Goal: Task Accomplishment & Management: Complete application form

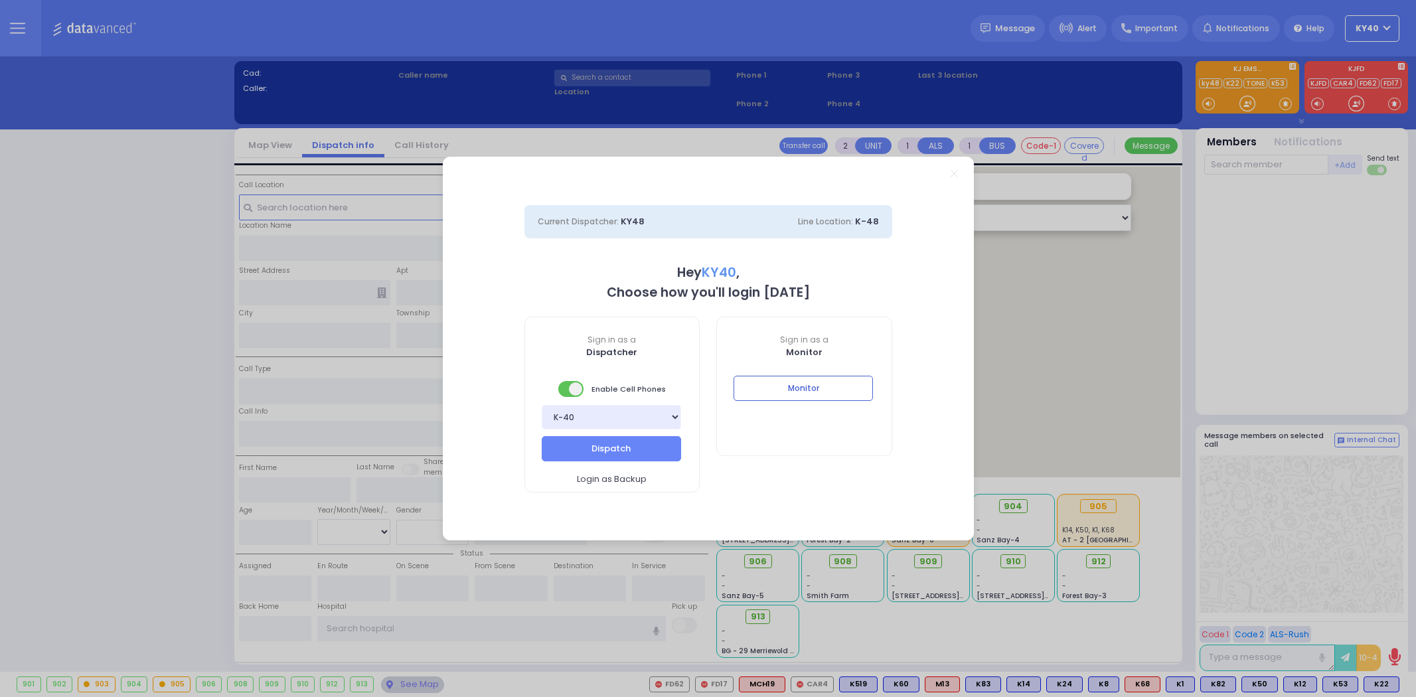
select select "5"
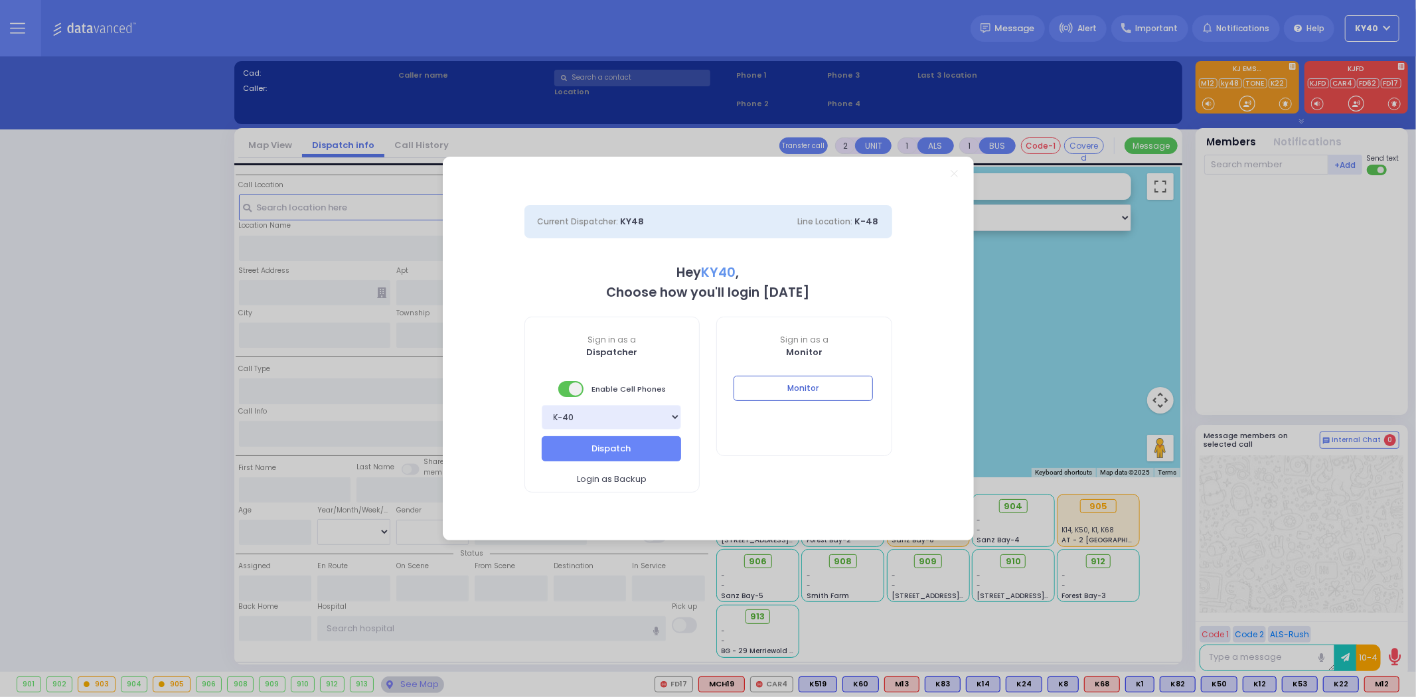
type input "1"
type input "0"
select select
type input "Pt not feeling well"
radio input "true"
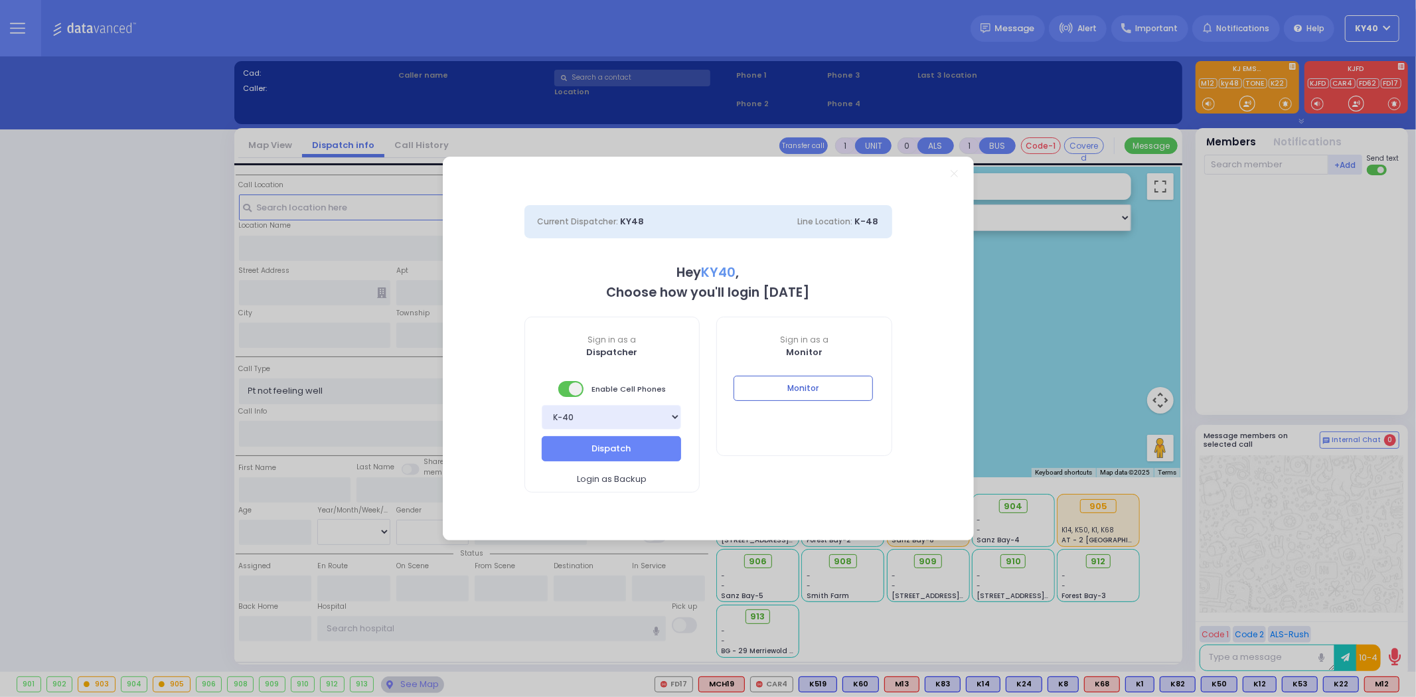
type input "845-537-0778"
select select
type input "13:01"
type input "13:03"
type input "LISKA WAY"
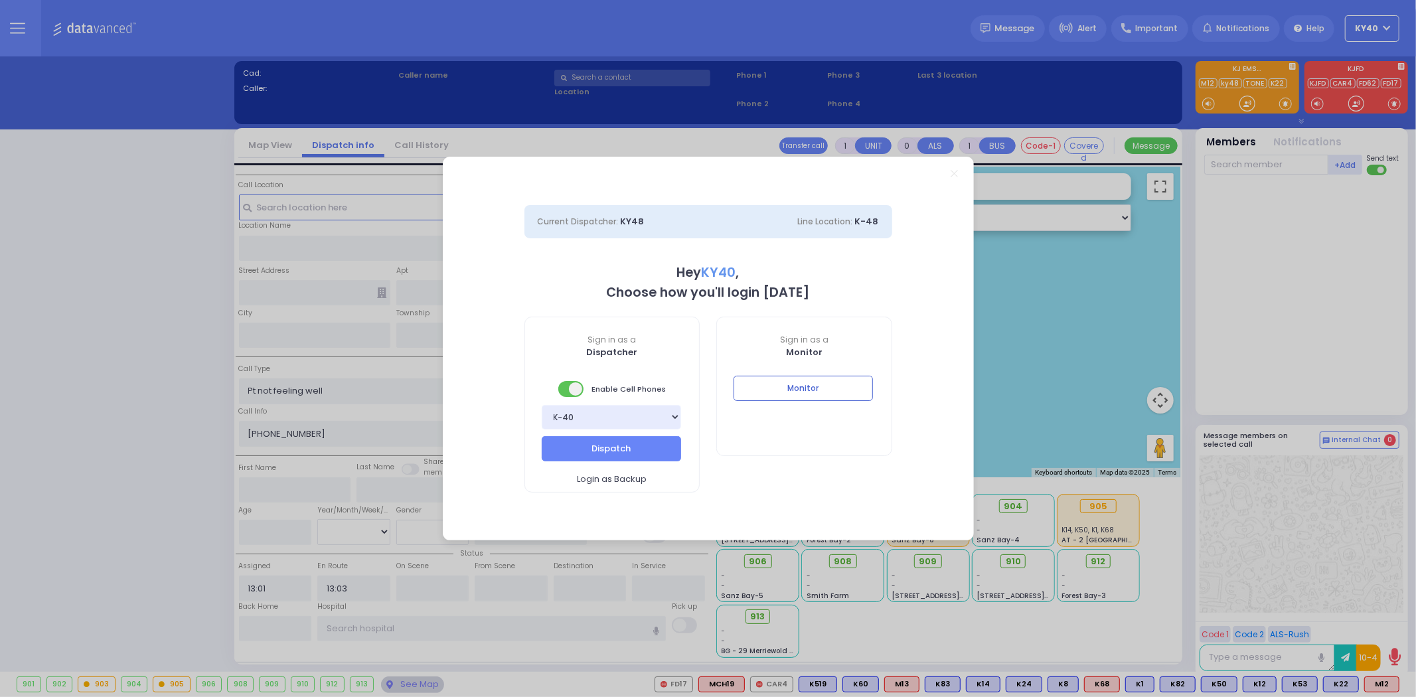
type input "MORDCHE SHER BLVD"
type input "2 Lipa Friedman Lane"
type input "Monroe"
type input "[US_STATE]"
type input "10950"
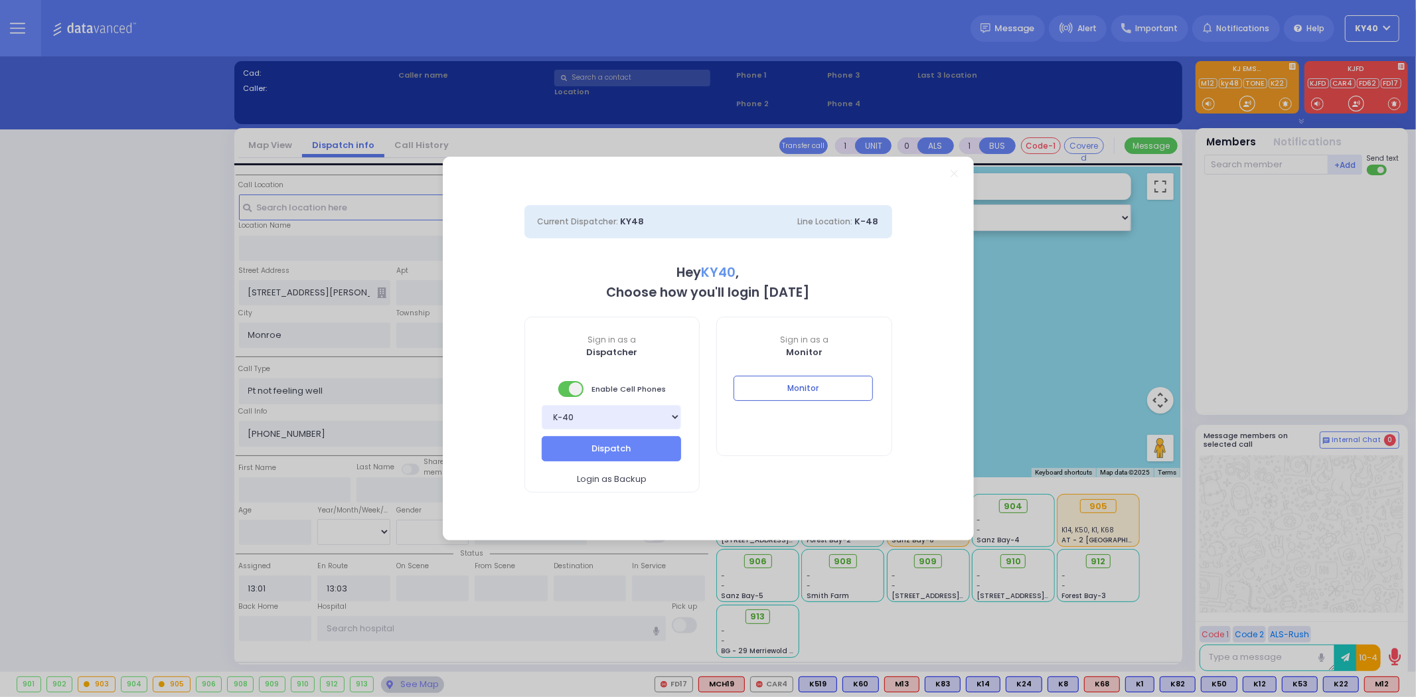
select select "SECTION 2"
select select "Hatzalah Garages"
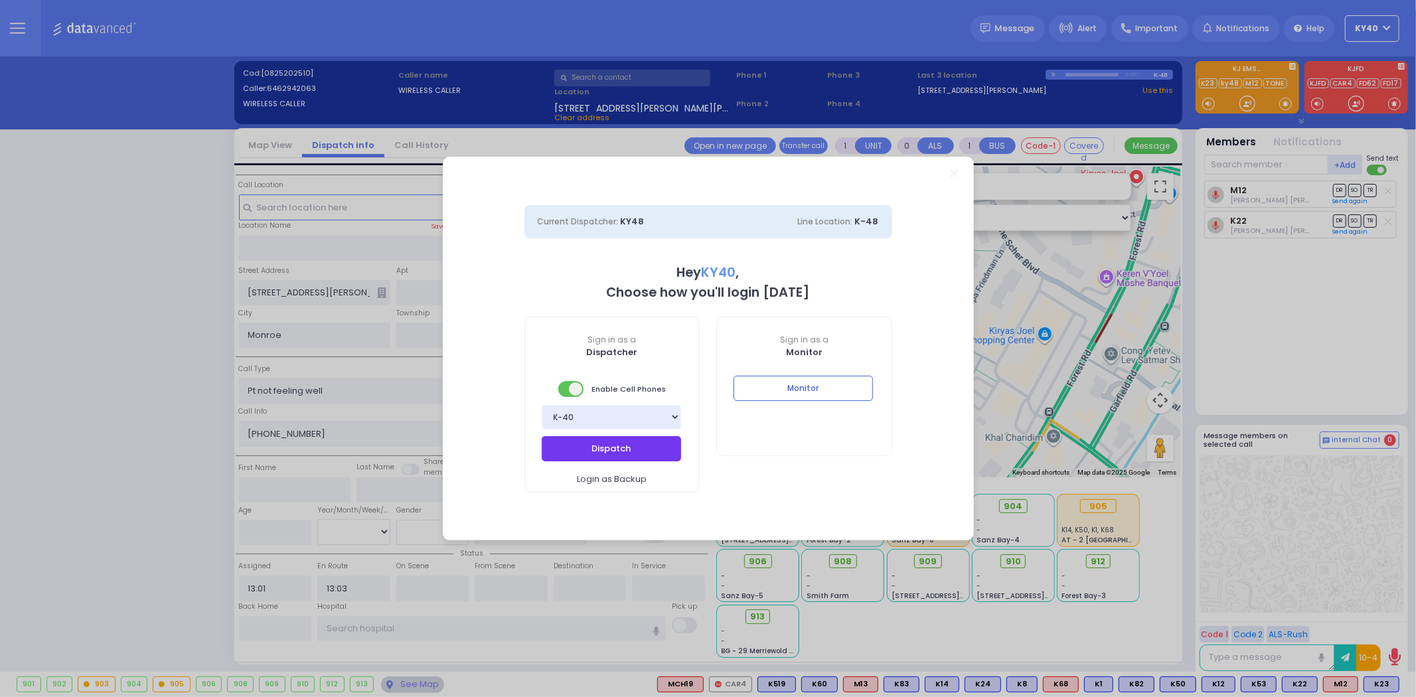
click at [608, 447] on button "Dispatch" at bounding box center [611, 448] width 139 height 25
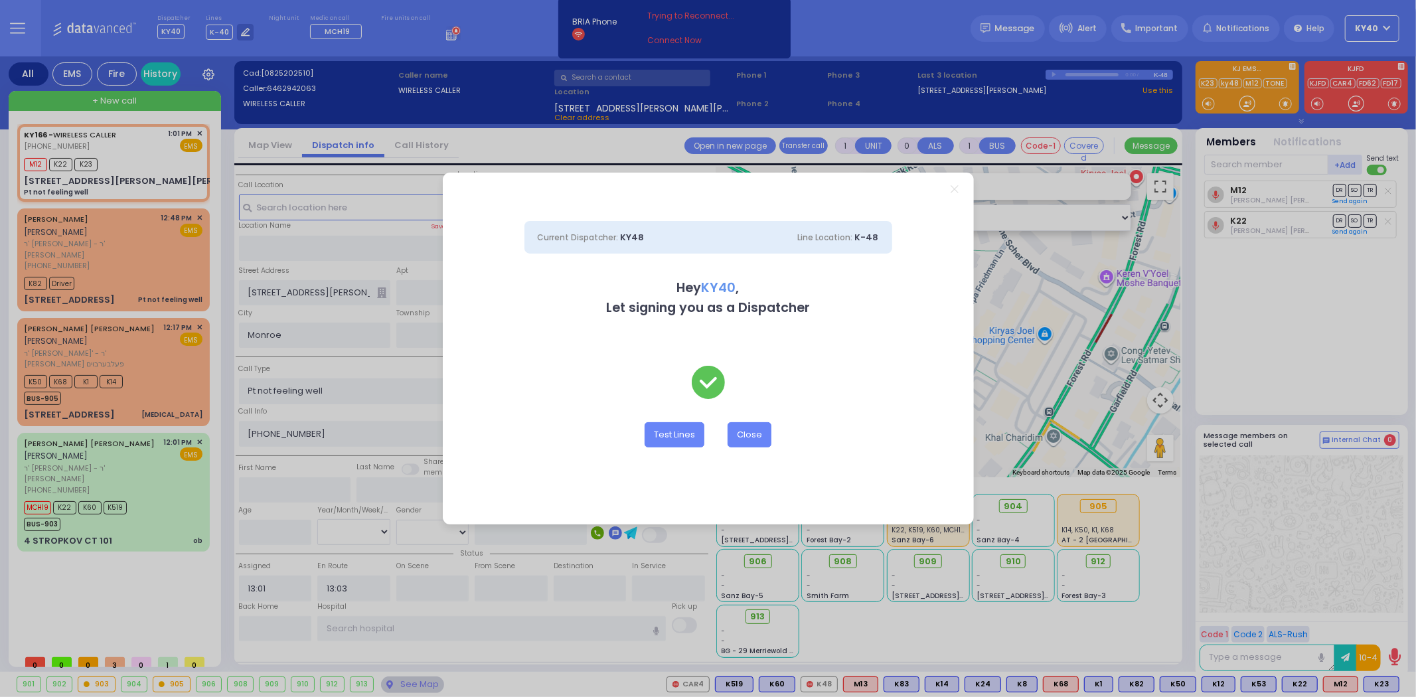
select select
radio input "true"
select select
select select "Hatzalah Garages"
click at [745, 429] on button "Close" at bounding box center [749, 434] width 44 height 25
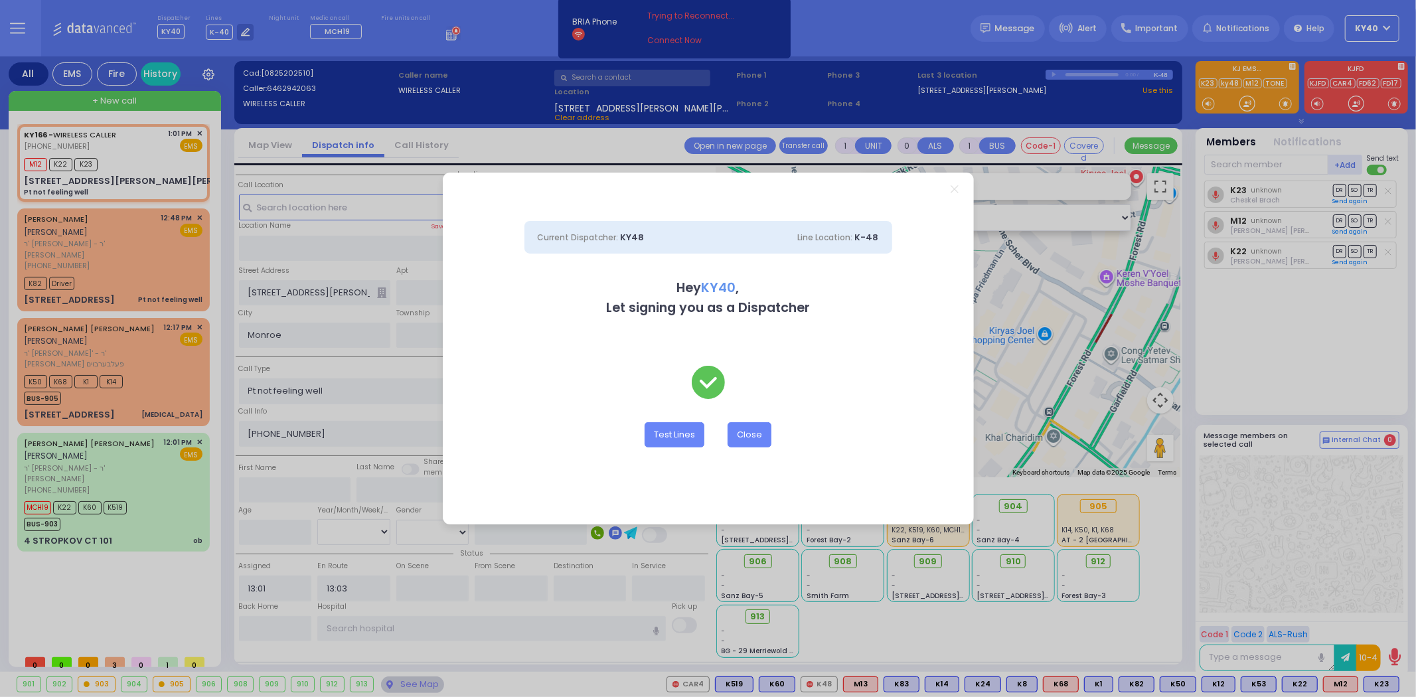
select select "SECTION 2"
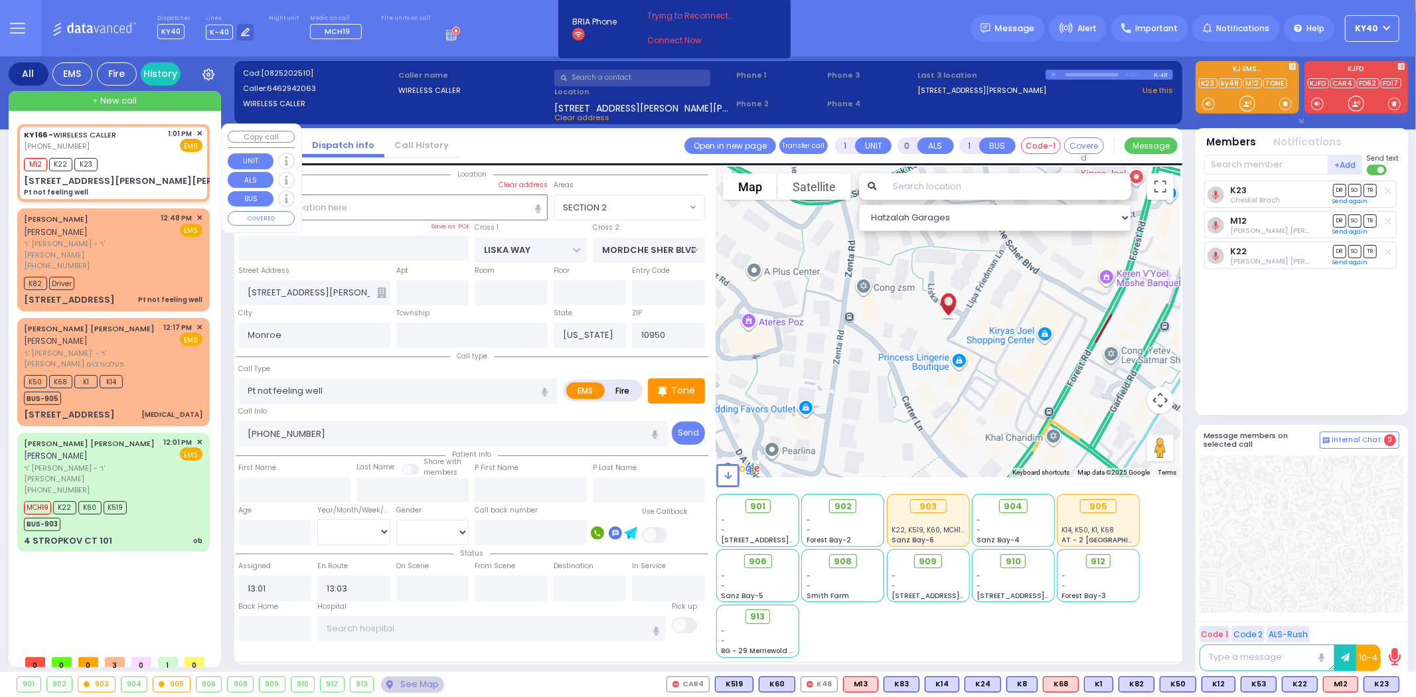
click at [121, 126] on div "KY166 - WIRELESS CALLER (646) 294-2063 1:01 PM ✕ EMS M12" at bounding box center [113, 163] width 187 height 74
select select
radio input "true"
select select
select select "Hatzalah Garages"
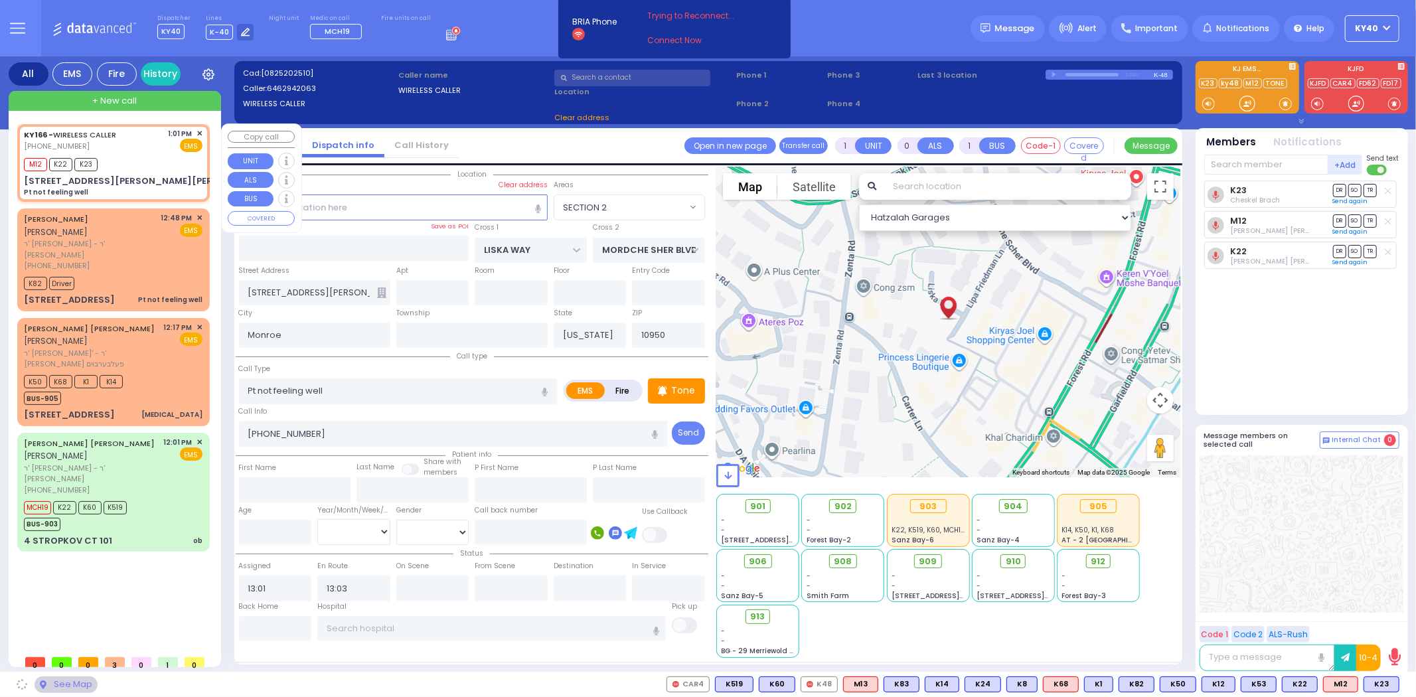
select select "SECTION 2"
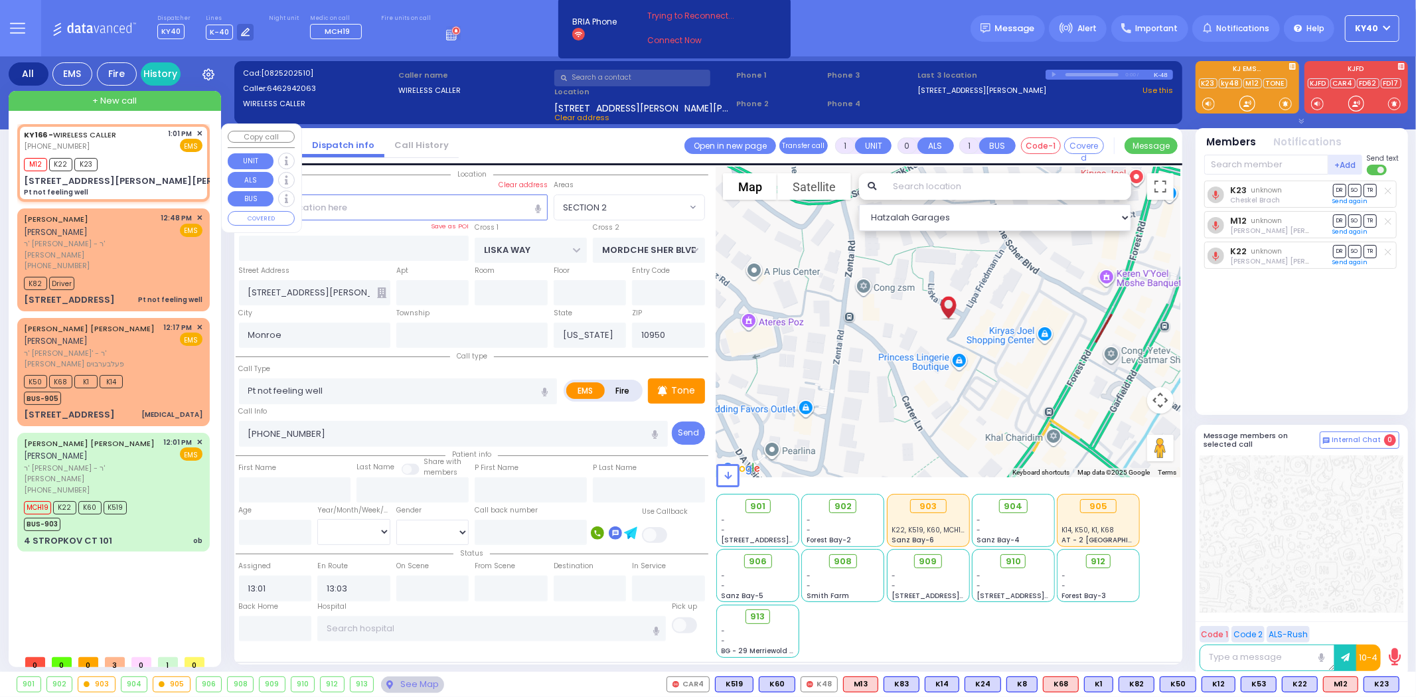
click at [127, 135] on div "KY166 - WIRELESS CALLER (646) 294-2063 1:01 PM ✕ EMS" at bounding box center [113, 140] width 179 height 25
select select
radio input "true"
select select
select select "Hatzalah Garages"
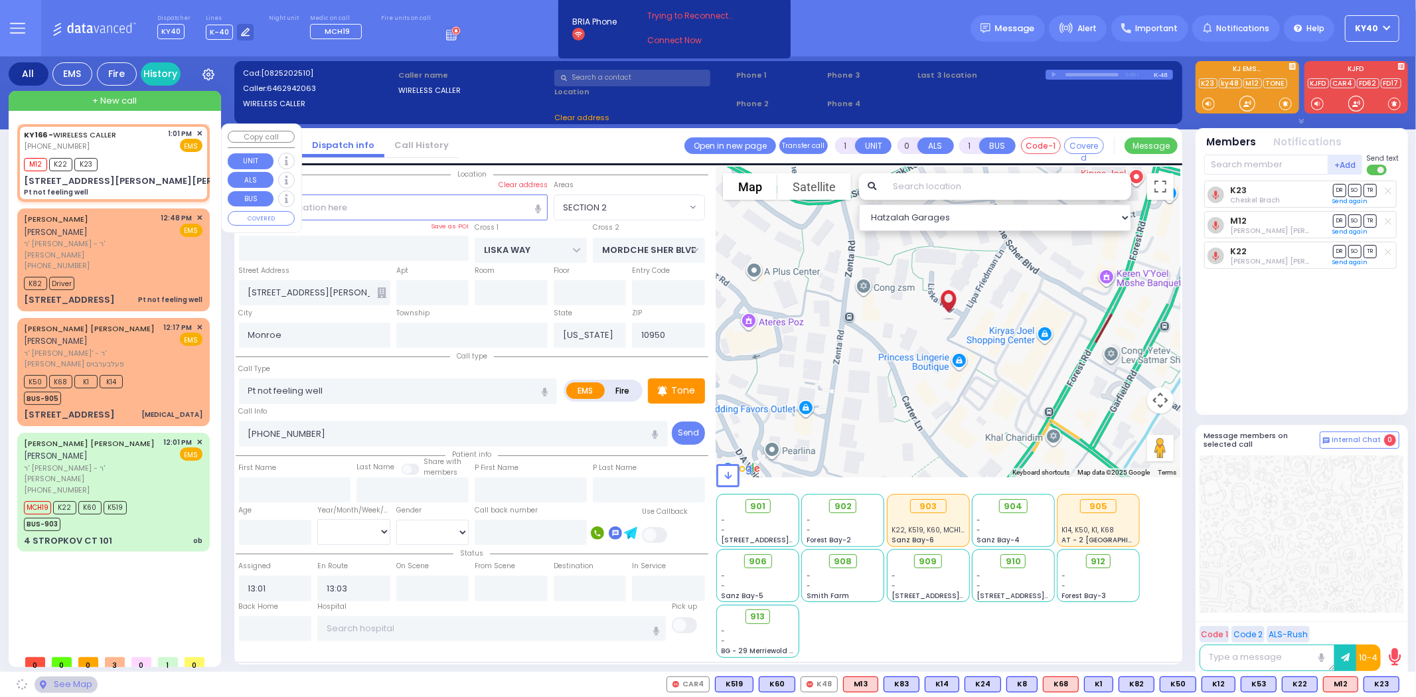
select select "SECTION 2"
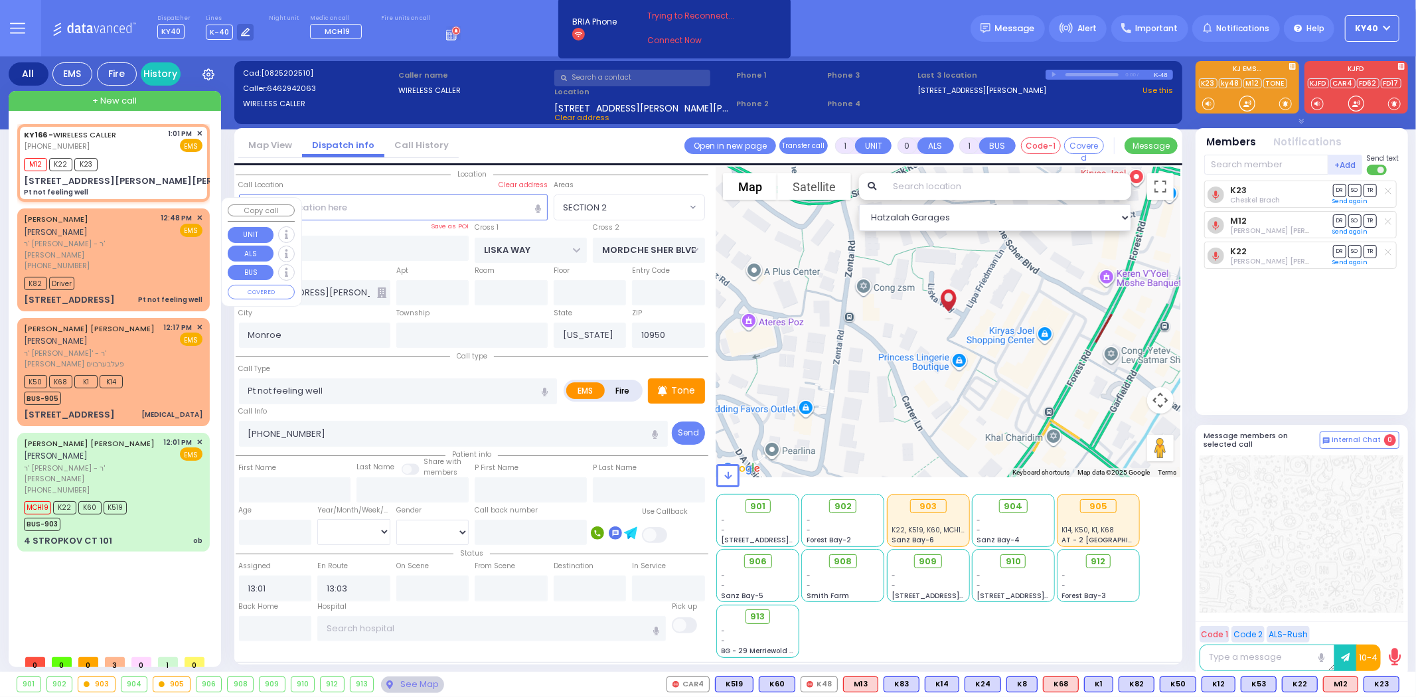
click at [147, 238] on span "ר' [PERSON_NAME] - ר' [PERSON_NAME]" at bounding box center [90, 249] width 133 height 22
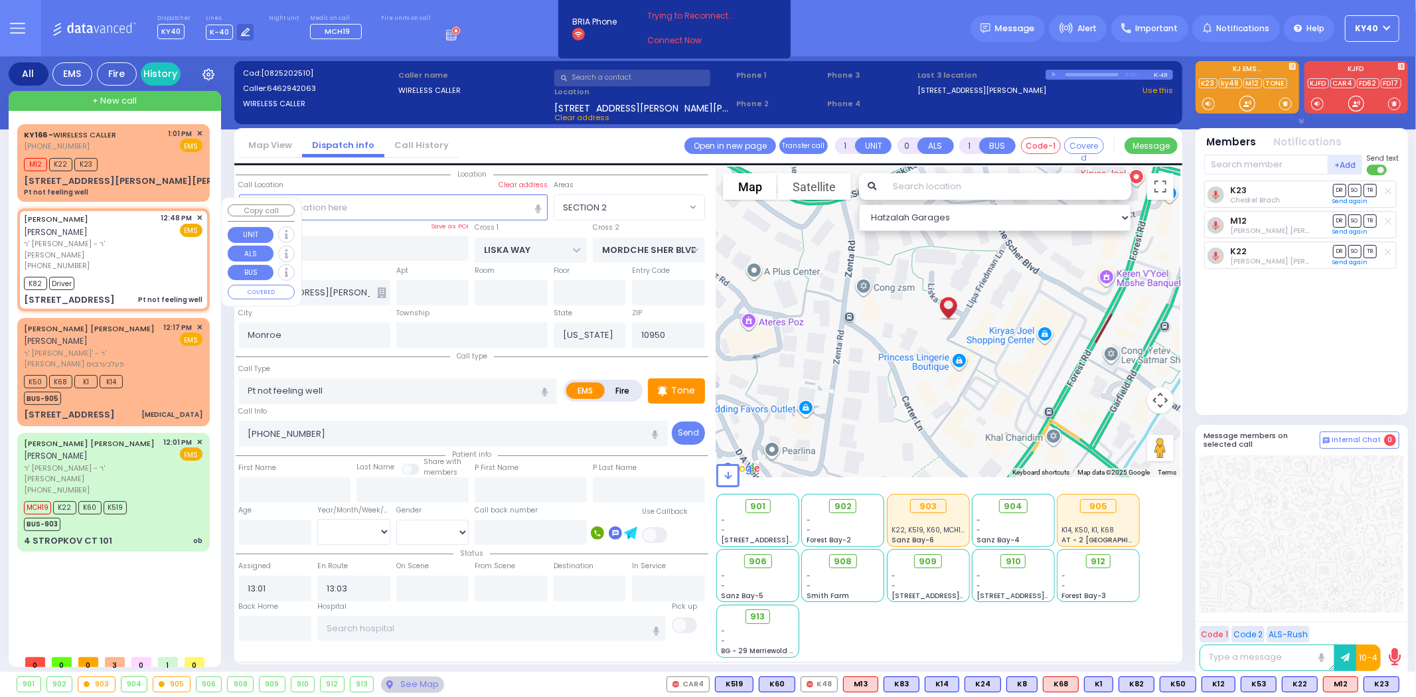
select select
radio input "true"
type input "[PERSON_NAME]"
select select
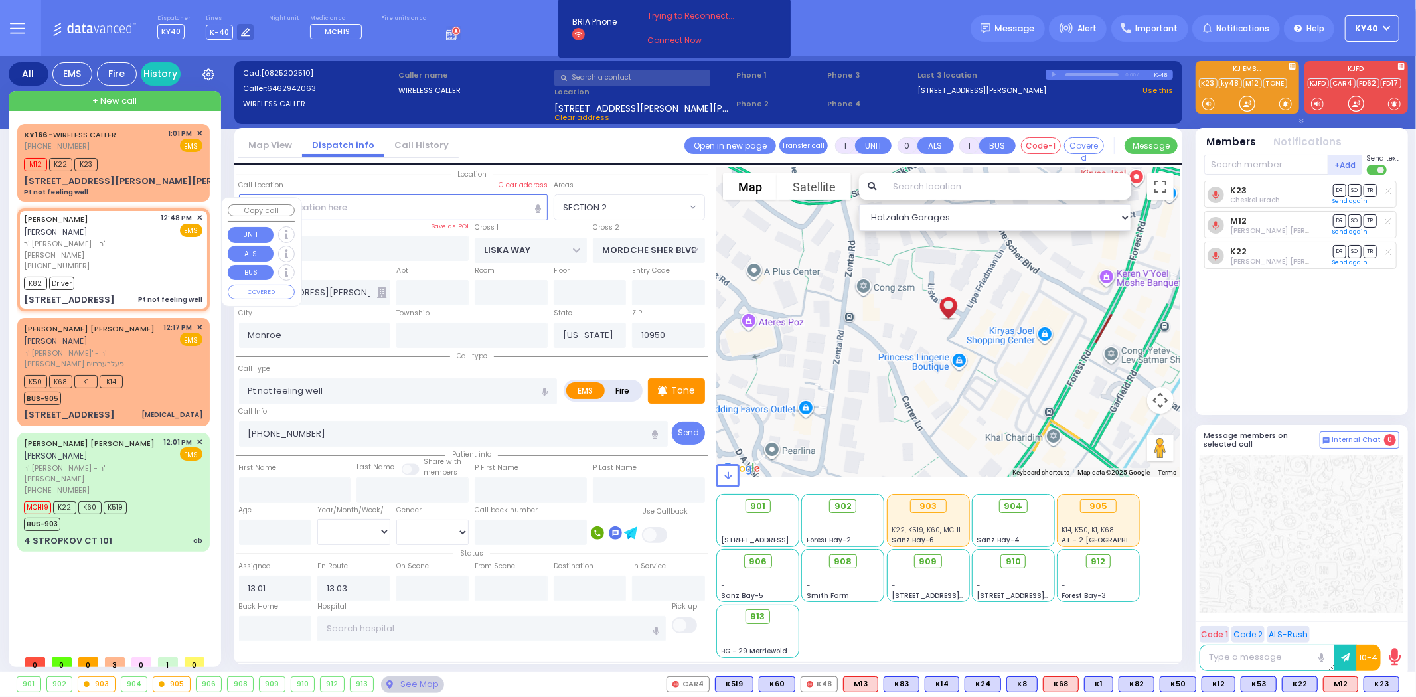
type input "12:48"
type input "12:53"
type input "ROVNA COURT"
type input "[GEOGRAPHIC_DATA]"
type input "[STREET_ADDRESS]"
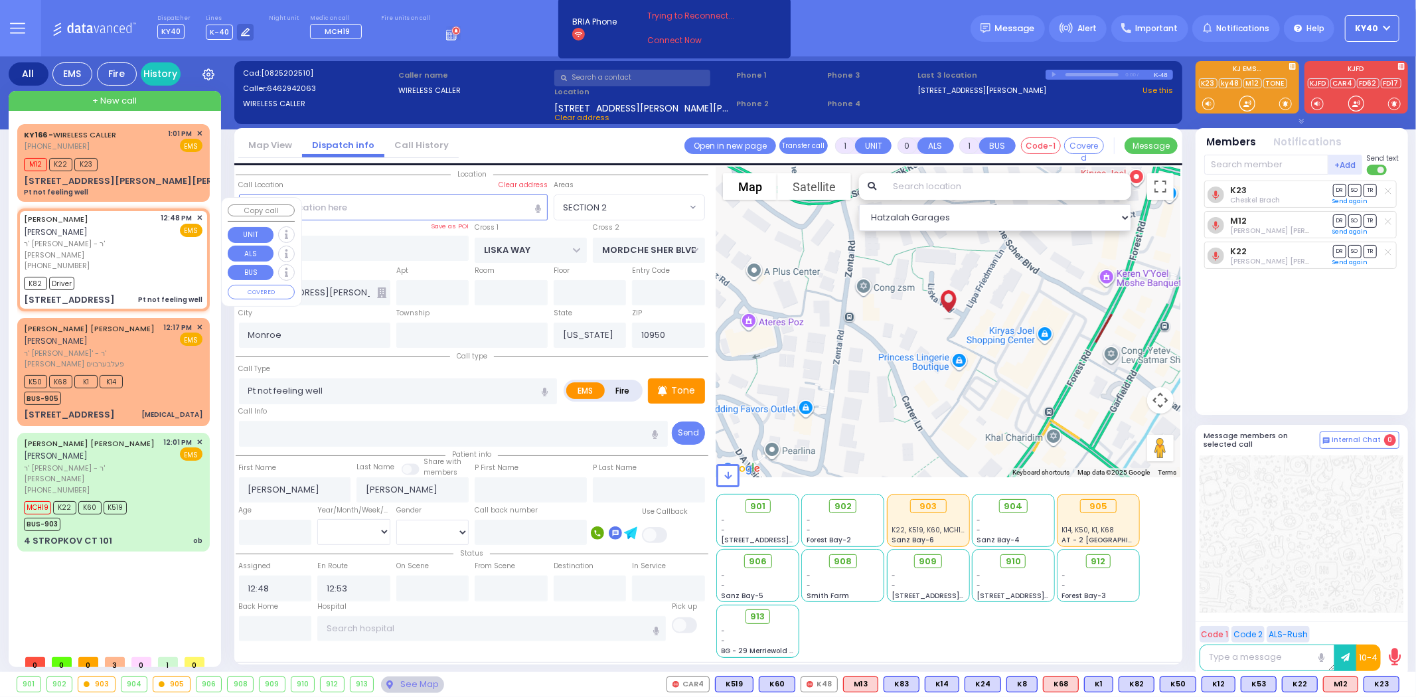
type input "302"
select select "SECTION 5"
select select "Hatzalah Garages"
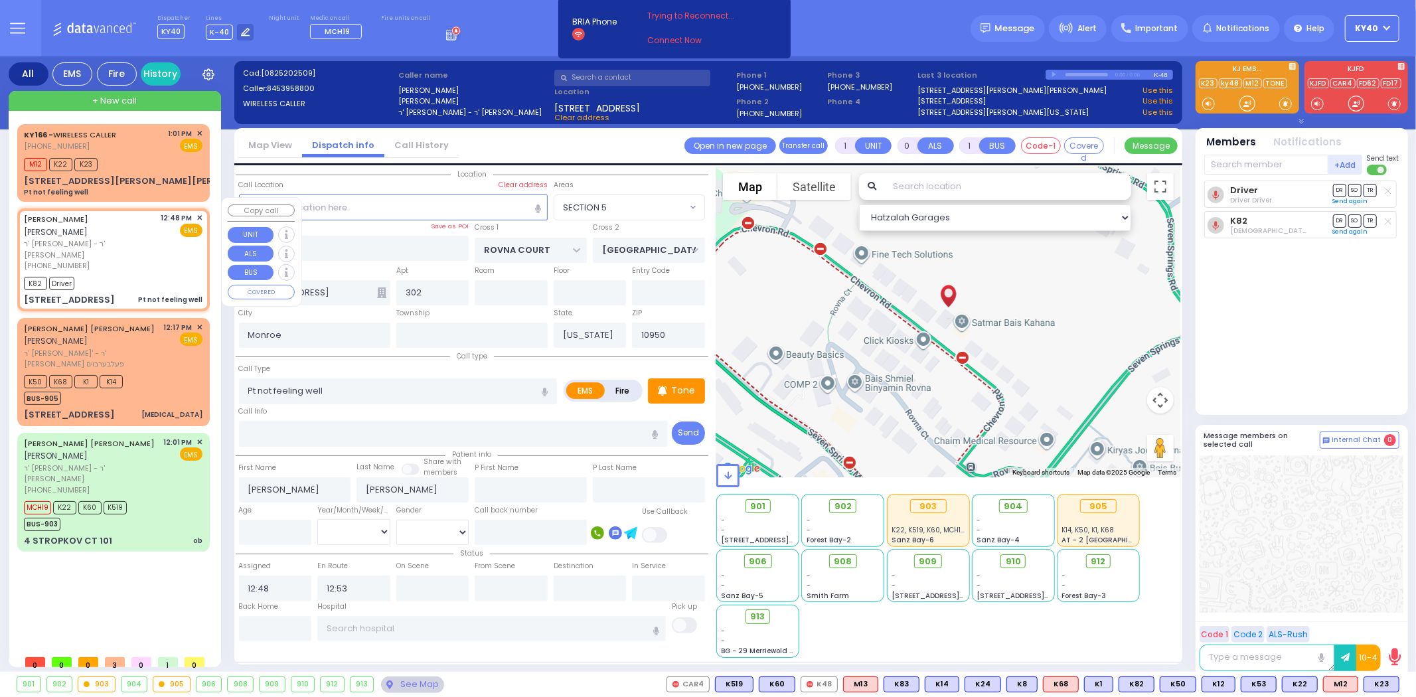
click at [145, 260] on div "[PHONE_NUMBER]" at bounding box center [90, 265] width 133 height 11
select select
radio input "true"
select select
select select "Hatzalah Garages"
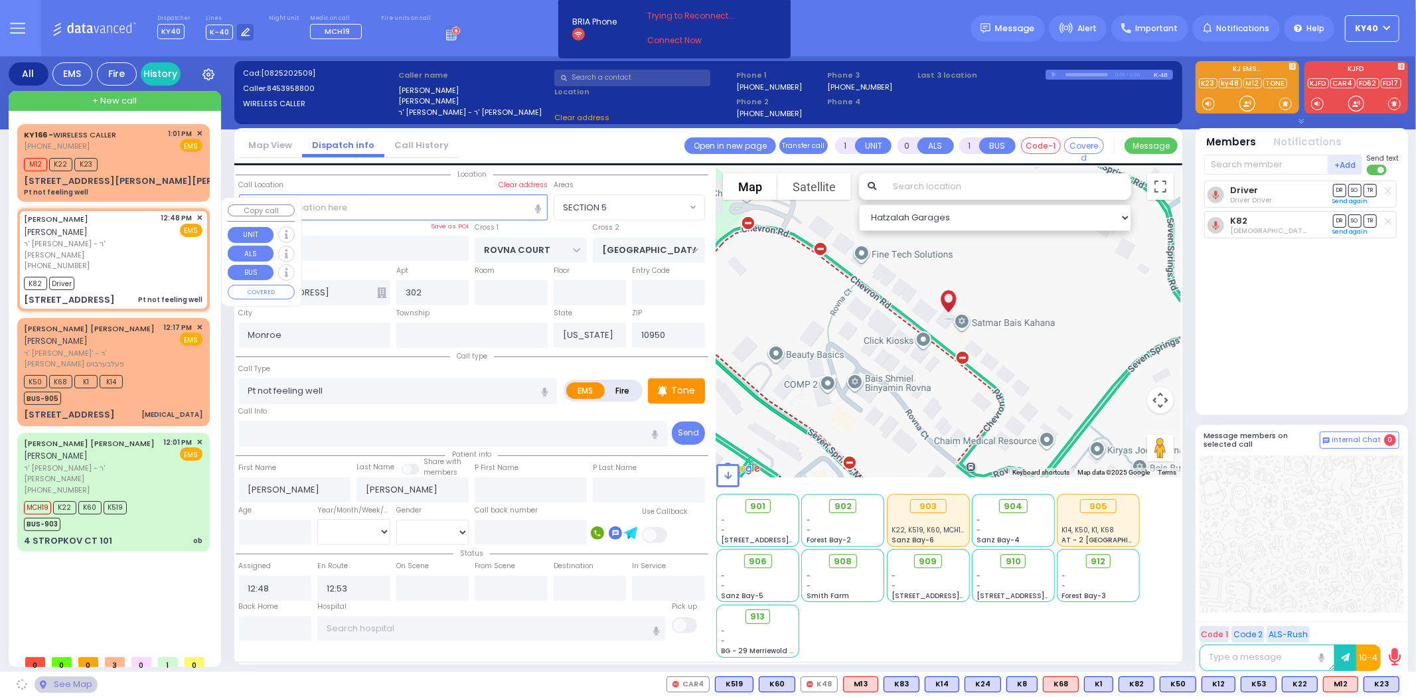
select select "SECTION 5"
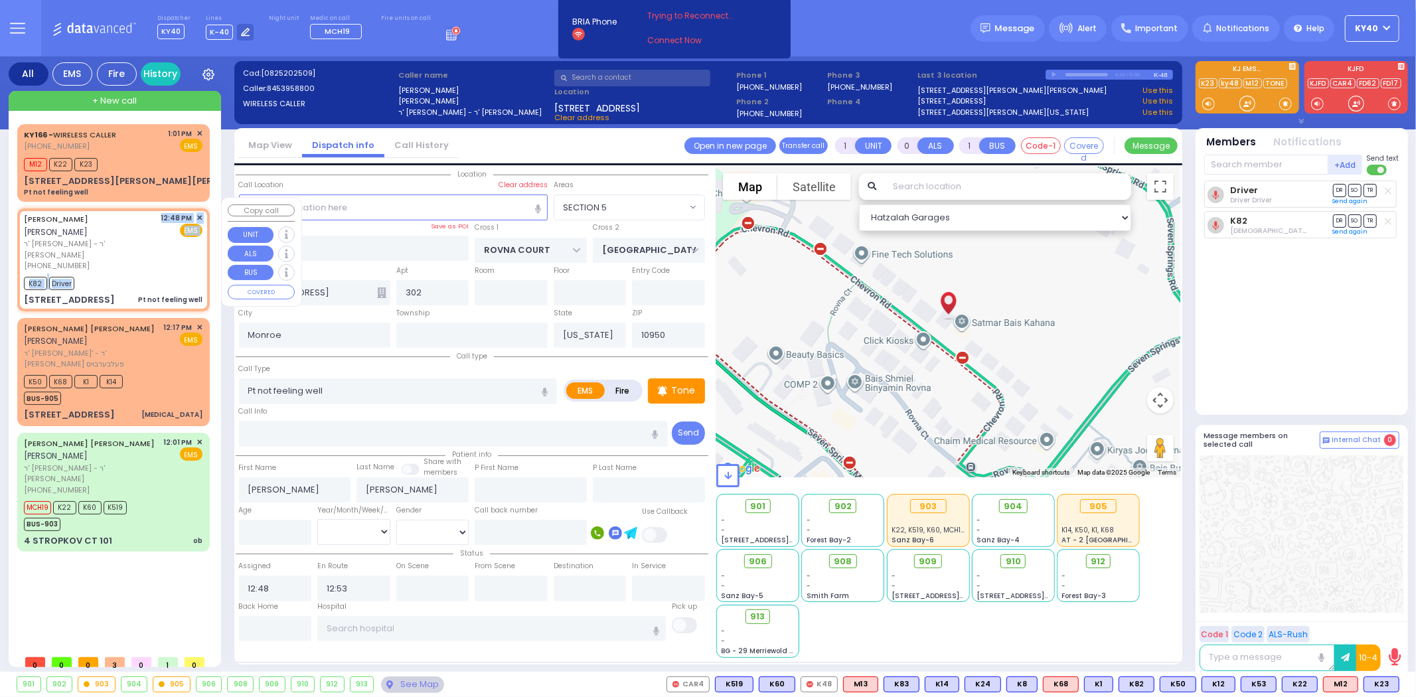
drag, startPoint x: 129, startPoint y: 256, endPoint x: 140, endPoint y: 244, distance: 16.0
click at [136, 246] on div "KALMEN ELEIZER MALACH קלמן אליעזר מאלח ר' אהרן דניאל - ר' יצחק כאירה (845) 395-…" at bounding box center [113, 259] width 187 height 98
select select
radio input "true"
select select
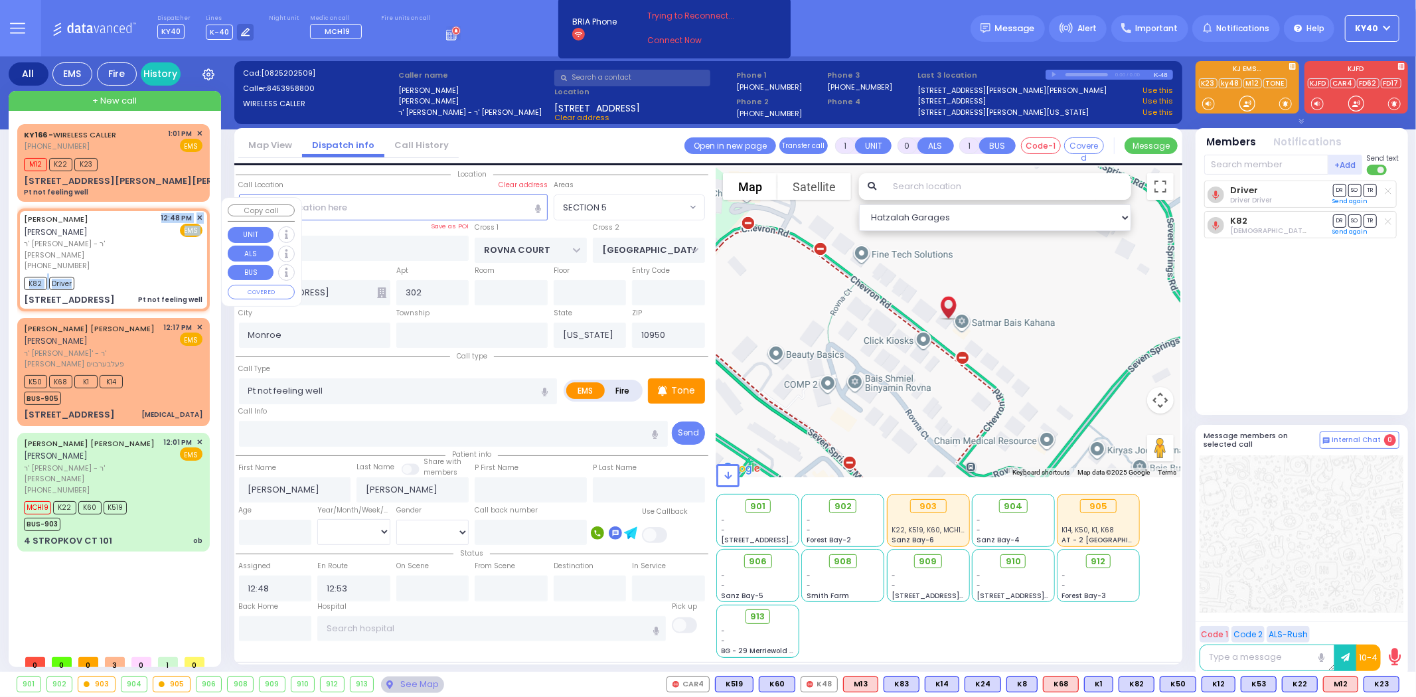
select select "Hatzalah Garages"
click at [139, 248] on div "KALMEN ELEIZER MALACH קלמן אליעזר מאלח ר' אהרן דניאל - ר' יצחק כאירה (845) 395-…" at bounding box center [113, 259] width 187 height 98
select select "SECTION 5"
select select
radio input "true"
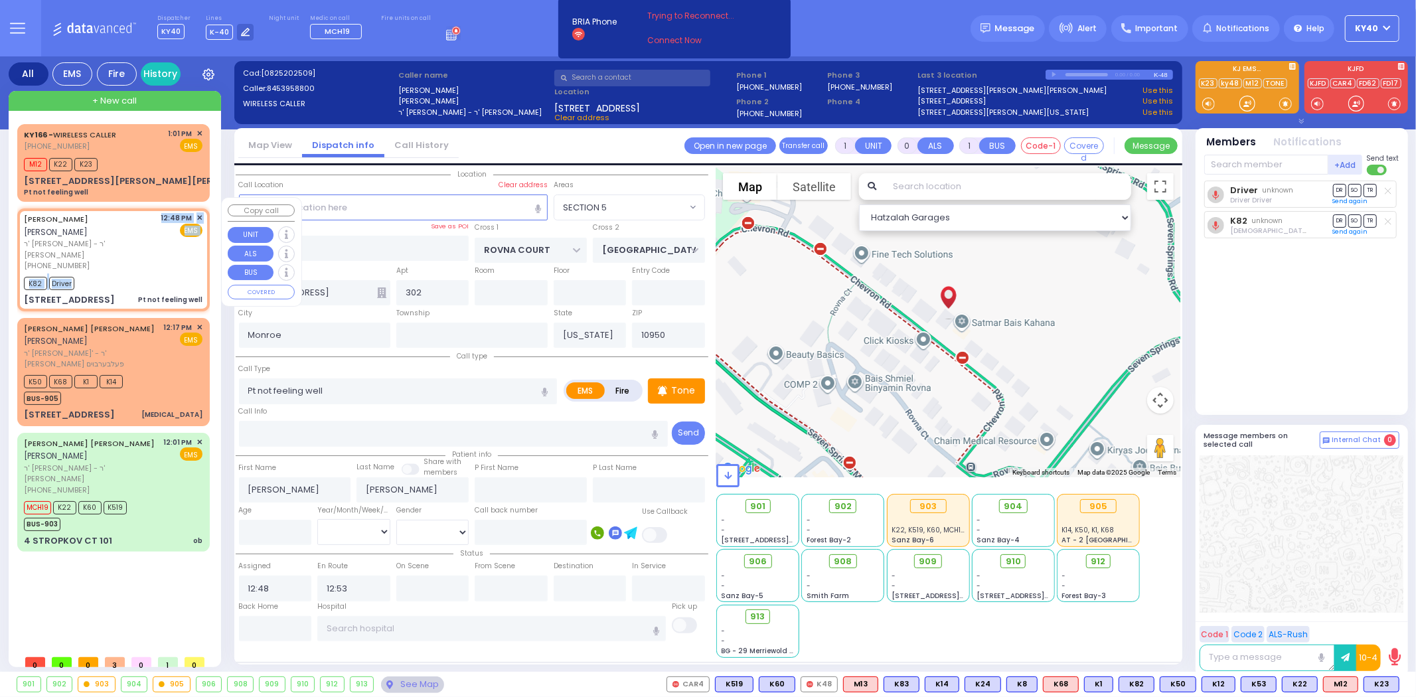
select select
select select "SECTION 5"
select select "Hatzalah Garages"
click at [137, 273] on div "K82 Driver" at bounding box center [113, 281] width 179 height 17
select select
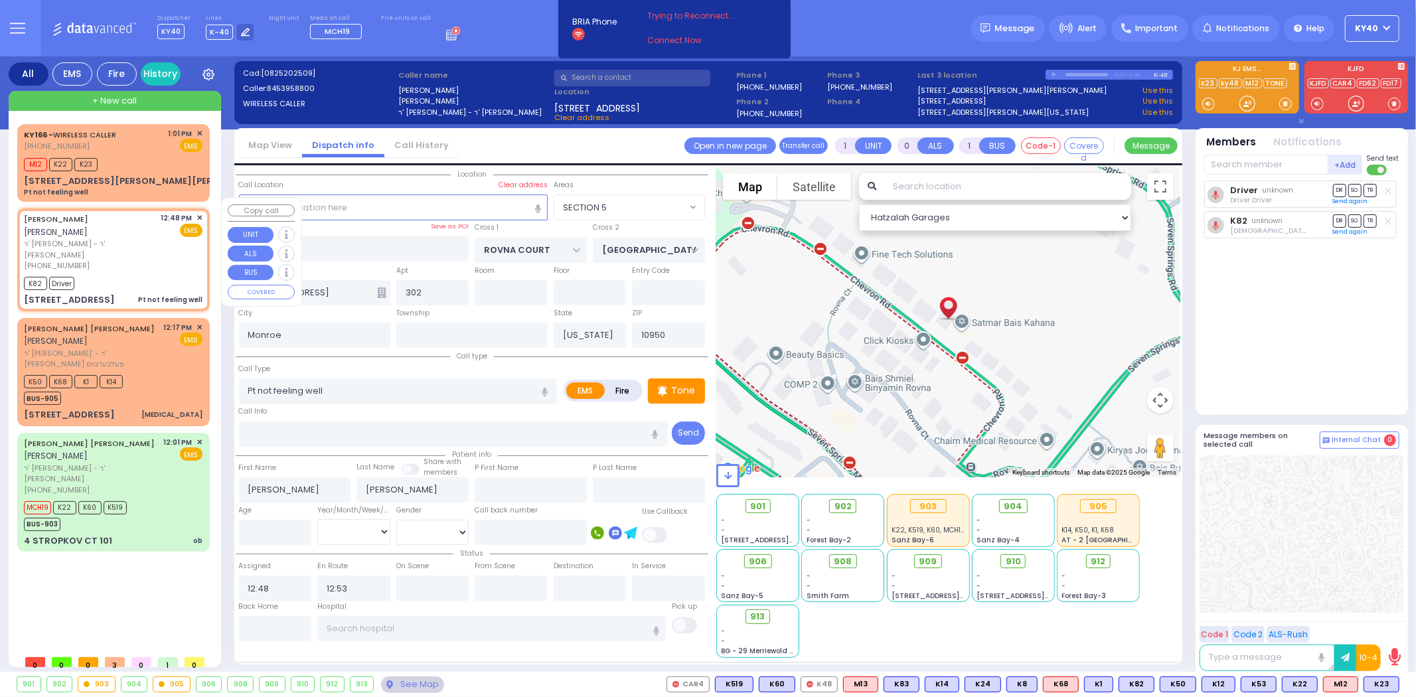
radio input "true"
select select
select select "Hatzalah Garages"
select select "SECTION 5"
click at [165, 372] on div "K50 K68 K1 K14 BUS-905" at bounding box center [113, 388] width 179 height 33
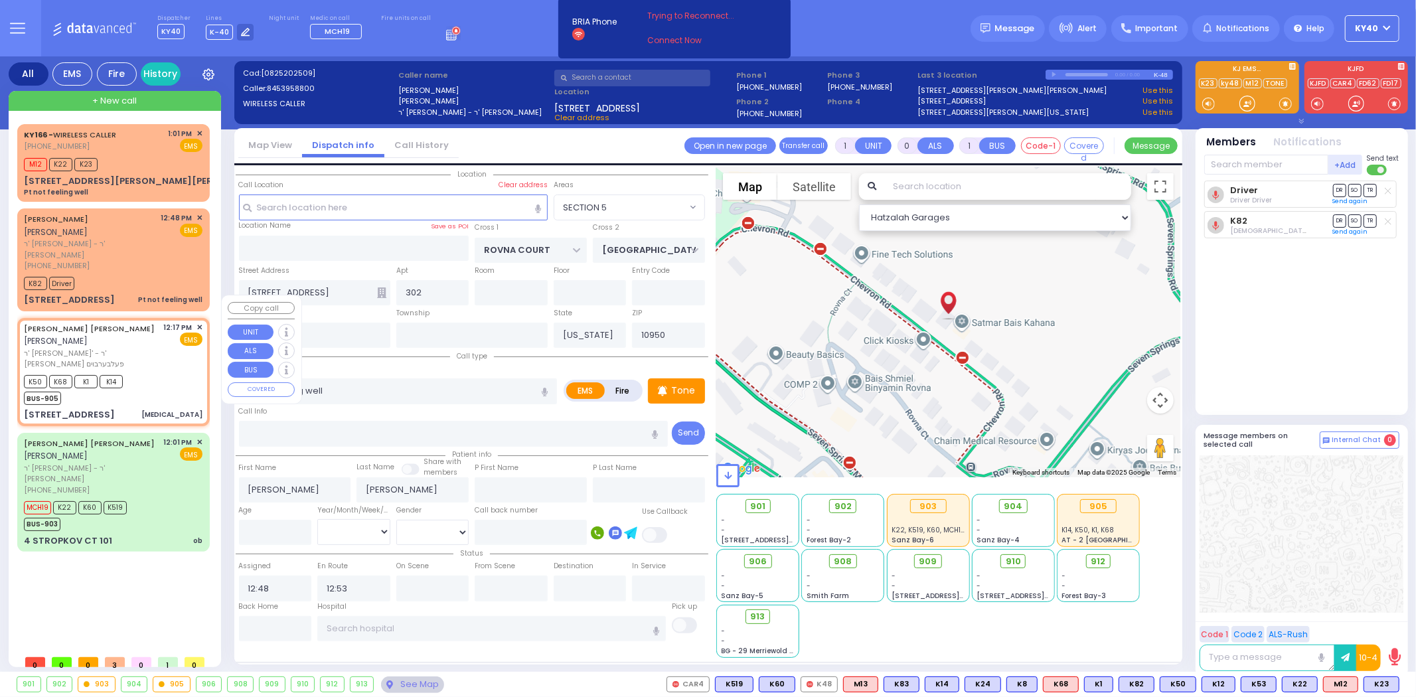
type input "2"
type input "1"
select select
type input "[MEDICAL_DATA]"
radio input "true"
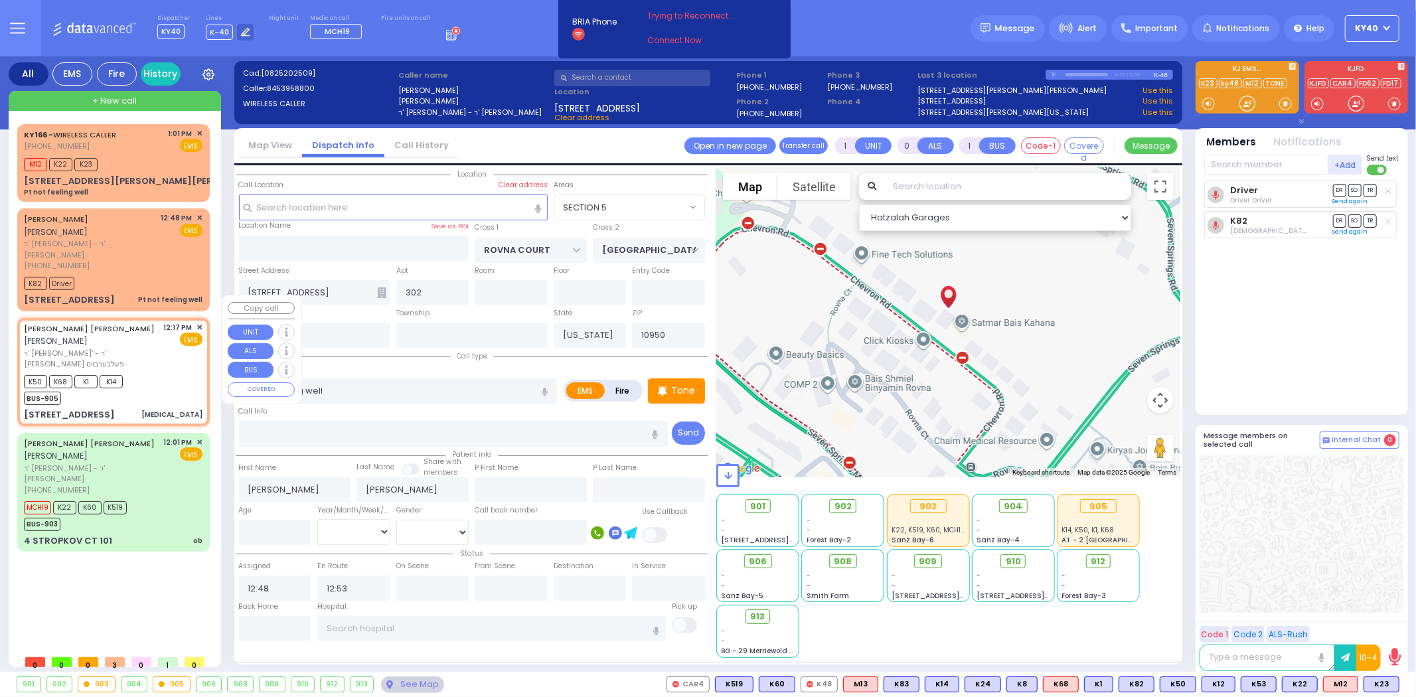
type input "[PERSON_NAME]"
type input "STEINBERGER"
select select
type input "12:17"
type input "12:25"
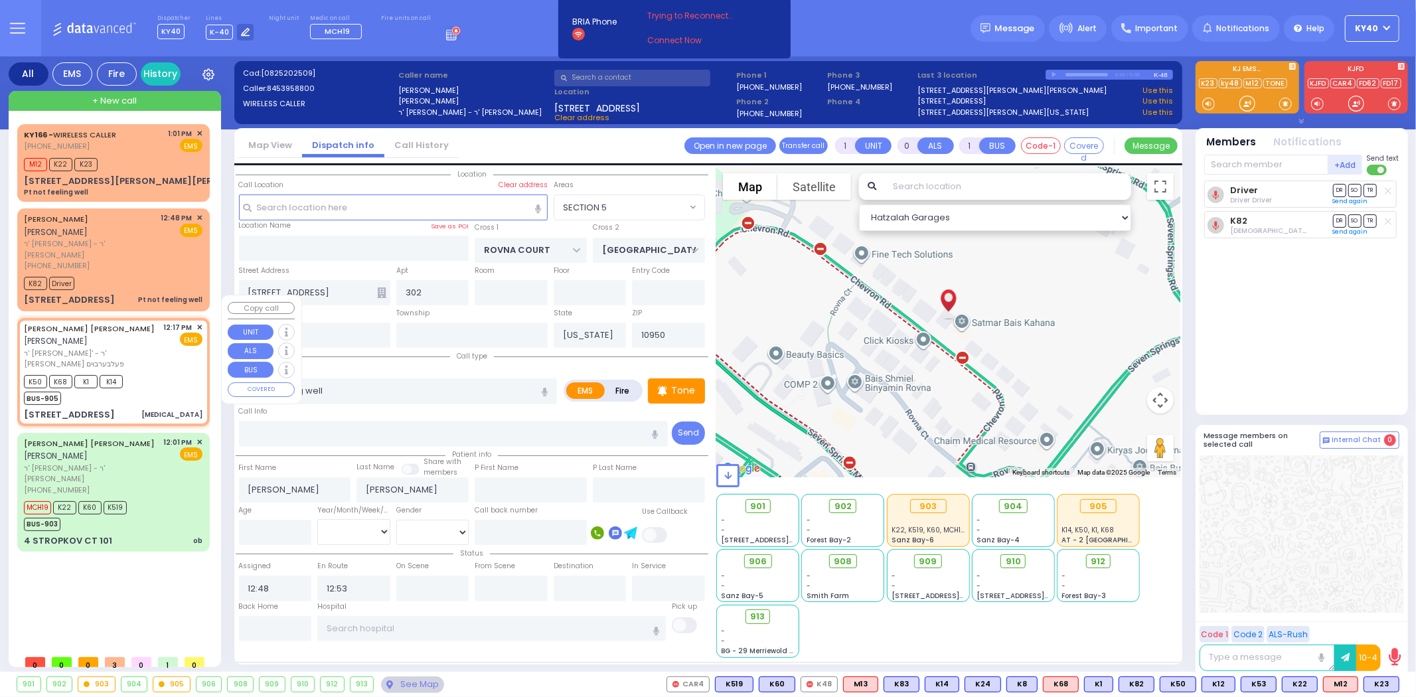
type input "Lenox Hill Hospital"
select select "Hatzalah Garages"
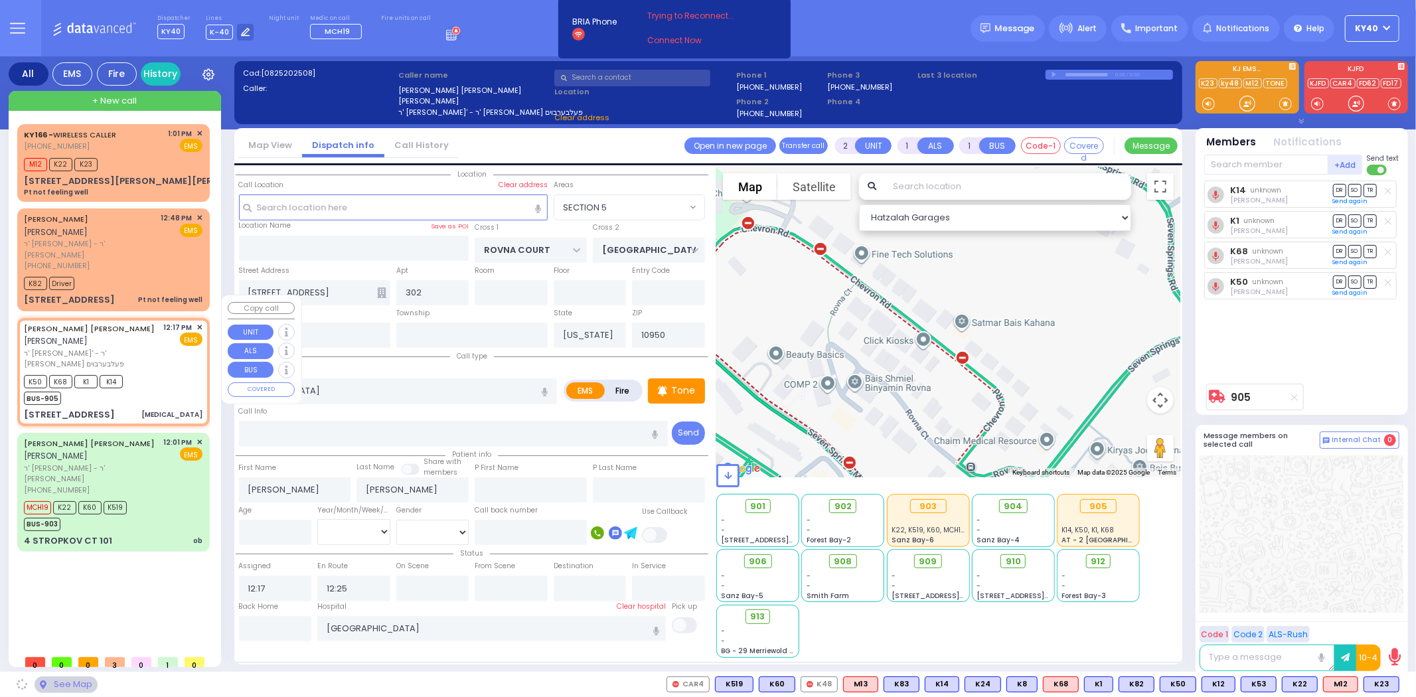
type input "NICKLESBURG RD"
type input "KRAKOW BLVD"
type input "1 TZFAS RD"
select select "ATZEI TAMURIM"
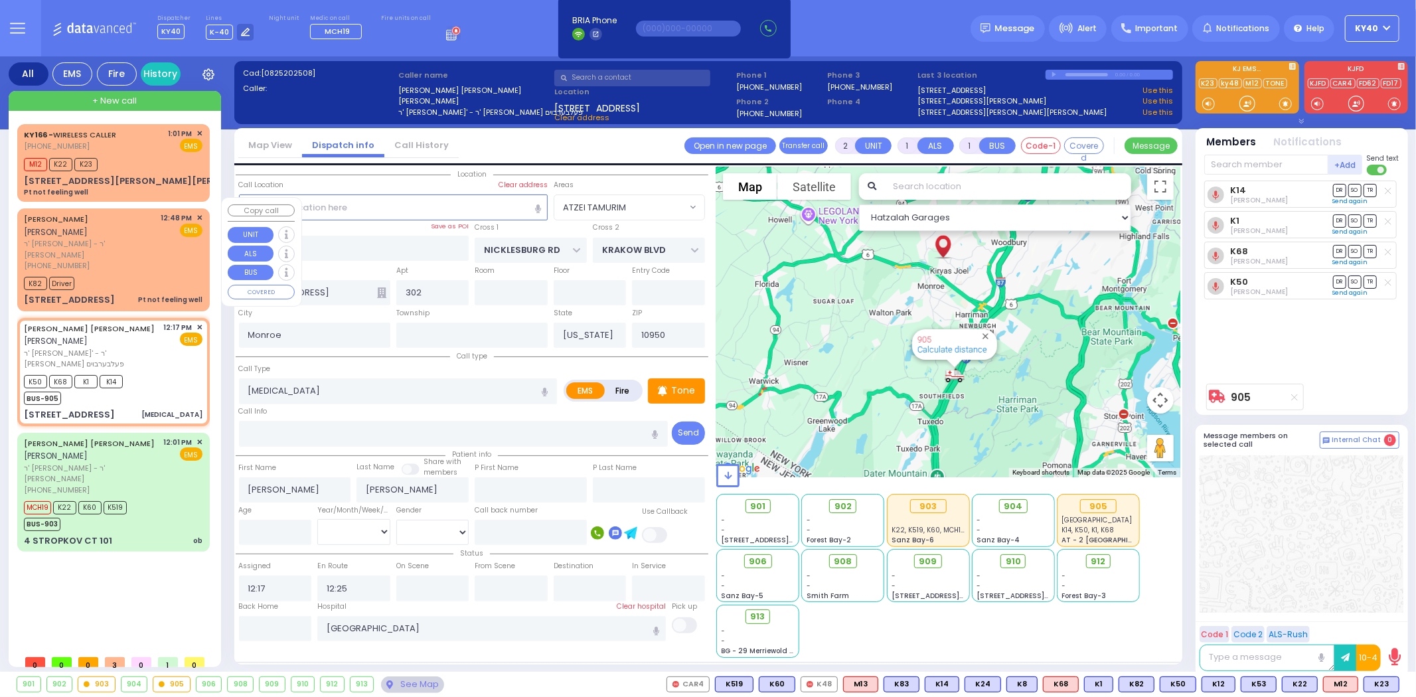
click at [144, 238] on span "ר' [PERSON_NAME] - ר' [PERSON_NAME]" at bounding box center [90, 249] width 133 height 22
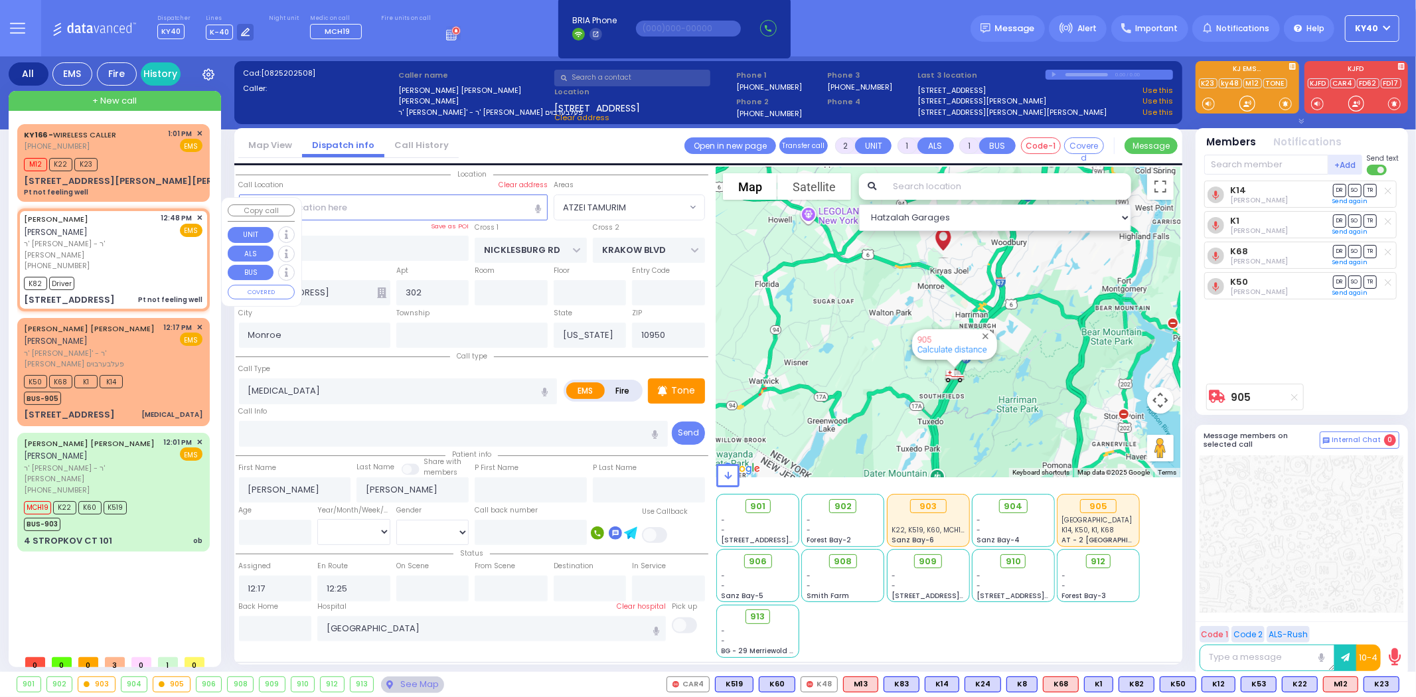
type input "1"
type input "0"
select select
type input "Pt not feeling well"
radio input "true"
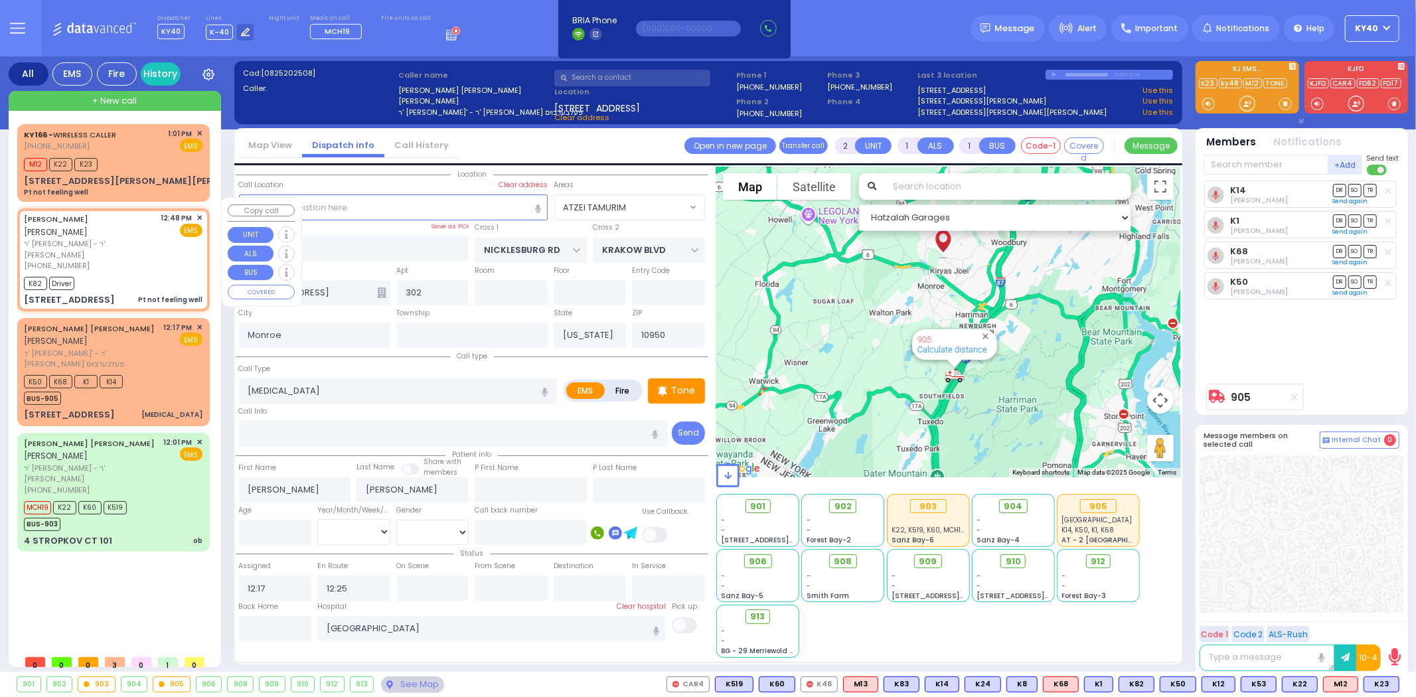
type input "KALMEN ELEIZER"
type input "MALACH"
select select
type input "12:48"
type input "12:53"
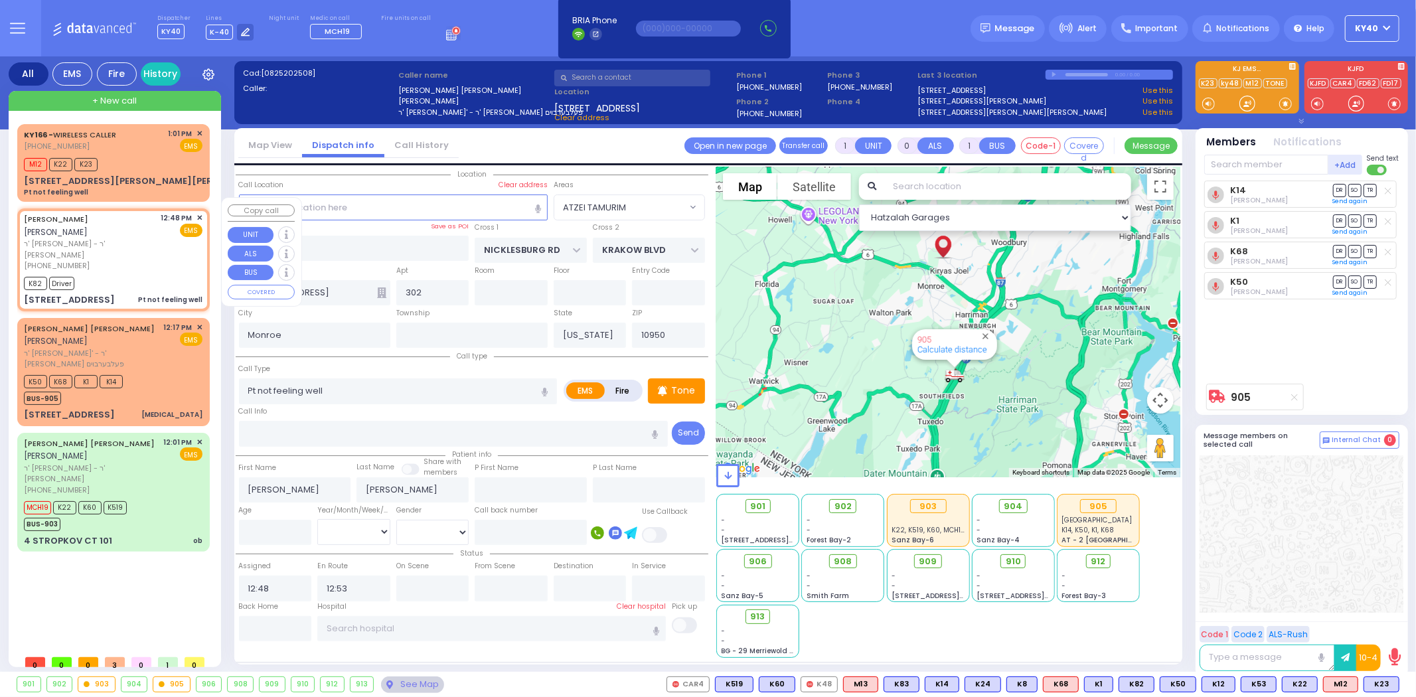
type input "ROVNA COURT"
type input "[GEOGRAPHIC_DATA]"
type input "23 CHEVRON RD"
select select "Hatzalah Garages"
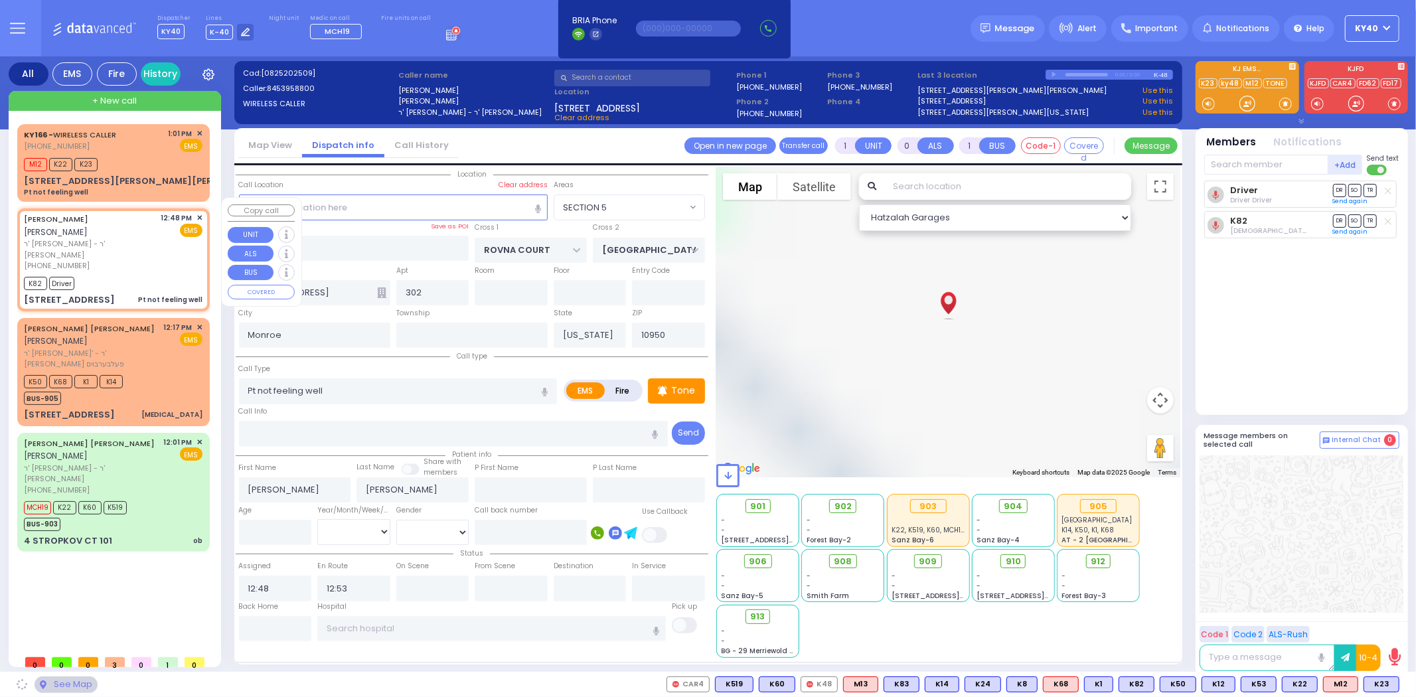
select select "SECTION 5"
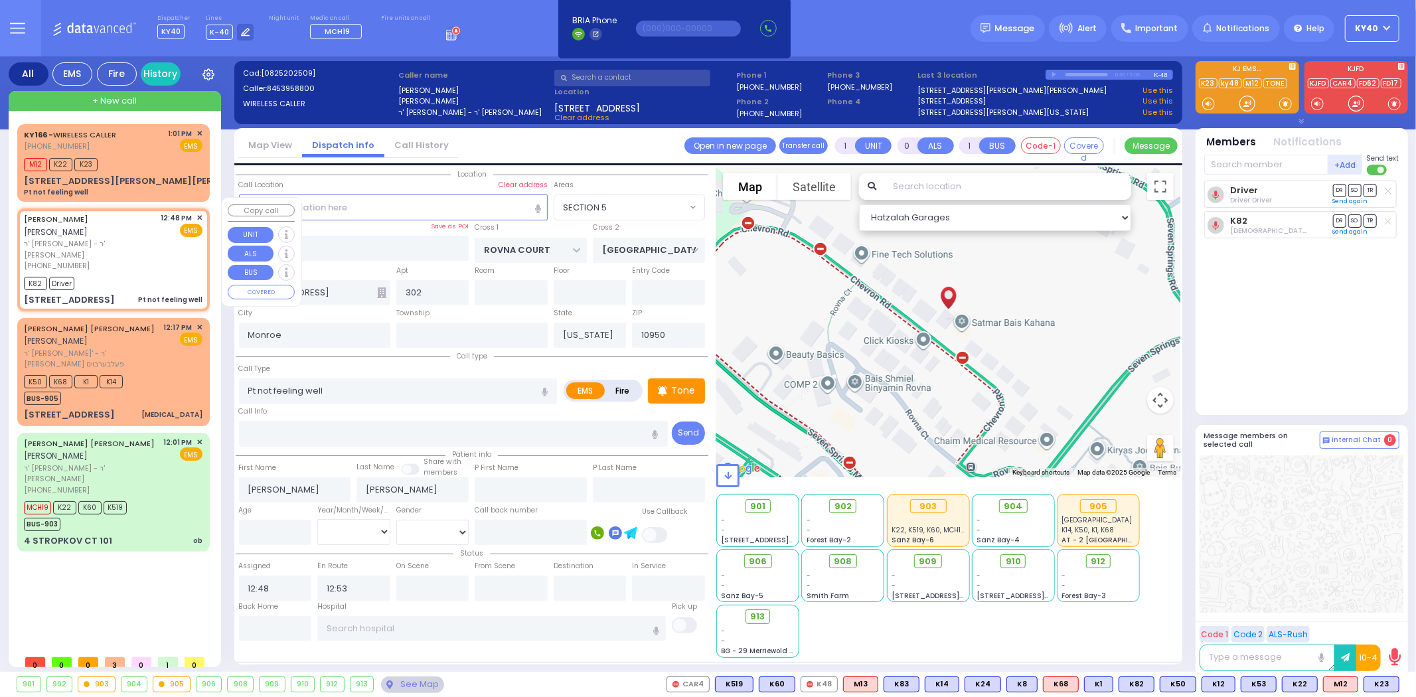
click at [141, 238] on span "ר' [PERSON_NAME] - ר' [PERSON_NAME]" at bounding box center [90, 249] width 133 height 22
select select
radio input "true"
select select
select select "Hatzalah Garages"
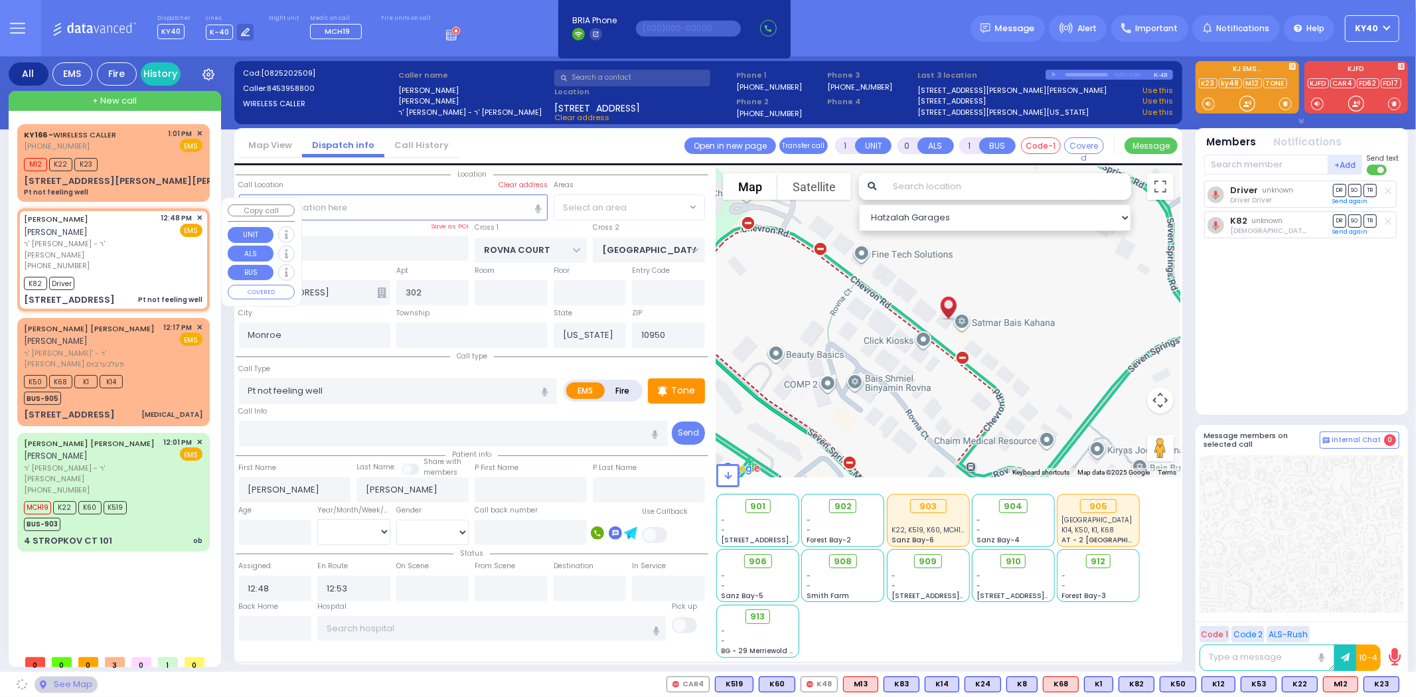
select select "SECTION 5"
click at [143, 238] on span "ר' [PERSON_NAME] - ר' [PERSON_NAME]" at bounding box center [90, 249] width 133 height 22
select select
radio input "true"
select select
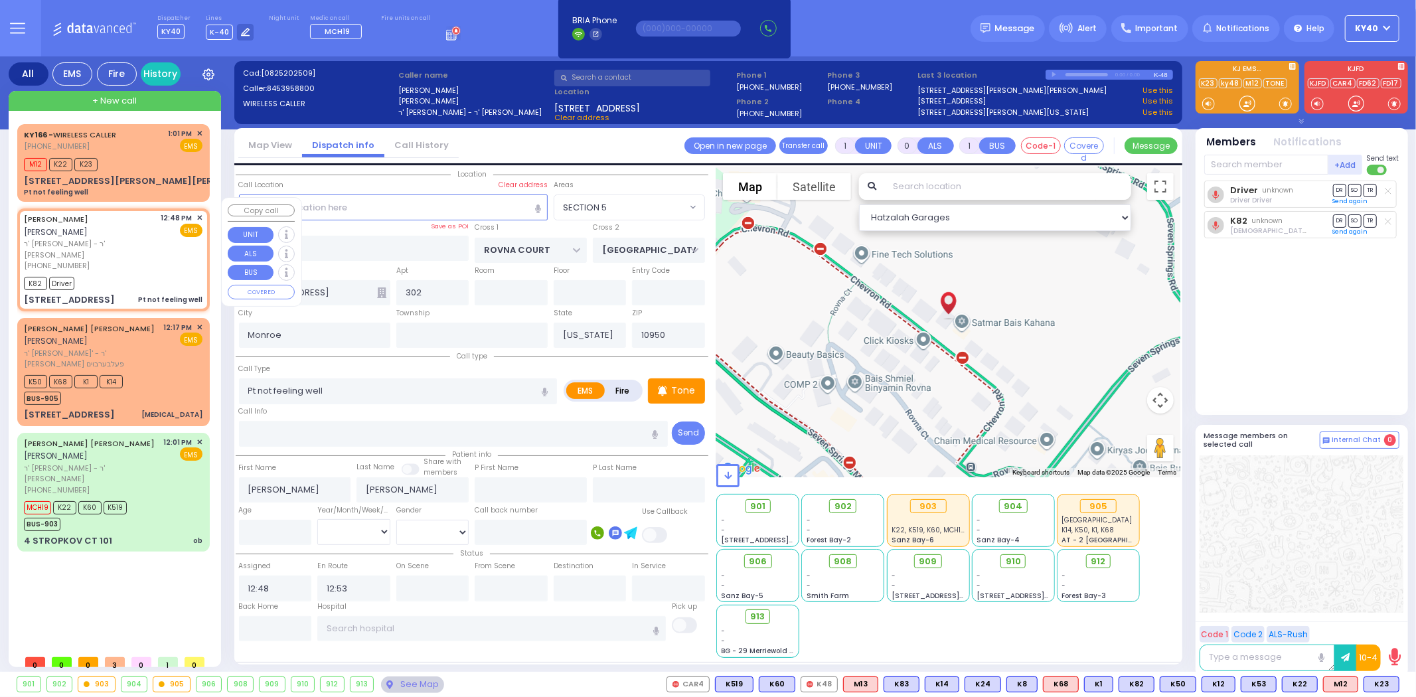
select select "SECTION 5"
select select "Hatzalah Garages"
drag, startPoint x: 129, startPoint y: 146, endPoint x: 144, endPoint y: 146, distance: 14.6
click at [123, 146] on div "KY166 - WIRELESS CALLER (646) 294-2063 1:01 PM ✕ EMS" at bounding box center [113, 140] width 179 height 25
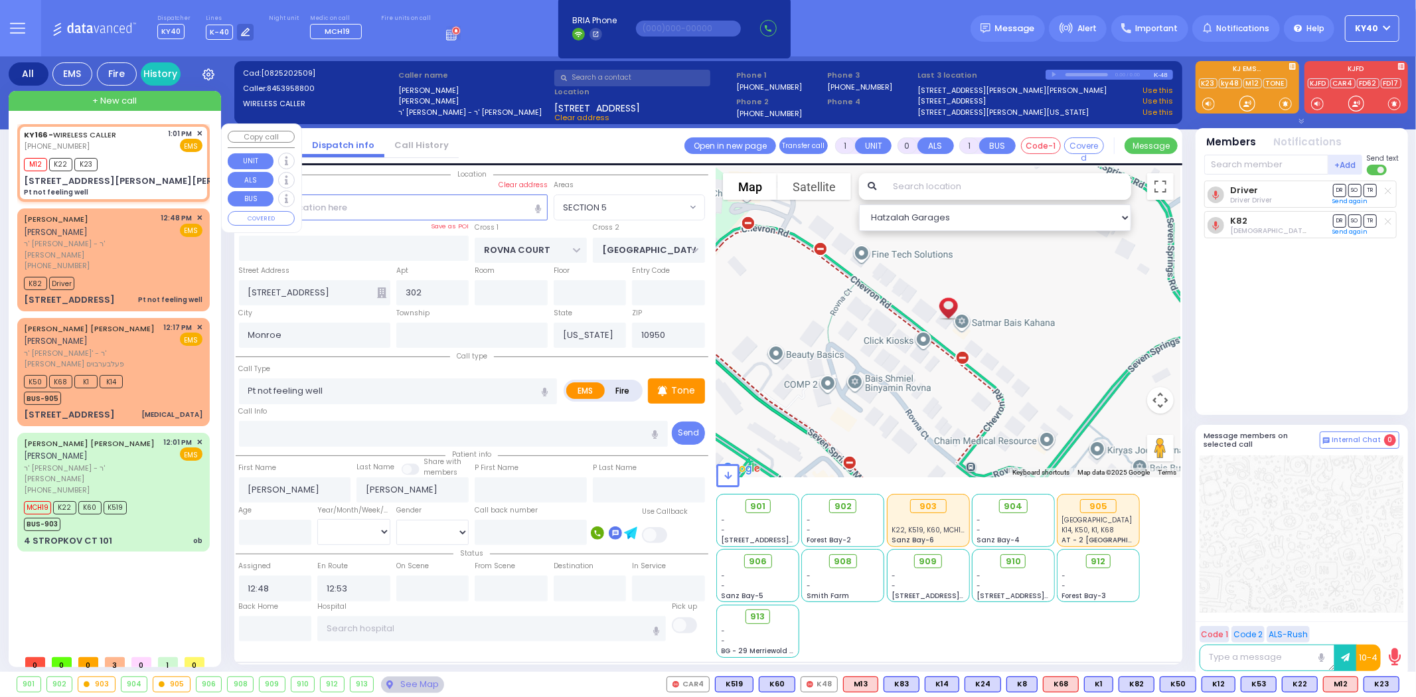
select select
radio input "true"
type input "845-537-0778"
select select
type input "13:01"
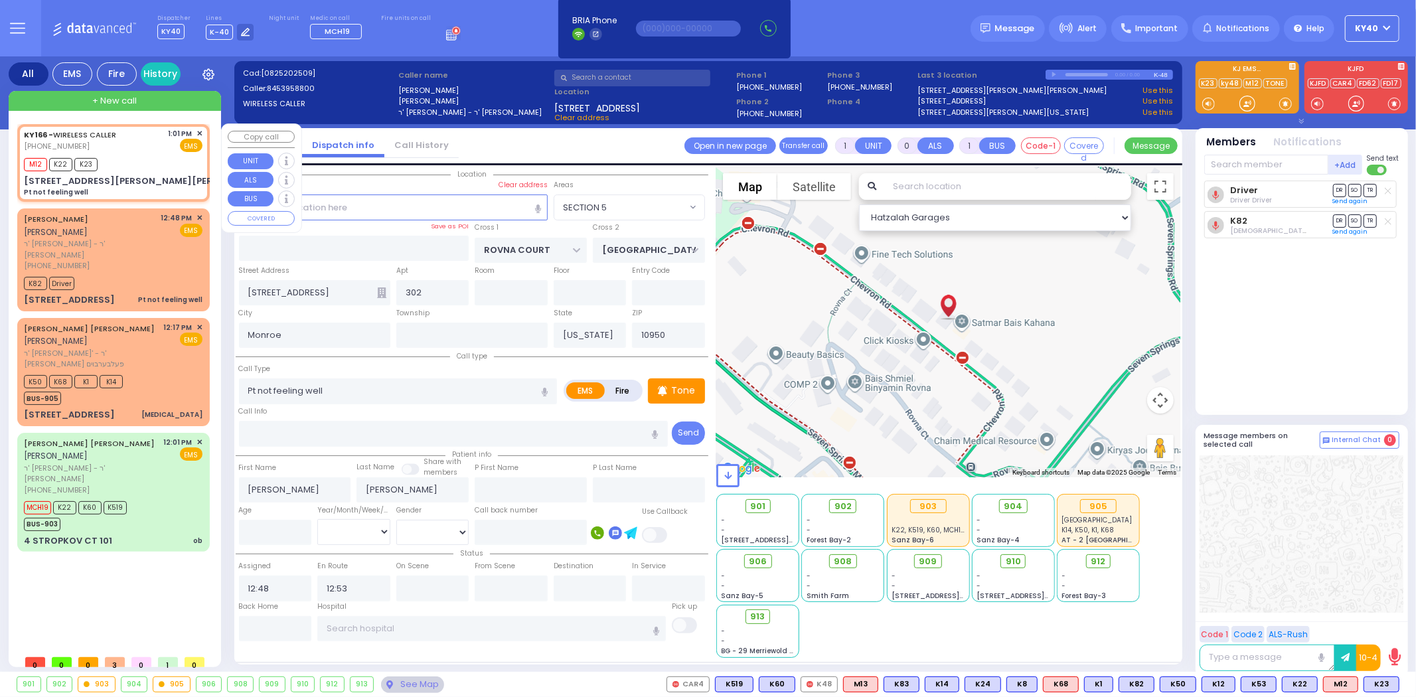
type input "13:03"
type input "LISKA WAY"
type input "MORDCHE SHER BLVD"
type input "2 Lipa Friedman Lane"
select select "SECTION 2"
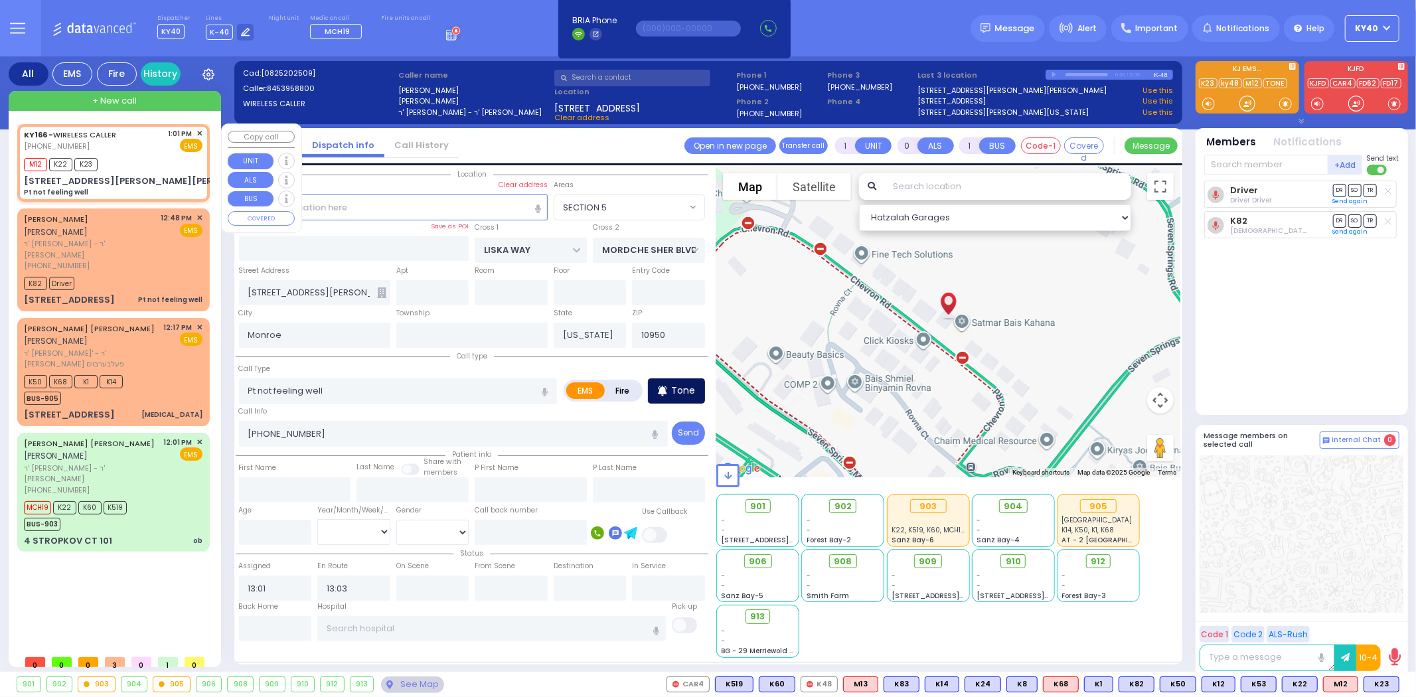
select select "Hatzalah Garages"
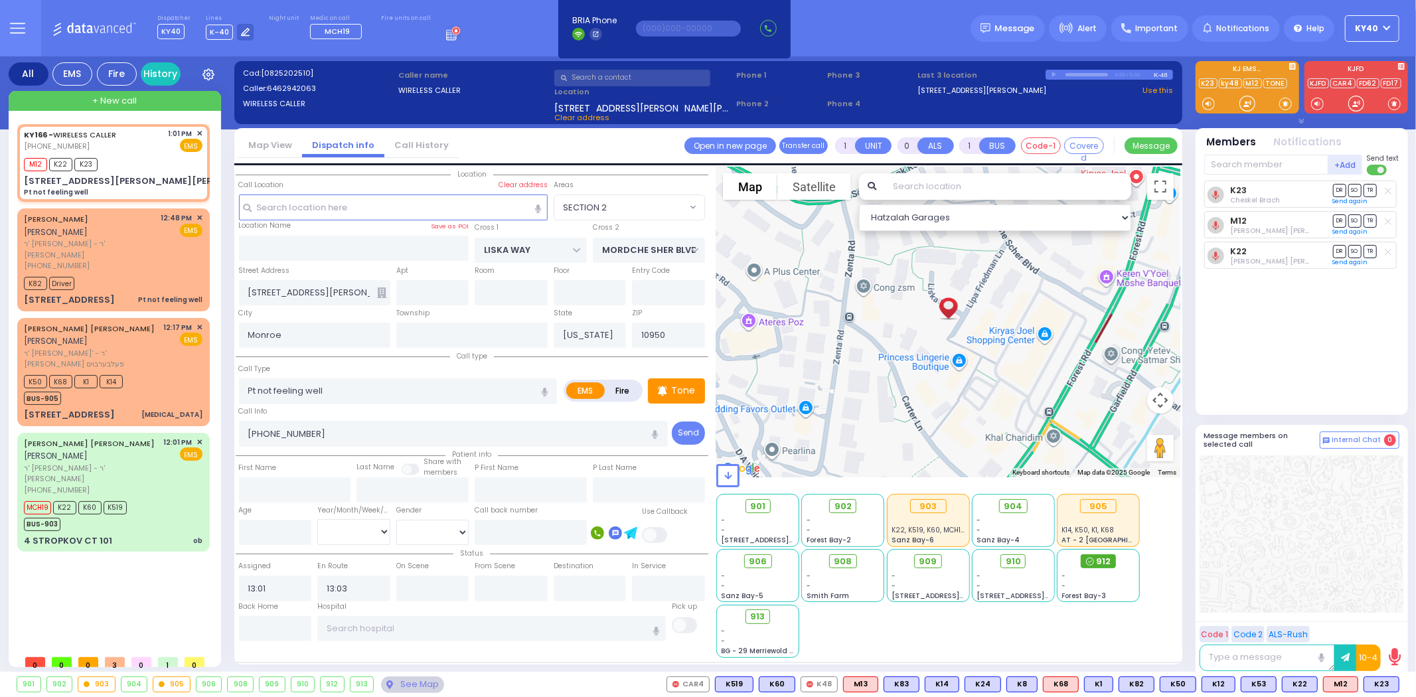
click at [1100, 559] on span "912" at bounding box center [1103, 561] width 15 height 13
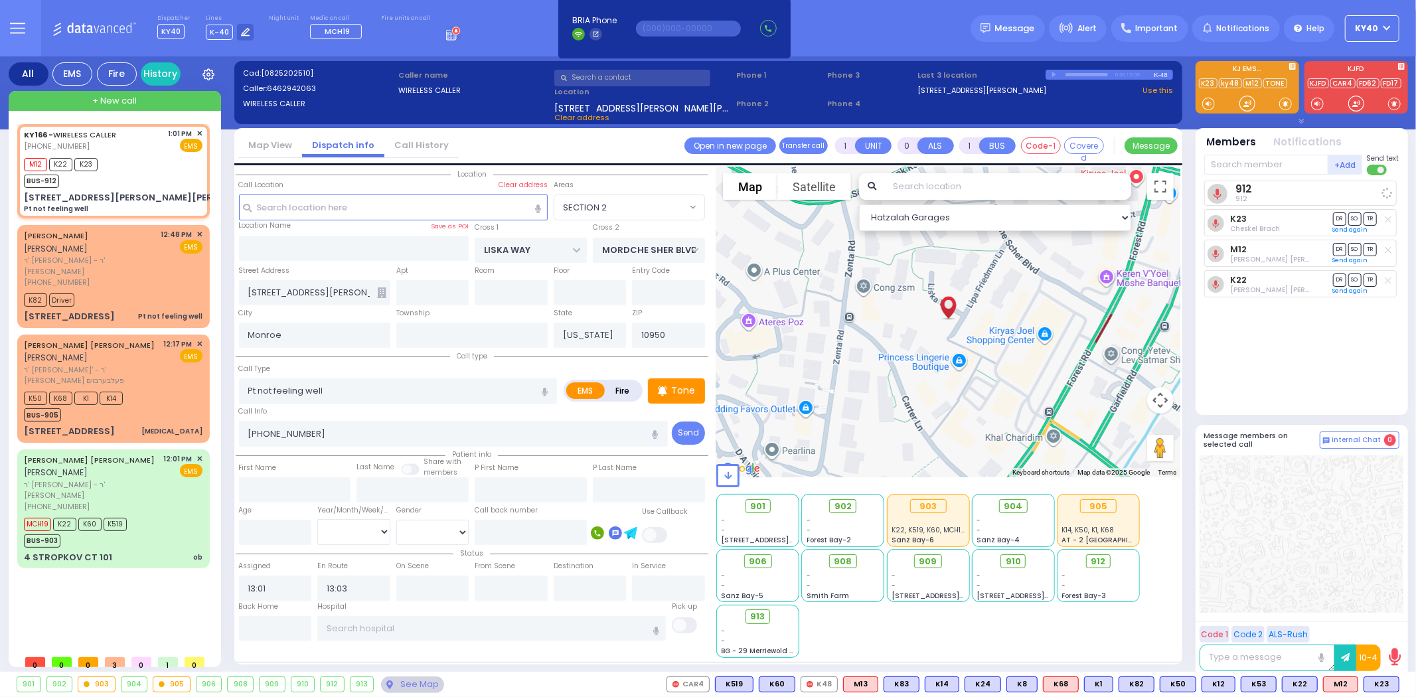
select select
radio input "true"
select select
select select "Hatzalah Garages"
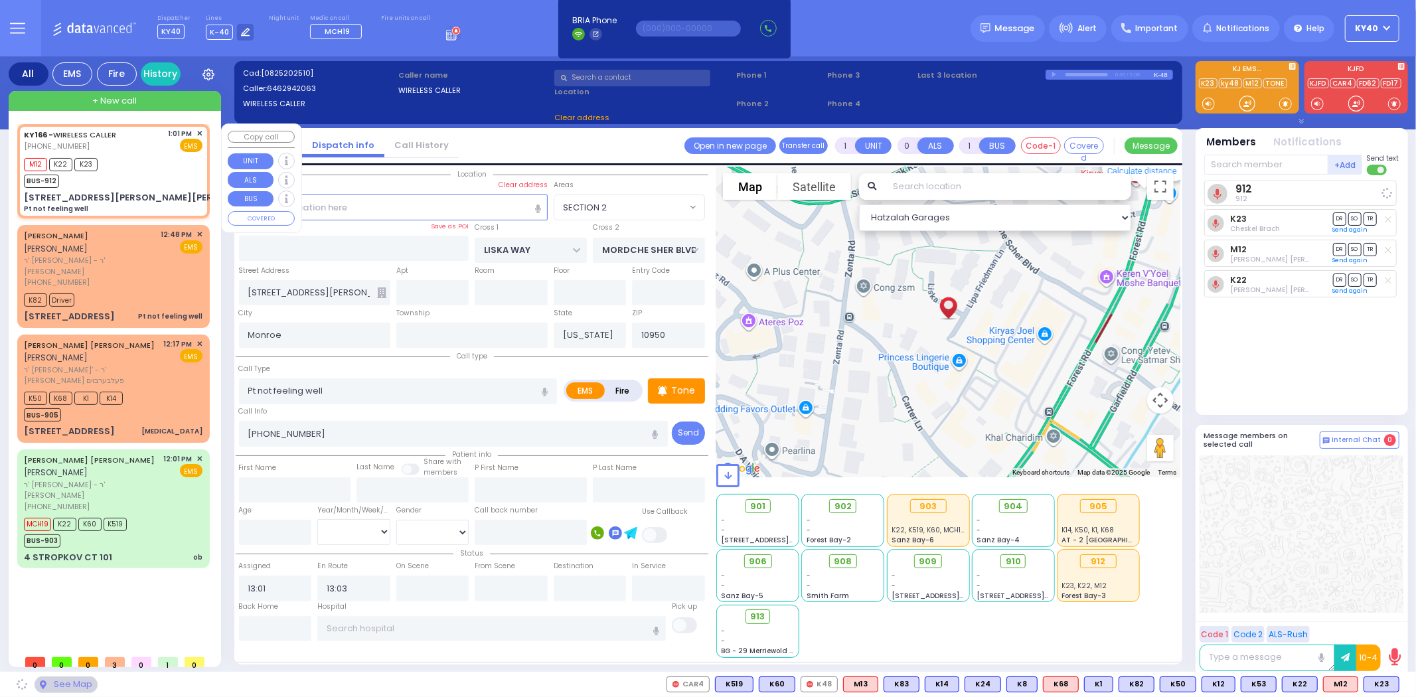
select select "SECTION 2"
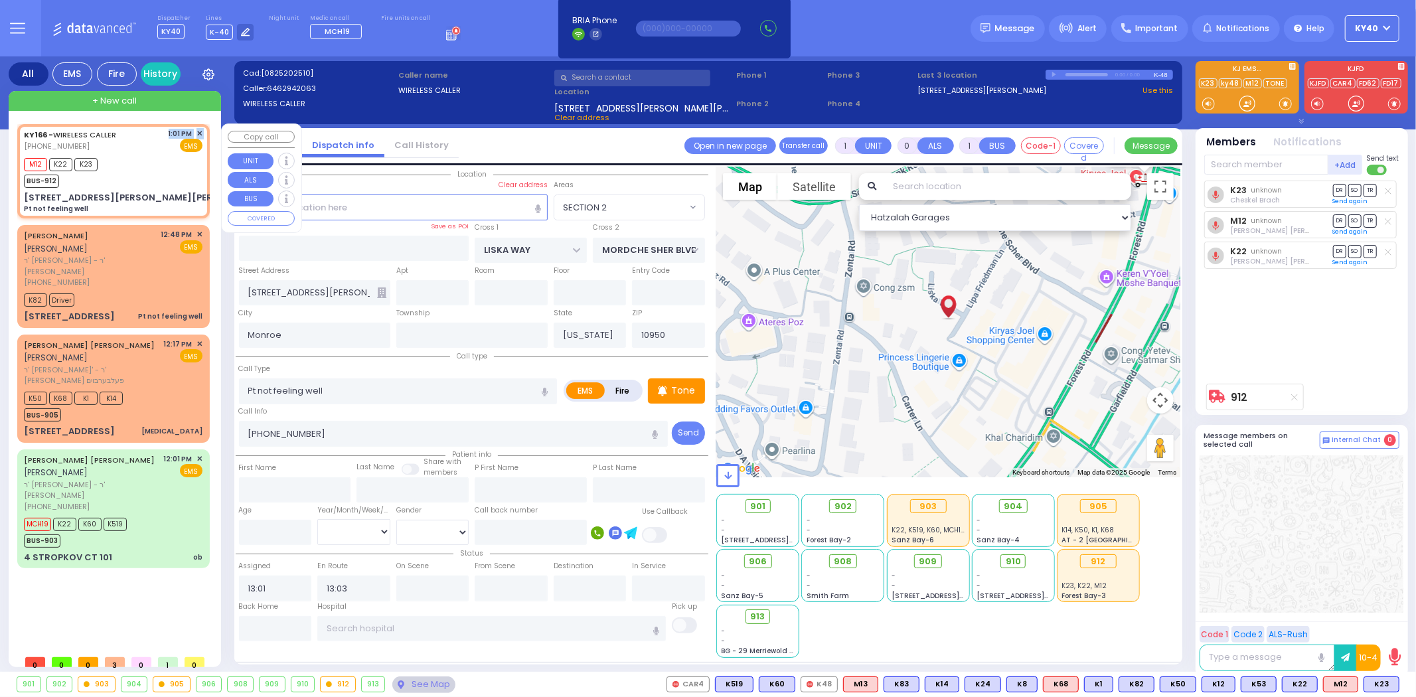
click at [140, 148] on div "KY166 - WIRELESS CALLER (646) 294-2063 1:01 PM ✕ EMS" at bounding box center [113, 140] width 179 height 25
select select
radio input "true"
select select
select select "SECTION 2"
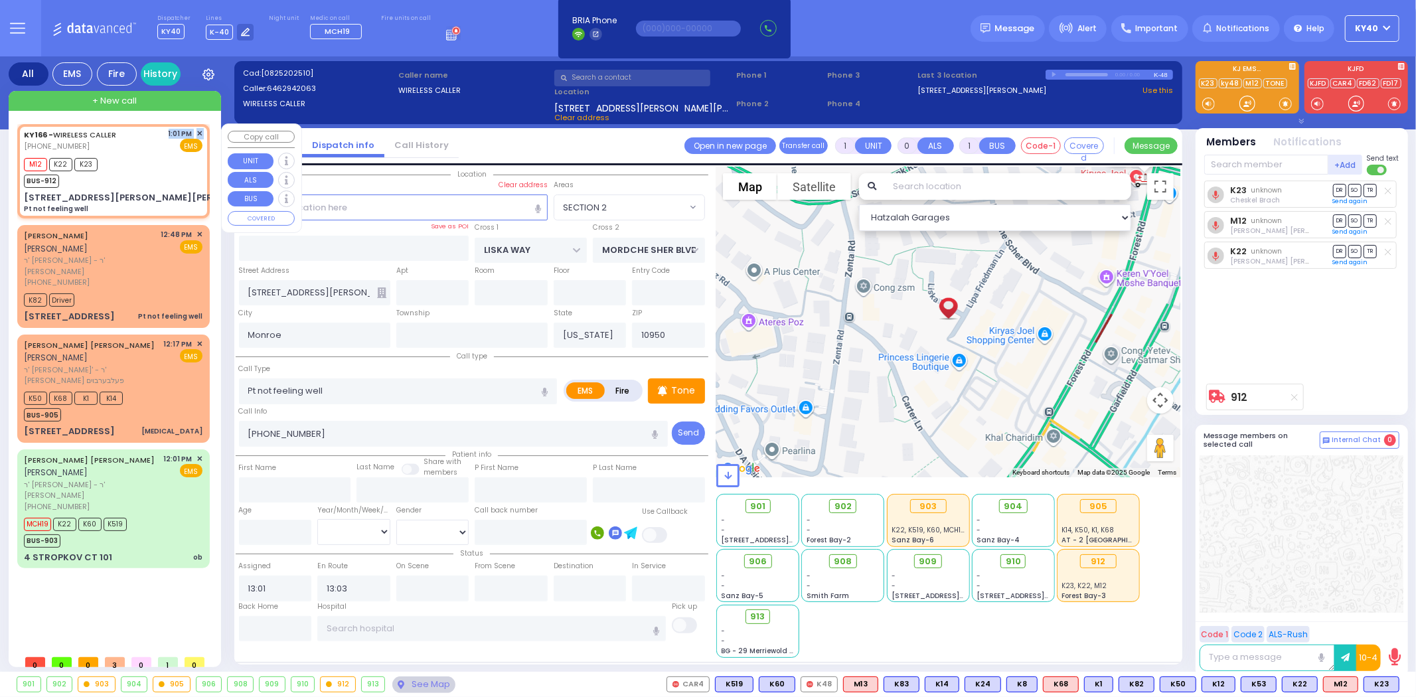
select select "Hatzalah Garages"
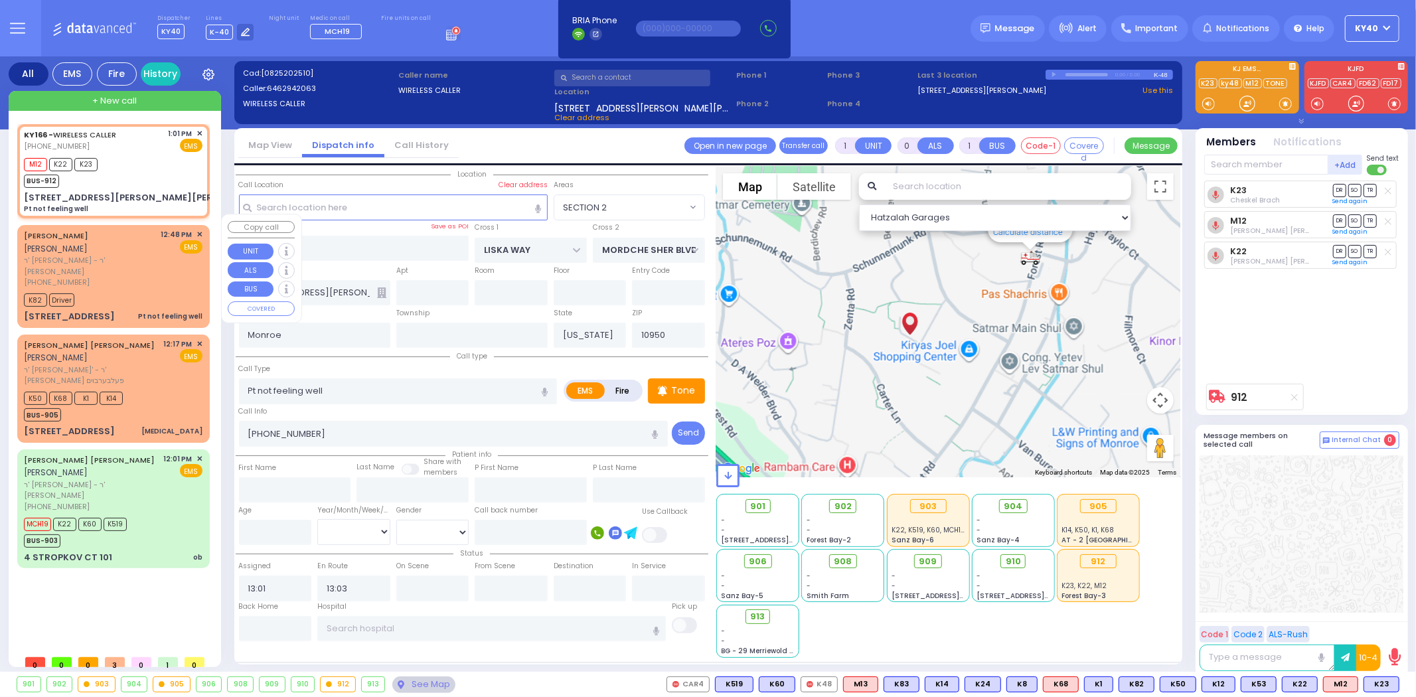
click at [135, 255] on span "ר' [PERSON_NAME] - ר' [PERSON_NAME]" at bounding box center [90, 266] width 133 height 22
select select
radio input "true"
type input "KALMEN ELEIZER"
type input "MALACH"
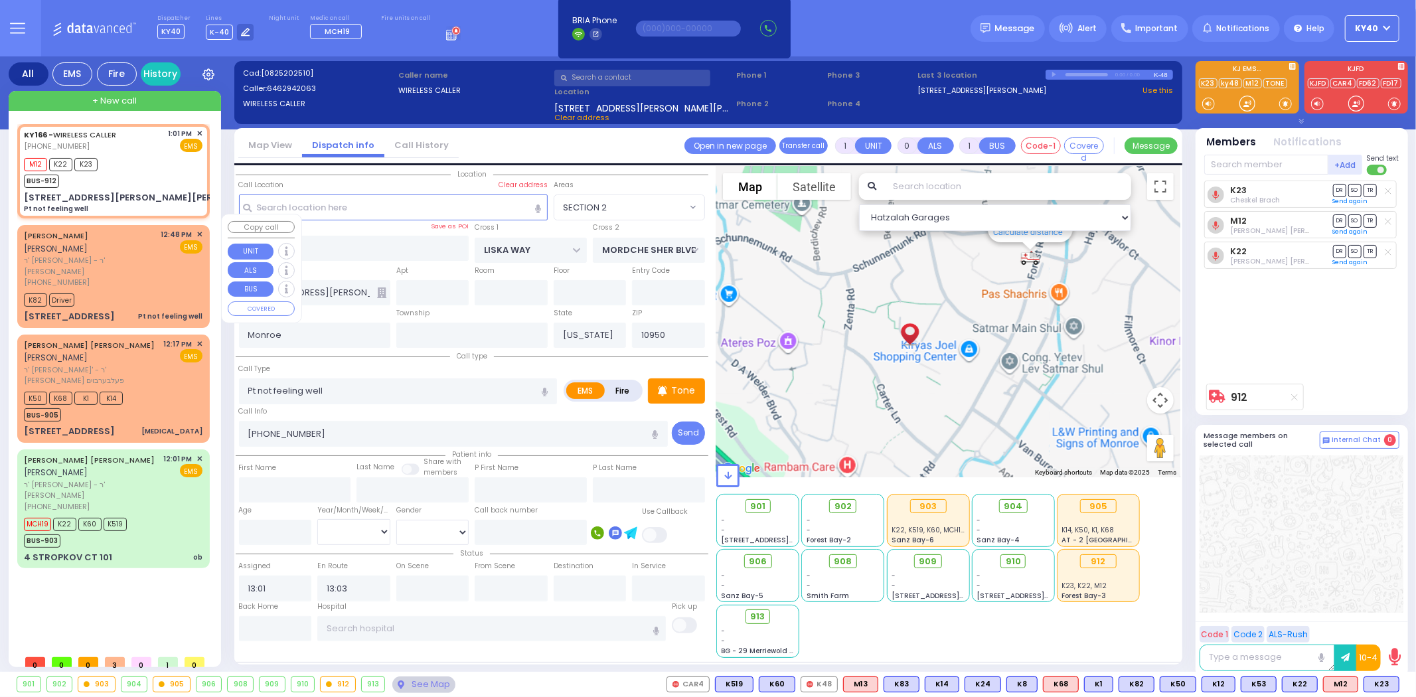
select select
type input "12:48"
type input "12:53"
select select "Hatzalah Garages"
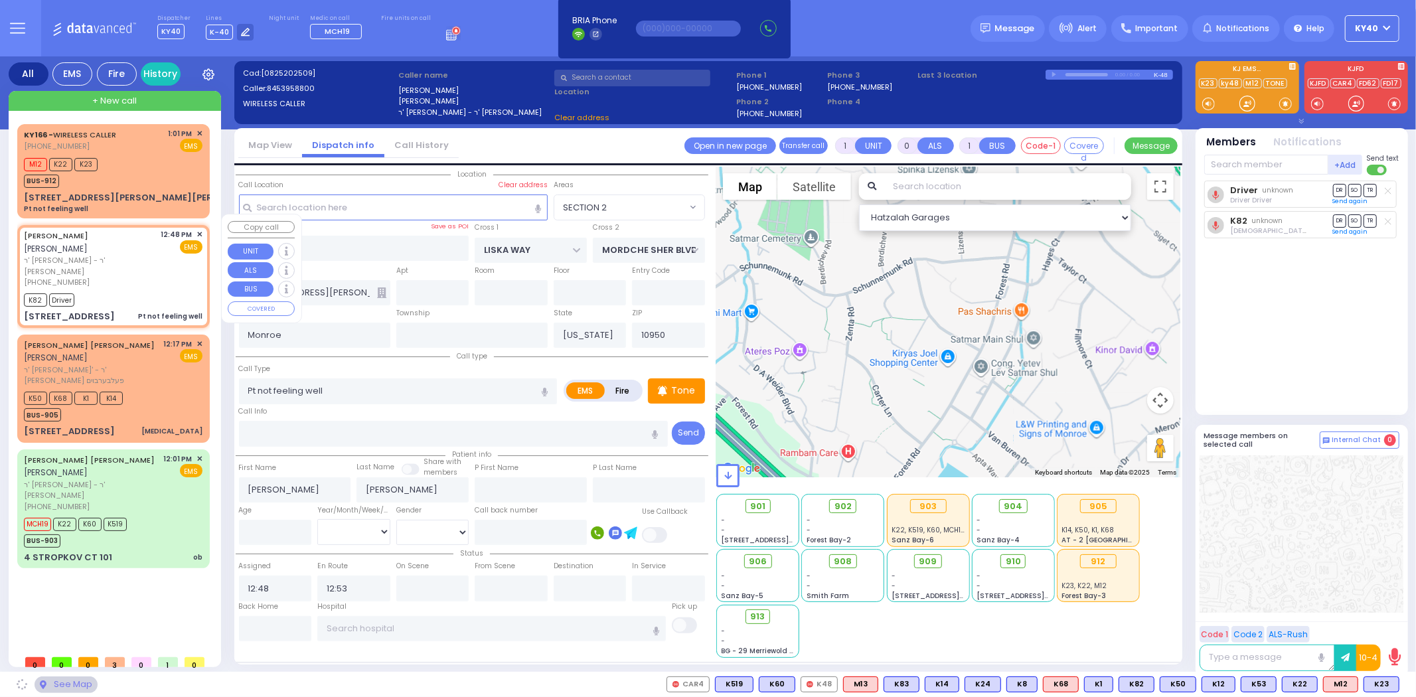
type input "ROVNA COURT"
type input "[GEOGRAPHIC_DATA]"
type input "23 CHEVRON RD"
type input "302"
select select "SECTION 5"
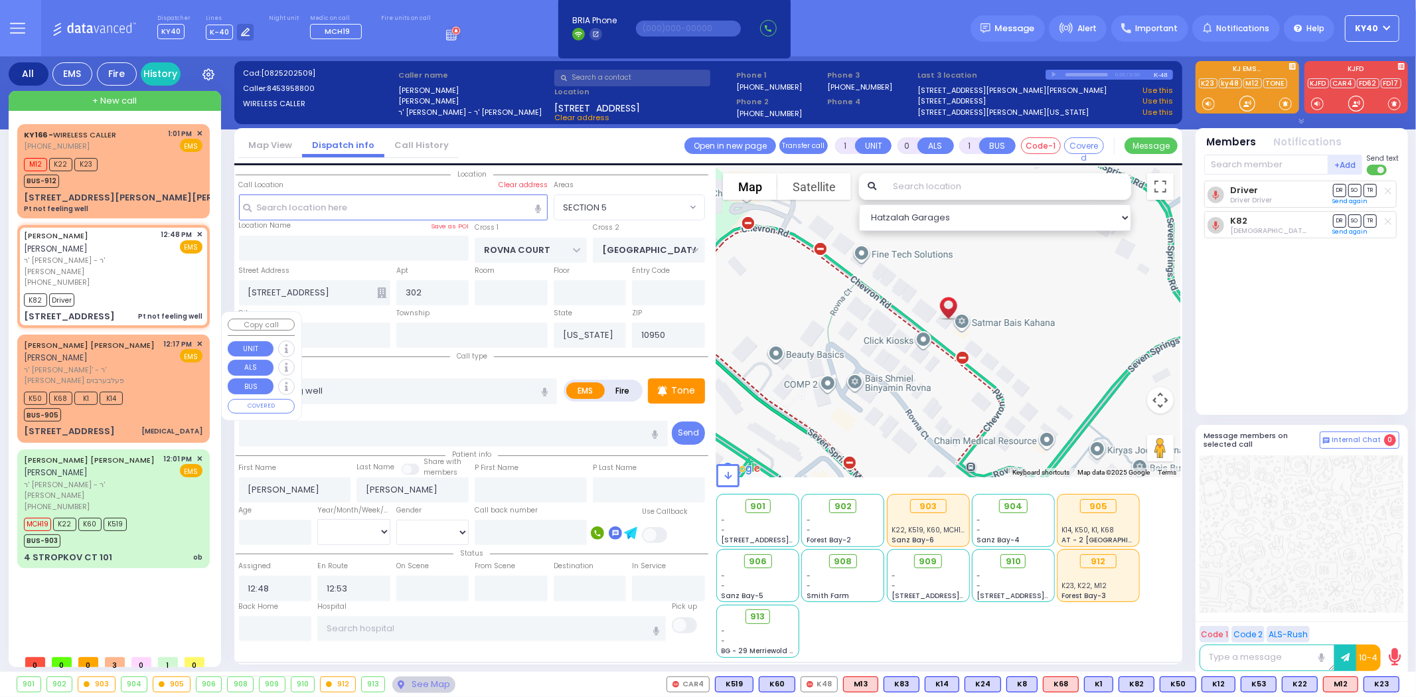
click at [161, 388] on div "K50 K68 K1 K14 BUS-905" at bounding box center [113, 404] width 179 height 33
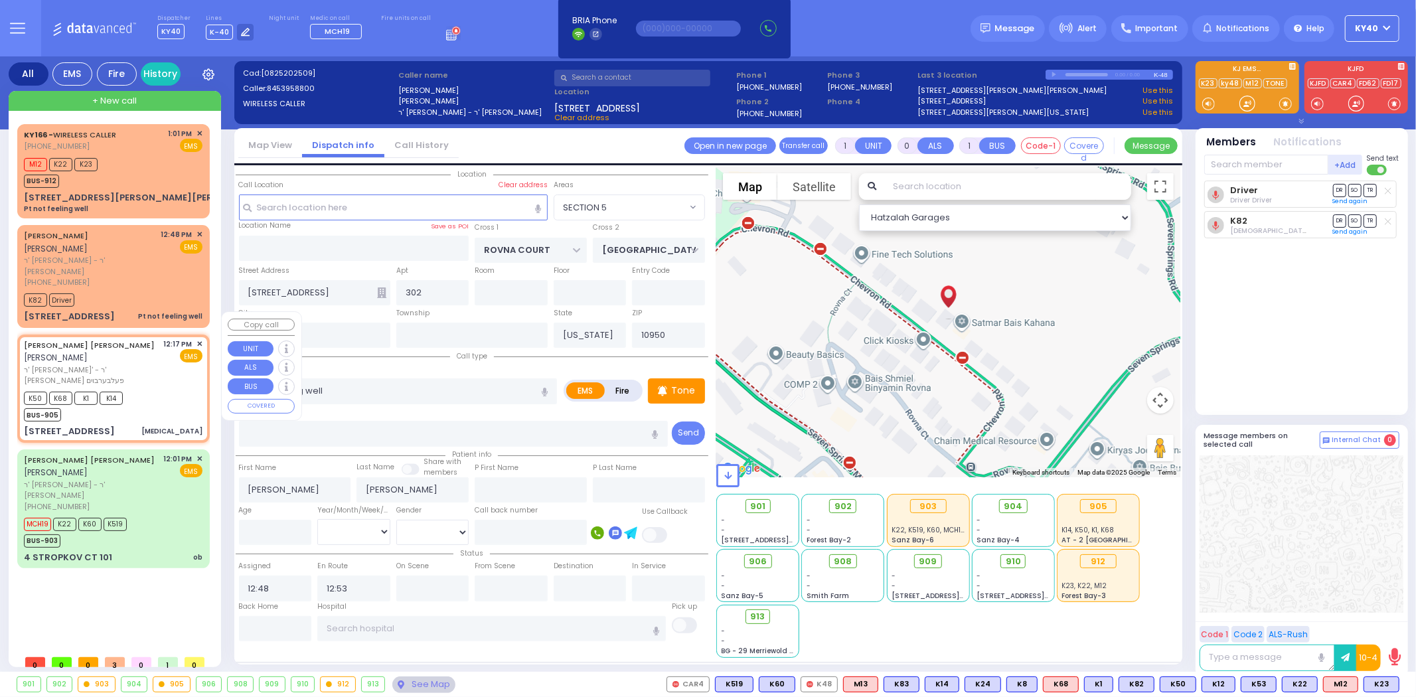
type input "2"
type input "1"
select select
type input "[MEDICAL_DATA]"
radio input "true"
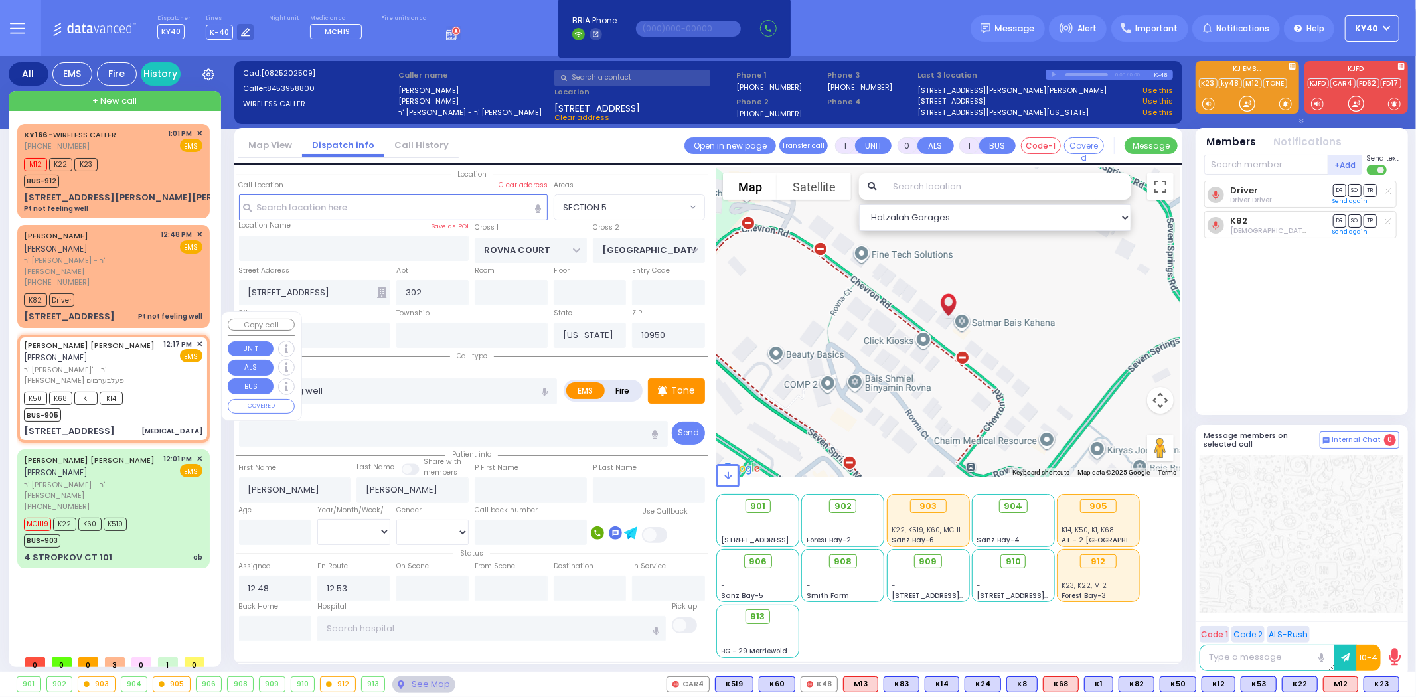
type input "SIMCHA SHULEM"
type input "STEINBERGER"
select select
type input "12:17"
type input "12:25"
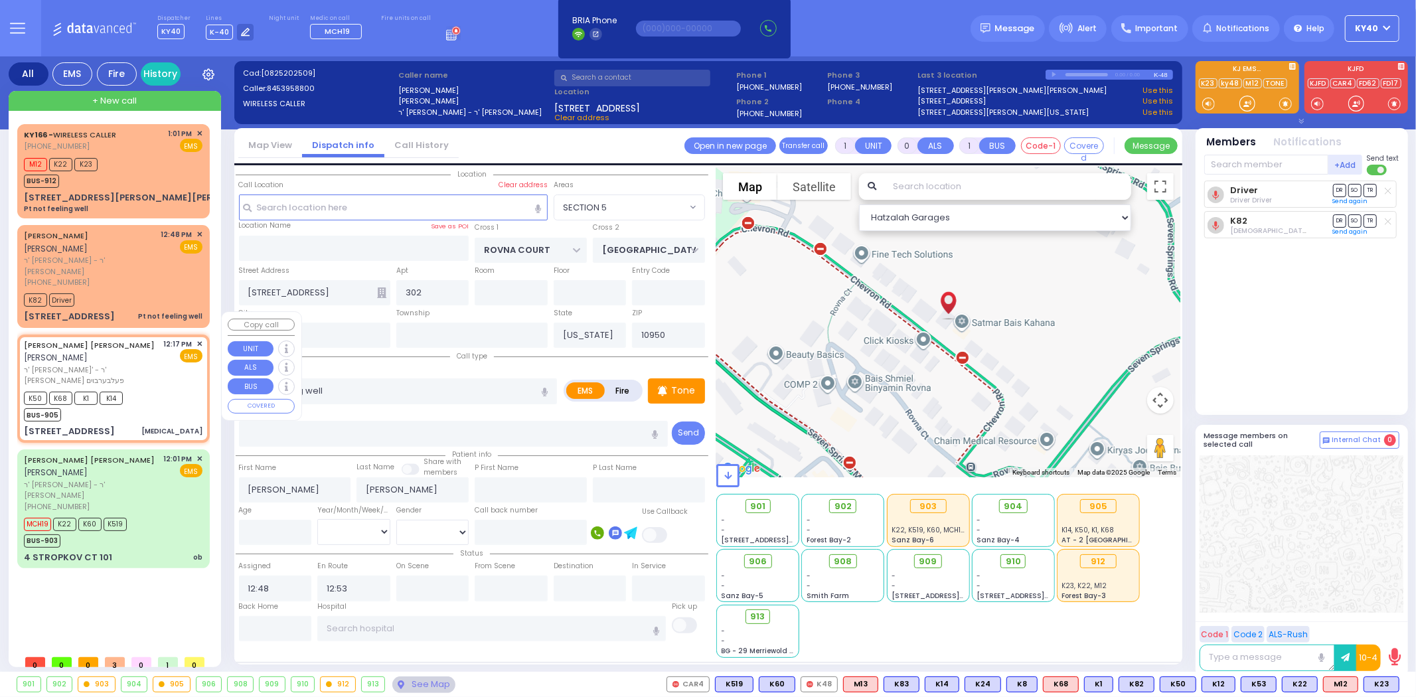
type input "Lenox Hill Hospital"
type input "NICKLESBURG RD"
type input "KRAKOW BLVD"
type input "1 TZFAS RD"
select select "ATZEI TAMURIM"
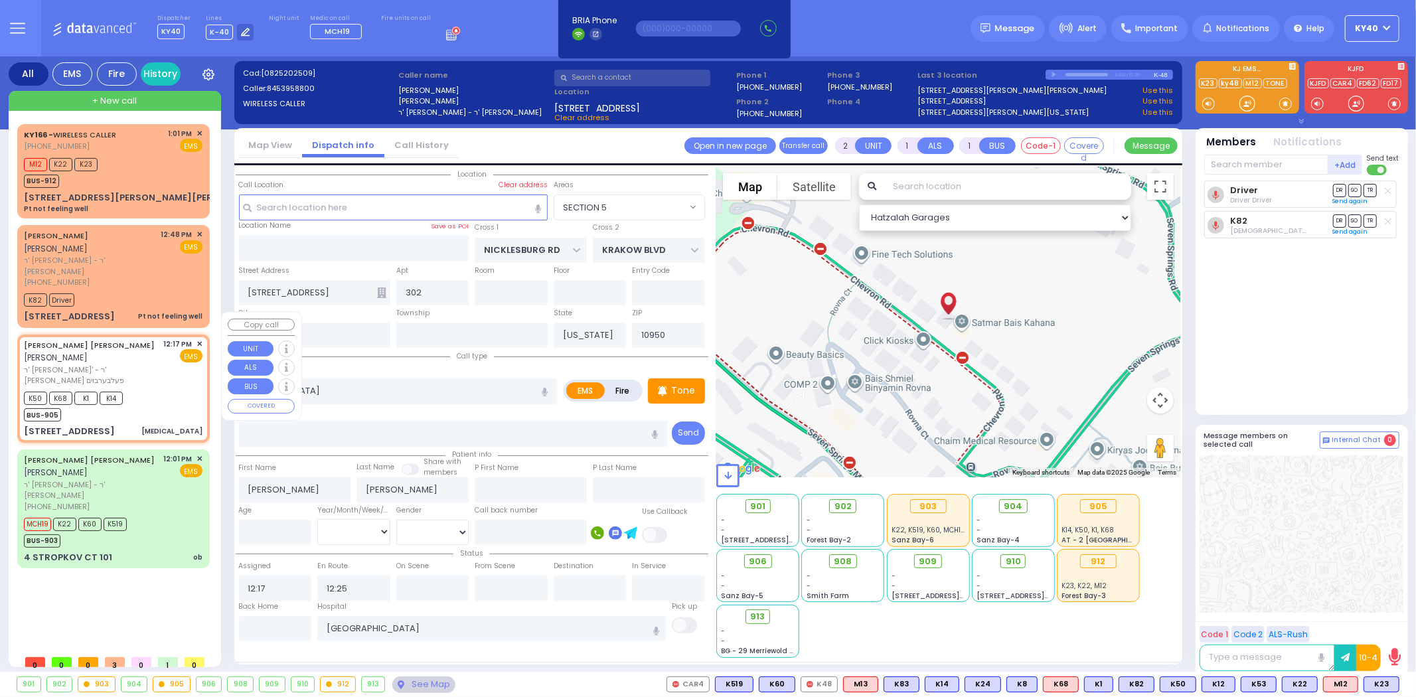
select select "Hatzalah Garages"
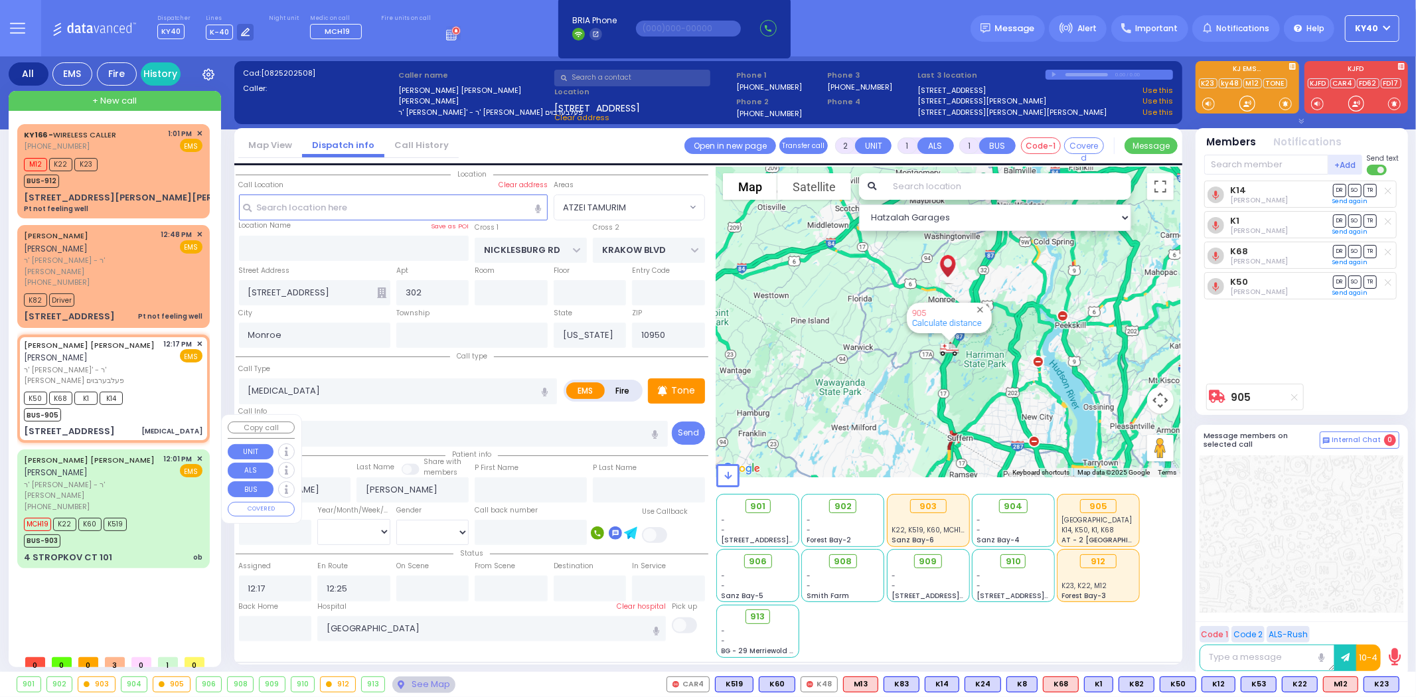
click at [155, 453] on div "JOSEPH MAYER REICHMAN יוסף מאיר רייכמאן" at bounding box center [91, 466] width 135 height 26
type input "6"
select select
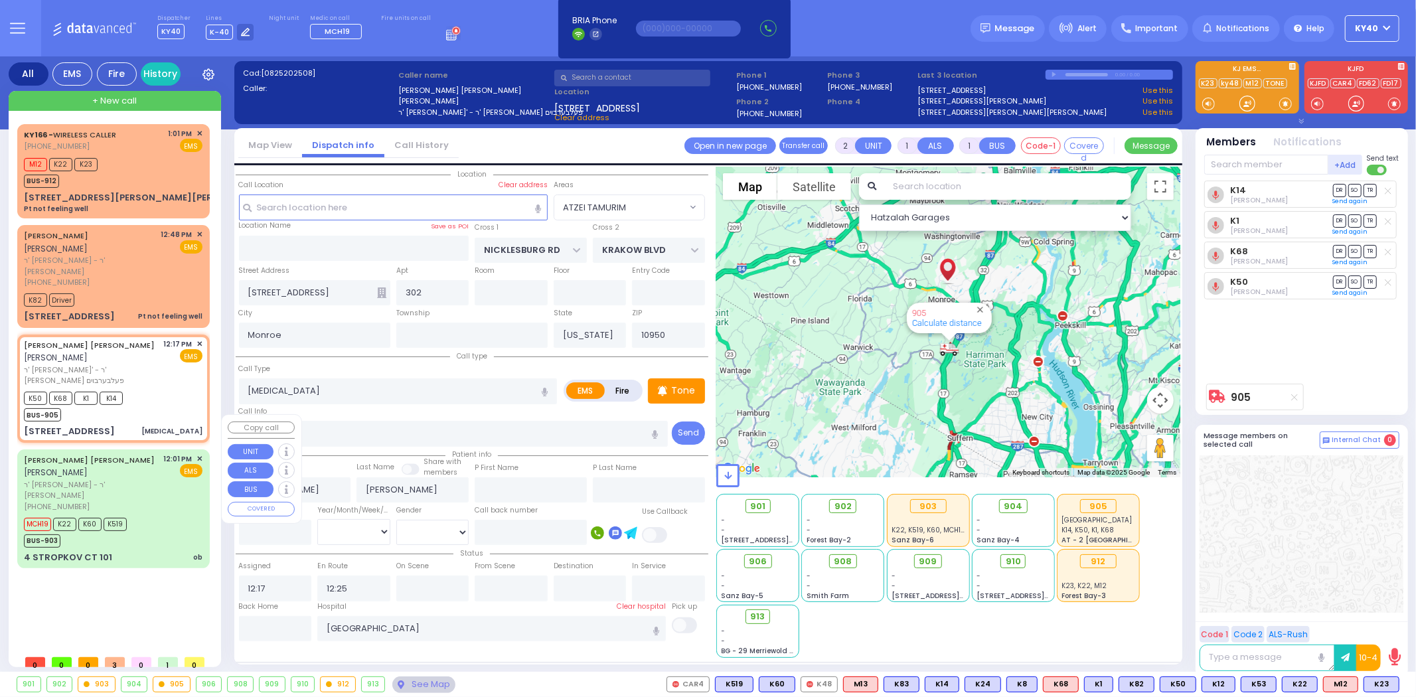
type input "ob"
radio input "true"
type input "JOSEPH MAYER"
type input "REICHMAN"
type input "Gitty"
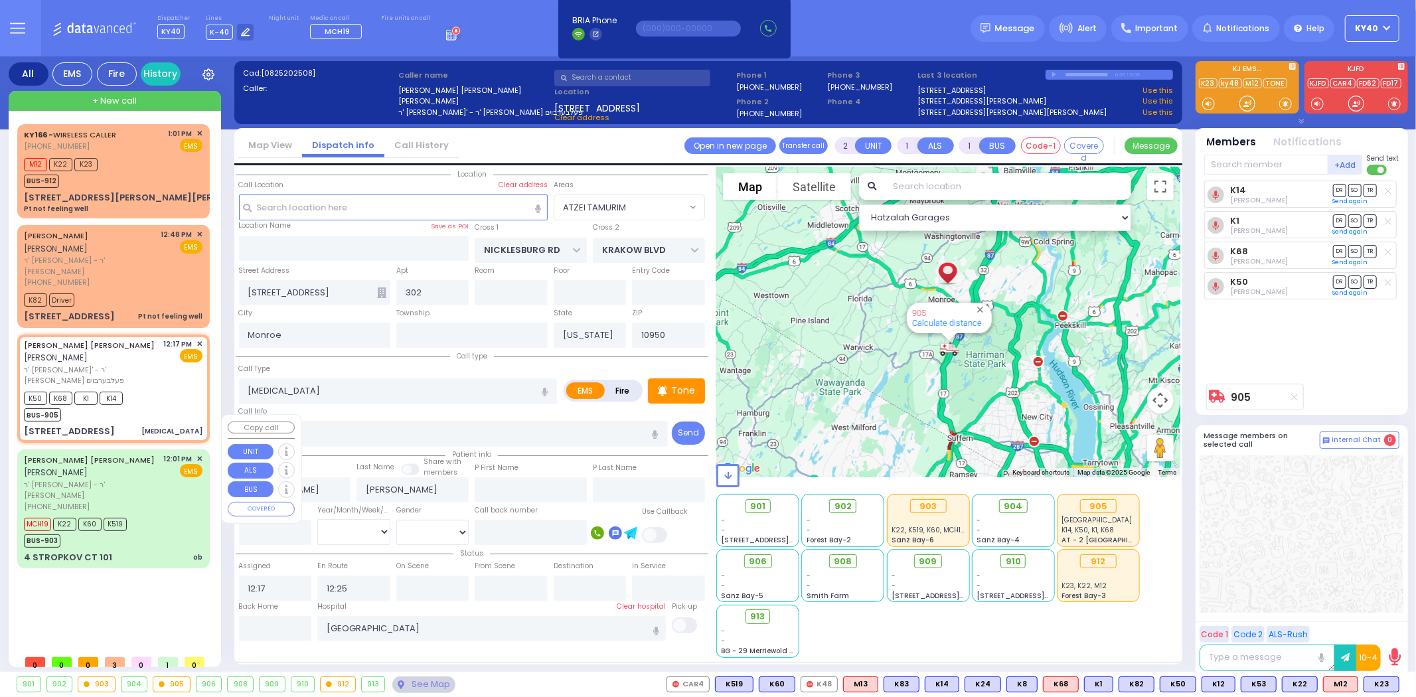
type input "Reichman"
type input "28"
select select "Year"
select select "[DEMOGRAPHIC_DATA]"
type input "12:01"
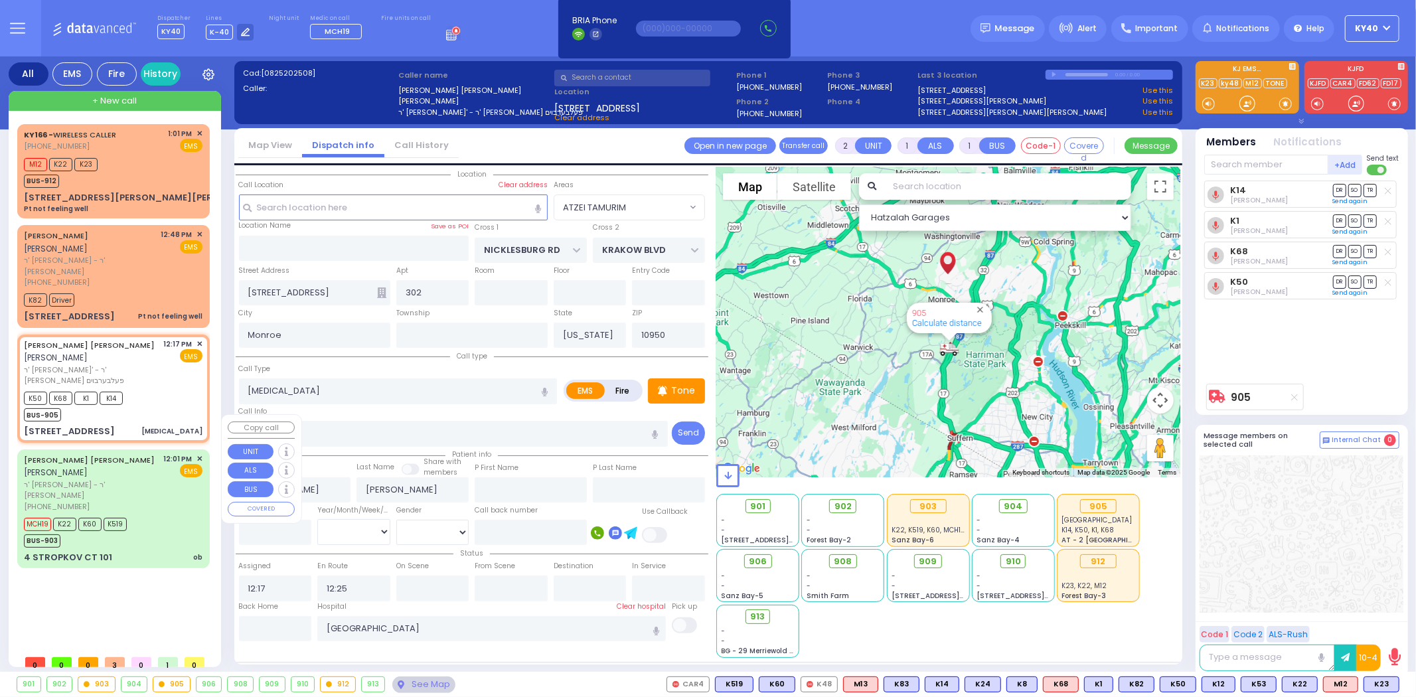
type input "12:03"
type input "12:06"
type input "12:13"
type input "12:37"
type input "13:03"
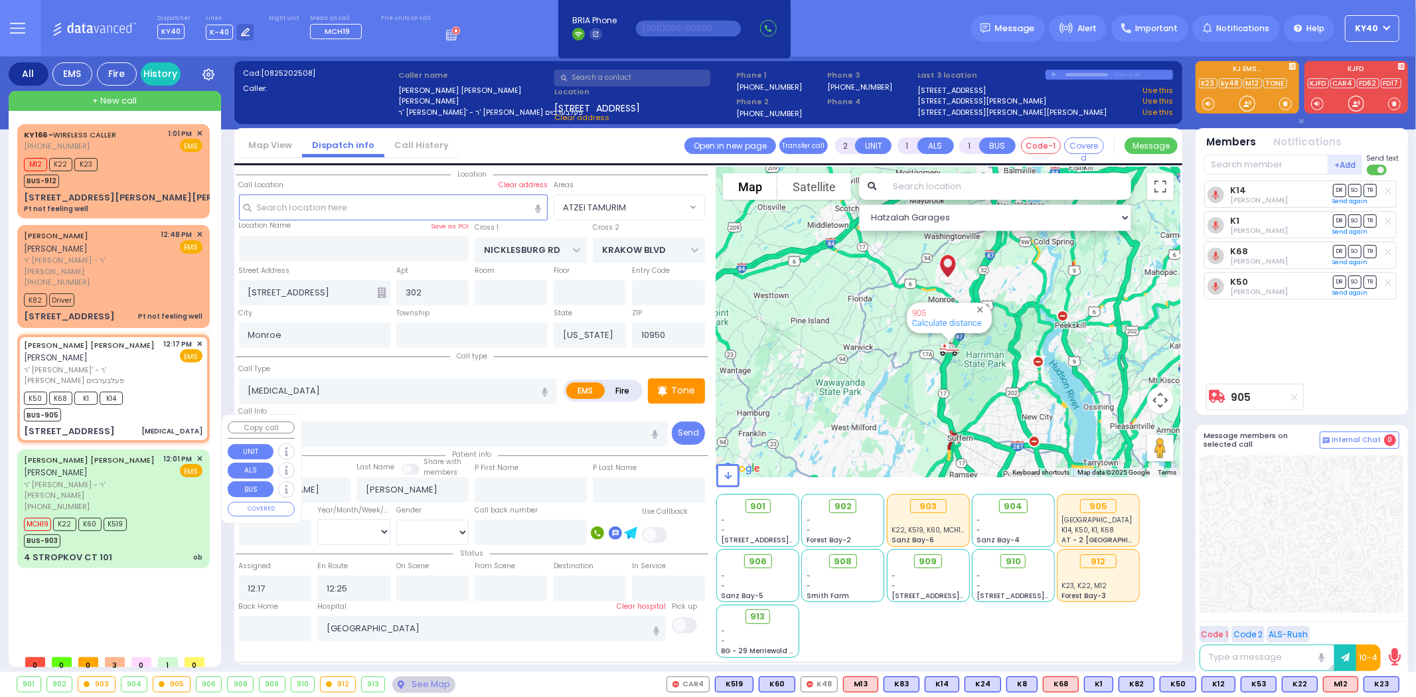
type input "Good Samaritan Hospital 257 Lafayette Avenue 8457909405 Suffern"
select select "Hatzalah Garages"
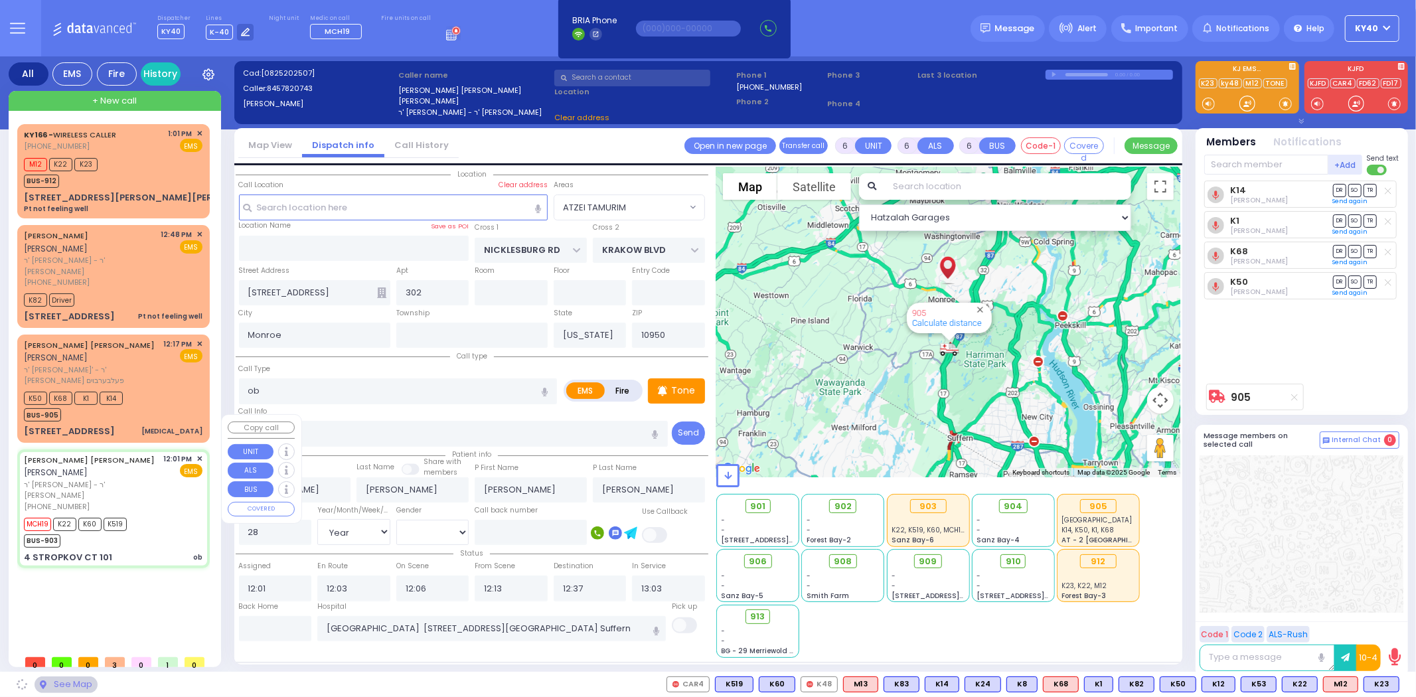
type input "RIMENEV COURT"
type input "4 STROPKOV CT"
type input "101"
type input "[PERSON_NAME]"
select select "SECTION 1"
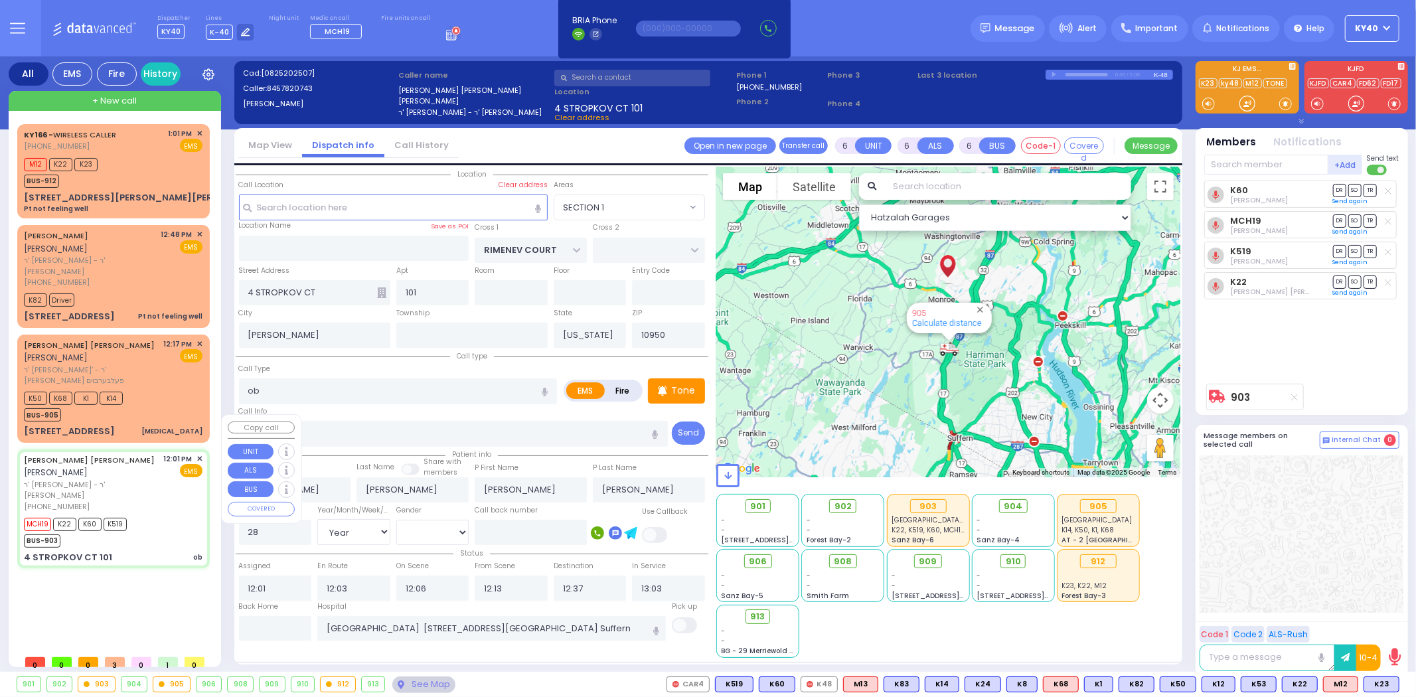
click at [144, 453] on div "JOSEPH MAYER REICHMAN יוסף מאיר רייכמאן" at bounding box center [91, 466] width 135 height 26
select select
radio input "true"
select select "Year"
select select "[DEMOGRAPHIC_DATA]"
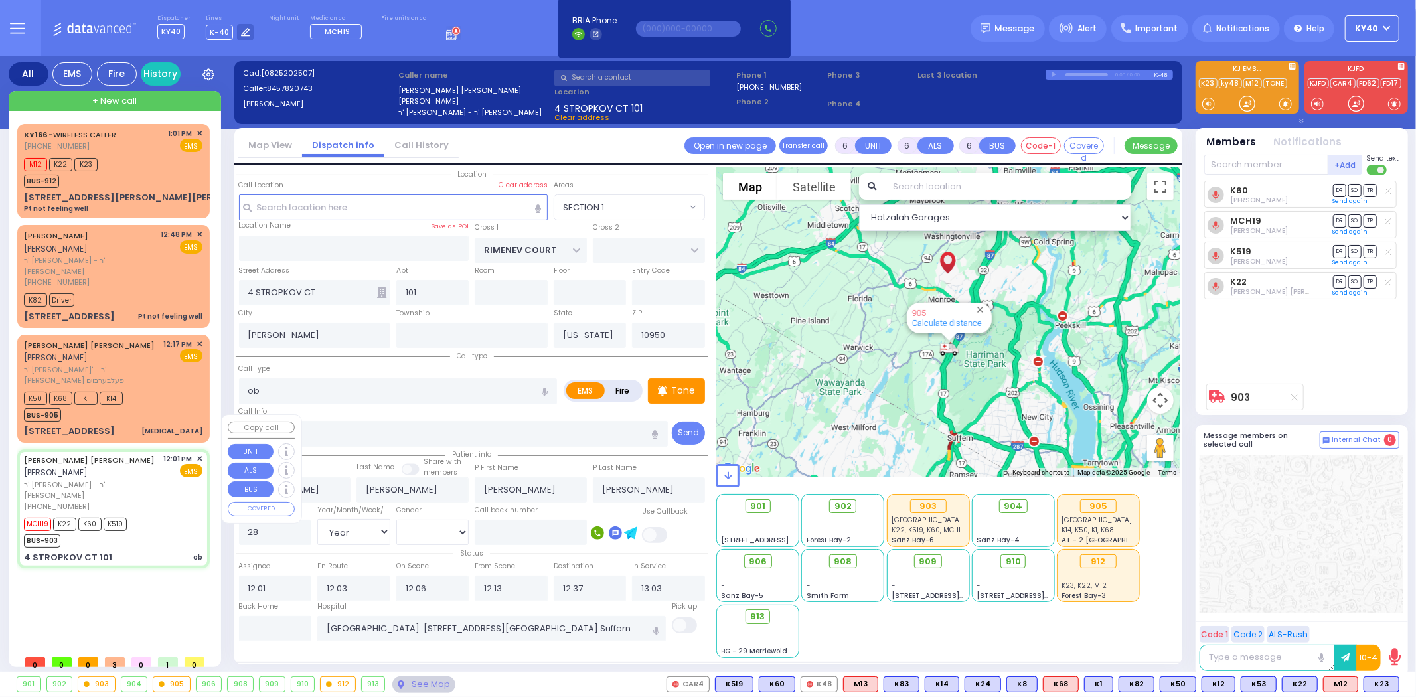
select select "Hatzalah Garages"
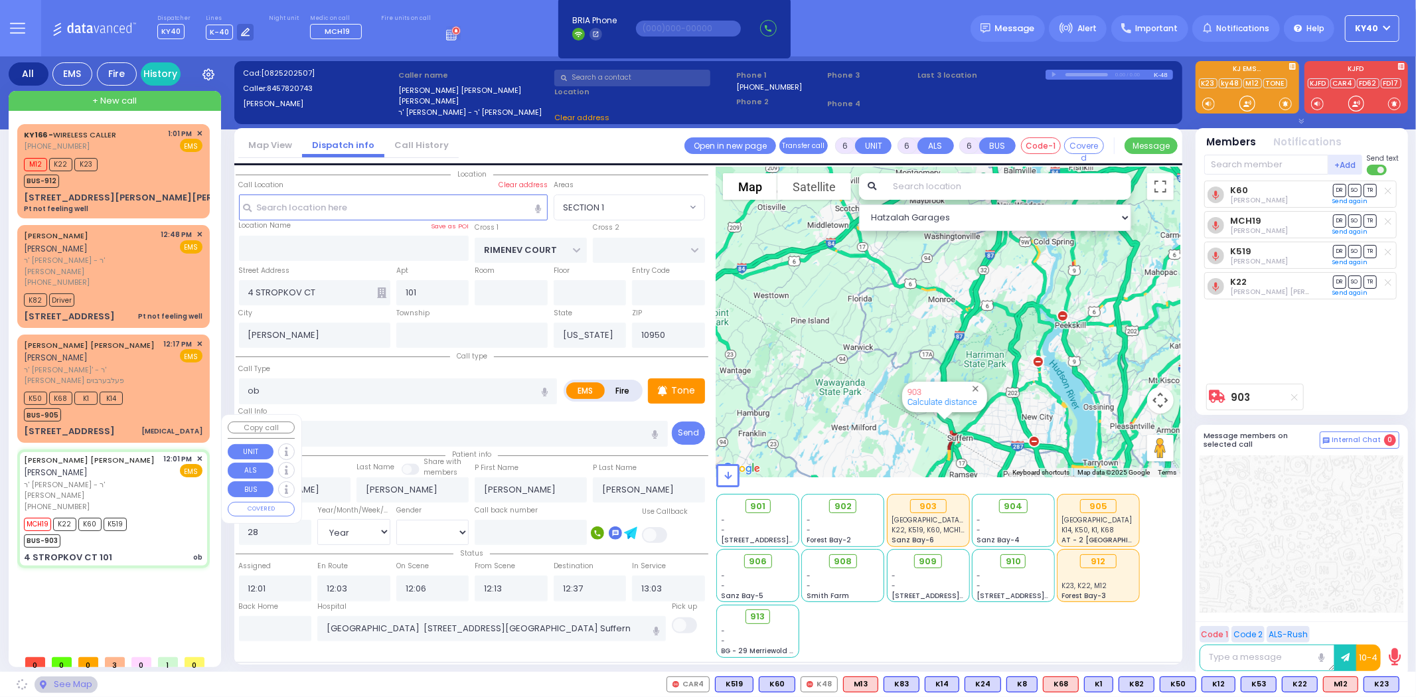
select select "SECTION 1"
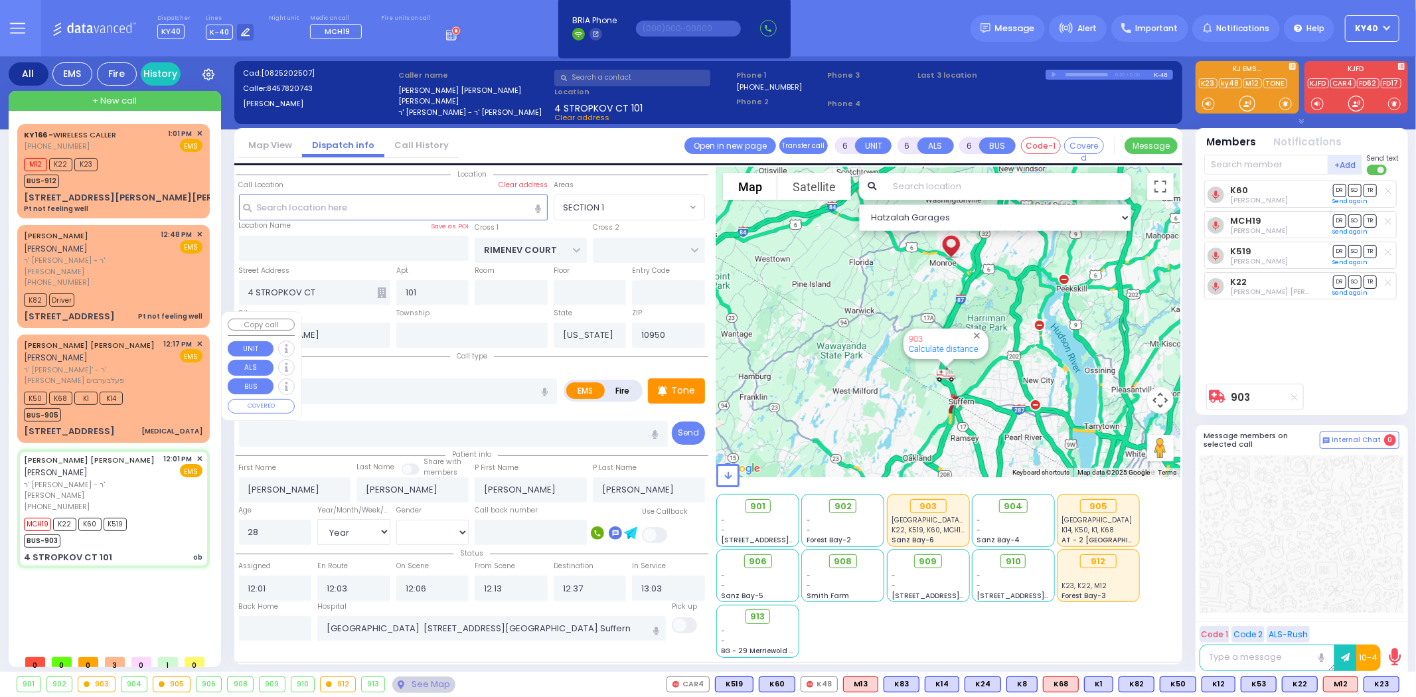
click at [151, 388] on div "K50 K68 K1 K14 BUS-905" at bounding box center [113, 404] width 179 height 33
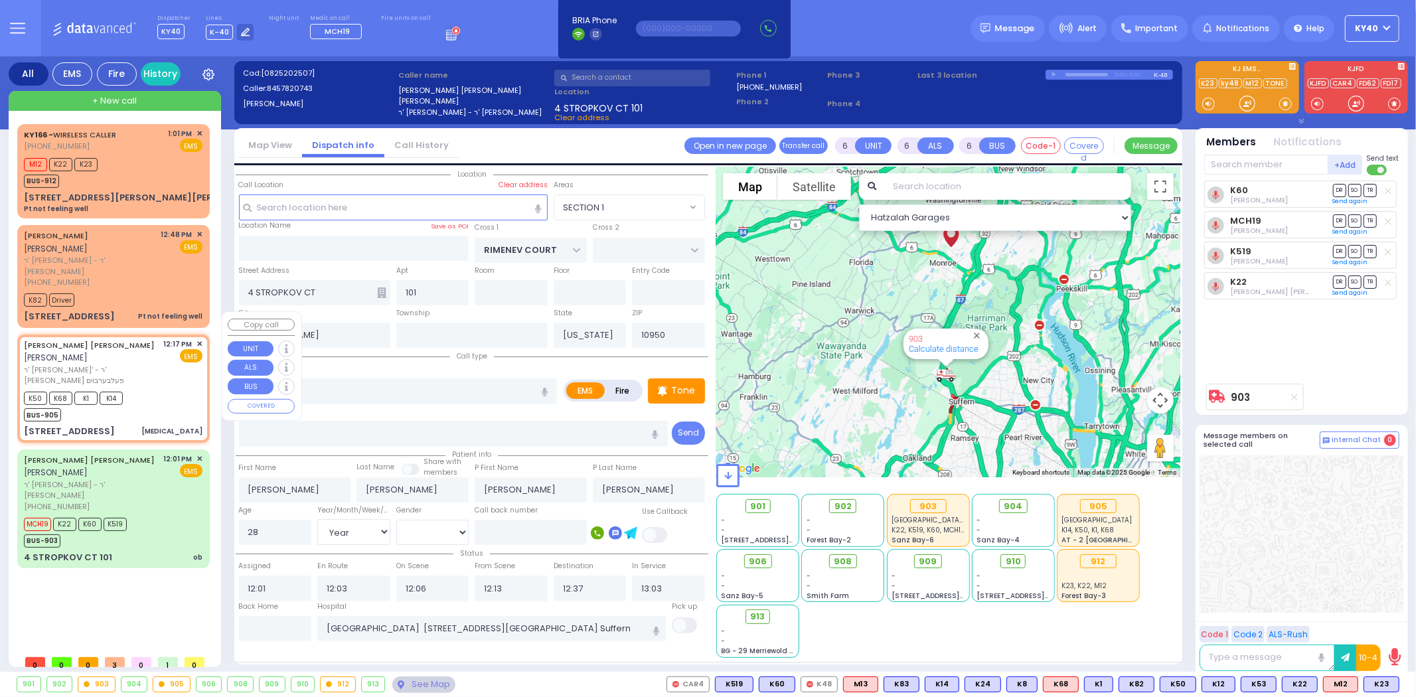
type input "2"
type input "1"
select select
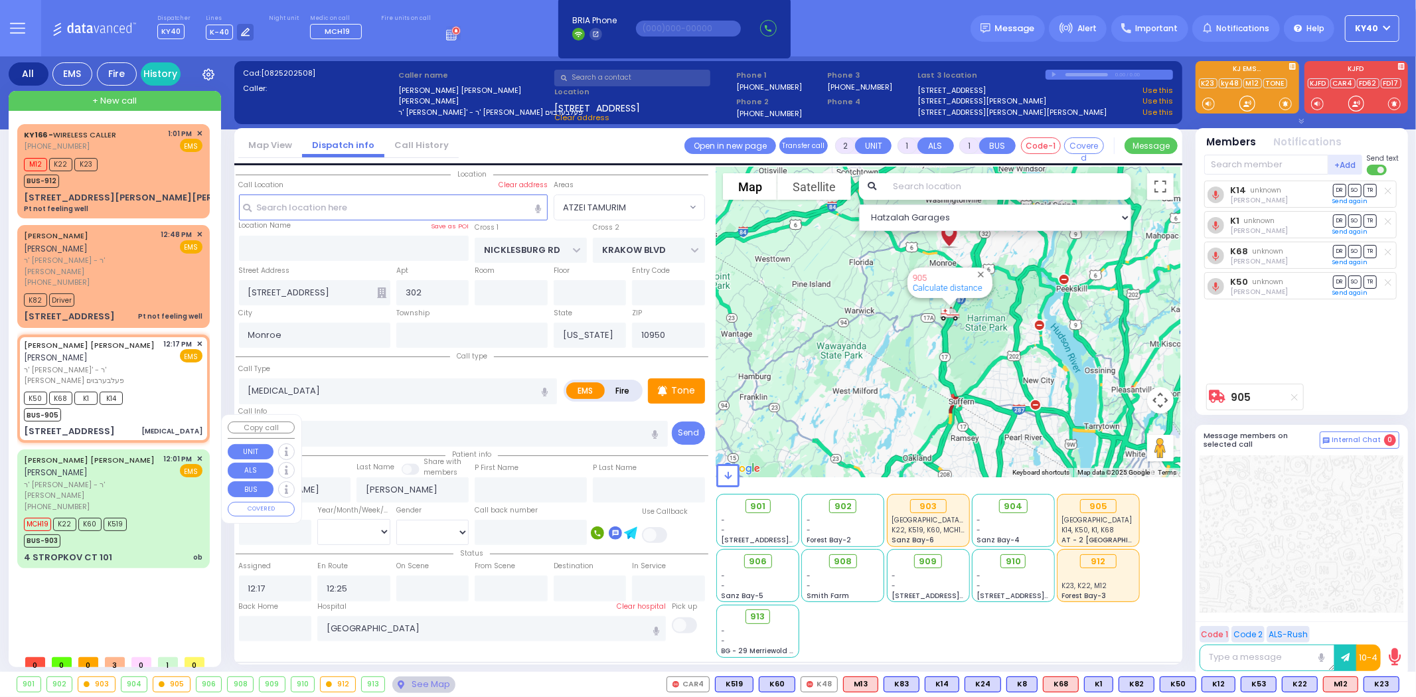
click at [151, 453] on div "JOSEPH MAYER REICHMAN יוסף מאיר רייכמאן" at bounding box center [91, 466] width 135 height 26
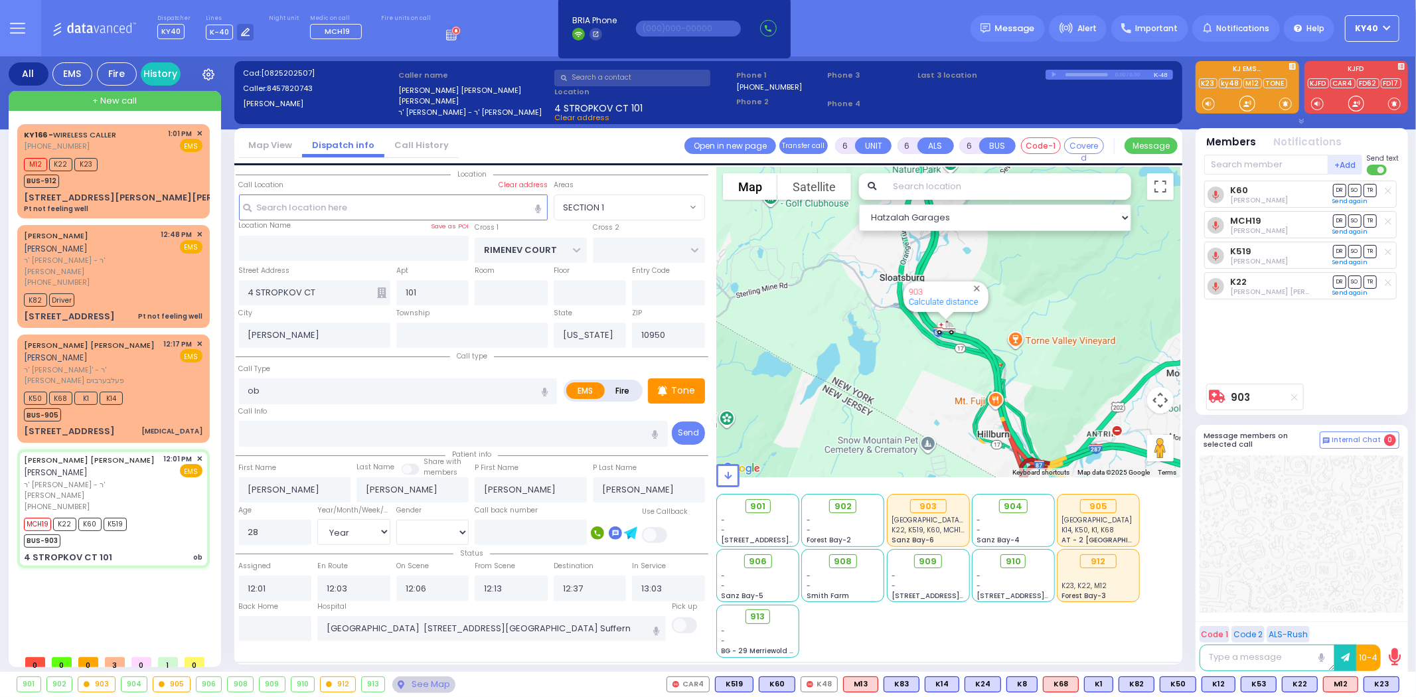
drag, startPoint x: 924, startPoint y: 389, endPoint x: 859, endPoint y: 400, distance: 66.0
click at [860, 401] on div "903 Calculate distance" at bounding box center [948, 322] width 464 height 311
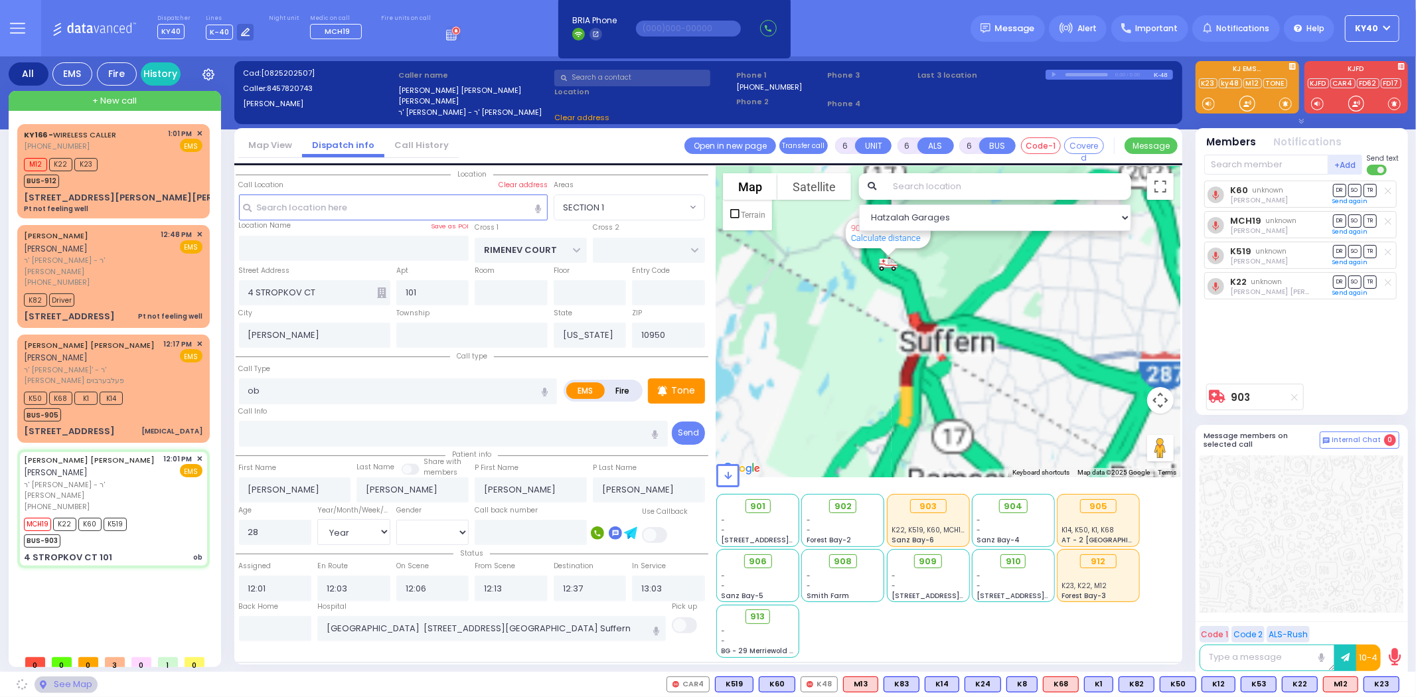
drag, startPoint x: 880, startPoint y: 386, endPoint x: 735, endPoint y: 157, distance: 271.2
click at [735, 157] on div "Map View Dispatch info Call History Assign communicator with county Assign comm…" at bounding box center [708, 396] width 948 height 536
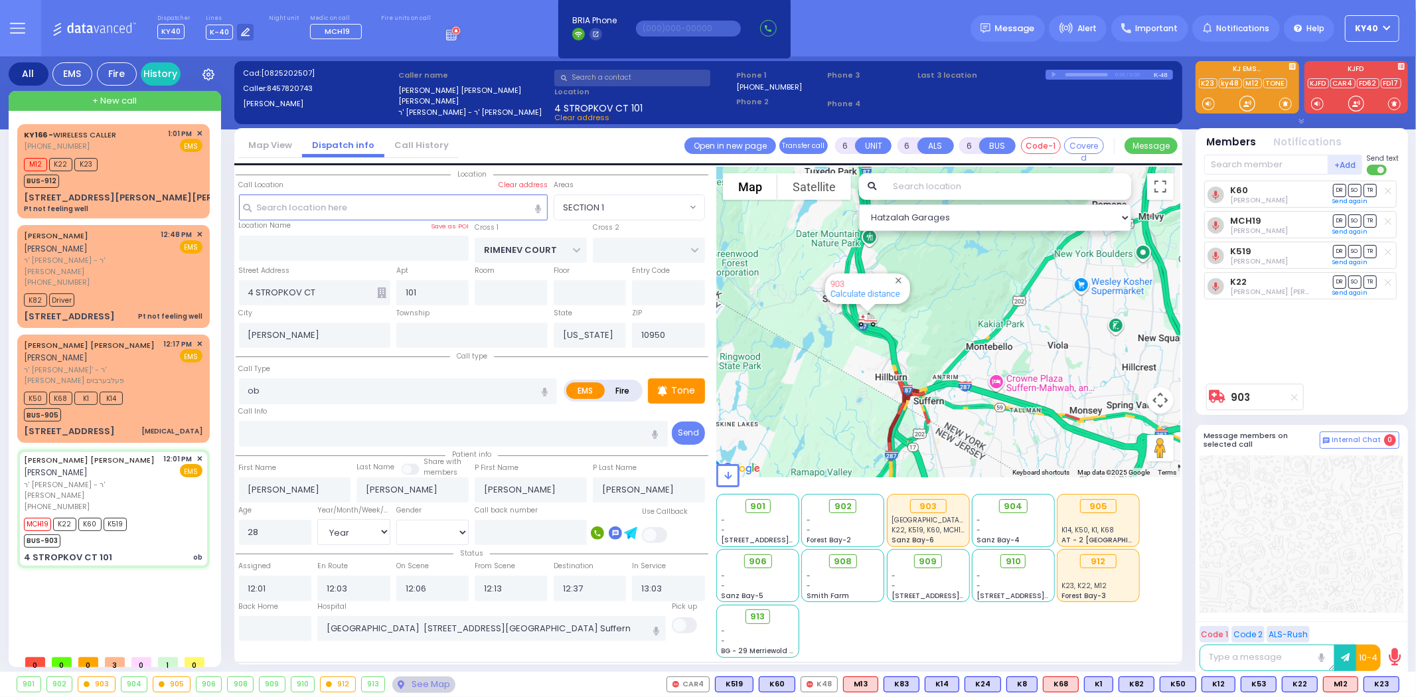
drag, startPoint x: 931, startPoint y: 372, endPoint x: 991, endPoint y: 342, distance: 67.1
click at [991, 342] on div "903 Calculate distance" at bounding box center [948, 322] width 464 height 311
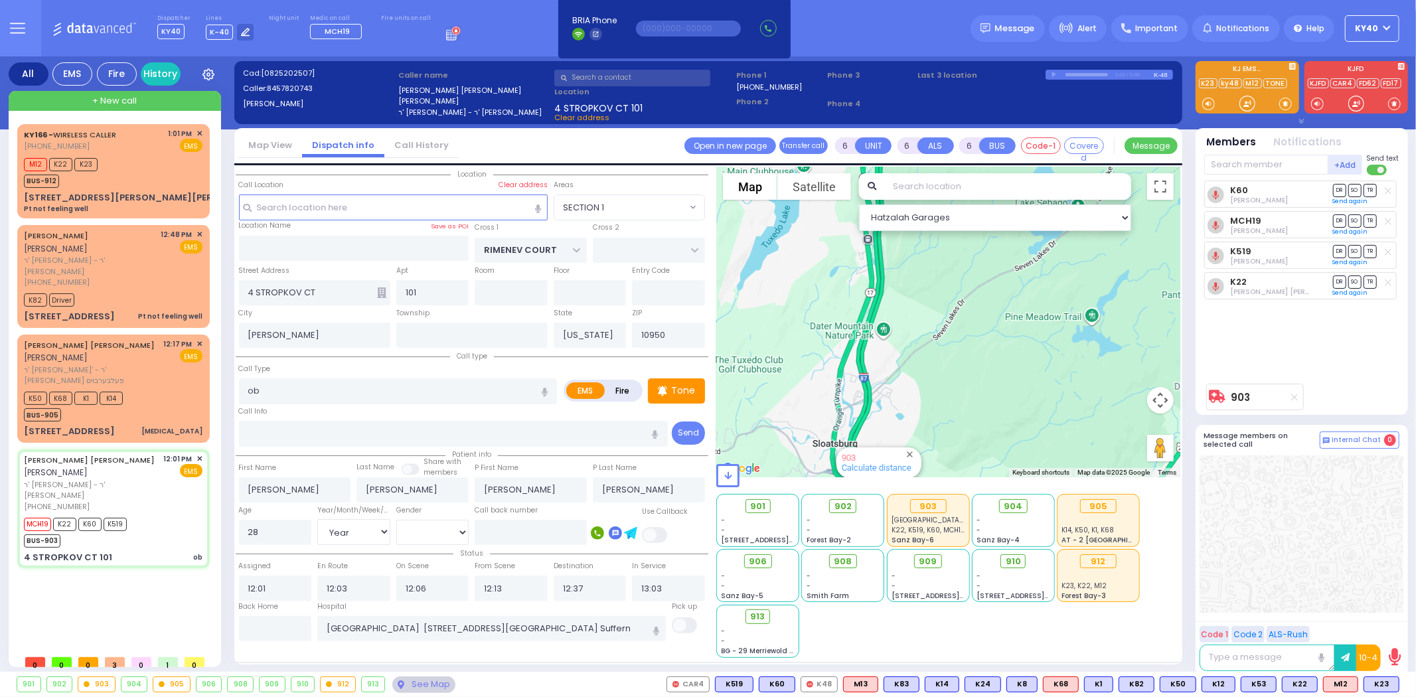
drag, startPoint x: 934, startPoint y: 338, endPoint x: 1021, endPoint y: 520, distance: 201.3
click at [1021, 521] on div "Hatzalah Garages ← Move left → Move right ↑ Move up ↓ + -" at bounding box center [948, 412] width 464 height 491
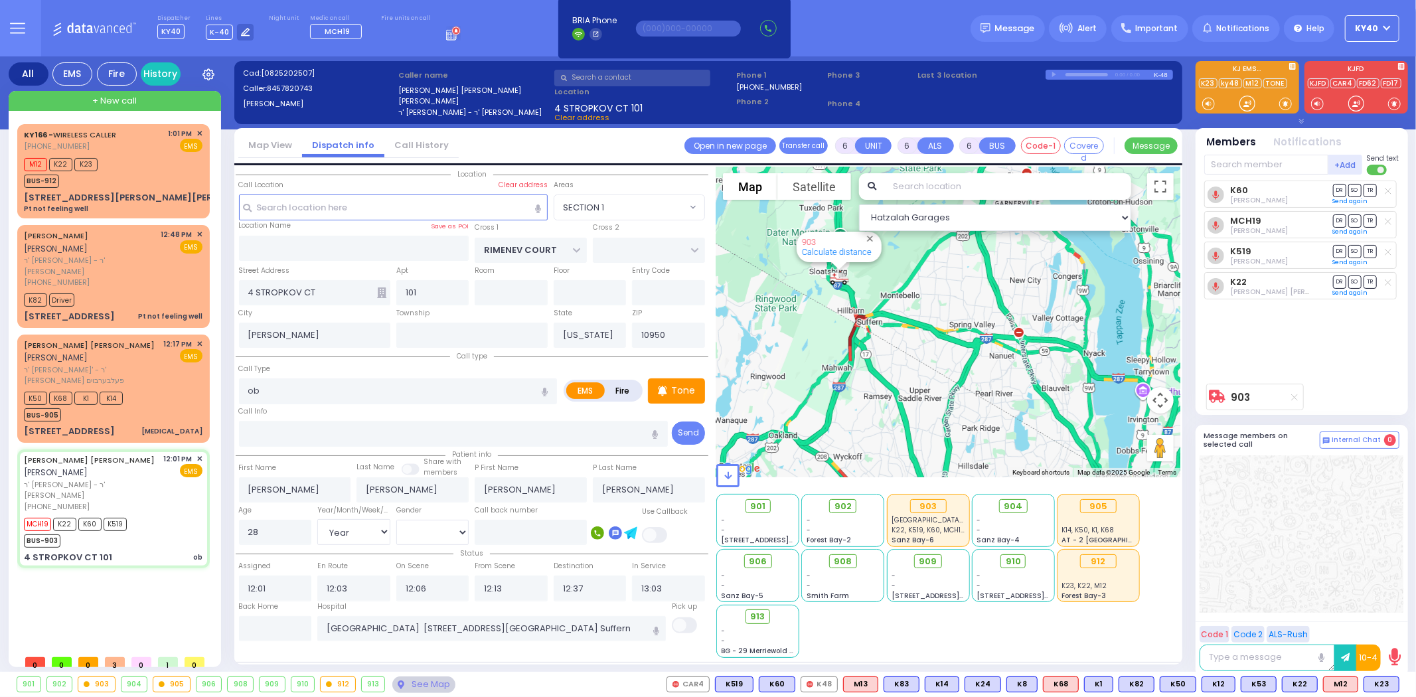
drag, startPoint x: 942, startPoint y: 408, endPoint x: 958, endPoint y: 272, distance: 137.0
click at [963, 270] on div "903 Calculate distance" at bounding box center [948, 322] width 464 height 311
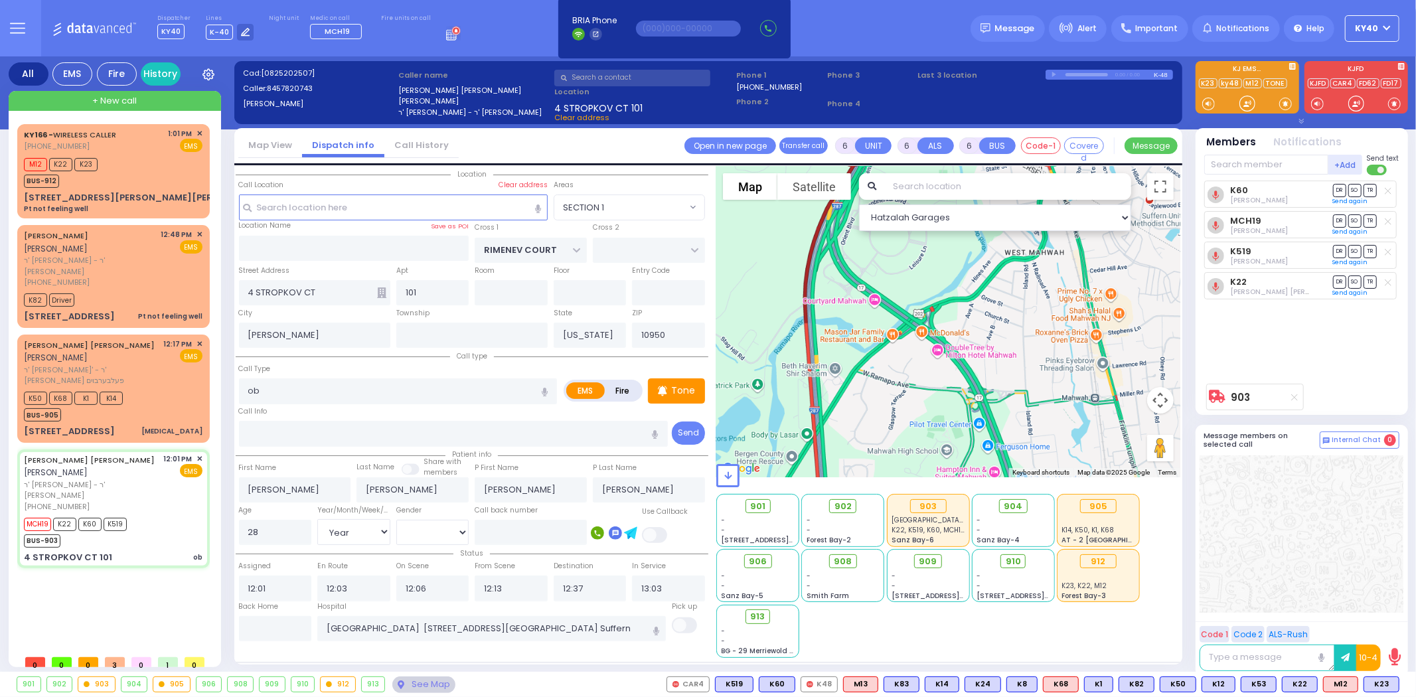
drag, startPoint x: 837, startPoint y: 305, endPoint x: 804, endPoint y: 452, distance: 150.4
click at [804, 453] on div "903 Calculate distance" at bounding box center [948, 322] width 464 height 311
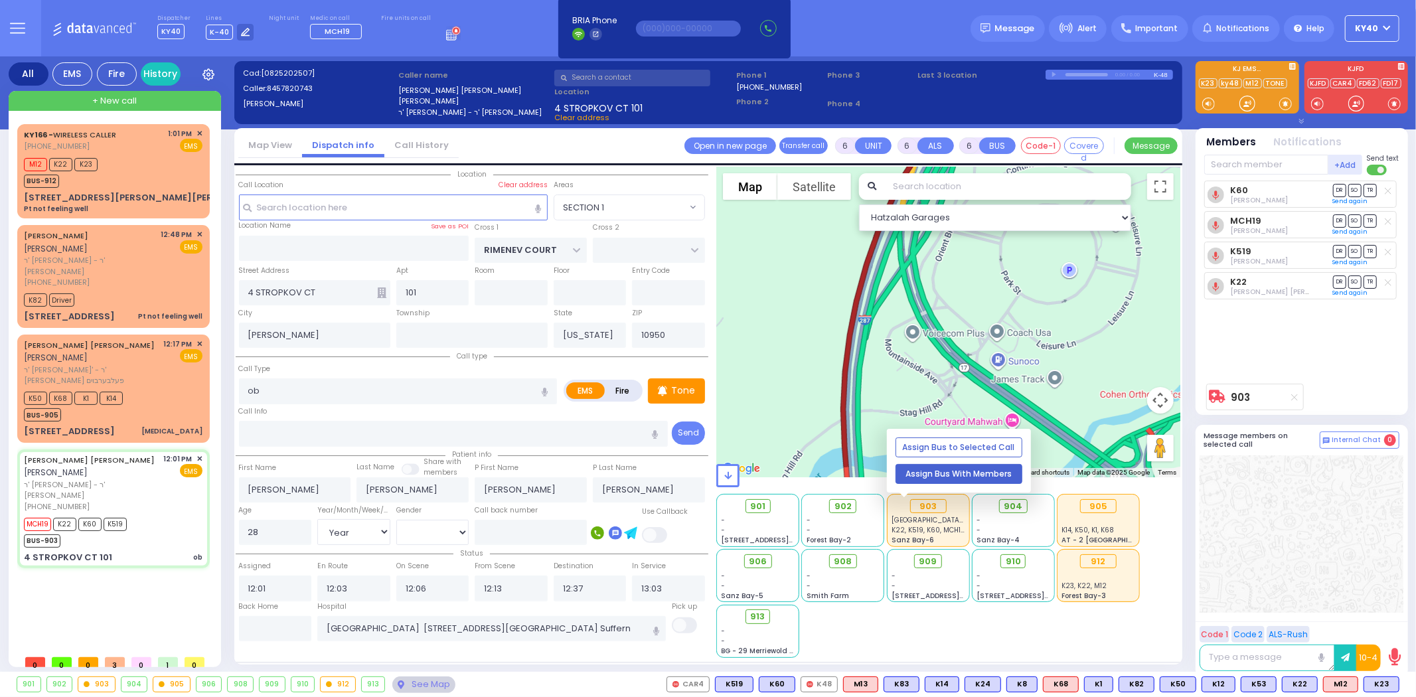
drag, startPoint x: 826, startPoint y: 329, endPoint x: 950, endPoint y: 480, distance: 195.7
click at [950, 480] on div "Hatzalah Garages ← Move left → Move right ↑ Move up ↓ + -" at bounding box center [948, 412] width 464 height 491
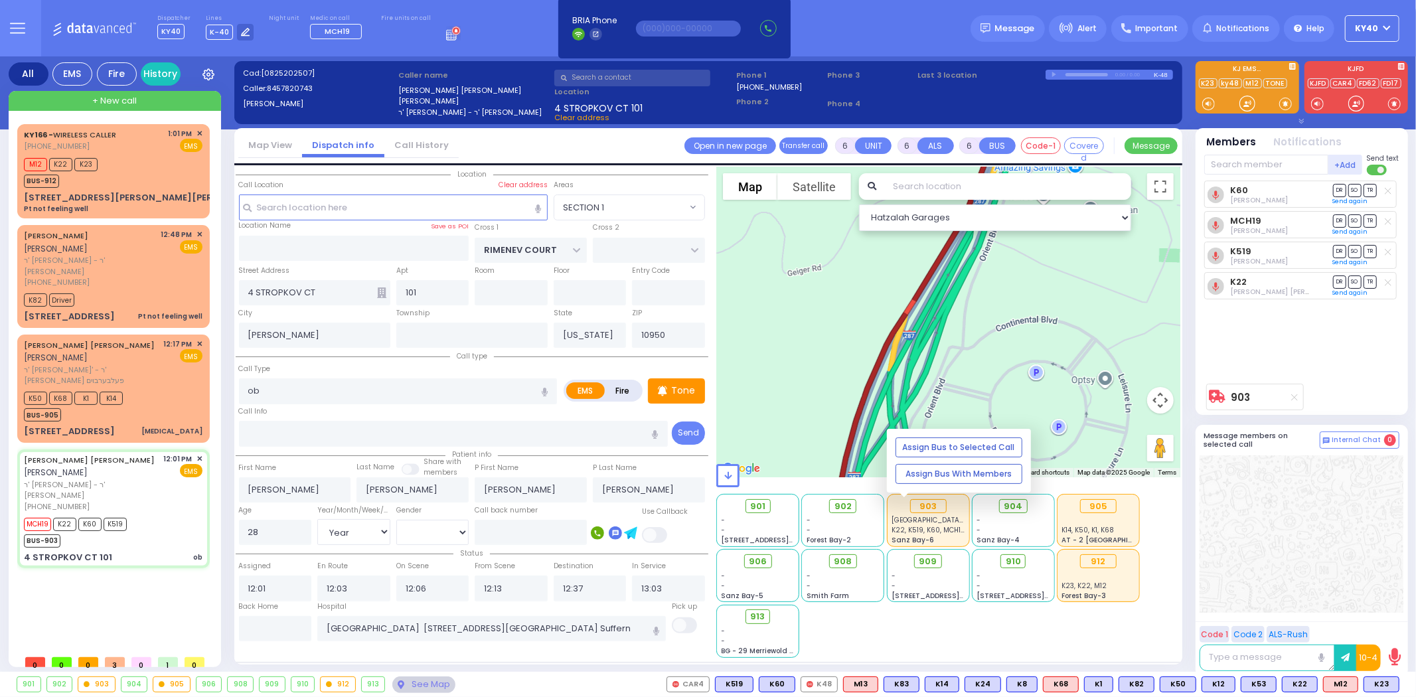
drag, startPoint x: 950, startPoint y: 354, endPoint x: 921, endPoint y: 488, distance: 137.1
click at [930, 498] on div "Hatzalah Garages ← Move left → Move right ↑ Move up ↓ + -" at bounding box center [948, 412] width 464 height 491
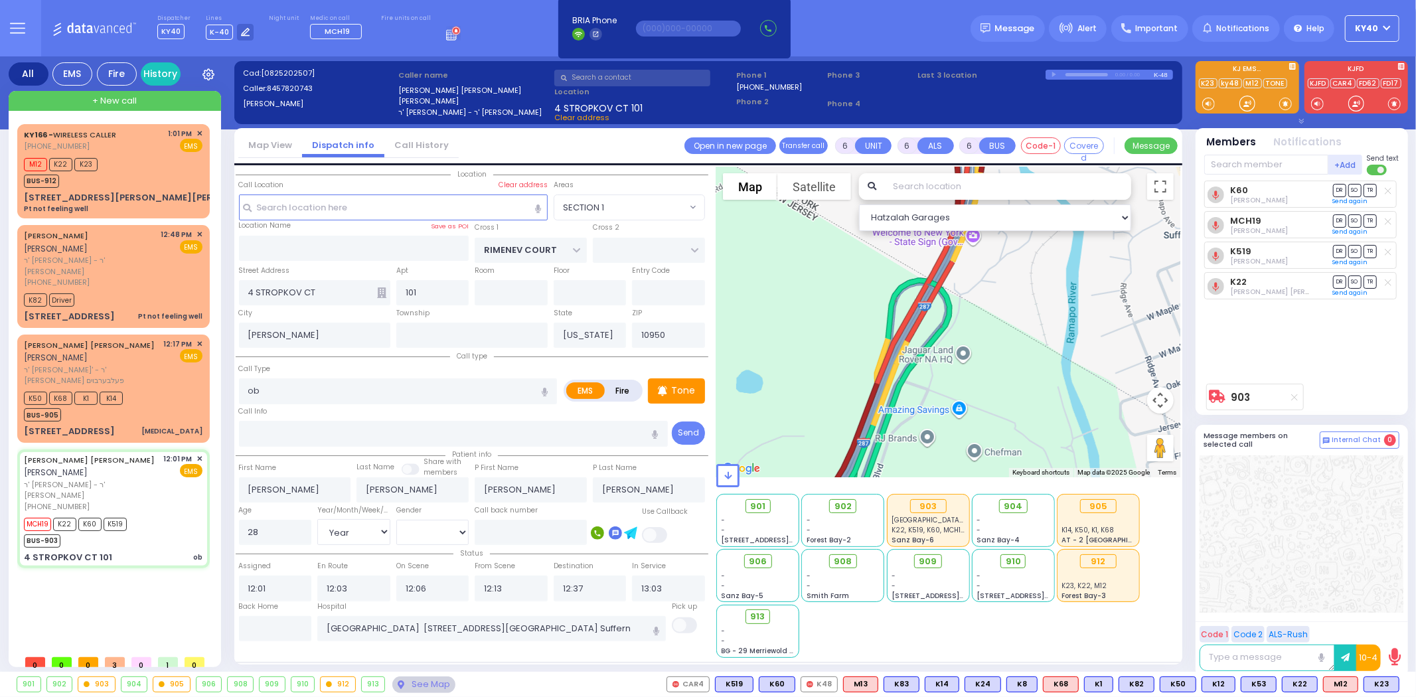
drag, startPoint x: 958, startPoint y: 284, endPoint x: 853, endPoint y: 542, distance: 278.3
click at [859, 550] on div "Hatzalah Garages ← Move left → Move right ↑ Move up ↓ + -" at bounding box center [948, 412] width 464 height 491
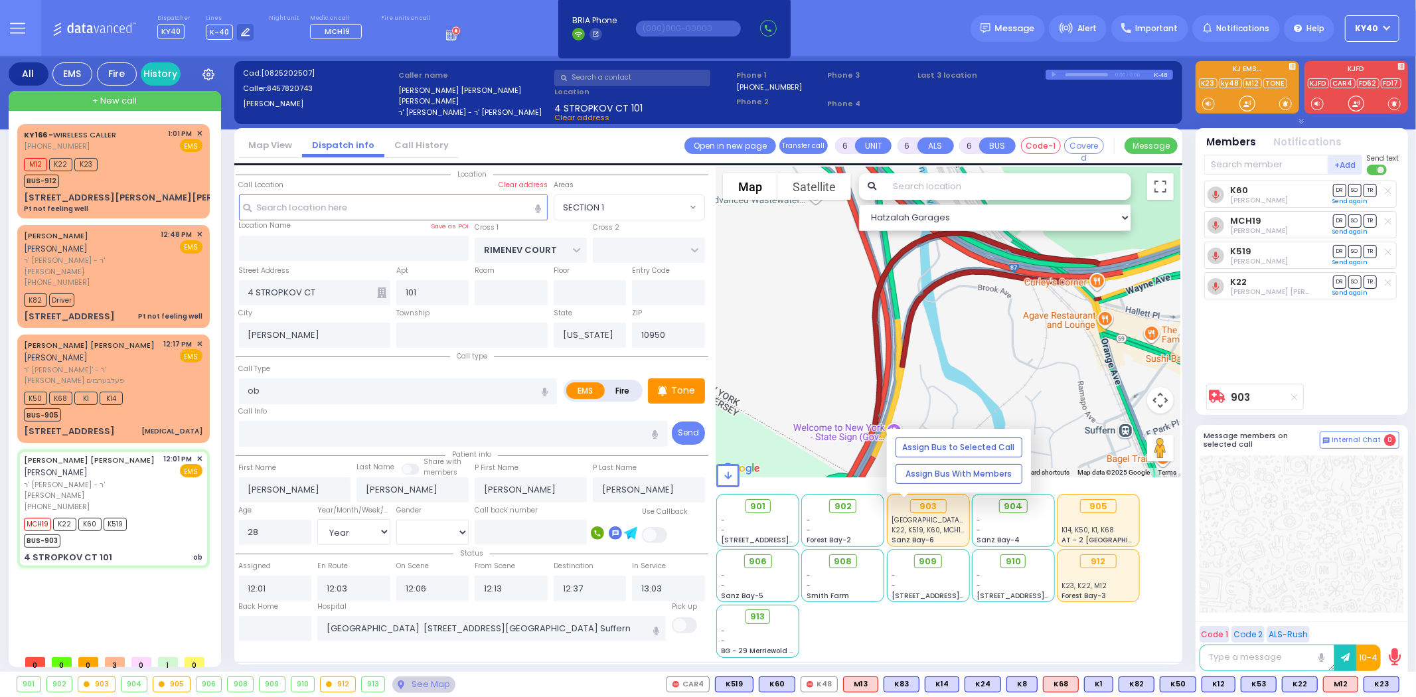
drag, startPoint x: 976, startPoint y: 343, endPoint x: 903, endPoint y: 515, distance: 186.5
click at [905, 530] on div "Hatzalah Garages ← Move left → Move right ↑ Move up ↓ + -" at bounding box center [948, 412] width 464 height 491
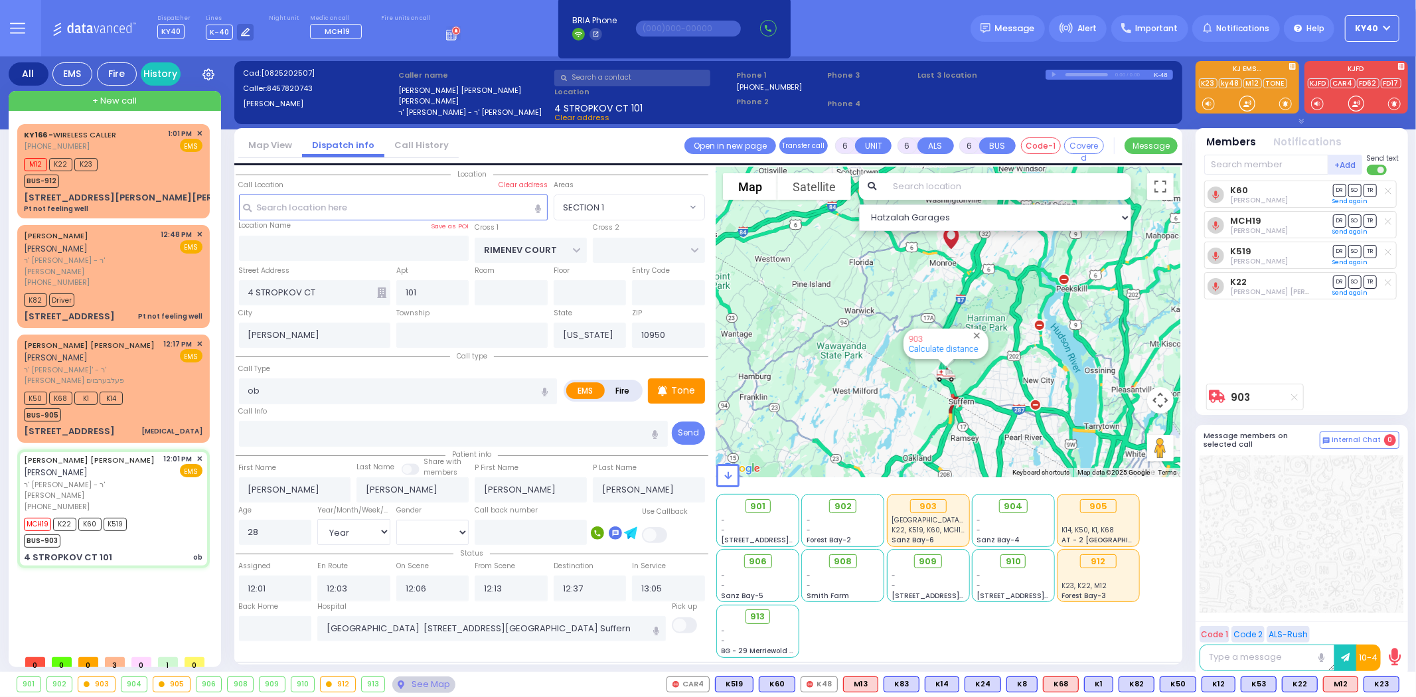
drag, startPoint x: 1011, startPoint y: 332, endPoint x: 530, endPoint y: 486, distance: 505.4
click at [528, 488] on div "Location All areas 101" at bounding box center [708, 415] width 944 height 496
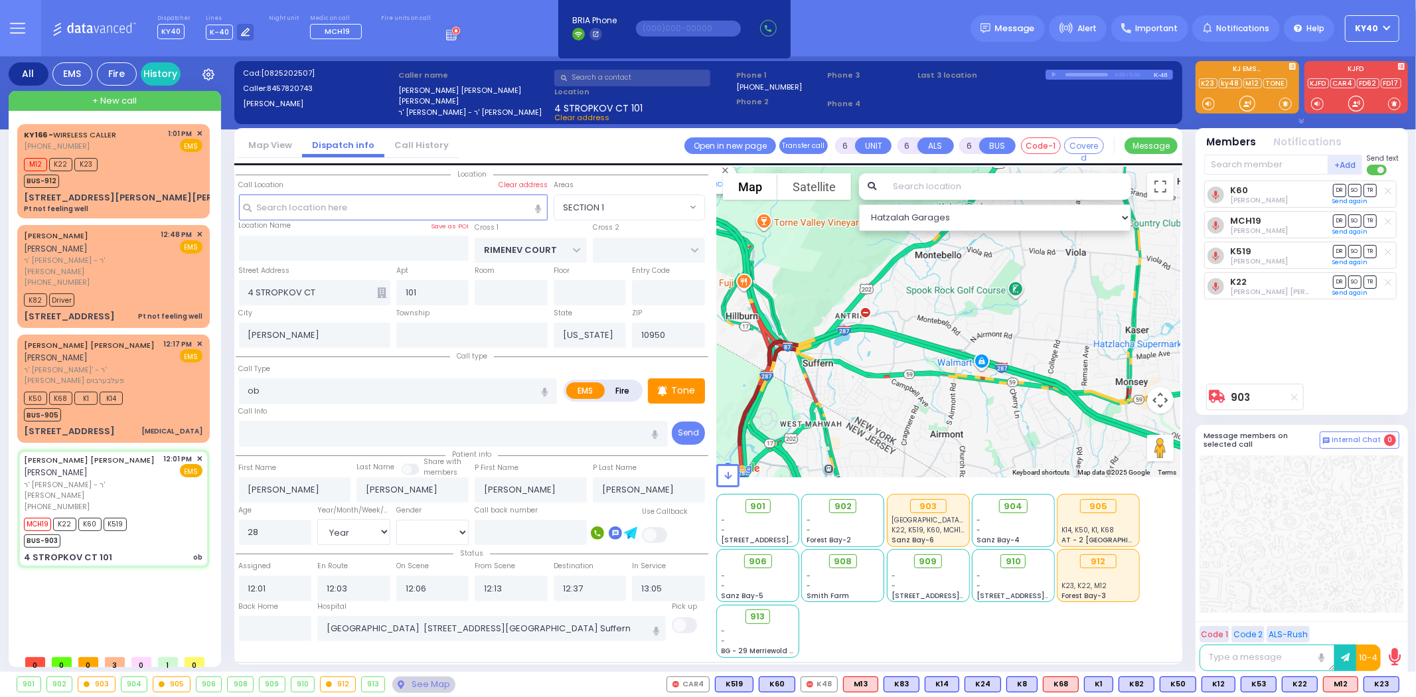
drag, startPoint x: 848, startPoint y: 394, endPoint x: 897, endPoint y: 352, distance: 63.6
click at [903, 353] on div "903 Calculate distance" at bounding box center [948, 322] width 464 height 311
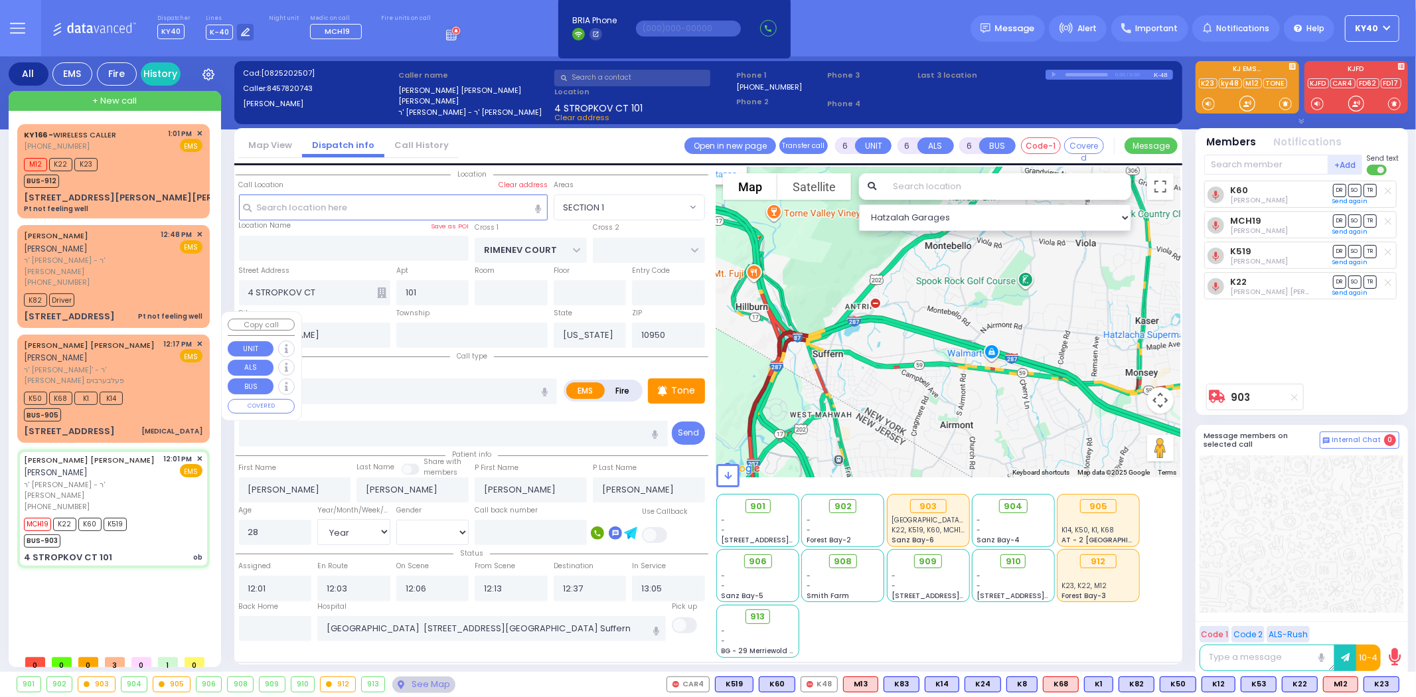
click at [153, 388] on div "K50 K68 K1 K14 BUS-905" at bounding box center [113, 404] width 179 height 33
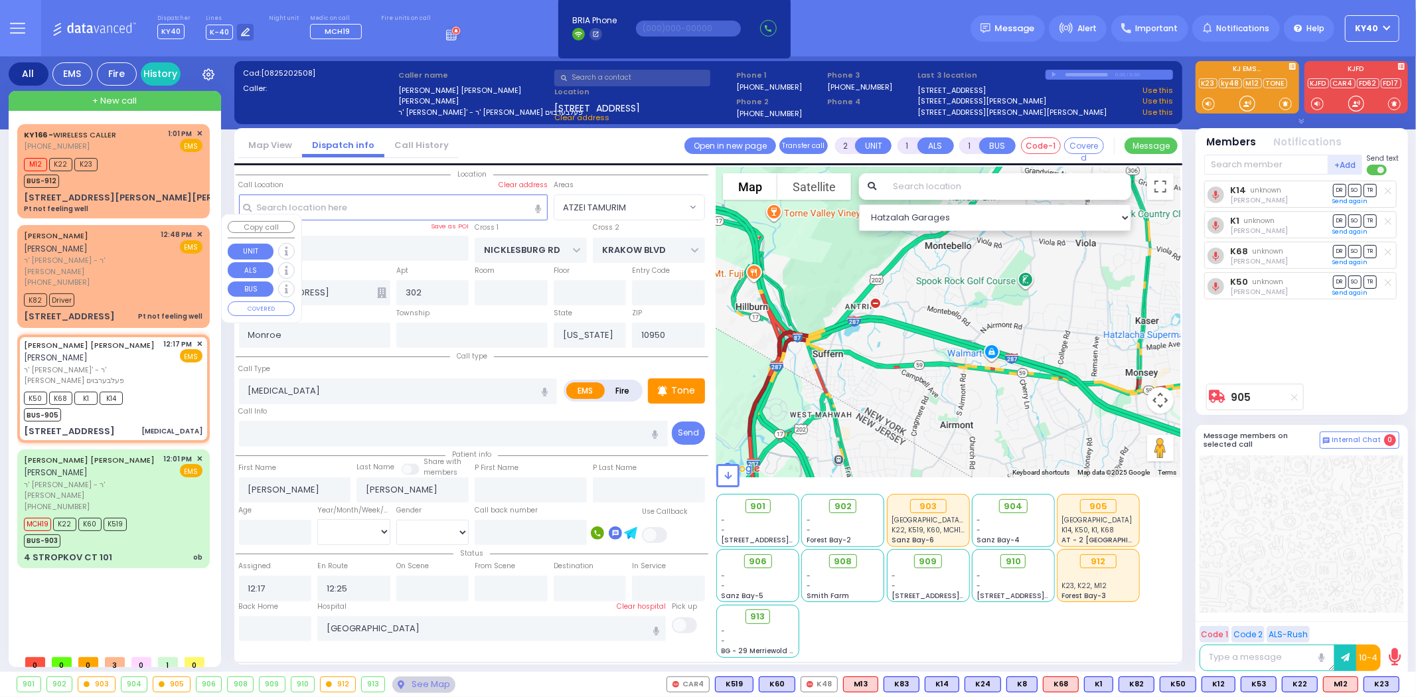
click at [117, 239] on div "KALMEN ELEIZER MALACH קלמן אליעזר מאלח" at bounding box center [90, 242] width 133 height 26
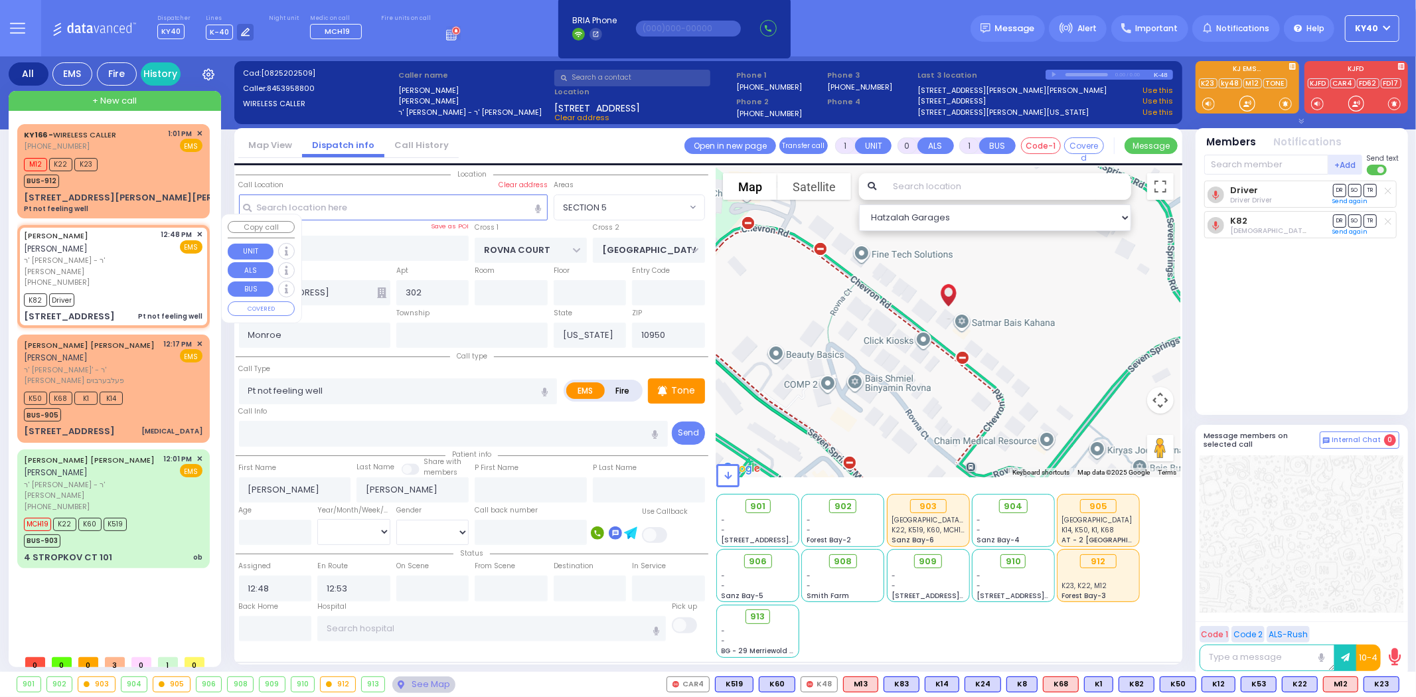
click at [113, 242] on div "KALMEN ELEIZER MALACH קלמן אליעזר מאלח" at bounding box center [90, 242] width 133 height 26
click at [131, 255] on span "ר' [PERSON_NAME] - ר' [PERSON_NAME]" at bounding box center [90, 266] width 133 height 22
click at [118, 238] on div "KALMEN ELEIZER MALACH קלמן אליעזר מאלח" at bounding box center [90, 242] width 133 height 26
click at [107, 243] on div "KALMEN ELEIZER MALACH קלמן אליעזר מאלח ר' אהרן דניאל - ר' יצחק כאירה (845) 395-…" at bounding box center [90, 258] width 133 height 59
click at [964, 361] on div at bounding box center [948, 322] width 464 height 311
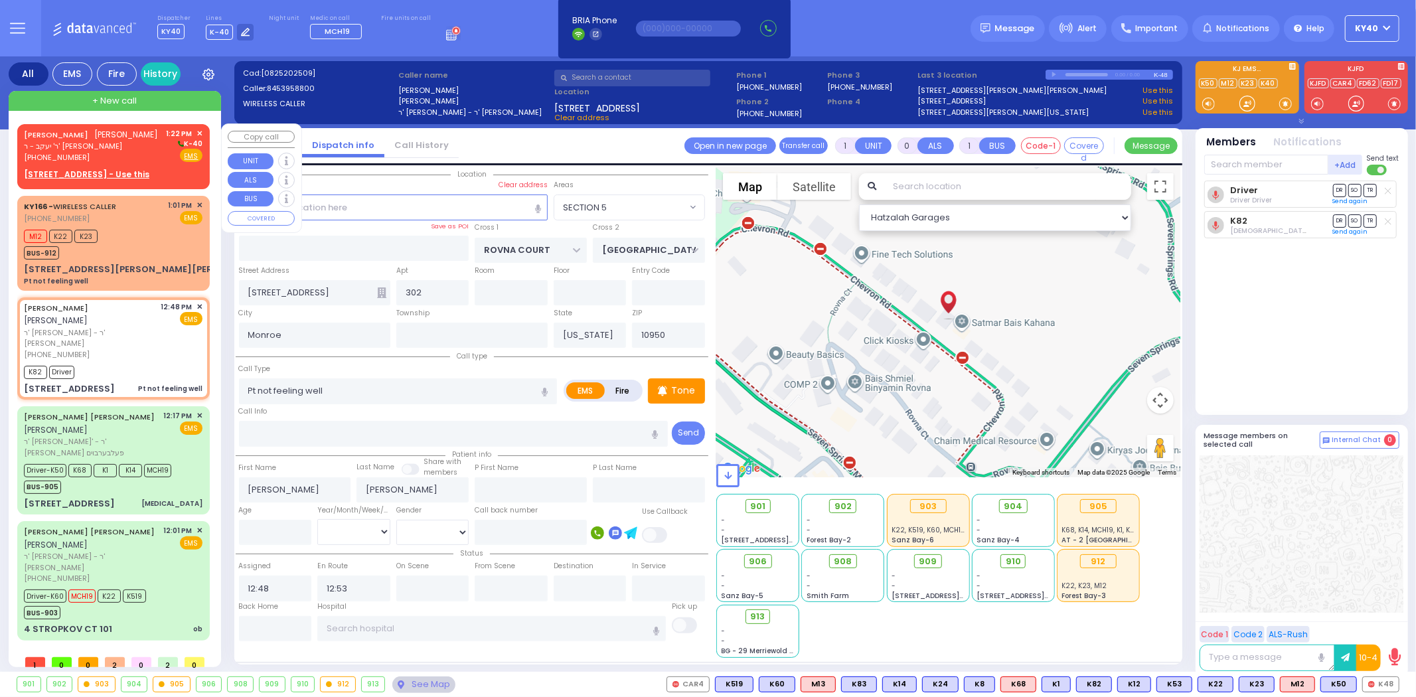
click at [88, 133] on link "YITZCHOK MITTELMAN" at bounding box center [56, 134] width 64 height 11
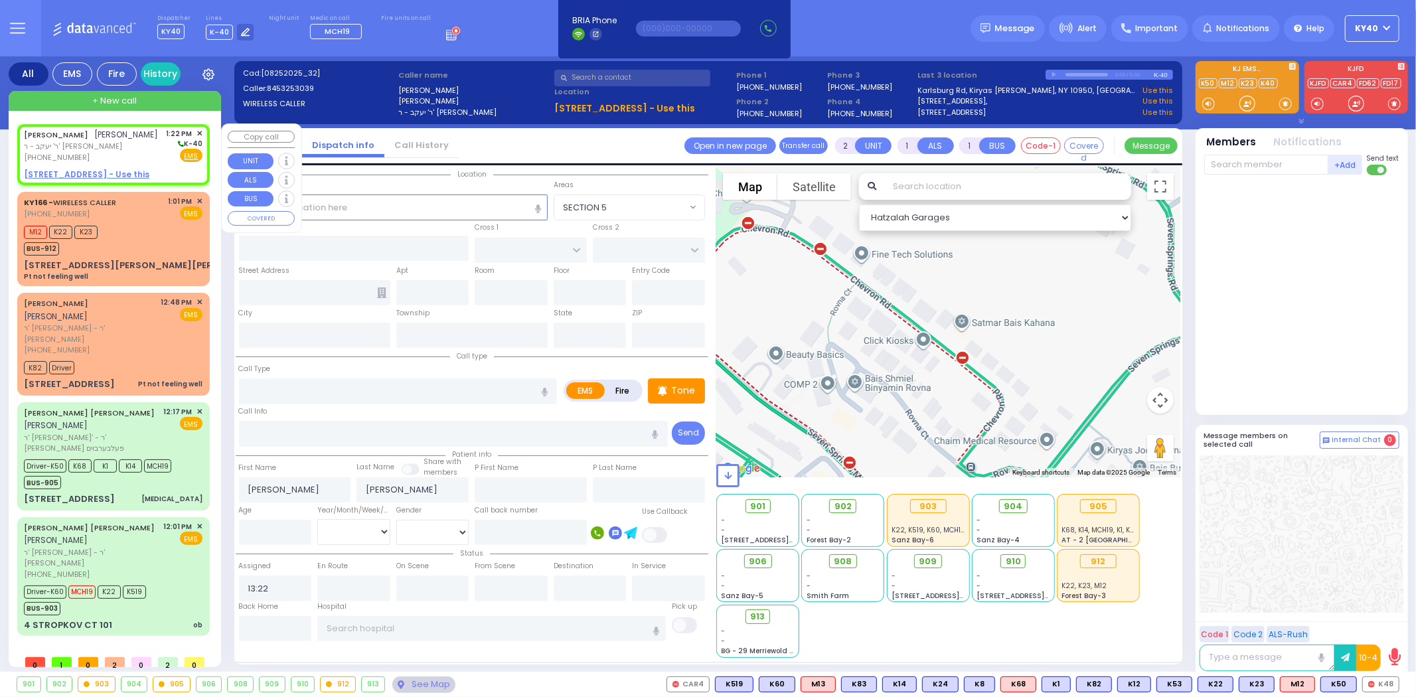
click at [199, 128] on span "✕" at bounding box center [199, 133] width 6 height 11
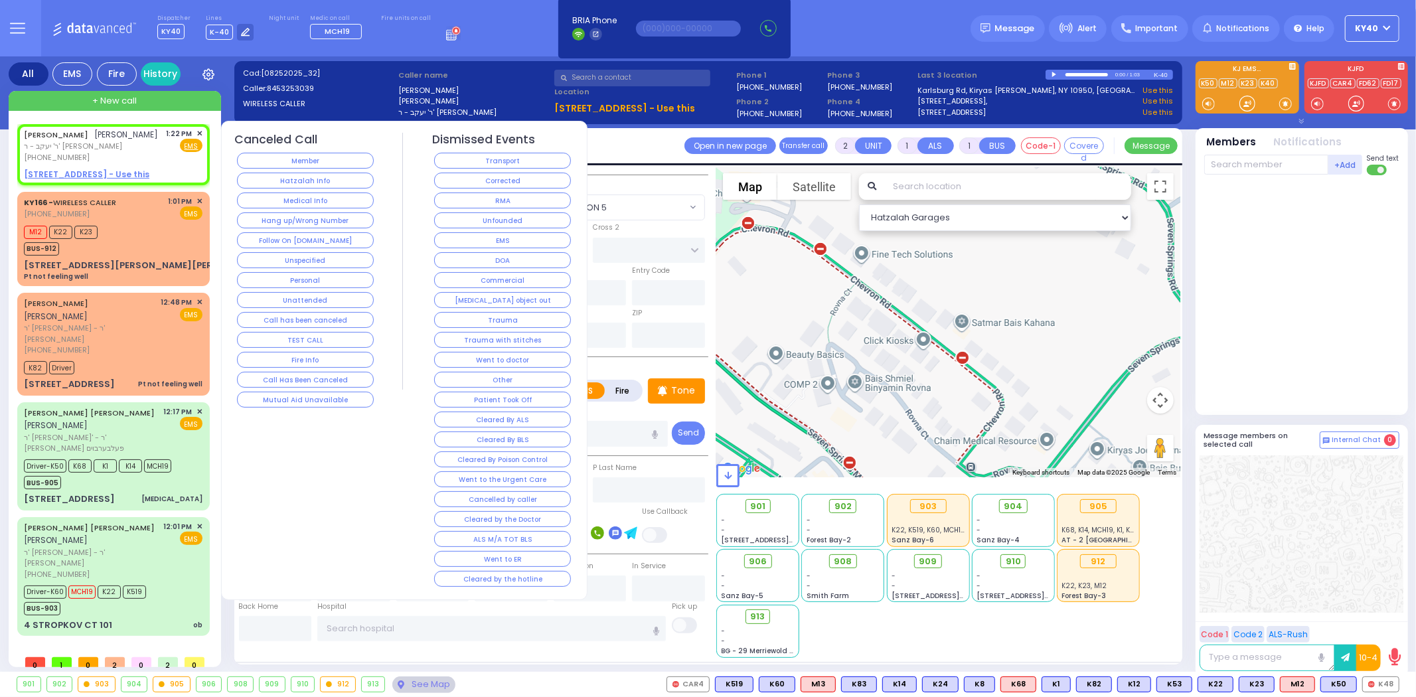
click at [125, 152] on div "[PHONE_NUMBER]" at bounding box center [91, 157] width 135 height 11
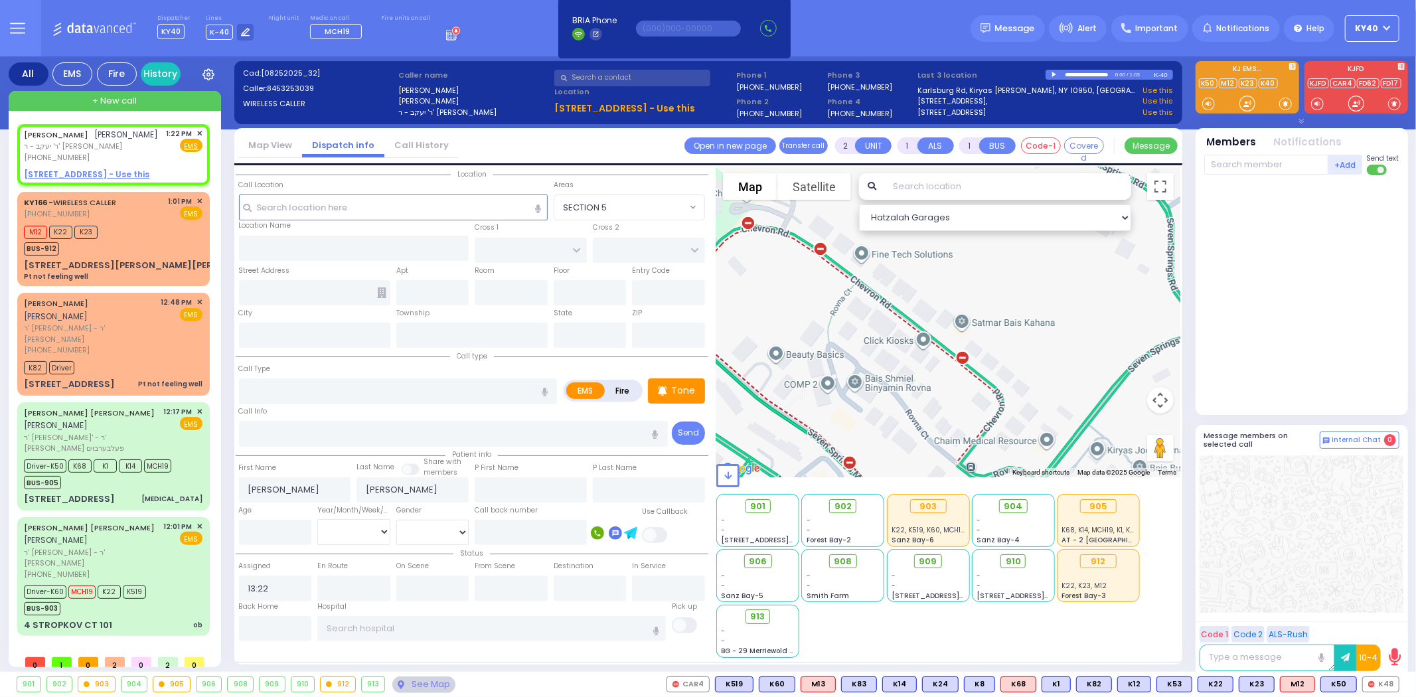
click at [204, 640] on div "YITZCHOK MITTELMAN יצחק מיטעלמאן ר' יעקב - ר' ישראל יעקב סופר (845) 325-3039 1:…" at bounding box center [116, 386] width 198 height 524
drag, startPoint x: 410, startPoint y: 204, endPoint x: 403, endPoint y: 210, distance: 9.4
click at [409, 204] on input "text" at bounding box center [393, 206] width 309 height 25
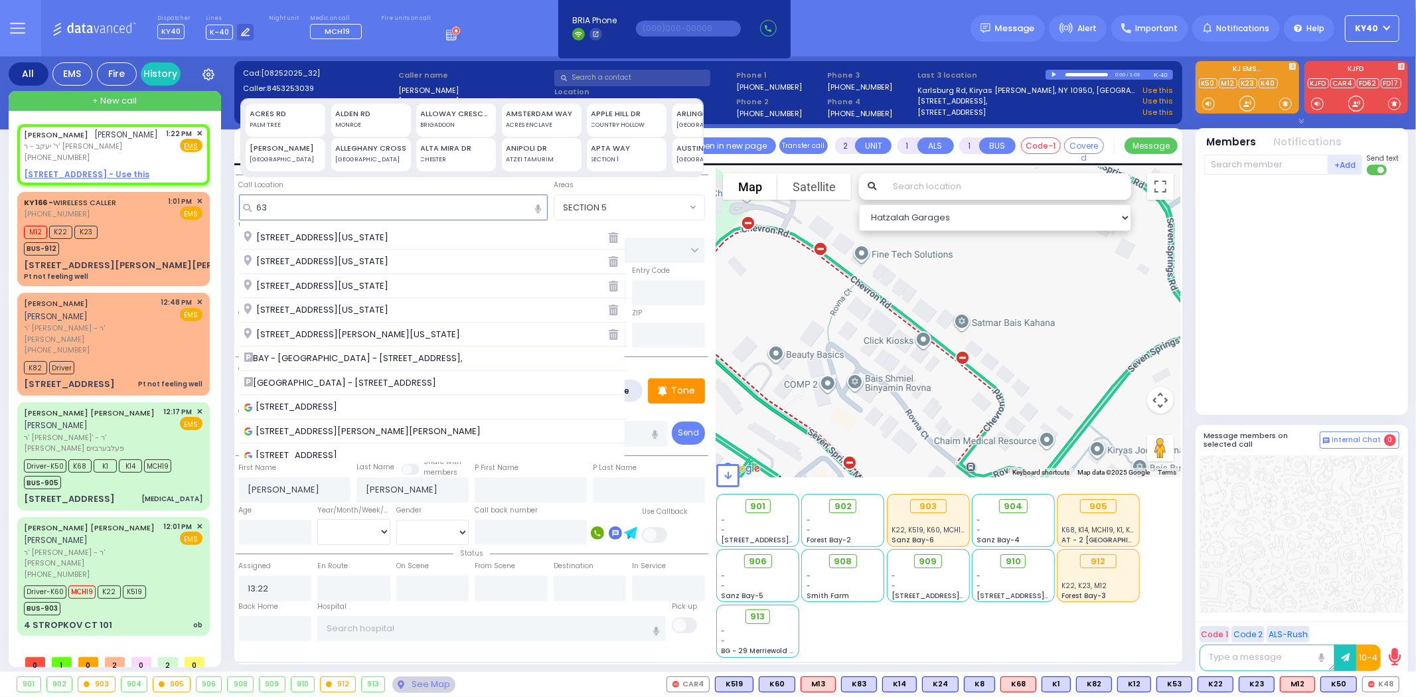
click at [387, 242] on span "63 Bakertown Road Monroe New York 10950" at bounding box center [318, 237] width 149 height 13
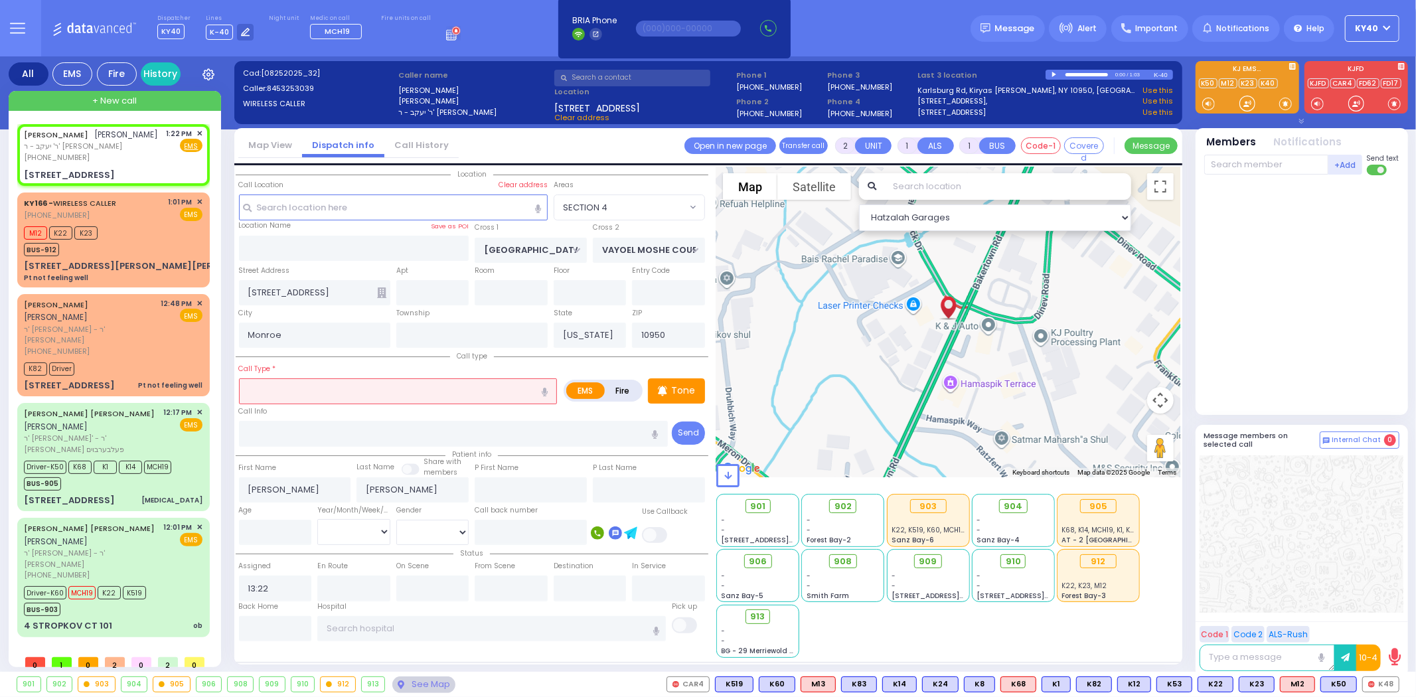
click at [272, 386] on input "text" at bounding box center [398, 390] width 319 height 25
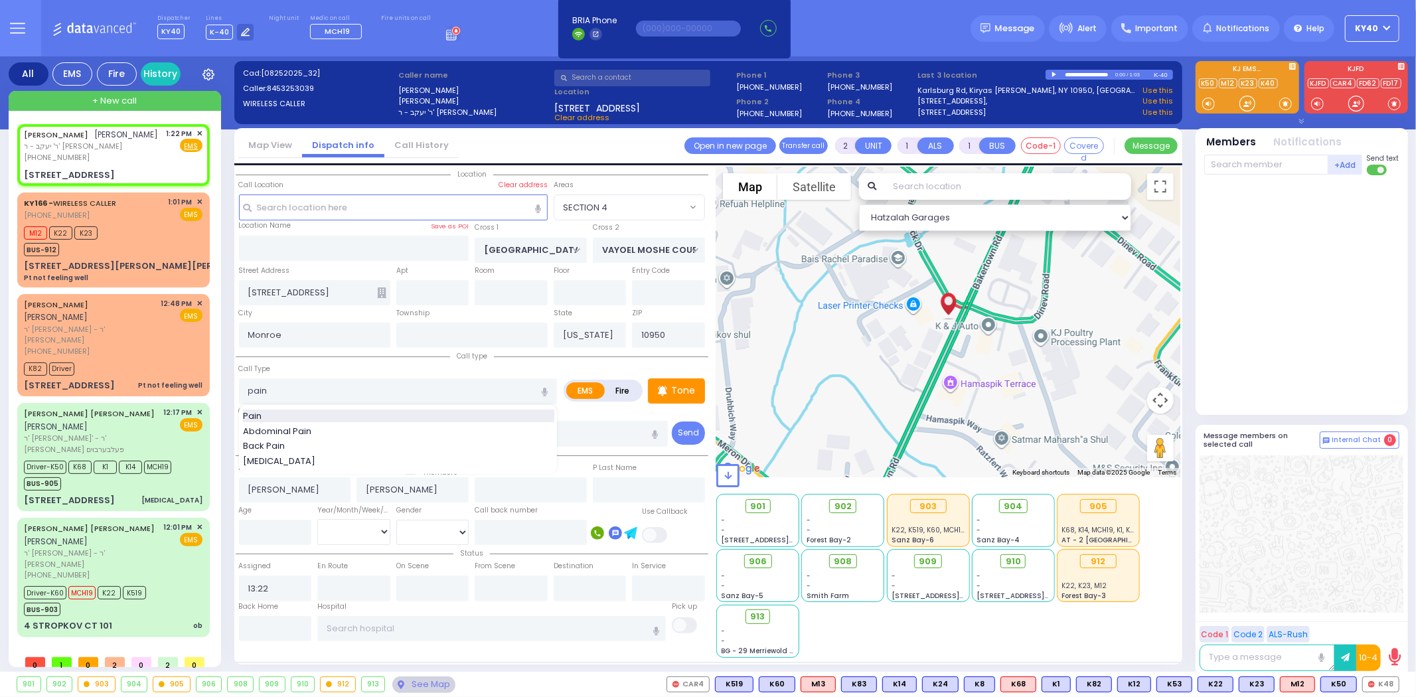
click at [289, 413] on div "Pain" at bounding box center [398, 415] width 311 height 13
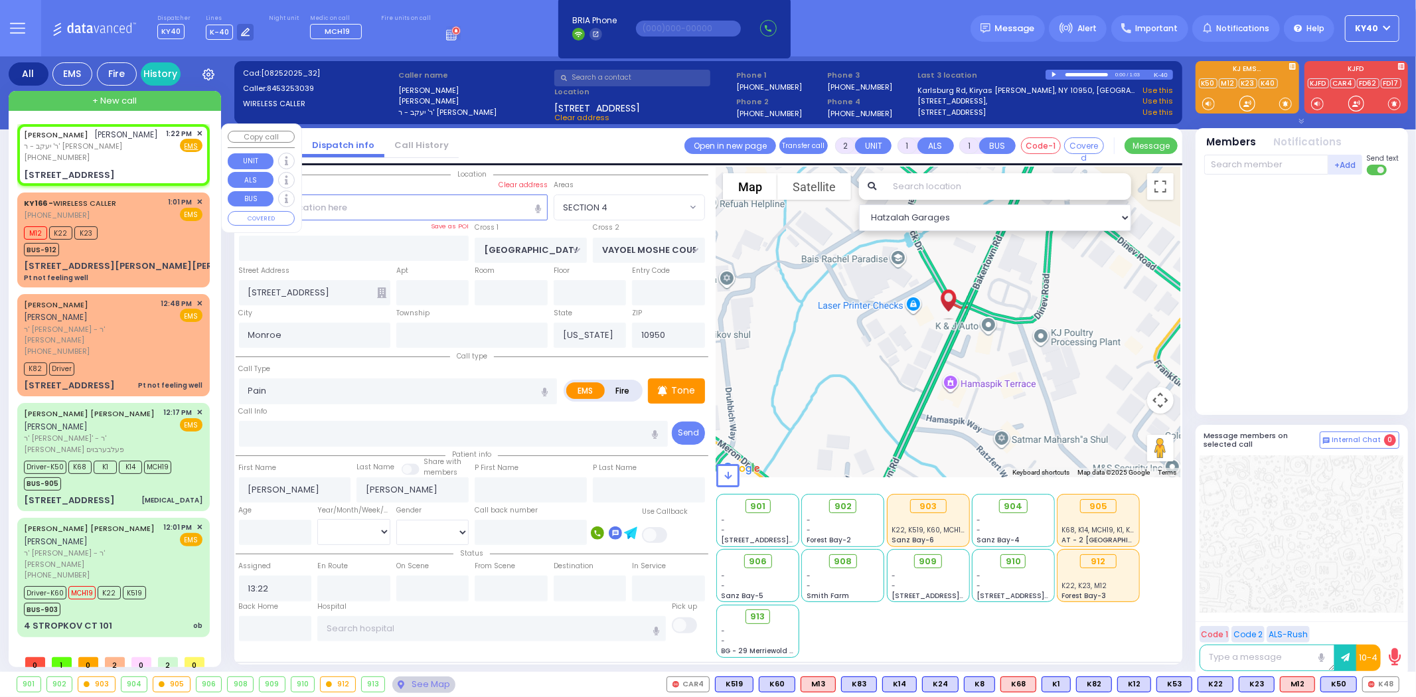
click at [110, 141] on span "ר' יעקב - ר' [PERSON_NAME]" at bounding box center [91, 146] width 135 height 11
click at [135, 213] on div "KY166 - WIRELESS CALLER (646) 294-2063 1:01 PM ✕ EMS" at bounding box center [113, 208] width 179 height 25
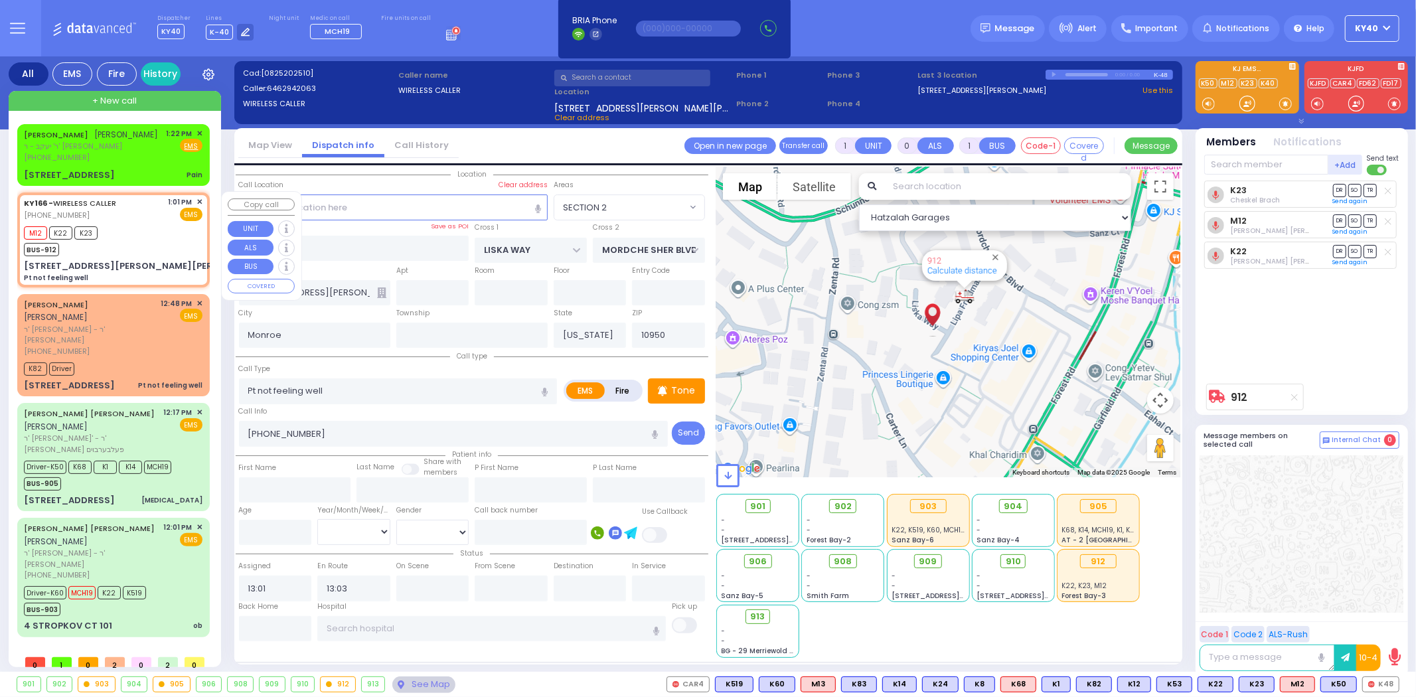
click at [131, 210] on div "KY166 - WIRELESS CALLER (646) 294-2063 1:01 PM ✕ EMS" at bounding box center [113, 208] width 179 height 25
click at [115, 324] on span "ר' [PERSON_NAME] - ר' [PERSON_NAME]" at bounding box center [90, 335] width 133 height 22
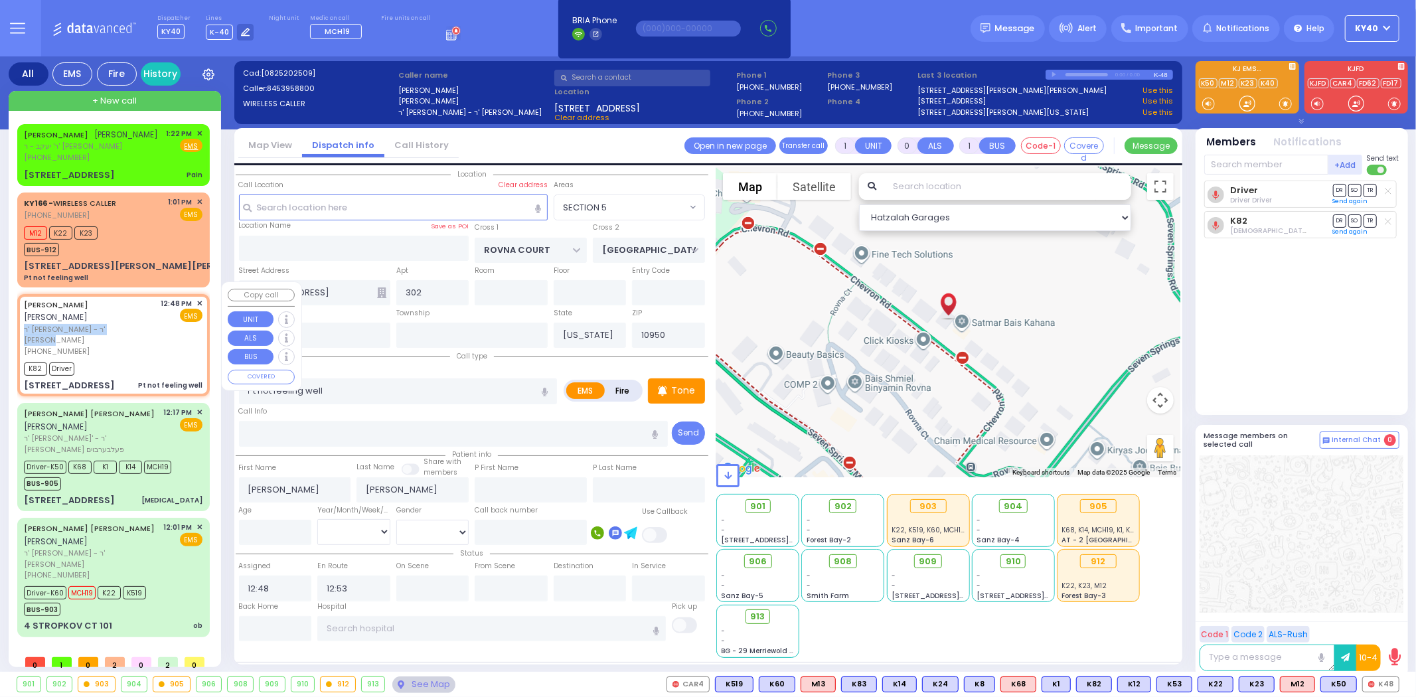
click at [111, 312] on div "KALMEN ELEIZER MALACH קלמן אליעזר מאלח ר' אהרן דניאל - ר' יצחק כאירה (845) 395-…" at bounding box center [90, 327] width 133 height 59
click at [142, 346] on div "(845) 395-8800" at bounding box center [90, 351] width 133 height 11
click at [149, 324] on span "ר' אהרן דניאל - ר' יצחק כאירה" at bounding box center [90, 335] width 133 height 22
click at [847, 502] on span "902" at bounding box center [847, 506] width 17 height 13
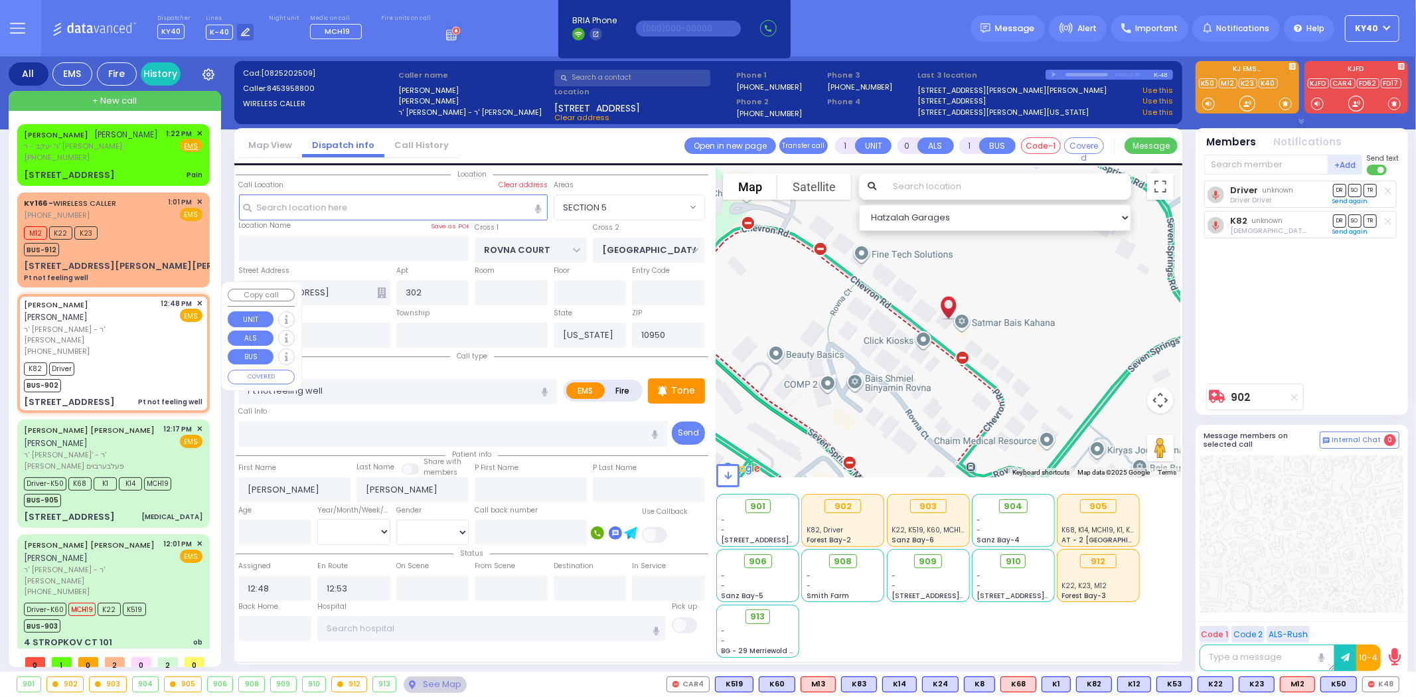
click at [173, 329] on div "12:48 PM ✕ EMS" at bounding box center [182, 327] width 42 height 59
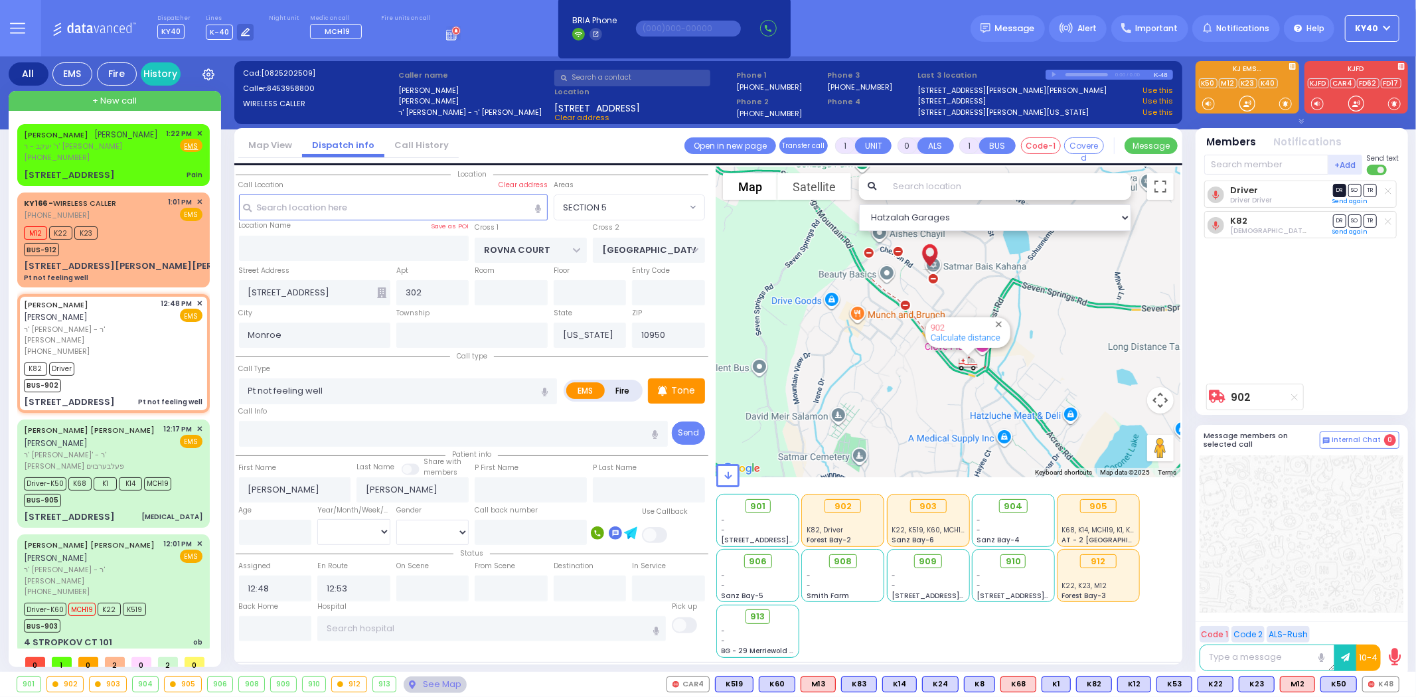
click at [1341, 188] on span "DR" at bounding box center [1339, 190] width 13 height 13
click at [1368, 219] on span "TR" at bounding box center [1369, 220] width 13 height 13
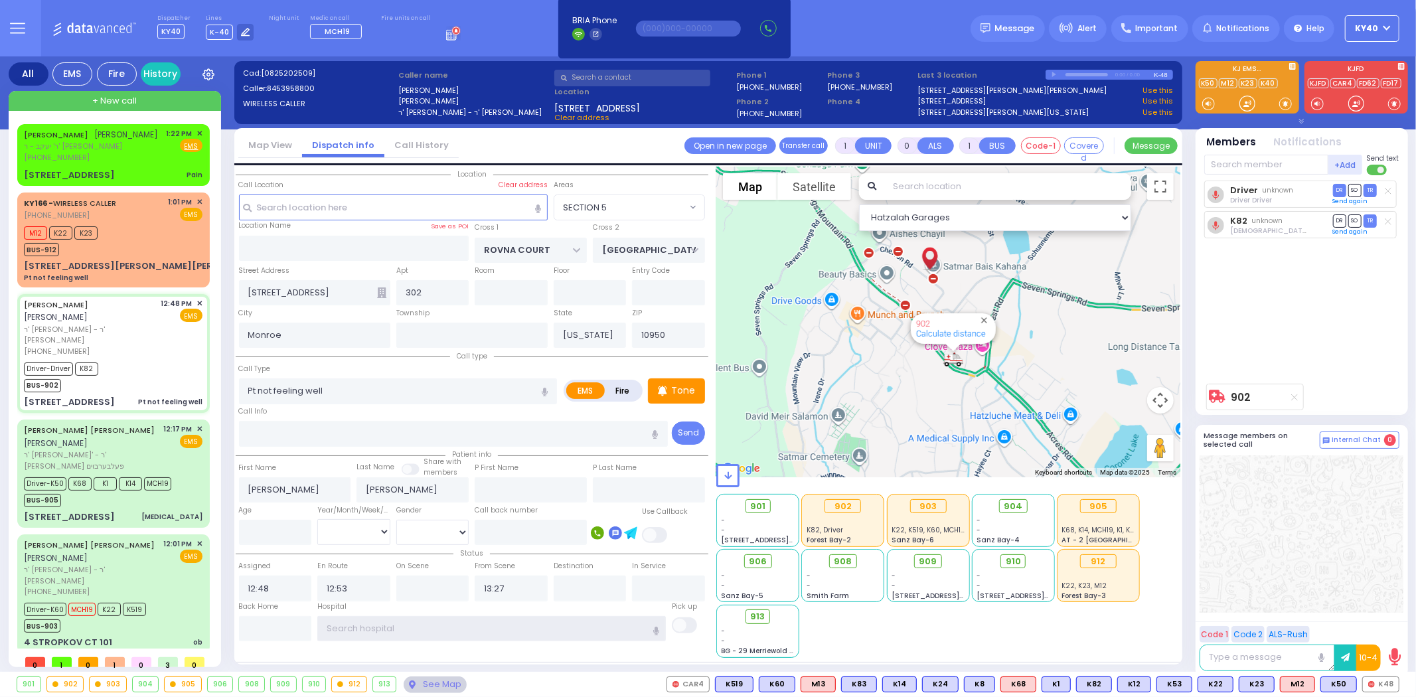
click at [386, 624] on input "text" at bounding box center [491, 628] width 348 height 25
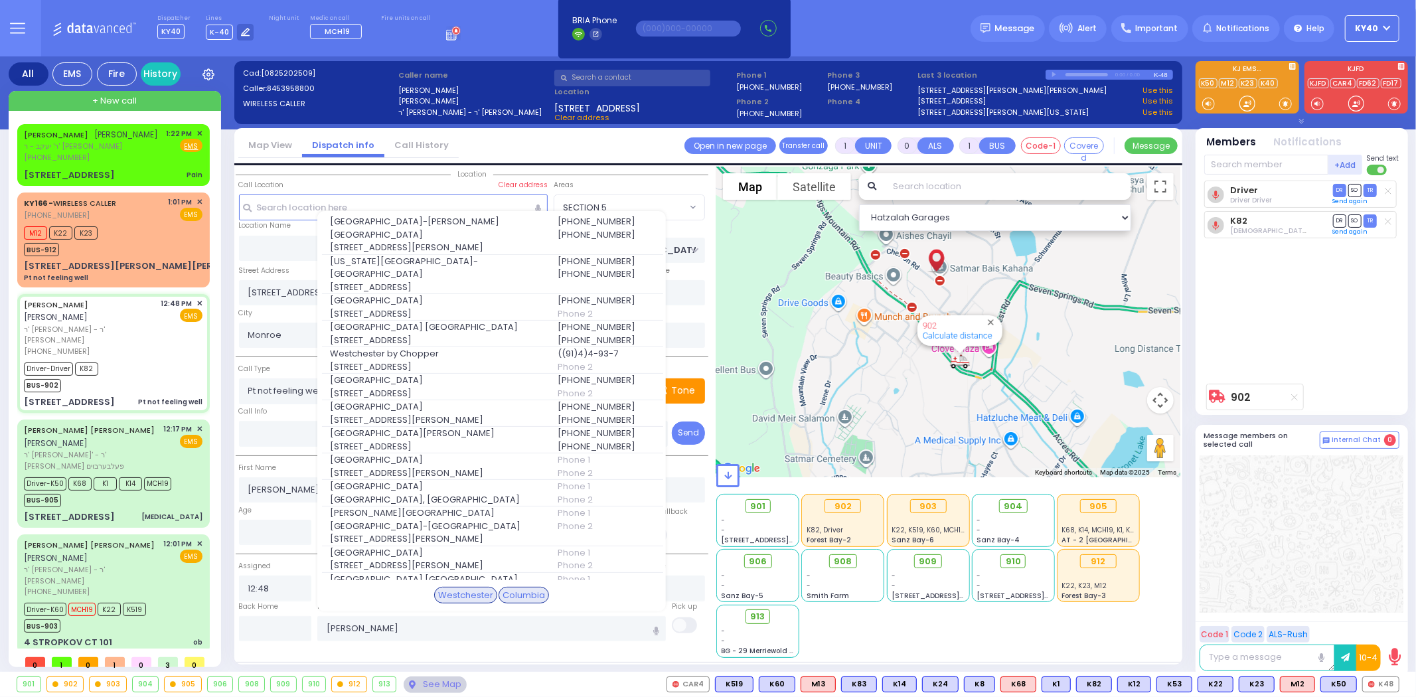
click at [422, 222] on span "Westchester Medical Center-Woods Road" at bounding box center [435, 228] width 211 height 26
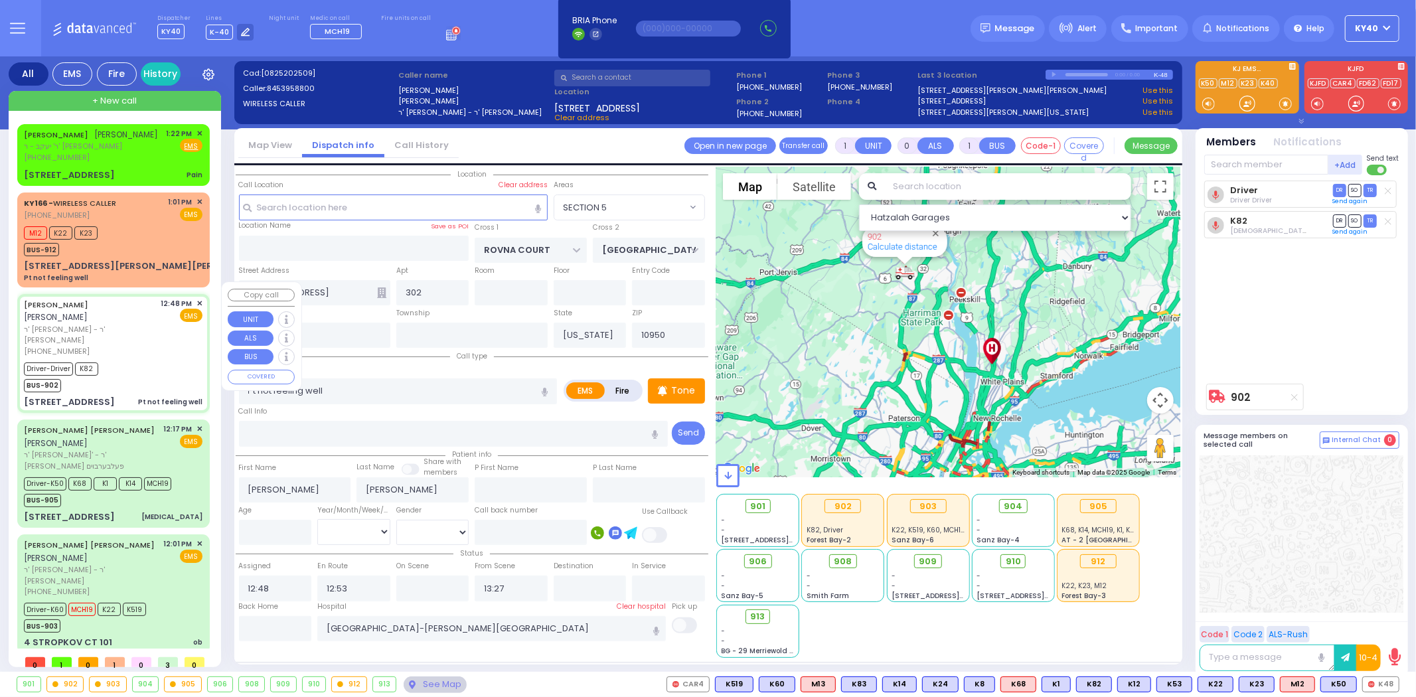
click at [157, 346] on div "(845) 395-8800" at bounding box center [90, 351] width 133 height 11
click at [118, 425] on link "[PERSON_NAME] [PERSON_NAME]" at bounding box center [89, 430] width 131 height 11
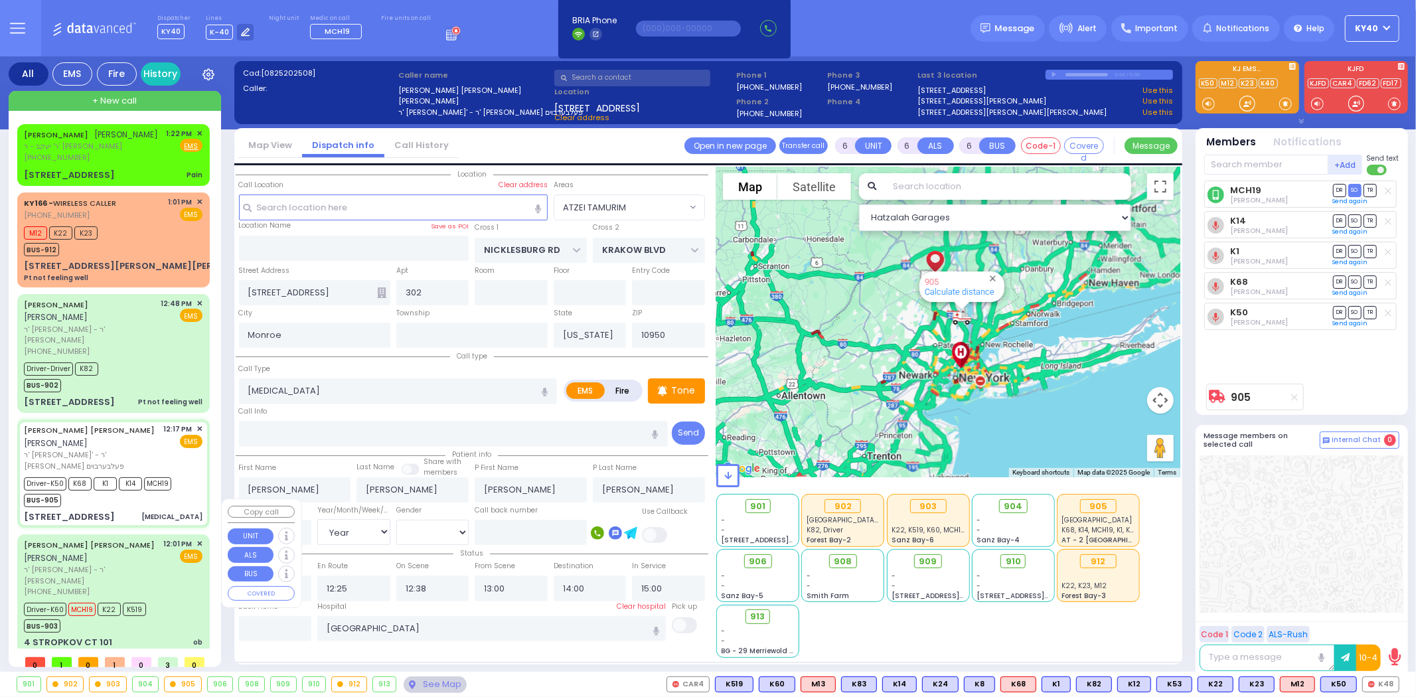
click at [104, 540] on link "JOSEPH MAYER REICHMAN" at bounding box center [89, 545] width 131 height 11
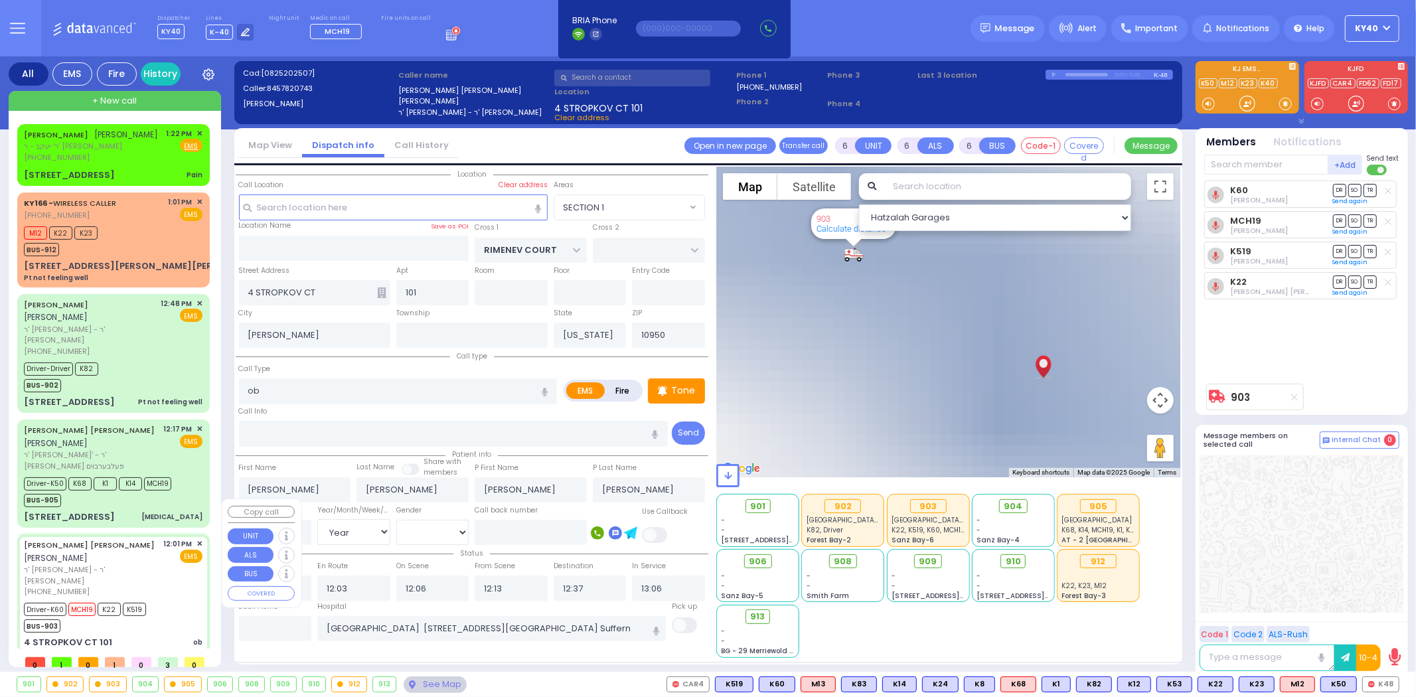
click at [98, 540] on link "JOSEPH MAYER REICHMAN" at bounding box center [89, 545] width 131 height 11
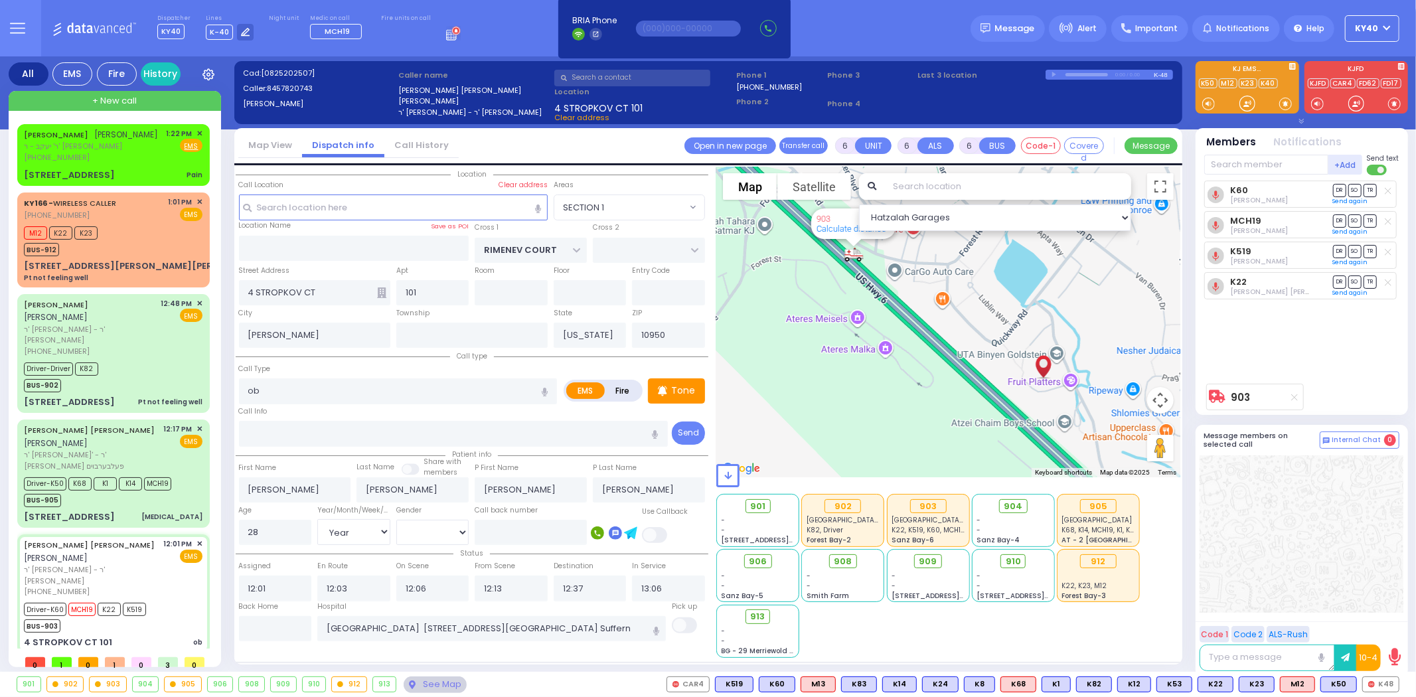
drag, startPoint x: 883, startPoint y: 292, endPoint x: 883, endPoint y: 459, distance: 166.6
click at [883, 465] on div "Hatzalah Garages ← Move left → Move right ↑ Move up ↓ + -" at bounding box center [948, 412] width 464 height 491
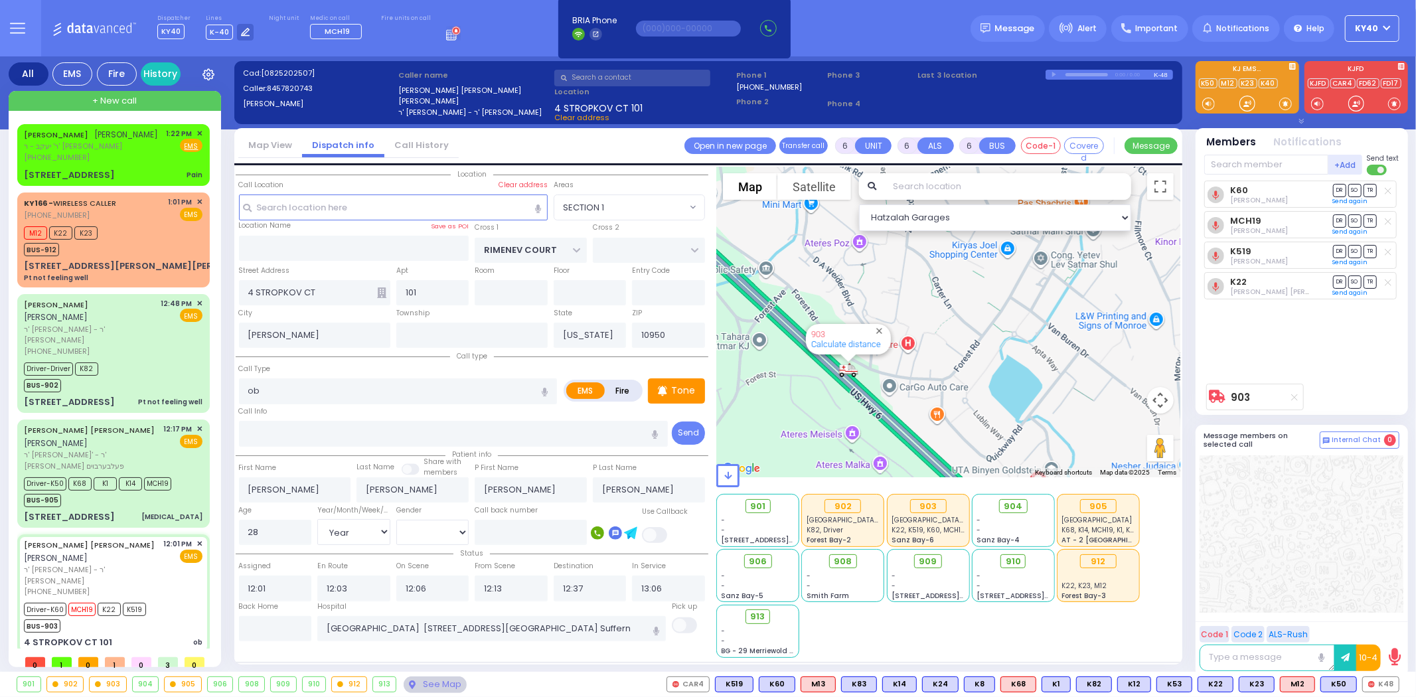
drag, startPoint x: 777, startPoint y: 380, endPoint x: 785, endPoint y: 401, distance: 22.1
click at [785, 401] on div "903 Calculate distance" at bounding box center [948, 322] width 464 height 311
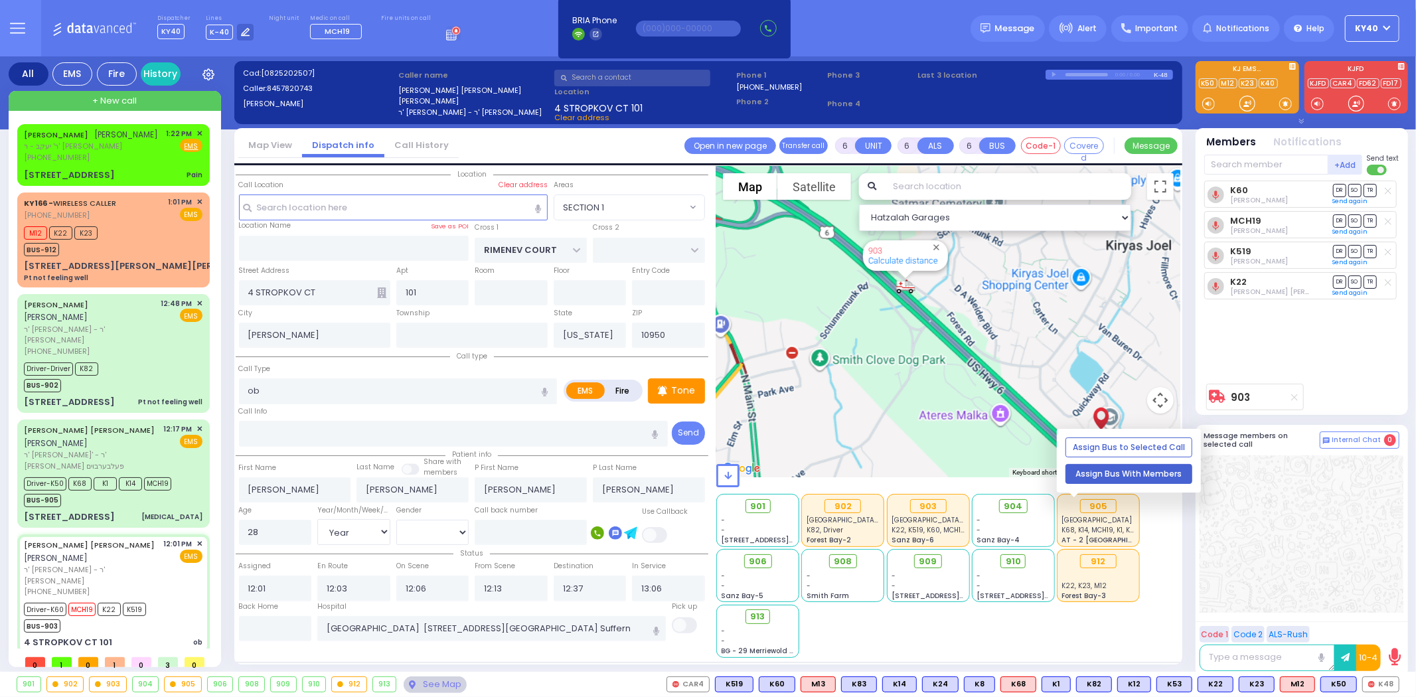
drag, startPoint x: 841, startPoint y: 362, endPoint x: 1148, endPoint y: 471, distance: 326.2
click at [1176, 487] on div "Hatzalah Garages ← Move left → Move right ↑ Move up ↓ + -" at bounding box center [948, 412] width 464 height 491
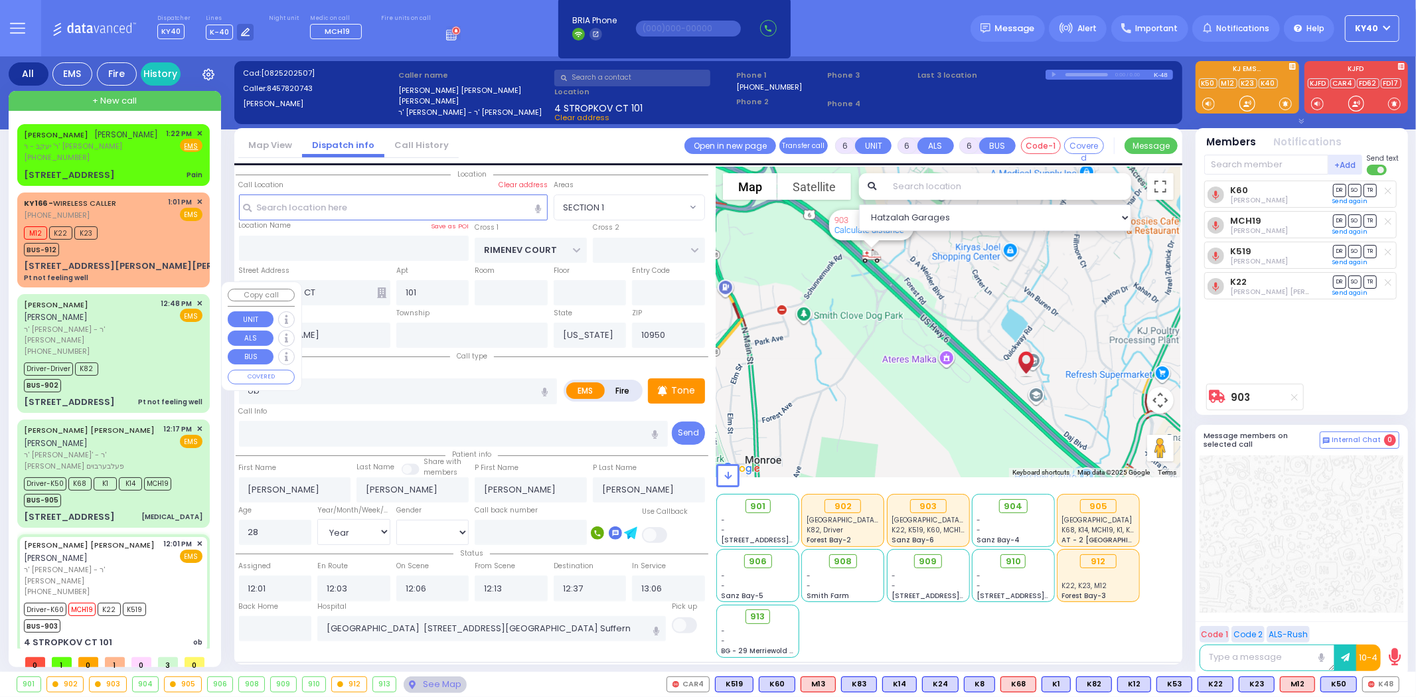
click at [111, 346] on div "(845) 395-8800" at bounding box center [90, 351] width 133 height 11
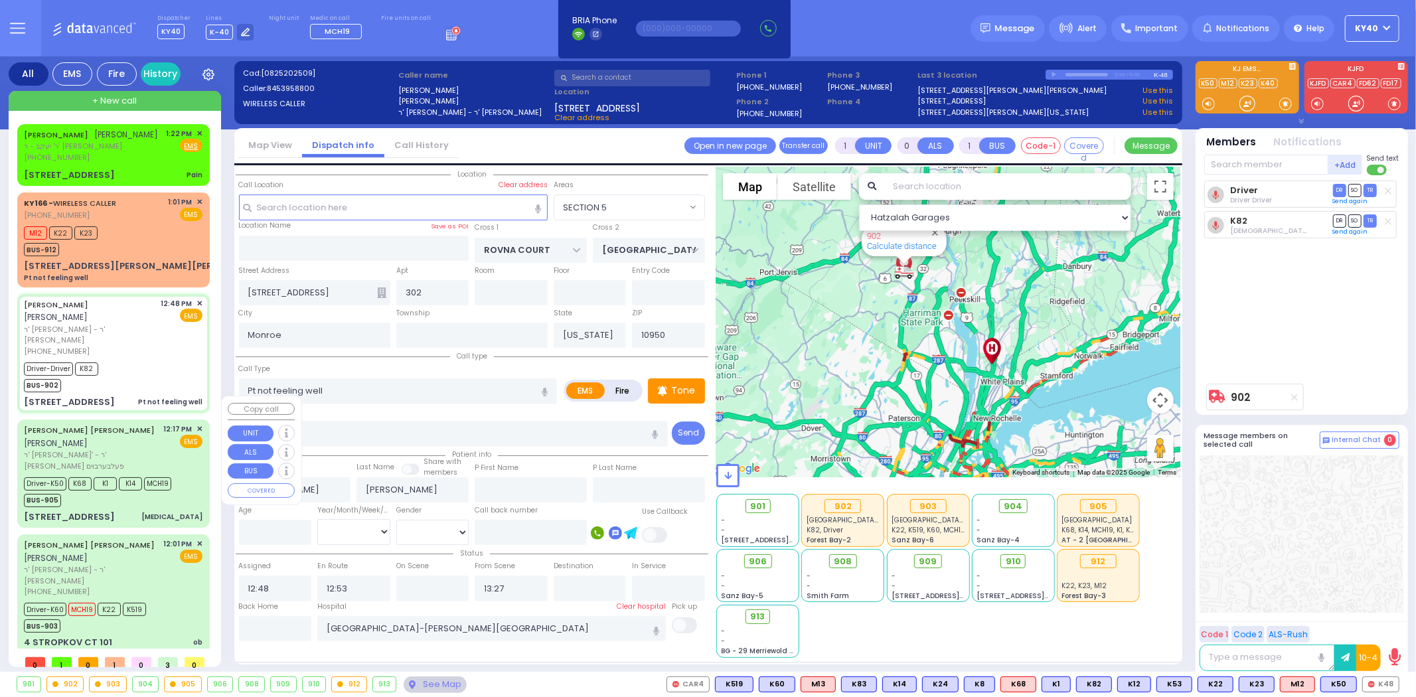
click at [118, 425] on link "SIMCHA SHULEM STEINBERGER" at bounding box center [89, 430] width 131 height 11
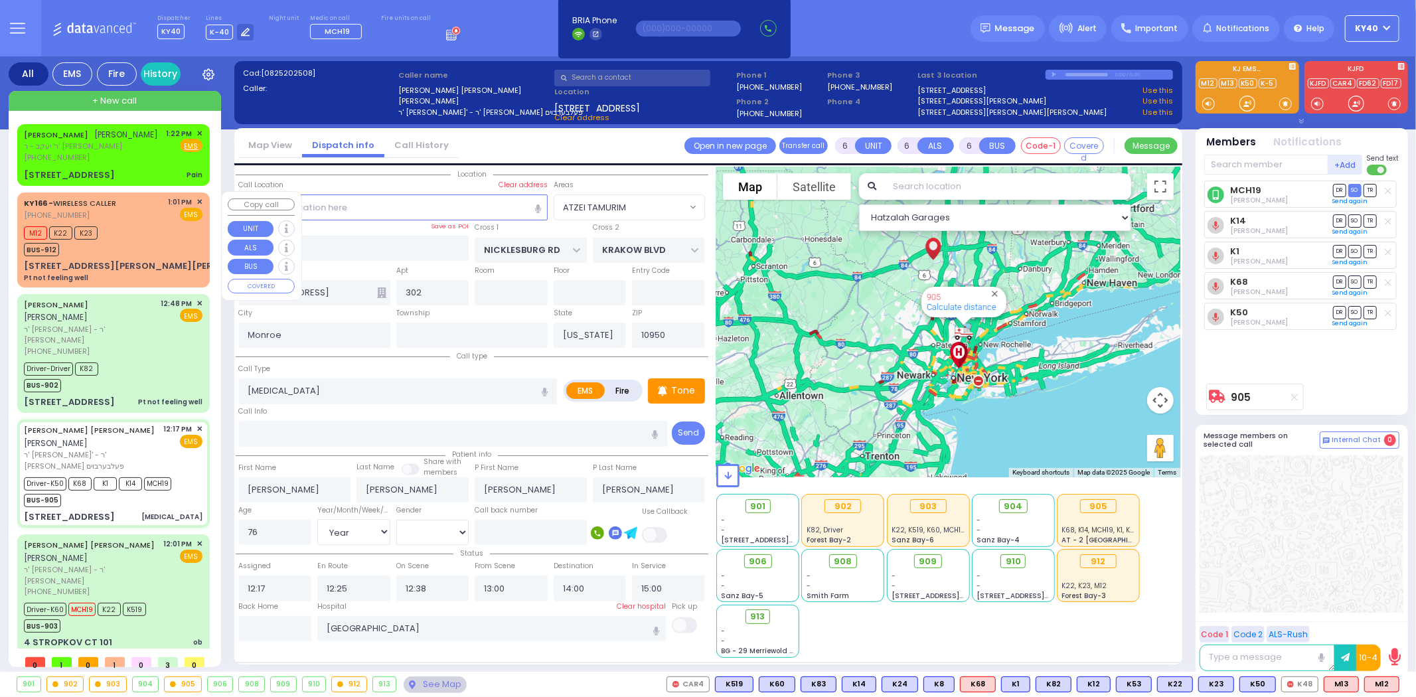
click at [149, 235] on div "M12 K22 K23 BUS-912" at bounding box center [113, 239] width 179 height 33
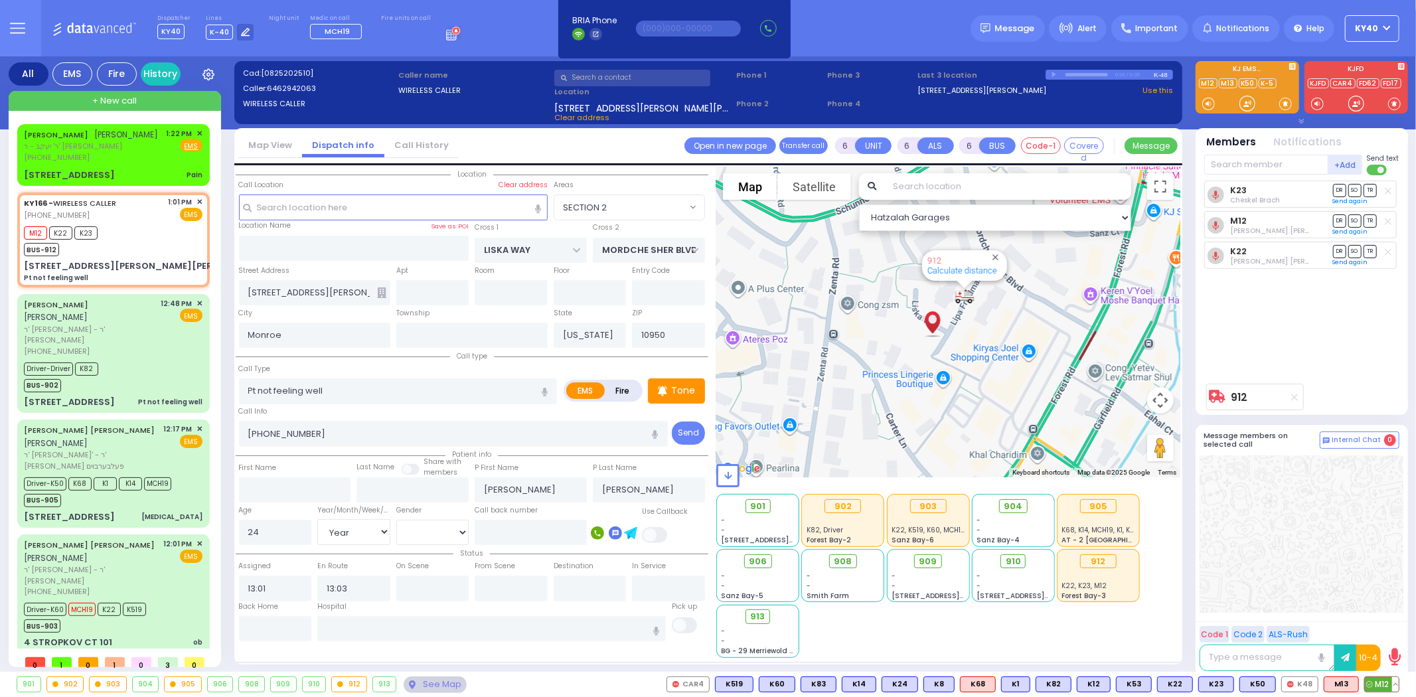
click at [1396, 684] on button at bounding box center [1395, 684] width 7 height 15
click at [1384, 623] on icon at bounding box center [1385, 626] width 14 height 14
click at [447, 618] on input "text" at bounding box center [491, 628] width 348 height 25
click at [419, 616] on input "Zell care" at bounding box center [491, 628] width 348 height 25
click at [403, 621] on input "text" at bounding box center [491, 628] width 348 height 25
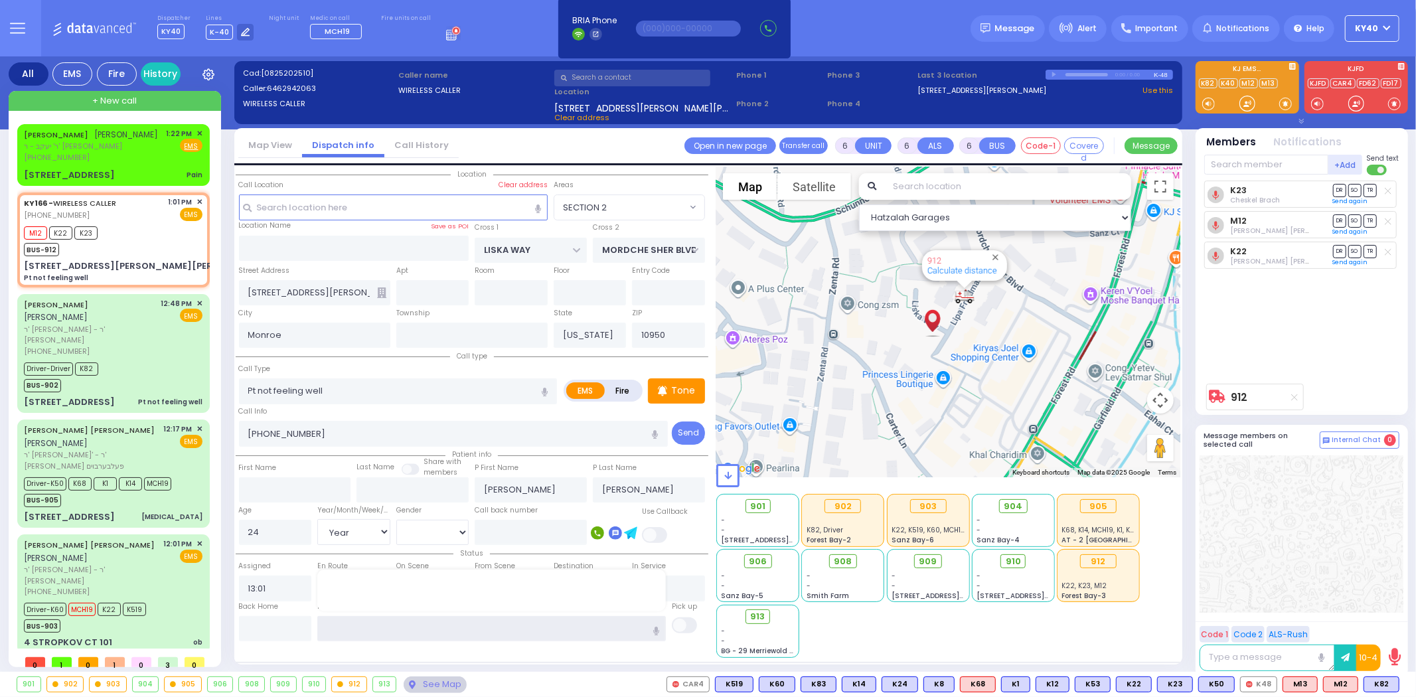
click at [396, 621] on input "text" at bounding box center [491, 628] width 348 height 25
click at [400, 619] on input "text" at bounding box center [491, 628] width 348 height 25
click at [406, 618] on input "text" at bounding box center [491, 628] width 348 height 25
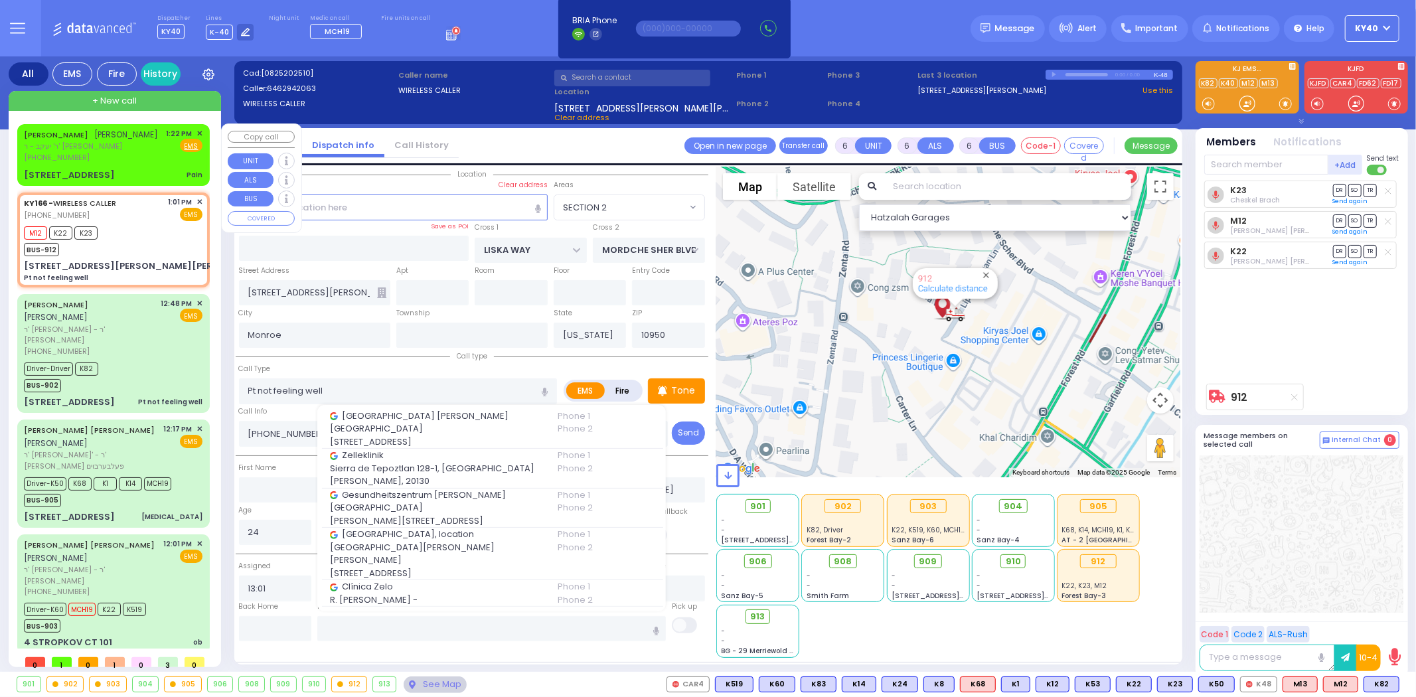
click at [118, 141] on span "ר' יעקב - ר' [PERSON_NAME]" at bounding box center [91, 146] width 135 height 11
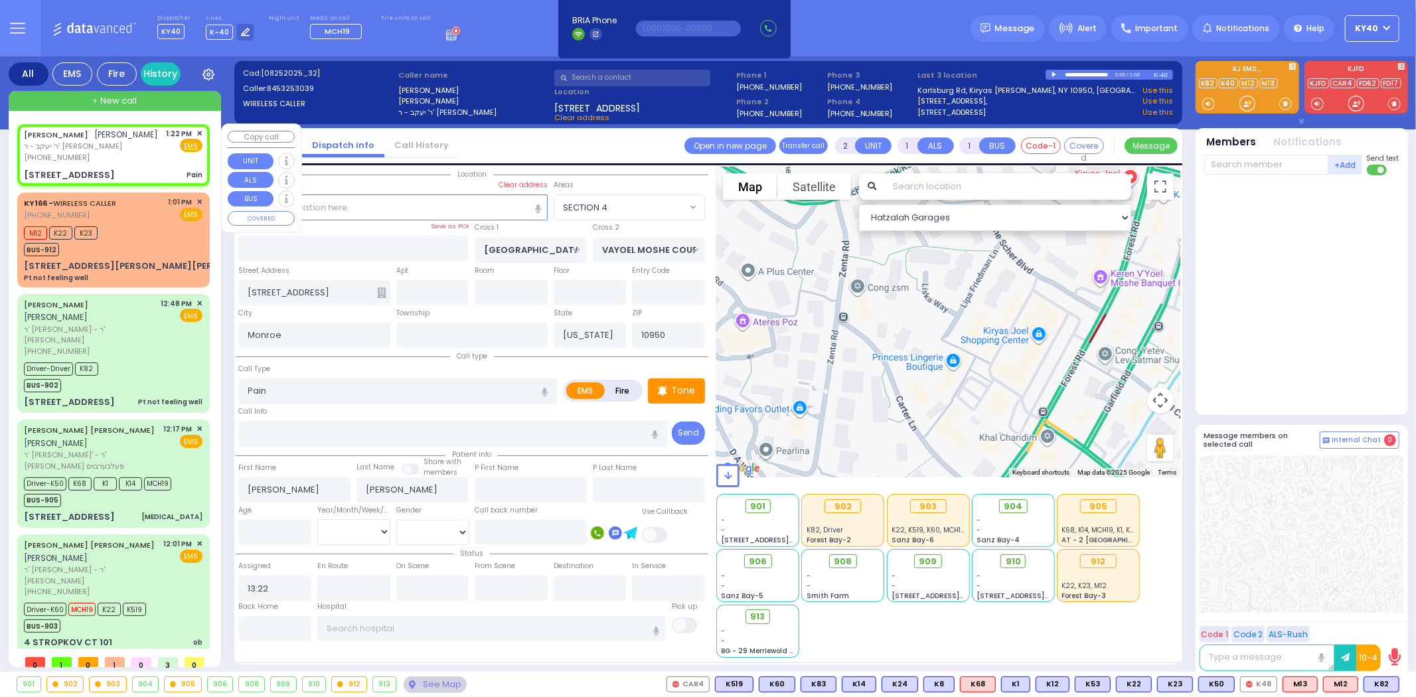
click at [129, 138] on div "YITZCHOK MITTELMAN יצחק מיטעלמאן" at bounding box center [91, 134] width 135 height 13
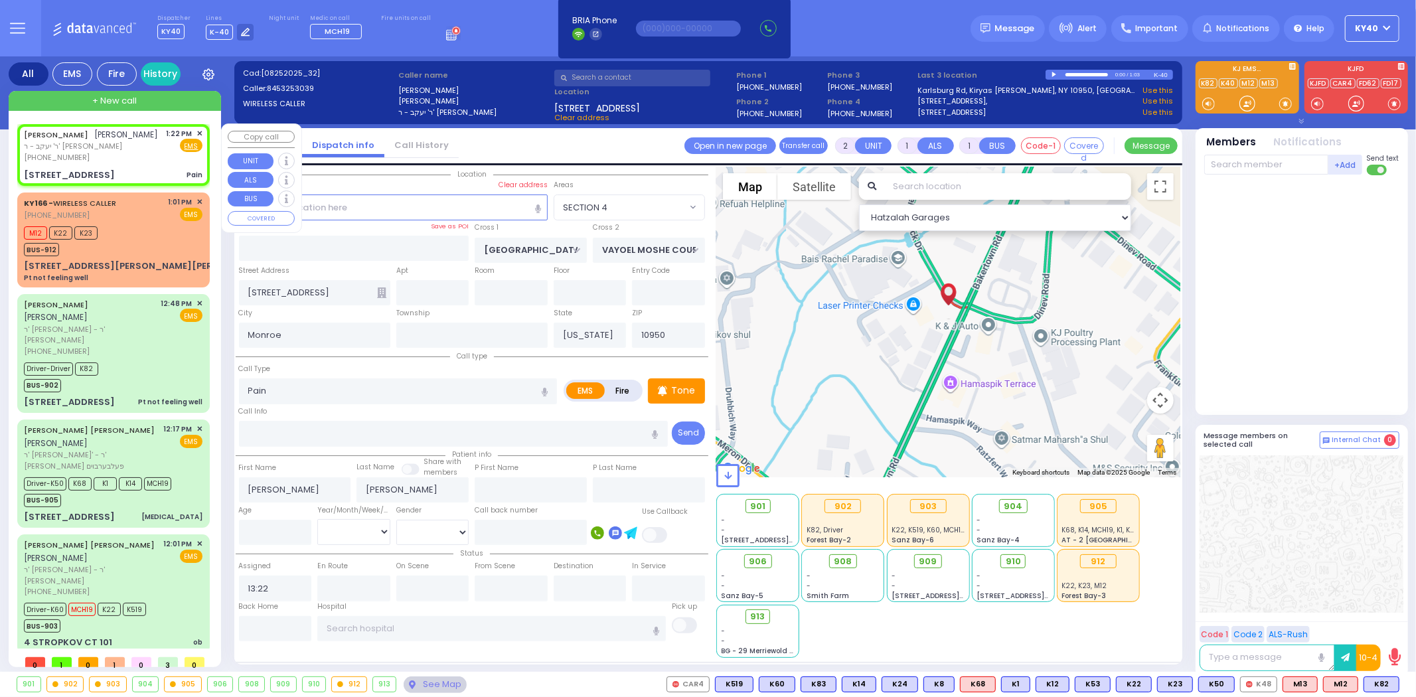
click at [131, 135] on span "[PERSON_NAME]" at bounding box center [127, 134] width 64 height 11
click at [244, 392] on input "Pain" at bounding box center [398, 390] width 319 height 25
click at [687, 392] on p "Tone" at bounding box center [683, 391] width 24 height 14
click at [420, 627] on input "text" at bounding box center [491, 628] width 348 height 25
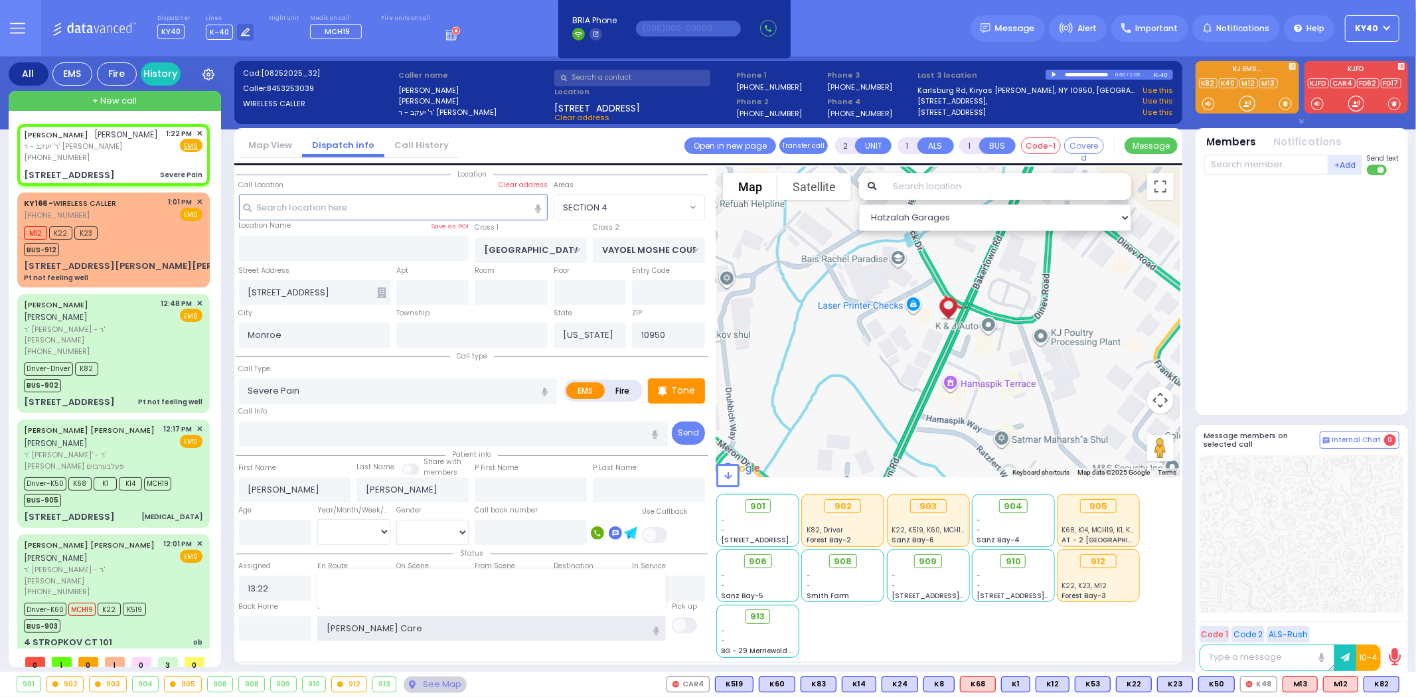
click at [619, 620] on input "Zell Care" at bounding box center [491, 628] width 348 height 25
click at [616, 618] on input "text" at bounding box center [491, 628] width 348 height 25
click at [364, 585] on input "text" at bounding box center [353, 587] width 73 height 25
click at [368, 626] on input "text" at bounding box center [491, 628] width 348 height 25
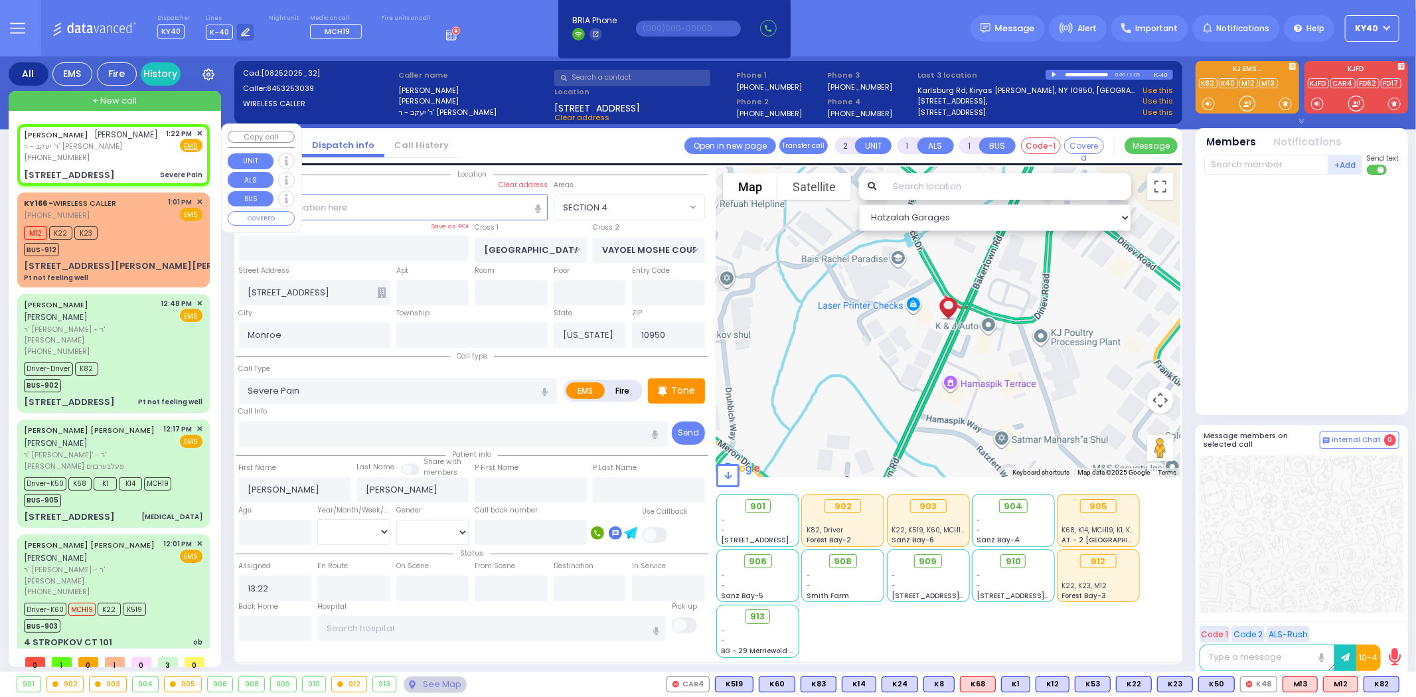
click at [86, 137] on link "YITZCHOK MITTELMAN" at bounding box center [56, 134] width 64 height 11
click at [691, 384] on p "Tone" at bounding box center [683, 391] width 24 height 14
click at [88, 141] on span "ר' יעקב - ר' [PERSON_NAME]" at bounding box center [91, 146] width 135 height 11
click at [88, 142] on span "ר' יעקב - ר' [PERSON_NAME]" at bounding box center [91, 146] width 135 height 11
click at [88, 136] on link "YITZCHOK MITTELMAN" at bounding box center [56, 134] width 64 height 11
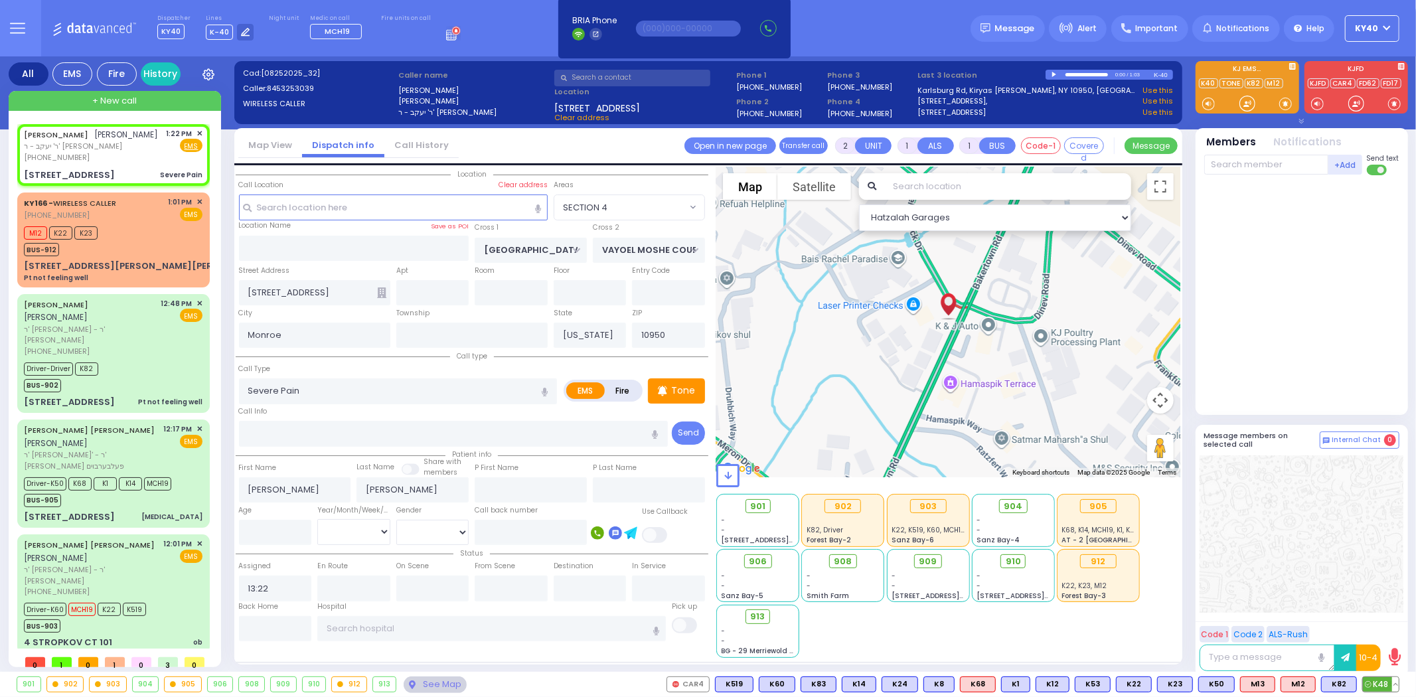
click at [1396, 685] on button at bounding box center [1395, 684] width 7 height 15
click at [1388, 619] on icon at bounding box center [1385, 626] width 14 height 14
click at [1294, 325] on div at bounding box center [1303, 292] width 198 height 223
click at [92, 143] on span "ר' יעקב - ר' [PERSON_NAME]" at bounding box center [91, 146] width 135 height 11
click at [94, 145] on span "ר' יעקב - ר' [PERSON_NAME]" at bounding box center [91, 146] width 135 height 11
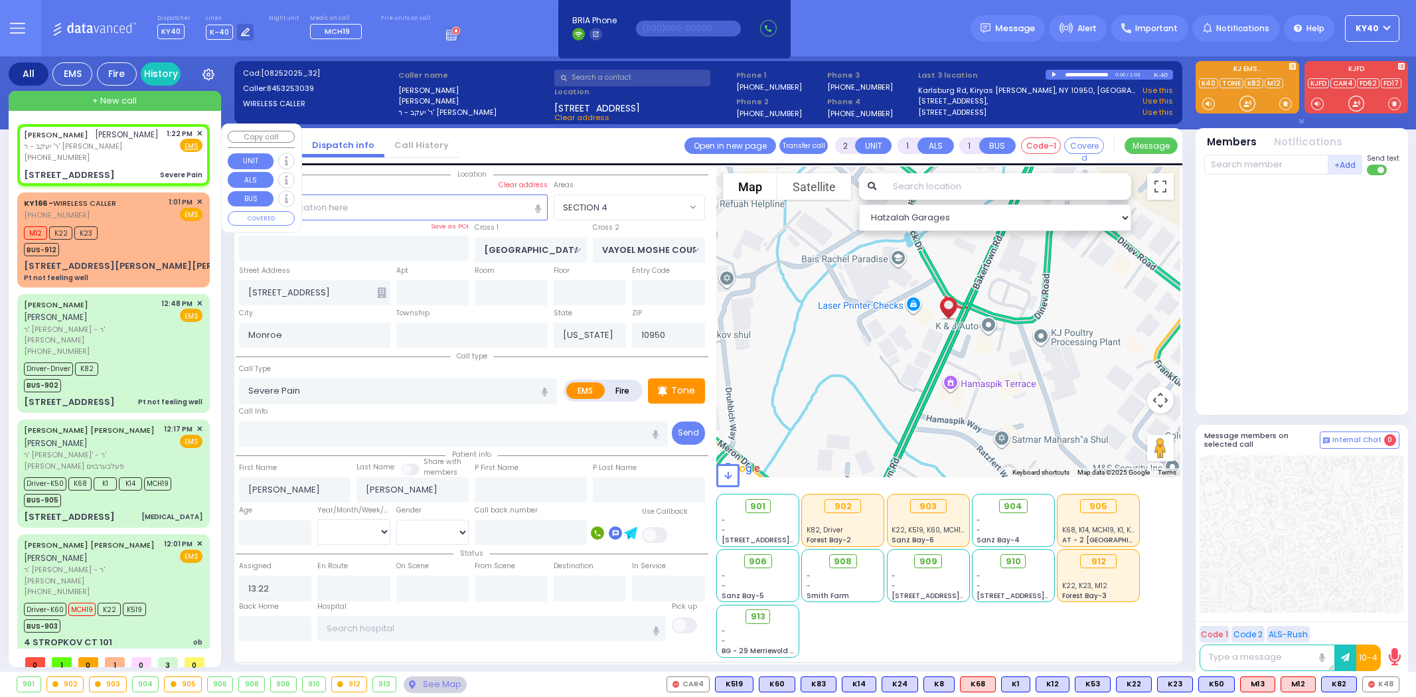
select select "SECTION 4"
select select
click at [129, 160] on div "[PHONE_NUMBER]" at bounding box center [91, 157] width 135 height 11
select select
radio input "true"
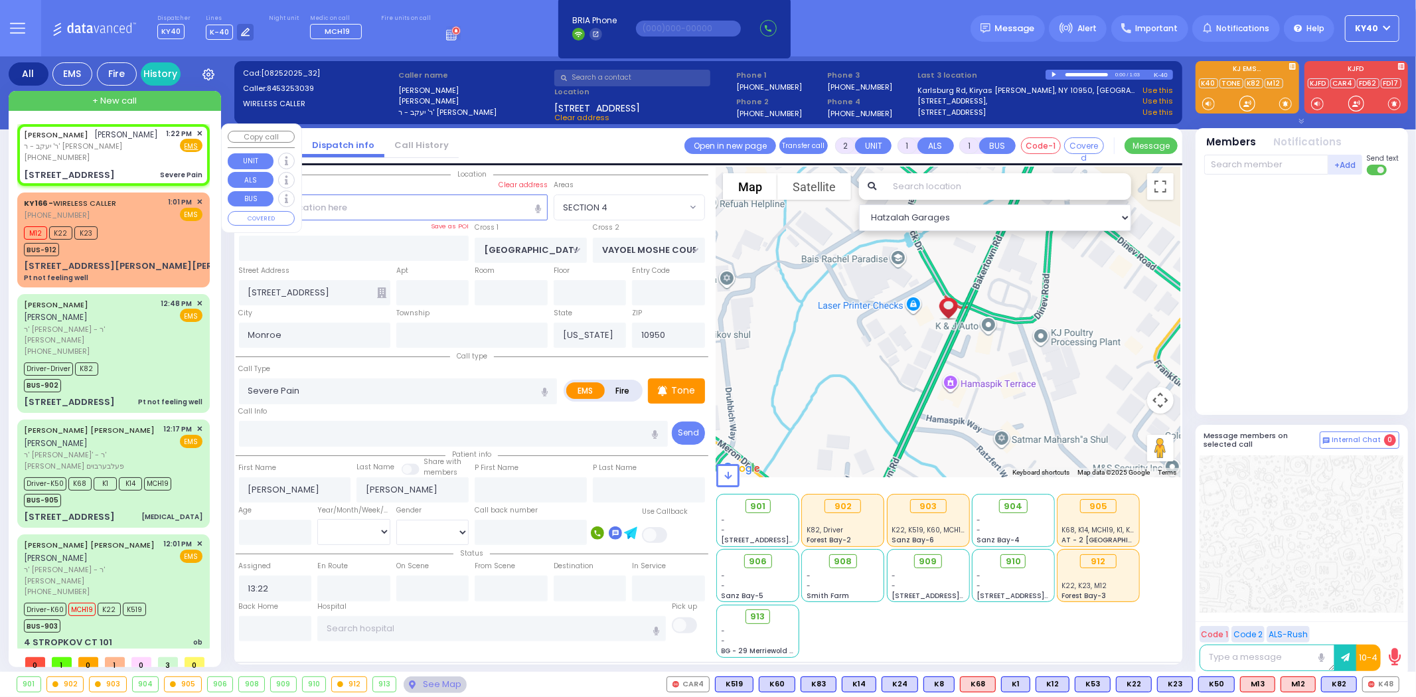
select select
select select "Hatzalah Garages"
select select "SECTION 4"
click at [113, 153] on div "[PHONE_NUMBER]" at bounding box center [91, 157] width 135 height 11
select select
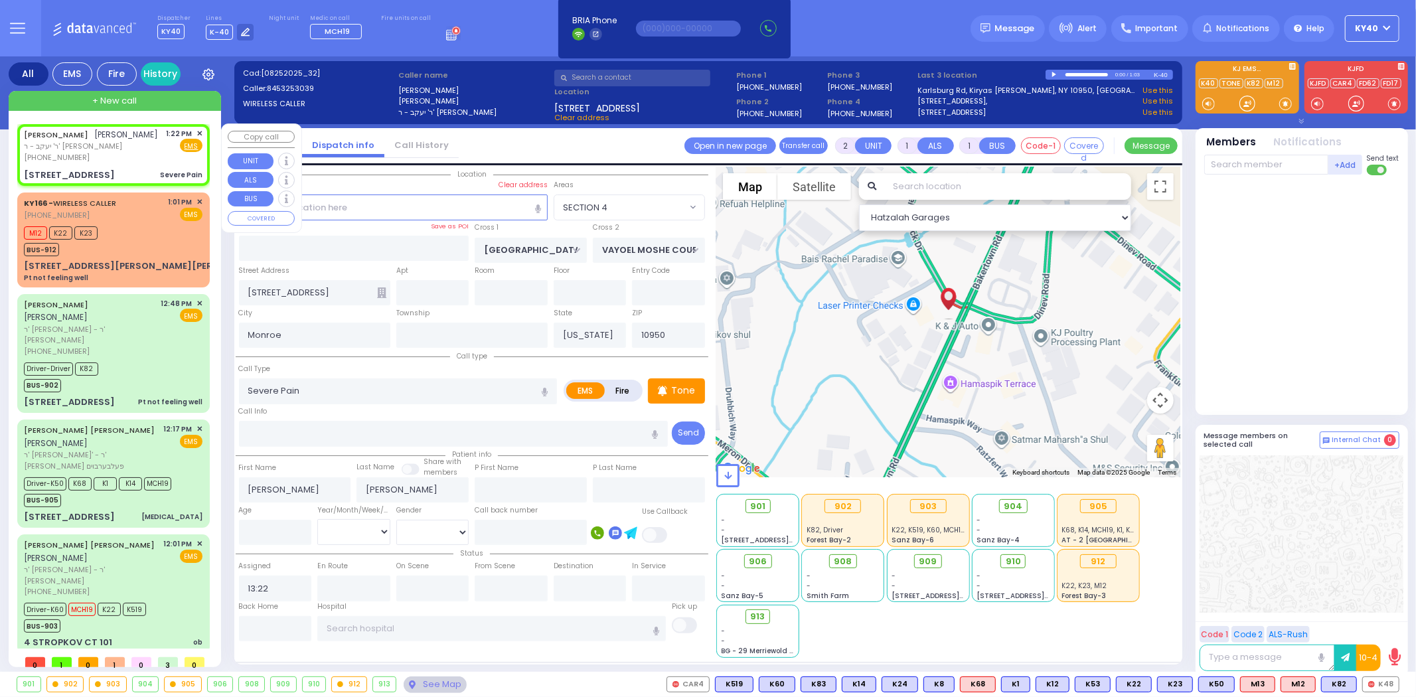
radio input "true"
select select
select select "SECTION 4"
select select "Hatzalah Garages"
click at [93, 160] on div "[PHONE_NUMBER]" at bounding box center [91, 157] width 135 height 11
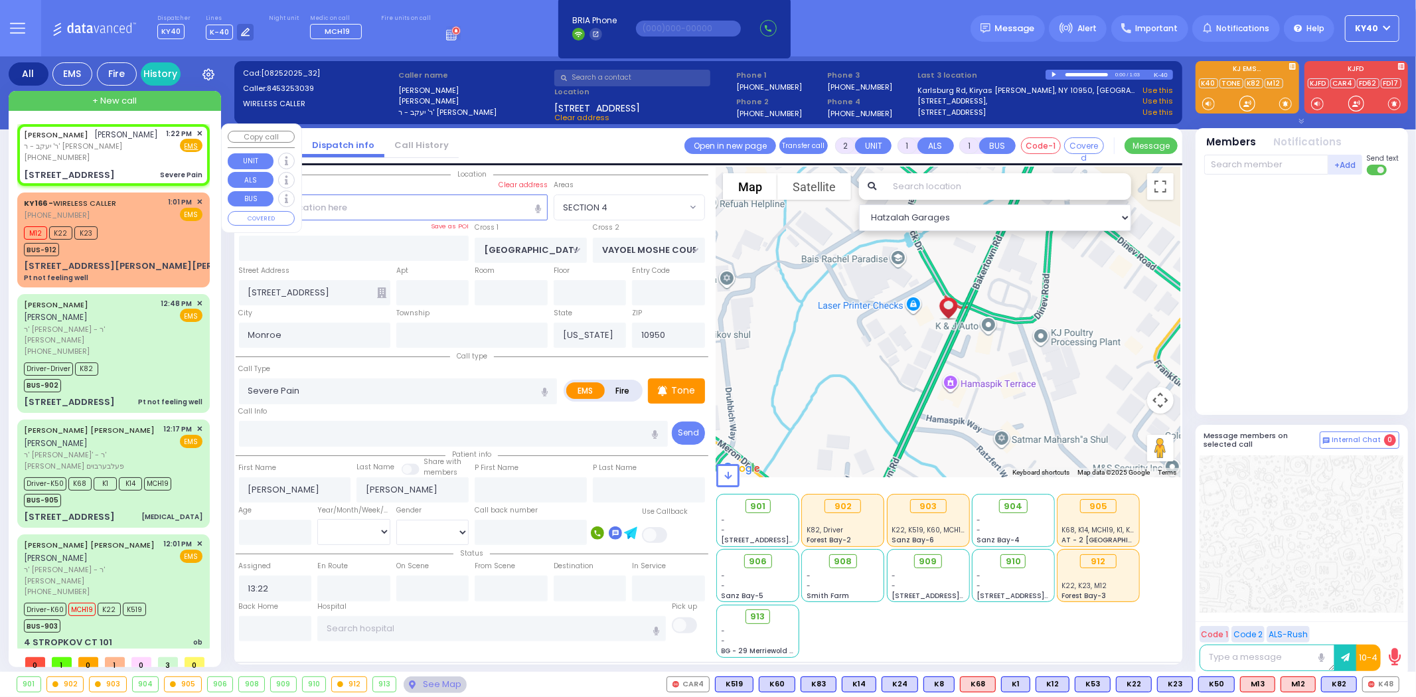
select select
radio input "true"
select select
select select "SECTION 4"
select select "Hatzalah Garages"
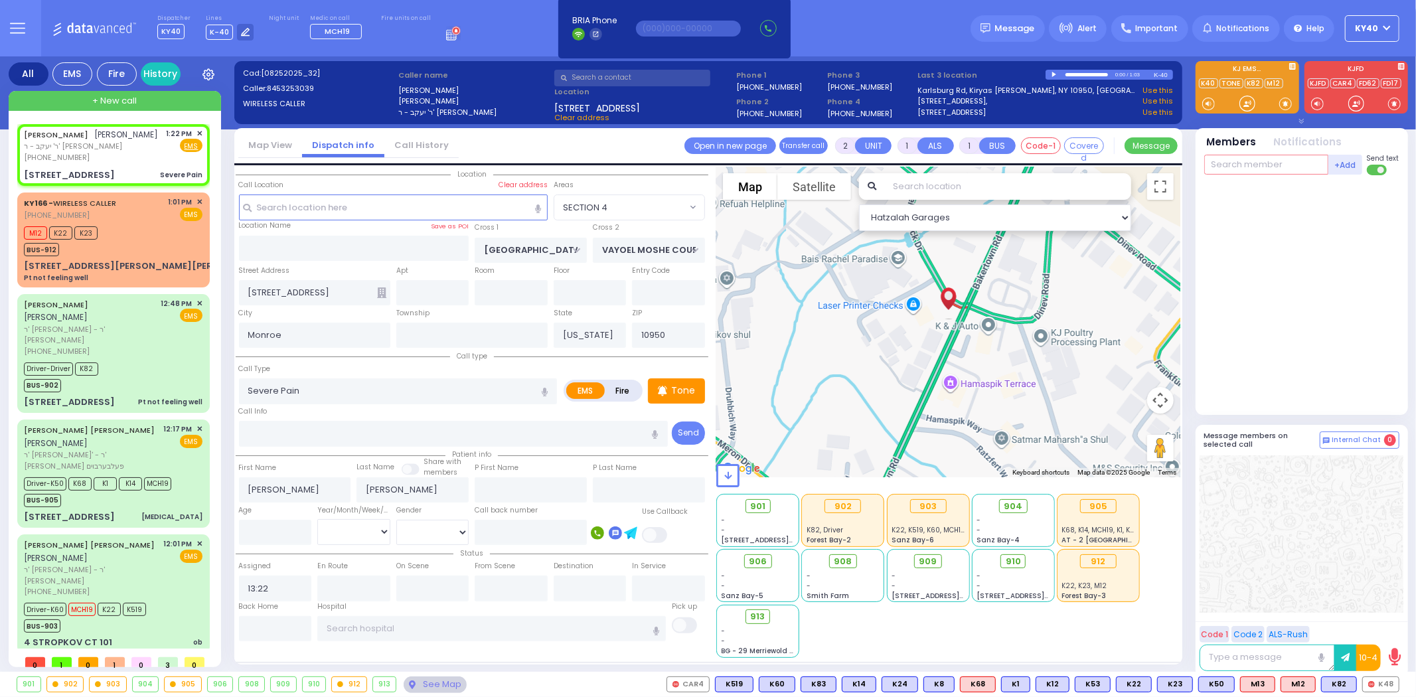
drag, startPoint x: 1282, startPoint y: 163, endPoint x: 1289, endPoint y: 165, distance: 7.6
click at [1280, 162] on input "text" at bounding box center [1266, 165] width 124 height 20
type input "100"
click at [1329, 186] on div "[PERSON_NAME]" at bounding box center [1325, 191] width 75 height 13
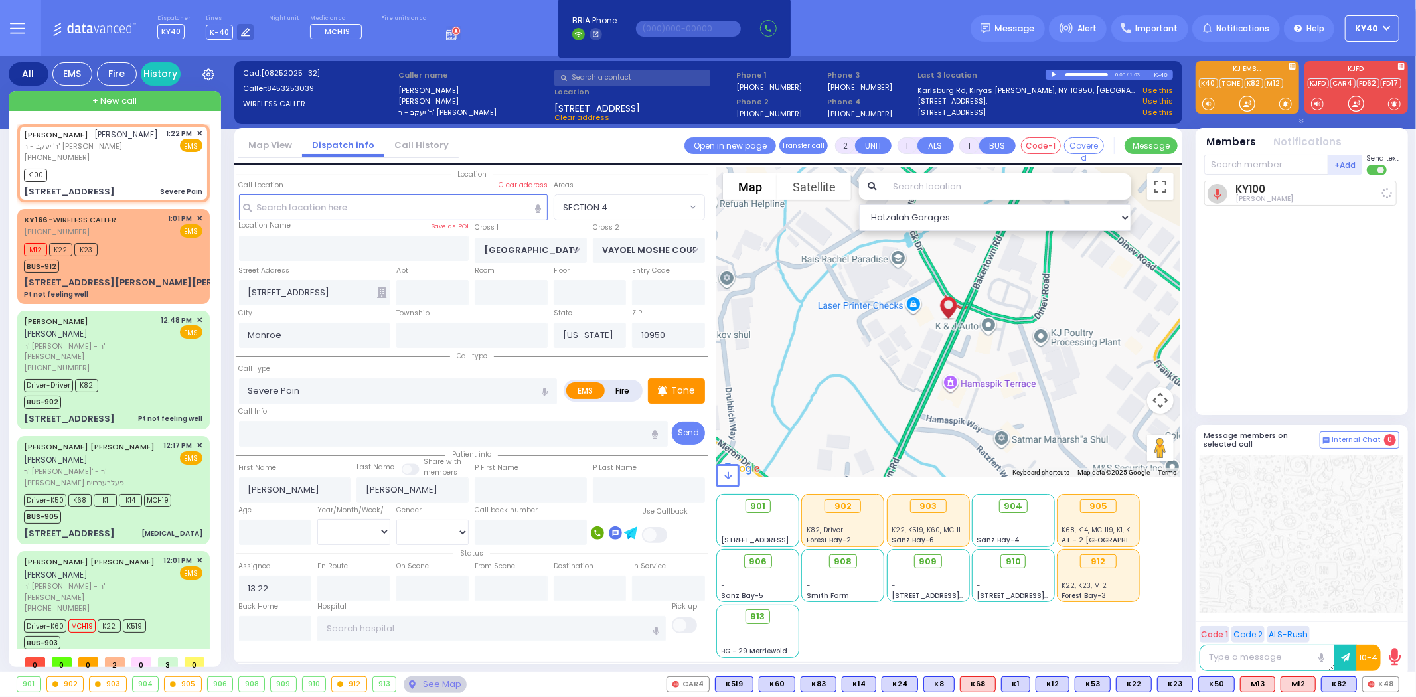
select select
radio input "true"
select select
type input "13:39"
click at [1281, 161] on input "text" at bounding box center [1266, 165] width 124 height 20
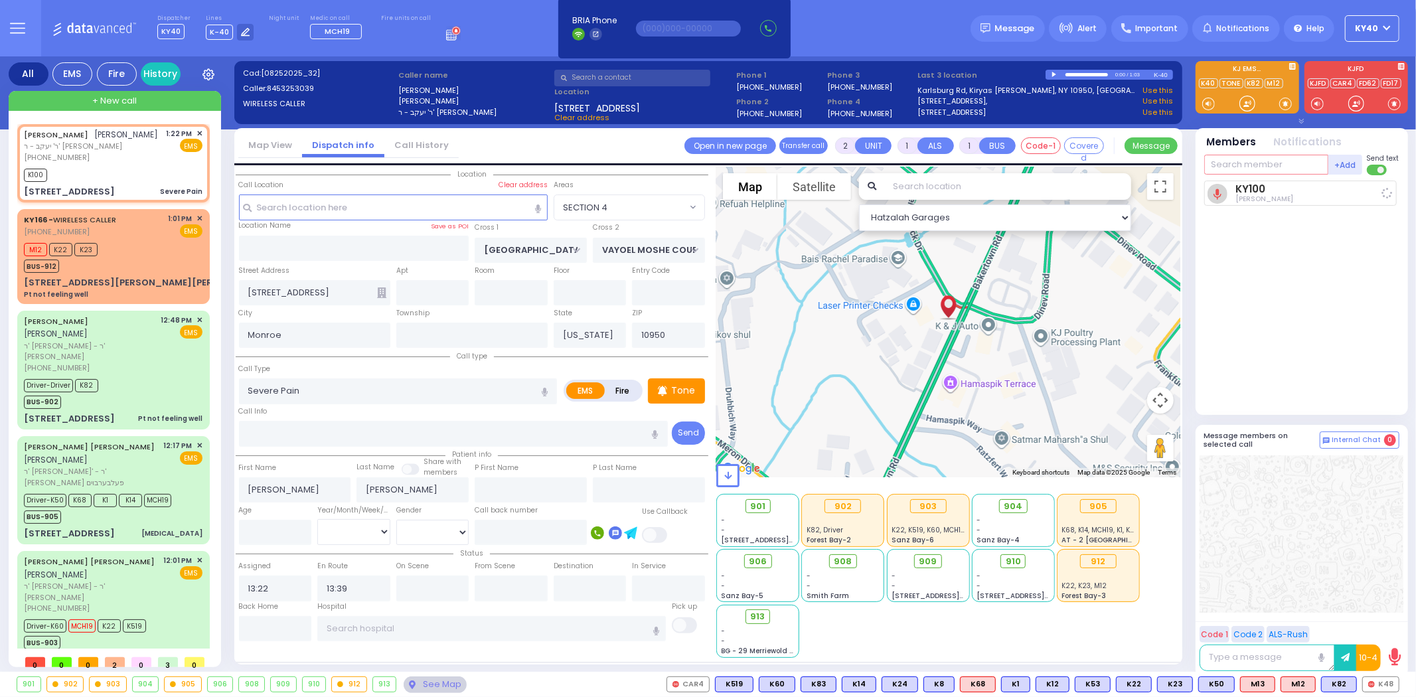
select select "Hatzalah Garages"
select select "SECTION 4"
type input "driv"
click at [1272, 186] on div "Driver" at bounding box center [1248, 191] width 66 height 13
select select
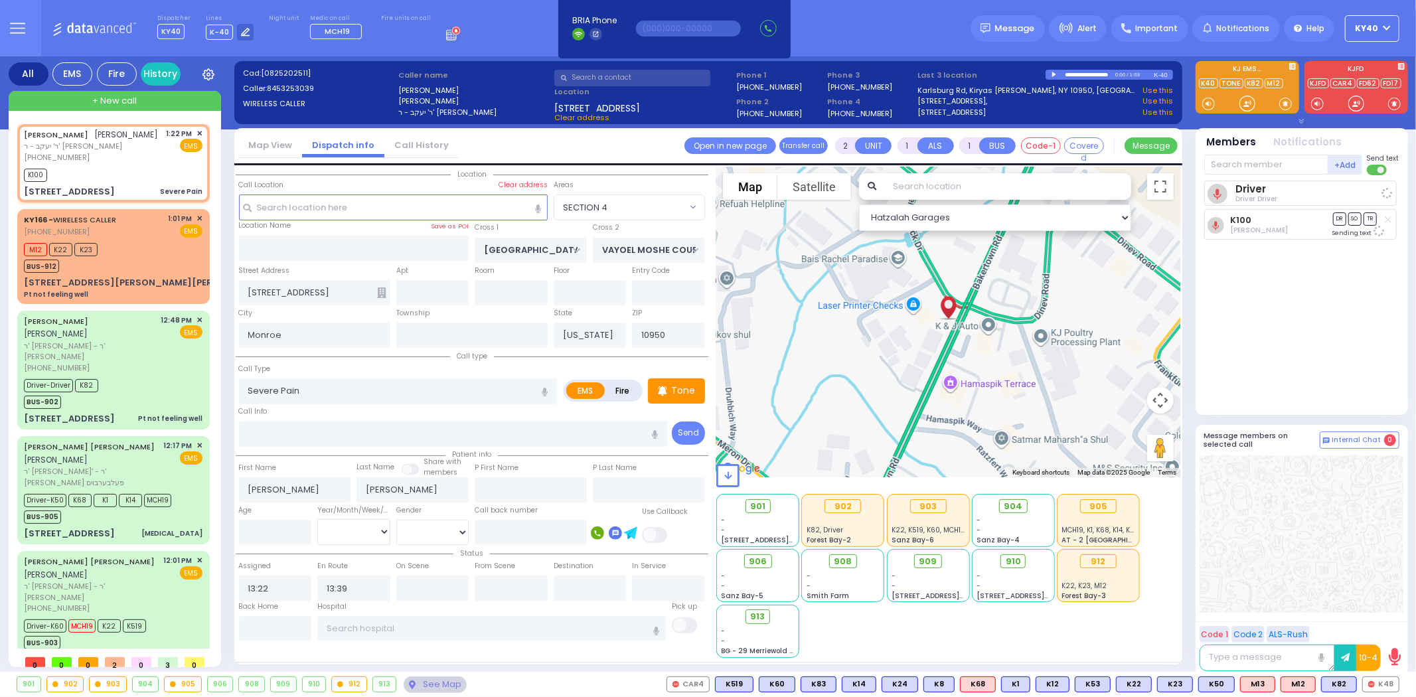
radio input "true"
select select
select select "Hatzalah Garages"
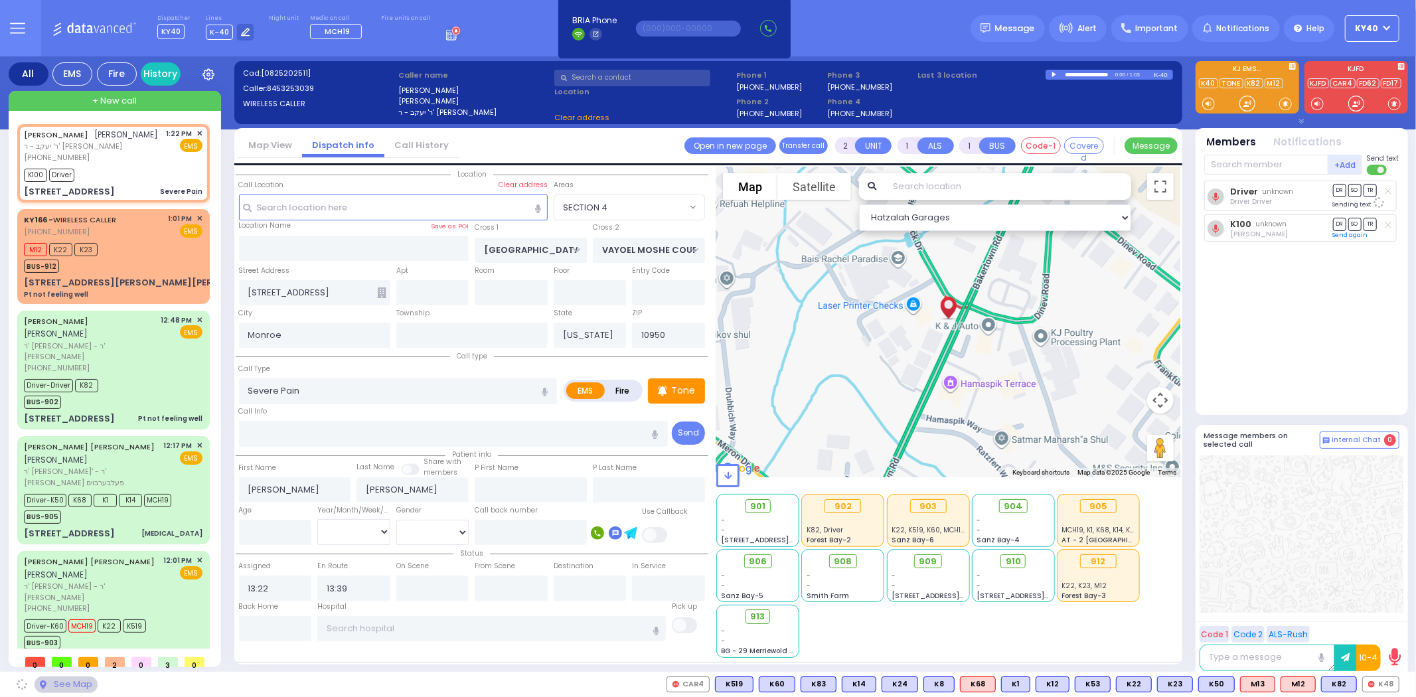
select select "SECTION 4"
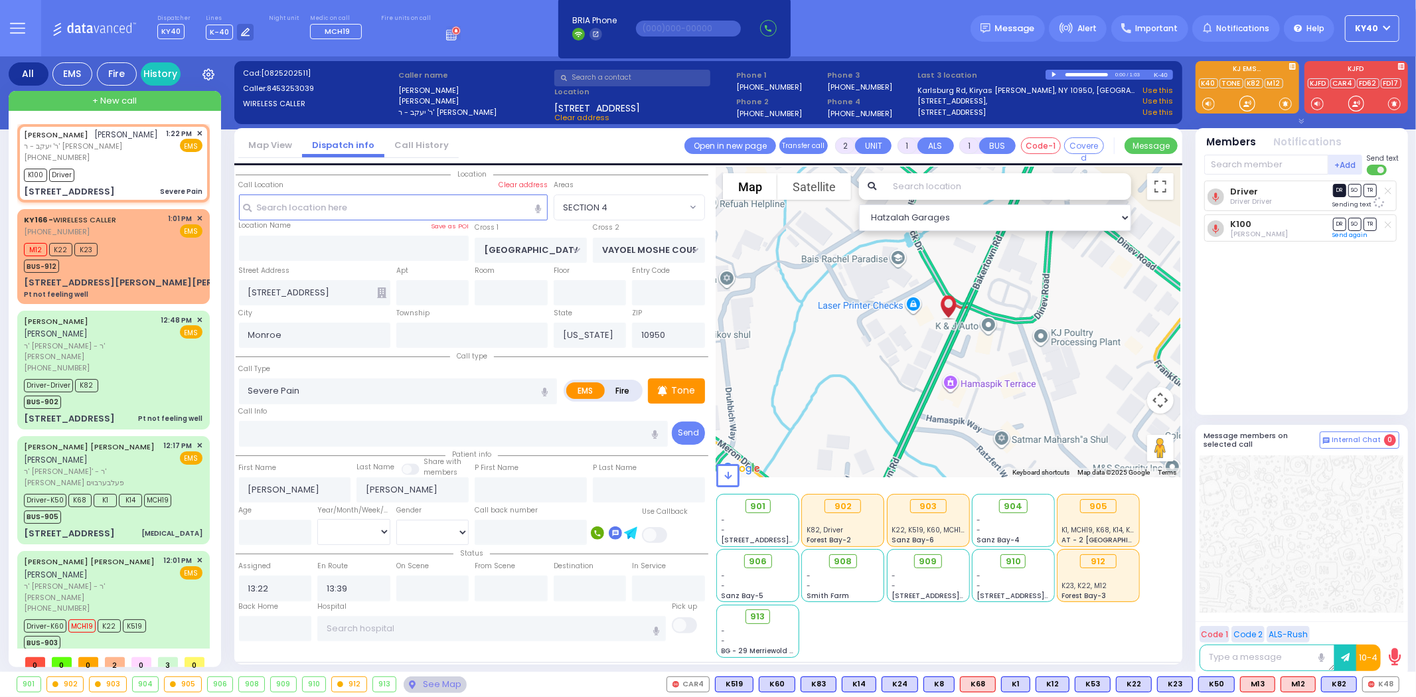
click at [1335, 190] on span "DR" at bounding box center [1339, 190] width 13 height 13
select select
radio input "true"
select select
select select "Hatzalah Garages"
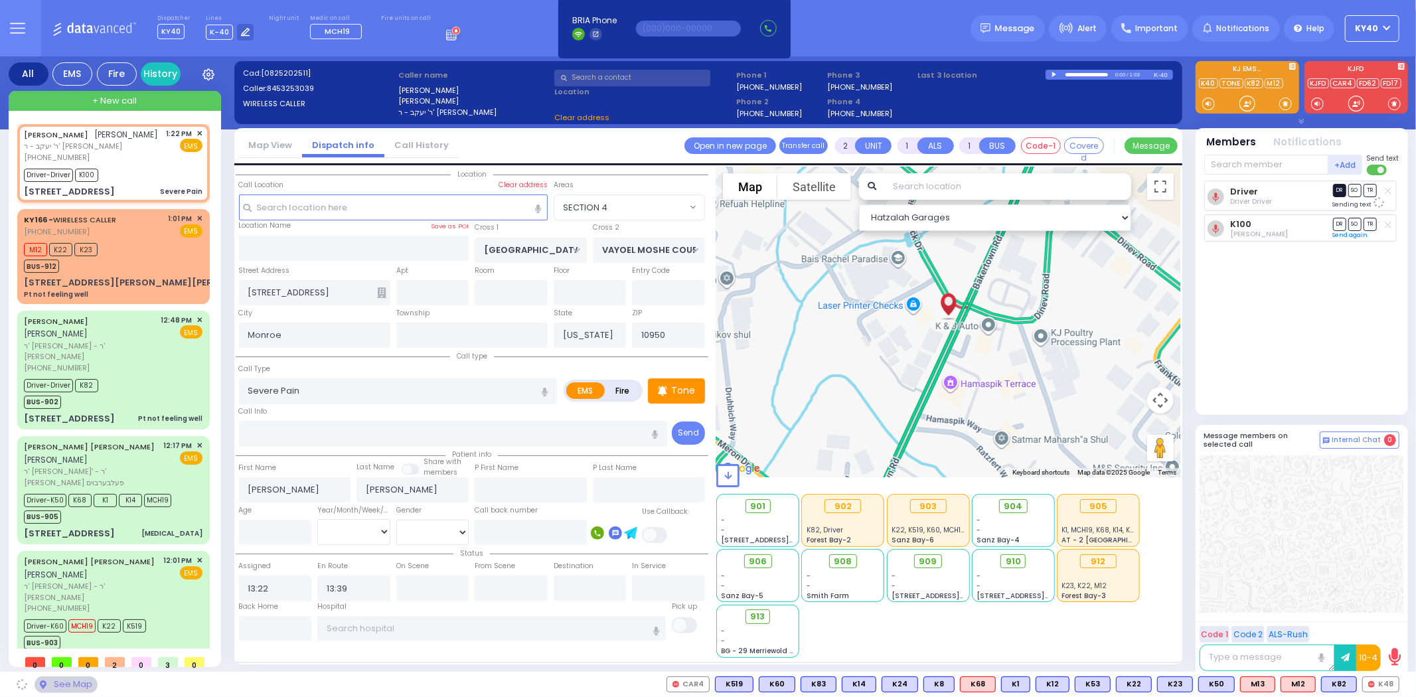
select select "SECTION 4"
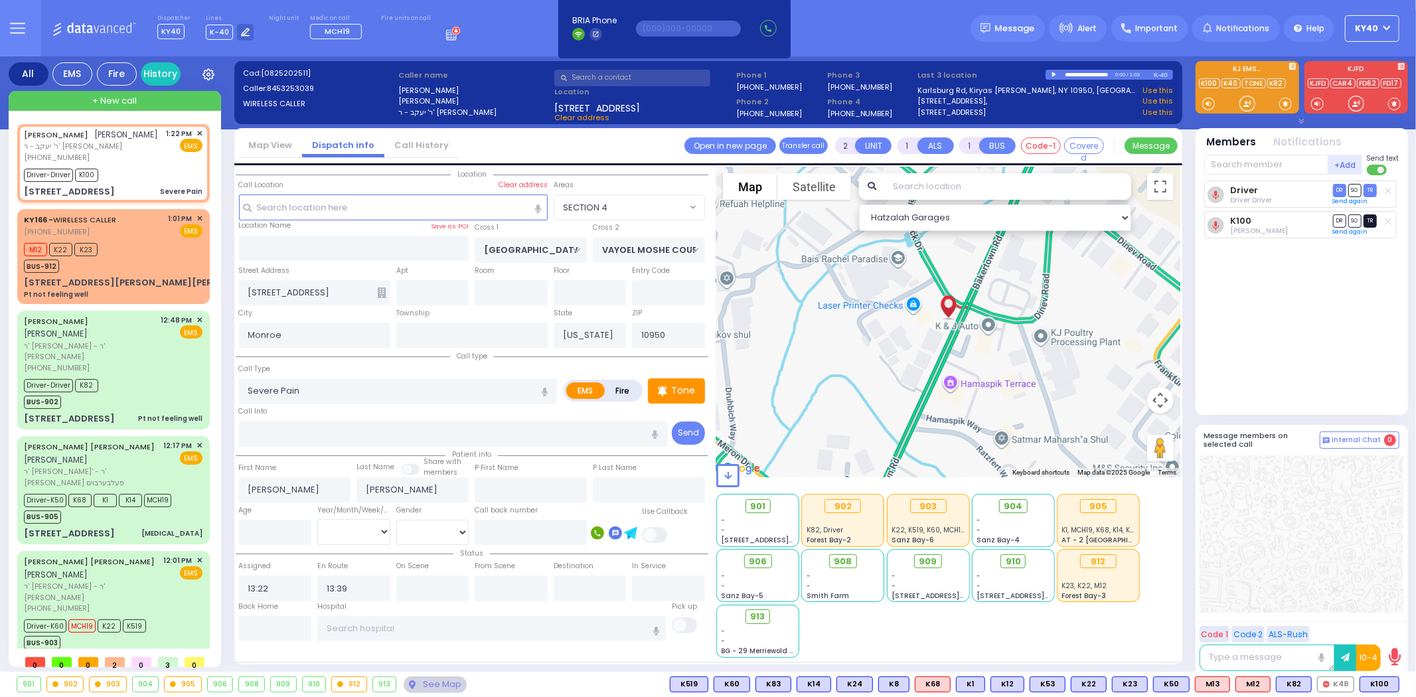
click at [1372, 221] on span "TR" at bounding box center [1369, 220] width 13 height 13
select select
radio input "true"
select select
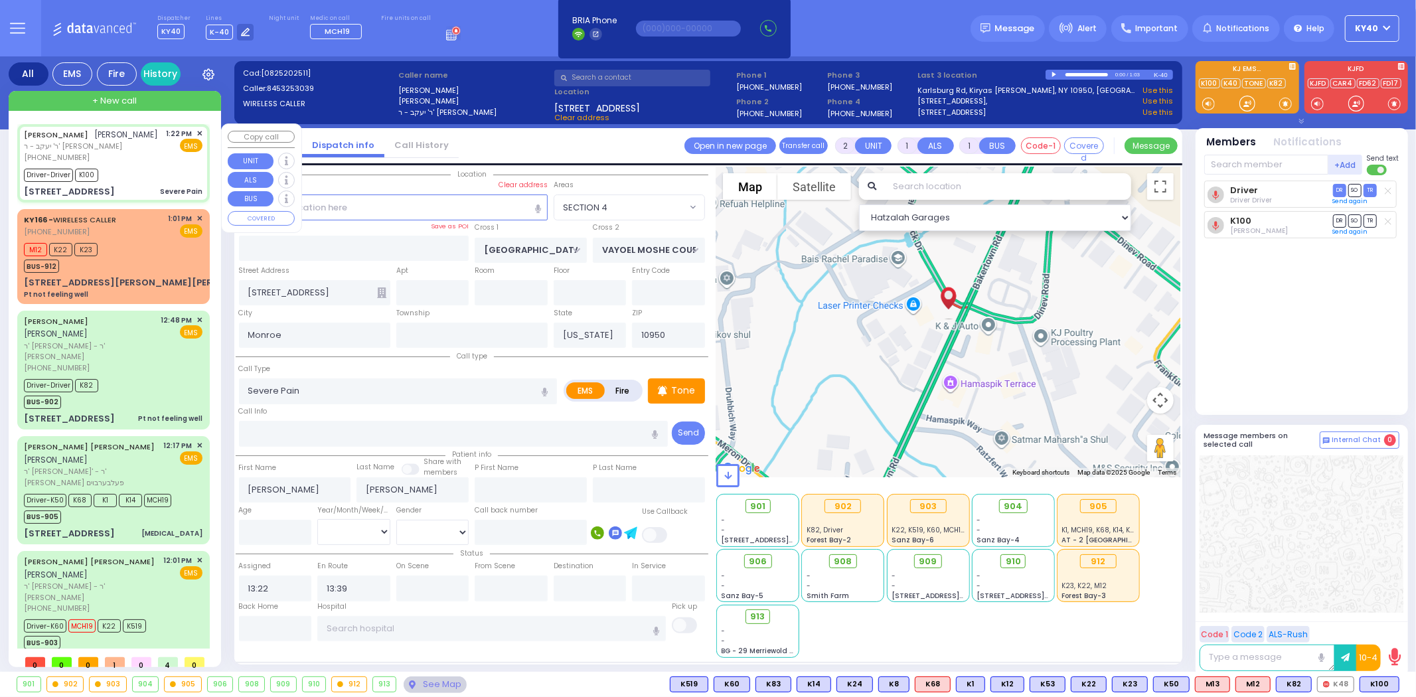
type input "13:39"
select select "Hatzalah Garages"
select select "SECTION 4"
click at [157, 161] on div "YITZCHOK MITTELMAN יצחק מיטעלמאן ר' יעקב - ר' ישראל יעקב סופר (845) 325-3039 1:…" at bounding box center [113, 145] width 179 height 35
select select
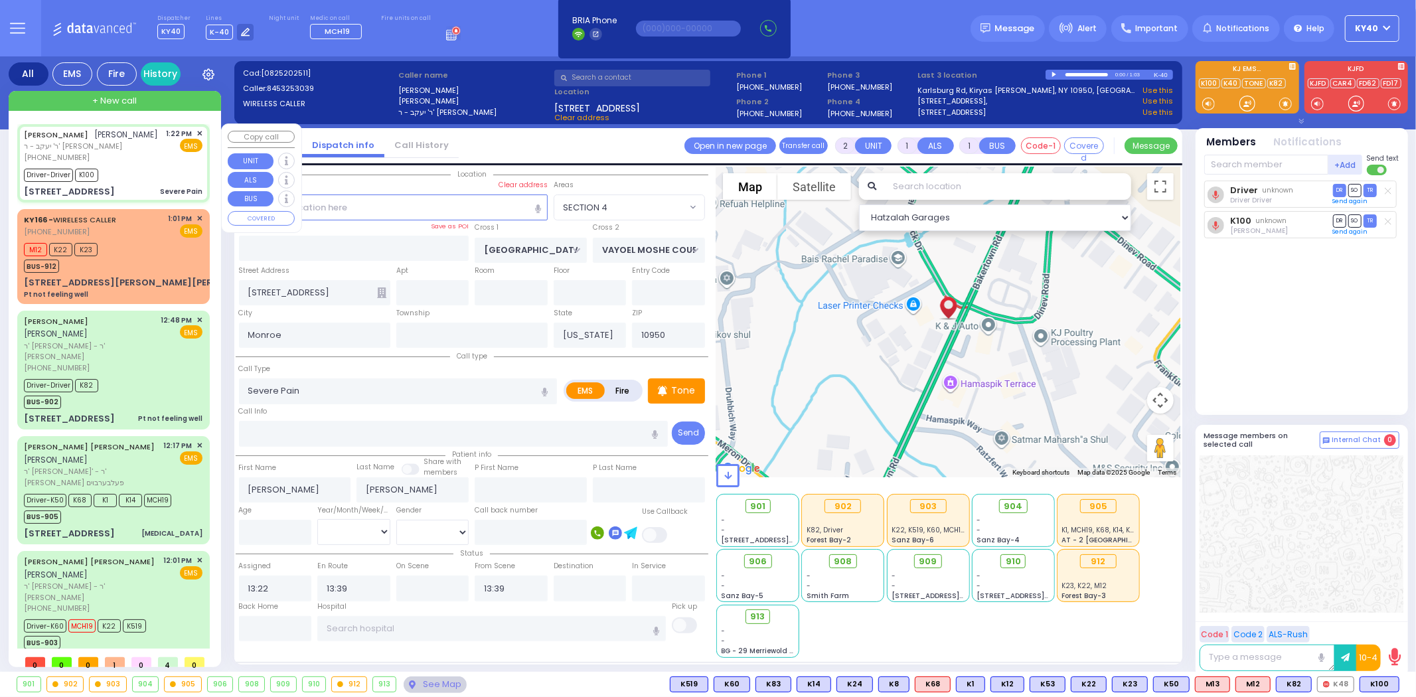
radio input "true"
select select
select select "SECTION 4"
select select "Hatzalah Garages"
click at [157, 153] on div "YITZCHOK MITTELMAN יצחק מיטעלמאן ר' יעקב - ר' ישראל יעקב סופר (845) 325-3039 1:…" at bounding box center [113, 145] width 179 height 35
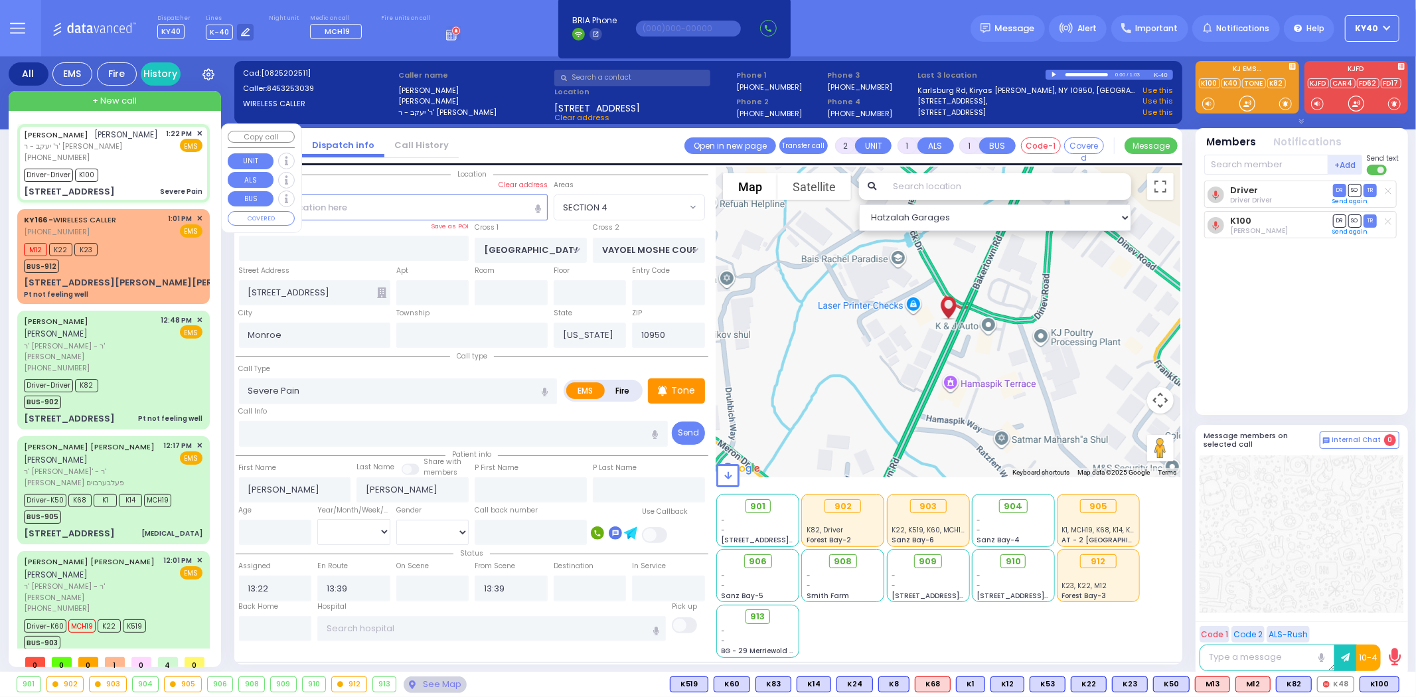
select select
radio input "true"
select select
select select "SECTION 4"
select select "Hatzalah Garages"
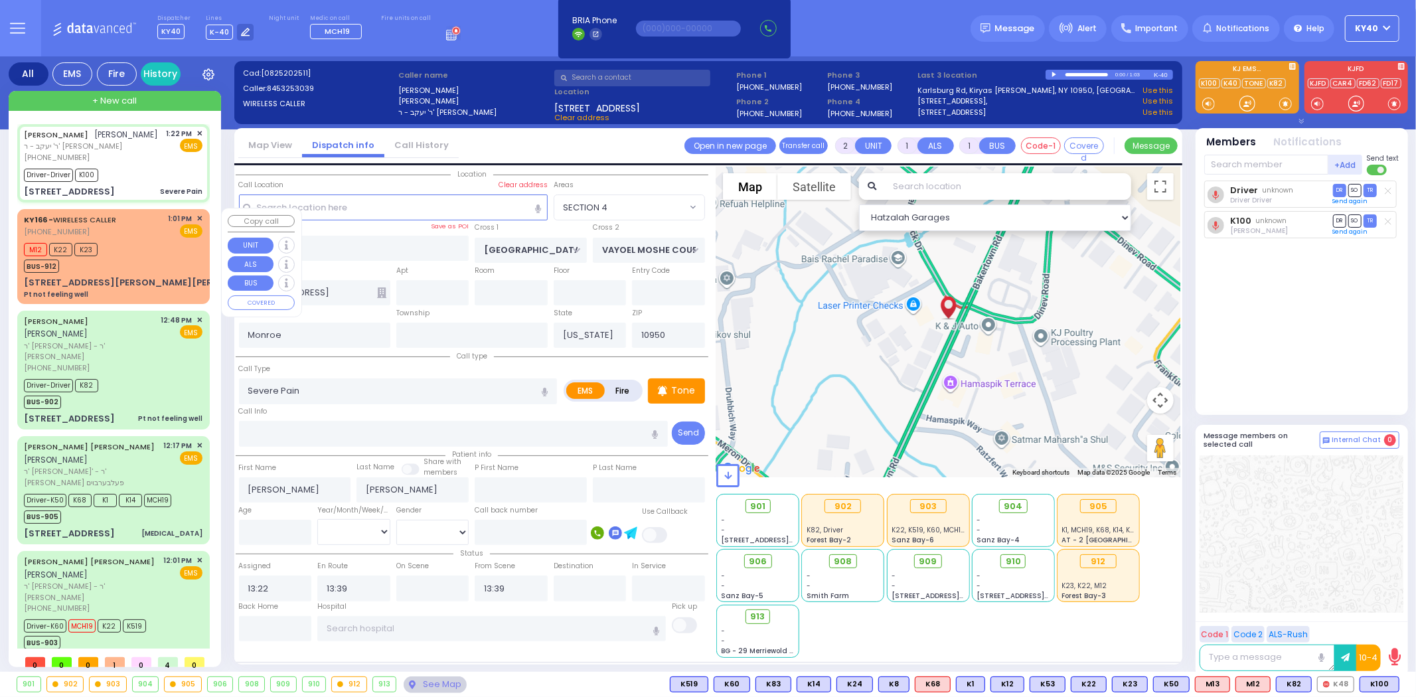
click at [168, 240] on div "M12 K22 K23 BUS-912" at bounding box center [113, 256] width 179 height 33
type input "6"
select select
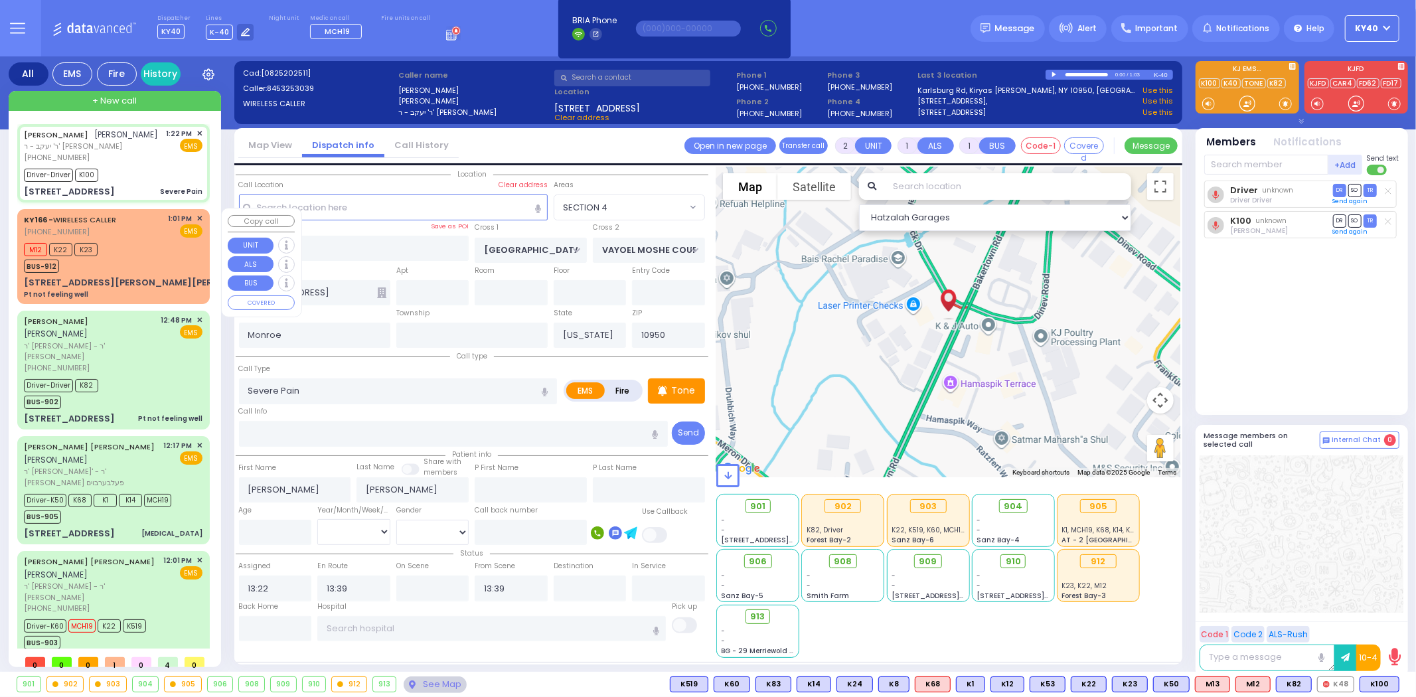
type input "Pt not feeling well"
radio input "true"
type input "845-537-0778"
type input "Shmiel"
type input "[PERSON_NAME]"
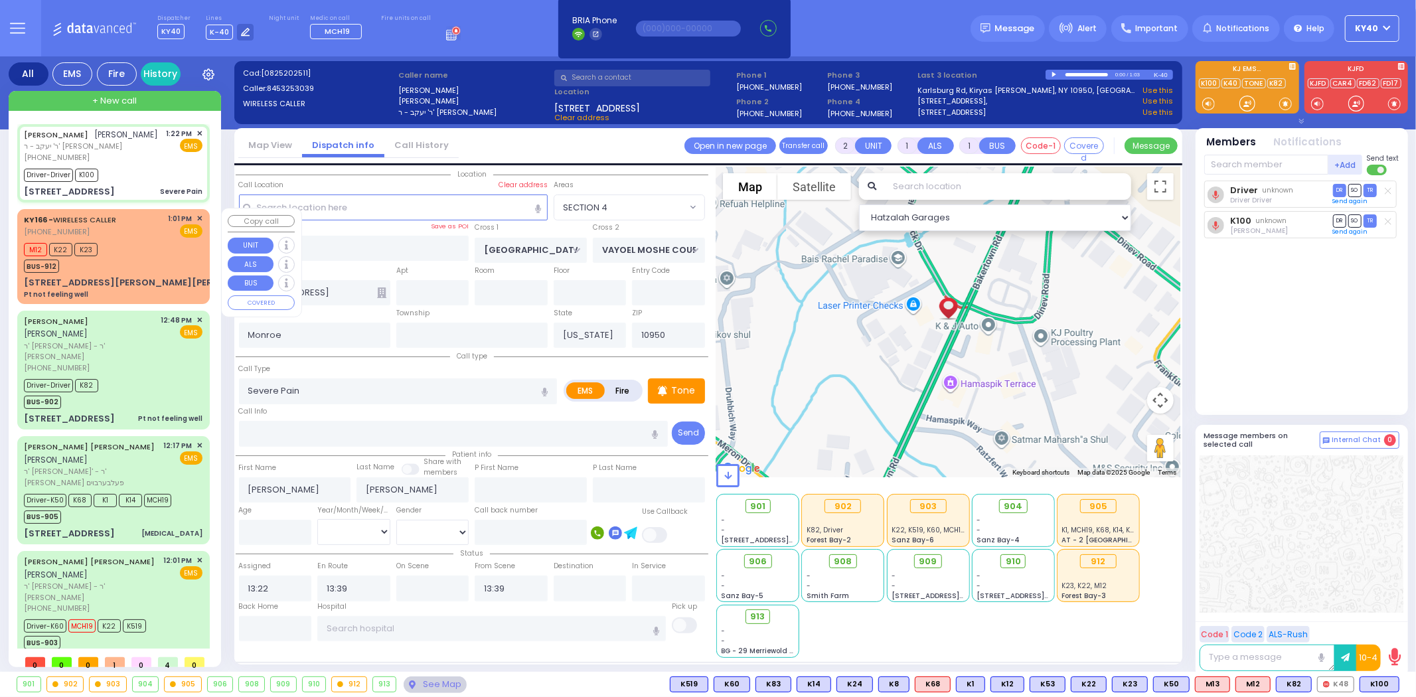
type input "24"
select select "Year"
select select "[DEMOGRAPHIC_DATA]"
type input "13:01"
type input "13:03"
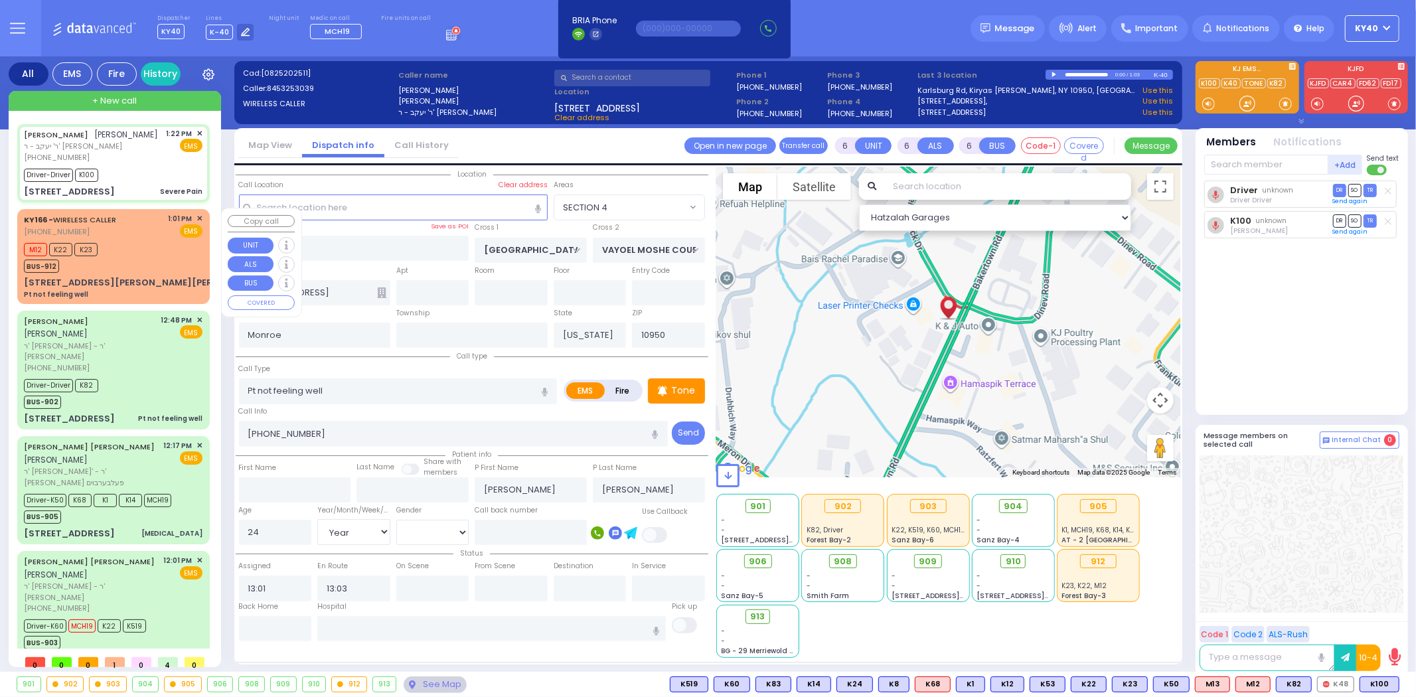
select select "Hatzalah Garages"
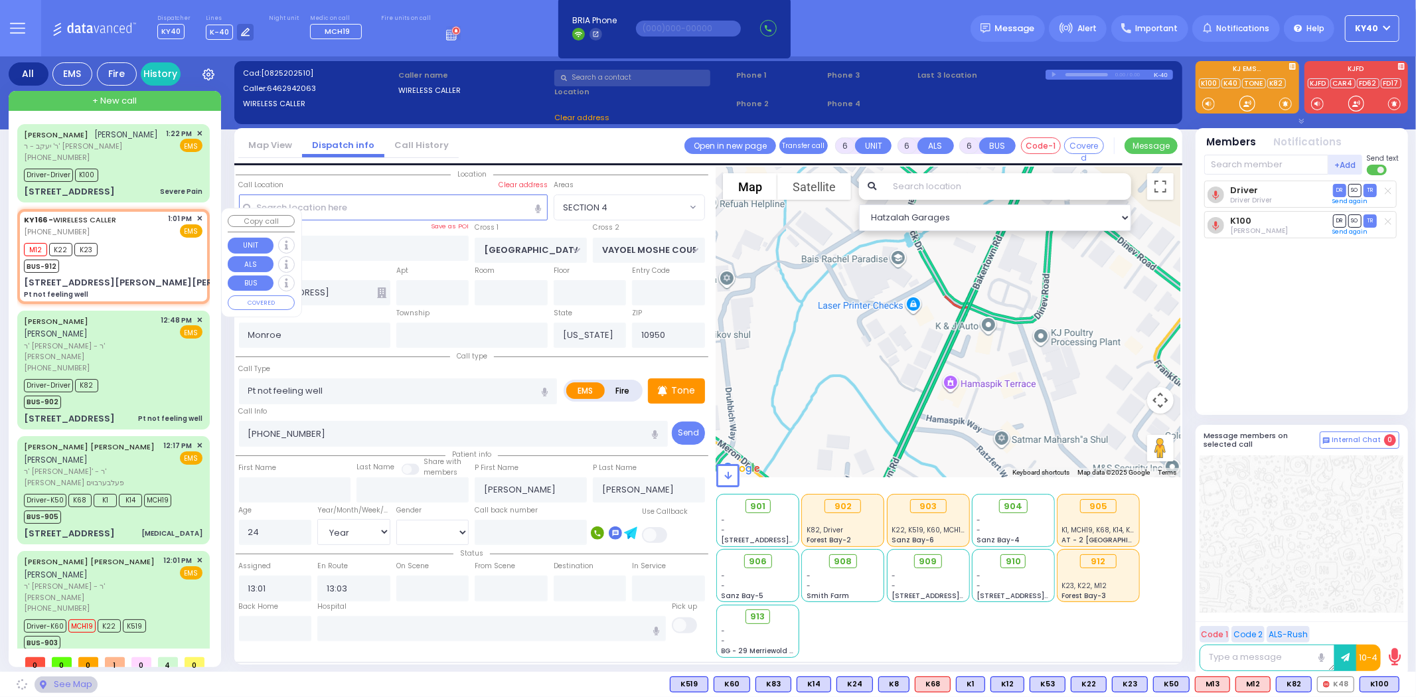
type input "LISKA WAY"
type input "MORDCHE SHER BLVD"
type input "2 Lipa Friedman Lane"
select select "SECTION 2"
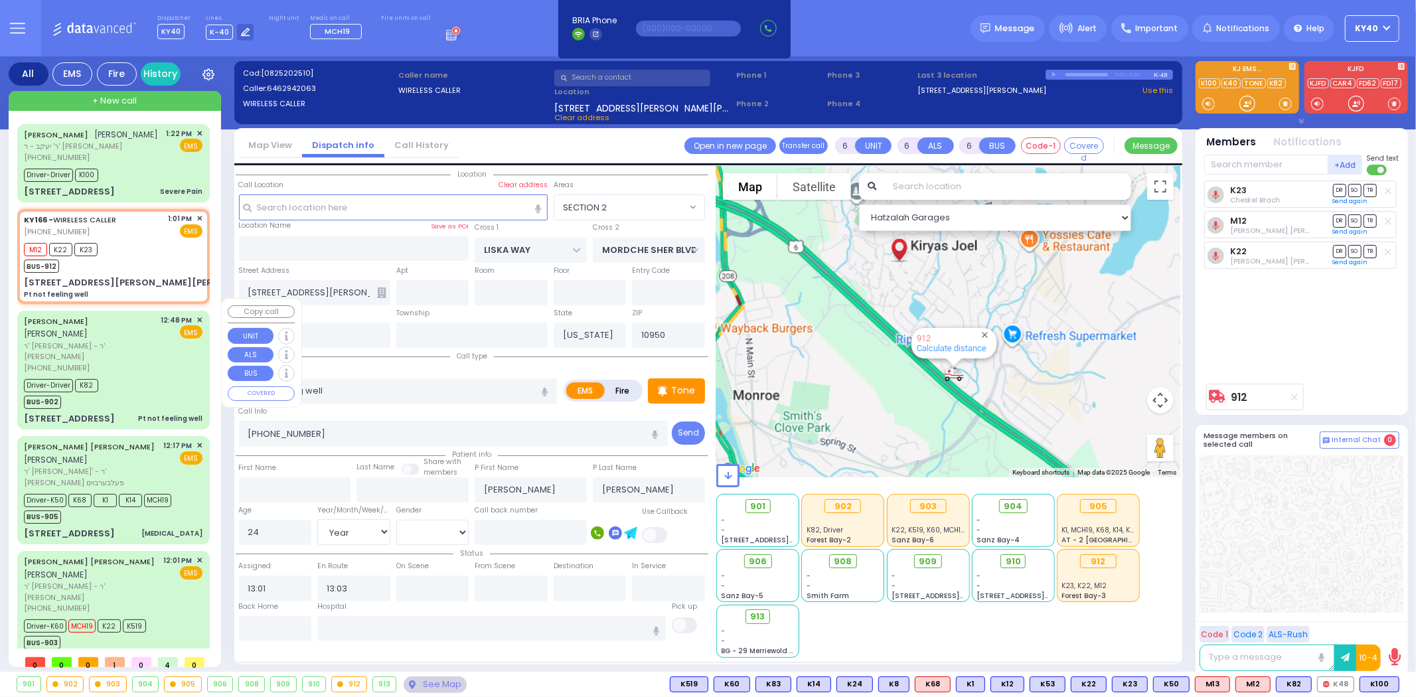
click at [161, 317] on div "KALMEN ELEIZER MALACH קלמן אליעזר מאלח ר' אהרן דניאל - ר' יצחק כאירה (845) 395-…" at bounding box center [113, 344] width 179 height 59
select select
radio input "true"
type input "[PERSON_NAME]"
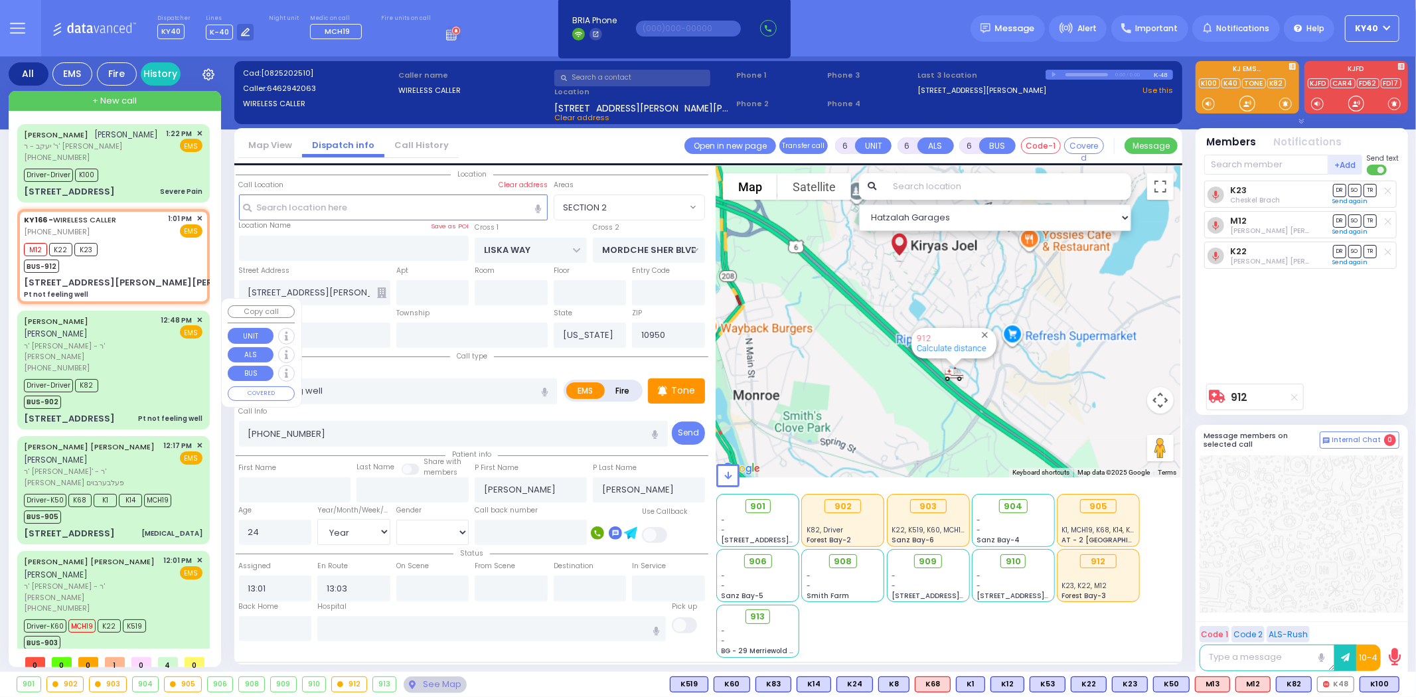
type input "Unknown"
select select "Year"
select select
type input "12:48"
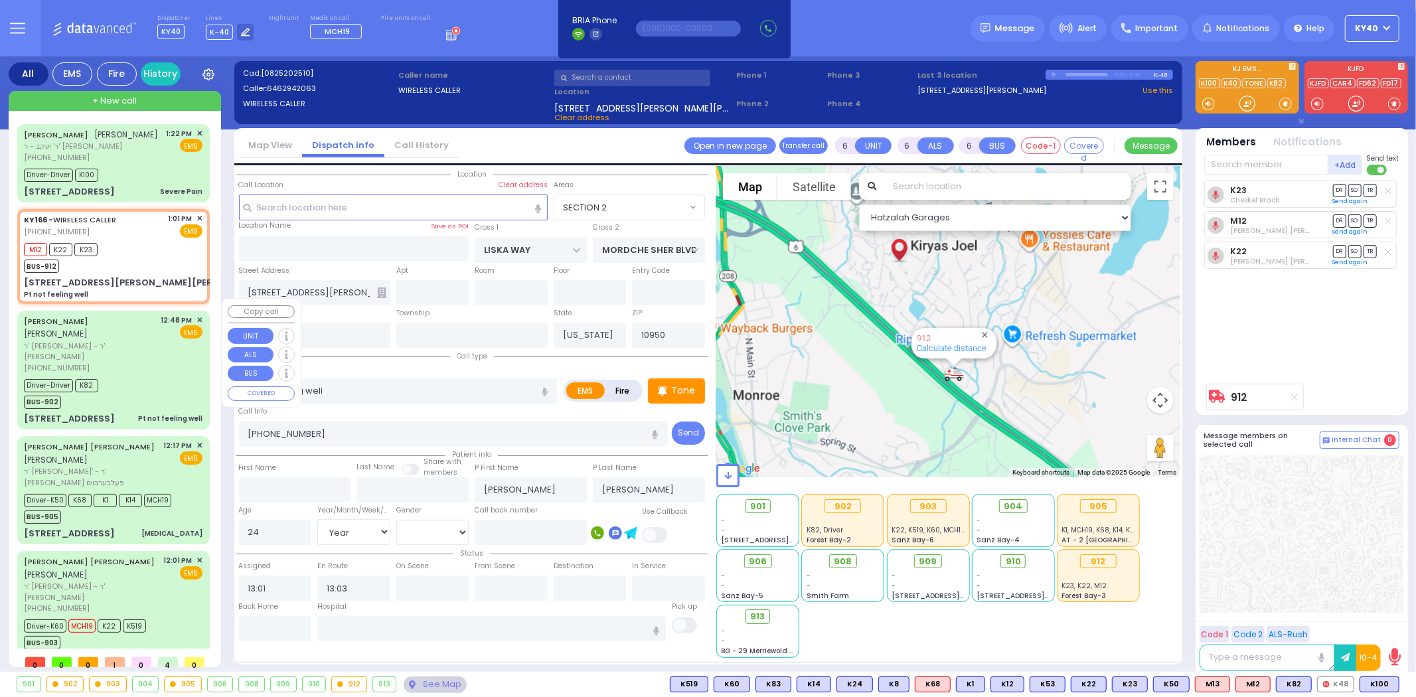
type input "12:53"
type input "13:27"
type input "[GEOGRAPHIC_DATA]-[PERSON_NAME][GEOGRAPHIC_DATA]"
select select "Hatzalah Garages"
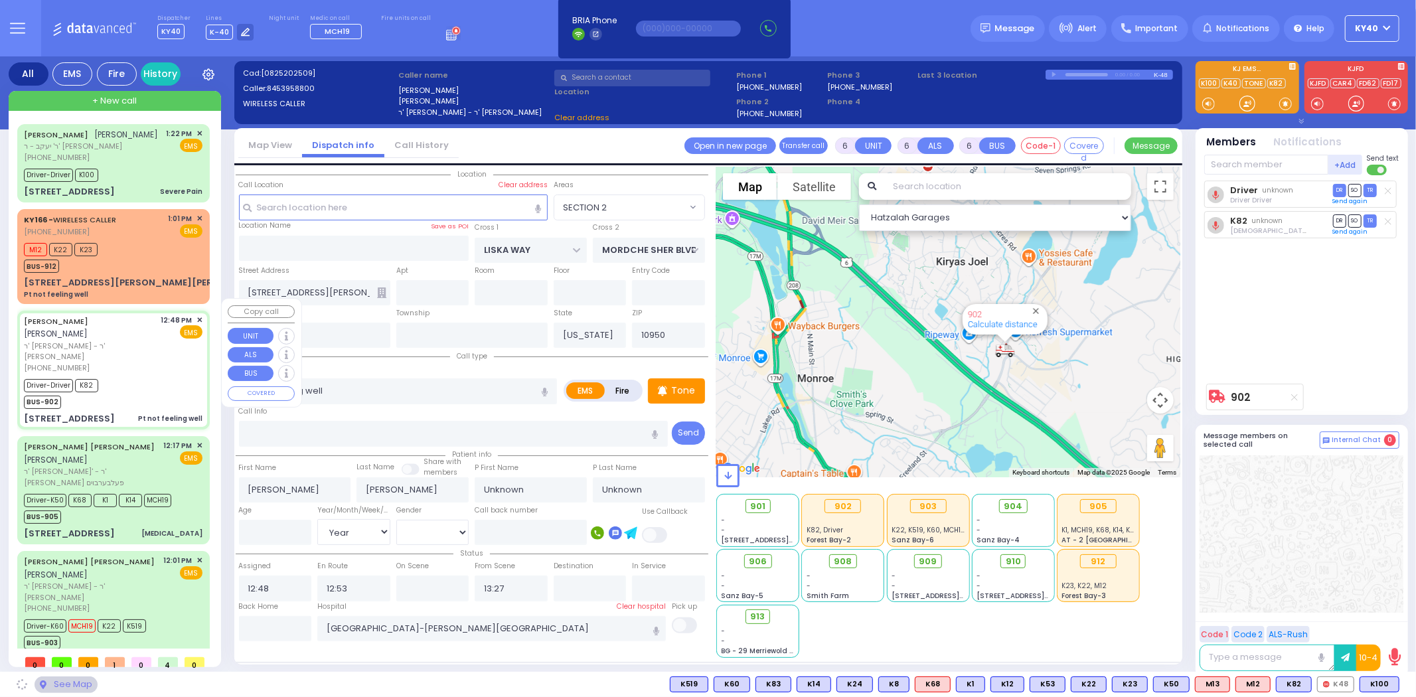
type input "ROVNA COURT"
type input "[GEOGRAPHIC_DATA]"
type input "[STREET_ADDRESS]"
type input "302"
select select "SECTION 5"
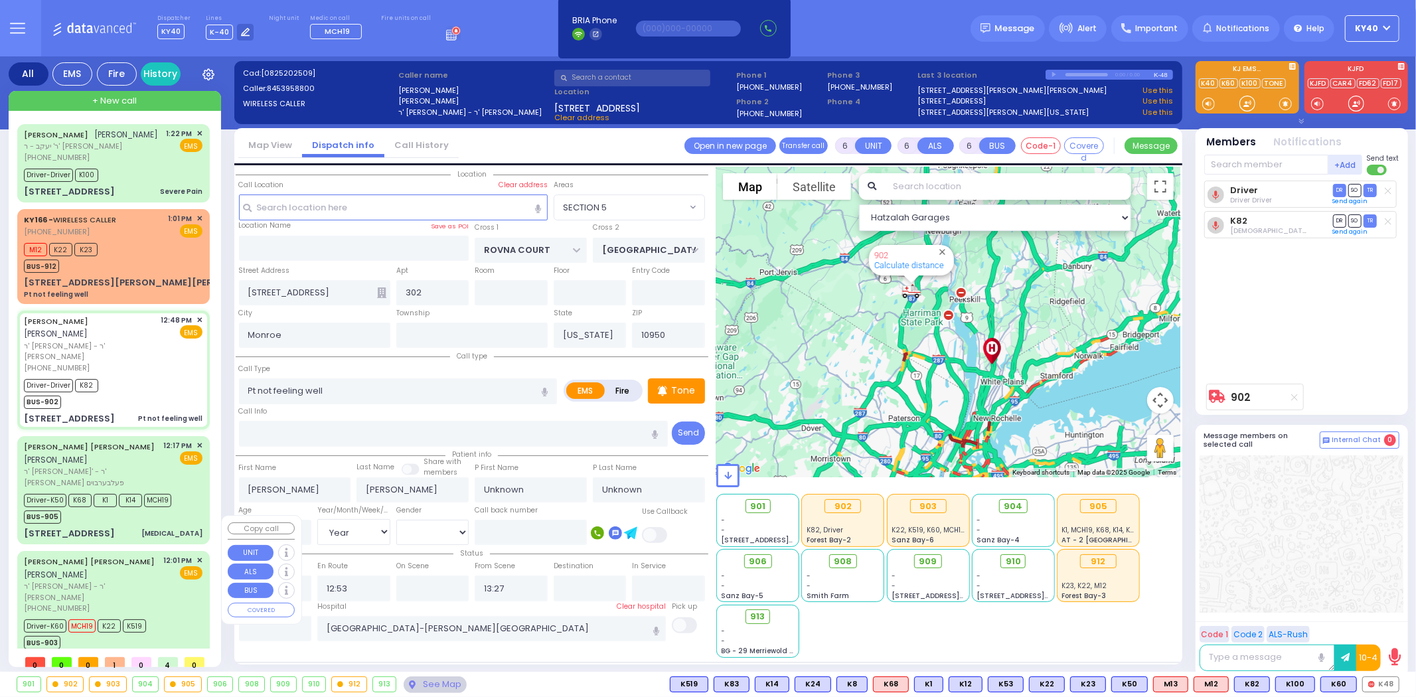
click at [175, 555] on div "12:01 PM ✕ EMS" at bounding box center [183, 584] width 39 height 59
select select
type input "ob"
radio input "true"
type input "JOSEPH MAYER"
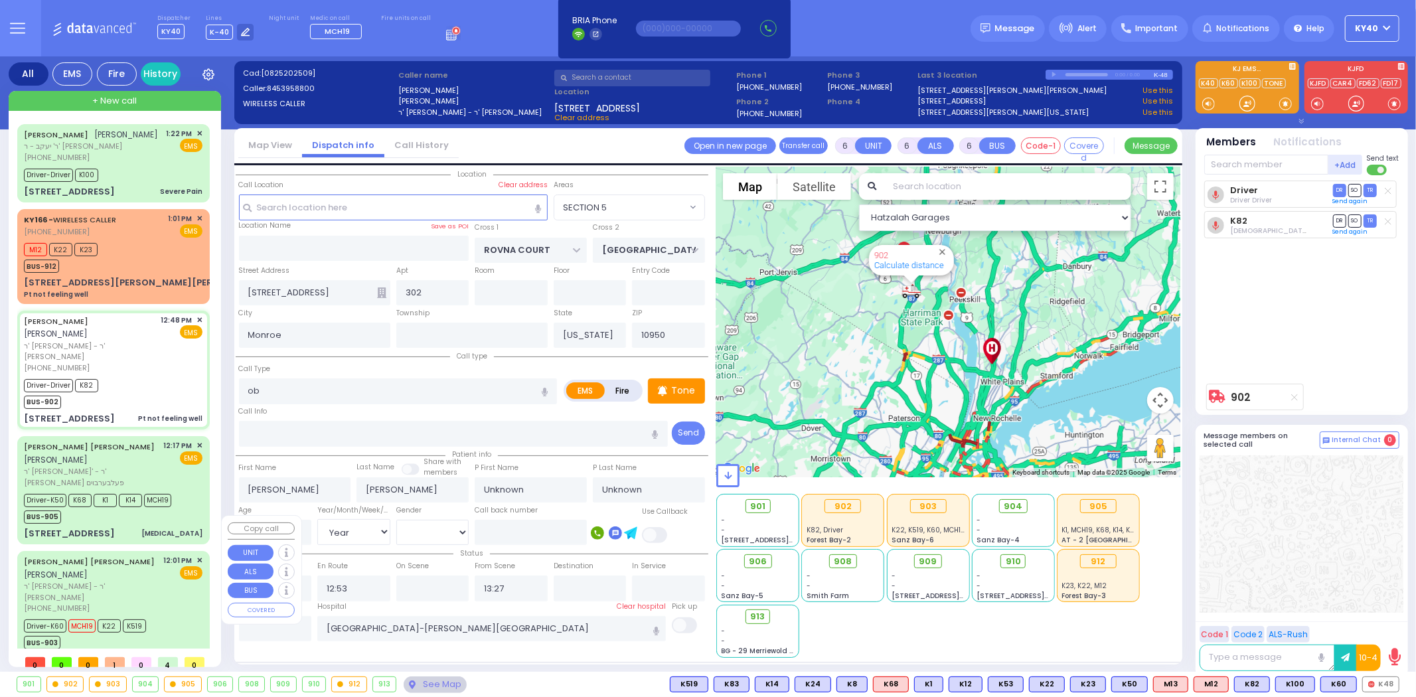
type input "REICHMAN"
type input "Gitty"
type input "Reichman"
type input "28"
select select "Year"
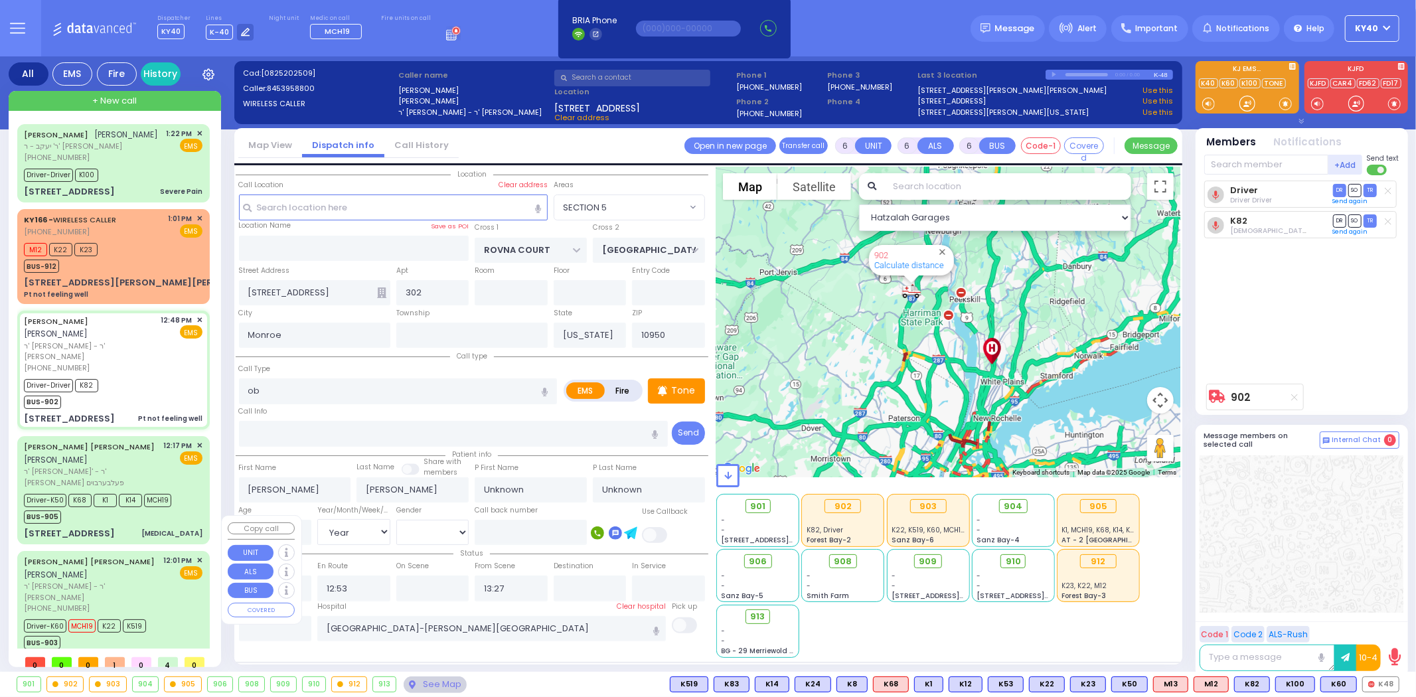
select select "[DEMOGRAPHIC_DATA]"
type input "12:01"
type input "12:03"
type input "12:06"
type input "12:13"
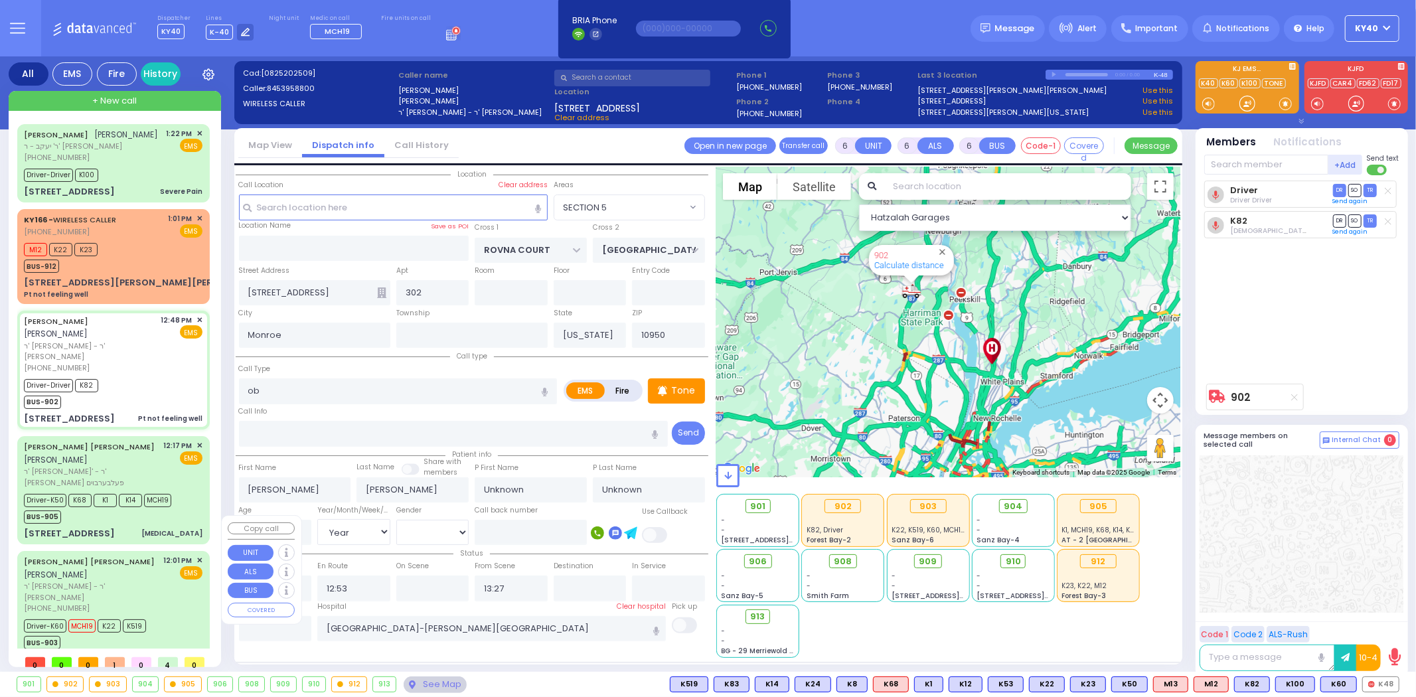
type input "12:37"
type input "13:06"
type input "Good Samaritan Hospital 257 Lafayette Avenue 8457909405 Suffern"
type input "RIMENEV COURT"
type input "4 STROPKOV CT"
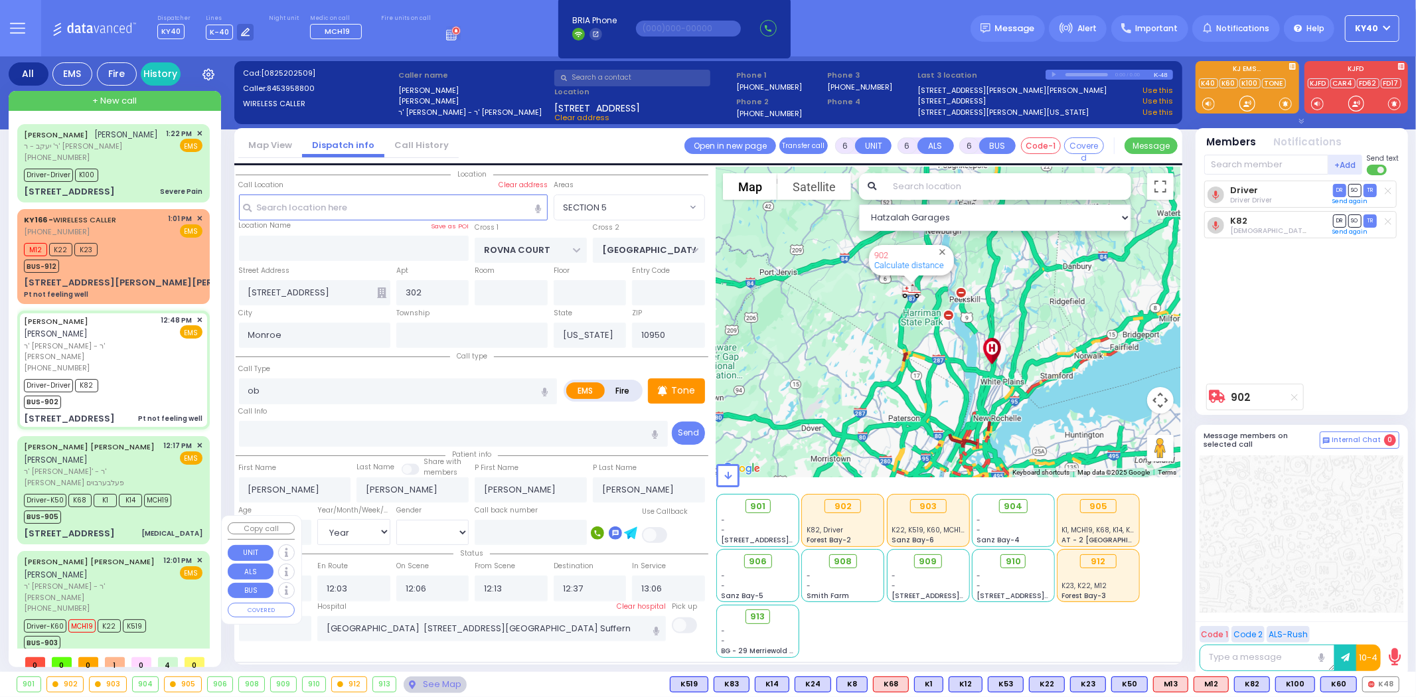
type input "101"
type input "[PERSON_NAME]"
select select "Hatzalah Garages"
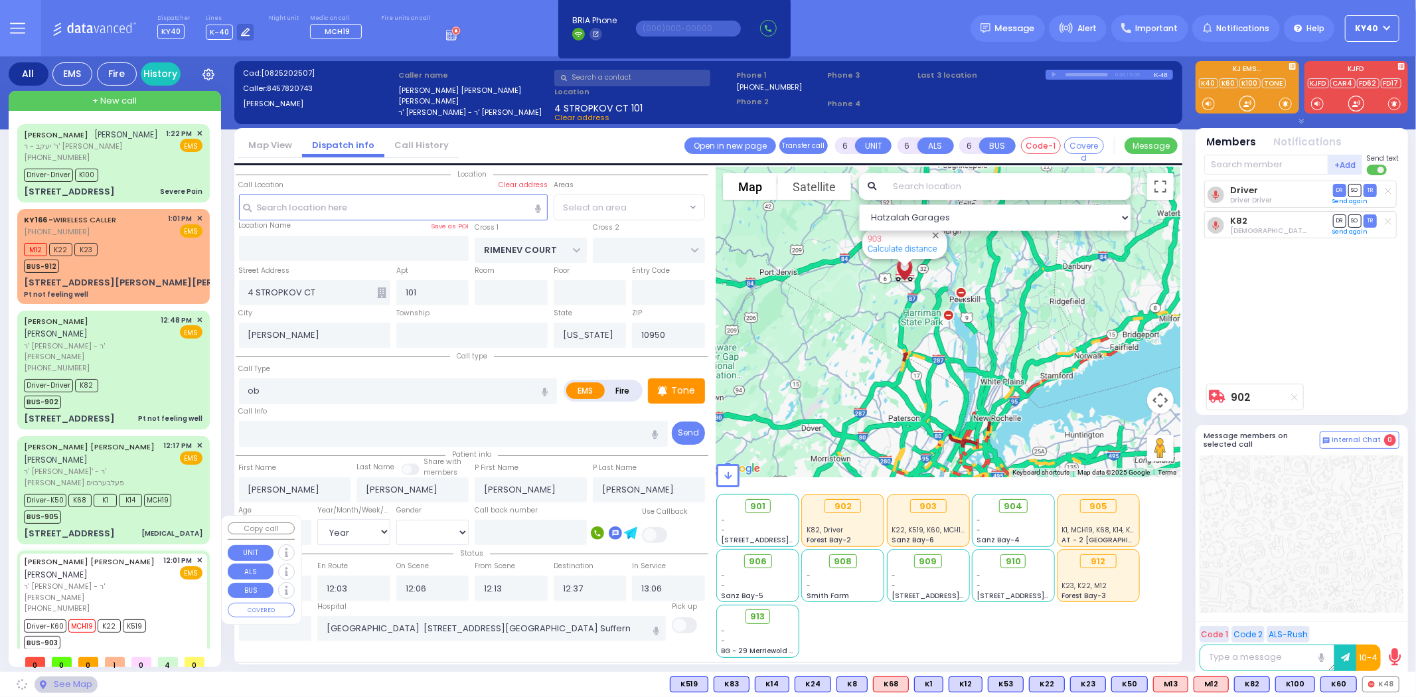
select select "SECTION 1"
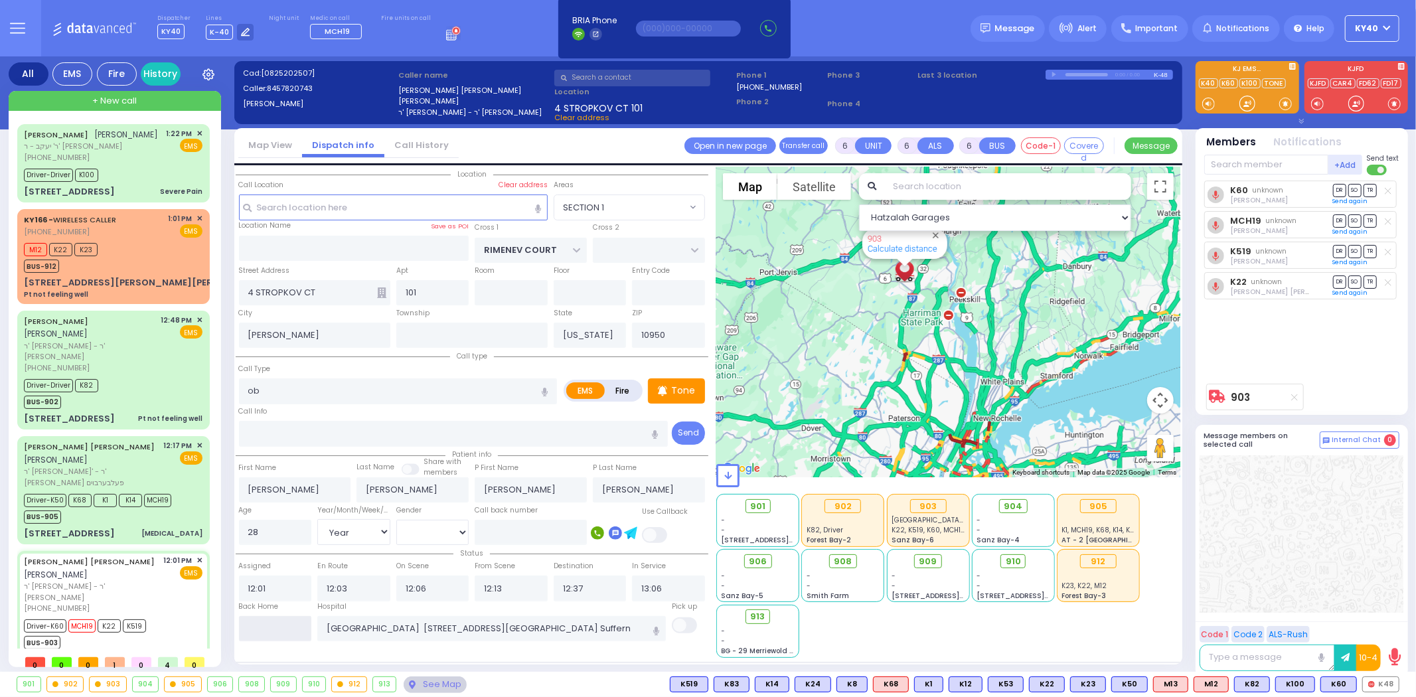
click at [253, 626] on input "text" at bounding box center [275, 628] width 73 height 25
click at [256, 628] on input "text" at bounding box center [275, 628] width 73 height 25
type input "13:45"
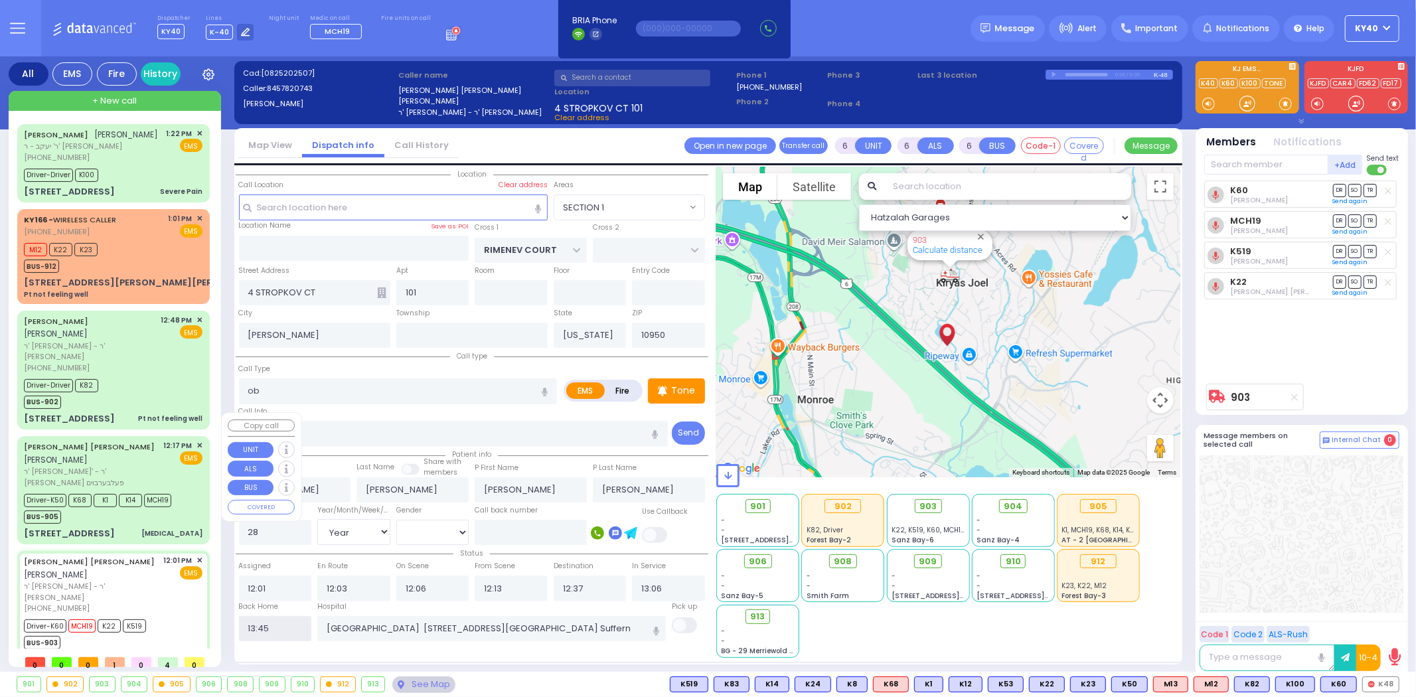
select select
radio input "true"
select select
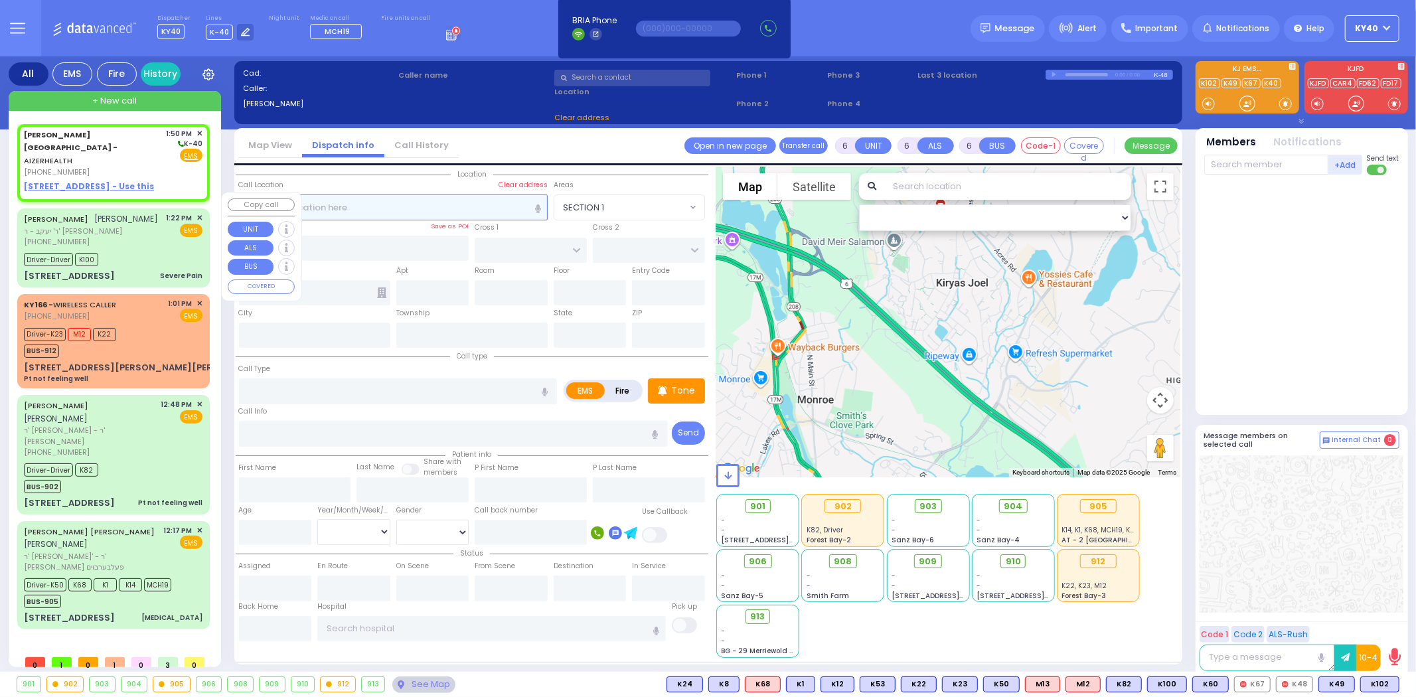
type input "2"
type input "1"
select select
radio input "true"
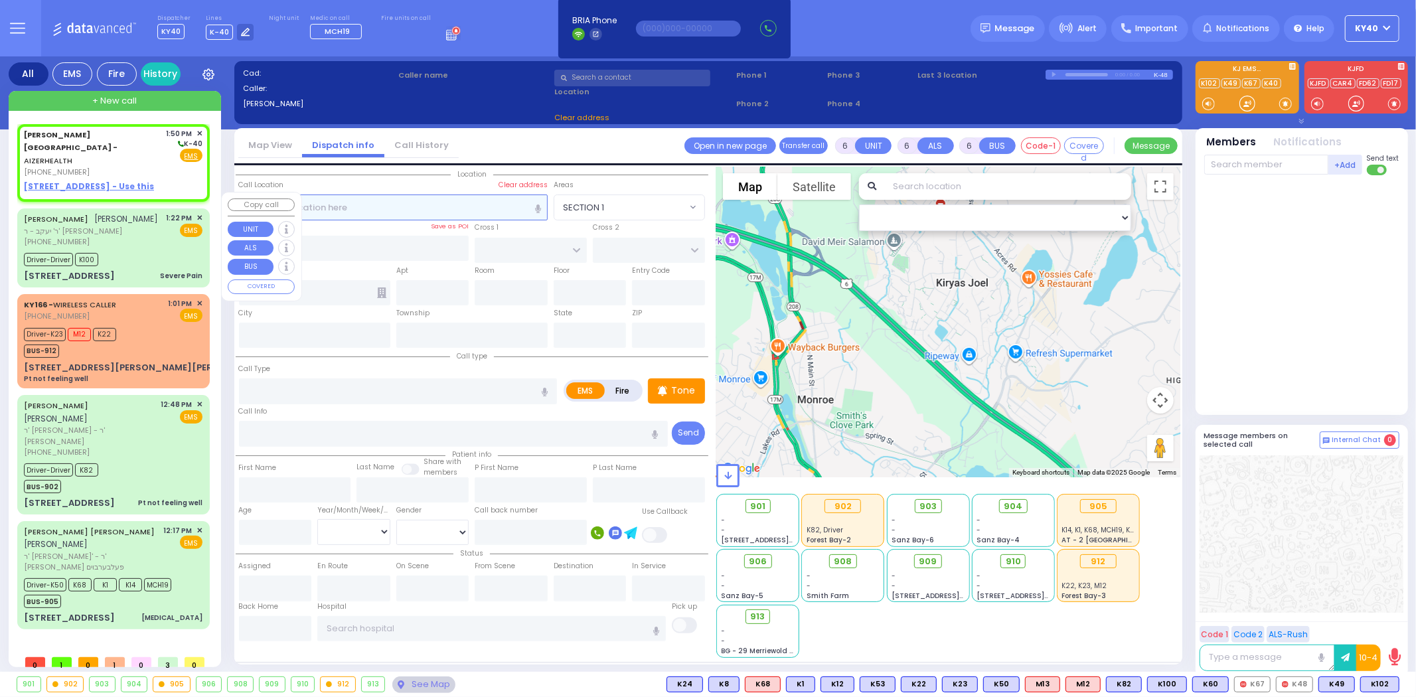
select select
type input "13:50"
select select "Hatzalah Garages"
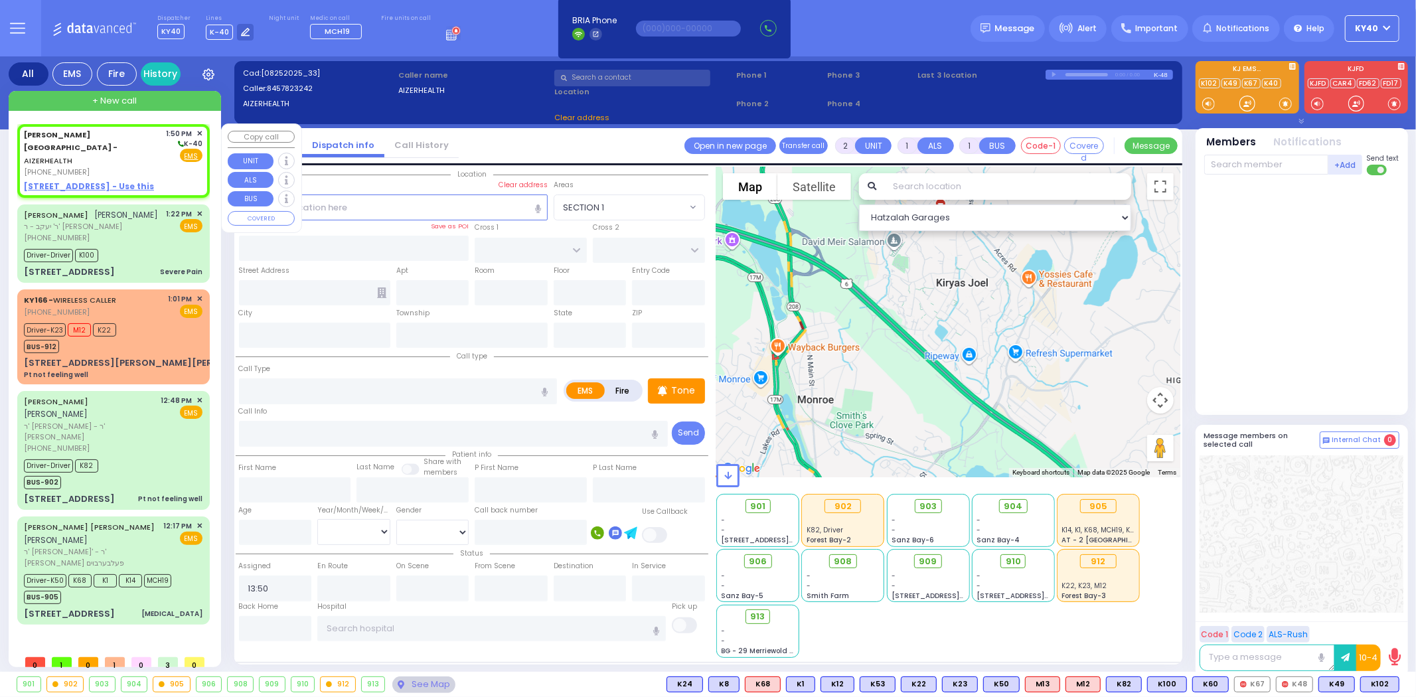
select select
radio input "true"
select select
click at [151, 167] on div "[PHONE_NUMBER]" at bounding box center [93, 172] width 138 height 11
select select "Hatzalah Garages"
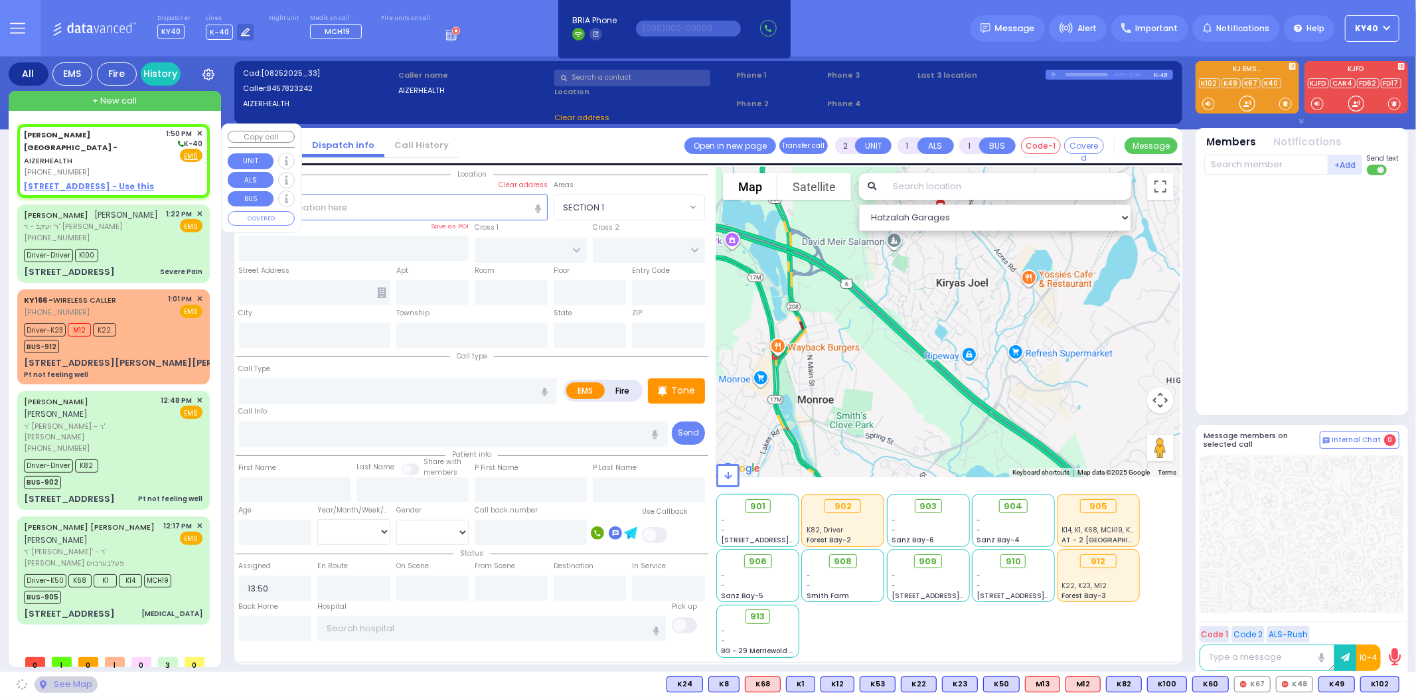
select select
radio input "true"
select select
select select "Hatzalah Garages"
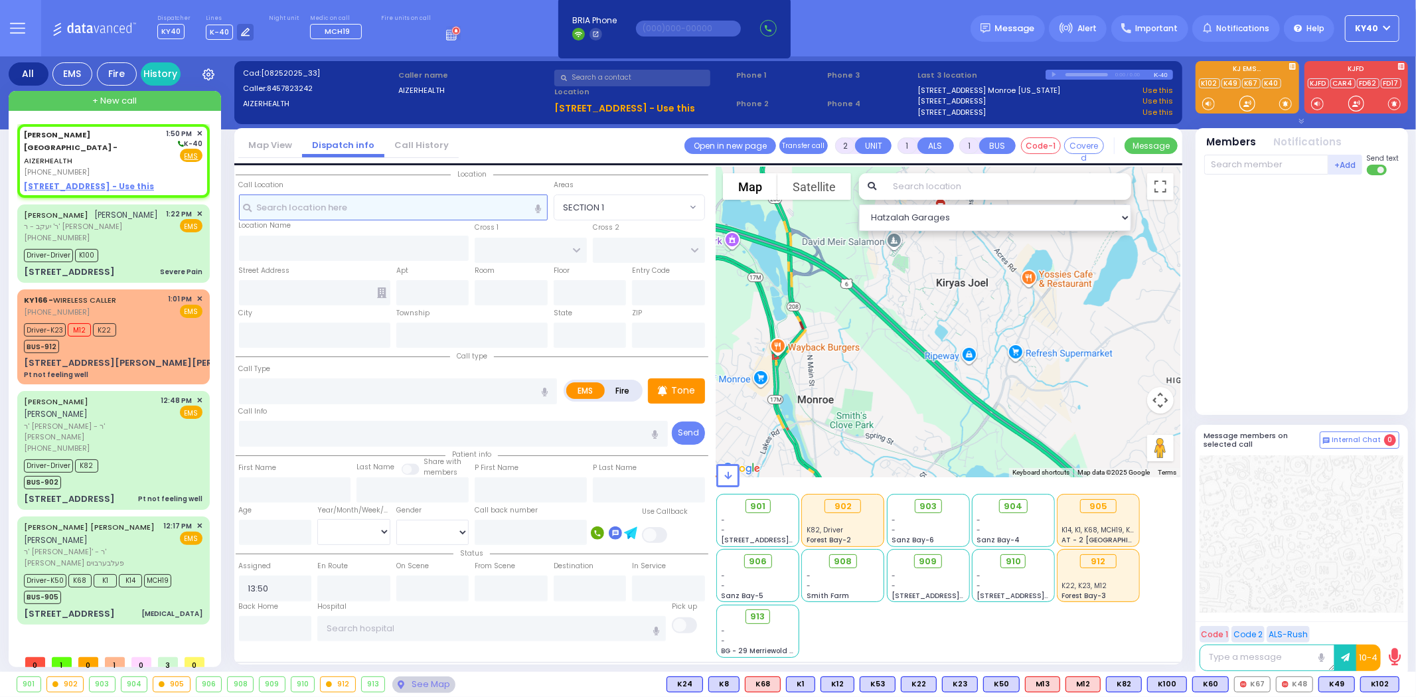
click at [459, 202] on input "text" at bounding box center [393, 206] width 309 height 25
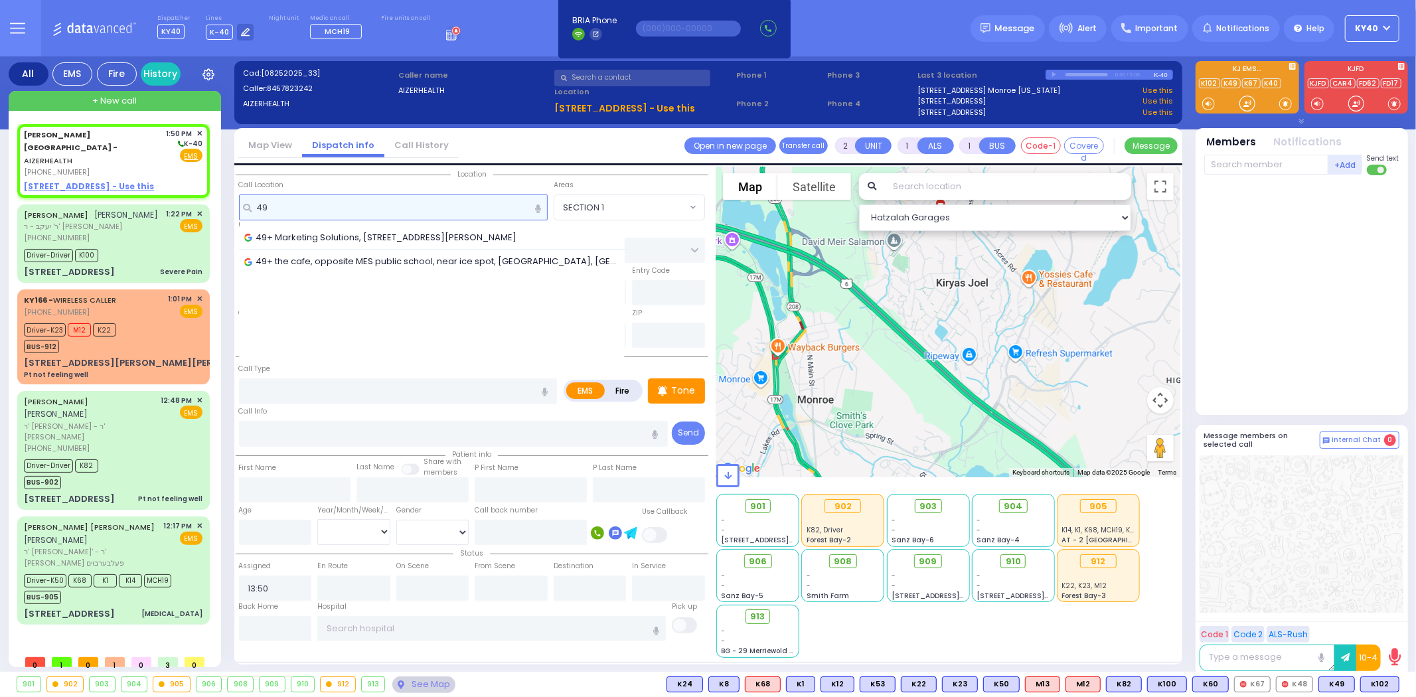
type input "4"
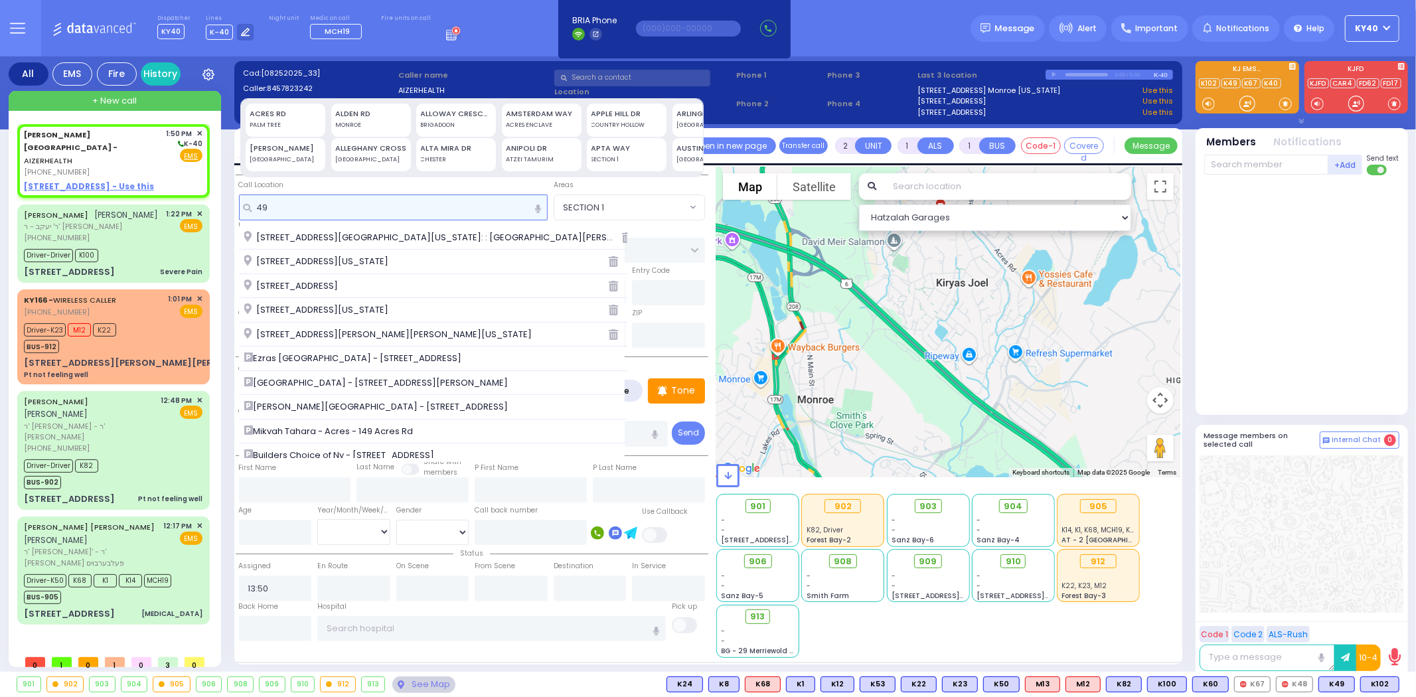
type input "4"
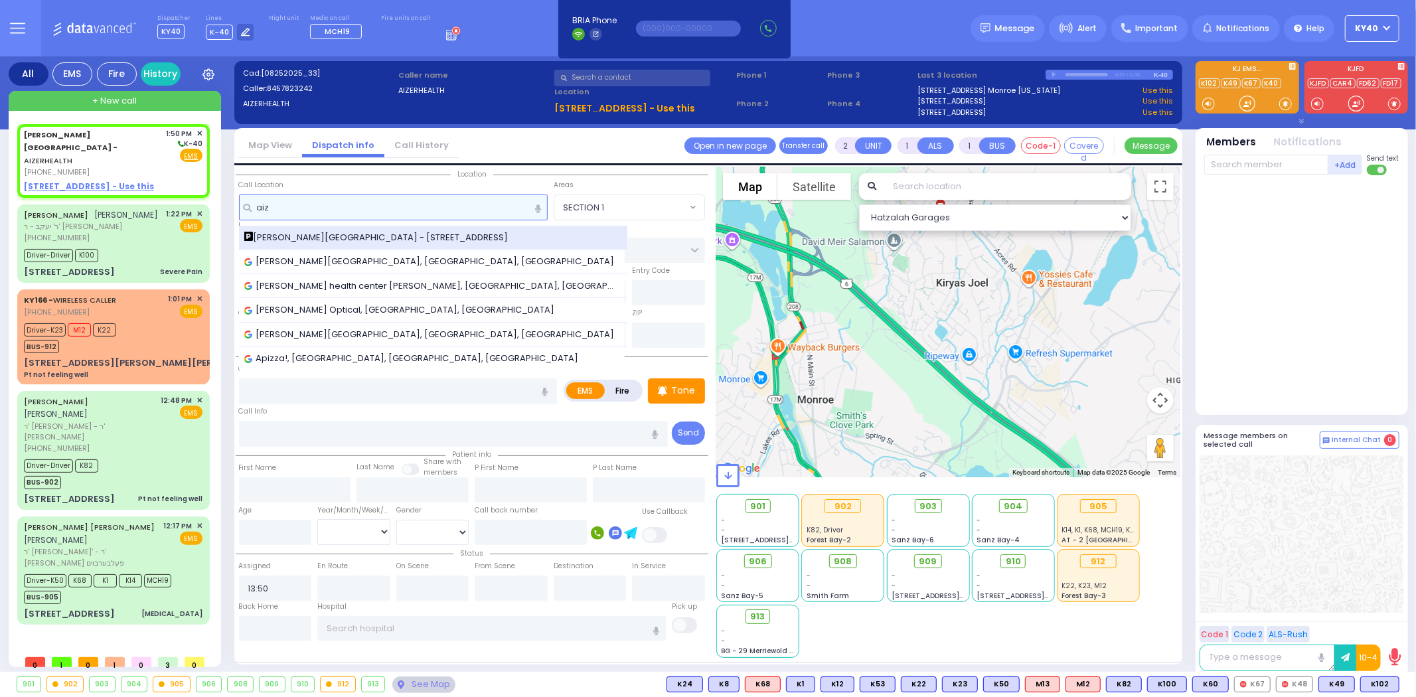
type input "aiz"
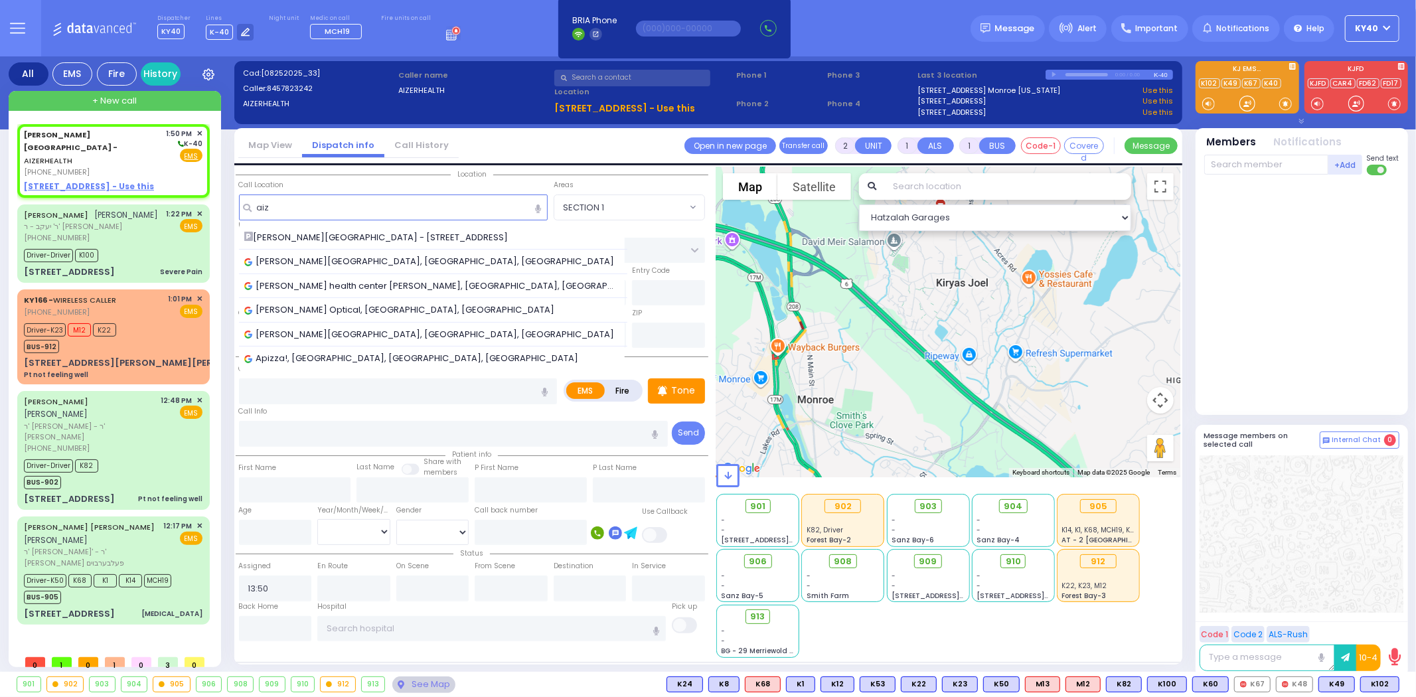
click at [443, 242] on div "Aizer Health Center - 49 Forest Road" at bounding box center [433, 237] width 378 height 13
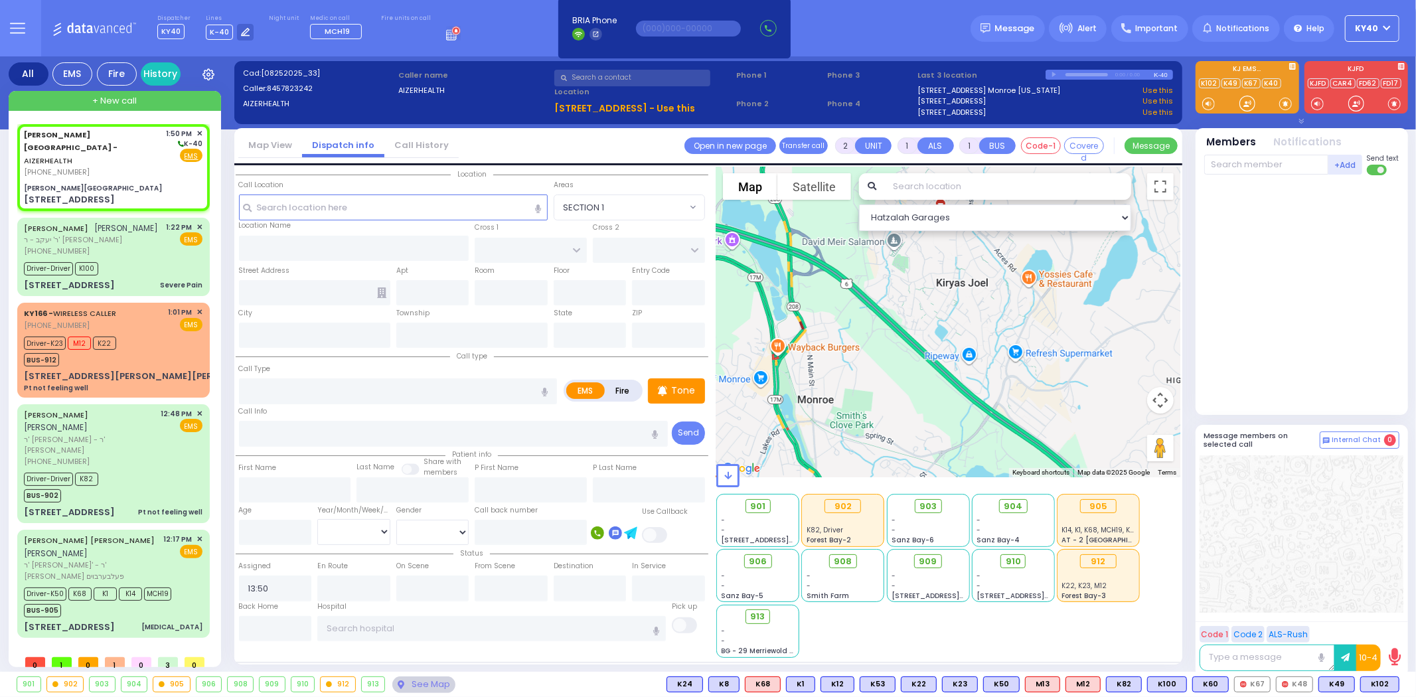
select select
radio input "true"
select select
select select "Hatzalah Garages"
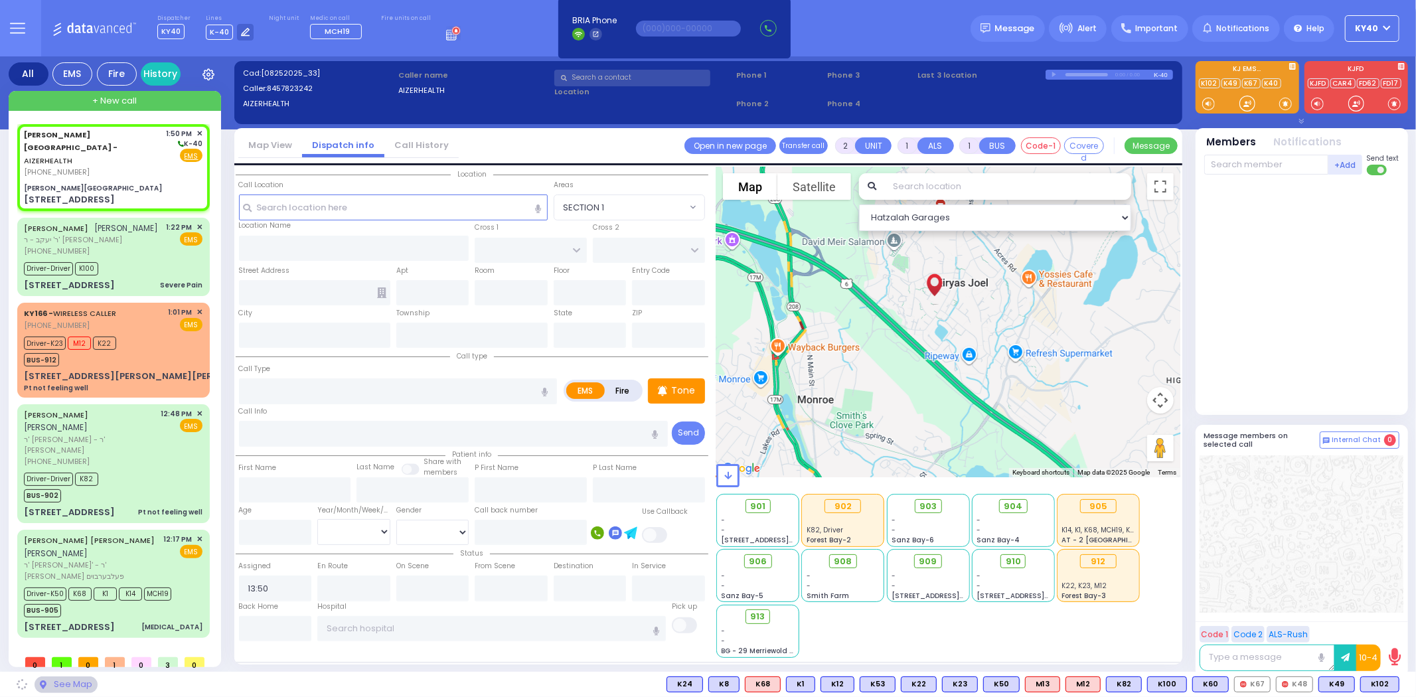
type input "[PERSON_NAME][GEOGRAPHIC_DATA]"
type input "[PERSON_NAME] DR"
type input "CARTER LN"
type input "[STREET_ADDRESS]"
type input "[PERSON_NAME]"
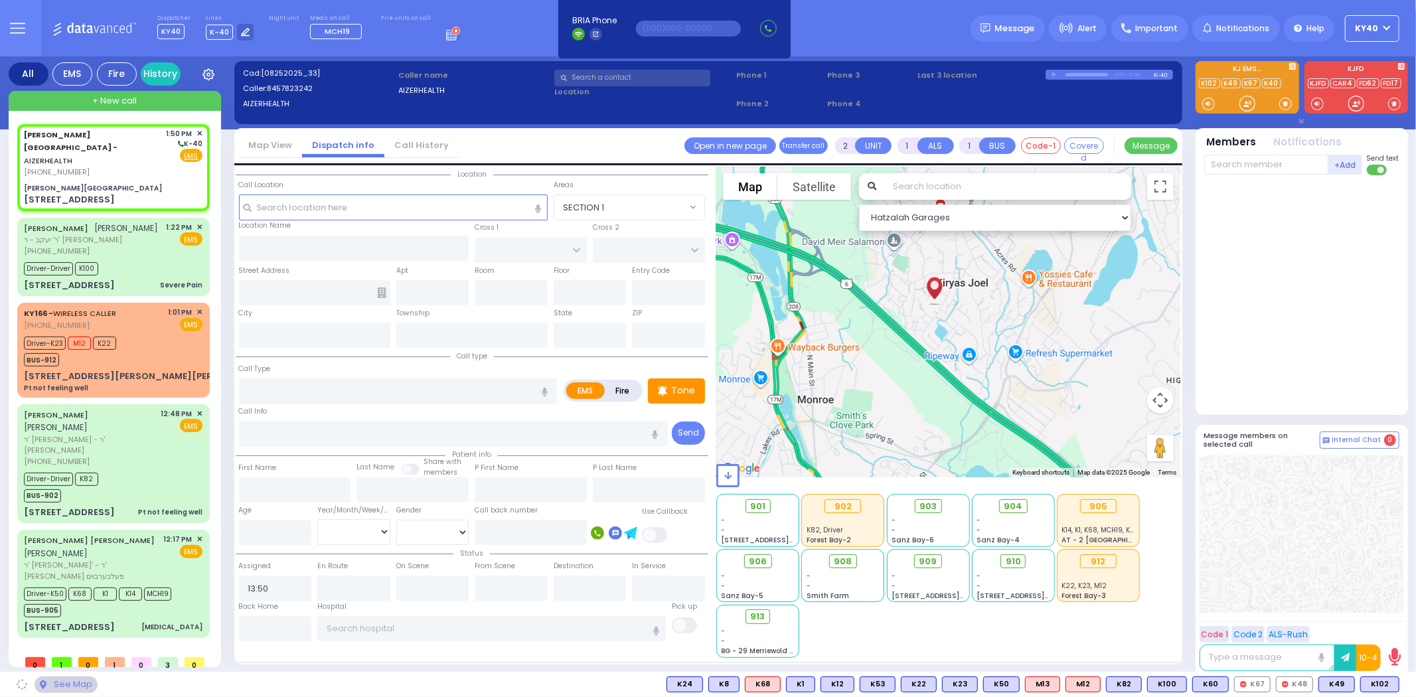
type input "[US_STATE]"
type input "10950"
select select "SECTION 2"
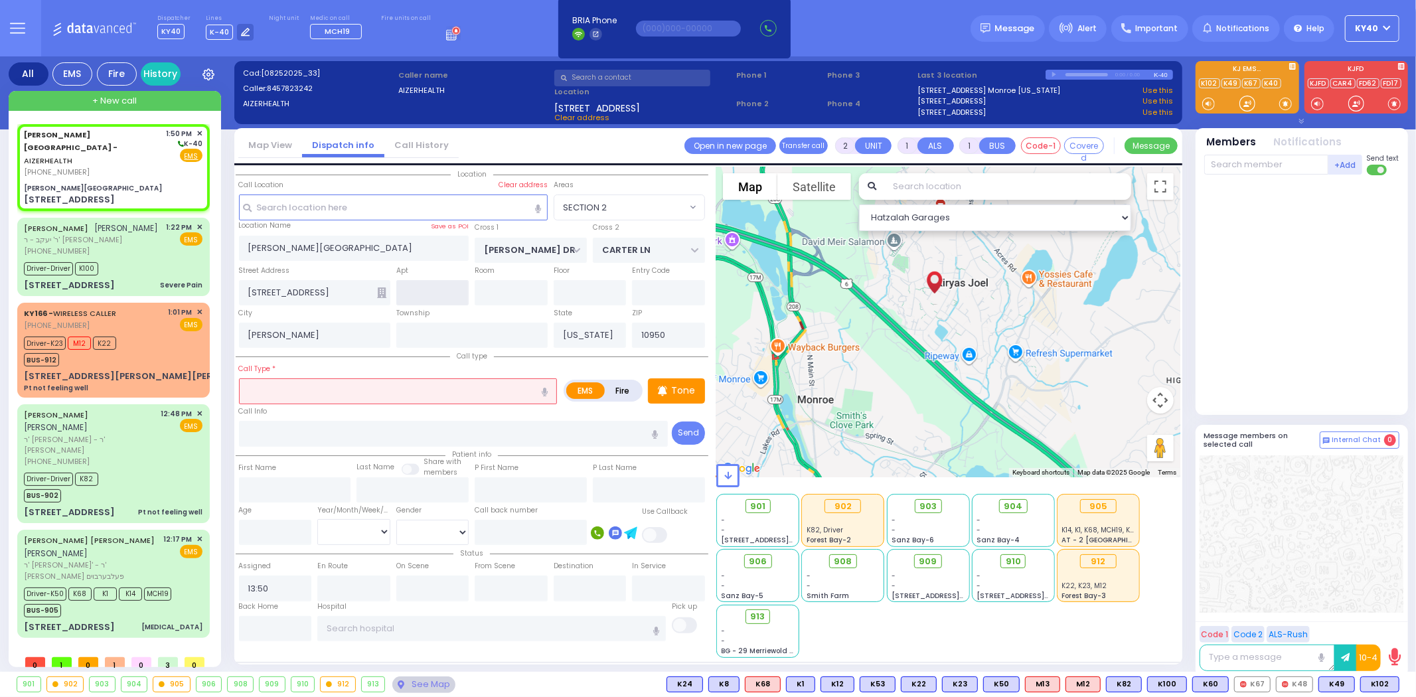
click at [427, 294] on input "text" at bounding box center [432, 292] width 73 height 25
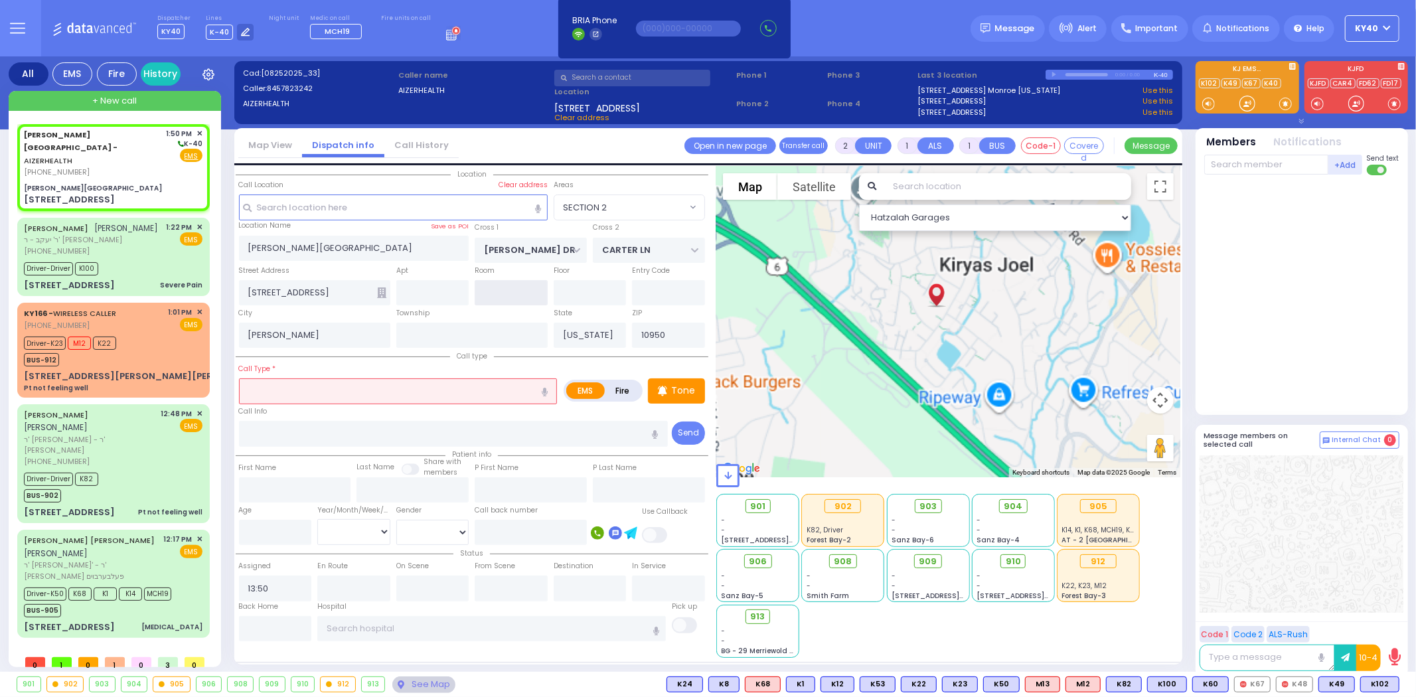
drag, startPoint x: 505, startPoint y: 292, endPoint x: 452, endPoint y: 308, distance: 55.4
click at [502, 290] on input "text" at bounding box center [511, 292] width 73 height 25
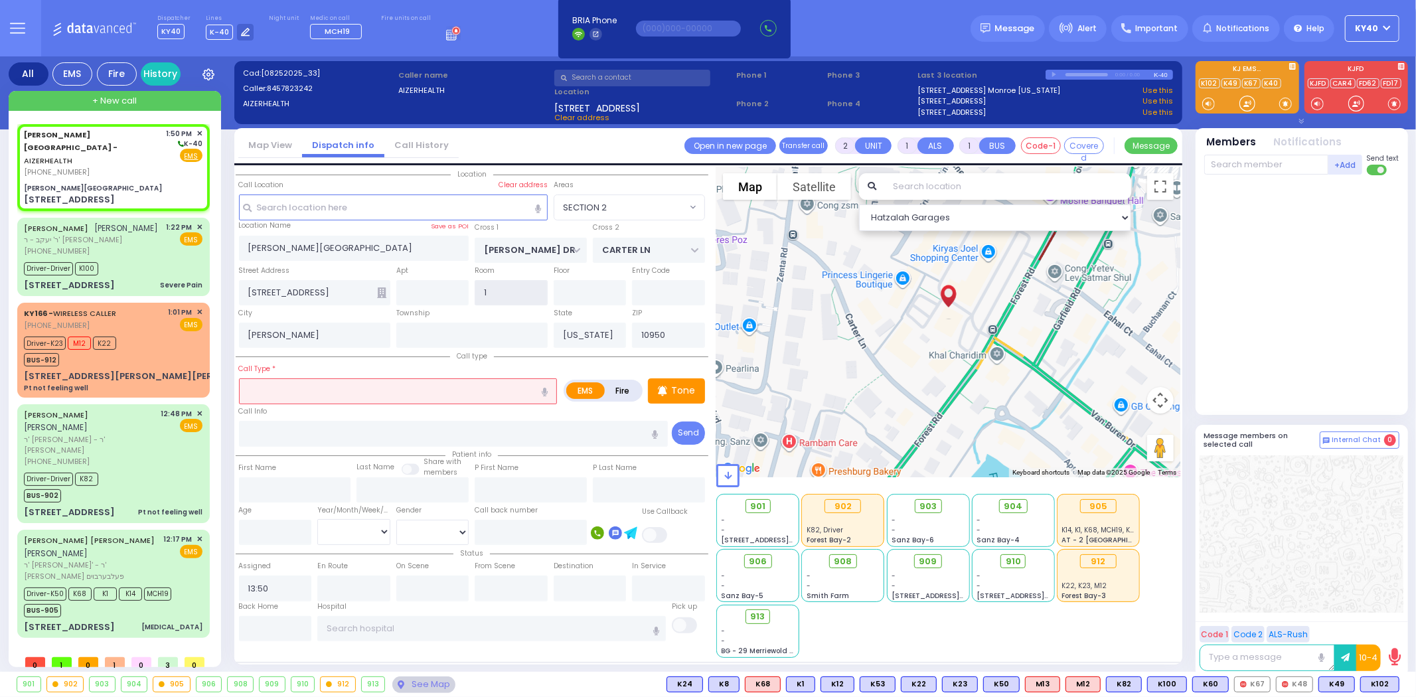
type input "15"
select select
radio input "true"
select select
select select "Hatzalah Garages"
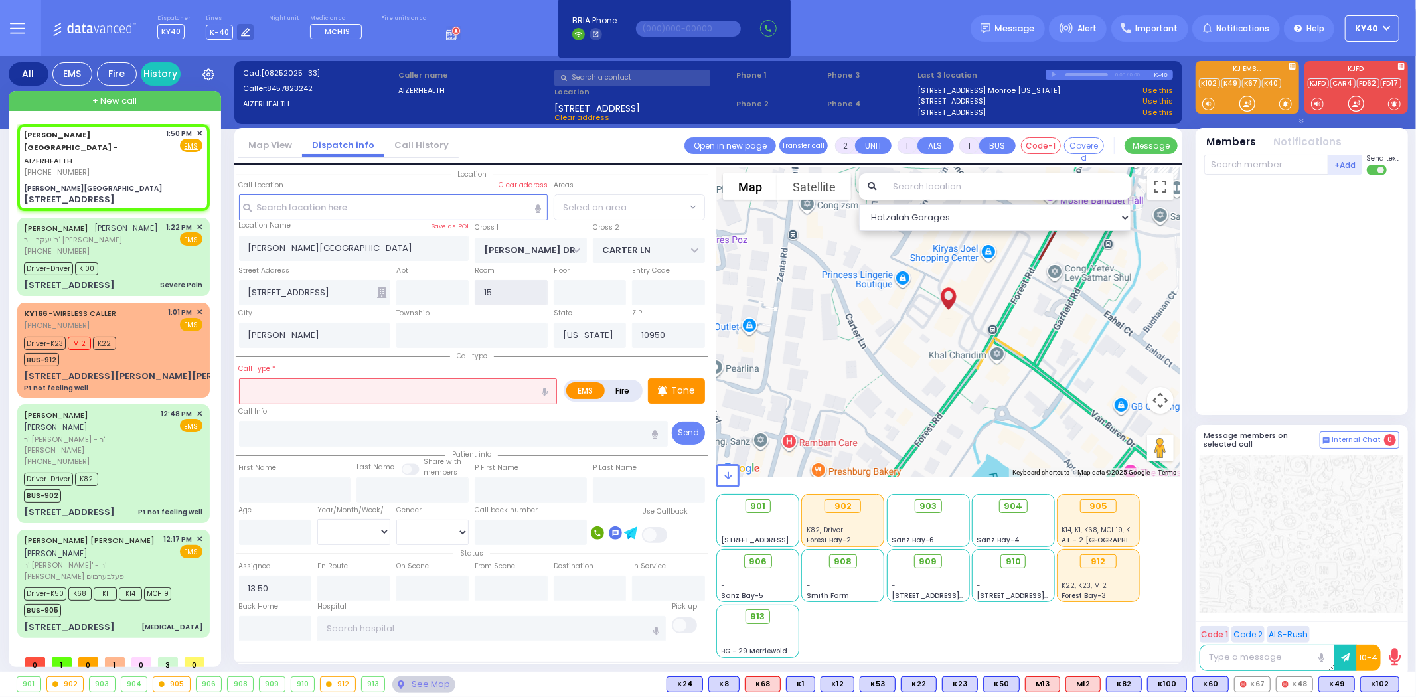
select select "SECTION 2"
type input "15"
click at [668, 397] on div "Tone" at bounding box center [676, 390] width 57 height 25
select select
radio input "true"
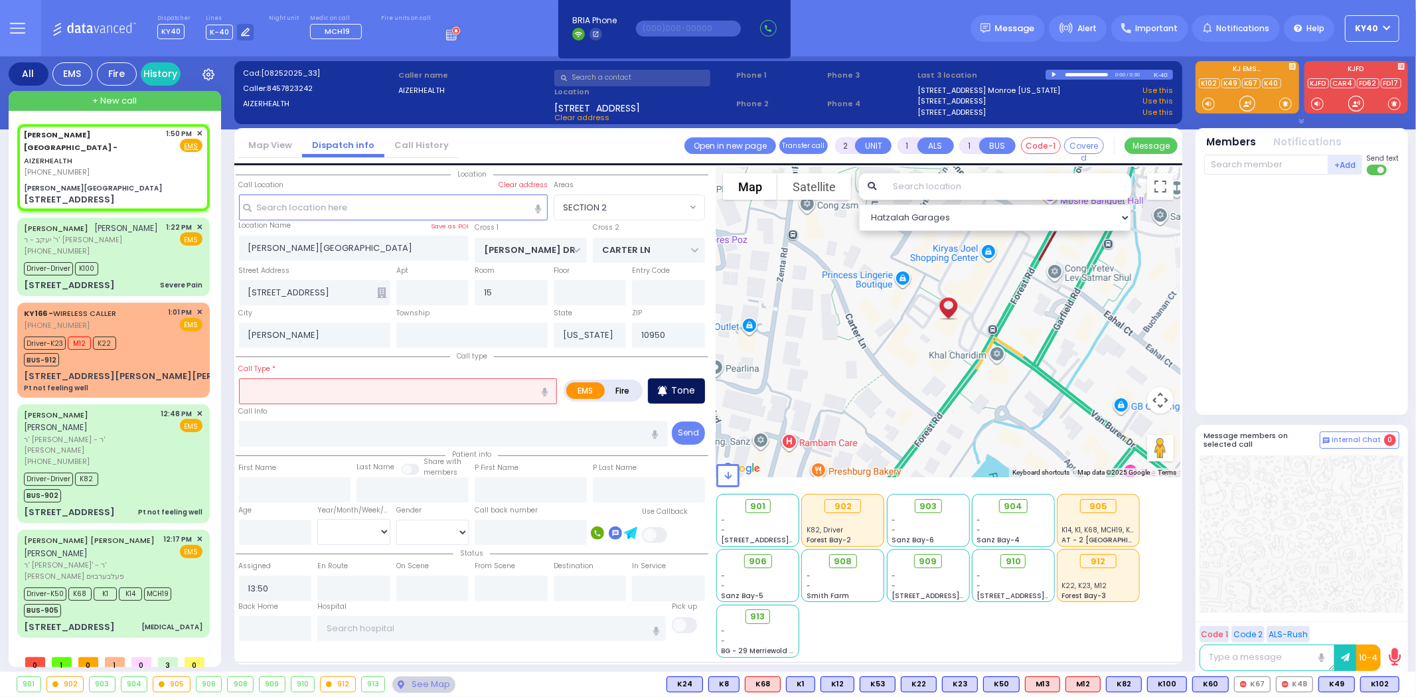
select select
select select "Hatzalah Garages"
select select "SECTION 2"
click at [357, 384] on input "text" at bounding box center [398, 390] width 319 height 25
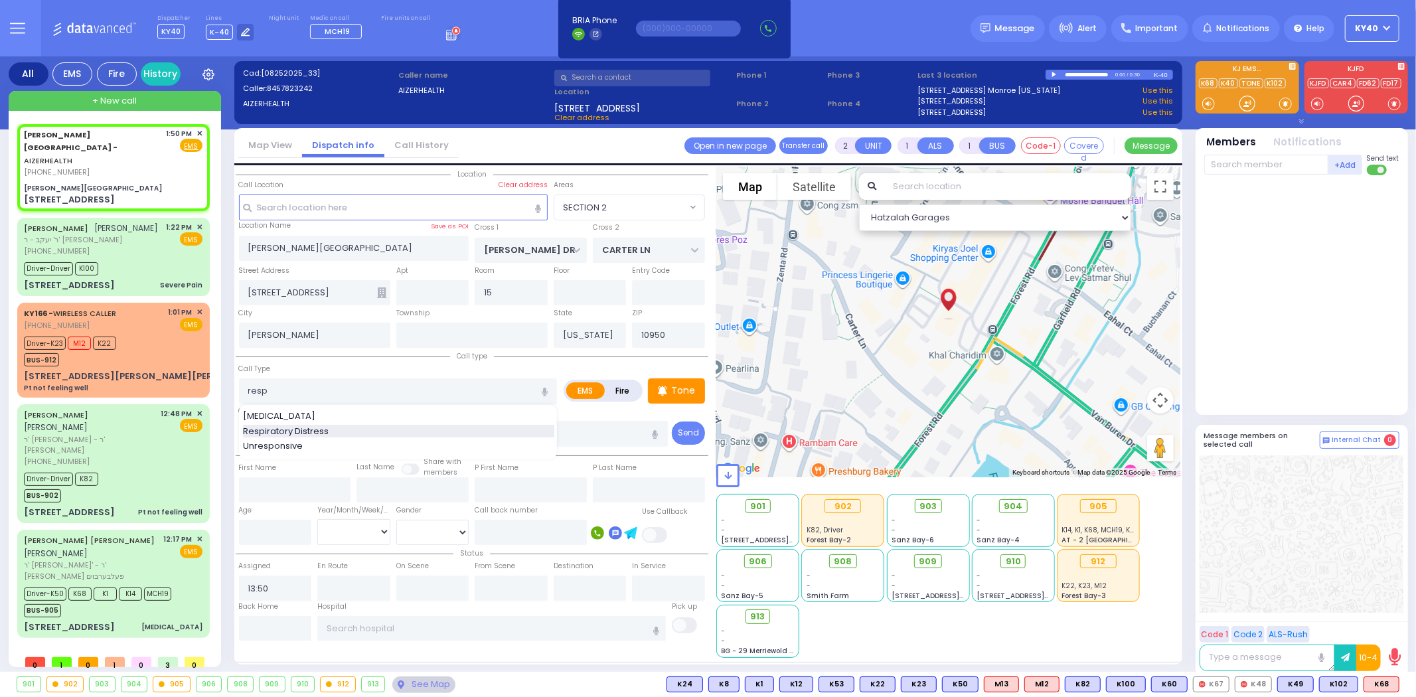
click at [332, 429] on div "Respiratory Distress" at bounding box center [398, 431] width 311 height 13
type input "Respiratory Distress"
select select
radio input "true"
select select
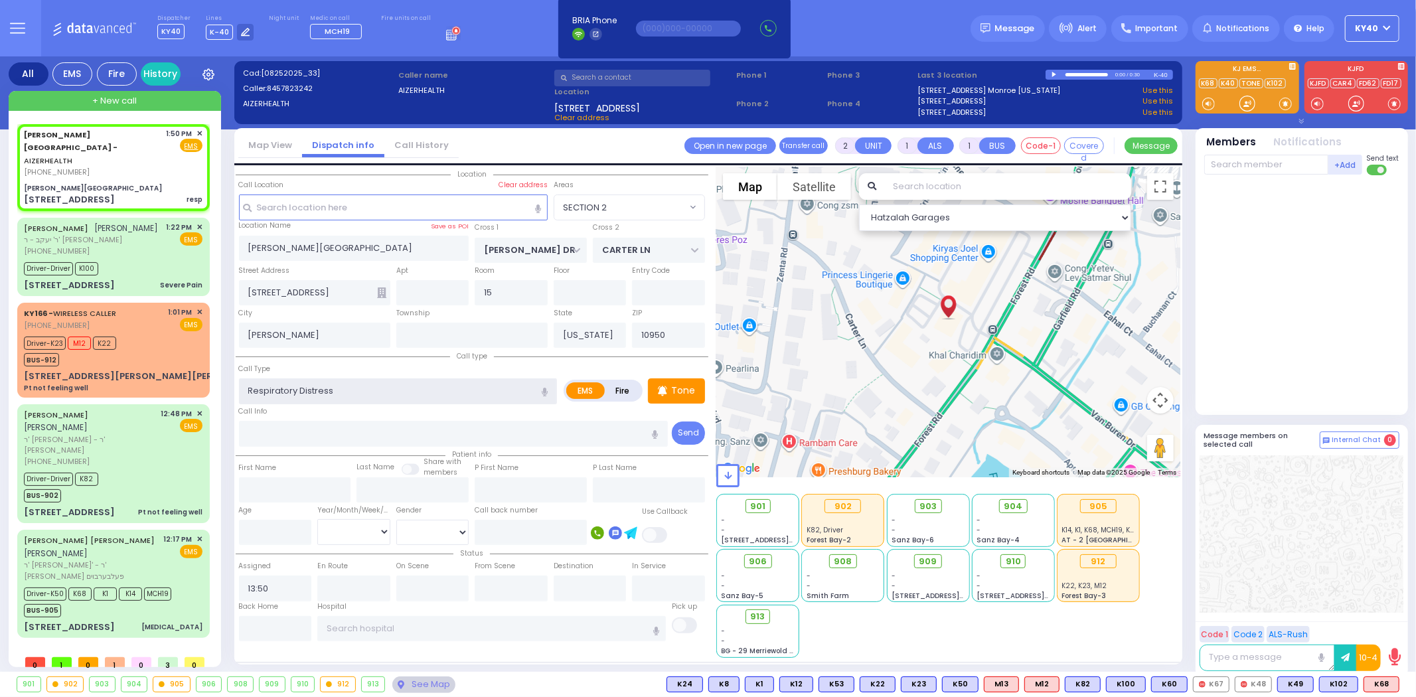
select select "Hatzalah Garages"
select select "SECTION 2"
select select
radio input "true"
select select
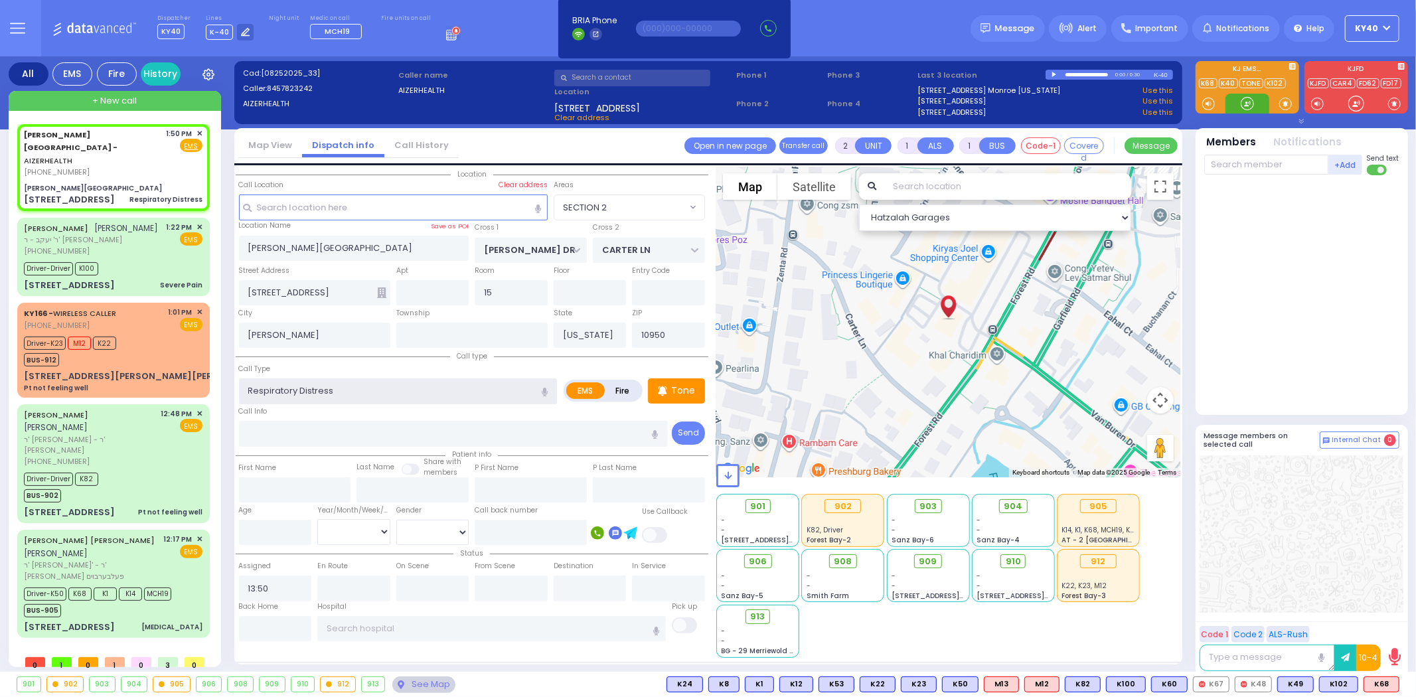
select select "Hatzalah Garages"
click at [1377, 686] on span "K68" at bounding box center [1381, 684] width 35 height 15
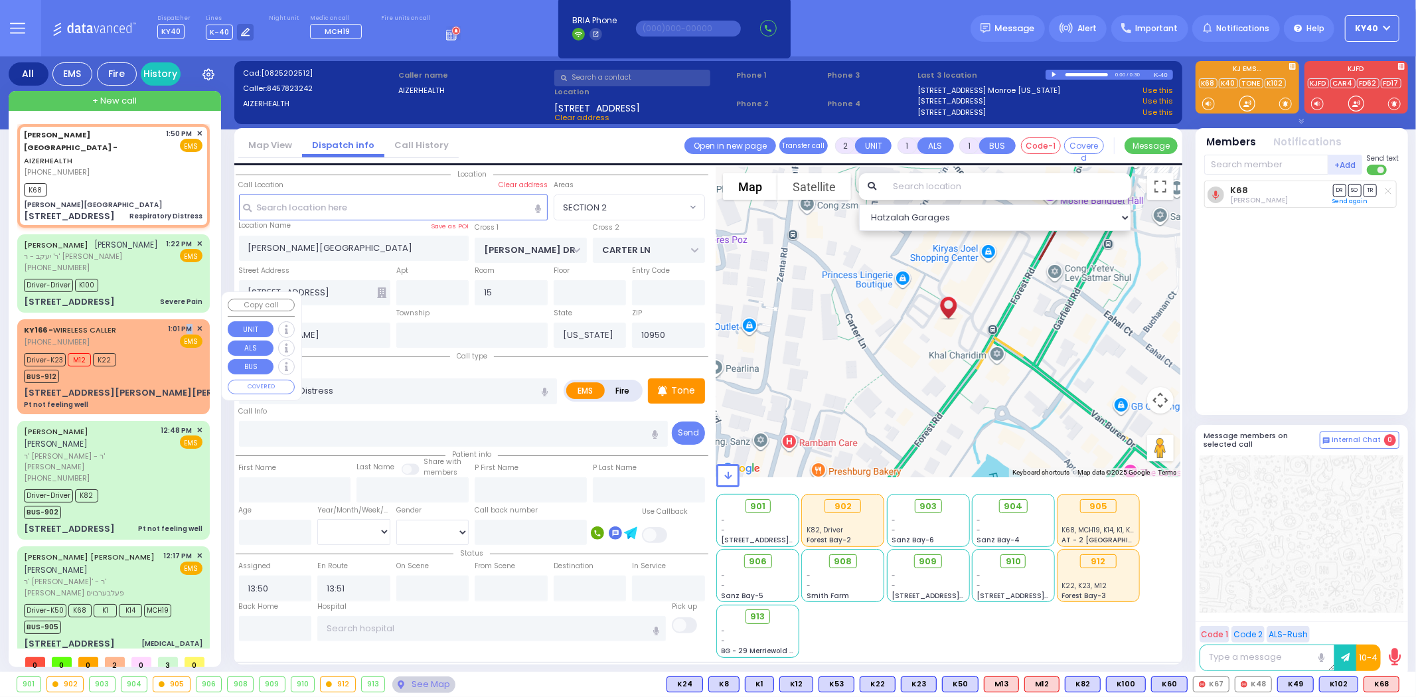
click at [186, 324] on span "1:01 PM" at bounding box center [181, 329] width 24 height 10
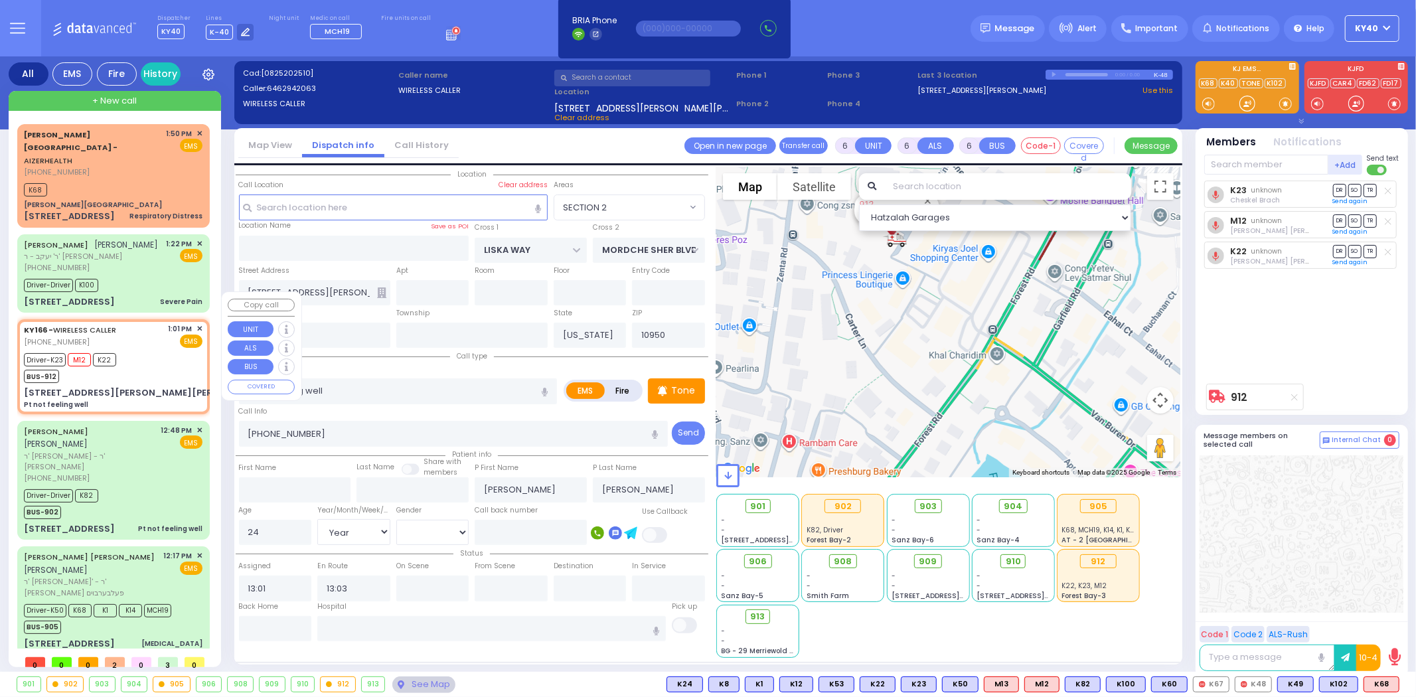
click at [173, 334] on div "EMS" at bounding box center [186, 340] width 35 height 13
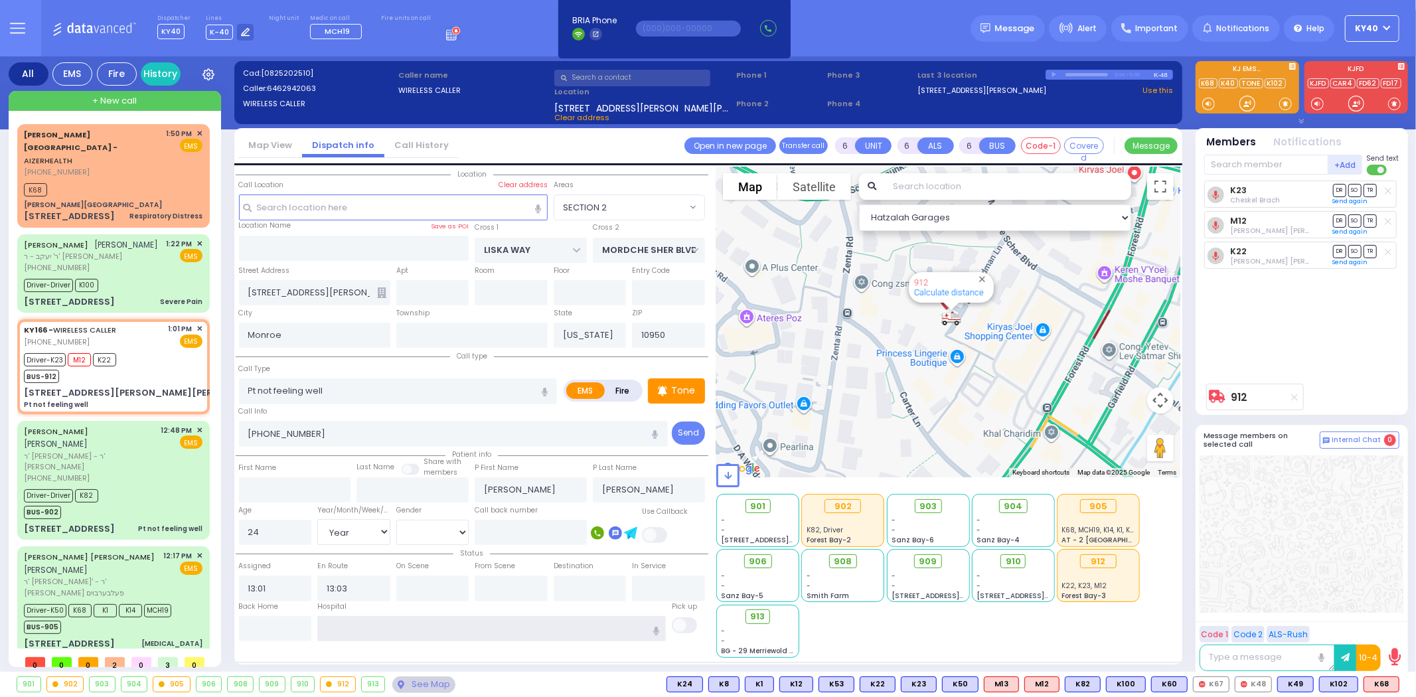
click at [382, 626] on input "text" at bounding box center [491, 628] width 348 height 25
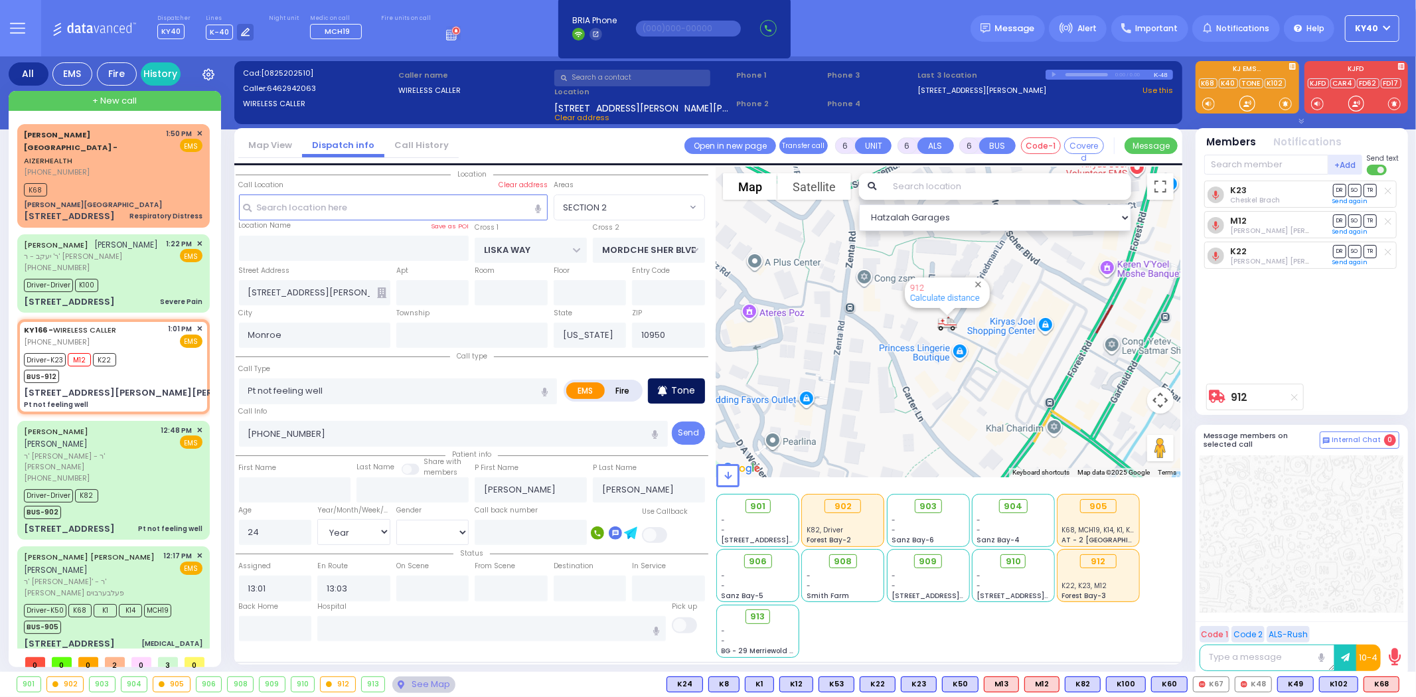
click at [677, 378] on div "Tone" at bounding box center [676, 390] width 57 height 25
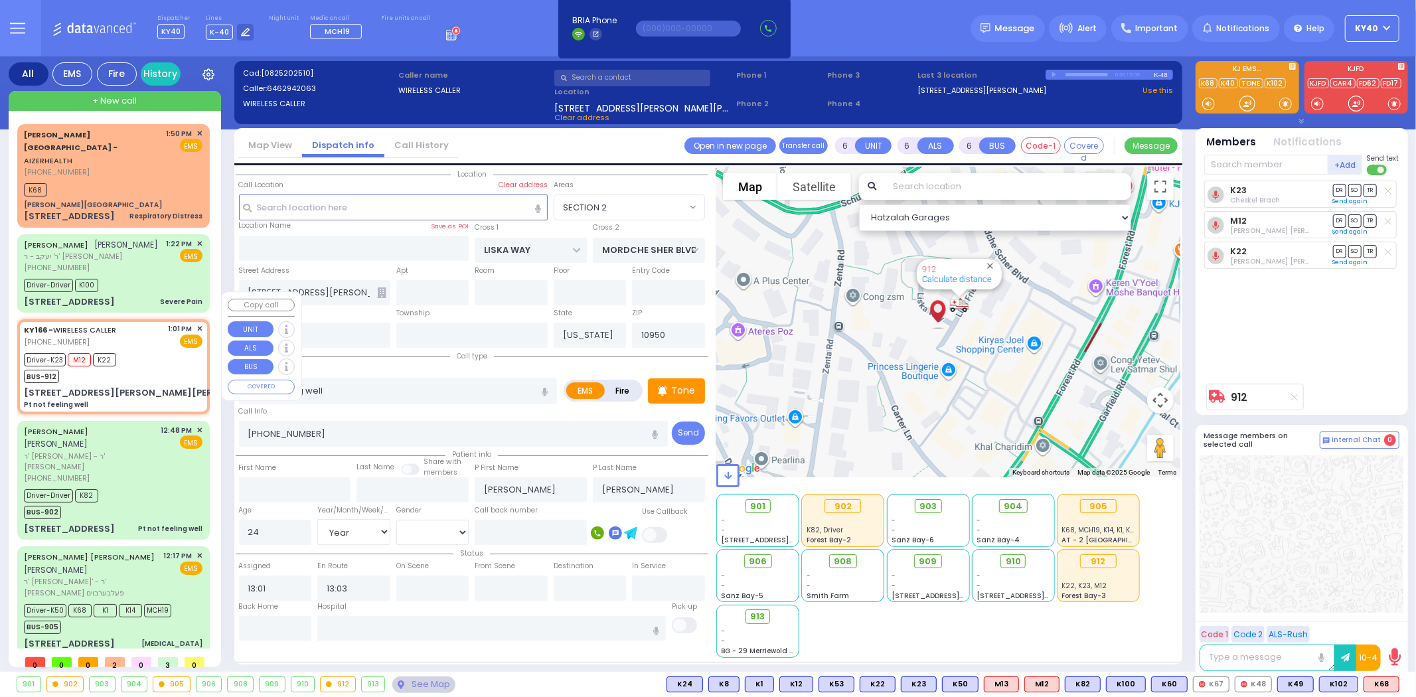
click at [174, 334] on div "EMS" at bounding box center [186, 340] width 35 height 13
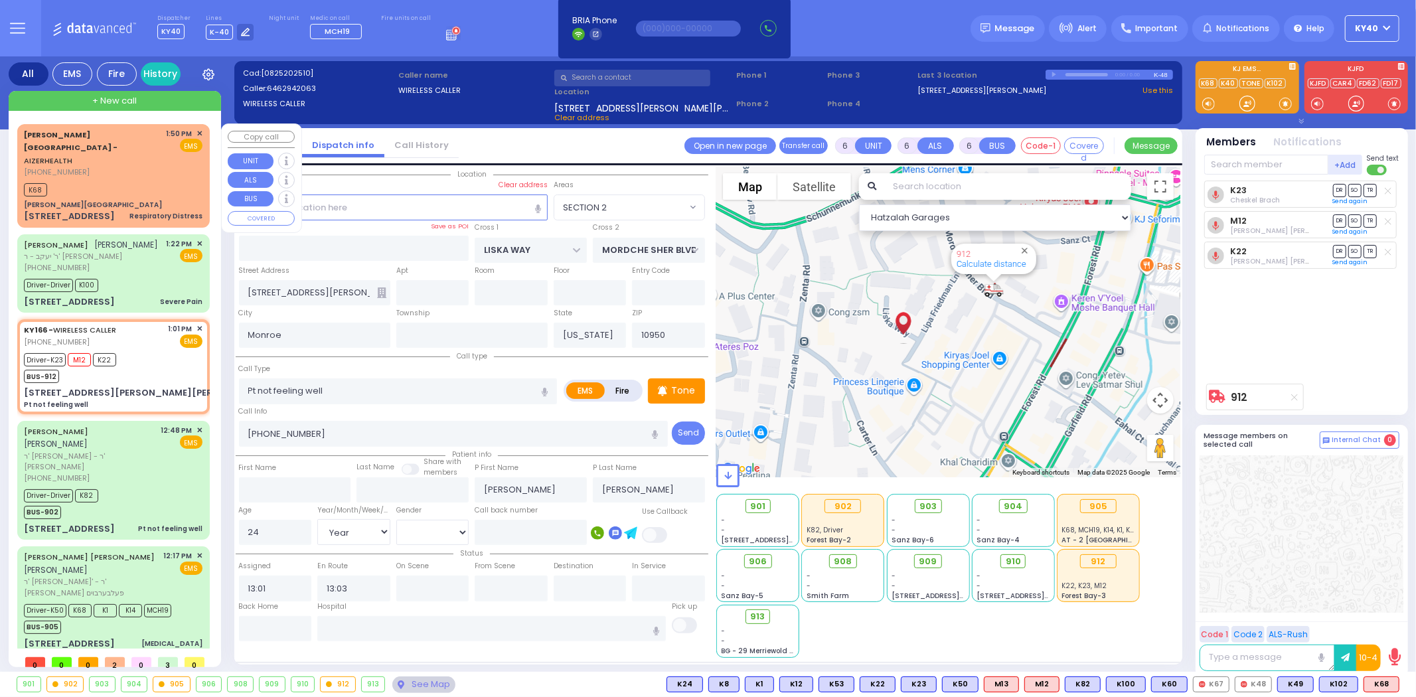
click at [127, 180] on div "K68" at bounding box center [113, 188] width 179 height 17
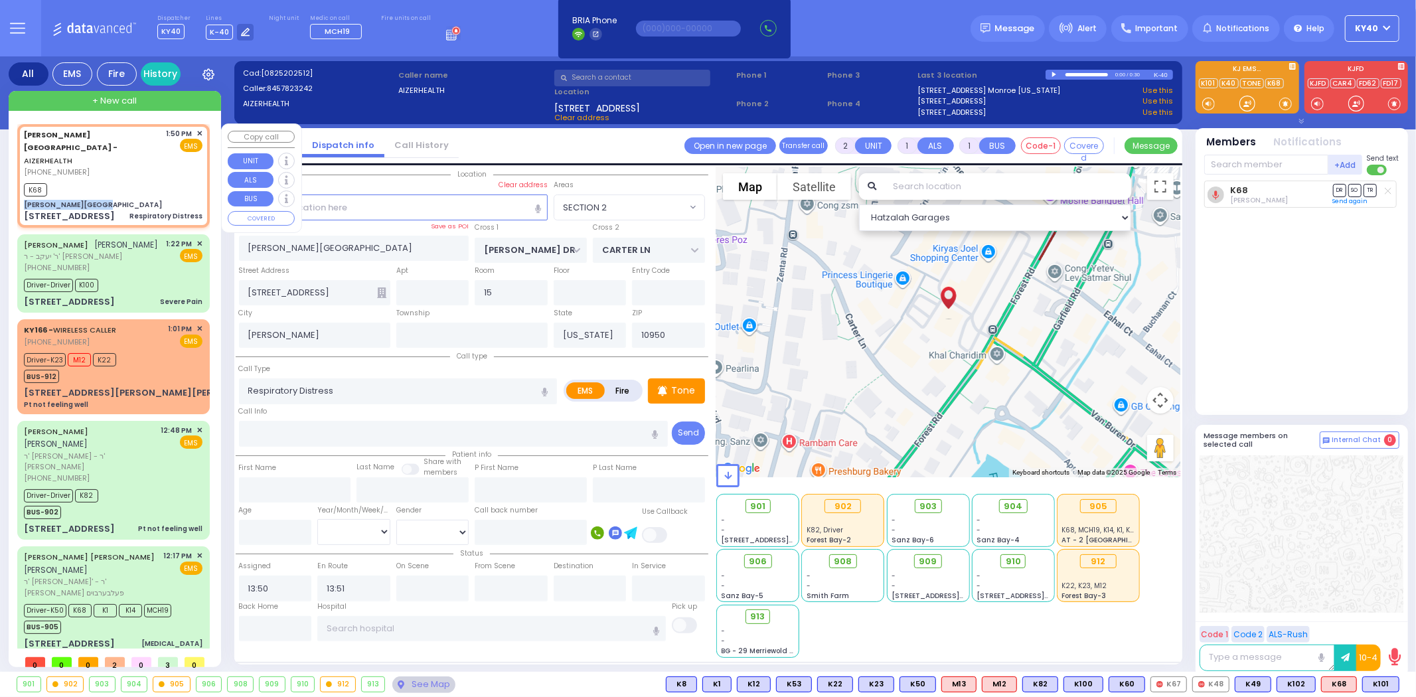
click at [133, 170] on div "Aizer Health Center - AIZERHEALTH (845) 782-3242 1:50 PM ✕ EMS K68" at bounding box center [113, 175] width 187 height 99
click at [137, 180] on div "K68" at bounding box center [113, 188] width 179 height 17
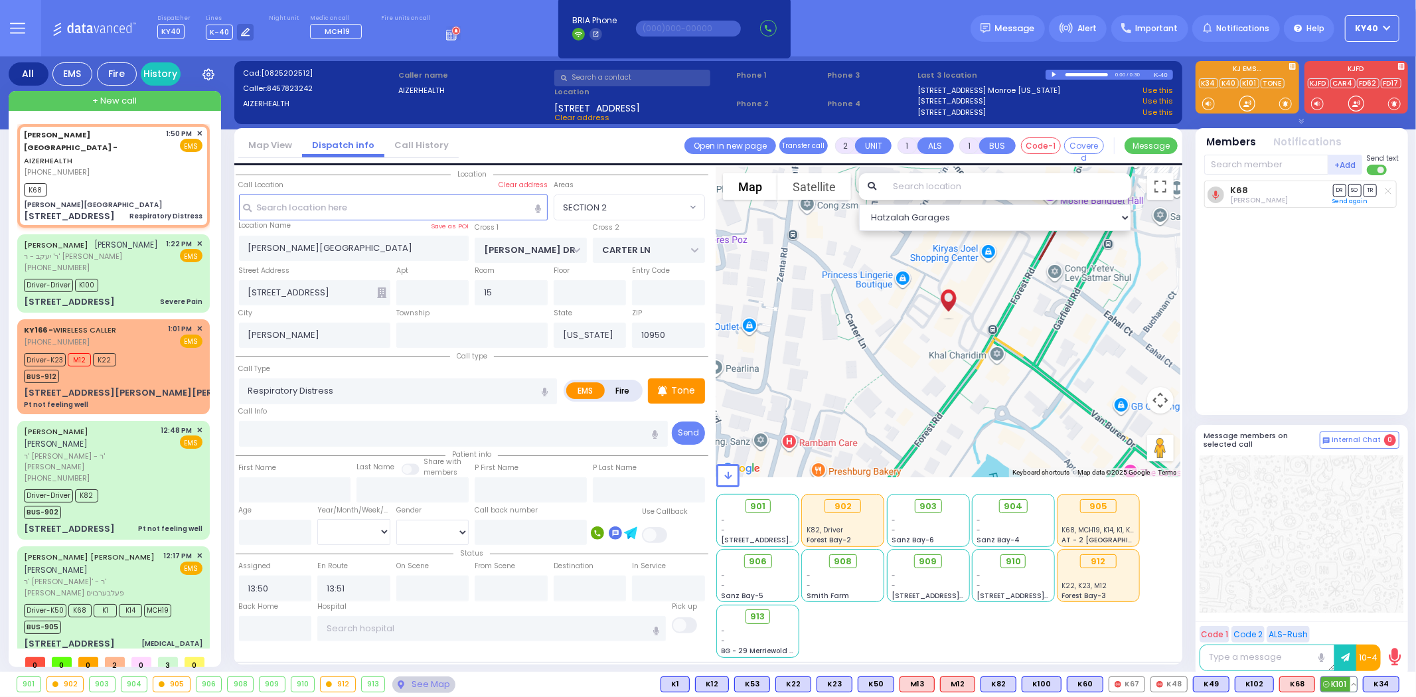
click at [1338, 684] on span "K101" at bounding box center [1339, 684] width 36 height 15
click at [1384, 686] on span "K34" at bounding box center [1380, 684] width 35 height 15
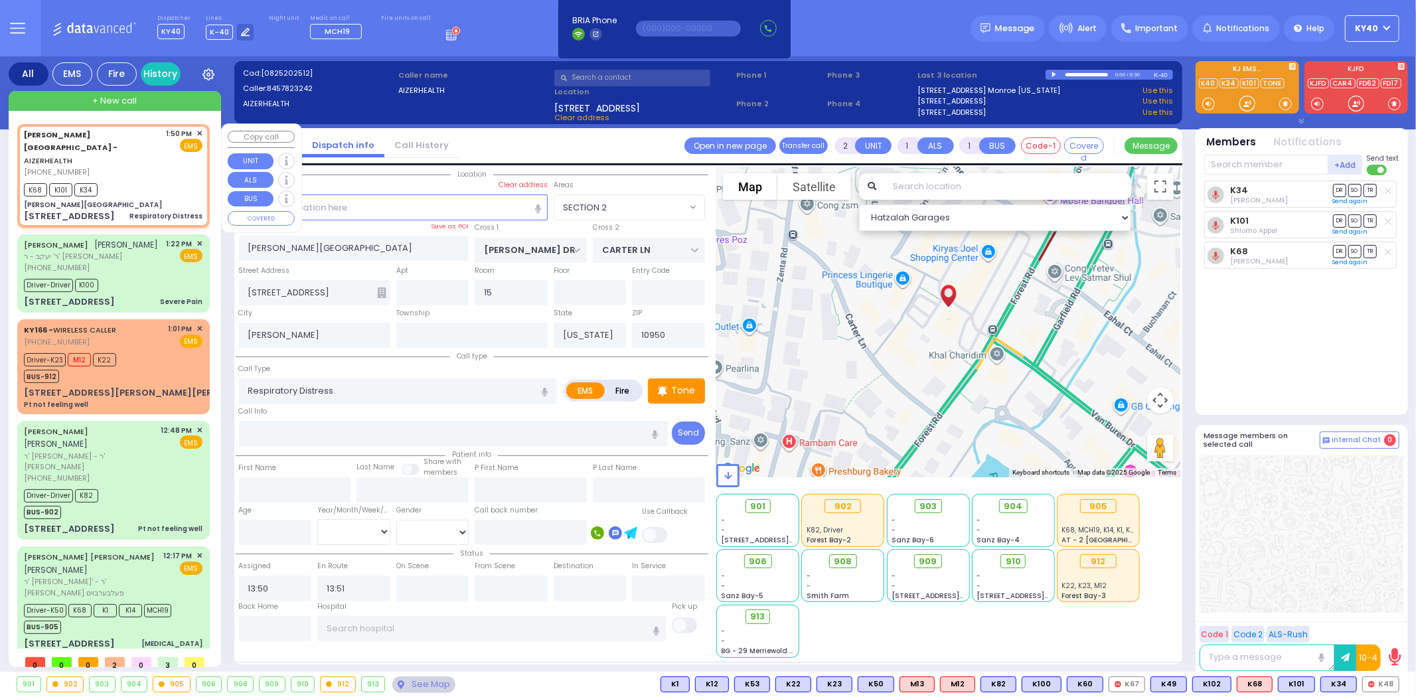
drag, startPoint x: 135, startPoint y: 158, endPoint x: 127, endPoint y: 167, distance: 12.7
click at [135, 180] on div "K68 K101 K34" at bounding box center [113, 188] width 179 height 17
click at [124, 180] on div "K68 K101 K34" at bounding box center [113, 188] width 179 height 17
click at [129, 180] on div "K68 K101 K34" at bounding box center [113, 188] width 179 height 17
click at [121, 180] on div "K68 K101 K34" at bounding box center [113, 188] width 179 height 17
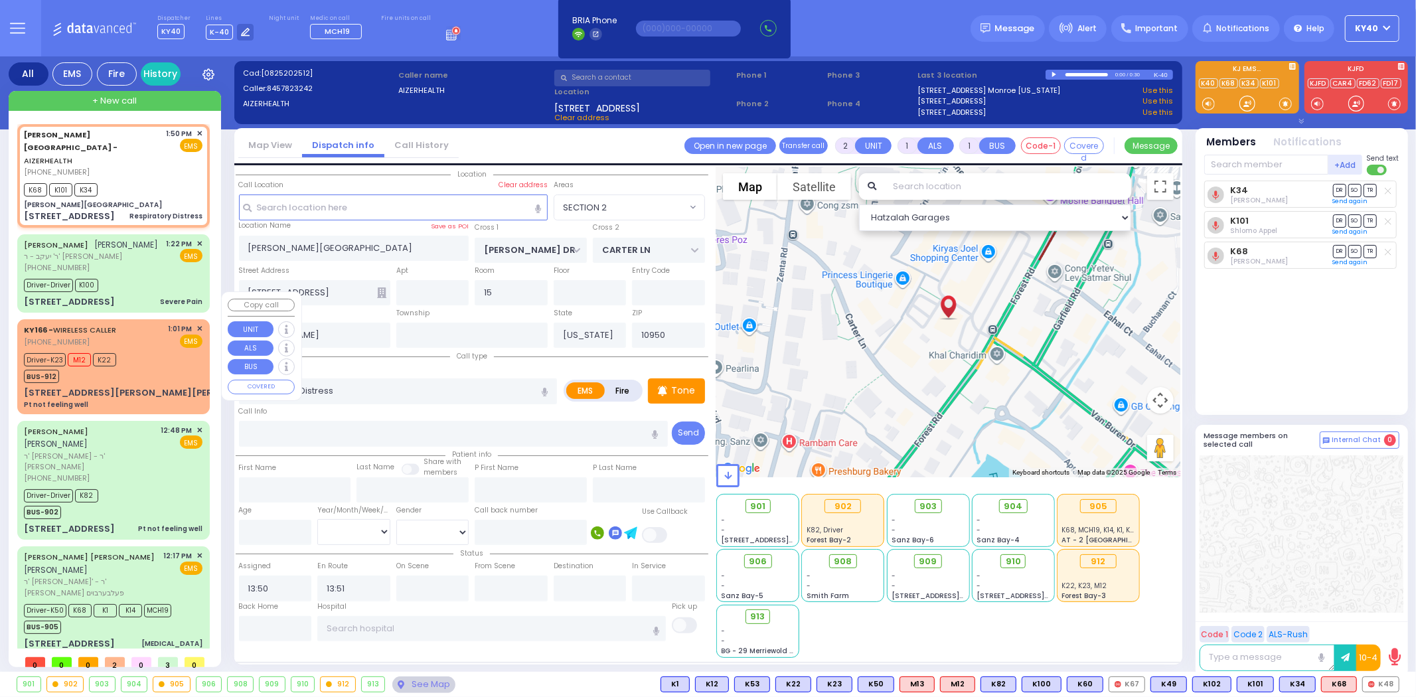
click at [145, 350] on div "Driver-K23 M12 K22 BUS-912" at bounding box center [113, 366] width 179 height 33
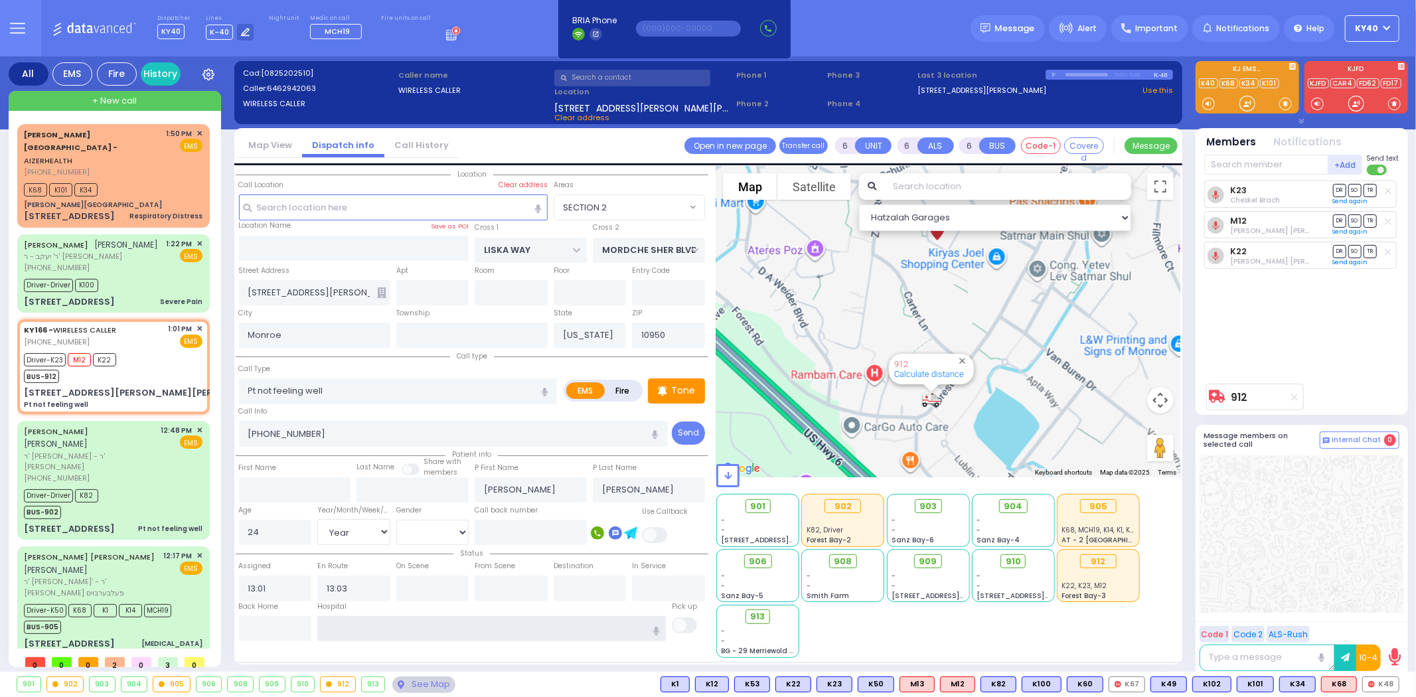
click at [365, 621] on input "text" at bounding box center [491, 628] width 348 height 25
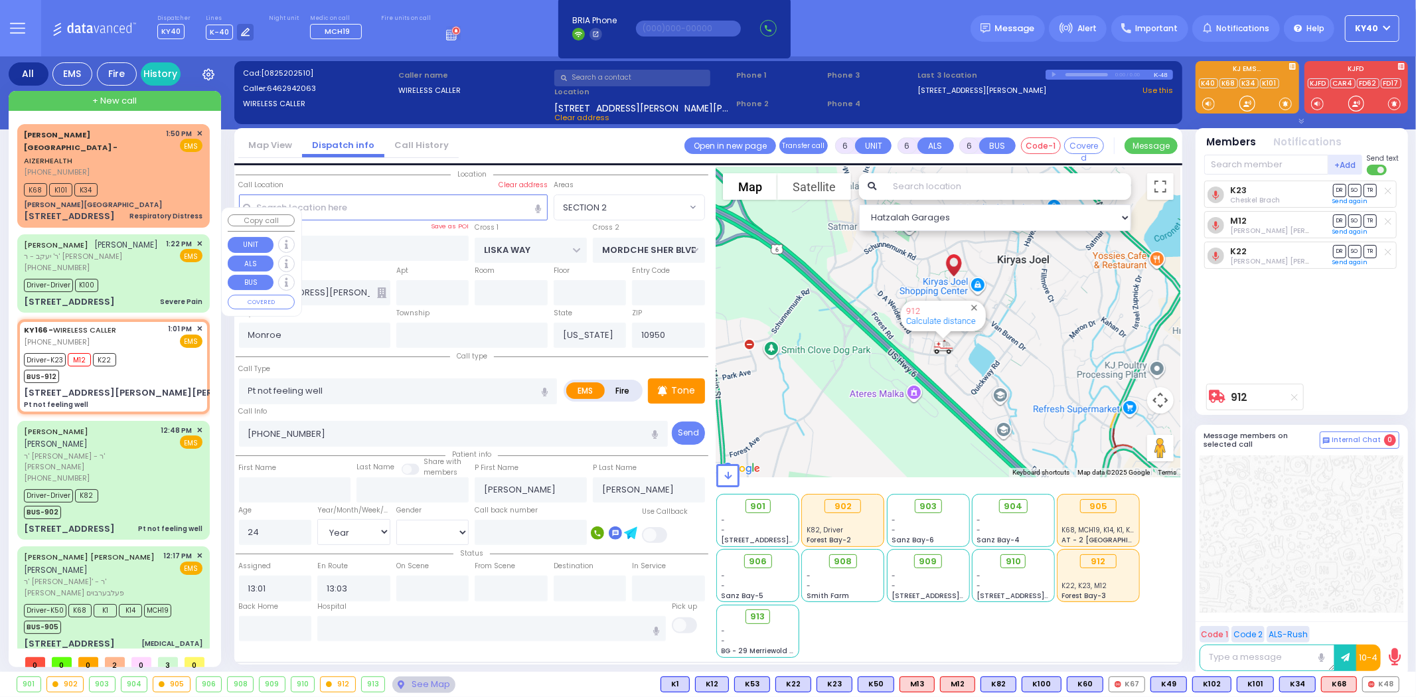
click at [144, 247] on div "YITZCHOK MITTELMAN יצחק מיטעלמאן ר' יעקב - ר' ישראל יעקב סופר (845) 325-3039 1:…" at bounding box center [113, 273] width 187 height 74
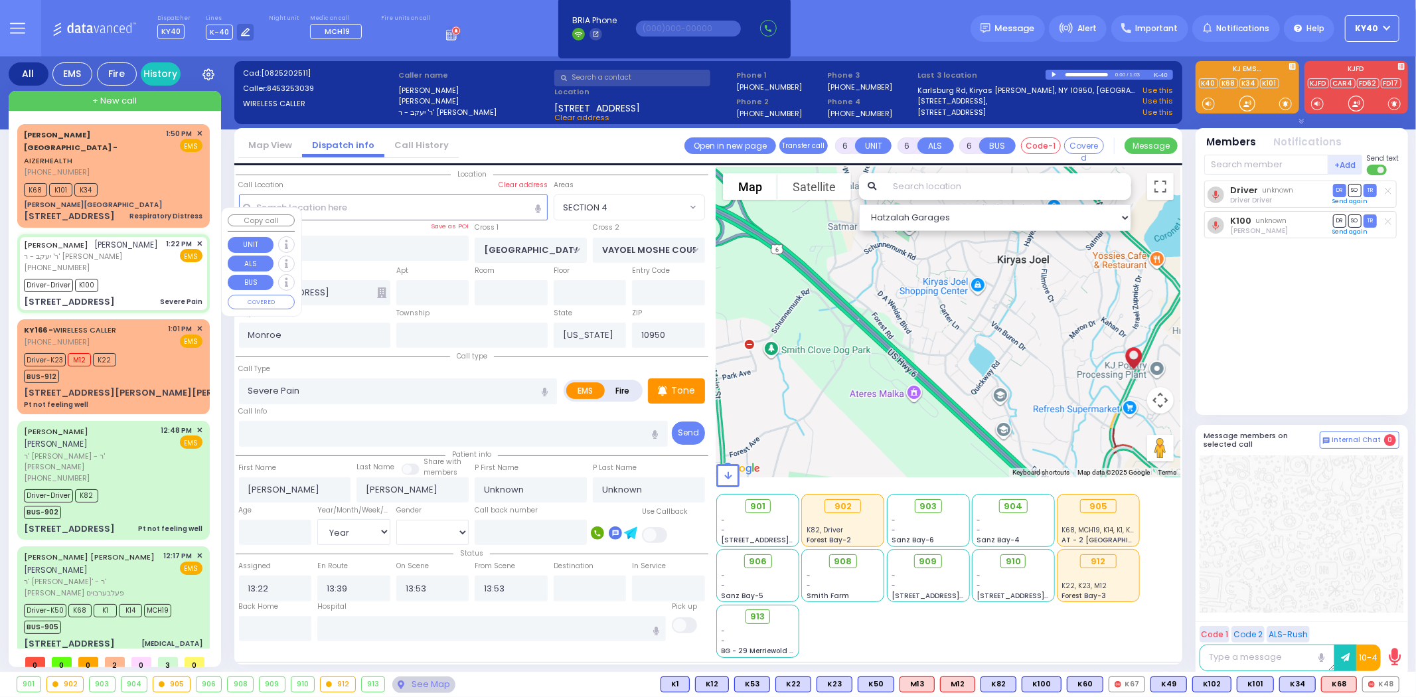
click at [147, 262] on div "[PHONE_NUMBER]" at bounding box center [91, 267] width 135 height 11
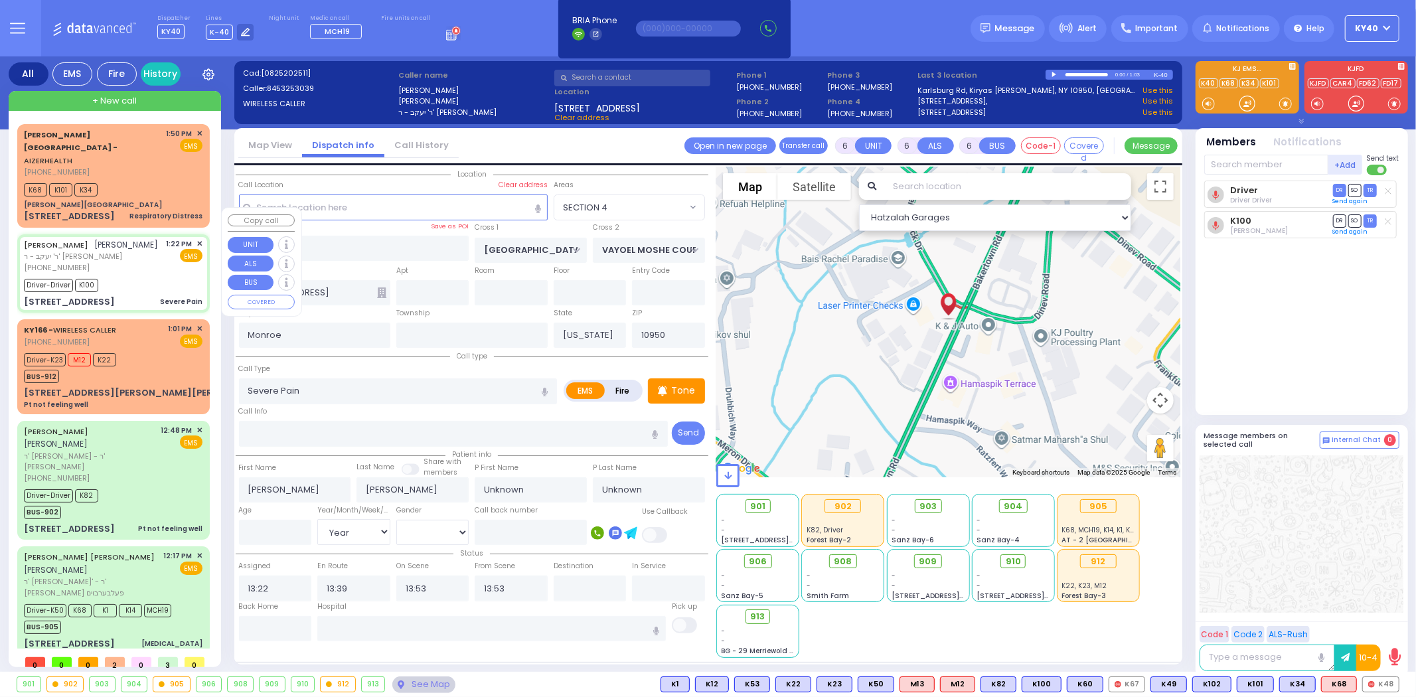
click at [149, 262] on div "[PHONE_NUMBER]" at bounding box center [91, 267] width 135 height 11
drag, startPoint x: 149, startPoint y: 243, endPoint x: 158, endPoint y: 244, distance: 9.4
click at [158, 244] on div "YITZCHOK MITTELMAN יצחק מיטעלמאן ר' יעקב - ר' ישראל יעקב סופר (845) 325-3039 1:…" at bounding box center [113, 255] width 179 height 35
click at [925, 506] on span "903" at bounding box center [932, 506] width 17 height 13
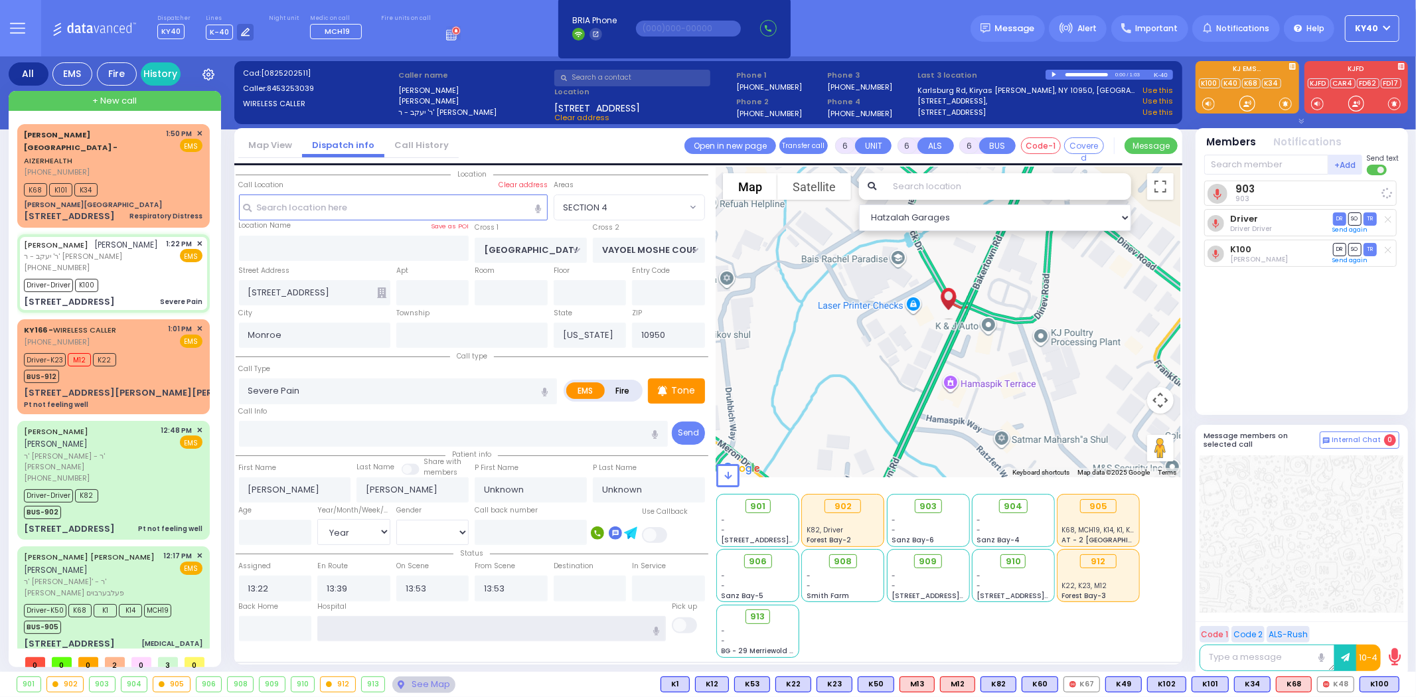
click at [547, 631] on input "text" at bounding box center [491, 628] width 348 height 25
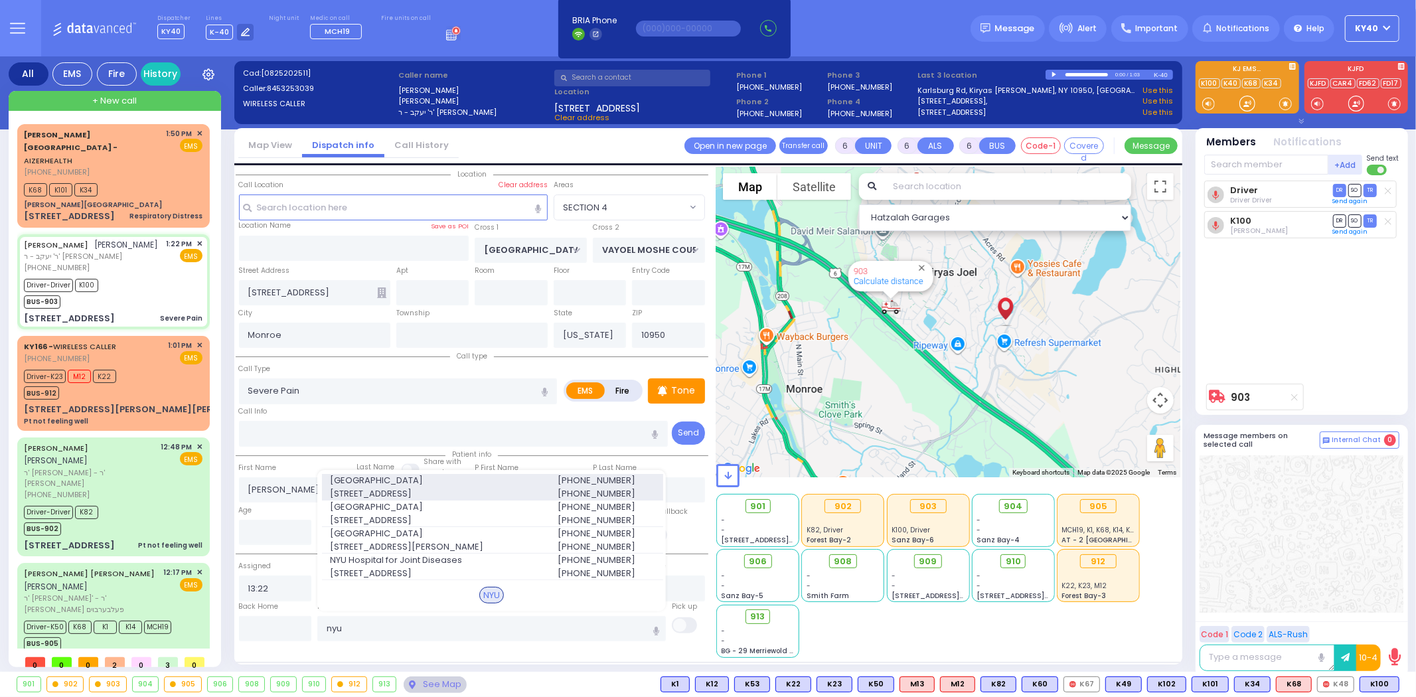
click at [462, 487] on span "424 E 34th St PVT" at bounding box center [435, 493] width 211 height 13
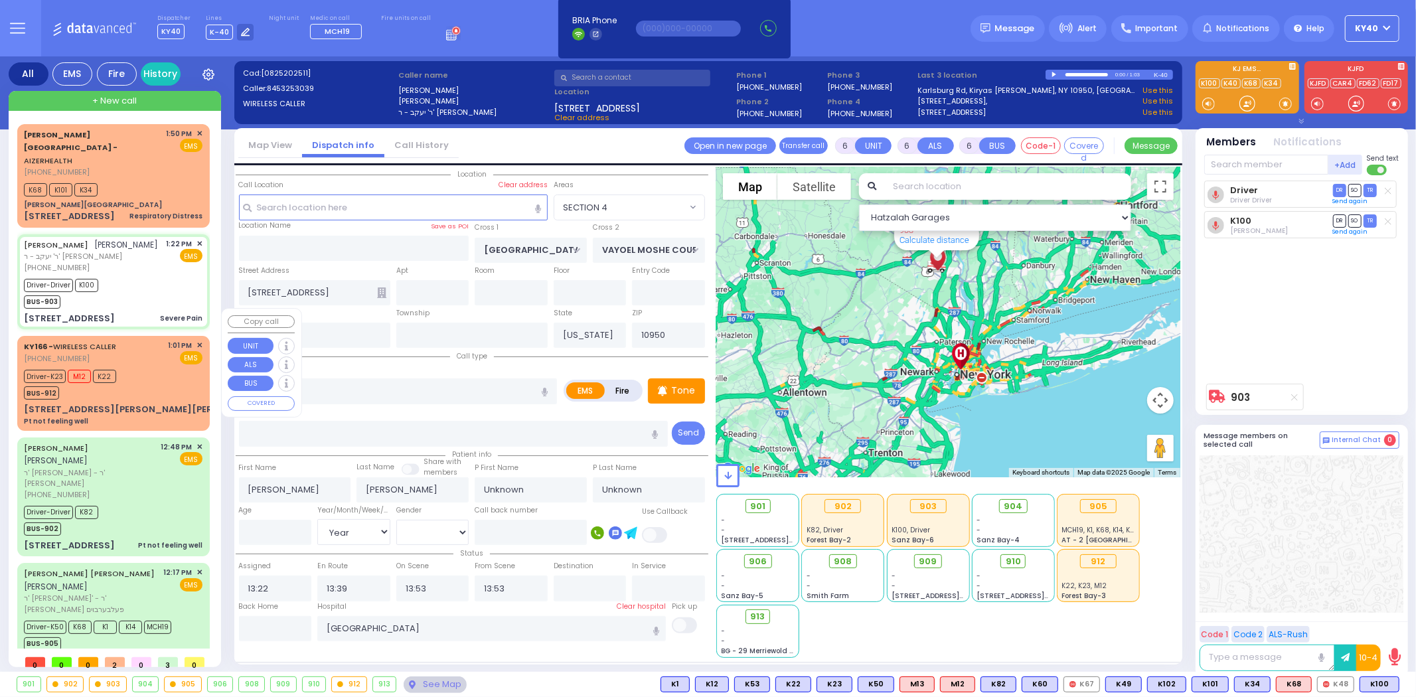
click at [148, 366] on div "Driver-K23 M12 K22 BUS-912" at bounding box center [113, 382] width 179 height 33
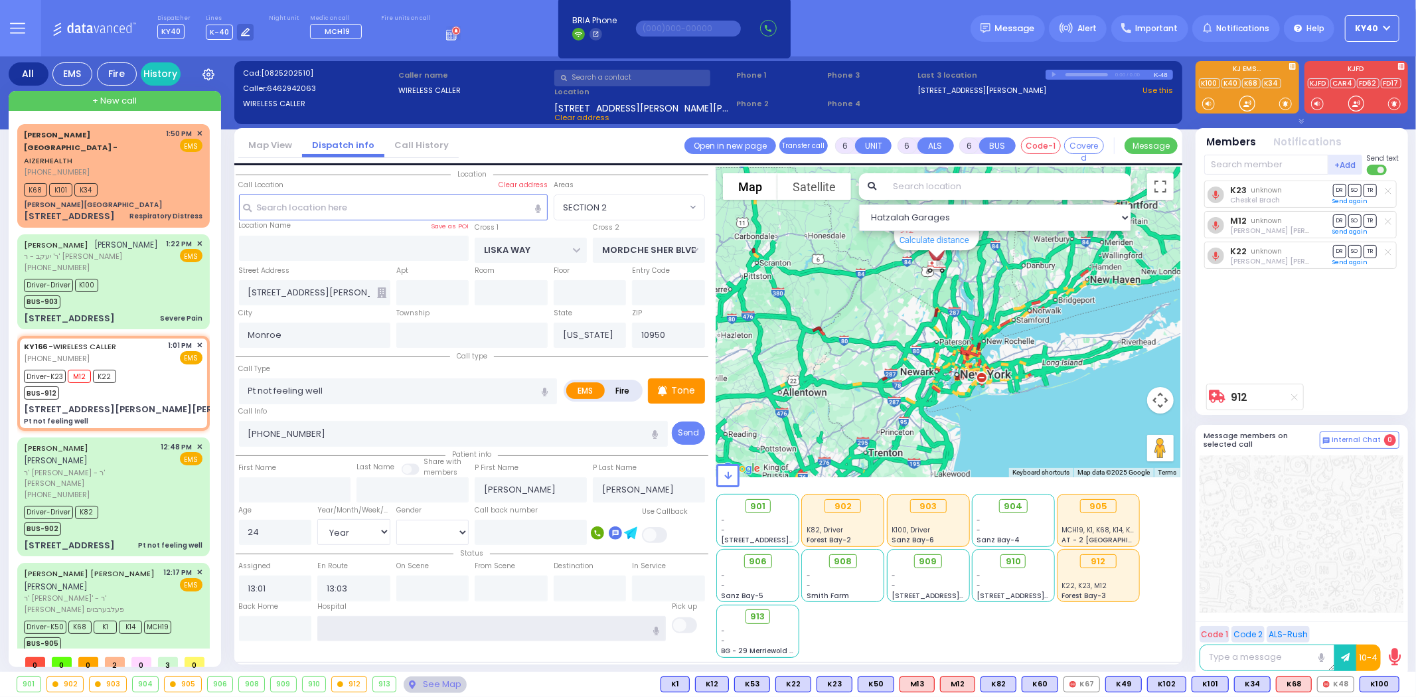
drag, startPoint x: 386, startPoint y: 634, endPoint x: 352, endPoint y: 628, distance: 34.4
click at [388, 634] on input "text" at bounding box center [491, 628] width 348 height 25
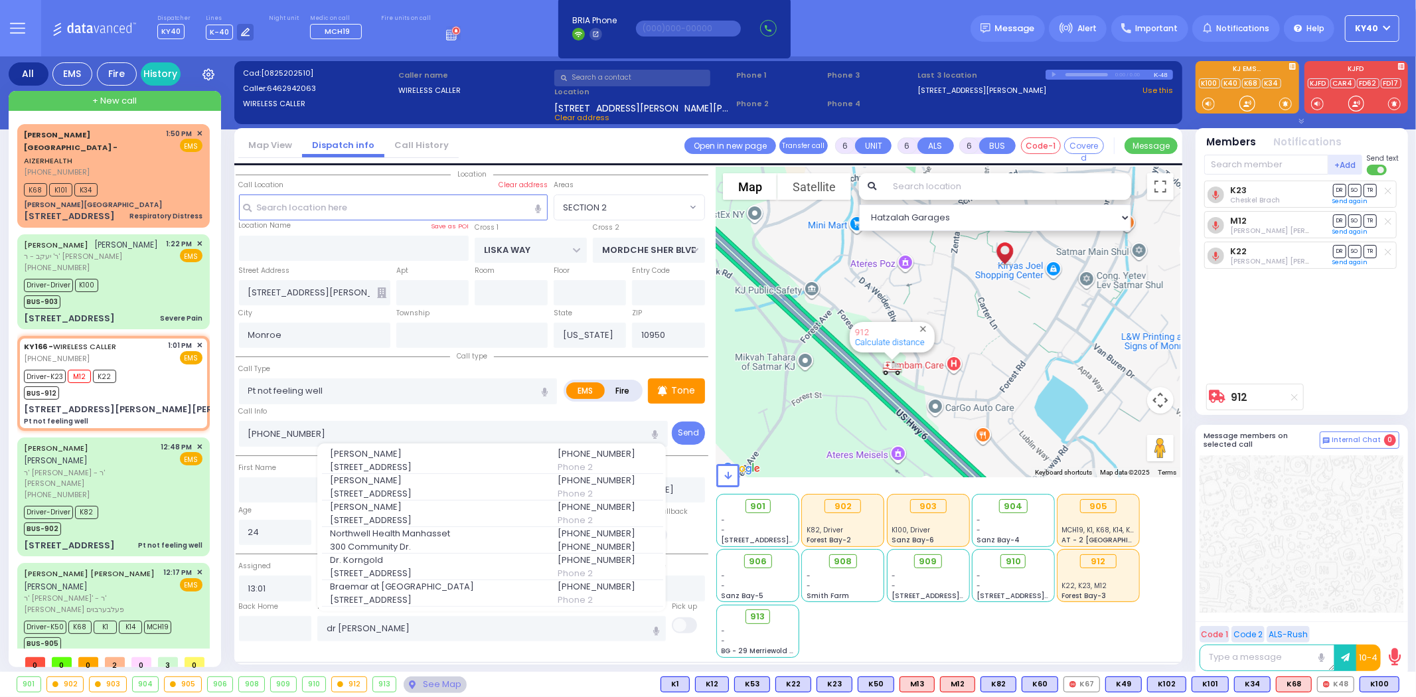
click at [405, 461] on span "3 Hamaspik Way" at bounding box center [435, 467] width 211 height 13
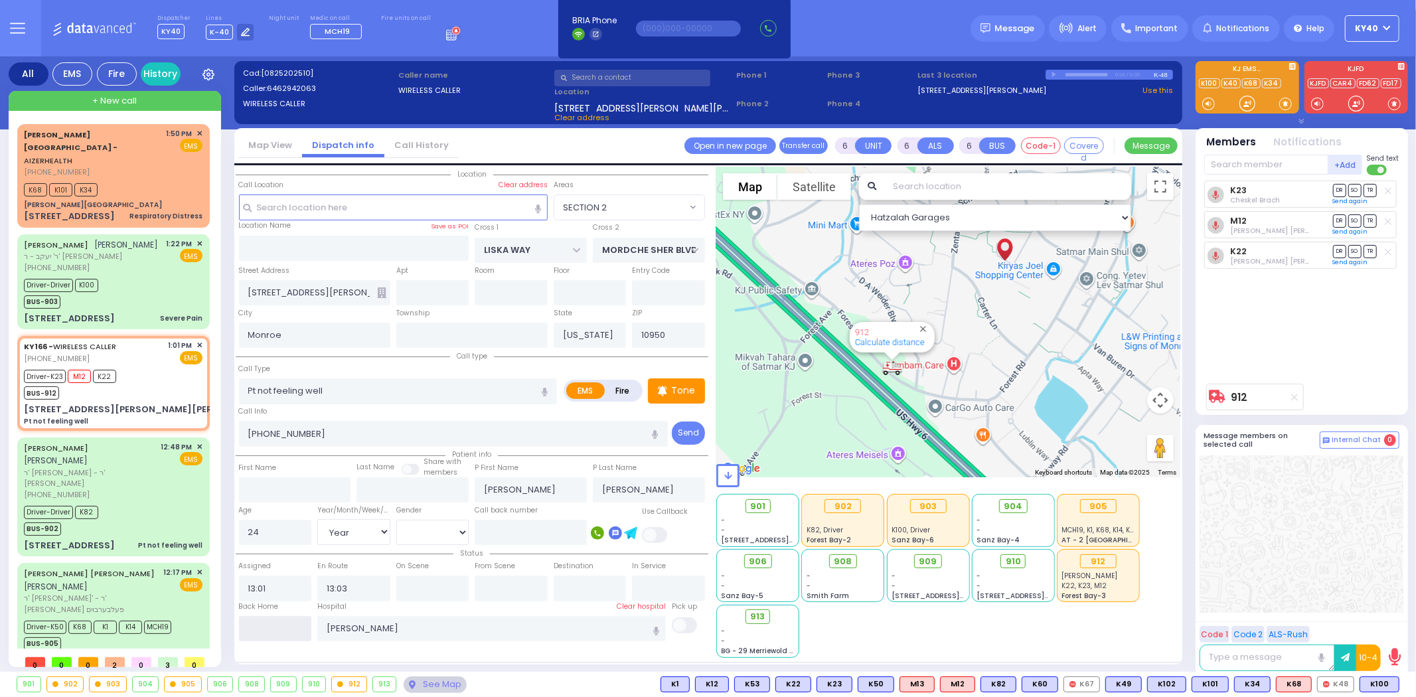
click at [294, 626] on input "text" at bounding box center [275, 628] width 73 height 25
click at [285, 622] on input "text" at bounding box center [275, 628] width 73 height 25
click at [286, 622] on input "text" at bounding box center [275, 628] width 73 height 25
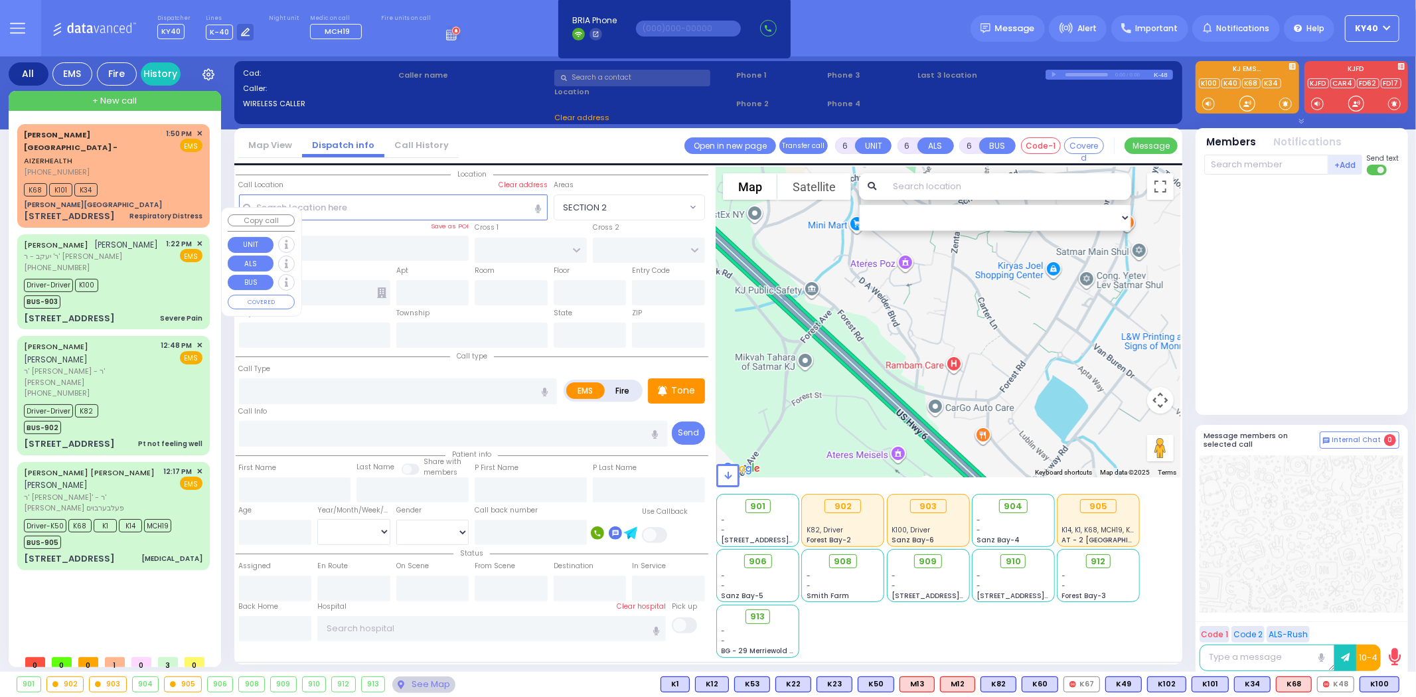
click at [128, 262] on div "[PHONE_NUMBER]" at bounding box center [91, 267] width 135 height 11
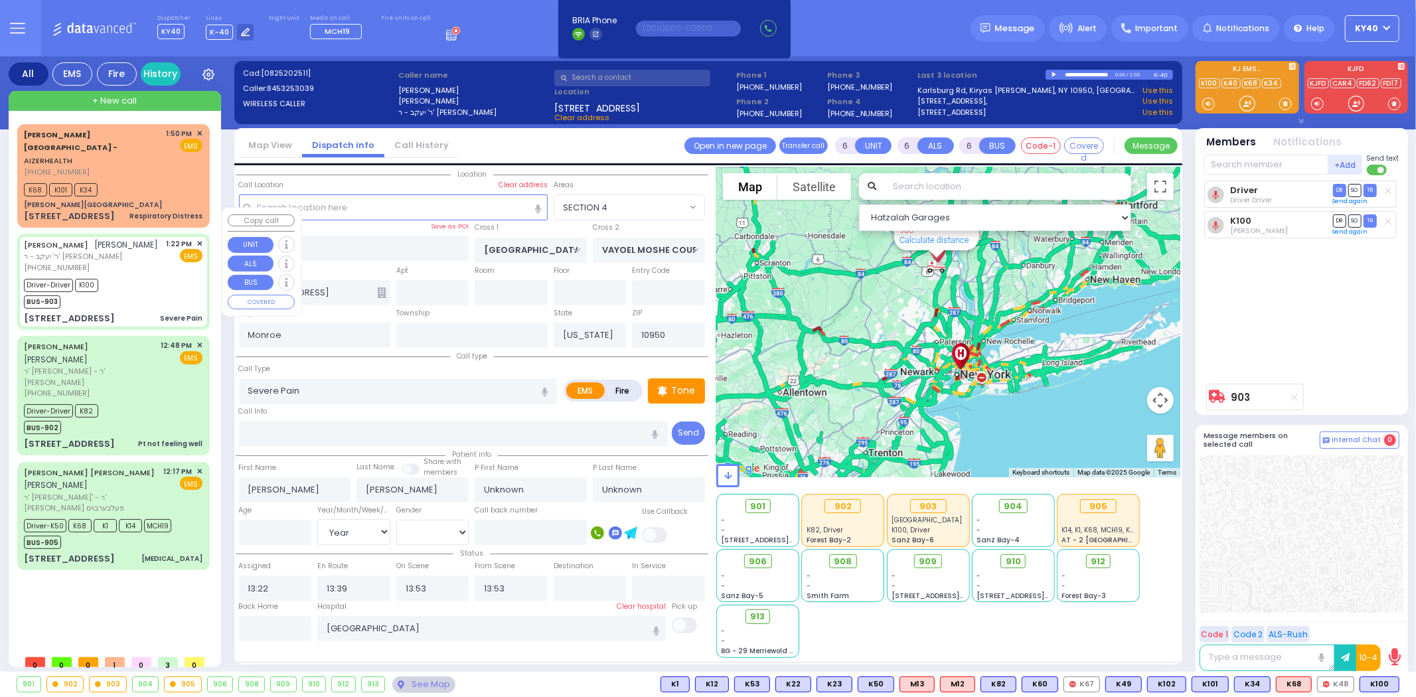
click at [134, 275] on div "Driver-Driver K100 BUS-903" at bounding box center [113, 291] width 179 height 33
click at [153, 340] on div "KALMEN ELEIZER MALACH קלמן אליעזר מאלח" at bounding box center [90, 353] width 133 height 26
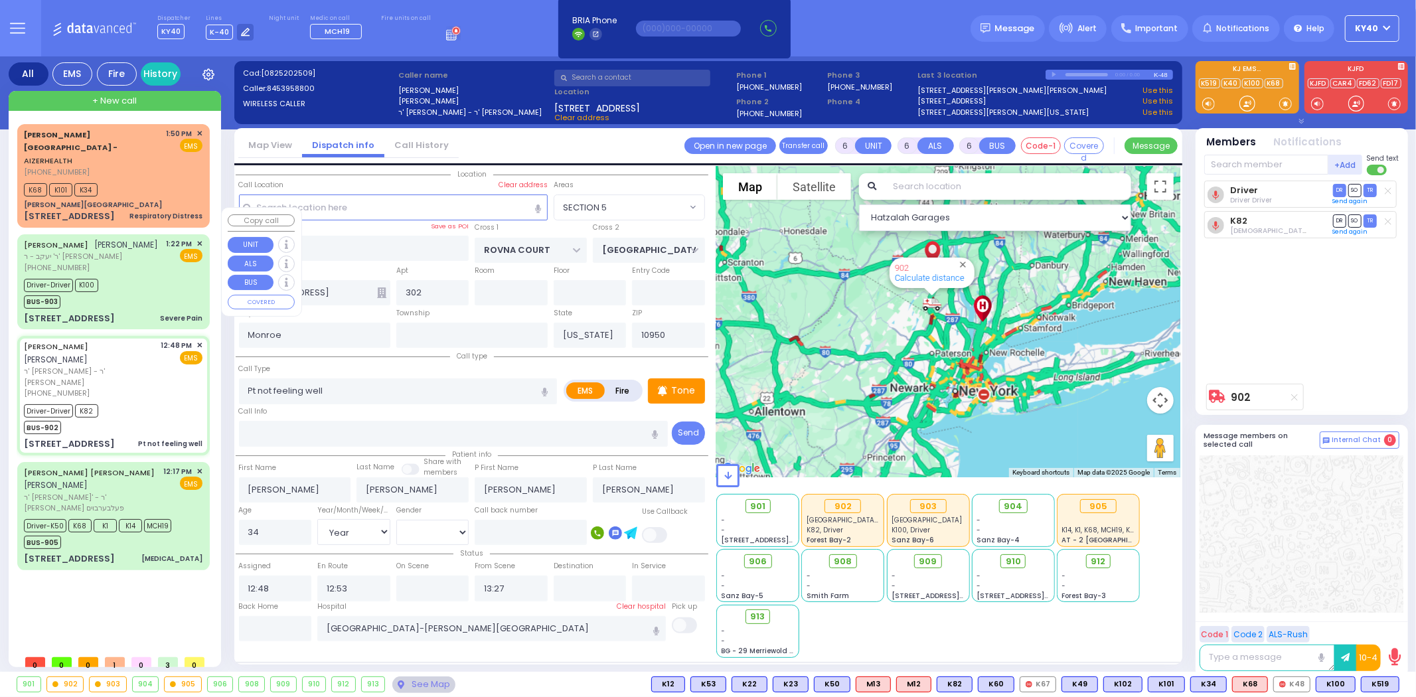
click at [135, 275] on div "Driver-Driver K100 BUS-903" at bounding box center [113, 291] width 179 height 33
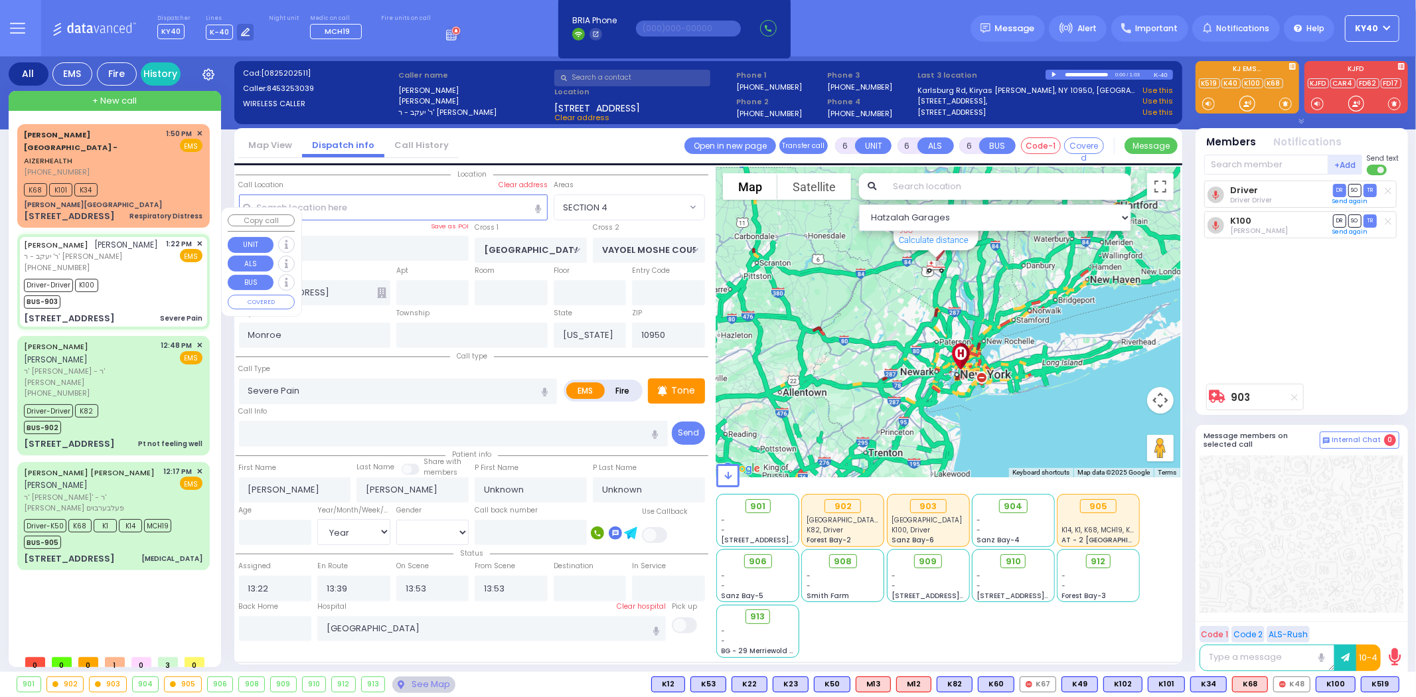
click at [139, 275] on div "Driver-Driver K100 BUS-903" at bounding box center [113, 291] width 179 height 33
click at [146, 275] on div "Driver-Driver K100 BUS-903" at bounding box center [113, 291] width 179 height 33
click at [155, 275] on div "Driver-Driver K100 BUS-903" at bounding box center [113, 291] width 179 height 33
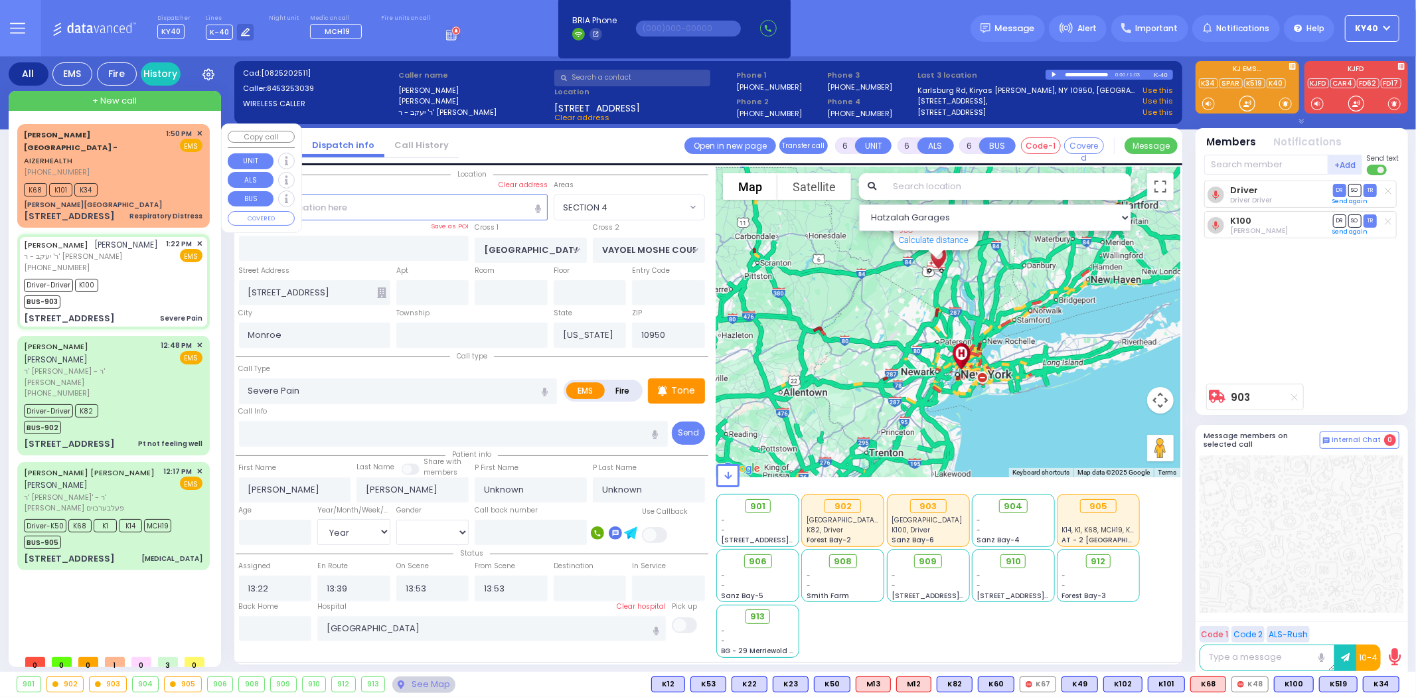
click at [167, 180] on div "K68 K101 K34" at bounding box center [113, 188] width 179 height 17
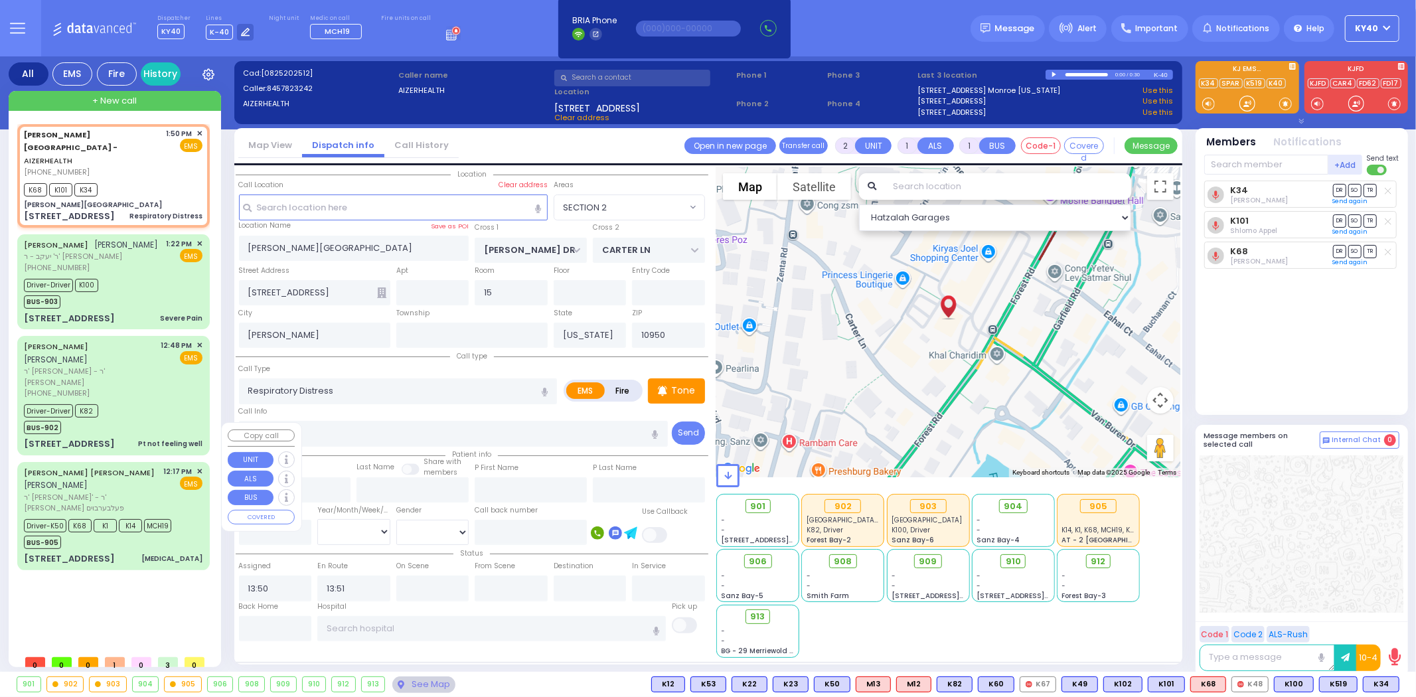
click at [131, 499] on div "SIMCHA SHULEM STEINBERGER שמחה שלום שטיינבערגער ר' אלי' - ר' גרשון פעלבערבוים 1…" at bounding box center [113, 516] width 187 height 104
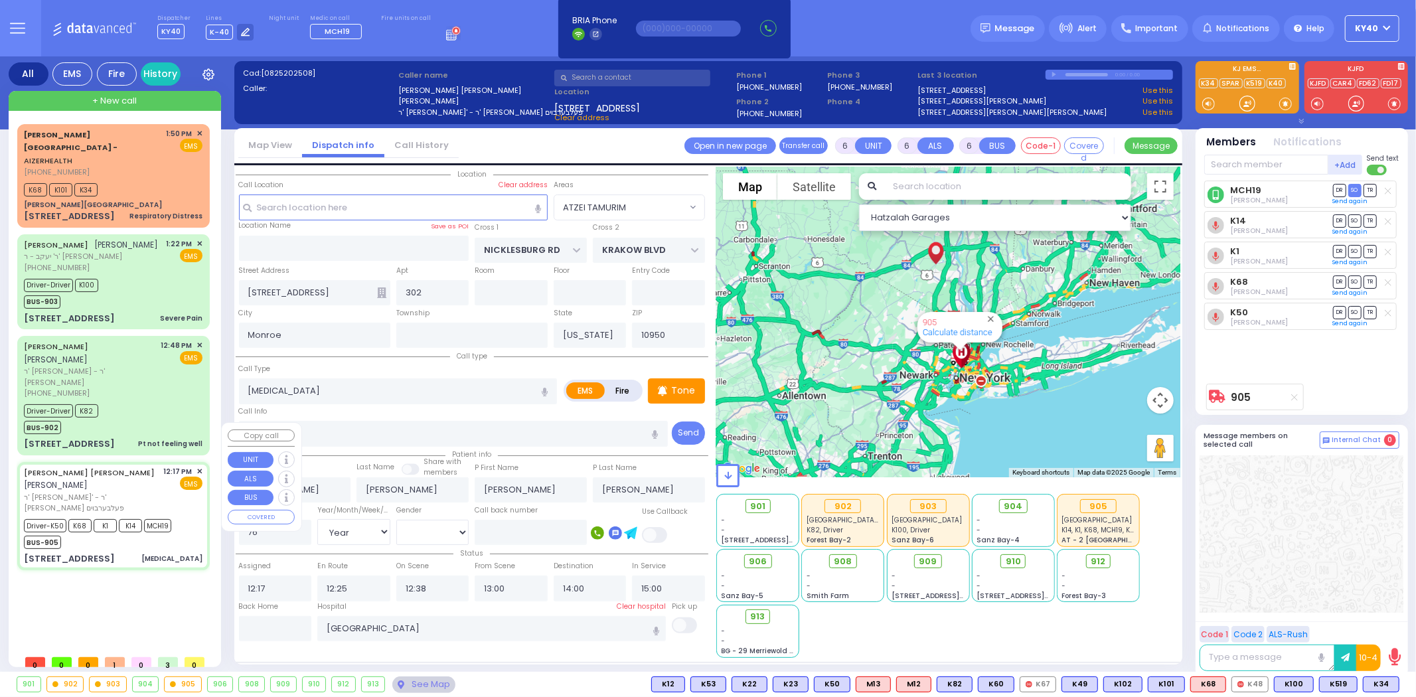
click at [133, 532] on div "BUS-905" at bounding box center [97, 540] width 147 height 17
click at [1354, 277] on span "SO" at bounding box center [1354, 281] width 13 height 13
click at [1389, 222] on icon at bounding box center [1387, 221] width 7 height 7
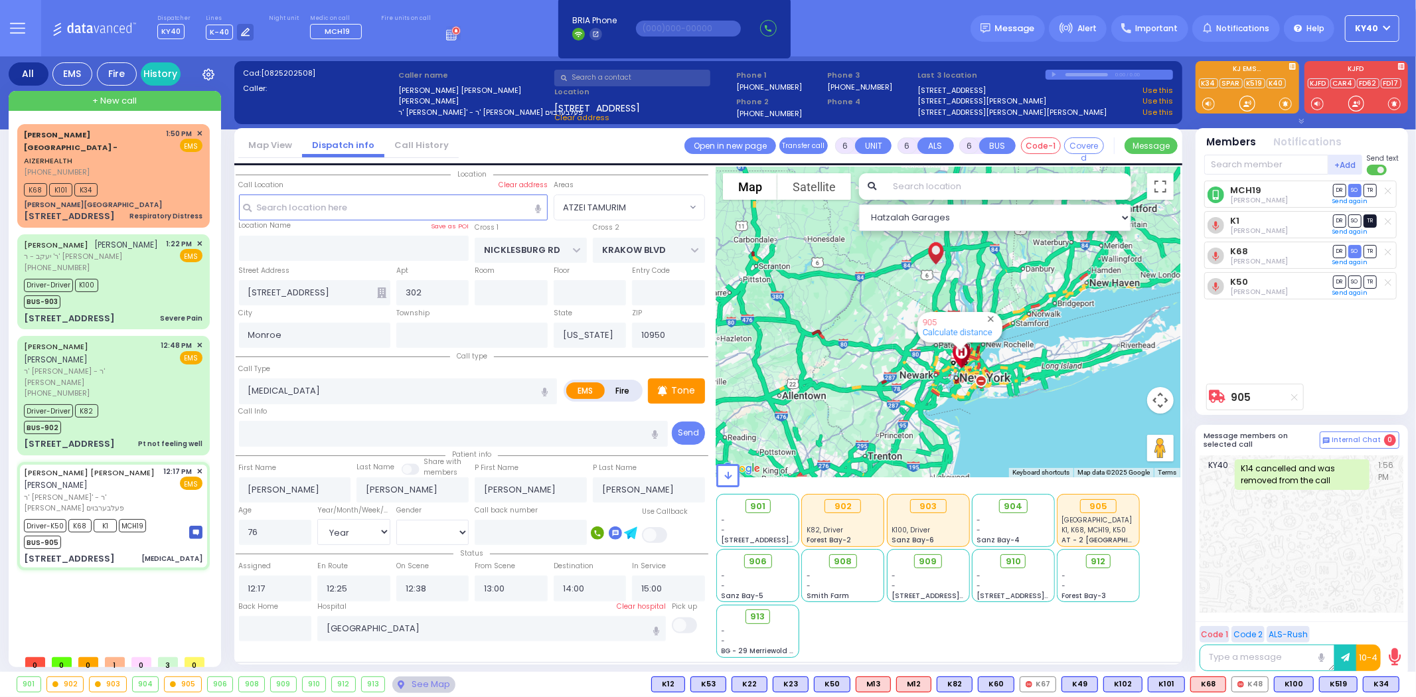
click at [1371, 220] on span "TR" at bounding box center [1369, 220] width 13 height 13
click at [1339, 281] on span "DR" at bounding box center [1339, 281] width 13 height 13
click at [137, 466] on div "SIMCHA SHULEM STEINBERGER שמחה שלום שטיינבערגער" at bounding box center [91, 479] width 135 height 26
click at [147, 388] on div "[PHONE_NUMBER]" at bounding box center [90, 393] width 133 height 11
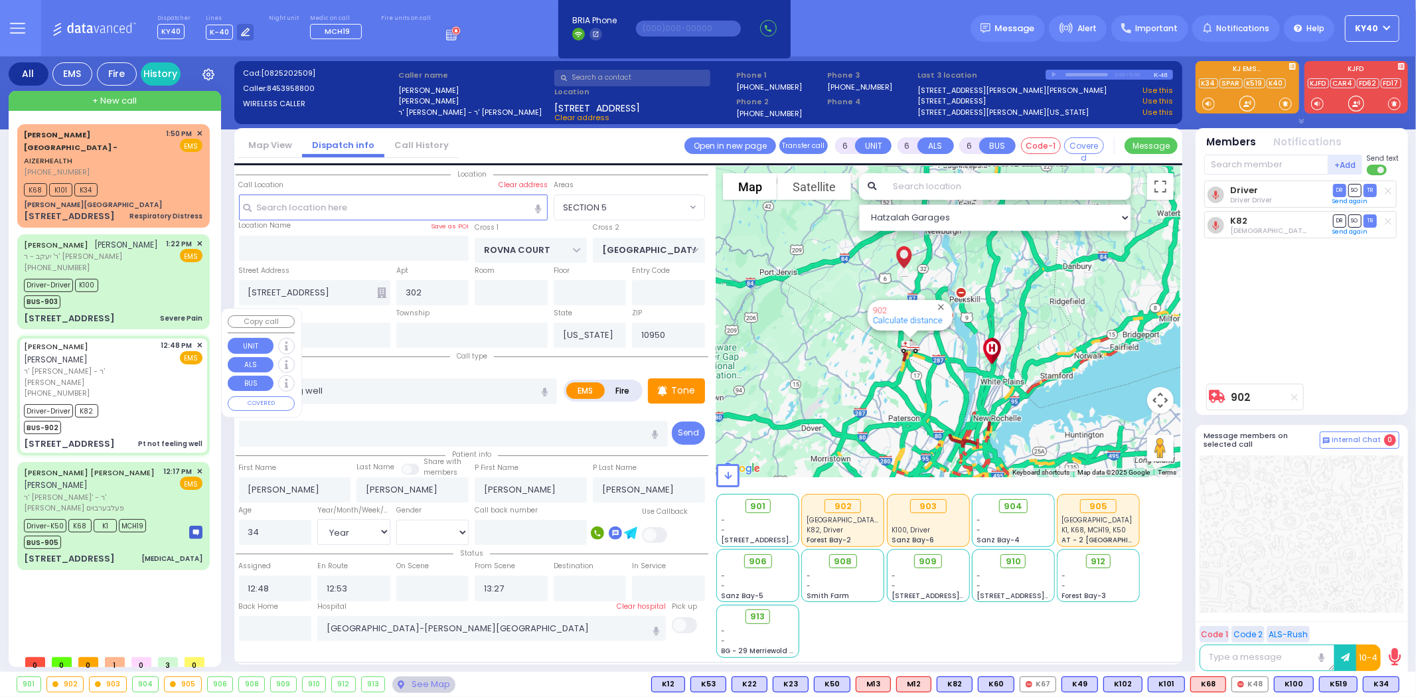
click at [147, 388] on div "[PHONE_NUMBER]" at bounding box center [90, 393] width 133 height 11
click at [144, 275] on div "Driver-Driver K100 BUS-903" at bounding box center [113, 291] width 179 height 33
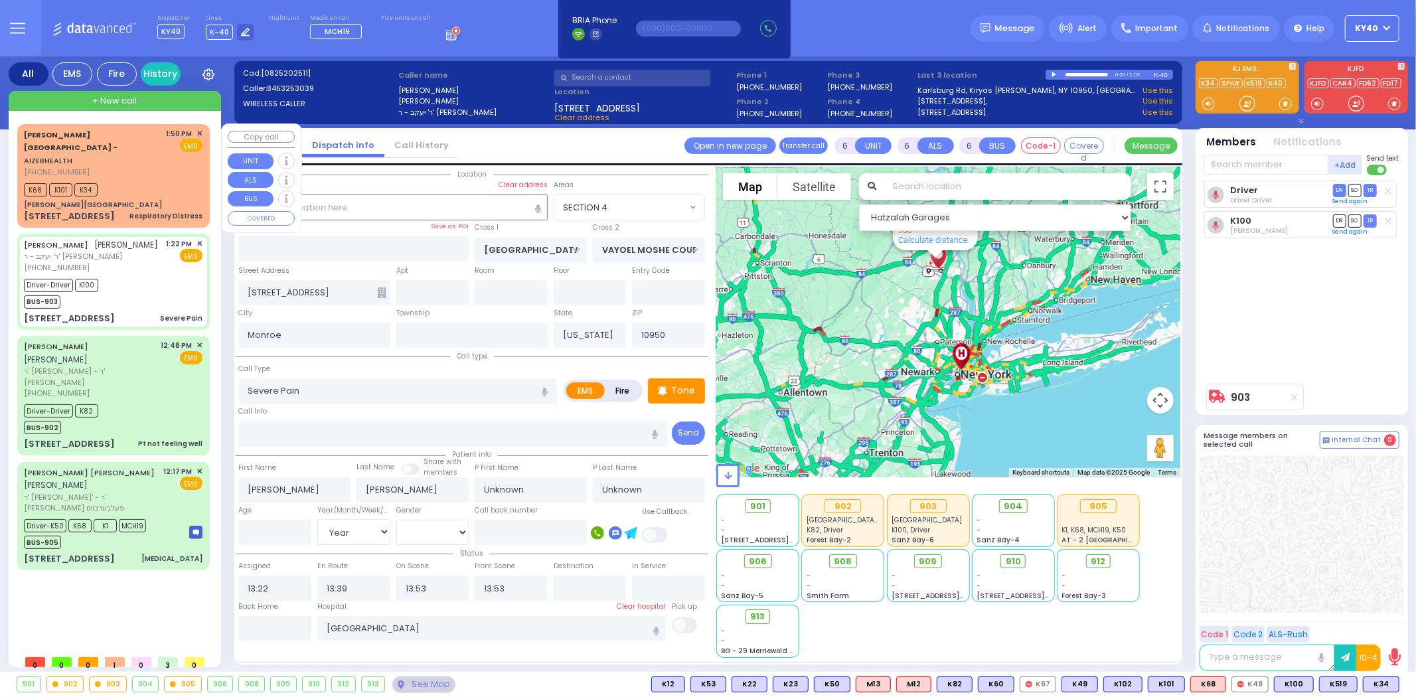
click at [157, 180] on div "K68 K101 K34" at bounding box center [113, 188] width 179 height 17
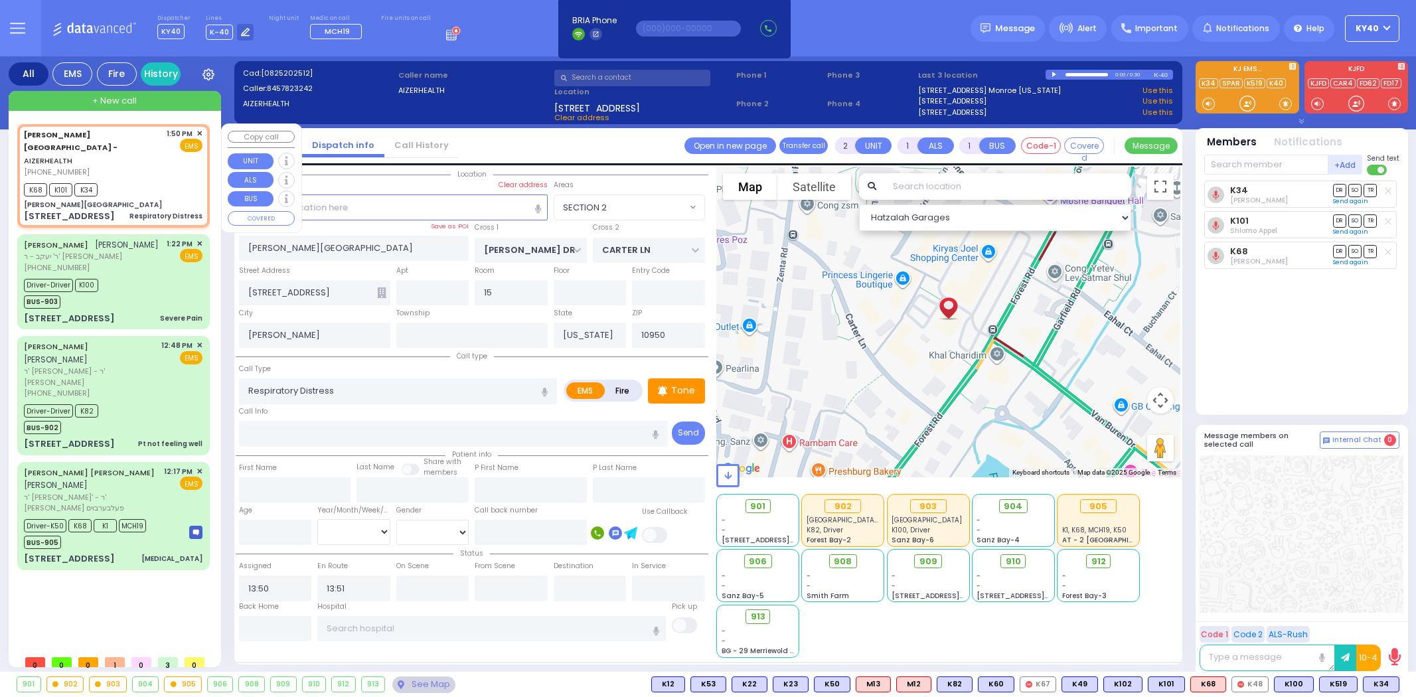
select select "SECTION 2"
select select
click at [157, 144] on div "Aizer Health Center - AIZERHEALTH (845) 782-3242 1:50 PM ✕ EMS" at bounding box center [113, 153] width 179 height 50
select select
radio input "true"
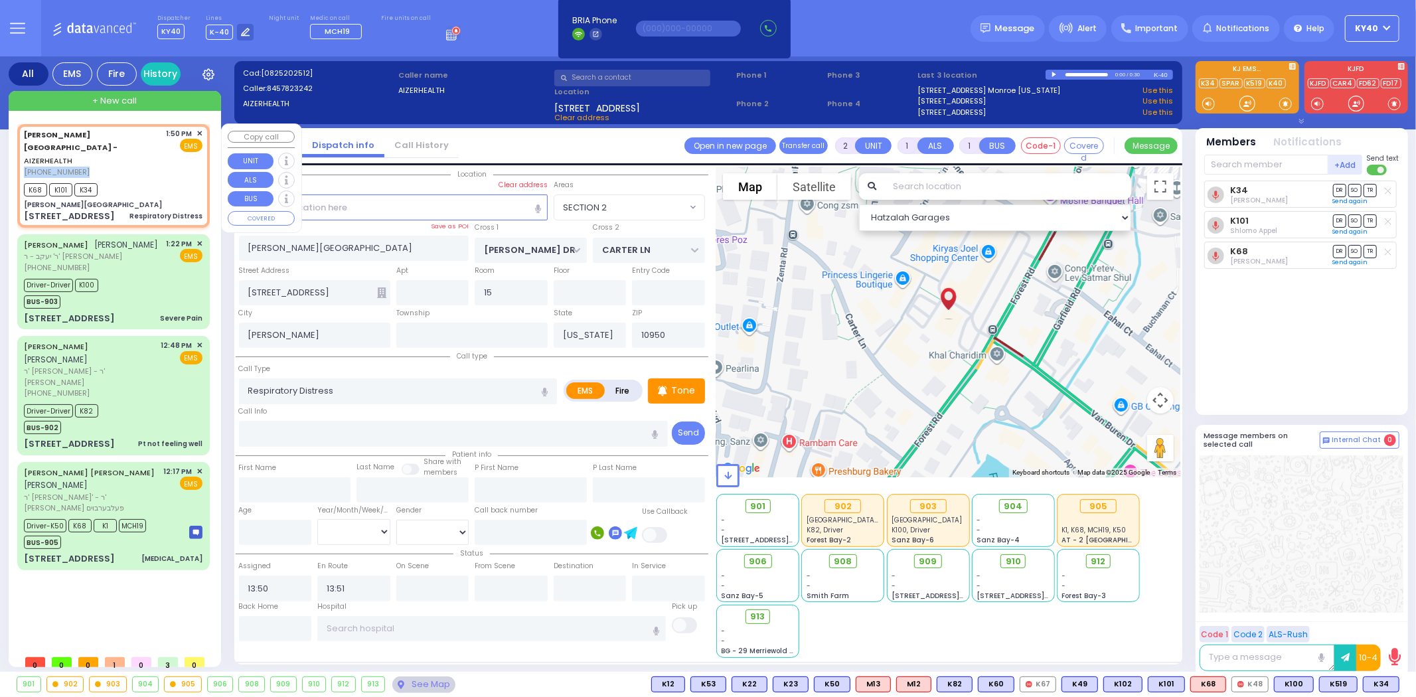
select select
select select "Hatzalah Garages"
select select "SECTION 2"
click at [763, 560] on span "906" at bounding box center [763, 561] width 18 height 13
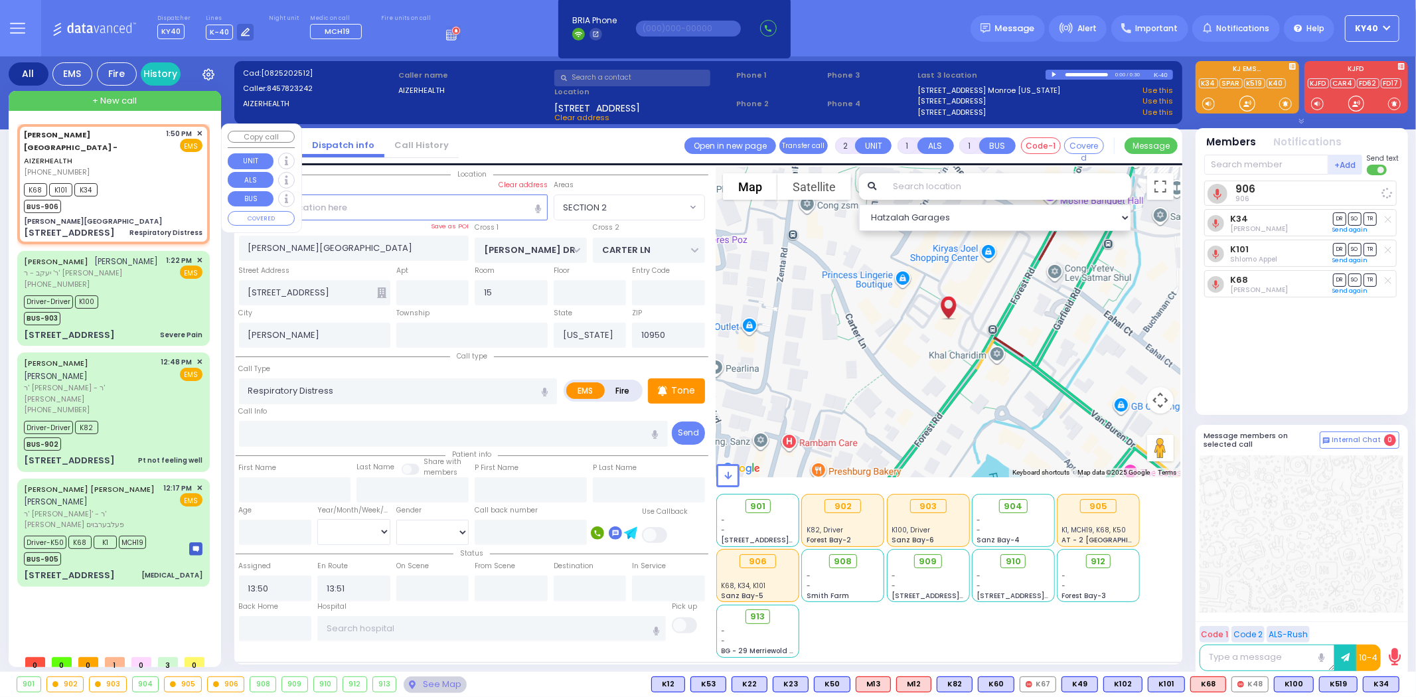
select select
radio input "true"
select select
click at [160, 143] on div "Aizer Health Center - AIZERHEALTH (845) 782-3242 1:50 PM ✕ EMS" at bounding box center [113, 153] width 179 height 50
select select "Hatzalah Garages"
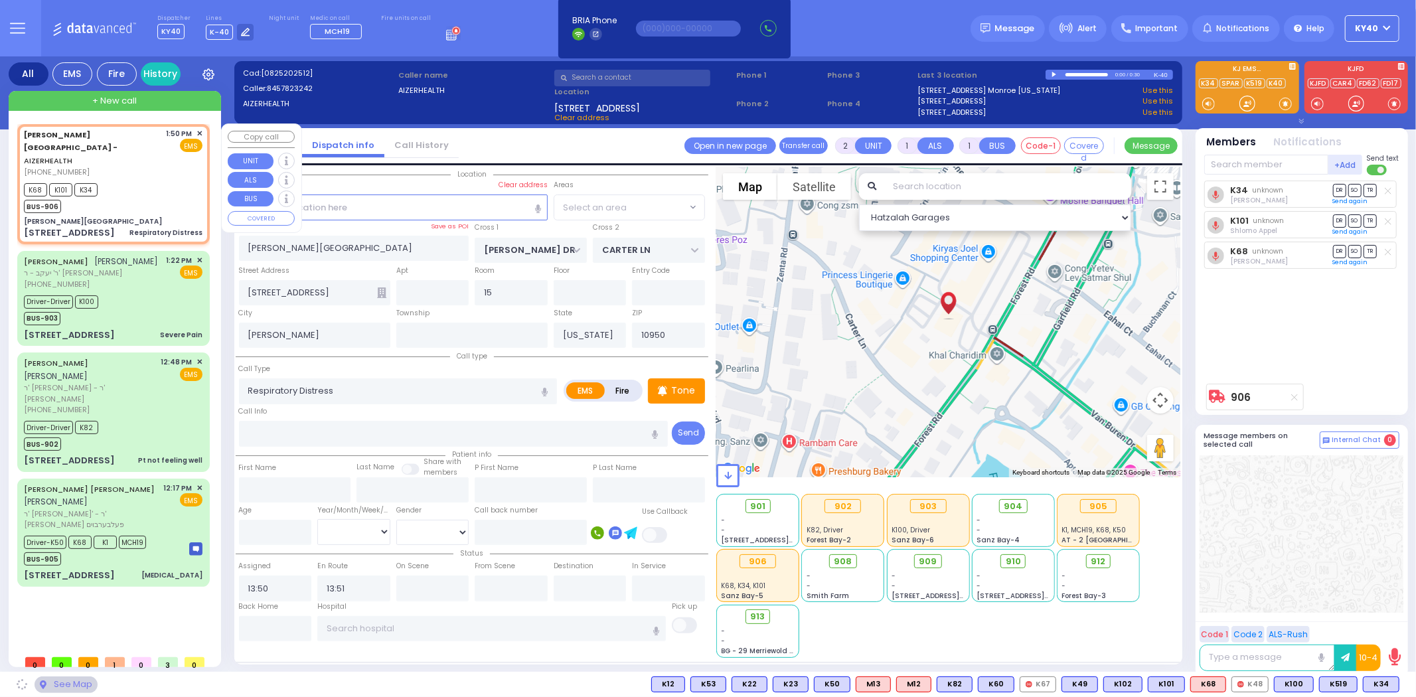
select select
radio input "true"
select select
select select "SECTION 2"
select select "Hatzalah Garages"
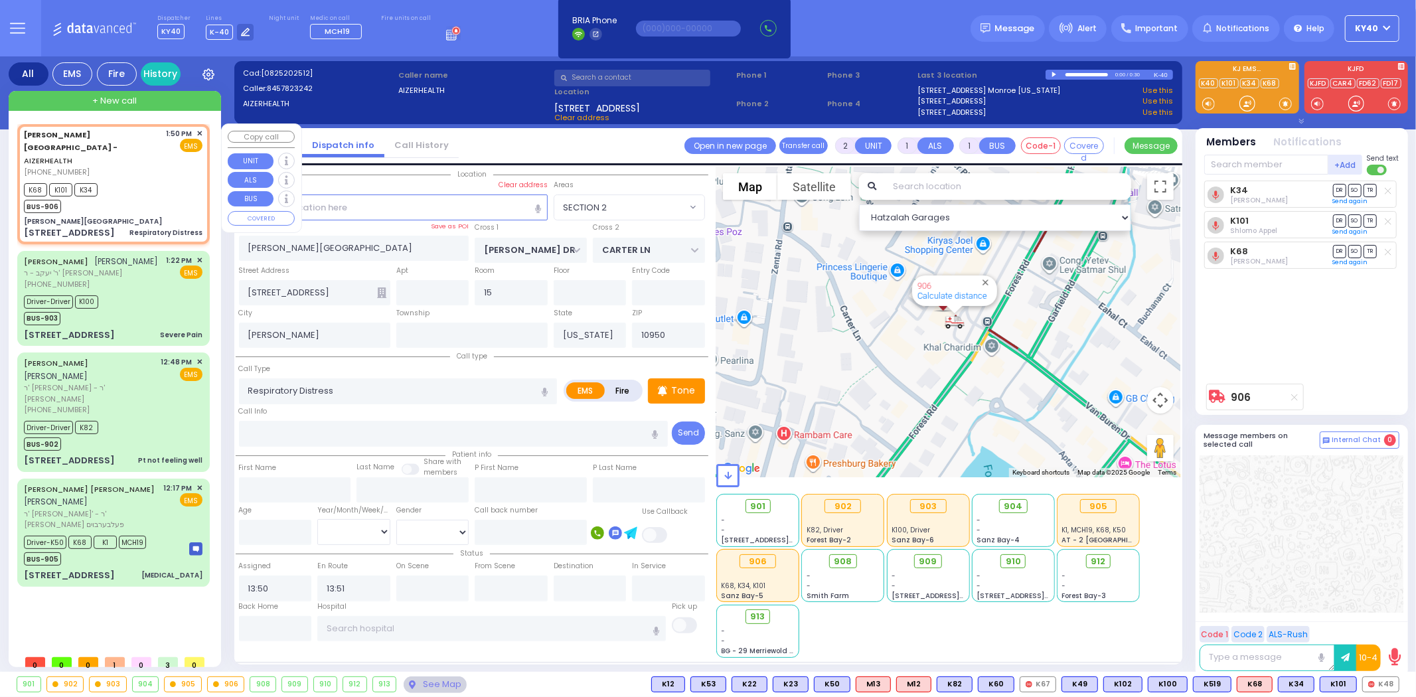
click at [138, 180] on div "K68 K101 K34 BUS-906" at bounding box center [113, 196] width 179 height 33
select select
radio input "true"
select select
select select "Hatzalah Garages"
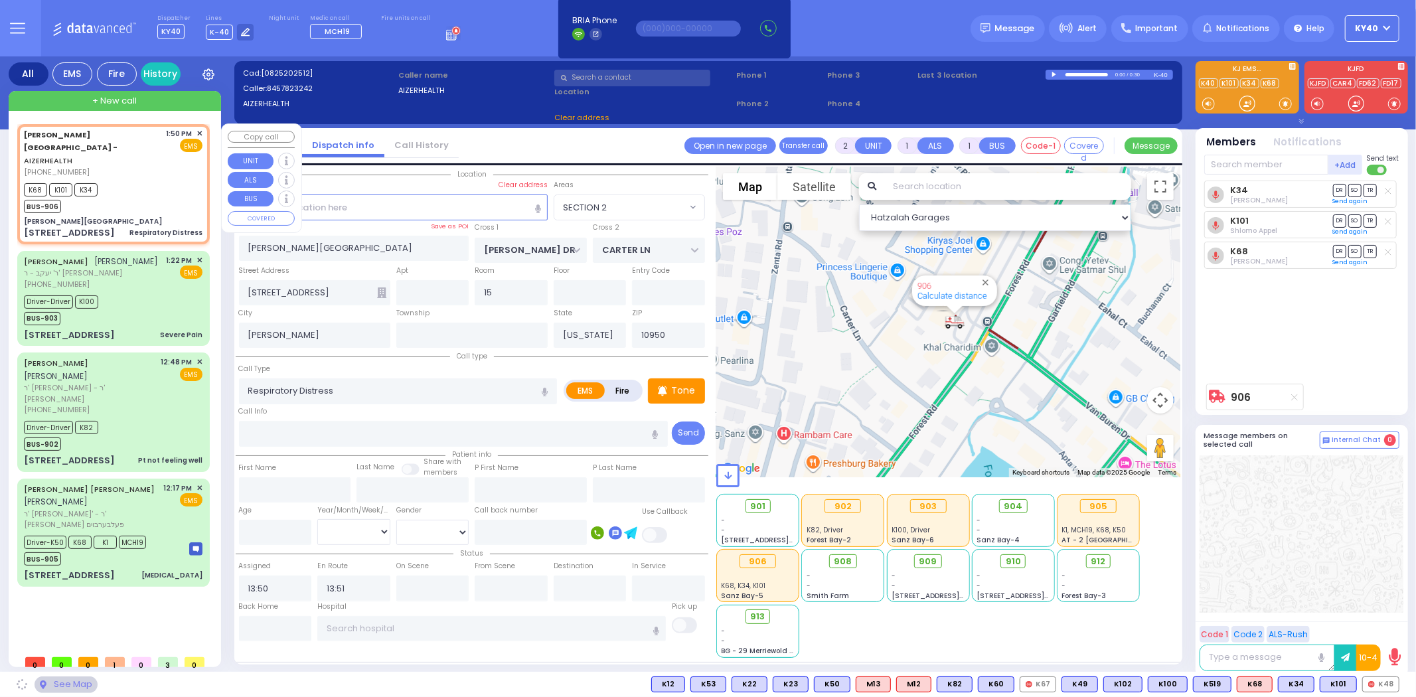
select select "SECTION 2"
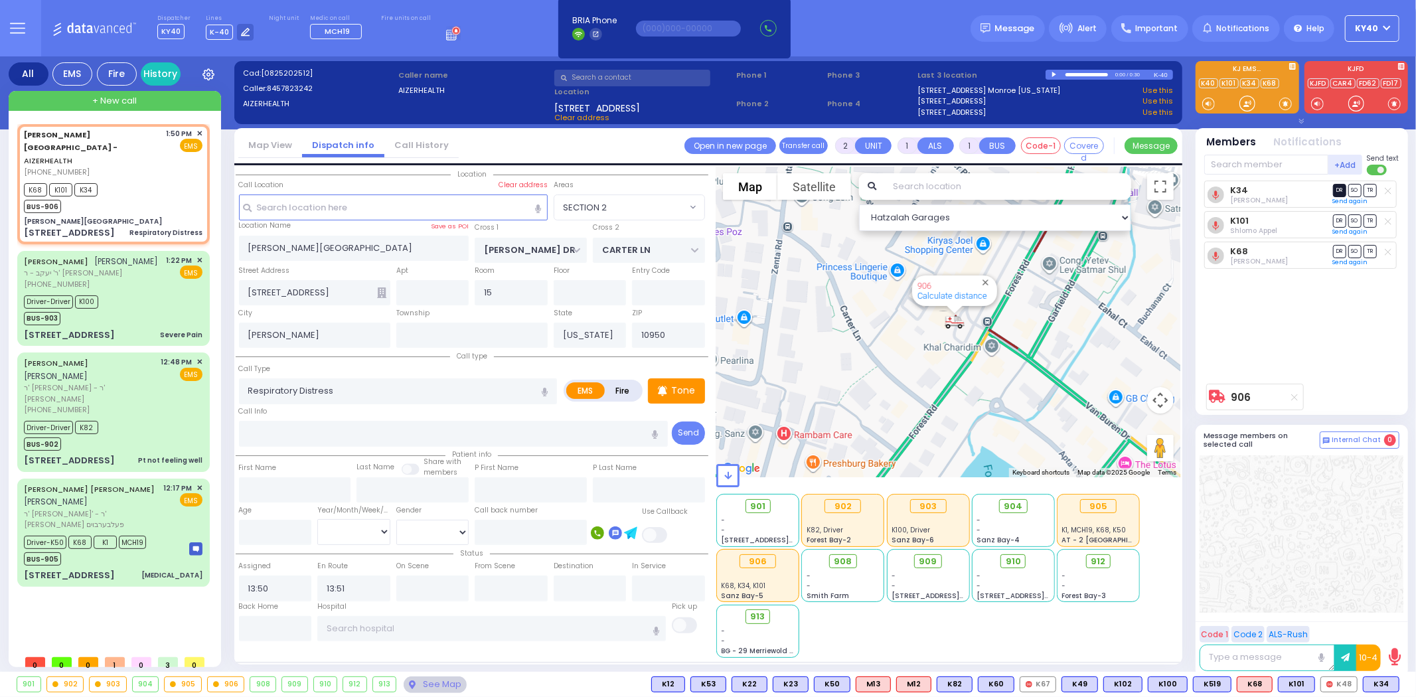
click at [1342, 188] on span "DR" at bounding box center [1339, 190] width 13 height 13
select select
radio input "true"
select select
select select "Hatzalah Garages"
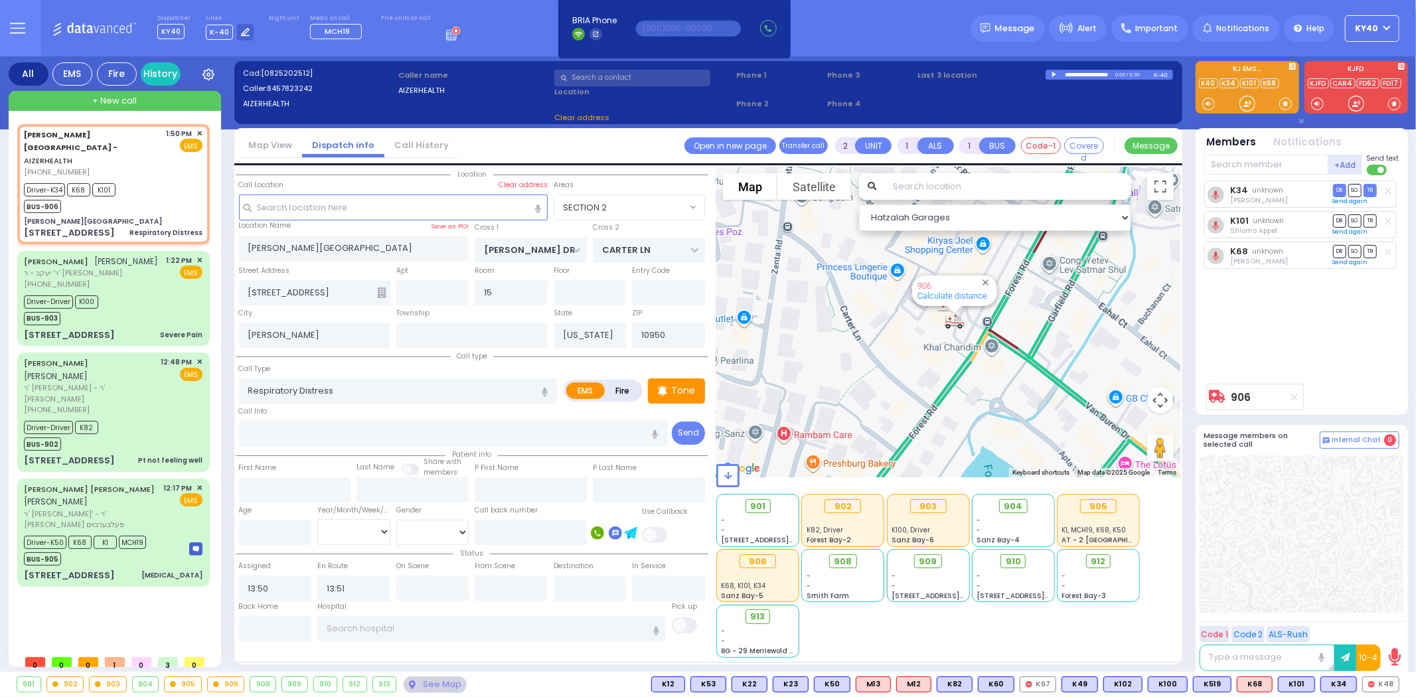
select select "SECTION 2"
click at [1370, 245] on span "TR" at bounding box center [1369, 251] width 13 height 13
select select
radio input "true"
select select
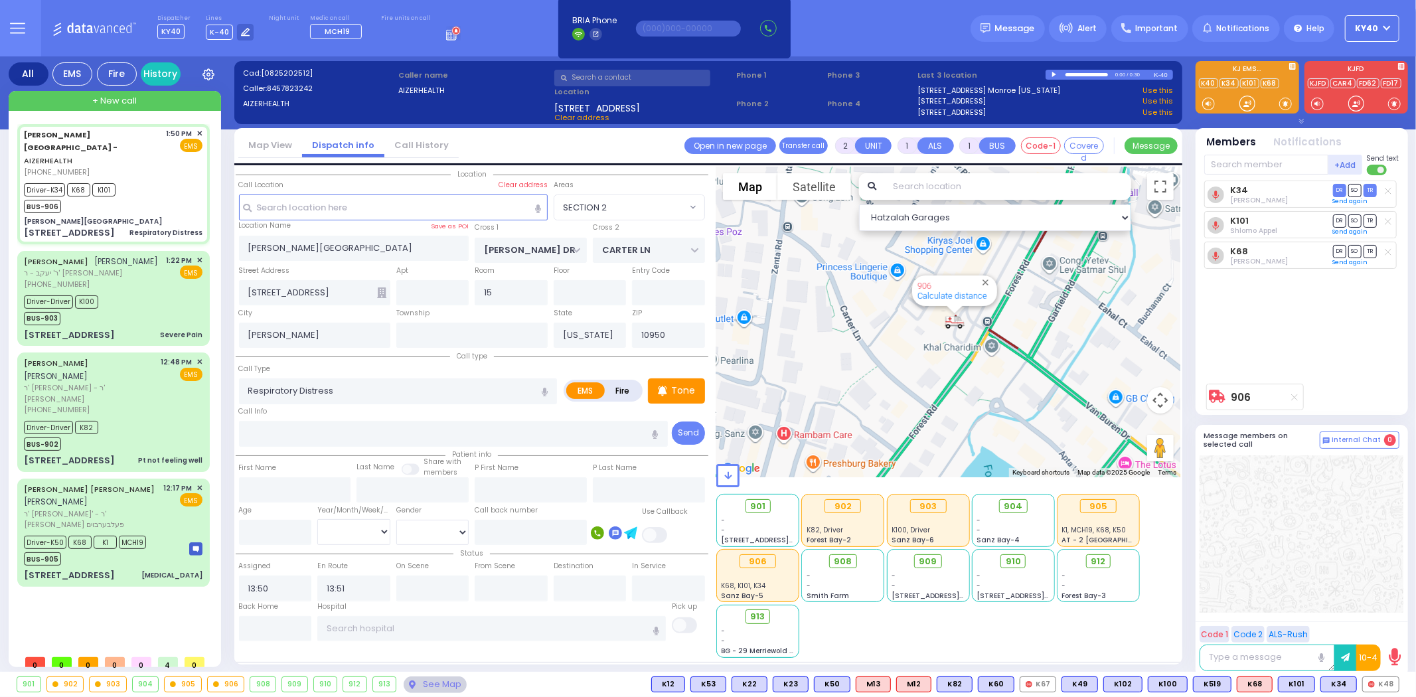
type input "14:01"
select select "SECTION 2"
select select "Hatzalah Garages"
click at [1354, 222] on span "SO" at bounding box center [1354, 220] width 13 height 13
select select
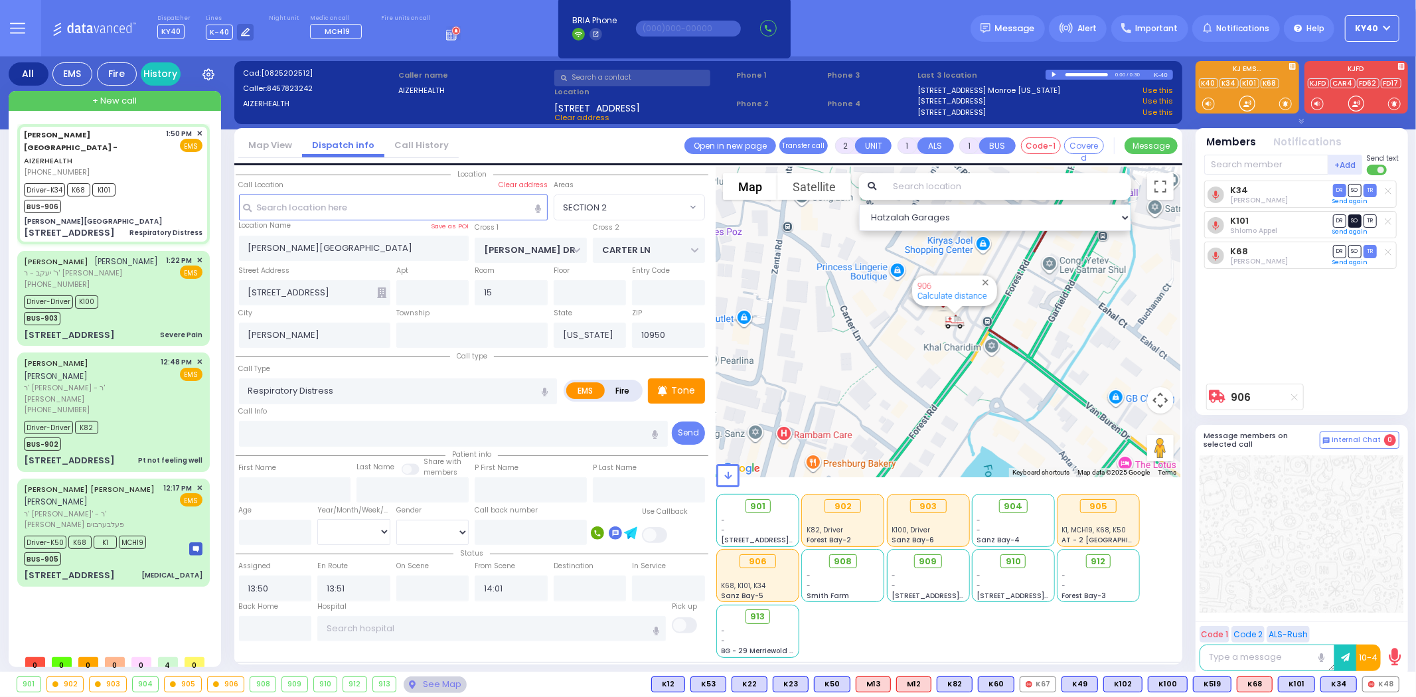
radio input "true"
select select
select select "Hatzalah Garages"
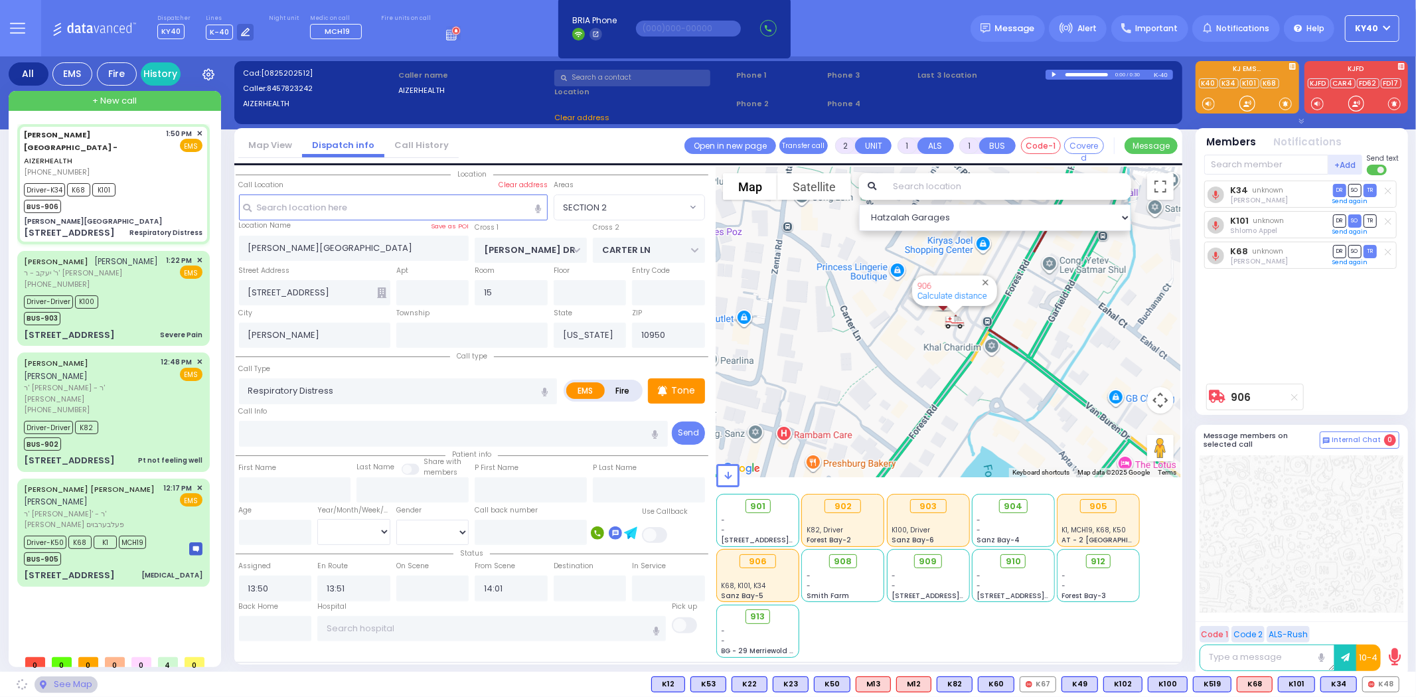
select select "SECTION 2"
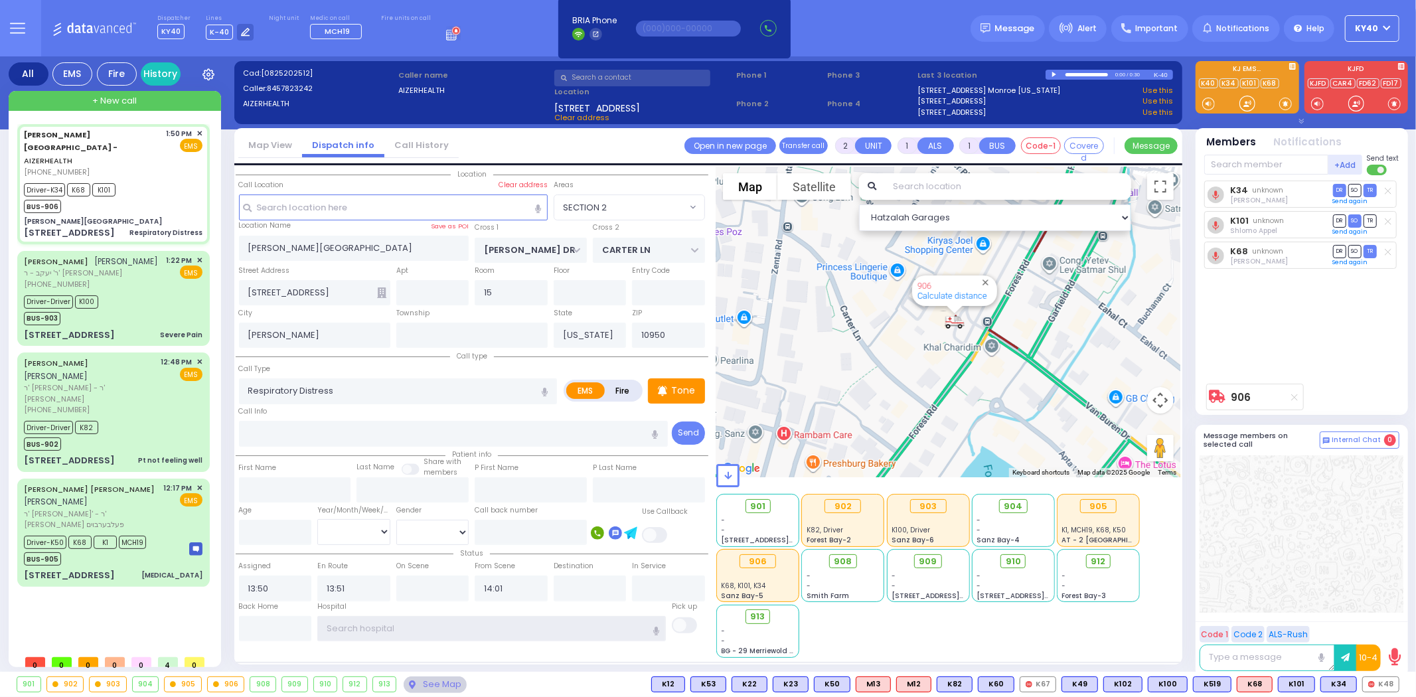
click at [411, 624] on input "text" at bounding box center [491, 628] width 348 height 25
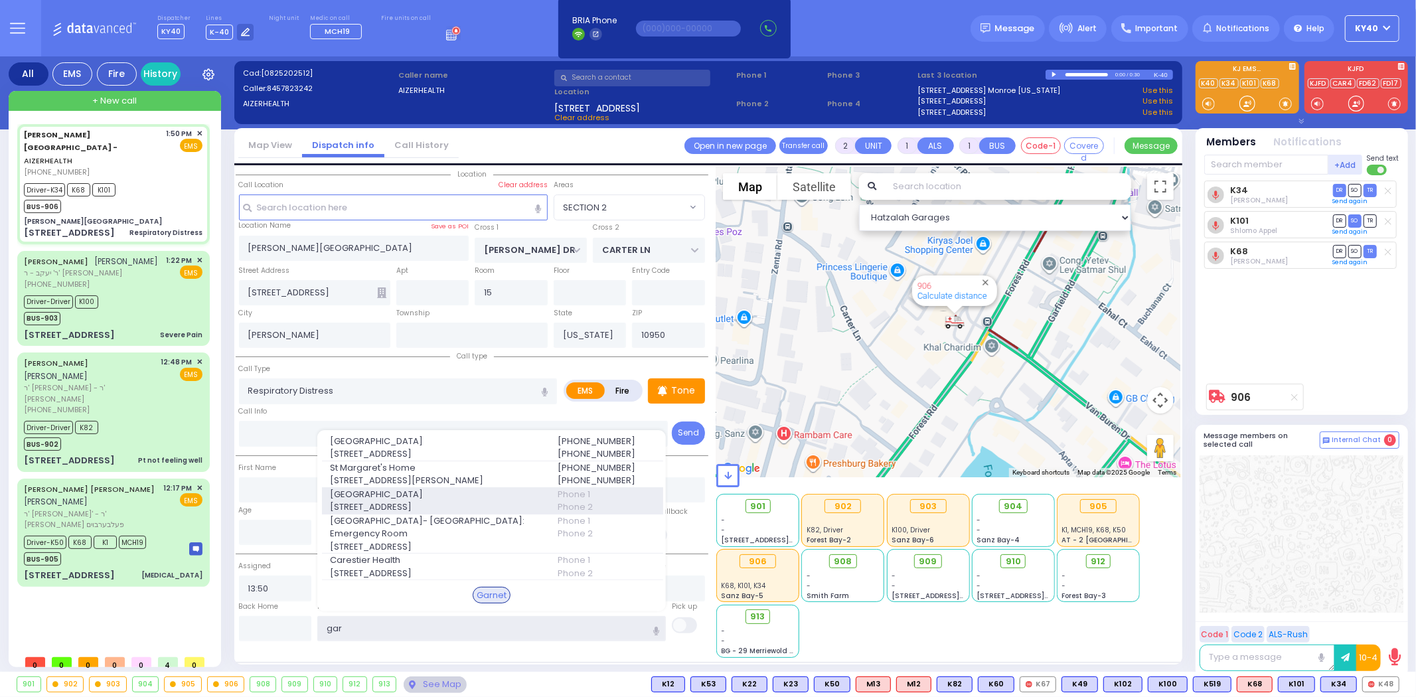
type input "gar"
click at [426, 500] on span "707 E Main St" at bounding box center [435, 506] width 211 height 13
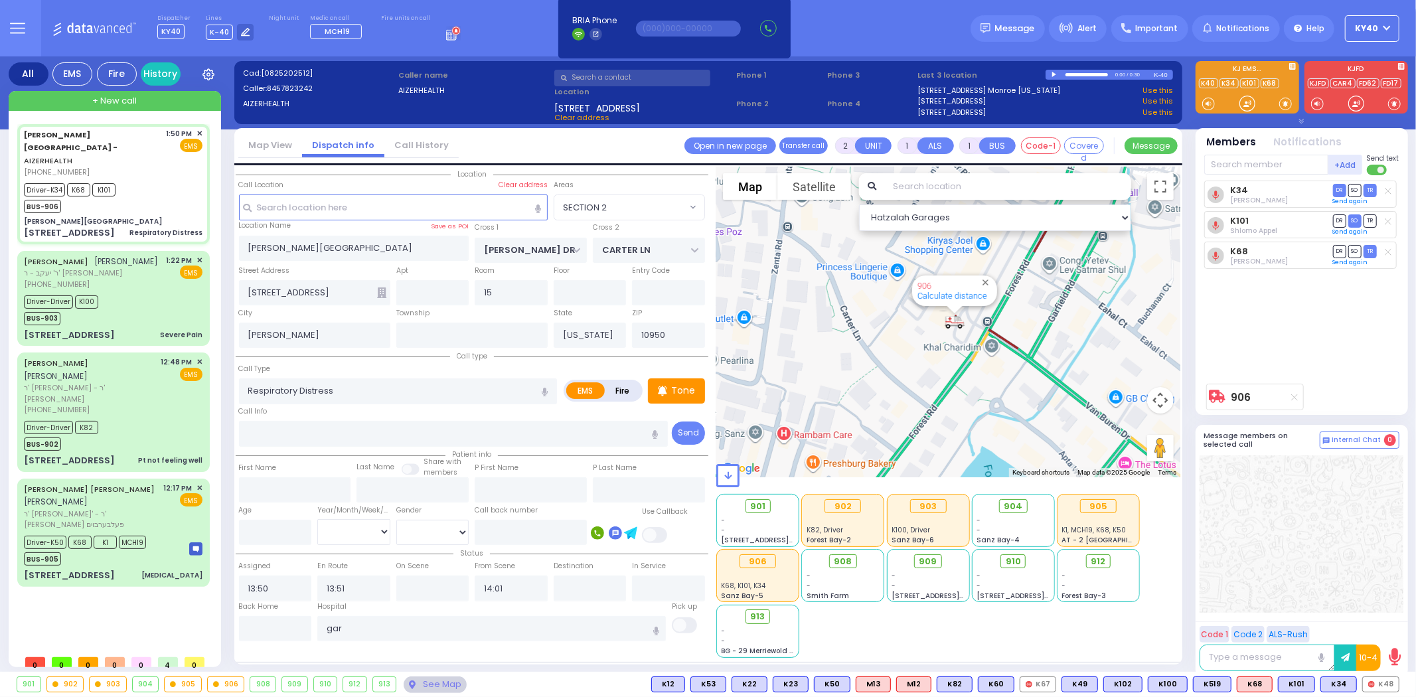
select select
radio input "true"
select select
type input "[GEOGRAPHIC_DATA]"
select select "Hatzalah Garages"
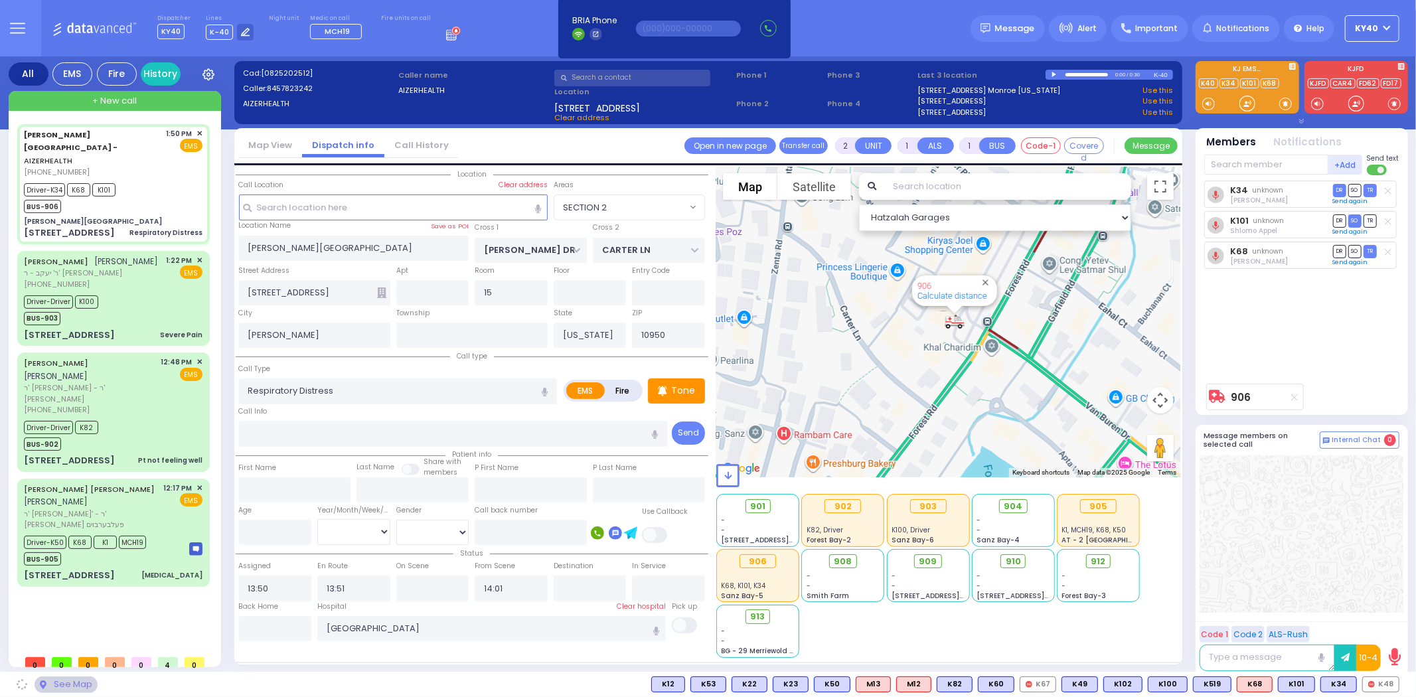
select select "SECTION 2"
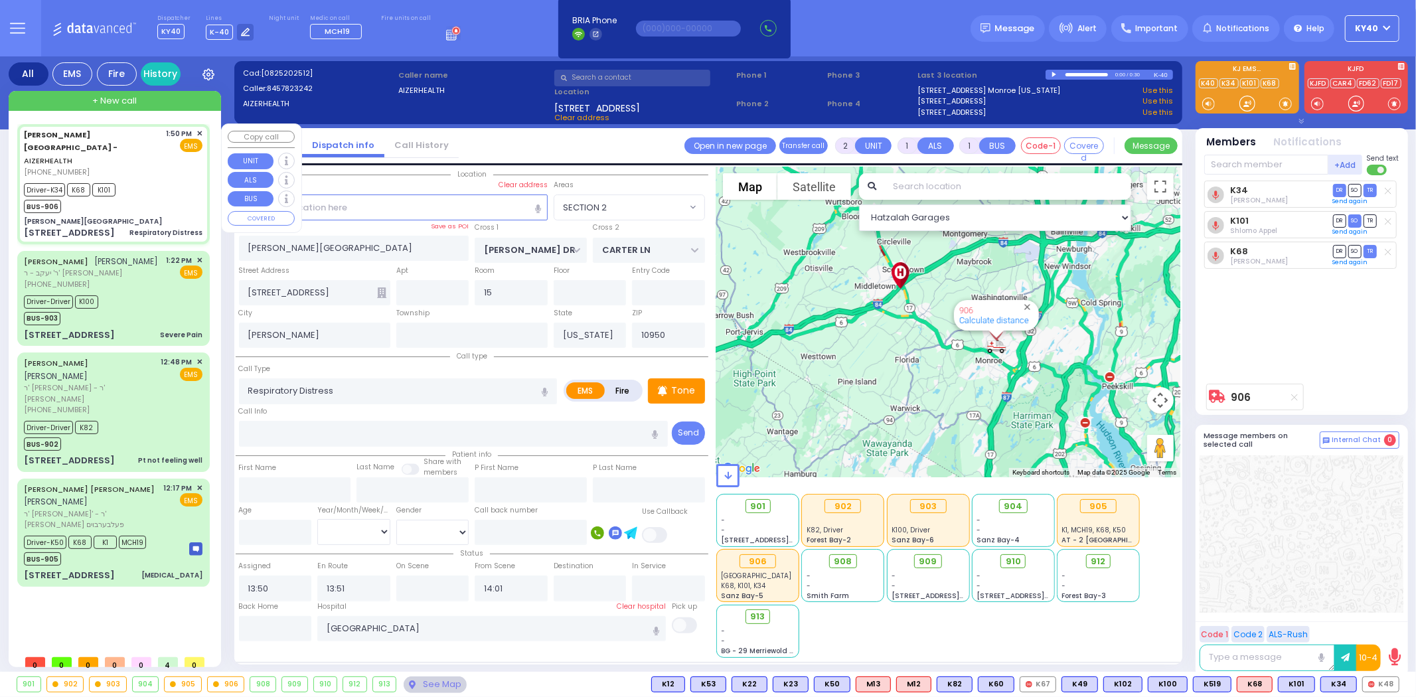
click at [162, 181] on div "Driver-K34 K68 K101 BUS-906" at bounding box center [113, 196] width 179 height 33
select select
radio input "true"
select select
select select "Hatzalah Garages"
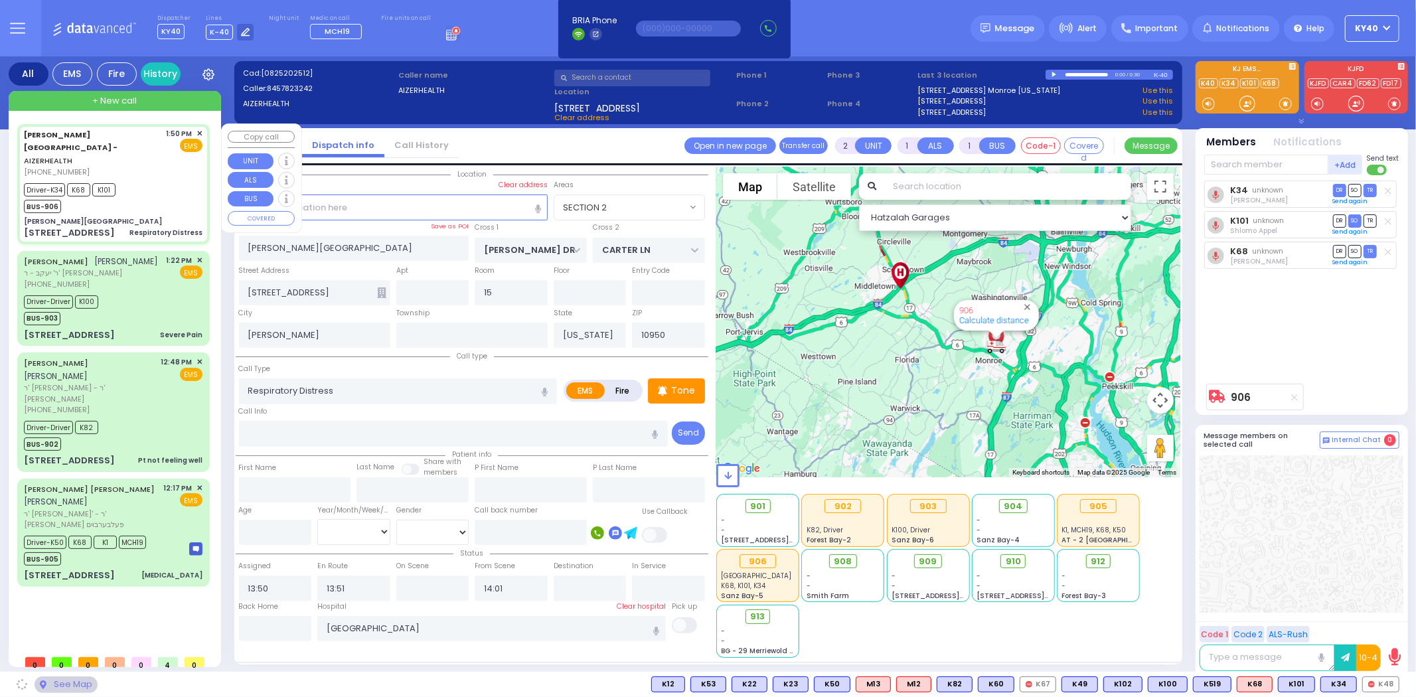
select select "SECTION 2"
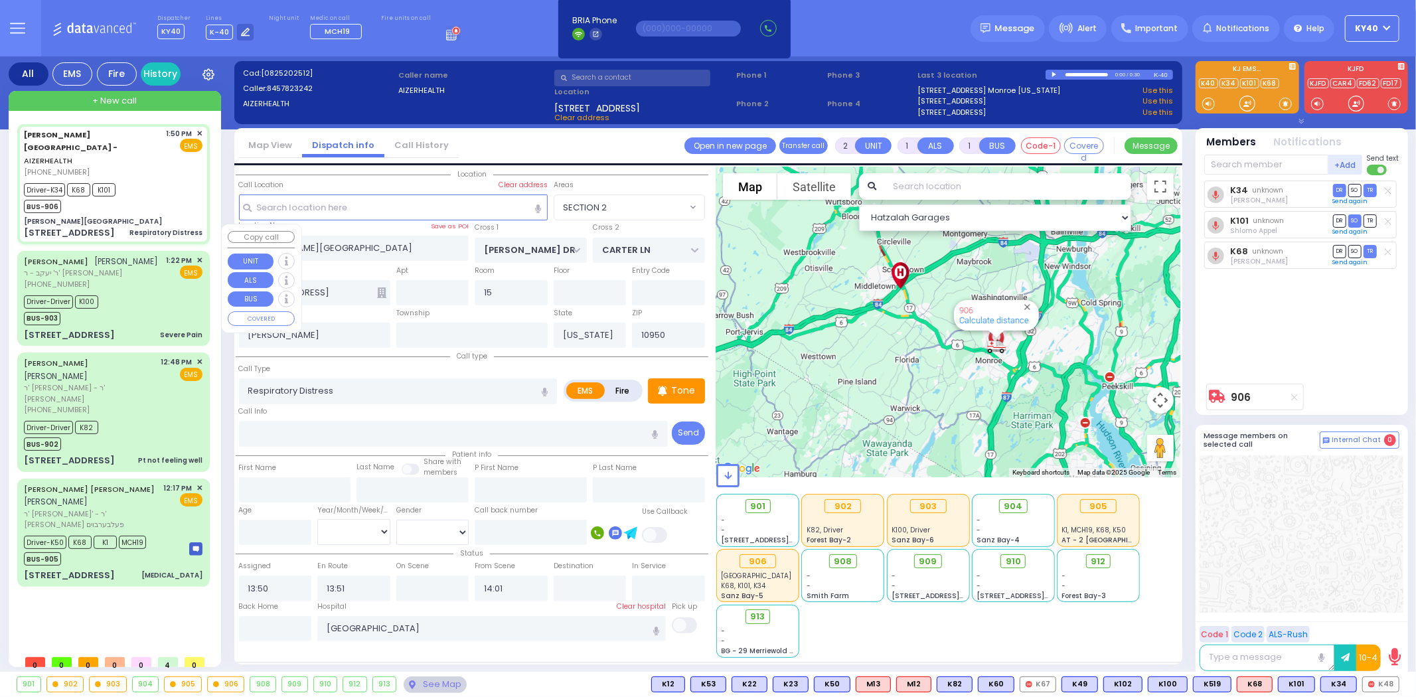
click at [155, 292] on div "Driver-Driver K100 BUS-903" at bounding box center [113, 308] width 179 height 33
type input "6"
select select
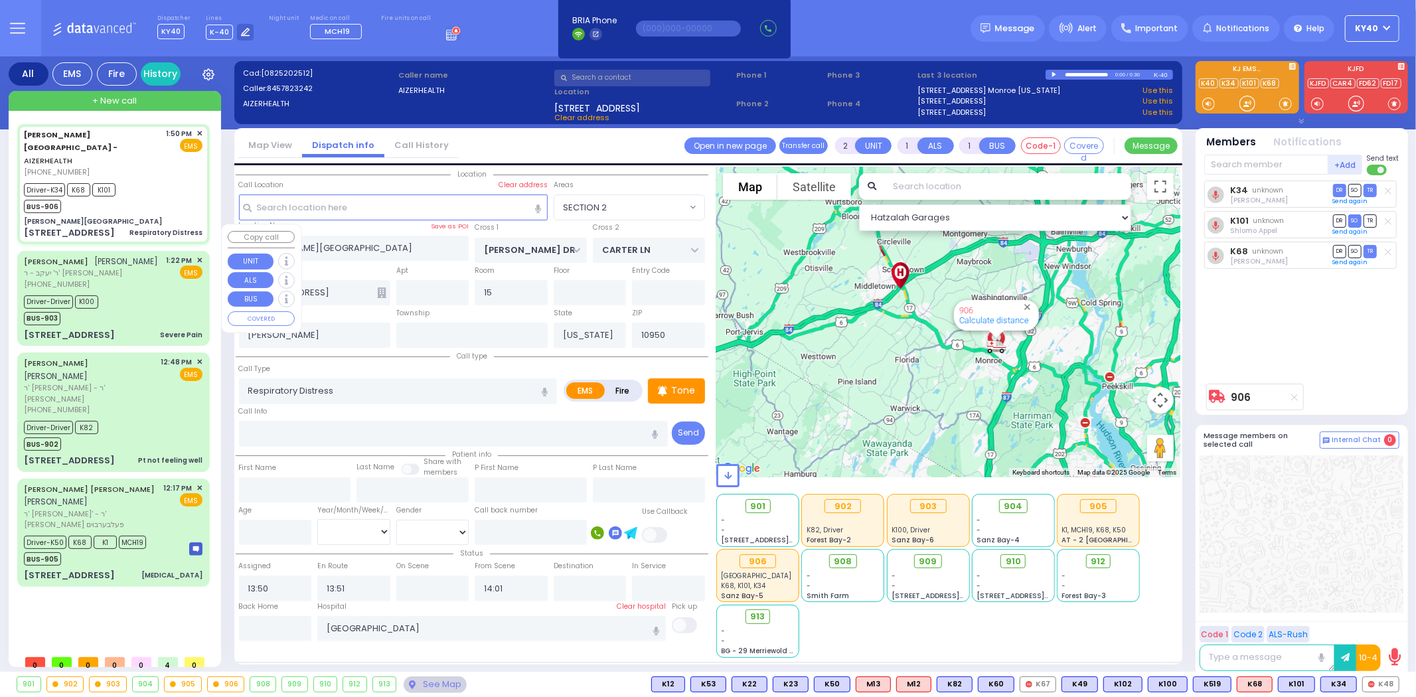
type input "Severe Pain"
radio input "true"
type input "[PERSON_NAME]"
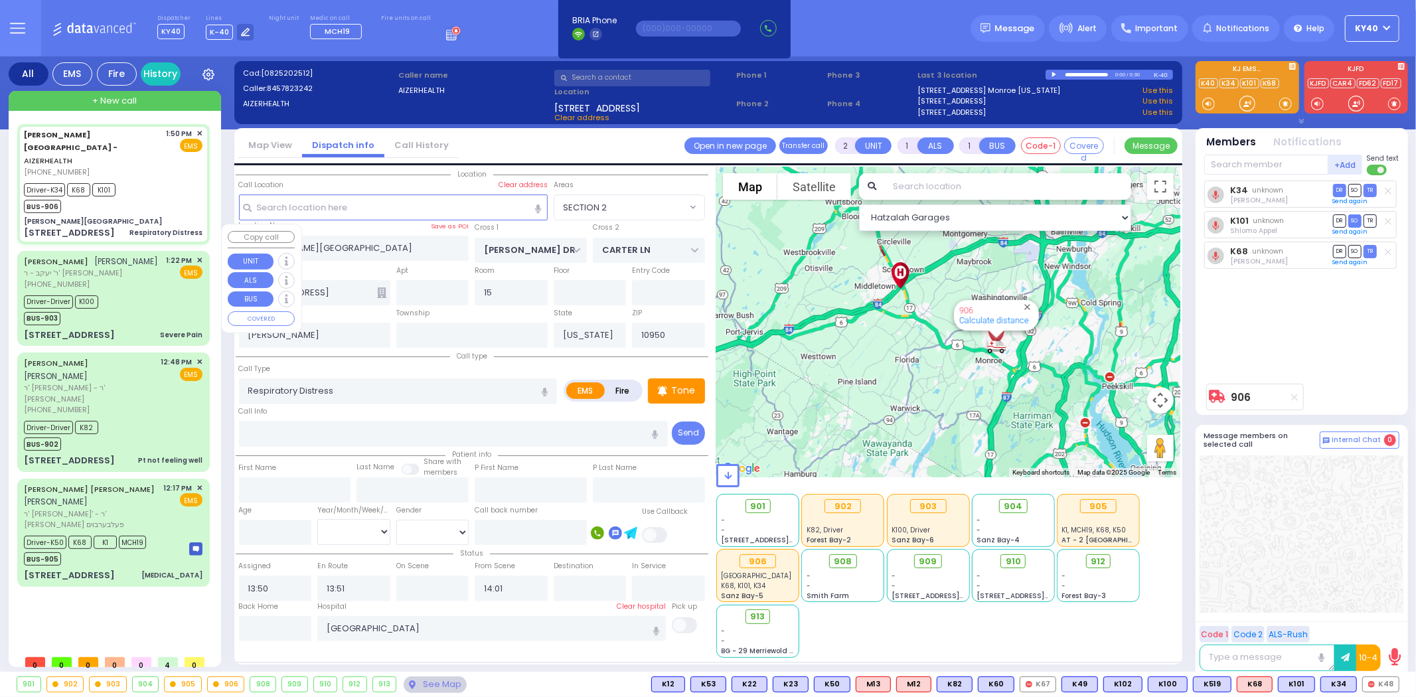
type input "[PERSON_NAME]"
type input "21"
select select "Year"
select select "[DEMOGRAPHIC_DATA]"
type input "13:22"
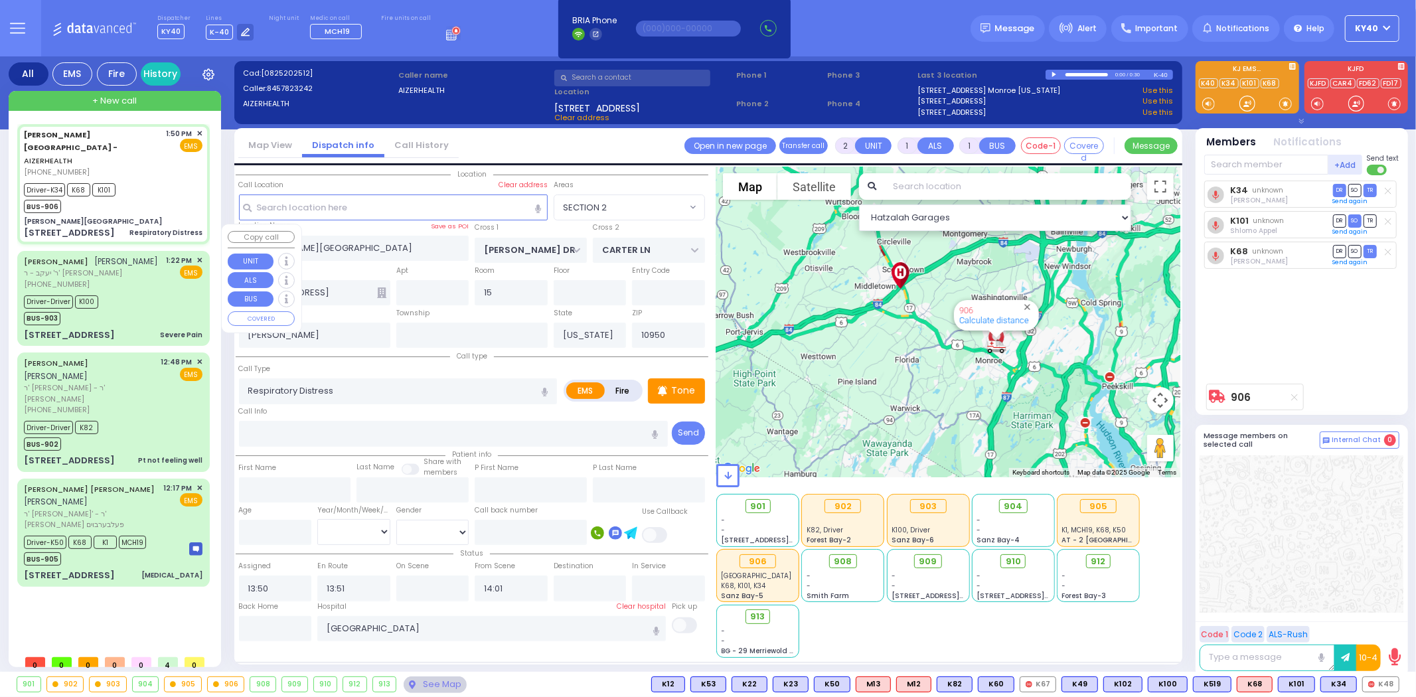
type input "13:39"
type input "13:53"
type input "[GEOGRAPHIC_DATA]"
select select "Hatzalah Garages"
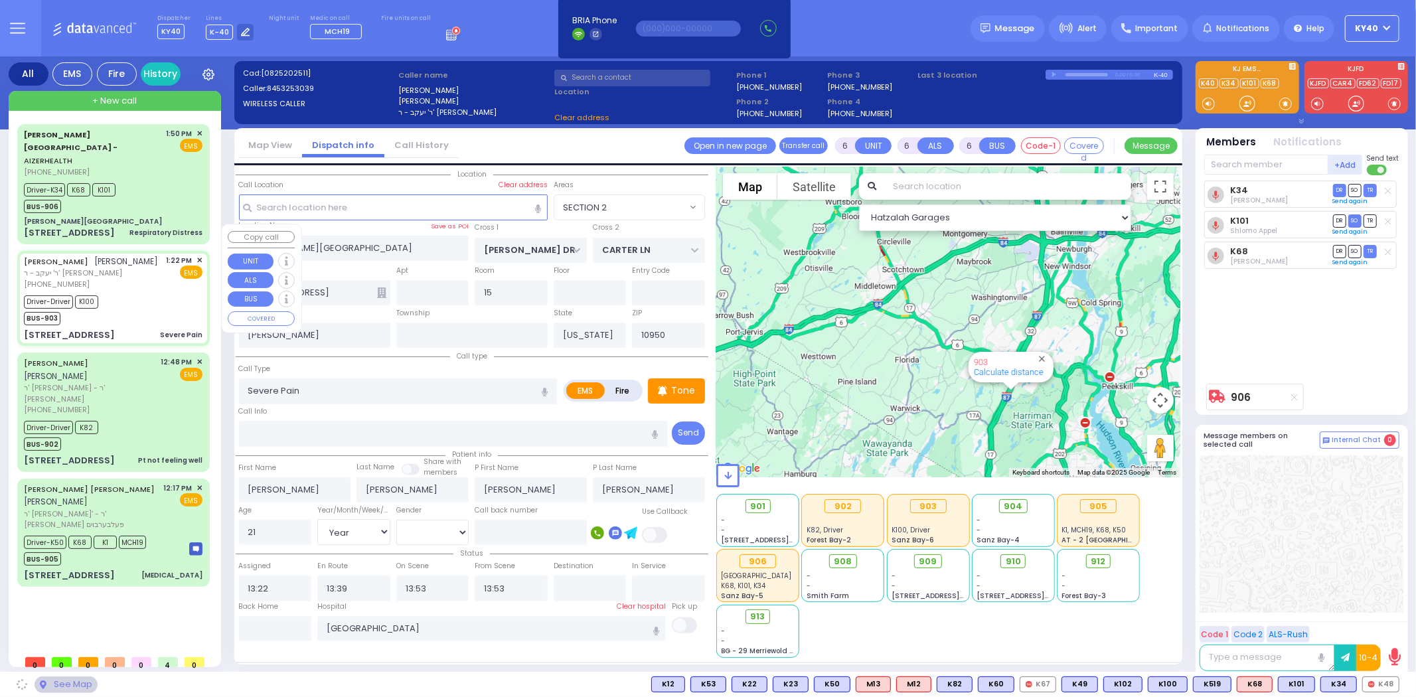
type input "[GEOGRAPHIC_DATA]"
type input "VAYOEL MOSHE COURT"
type input "[STREET_ADDRESS]"
type input "Monroe"
select select "SECTION 4"
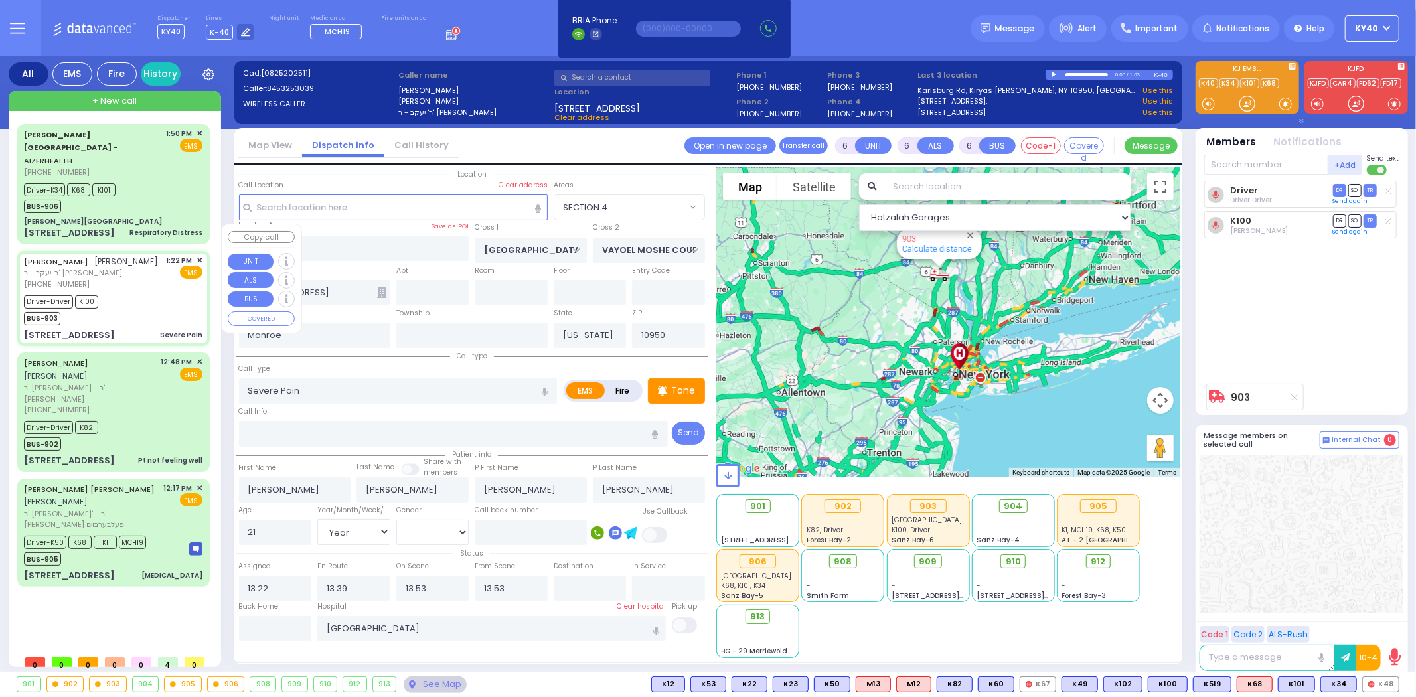
click at [154, 292] on div "Driver-Driver K100 BUS-903" at bounding box center [113, 308] width 179 height 33
select select
radio input "true"
select select "Year"
select select "[DEMOGRAPHIC_DATA]"
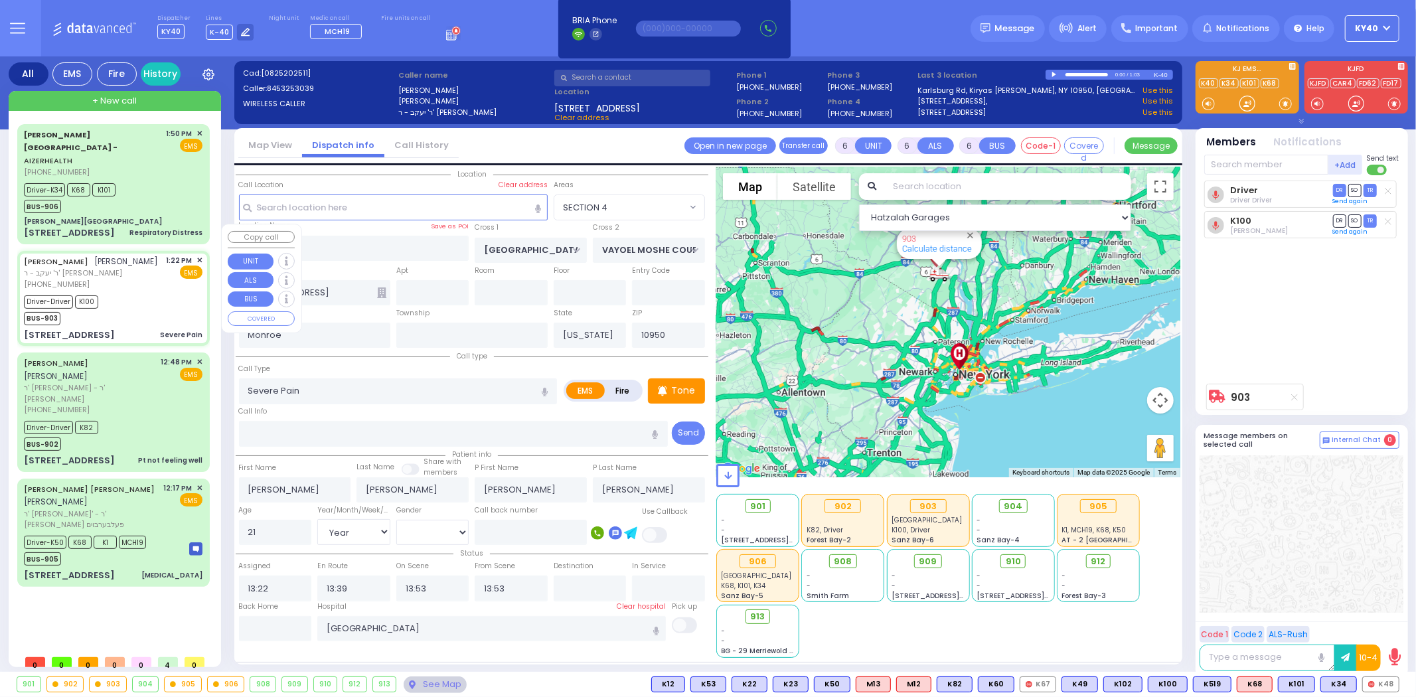
select select "Hatzalah Garages"
select select "SECTION 4"
click at [129, 356] on div "KALMEN ELEIZER MALACH קלמן אליעזר מאלח" at bounding box center [90, 369] width 133 height 26
select select
type input "Pt not feeling well"
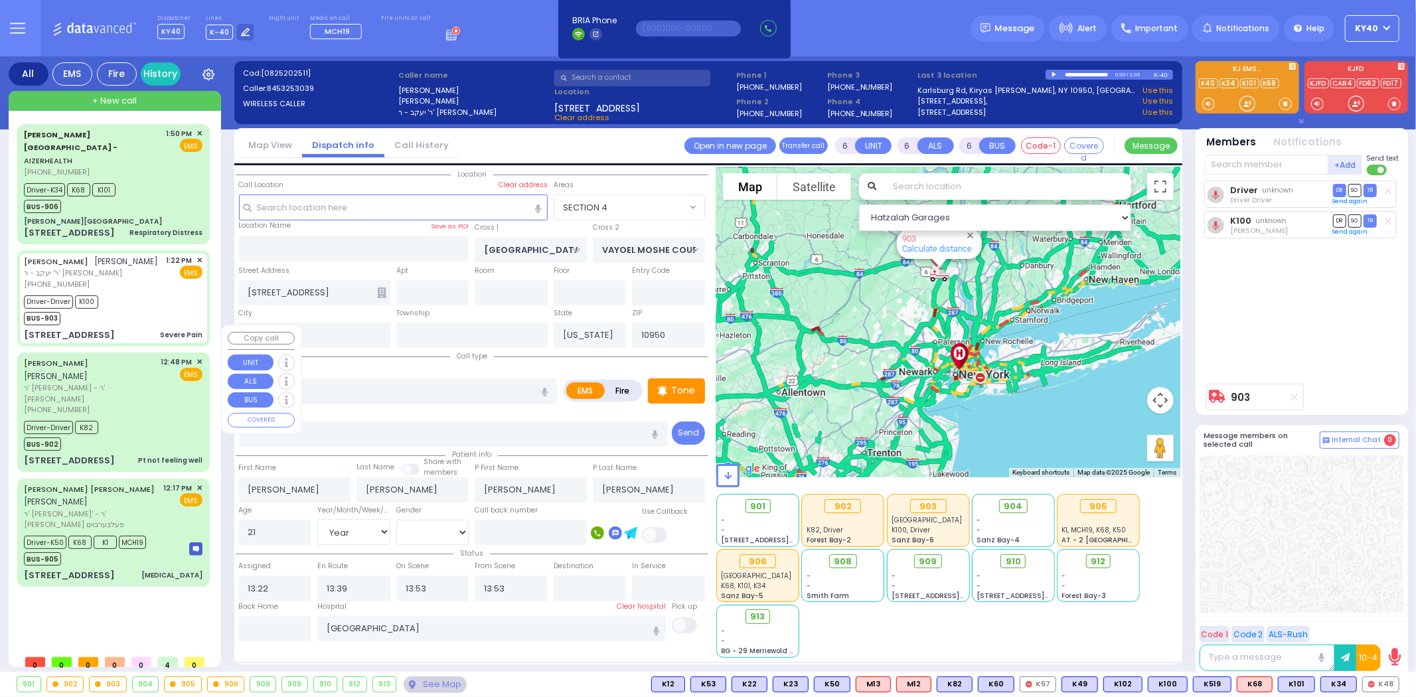
radio input "true"
type input "[PERSON_NAME]"
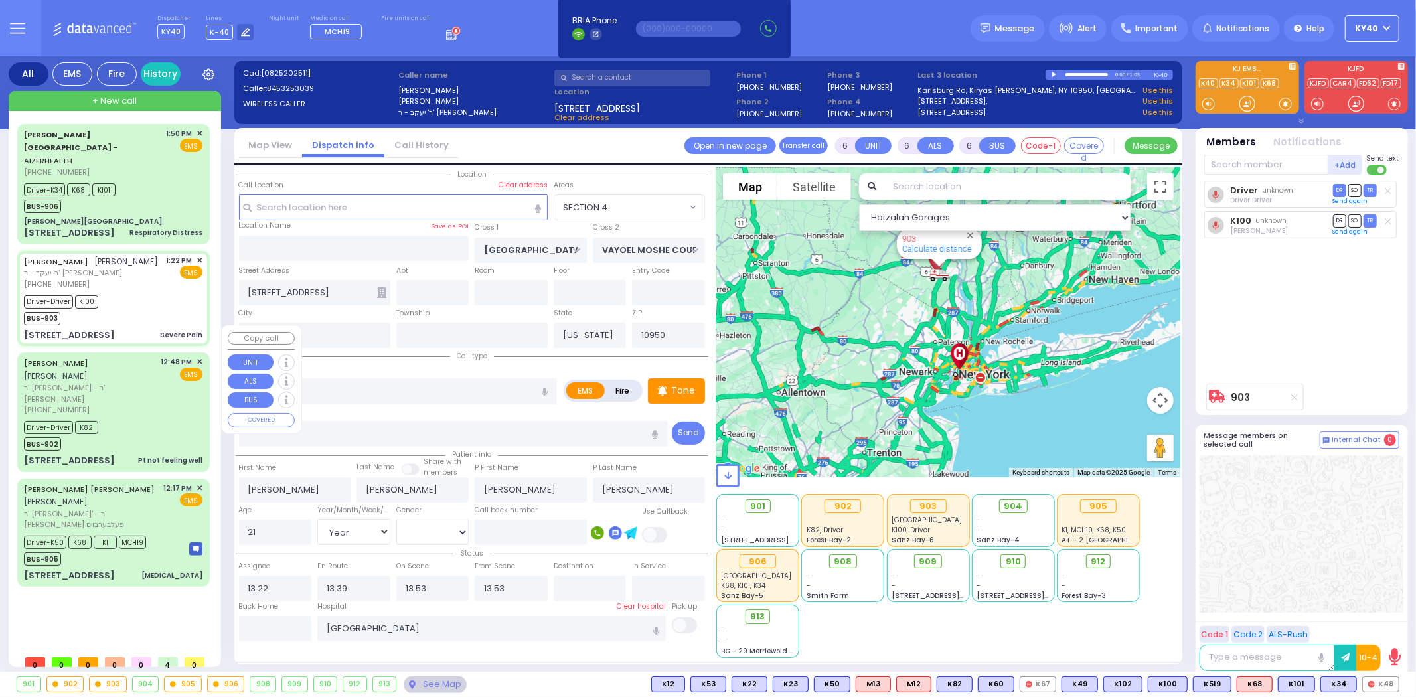
type input "34"
select select "Year"
select select "[DEMOGRAPHIC_DATA]"
type input "12:48"
type input "12:53"
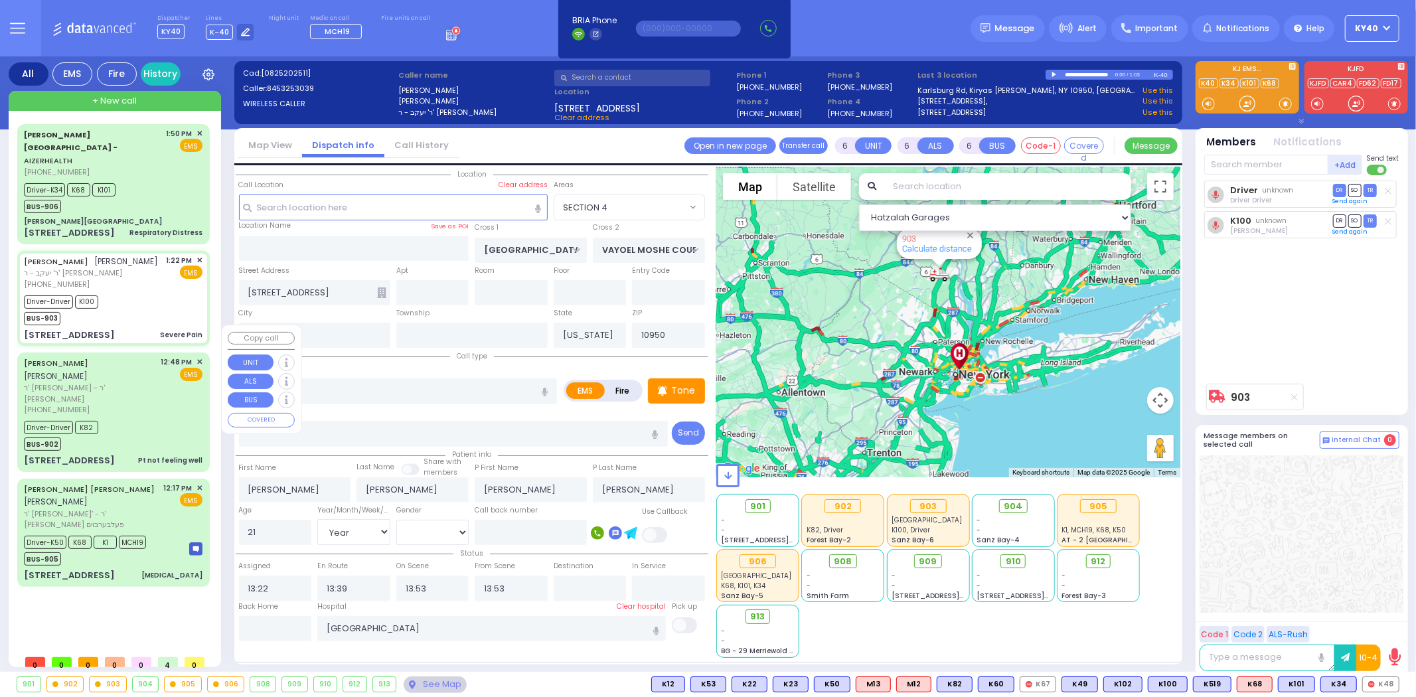
type input "13:27"
type input "[GEOGRAPHIC_DATA]-[PERSON_NAME][GEOGRAPHIC_DATA]"
select select "Hatzalah Garages"
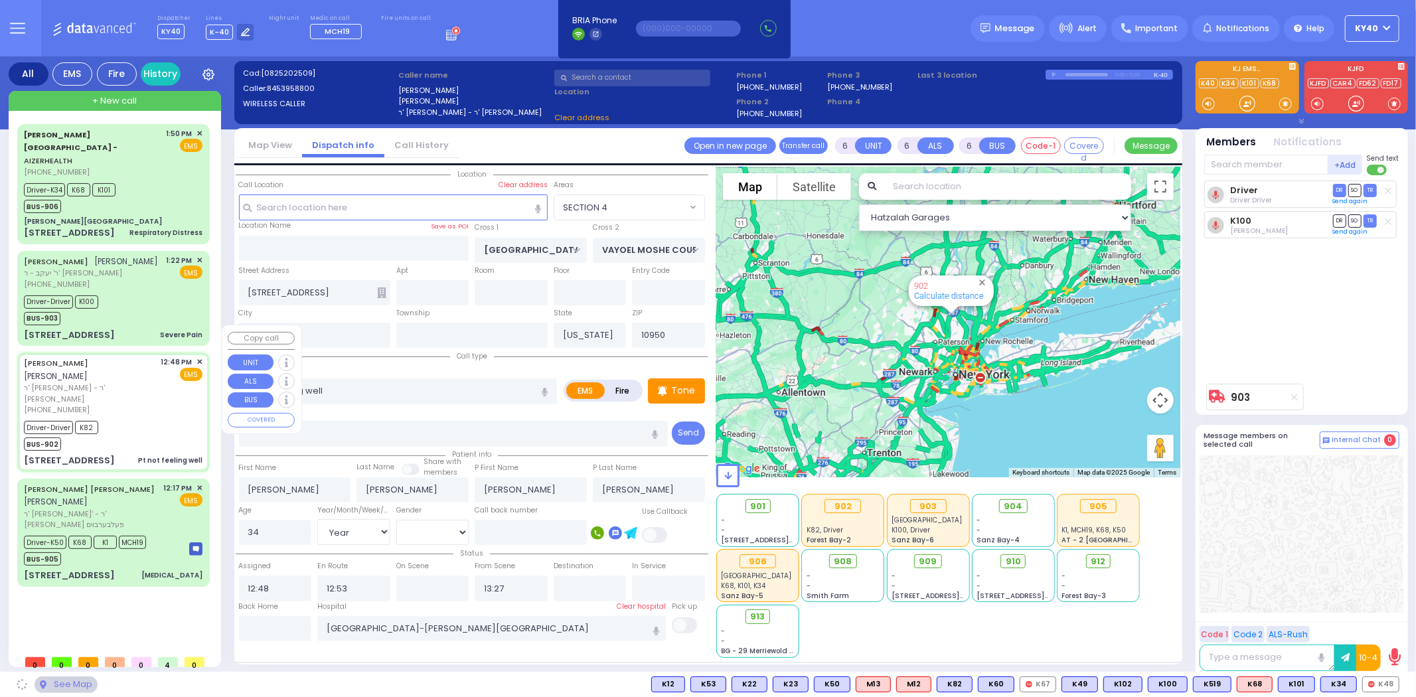
type input "ROVNA COURT"
type input "[GEOGRAPHIC_DATA]"
type input "[STREET_ADDRESS]"
type input "302"
select select "SECTION 5"
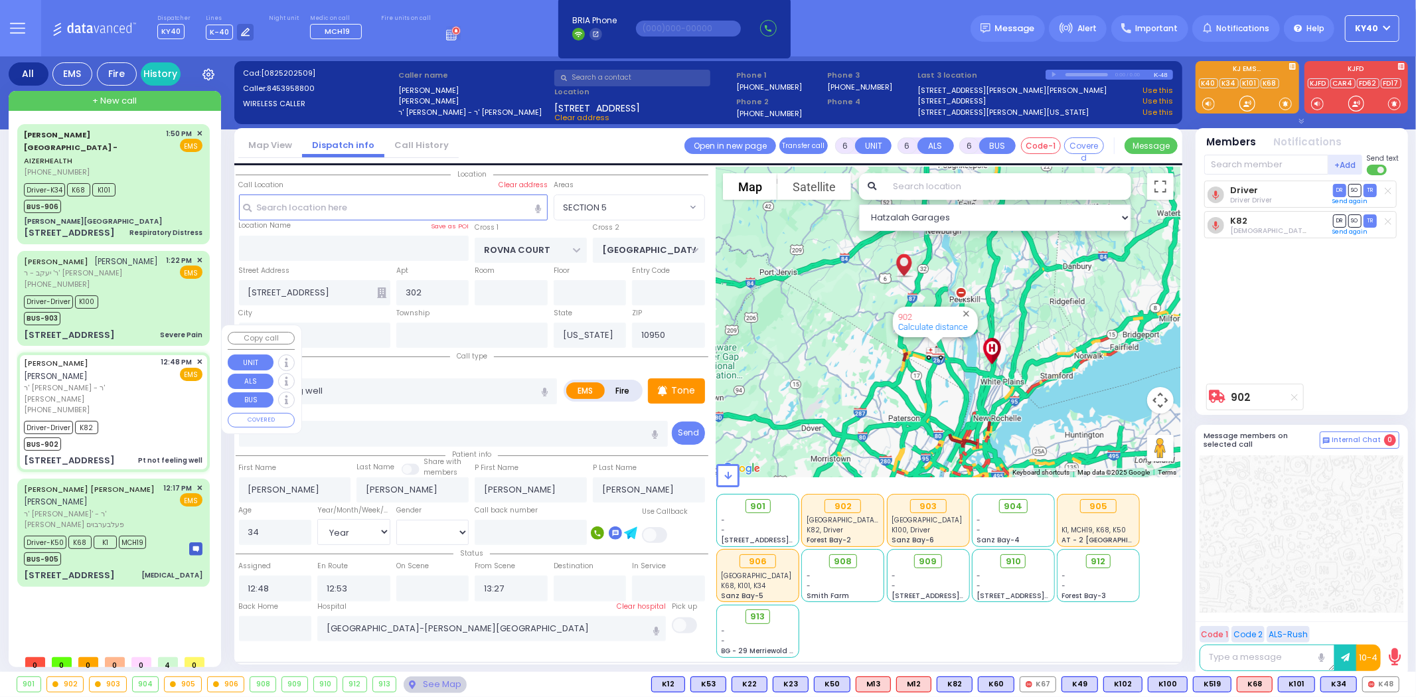
click at [131, 356] on div "KALMEN ELEIZER MALACH קלמן אליעזר מאלח" at bounding box center [90, 369] width 133 height 26
select select
radio input "true"
select select "Year"
select select "[DEMOGRAPHIC_DATA]"
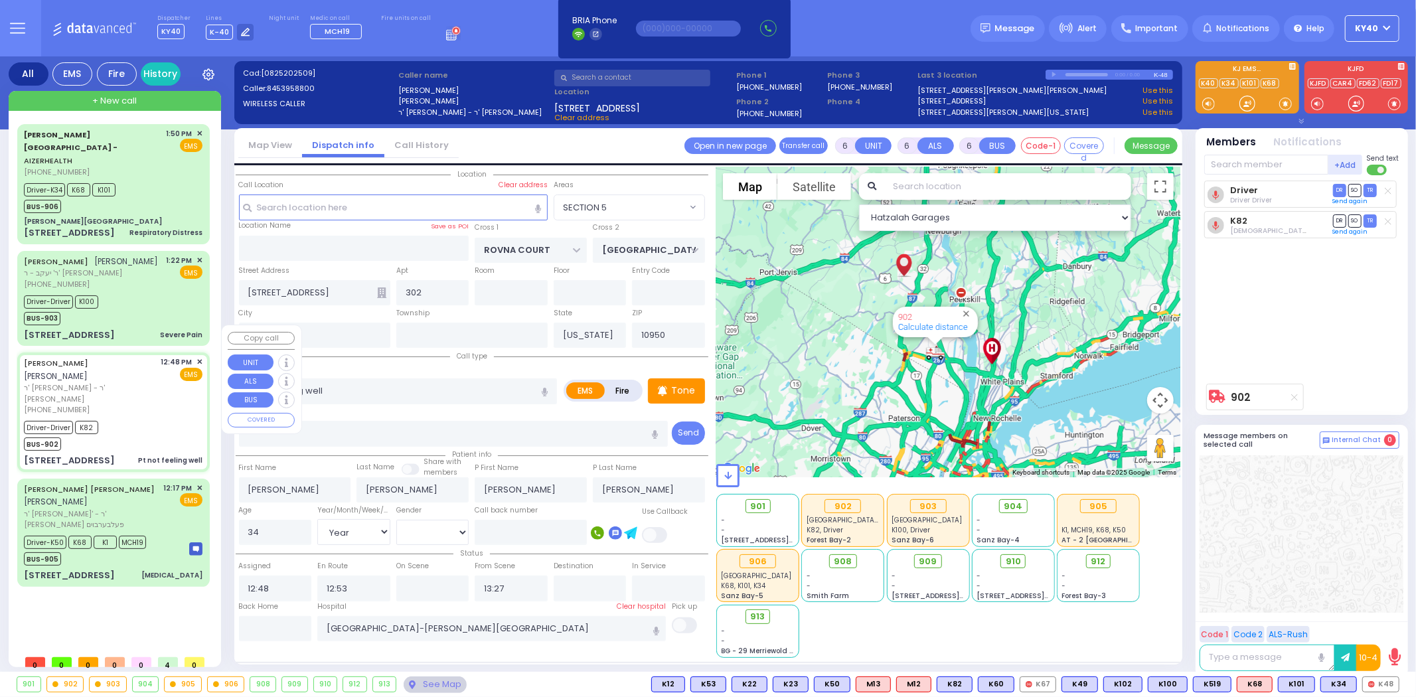
select select "Hatzalah Garages"
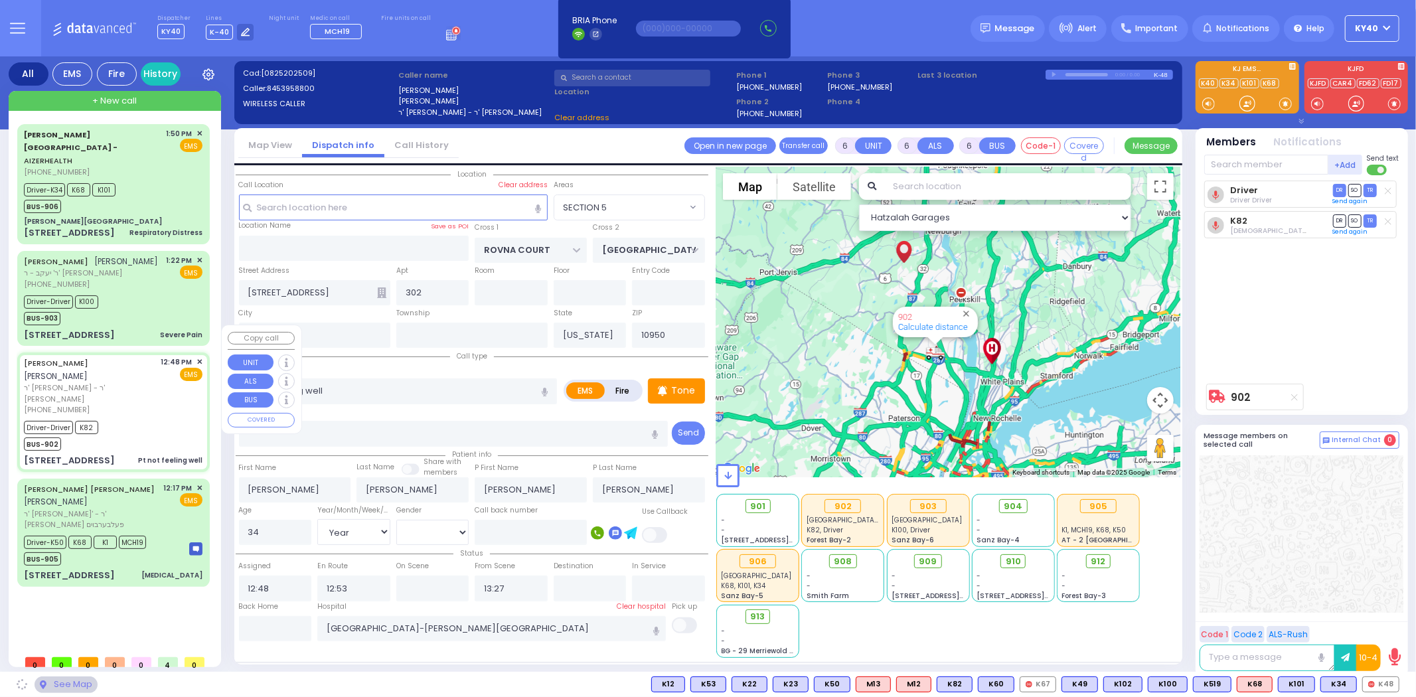
select select "SECTION 5"
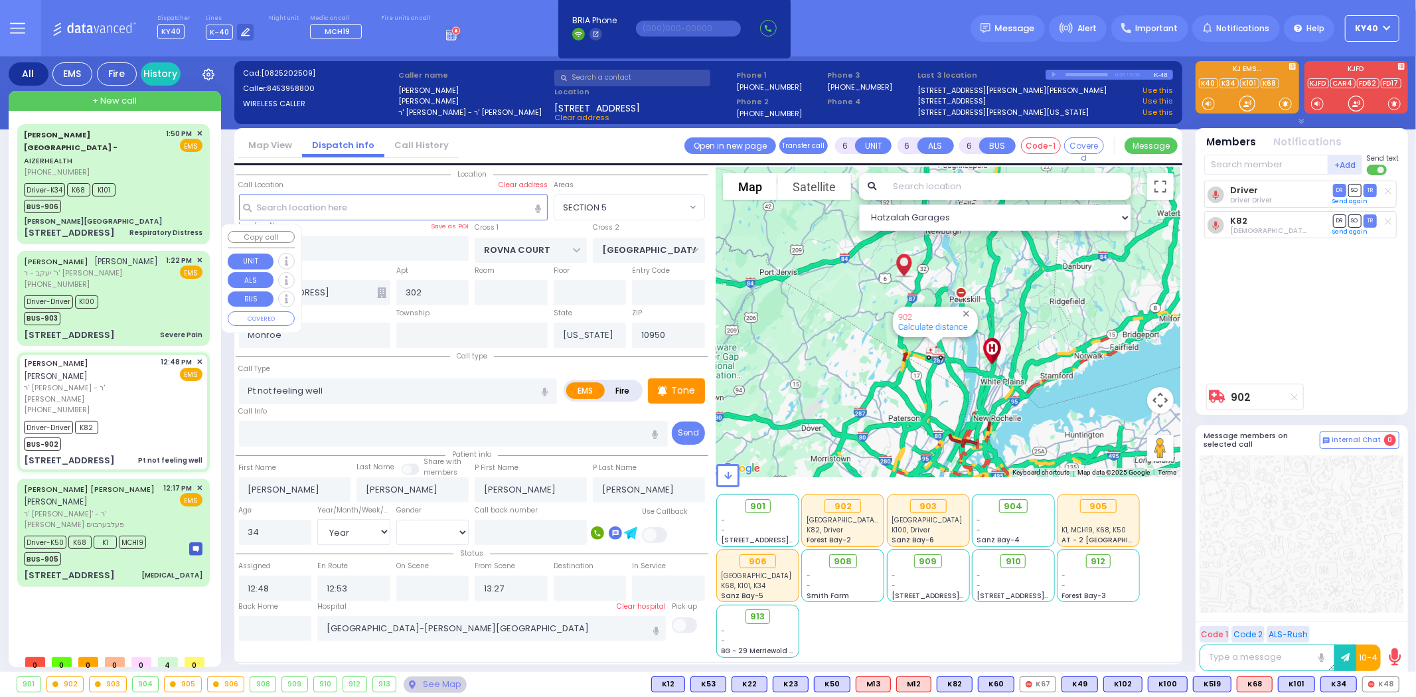
drag, startPoint x: 155, startPoint y: 294, endPoint x: 151, endPoint y: 299, distance: 7.1
click at [155, 295] on div "Driver-Driver K100 BUS-903" at bounding box center [113, 308] width 179 height 33
select select
type input "Severe Pain"
radio input "true"
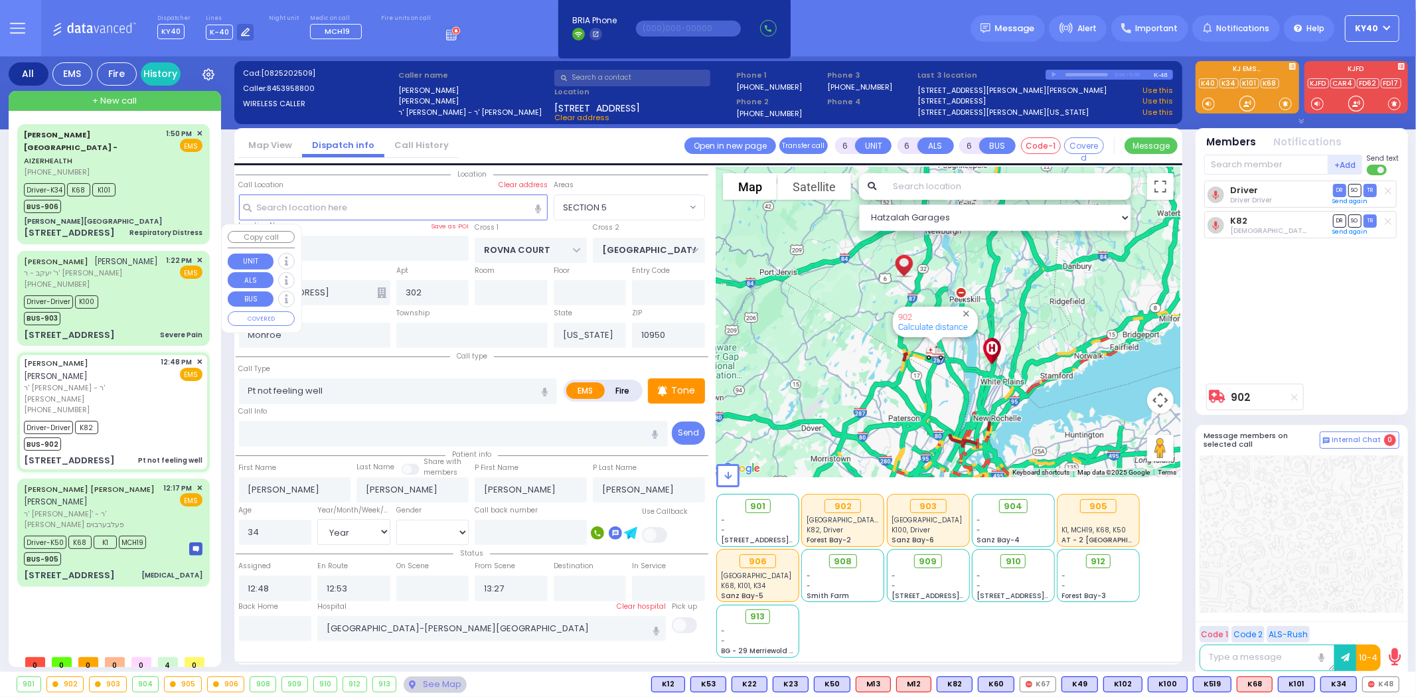
type input "[PERSON_NAME]"
type input "21"
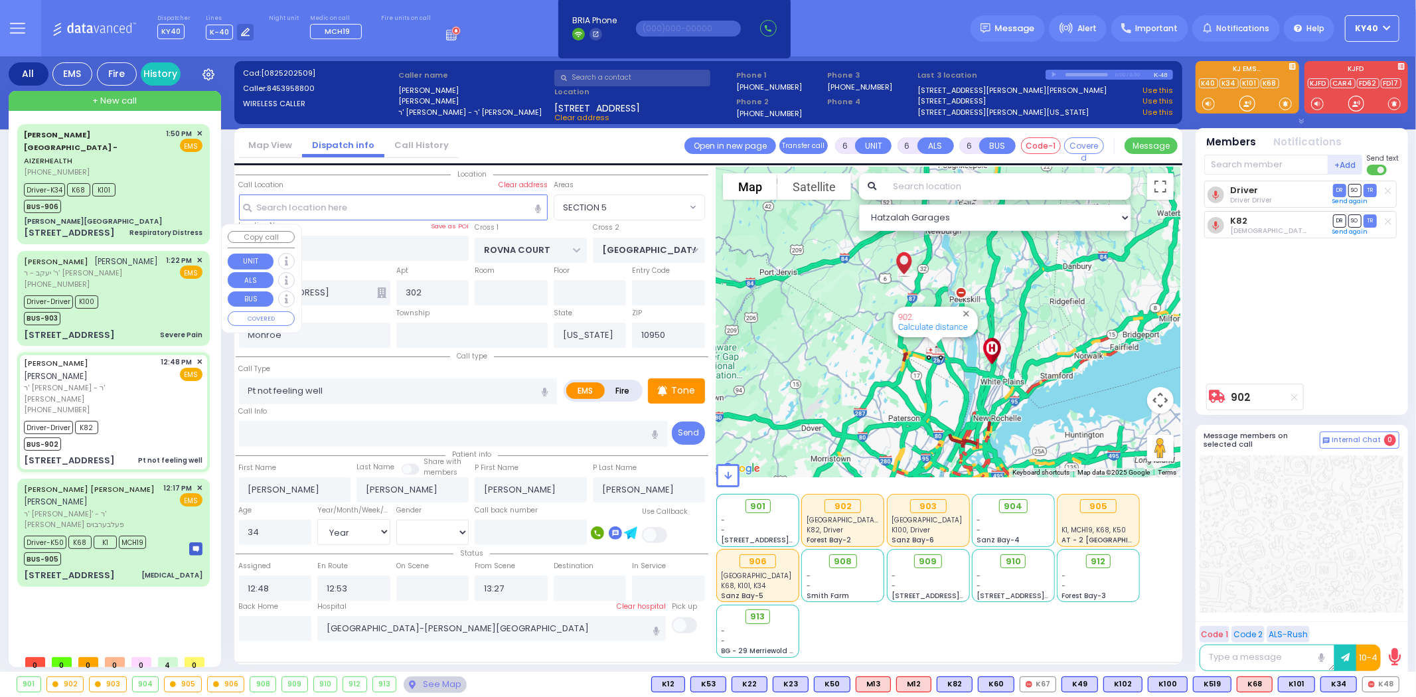
select select "Year"
select select "[DEMOGRAPHIC_DATA]"
type input "13:22"
type input "13:39"
type input "13:53"
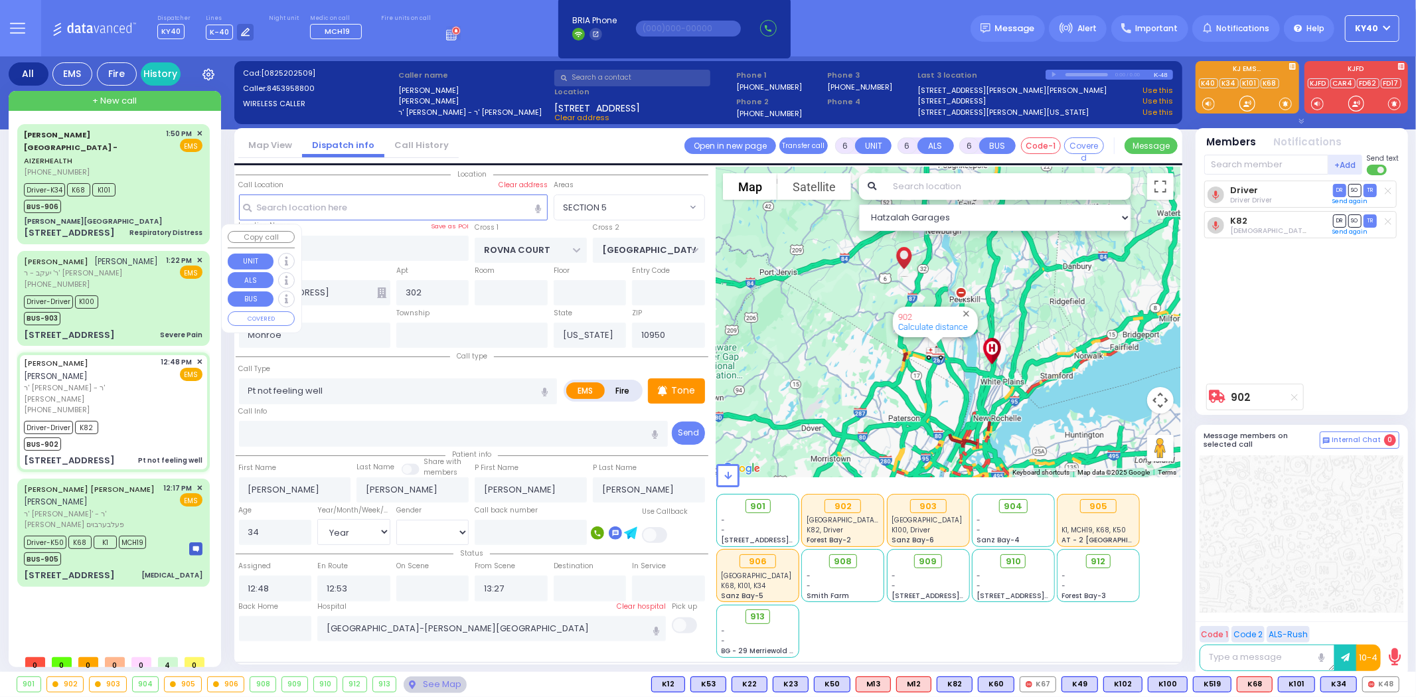
type input "13:53"
type input "[GEOGRAPHIC_DATA]"
type input "VAYOEL MOSHE COURT"
type input "[STREET_ADDRESS]"
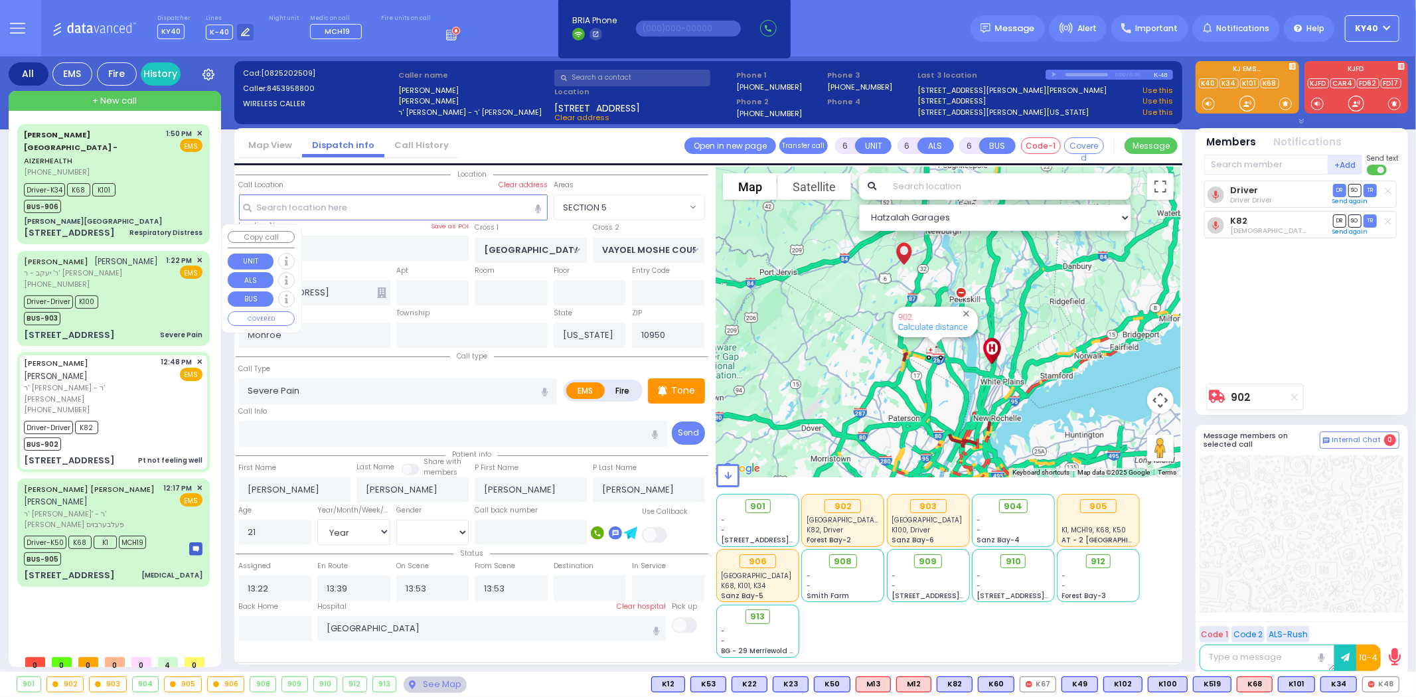
select select "Hatzalah Garages"
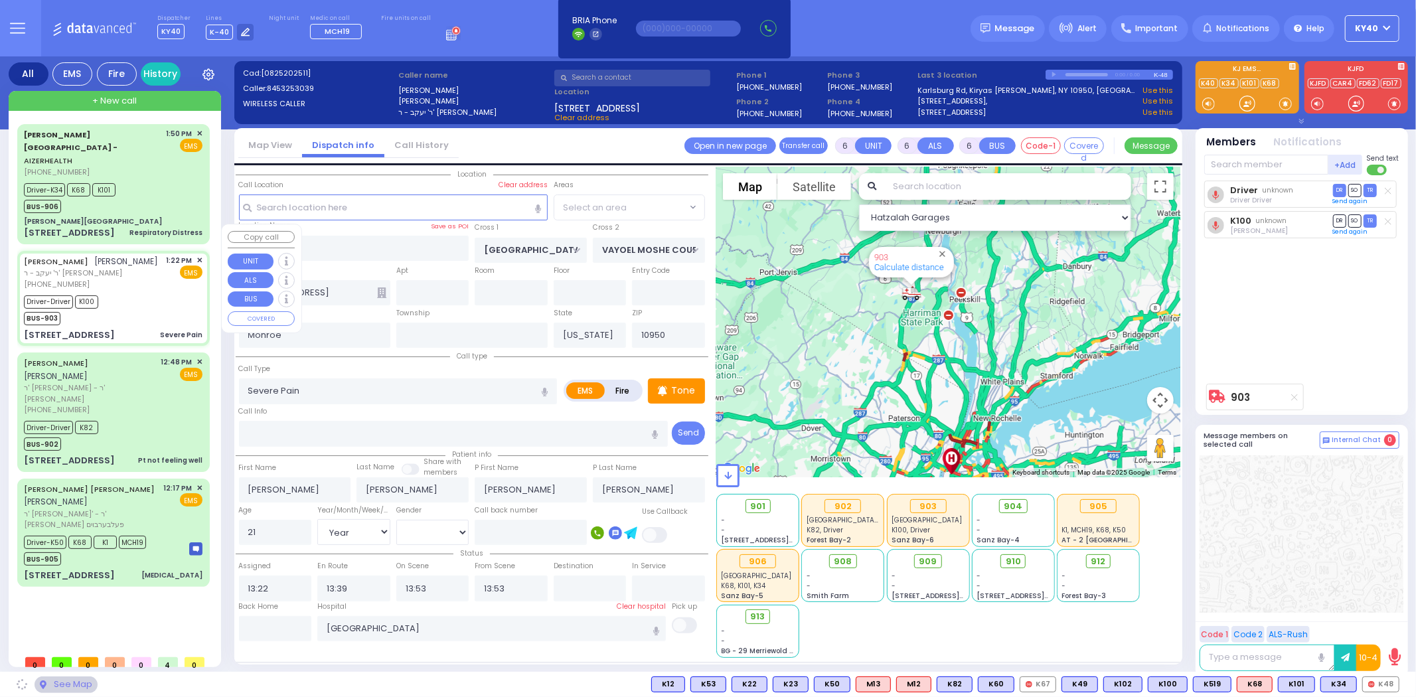
select select "SECTION 4"
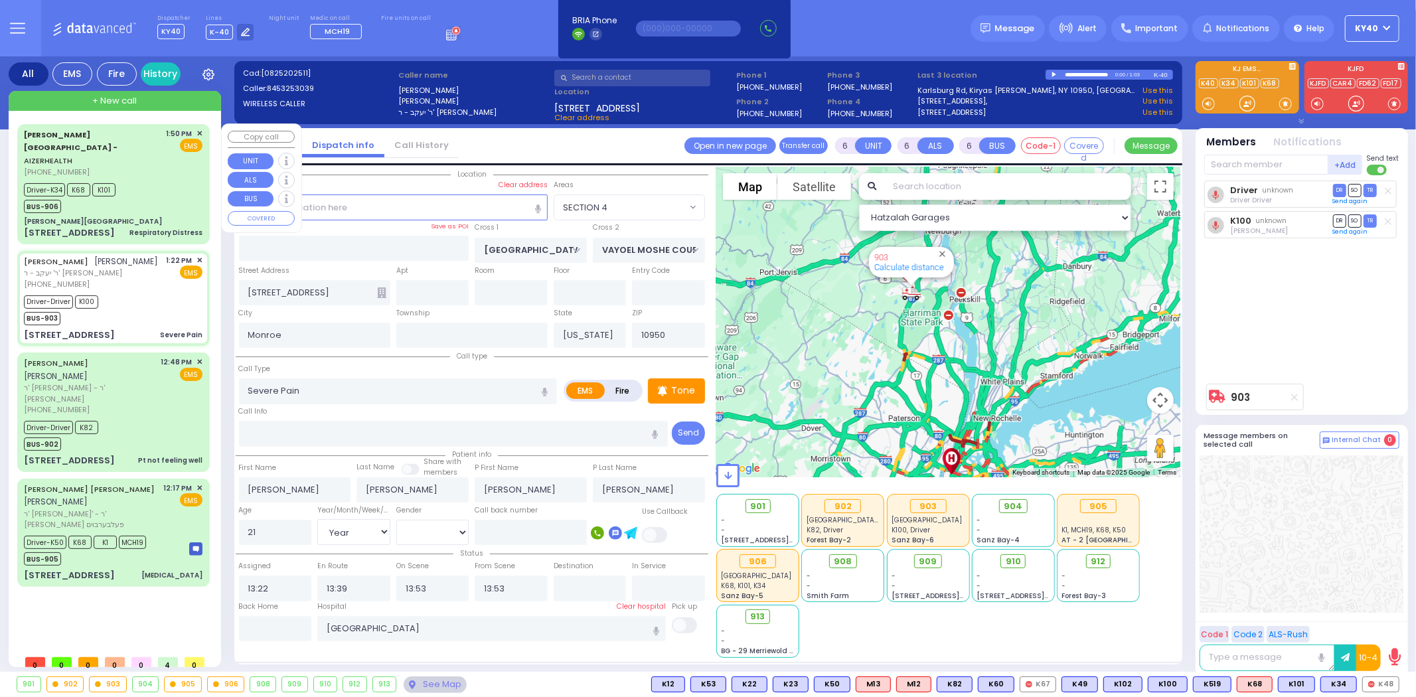
click at [157, 188] on div "Aizer Health Center - AIZERHEALTH (845) 782-3242 1:50 PM ✕ EMS Driver-K34 K68 K…" at bounding box center [113, 183] width 187 height 115
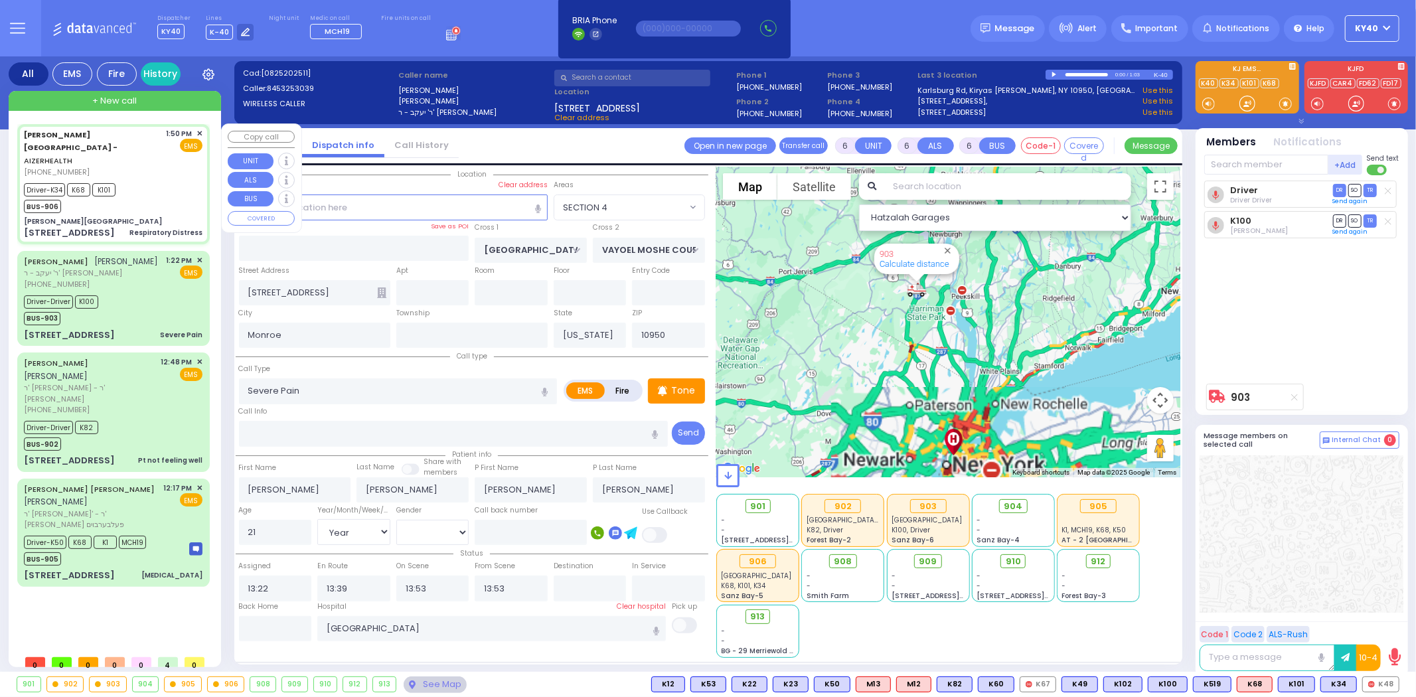
type input "2"
type input "1"
select select
type input "Respiratory Distress"
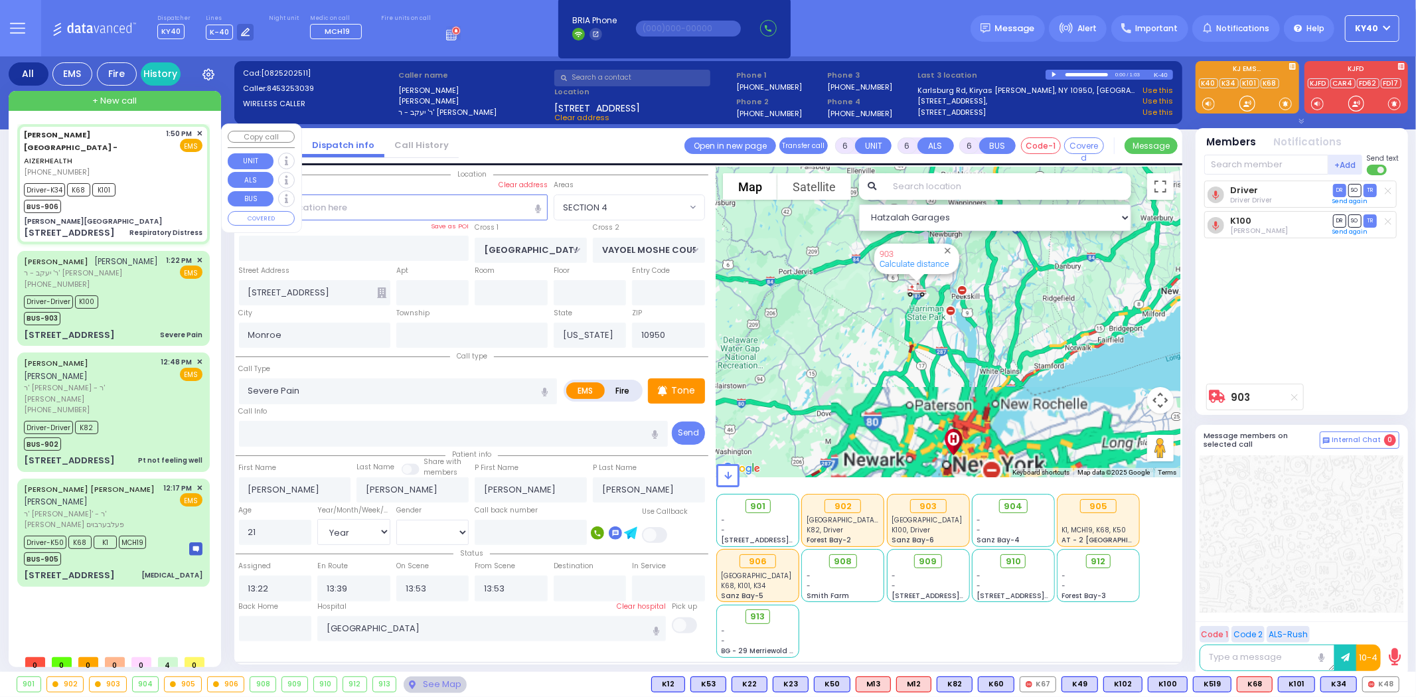
radio input "true"
select select
type input "13:50"
type input "13:51"
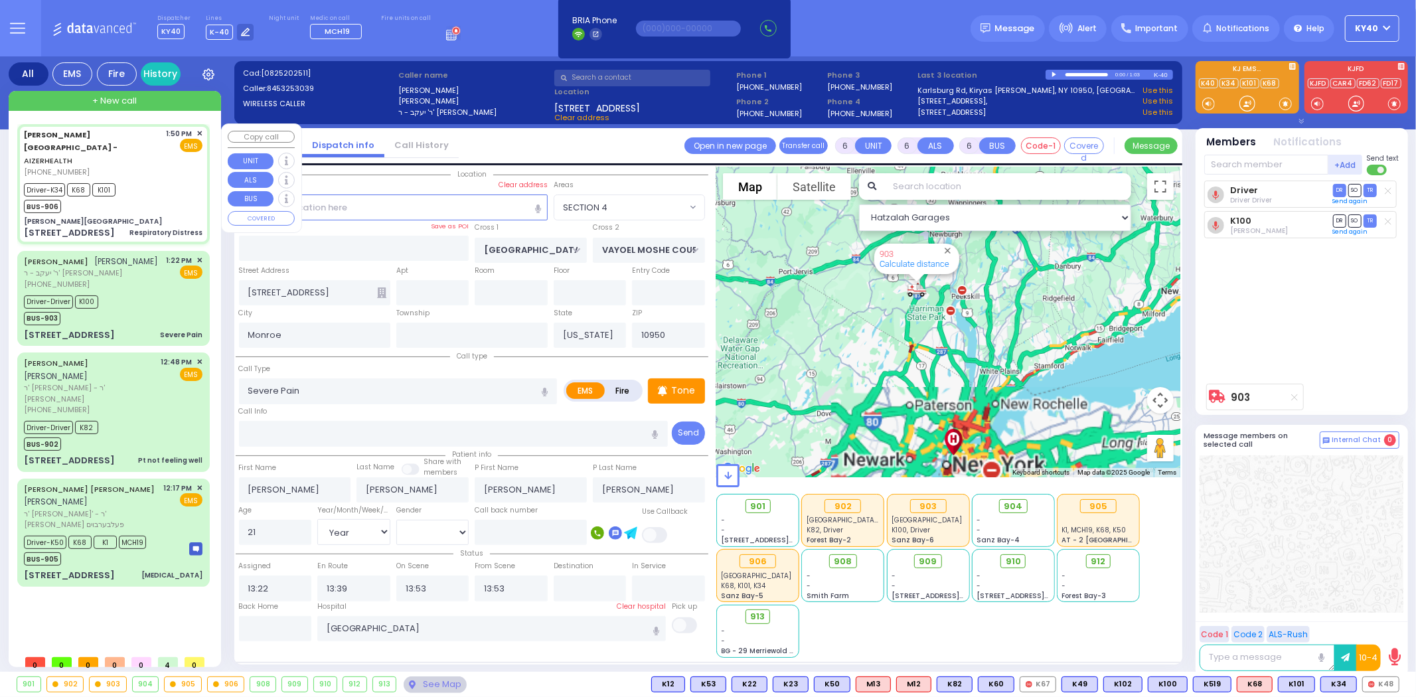
type input "14:01"
type input "[GEOGRAPHIC_DATA]"
select select "Hatzalah Garages"
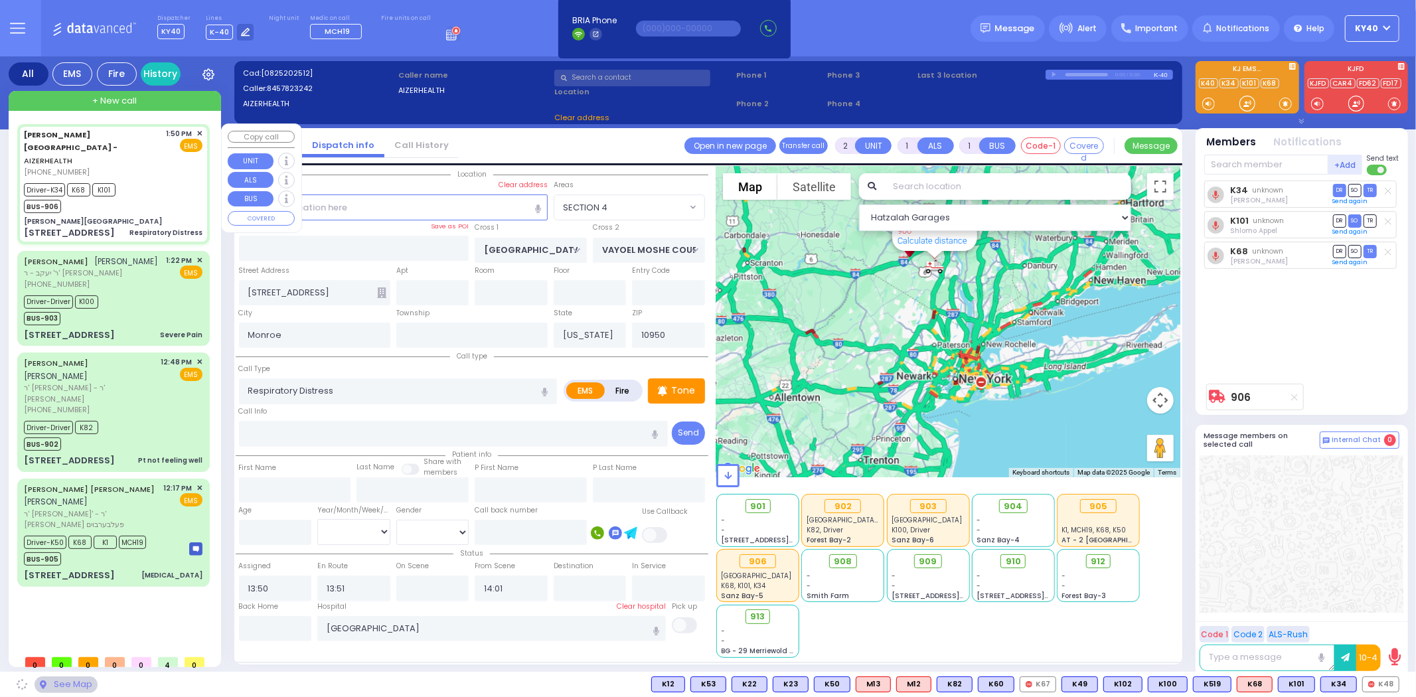
type input "[PERSON_NAME][GEOGRAPHIC_DATA]"
type input "[PERSON_NAME] DR"
type input "CARTER LN"
type input "[STREET_ADDRESS]"
type input "15"
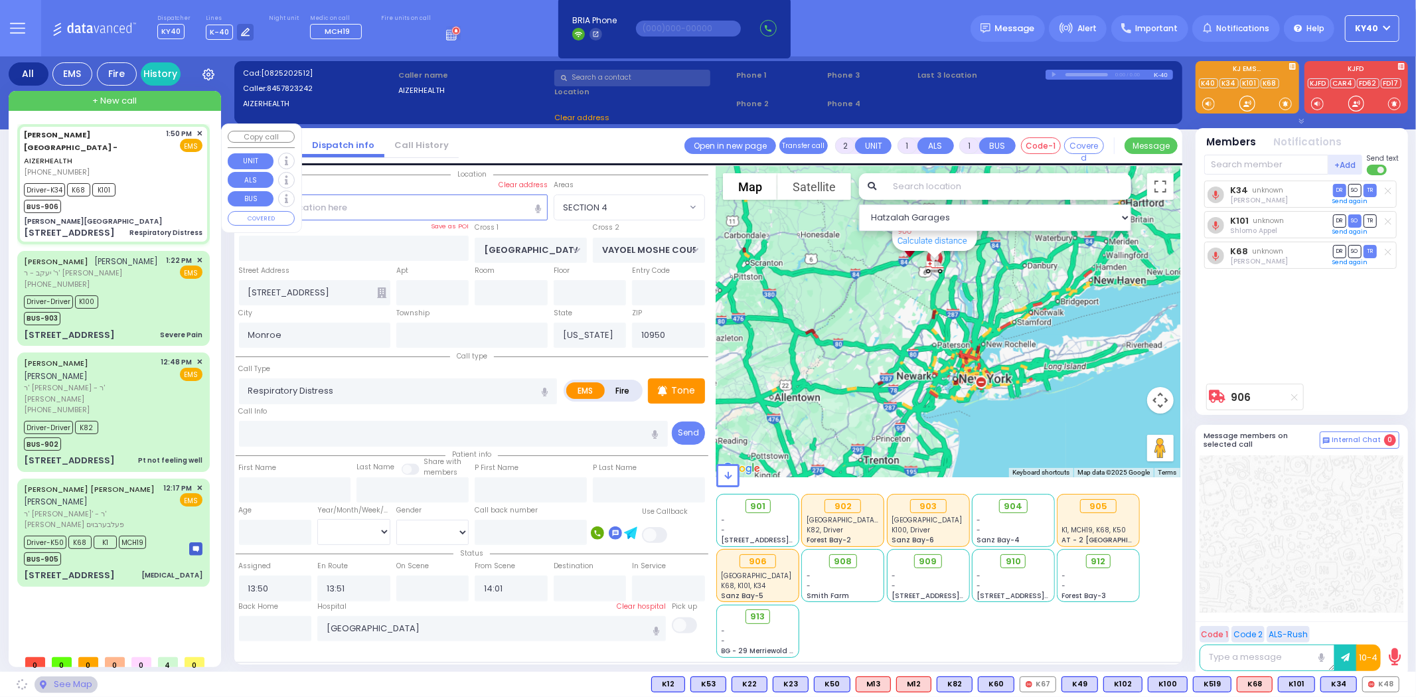
type input "[PERSON_NAME]"
select select "SECTION 2"
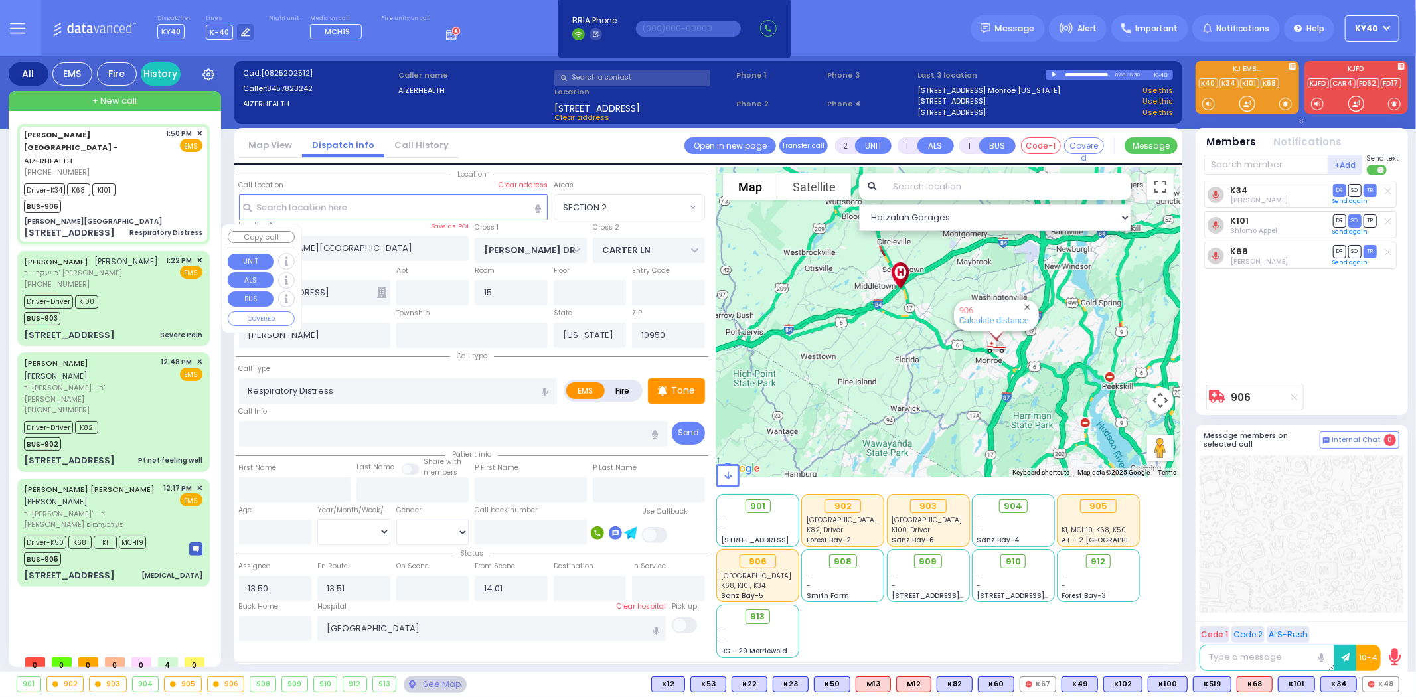
click at [144, 279] on div "[PHONE_NUMBER]" at bounding box center [91, 284] width 135 height 11
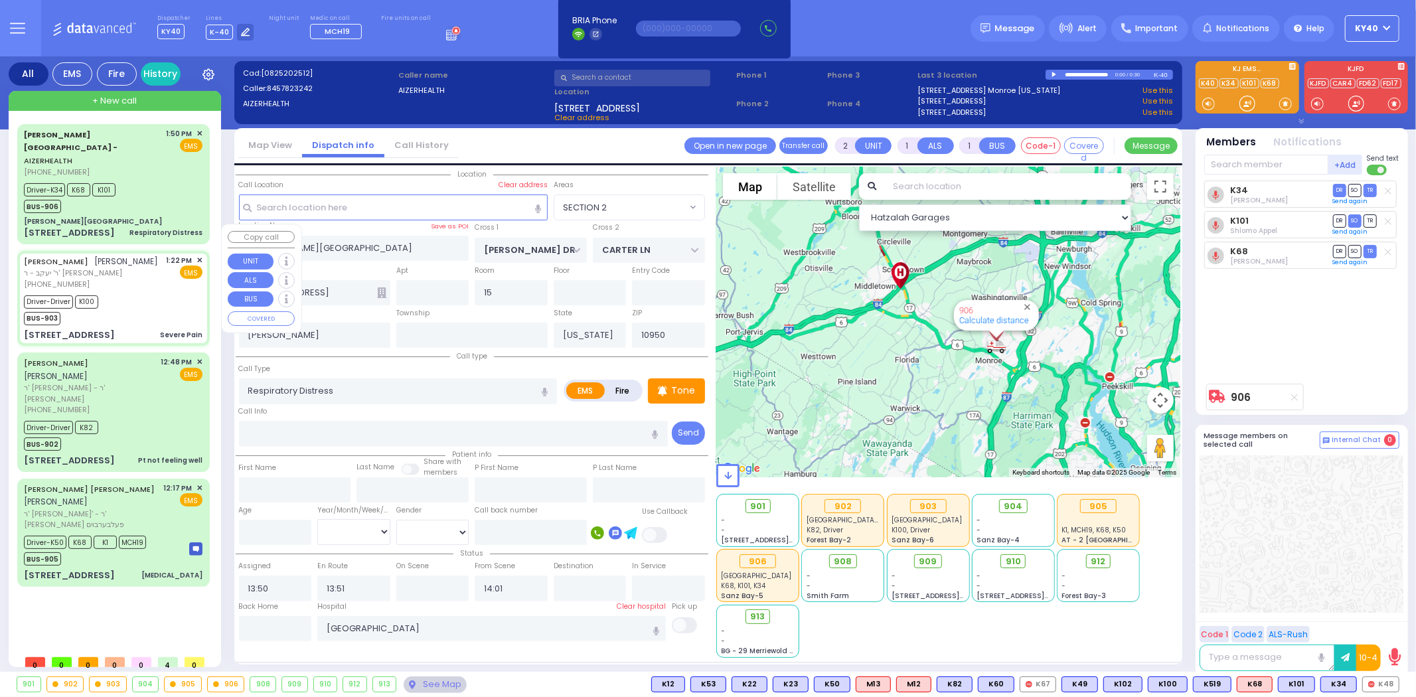
type input "6"
select select
type input "Severe Pain"
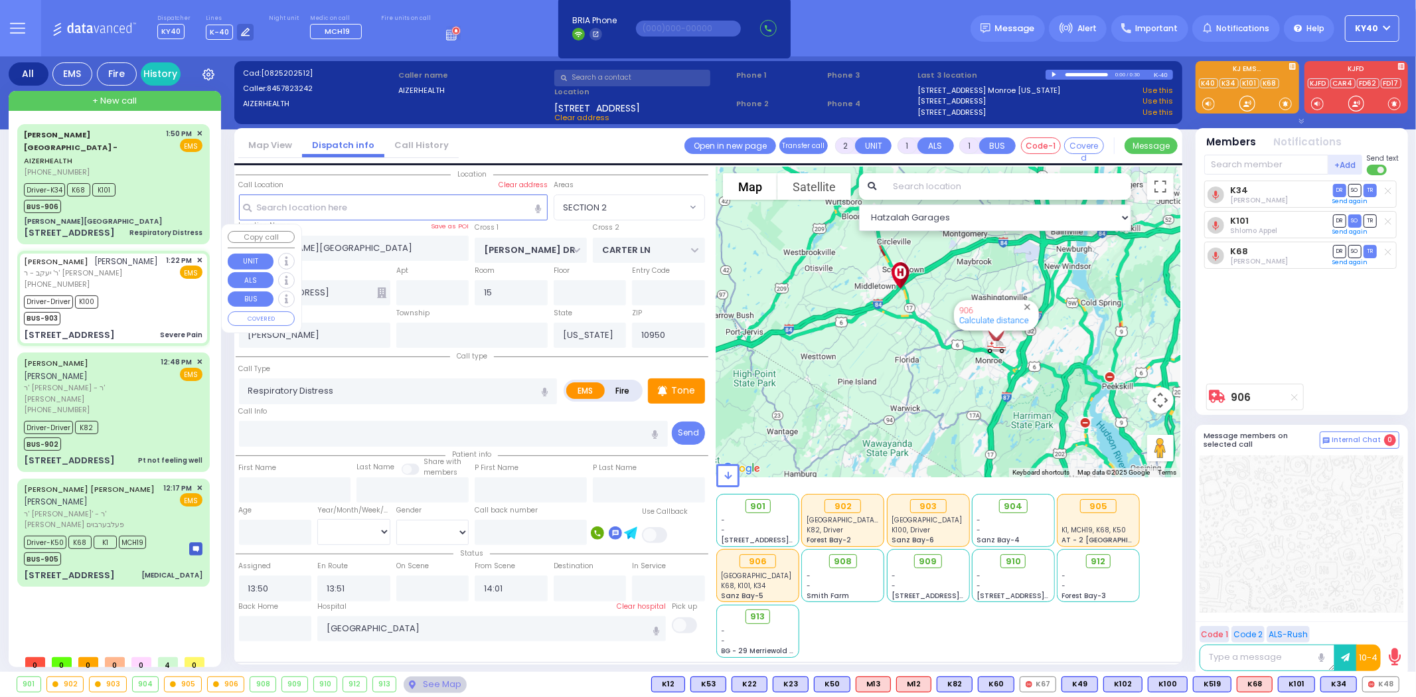
radio input "true"
type input "[PERSON_NAME]"
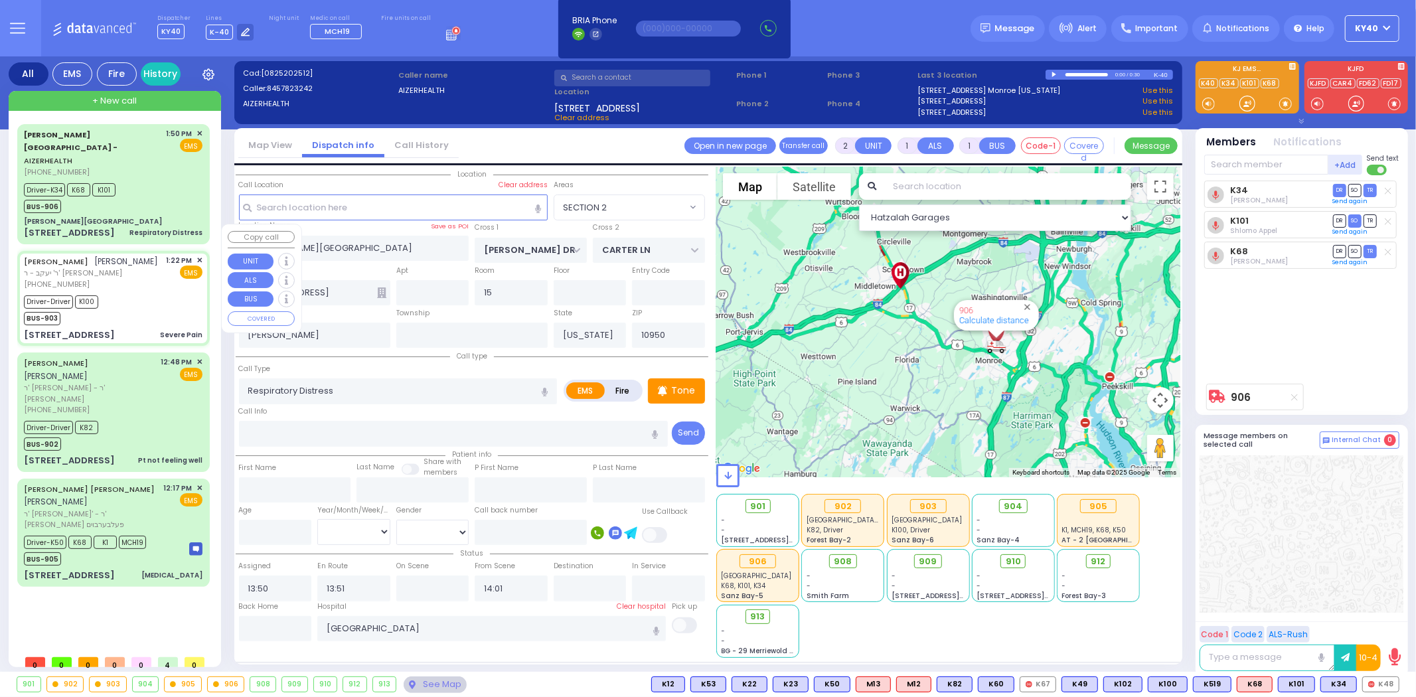
type input "21"
select select "Year"
select select "[DEMOGRAPHIC_DATA]"
type input "13:22"
type input "13:39"
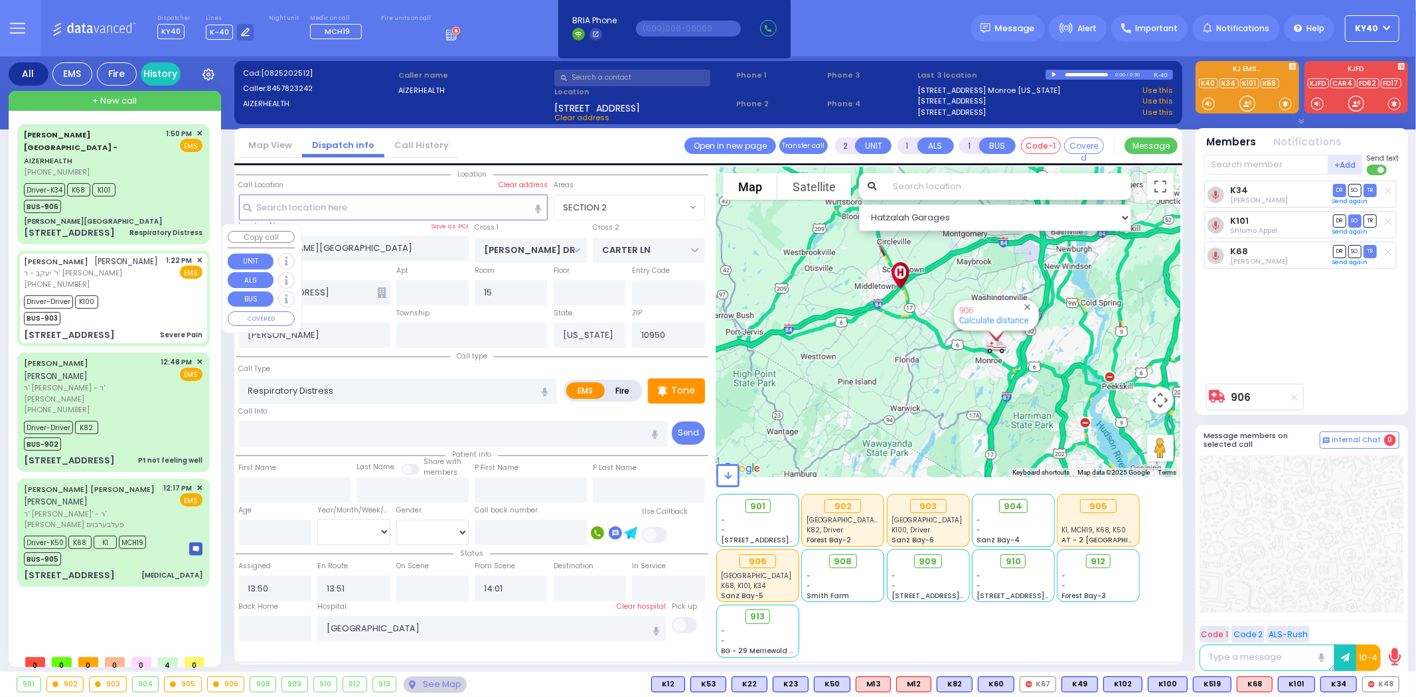
type input "13:53"
type input "[GEOGRAPHIC_DATA]"
type input "VAYOEL MOSHE COURT"
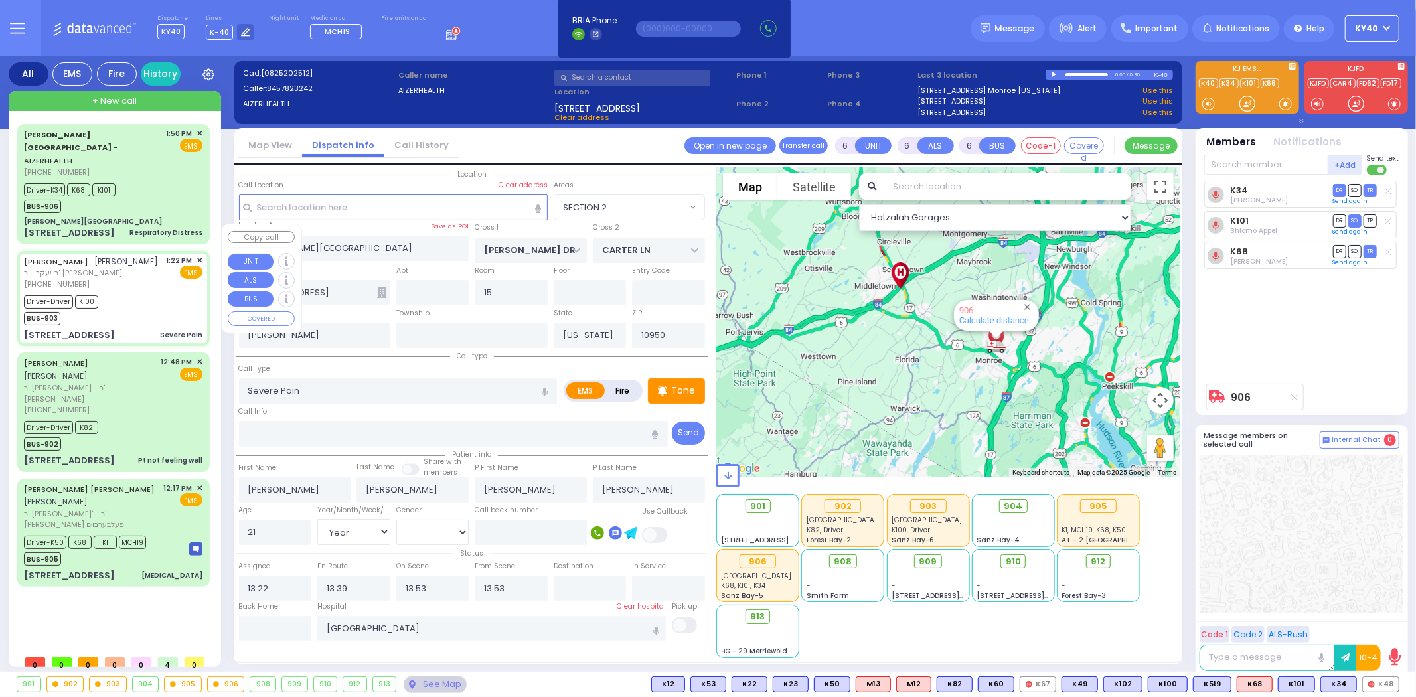
type input "[STREET_ADDRESS]"
type input "Monroe"
select select "SECTION 4"
select select "Hatzalah Garages"
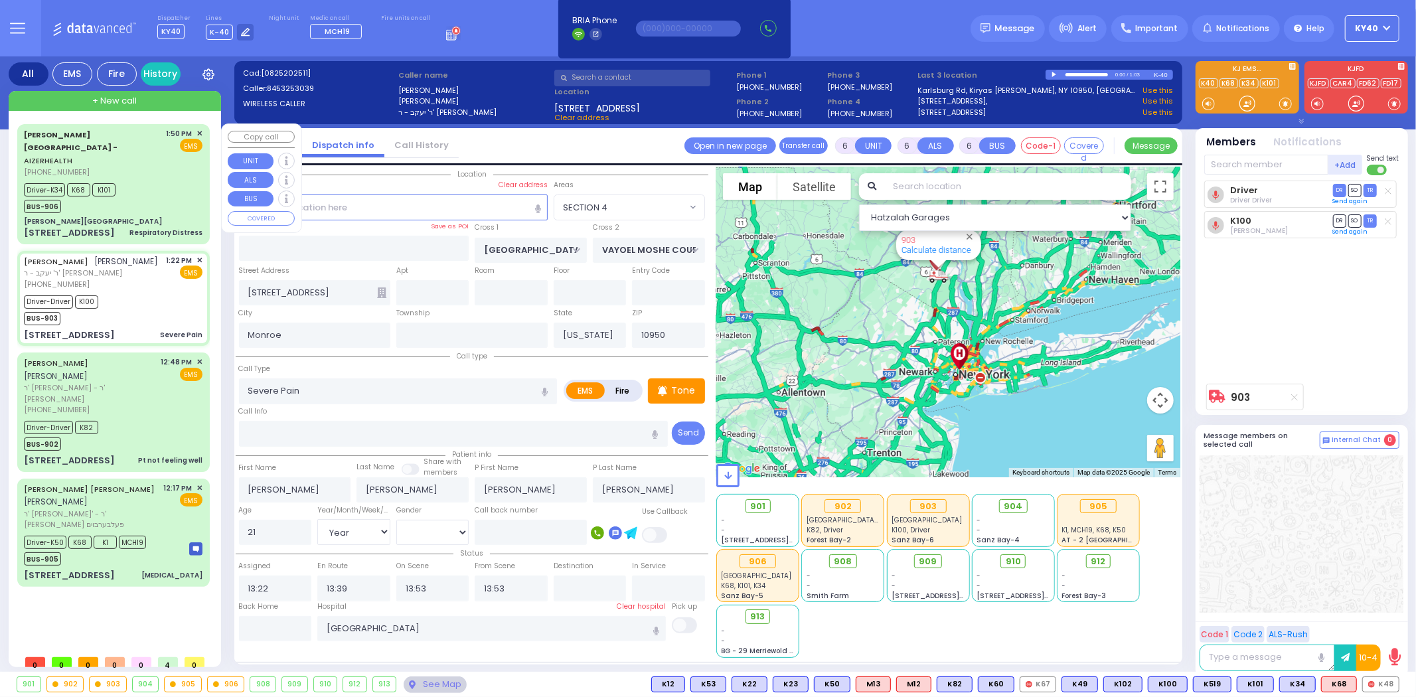
click at [176, 180] on div "Driver-K34 K68 K101 BUS-906" at bounding box center [113, 196] width 179 height 33
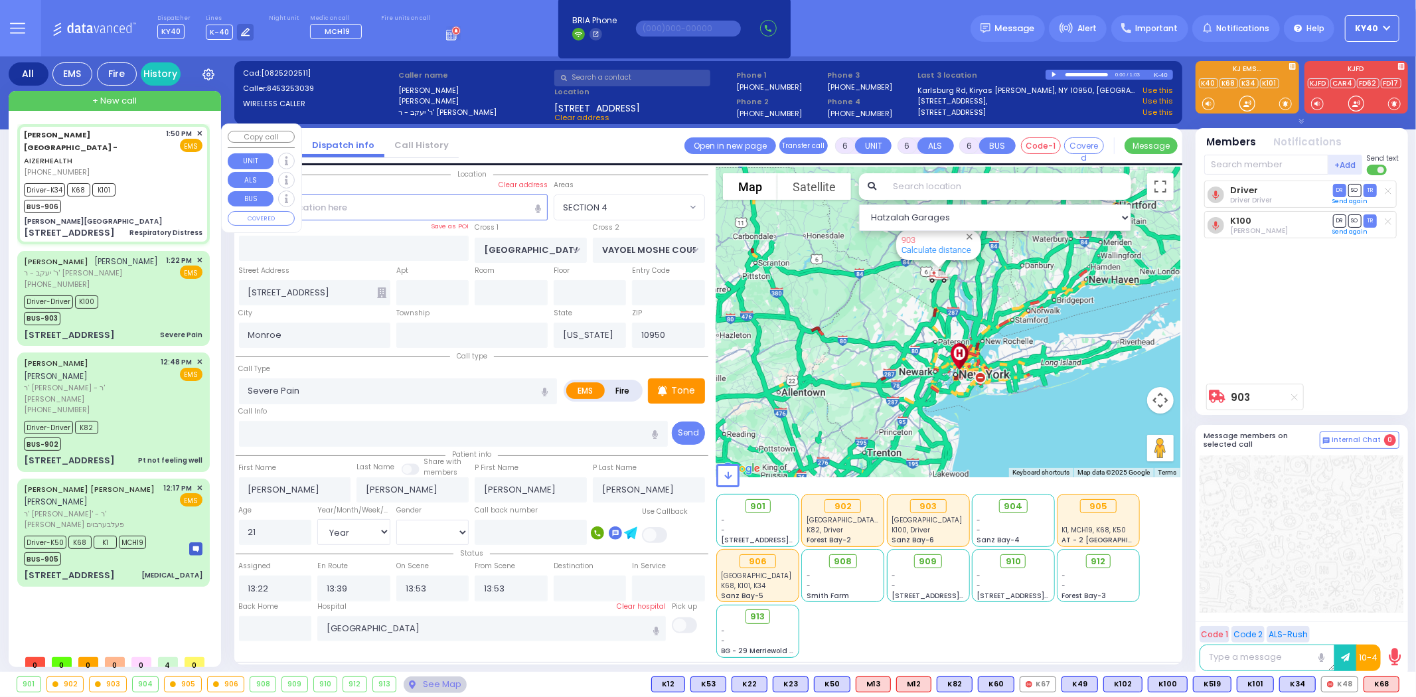
type input "2"
type input "1"
select select
type input "Respiratory Distress"
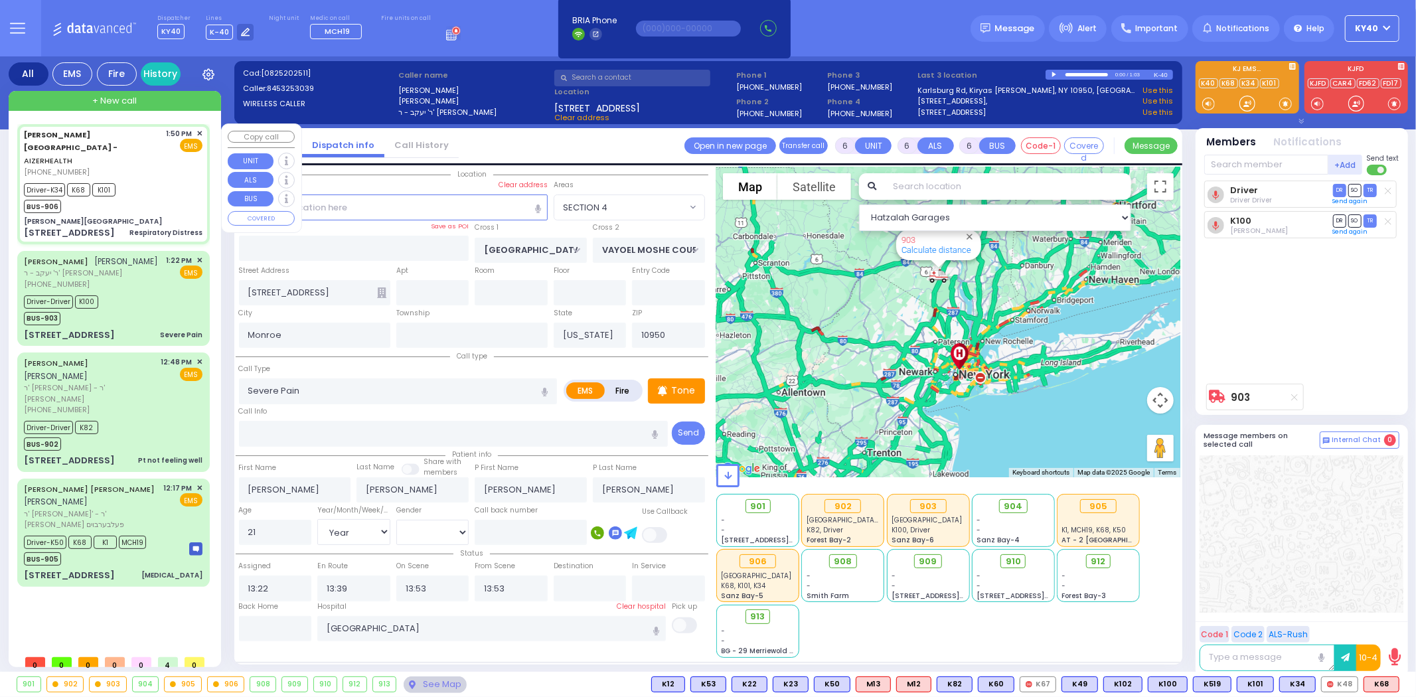
radio input "true"
select select
type input "13:50"
type input "13:51"
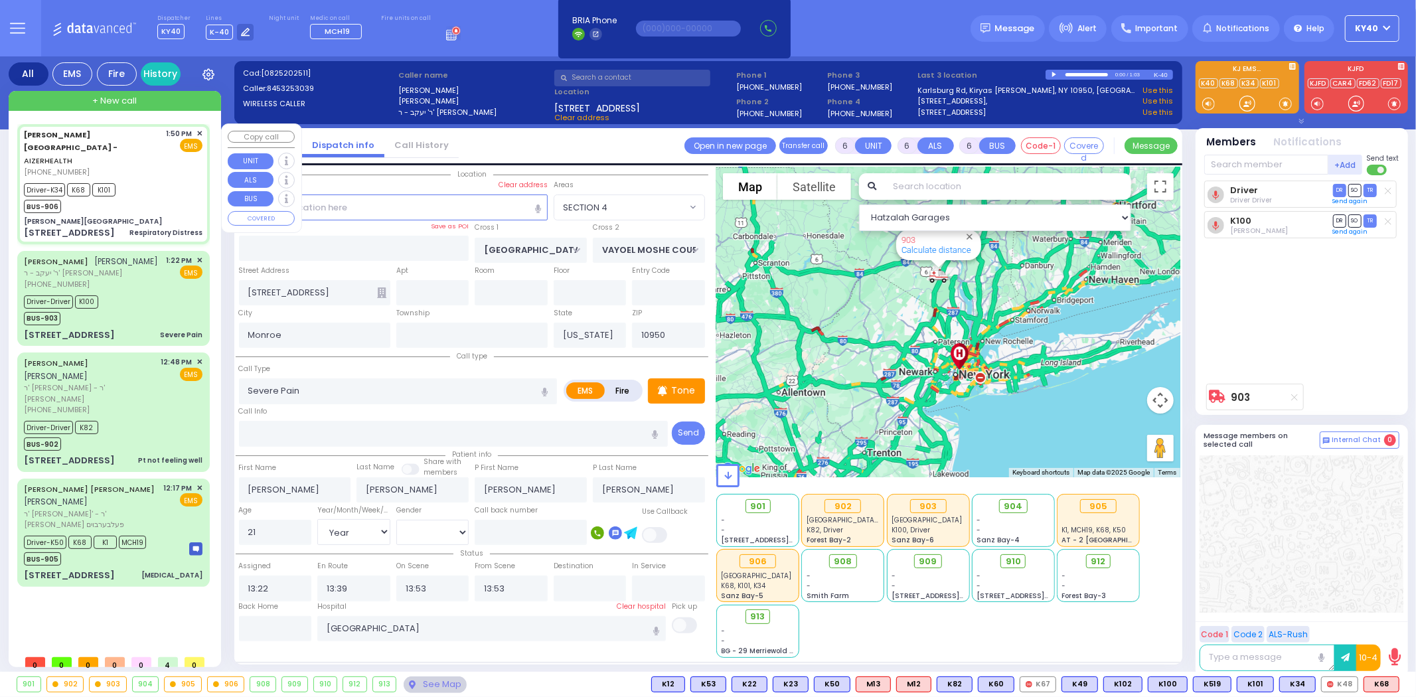
type input "14:01"
type input "[GEOGRAPHIC_DATA]"
type input "[PERSON_NAME][GEOGRAPHIC_DATA]"
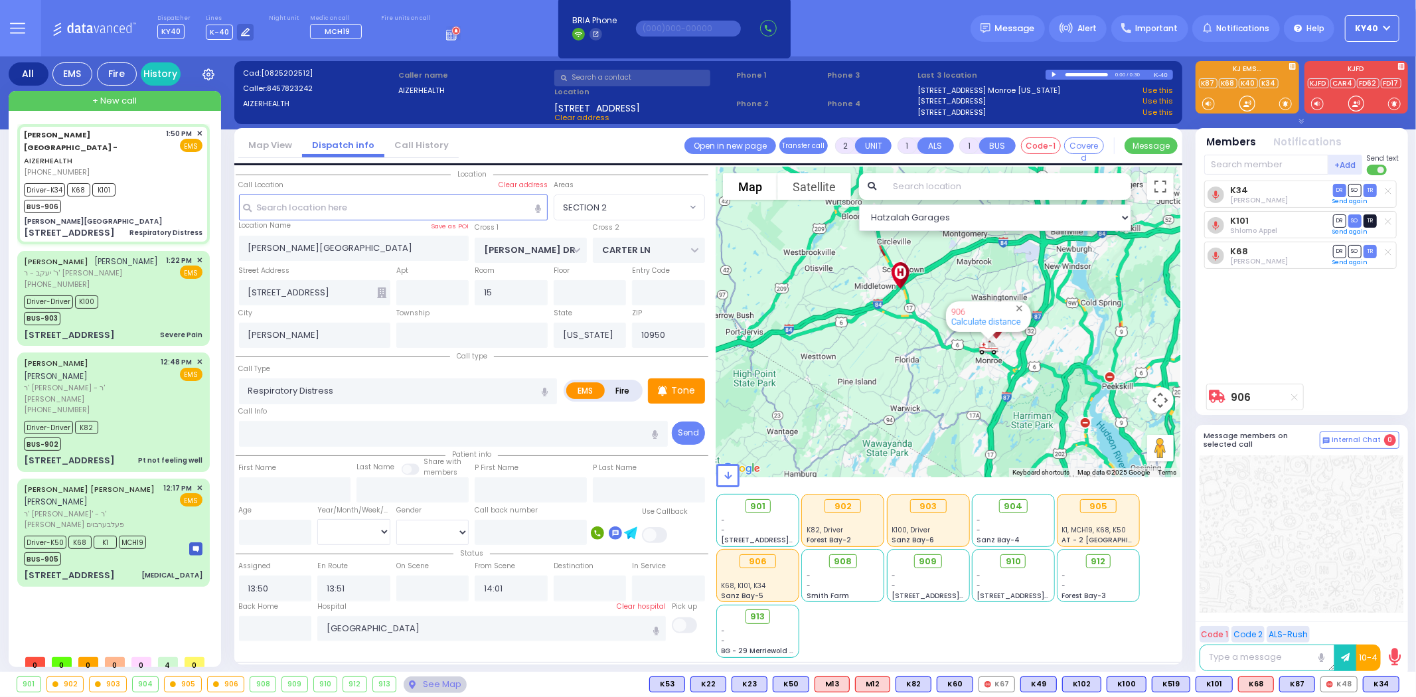
click at [1371, 222] on span "TR" at bounding box center [1369, 220] width 13 height 13
click at [149, 180] on div "Driver-K34 K68 K101 BUS-906" at bounding box center [113, 196] width 179 height 33
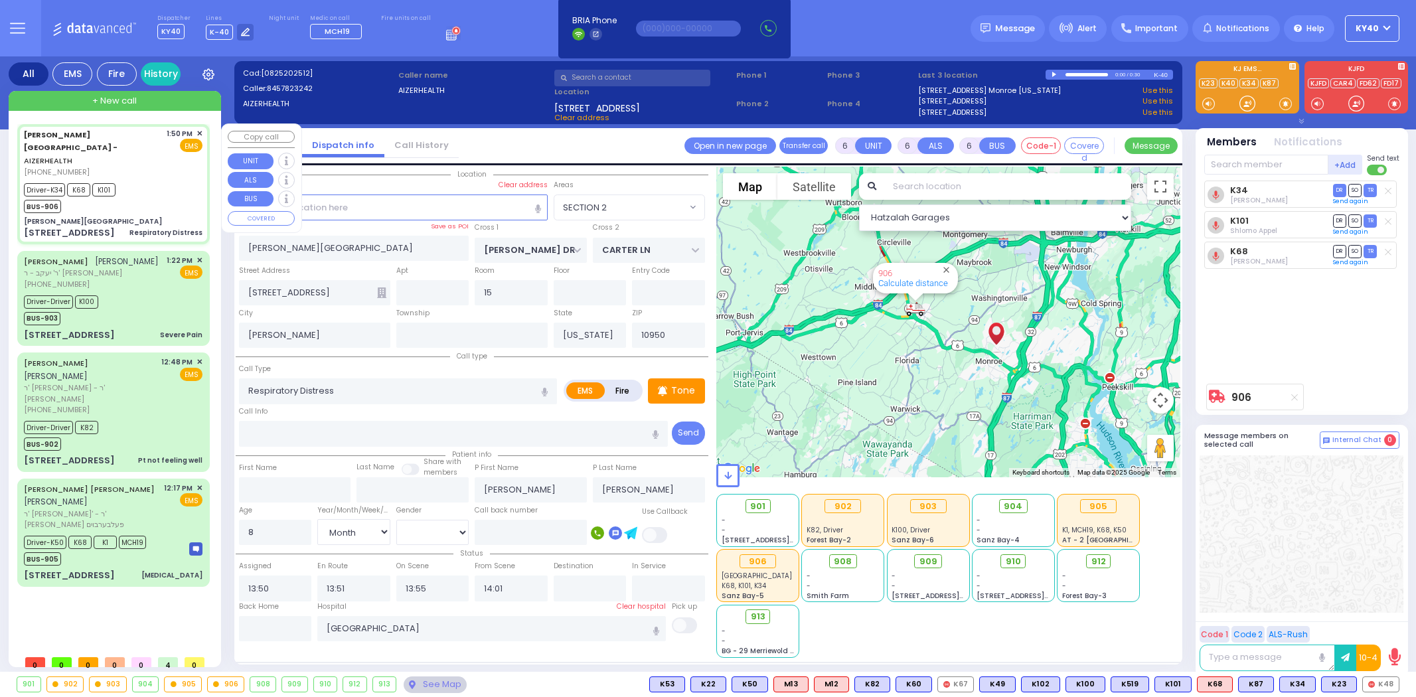
select select "SECTION 2"
select select "Month"
select select "[DEMOGRAPHIC_DATA]"
select select
radio input "true"
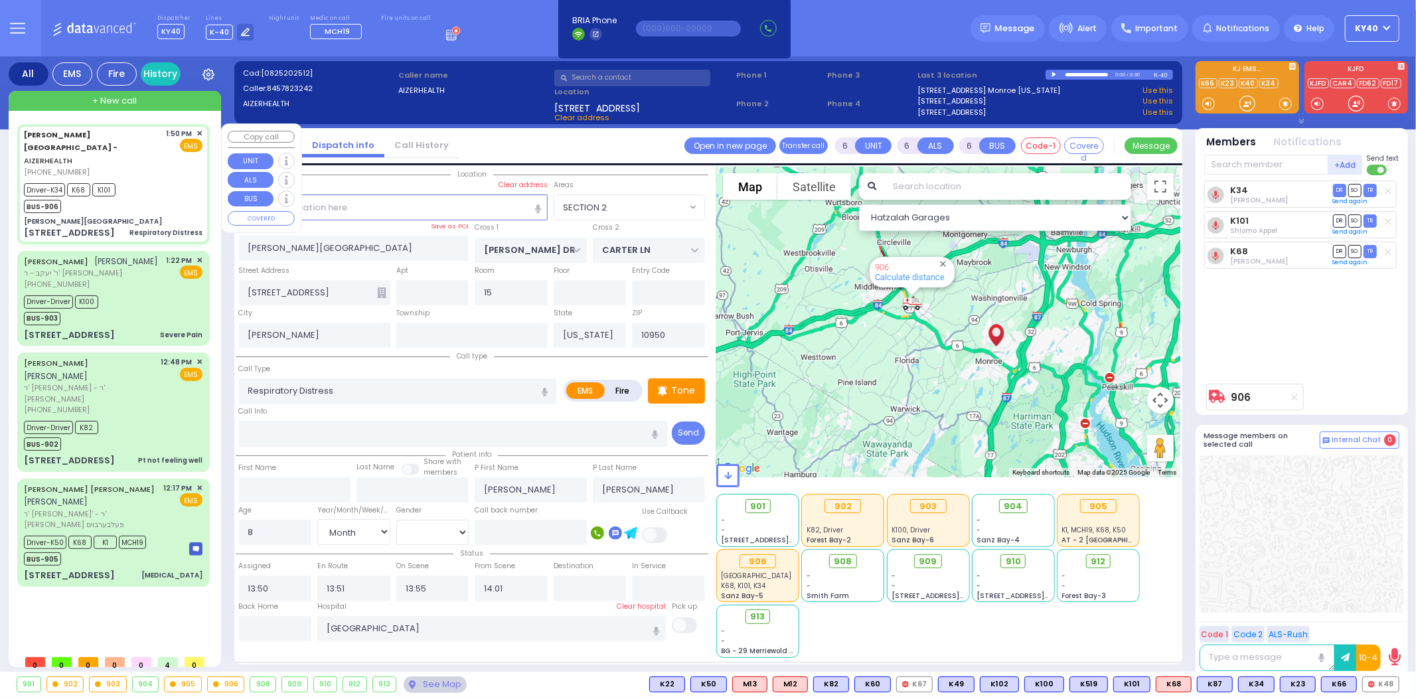
select select "Month"
select select "[DEMOGRAPHIC_DATA]"
select select "Hatzalah Garages"
select select "SECTION 2"
select select
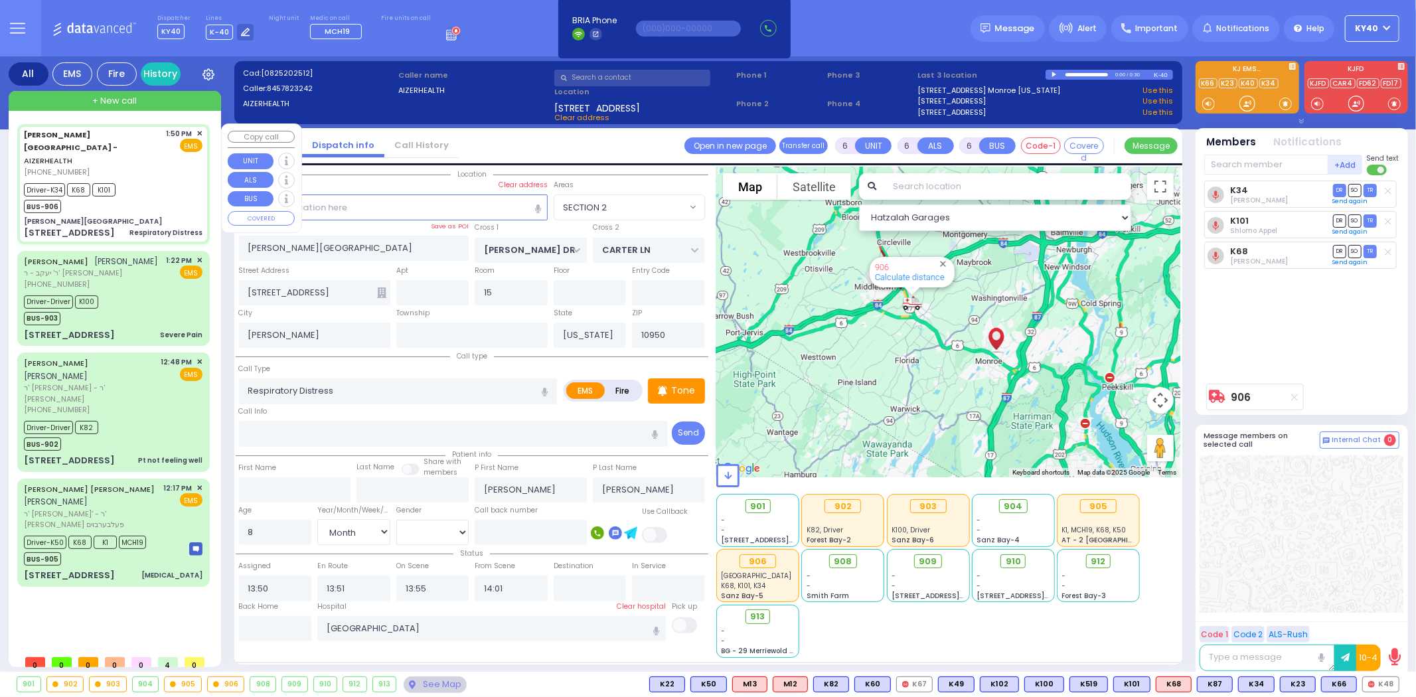
radio input "true"
select select "Month"
select select "[DEMOGRAPHIC_DATA]"
select select "Hatzalah Garages"
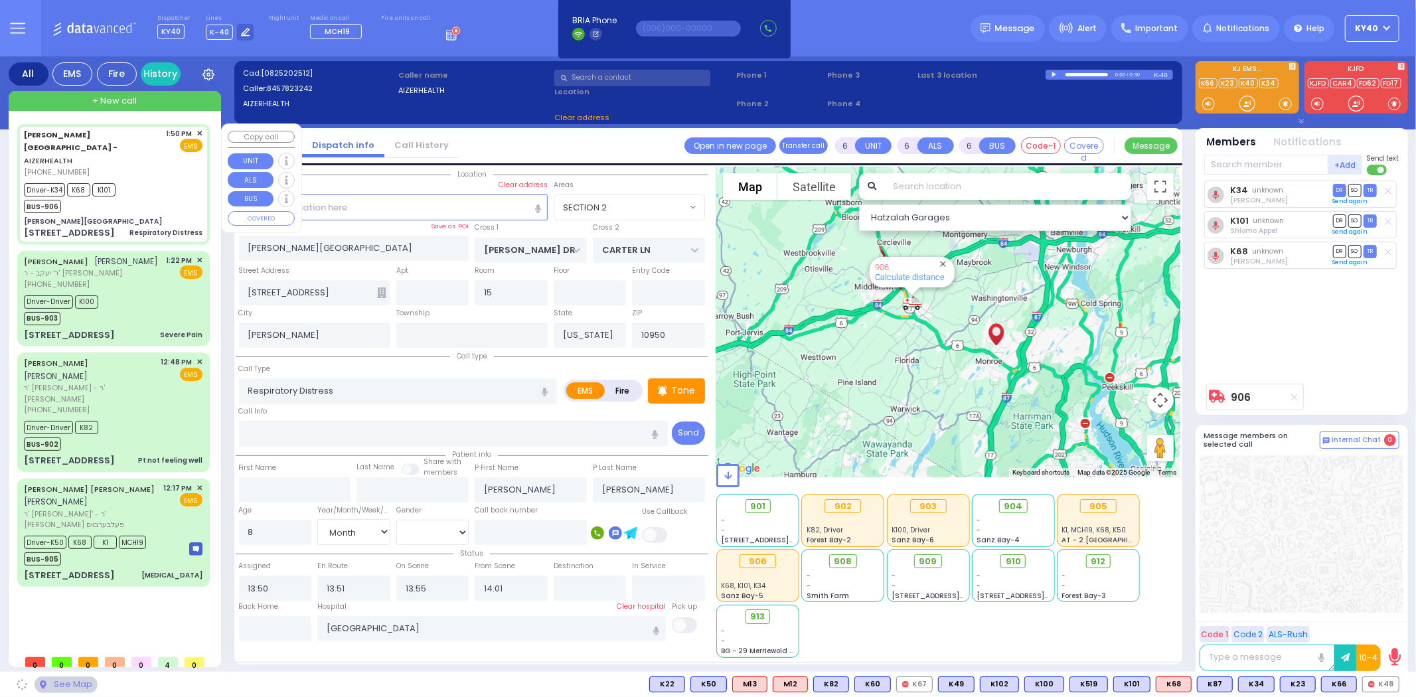
select select "SECTION 2"
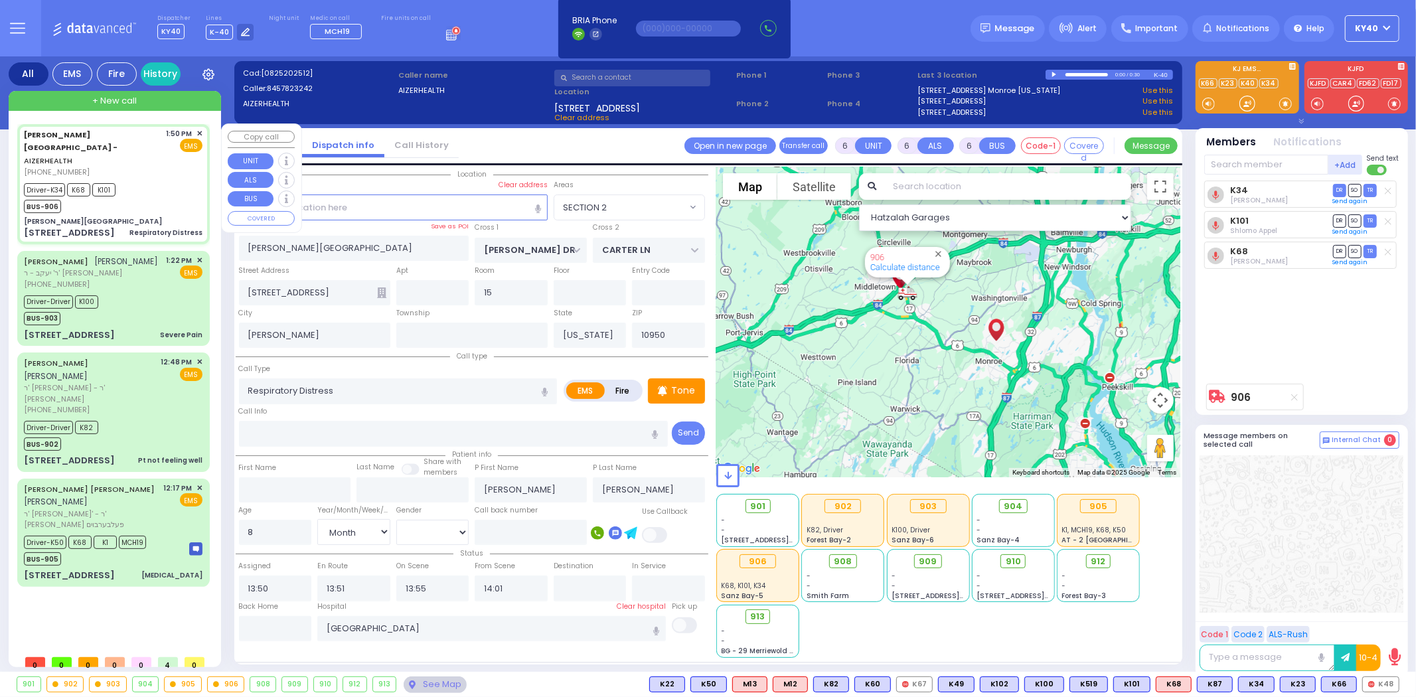
select select
radio input "true"
select select "Month"
select select "[DEMOGRAPHIC_DATA]"
select select "Hatzalah Garages"
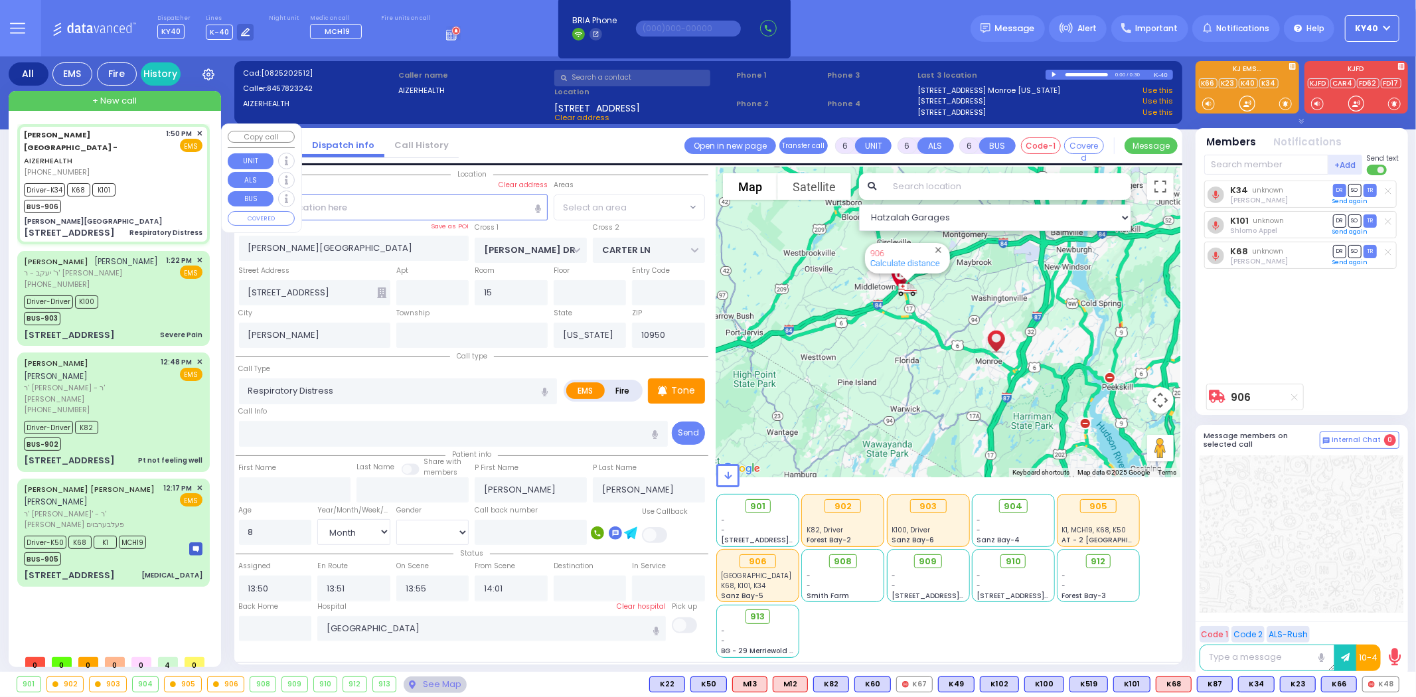
select select "SECTION 2"
select select
radio input "true"
select select "Month"
select select "[DEMOGRAPHIC_DATA]"
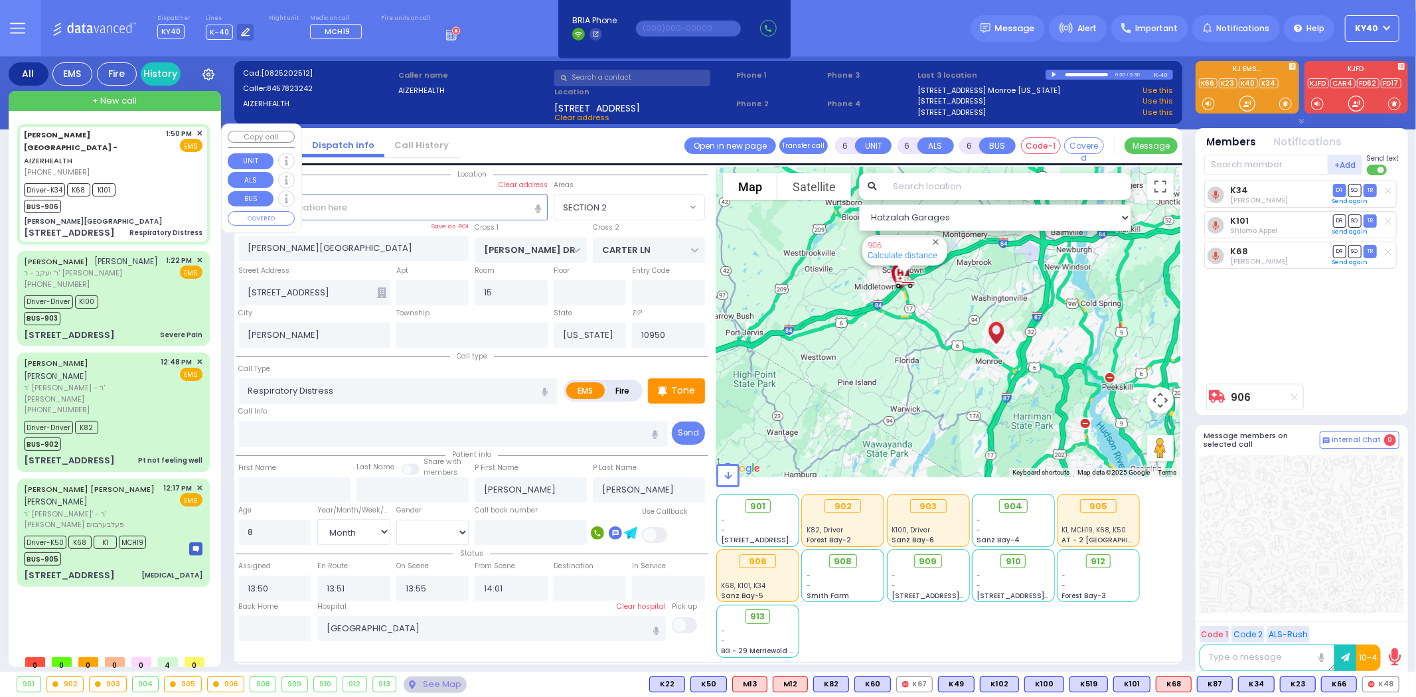
select select "Hatzalah Garages"
select select "SECTION 2"
select select
radio input "true"
select select "Month"
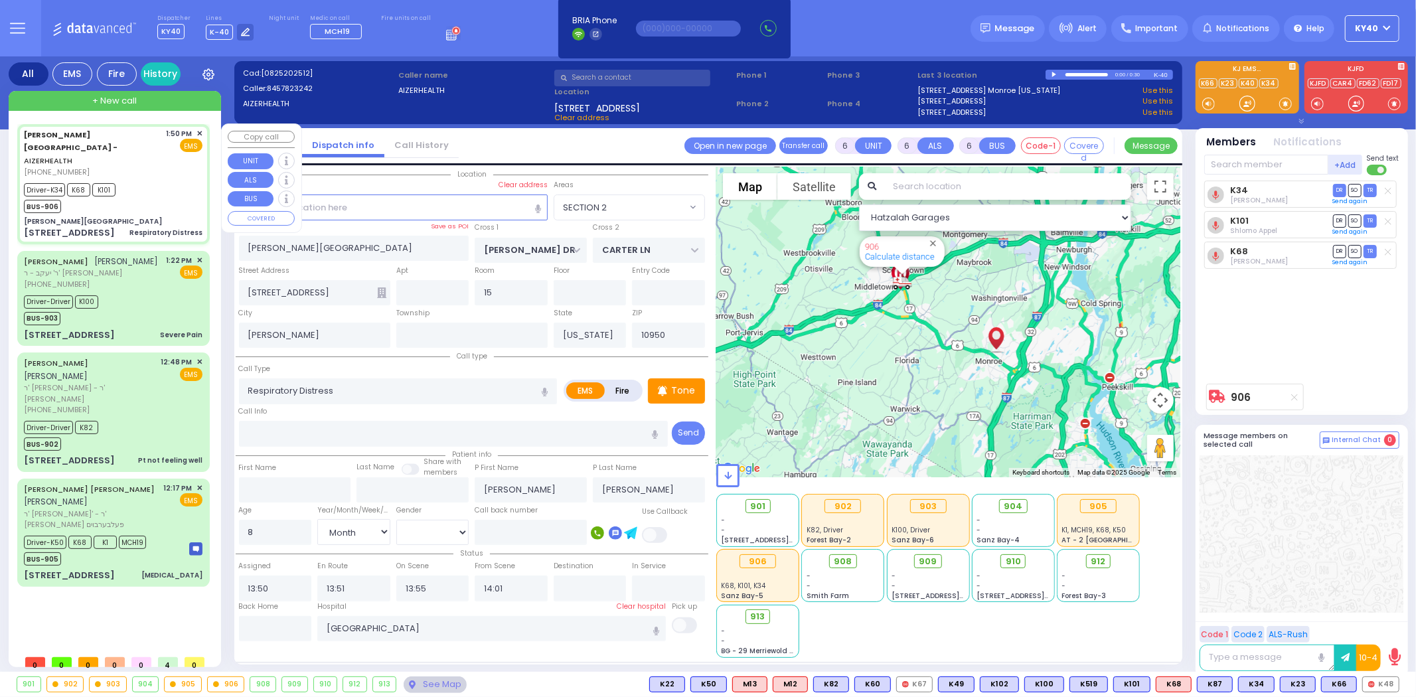
select select "[DEMOGRAPHIC_DATA]"
select select "Hatzalah Garages"
select select "SECTION 2"
select select
radio input "true"
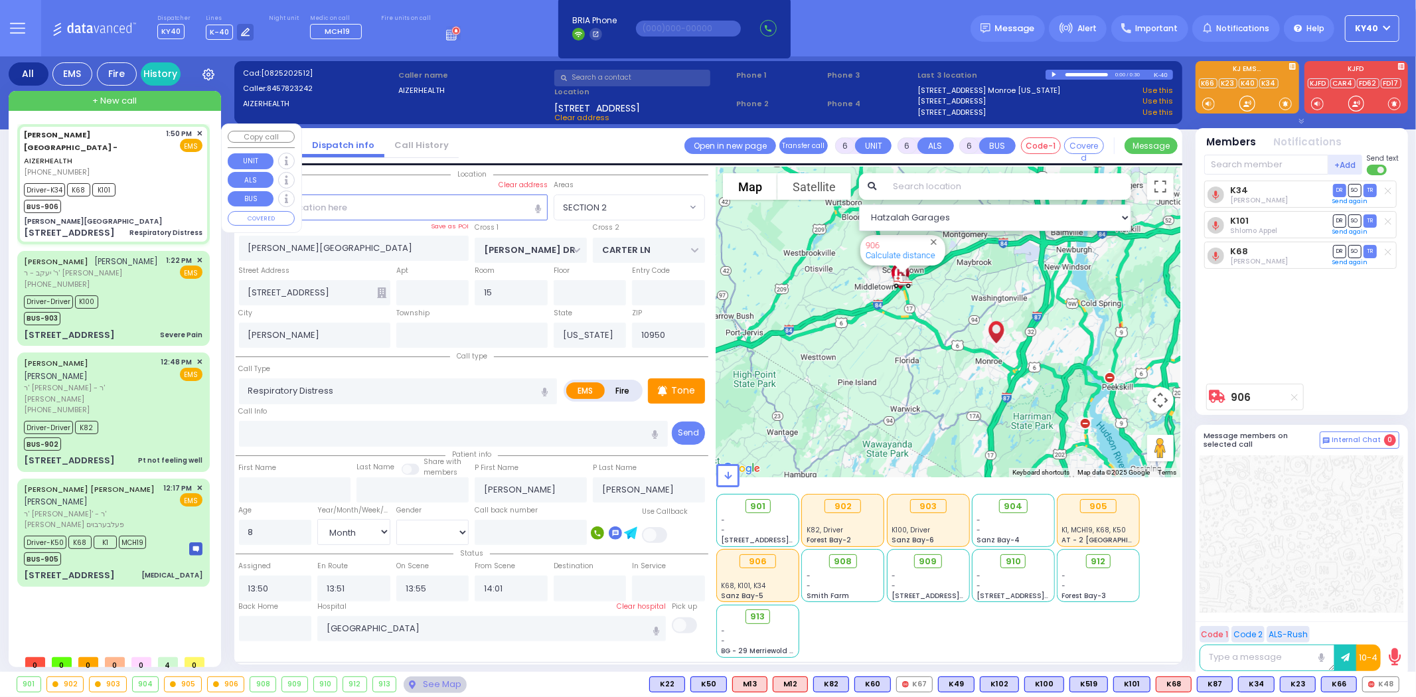
select select "Month"
select select "[DEMOGRAPHIC_DATA]"
select select "Hatzalah Garages"
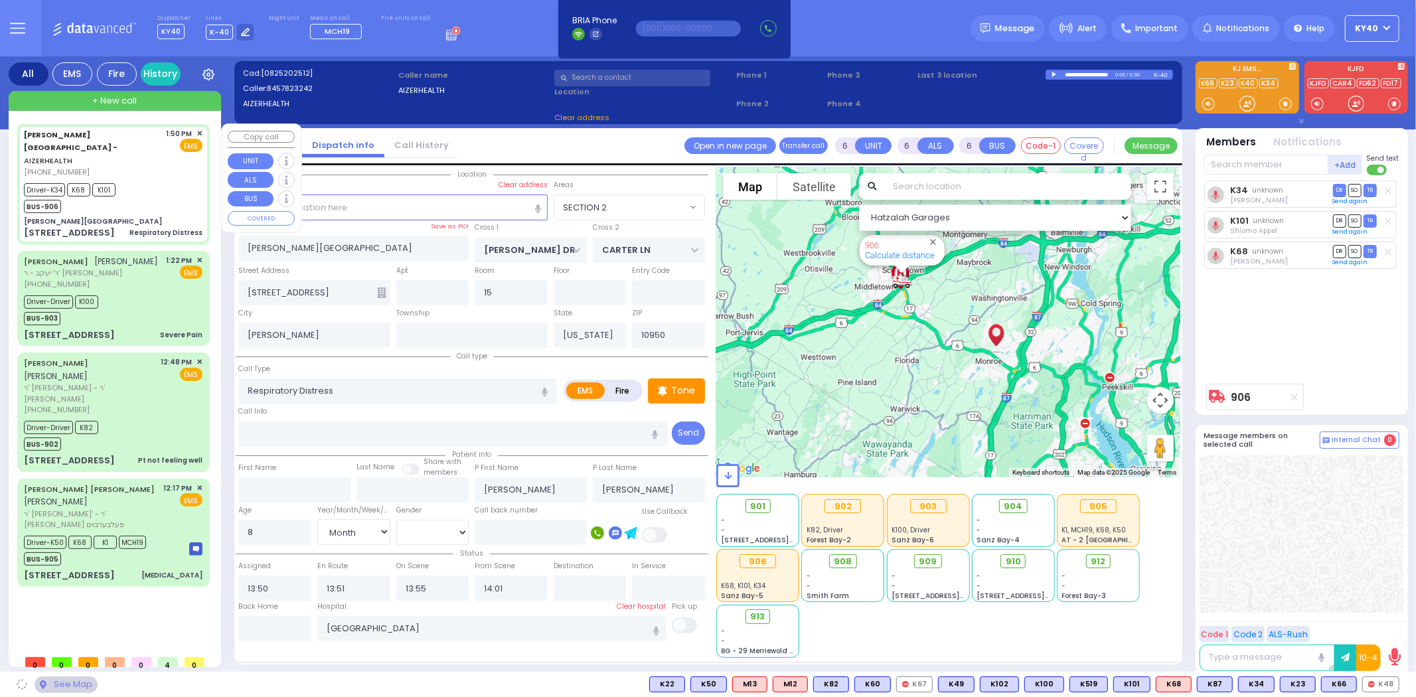
select select "SECTION 2"
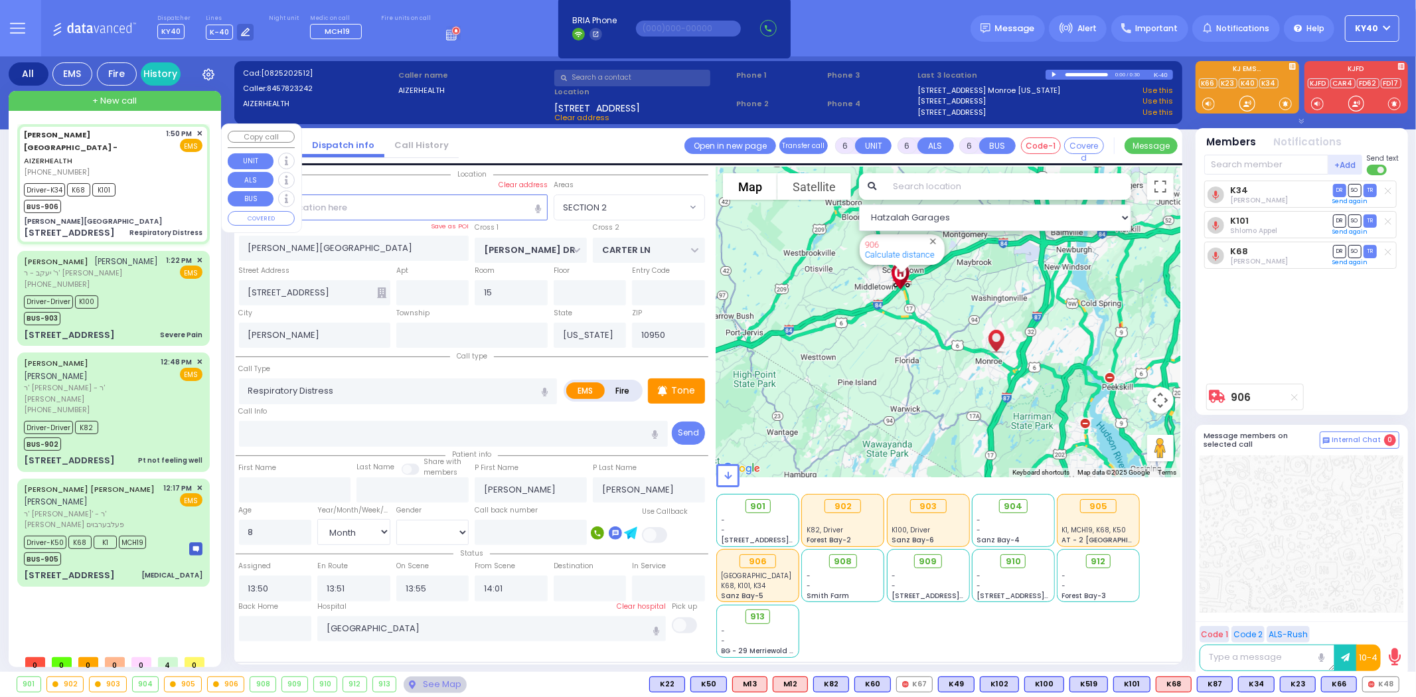
select select
radio input "true"
select select "Month"
select select "[DEMOGRAPHIC_DATA]"
select select "Hatzalah Garages"
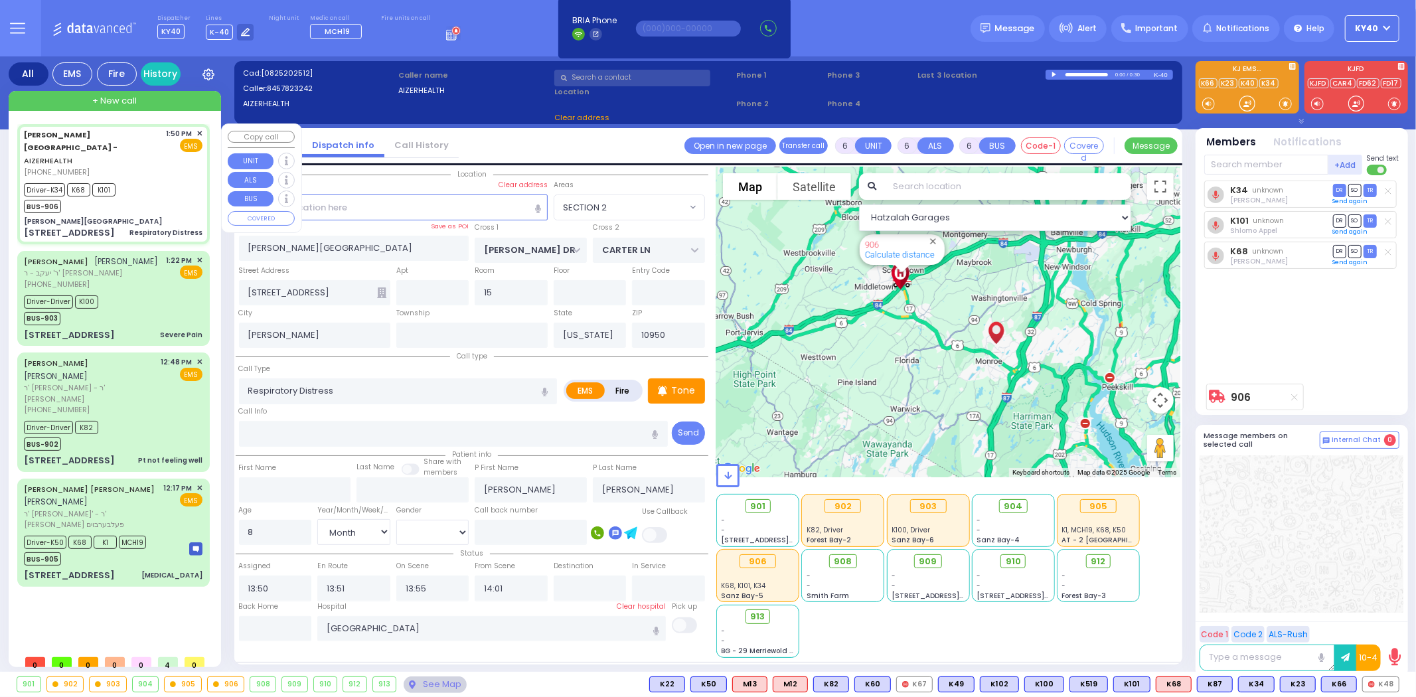
select select "SECTION 2"
select select
radio input "true"
select select "Month"
select select "[DEMOGRAPHIC_DATA]"
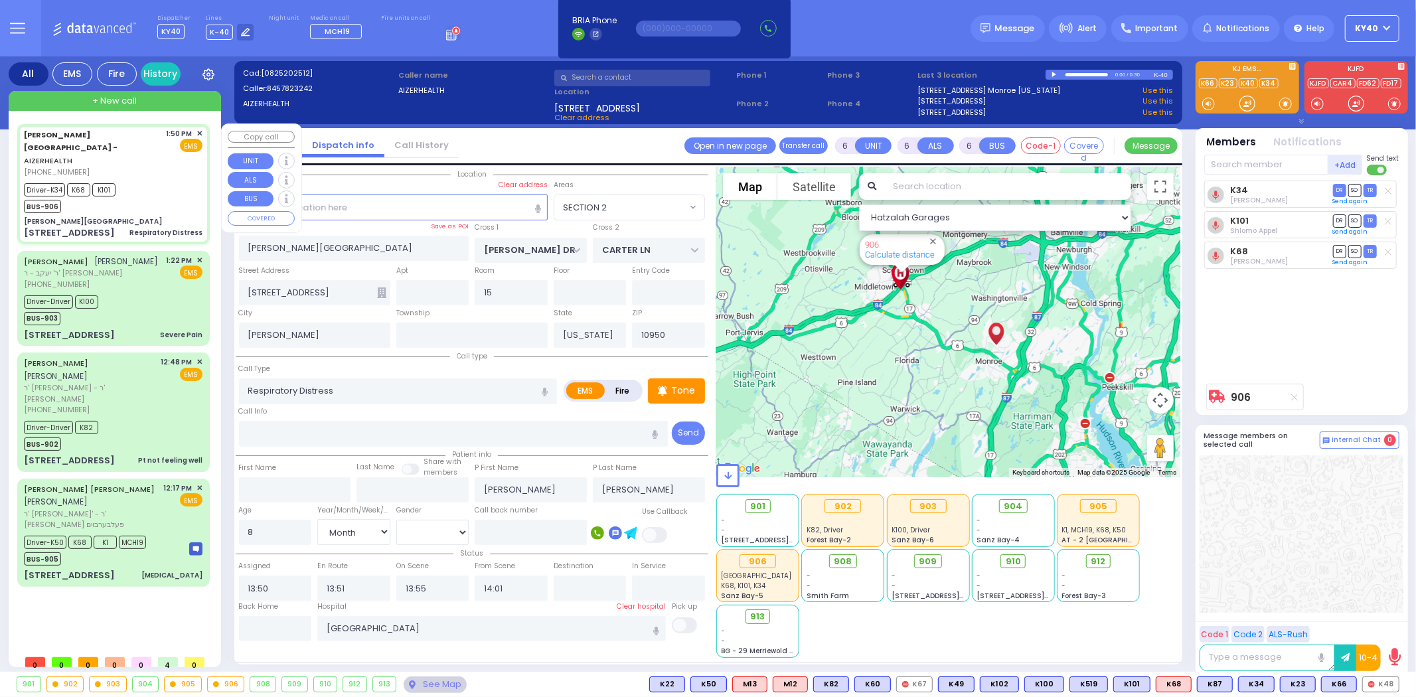
type input "14:23"
select select "Hatzalah Garages"
select select "SECTION 2"
select select
radio input "true"
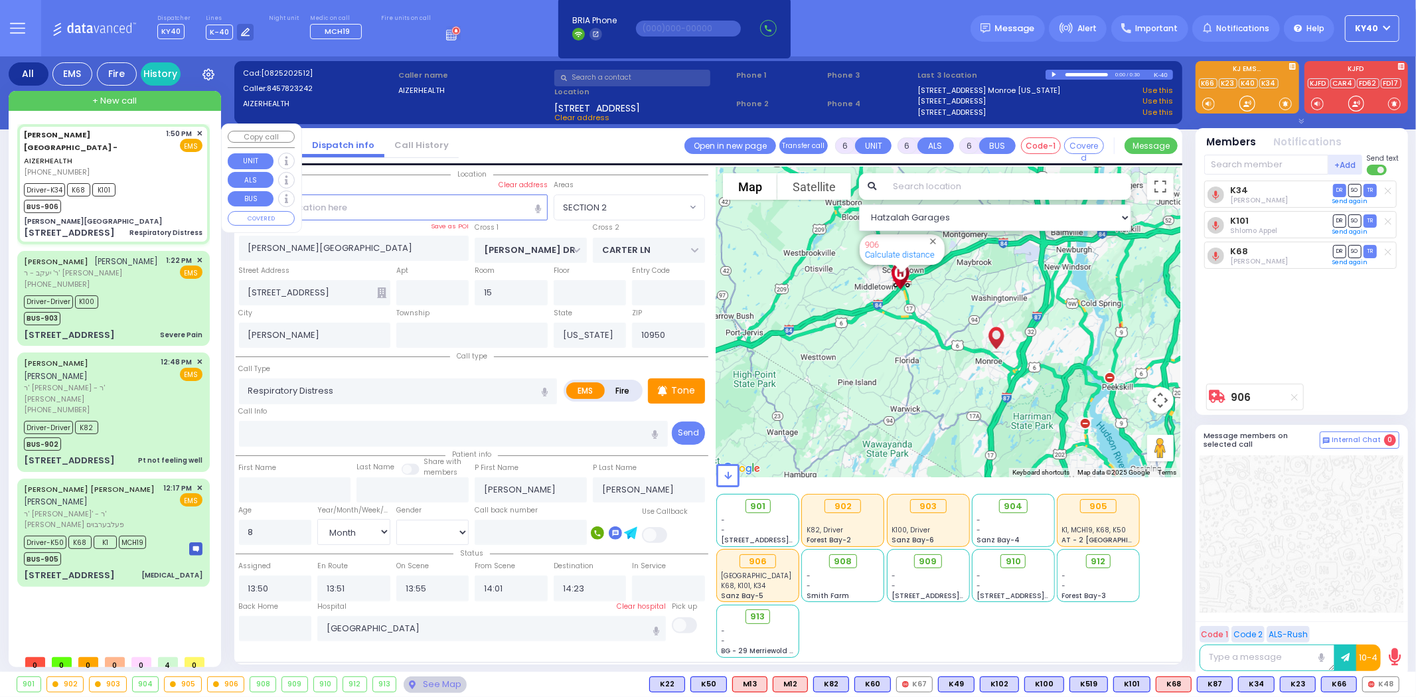
select select "Month"
select select "[DEMOGRAPHIC_DATA]"
select select "Hatzalah Garages"
select select "SECTION 2"
select select
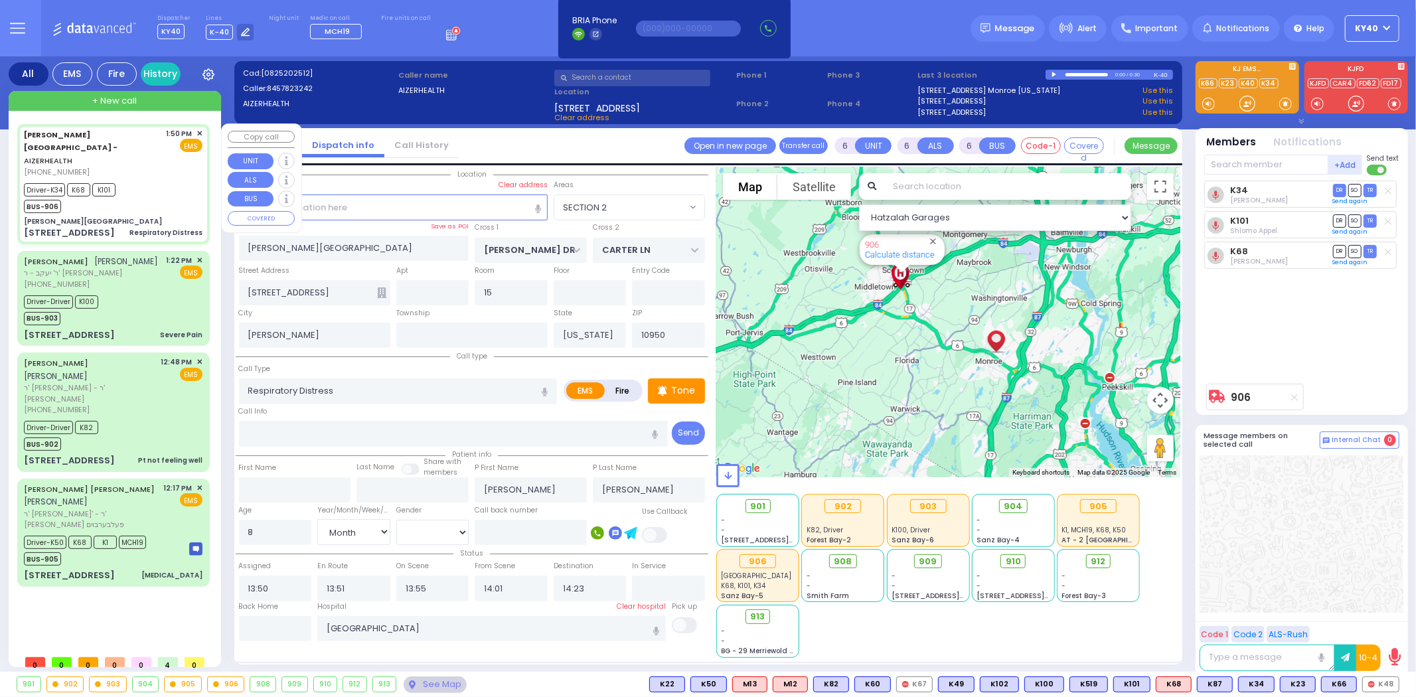
radio input "true"
select select "Month"
select select "[DEMOGRAPHIC_DATA]"
select select "Hatzalah Garages"
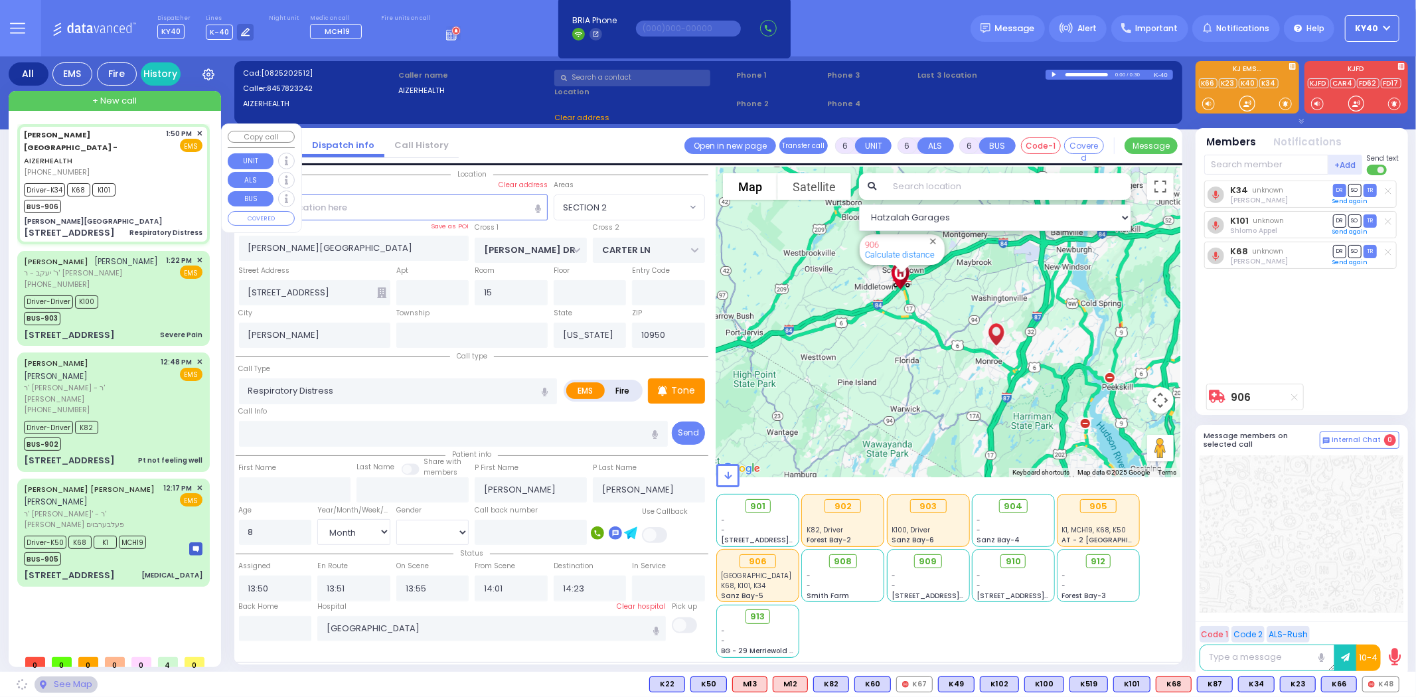
select select "SECTION 2"
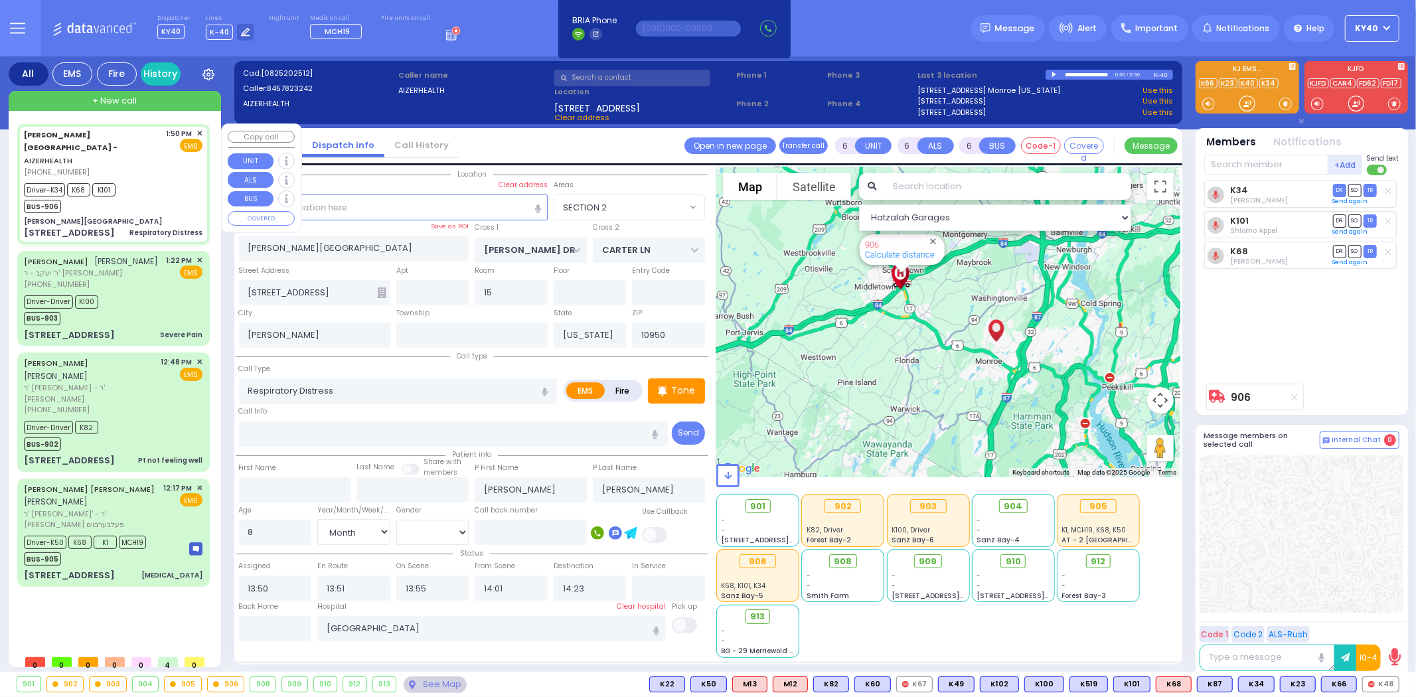
select select
radio input "true"
select select "Month"
select select "[DEMOGRAPHIC_DATA]"
select select "Hatzalah Garages"
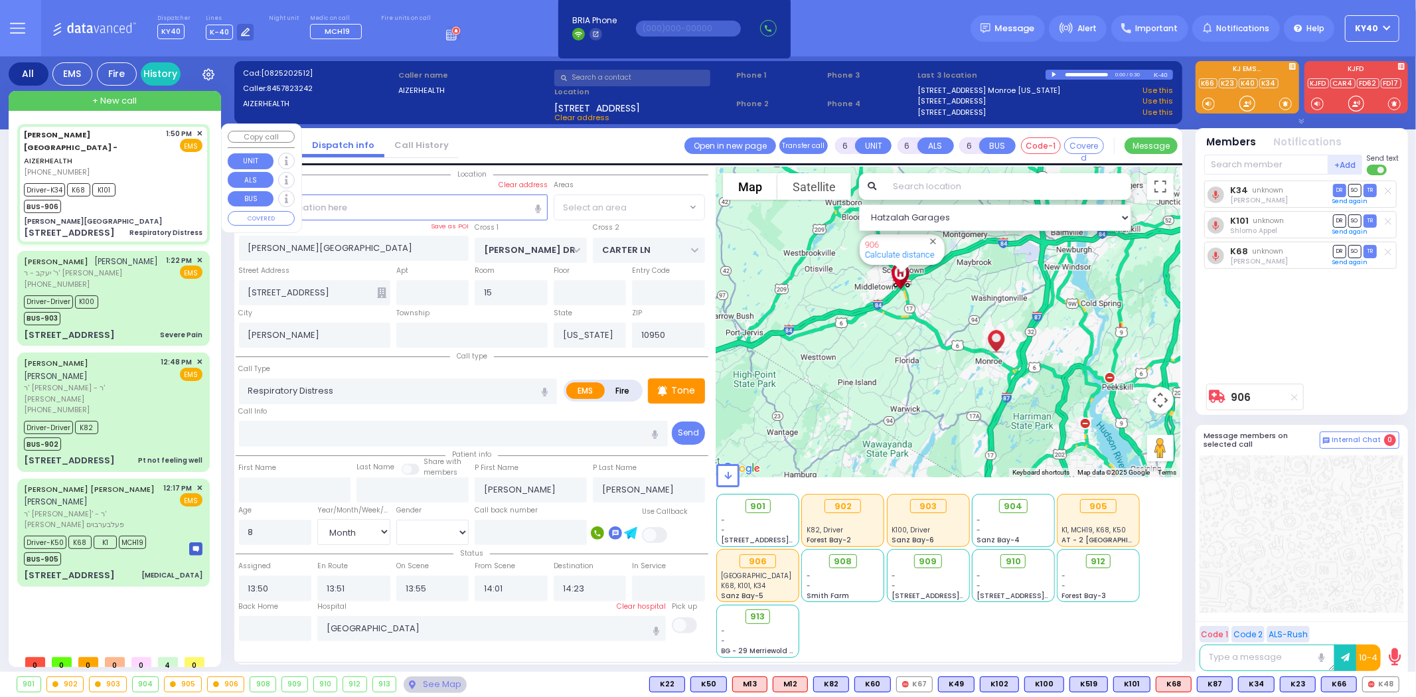
select select "SECTION 2"
select select
radio input "true"
select select "Month"
select select "[DEMOGRAPHIC_DATA]"
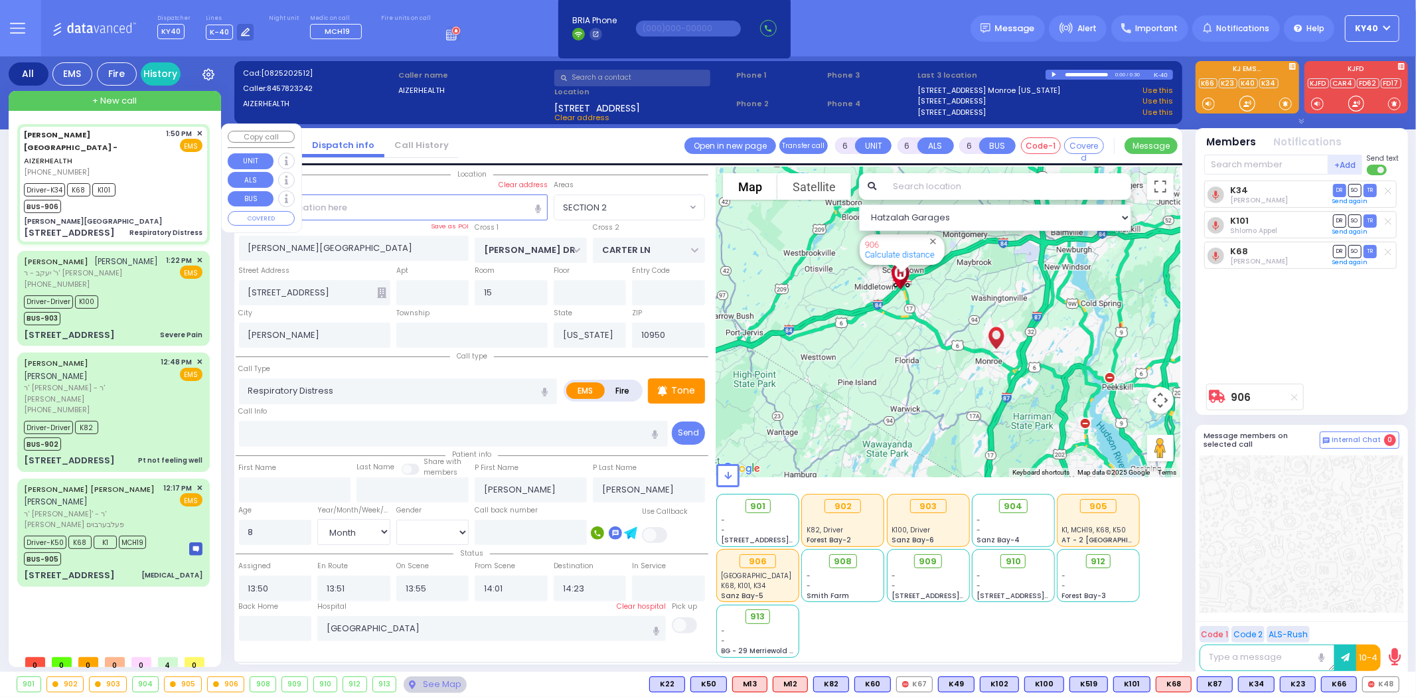
select select "Hatzalah Garages"
select select "SECTION 2"
select select
radio input "true"
select select "Month"
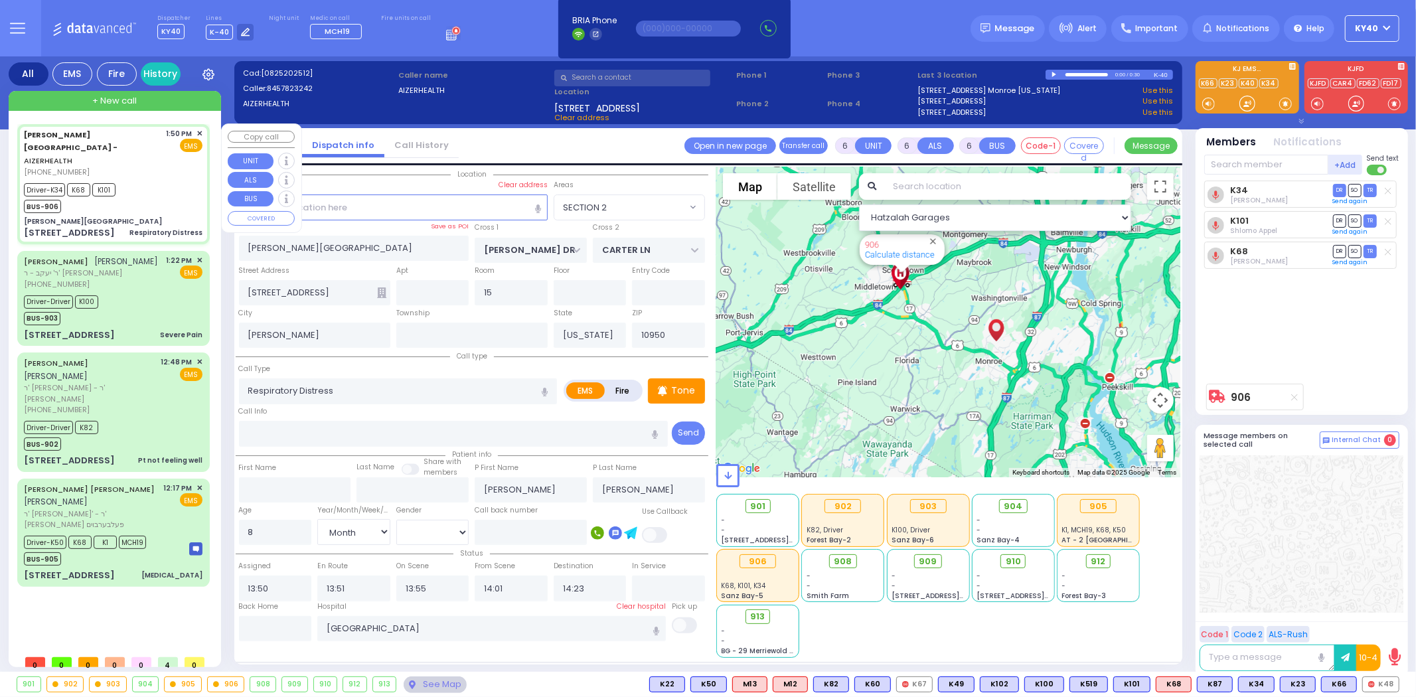
select select "[DEMOGRAPHIC_DATA]"
select select "Hatzalah Garages"
select select "SECTION 2"
select select
radio input "true"
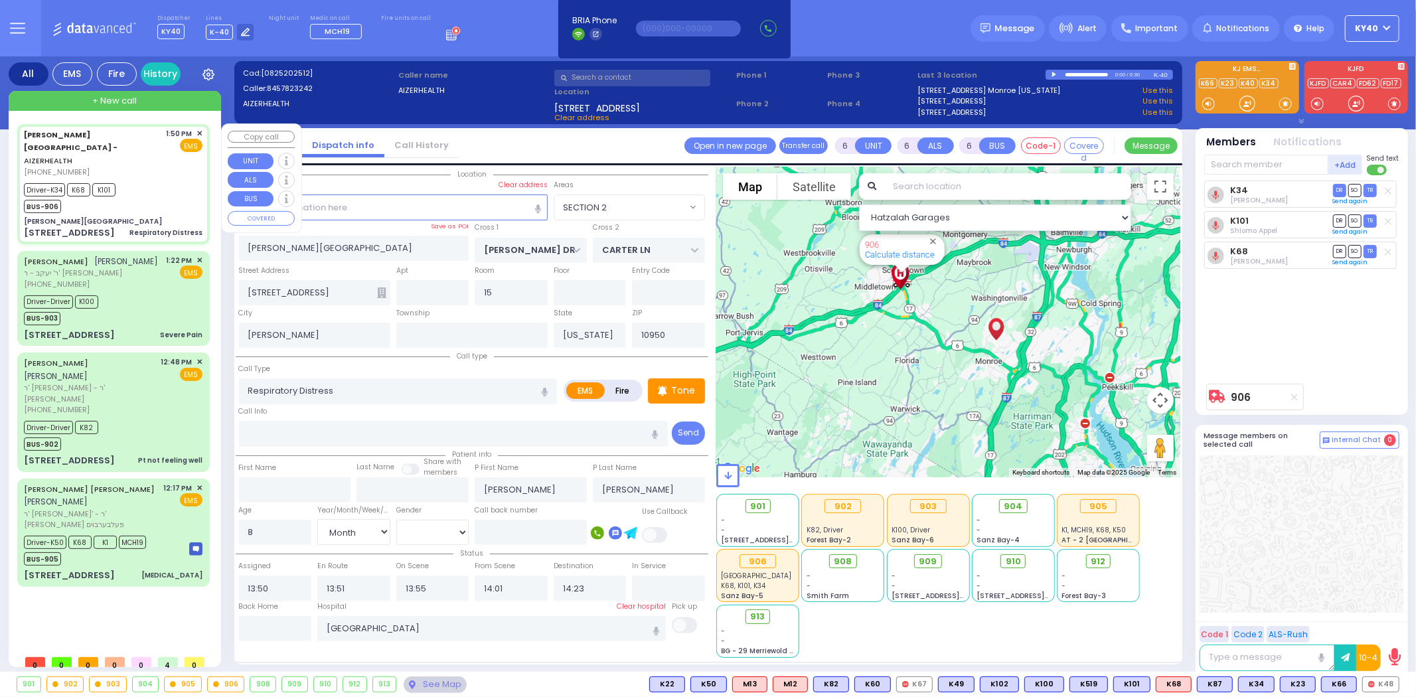
select select "Month"
select select "[DEMOGRAPHIC_DATA]"
select select "SECTION 2"
select select "Hatzalah Garages"
select select
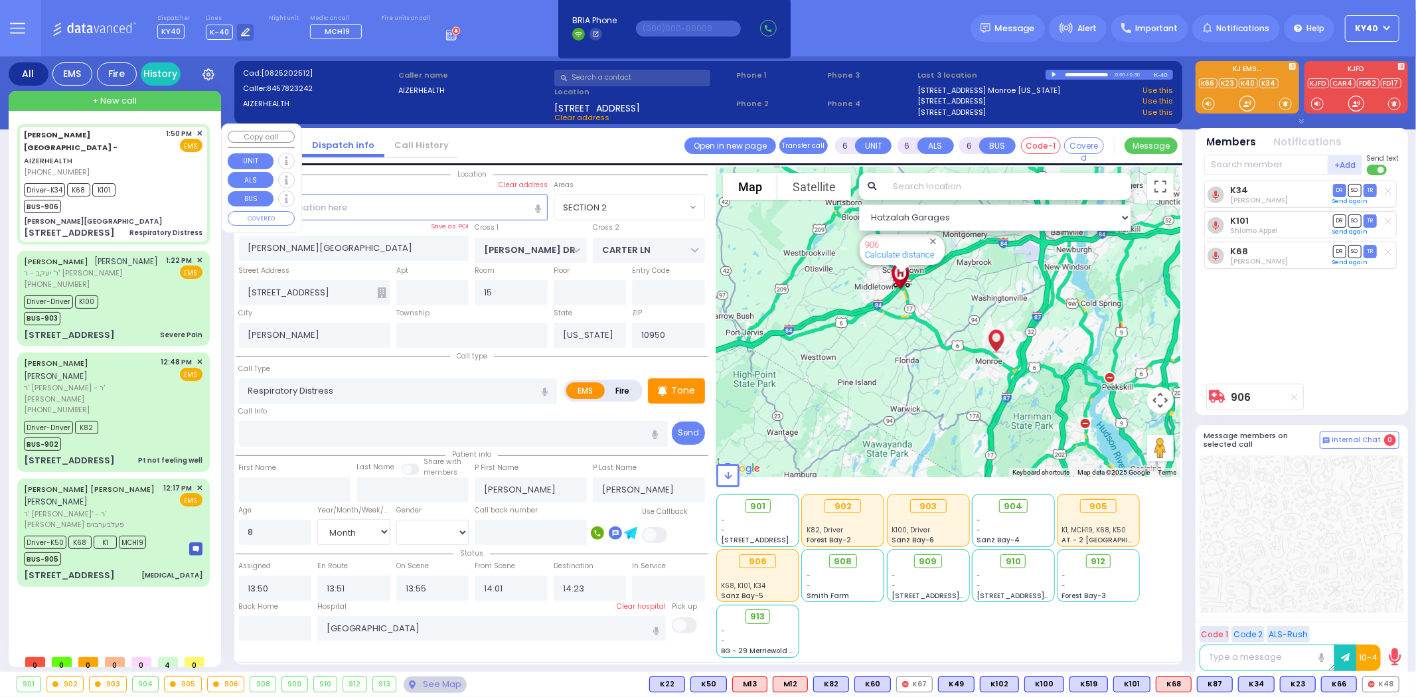
radio input "true"
select select "Month"
select select "[DEMOGRAPHIC_DATA]"
select select "Hatzalah Garages"
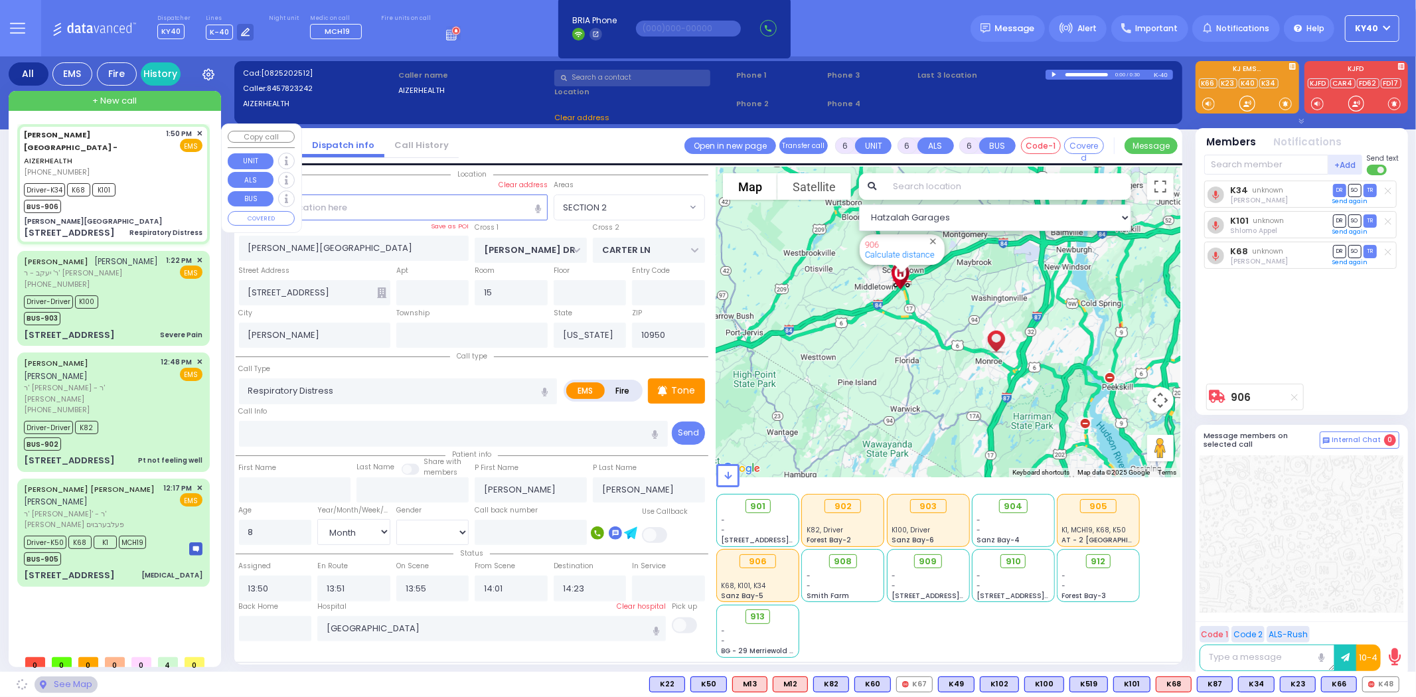
select select "SECTION 2"
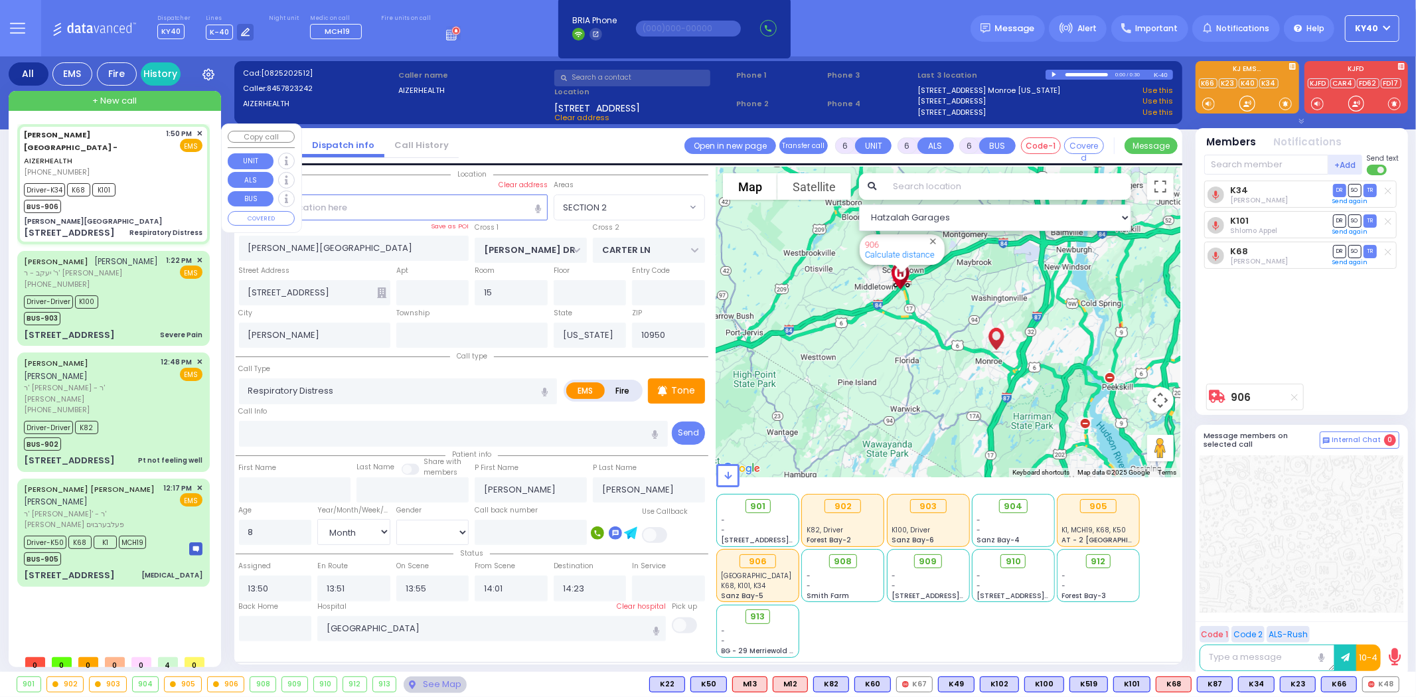
select select
radio input "true"
select select "Month"
select select "[DEMOGRAPHIC_DATA]"
select select "Hatzalah Garages"
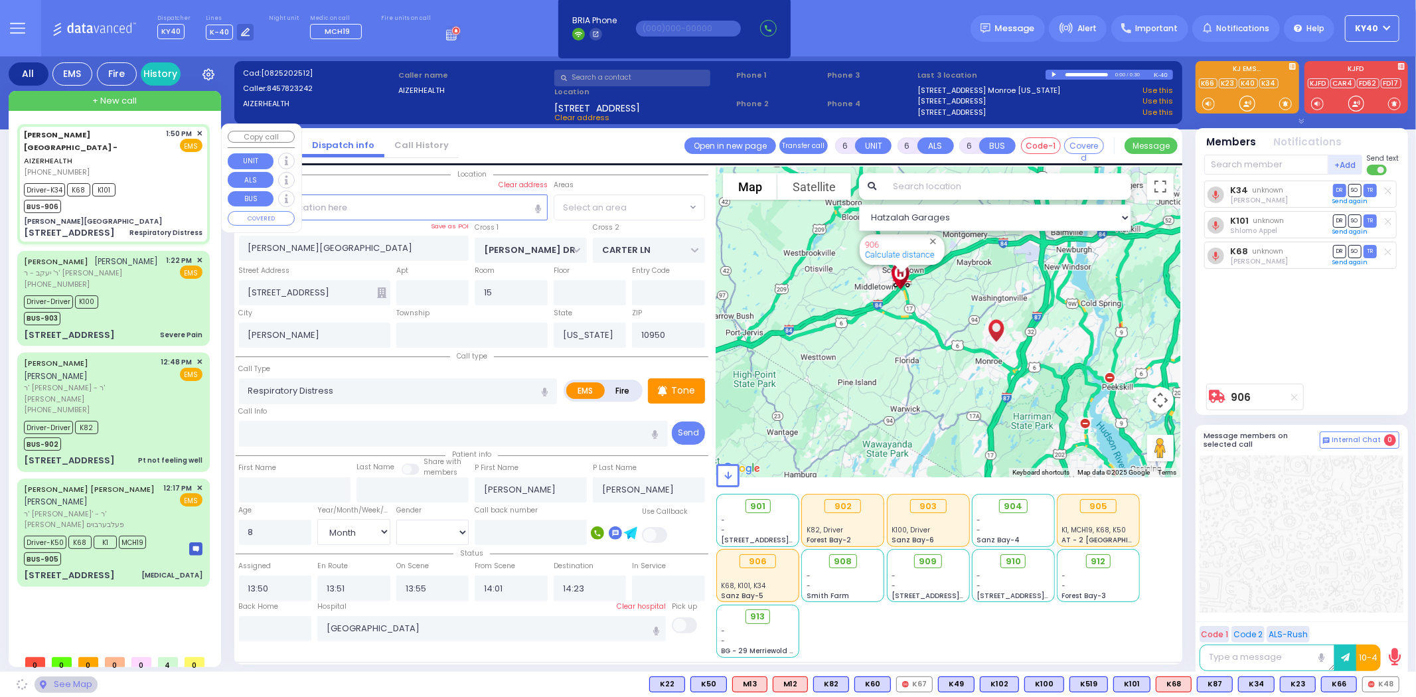
select select "SECTION 2"
select select
radio input "true"
select select "Month"
select select "[DEMOGRAPHIC_DATA]"
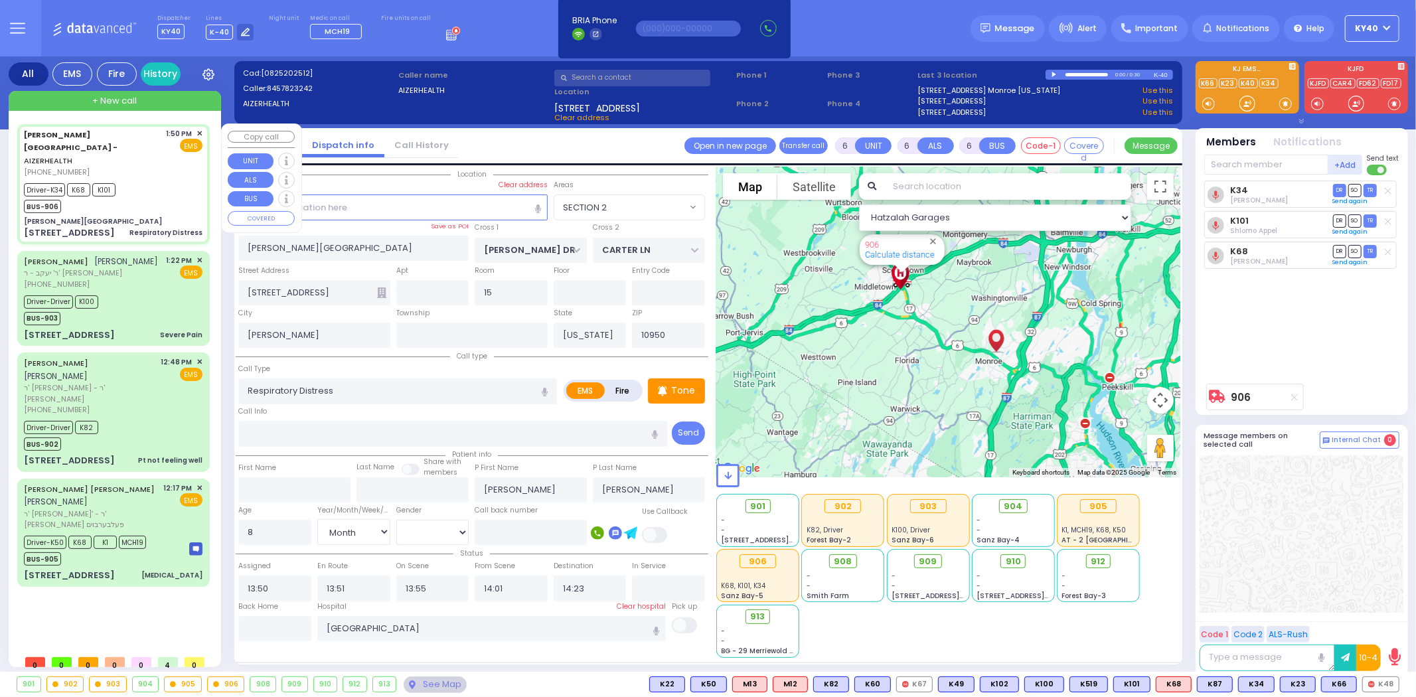
select select "Hatzalah Garages"
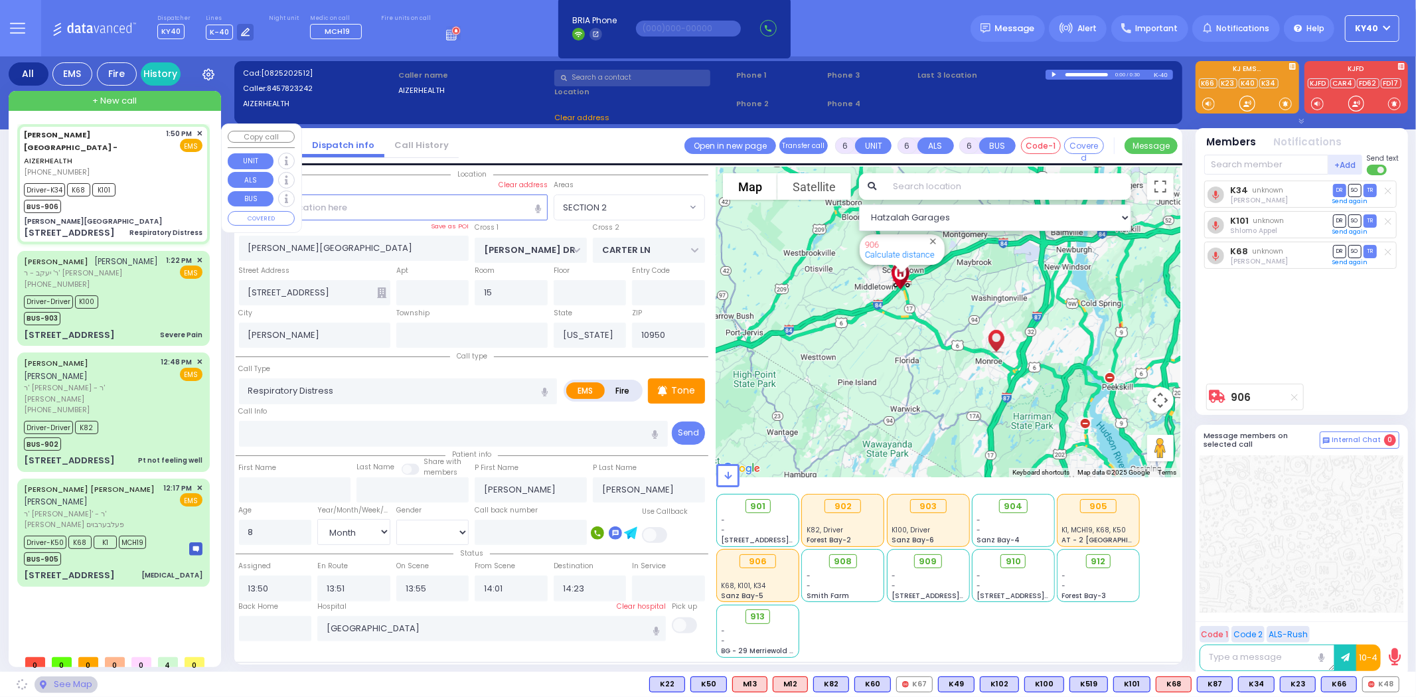
select select "SECTION 2"
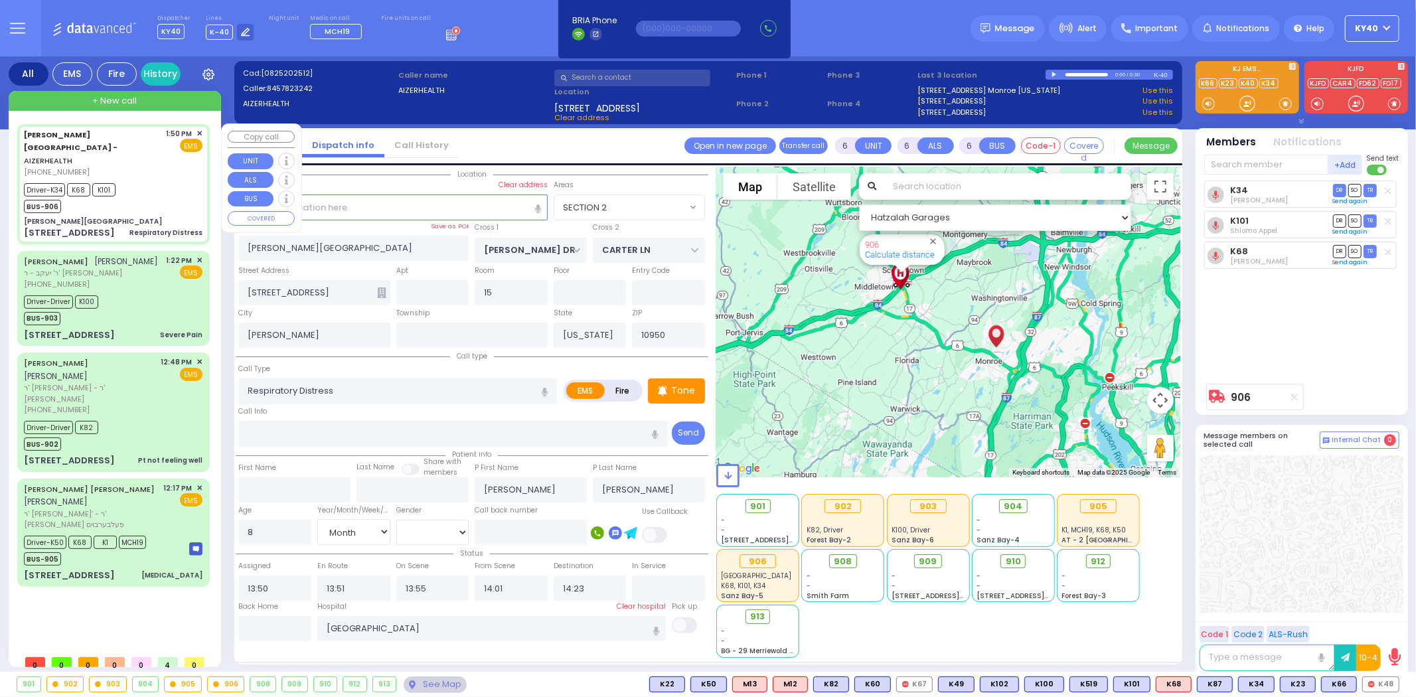
select select
radio input "true"
select select "Month"
select select "[DEMOGRAPHIC_DATA]"
type input "14:45"
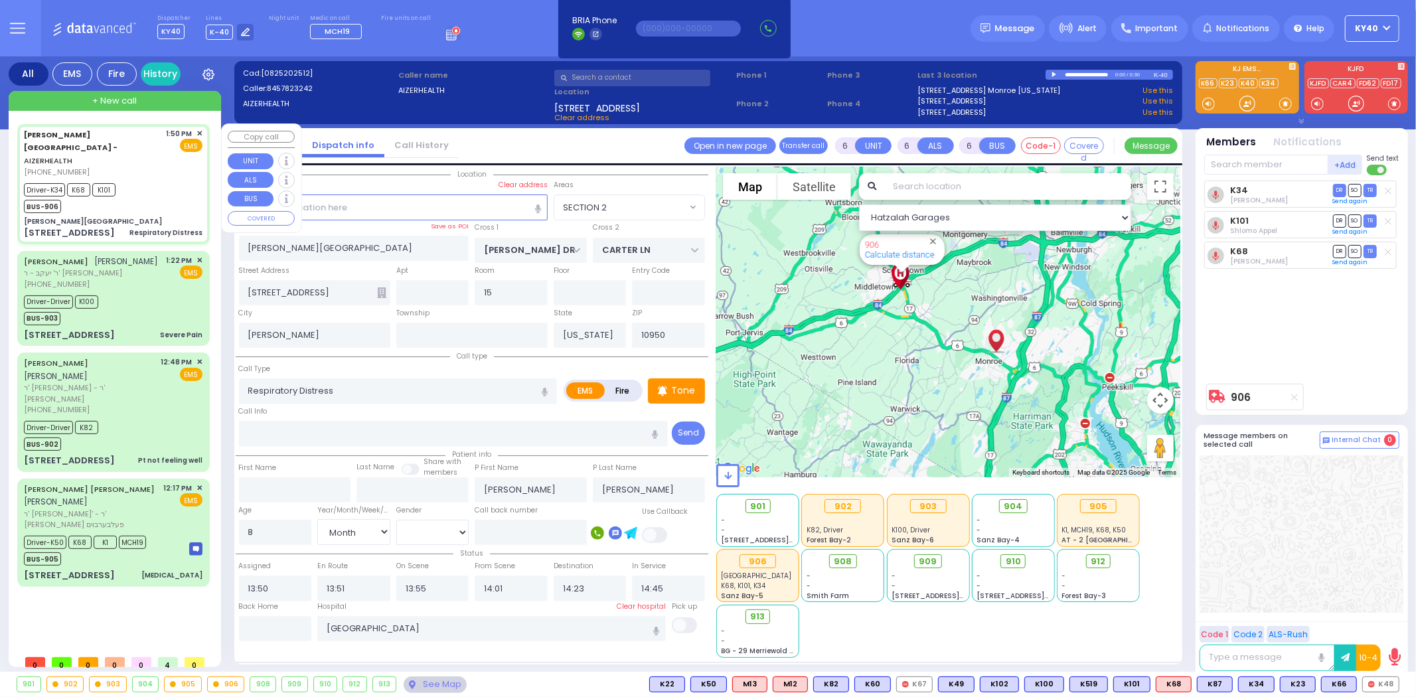
select select "Hatzalah Garages"
select select "SECTION 2"
select select
radio input "true"
select select "Month"
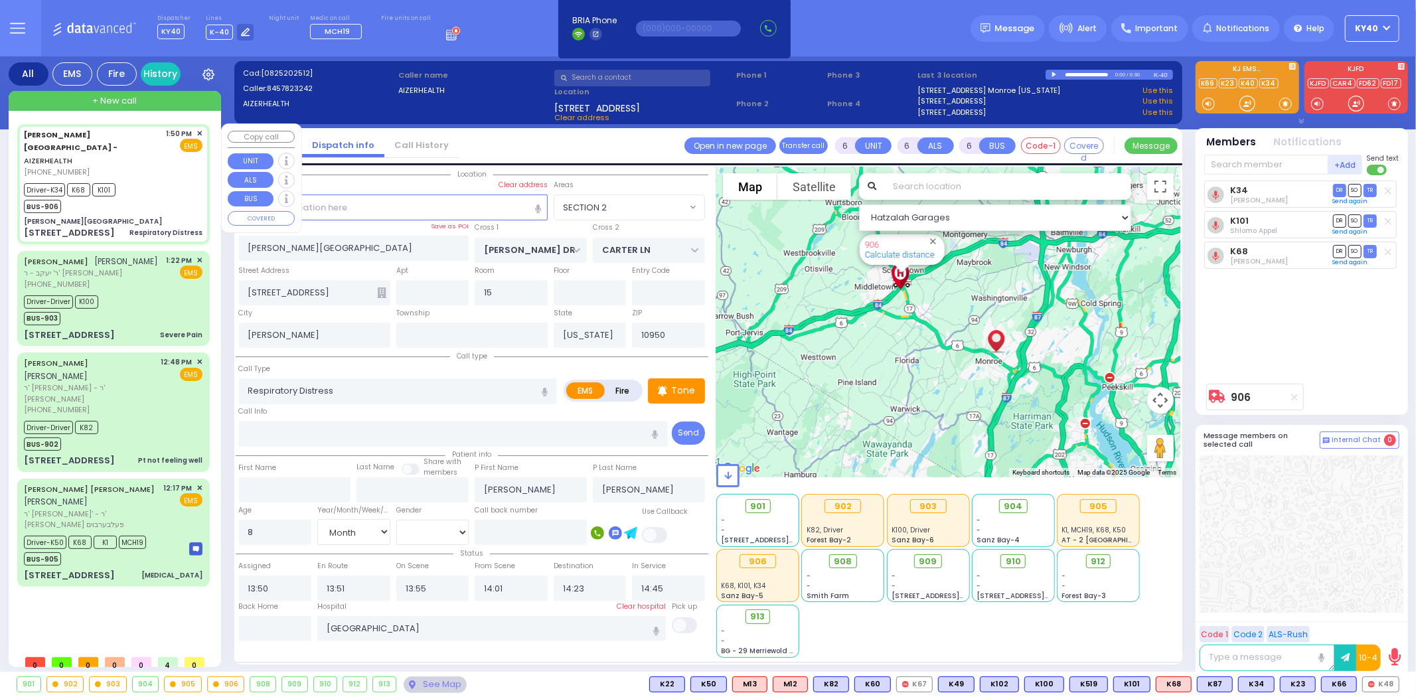
select select "[DEMOGRAPHIC_DATA]"
select select "Hatzalah Garages"
select select "SECTION 2"
select select
radio input "true"
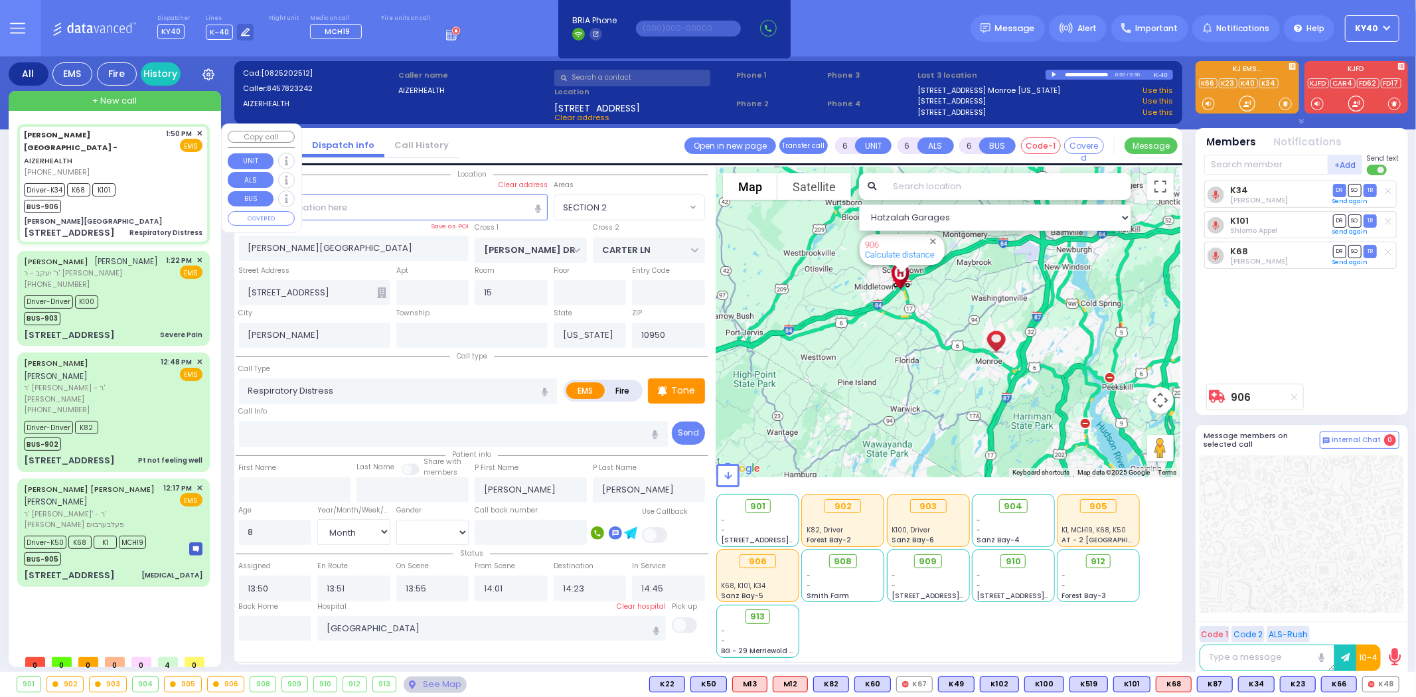
select select "Month"
select select "[DEMOGRAPHIC_DATA]"
select select "Hatzalah Garages"
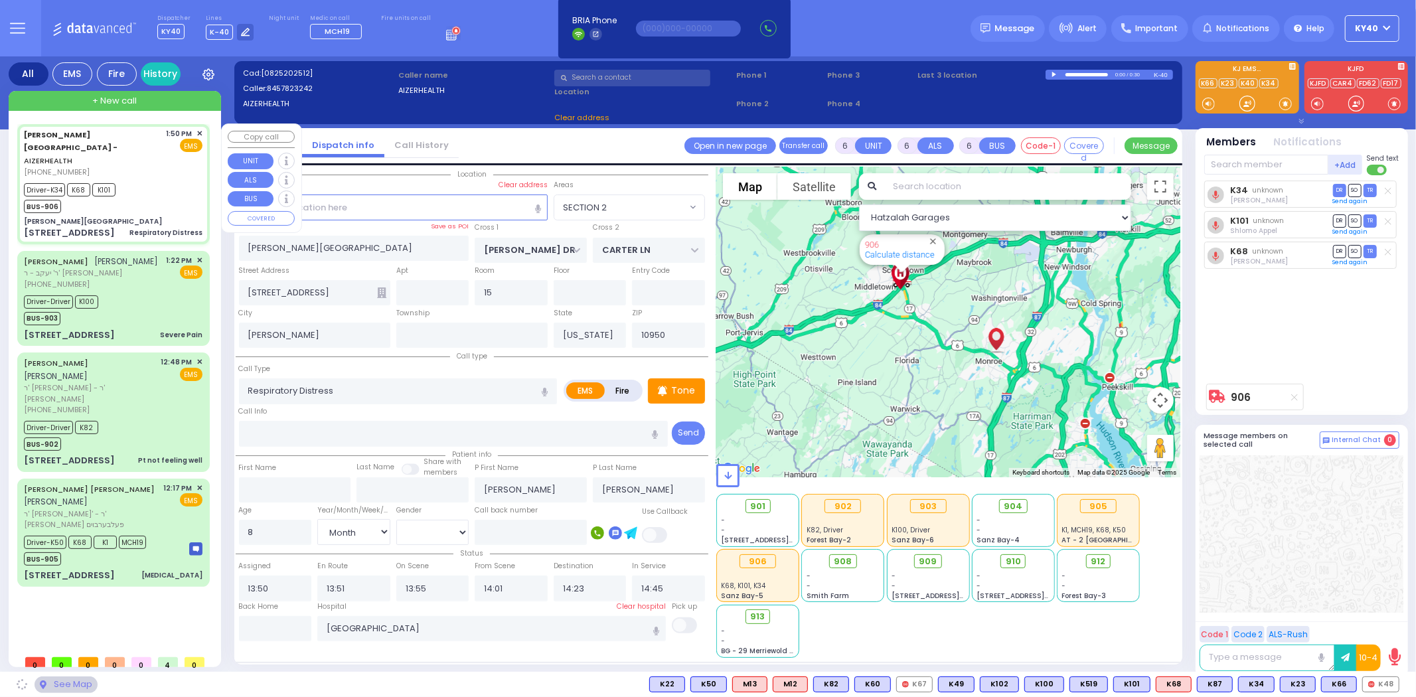
select select "SECTION 2"
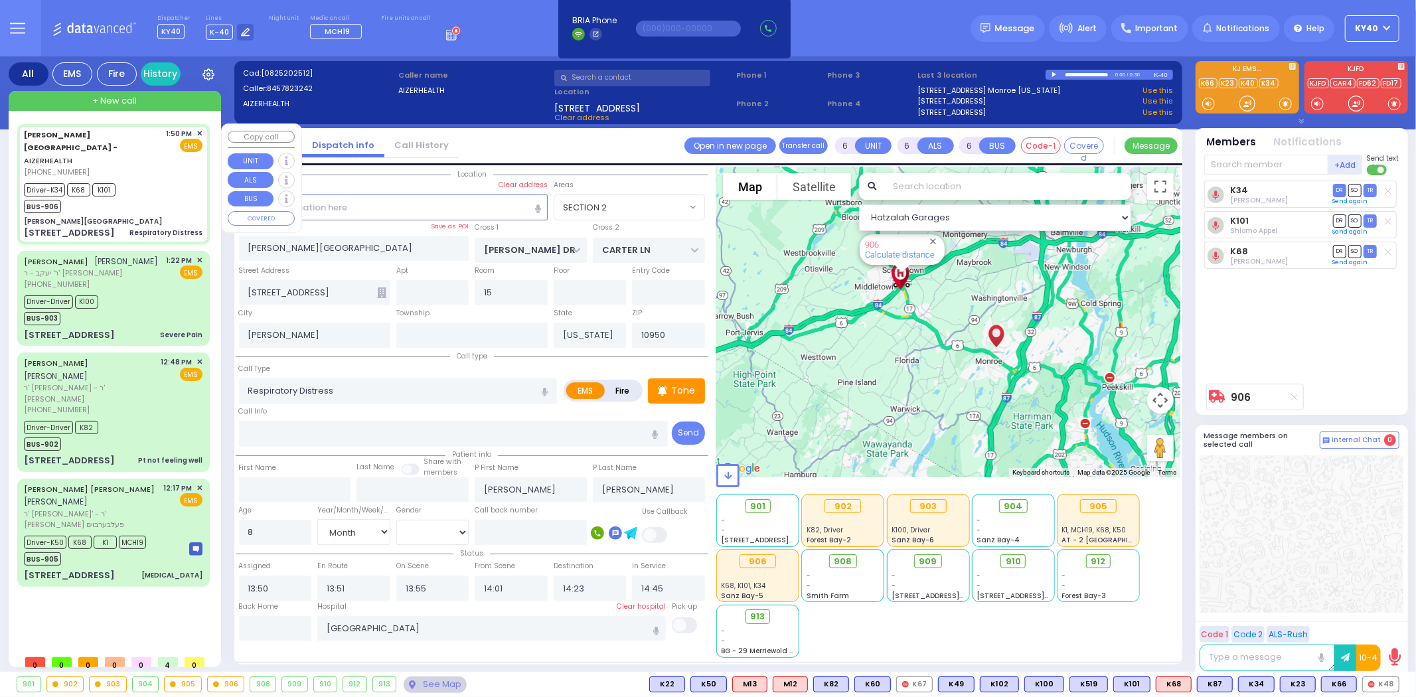
select select
radio input "true"
select select "Month"
select select "[DEMOGRAPHIC_DATA]"
select select "Hatzalah Garages"
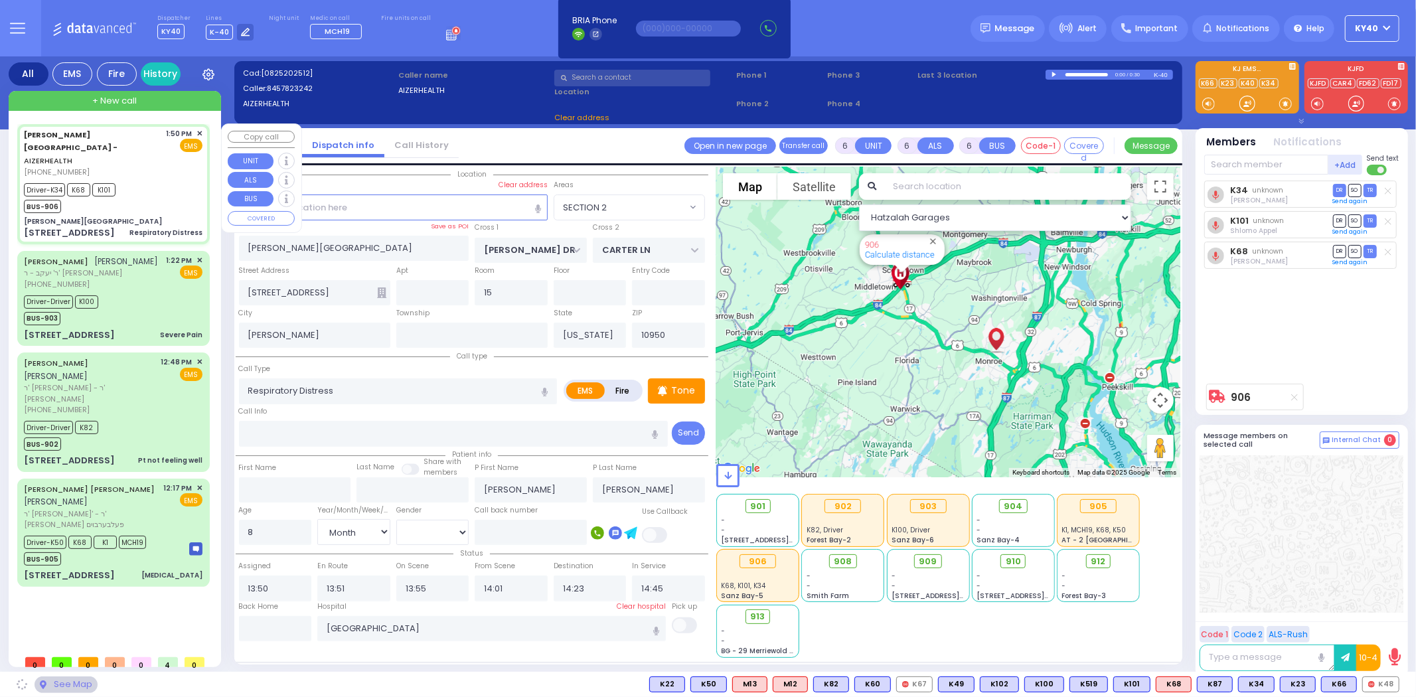
select select "SECTION 2"
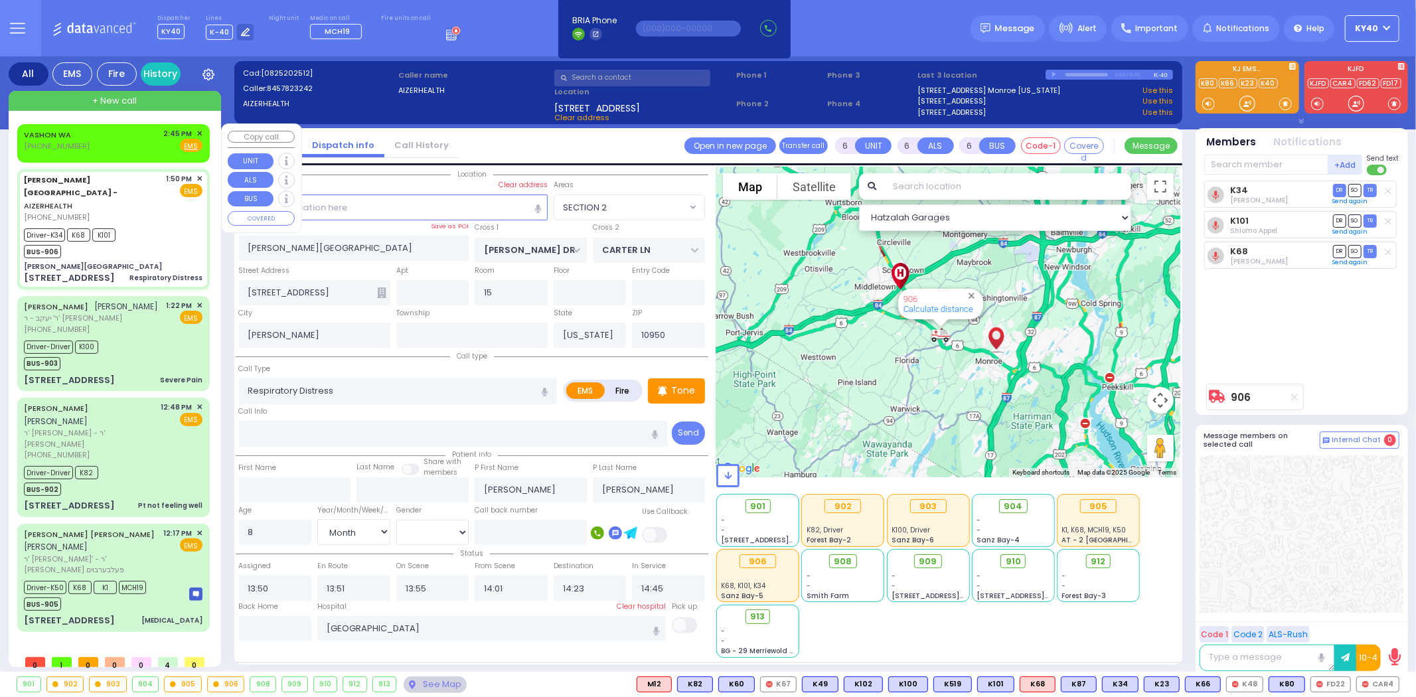
click at [198, 131] on span "✕" at bounding box center [199, 133] width 6 height 11
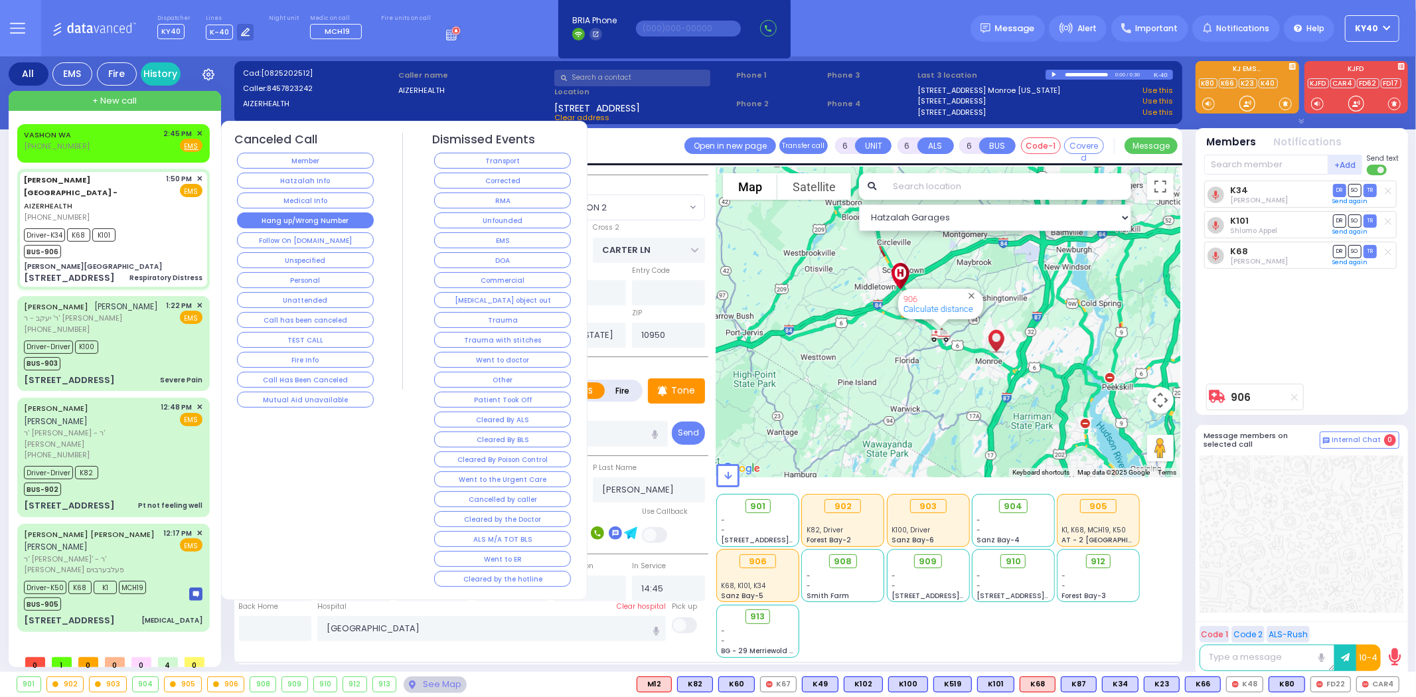
click at [299, 222] on button "Hang up/Wrong Number" at bounding box center [305, 220] width 137 height 16
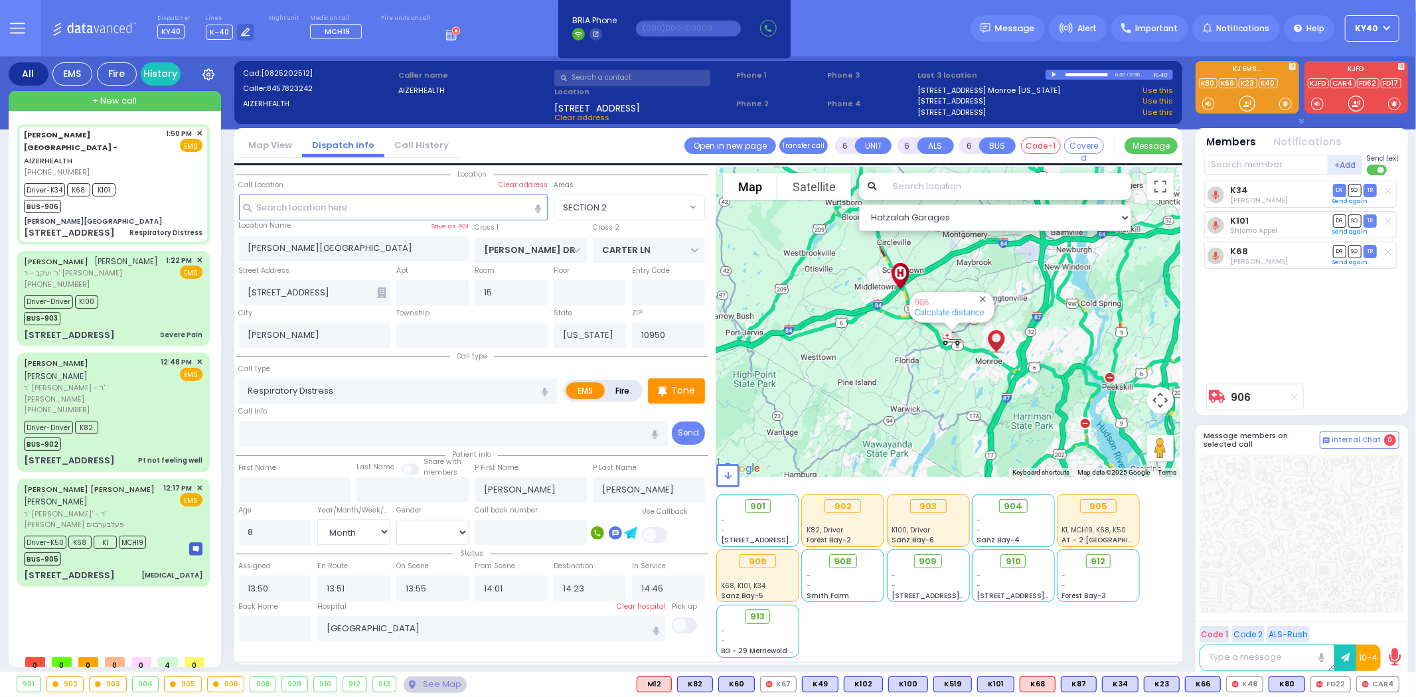
click at [100, 98] on span "+ New call" at bounding box center [114, 100] width 44 height 13
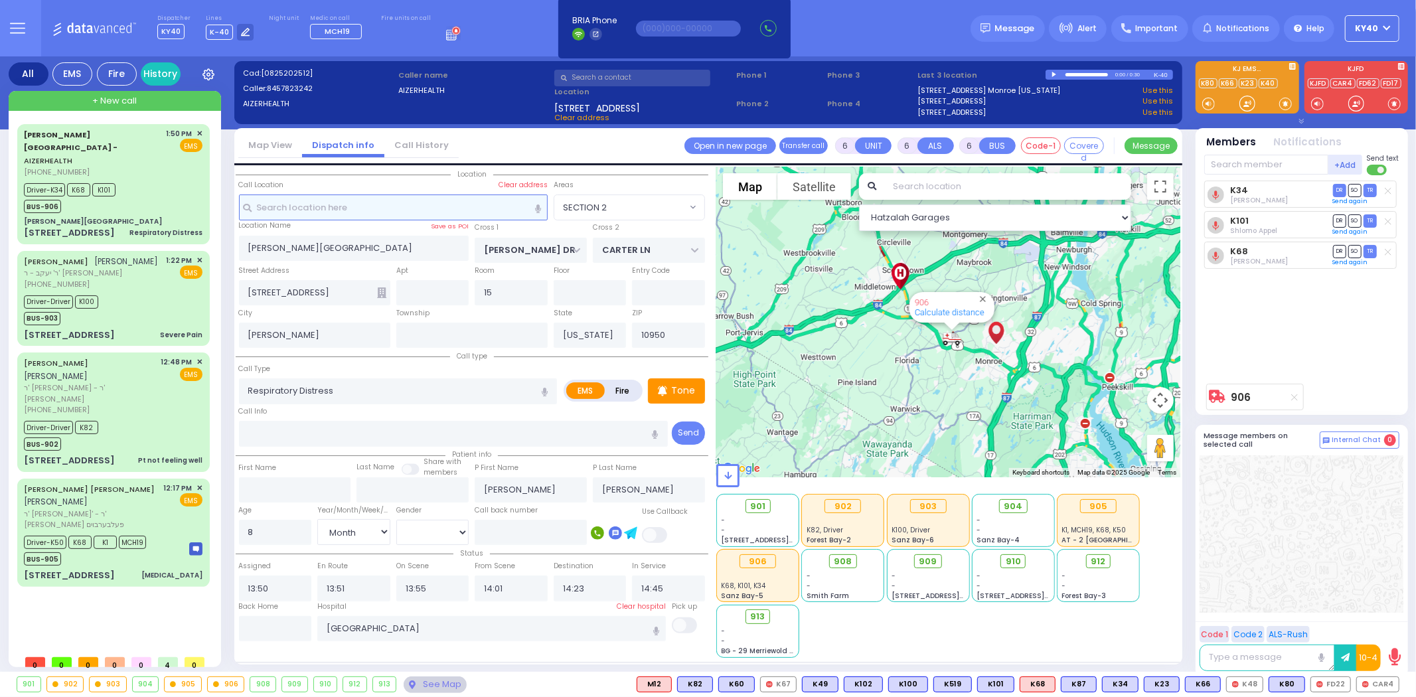
type input "2"
type input "1"
select select
radio input "true"
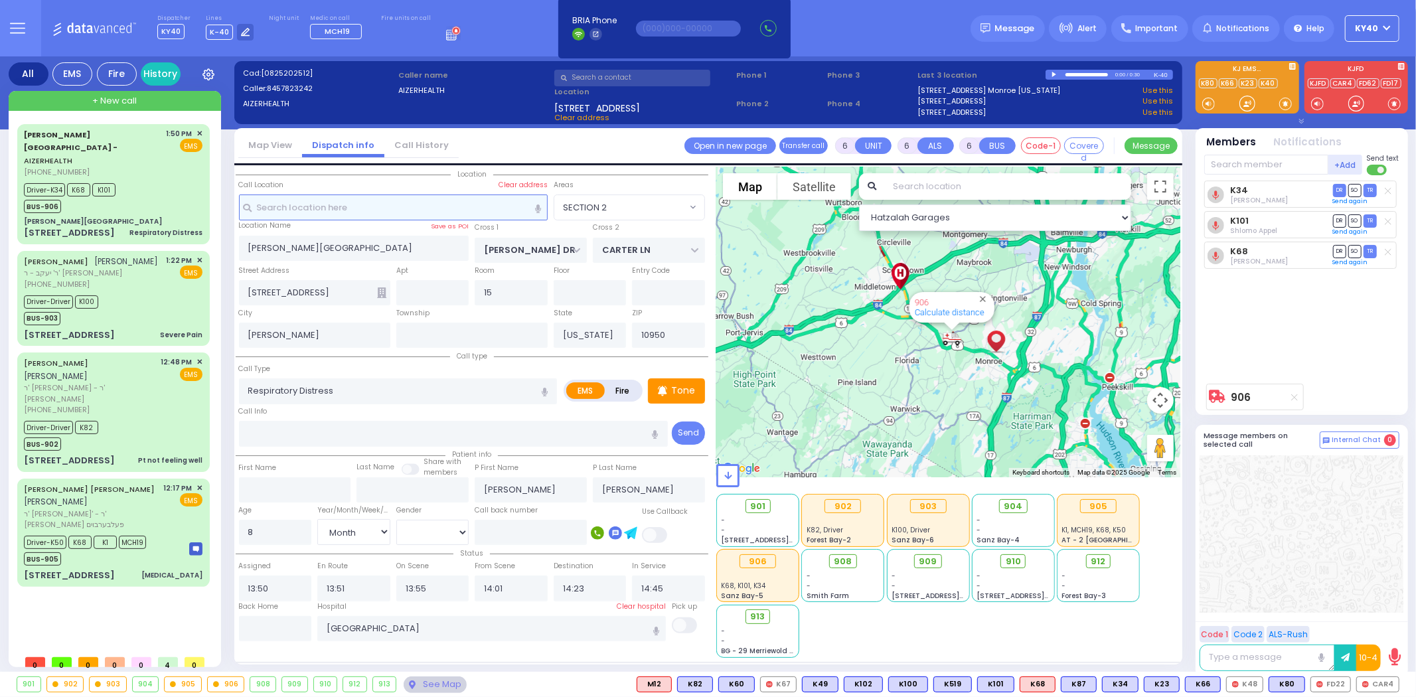
select select
type input "14:48"
select select "Hatzalah Garages"
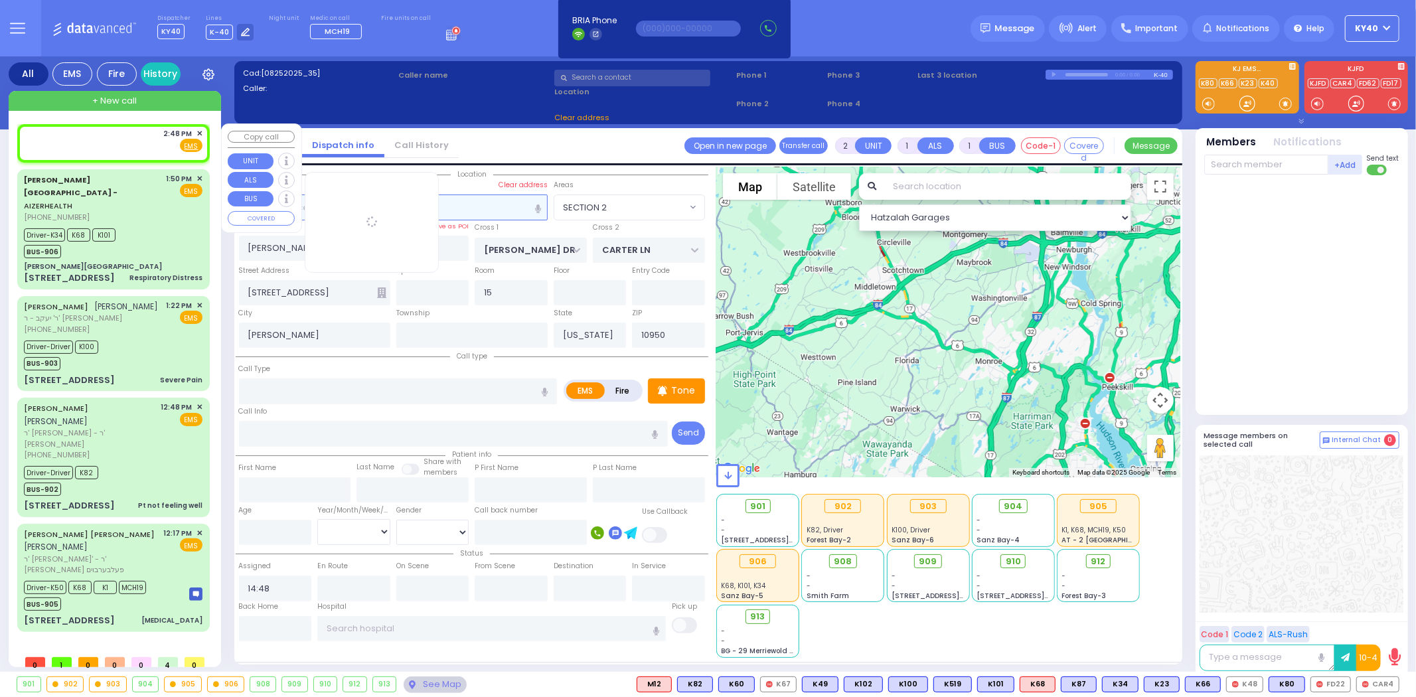
select select
radio input "true"
select select
select select "Hatzalah Garages"
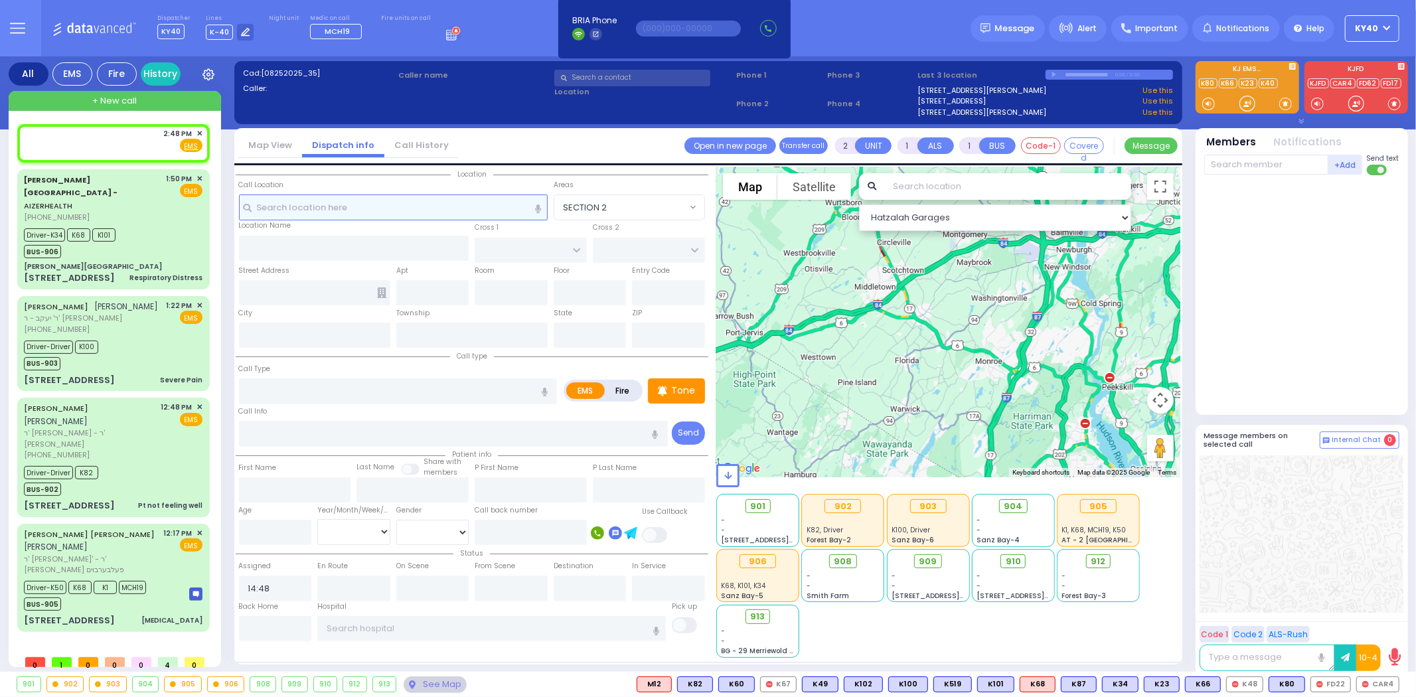
click at [467, 209] on input "text" at bounding box center [393, 206] width 309 height 25
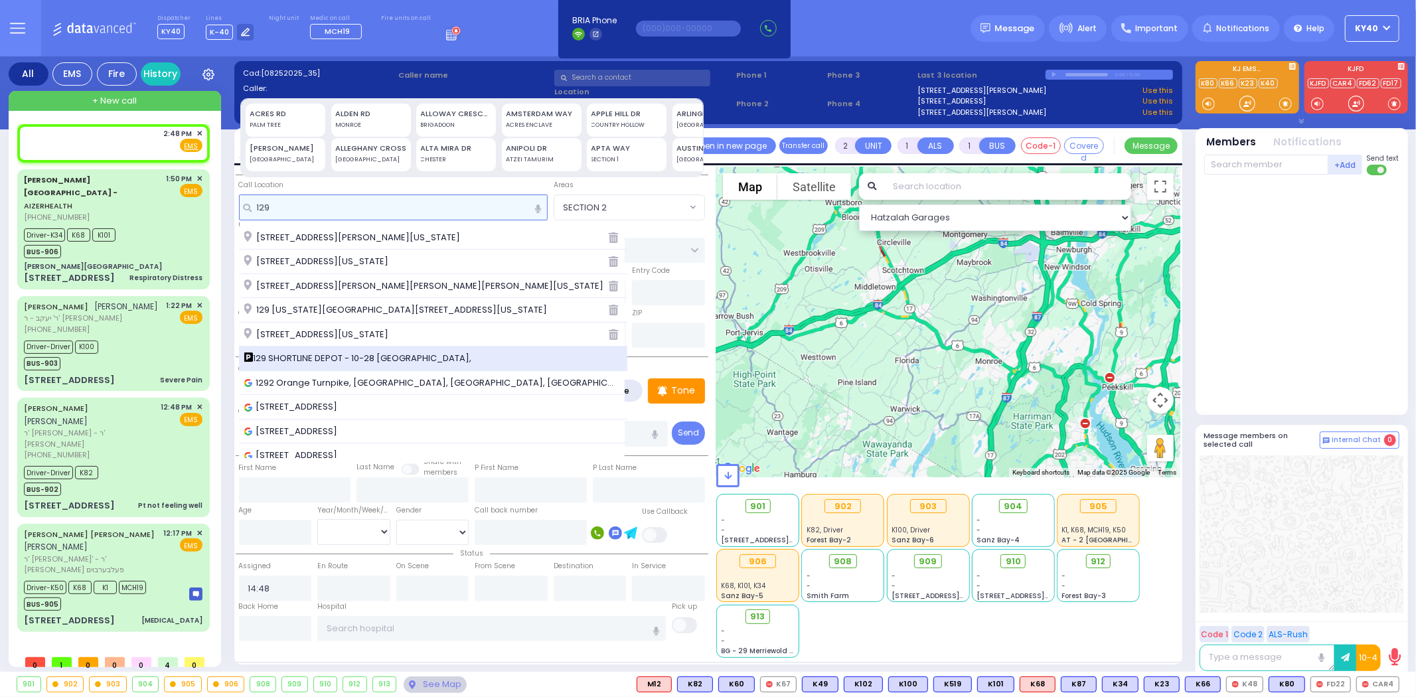
type input "129"
click at [328, 354] on span "129 SHORTLINE DEPOT - 10-28 [GEOGRAPHIC_DATA]," at bounding box center [360, 358] width 232 height 13
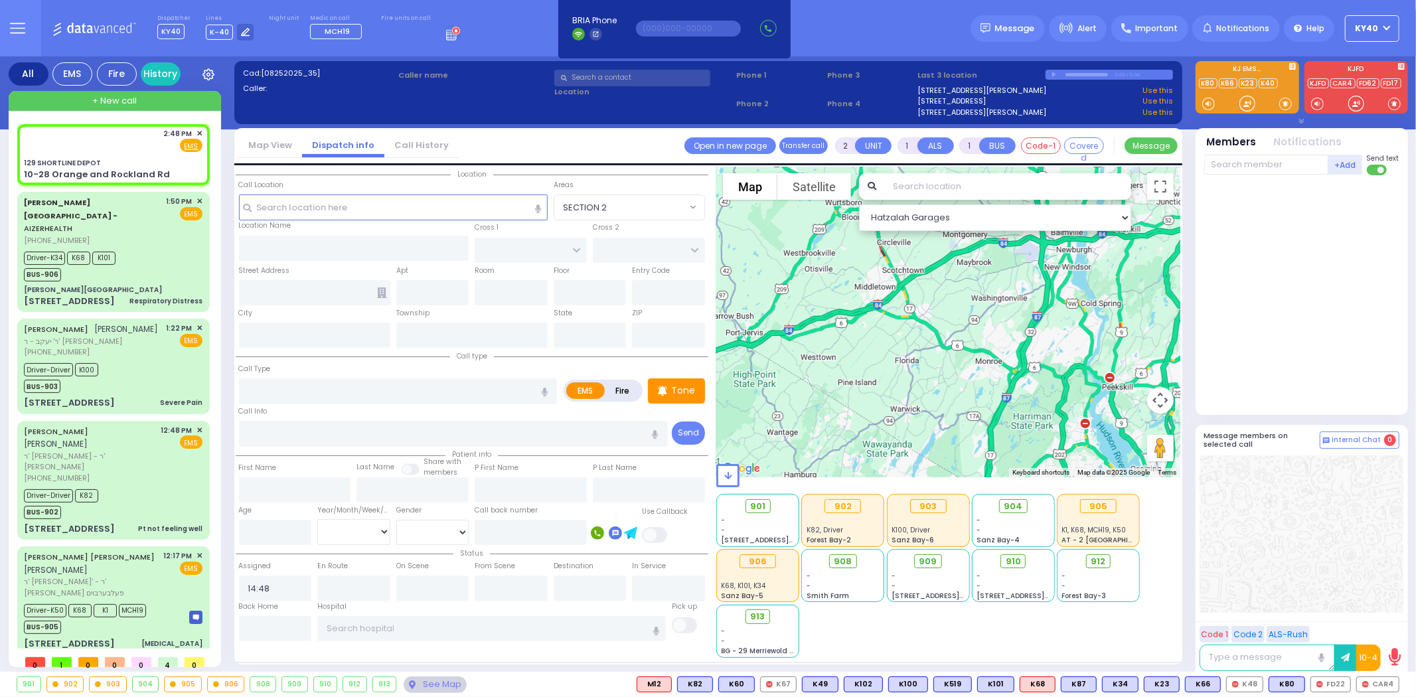
select select
radio input "true"
select select
select select "Hatzalah Garages"
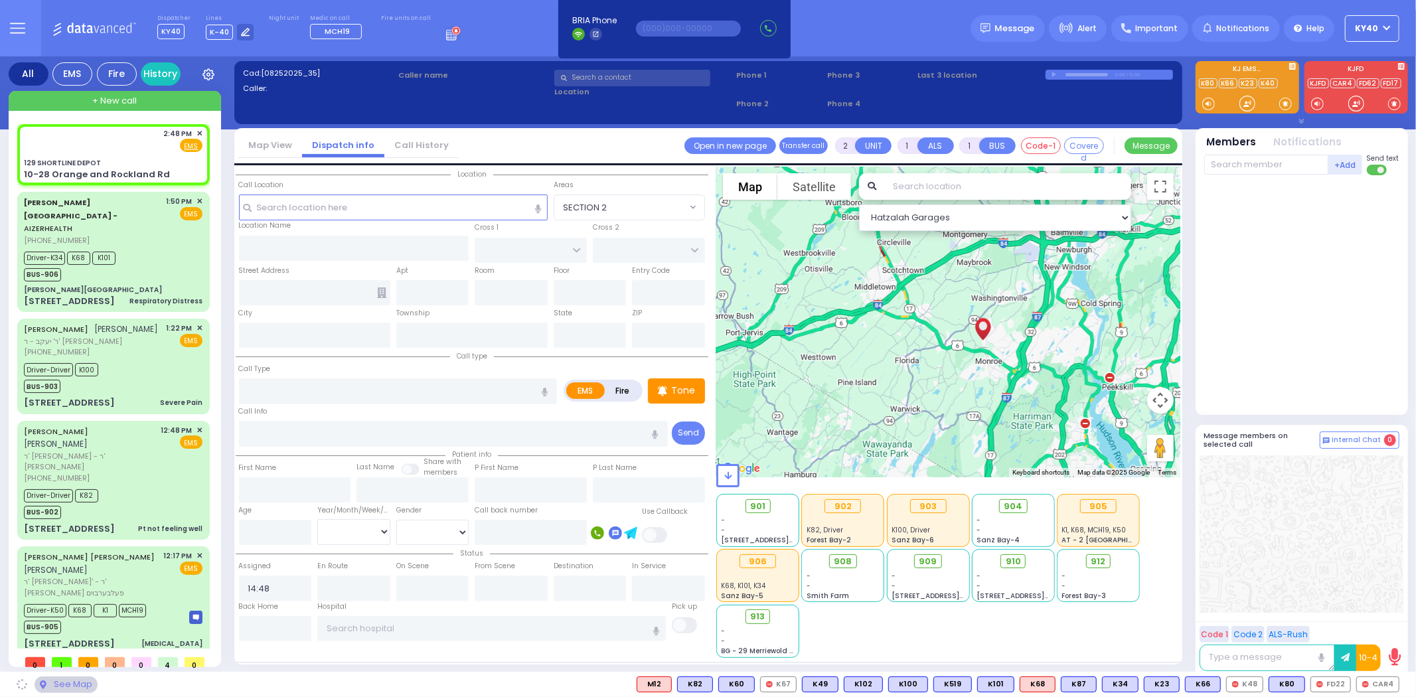
type input "129 SHORTLINE DEPOT"
type input "10-28 Orange and Rockland Rd"
type input "Monroe"
type input "[US_STATE]"
type input "10950"
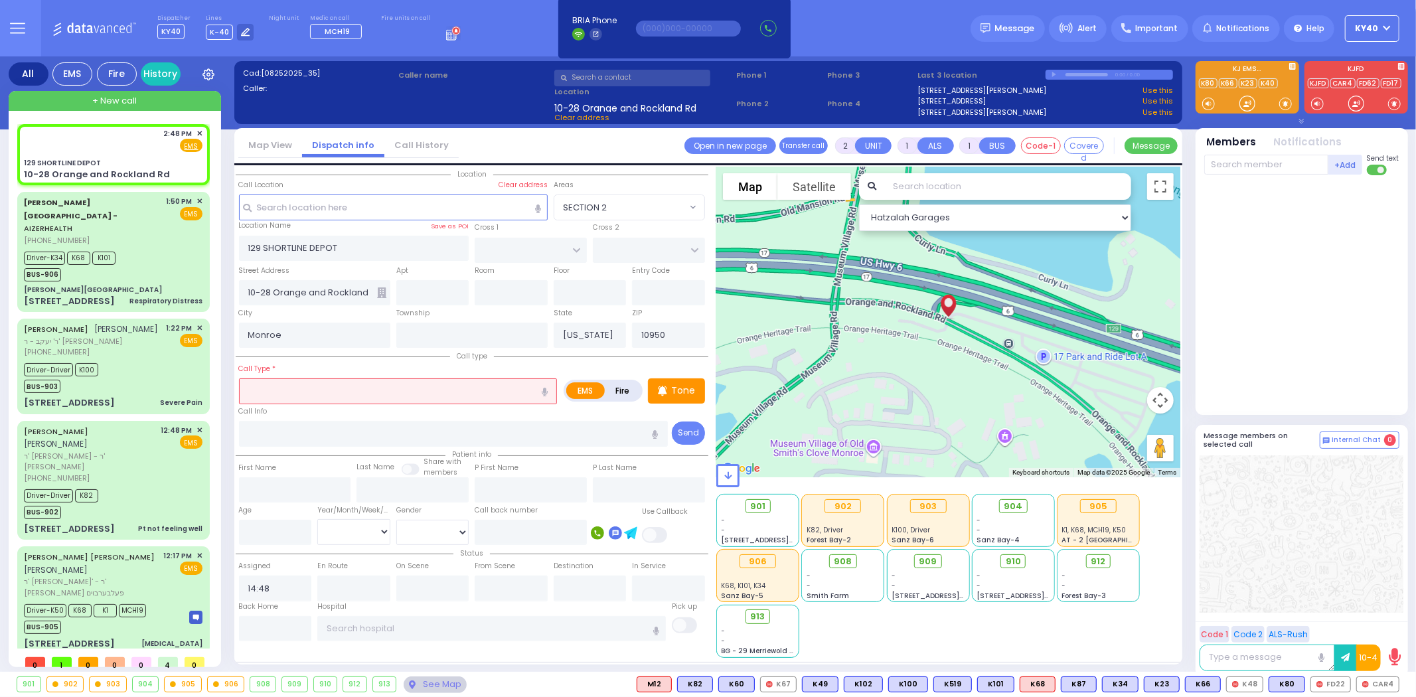
click at [394, 378] on input "text" at bounding box center [398, 390] width 319 height 25
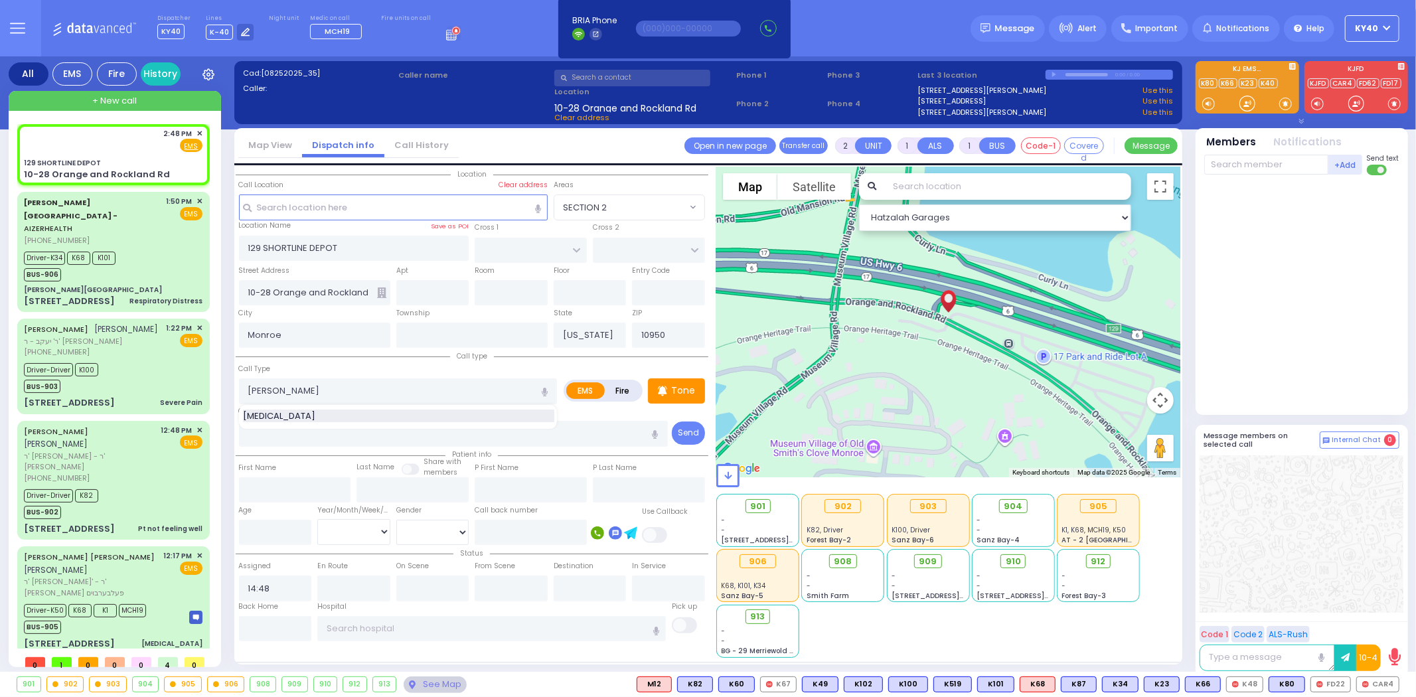
click at [350, 411] on div "[MEDICAL_DATA]" at bounding box center [398, 415] width 311 height 13
type input "[MEDICAL_DATA]"
type input "2"
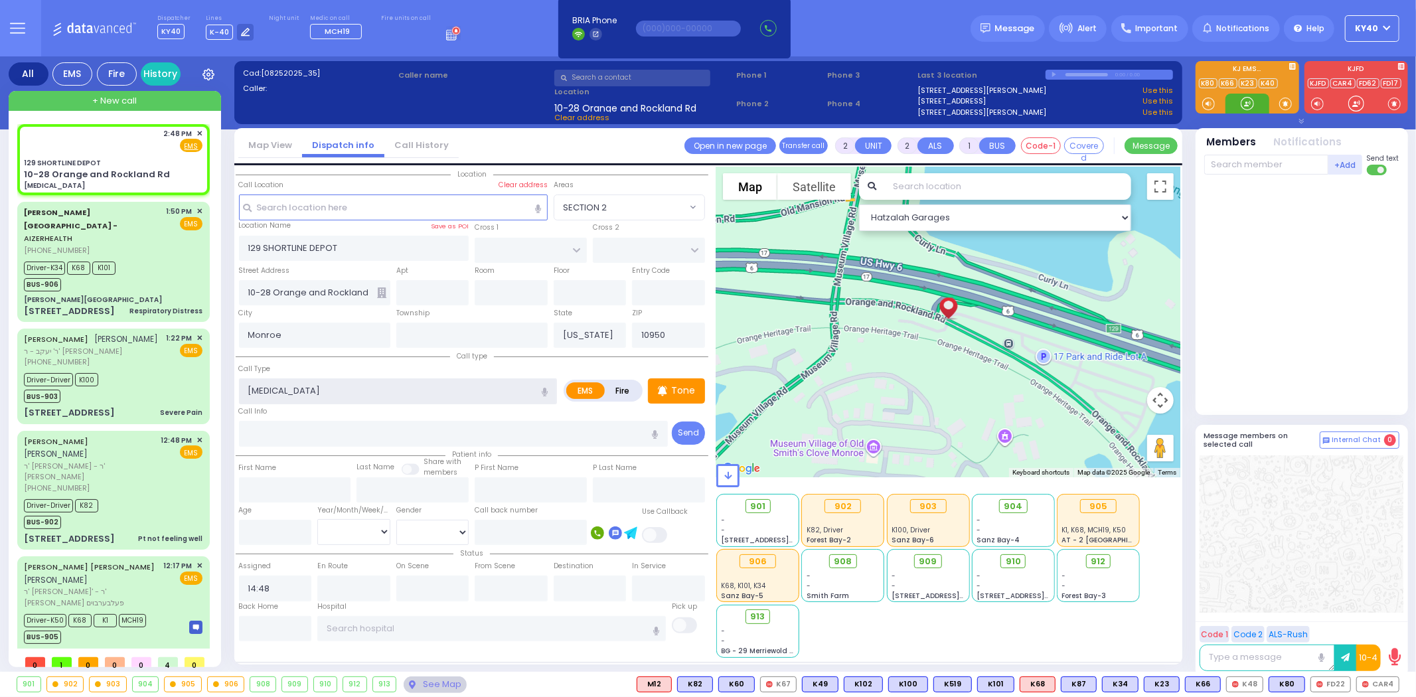
select select
radio input "true"
select select
select select "Hatzalah Garages"
click at [1279, 167] on input "text" at bounding box center [1266, 165] width 124 height 20
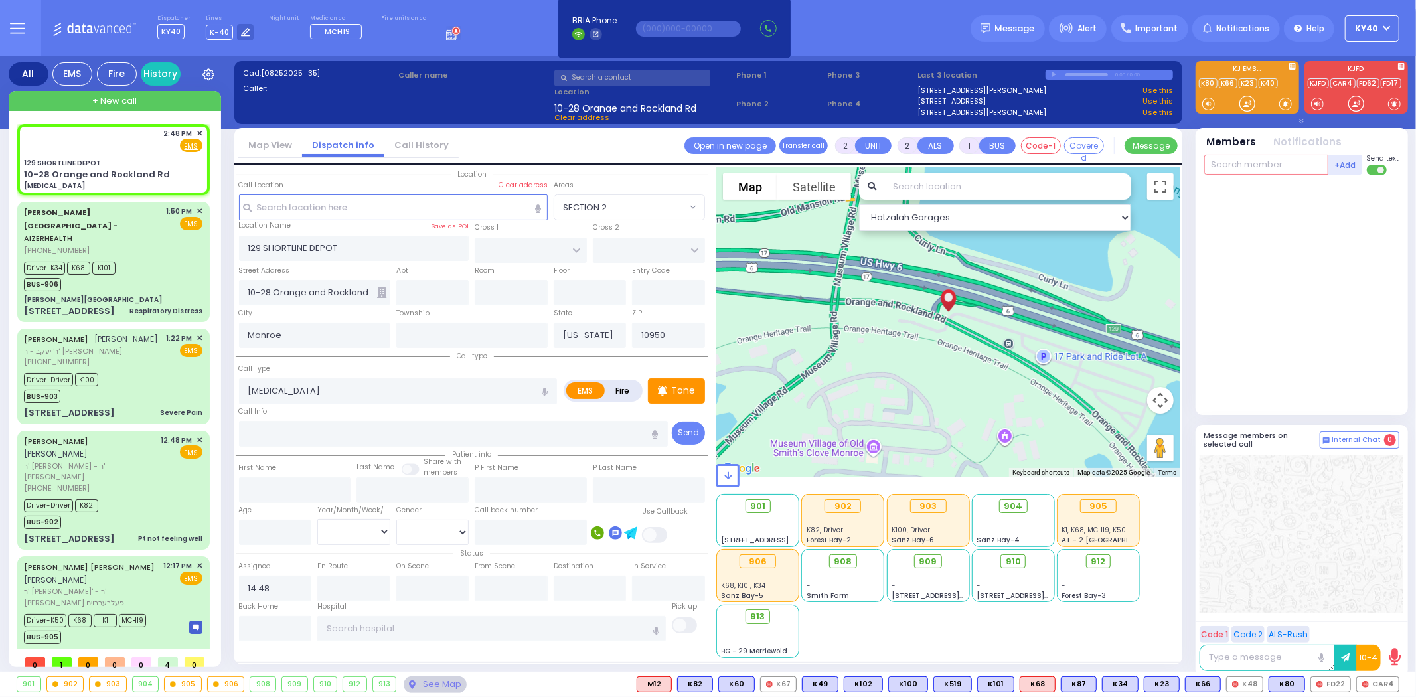
select select
radio input "true"
select select
type input "b"
select select "Hatzalah Garages"
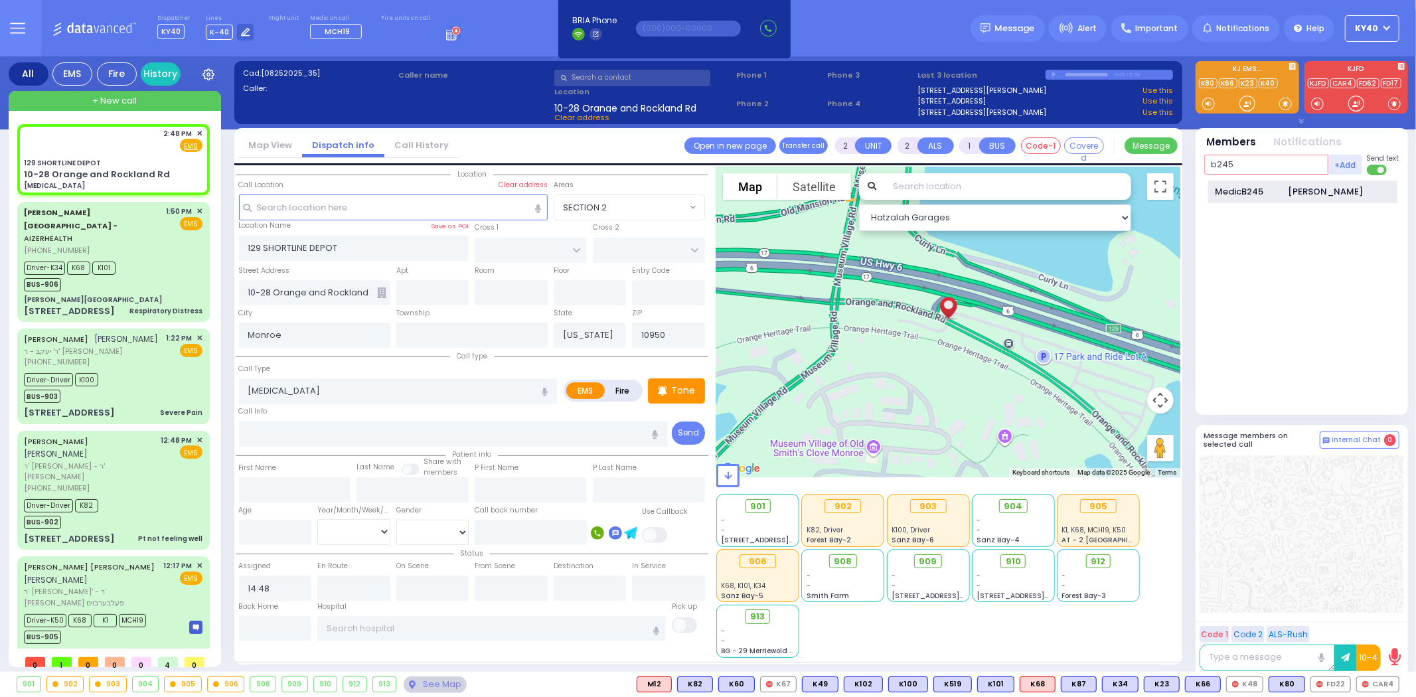
type input "b245"
click at [1240, 194] on div "MedicB245" at bounding box center [1248, 191] width 66 height 13
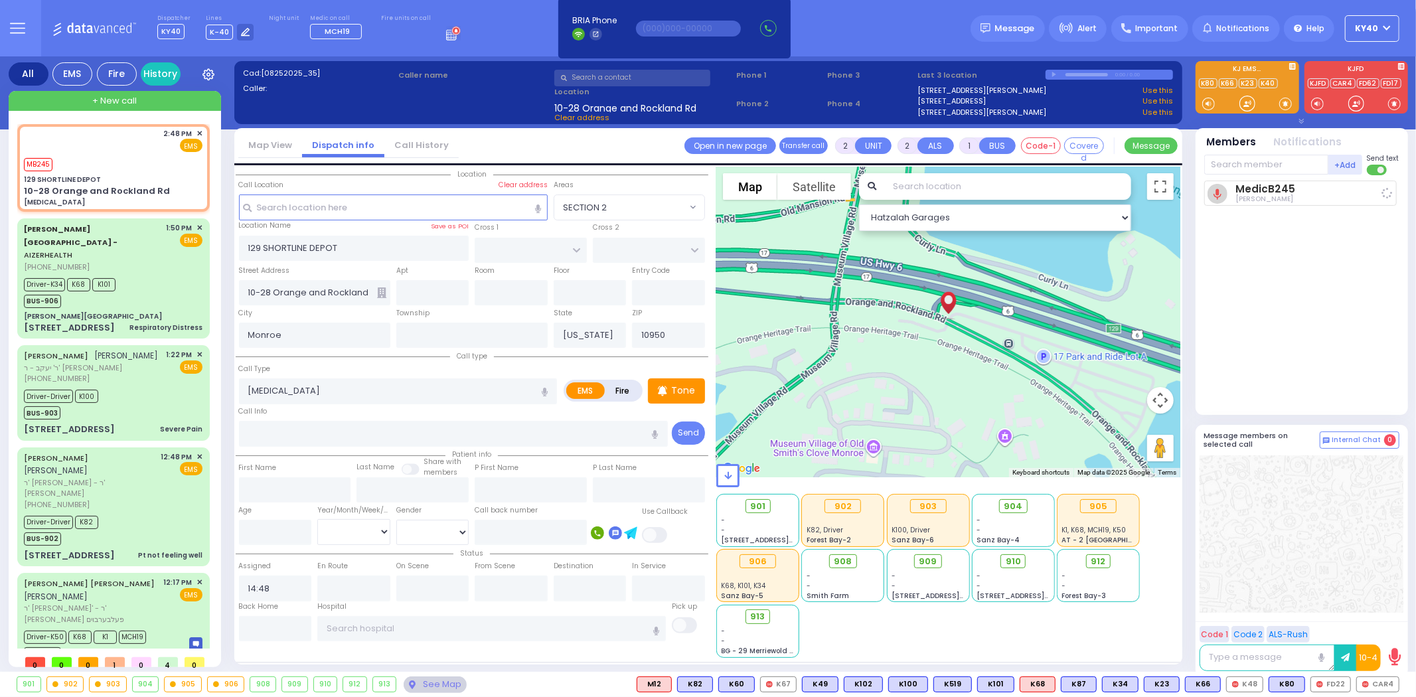
select select
radio input "true"
select select
type input "14:49"
select select "Hatzalah Garages"
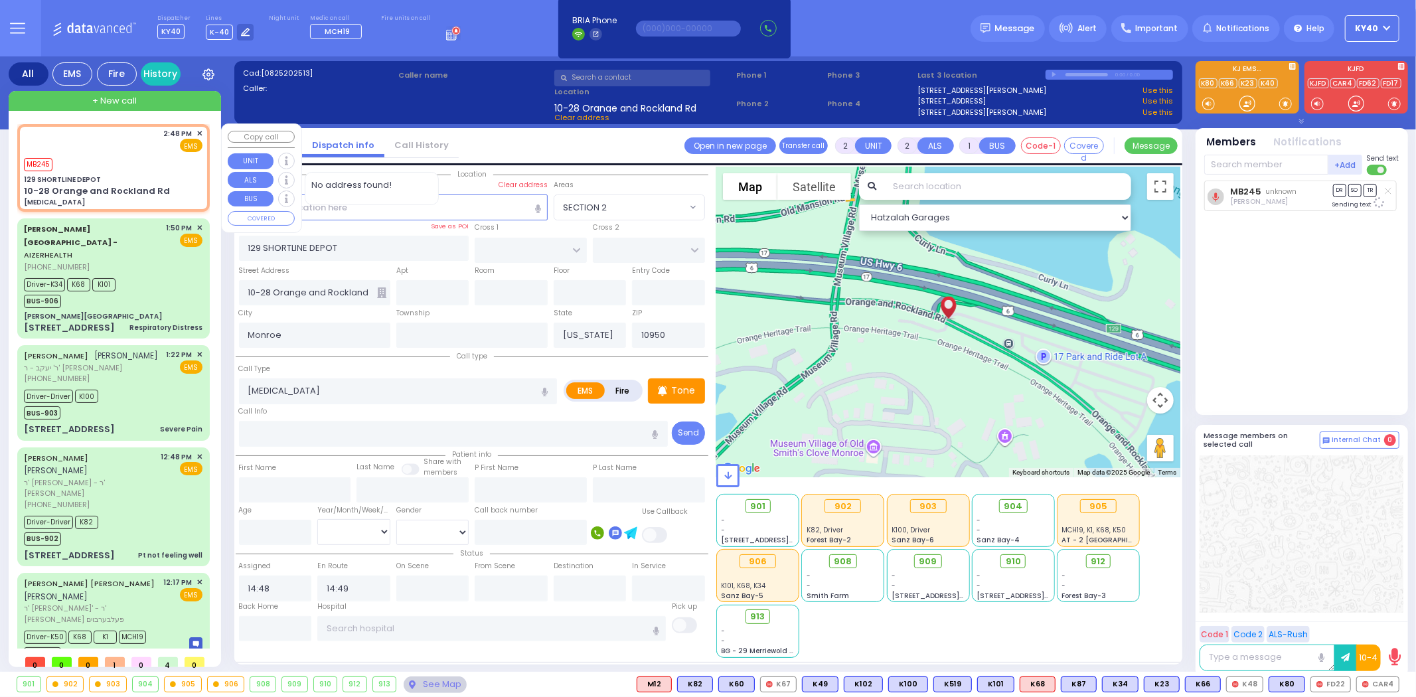
click at [145, 156] on div "MB245" at bounding box center [113, 163] width 179 height 17
select select
radio input "true"
select select
select select "Hatzalah Garages"
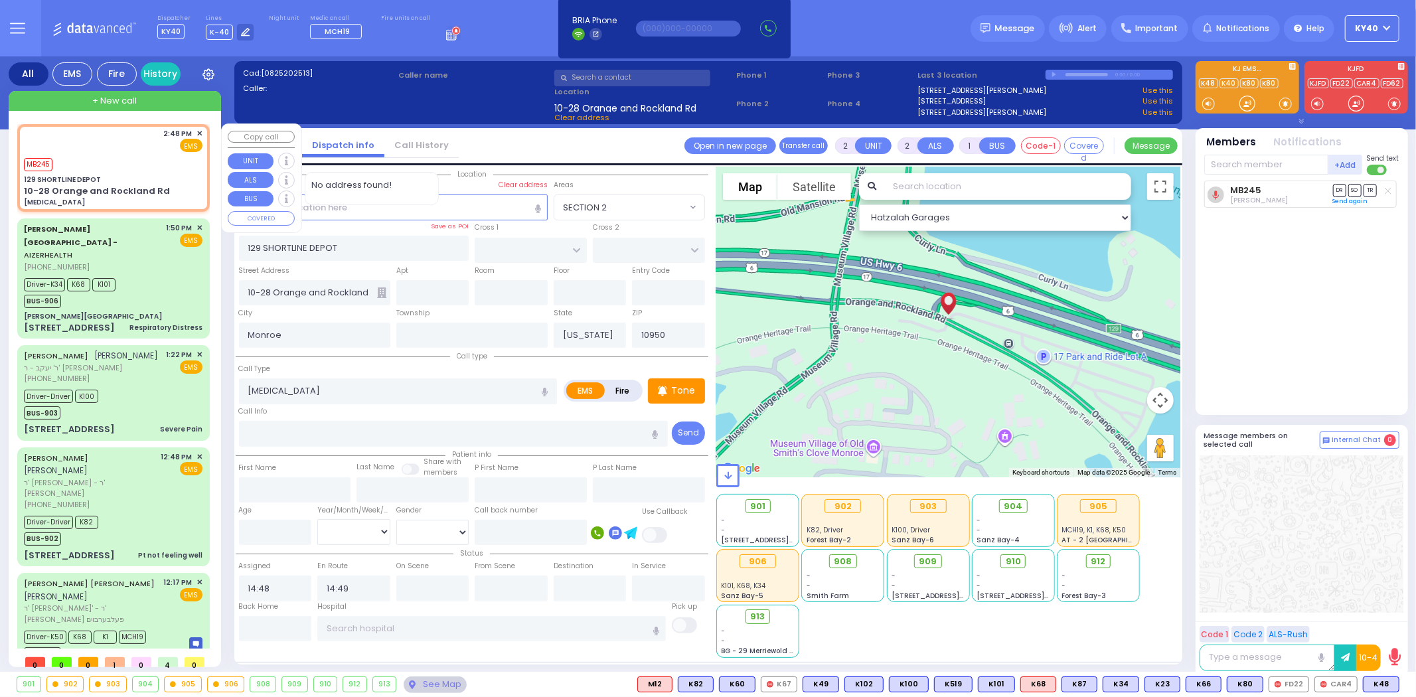
click at [144, 146] on div "2:48 PM ✕ EMS" at bounding box center [113, 140] width 179 height 25
select select
radio input "true"
select select
select select "Hatzalah Garages"
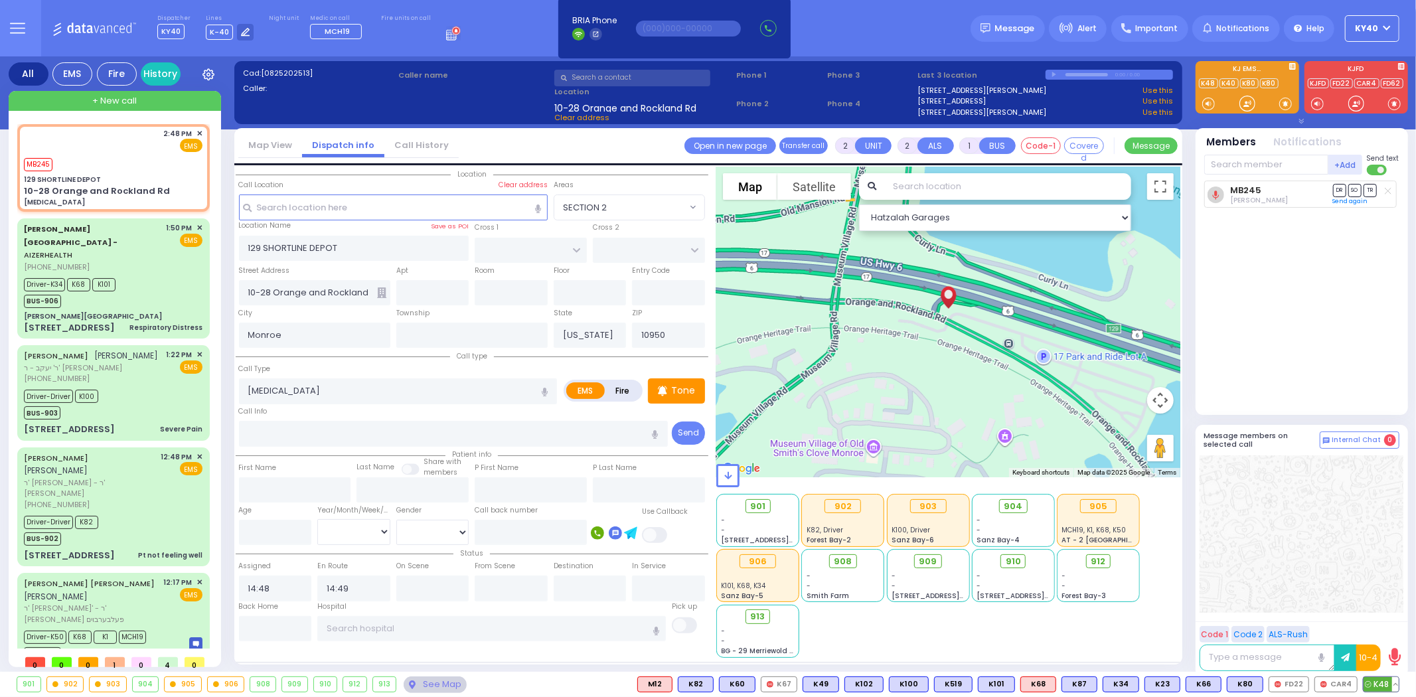
click at [1376, 686] on span "K48" at bounding box center [1380, 684] width 35 height 15
select select
click at [1396, 686] on button at bounding box center [1395, 684] width 7 height 15
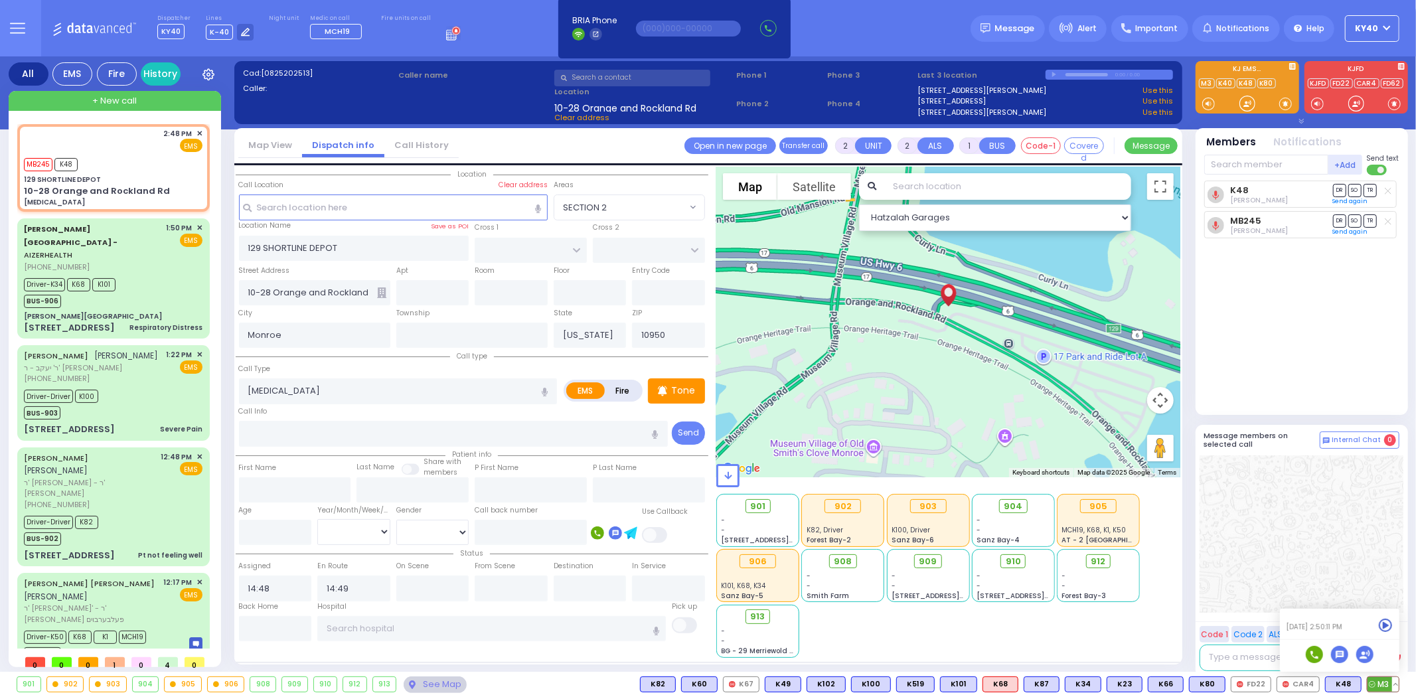
click at [1384, 626] on icon at bounding box center [1385, 626] width 14 height 14
click at [1359, 559] on div at bounding box center [1301, 533] width 204 height 157
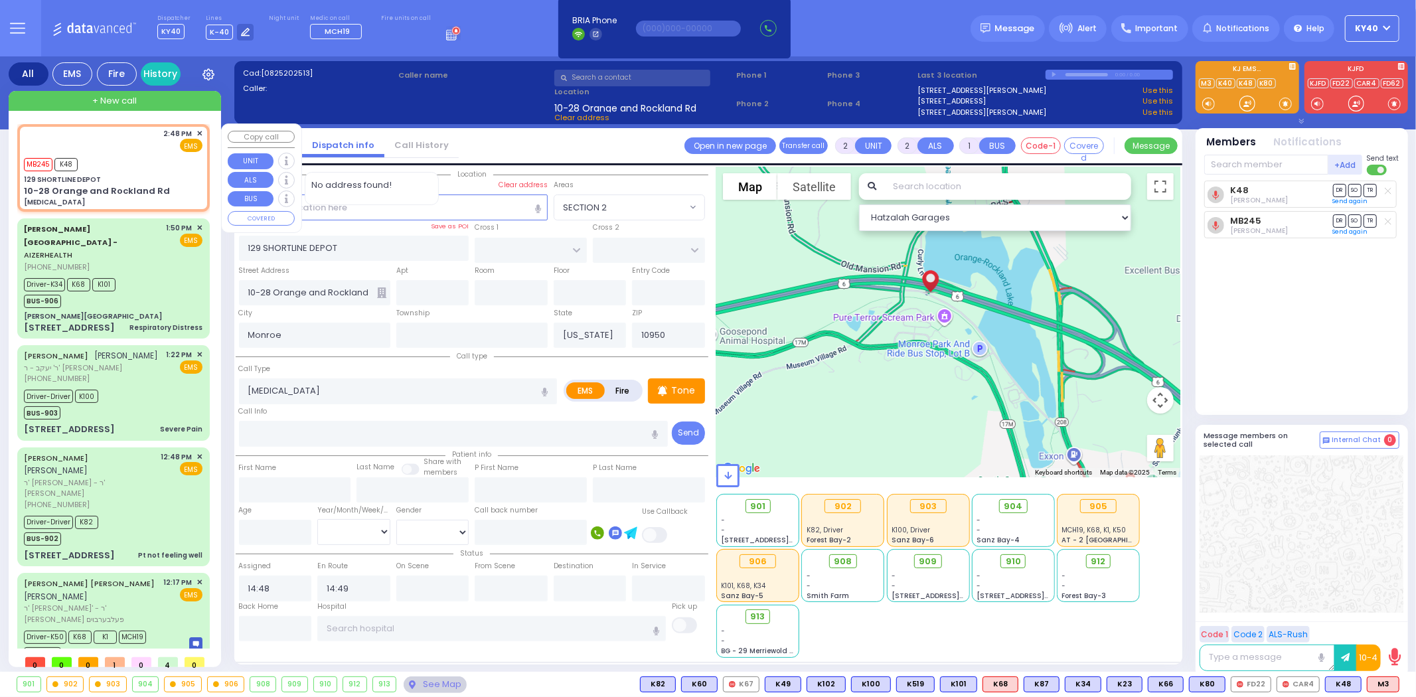
click at [121, 149] on div "2:48 PM ✕ EMS" at bounding box center [113, 140] width 179 height 25
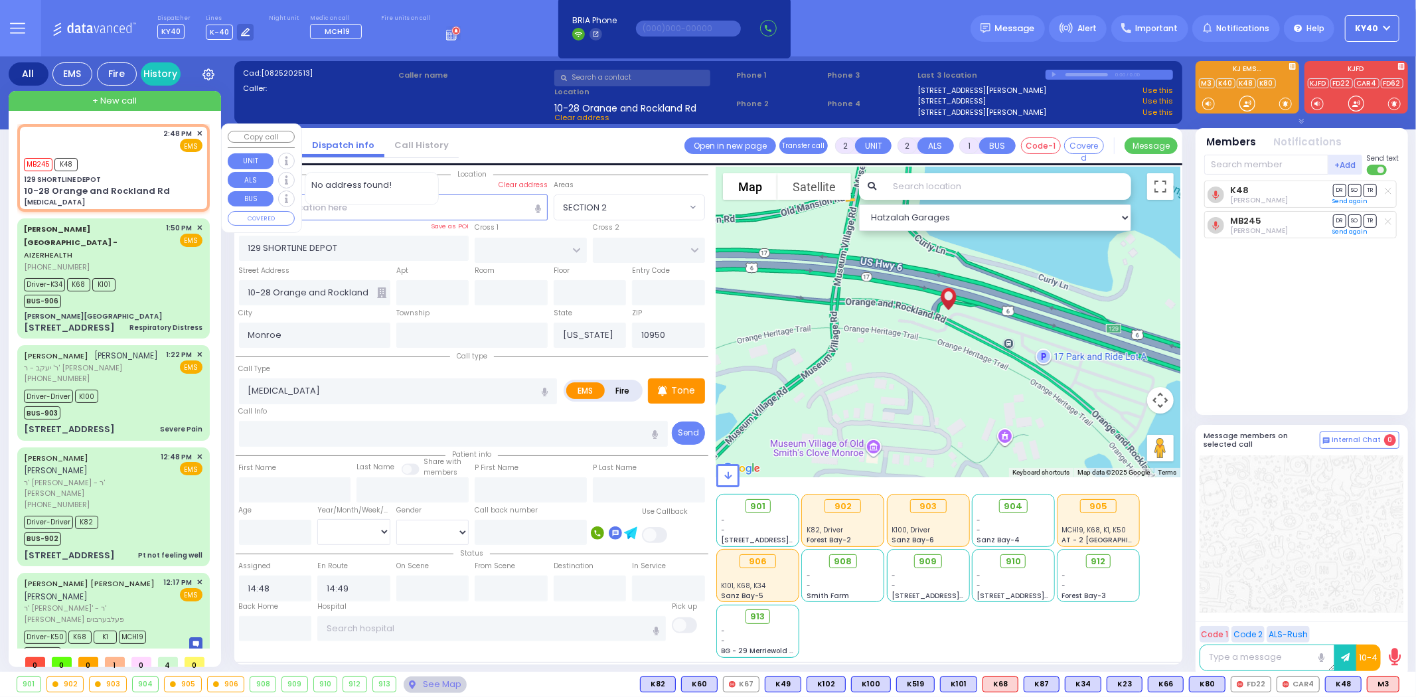
click at [136, 158] on div "MB245 K48" at bounding box center [113, 163] width 179 height 17
click at [96, 146] on div "2:48 PM ✕ EMS" at bounding box center [113, 140] width 179 height 25
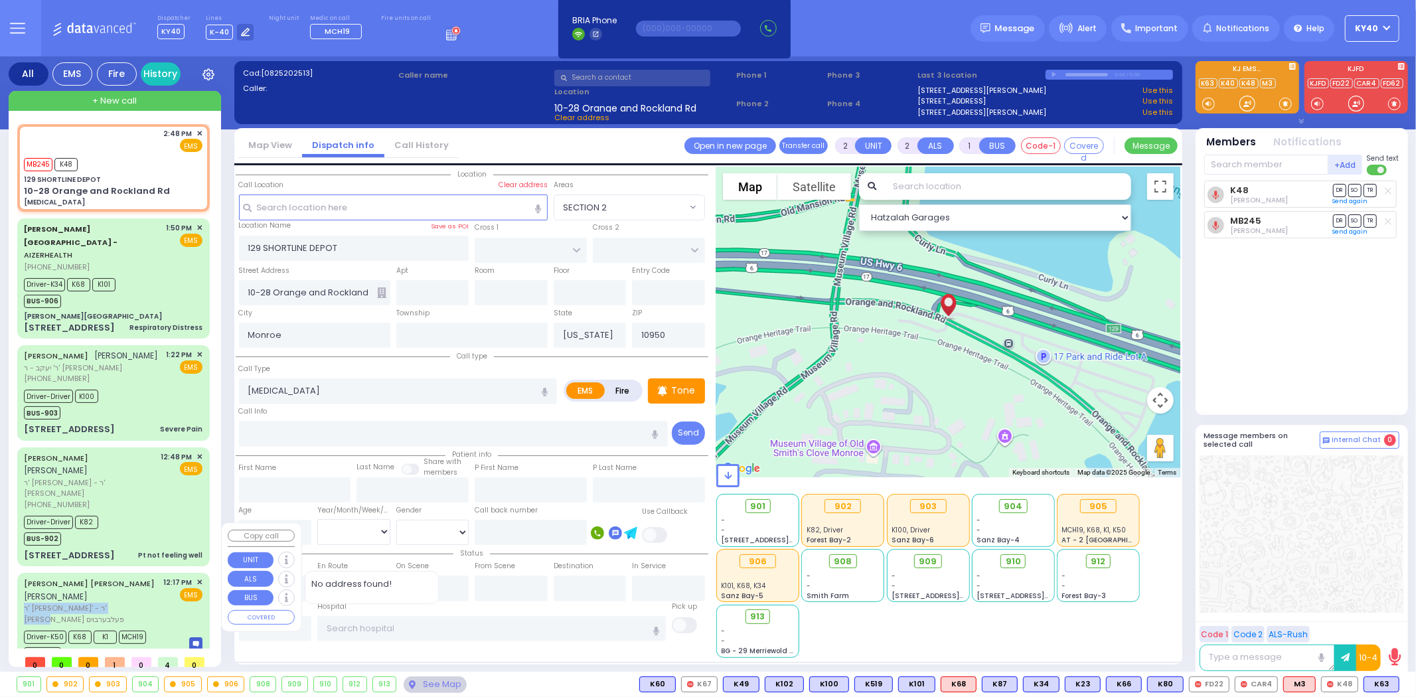
click at [108, 577] on div "SIMCHA SHULEM STEINBERGER שמחה שלום שטיינבערגער ר' אלי' - ר' גרשון פעלבערבוים" at bounding box center [91, 601] width 135 height 48
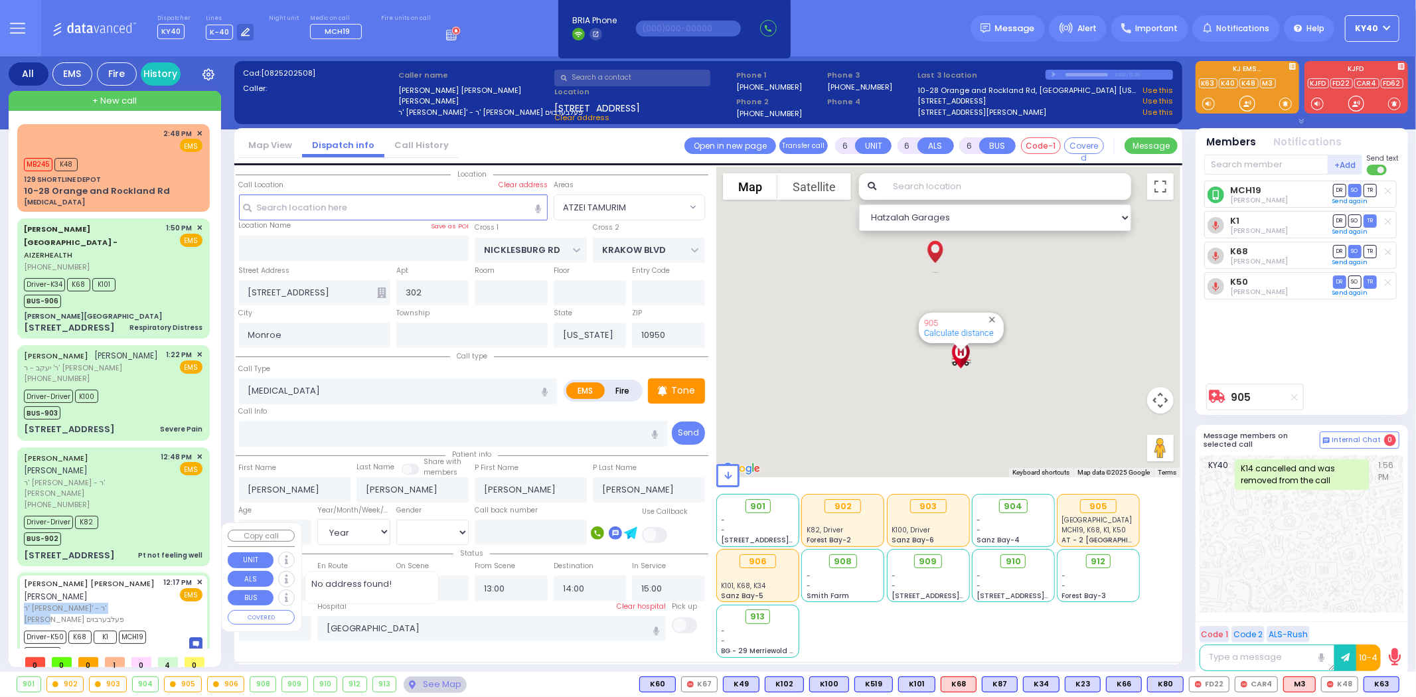
click at [131, 577] on div "SIMCHA SHULEM STEINBERGER שמחה שלום שטיינבערגער" at bounding box center [91, 590] width 135 height 26
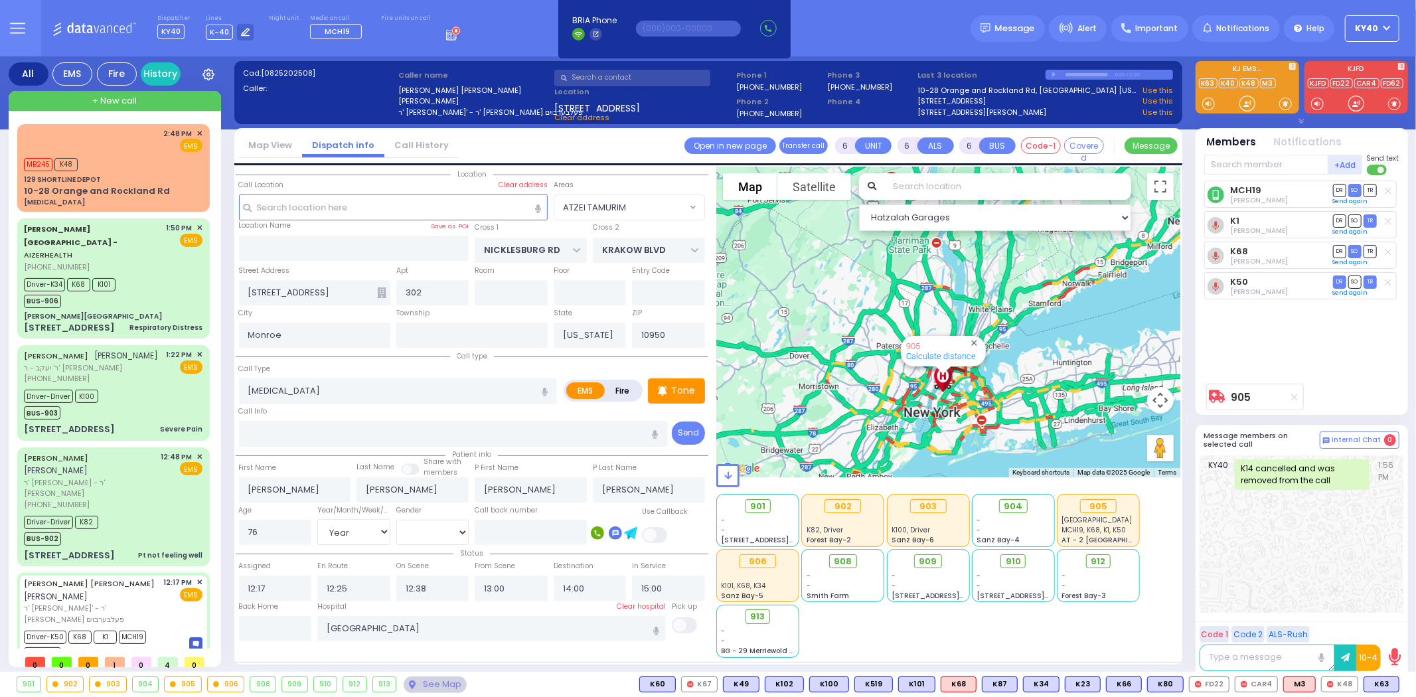
drag, startPoint x: 990, startPoint y: 299, endPoint x: 930, endPoint y: 373, distance: 94.8
click at [928, 374] on img "Lenox Hill Hospital" at bounding box center [943, 378] width 34 height 37
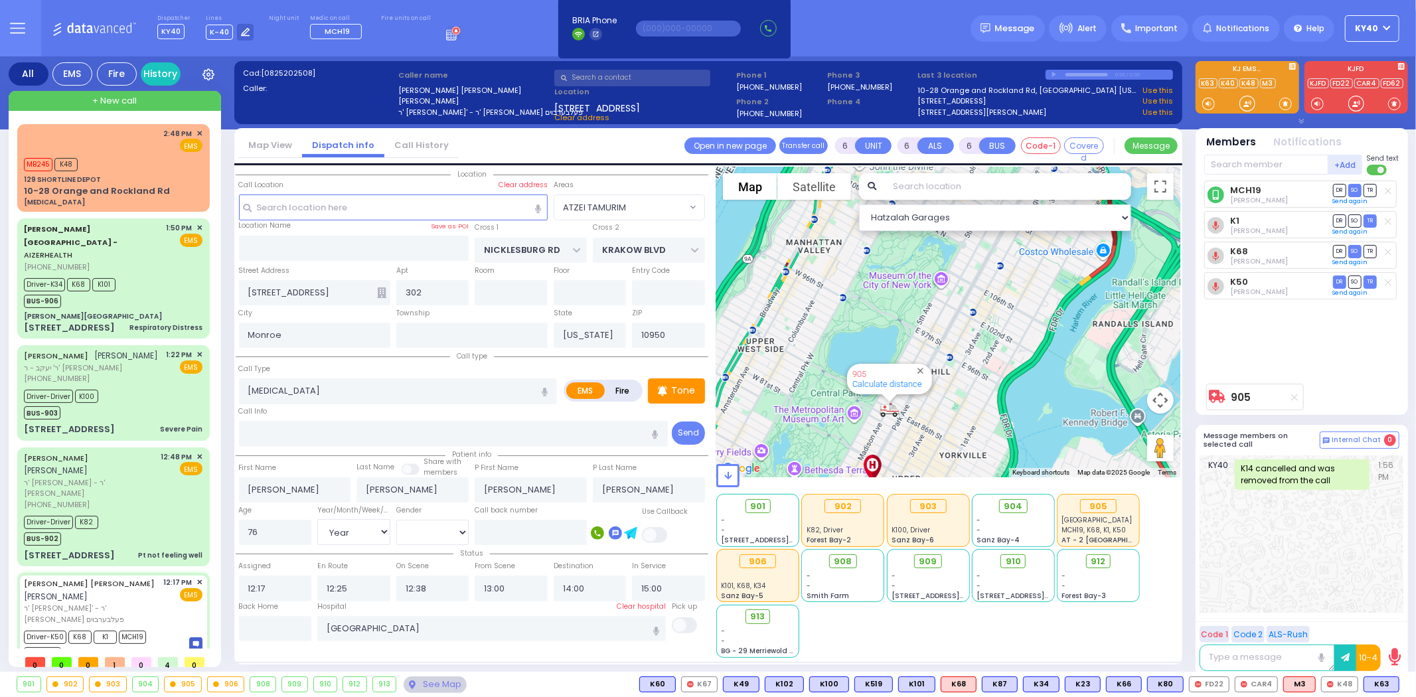
drag, startPoint x: 899, startPoint y: 435, endPoint x: 914, endPoint y: 386, distance: 51.2
click at [914, 386] on div "905 Calculate distance" at bounding box center [948, 322] width 464 height 311
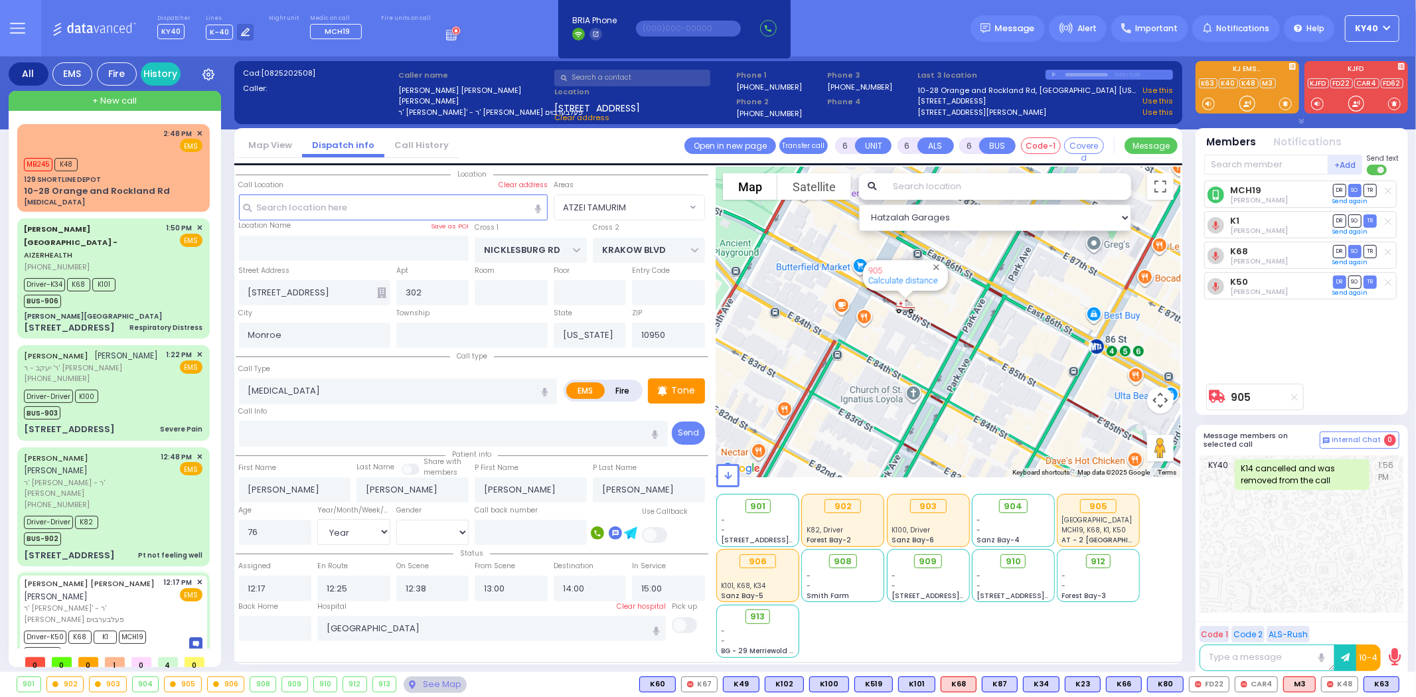
drag, startPoint x: 932, startPoint y: 330, endPoint x: 920, endPoint y: 348, distance: 21.5
click at [920, 348] on div "905 Calculate distance" at bounding box center [948, 322] width 464 height 311
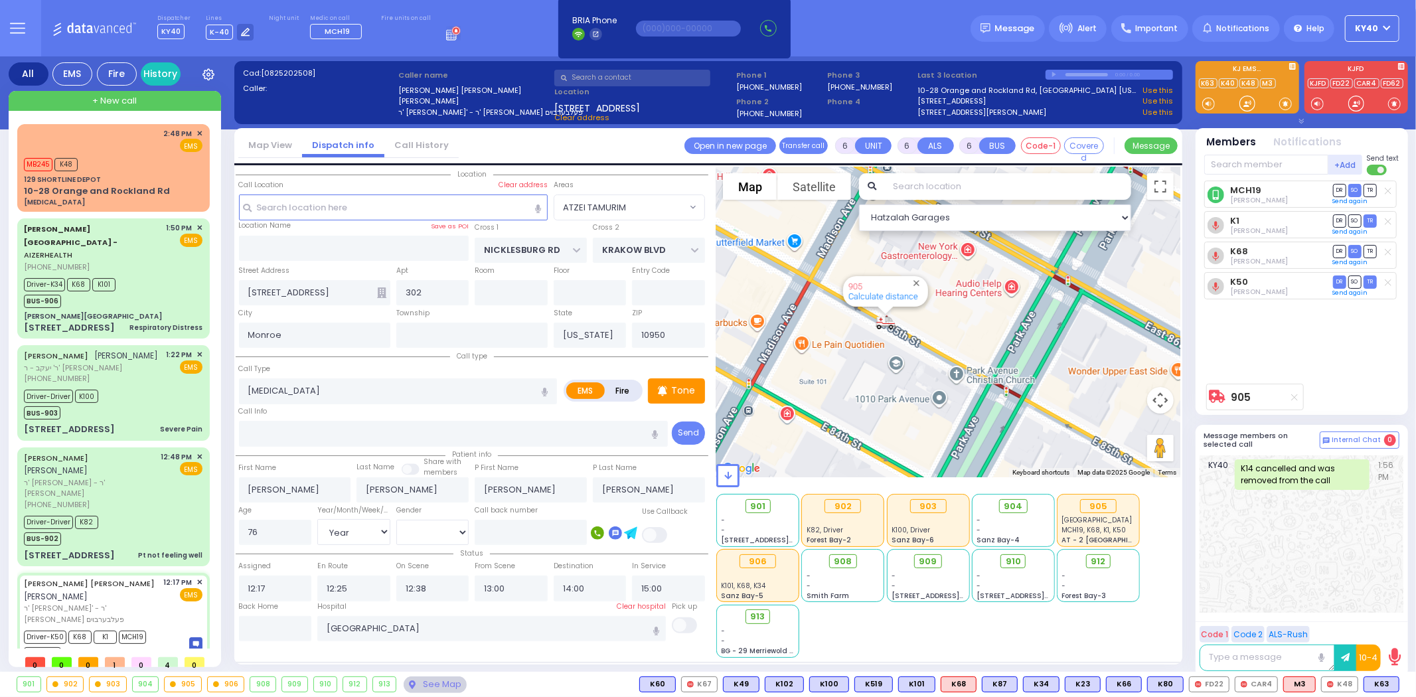
drag, startPoint x: 917, startPoint y: 334, endPoint x: 908, endPoint y: 384, distance: 49.9
click at [908, 384] on div "905 Calculate distance" at bounding box center [948, 322] width 464 height 311
click at [129, 512] on div "Driver-Driver K82 BUS-902" at bounding box center [113, 528] width 179 height 33
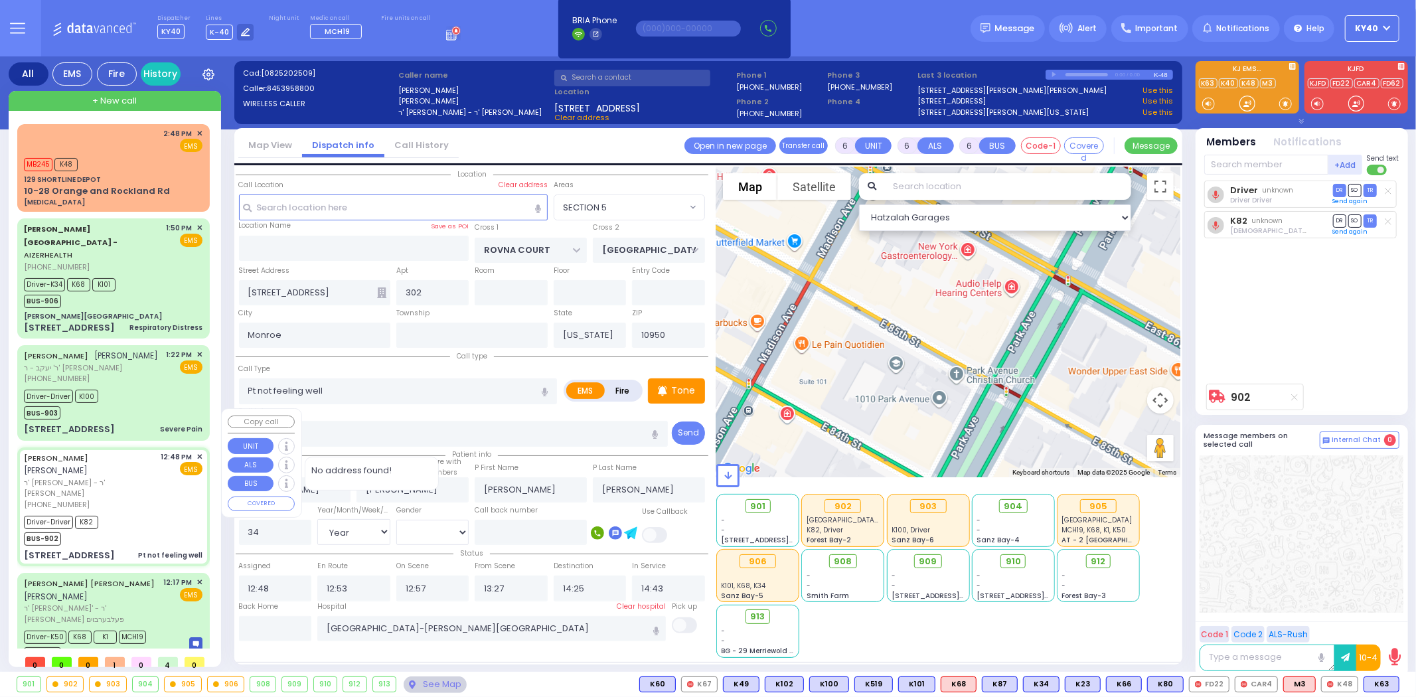
click at [131, 512] on div "Driver-Driver K82 BUS-902" at bounding box center [113, 528] width 179 height 33
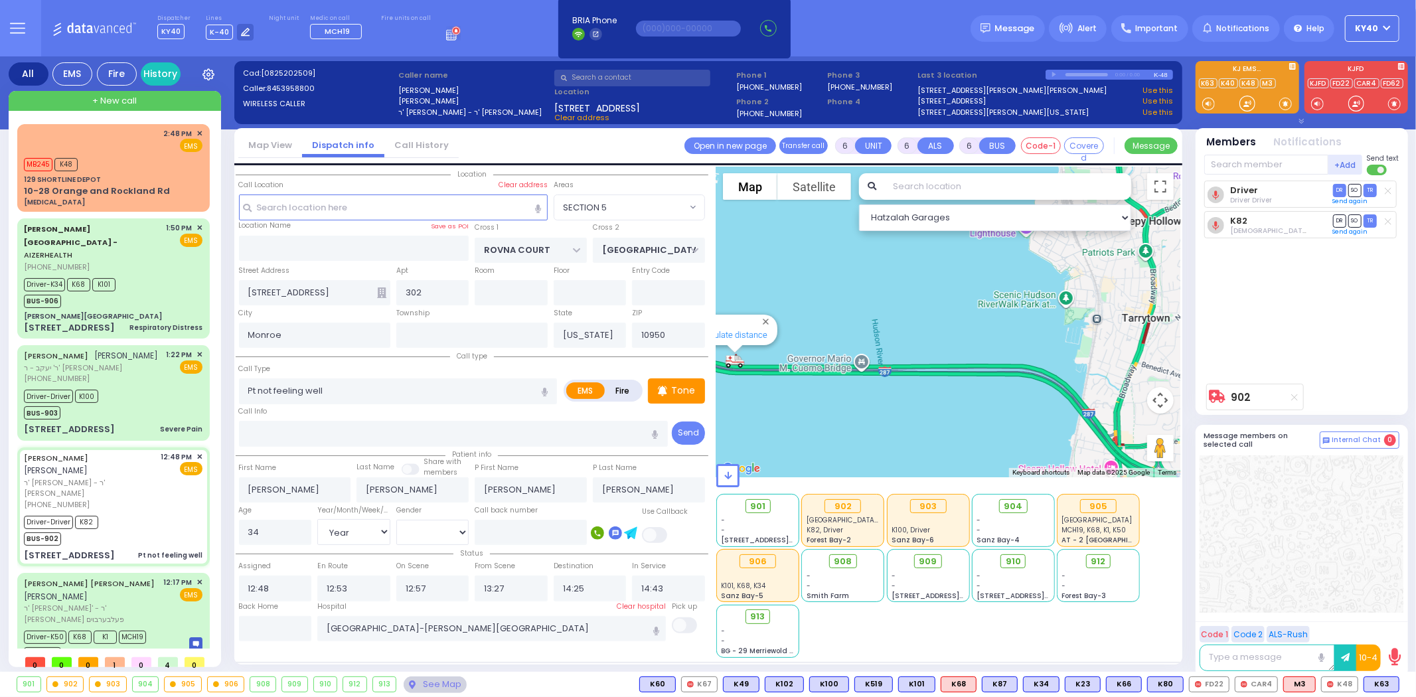
drag, startPoint x: 1007, startPoint y: 409, endPoint x: 807, endPoint y: 358, distance: 206.0
click at [807, 360] on div "902 Calculate distance" at bounding box center [948, 322] width 464 height 311
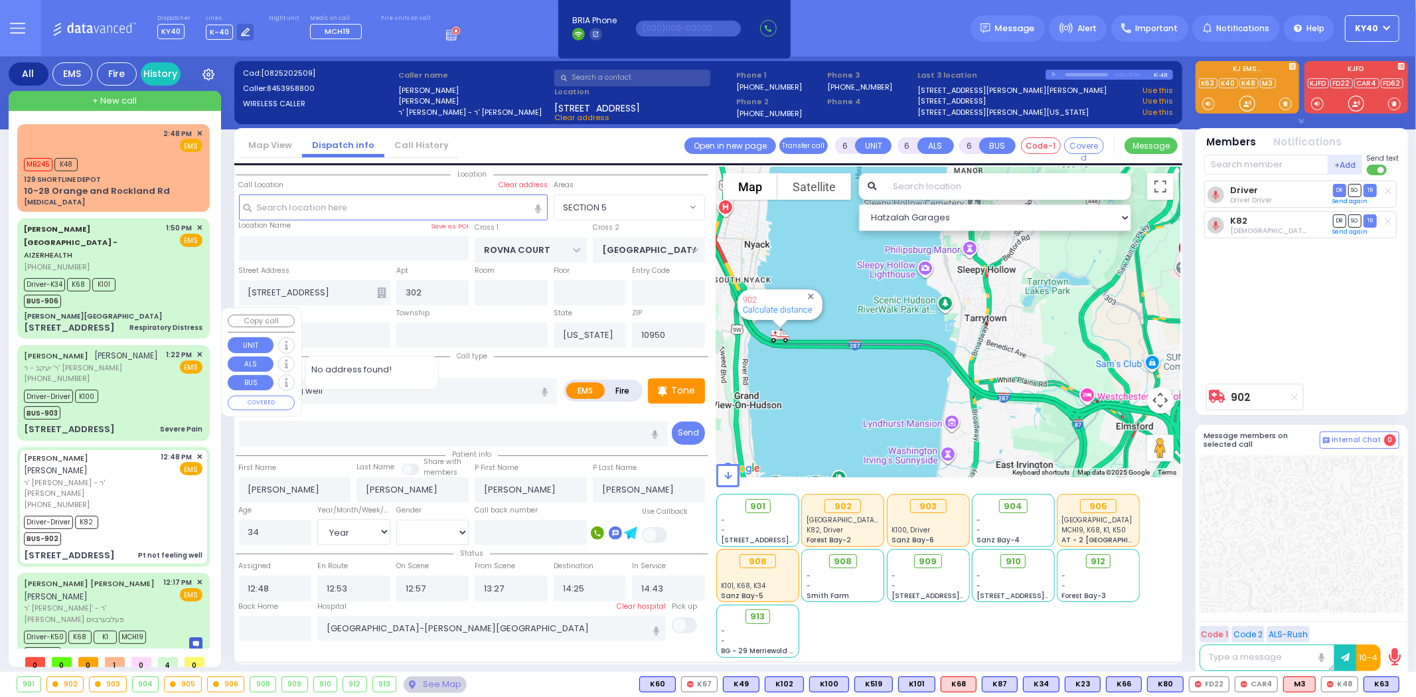
click at [161, 386] on div "Driver-Driver K100 BUS-903" at bounding box center [113, 402] width 179 height 33
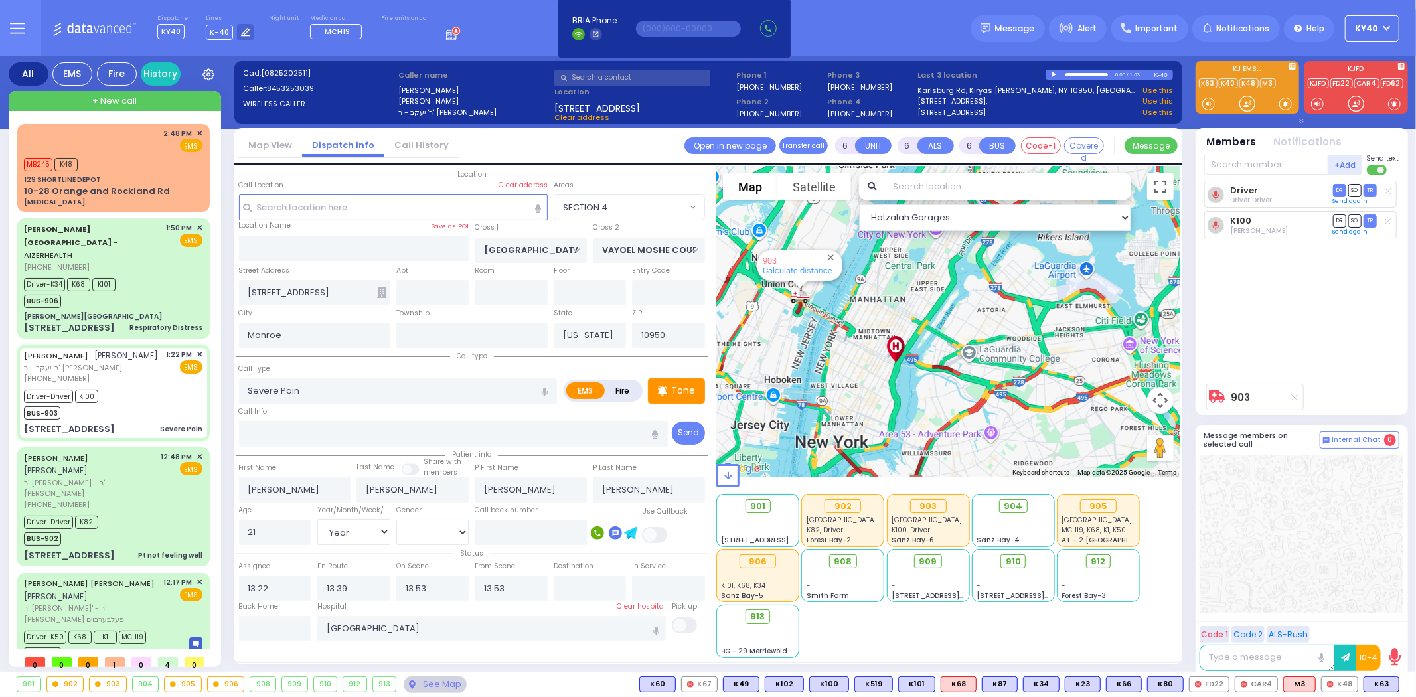
drag, startPoint x: 863, startPoint y: 319, endPoint x: 888, endPoint y: 419, distance: 103.8
click at [888, 419] on div "903 Calculate distance" at bounding box center [948, 322] width 464 height 311
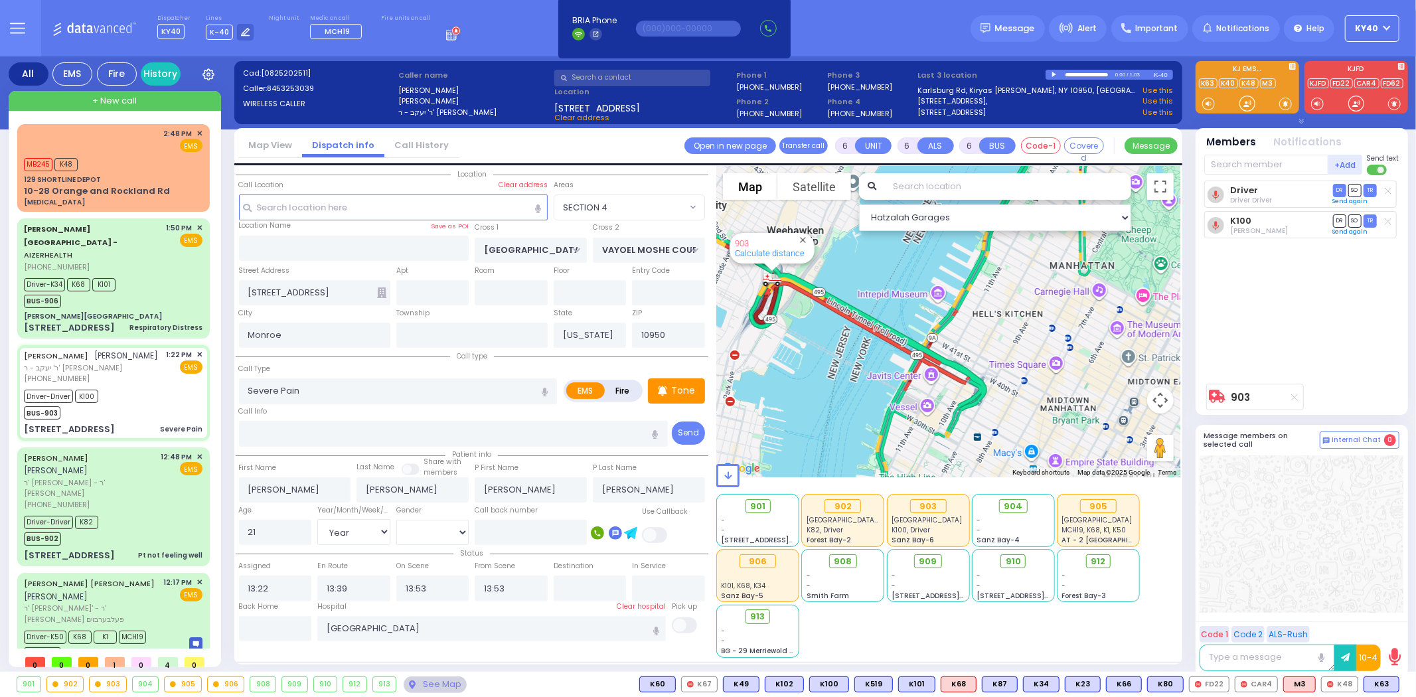
drag, startPoint x: 827, startPoint y: 353, endPoint x: 857, endPoint y: 441, distance: 92.8
click at [878, 459] on div "903 Calculate distance" at bounding box center [948, 322] width 464 height 311
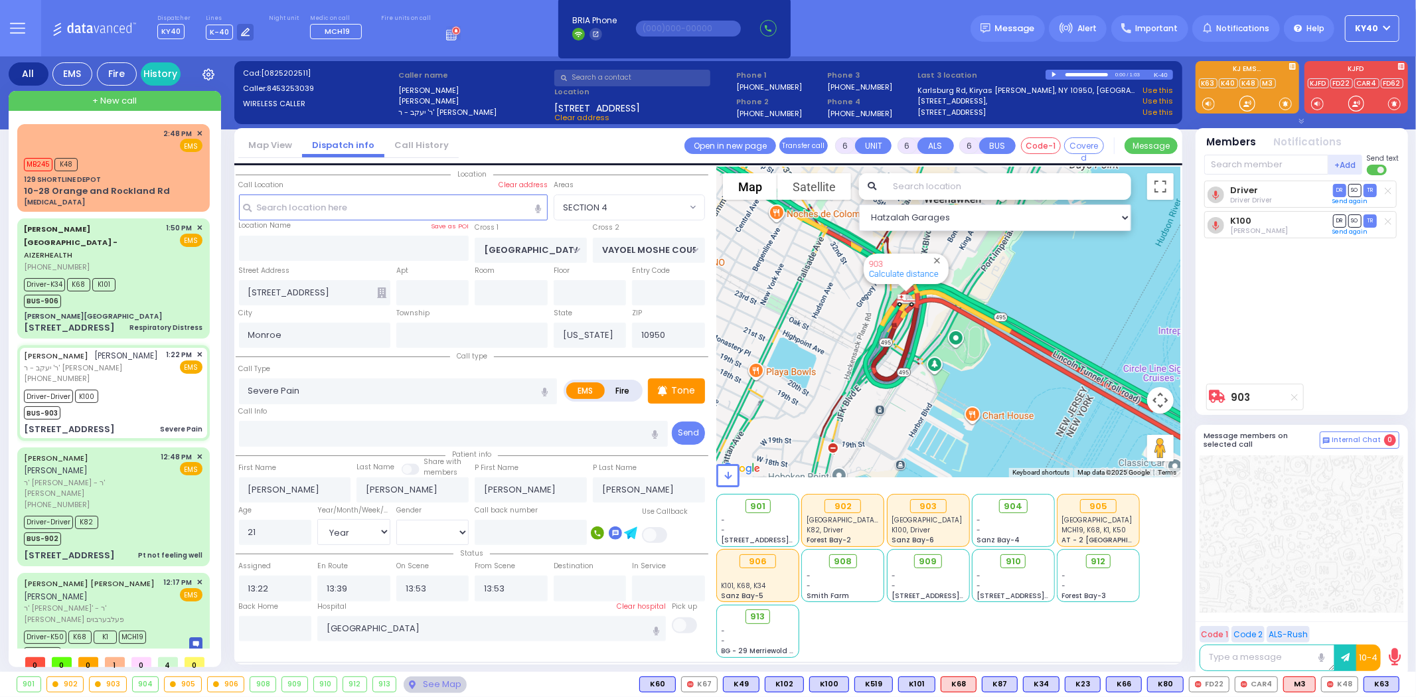
drag, startPoint x: 795, startPoint y: 340, endPoint x: 974, endPoint y: 463, distance: 216.7
click at [974, 463] on div "Hatzalah Garages ← Move left → Move right ↑ Move up ↓ + -" at bounding box center [948, 412] width 464 height 491
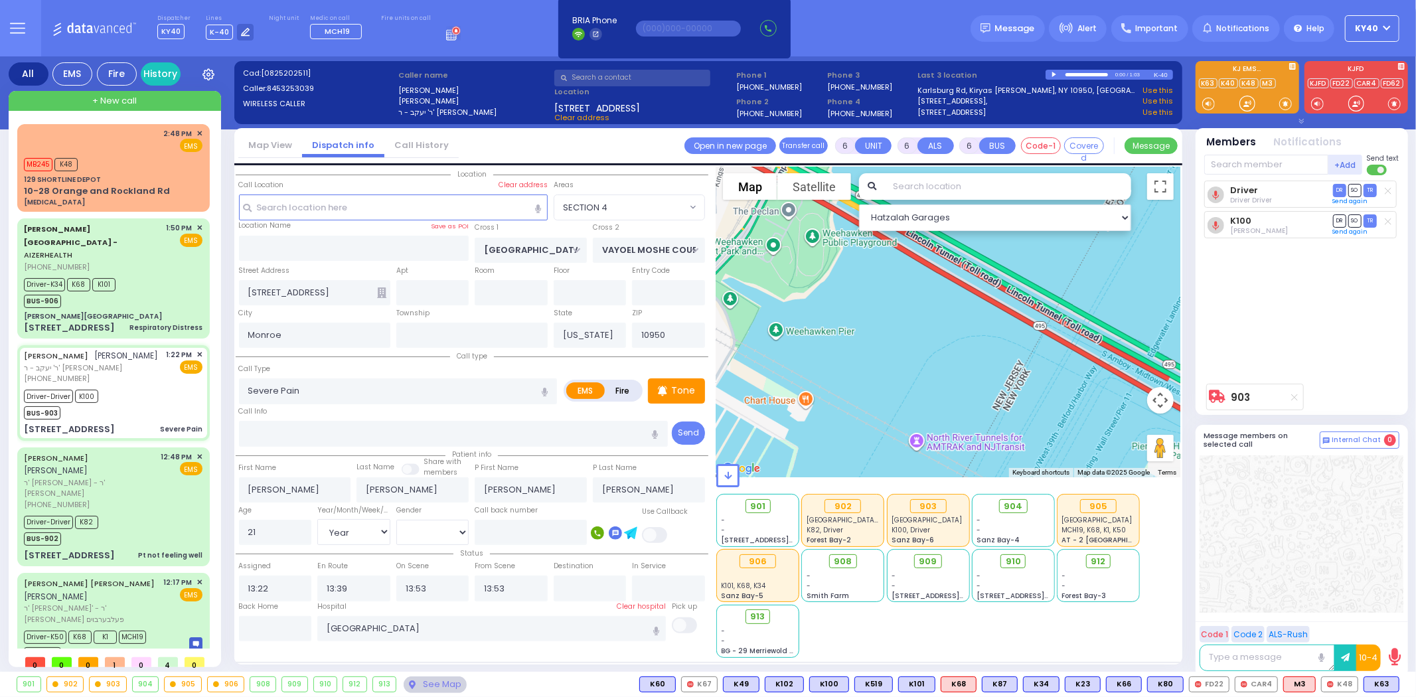
drag, startPoint x: 991, startPoint y: 409, endPoint x: 815, endPoint y: 397, distance: 176.3
click at [815, 397] on div "903 Calculate distance" at bounding box center [948, 322] width 464 height 311
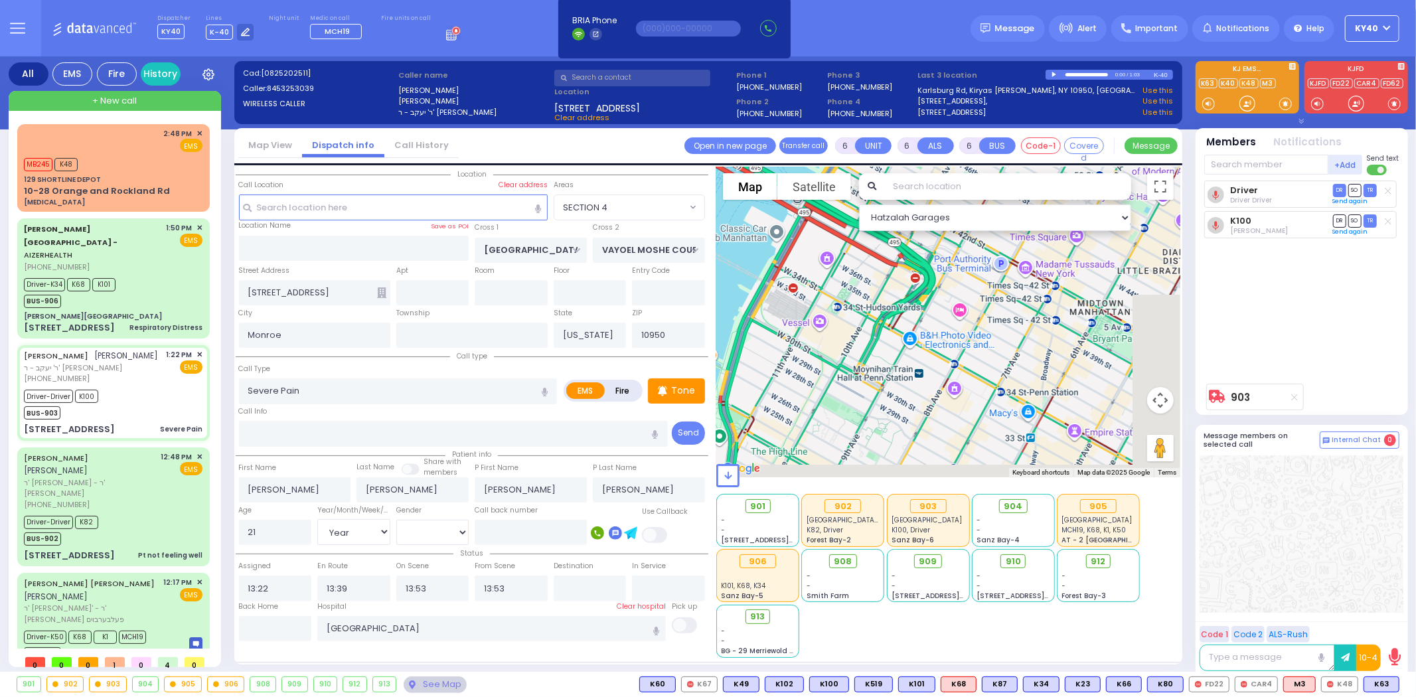
drag, startPoint x: 950, startPoint y: 375, endPoint x: 709, endPoint y: 171, distance: 316.4
click at [709, 171] on div "← → ↑" at bounding box center [944, 412] width 473 height 491
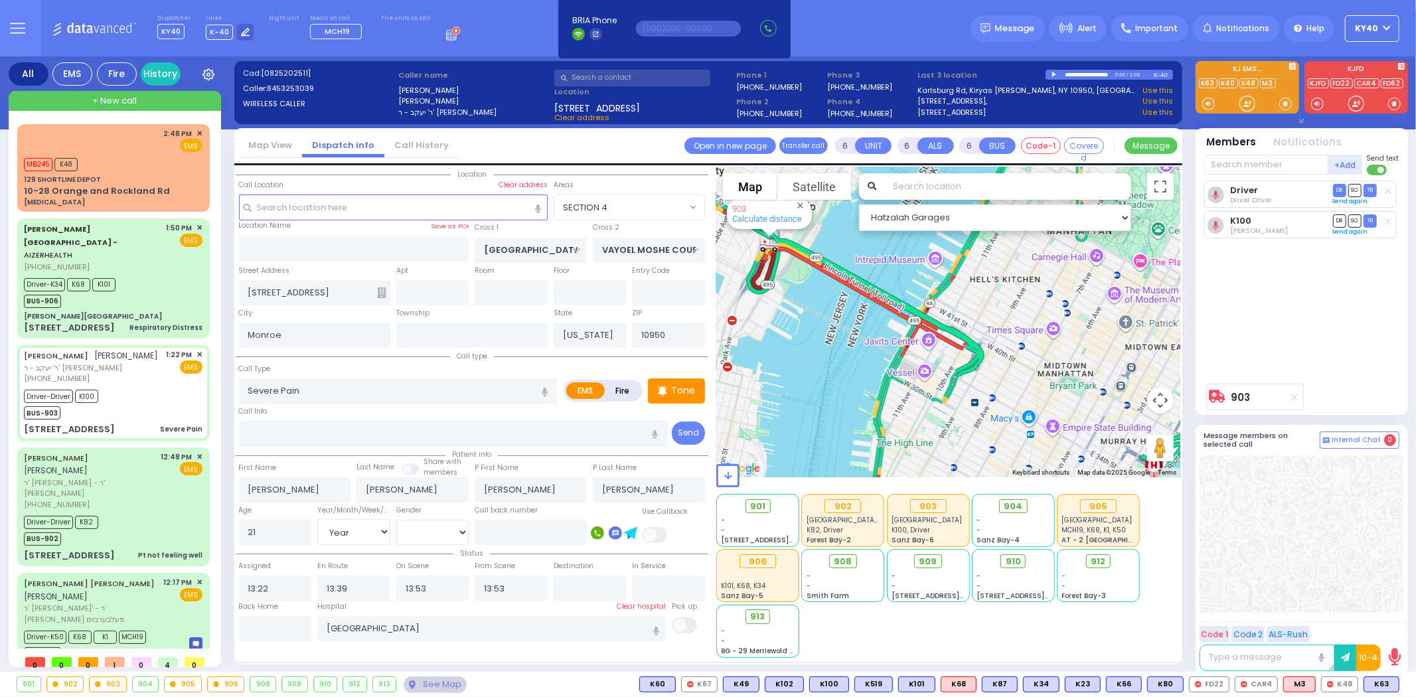
drag, startPoint x: 961, startPoint y: 321, endPoint x: 966, endPoint y: 348, distance: 27.6
click at [1007, 369] on div "903 Calculate distance" at bounding box center [948, 322] width 464 height 311
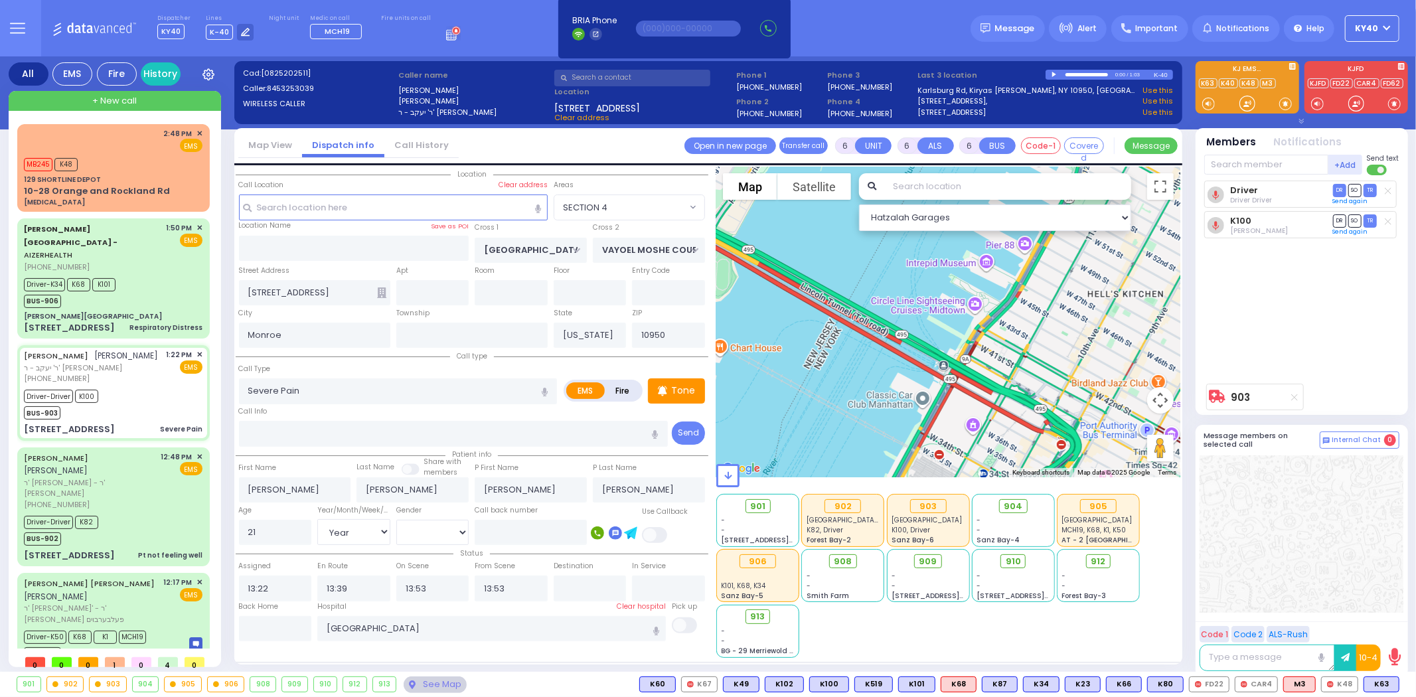
drag, startPoint x: 883, startPoint y: 300, endPoint x: 900, endPoint y: 385, distance: 86.6
click at [900, 385] on div "903 Calculate distance" at bounding box center [948, 322] width 464 height 311
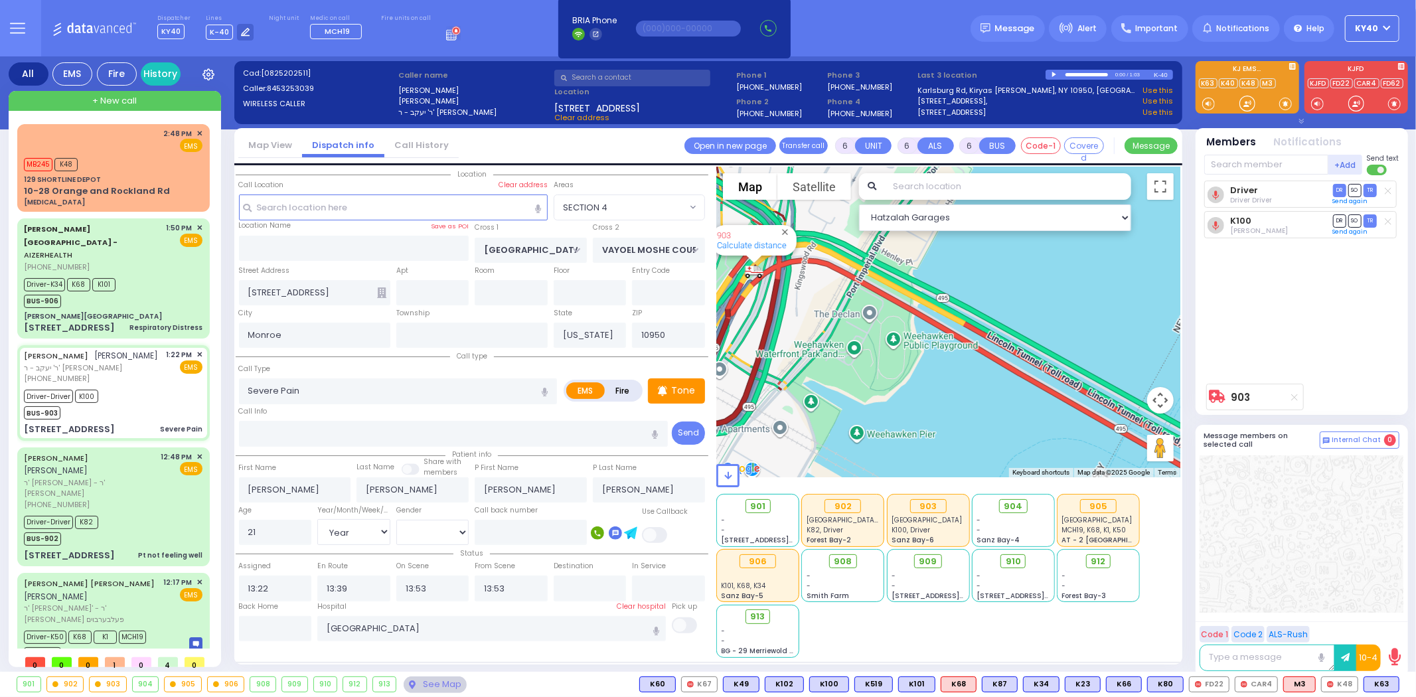
drag, startPoint x: 898, startPoint y: 374, endPoint x: 1243, endPoint y: 535, distance: 380.6
click at [1243, 535] on div "All EMS Fire History Settings" at bounding box center [708, 366] width 1399 height 621
click at [153, 386] on div "Driver-Driver K100 BUS-903" at bounding box center [113, 402] width 179 height 33
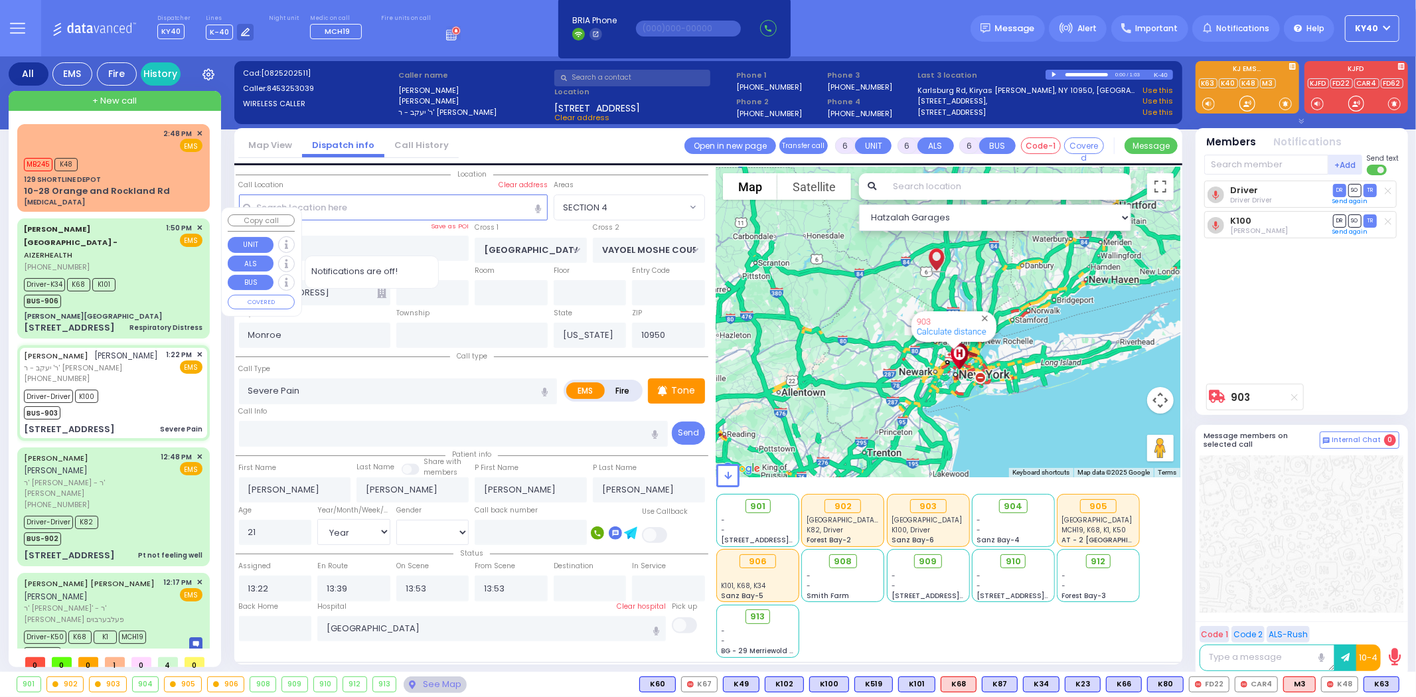
click at [161, 275] on div "Driver-K34 K68 K101 BUS-906" at bounding box center [113, 291] width 179 height 33
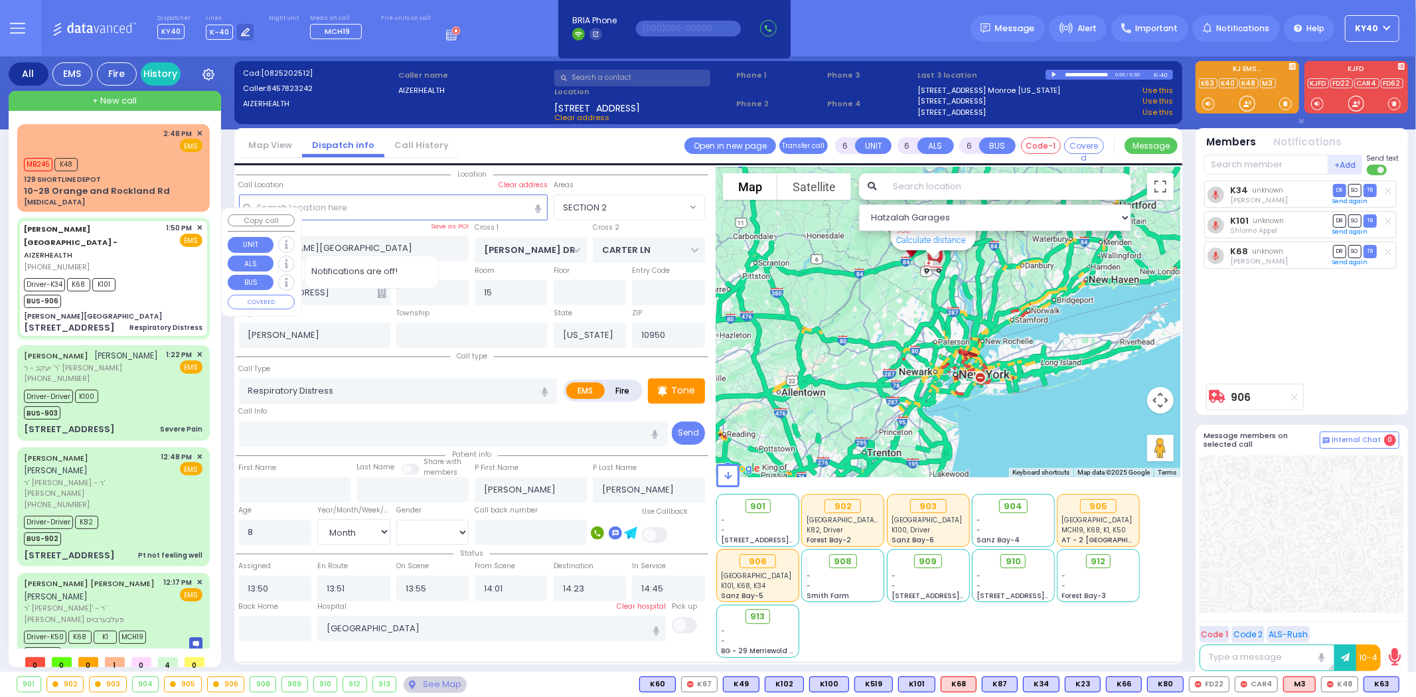
click at [156, 275] on div "Driver-K34 K68 K101 BUS-906" at bounding box center [113, 291] width 179 height 33
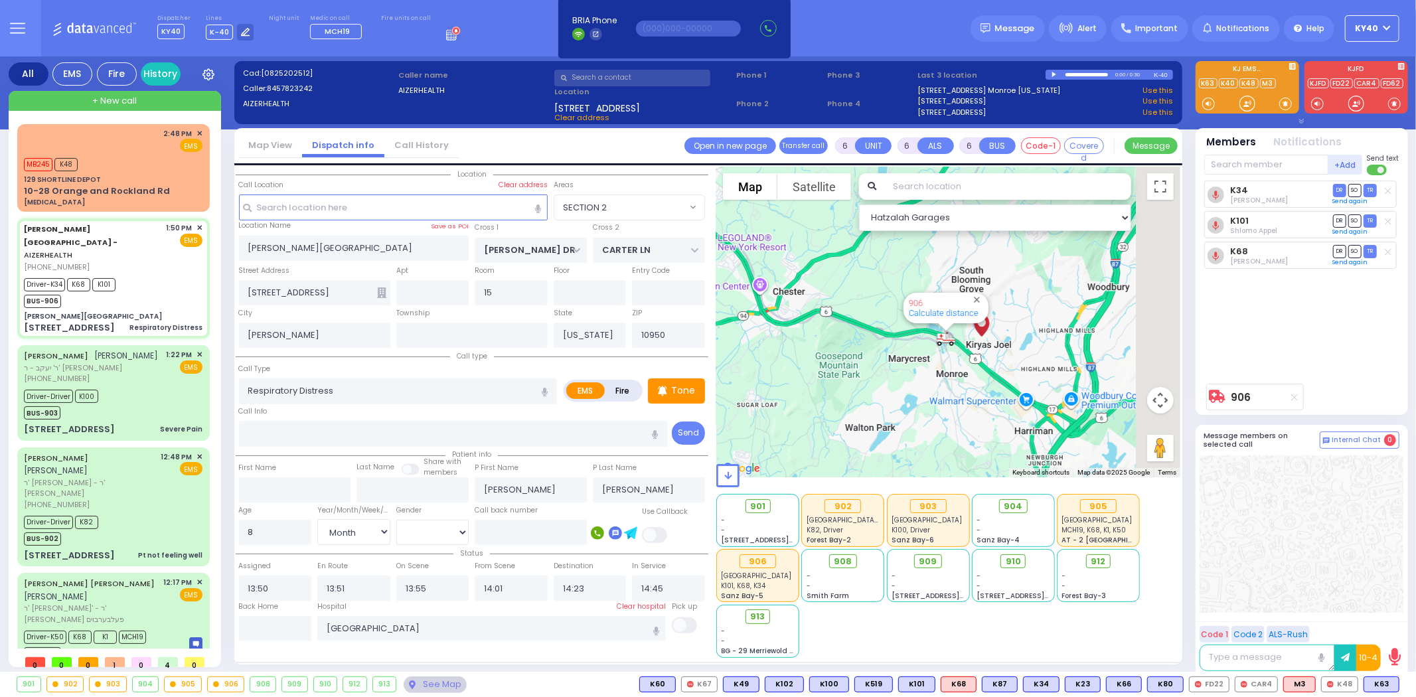
drag, startPoint x: 958, startPoint y: 346, endPoint x: 812, endPoint y: 376, distance: 149.2
click at [808, 378] on div "906 Calculate distance" at bounding box center [948, 322] width 464 height 311
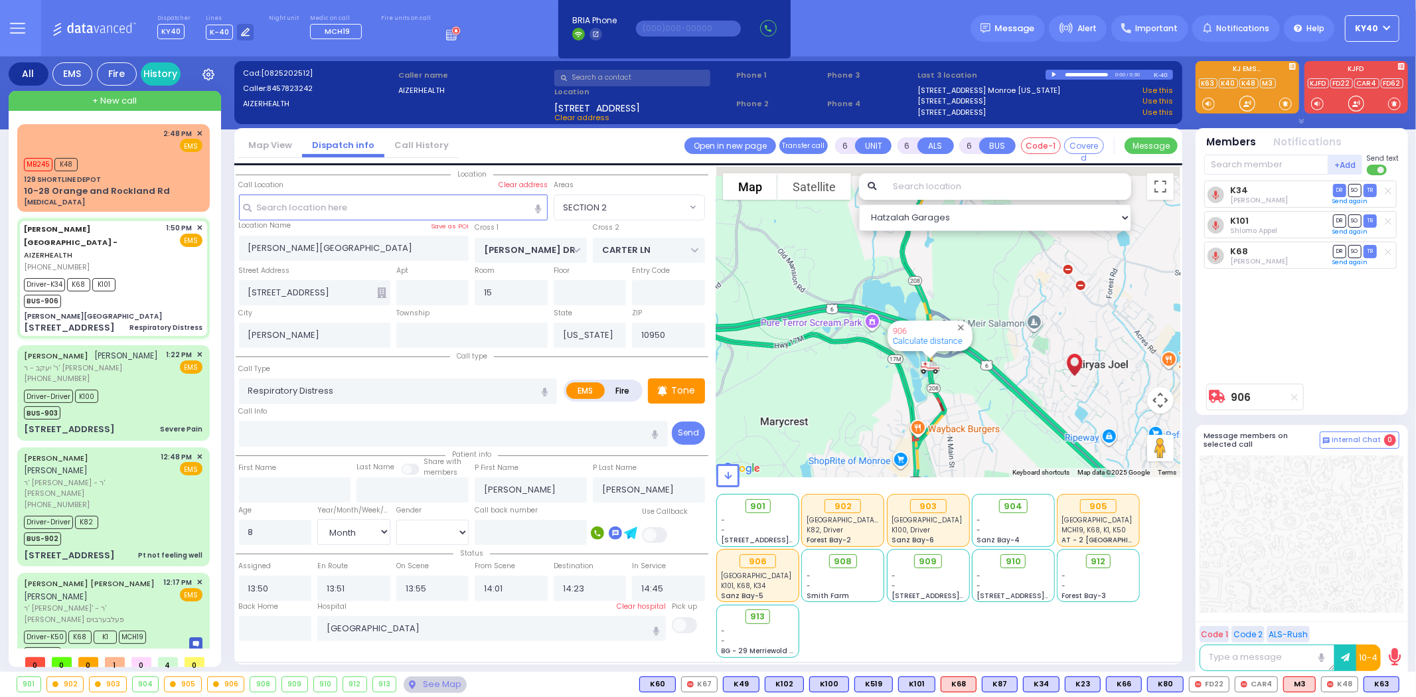
drag, startPoint x: 958, startPoint y: 350, endPoint x: 948, endPoint y: 448, distance: 98.1
click at [950, 448] on div "906 Calculate distance" at bounding box center [948, 322] width 464 height 311
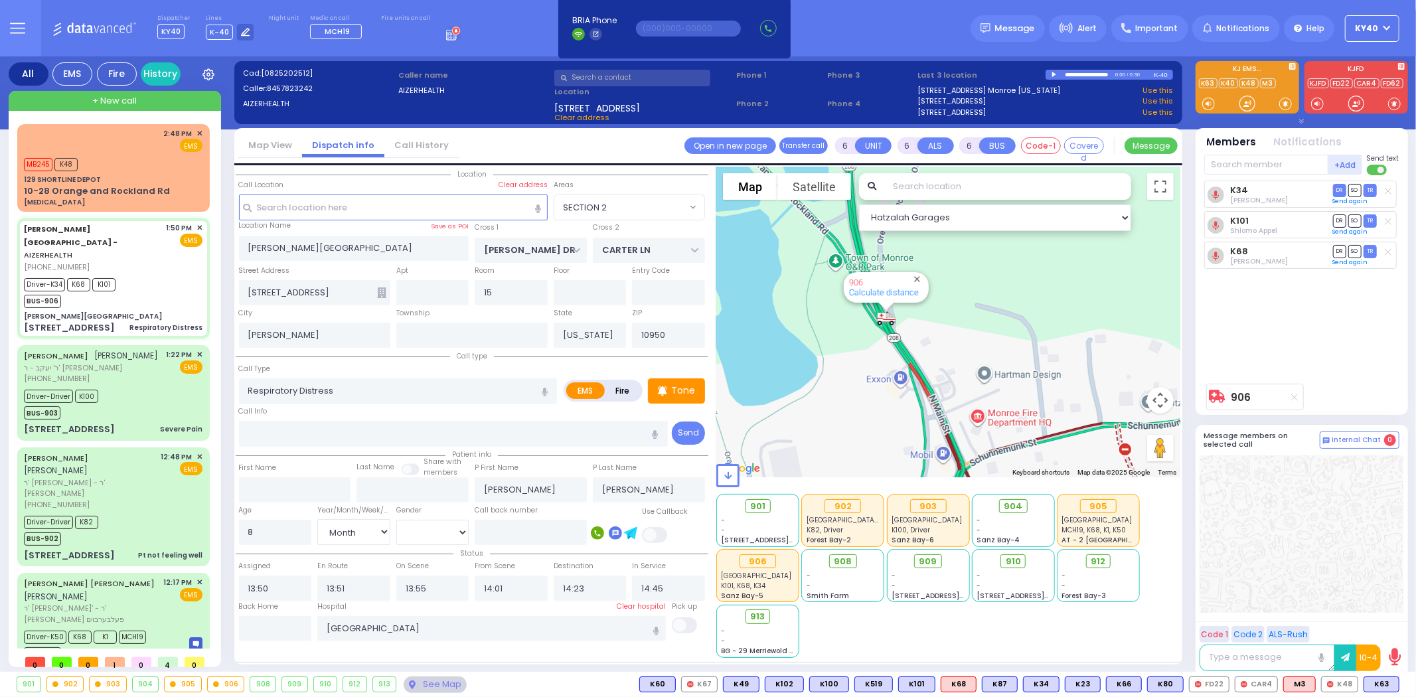
drag, startPoint x: 938, startPoint y: 423, endPoint x: 1001, endPoint y: 310, distance: 129.2
click at [1000, 307] on div "906 Calculate distance" at bounding box center [948, 322] width 464 height 311
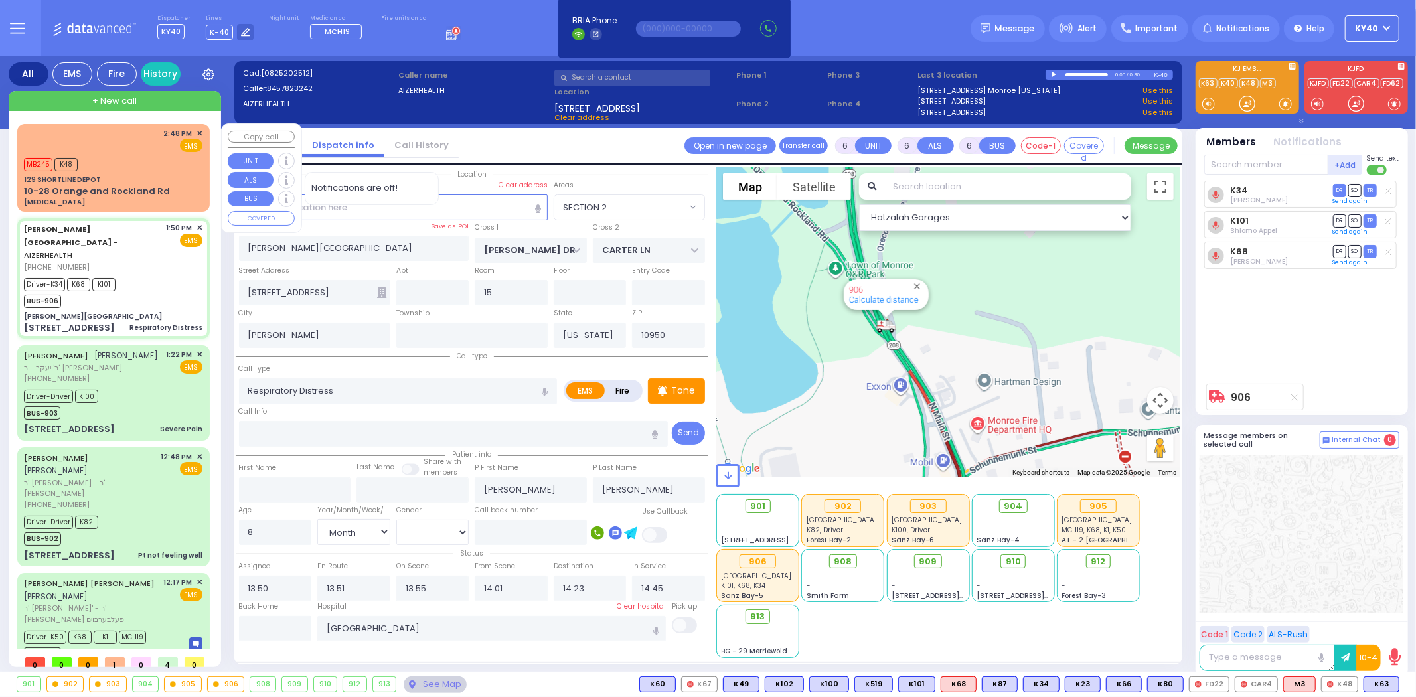
click at [121, 159] on div "MB245 K48" at bounding box center [113, 163] width 179 height 17
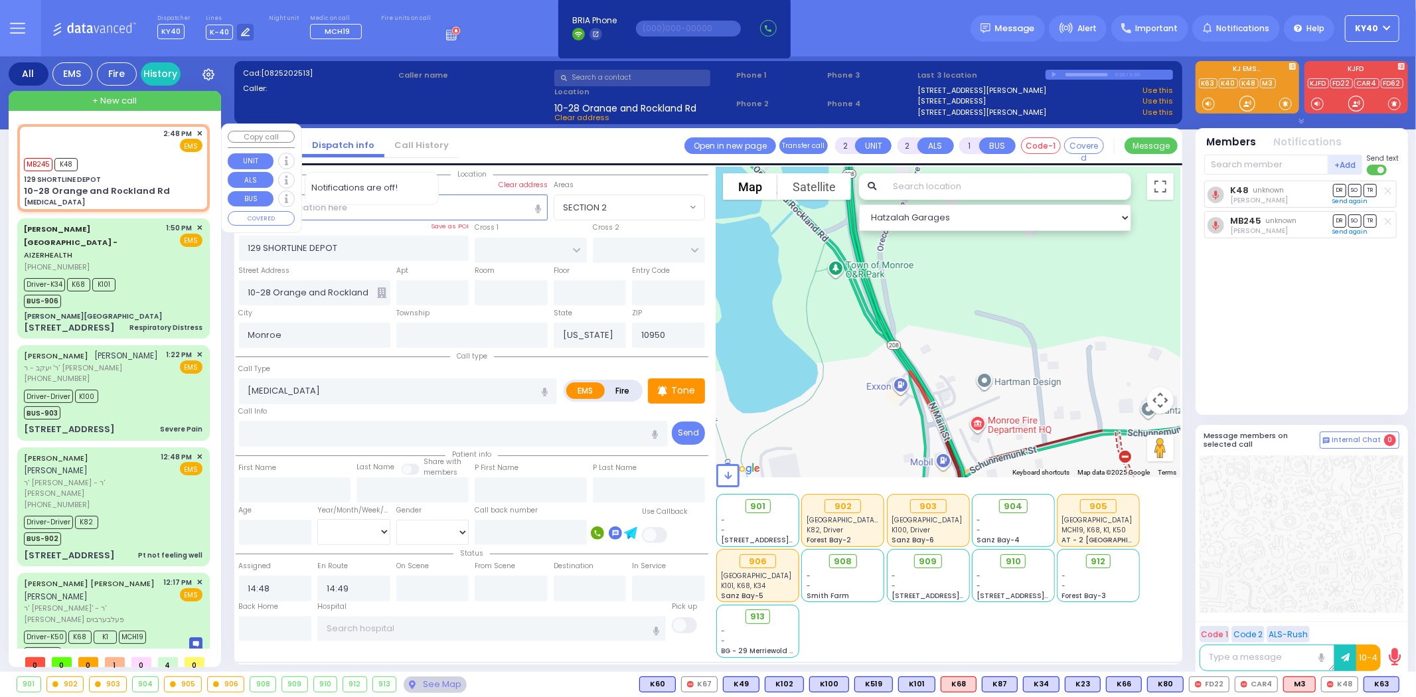
click at [121, 159] on div "MB245 K48" at bounding box center [113, 163] width 179 height 17
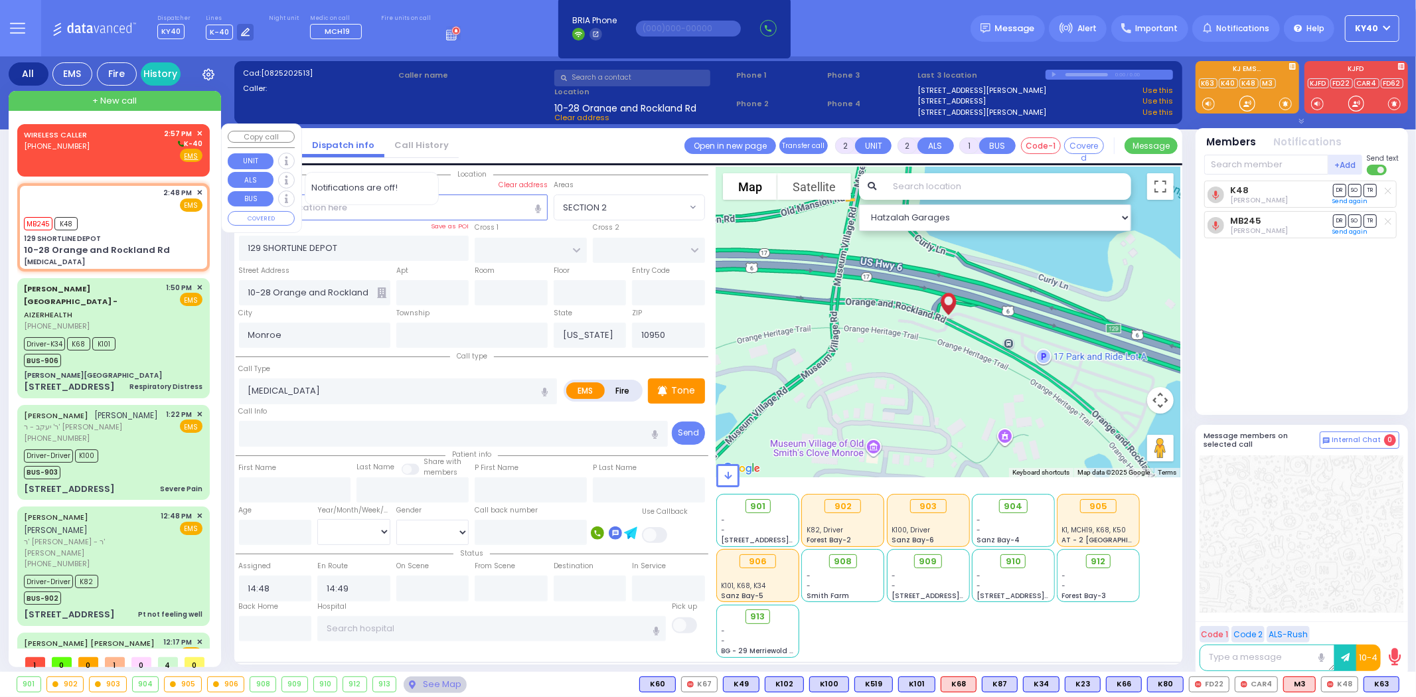
click at [122, 137] on div "WIRELESS CALLER (347) 585-1447 2:57 PM ✕ K-40" at bounding box center [113, 145] width 179 height 35
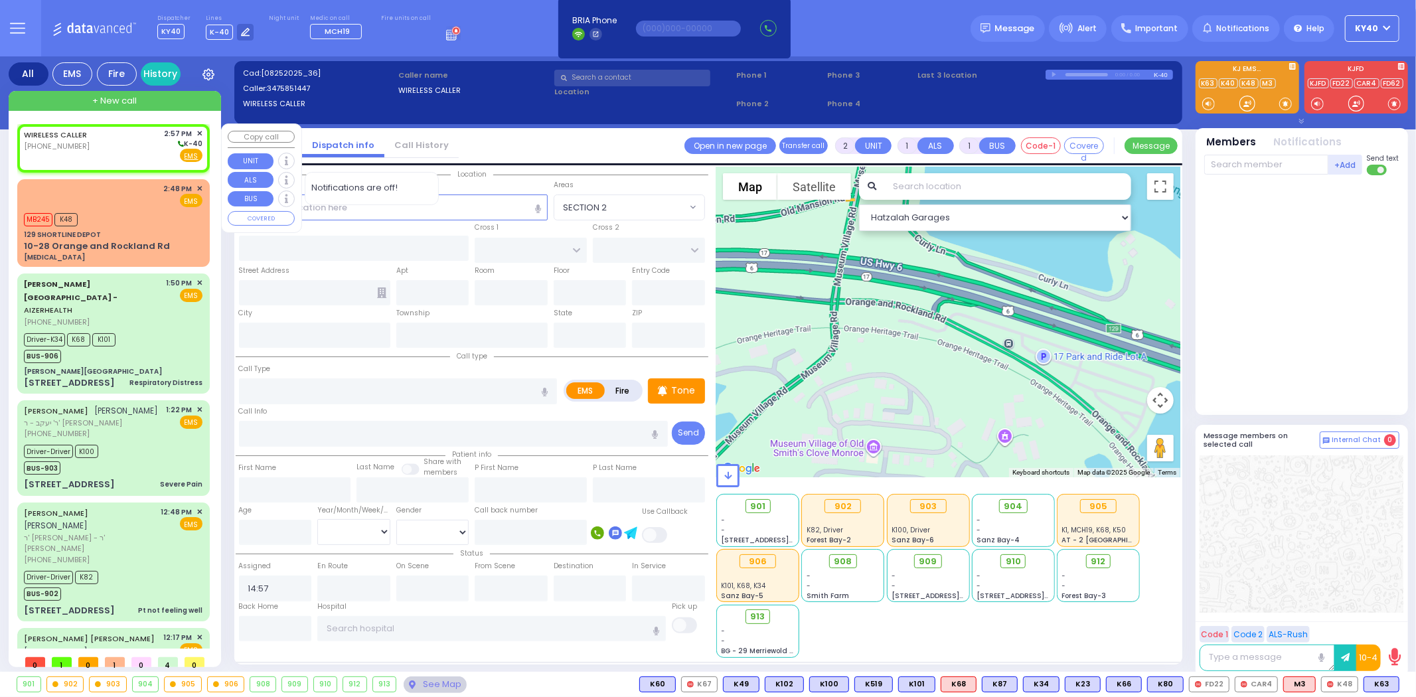
click at [125, 138] on div "WIRELESS CALLER (347) 585-1447 2:57 PM ✕ K-40" at bounding box center [113, 145] width 179 height 35
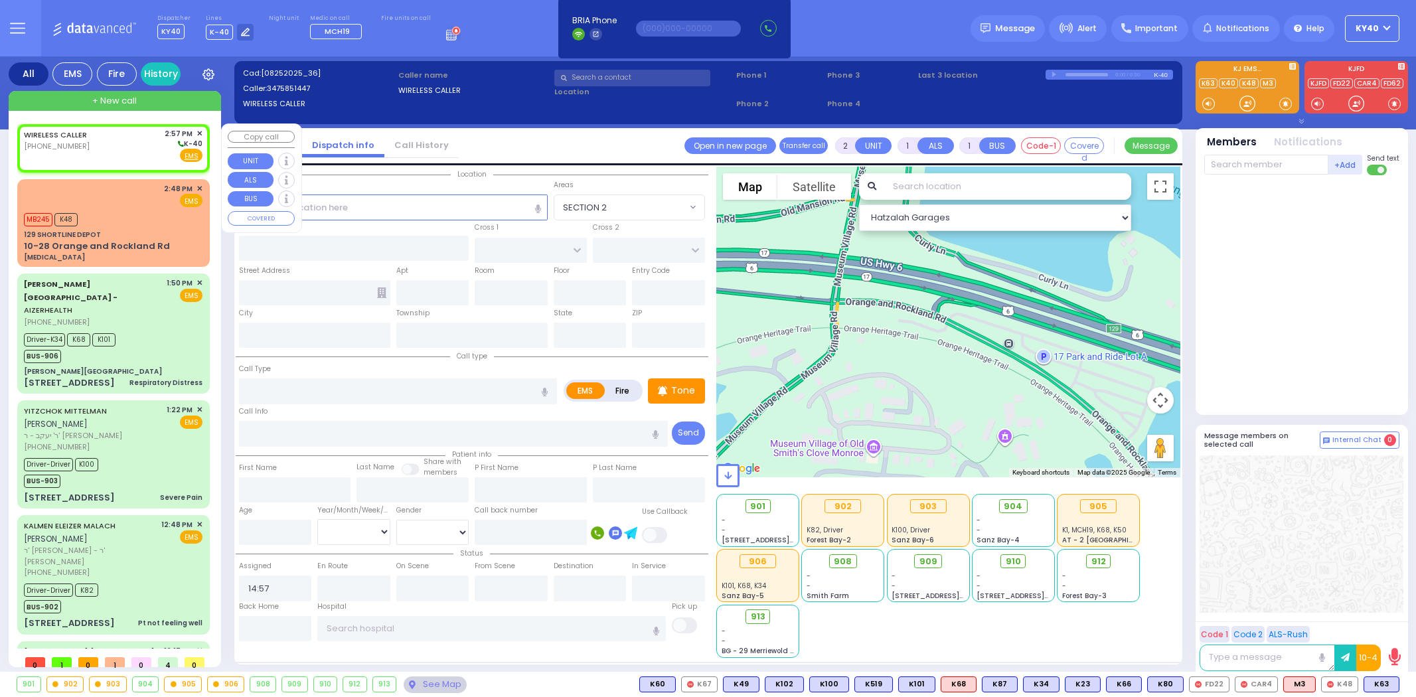
select select
click at [129, 216] on div "MB245 K48" at bounding box center [113, 218] width 179 height 17
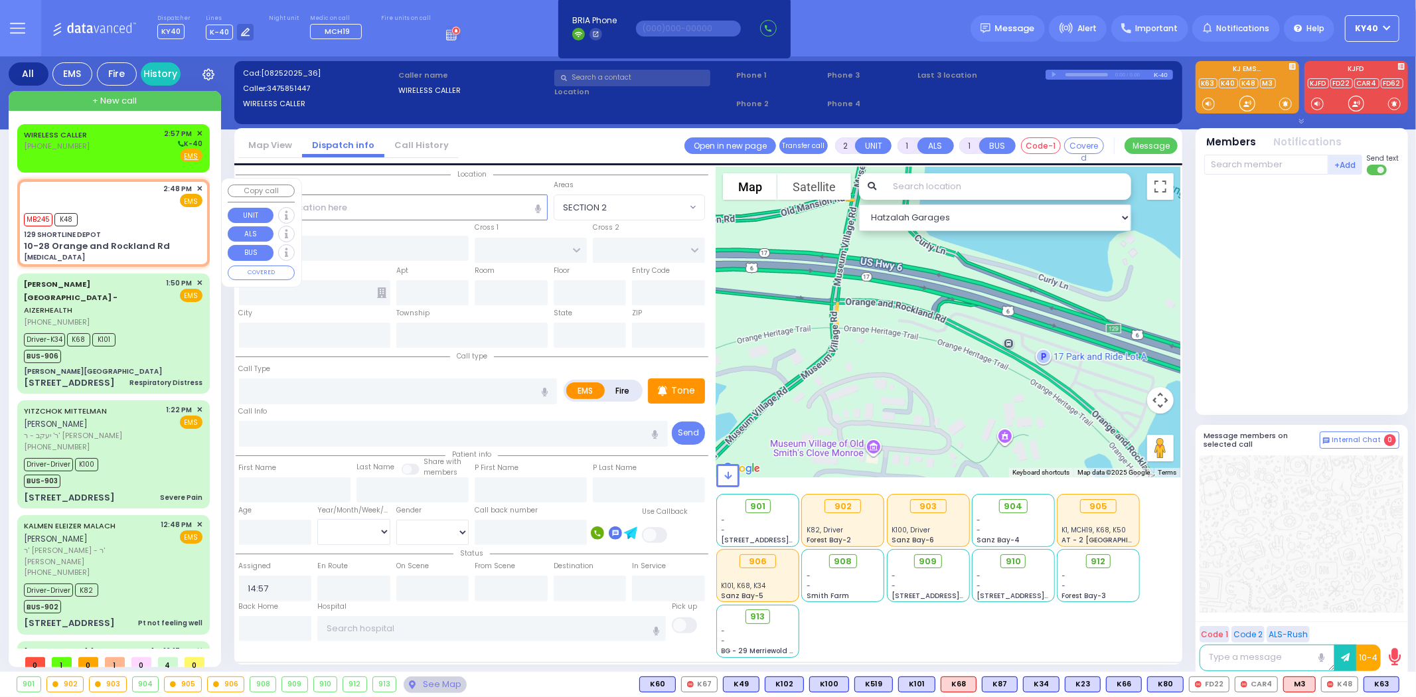
type input "2"
select select
type input "[MEDICAL_DATA]"
radio input "true"
select select
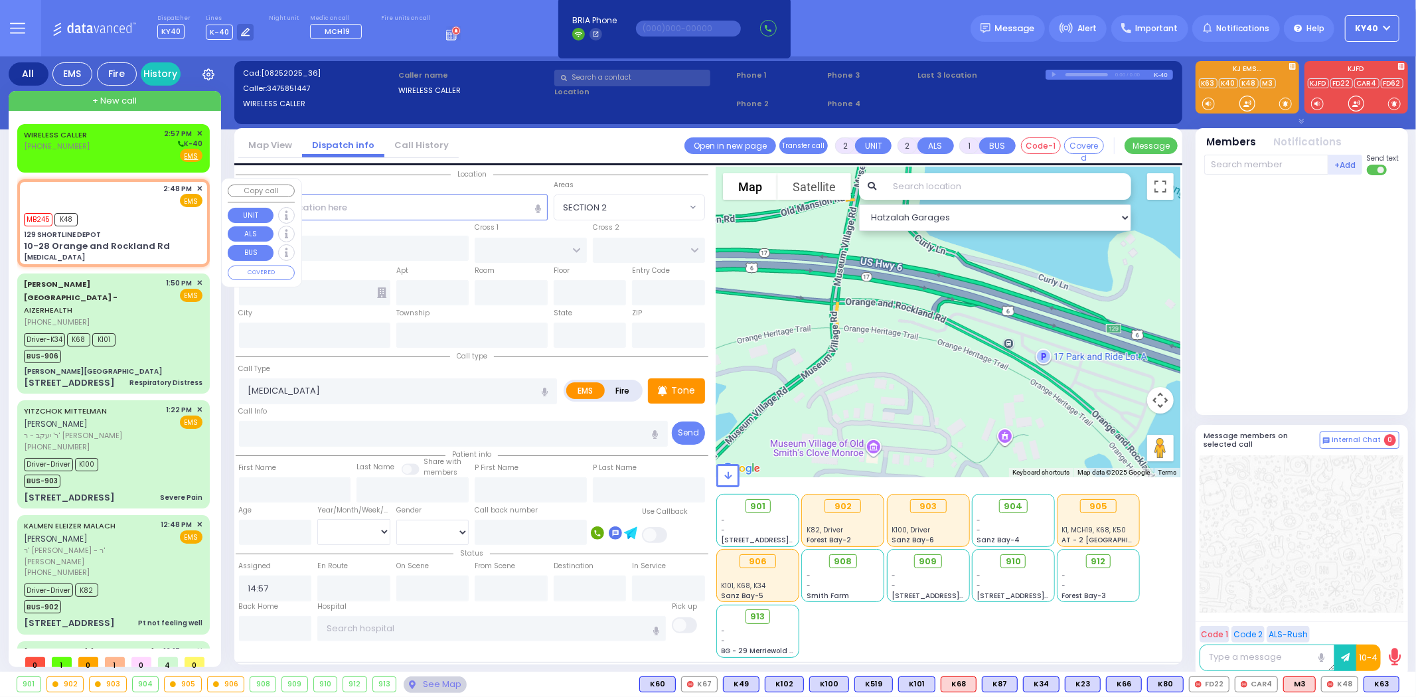
type input "14:48"
type input "14:49"
select select "Hatzalah Garages"
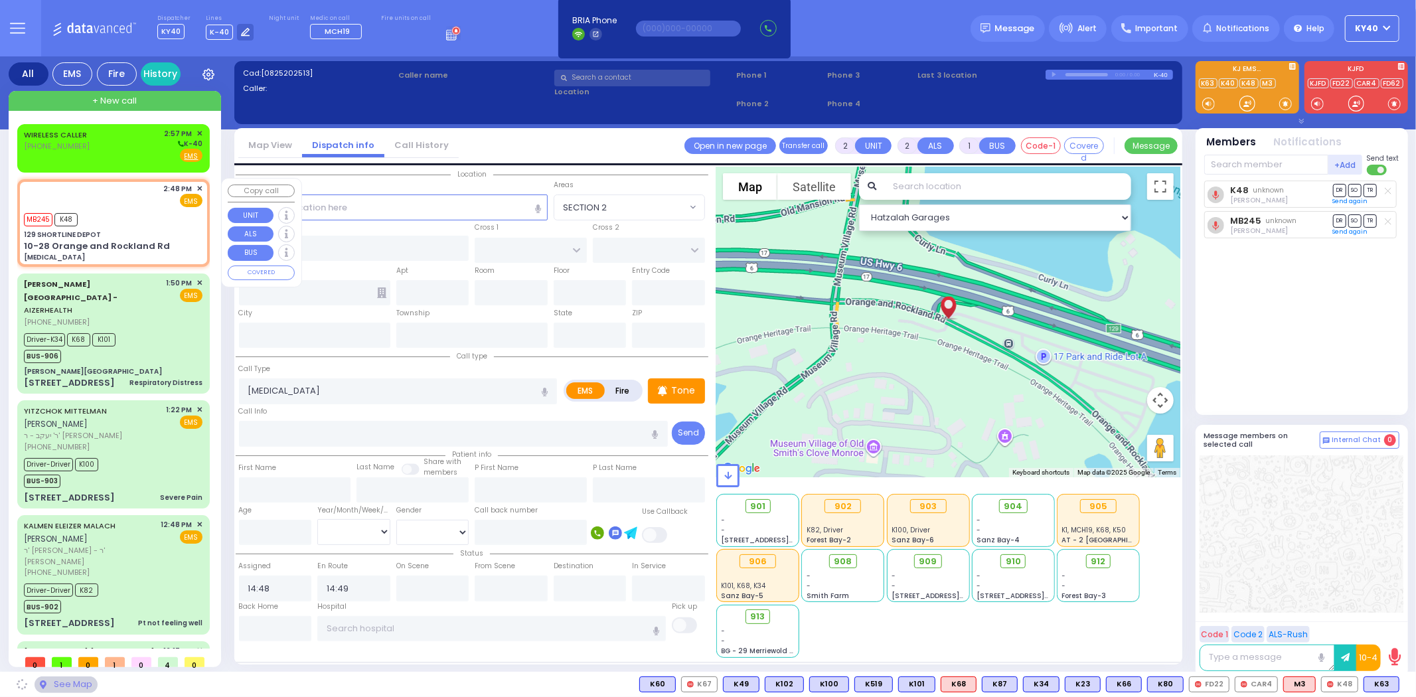
type input "129 SHORTLINE DEPOT"
type input "10-28 Orange and Rockland Rd"
type input "Monroe"
type input "[US_STATE]"
type input "10950"
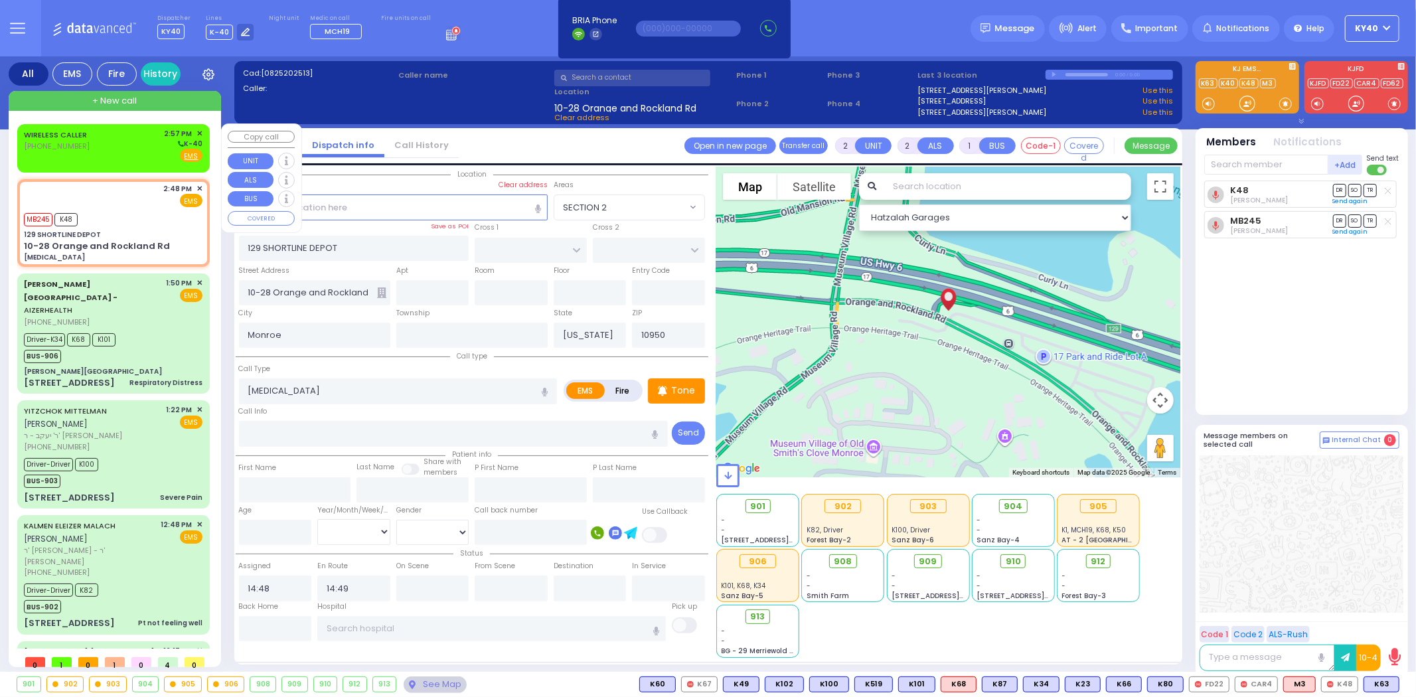
click at [133, 144] on div "WIRELESS CALLER [PHONE_NUMBER] 2:57 PM ✕ K-40" at bounding box center [113, 145] width 179 height 35
type input "1"
select select
radio input "true"
select select
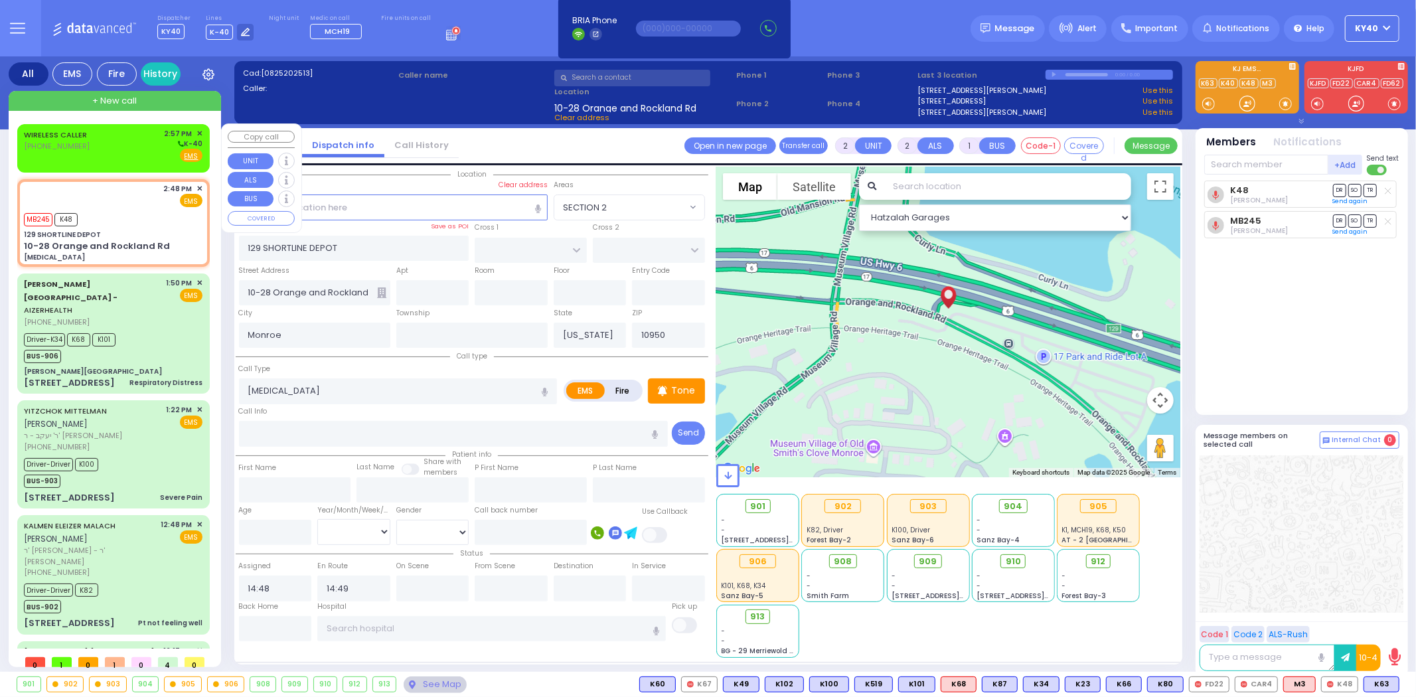
type input "14:57"
select select "Hatzalah Garages"
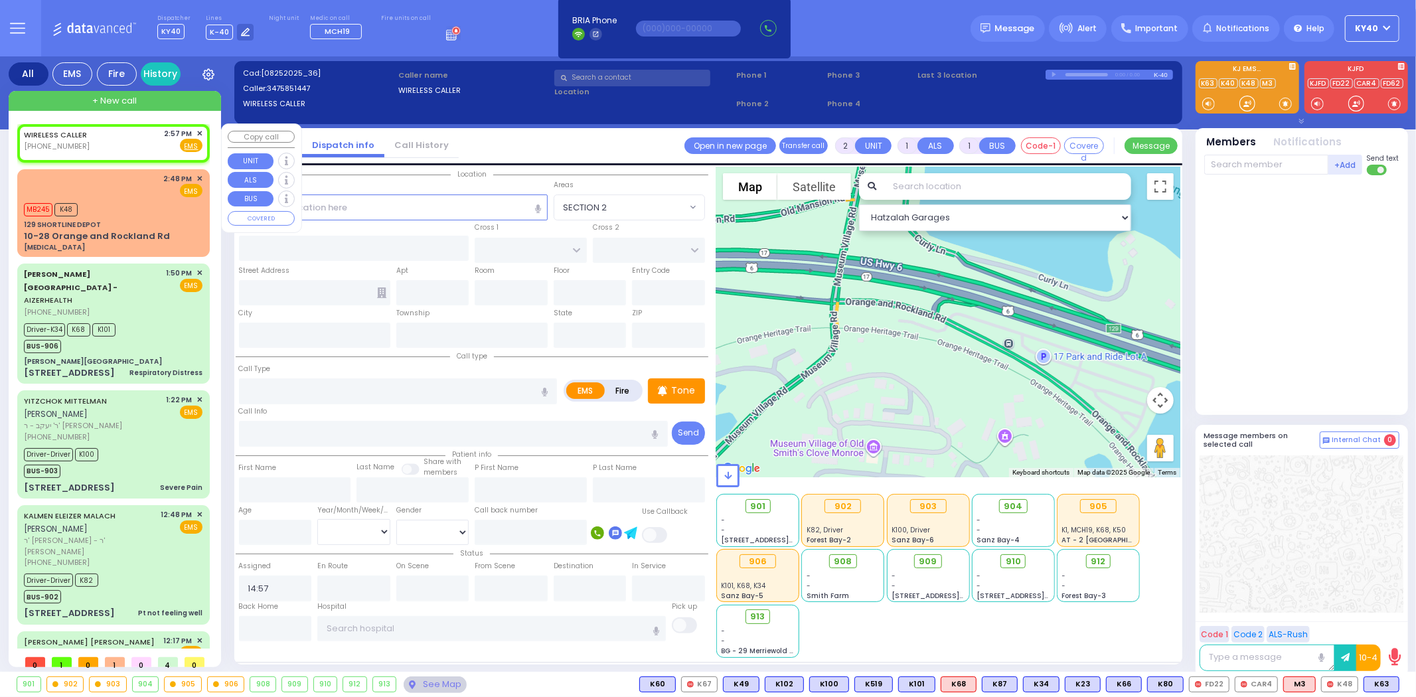
select select
radio input "true"
select select
click at [137, 138] on div "WIRELESS CALLER [PHONE_NUMBER] 2:57 PM ✕ Fire EMS" at bounding box center [113, 140] width 179 height 25
select select "Hatzalah Garages"
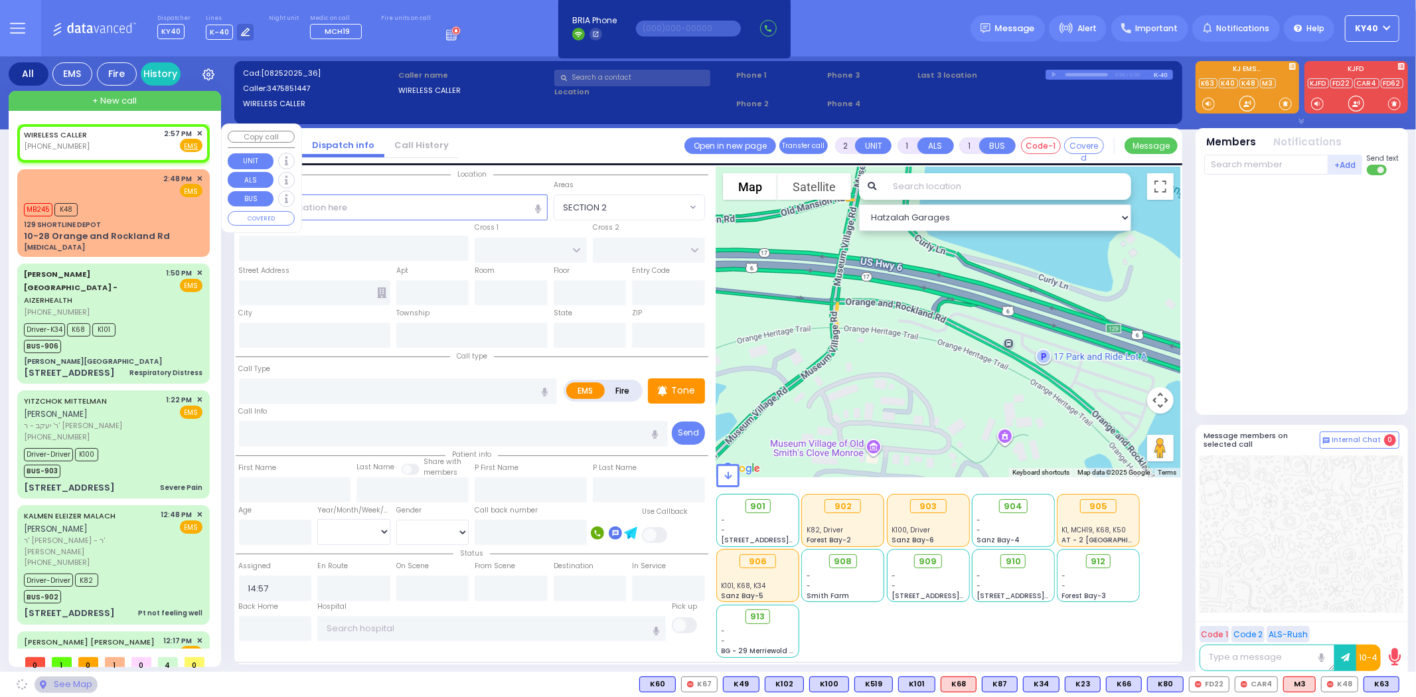
select select
radio input "true"
select select
select select "Hatzalah Garages"
click at [196, 133] on span "✕" at bounding box center [199, 133] width 6 height 11
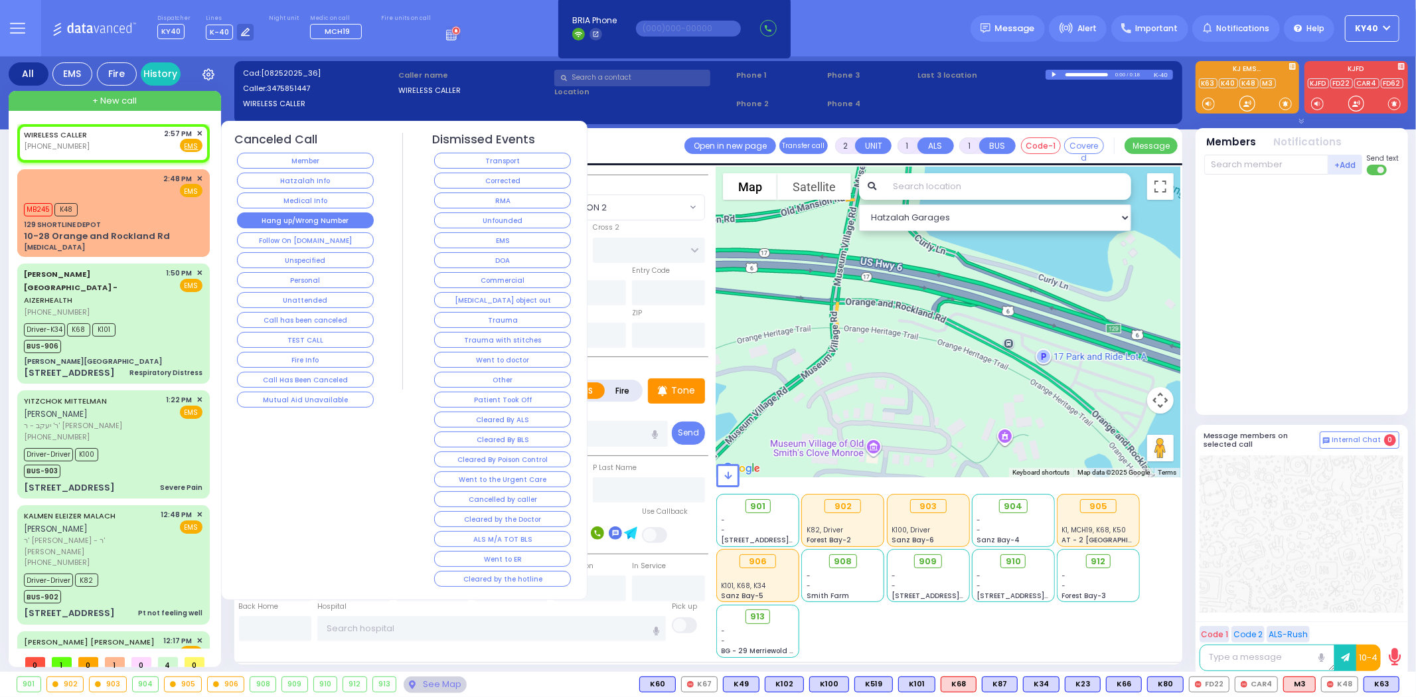
click at [305, 218] on button "Hang up/Wrong Number" at bounding box center [305, 220] width 137 height 16
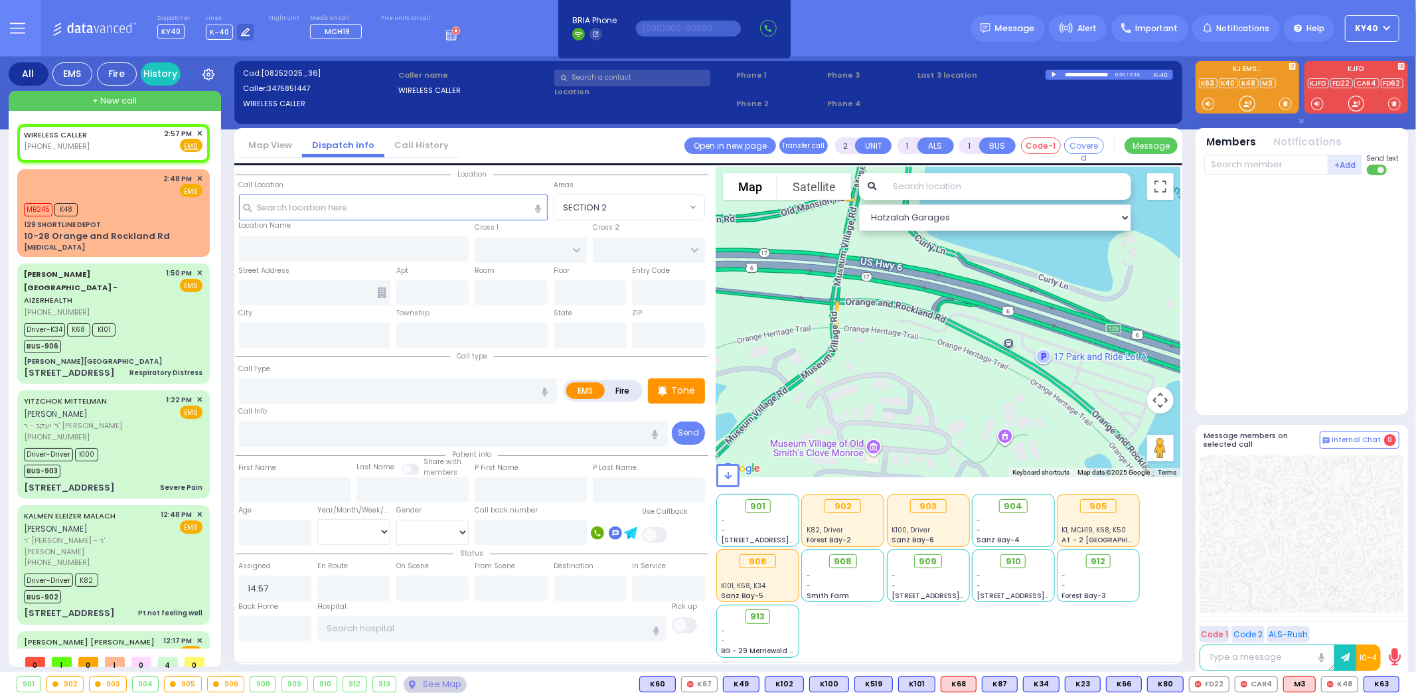
select select
radio input "true"
select select
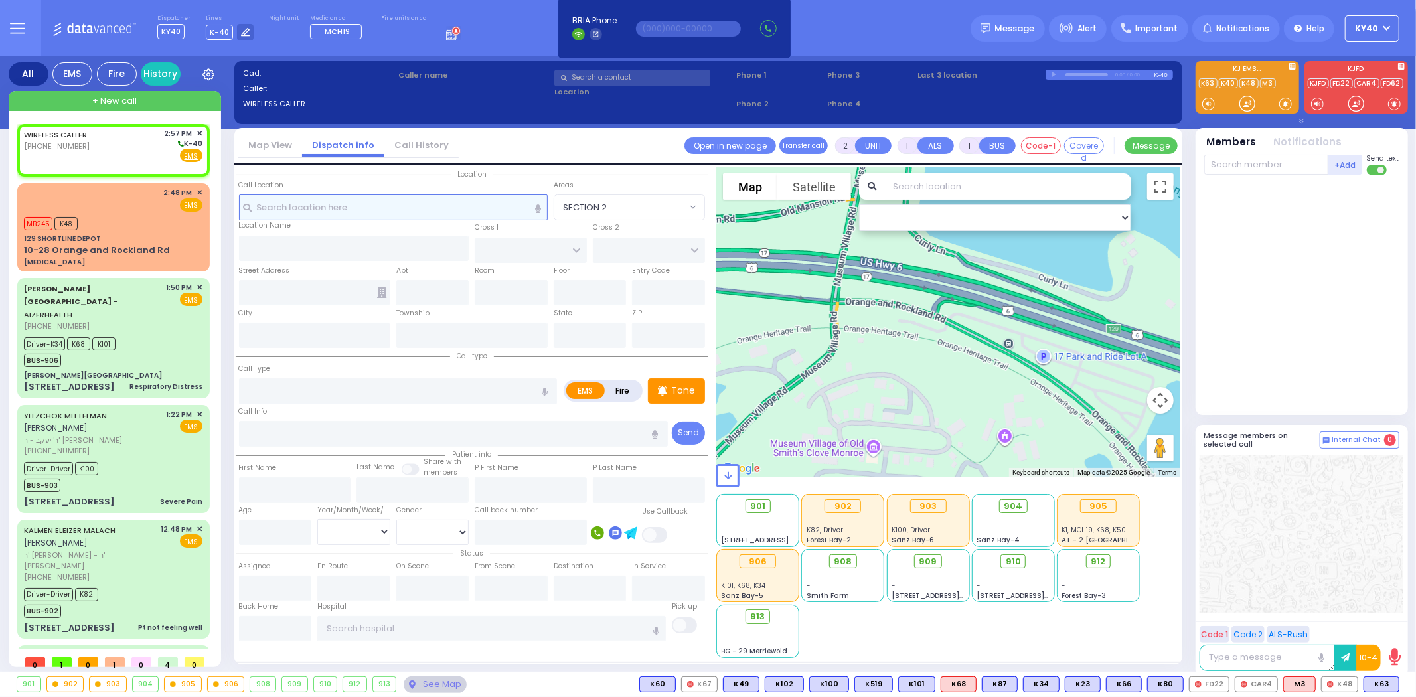
select select
radio input "true"
select select
type input "14:57"
select select "Hatzalah Garages"
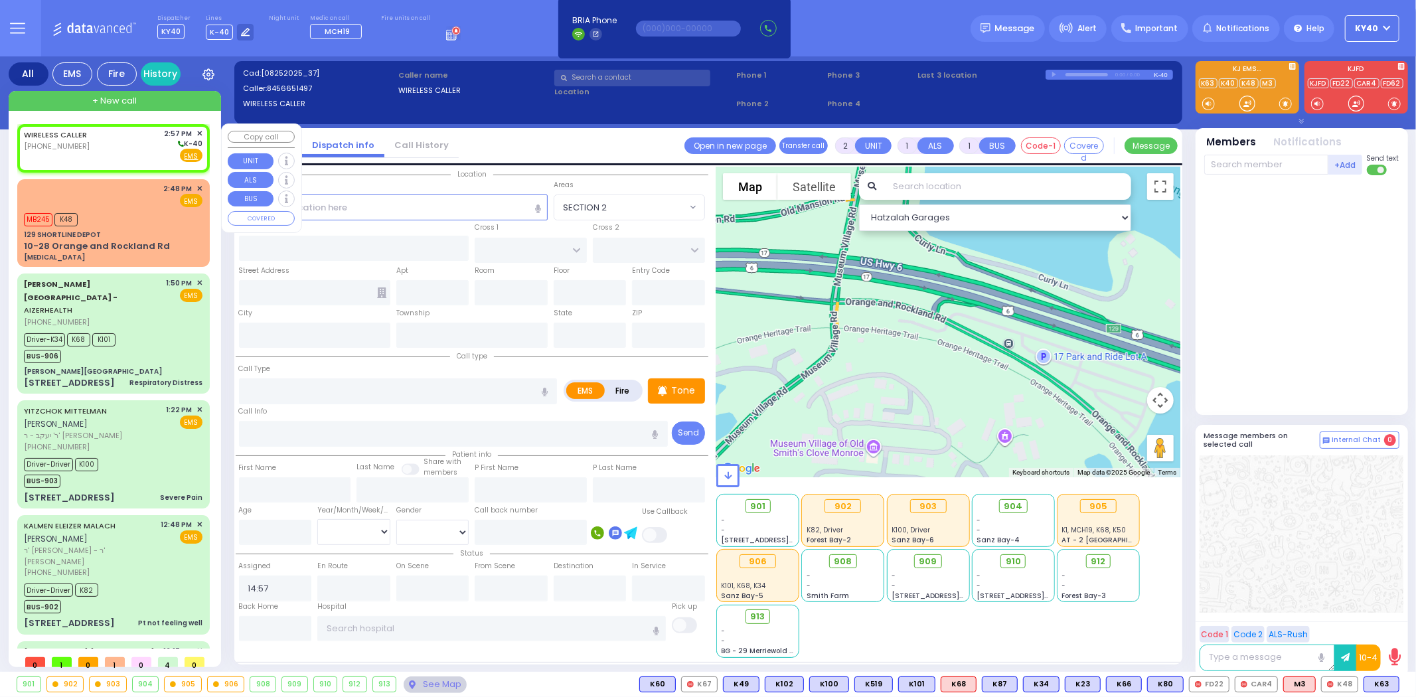
click at [107, 138] on div "WIRELESS CALLER [PHONE_NUMBER] 2:57 PM ✕ K-40" at bounding box center [113, 145] width 179 height 35
select select
radio input "true"
select select
select select "Hatzalah Garages"
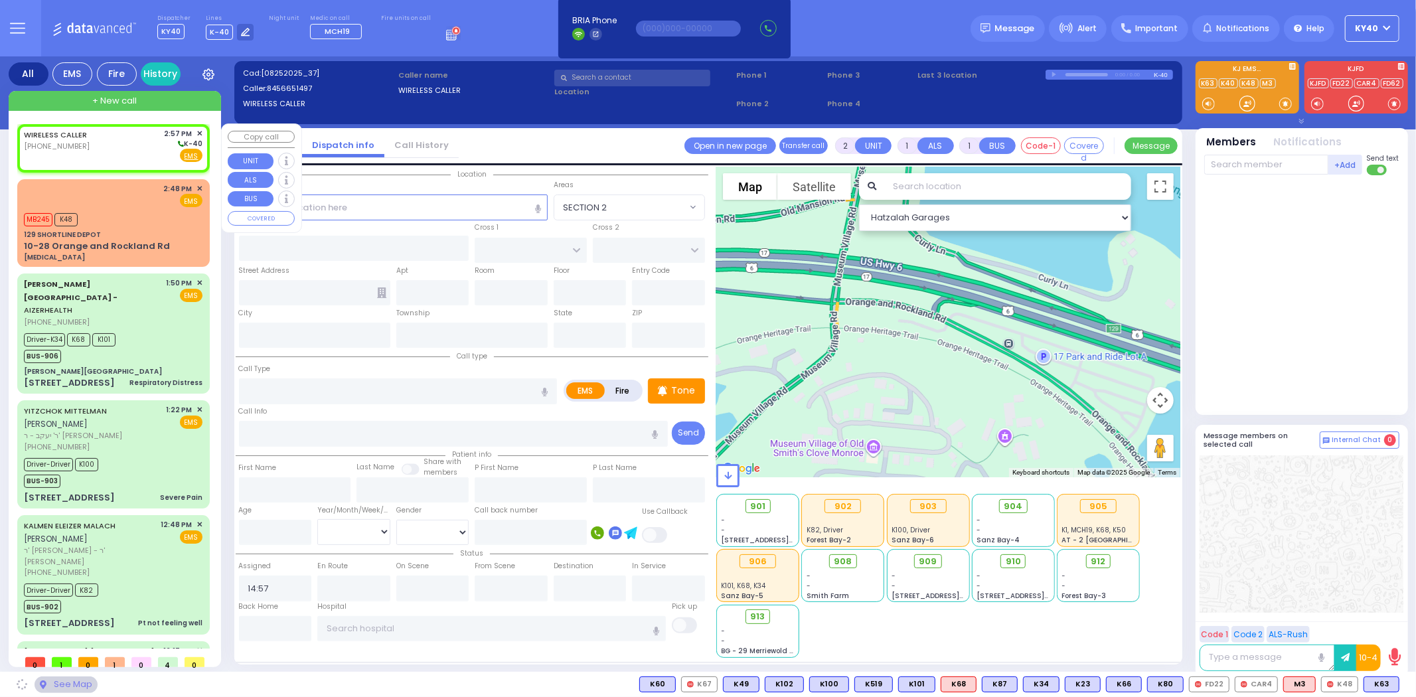
select select
radio input "true"
select select
select select "Hatzalah Garages"
click at [110, 143] on div "WIRELESS CALLER [PHONE_NUMBER] 2:57 PM ✕ K-40" at bounding box center [113, 145] width 179 height 35
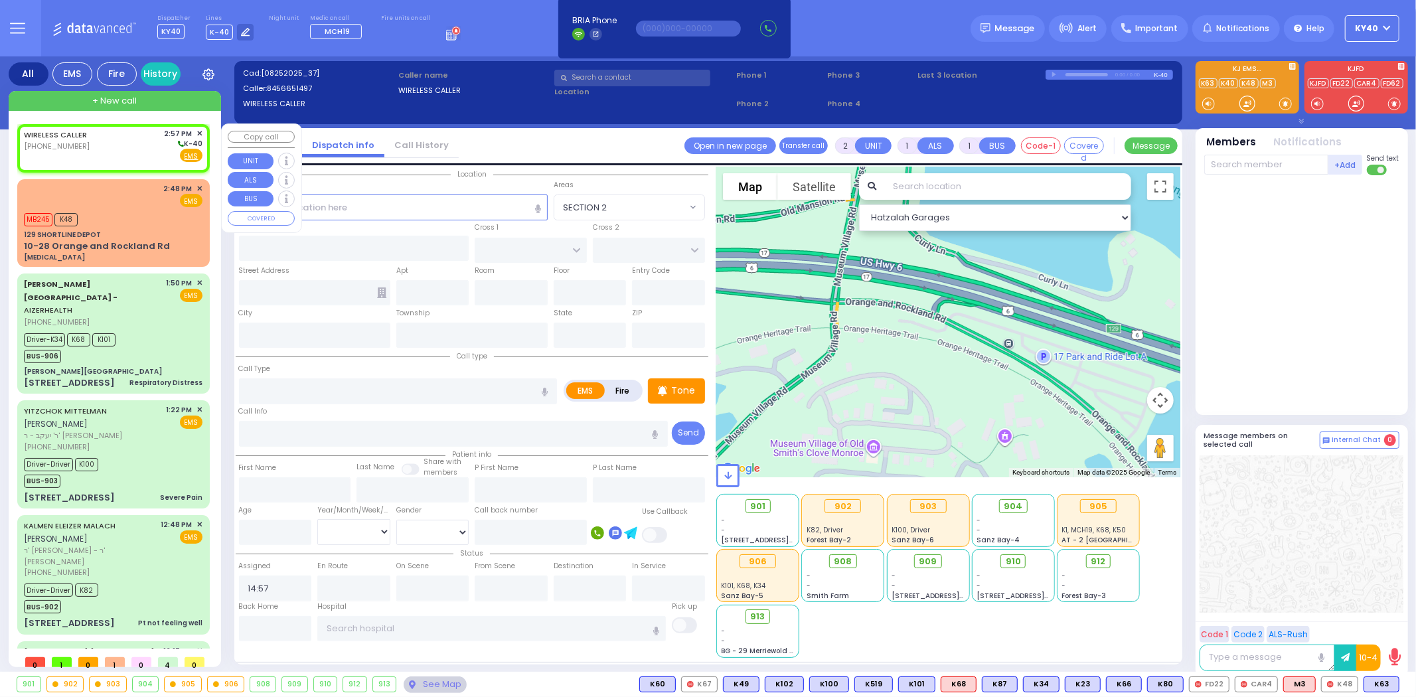
select select
radio input "true"
select select
select select "Hatzalah Garages"
click at [111, 133] on div "WIRELESS CALLER [PHONE_NUMBER] 2:57 PM ✕ K-40" at bounding box center [113, 145] width 179 height 35
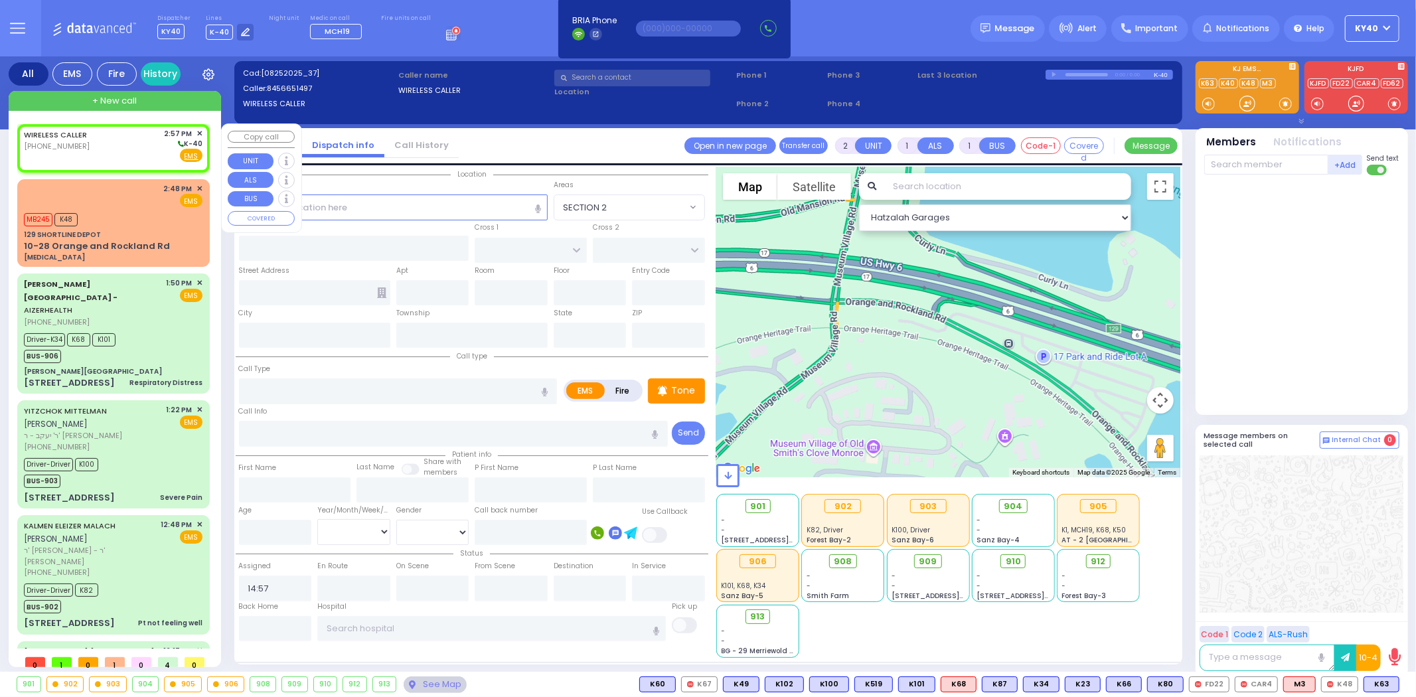
select select
radio input "true"
select select
select select "Hatzalah Garages"
click at [108, 136] on div "WIRELESS CALLER [PHONE_NUMBER] 2:57 PM ✕ K-40" at bounding box center [113, 145] width 179 height 35
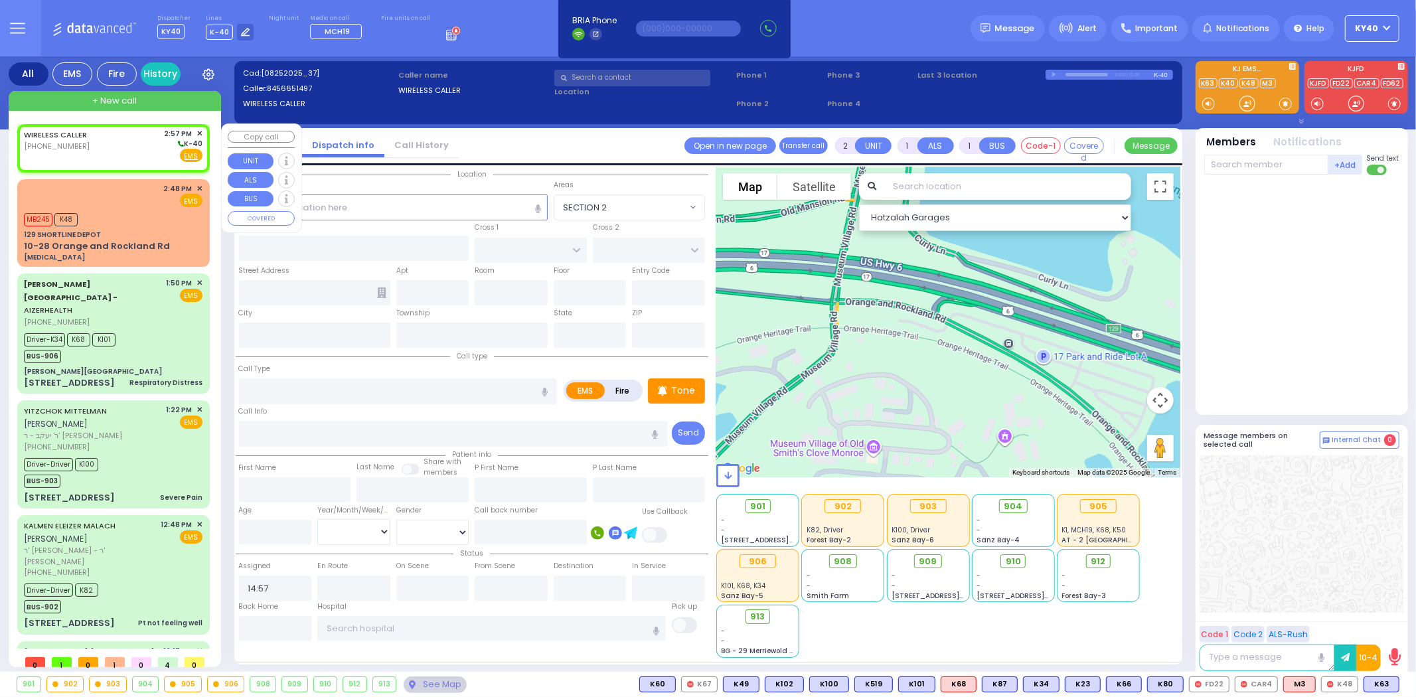
select select
radio input "true"
select select
select select "Hatzalah Garages"
click at [106, 137] on div "WIRELESS CALLER [PHONE_NUMBER] 2:57 PM ✕ K-40" at bounding box center [113, 145] width 179 height 35
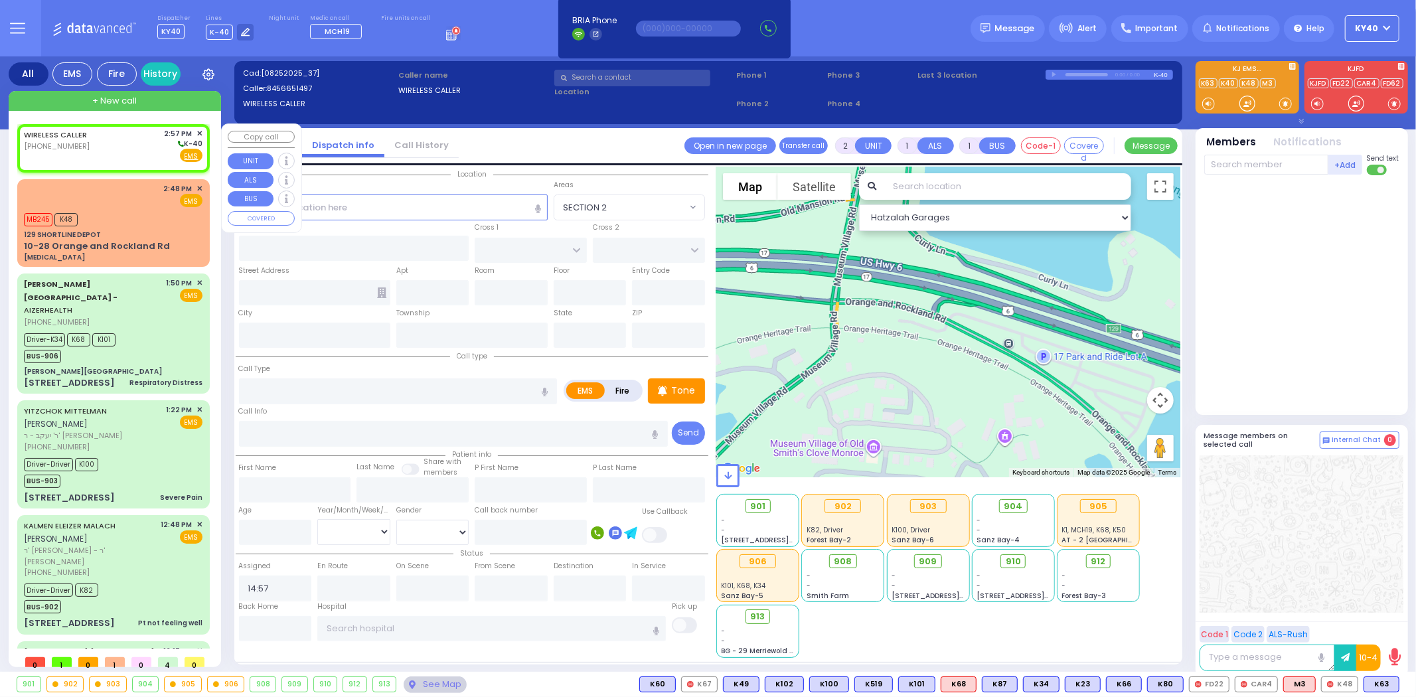
select select
radio input "true"
select select
select select "Hatzalah Garages"
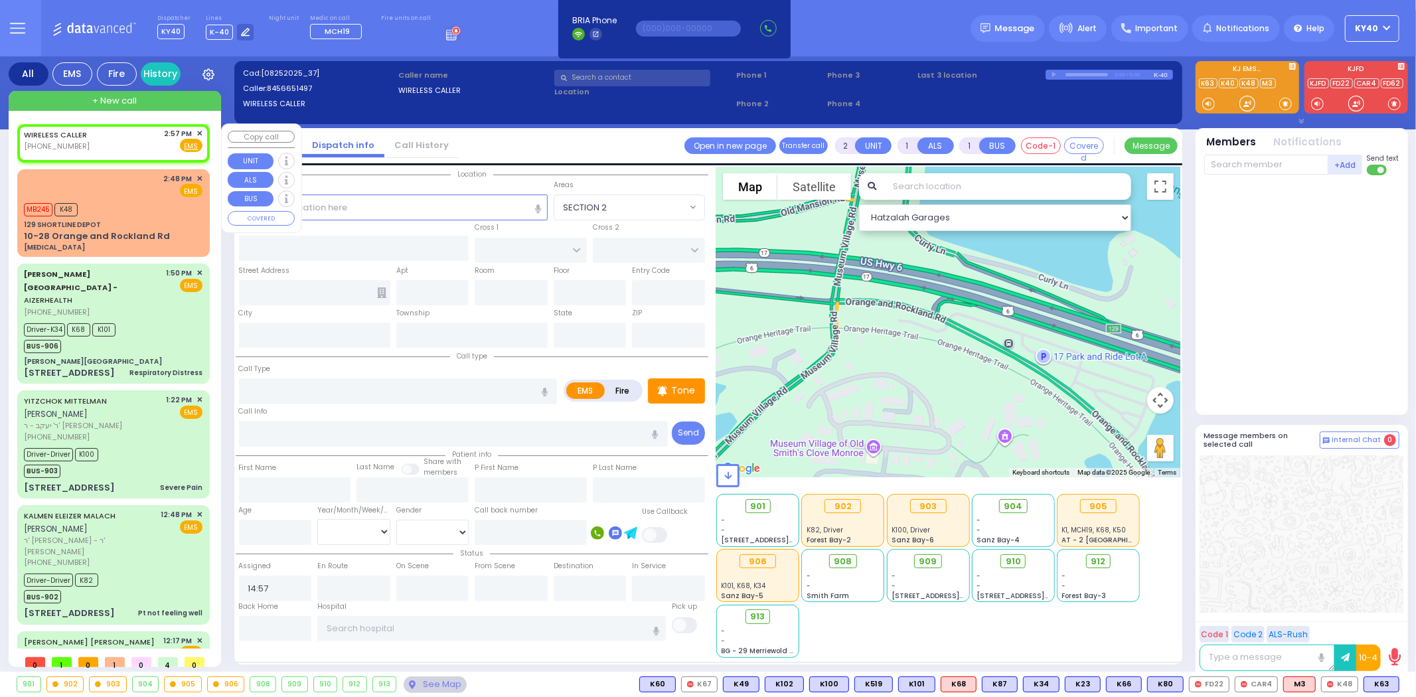
select select
radio input "true"
select select
select select "Hatzalah Garages"
click at [196, 131] on span "✕" at bounding box center [199, 133] width 6 height 11
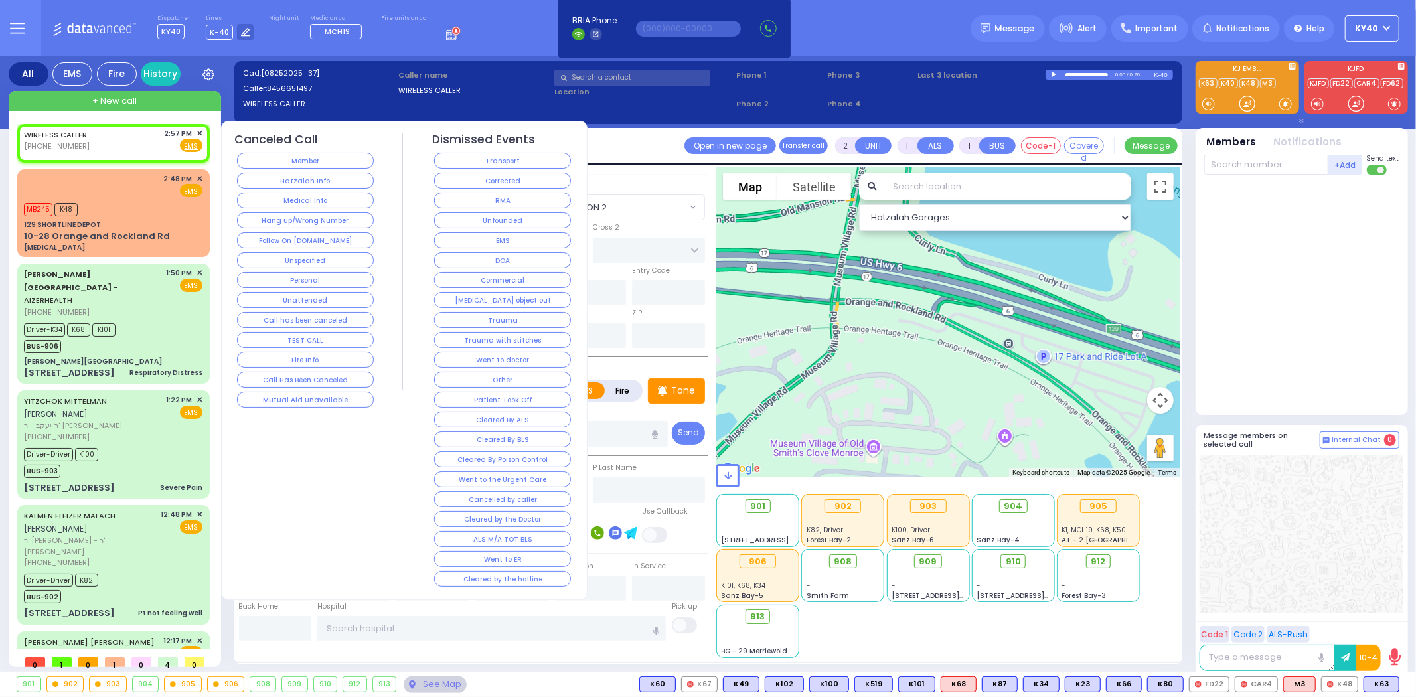
click at [322, 161] on button "Member" at bounding box center [305, 161] width 137 height 16
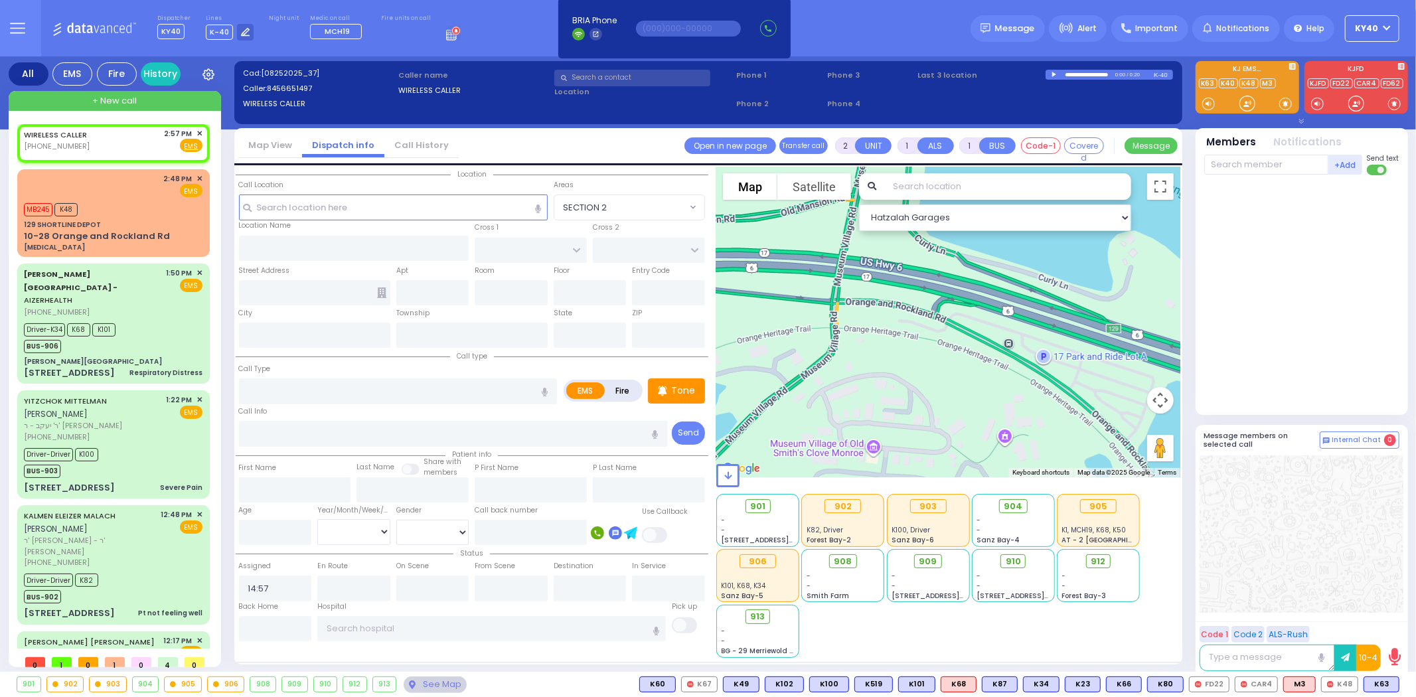
select select
radio input "true"
select select
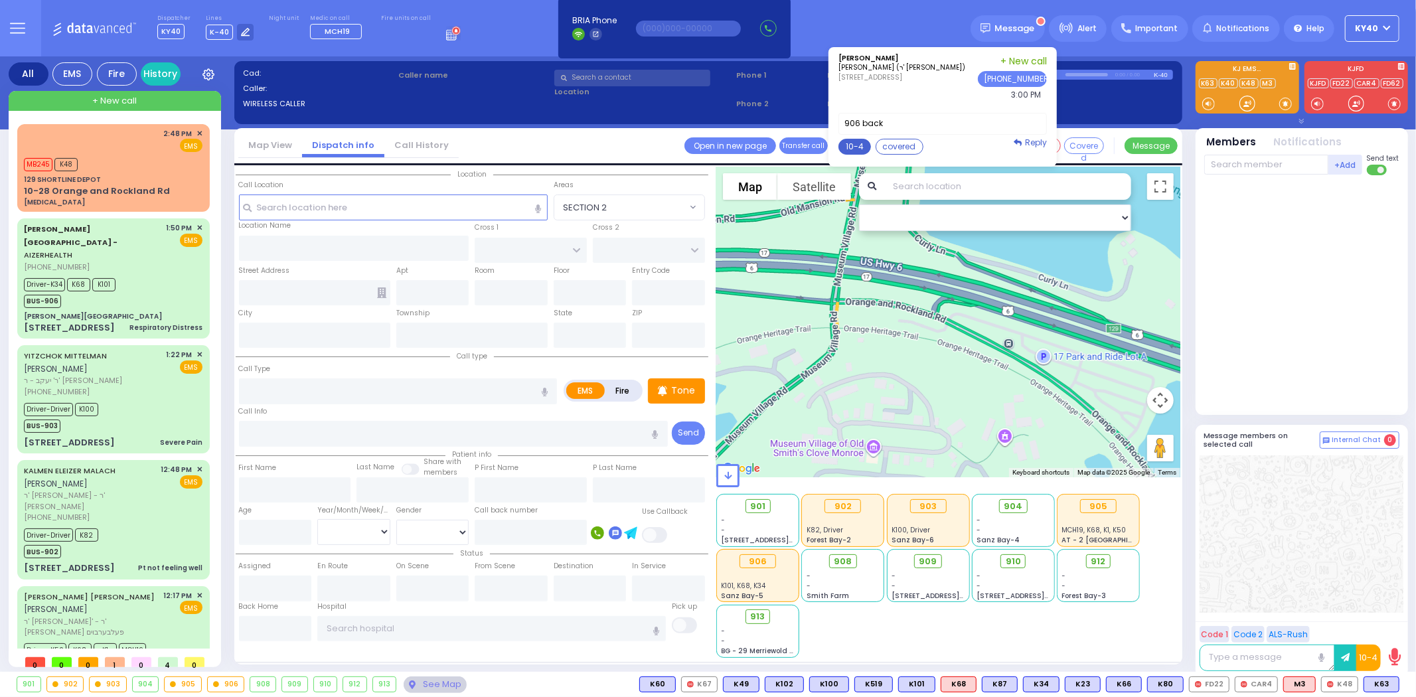
click at [866, 146] on button "10-4" at bounding box center [854, 147] width 33 height 16
type textarea "10-4 thank you"
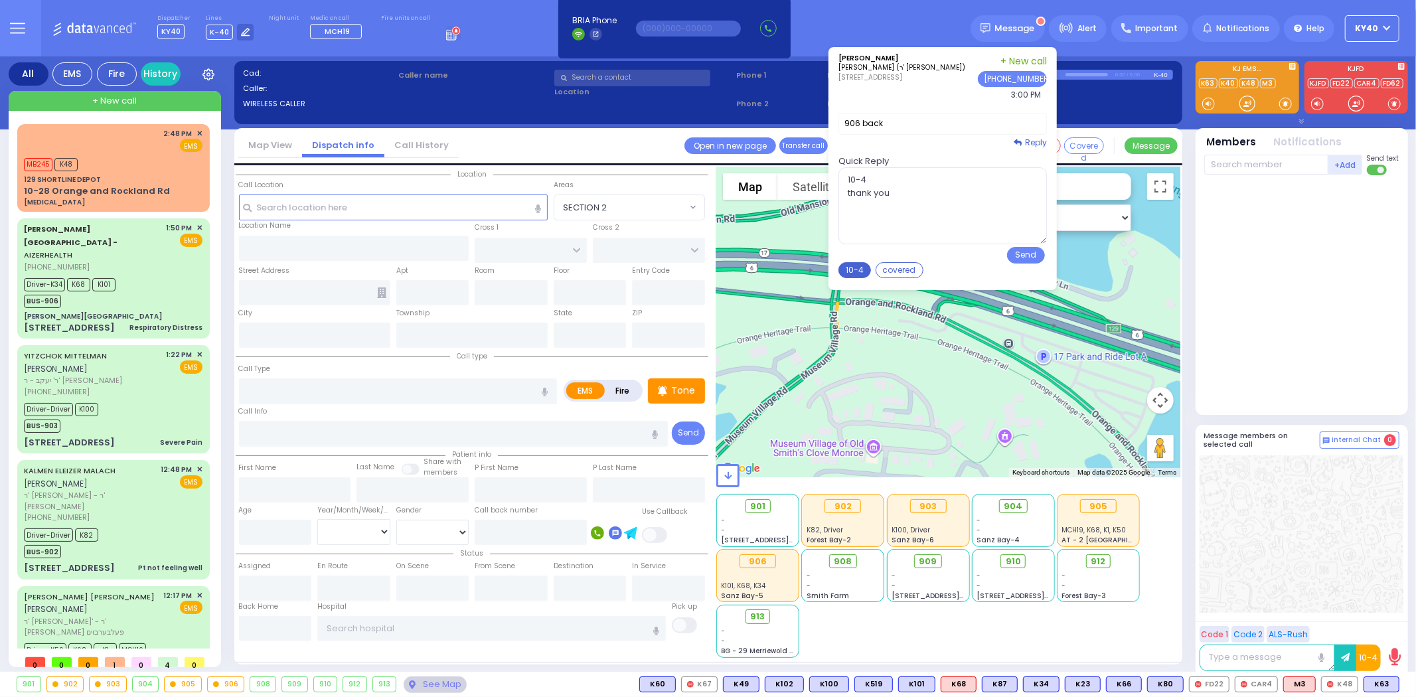
click at [865, 268] on button "10-4" at bounding box center [854, 270] width 33 height 16
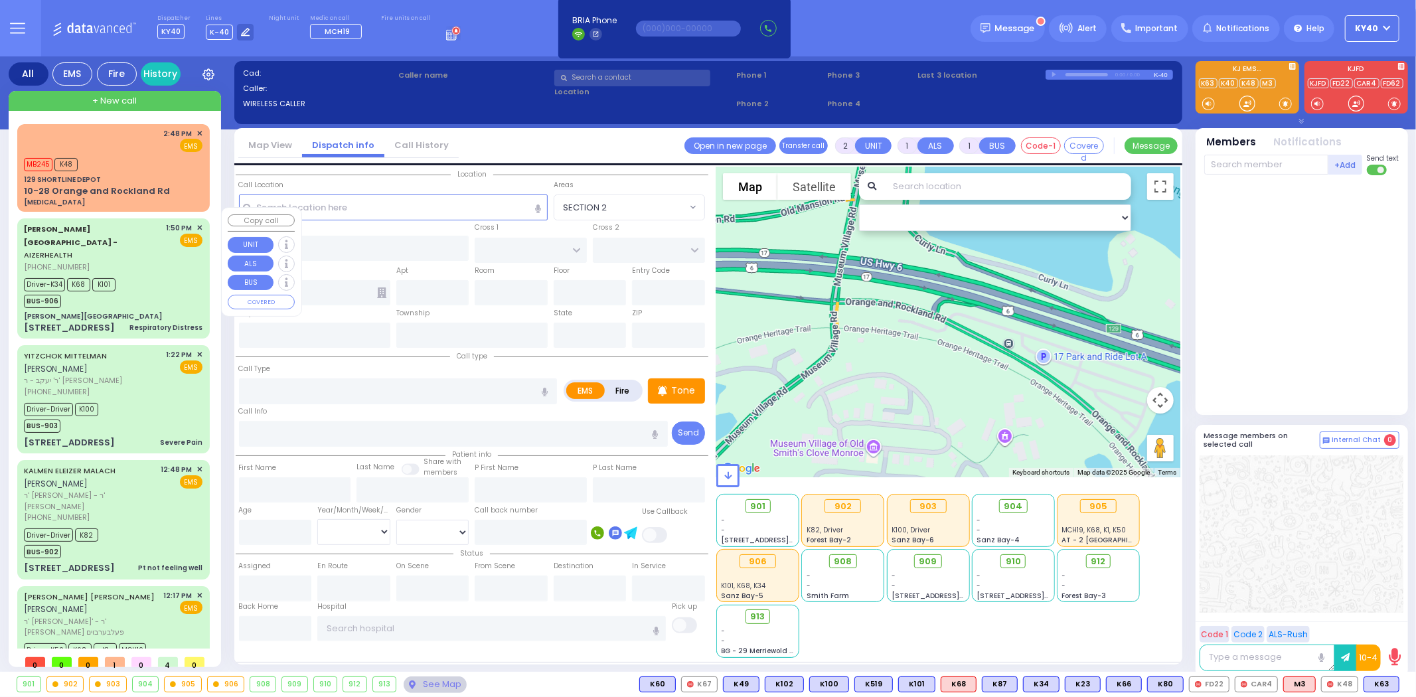
click at [139, 275] on div "Driver-K34 K68 K101 BUS-906" at bounding box center [113, 291] width 179 height 33
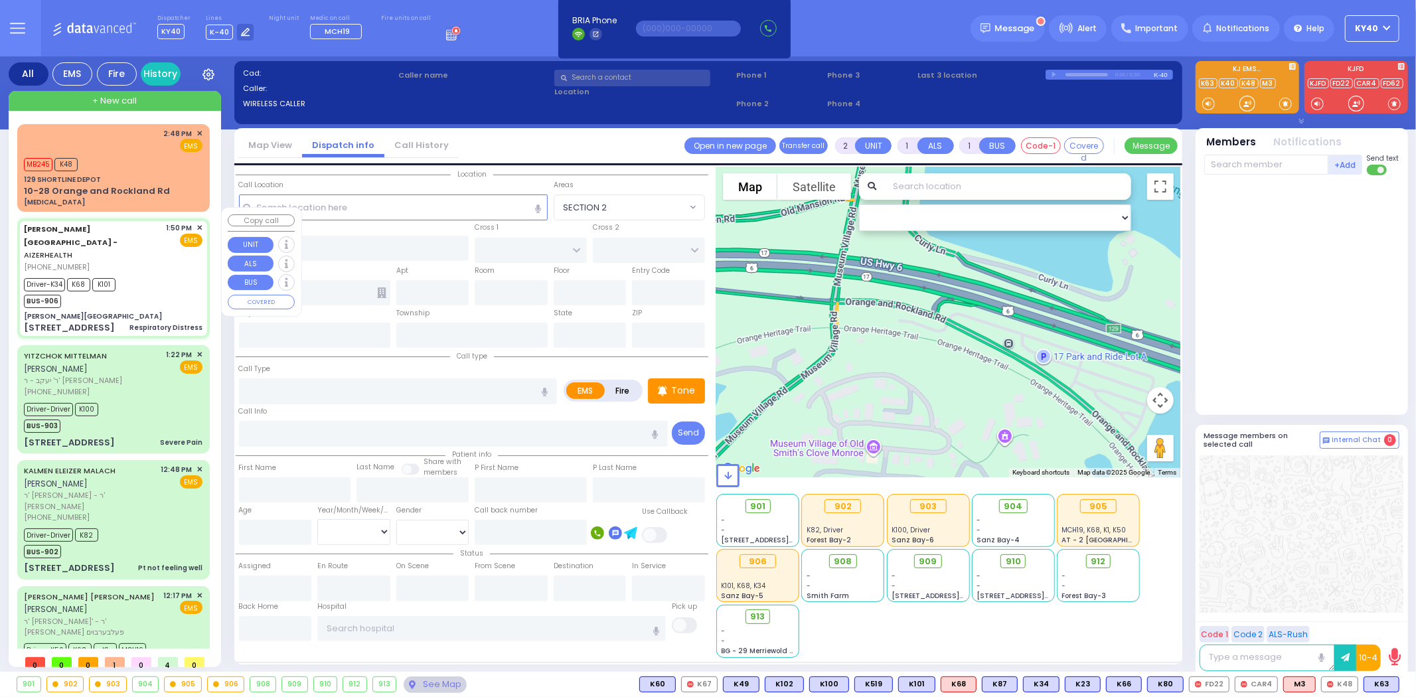
type input "6"
select select
type input "Respiratory Distress"
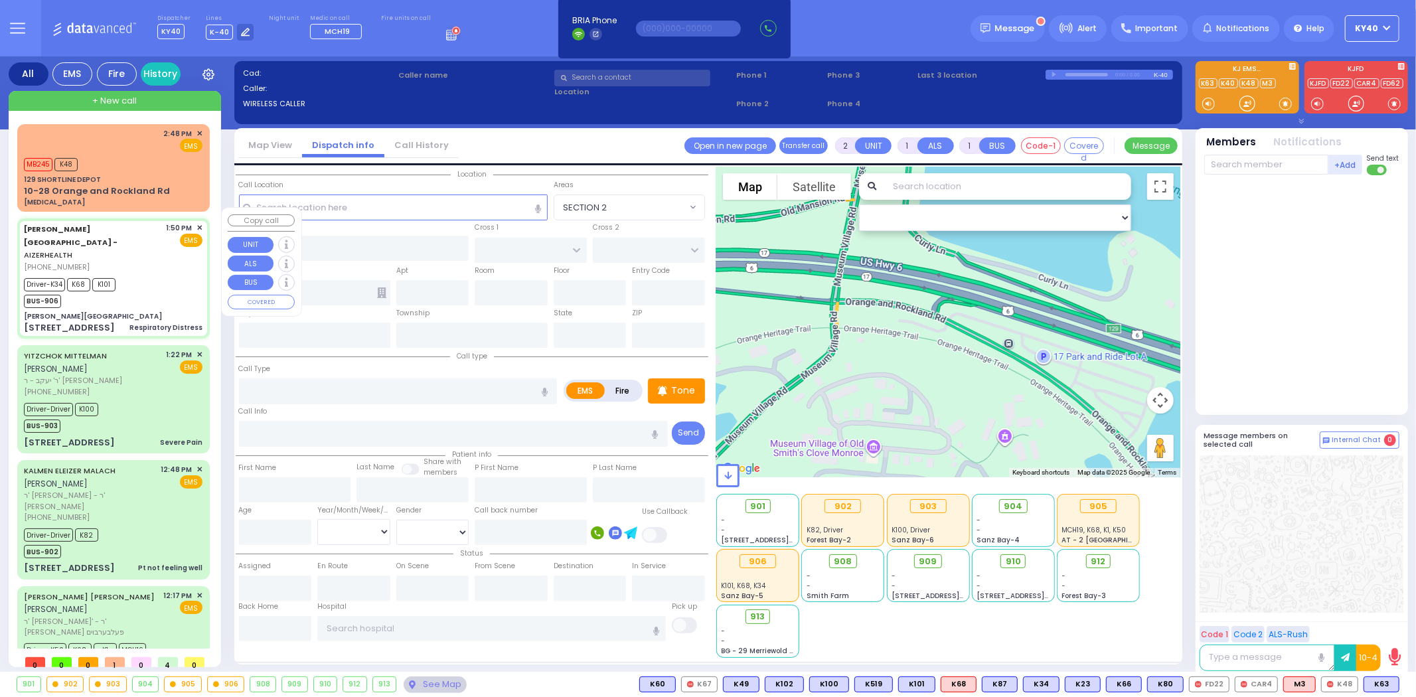
radio input "true"
type input "[PERSON_NAME]"
type input "8"
select select "Month"
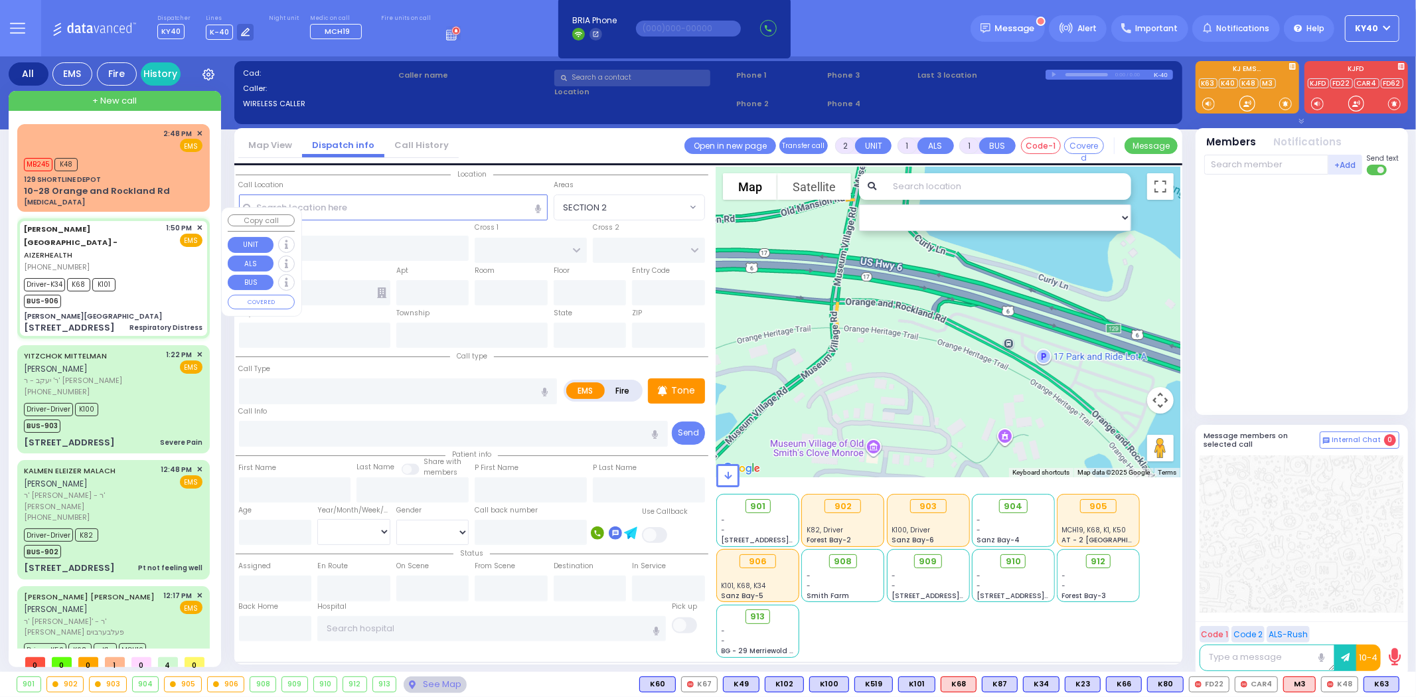
select select "[DEMOGRAPHIC_DATA]"
type input "13:50"
type input "13:51"
type input "13:55"
type input "14:01"
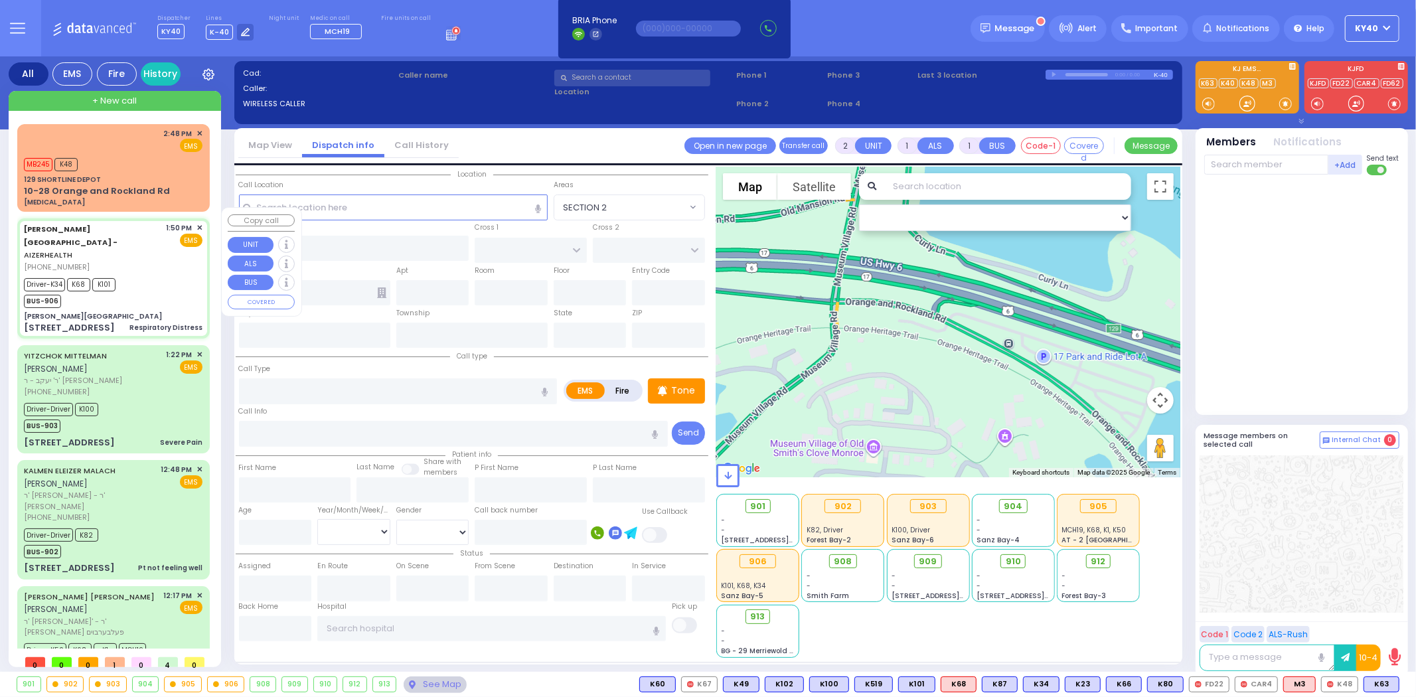
type input "14:23"
type input "14:45"
type input "[GEOGRAPHIC_DATA]"
type input "[PERSON_NAME][GEOGRAPHIC_DATA]"
type input "[PERSON_NAME] DR"
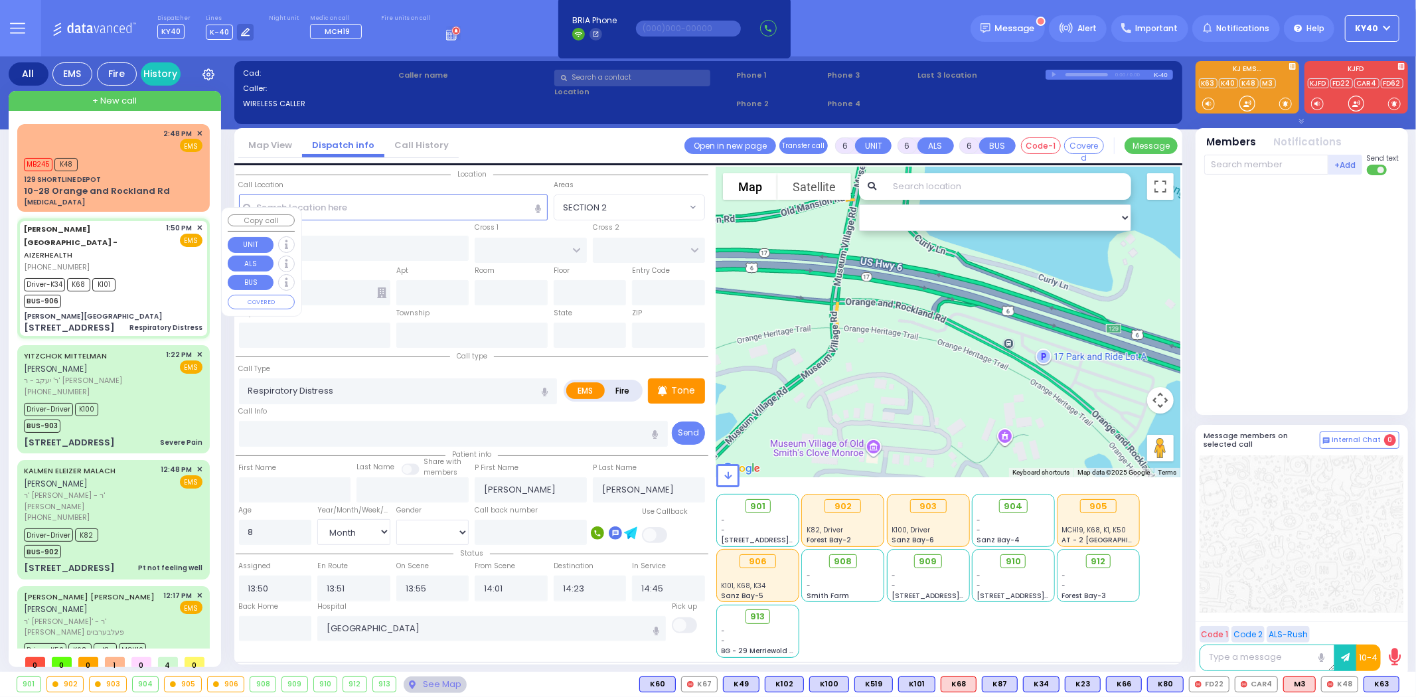
type input "CARTER LN"
type input "[STREET_ADDRESS]"
type input "15"
type input "[PERSON_NAME]"
type input "[US_STATE]"
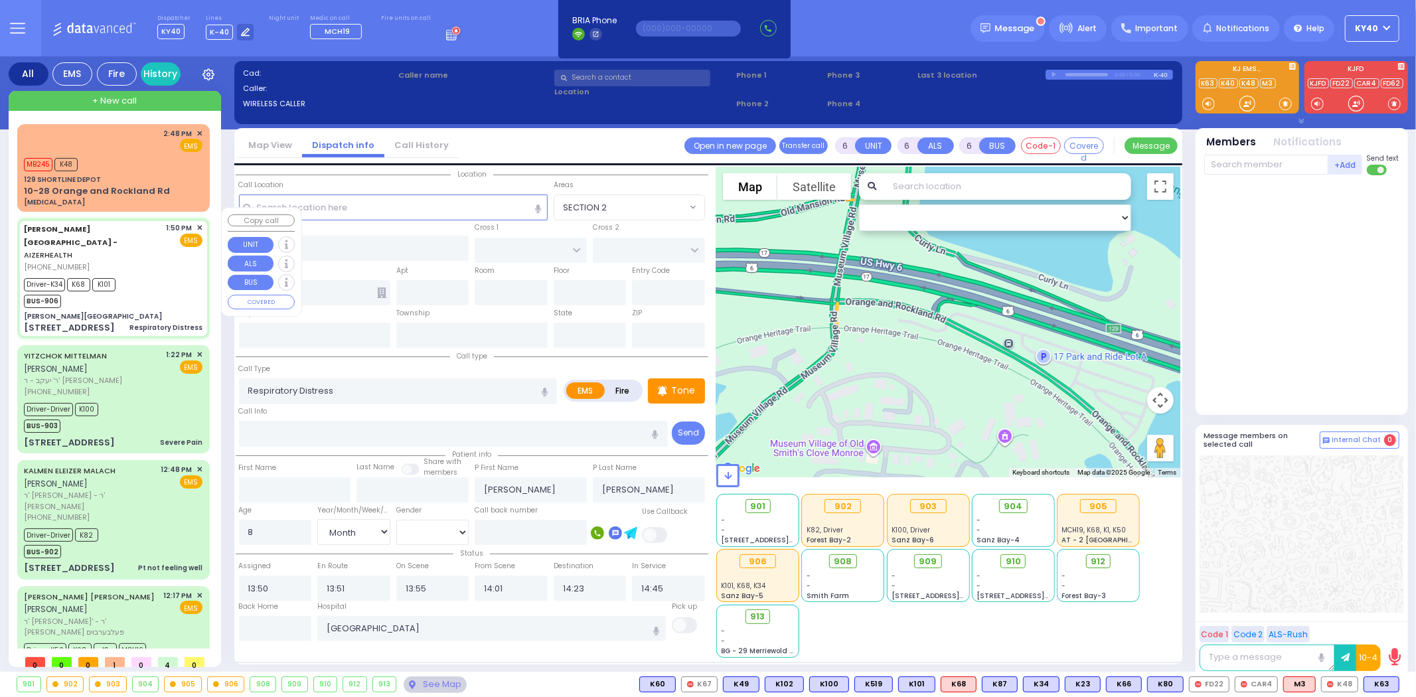
type input "10950"
select select "SECTION 2"
select select "Hatzalah Garages"
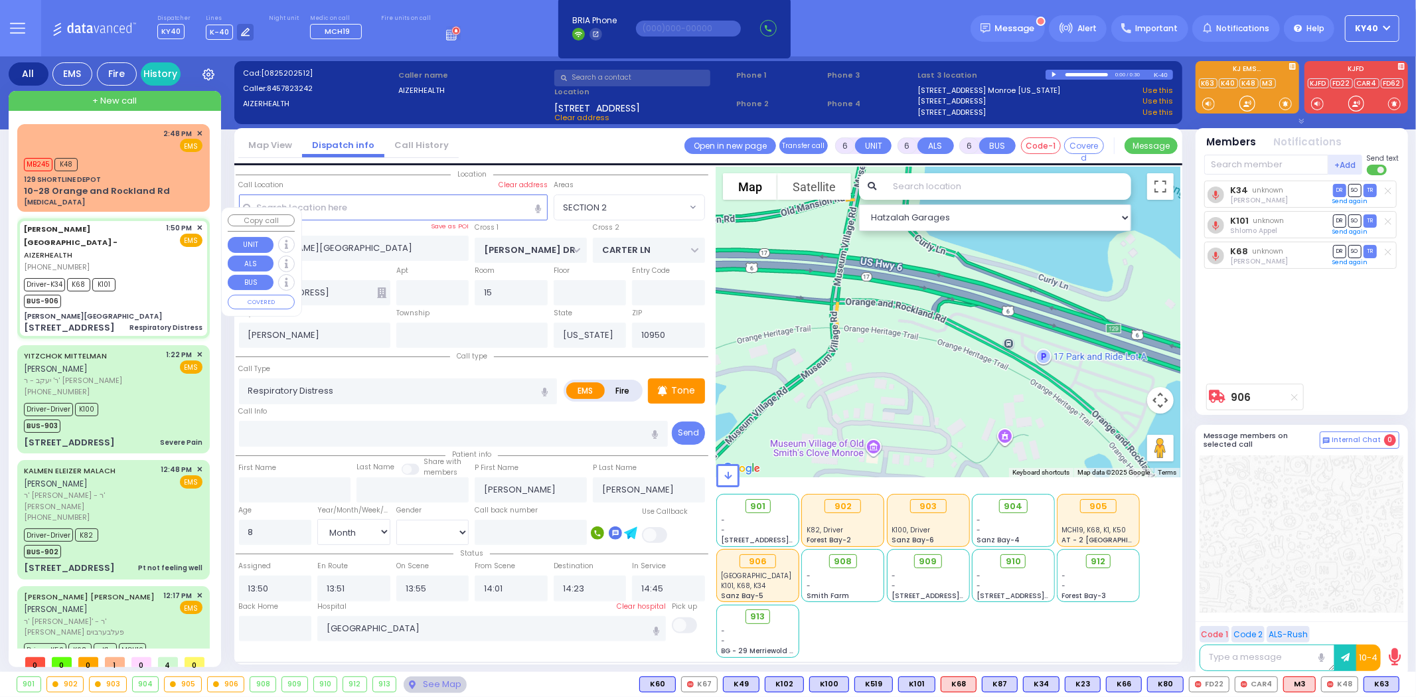
click at [143, 275] on div "Driver-K34 K68 K101 BUS-906" at bounding box center [113, 291] width 179 height 33
select select
radio input "true"
select select "Month"
select select "[DEMOGRAPHIC_DATA]"
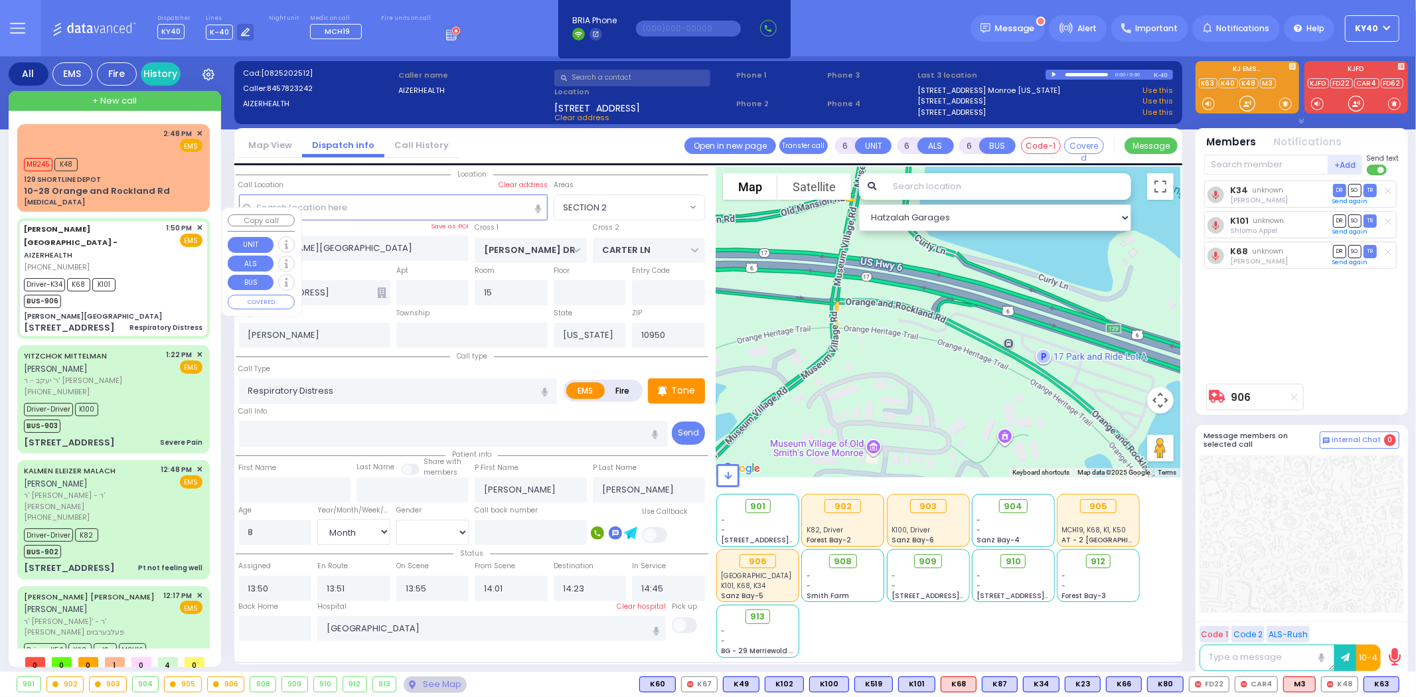
select select "SECTION 2"
select select "Hatzalah Garages"
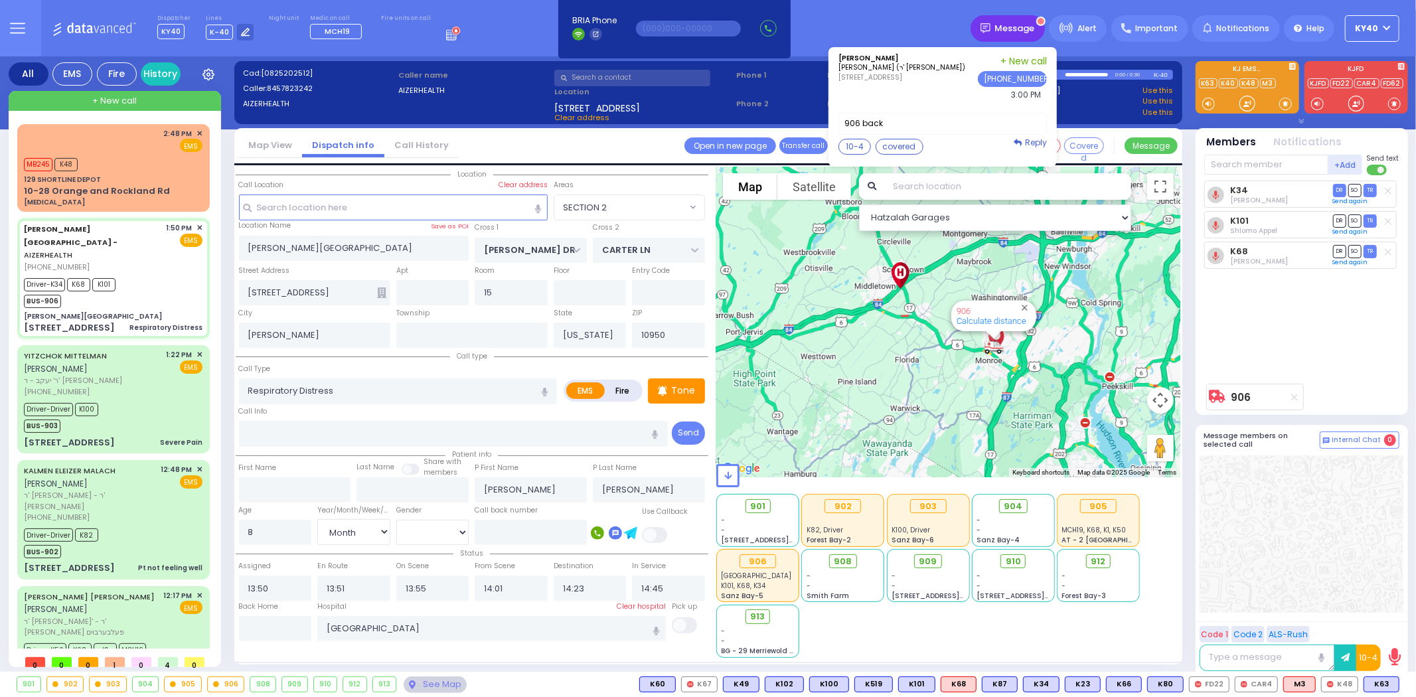
click at [1027, 27] on span "Message" at bounding box center [1015, 28] width 40 height 13
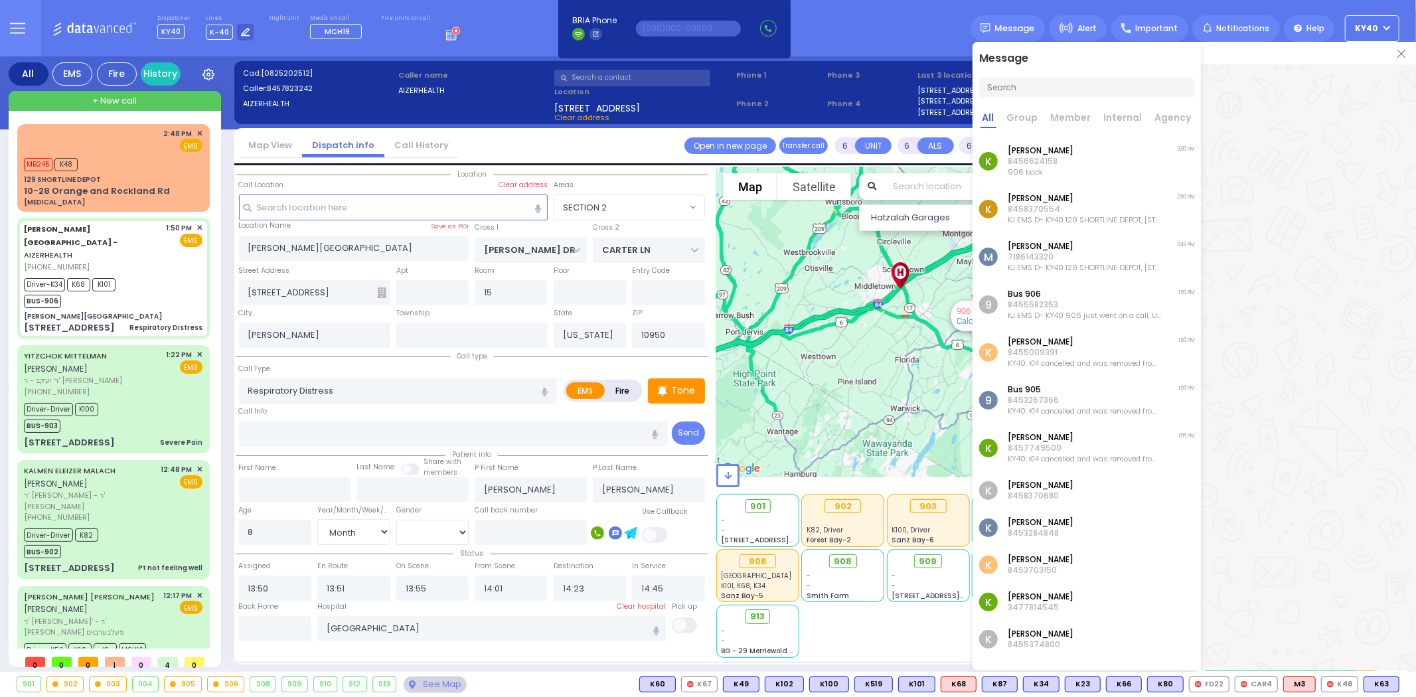
click at [1065, 151] on div "K [PERSON_NAME] 8456624158 906 back 3:00 PM" at bounding box center [1086, 161] width 228 height 48
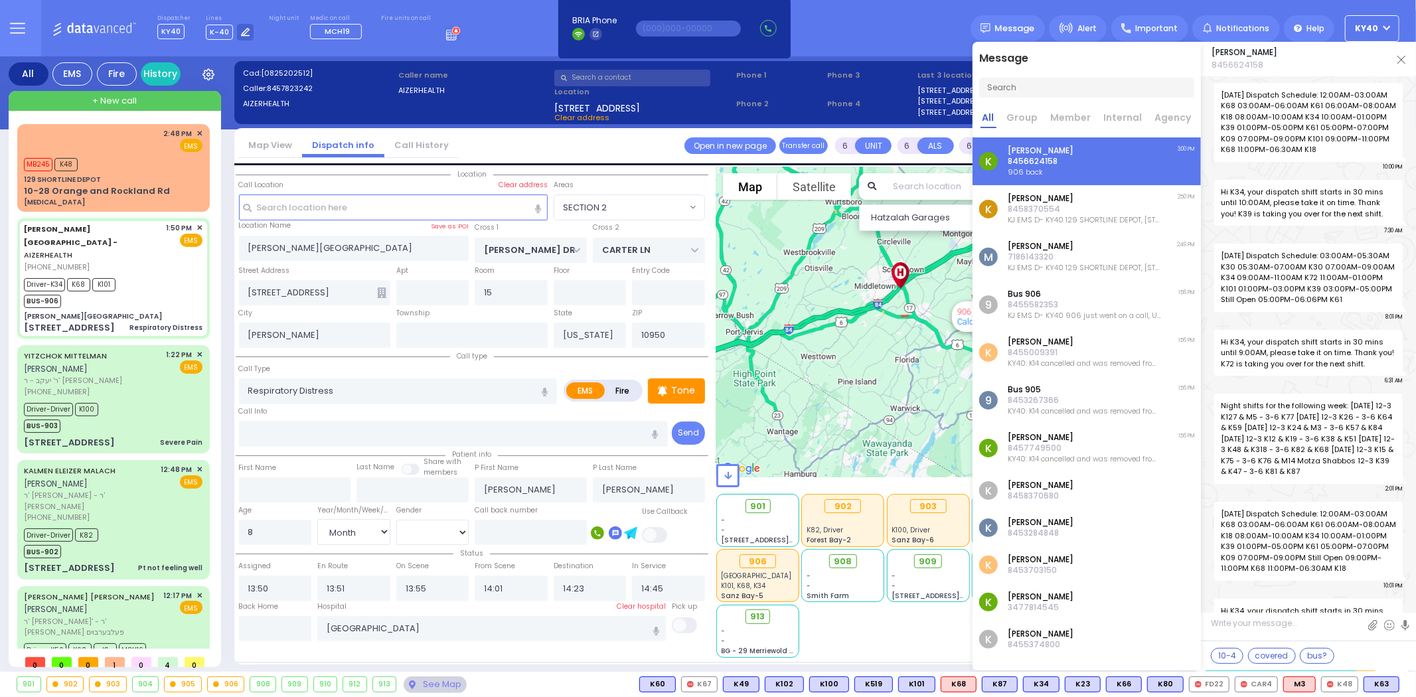
scroll to position [10948, 0]
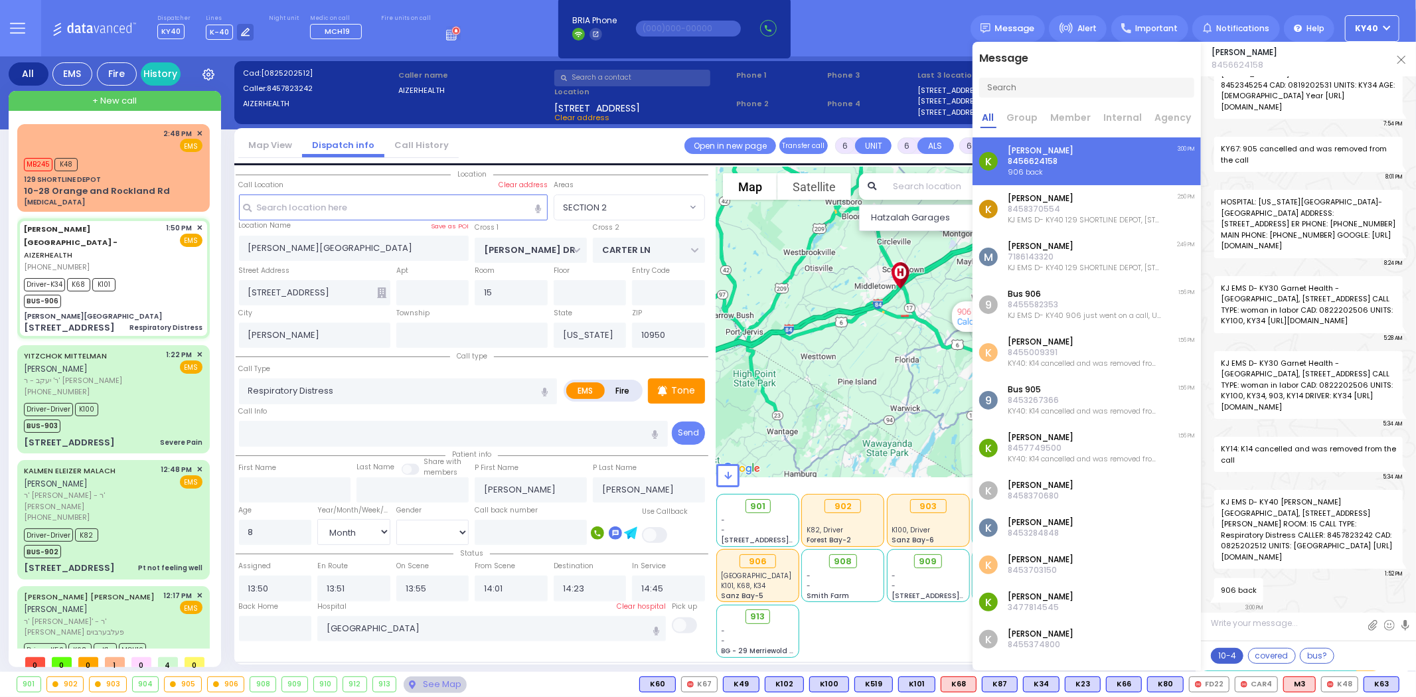
drag, startPoint x: 1233, startPoint y: 655, endPoint x: 1222, endPoint y: 659, distance: 12.0
click at [1231, 654] on button "10-4" at bounding box center [1227, 656] width 33 height 16
type textarea "10-4 thank you"
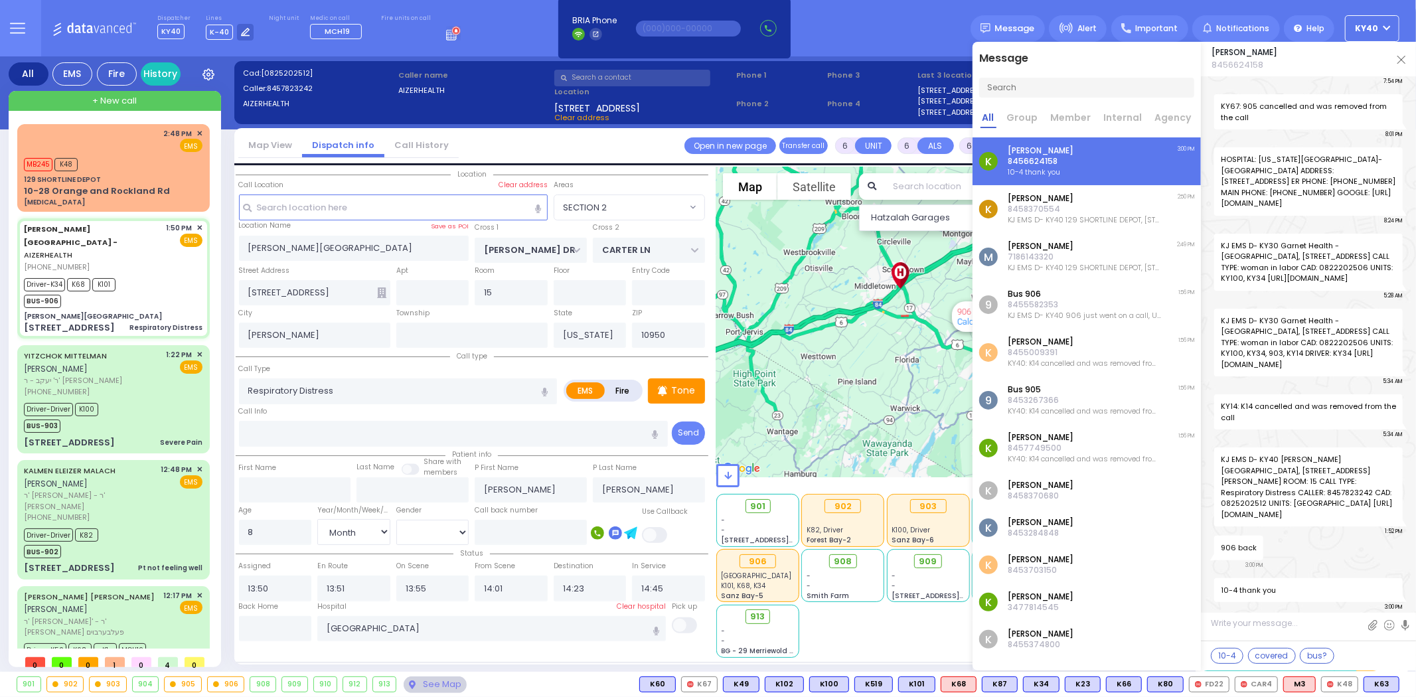
scroll to position [0, 0]
click at [1401, 58] on img at bounding box center [1401, 60] width 8 height 8
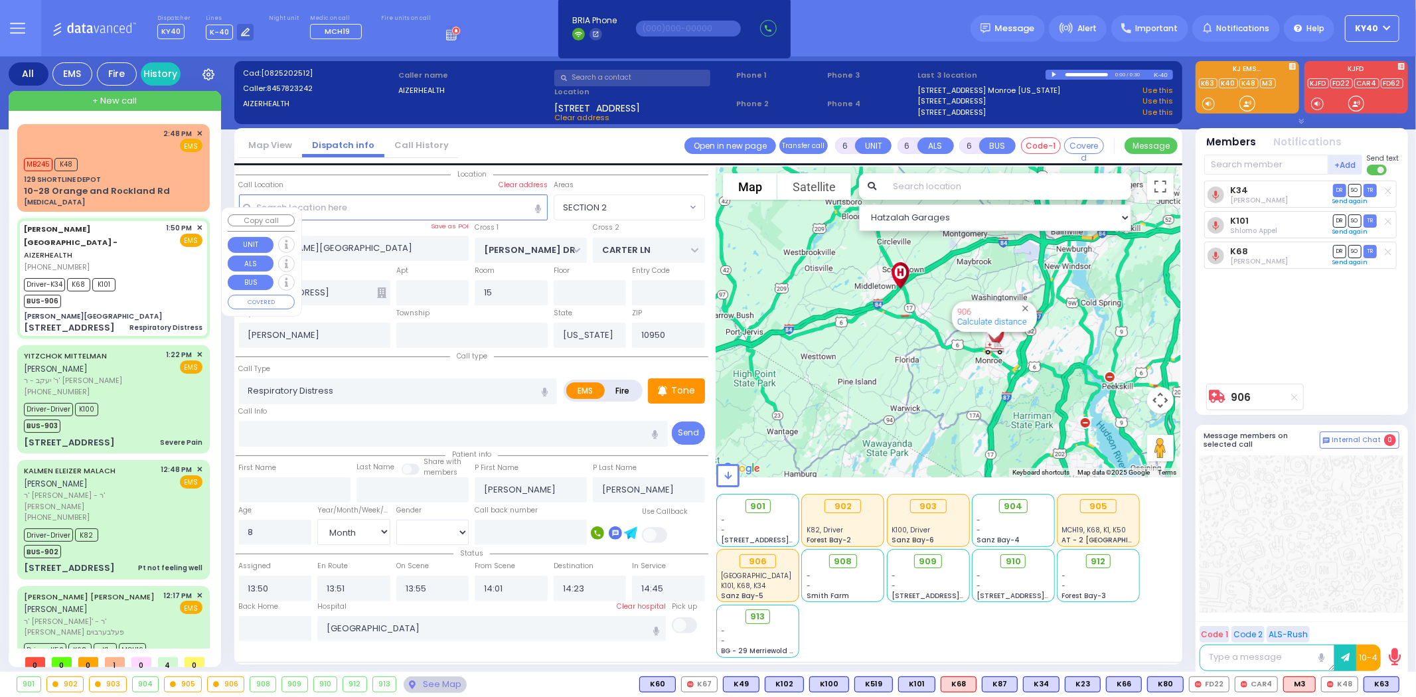
click at [139, 275] on div "Driver-K34 K68 K101 BUS-906" at bounding box center [113, 291] width 179 height 33
select select
radio input "true"
select select "Month"
select select "[DEMOGRAPHIC_DATA]"
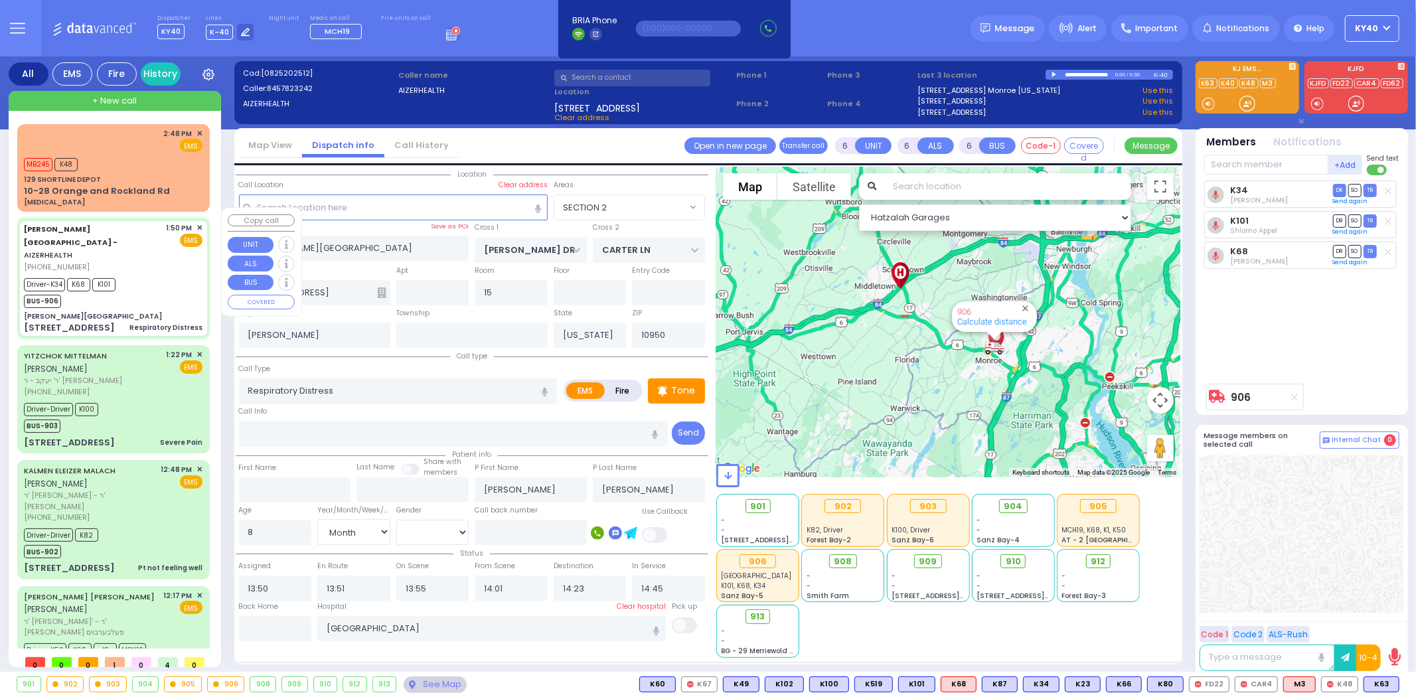
select select "Hatzalah Garages"
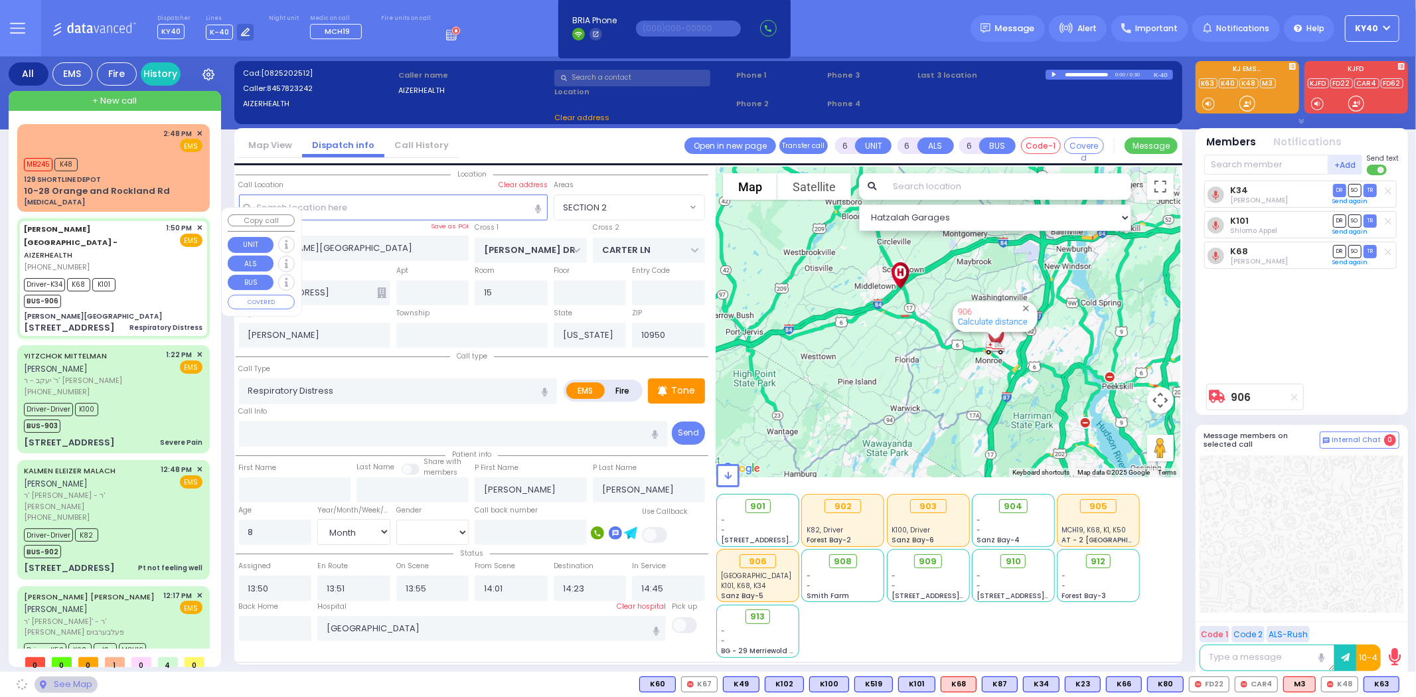
select select "SECTION 2"
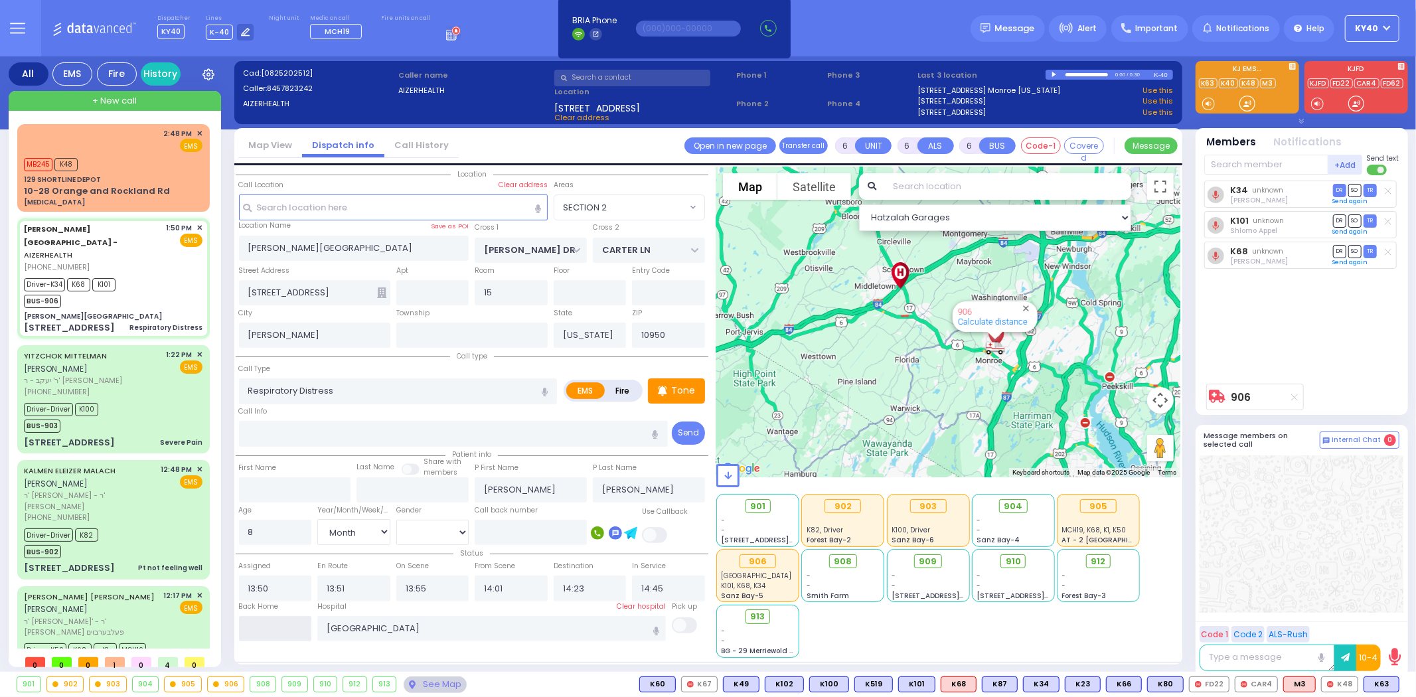
click at [276, 619] on input "text" at bounding box center [275, 628] width 73 height 25
click at [279, 622] on input "text" at bounding box center [275, 628] width 73 height 25
click at [277, 624] on input "text" at bounding box center [275, 628] width 73 height 25
type input "15:00"
click at [277, 624] on input "15:00" at bounding box center [275, 628] width 73 height 25
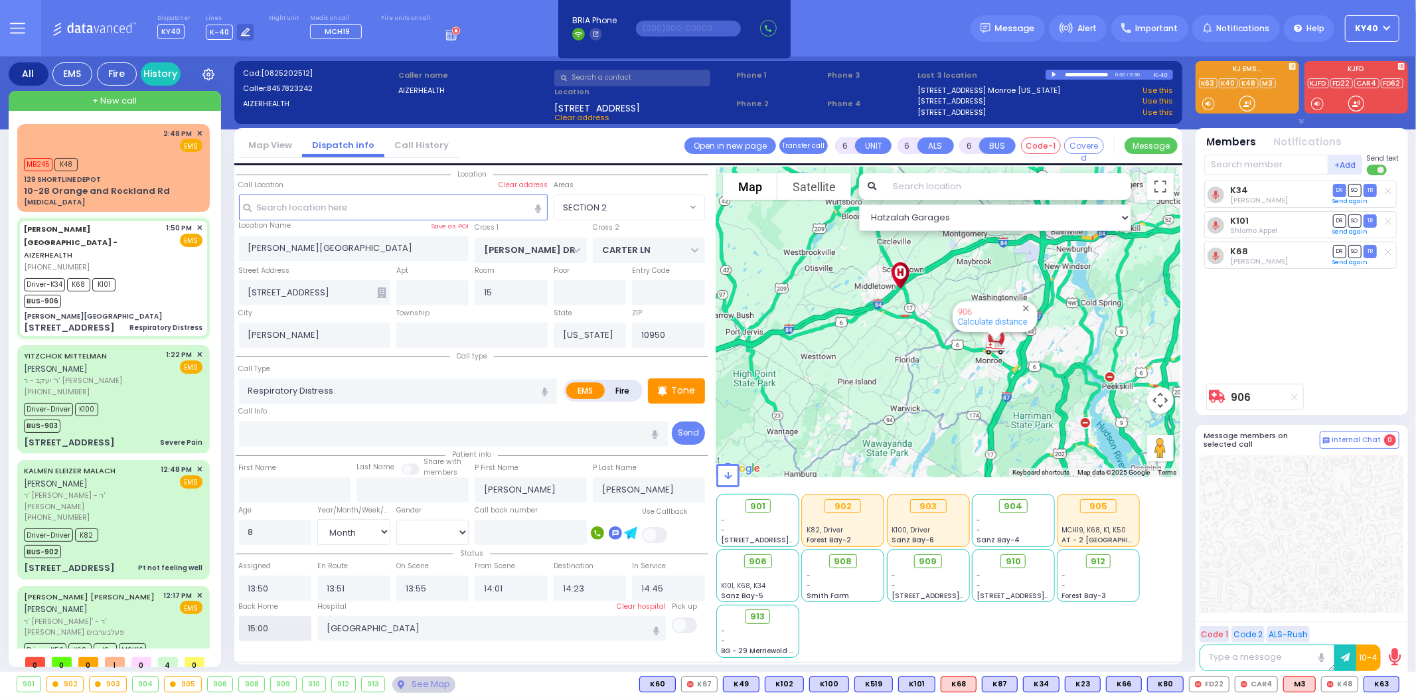
select select
radio input "true"
select select
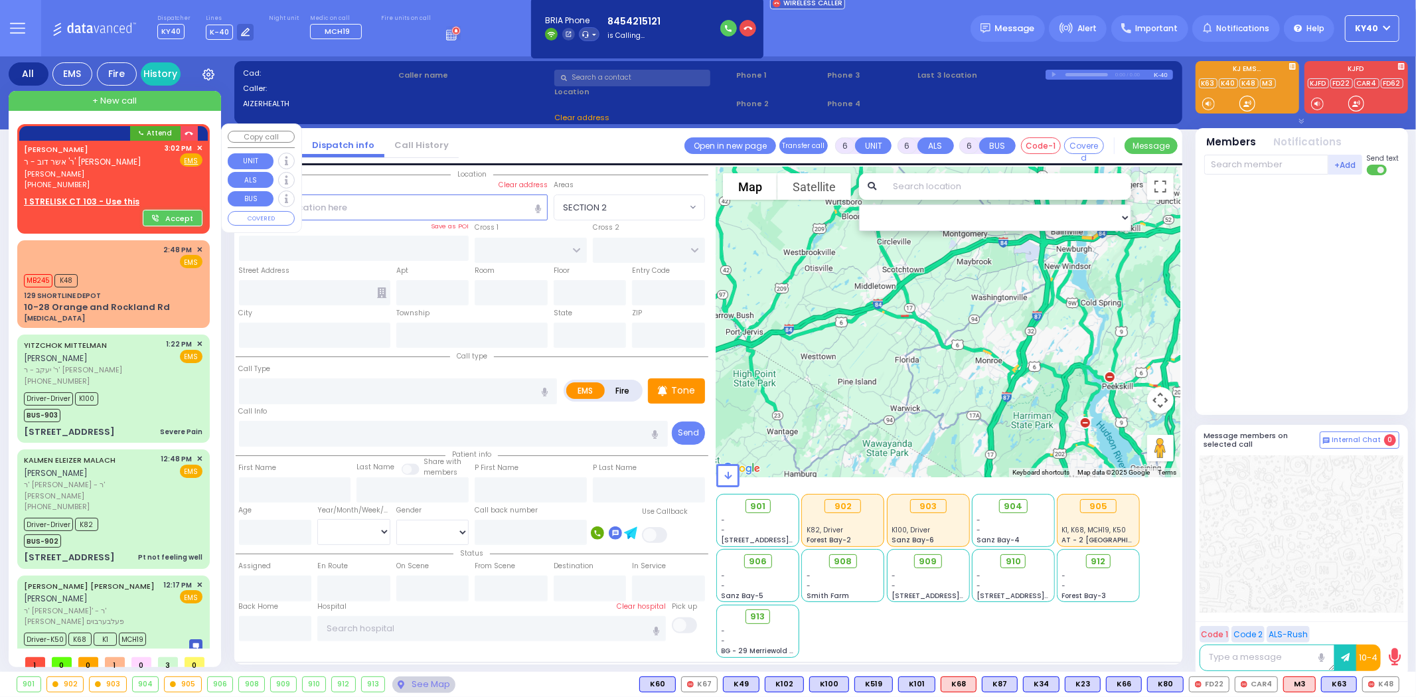
click at [169, 162] on div "Fire EMS" at bounding box center [184, 159] width 38 height 13
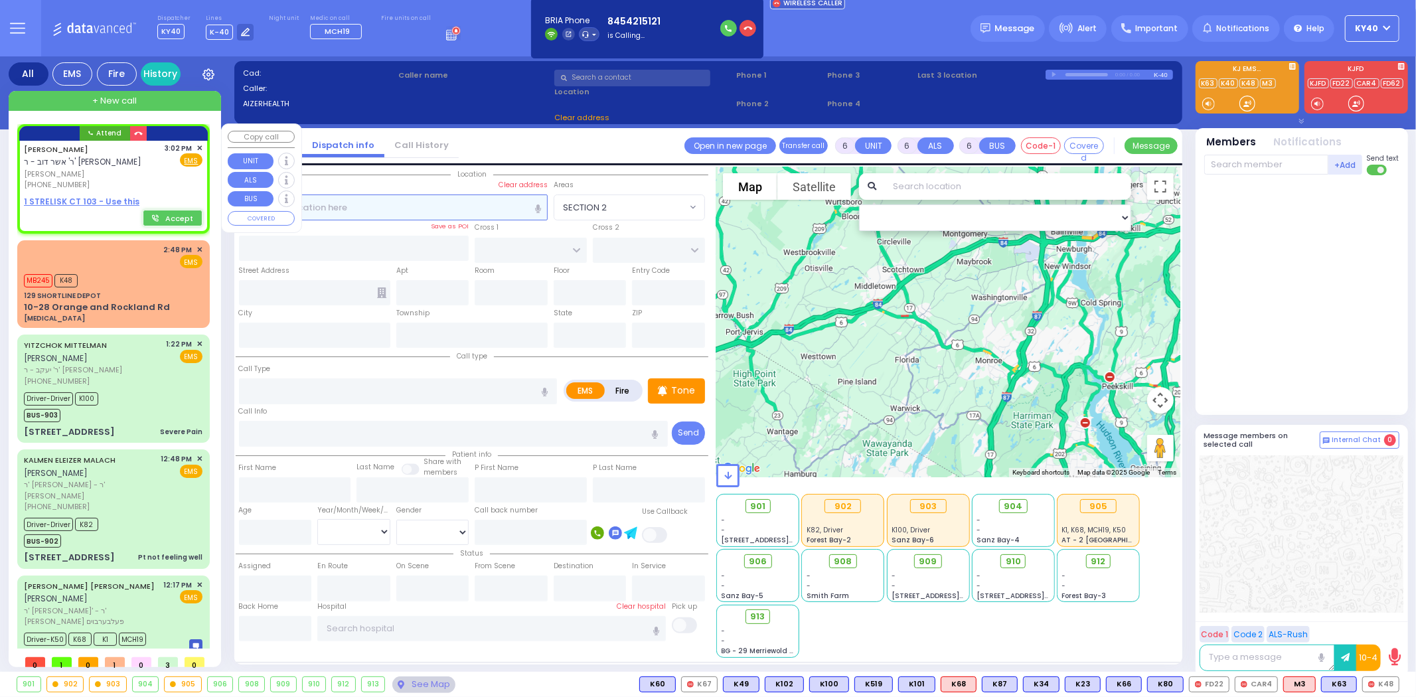
type input "2"
type input "1"
select select
radio input "true"
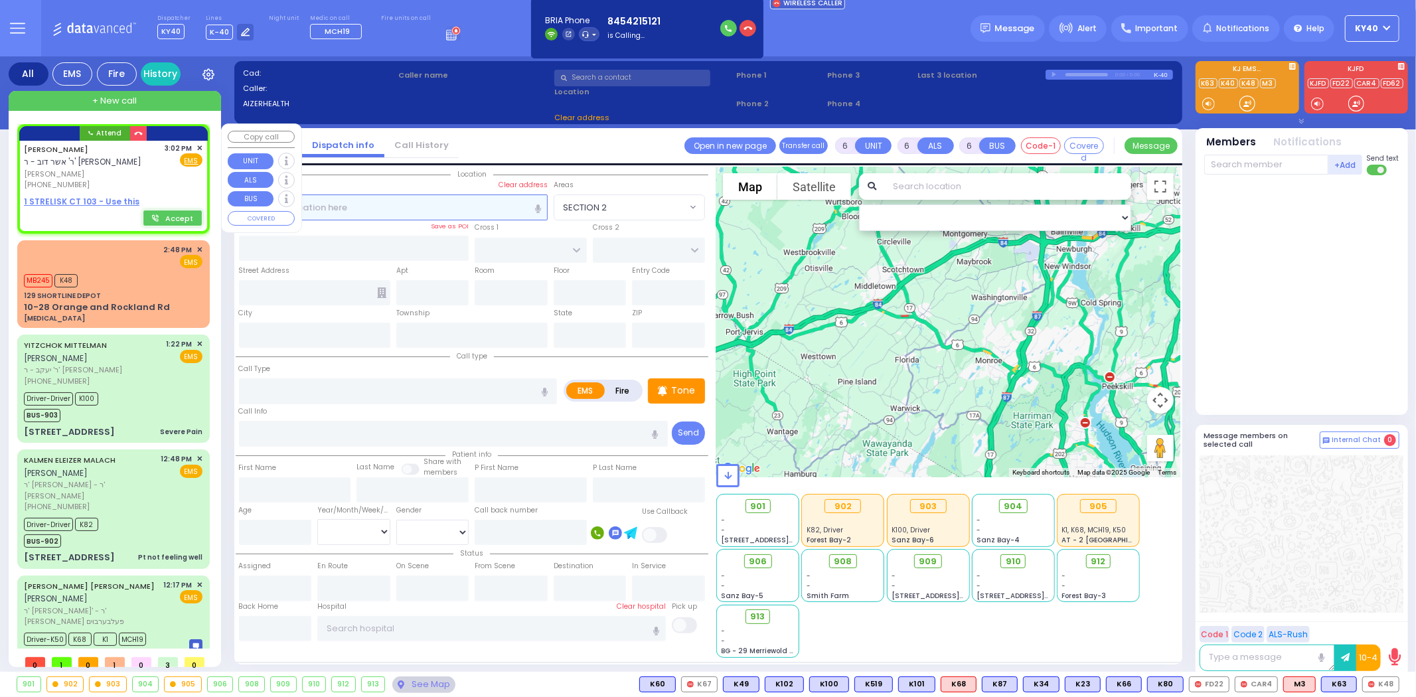
type input "[PERSON_NAME]"
type input "INDORSKY"
select select
type input "15:02"
select select "Hatzalah Garages"
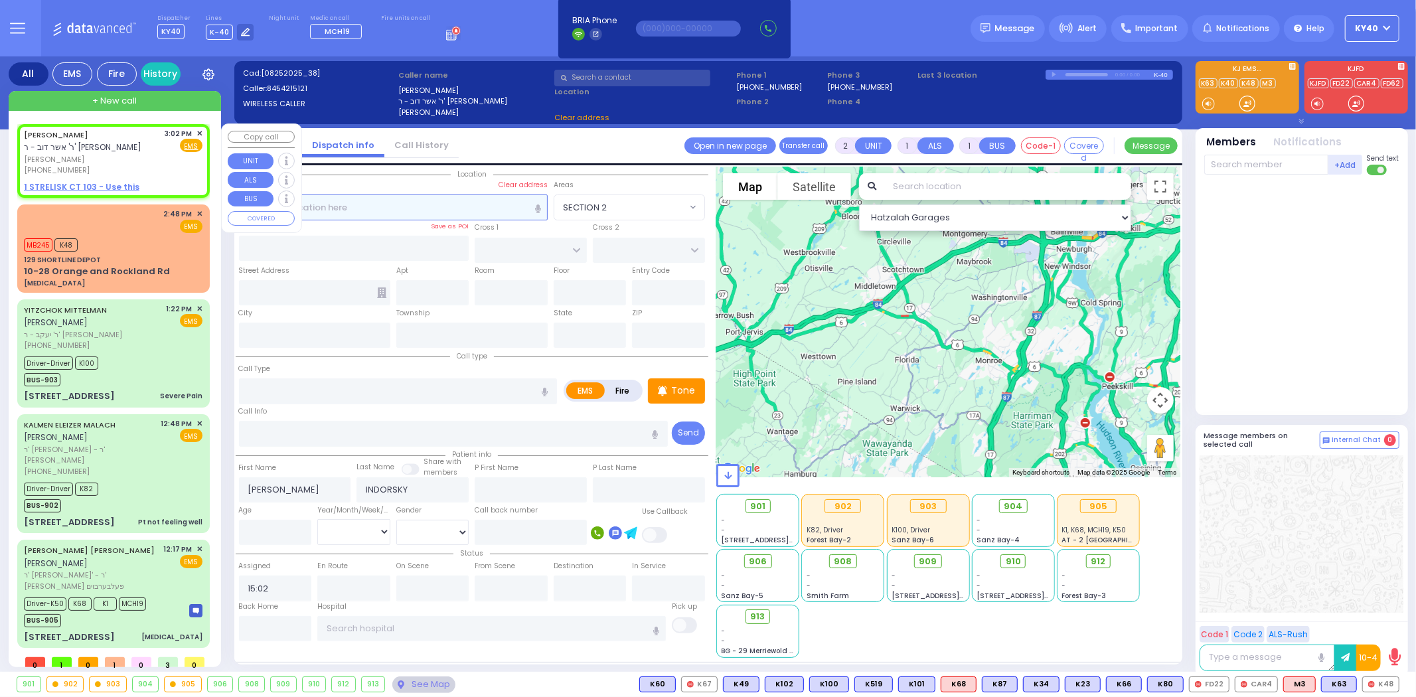
select select
radio input "true"
select select
select select "Hatzalah Garages"
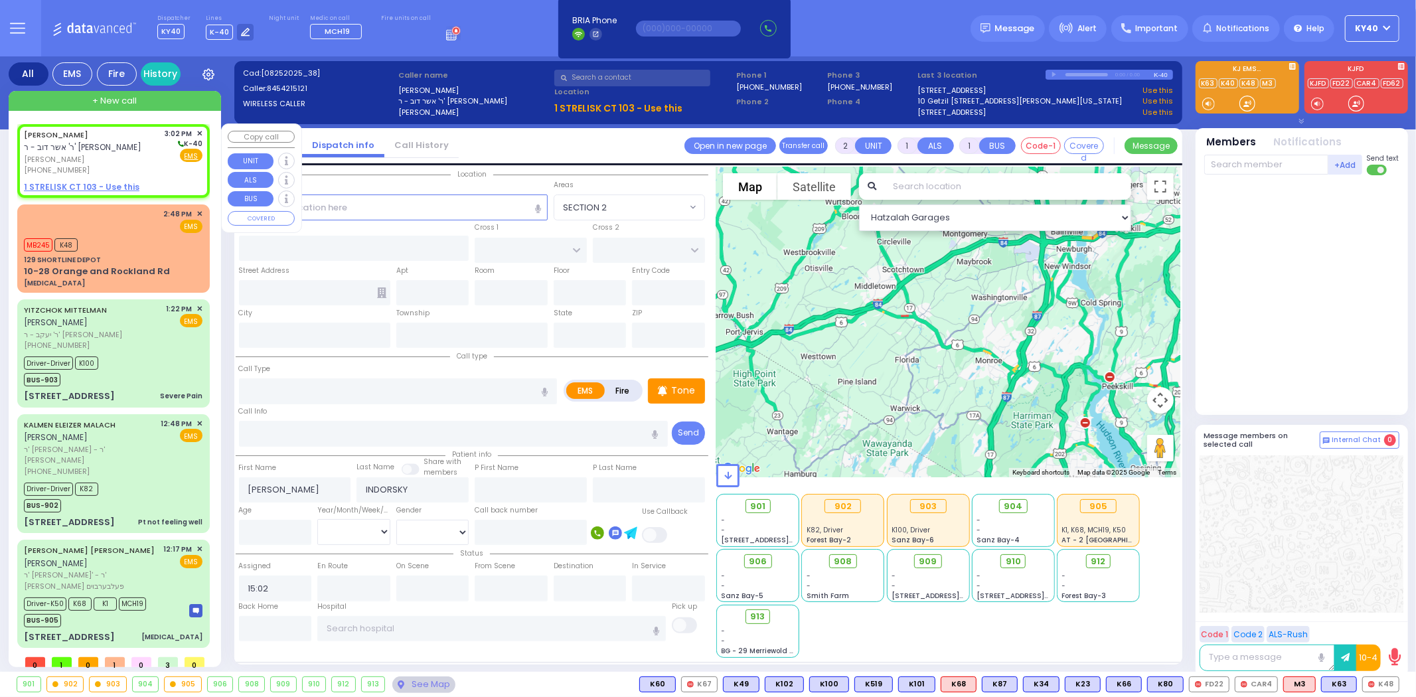
click at [115, 155] on span "[PERSON_NAME]" at bounding box center [92, 159] width 137 height 11
select select
radio input "true"
select select
select select "Hatzalah Garages"
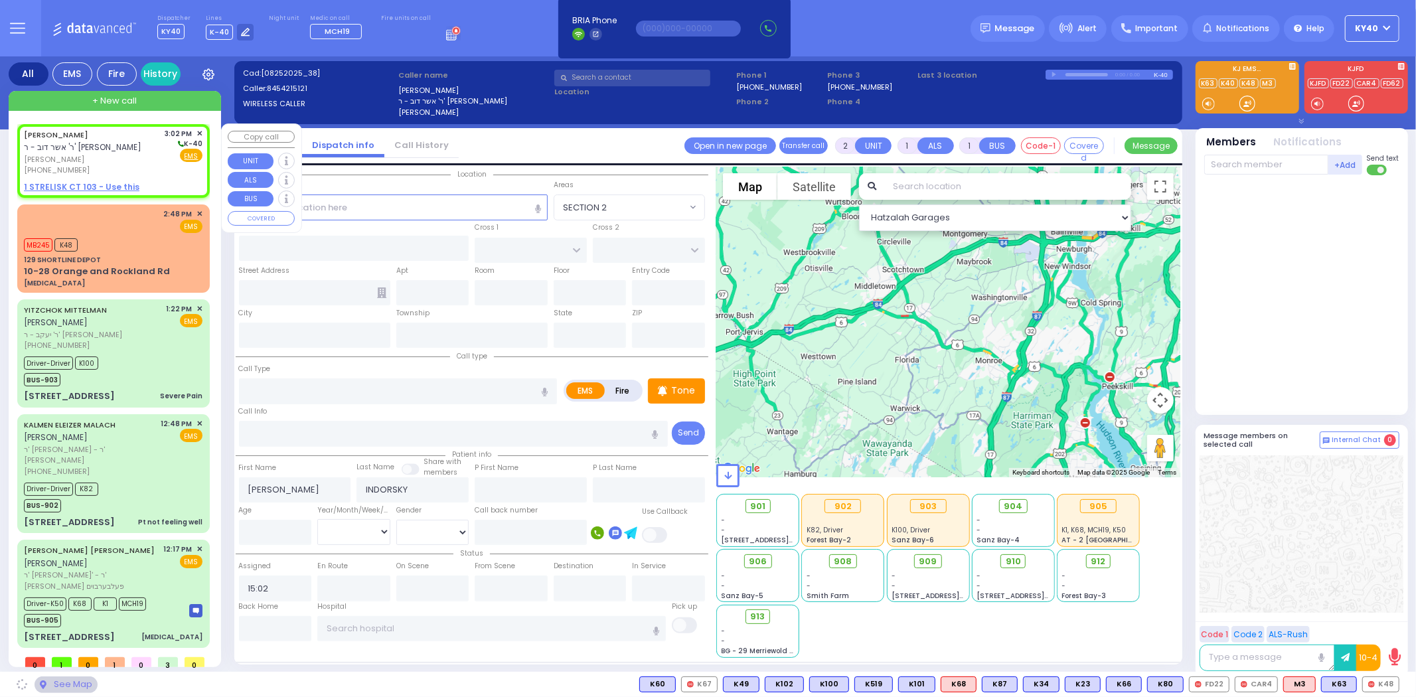
select select
radio input "true"
select select
select select "Hatzalah Garages"
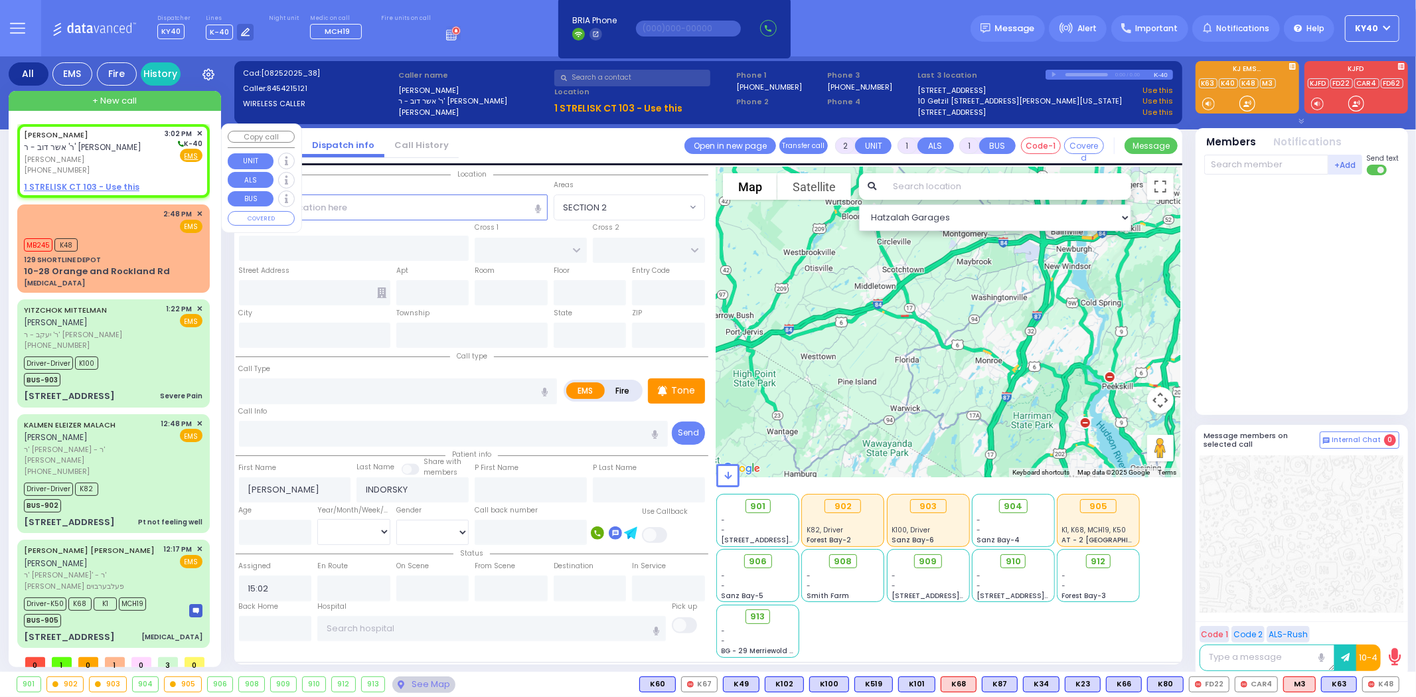
click at [121, 149] on div "[PERSON_NAME] ר' אשר דוב - ר' [PERSON_NAME]" at bounding box center [92, 141] width 137 height 26
select select
radio input "true"
select select
select select "Hatzalah Garages"
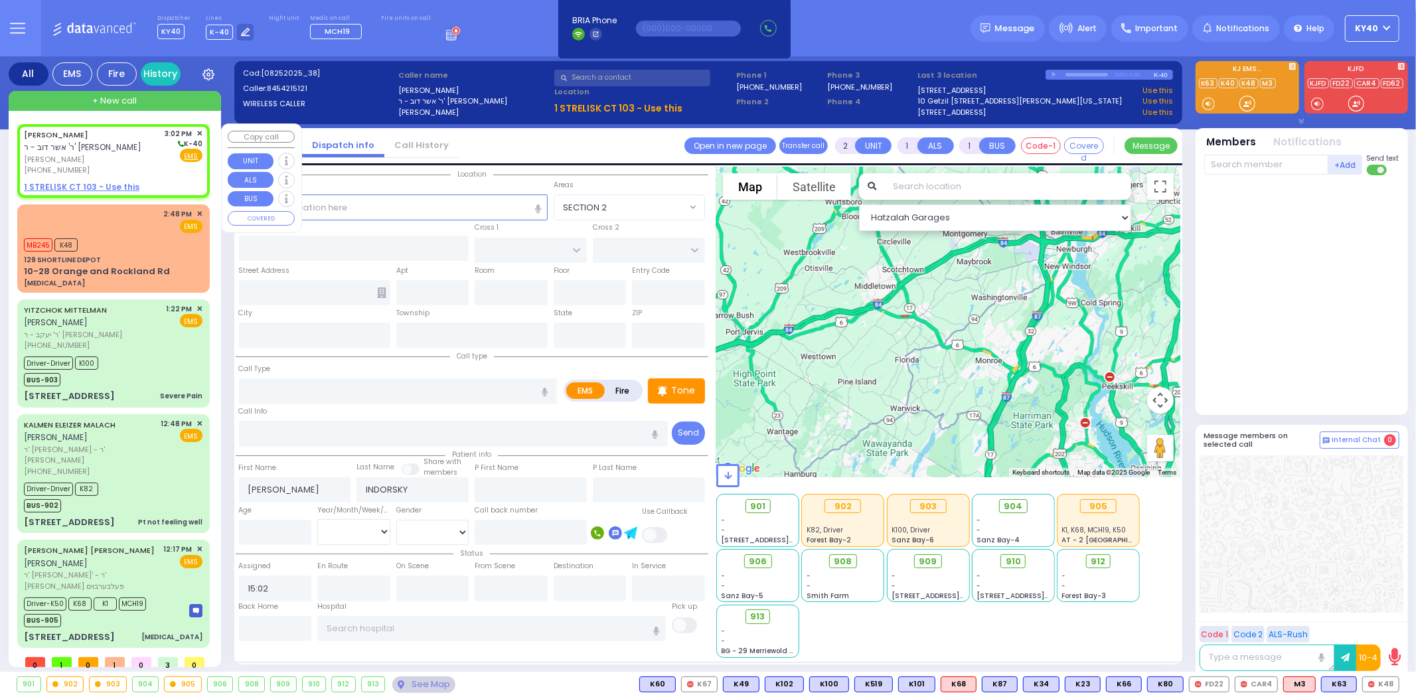
click at [108, 186] on u "1 STRELISK CT 103 - Use this" at bounding box center [81, 186] width 115 height 11
select select
radio input "true"
select select
select select "Hatzalah Garages"
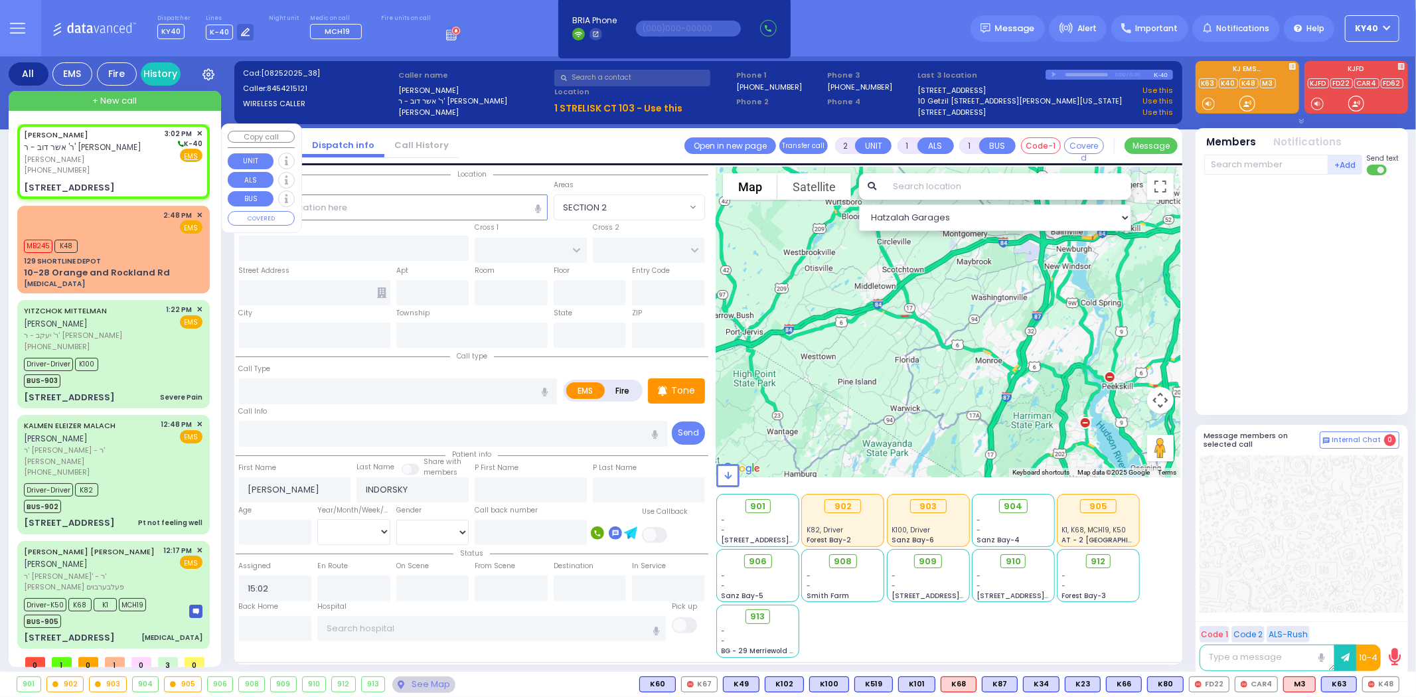
select select
radio input "true"
select select
type input "FOREST RD"
type input "1 STRELISK CT"
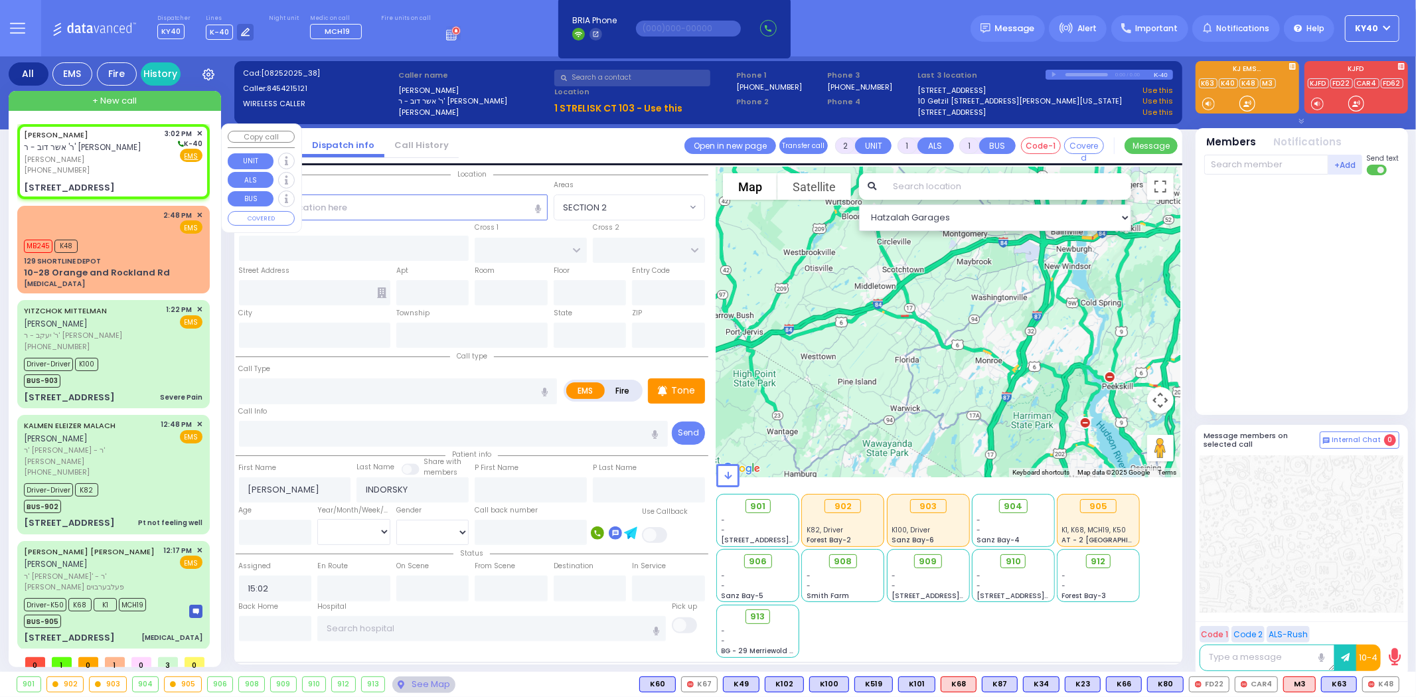
type input "103"
type input "[PERSON_NAME]"
type input "[US_STATE]"
type input "10950"
select select "Hatzalah Garages"
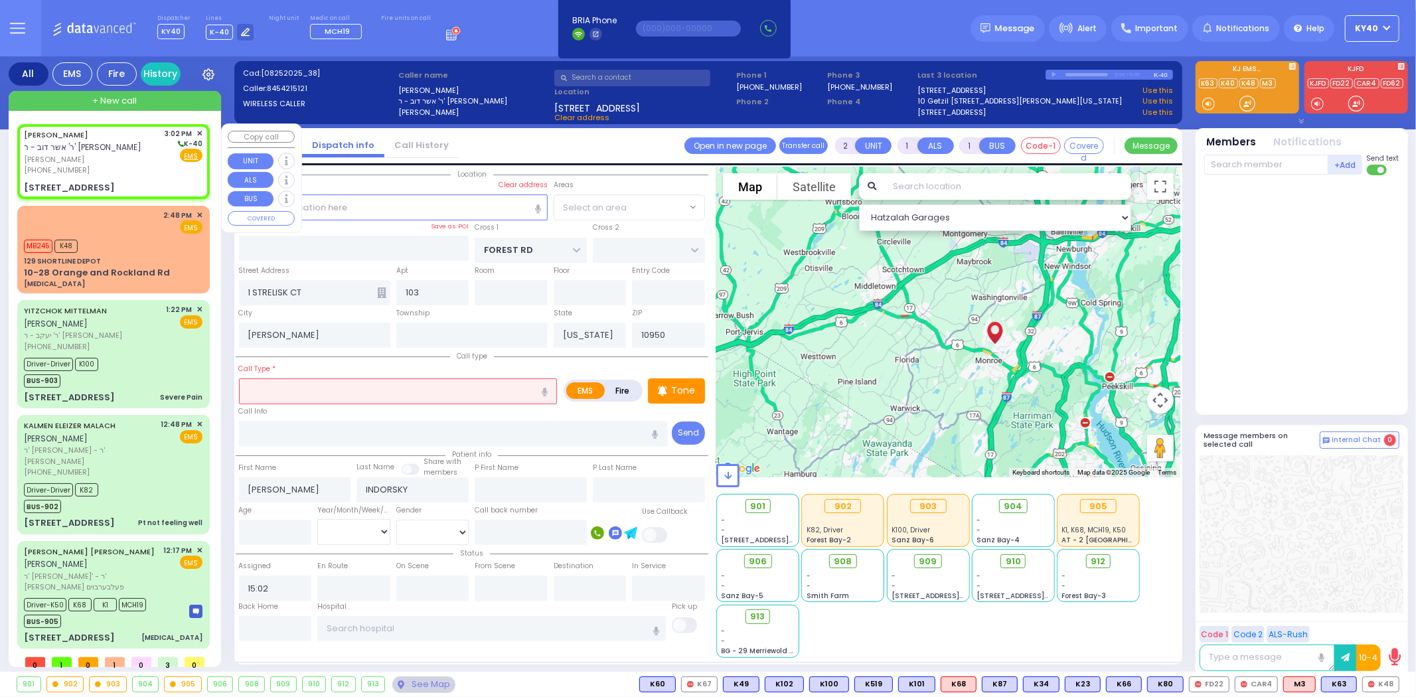
select select "MONROE"
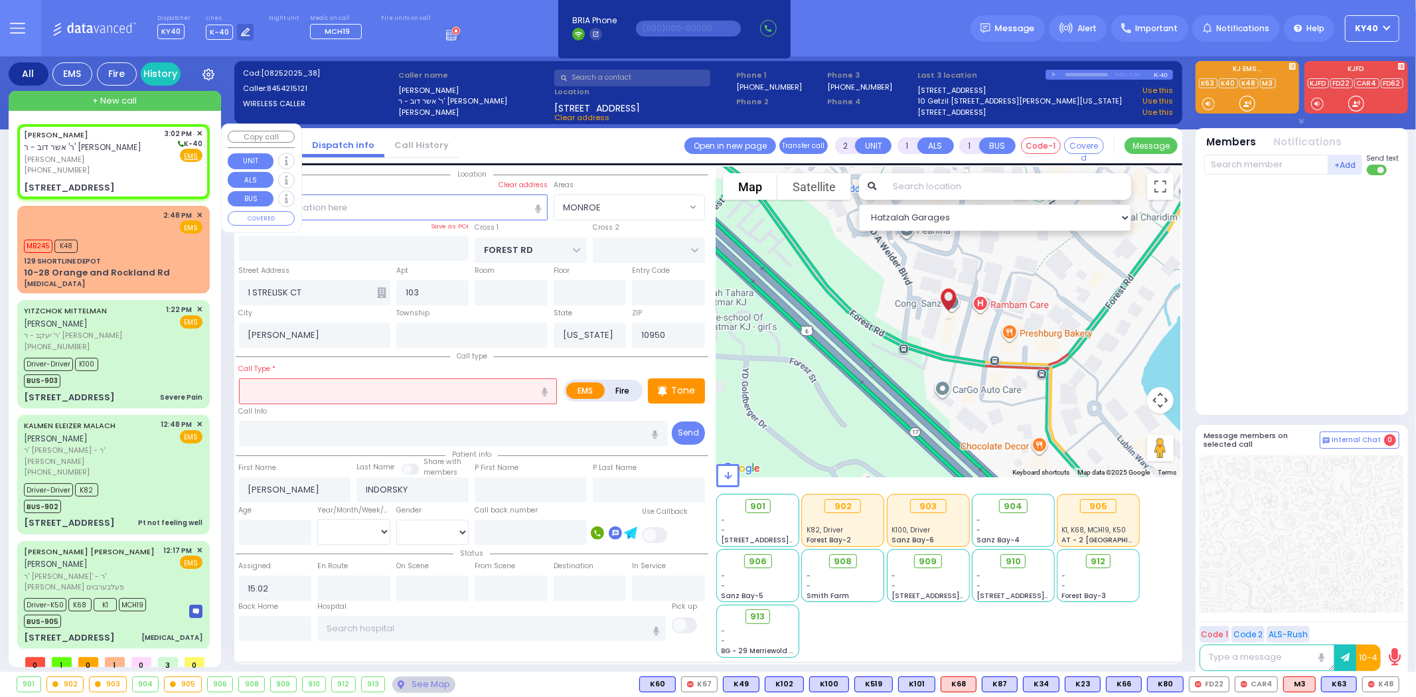
click at [127, 154] on span "[PERSON_NAME]" at bounding box center [92, 159] width 137 height 11
select select
radio input "true"
select select
select select "MONROE"
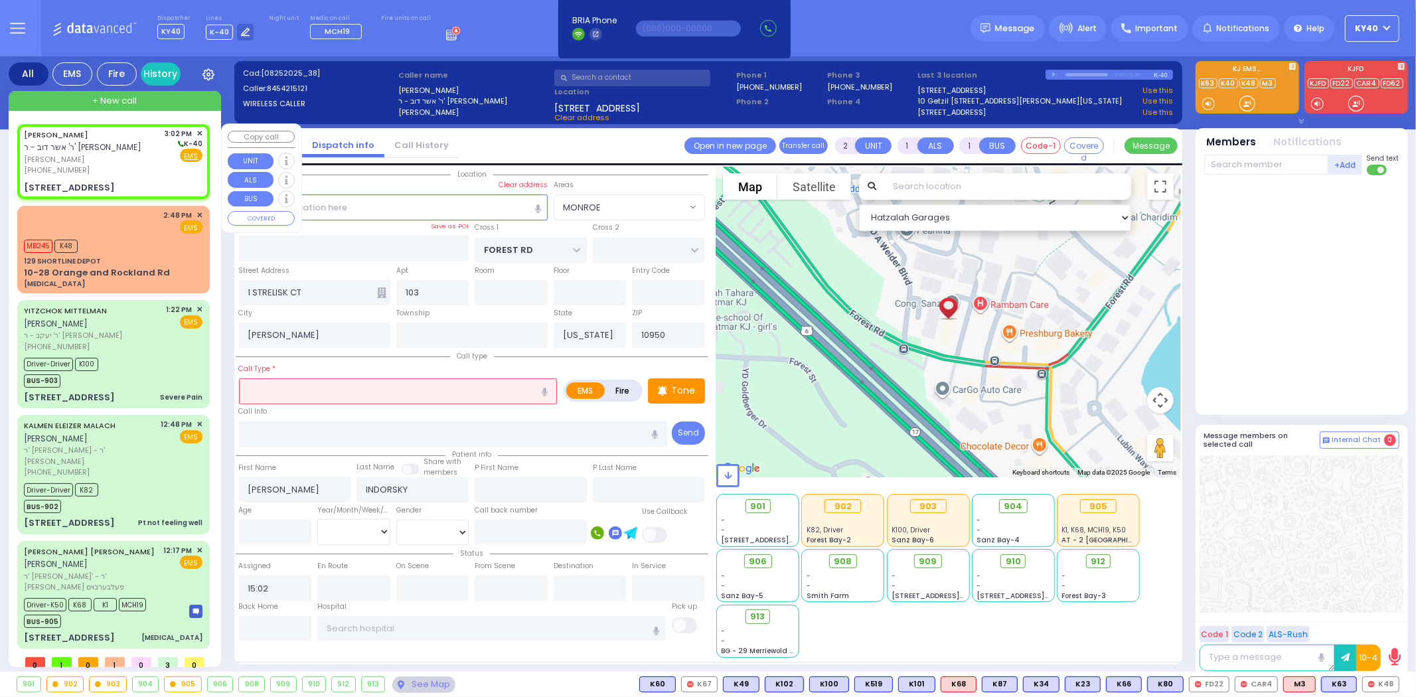
select select "Hatzalah Garages"
click at [337, 395] on input "text" at bounding box center [398, 390] width 319 height 25
click at [338, 390] on input "text" at bounding box center [398, 390] width 319 height 25
click at [340, 388] on input "text" at bounding box center [398, 390] width 319 height 25
click at [340, 389] on input "text" at bounding box center [398, 390] width 319 height 25
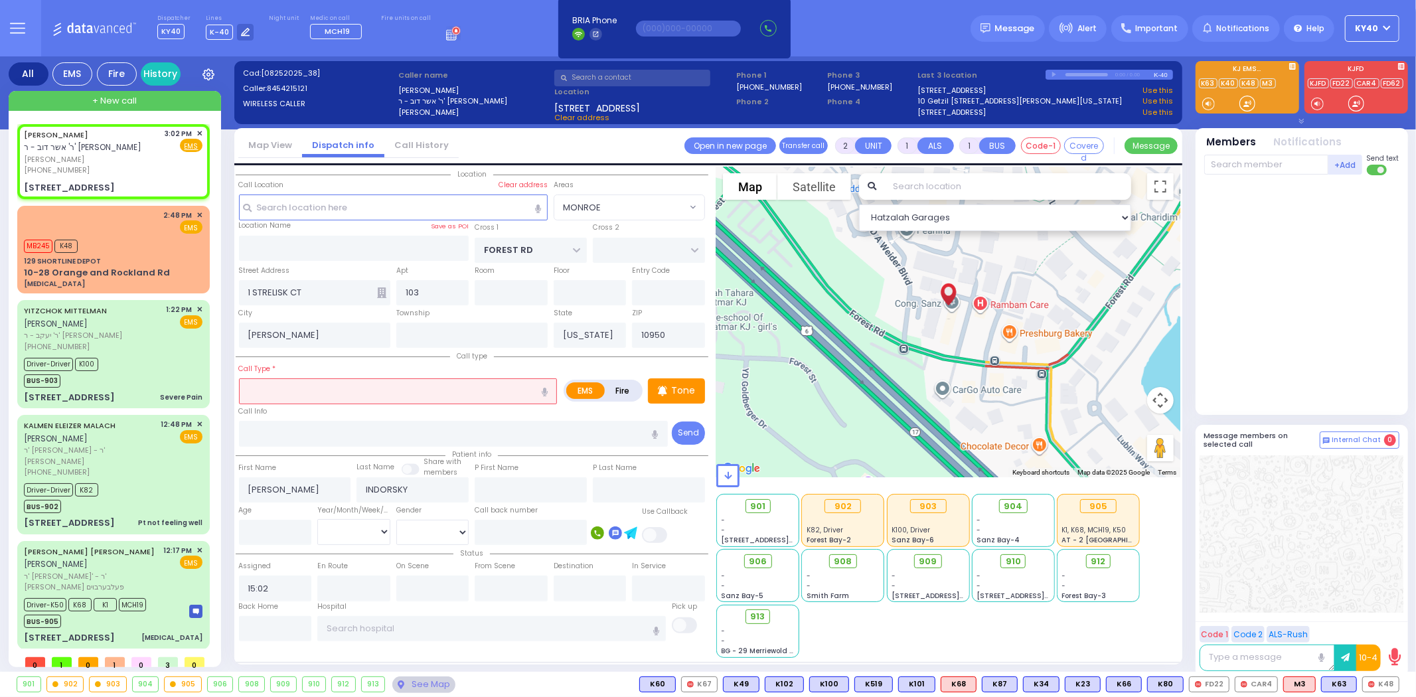
select select
radio input "true"
select select
select select "Hatzalah Garages"
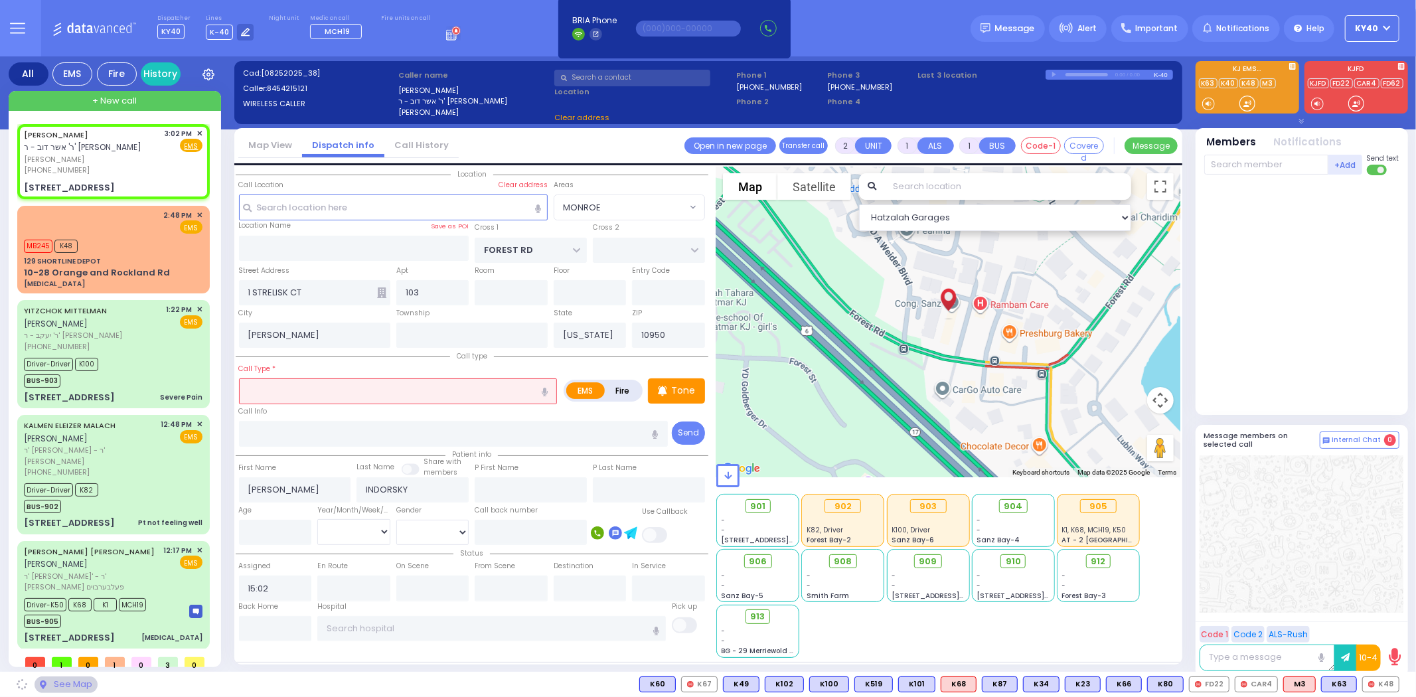
select select "MONROE"
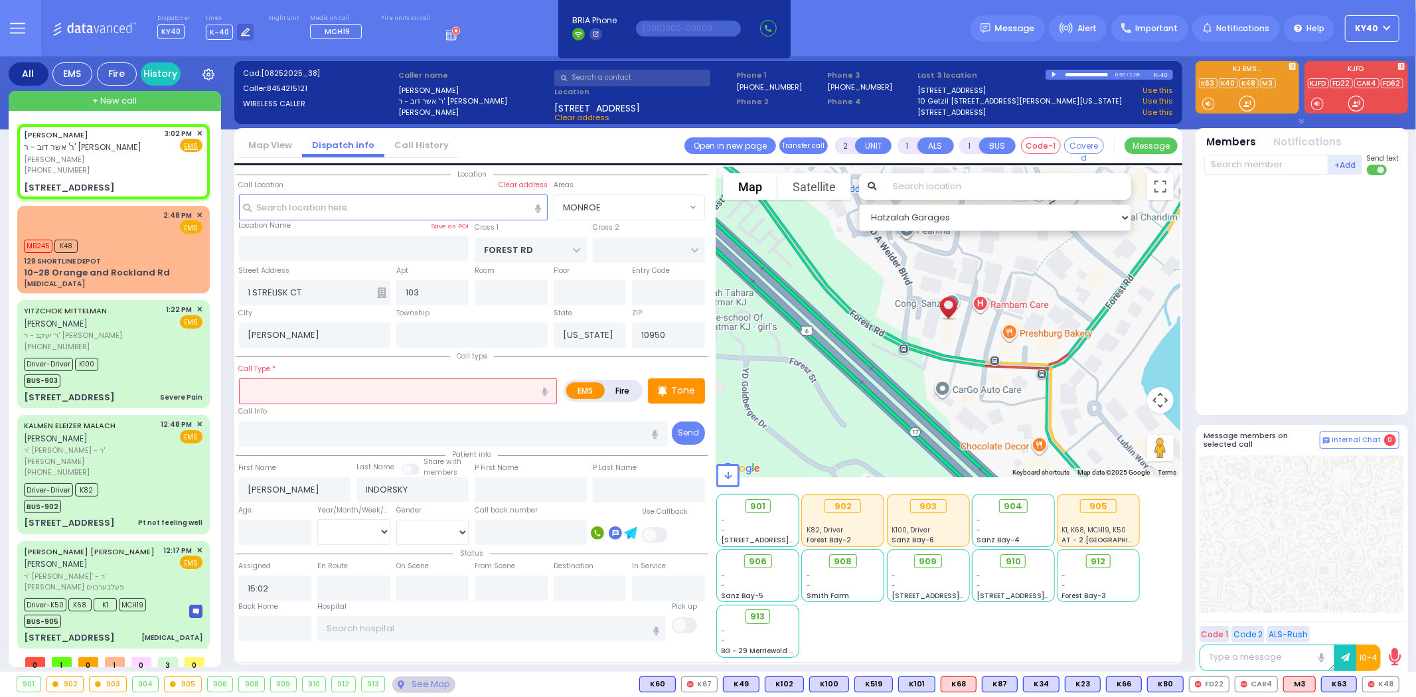
click at [321, 392] on input "text" at bounding box center [398, 390] width 319 height 25
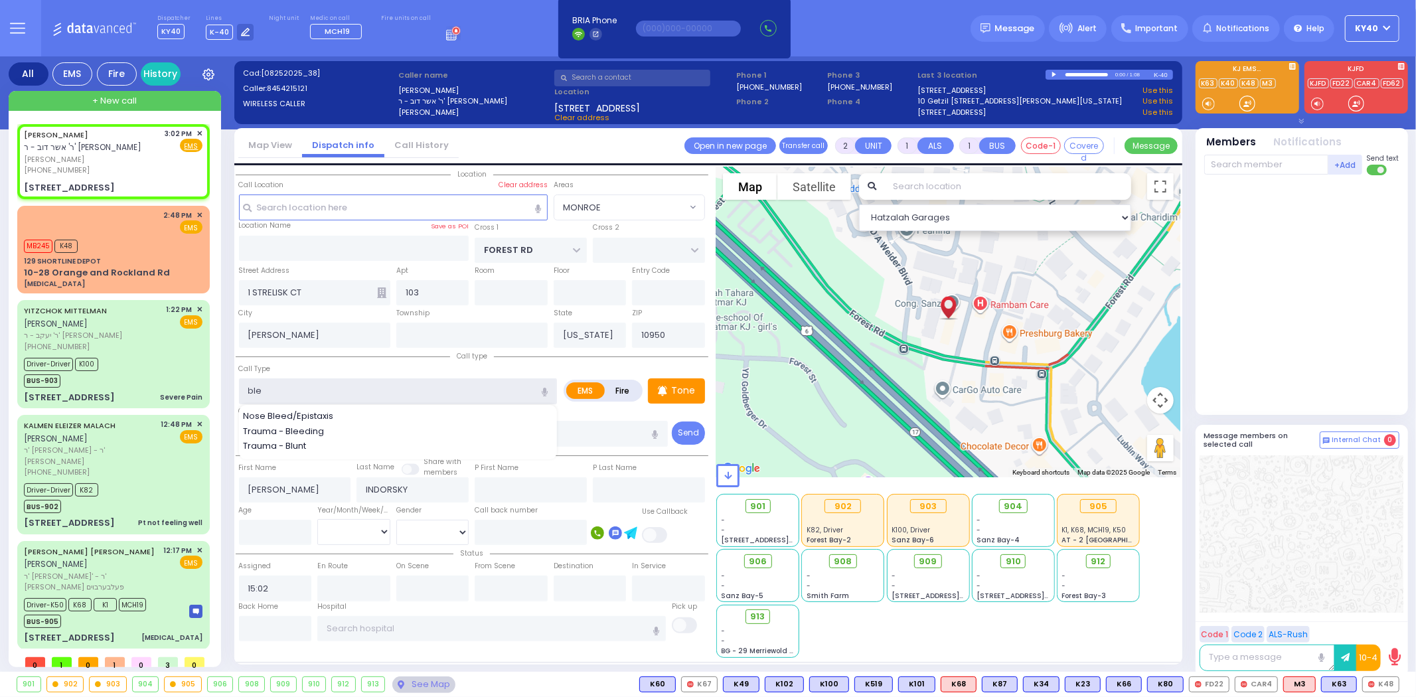
type input "blee"
click at [234, 454] on div "All EMS Fire History Settings" at bounding box center [708, 366] width 1399 height 621
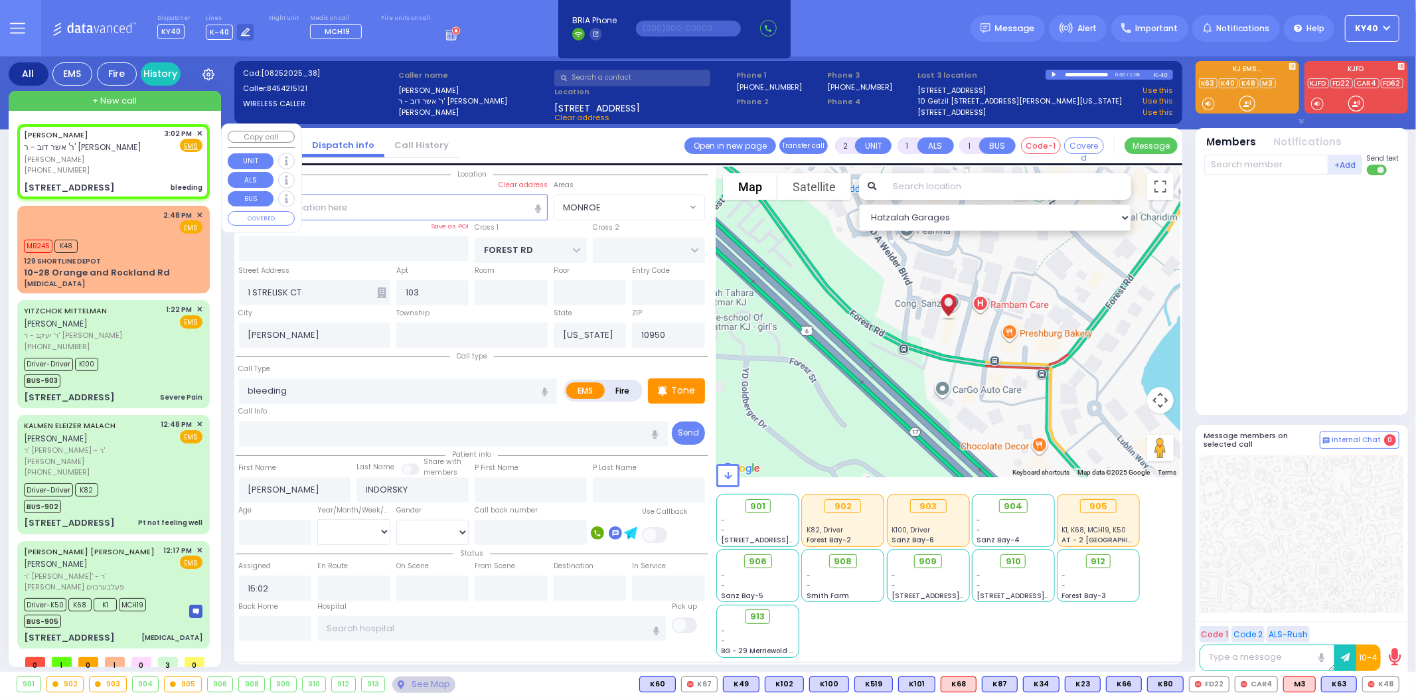
click at [92, 150] on span "ר' אשר דוב - ר' [PERSON_NAME]" at bounding box center [82, 146] width 117 height 11
click at [110, 146] on span "ר' אשר דוב - ר' [PERSON_NAME]" at bounding box center [82, 146] width 117 height 11
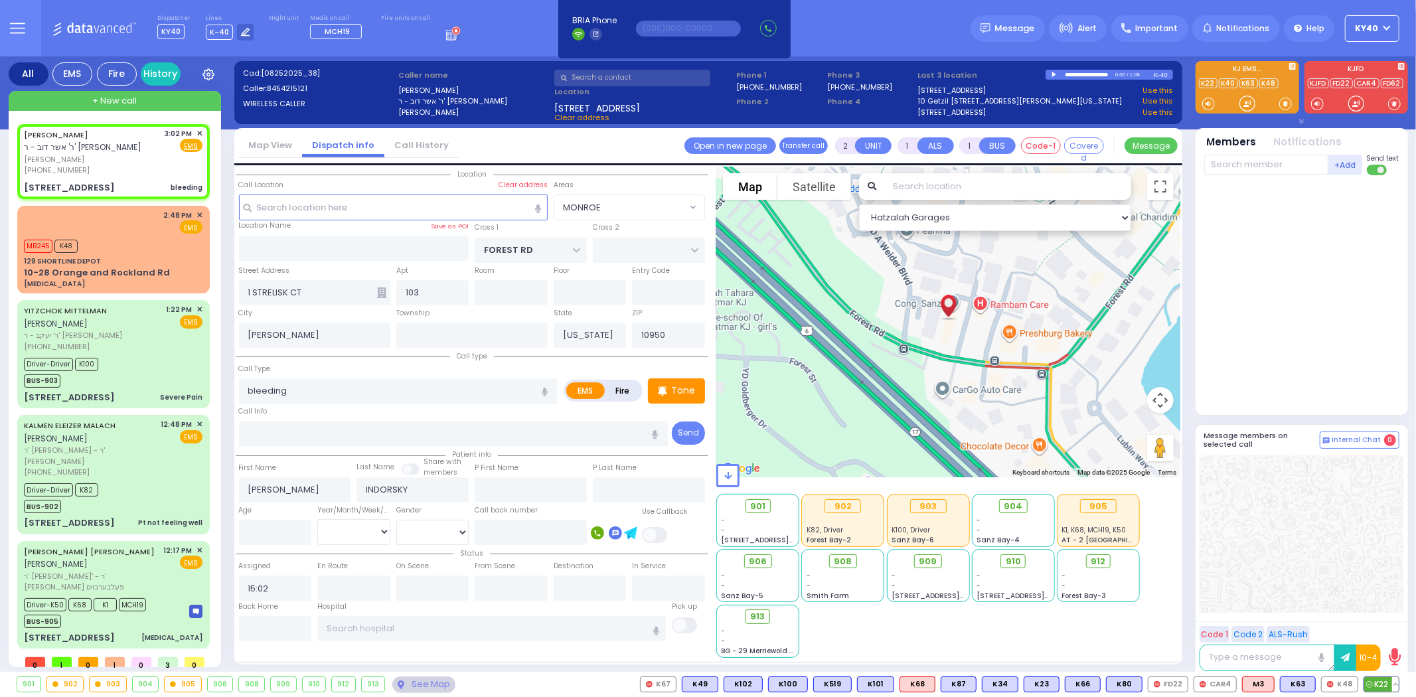
click at [1374, 682] on span "K22" at bounding box center [1381, 684] width 35 height 15
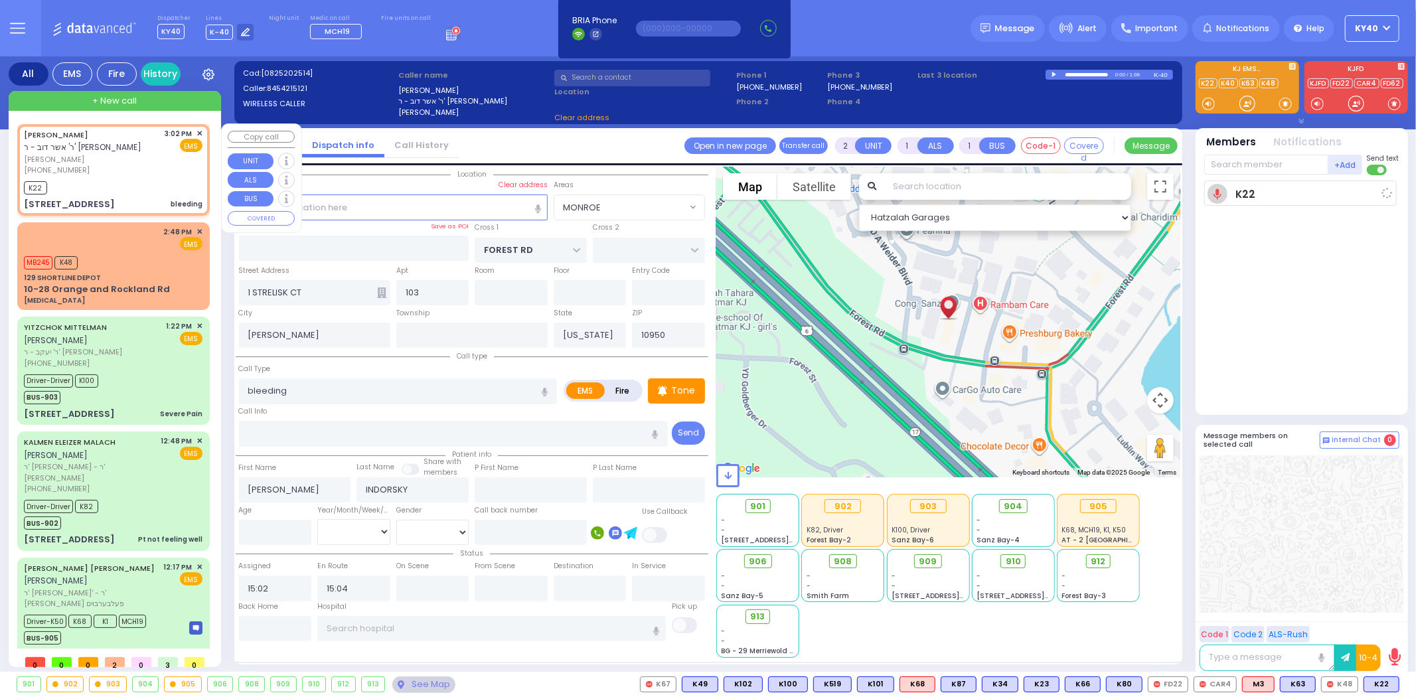
click at [124, 154] on span "[PERSON_NAME]" at bounding box center [92, 159] width 137 height 11
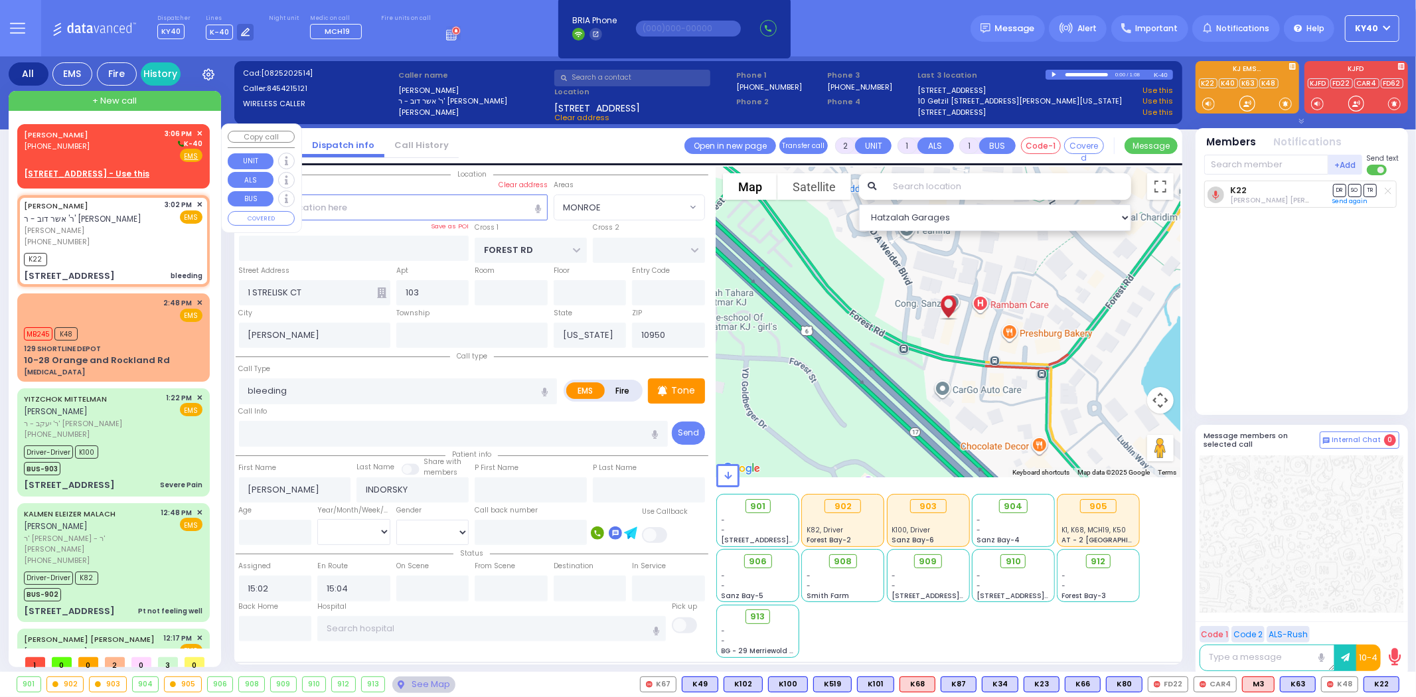
click at [111, 142] on div "[PERSON_NAME] [PHONE_NUMBER] 3:06 PM ✕ K-40" at bounding box center [113, 145] width 179 height 35
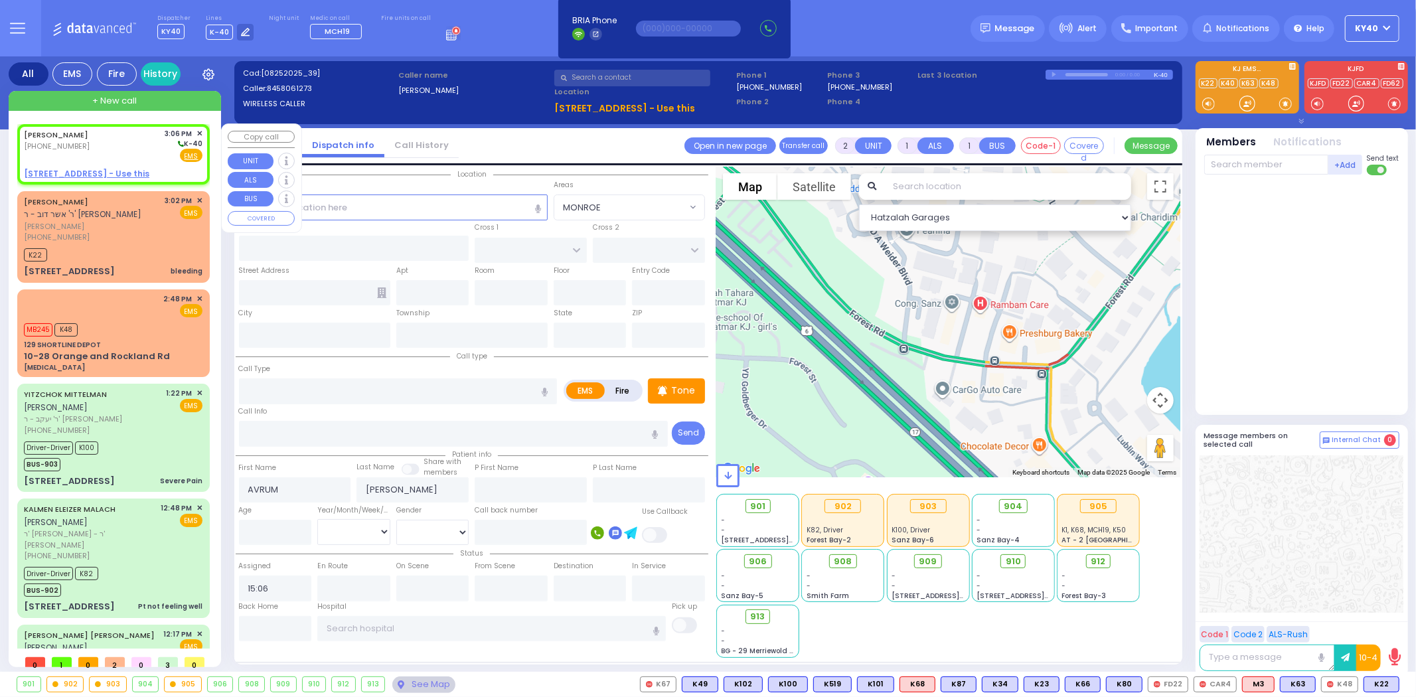
click at [115, 141] on div "[PERSON_NAME] [PHONE_NUMBER] 3:06 PM ✕ K-40" at bounding box center [113, 145] width 179 height 35
click at [89, 173] on u "[STREET_ADDRESS] - Use this" at bounding box center [86, 173] width 125 height 11
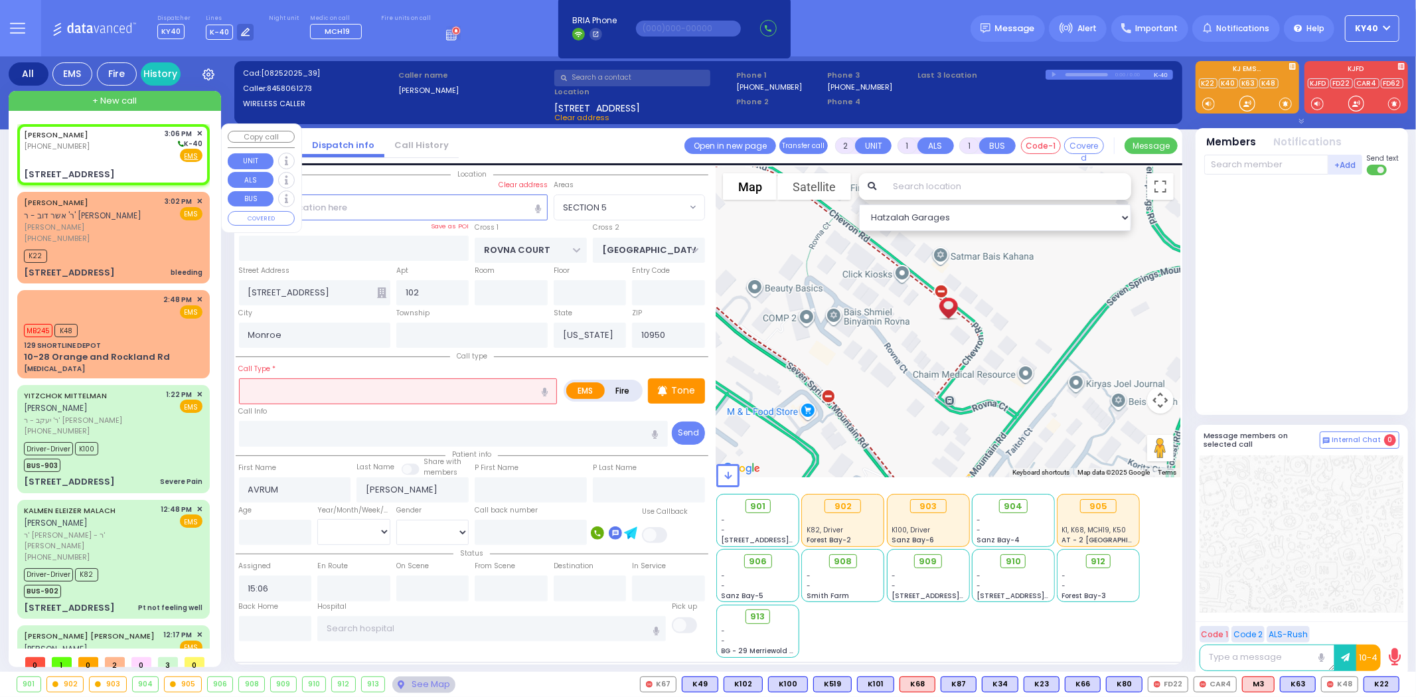
click at [103, 154] on div "[PERSON_NAME] [PHONE_NUMBER] 3:06 PM ✕ K-40" at bounding box center [113, 145] width 179 height 35
click at [110, 151] on div "[PERSON_NAME] [PHONE_NUMBER] 3:06 PM ✕ K-40" at bounding box center [113, 145] width 179 height 35
click at [116, 151] on div "[PERSON_NAME] [PHONE_NUMBER] 3:06 PM ✕ K-40" at bounding box center [113, 145] width 179 height 35
click at [313, 392] on input "text" at bounding box center [398, 390] width 319 height 25
click at [104, 141] on div "[PERSON_NAME] [PHONE_NUMBER] 3:06 PM ✕ K-40" at bounding box center [113, 145] width 179 height 35
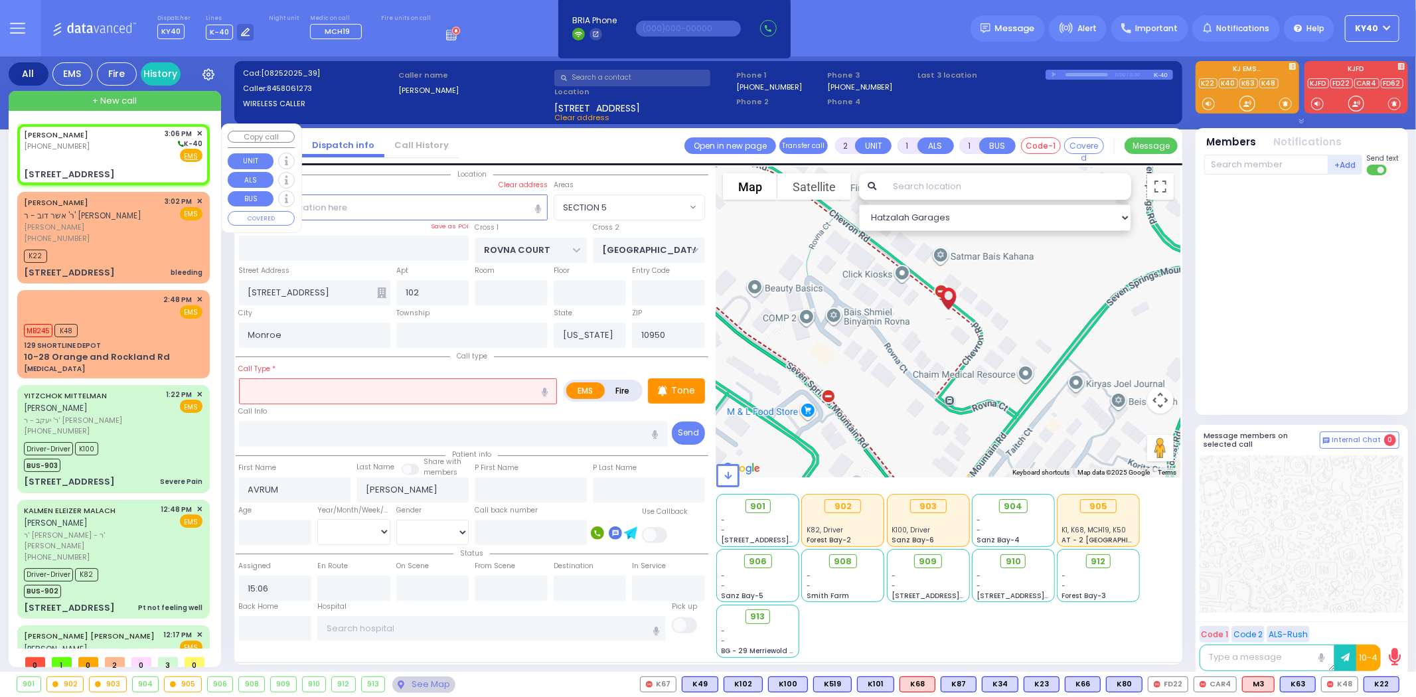
click at [102, 155] on div "[PERSON_NAME] [PHONE_NUMBER] 3:06 PM ✕ K-40" at bounding box center [113, 145] width 179 height 35
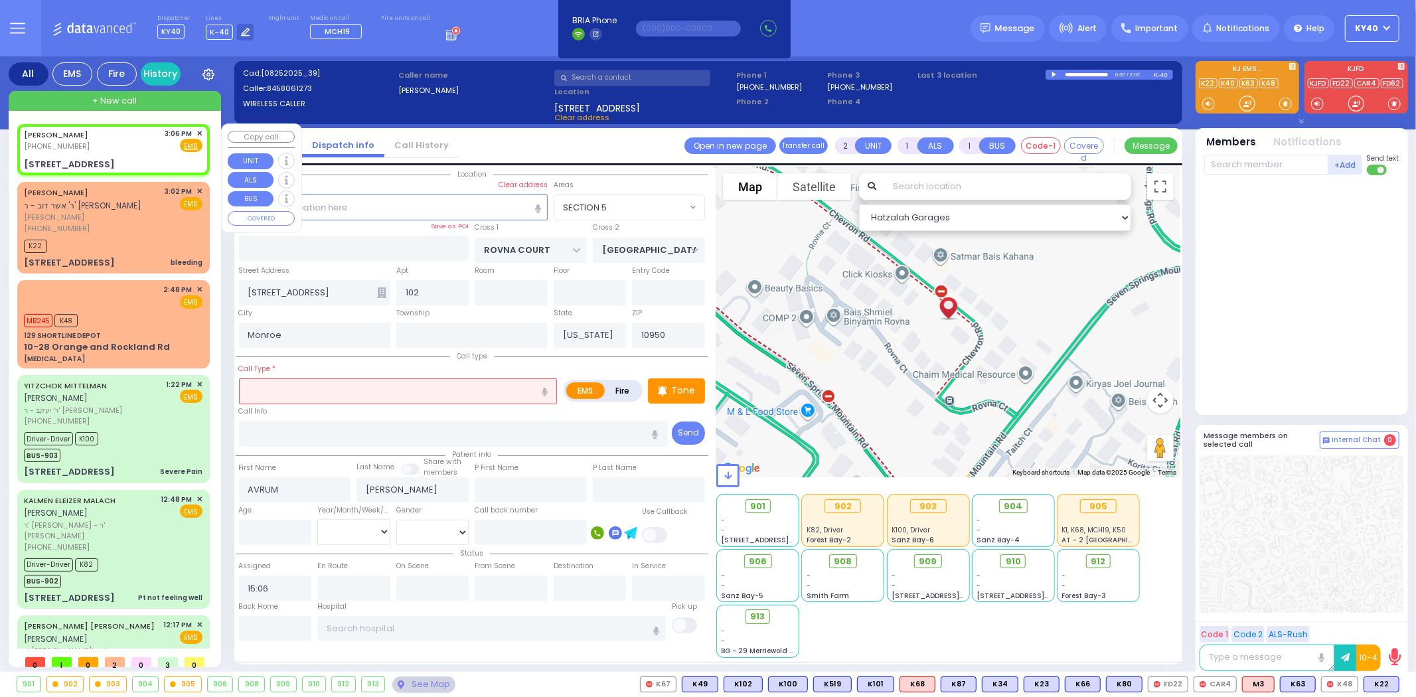
click at [196, 131] on span "✕" at bounding box center [199, 133] width 6 height 11
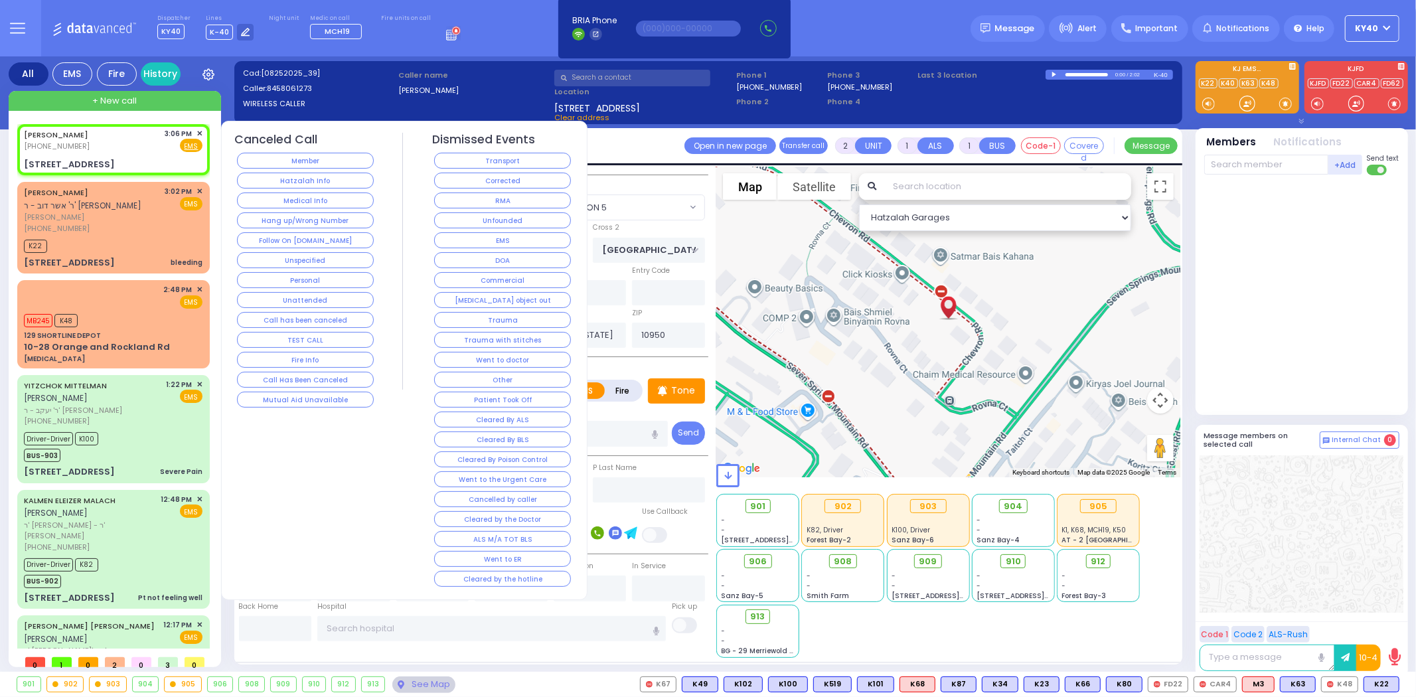
click at [135, 143] on div "[PERSON_NAME] [PHONE_NUMBER] 3:06 PM ✕ Fire EMS" at bounding box center [113, 140] width 179 height 25
click at [137, 153] on div "[PERSON_NAME] [PHONE_NUMBER] 3:06 PM ✕ Fire EMS" at bounding box center [113, 149] width 187 height 47
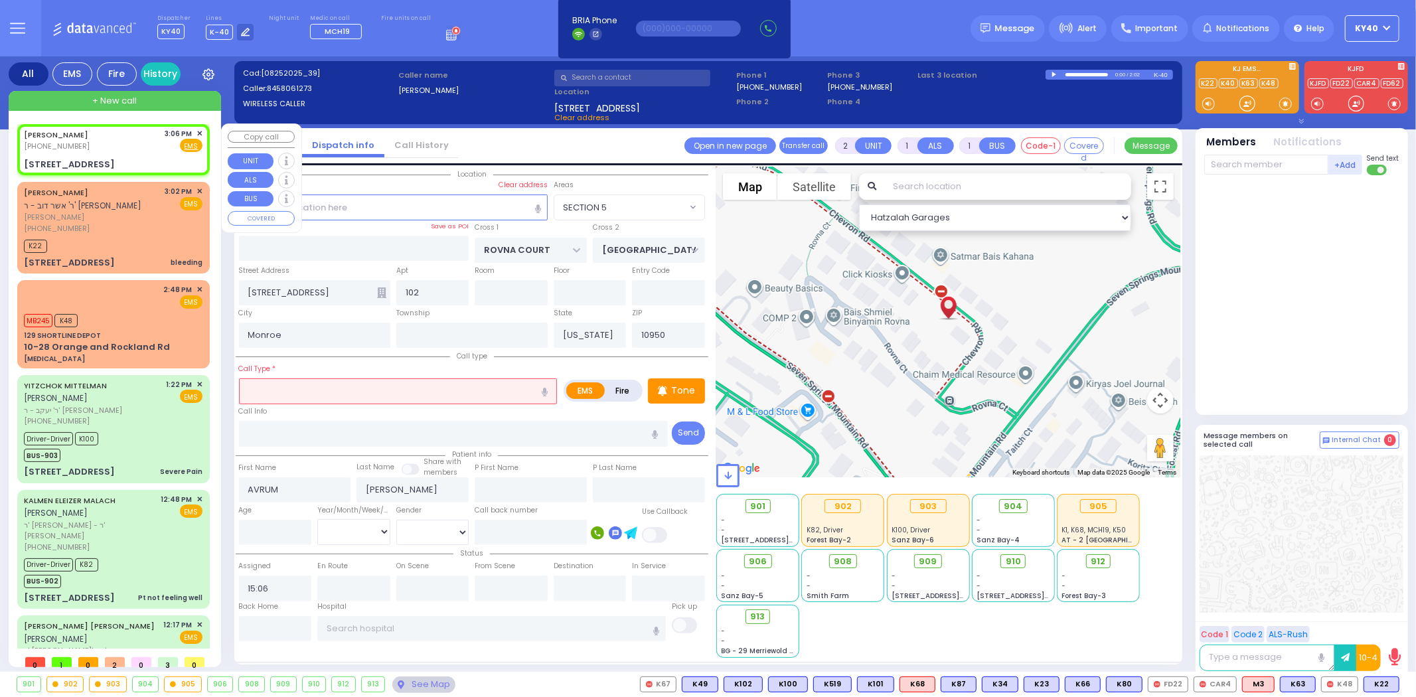
click at [107, 133] on div "[PERSON_NAME] [PHONE_NUMBER] 3:06 PM ✕ Fire EMS" at bounding box center [113, 140] width 179 height 25
click at [109, 129] on div "[PERSON_NAME] [PHONE_NUMBER] 3:06 PM ✕ Fire EMS" at bounding box center [113, 140] width 179 height 25
click at [104, 134] on div "[PERSON_NAME] [PHONE_NUMBER] 3:06 PM ✕ Fire EMS" at bounding box center [113, 140] width 179 height 25
click at [135, 158] on div "[STREET_ADDRESS]" at bounding box center [113, 164] width 179 height 13
click at [135, 147] on div "[PERSON_NAME] [PHONE_NUMBER] 3:06 PM ✕ Fire EMS" at bounding box center [113, 140] width 179 height 25
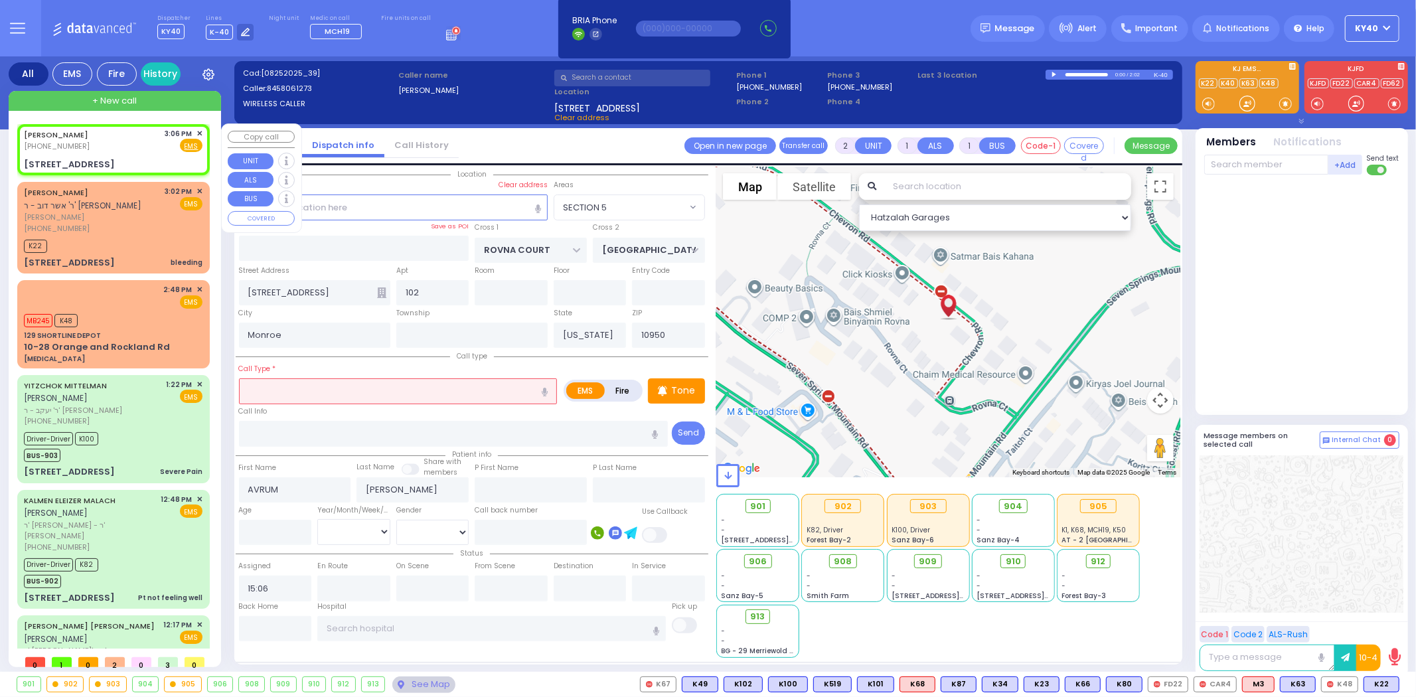
click at [137, 139] on div "[PERSON_NAME] [PHONE_NUMBER] 3:06 PM ✕ Fire EMS" at bounding box center [113, 140] width 179 height 25
click at [131, 139] on div "[PERSON_NAME] [PHONE_NUMBER] 3:06 PM ✕ Fire EMS" at bounding box center [113, 140] width 179 height 25
click at [197, 136] on span "✕" at bounding box center [199, 133] width 6 height 11
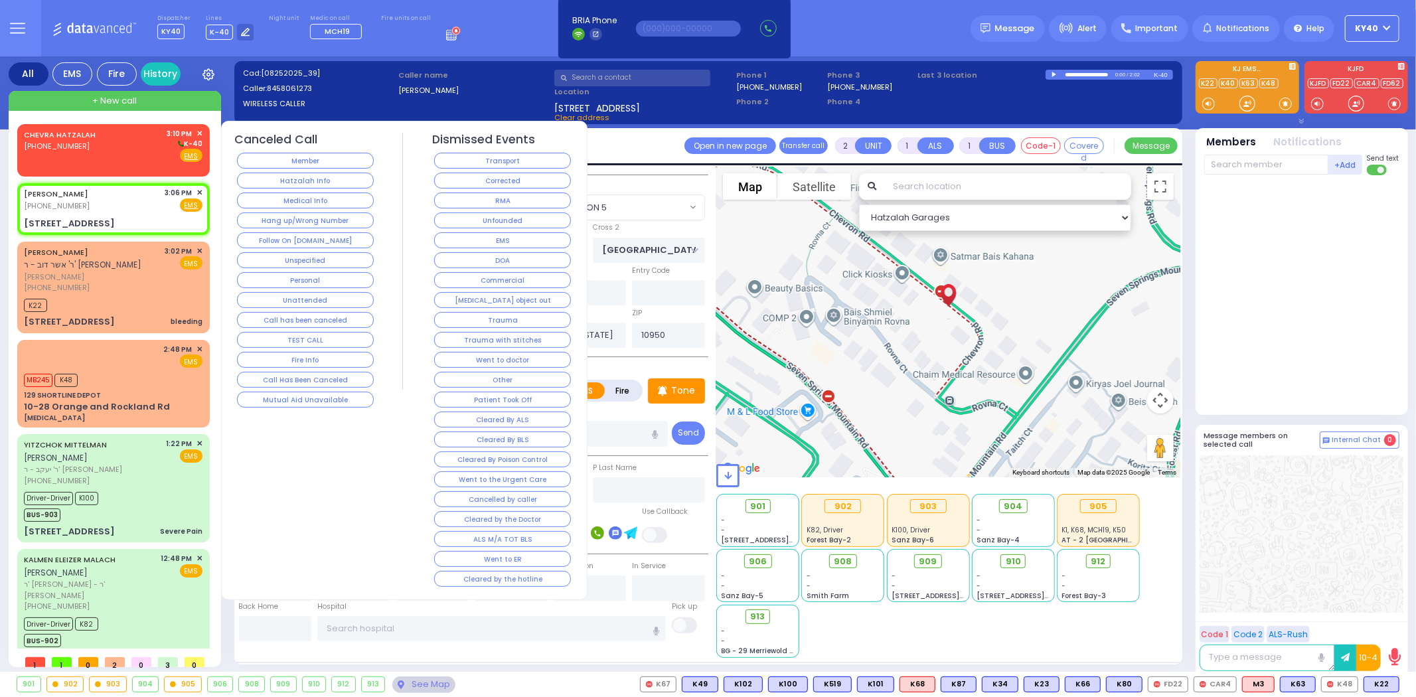
click at [120, 147] on div "CHEVRA HATZALAH [PHONE_NUMBER] 3:10 PM ✕ K-40" at bounding box center [113, 145] width 179 height 35
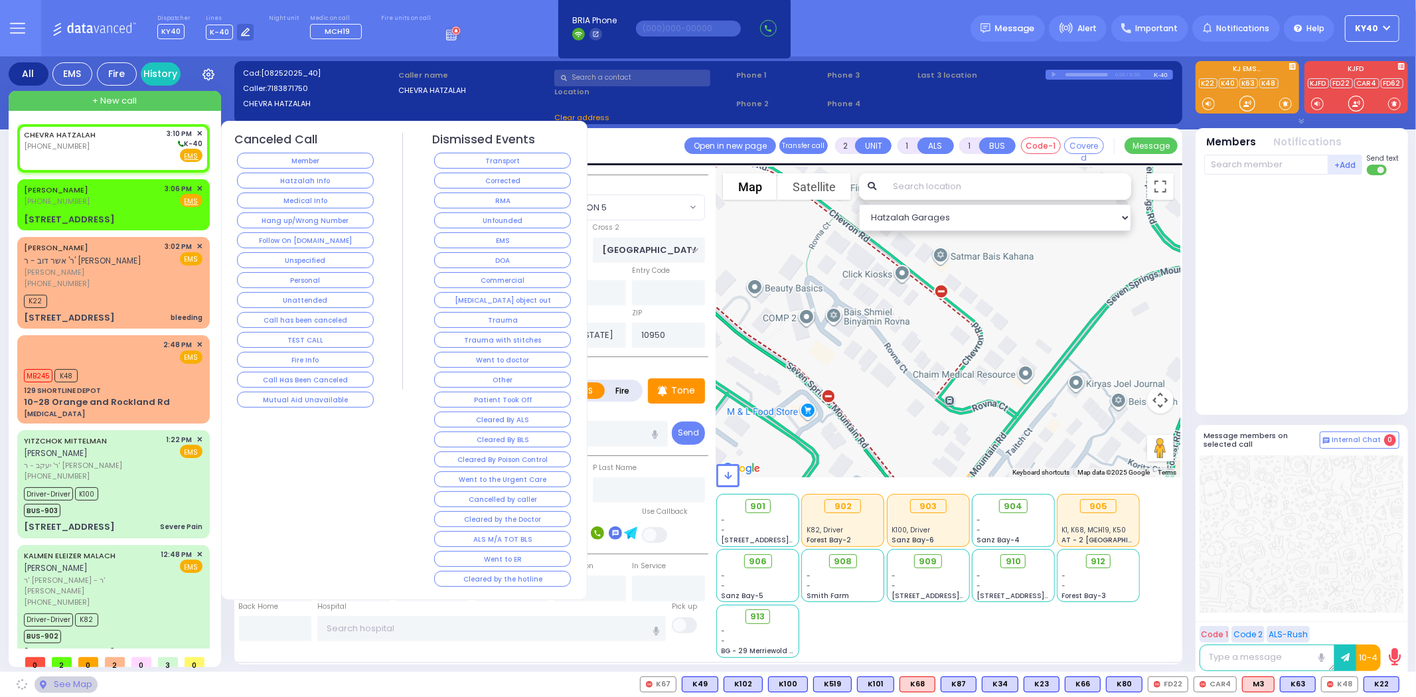
click at [106, 203] on div "[PERSON_NAME] [PHONE_NUMBER] 3:06 PM ✕ Fire EMS" at bounding box center [113, 195] width 179 height 25
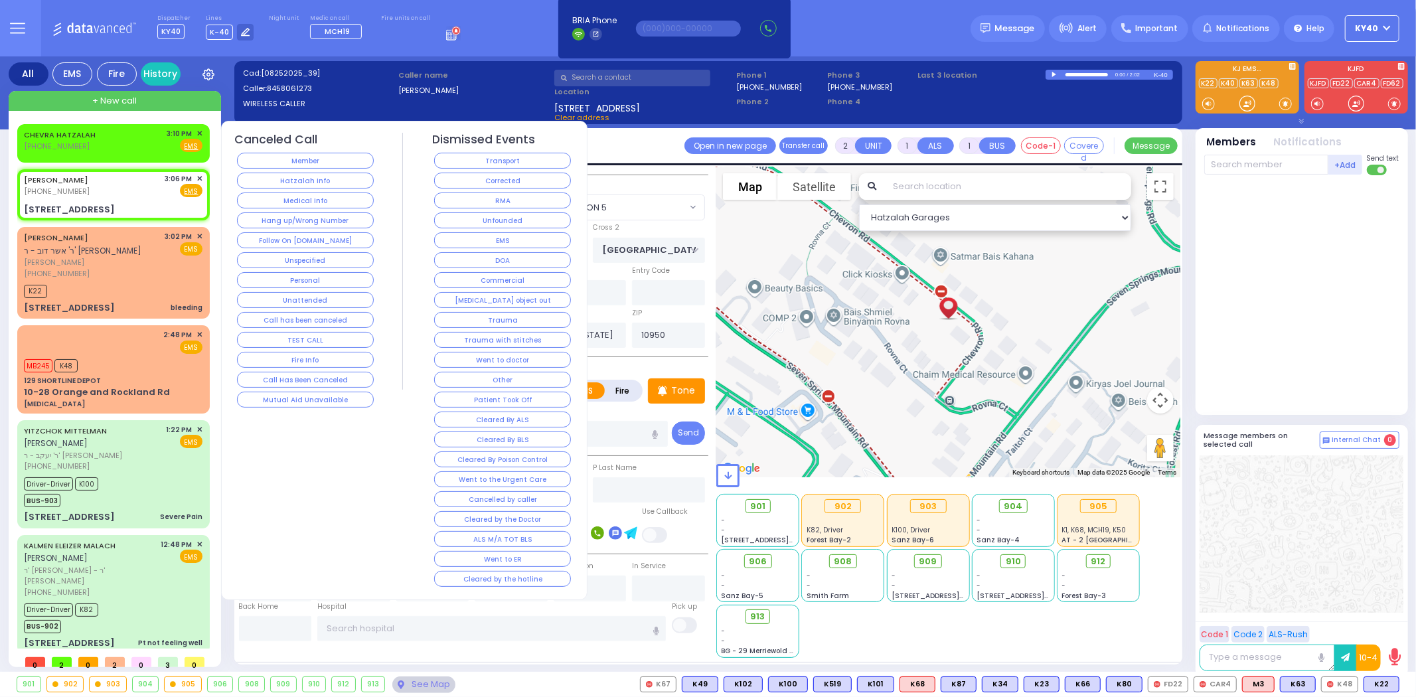
click at [116, 183] on div "[PERSON_NAME] [PHONE_NUMBER] 3:06 PM ✕ Fire EMS" at bounding box center [113, 185] width 179 height 25
click at [138, 143] on div "CHEVRA HATZALAH [PHONE_NUMBER] 3:10 PM ✕ Fire EMS" at bounding box center [113, 140] width 179 height 25
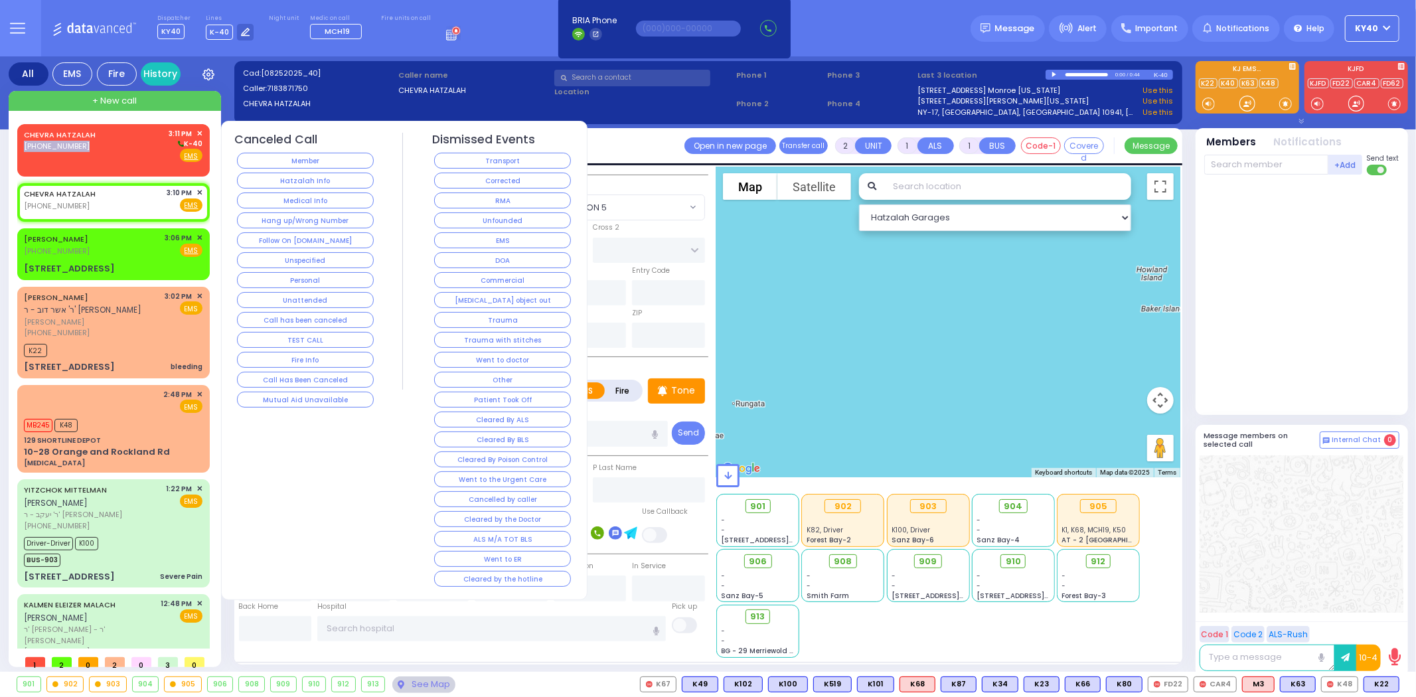
click at [98, 140] on div "CHEVRA HATZALAH [PHONE_NUMBER] 3:11 PM ✕ K-40" at bounding box center [113, 145] width 179 height 35
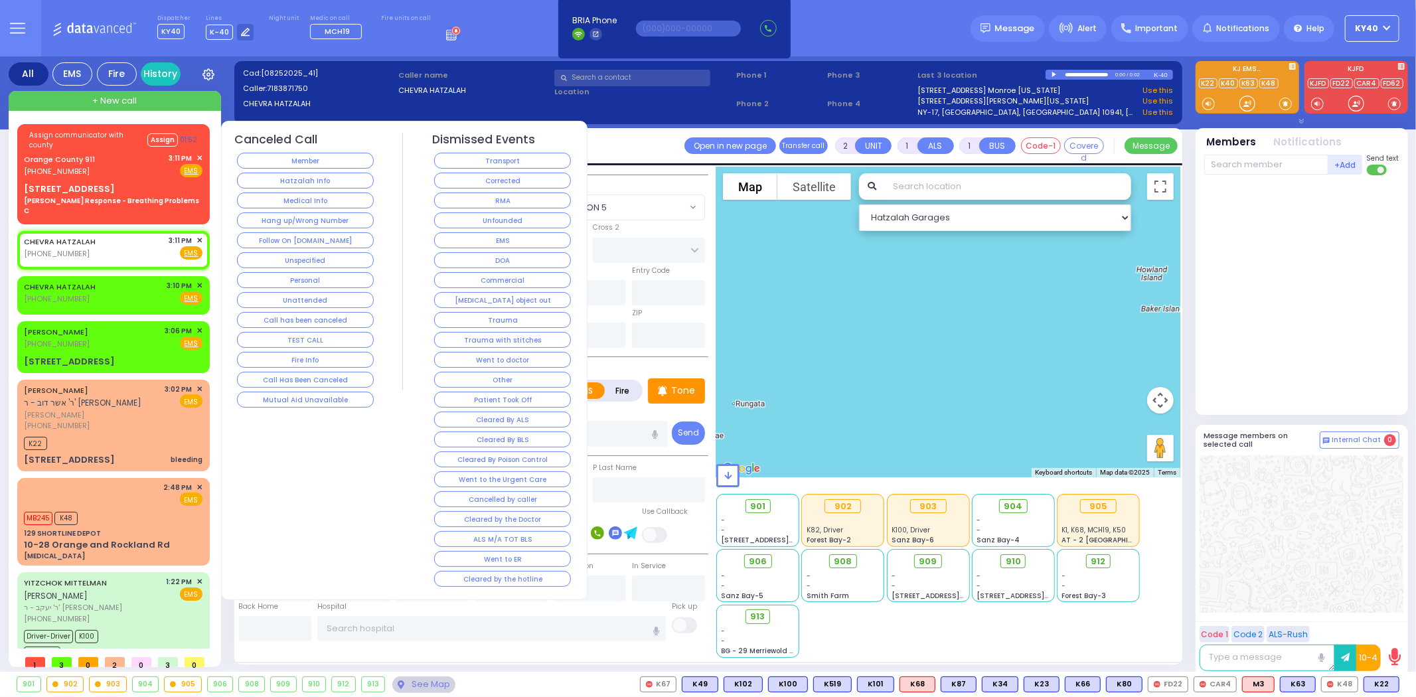
click at [75, 141] on span "Assign communicator with county" at bounding box center [87, 140] width 117 height 20
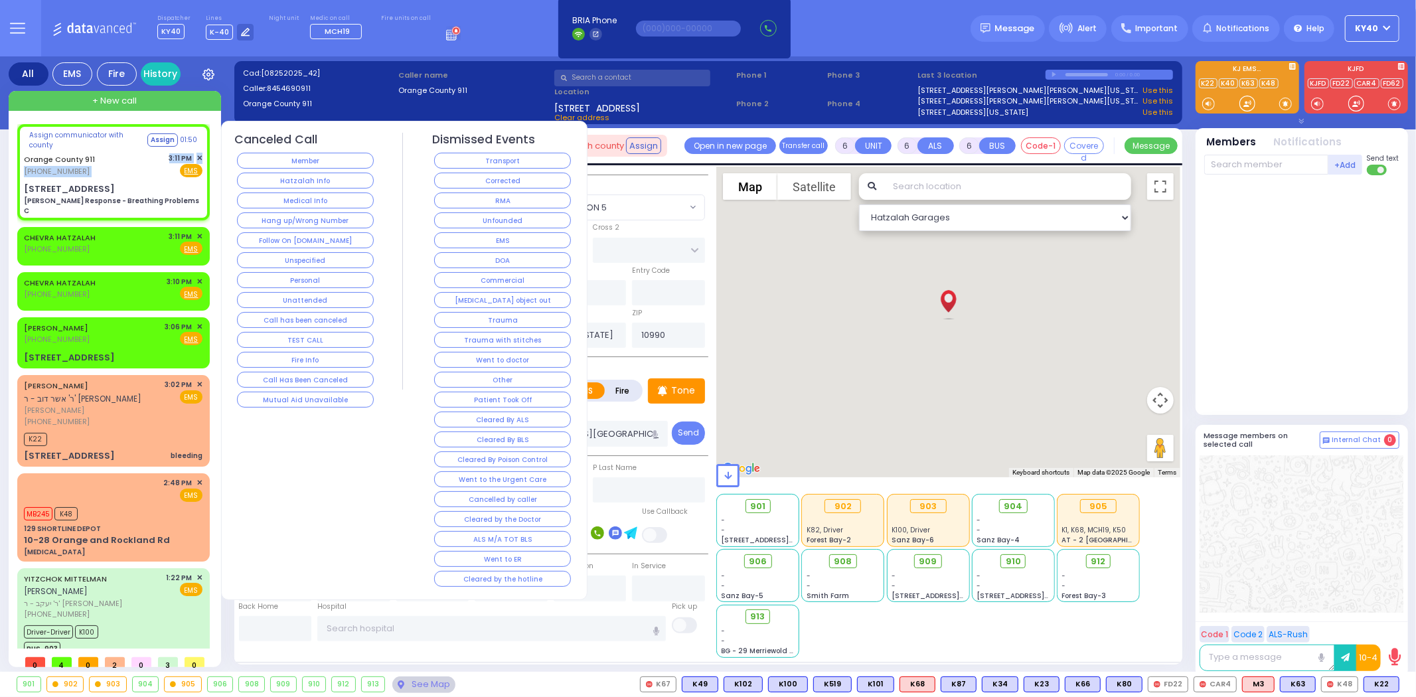
drag, startPoint x: 128, startPoint y: 160, endPoint x: 135, endPoint y: 167, distance: 9.9
click at [135, 167] on div "Orange County 911 [PHONE_NUMBER] 3:11 PM ✕ Fire EMS" at bounding box center [113, 165] width 179 height 25
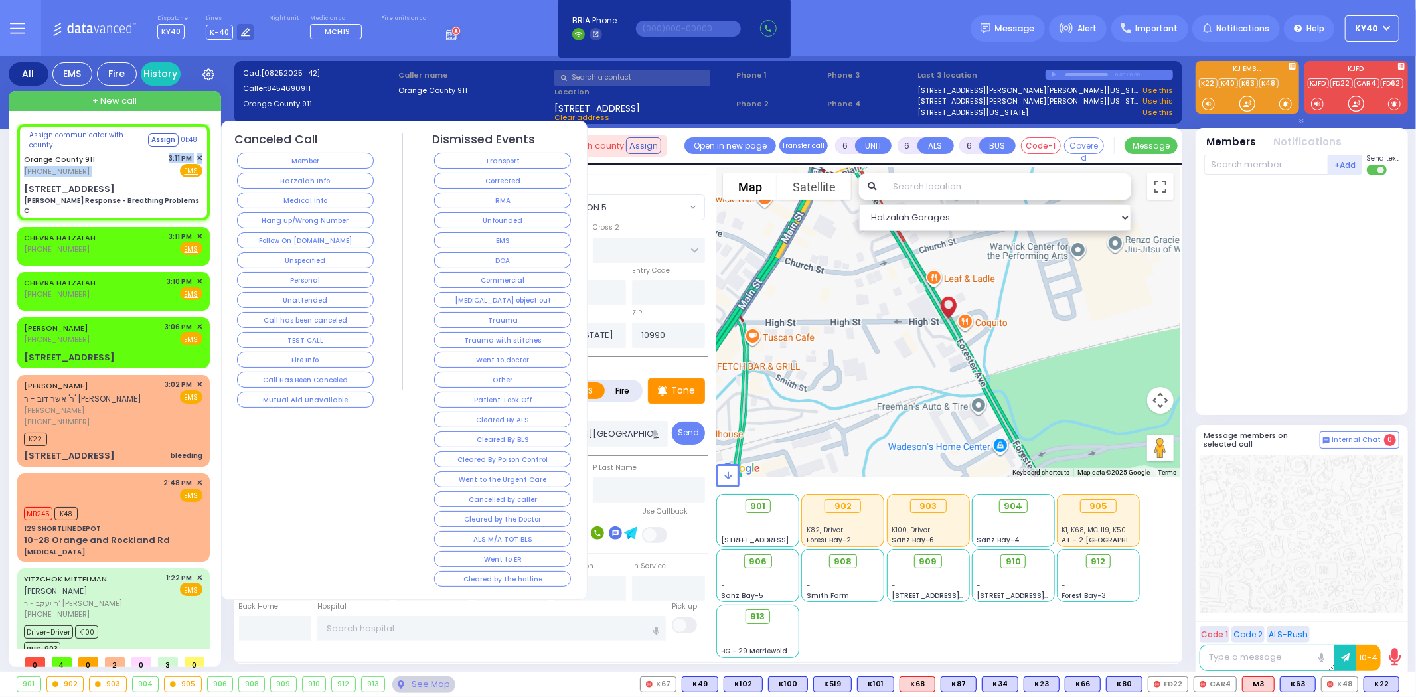
click at [130, 165] on div "Orange County 911 [PHONE_NUMBER] 3:11 PM ✕ Fire EMS" at bounding box center [113, 165] width 179 height 25
click at [131, 161] on div "Orange County 911 [PHONE_NUMBER] 3:11 PM ✕ Fire EMS" at bounding box center [113, 165] width 179 height 25
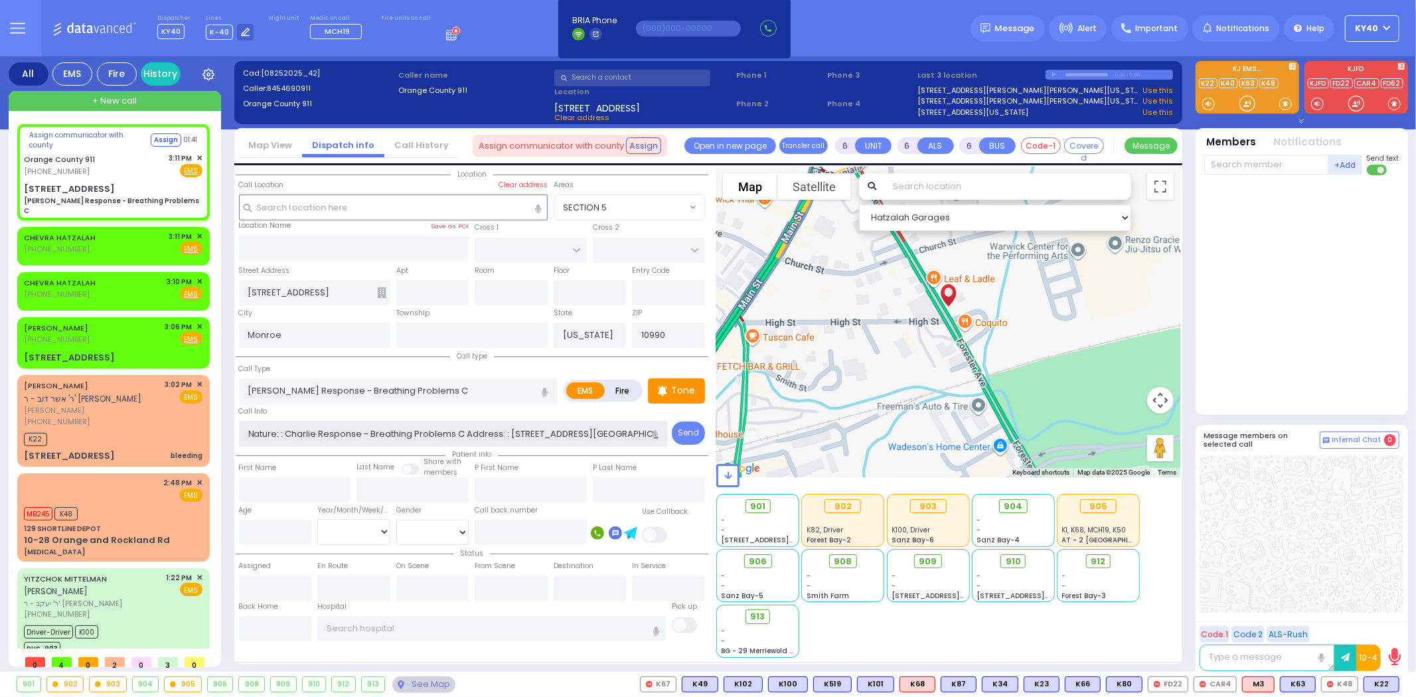
click at [565, 429] on input "Nature: : Charlie Response - Breathing Problems C Address: : [STREET_ADDRESS][G…" at bounding box center [453, 433] width 429 height 25
drag, startPoint x: 445, startPoint y: 336, endPoint x: 456, endPoint y: 332, distance: 11.3
click at [446, 336] on input "text" at bounding box center [471, 335] width 151 height 25
click at [121, 167] on div "Orange County 911 (845) 469-0911 3:11 PM ✕ Fire EMS" at bounding box center [113, 165] width 179 height 25
click at [198, 231] on span "✕" at bounding box center [199, 236] width 6 height 11
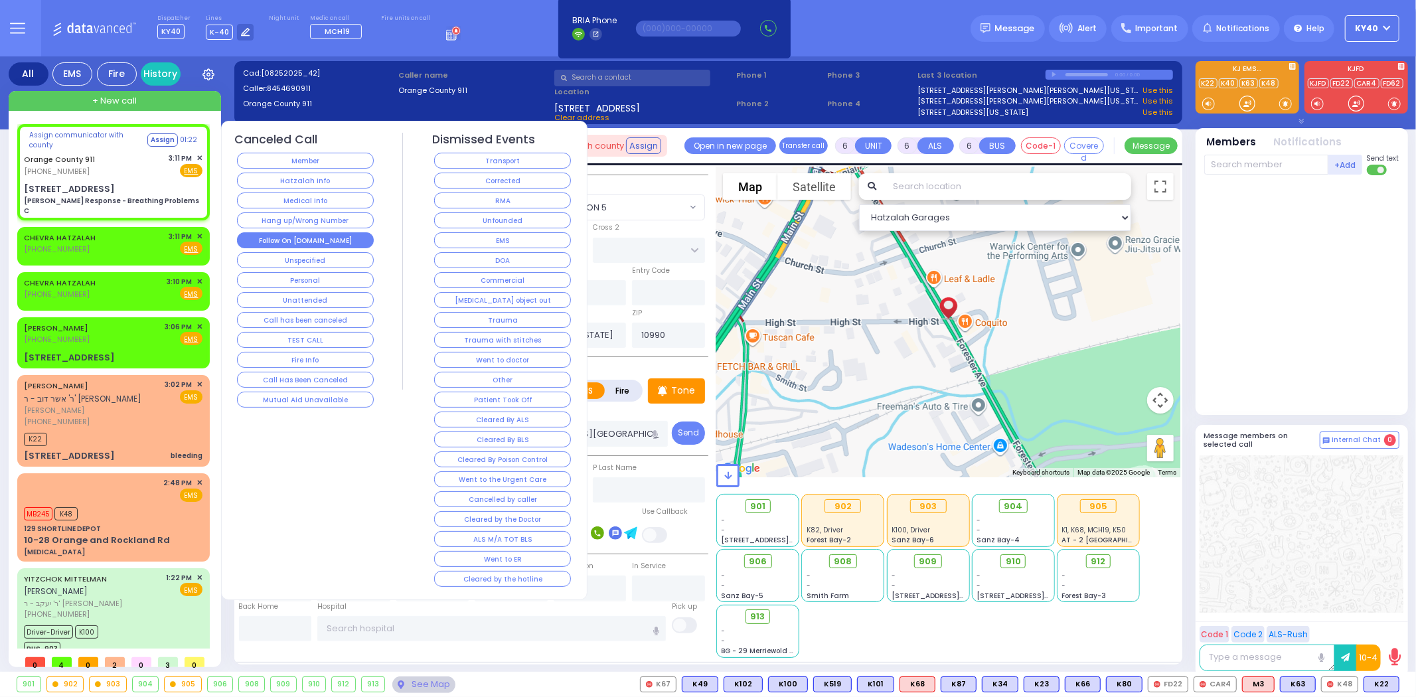
click at [309, 236] on button "Follow On [DOMAIN_NAME]" at bounding box center [305, 240] width 137 height 16
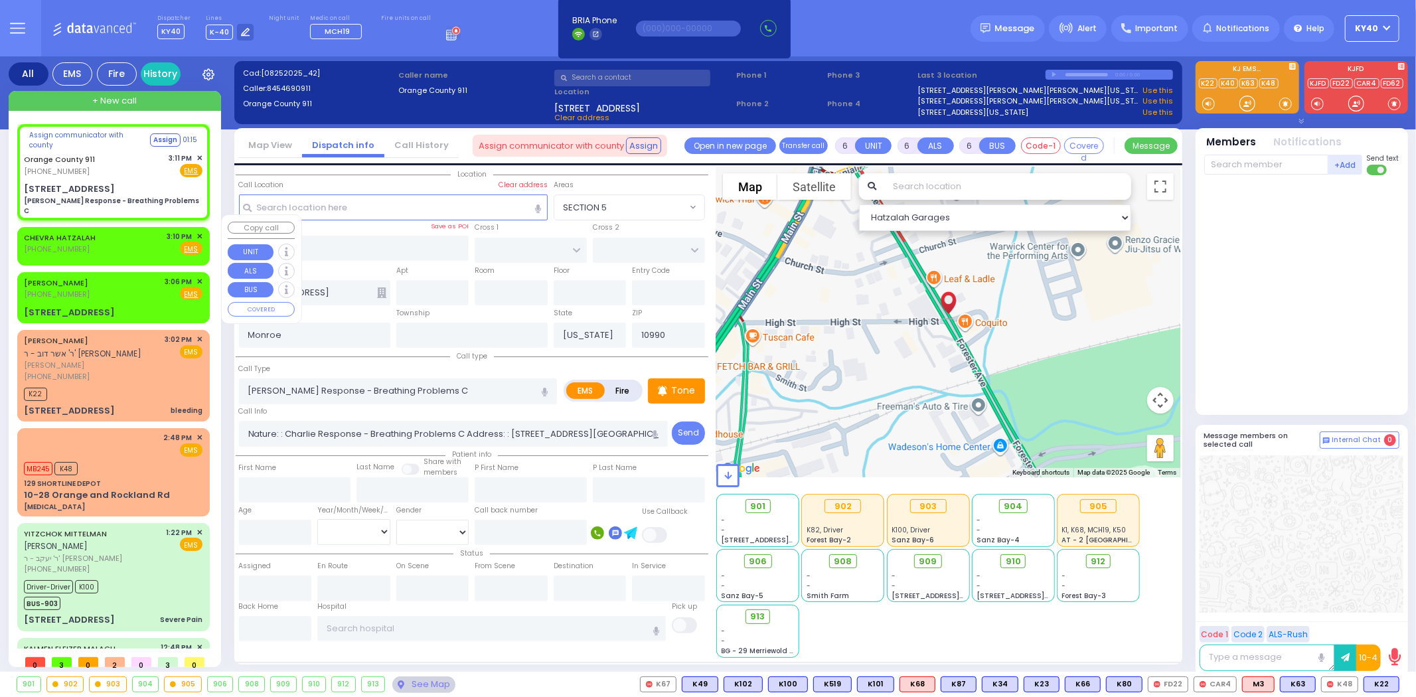
click at [197, 231] on span "✕" at bounding box center [199, 236] width 6 height 11
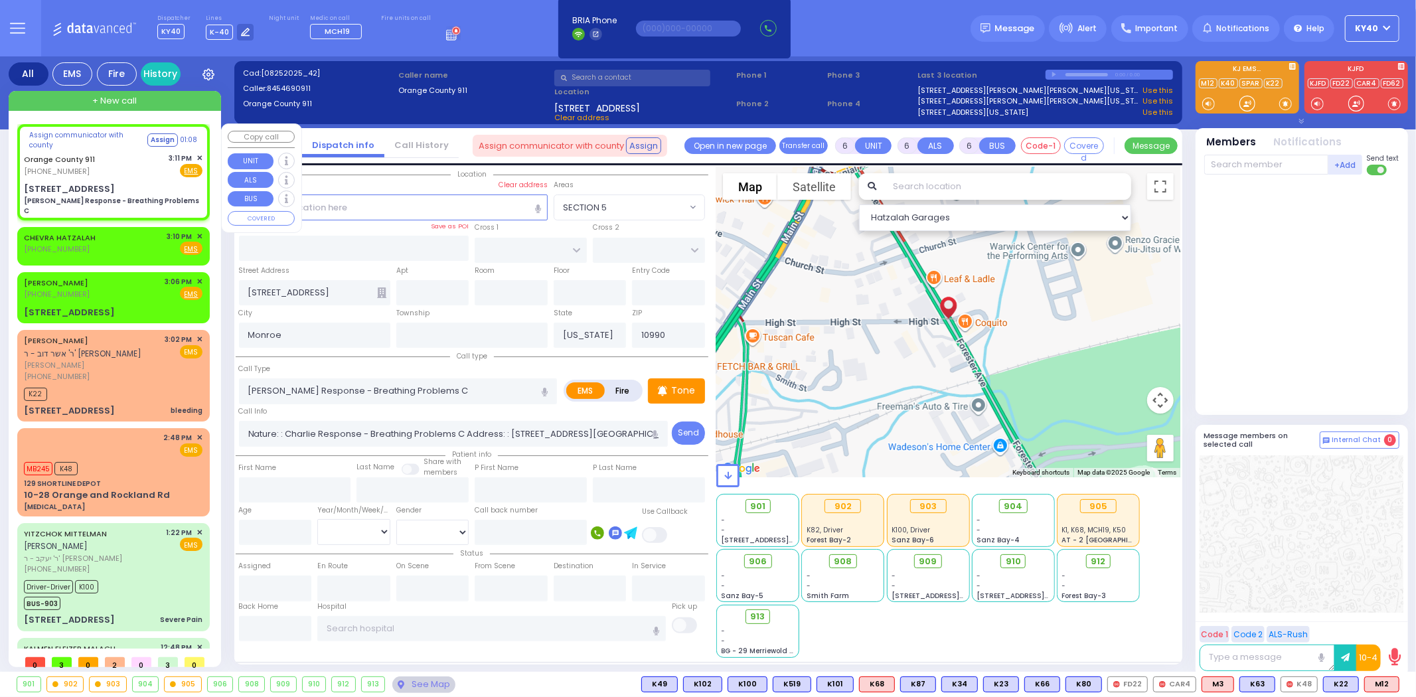
click at [139, 163] on div "Orange County 911 (845) 469-0911 3:11 PM ✕ Fire EMS" at bounding box center [113, 165] width 179 height 25
click at [159, 133] on button "Assign" at bounding box center [164, 139] width 31 height 13
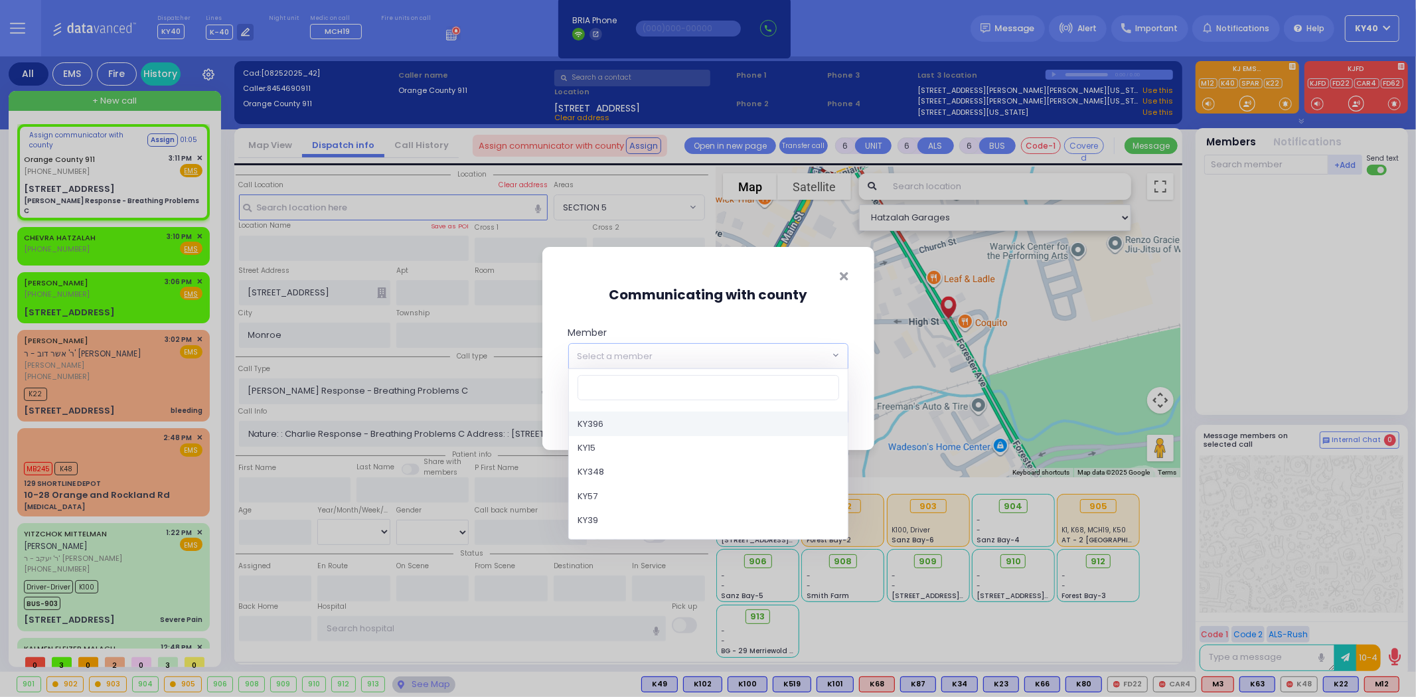
click at [664, 354] on span "Select a member" at bounding box center [699, 356] width 261 height 24
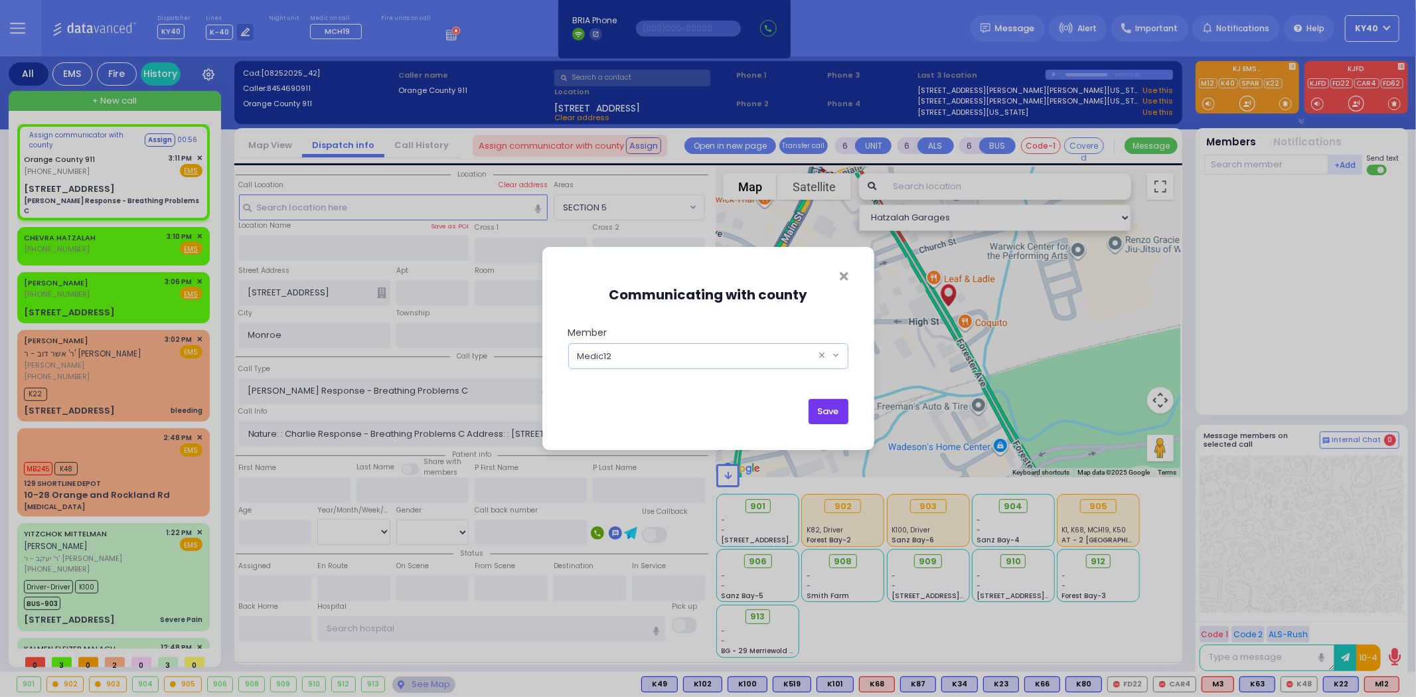
click at [828, 413] on button "Save" at bounding box center [828, 411] width 40 height 25
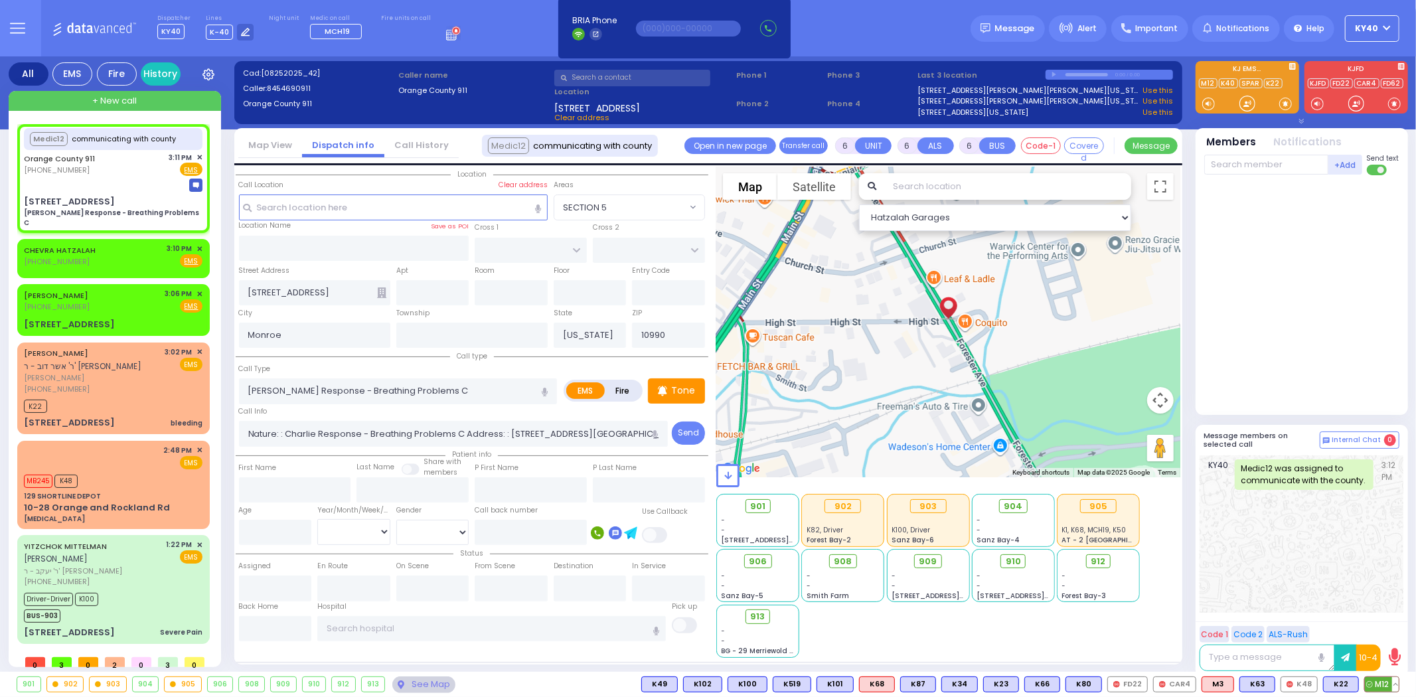
click at [1384, 682] on span "M12" at bounding box center [1381, 684] width 34 height 15
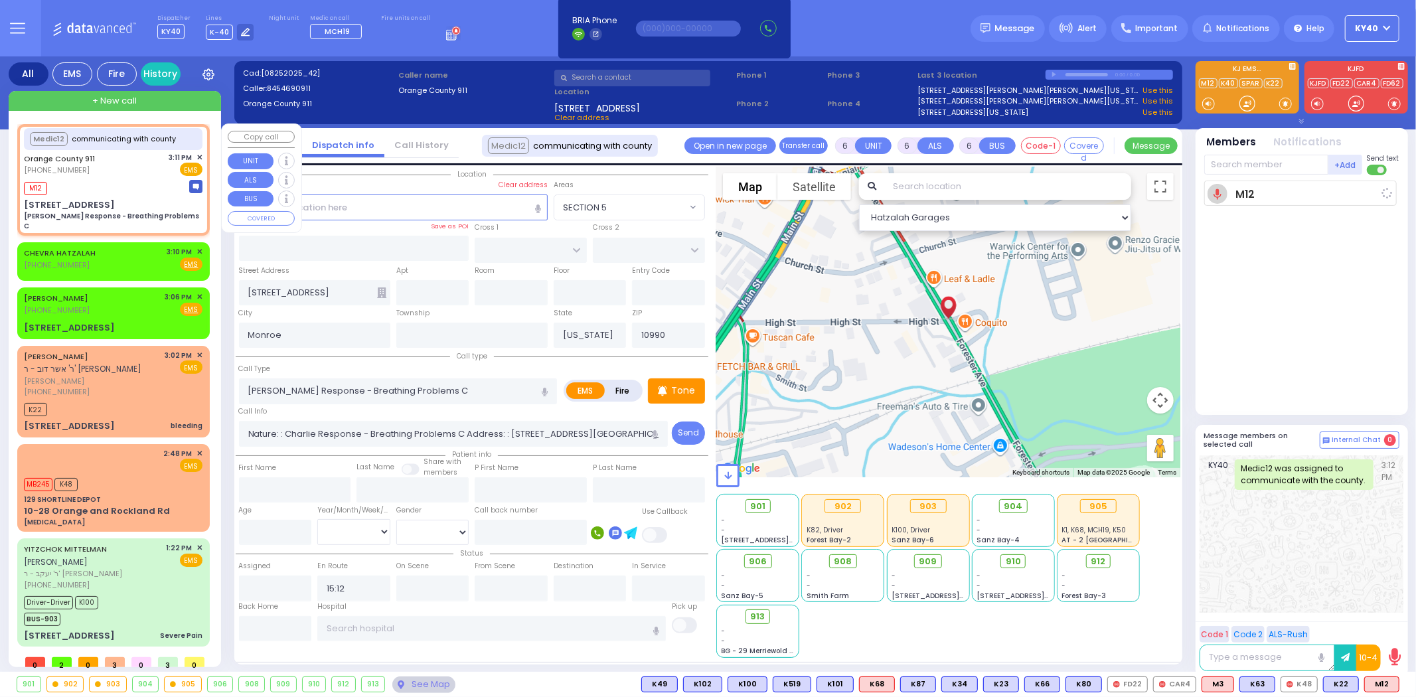
click at [122, 179] on div "M12" at bounding box center [113, 187] width 179 height 17
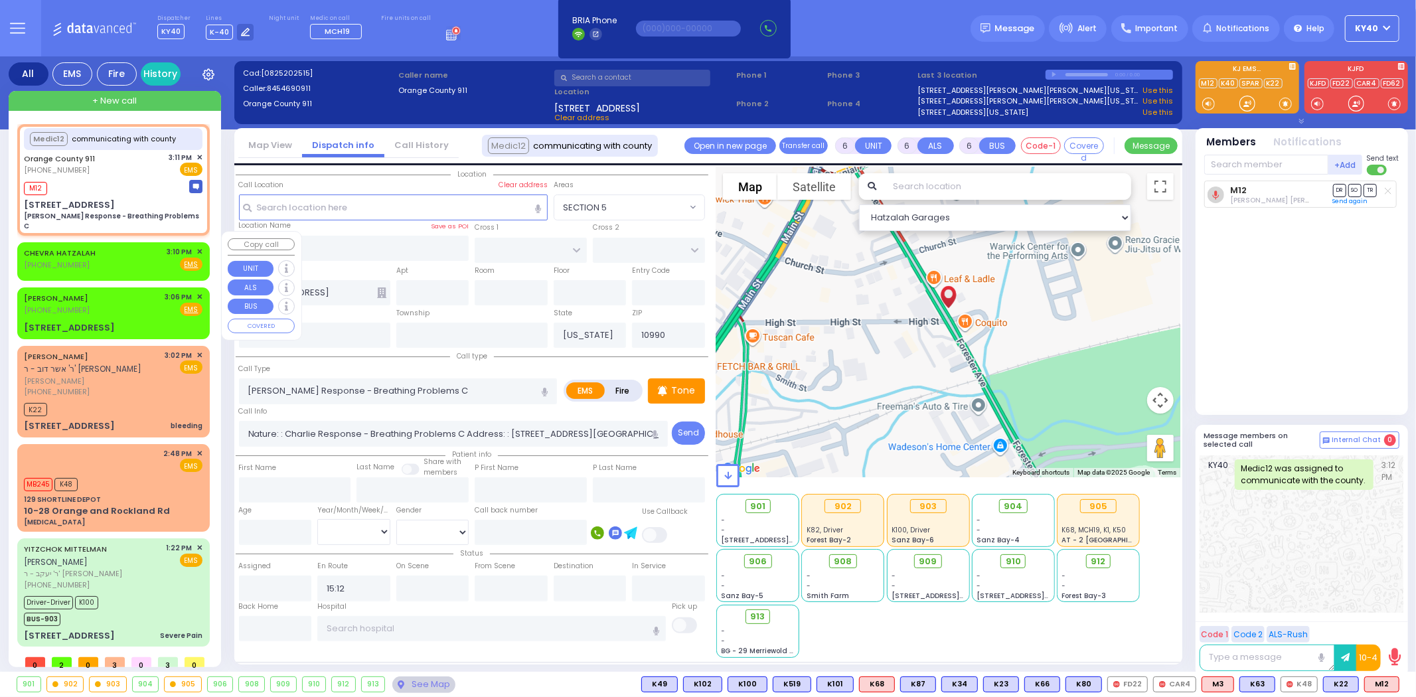
click at [196, 246] on span "✕" at bounding box center [199, 251] width 6 height 11
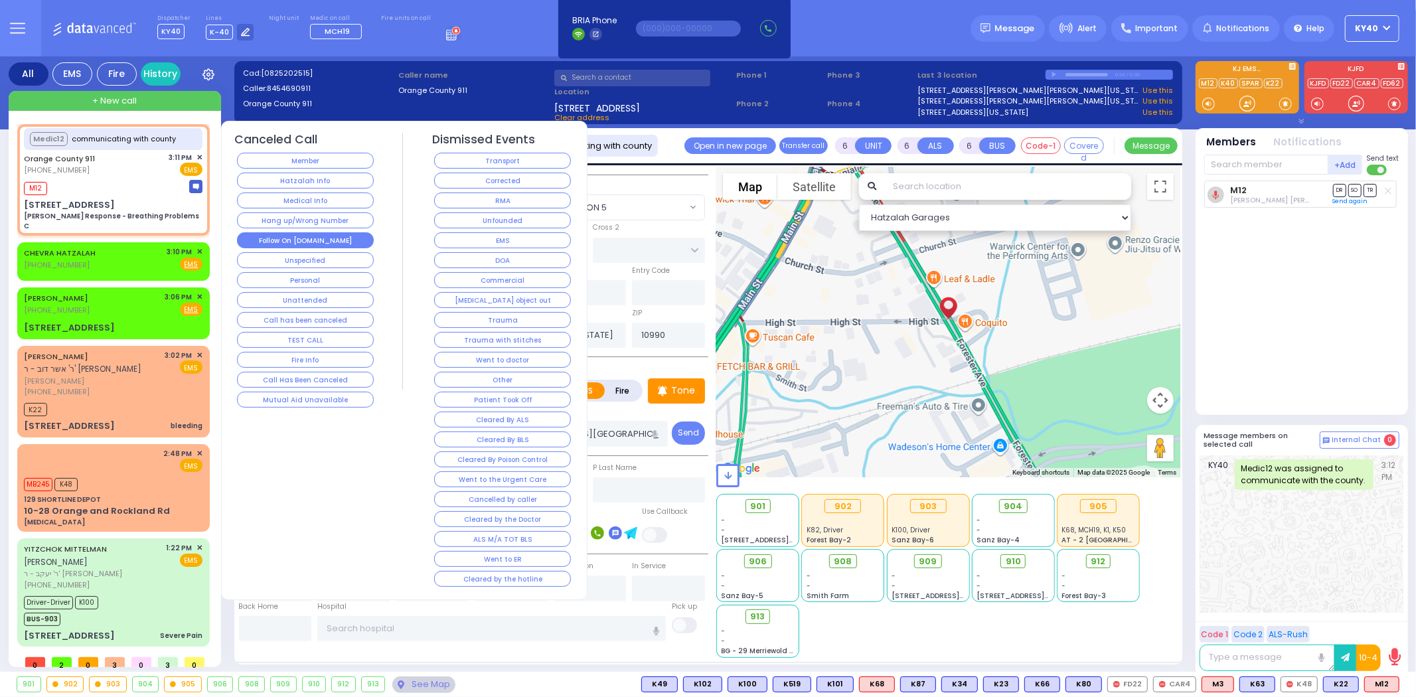
click at [293, 235] on button "Follow On [DOMAIN_NAME]" at bounding box center [305, 240] width 137 height 16
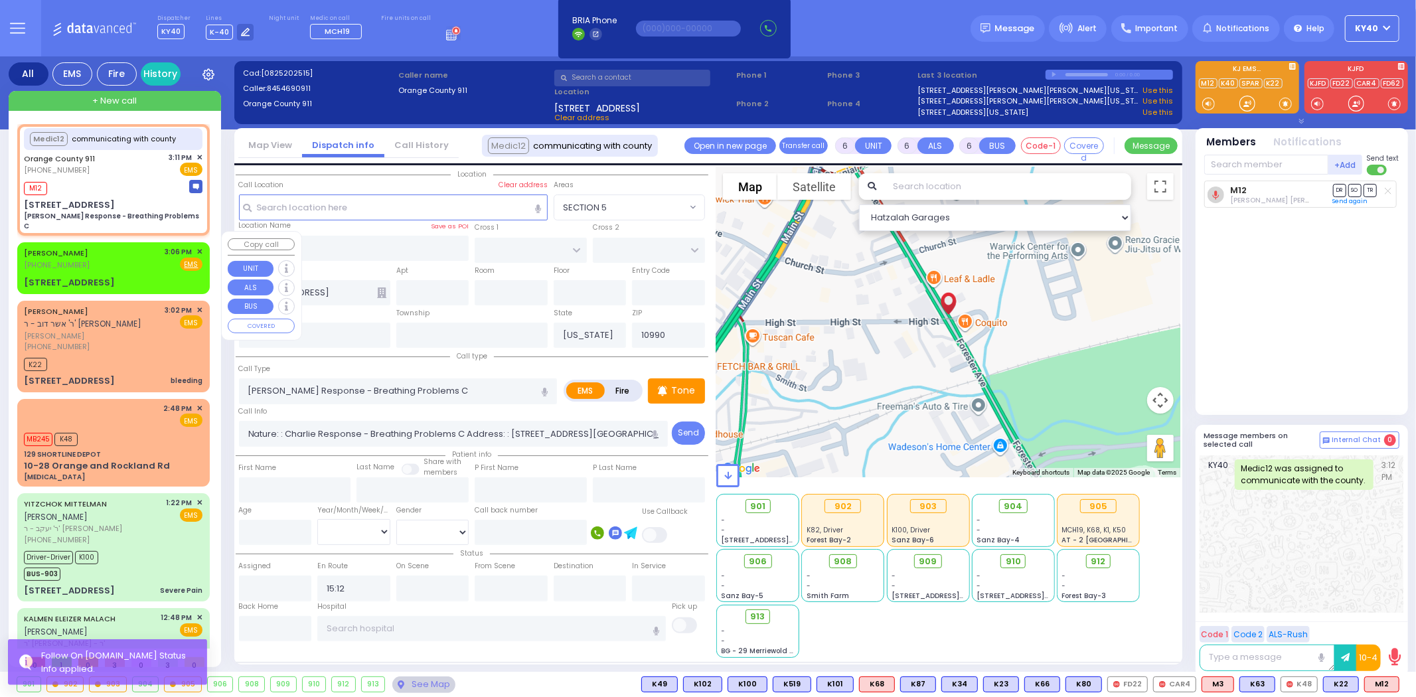
click at [121, 246] on div "AVRUM FULOP (845) 806-1273 3:06 PM ✕ Fire EMS" at bounding box center [113, 258] width 179 height 25
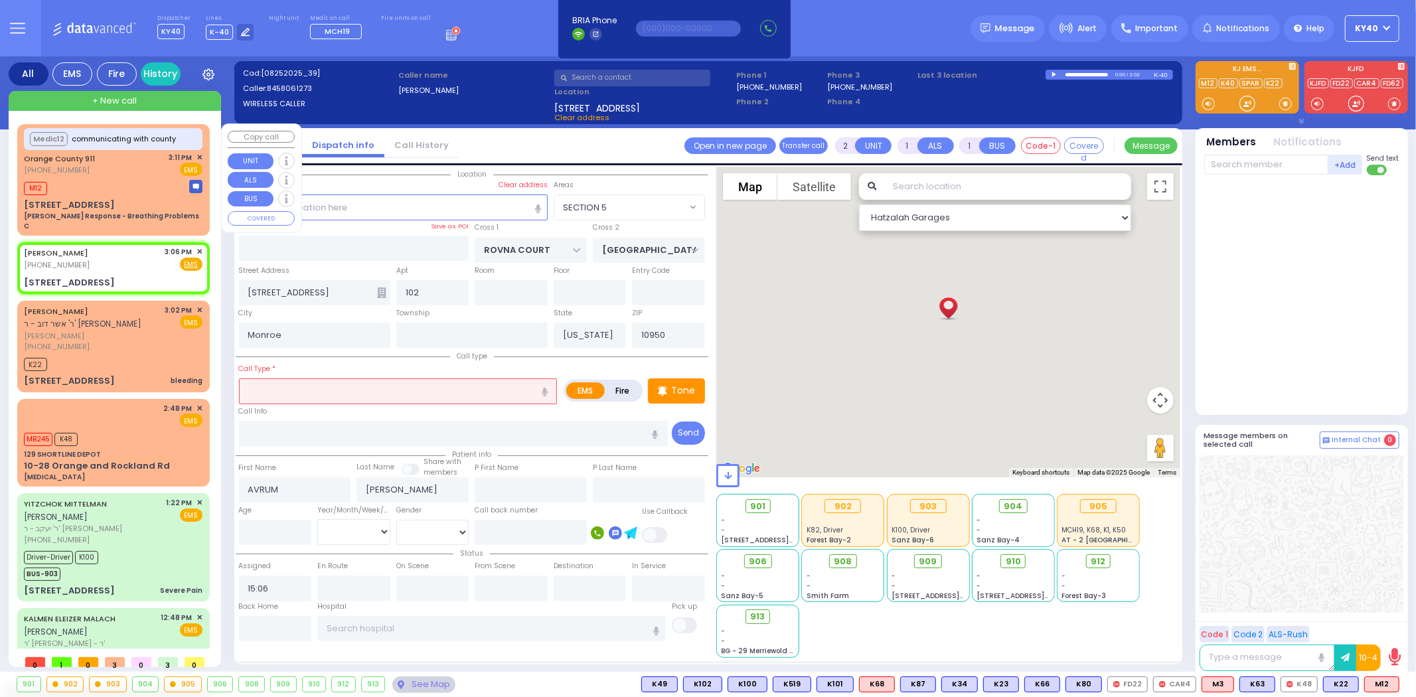
click at [135, 186] on div "M12" at bounding box center [113, 187] width 179 height 17
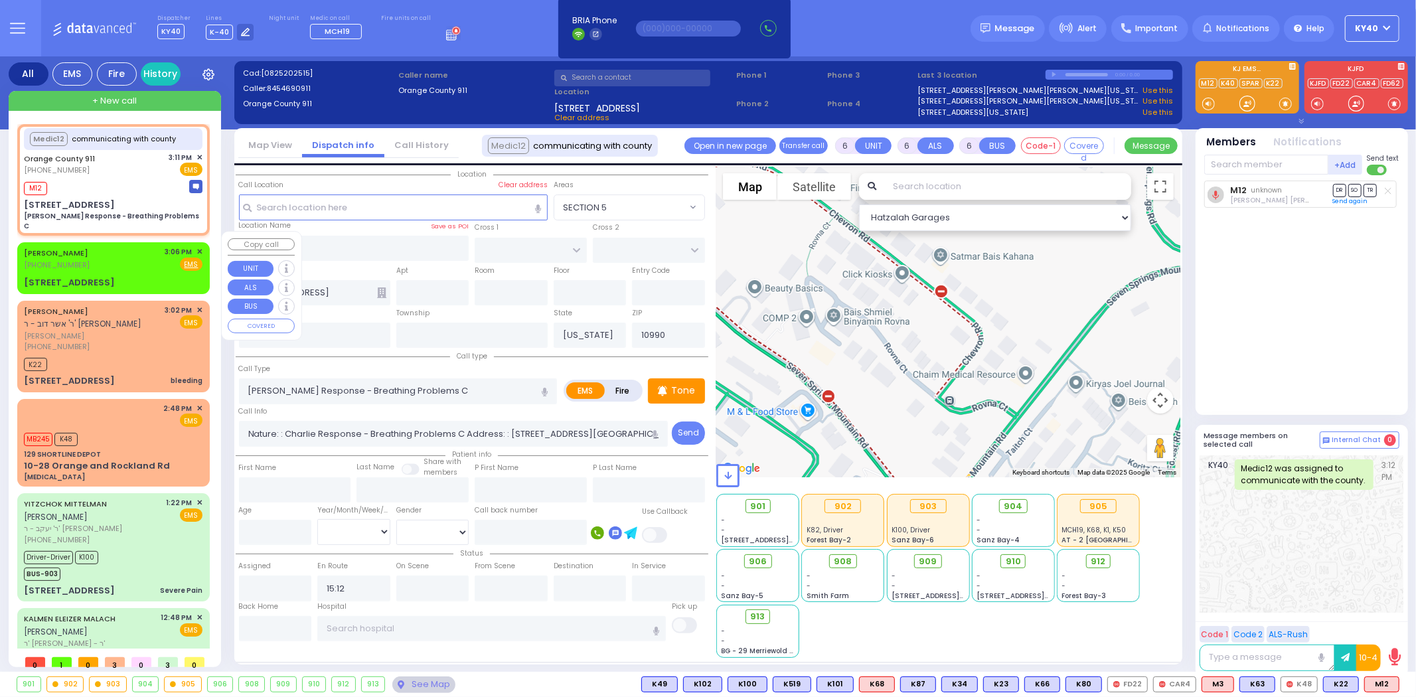
click at [113, 254] on div "AVRUM FULOP (845) 806-1273 3:06 PM ✕ Fire EMS" at bounding box center [113, 258] width 179 height 25
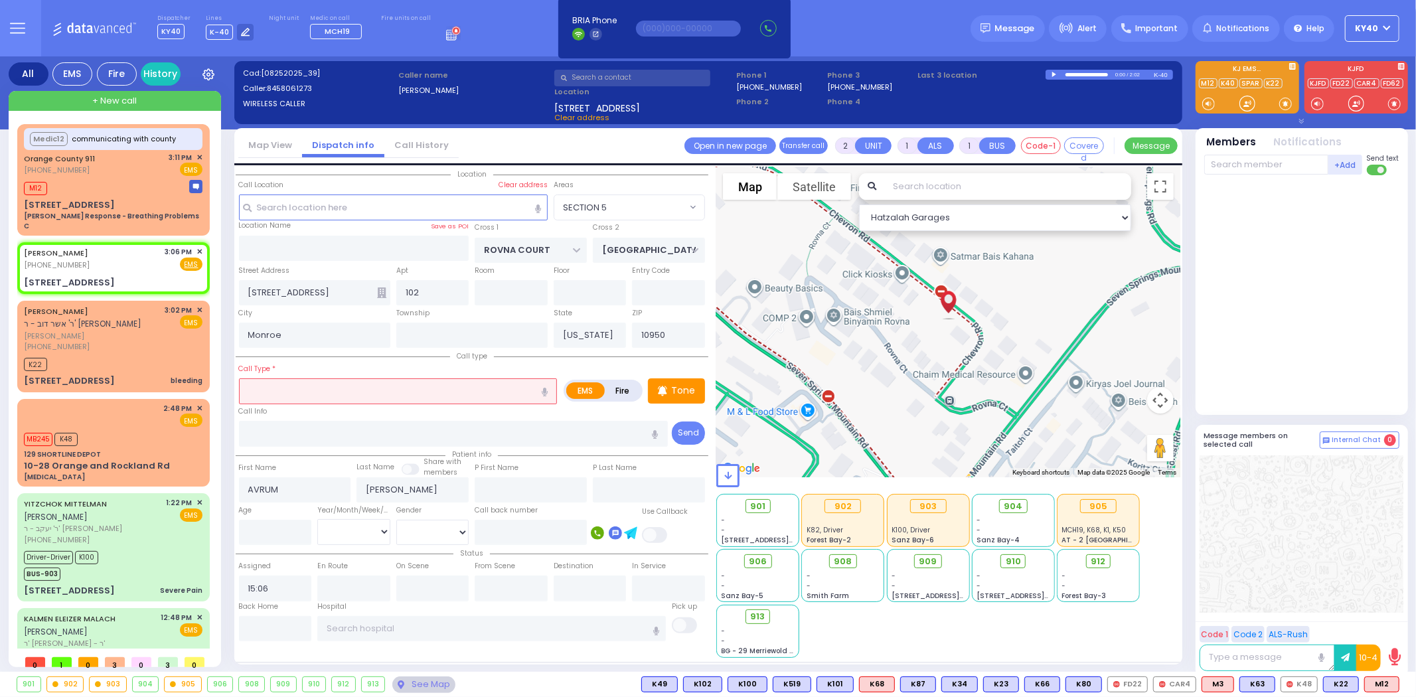
click at [423, 378] on input "text" at bounding box center [398, 390] width 319 height 25
click at [114, 171] on div "Orange County 911 (845) 469-0911 3:11 PM ✕ EMS" at bounding box center [113, 164] width 179 height 25
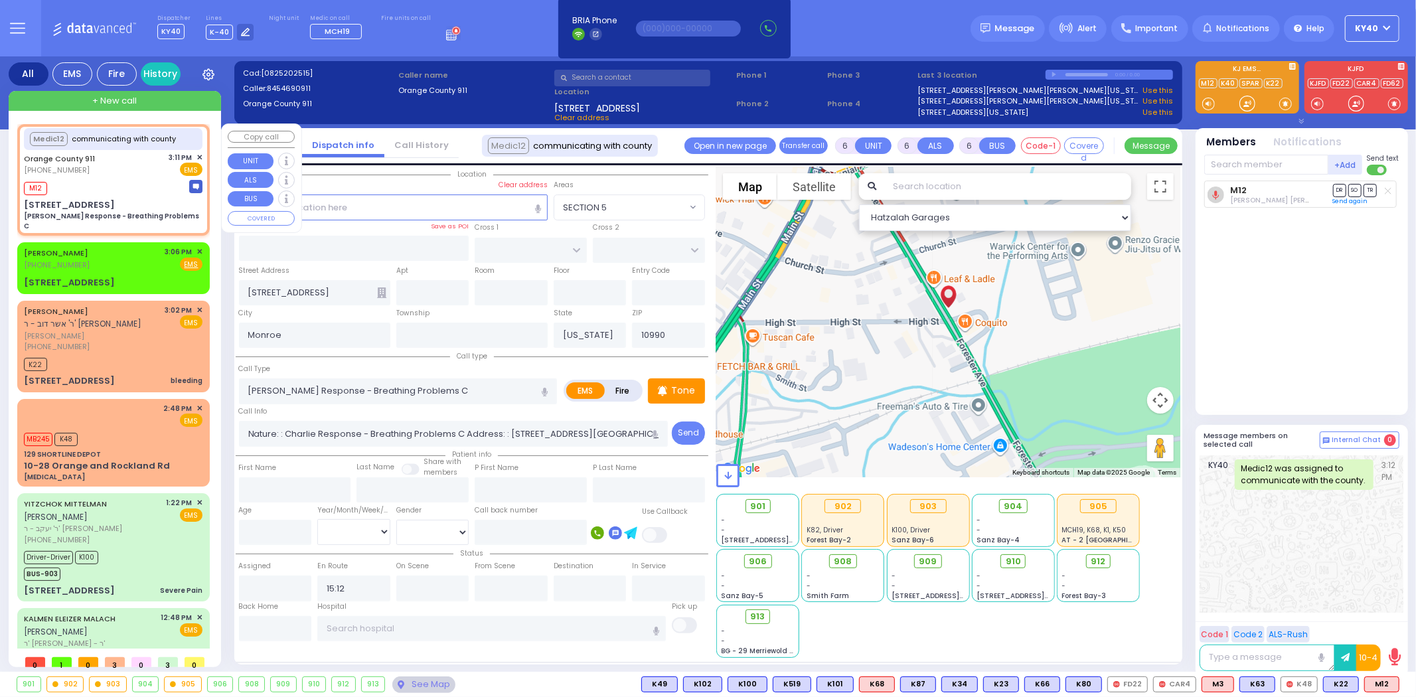
click at [142, 186] on div "M12" at bounding box center [113, 187] width 179 height 17
click at [196, 246] on span "✕" at bounding box center [199, 251] width 6 height 11
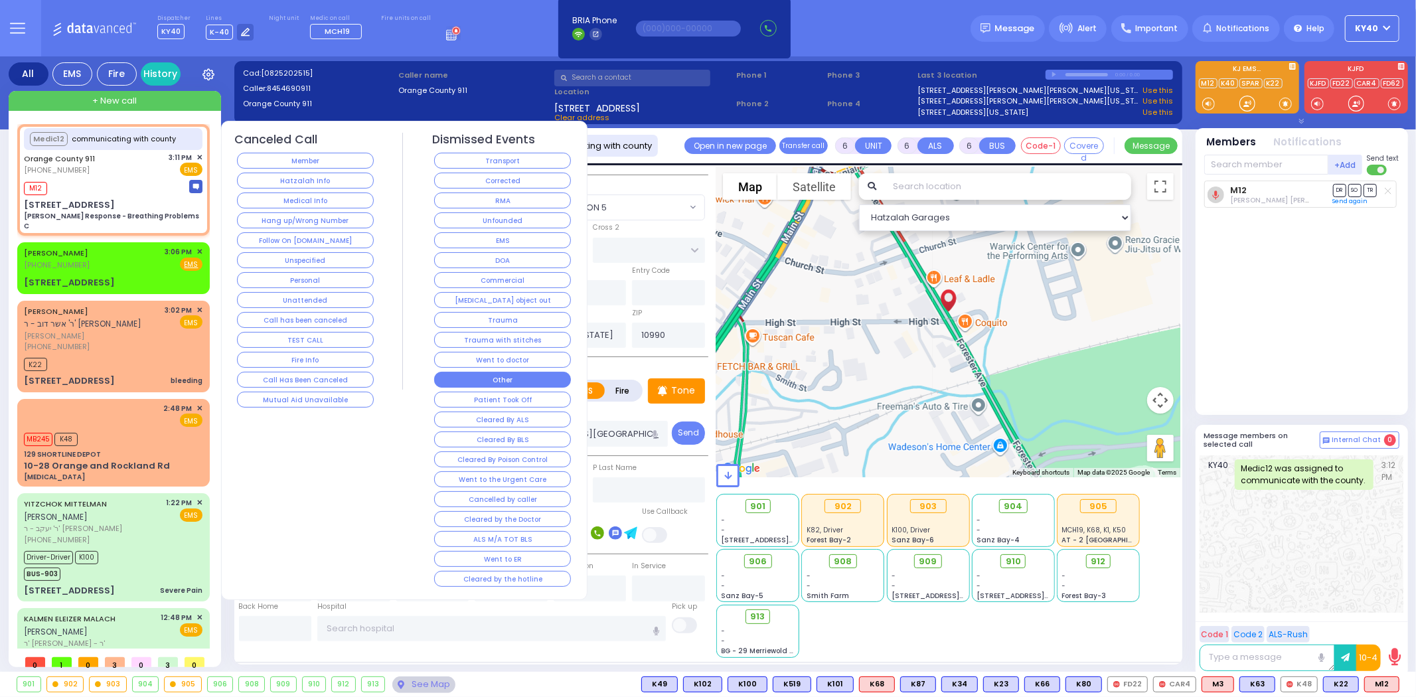
click at [494, 380] on button "Other" at bounding box center [502, 380] width 137 height 16
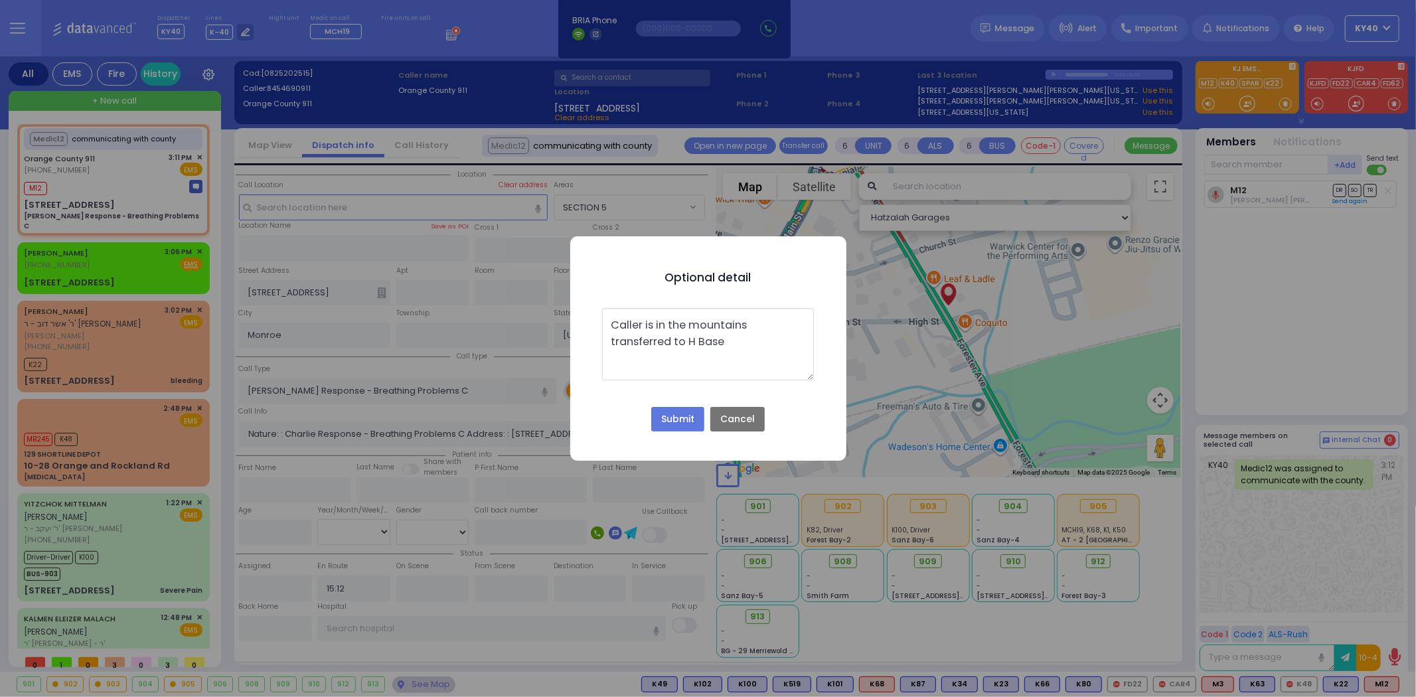
click at [682, 415] on button "Submit" at bounding box center [677, 419] width 53 height 25
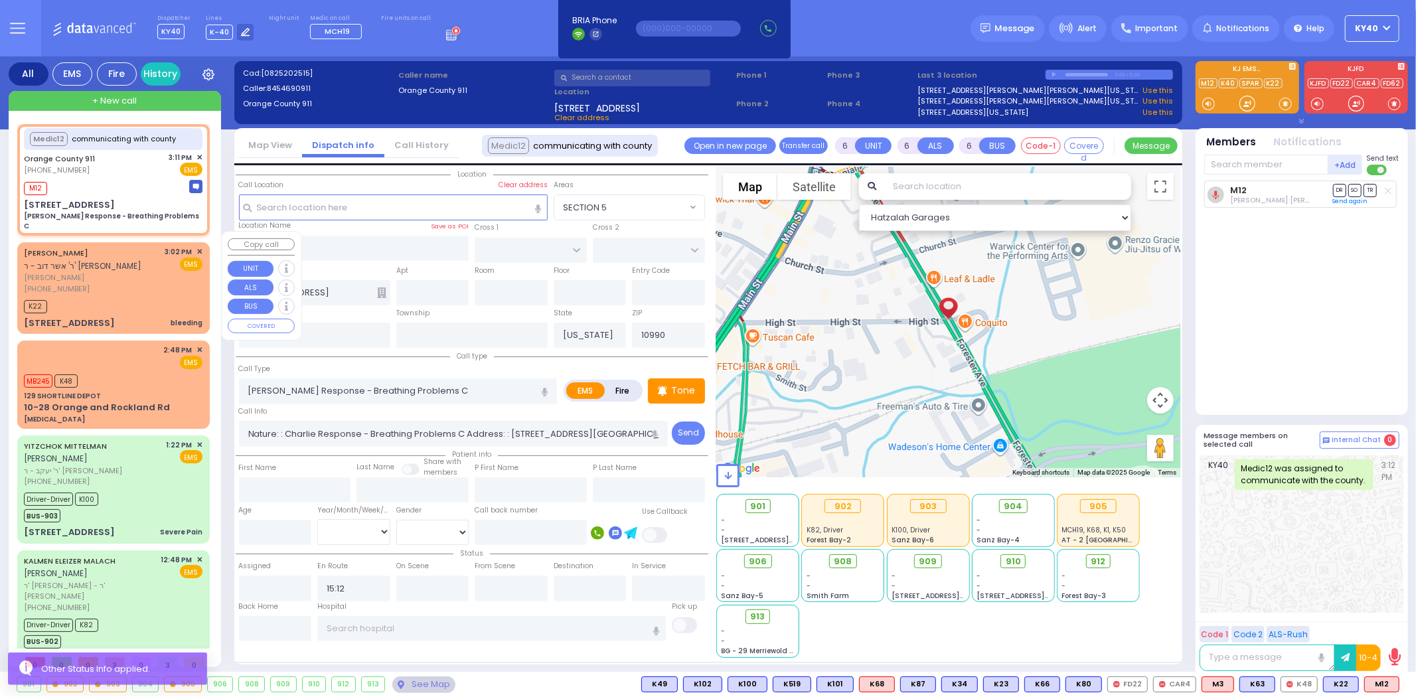
click at [110, 283] on div "(845) 421-5121" at bounding box center [92, 288] width 137 height 11
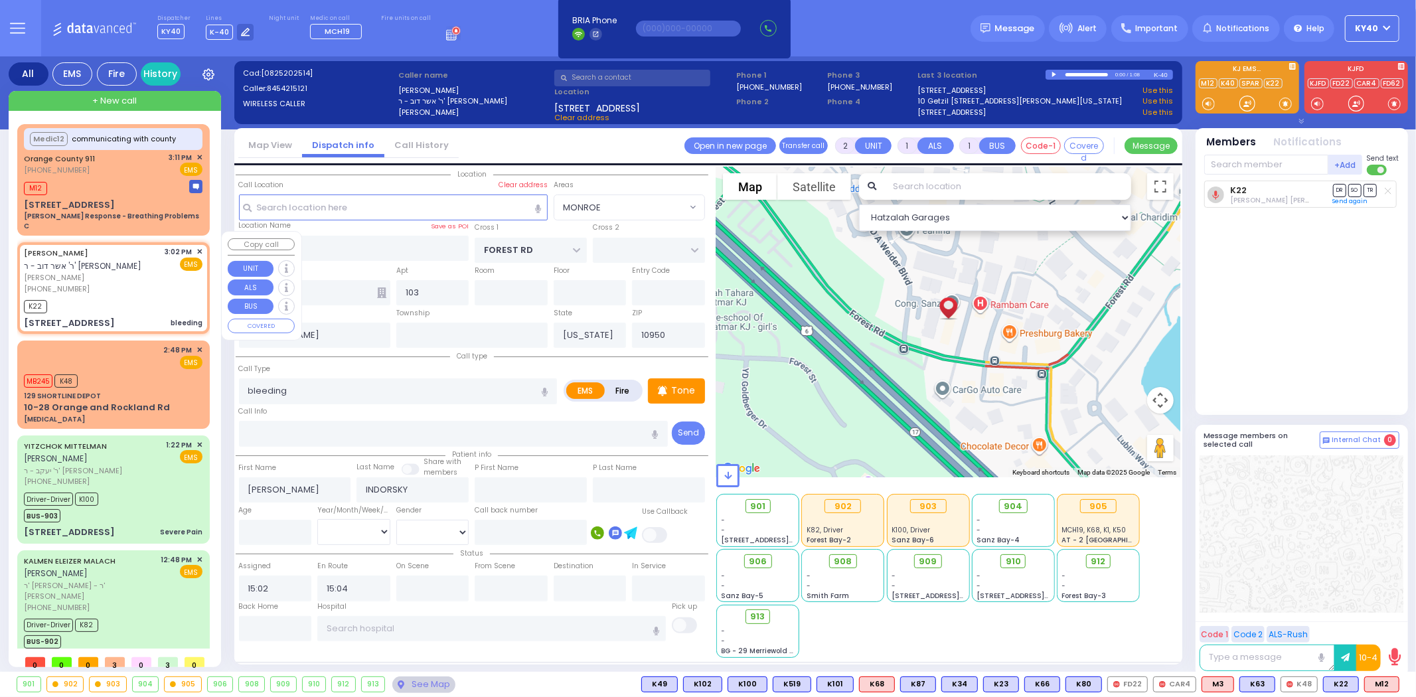
click at [197, 246] on span "✕" at bounding box center [199, 251] width 6 height 11
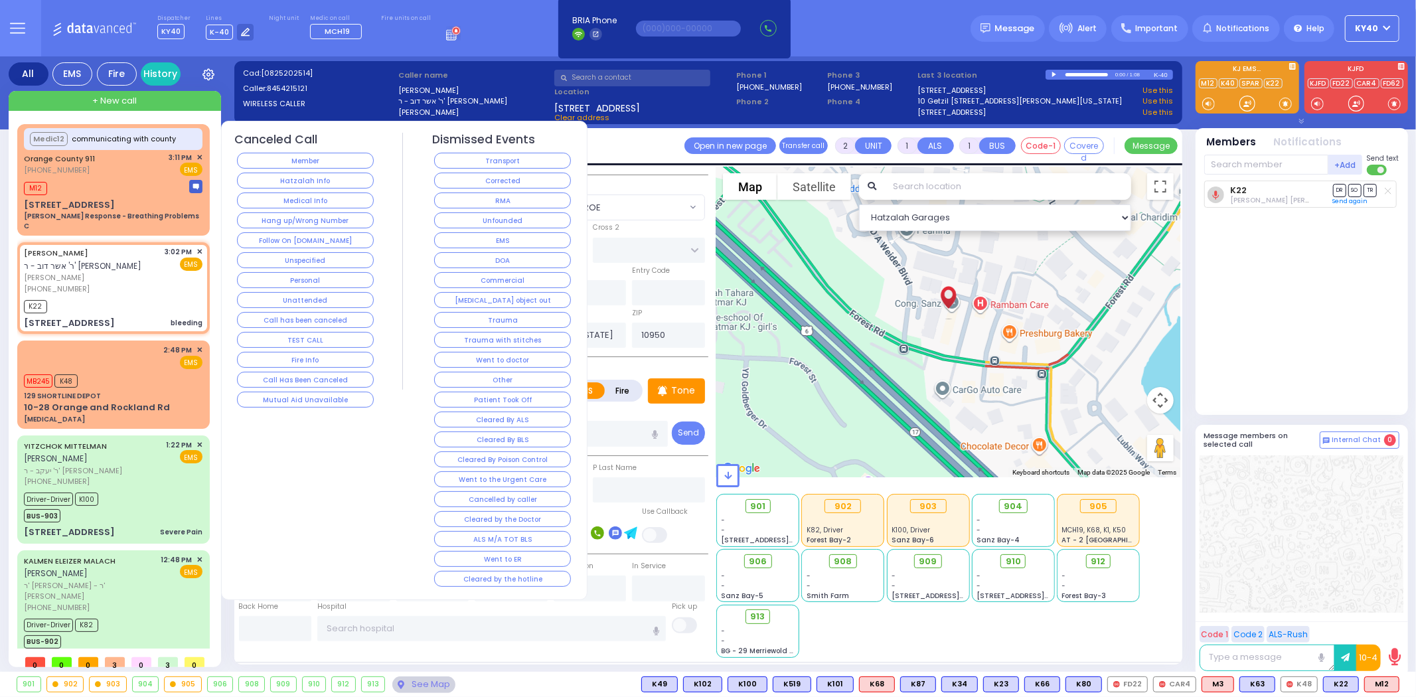
click at [518, 576] on button "Cleared by the hotline" at bounding box center [502, 579] width 137 height 16
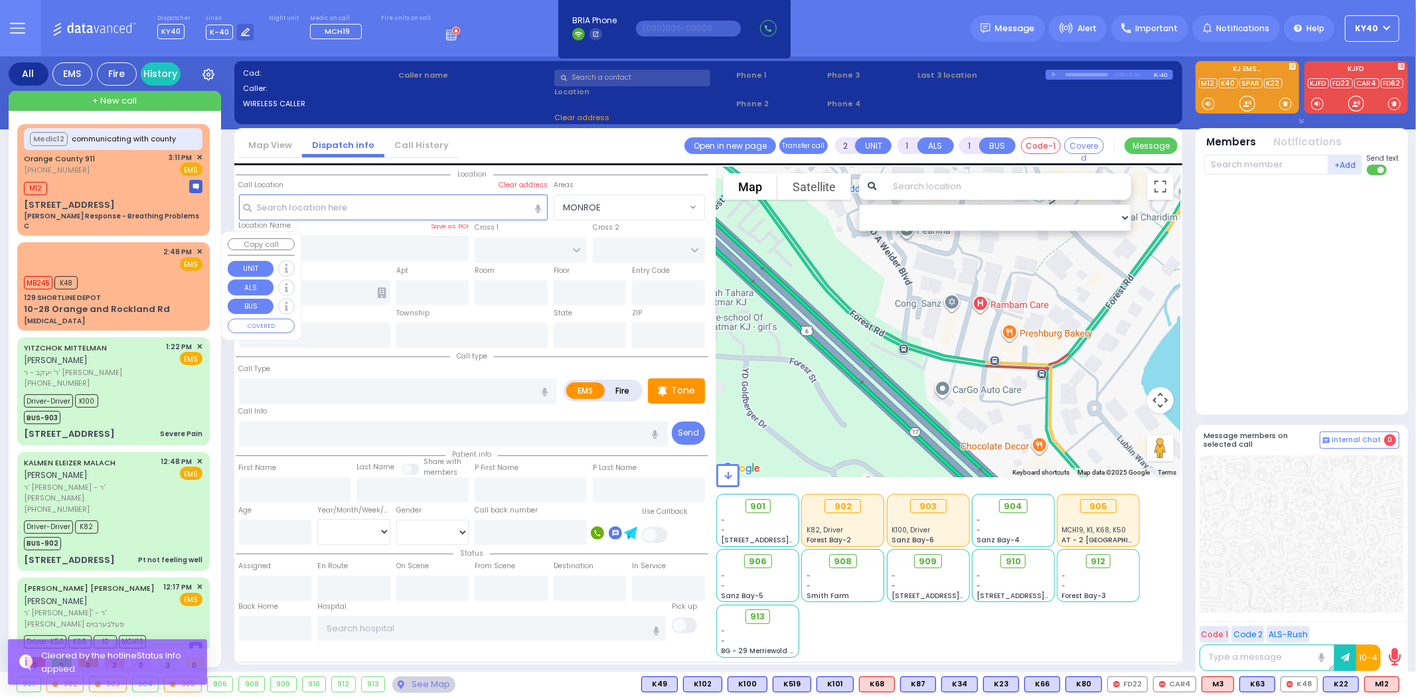
click at [115, 246] on div "2:48 PM ✕ EMS" at bounding box center [113, 258] width 179 height 25
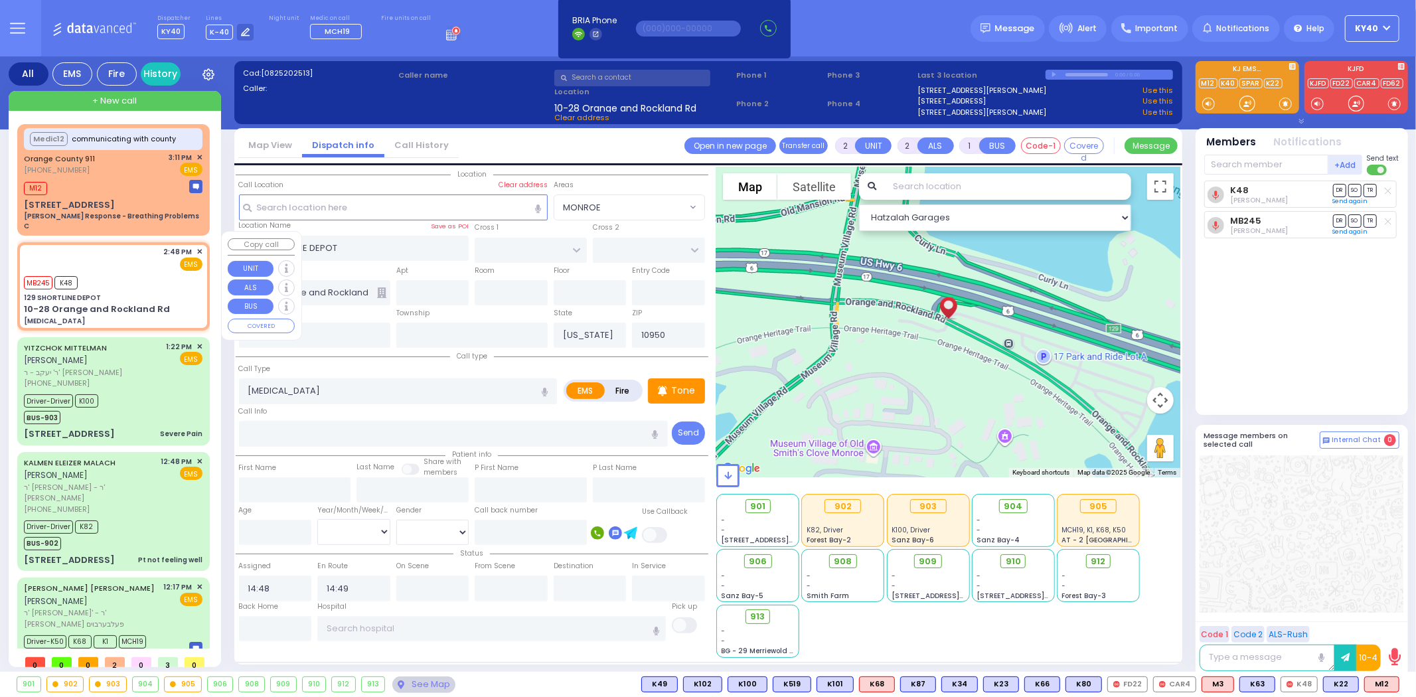
click at [153, 254] on div "2:48 PM ✕ EMS" at bounding box center [113, 258] width 179 height 25
click at [114, 190] on div "M12" at bounding box center [113, 187] width 179 height 17
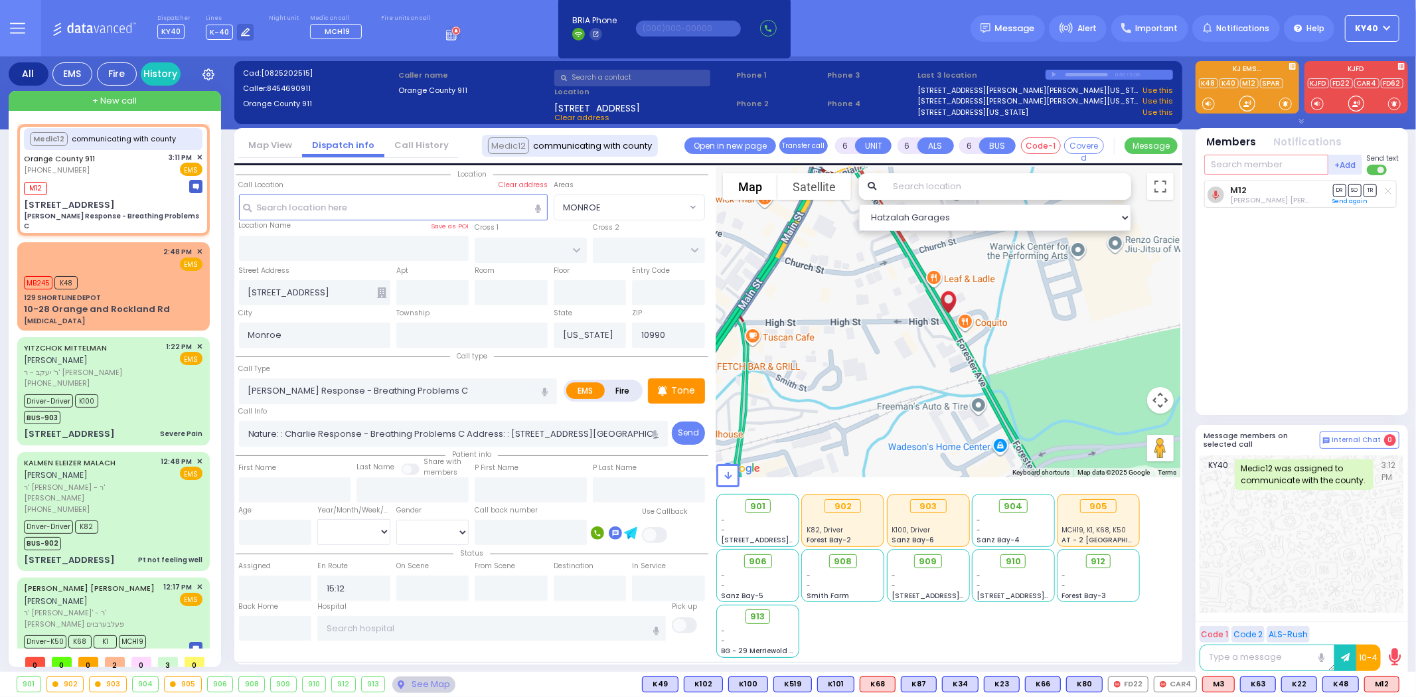
click at [1248, 162] on input "text" at bounding box center [1266, 165] width 124 height 20
click at [1242, 190] on div "KY341" at bounding box center [1248, 191] width 66 height 13
click at [114, 181] on div "M12 K341" at bounding box center [113, 187] width 179 height 17
drag, startPoint x: 114, startPoint y: 262, endPoint x: 129, endPoint y: 265, distance: 15.0
click at [115, 273] on div "MB245 K48" at bounding box center [113, 281] width 179 height 17
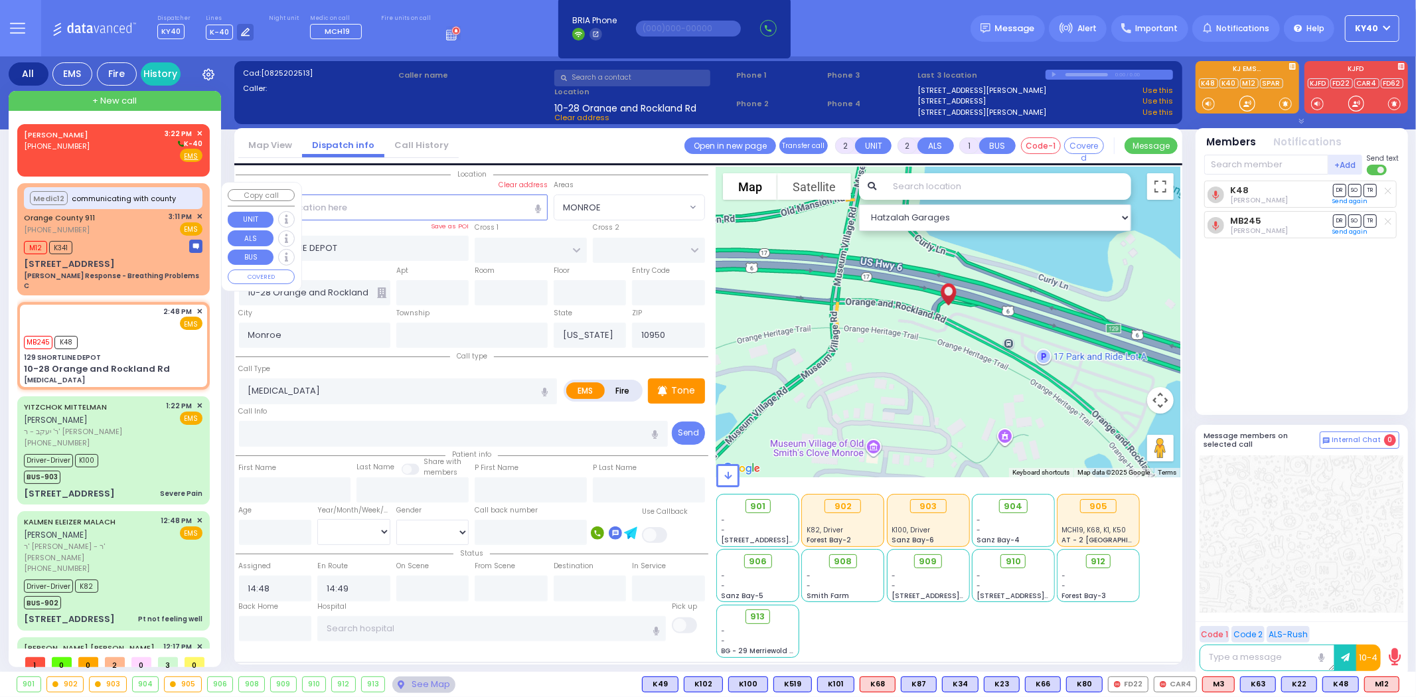
click at [140, 243] on div "M12 K341" at bounding box center [113, 246] width 179 height 17
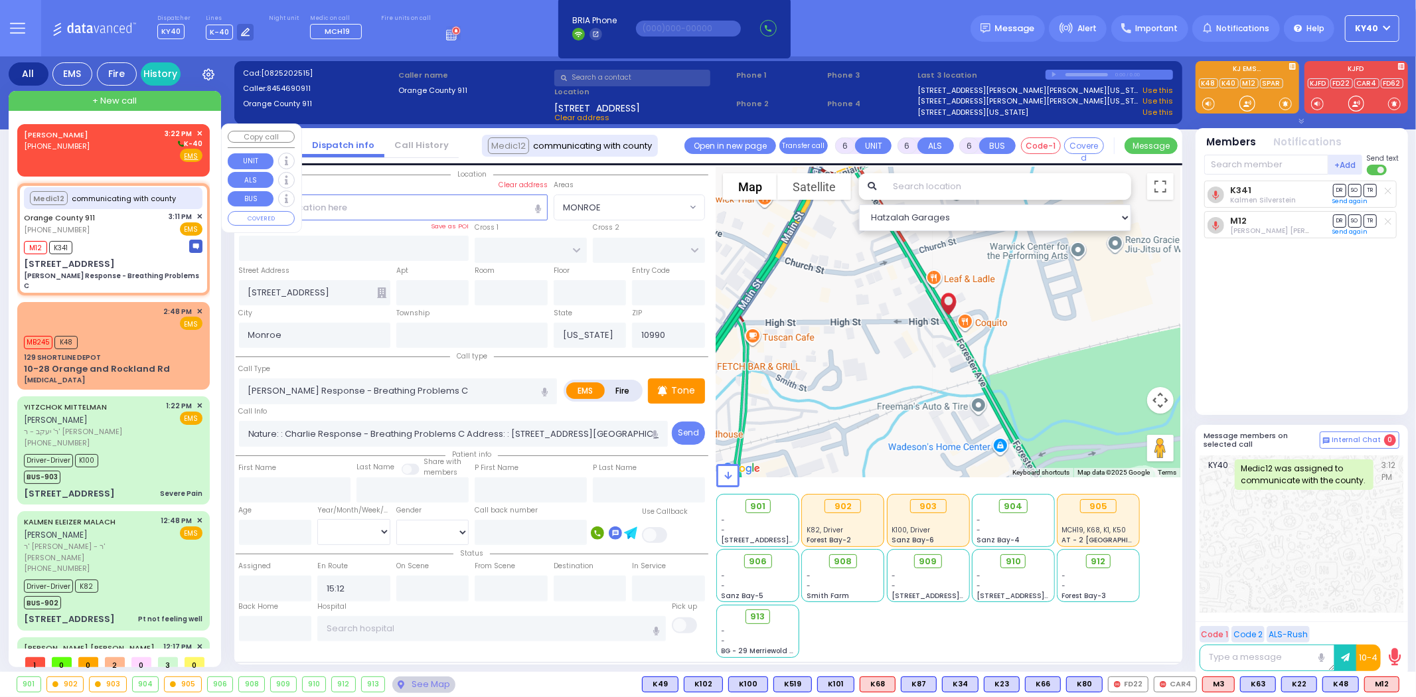
click at [104, 145] on div "RYAN BOLNICK (973) 934-2709 3:22 PM ✕ K-40" at bounding box center [113, 145] width 179 height 35
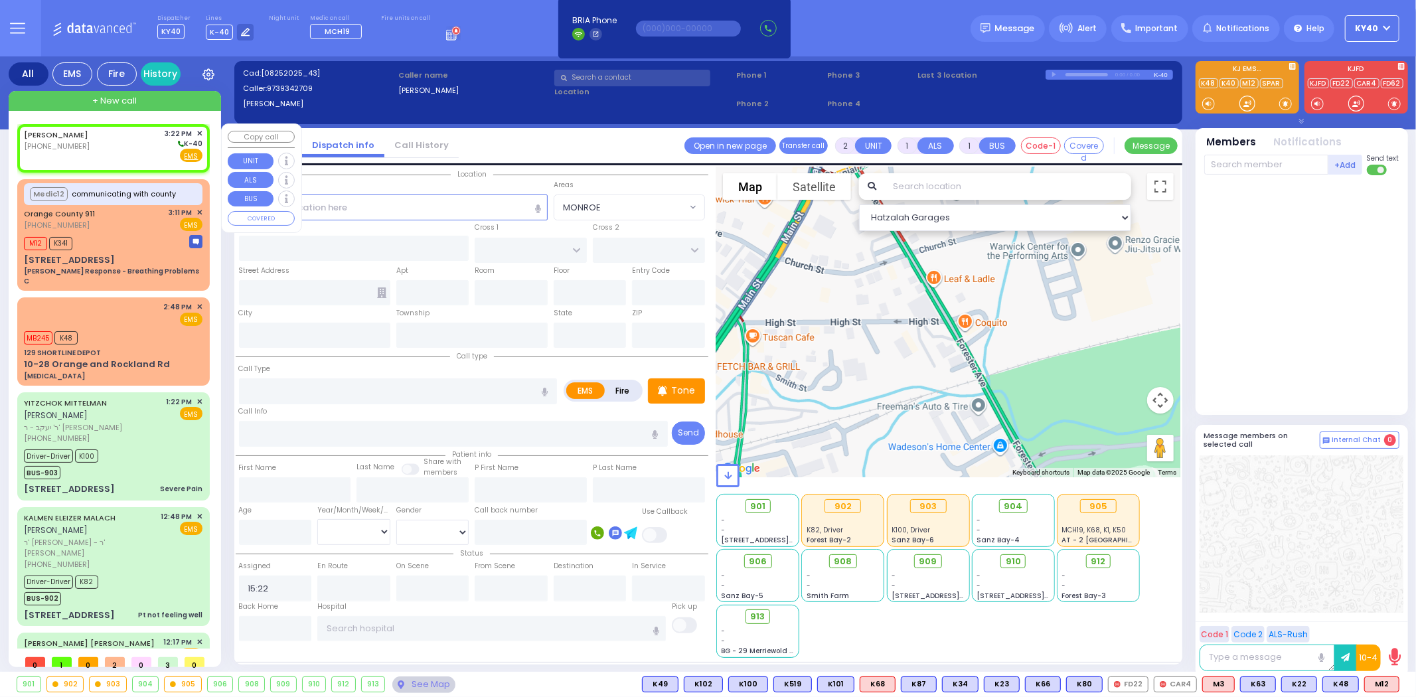
click at [116, 137] on div "RYAN BOLNICK (973) 934-2709 3:22 PM ✕ K-40" at bounding box center [113, 145] width 179 height 35
click at [115, 137] on div "RYAN BOLNICK (973) 934-2709 3:22 PM ✕ K-40" at bounding box center [113, 145] width 179 height 35
click at [196, 131] on span "✕" at bounding box center [199, 133] width 6 height 11
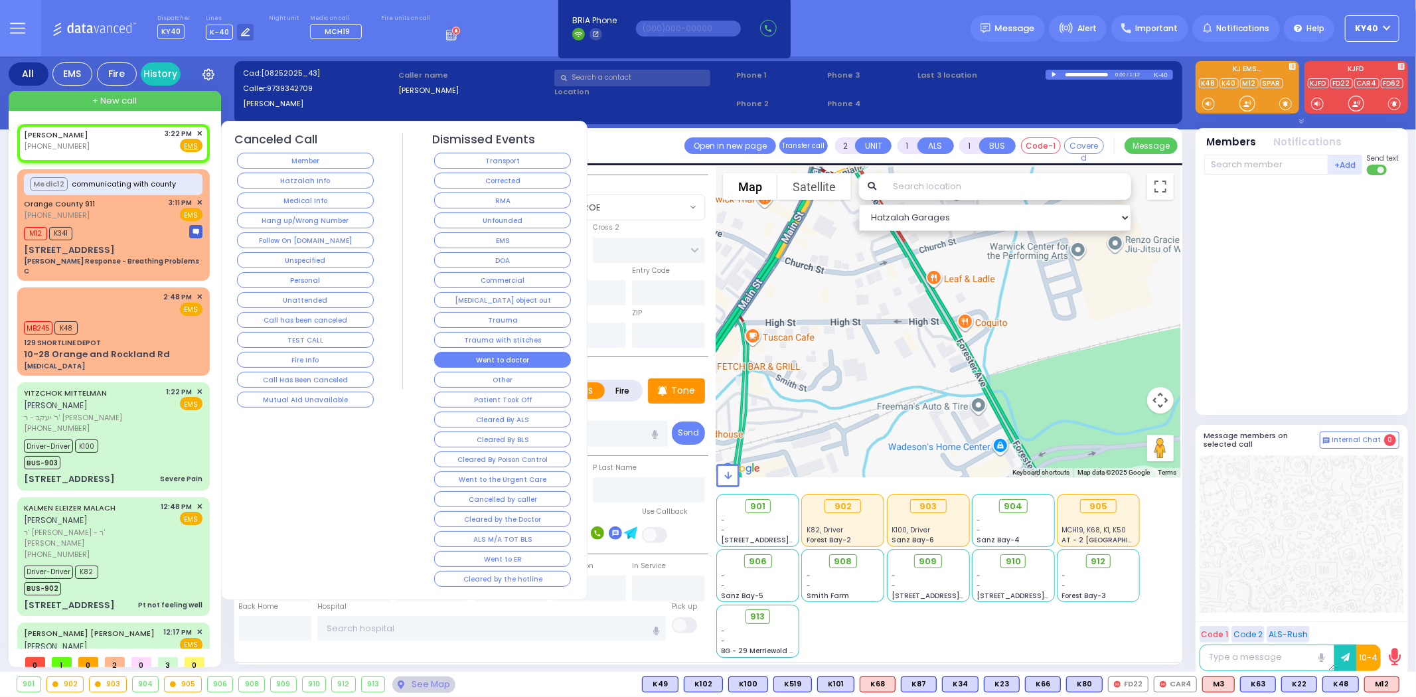
click at [490, 368] on div "Dismissed Events Transport Corrected RMA Unfounded EMS DOA Commercial Choking o…" at bounding box center [502, 361] width 141 height 457
click at [490, 374] on button "Other" at bounding box center [502, 380] width 137 height 16
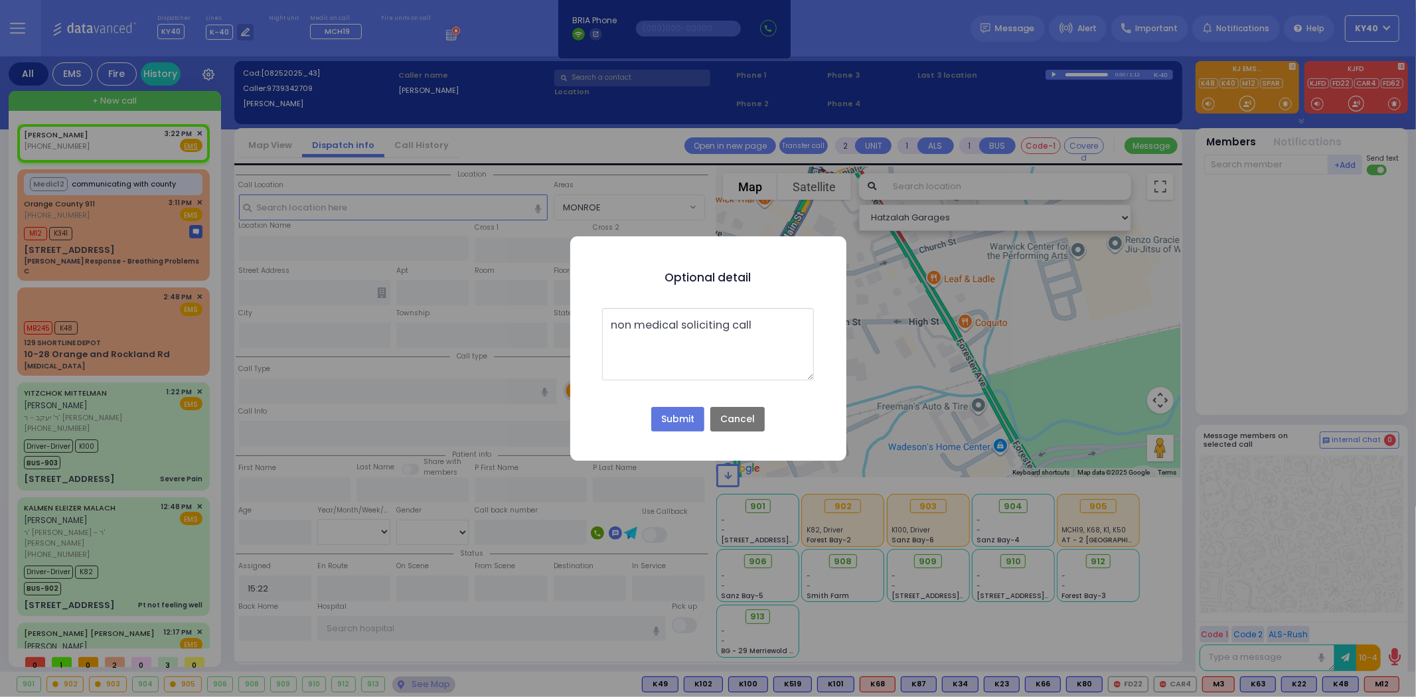
click at [681, 412] on button "Submit" at bounding box center [677, 419] width 53 height 25
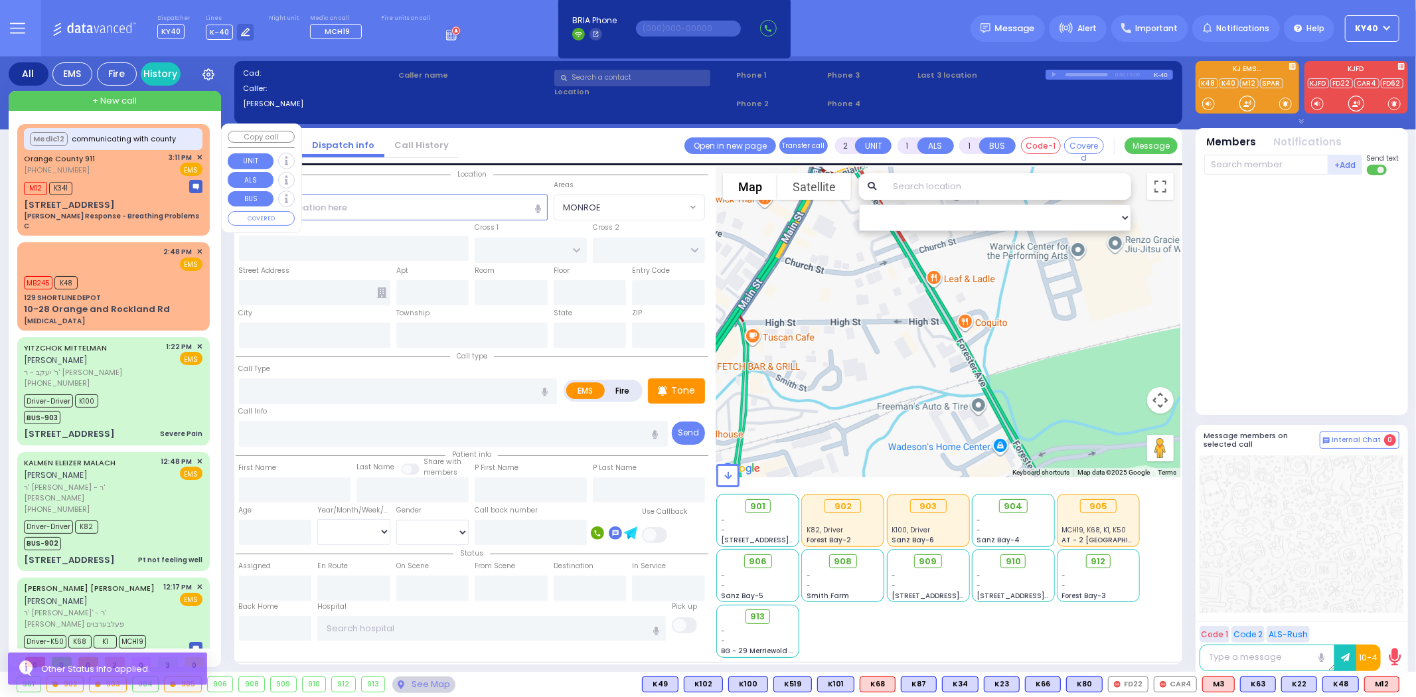
click at [119, 183] on div "M12 K341" at bounding box center [113, 187] width 179 height 17
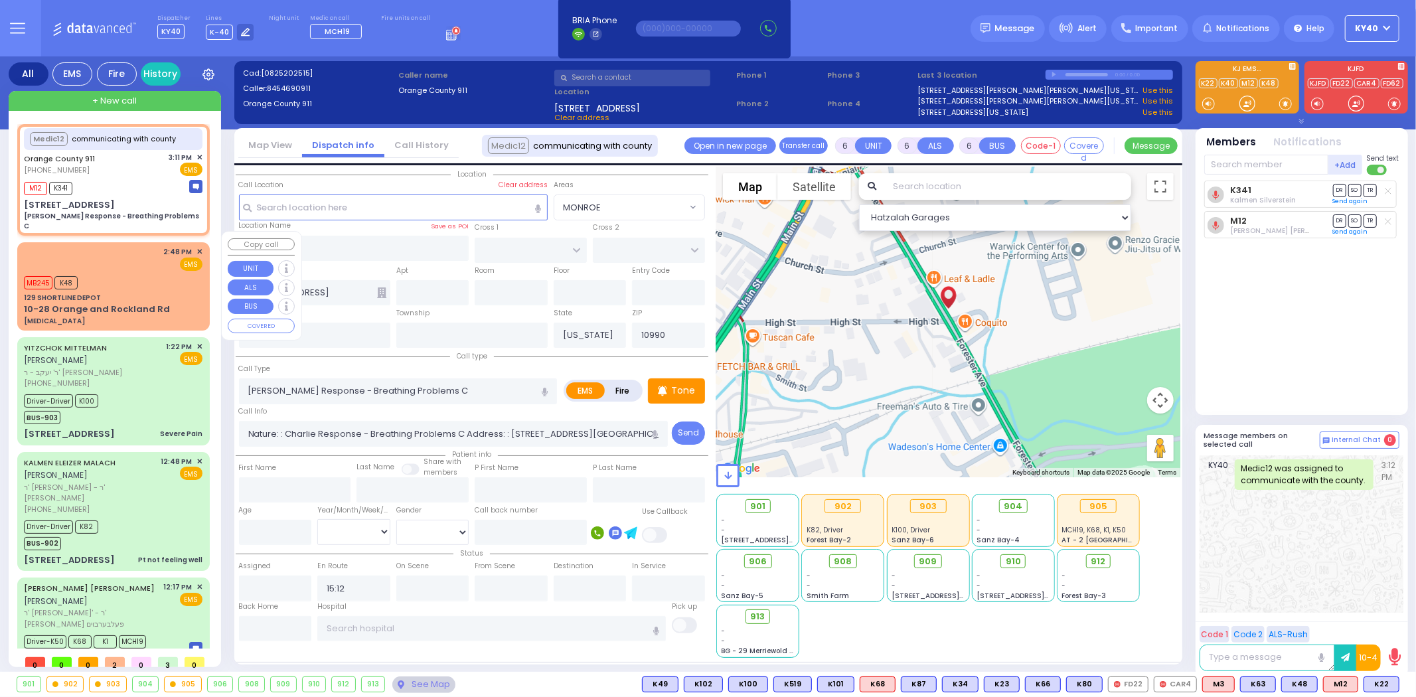
click at [149, 273] on div "MB245 K48" at bounding box center [113, 281] width 179 height 17
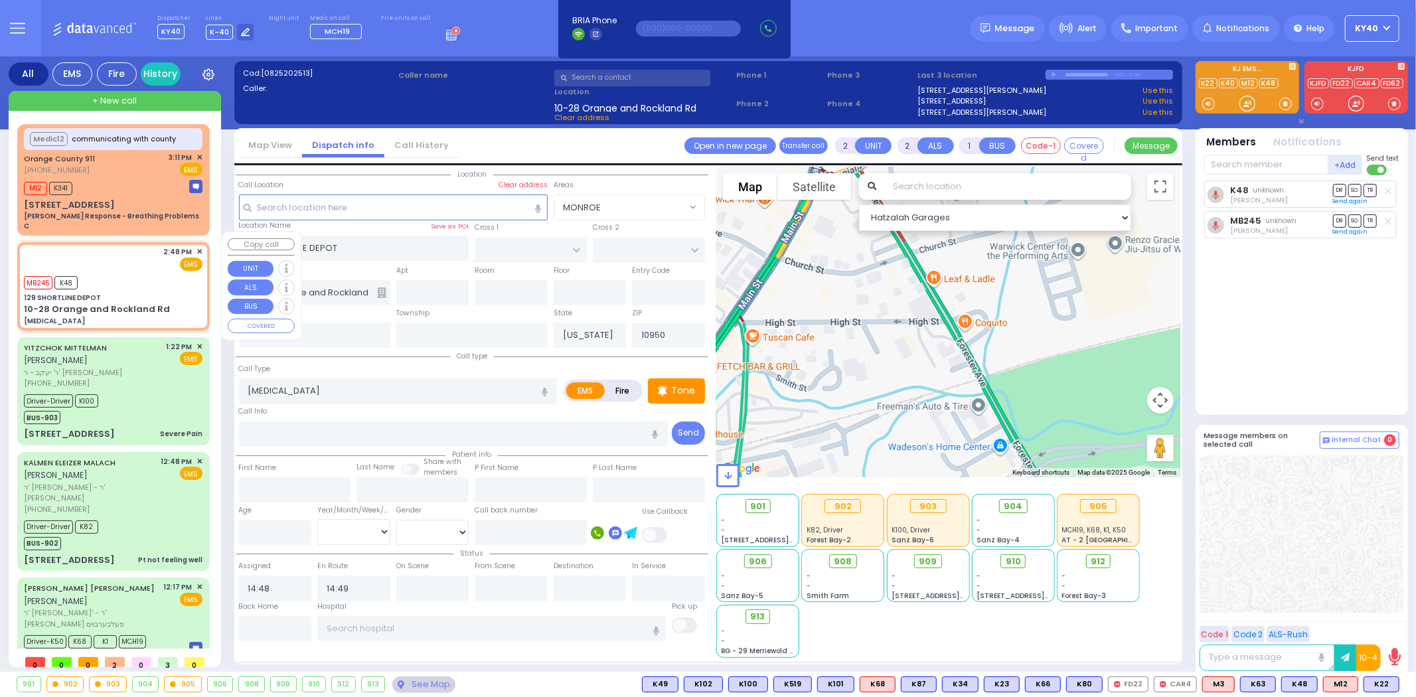
click at [147, 273] on div "MB245 K48" at bounding box center [113, 281] width 179 height 17
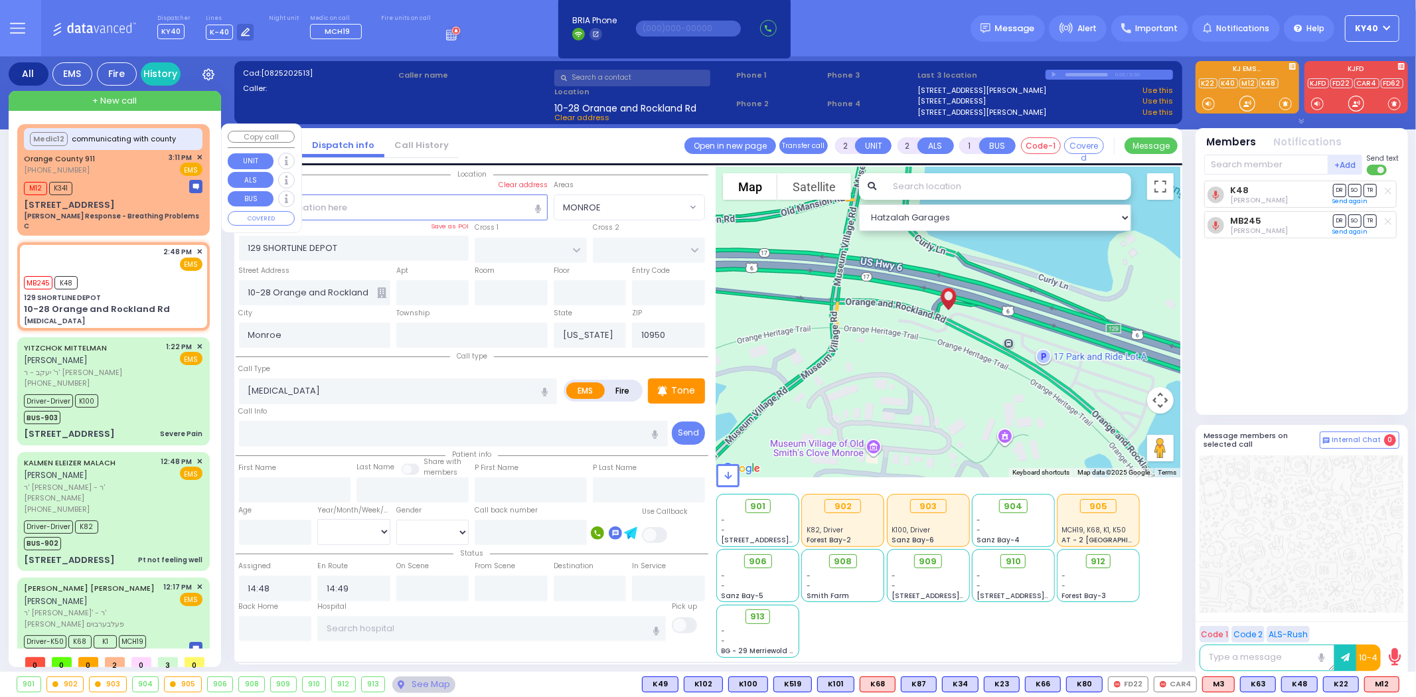
click at [197, 156] on span "✕" at bounding box center [199, 157] width 6 height 11
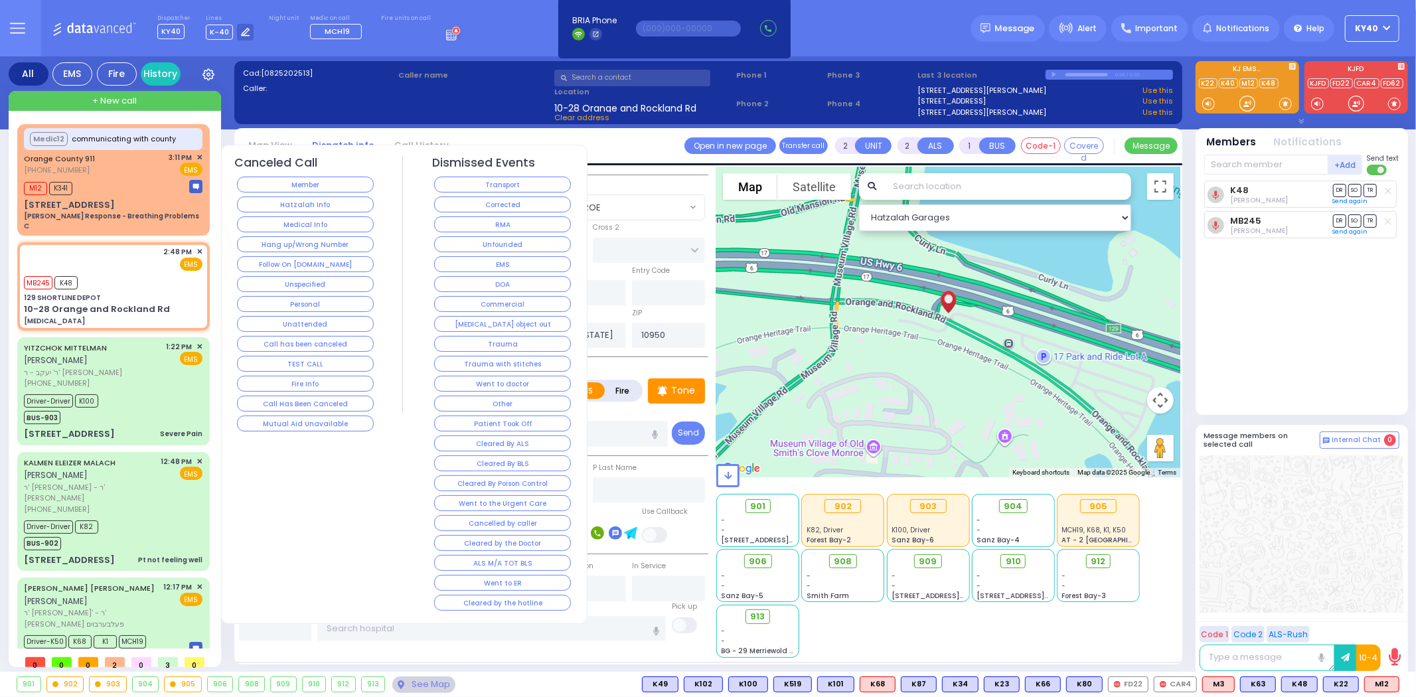
click at [350, 343] on button "Call has been canceled" at bounding box center [305, 344] width 137 height 16
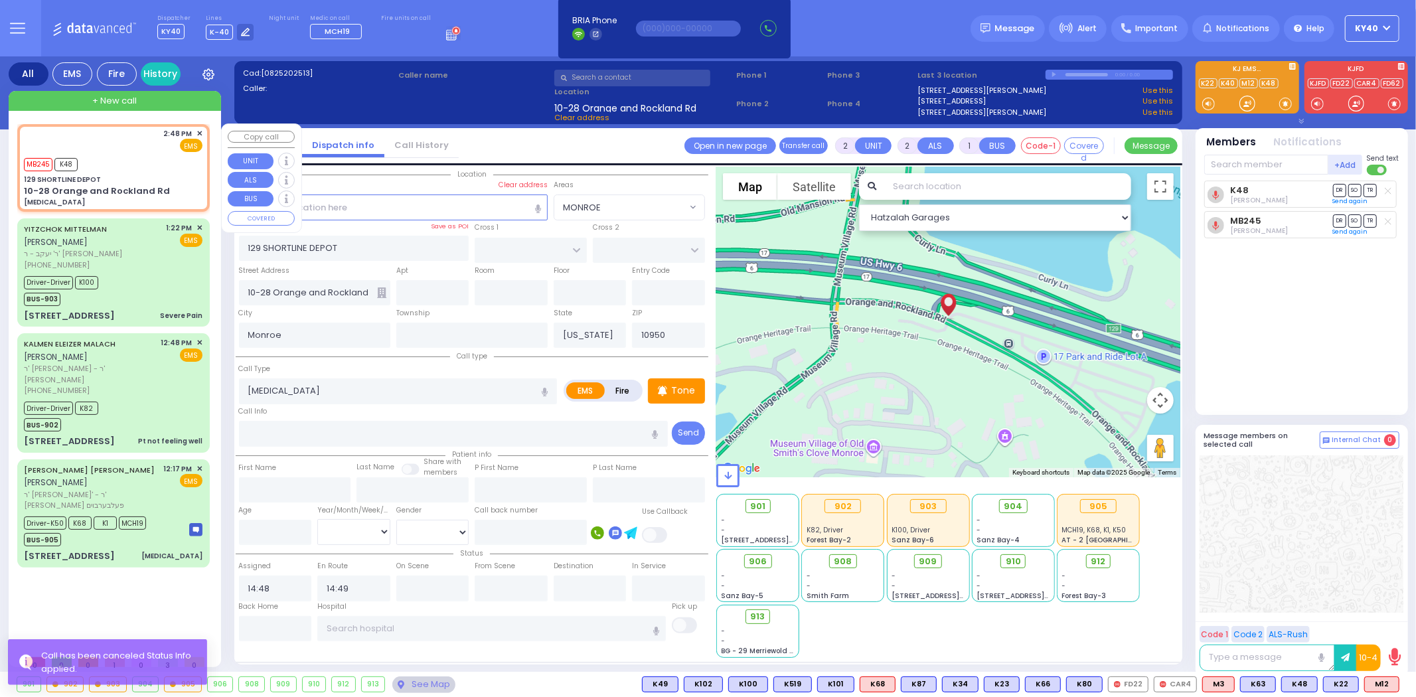
click at [134, 166] on div "MB245 K48" at bounding box center [113, 163] width 179 height 17
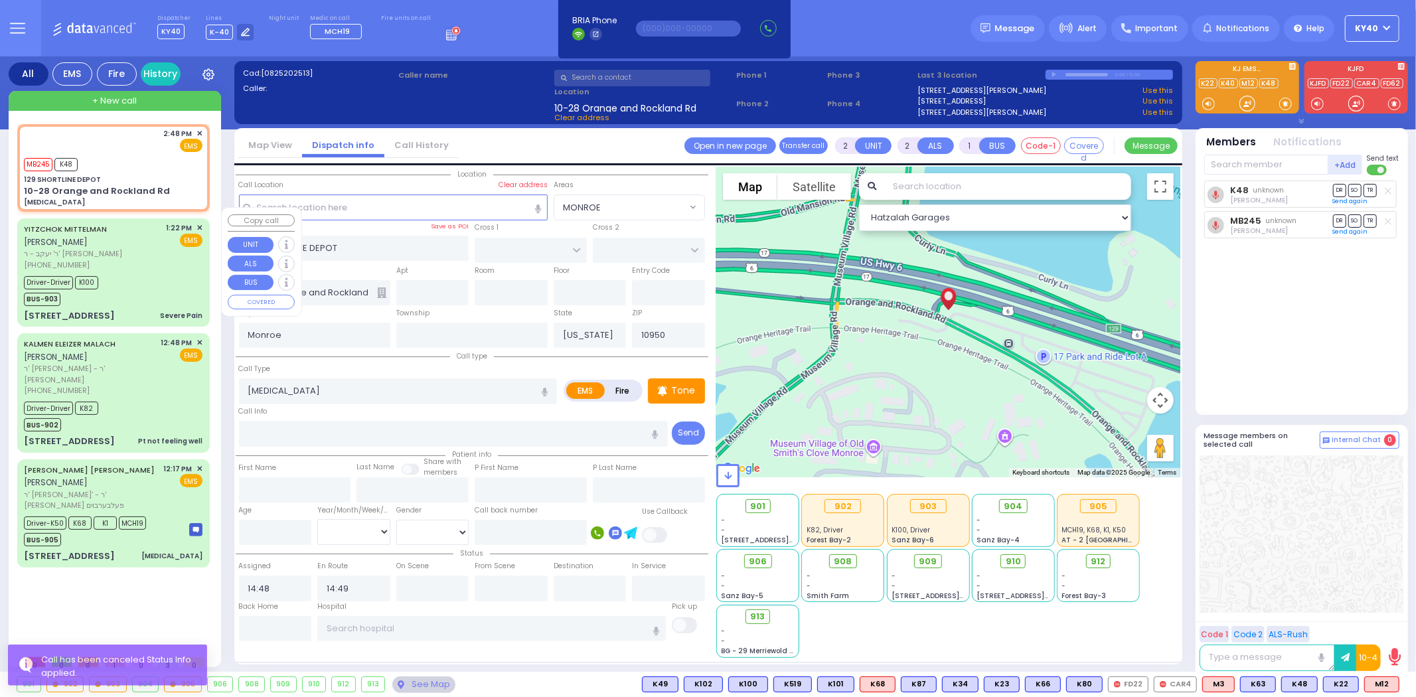
click at [147, 259] on div "[PHONE_NUMBER]" at bounding box center [93, 264] width 138 height 11
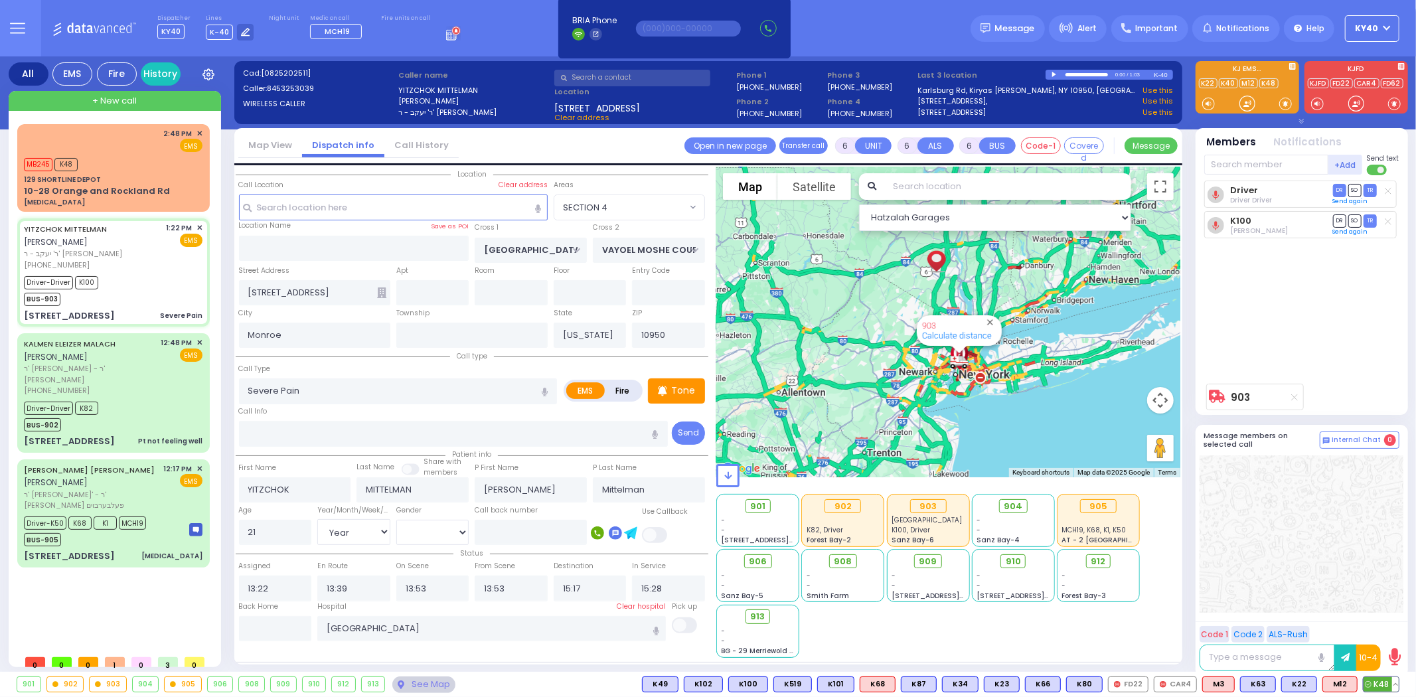
click at [1392, 686] on button at bounding box center [1395, 684] width 7 height 15
click at [1384, 625] on icon at bounding box center [1385, 626] width 14 height 14
click at [129, 146] on div "2:48 PM ✕ EMS" at bounding box center [113, 140] width 179 height 25
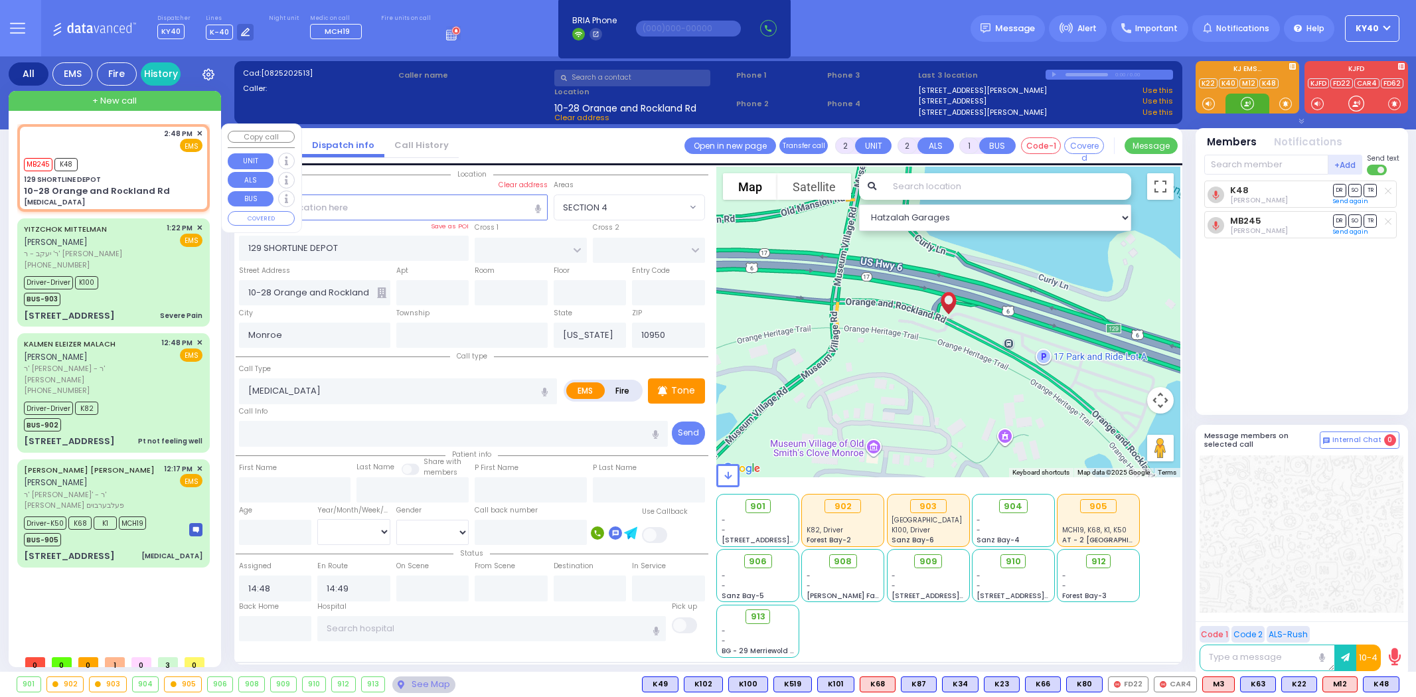
select select
click at [842, 562] on span "908" at bounding box center [848, 561] width 18 height 13
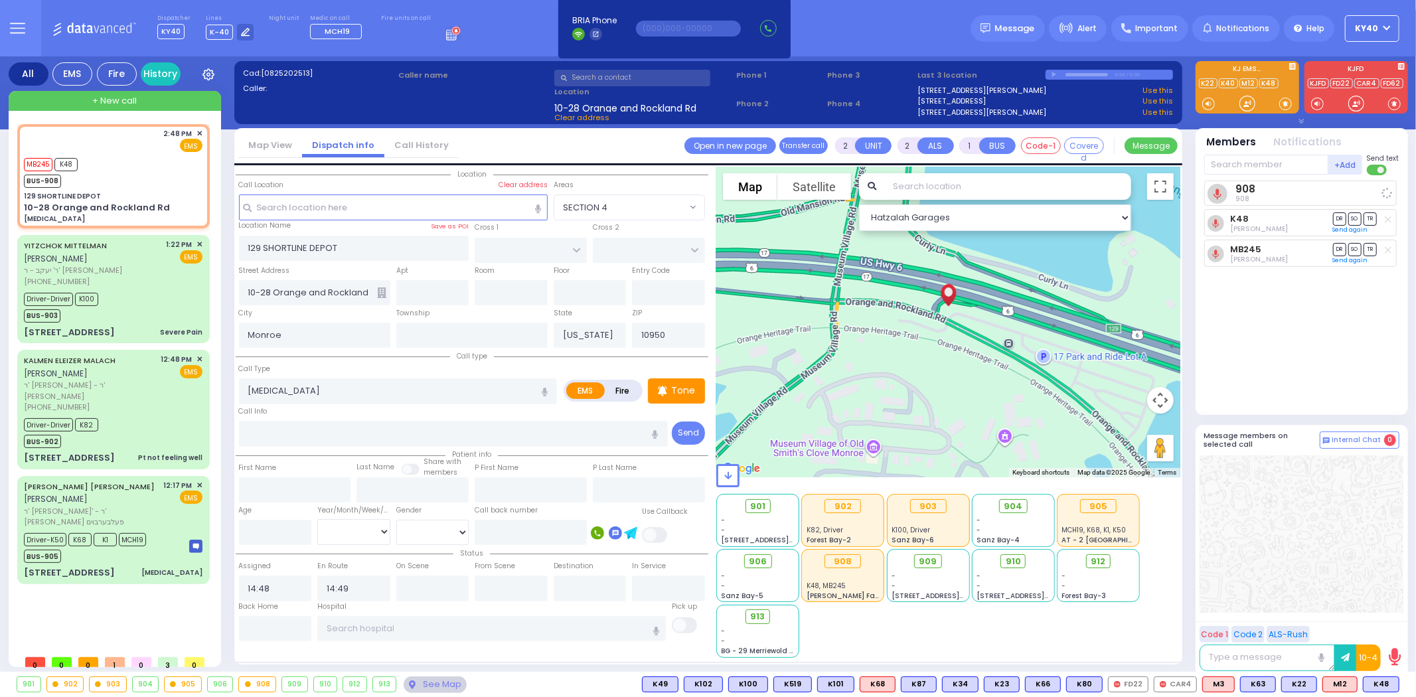
select select
radio input "true"
select select
select select "Hatzalah Garages"
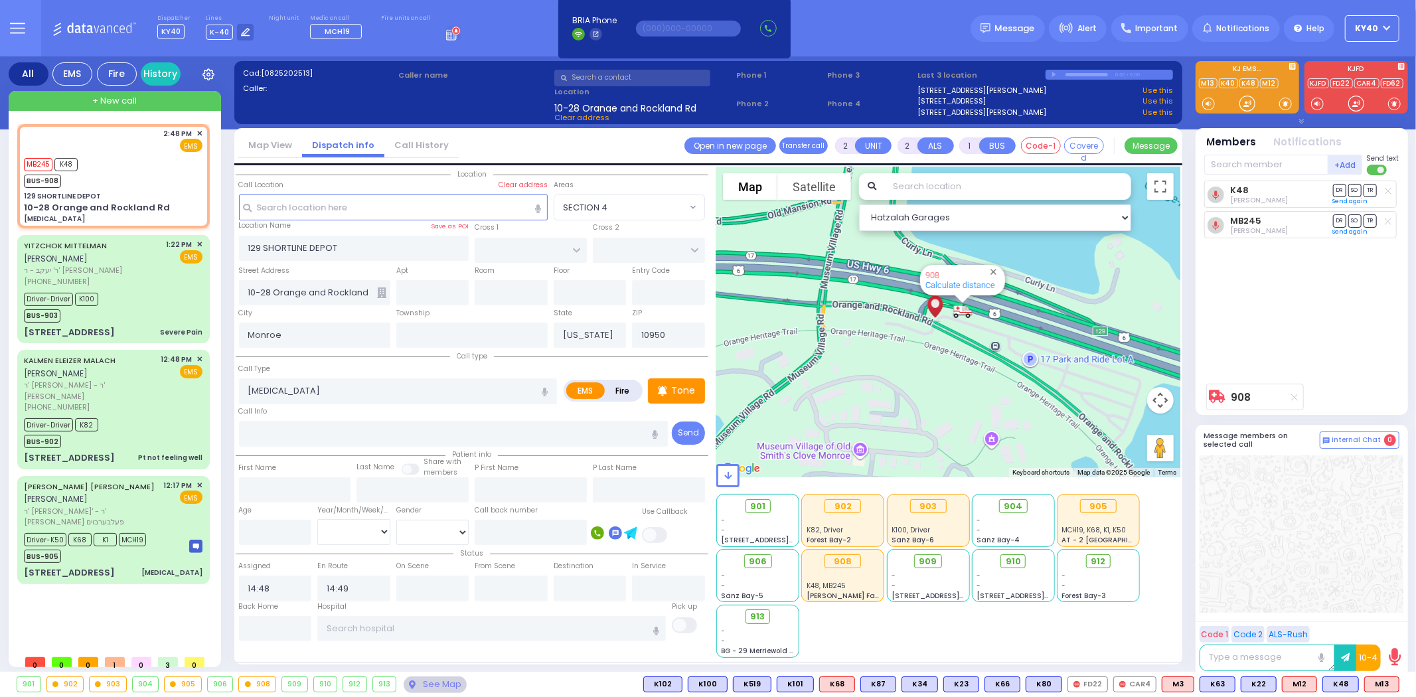
type input "6"
select select
radio input "true"
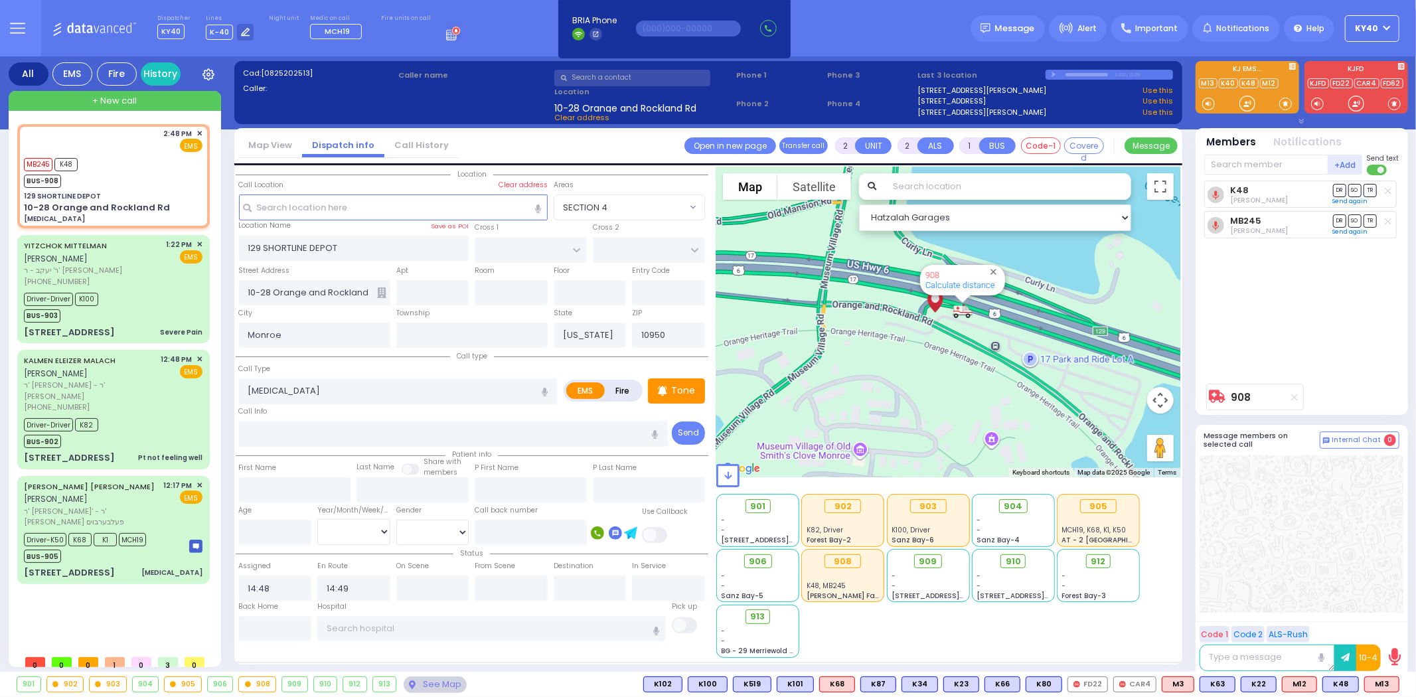
type input "Unknown"
select select "Year"
select select "Hatzalah Garages"
select select
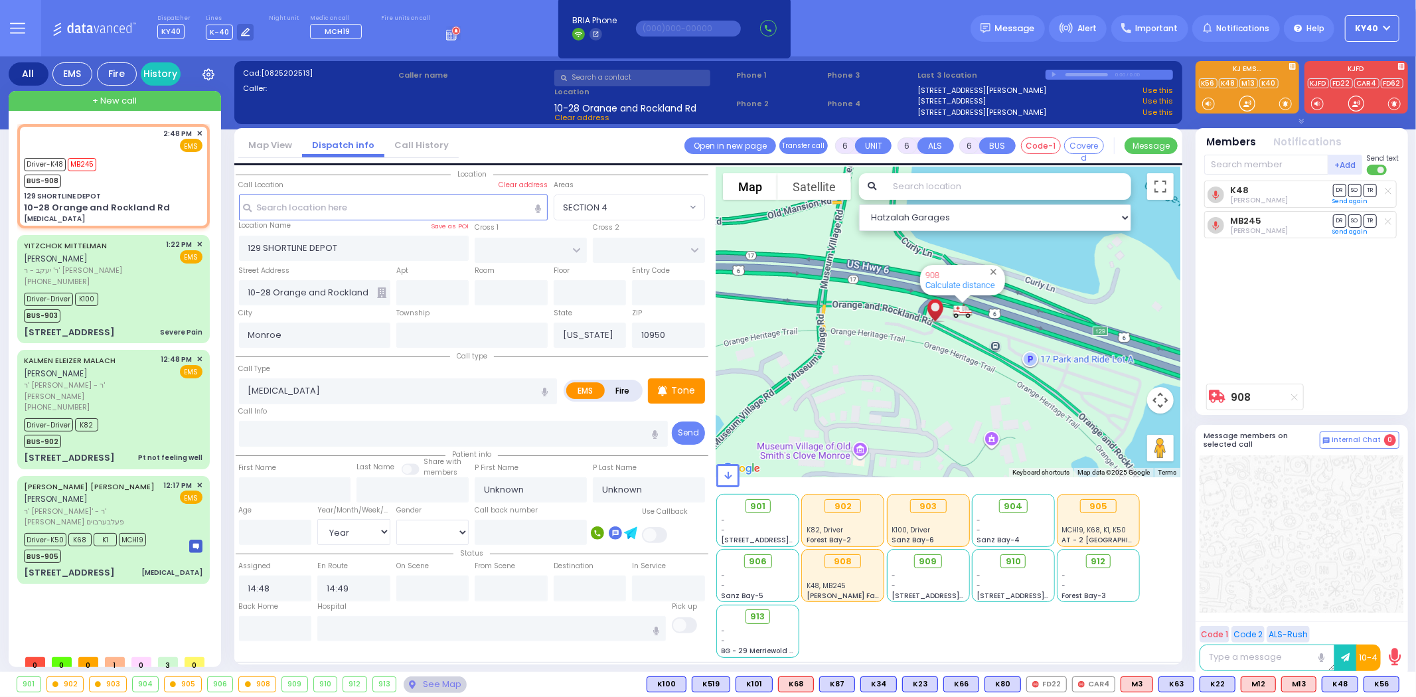
radio input "true"
select select "Year"
type input "15:38"
type input "15:48"
select select "Hatzalah Garages"
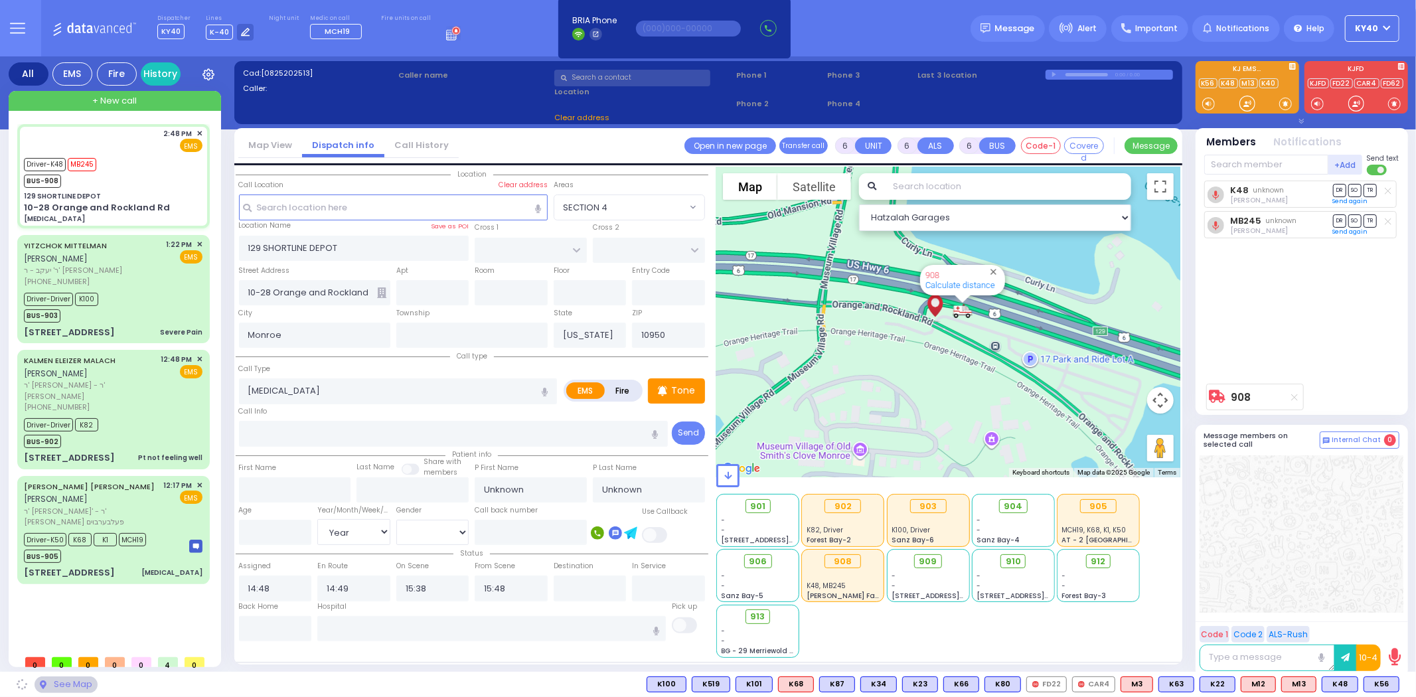
select select
radio input "true"
select select "Year"
select select "Hatzalah Garages"
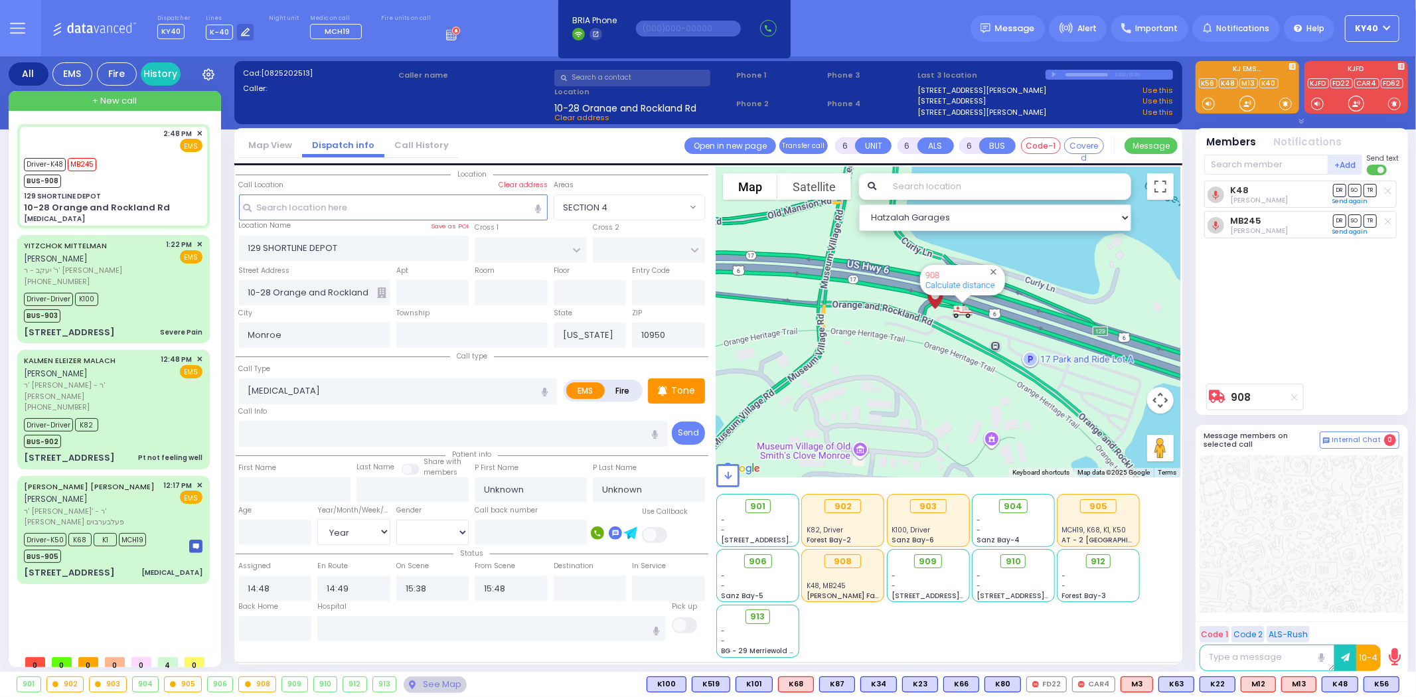
select select
radio input "true"
select select "Year"
select select "Hatzalah Garages"
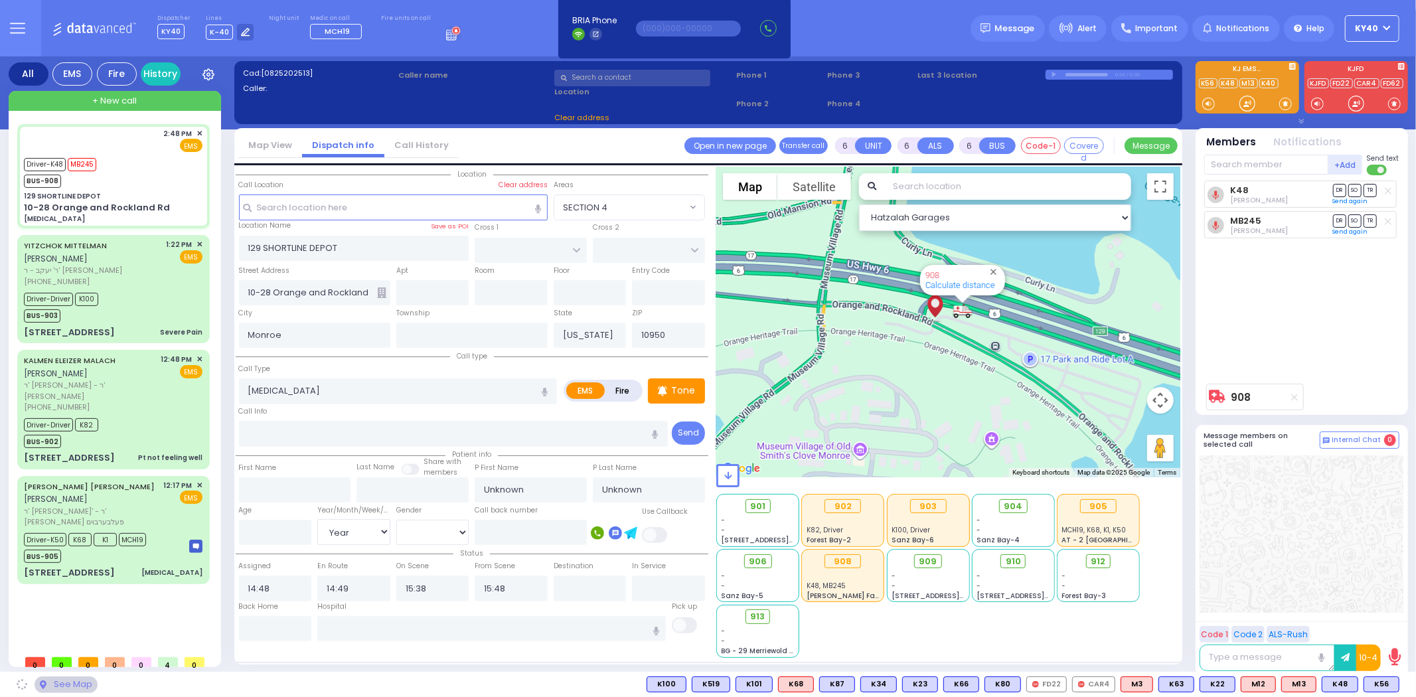
select select
radio input "true"
select select "Year"
select select "Hatzalah Garages"
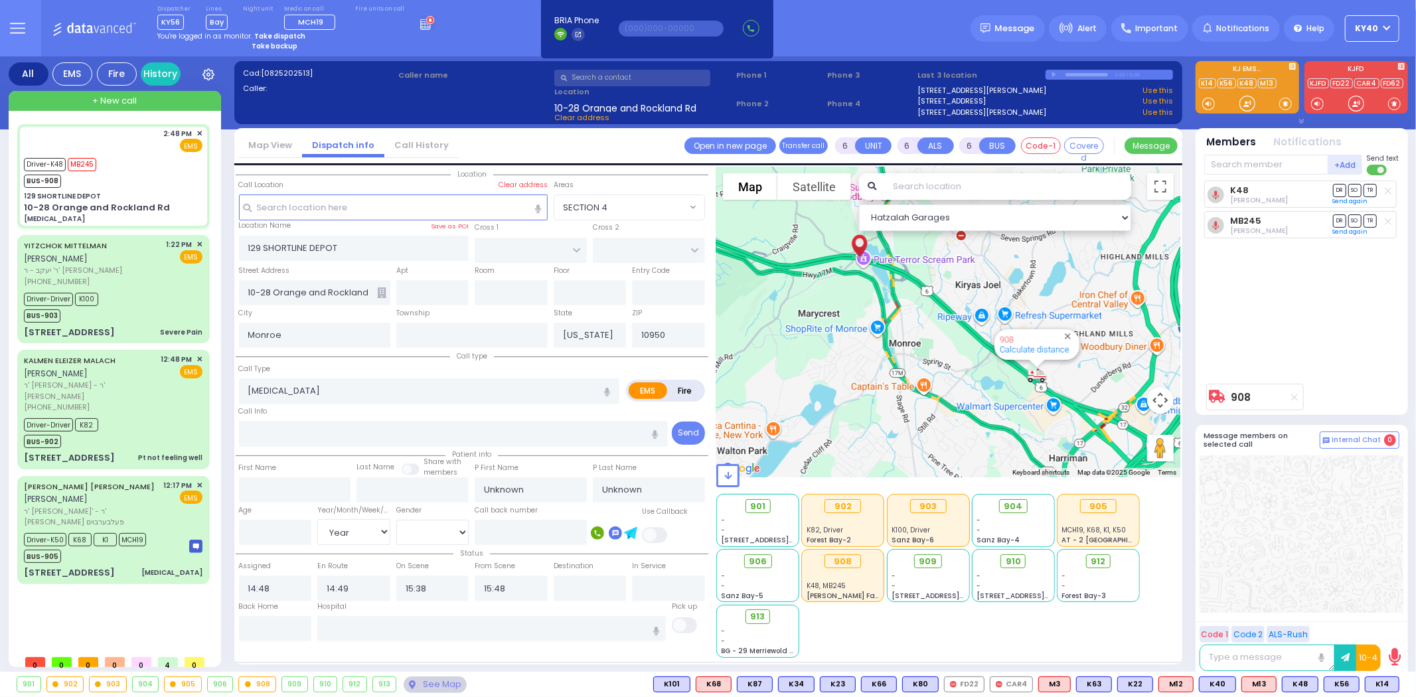
select select
radio input "true"
select select "Year"
select select "Hatzalah Garages"
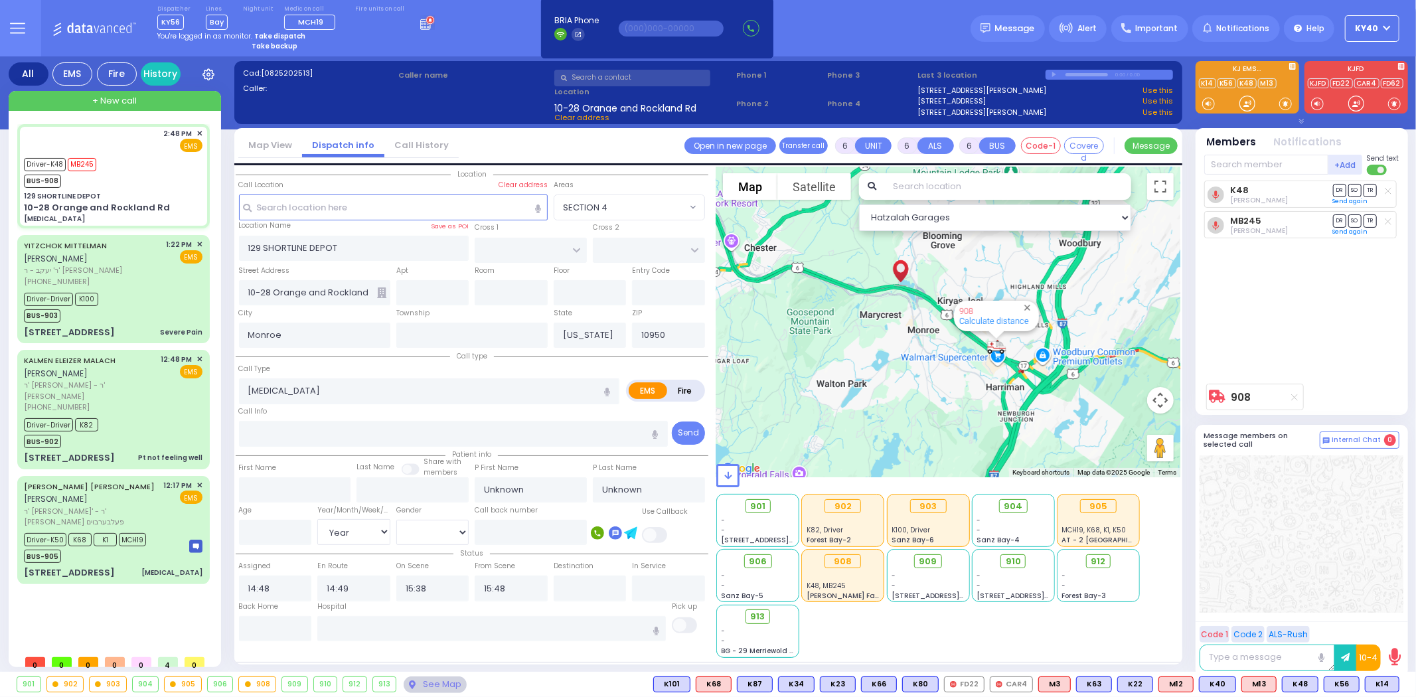
select select
radio input "true"
select select "Year"
select select "Hatzalah Garages"
select select
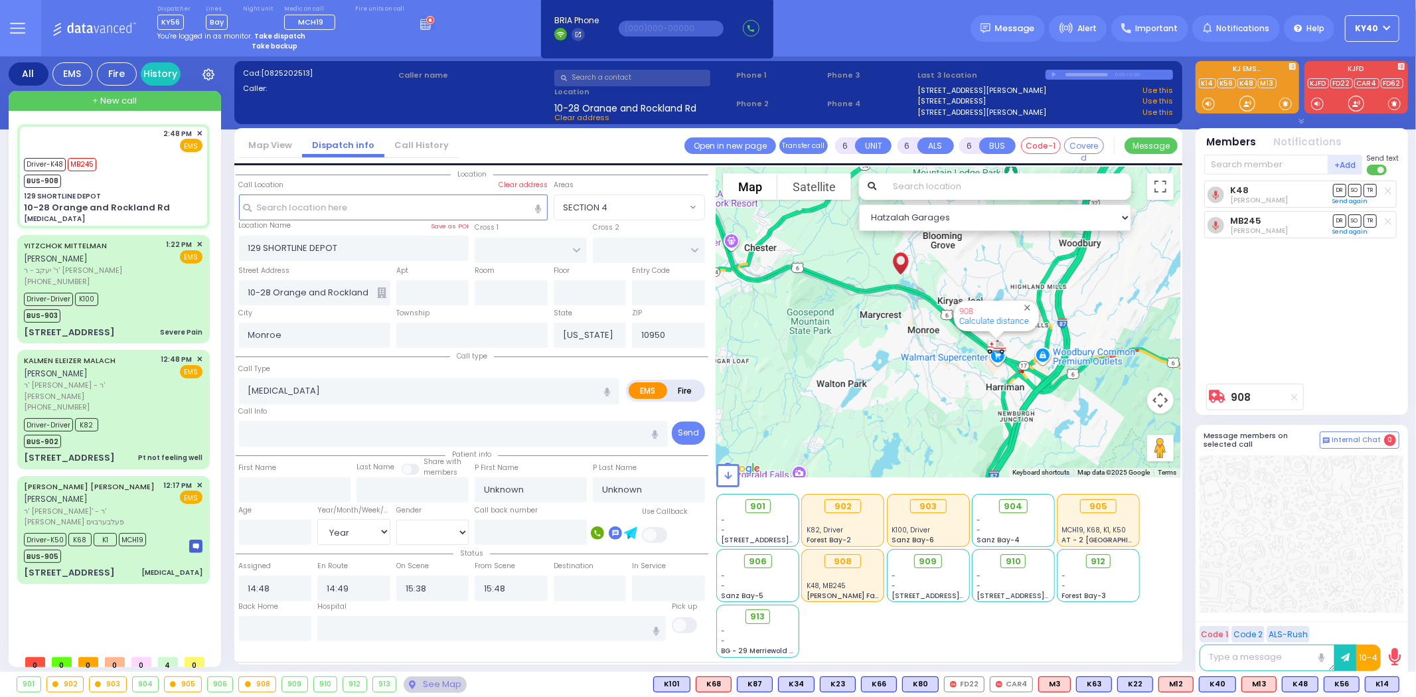
radio input "true"
select select "Year"
select select "Hatzalah Garages"
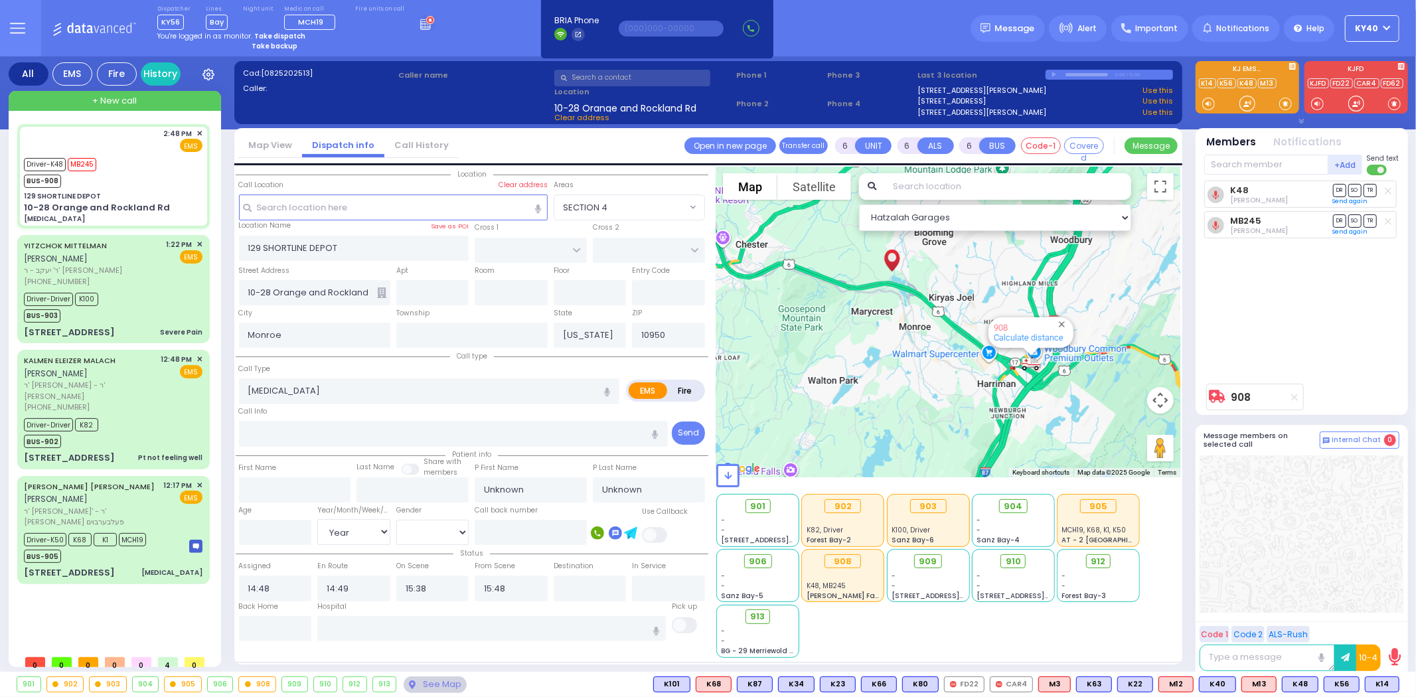
select select
radio input "true"
select select "Year"
select select "Hatzalah Garages"
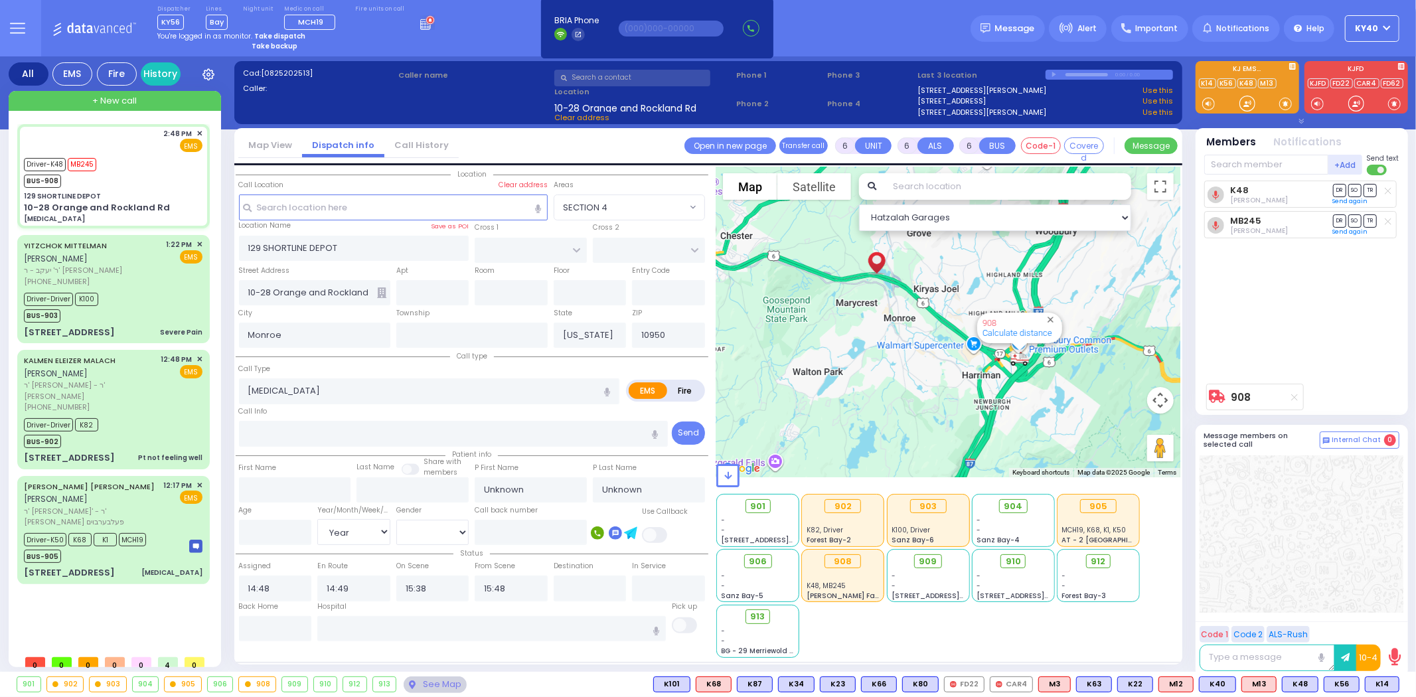
select select
radio input "true"
select select "Year"
select select "Hatzalah Garages"
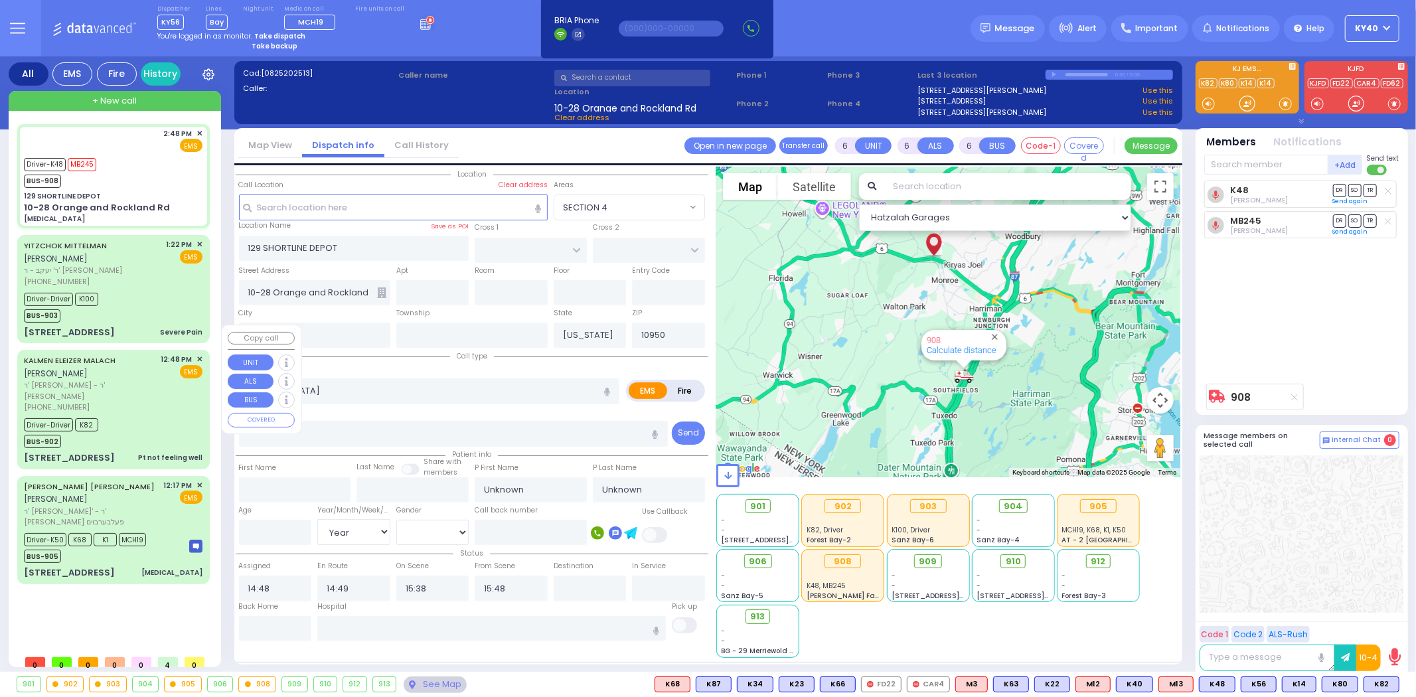
click at [143, 380] on span "ר' [PERSON_NAME] - ר' [PERSON_NAME]" at bounding box center [90, 391] width 133 height 22
select select
type input "Pt not feeling well"
radio input "true"
type input "[PERSON_NAME]"
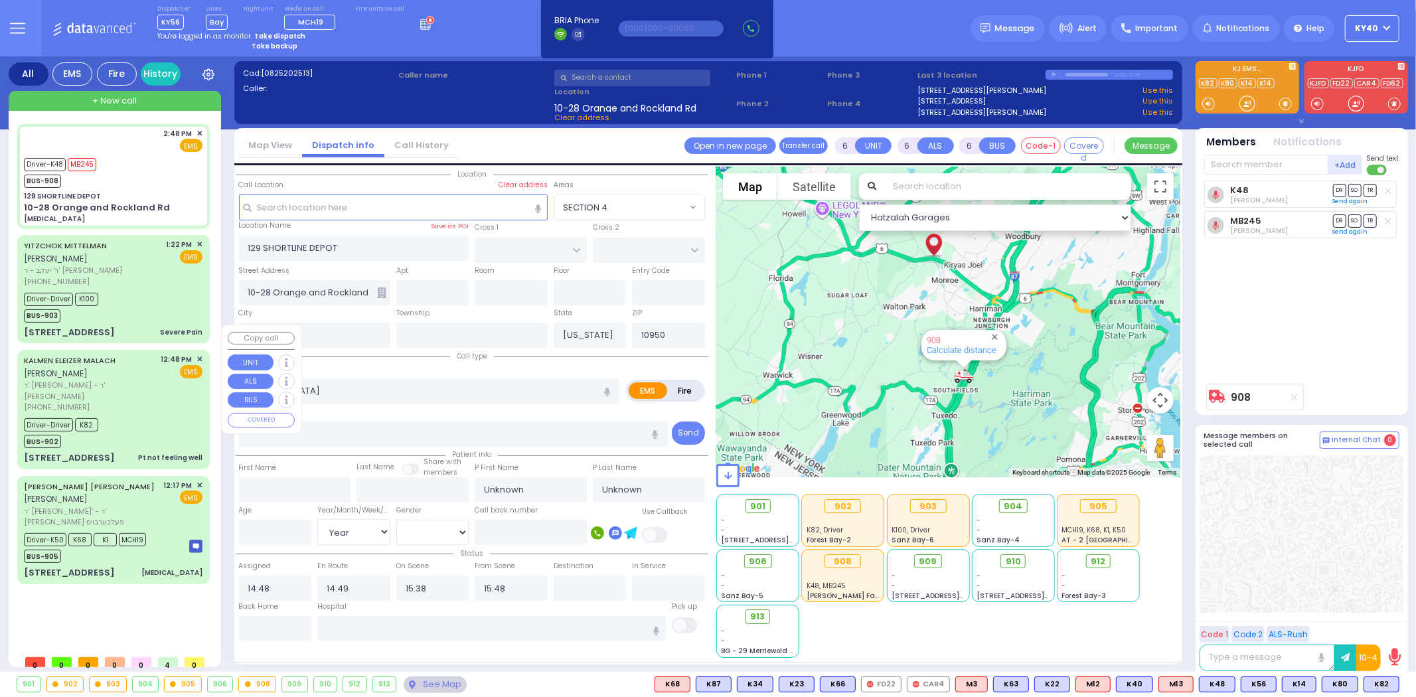
type input "[PERSON_NAME]"
type input "Maleh"
type input "34"
select select "Year"
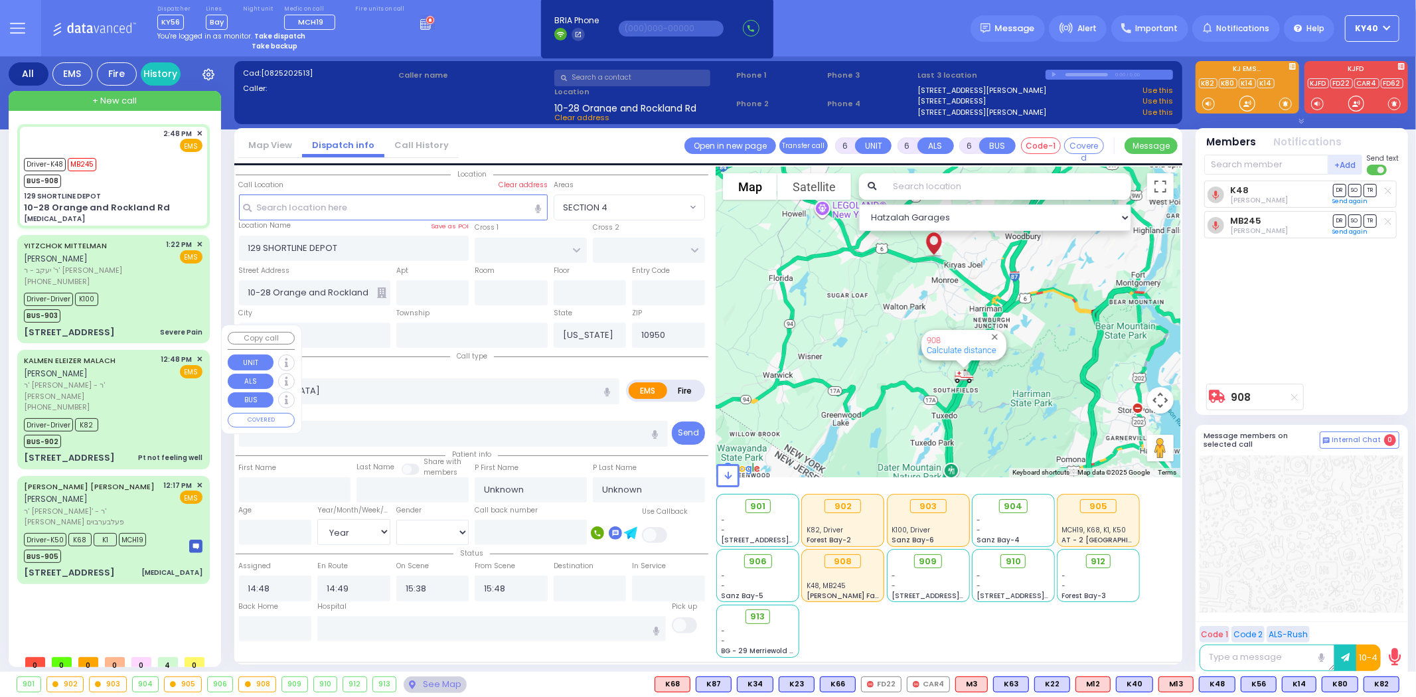
select select "[DEMOGRAPHIC_DATA]"
type input "12:48"
type input "12:53"
type input "12:57"
type input "13:27"
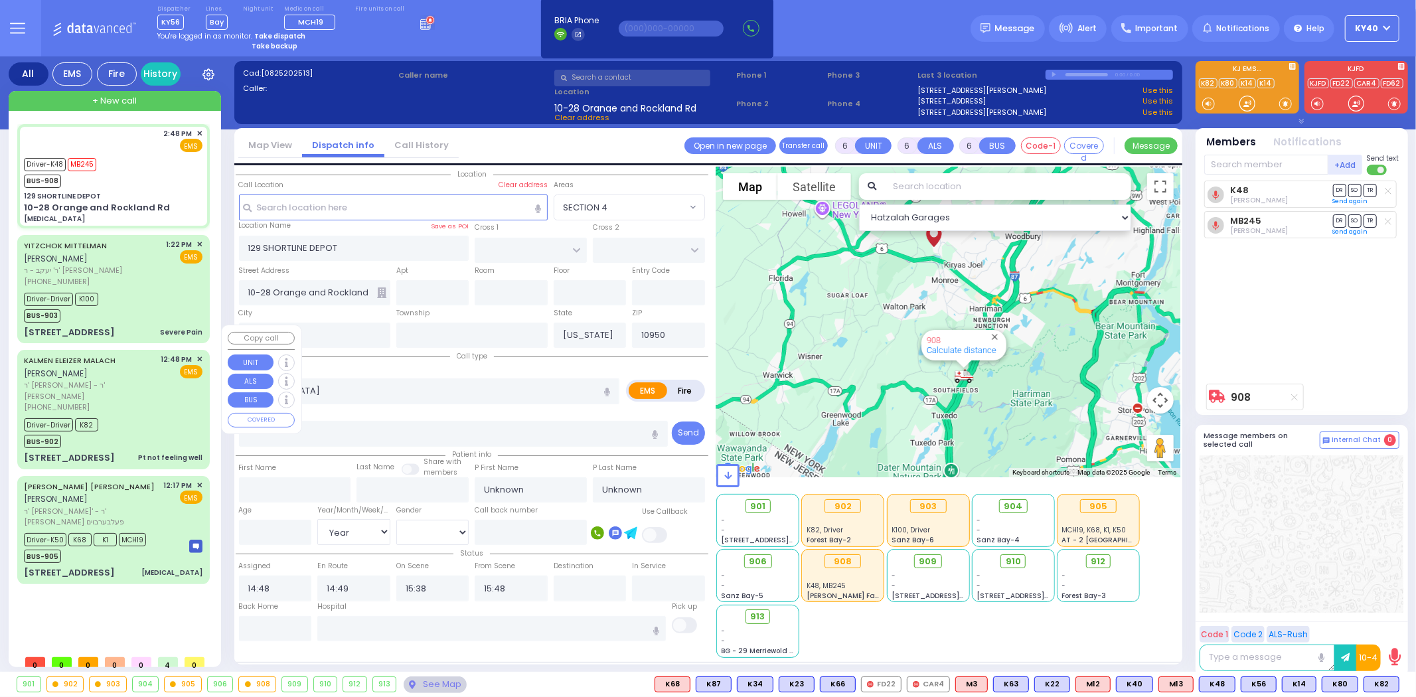
type input "14:25"
type input "14:43"
type input "[GEOGRAPHIC_DATA]-[PERSON_NAME][GEOGRAPHIC_DATA]"
select select "Hatzalah Garages"
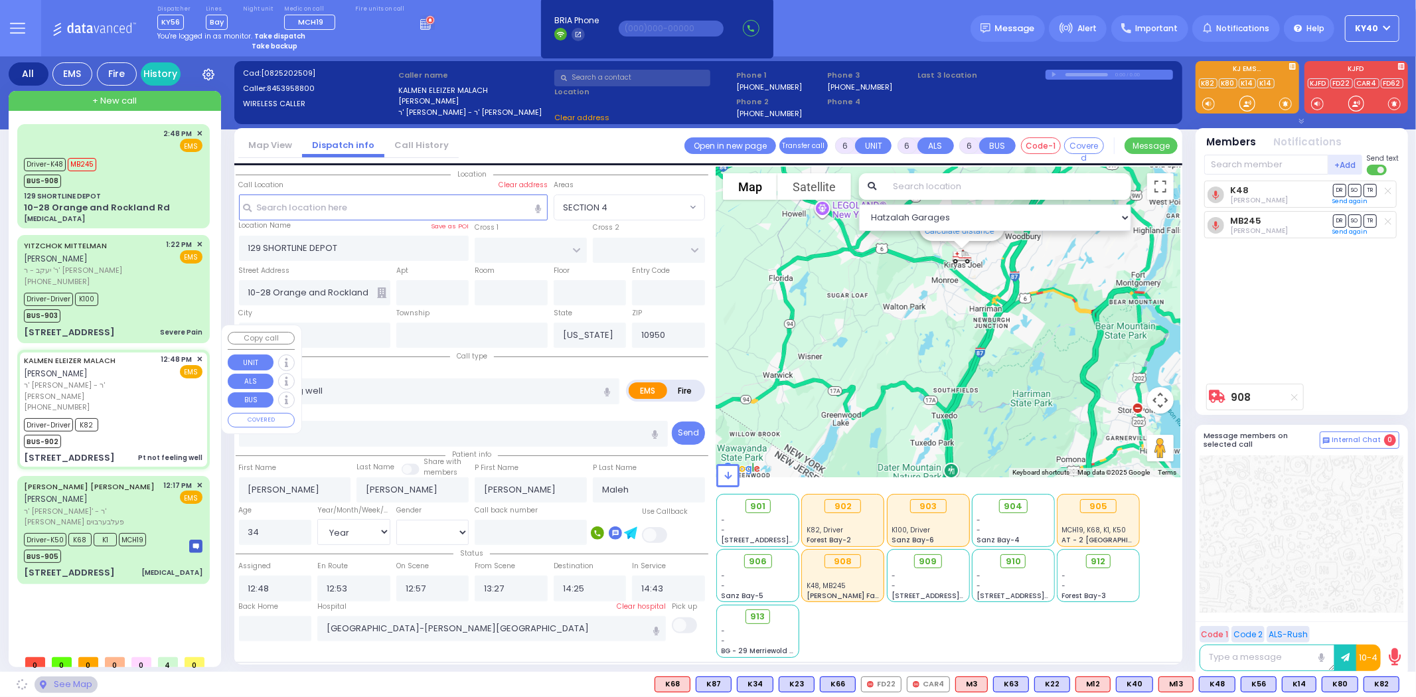
type input "ROVNA COURT"
type input "[GEOGRAPHIC_DATA]"
type input "[STREET_ADDRESS]"
type input "302"
select select "SECTION 5"
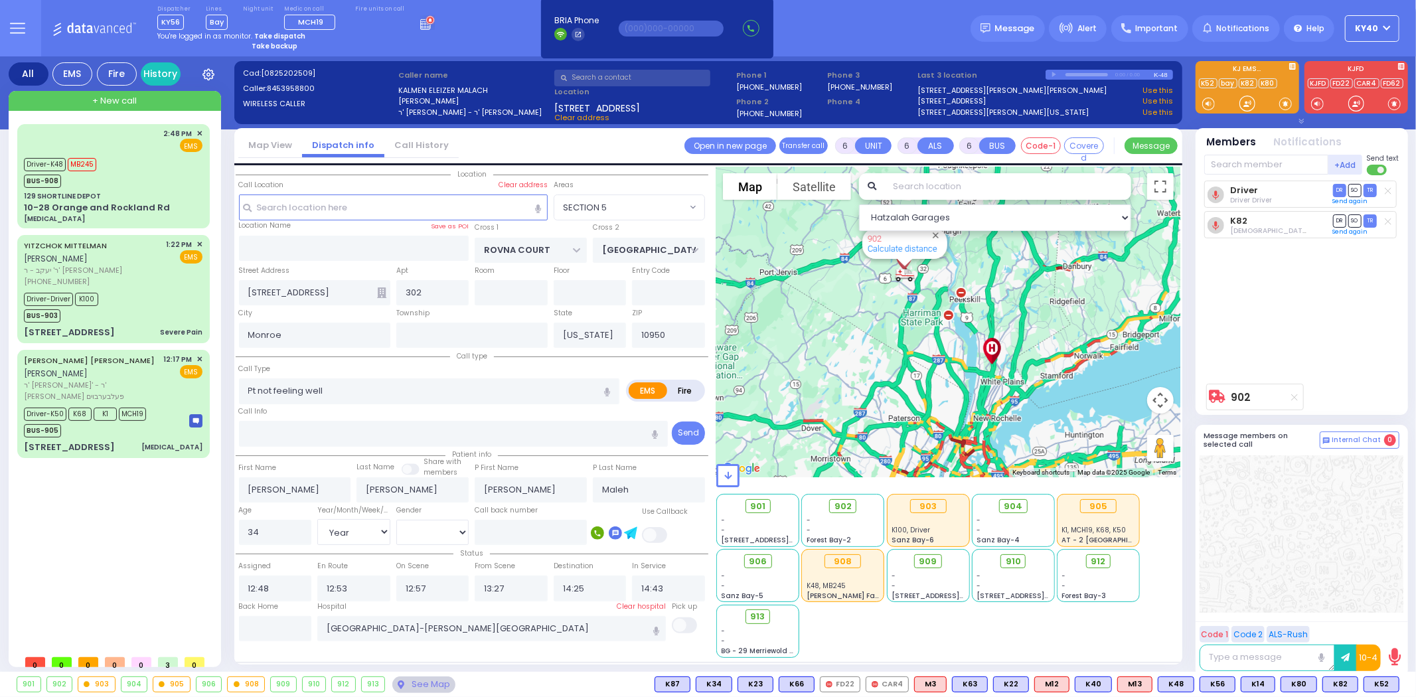
click at [289, 35] on strong "Take dispatch" at bounding box center [279, 36] width 51 height 10
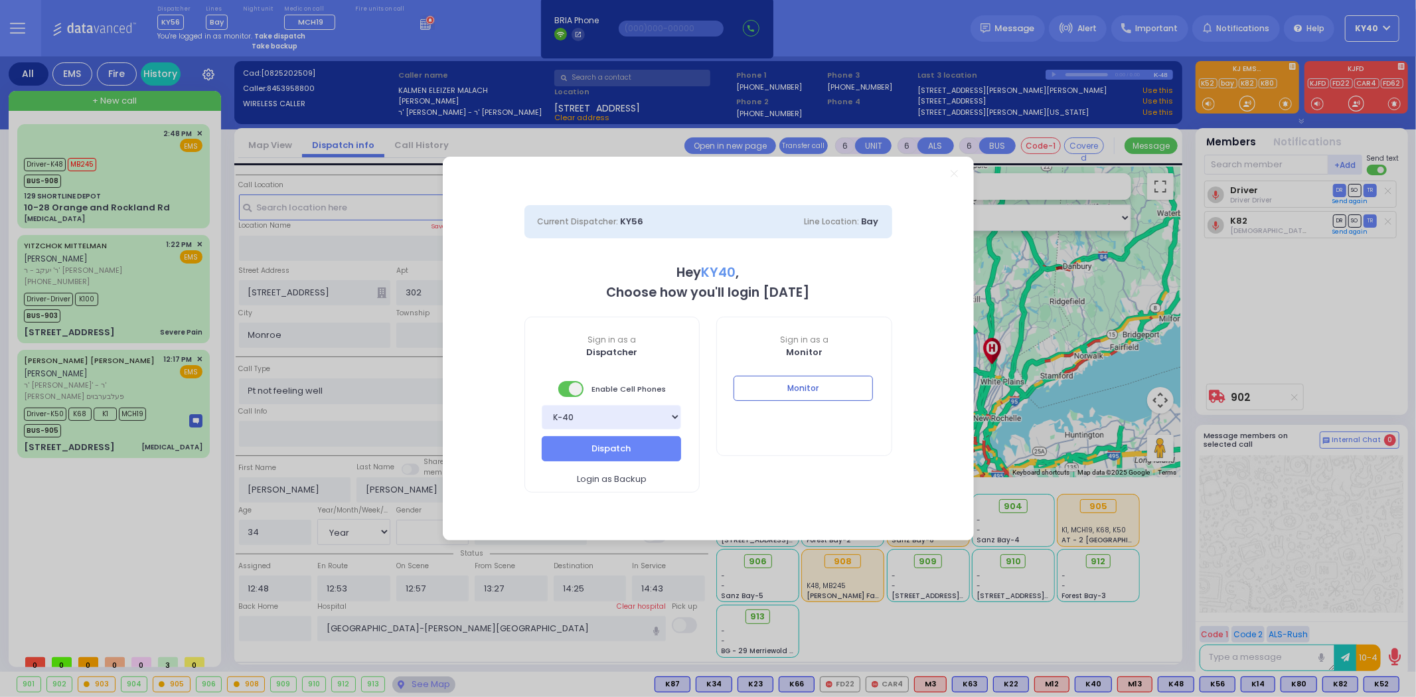
select select "5"
click at [594, 445] on button "Dispatch" at bounding box center [611, 448] width 139 height 25
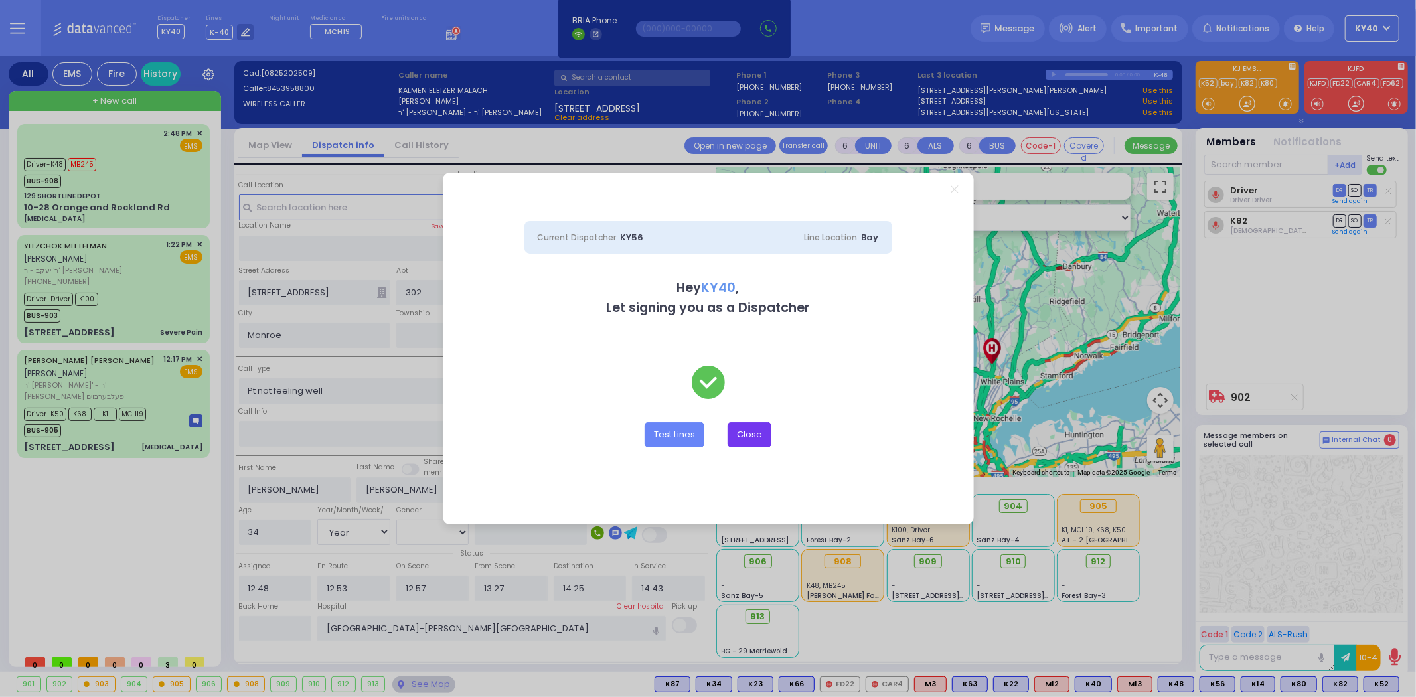
click at [747, 431] on button "Close" at bounding box center [749, 434] width 44 height 25
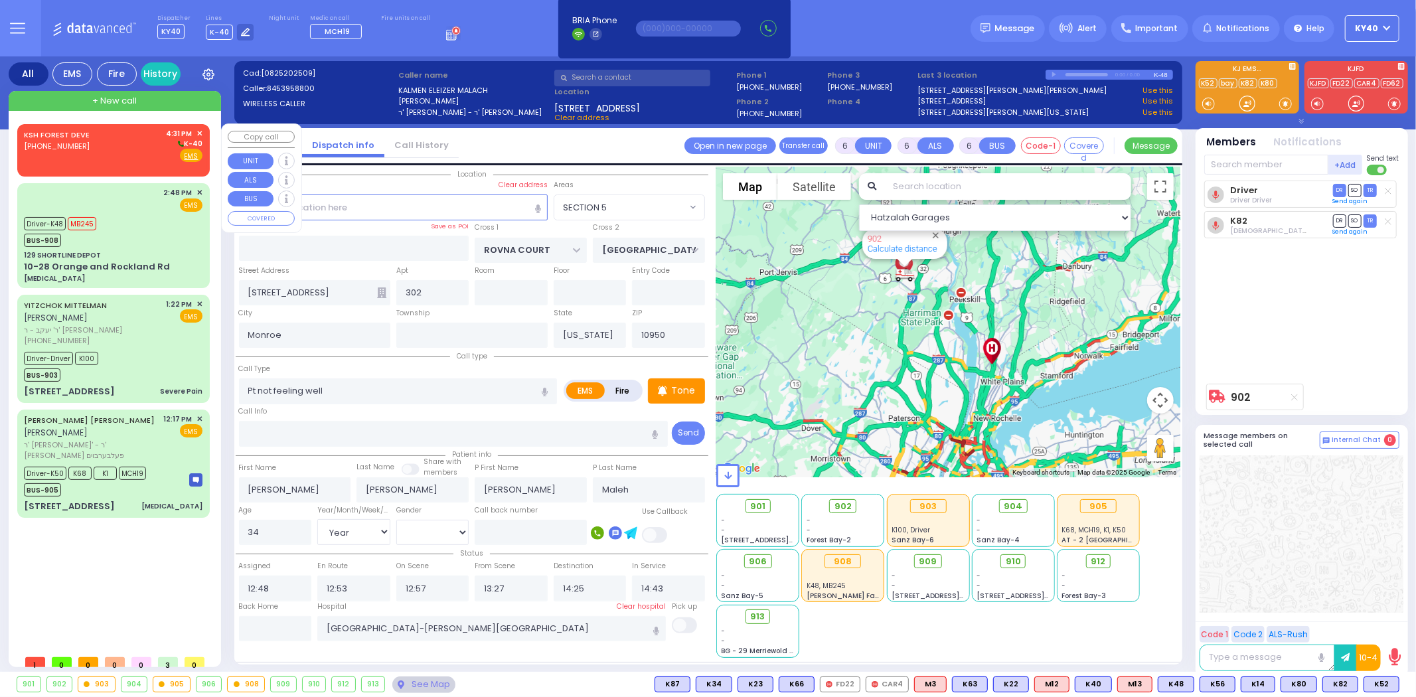
click at [109, 135] on div "KSH FOREST DEVE [PHONE_NUMBER] 4:31 PM ✕ K-40" at bounding box center [113, 145] width 179 height 35
type input "2"
type input "1"
select select
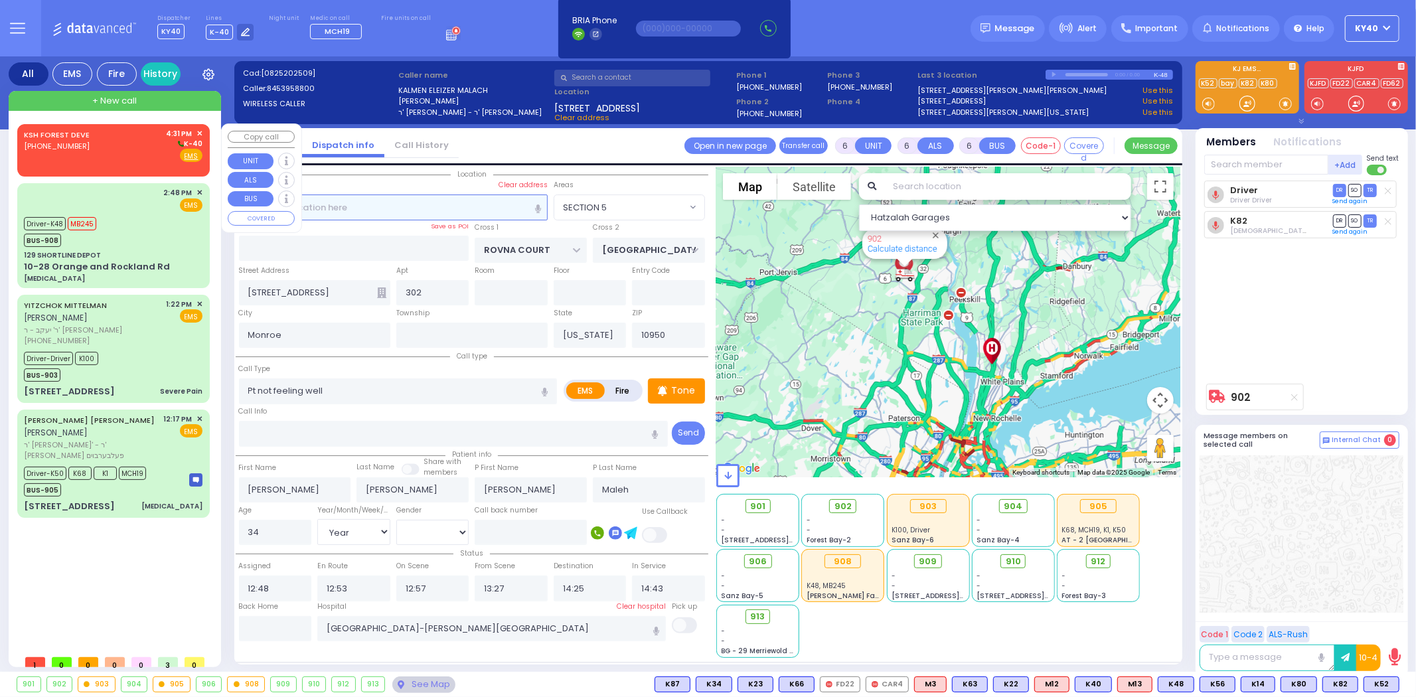
radio input "true"
select select
type input "16:31"
select select "Hatzalah Garages"
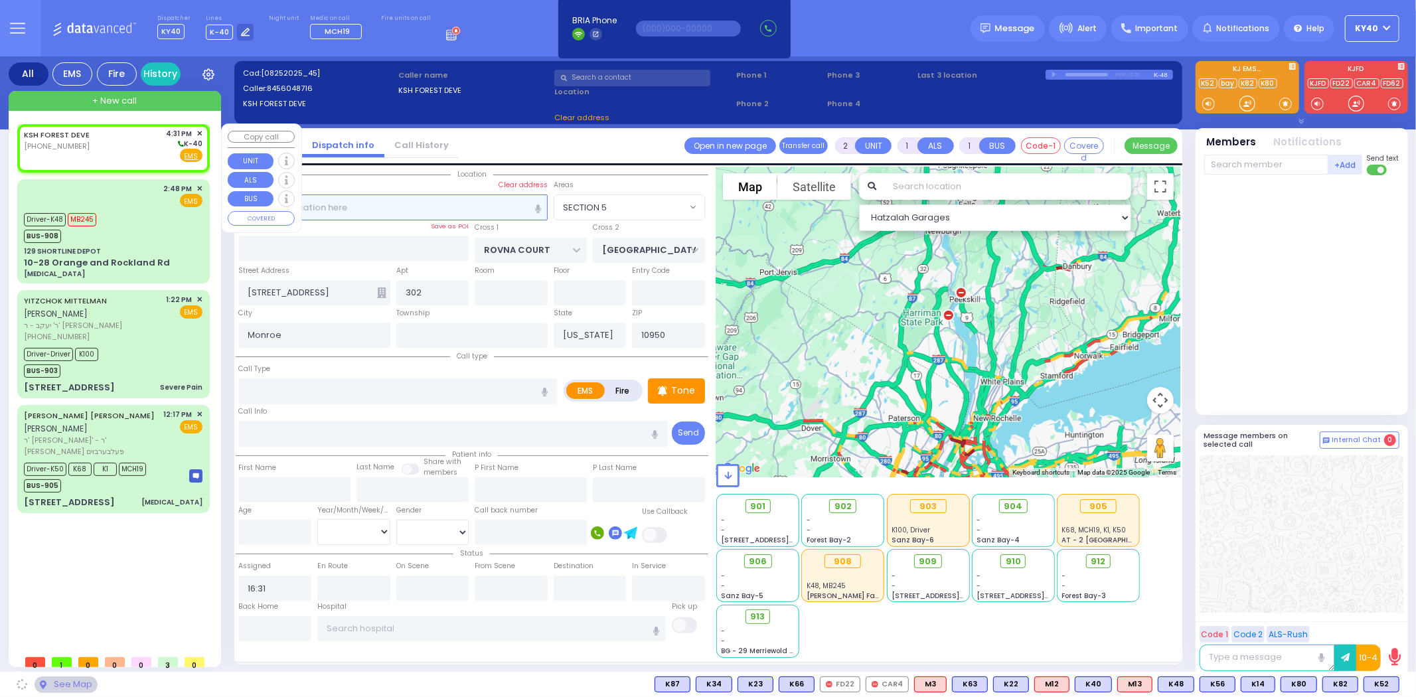
select select
radio input "true"
select select
select select "Hatzalah Garages"
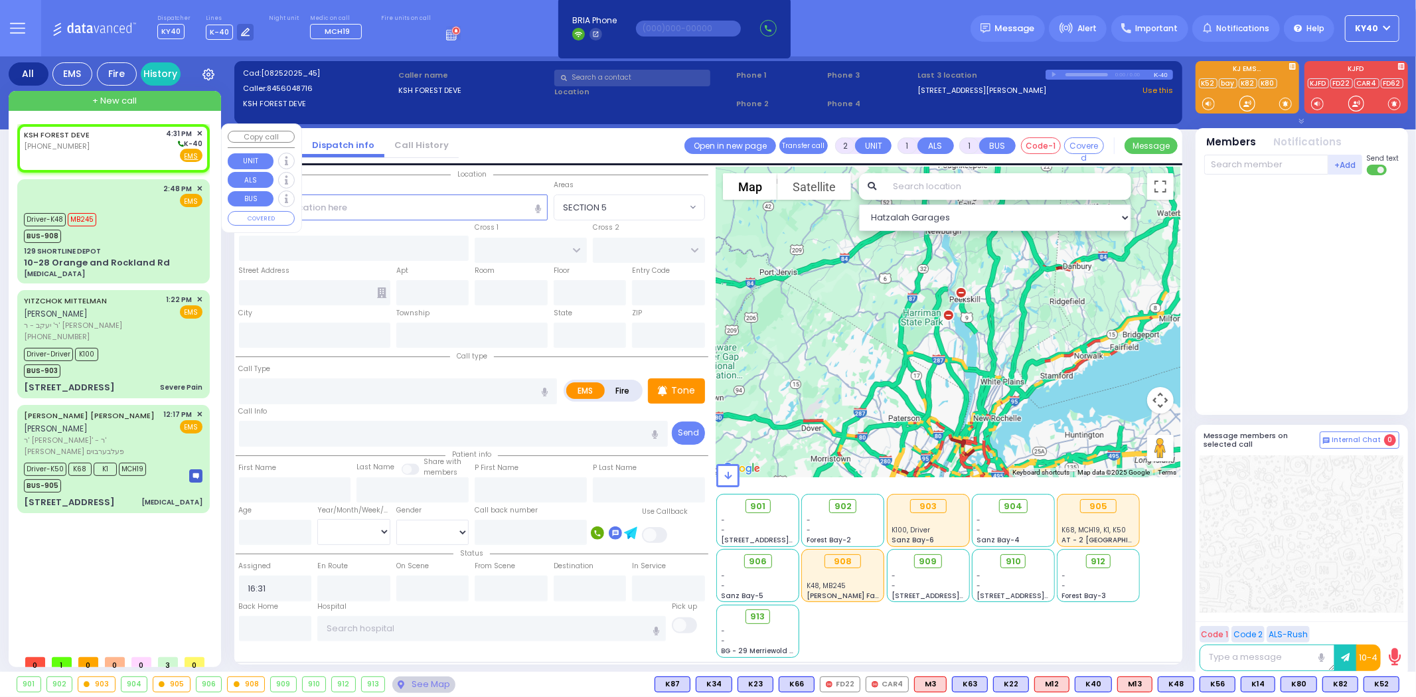
click at [104, 135] on div "KSH FOREST DEVE [PHONE_NUMBER] 4:31 PM ✕ K-40" at bounding box center [113, 145] width 179 height 35
select select
radio input "true"
select select
select select "Hatzalah Garages"
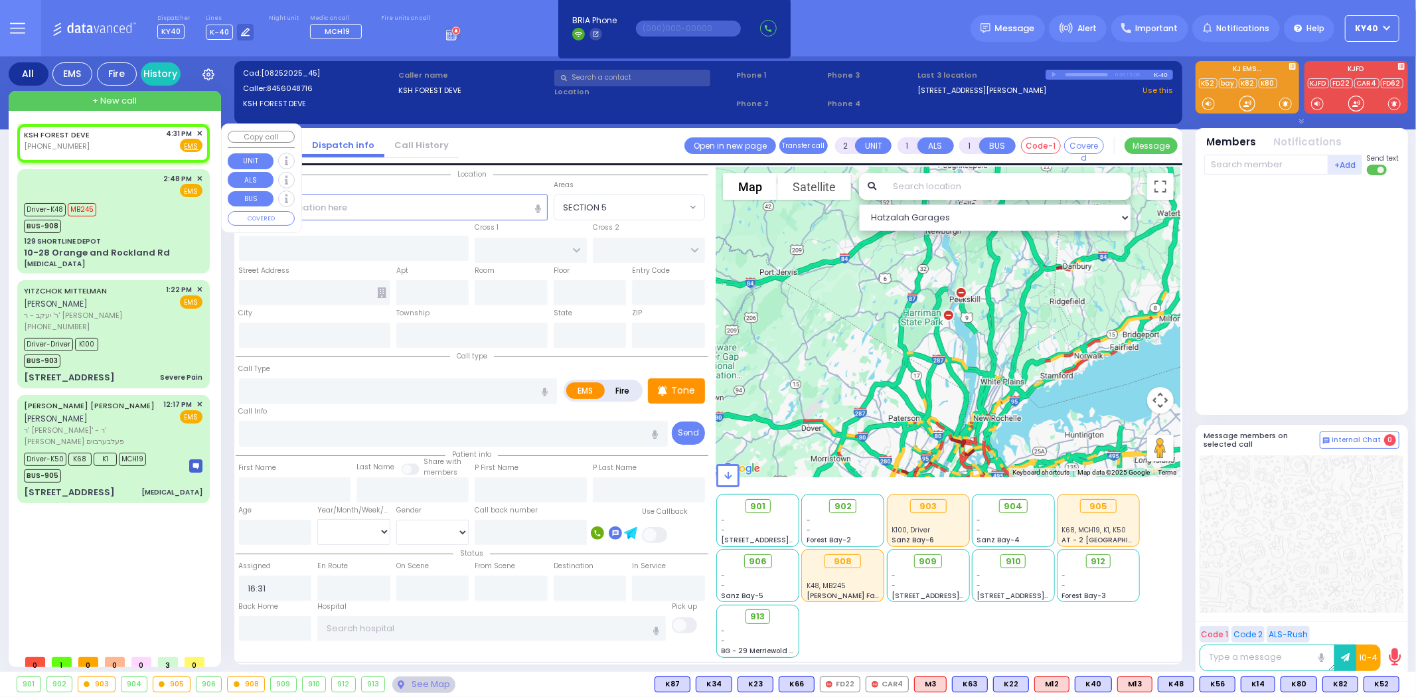
select select
radio input "true"
select select
select select "Hatzalah Garages"
click at [202, 131] on span "✕" at bounding box center [199, 133] width 6 height 11
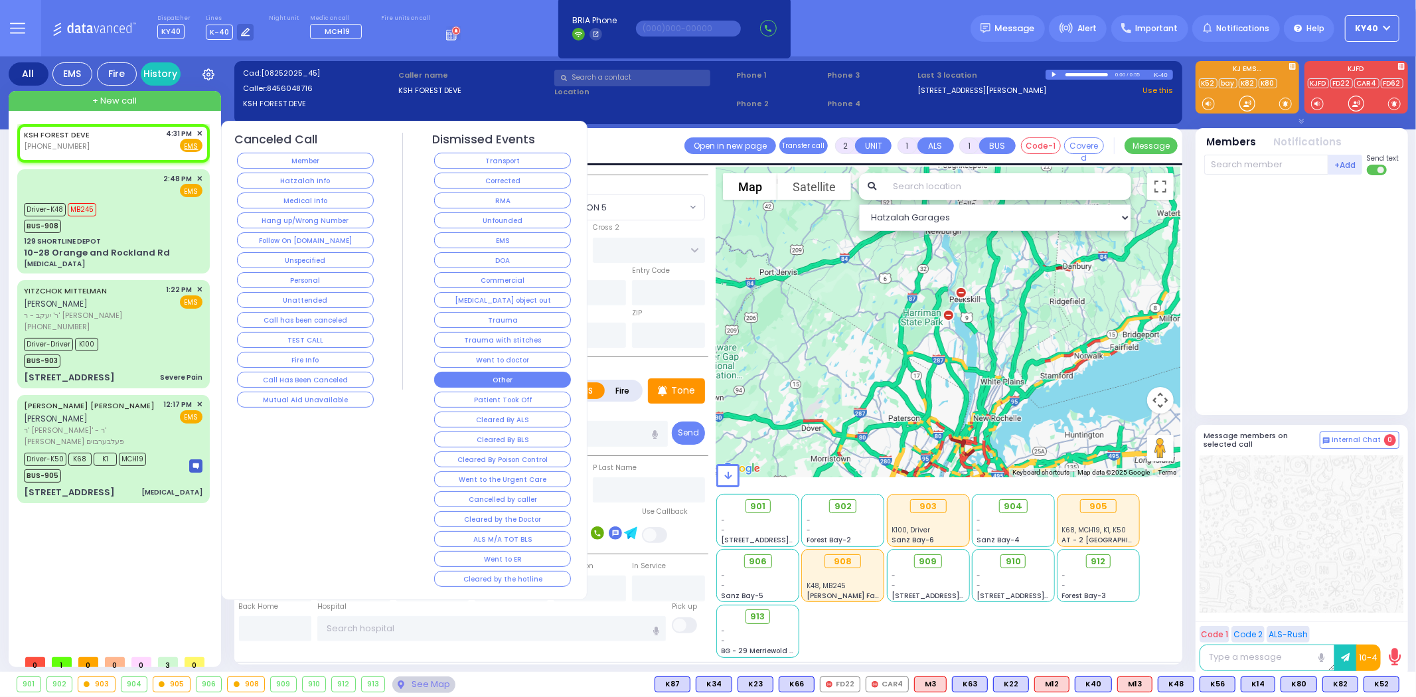
click at [523, 380] on button "Other" at bounding box center [502, 380] width 137 height 16
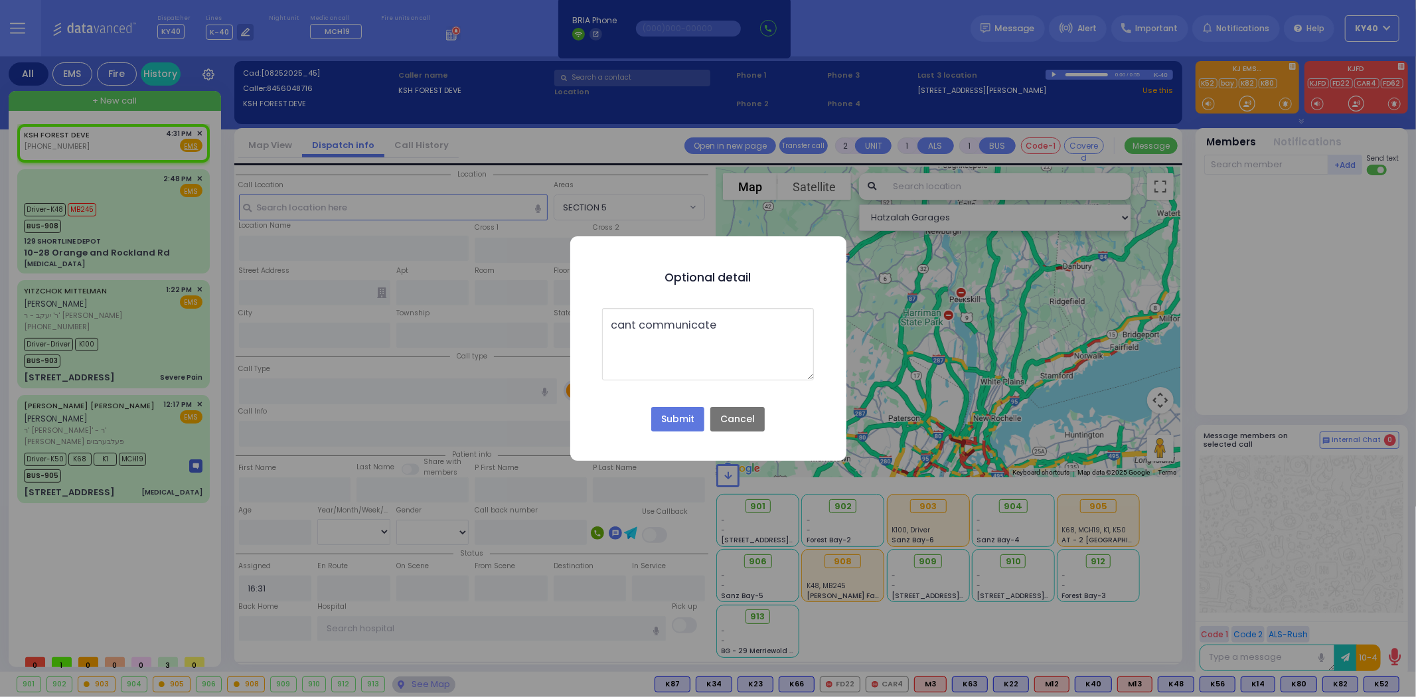
type textarea "cant communicate"
click at [692, 408] on button "Submit" at bounding box center [677, 419] width 53 height 25
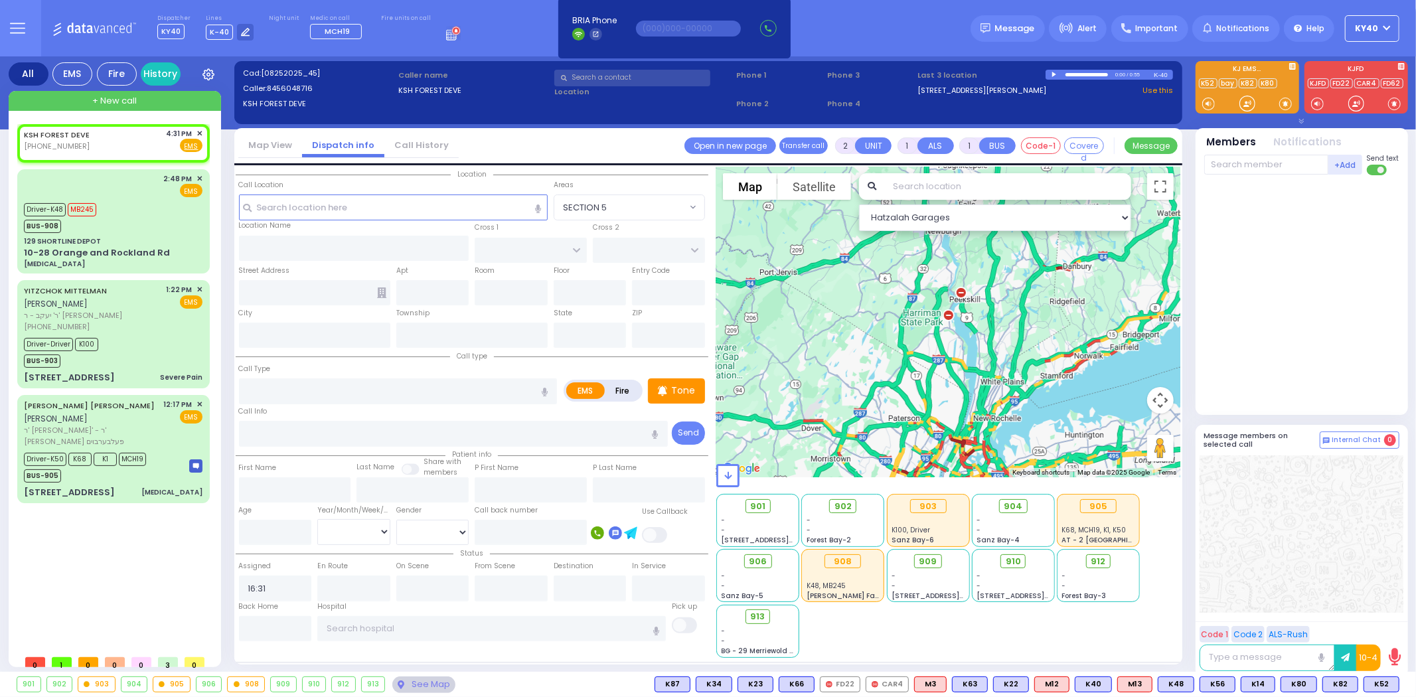
select select
radio input "true"
select select
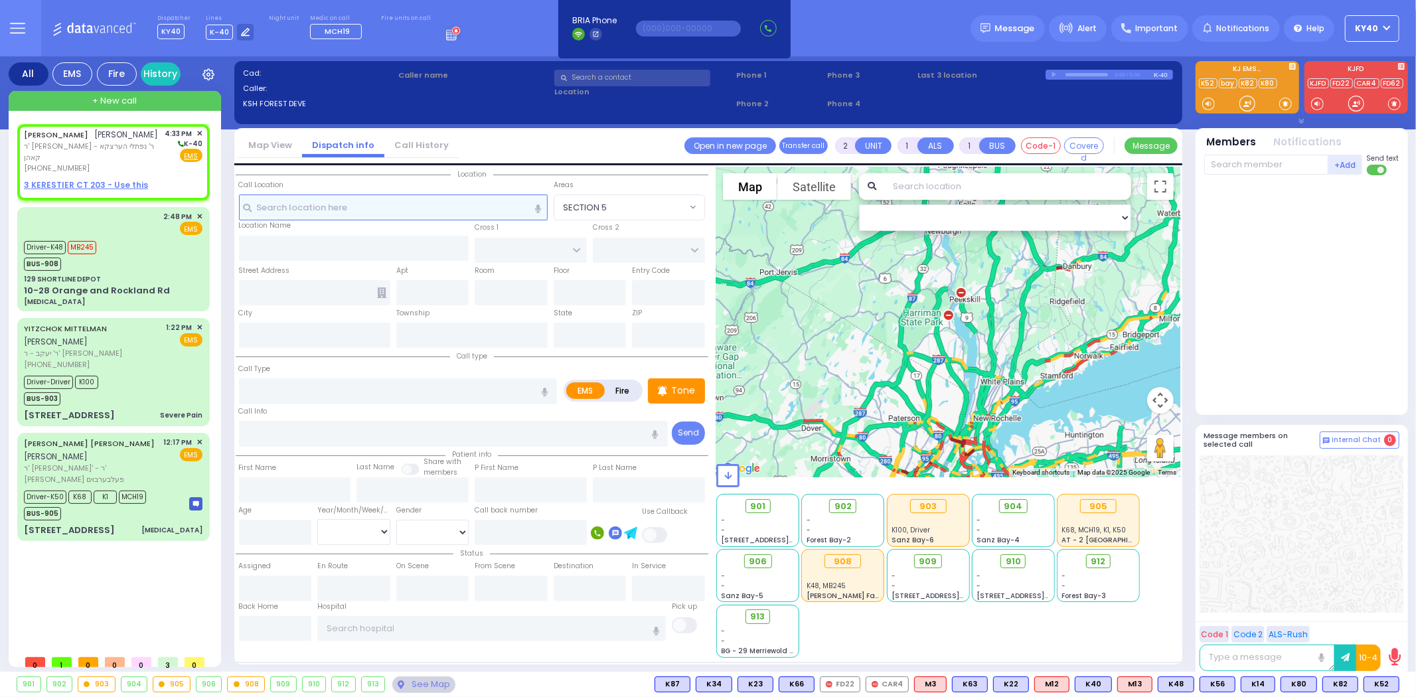
select select
radio input "true"
type input "[PERSON_NAME]"
type input "PEARL"
select select
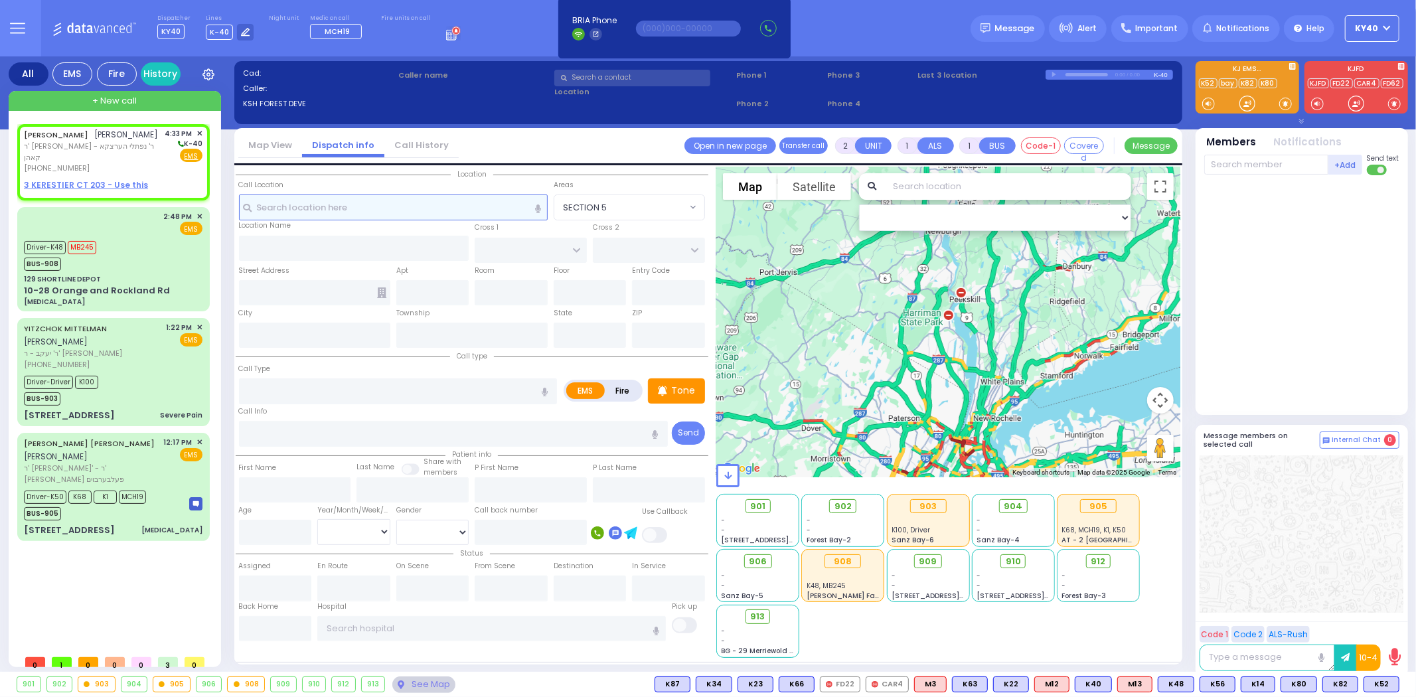
type input "16:33"
select select "Hatzalah Garages"
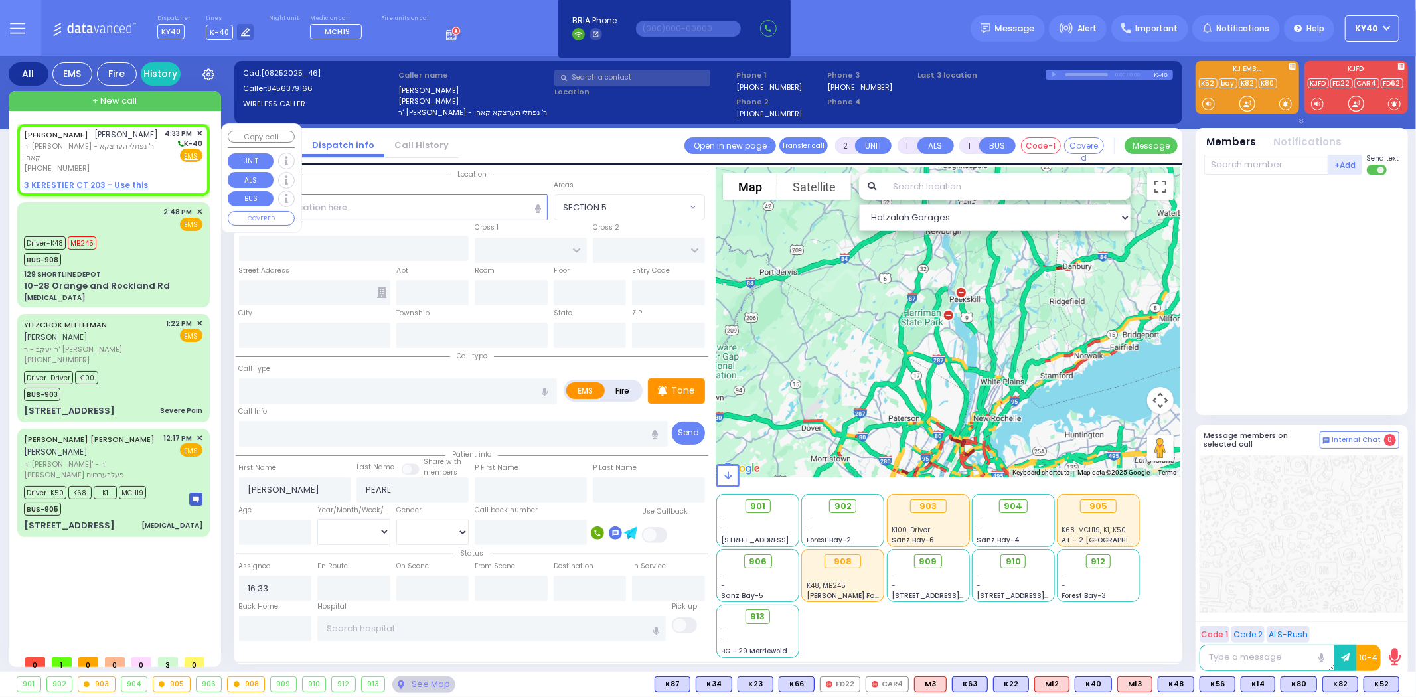
select select
radio input "true"
select select
click at [94, 141] on div "SHMIEL ELIEZER PEARL שמואל אליעזר פערל" at bounding box center [91, 134] width 135 height 13
select select "Hatzalah Garages"
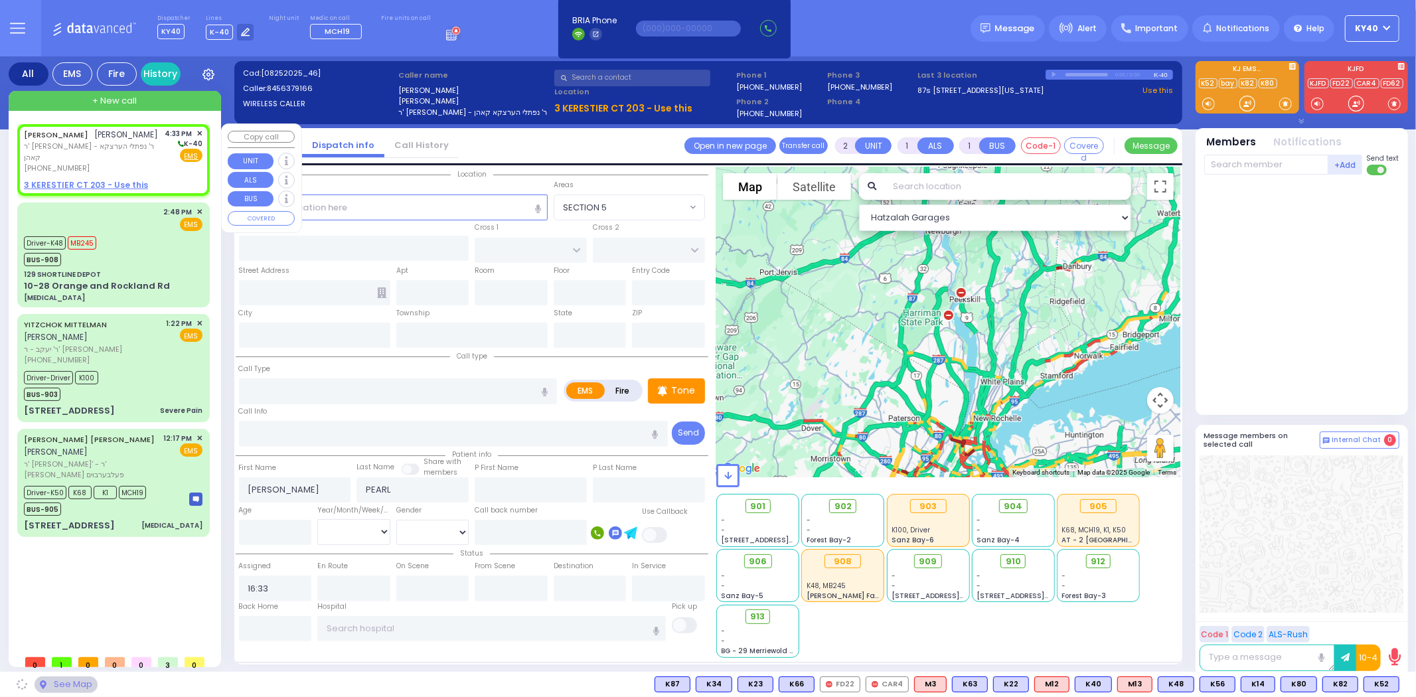
select select
radio input "true"
select select
select select "Hatzalah Garages"
click at [104, 184] on u "3 KERESTIER CT 203 - Use this" at bounding box center [86, 184] width 124 height 11
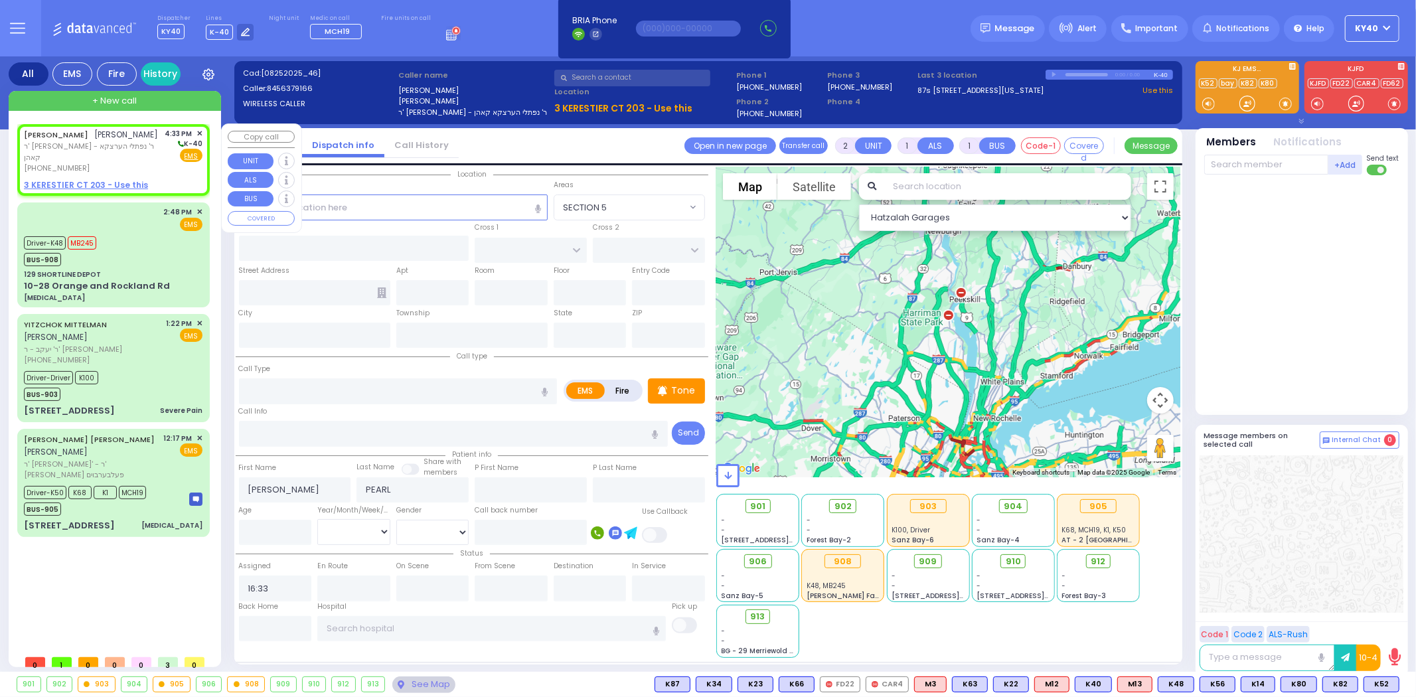
select select
radio input "true"
select select
select select "Hatzalah Garages"
select select
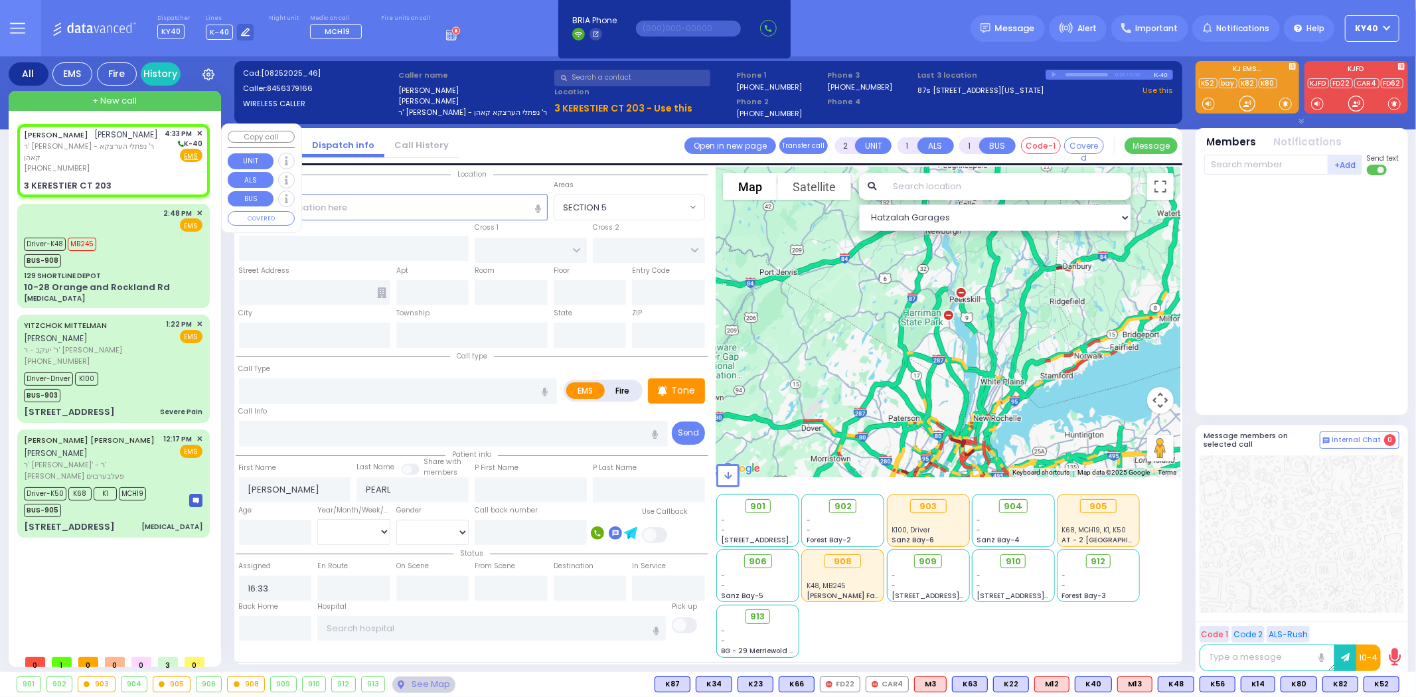
radio input "true"
select select
select select "Hatzalah Garages"
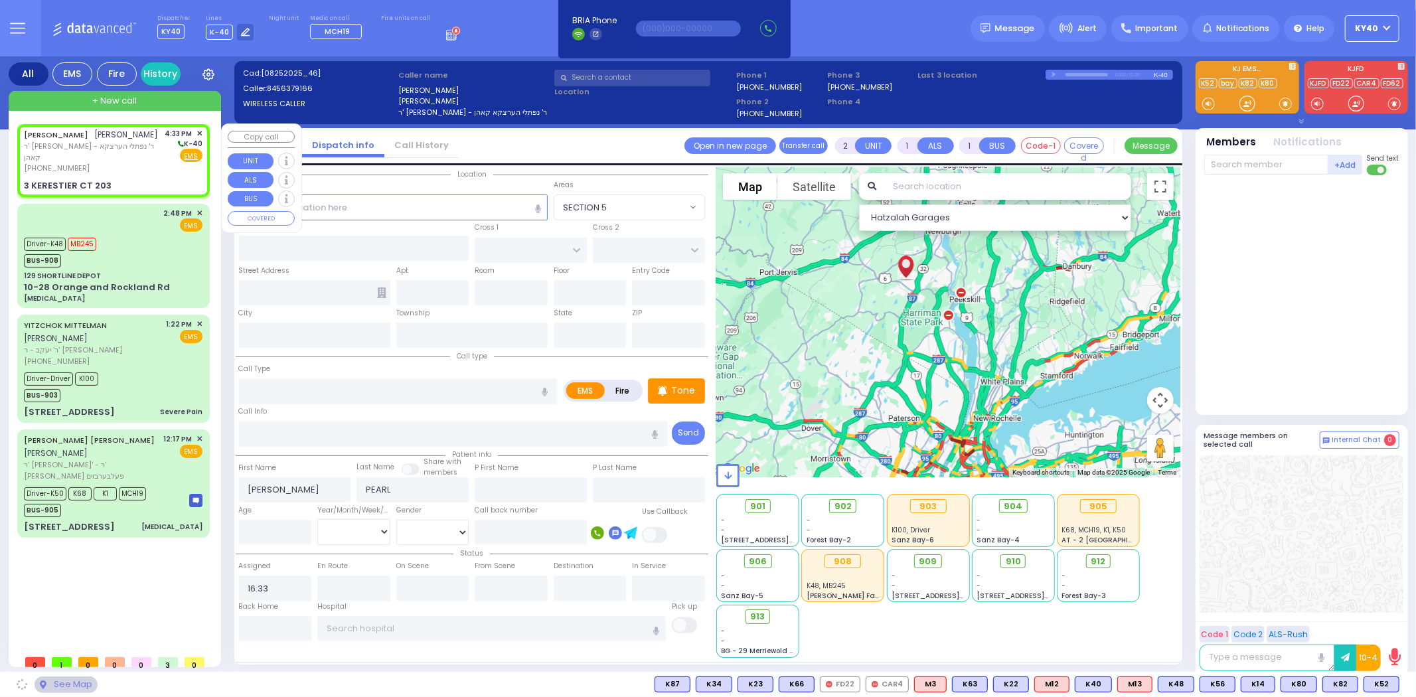
type input "GETZIL BERGER BLVD"
type input "KAHAN DR"
type input "3 KERESTIER CT"
type input "203"
type input "[PERSON_NAME]"
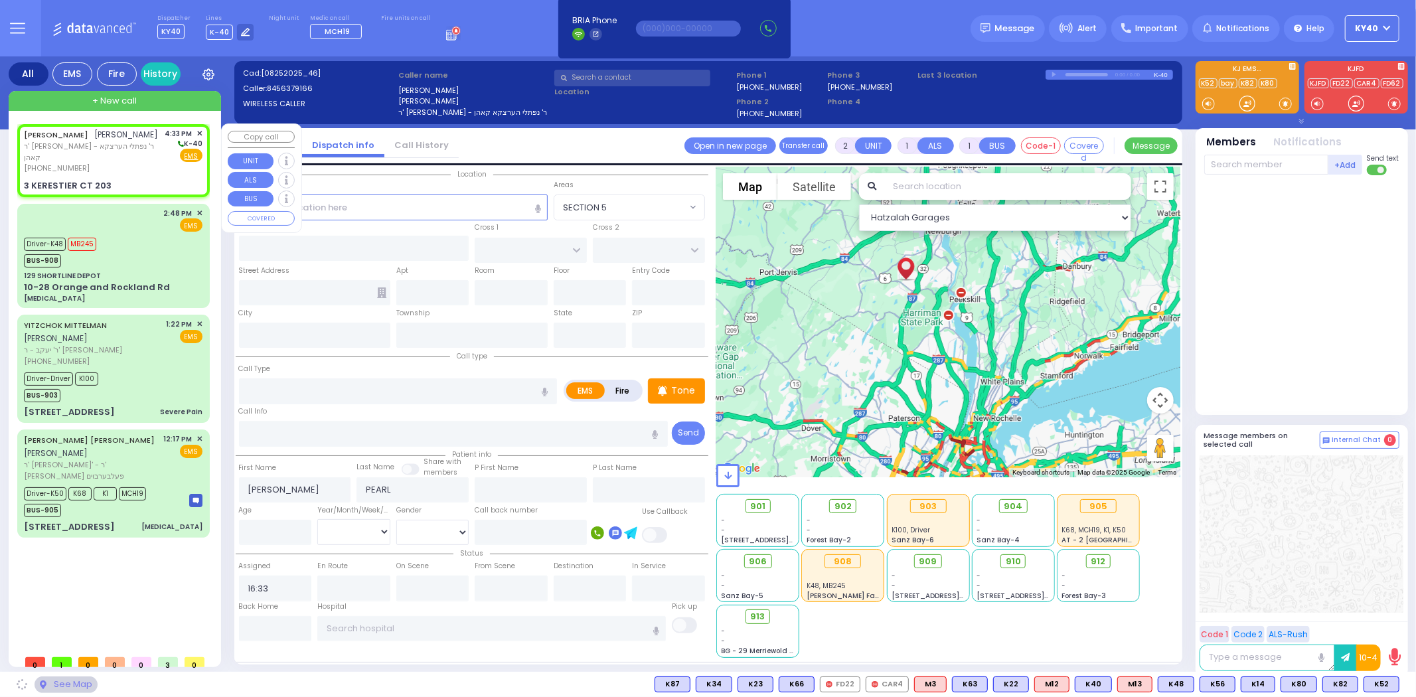
type input "[US_STATE]"
type input "10950"
select select "SECTION 4"
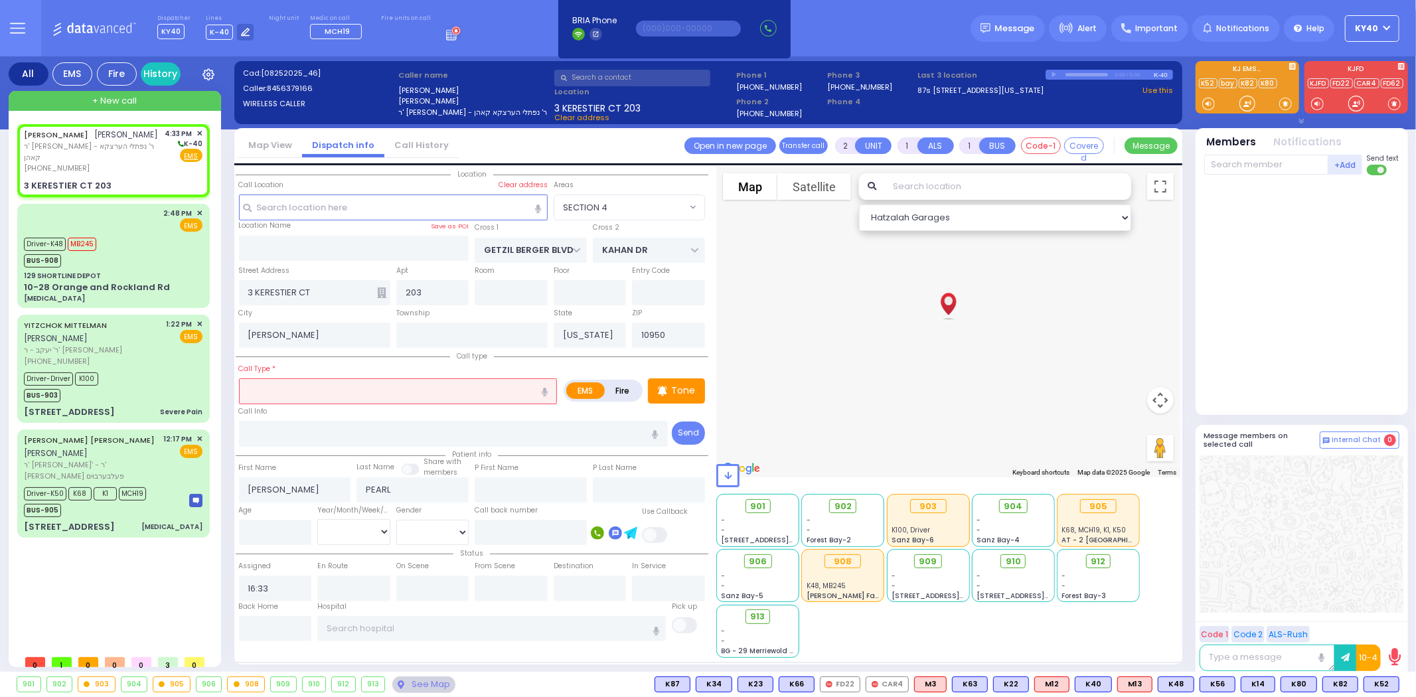
click at [319, 394] on input "text" at bounding box center [398, 390] width 319 height 25
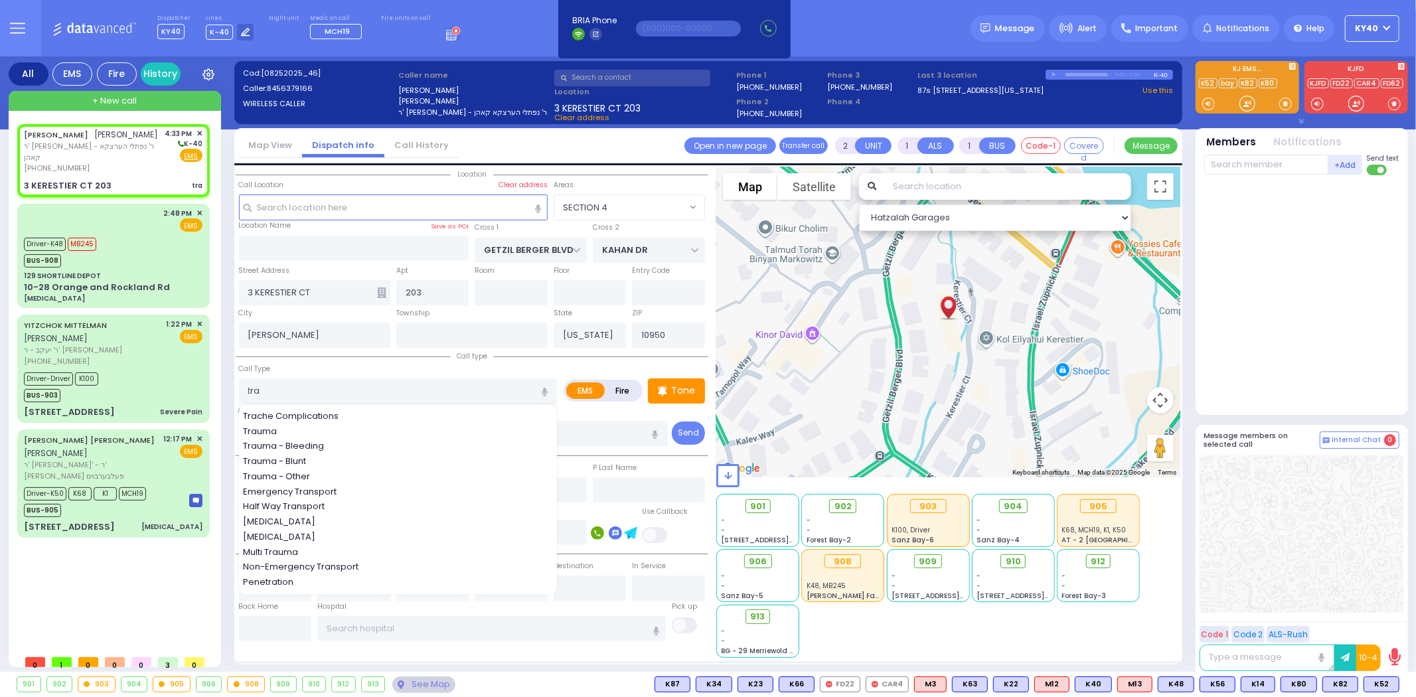
click at [302, 439] on span "Trauma - Bleeding" at bounding box center [286, 445] width 86 height 13
type input "Trauma - Bleeding"
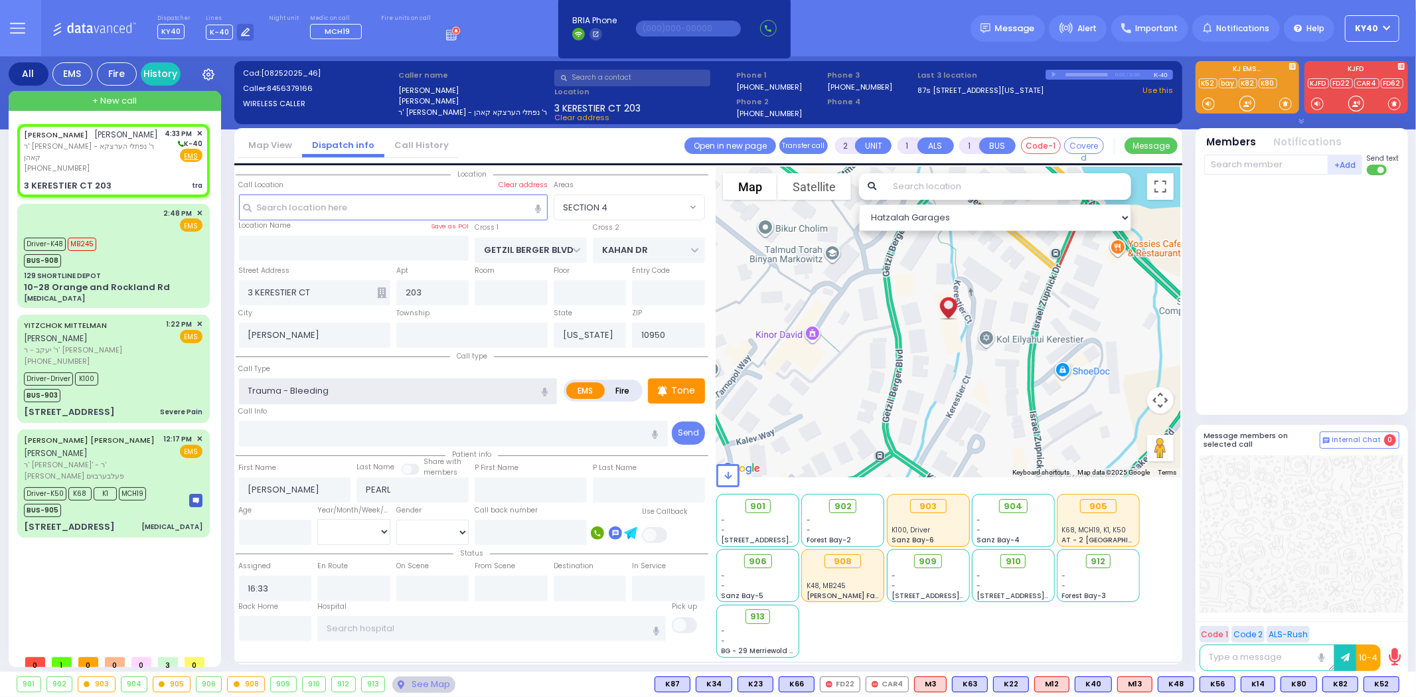
select select
radio input "true"
select select
select select "Hatzalah Garages"
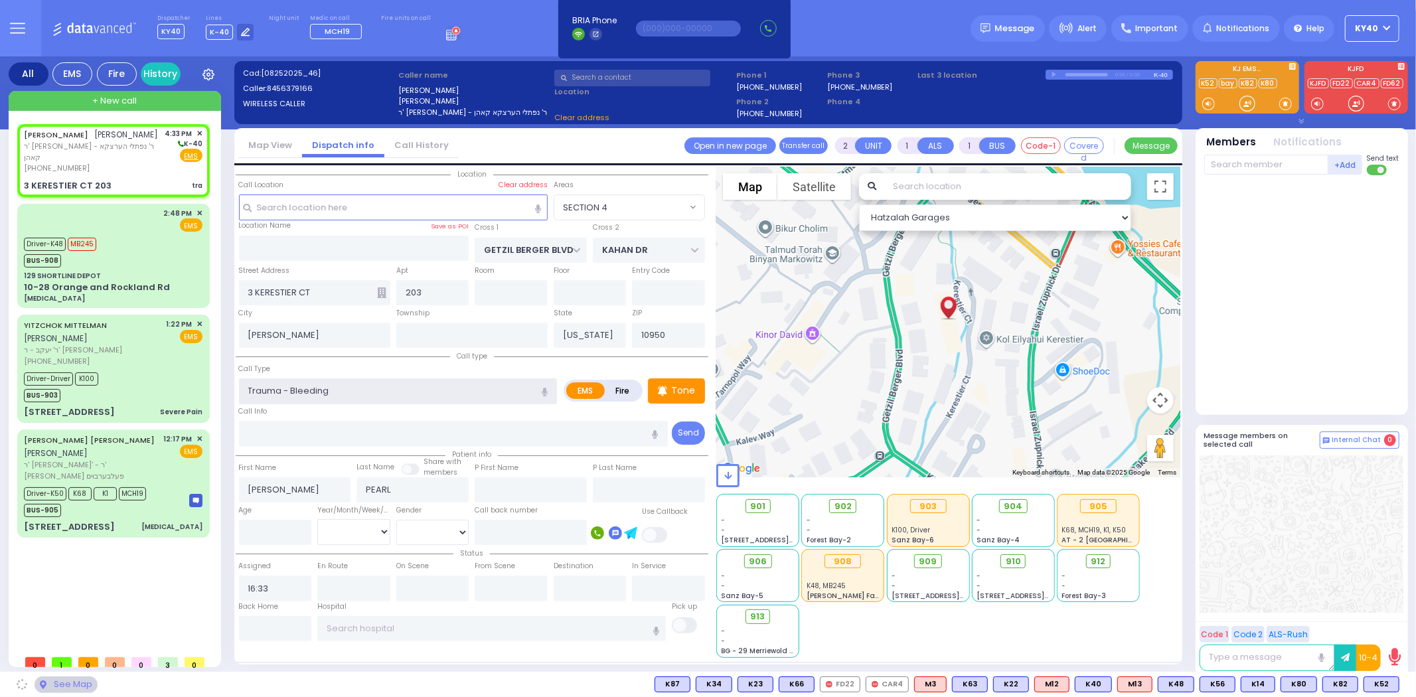
select select "SECTION 4"
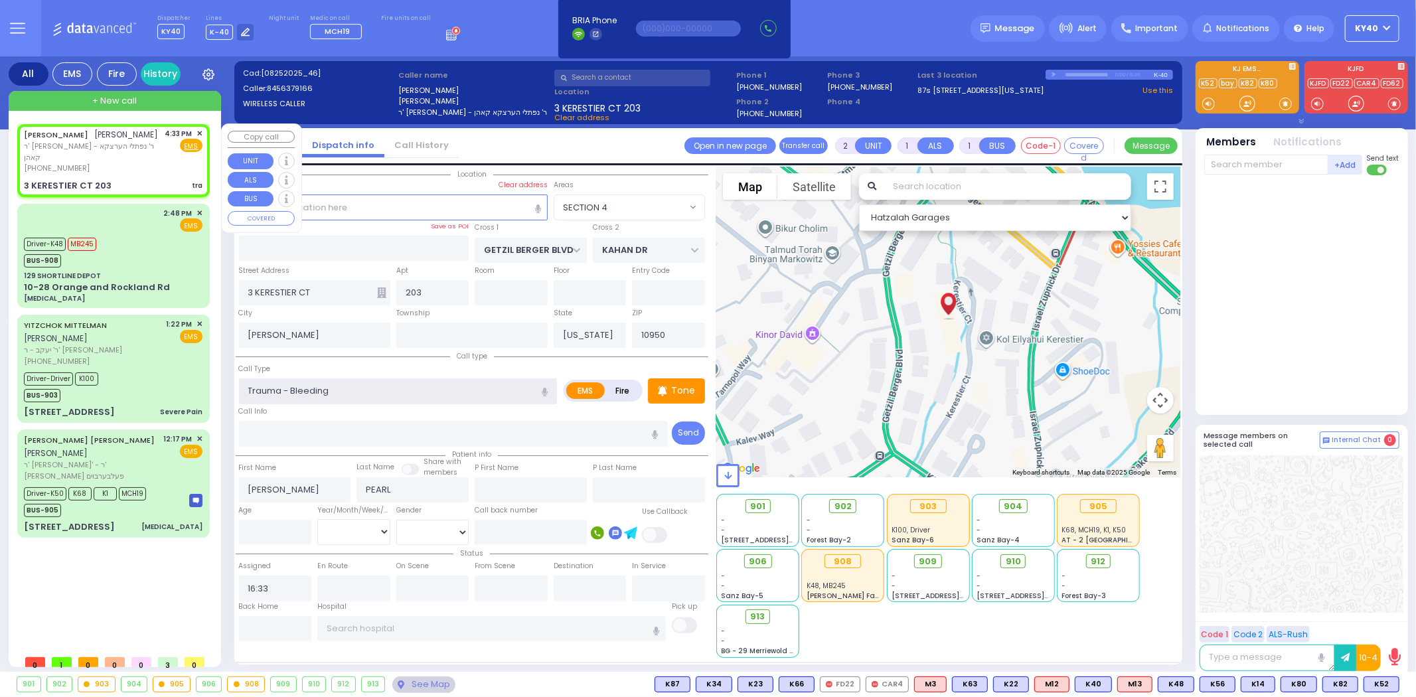
select select
radio input "true"
select select
select select "Hatzalah Garages"
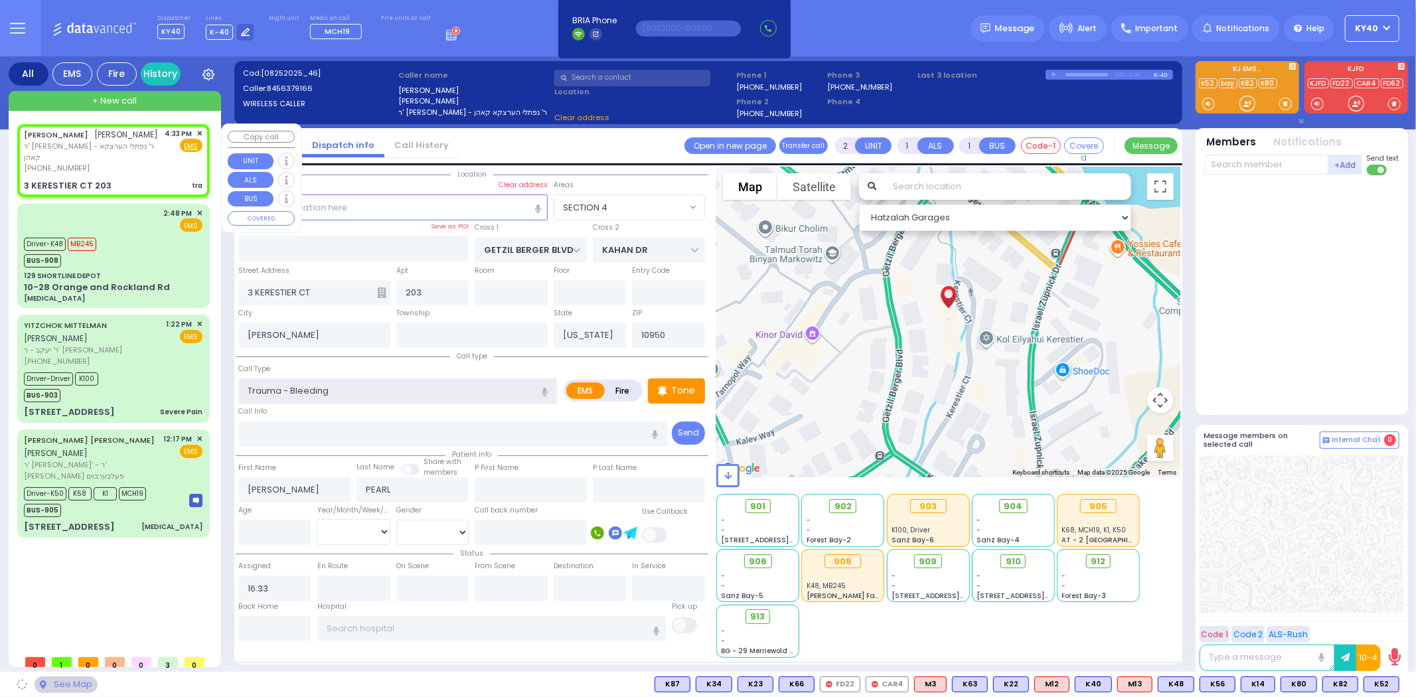
select select "SECTION 4"
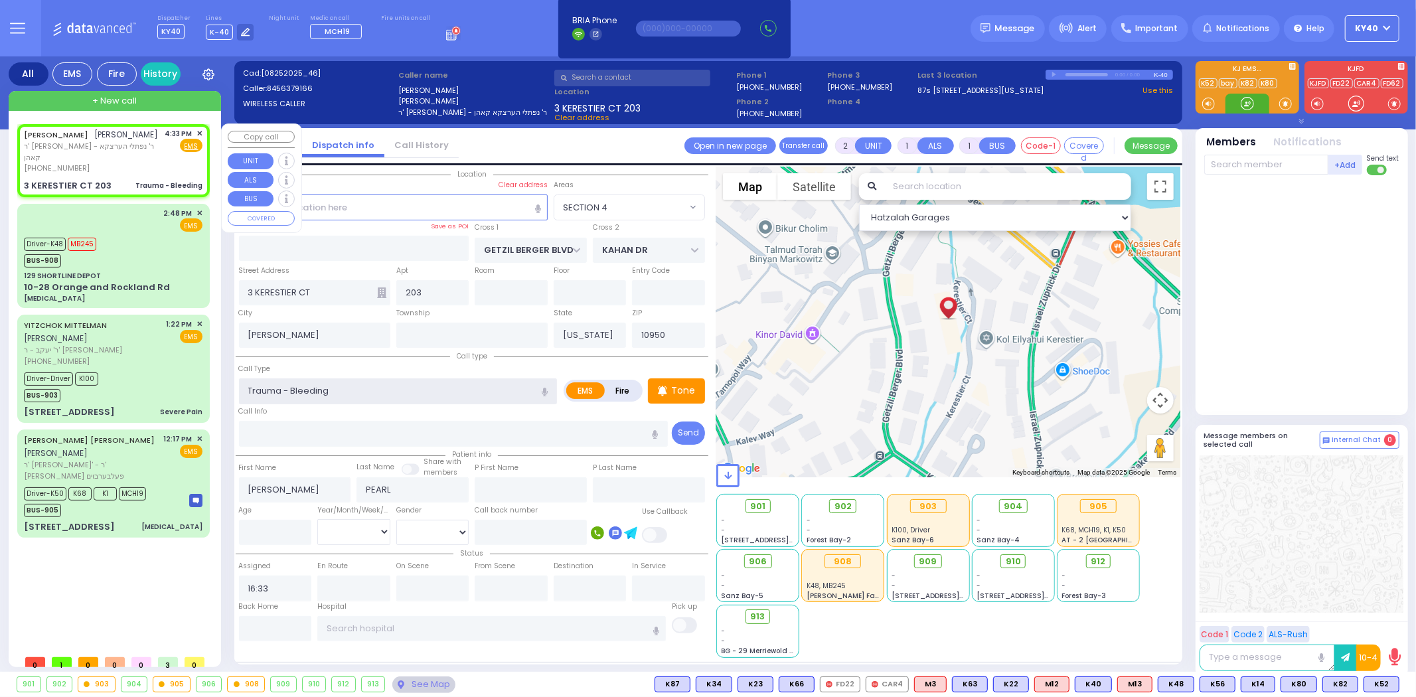
select select
radio input "true"
select select
select select "Hatzalah Garages"
select select "SECTION 4"
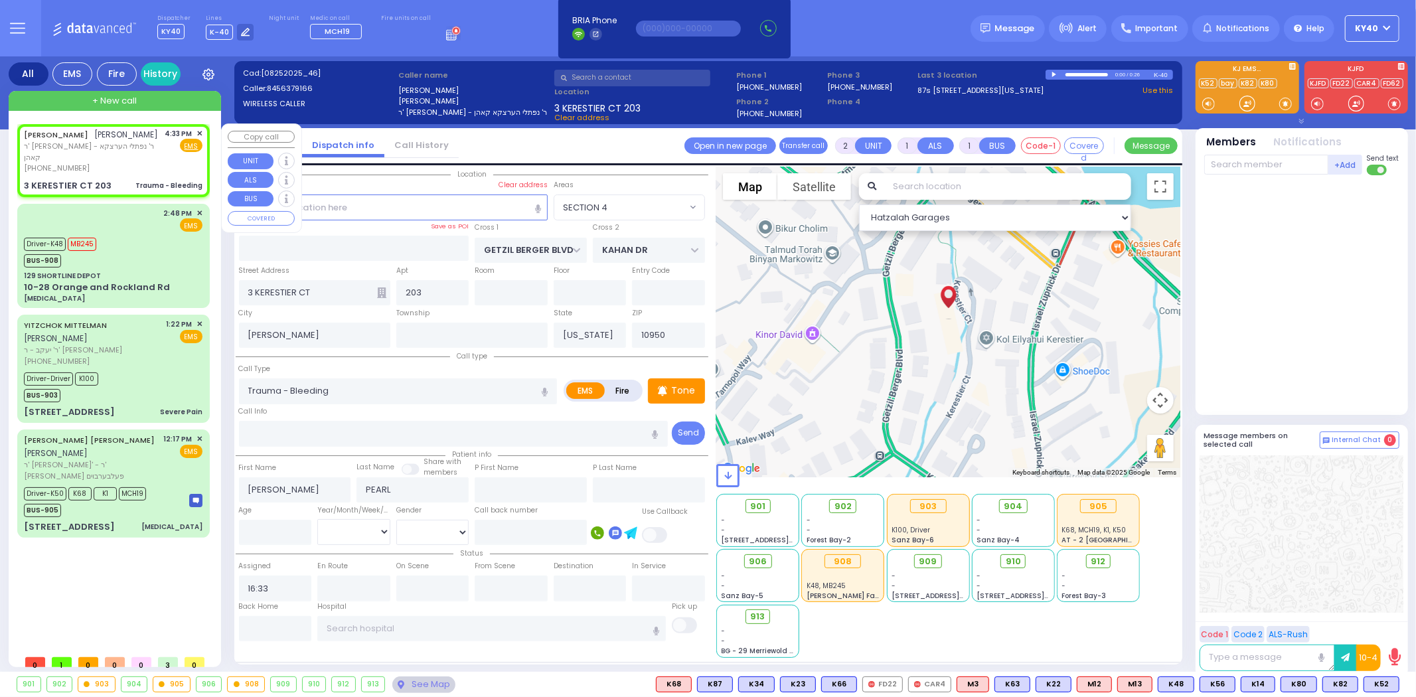
click at [88, 136] on link "[PERSON_NAME]" at bounding box center [56, 134] width 64 height 11
select select
radio input "true"
select select
select select "Hatzalah Garages"
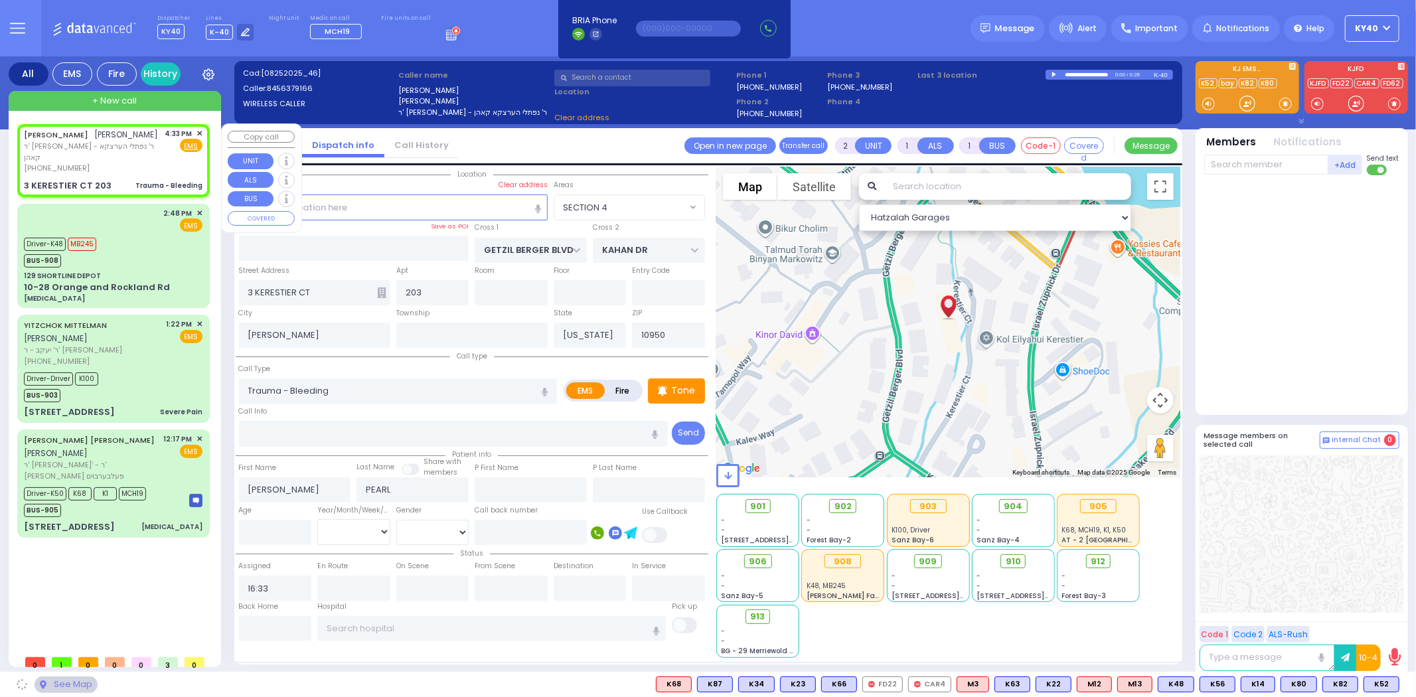
select select
radio input "true"
select select
select select "Hatzalah Garages"
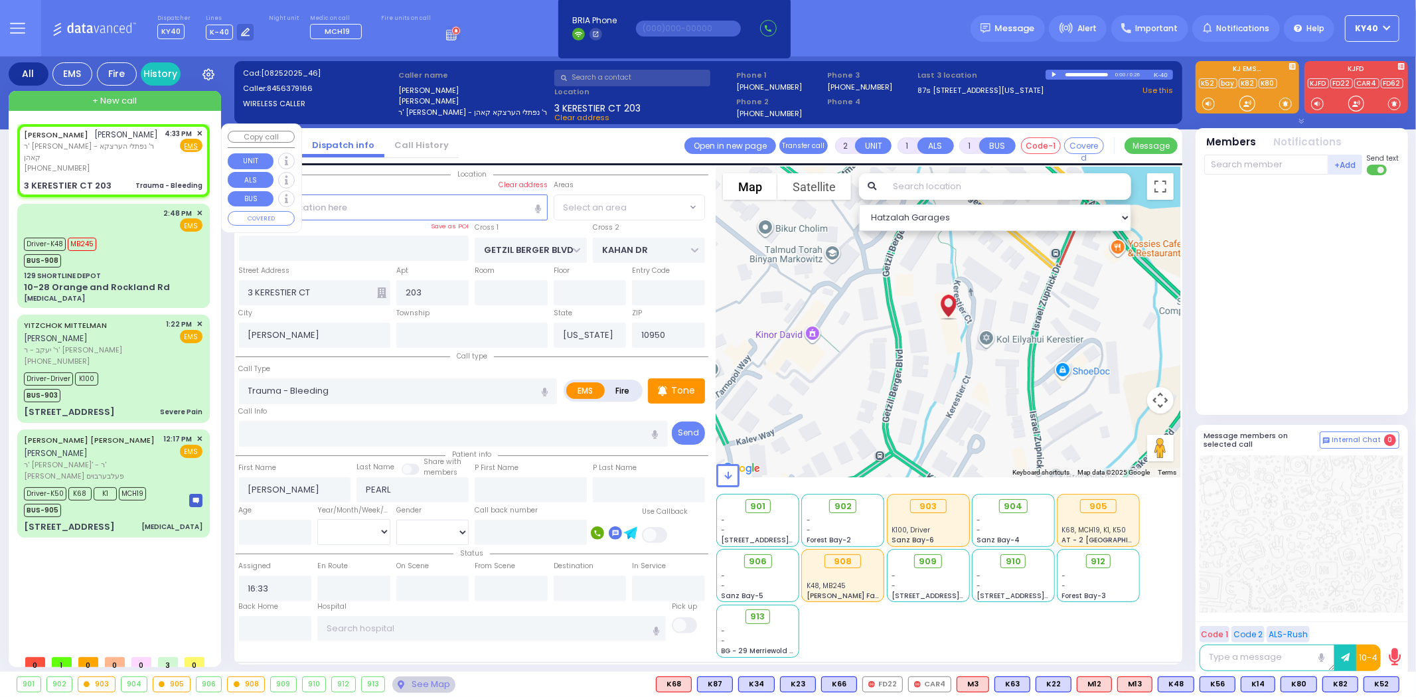
select select "SECTION 4"
click at [106, 141] on div "SHMIEL ELIEZER PEARL שמואל אליעזר פערל" at bounding box center [91, 134] width 135 height 13
select select
radio input "true"
select select
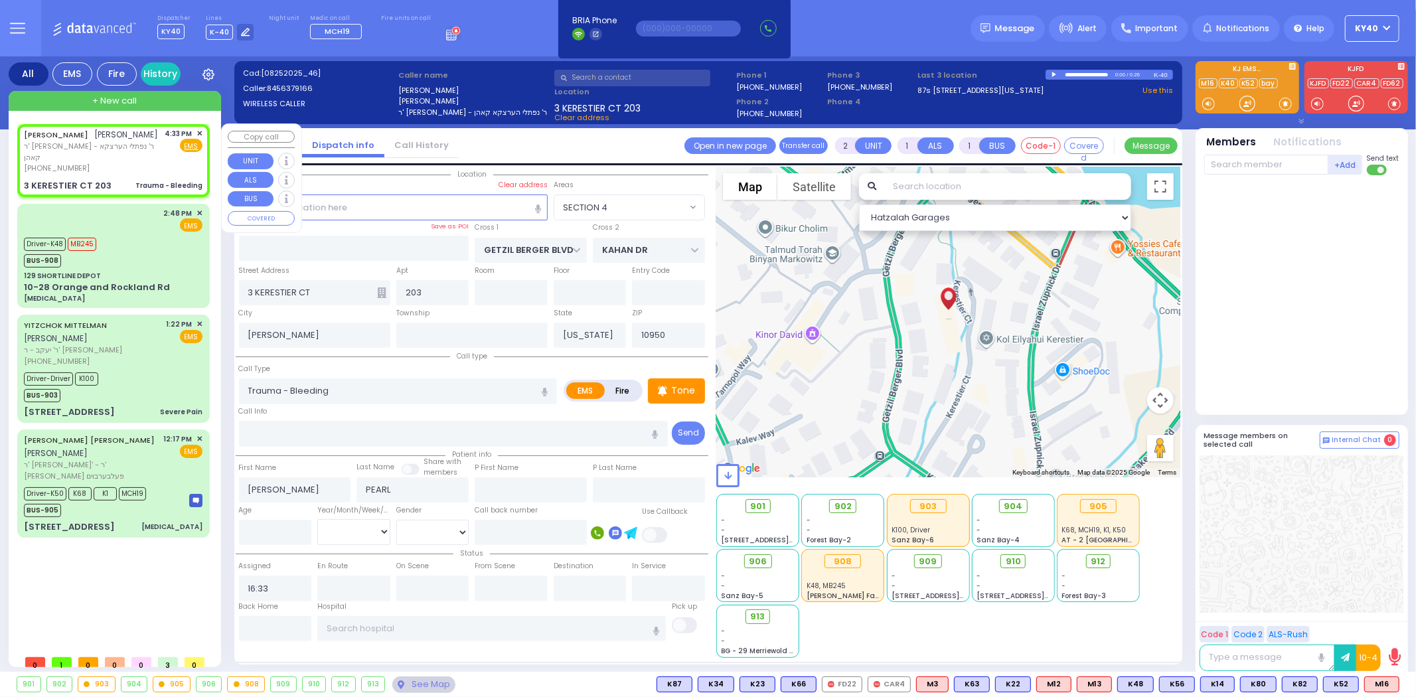
select select "Hatzalah Garages"
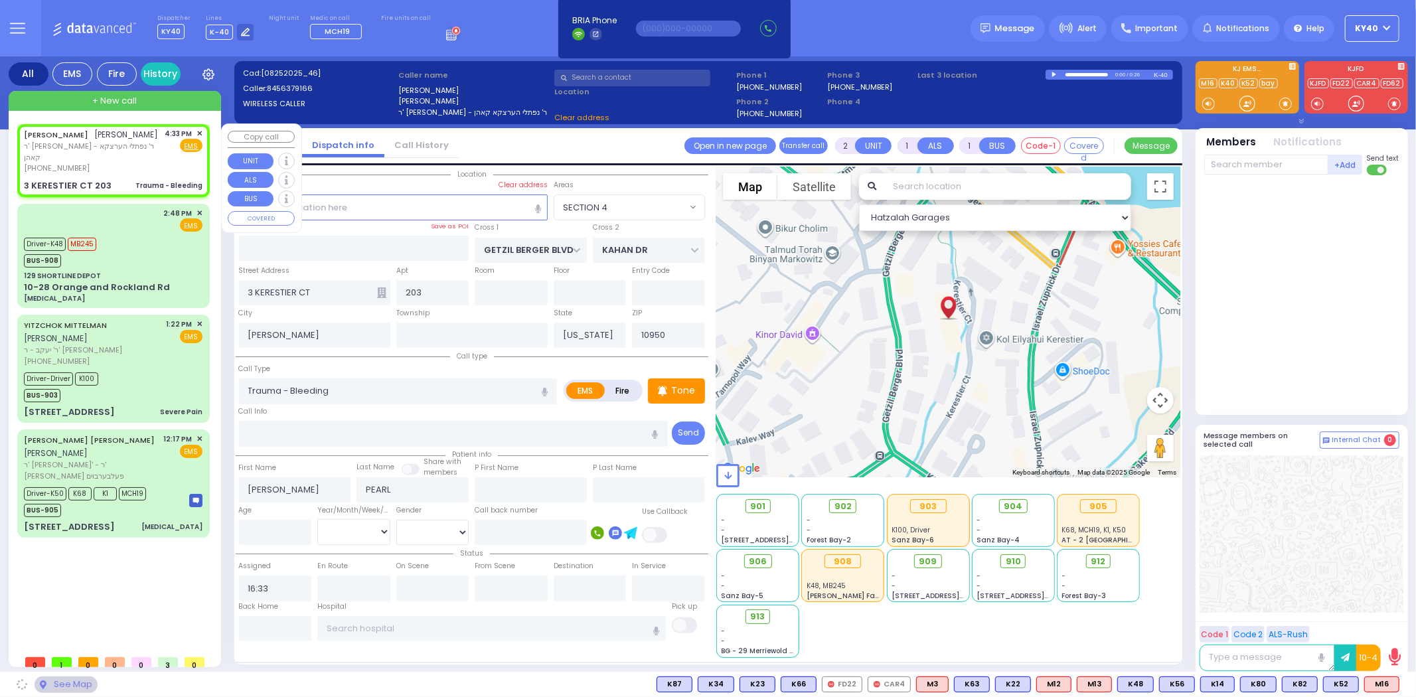
select select "SECTION 4"
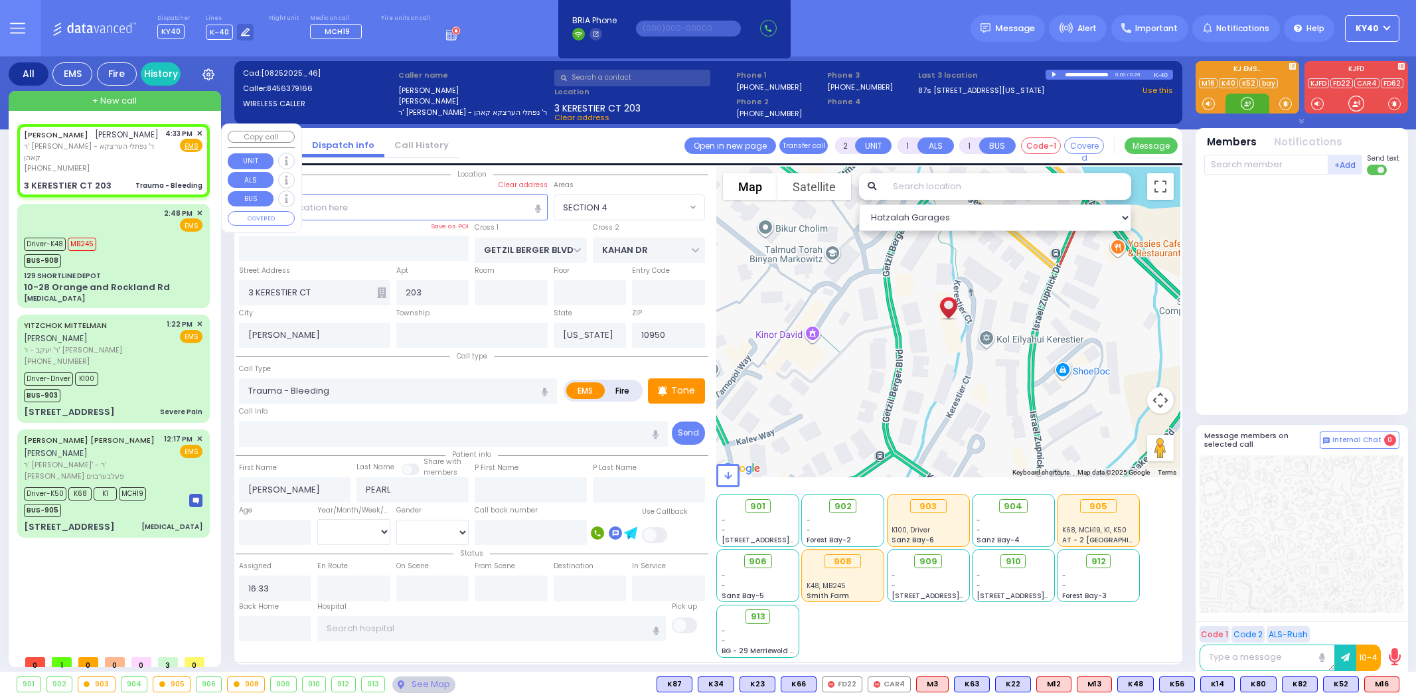
select select "SECTION 4"
select select
click at [1374, 682] on span "M16" at bounding box center [1381, 684] width 34 height 15
click at [67, 136] on link "[PERSON_NAME]" at bounding box center [56, 134] width 64 height 11
select select
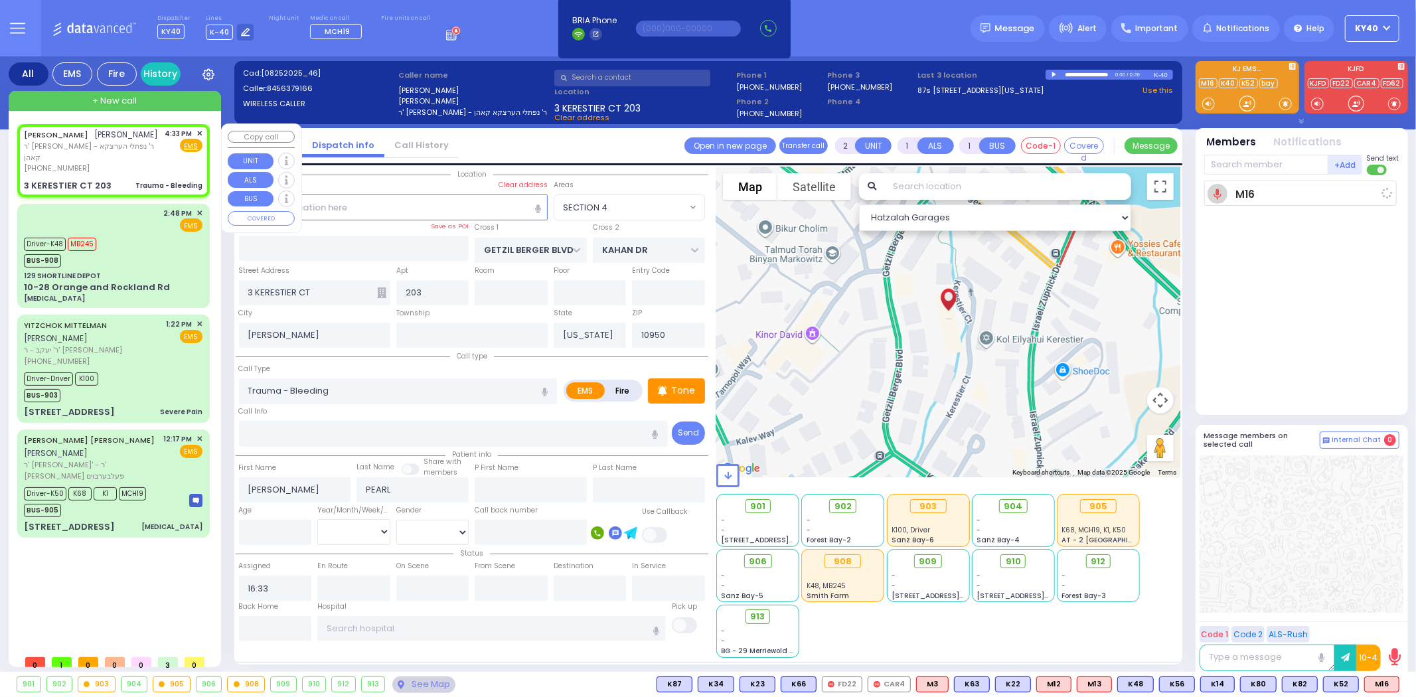
radio input "true"
select select
type input "16:34"
select select
radio input "true"
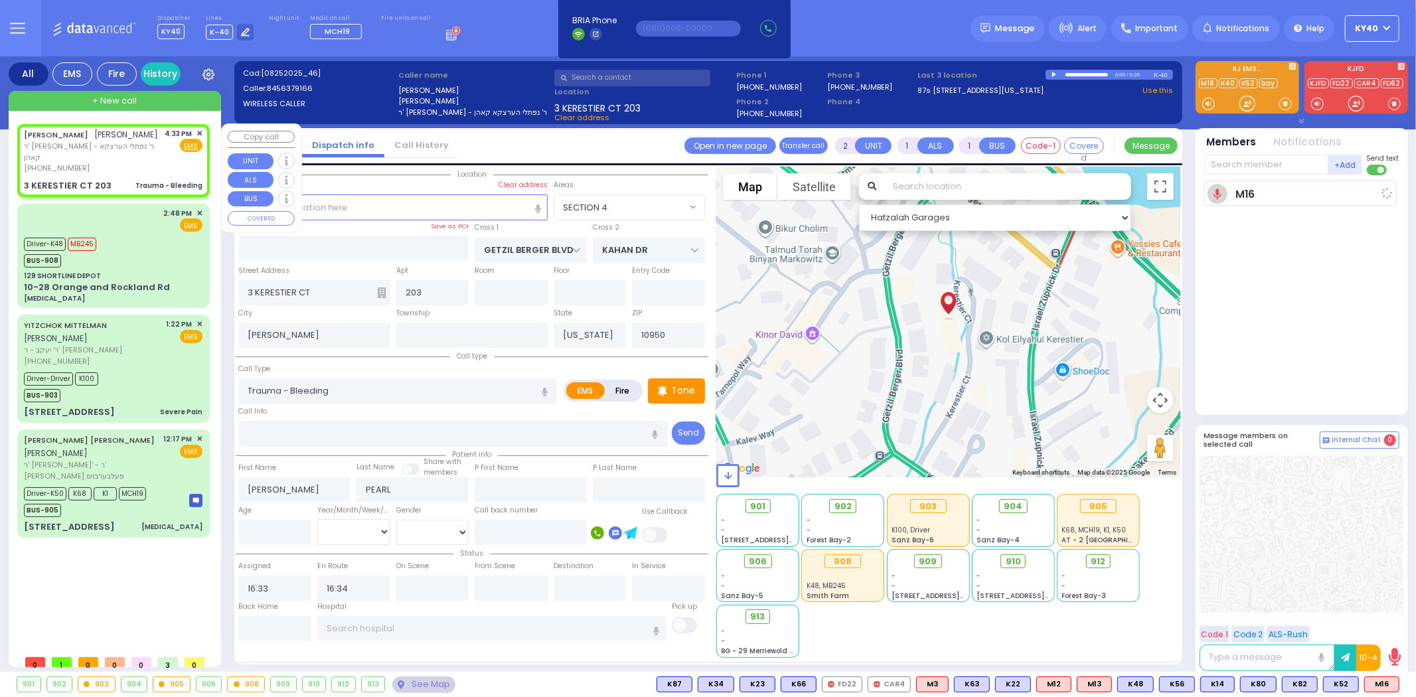
select select
select select "SECTION 4"
select select "Hatzalah Garages"
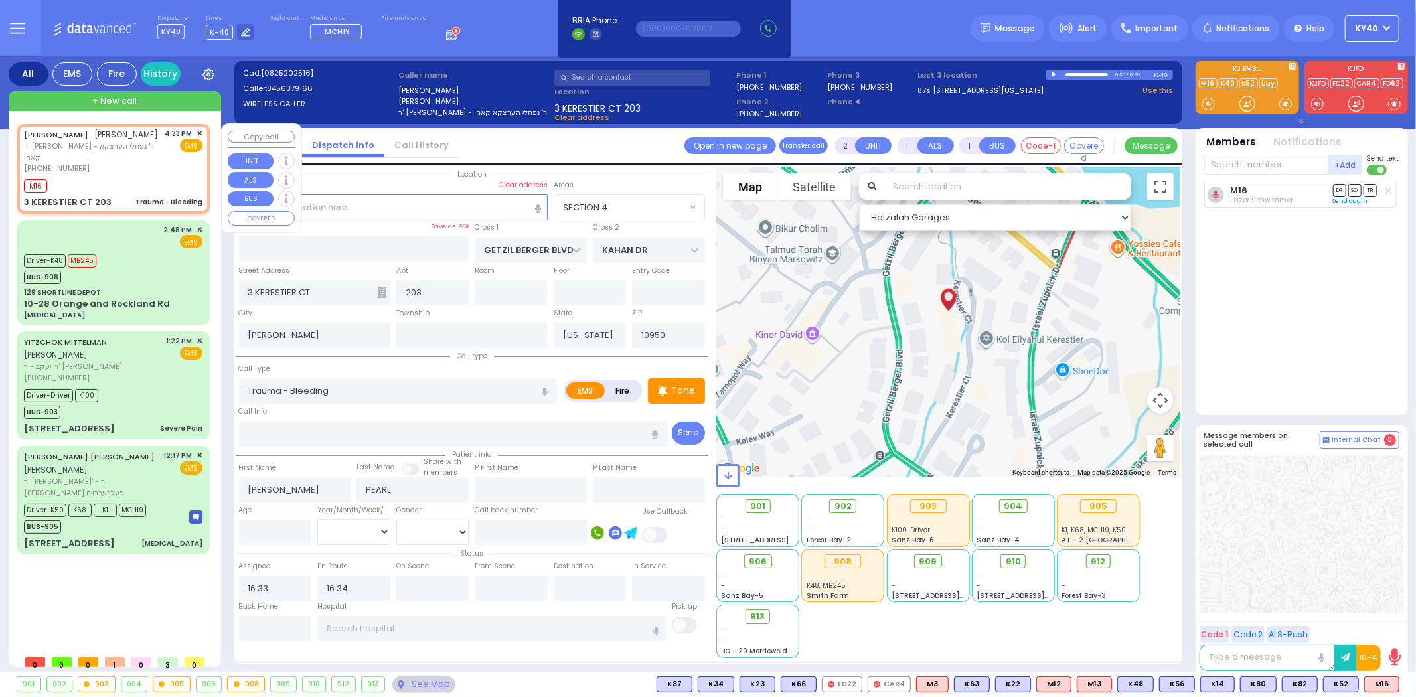
click at [83, 135] on link "[PERSON_NAME]" at bounding box center [56, 134] width 64 height 11
select select
radio input "true"
select select
select select "SECTION 4"
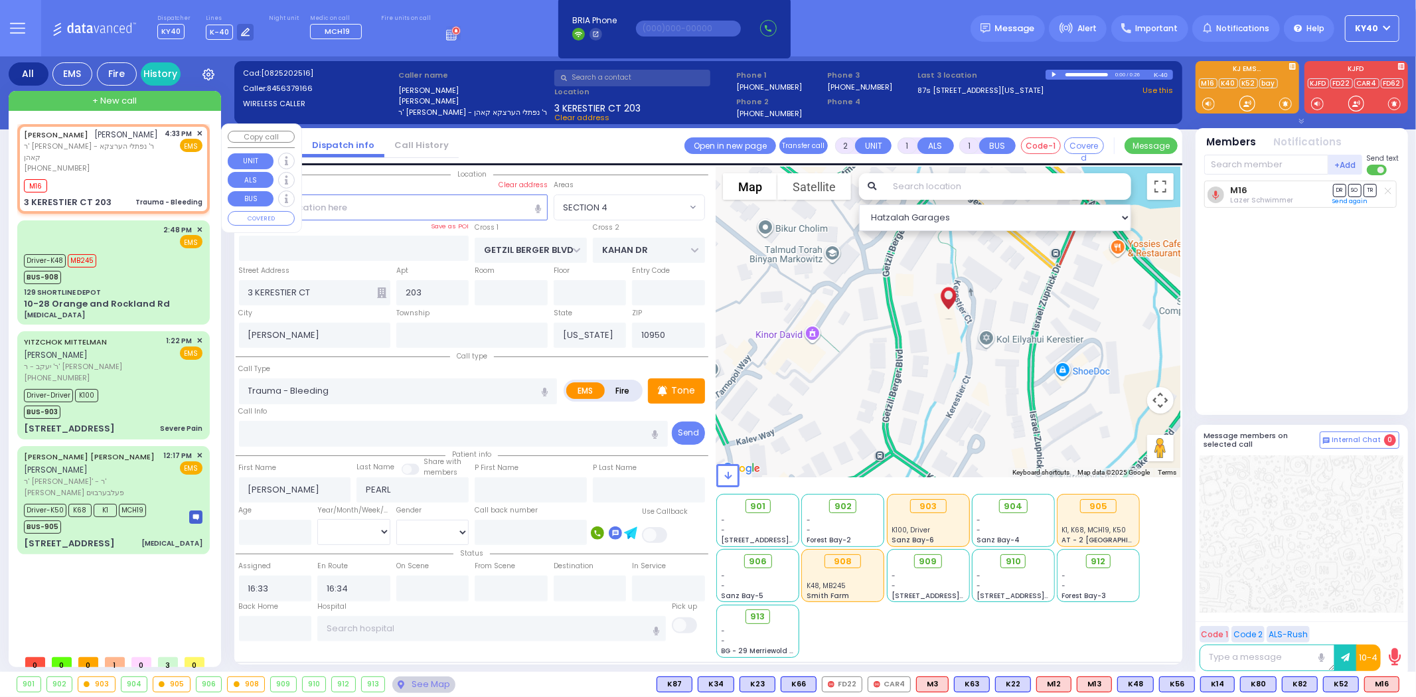
select select "Hatzalah Garages"
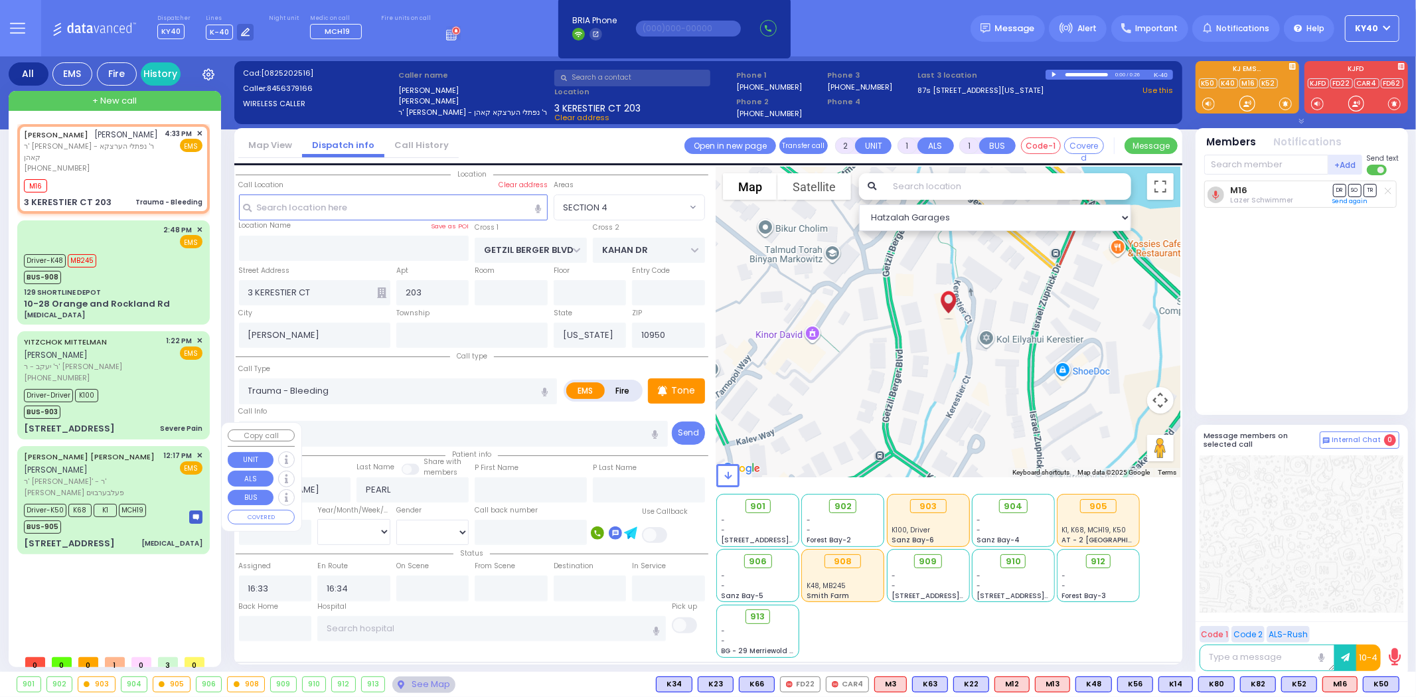
click at [158, 450] on div "[PERSON_NAME] [PERSON_NAME] [PERSON_NAME]" at bounding box center [91, 463] width 135 height 26
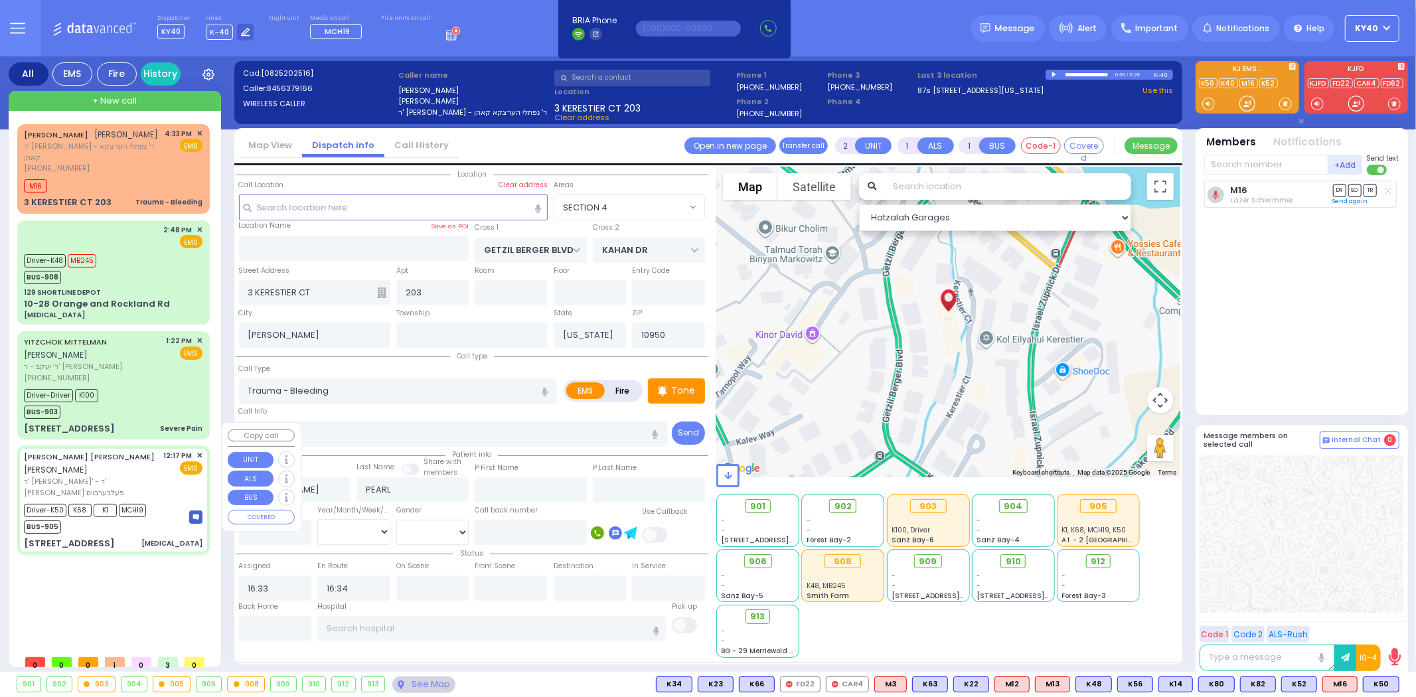
type input "6"
select select
type input "Chest Pain"
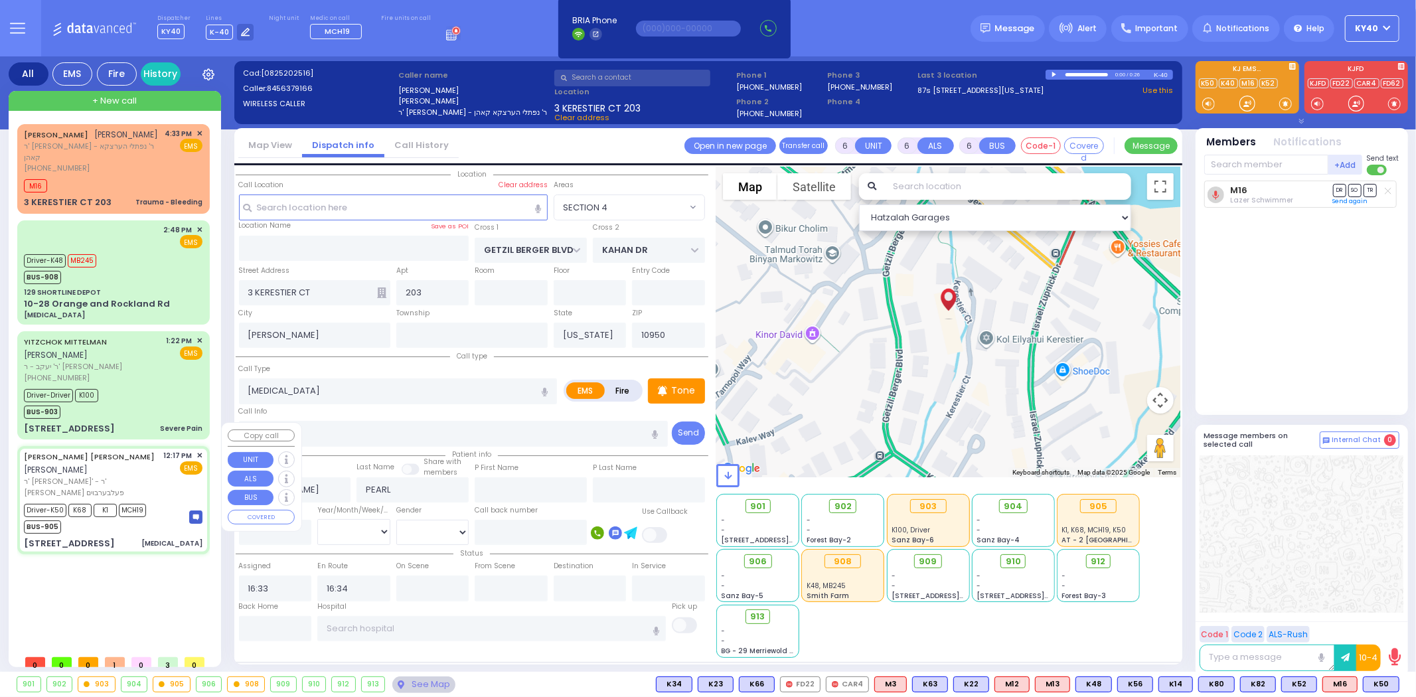
radio input "true"
type input "SIMCHA SHULEM"
type input "STEINBERGER"
type input "Alexander"
type input "Steinberger"
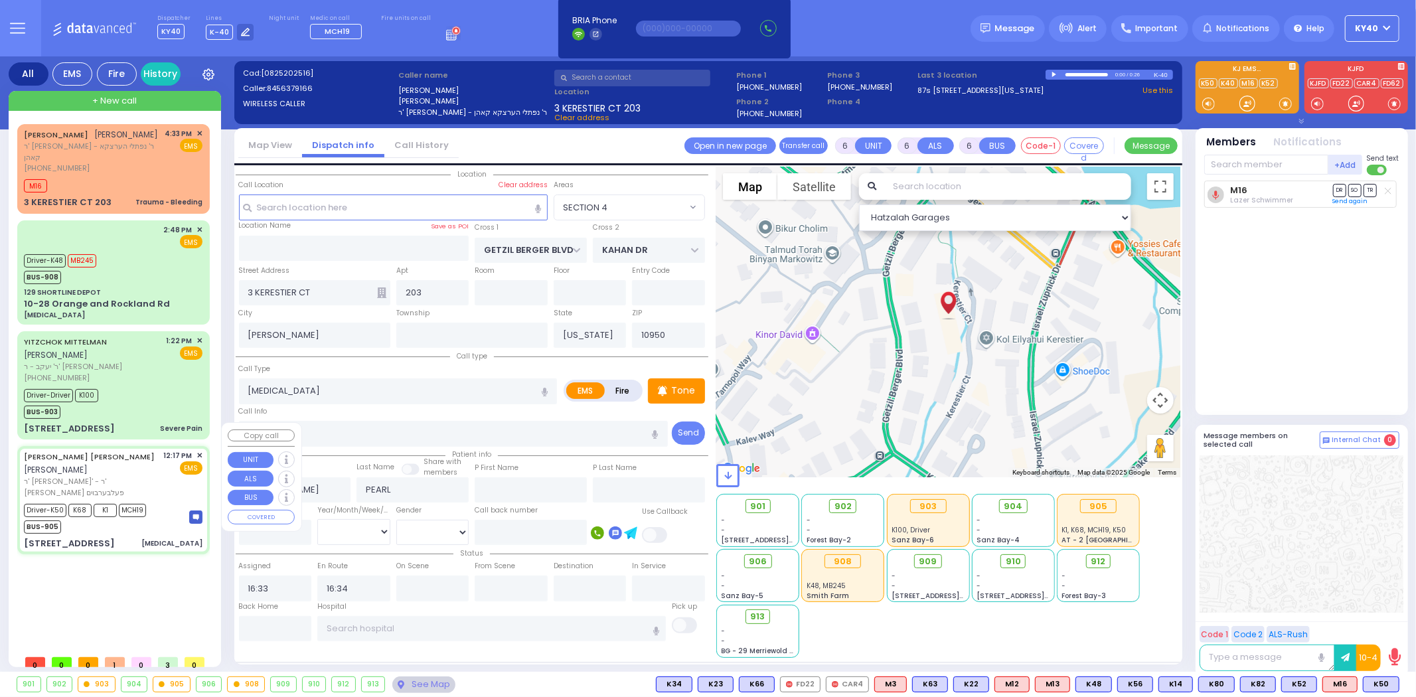
type input "76"
select select "Year"
select select "[DEMOGRAPHIC_DATA]"
type input "12:17"
type input "12:25"
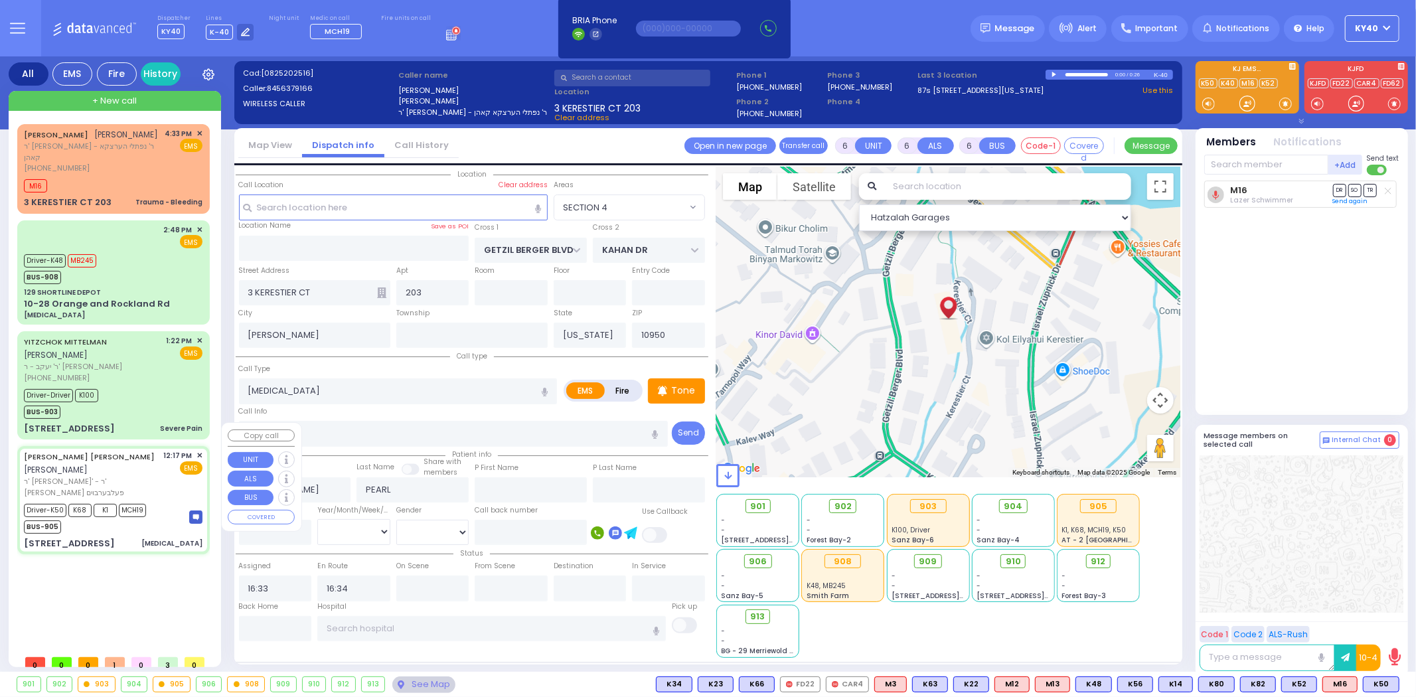
type input "12:38"
type input "13:00"
type input "14:00"
type input "15:00"
type input "Lenox Hill Hospital"
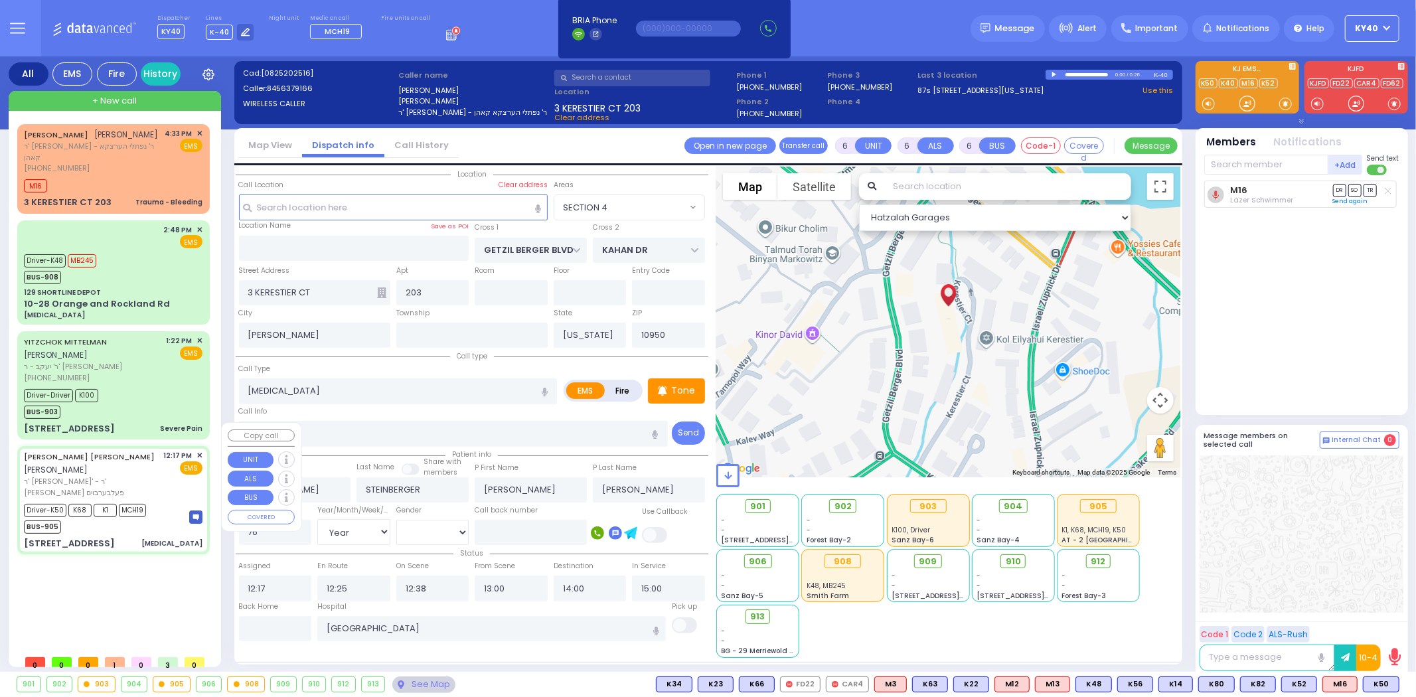
select select "Hatzalah Garages"
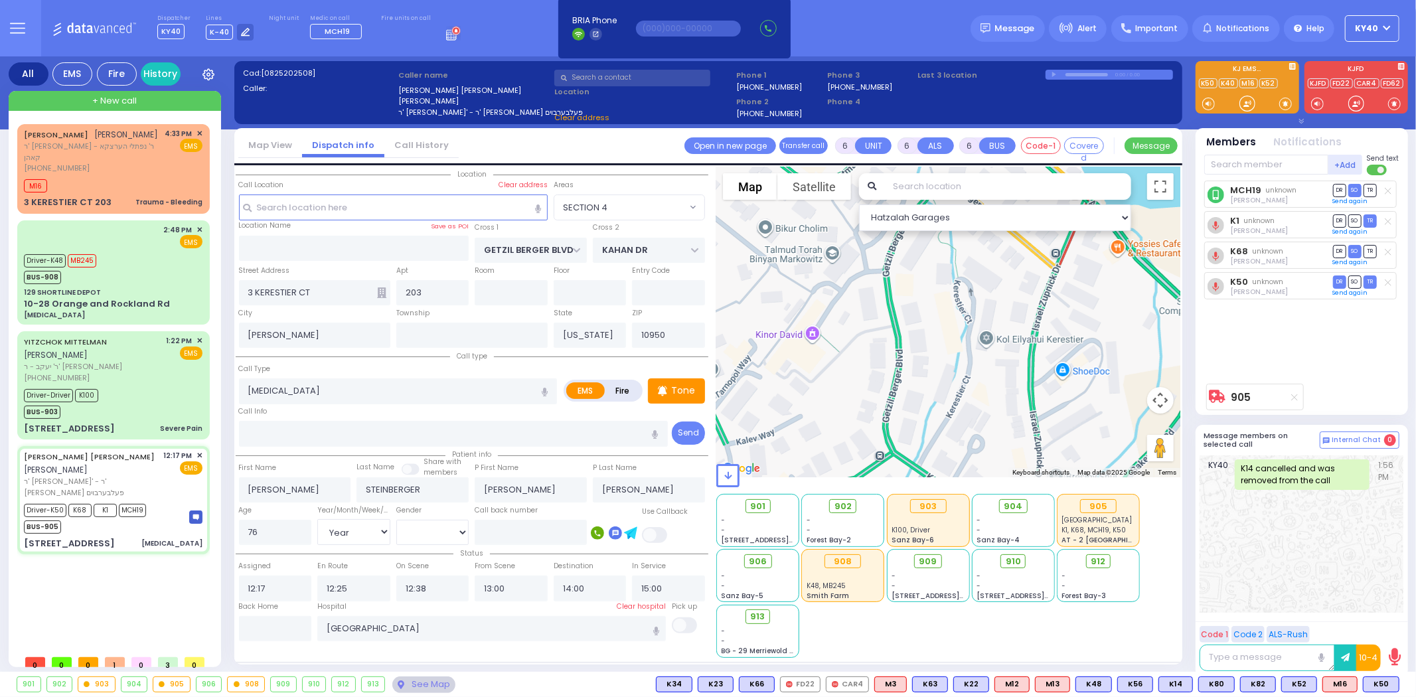
type input "NICKLESBURG RD"
type input "KRAKOW BLVD"
type input "1 TZFAS RD"
type input "302"
type input "Monroe"
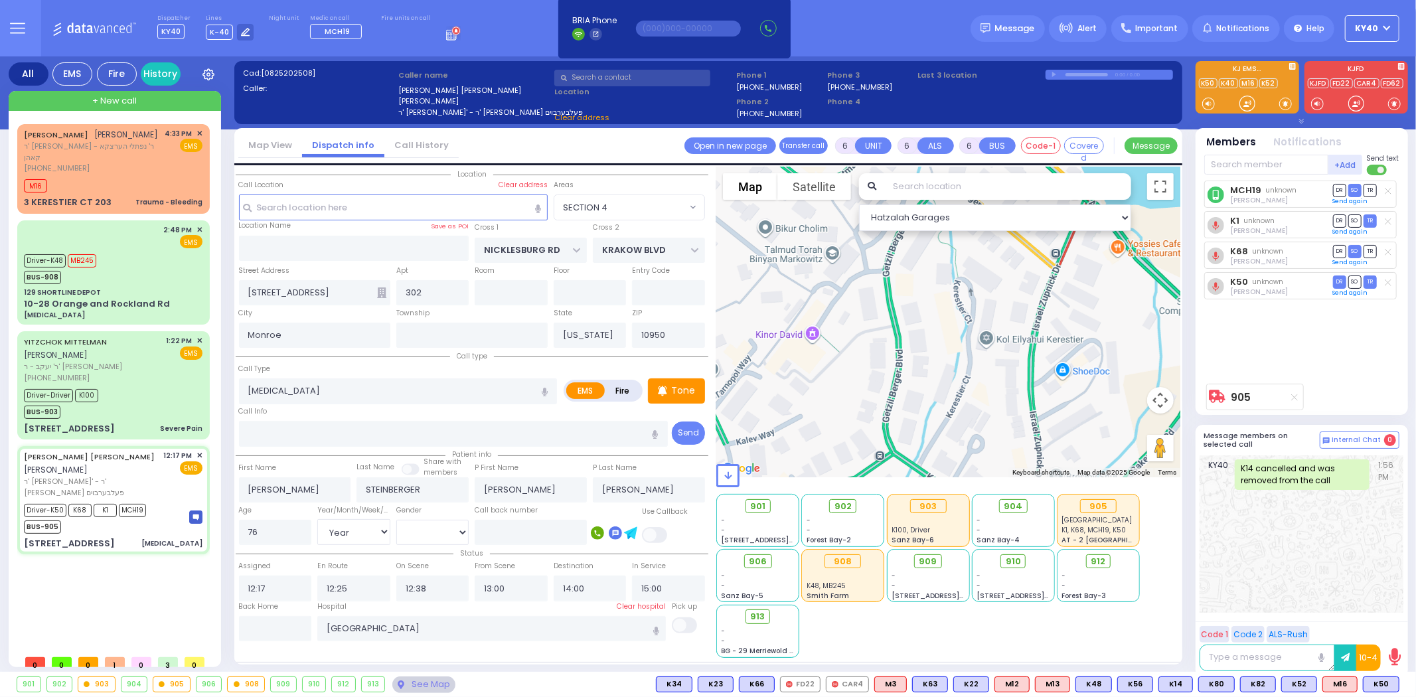
select select "ATZEI TAMURIM"
click at [275, 619] on input "text" at bounding box center [275, 628] width 73 height 25
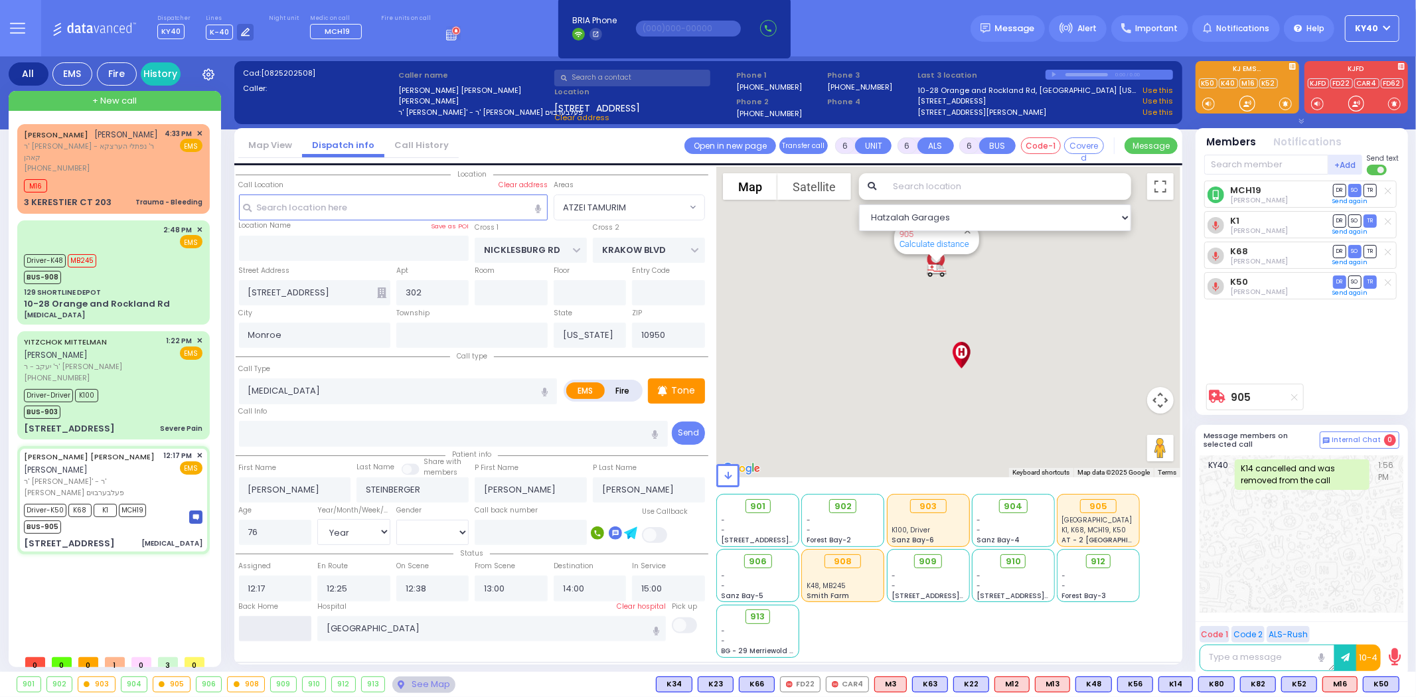
click at [275, 619] on input "text" at bounding box center [275, 628] width 73 height 25
type input "16:35"
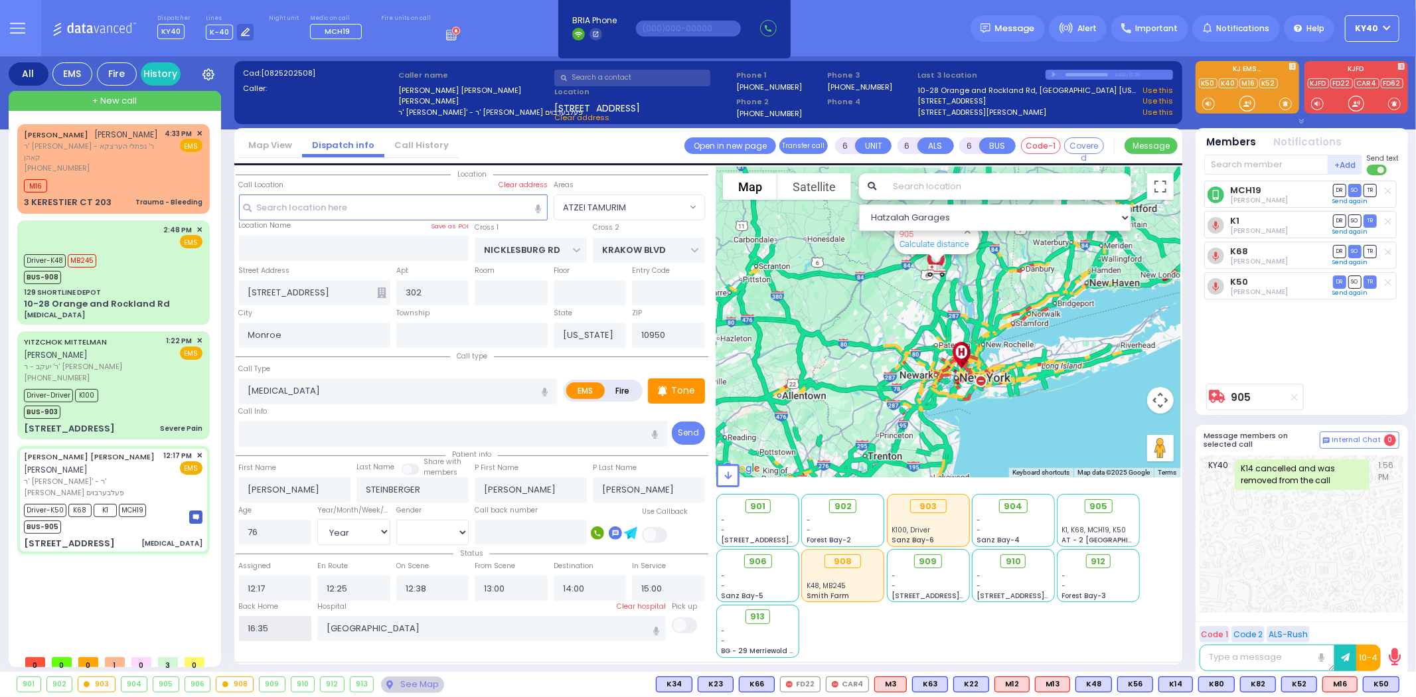
select select
radio input "true"
select select
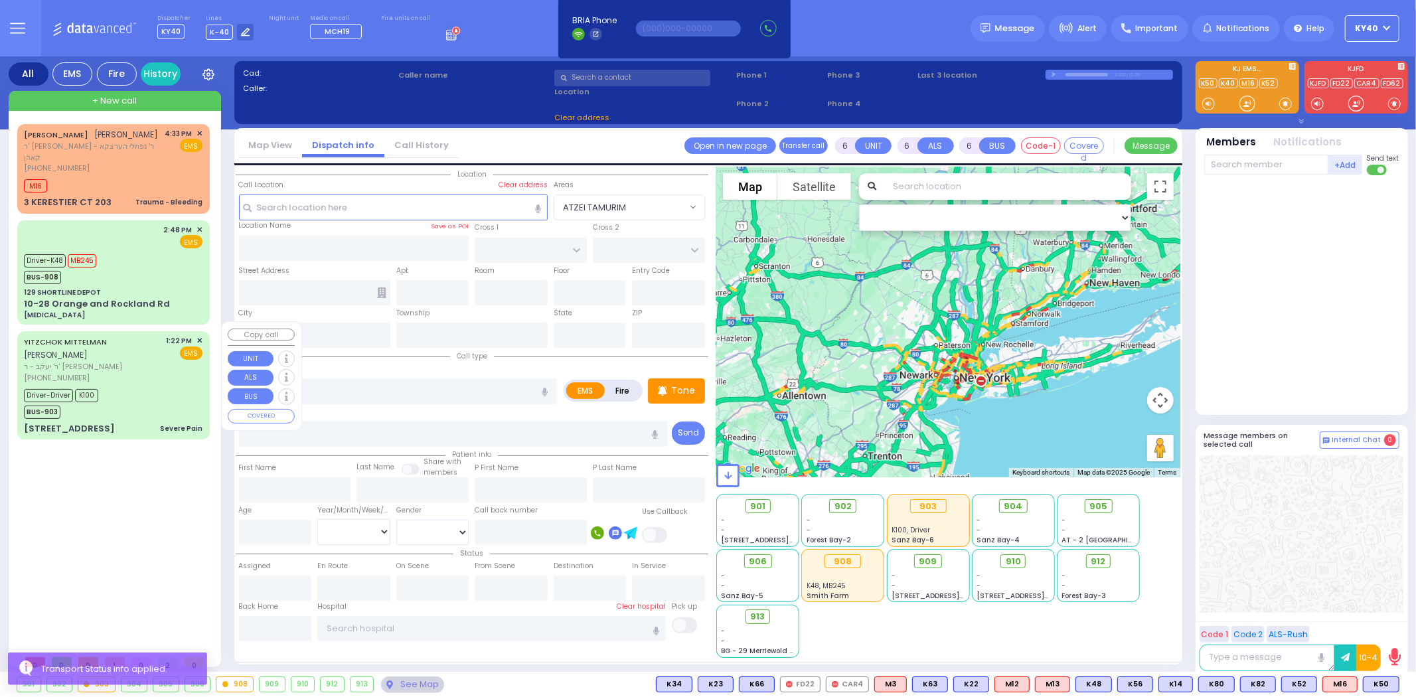
click at [151, 386] on div "Driver-Driver K100 BUS-903" at bounding box center [113, 402] width 179 height 33
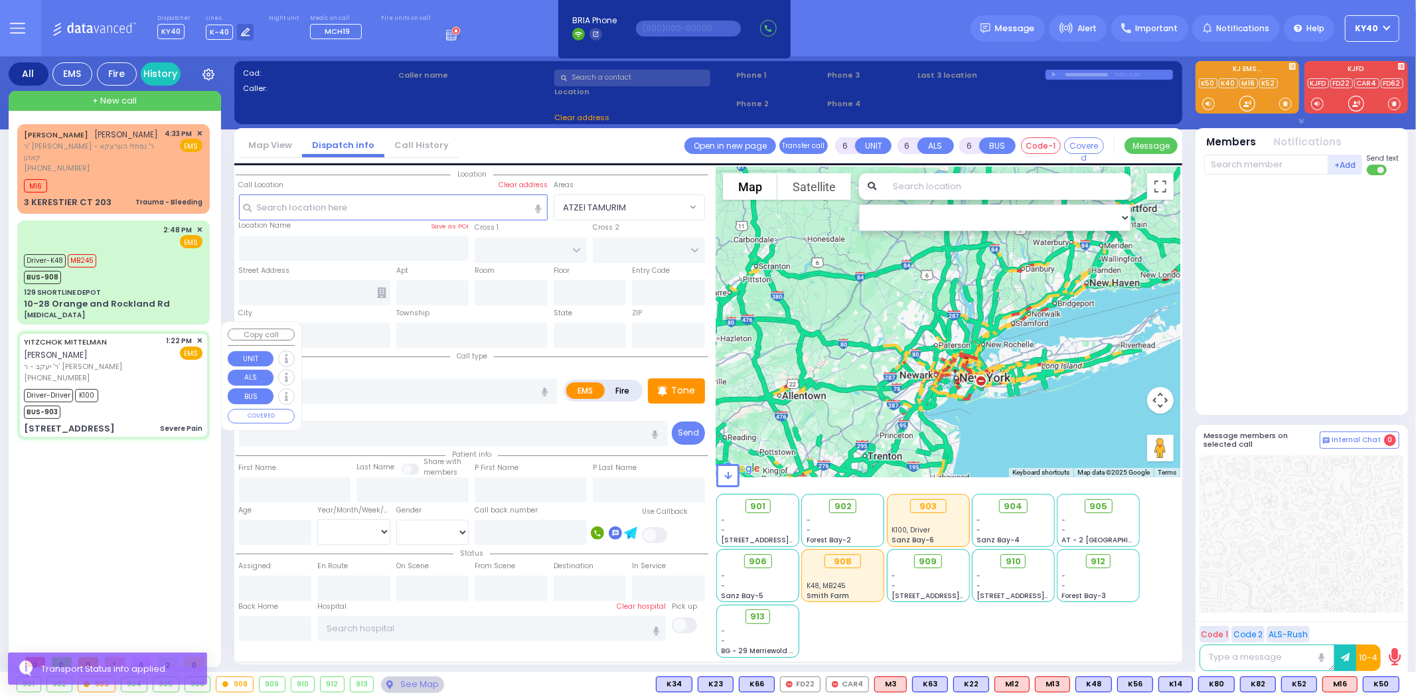
select select
type input "Severe Pain"
radio input "true"
type input "YITZCHOK"
type input "MITTELMAN"
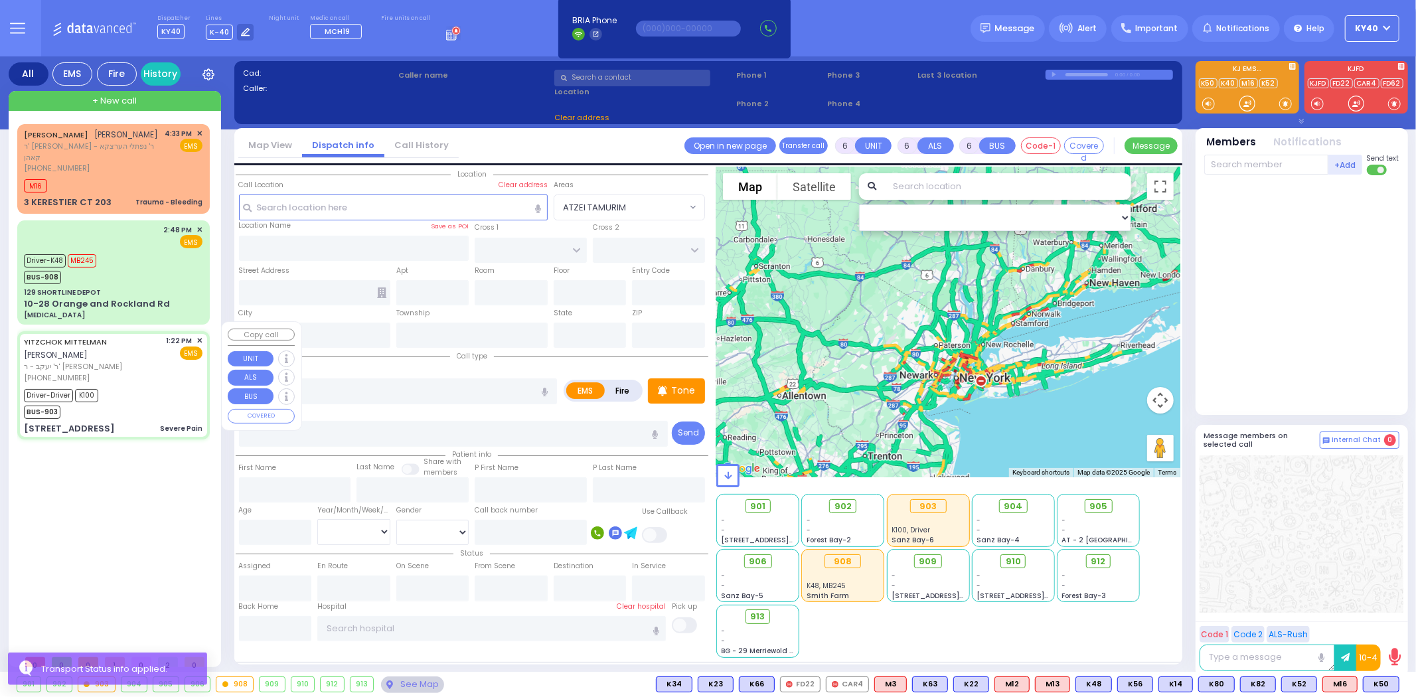
type input "[PERSON_NAME]"
type input "Mittelman"
type input "21"
select select "Year"
select select "[DEMOGRAPHIC_DATA]"
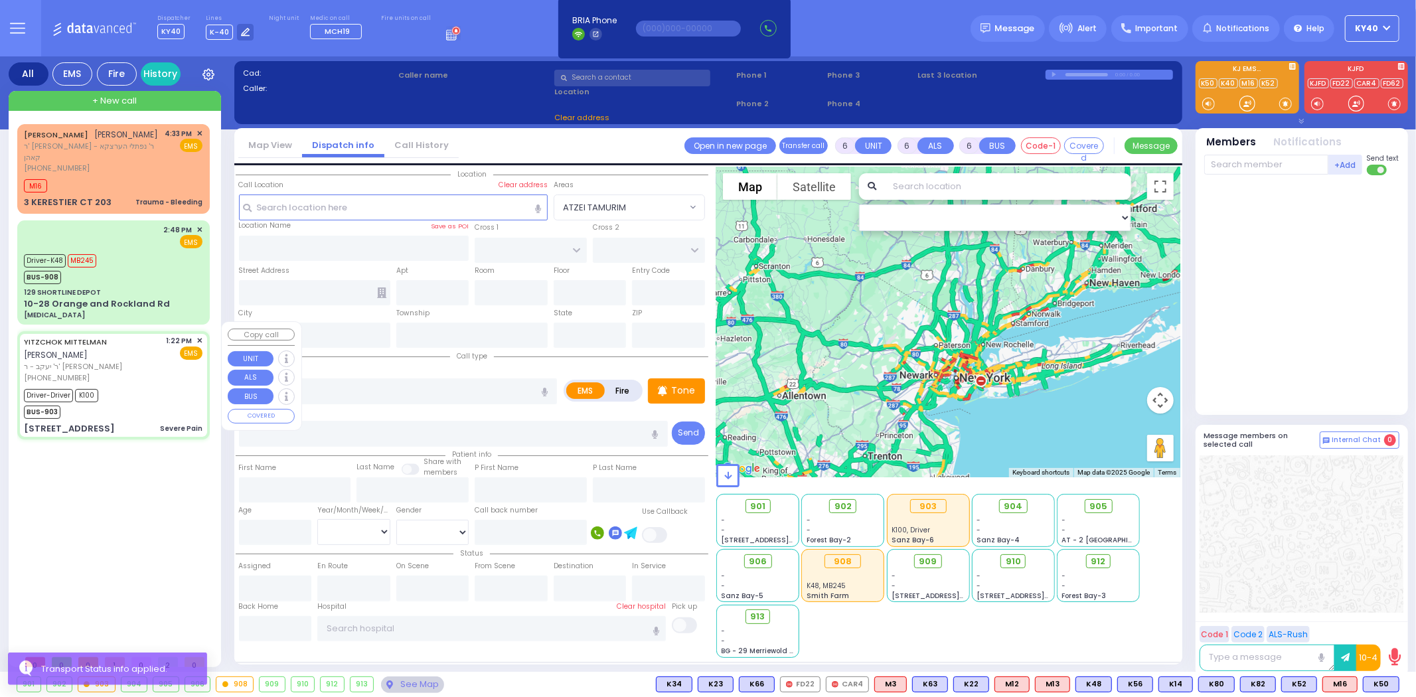
type input "13:22"
type input "13:39"
type input "13:53"
type input "15:17"
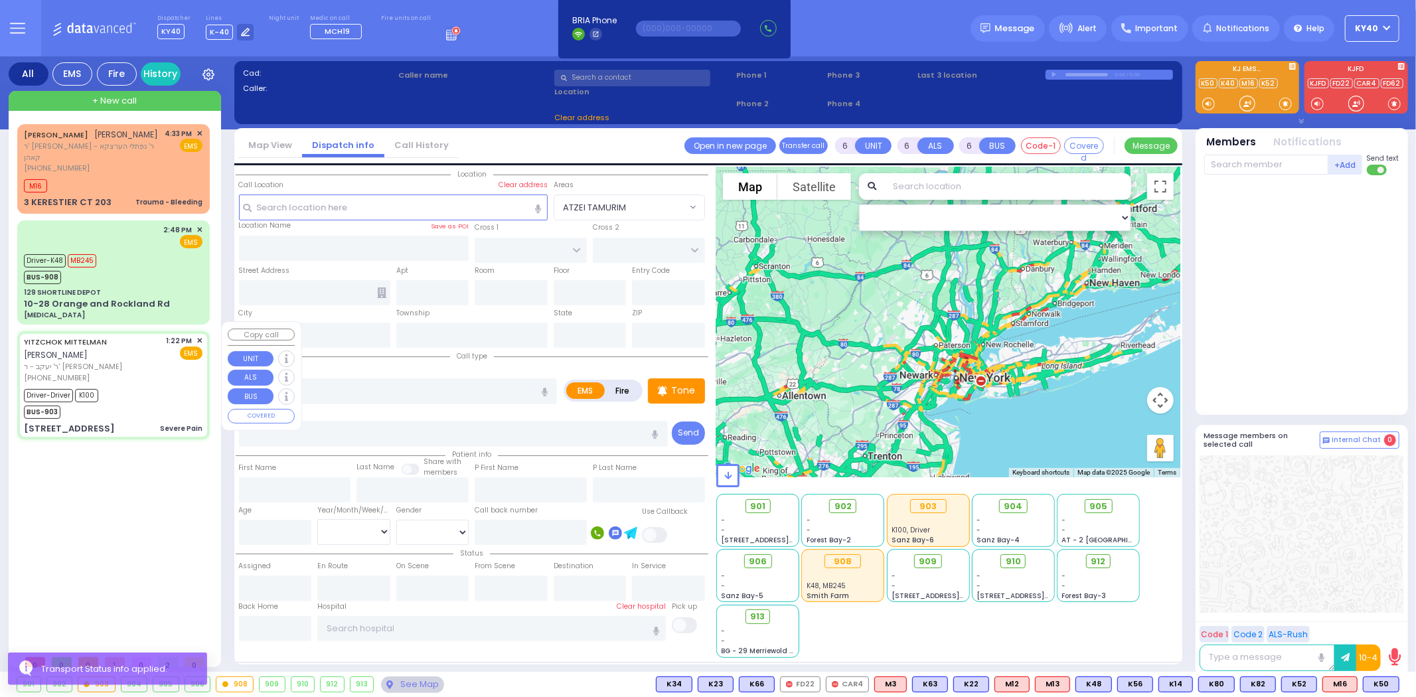
type input "15:28"
type input "[GEOGRAPHIC_DATA]"
click at [151, 386] on div "Driver-Driver K100 BUS-903" at bounding box center [113, 402] width 179 height 33
select select "Hatzalah Garages"
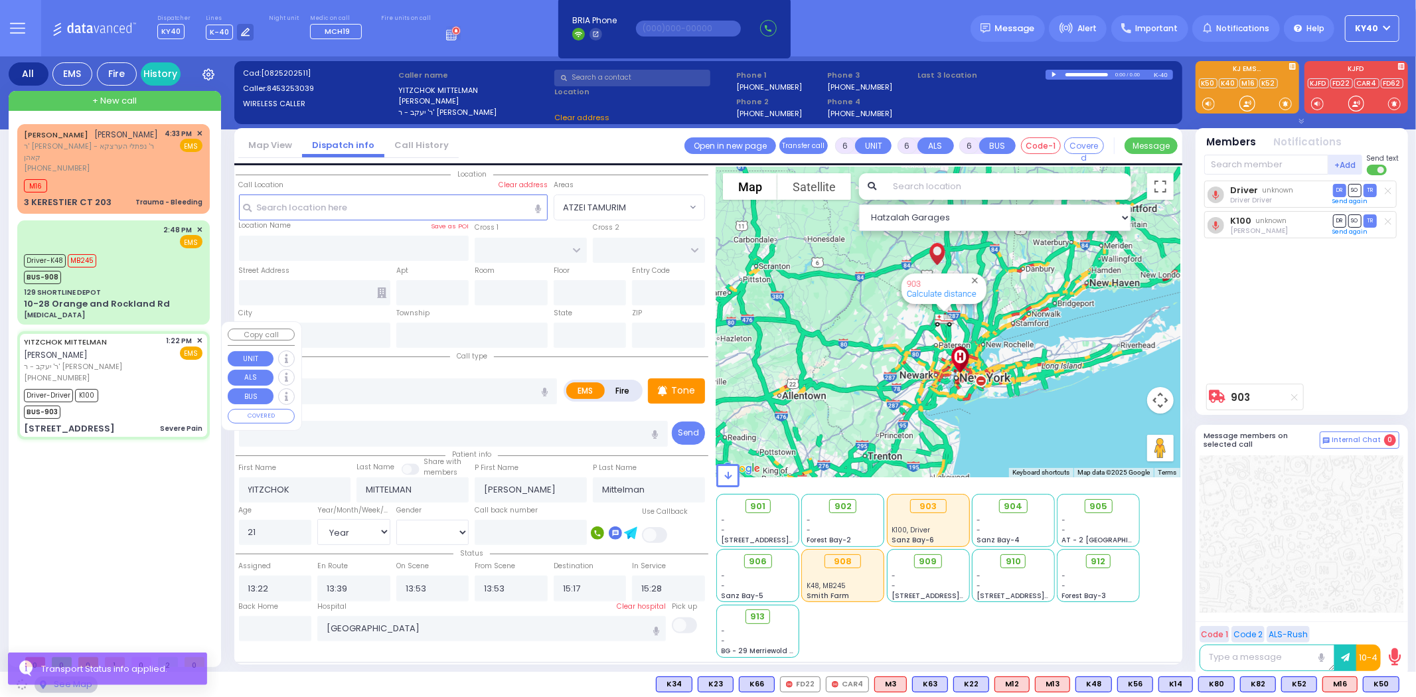
select select
radio input "true"
select select "Year"
select select "[DEMOGRAPHIC_DATA]"
type input "[GEOGRAPHIC_DATA]"
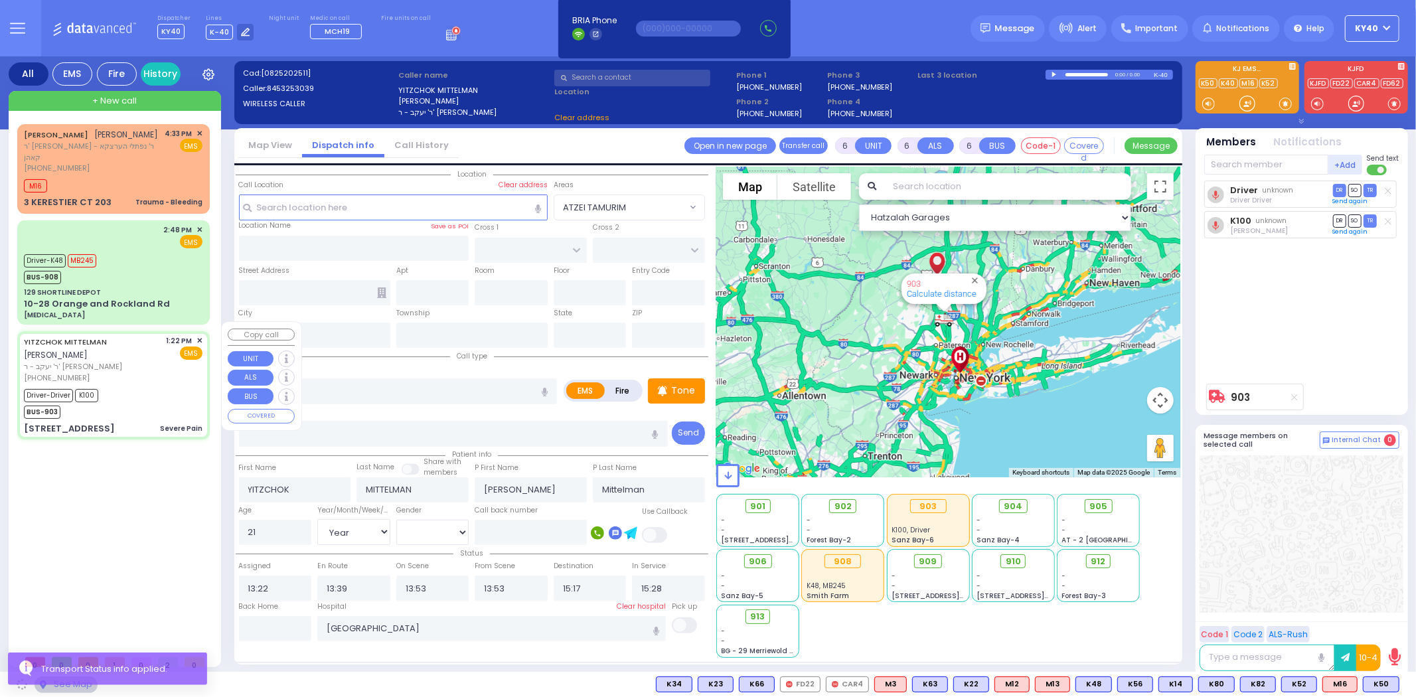
type input "VAYOEL MOSHE COURT"
type input "[STREET_ADDRESS]"
type input "Monroe"
type input "[US_STATE]"
type input "10950"
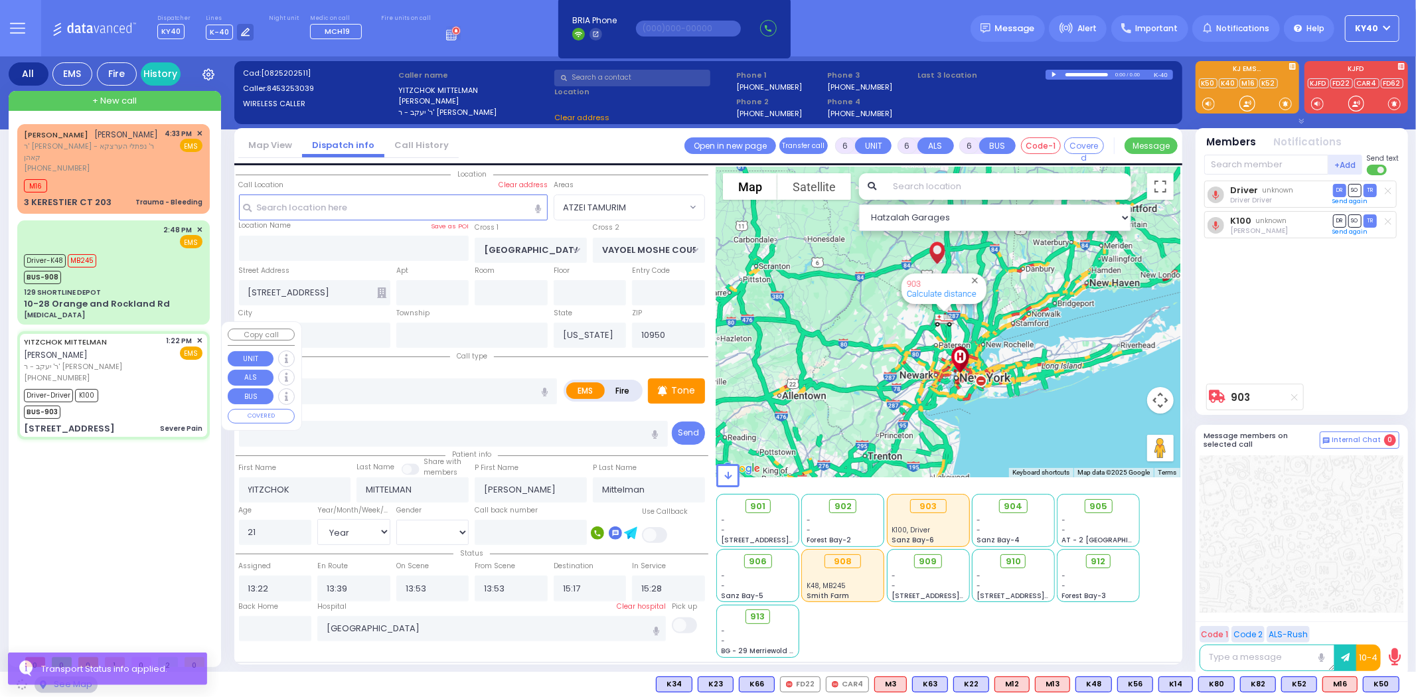
select select "SECTION 4"
select select "Hatzalah Garages"
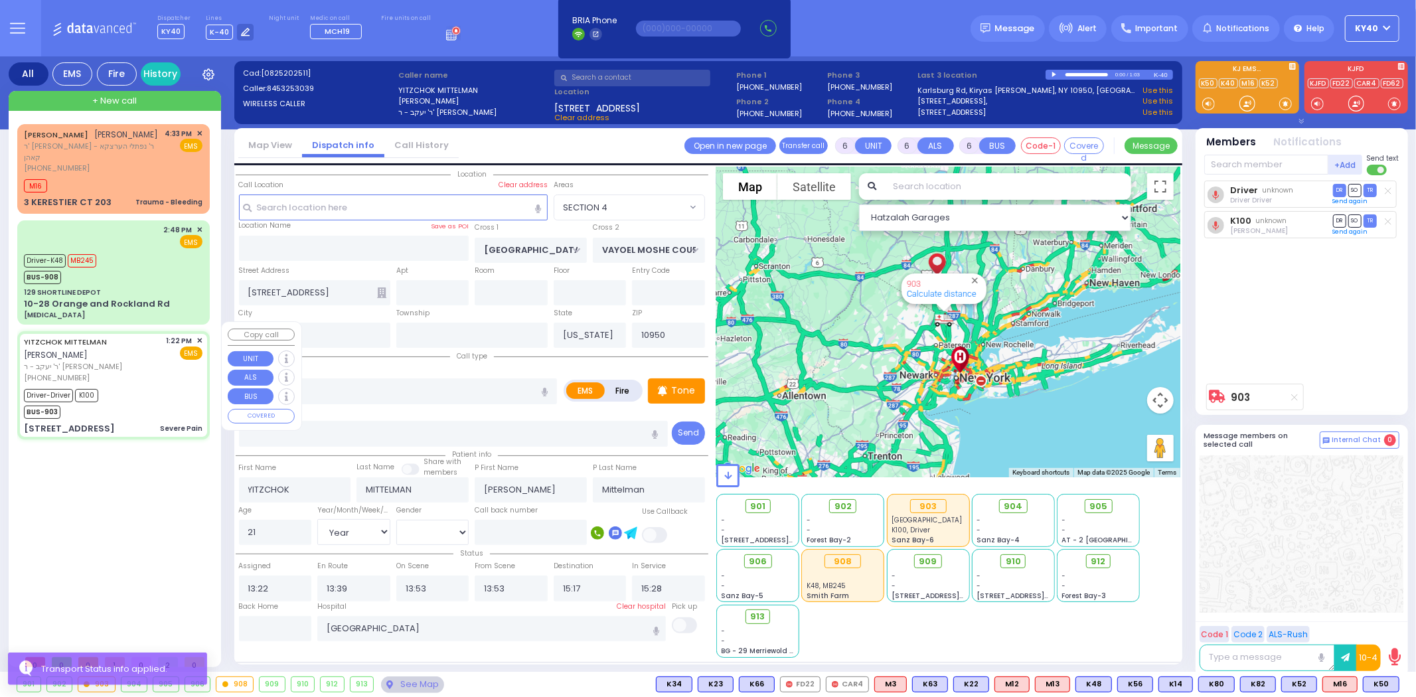
select select "SECTION 4"
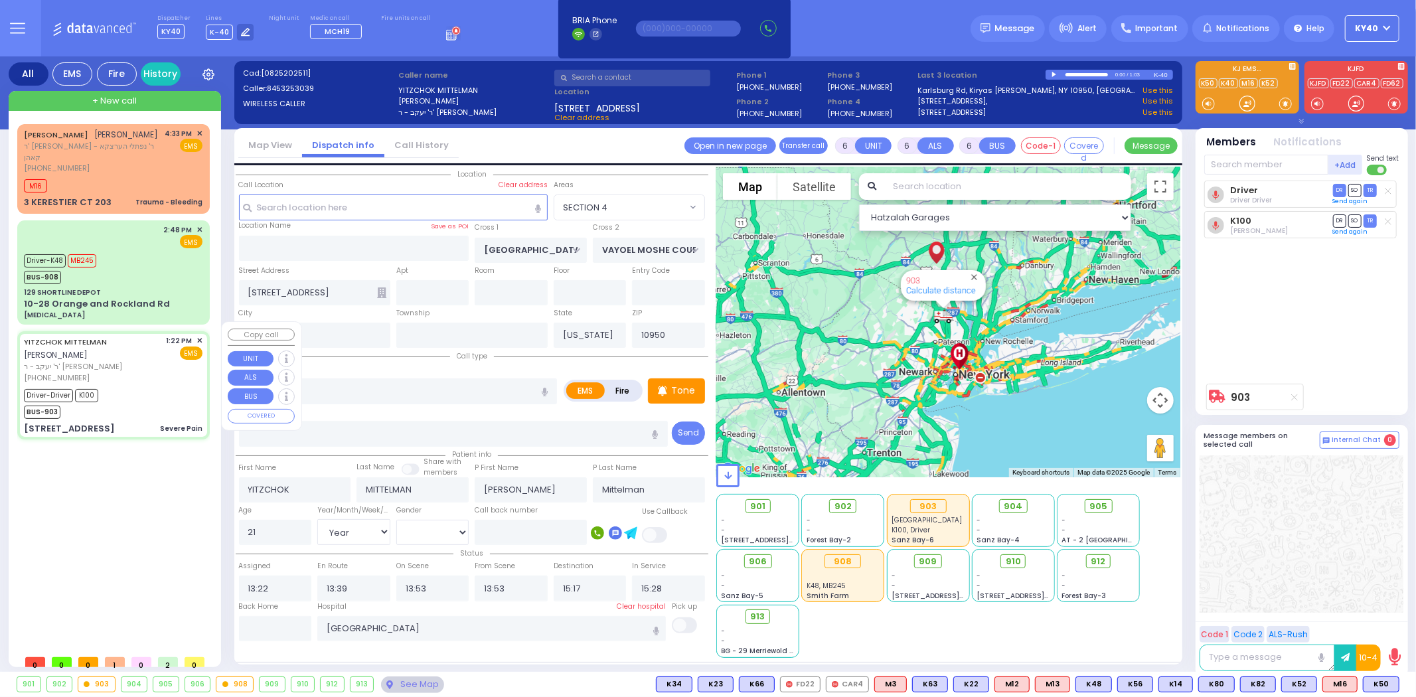
click at [151, 386] on div "Driver-Driver K100 BUS-903" at bounding box center [113, 402] width 179 height 33
select select
radio input "true"
select select "Year"
select select "[DEMOGRAPHIC_DATA]"
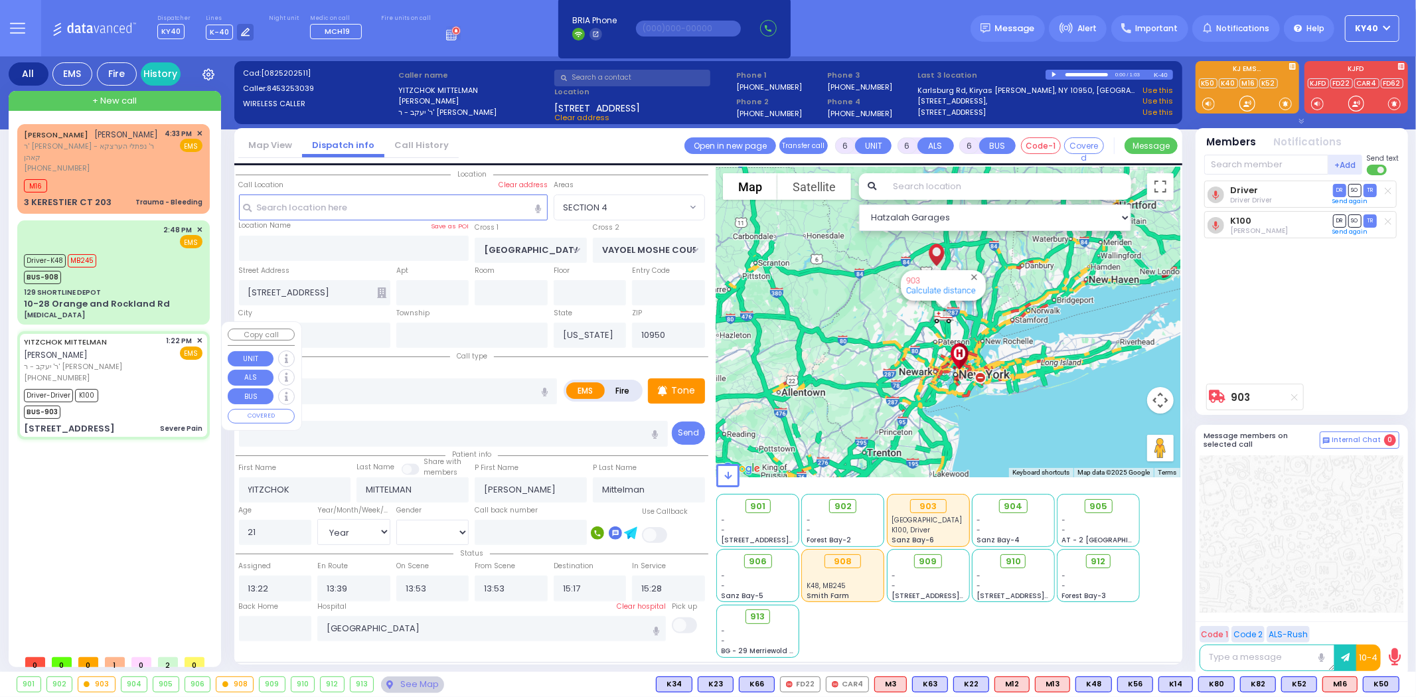
click at [151, 386] on div "Driver-Driver K100 BUS-903" at bounding box center [113, 402] width 179 height 33
select select "Hatzalah Garages"
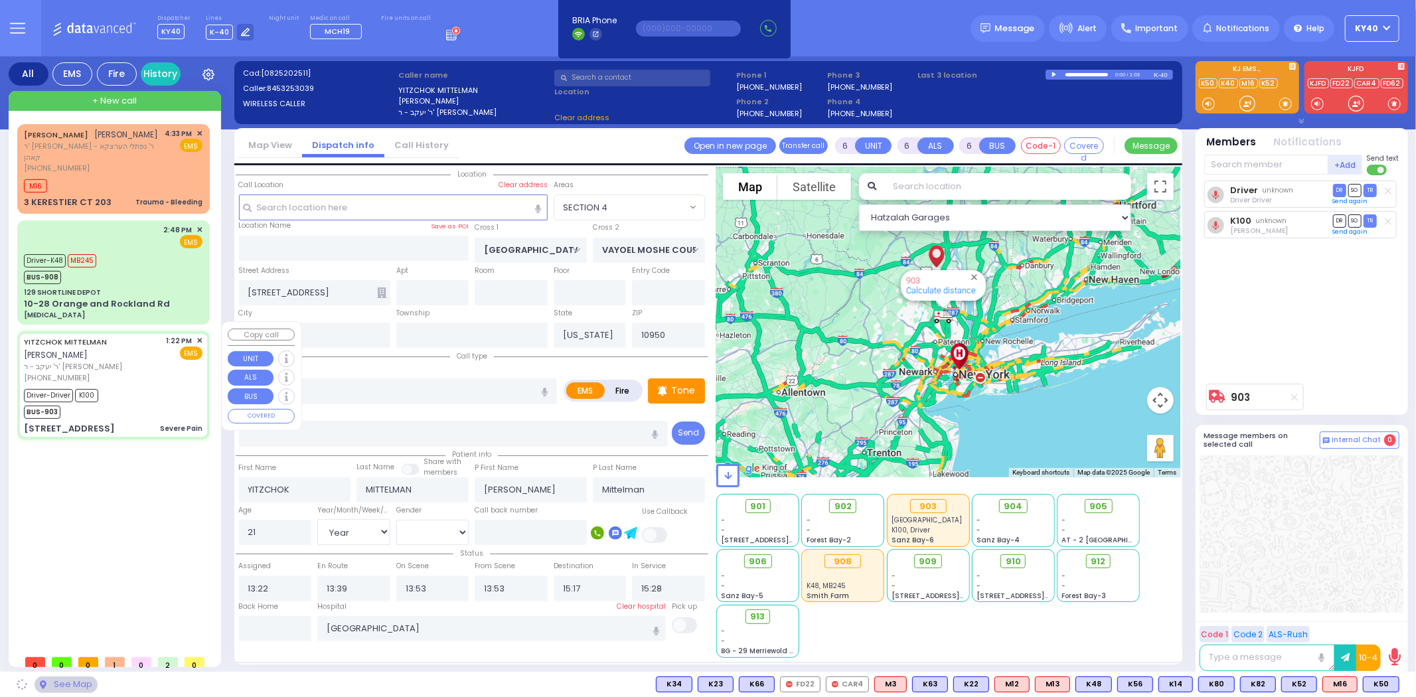
select select
radio input "true"
select select "Year"
select select "[DEMOGRAPHIC_DATA]"
select select "SECTION 4"
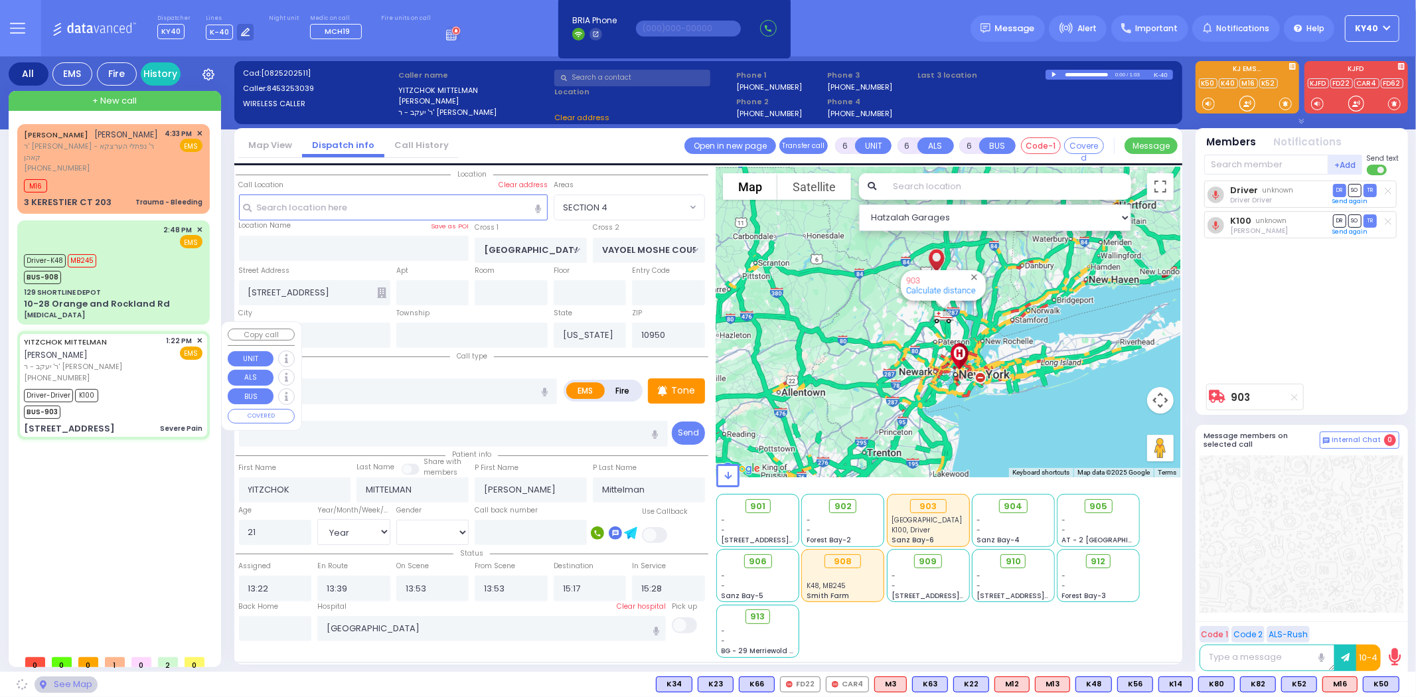
select select "Hatzalah Garages"
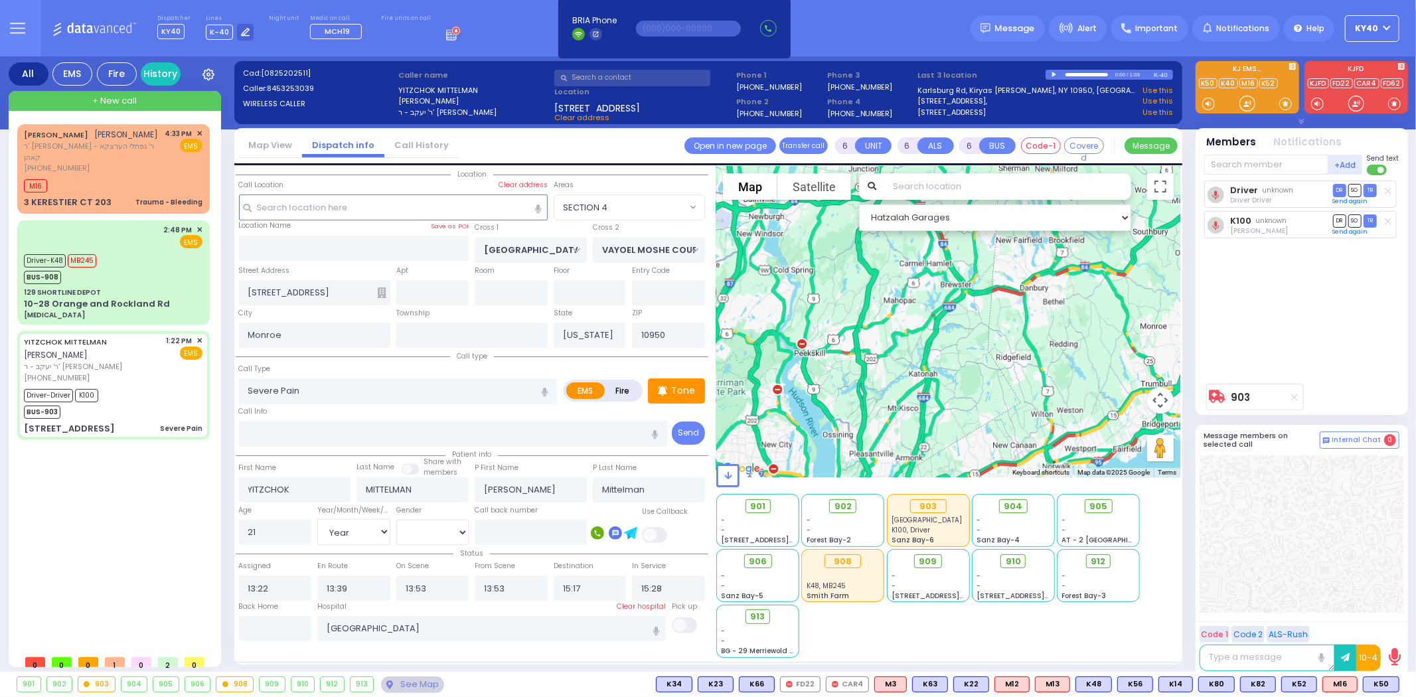
drag, startPoint x: 883, startPoint y: 387, endPoint x: 1102, endPoint y: 232, distance: 267.6
click at [1102, 232] on div "903 Calculate distance" at bounding box center [948, 322] width 464 height 311
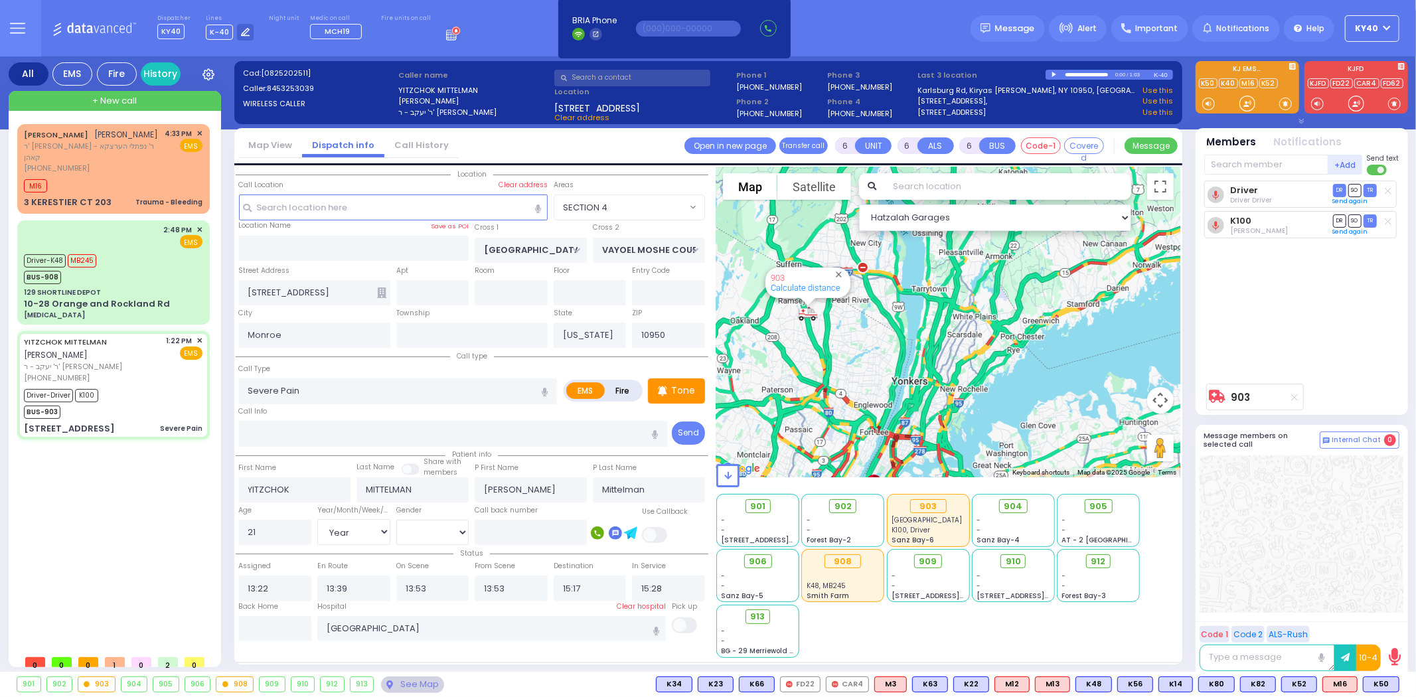
click at [832, 332] on div "903 Calculate distance" at bounding box center [948, 322] width 464 height 311
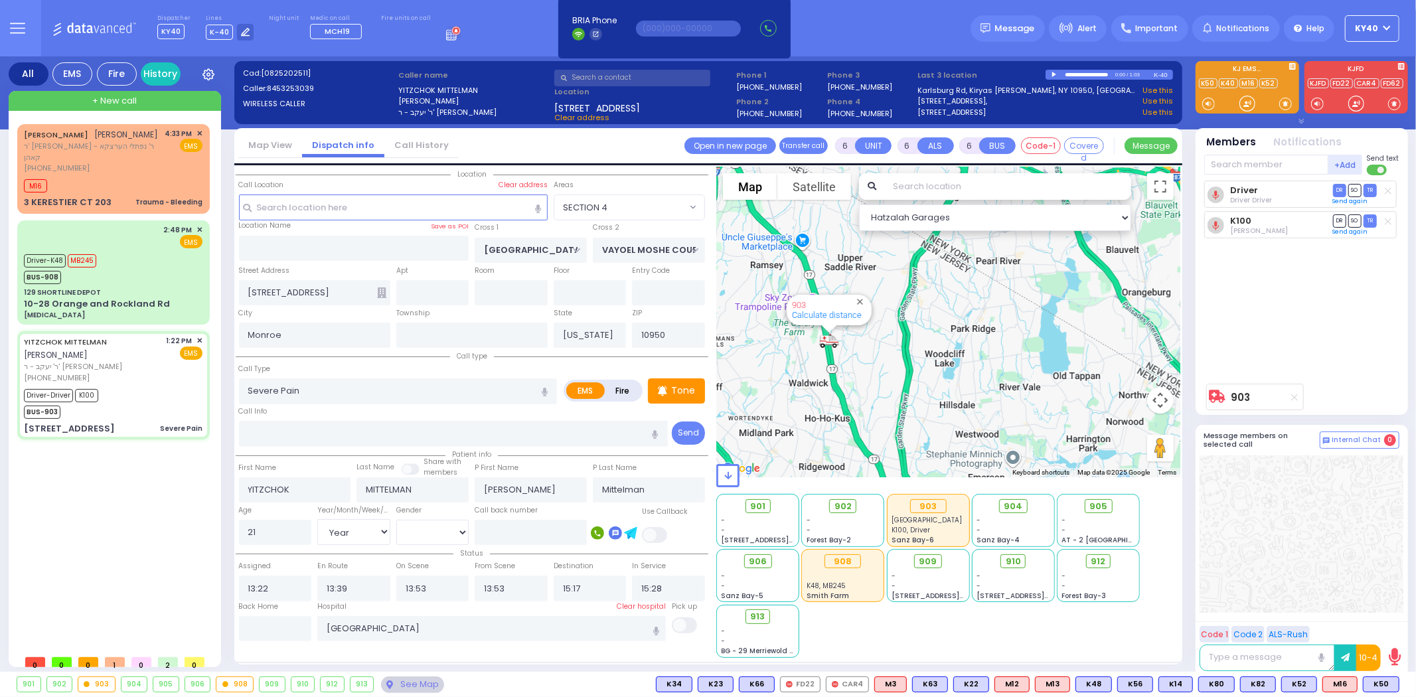
drag, startPoint x: 833, startPoint y: 321, endPoint x: 948, endPoint y: 405, distance: 142.4
click at [950, 407] on div "903 Calculate distance" at bounding box center [948, 322] width 464 height 311
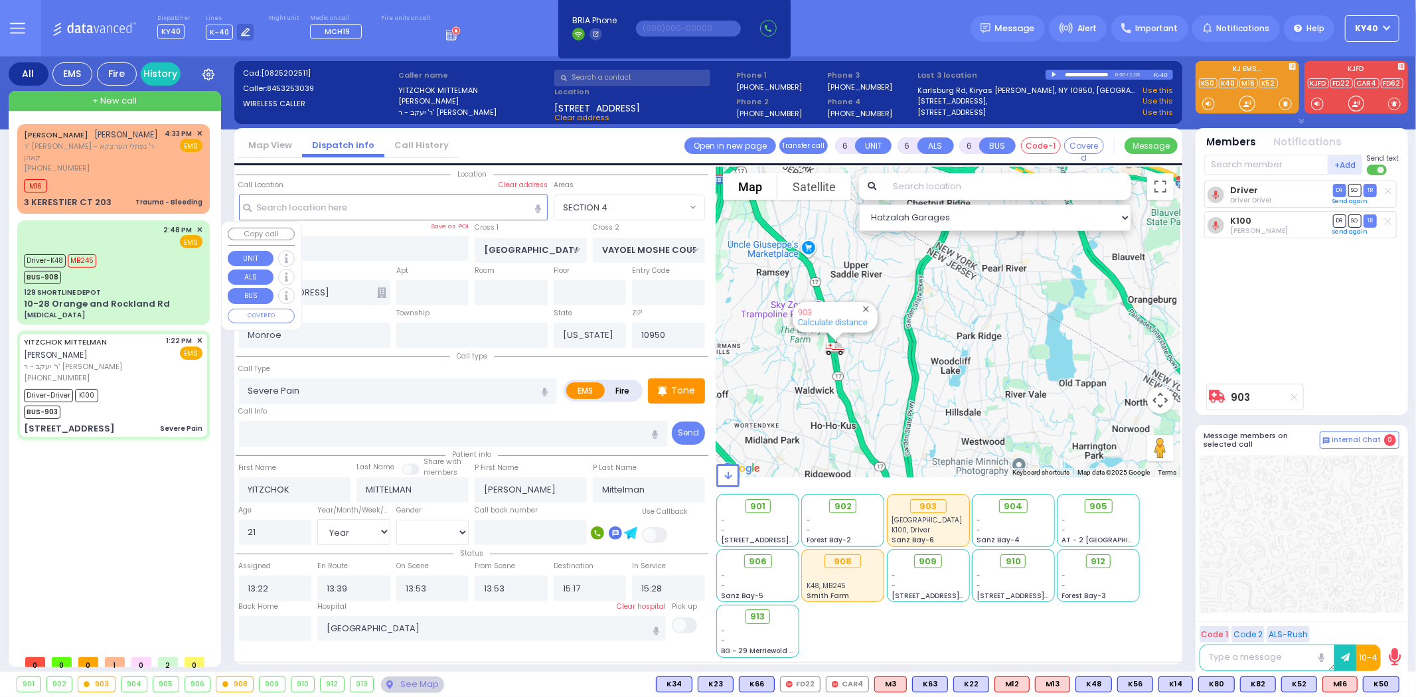
click at [190, 263] on div "Driver-K48 MB245 BUS-908" at bounding box center [113, 267] width 179 height 33
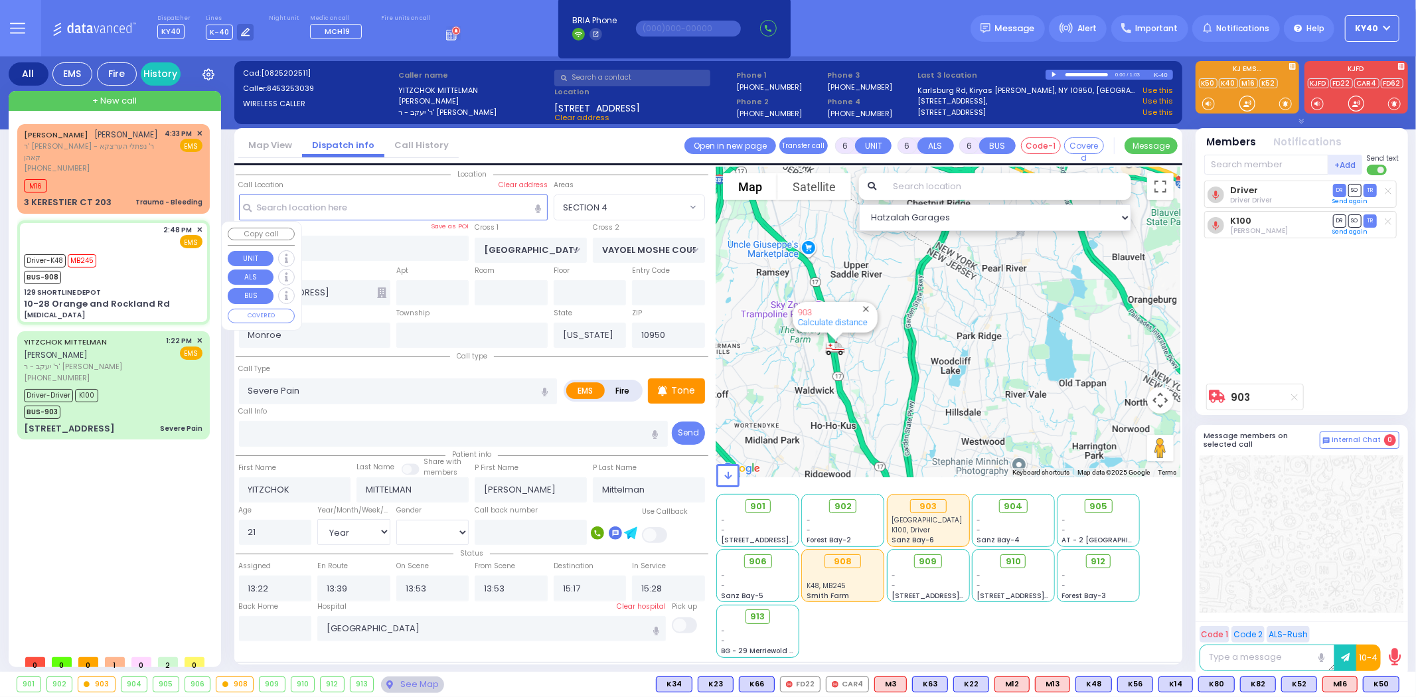
select select
type input "[MEDICAL_DATA]"
radio input "true"
type input "[PERSON_NAME]"
type input "Klein"
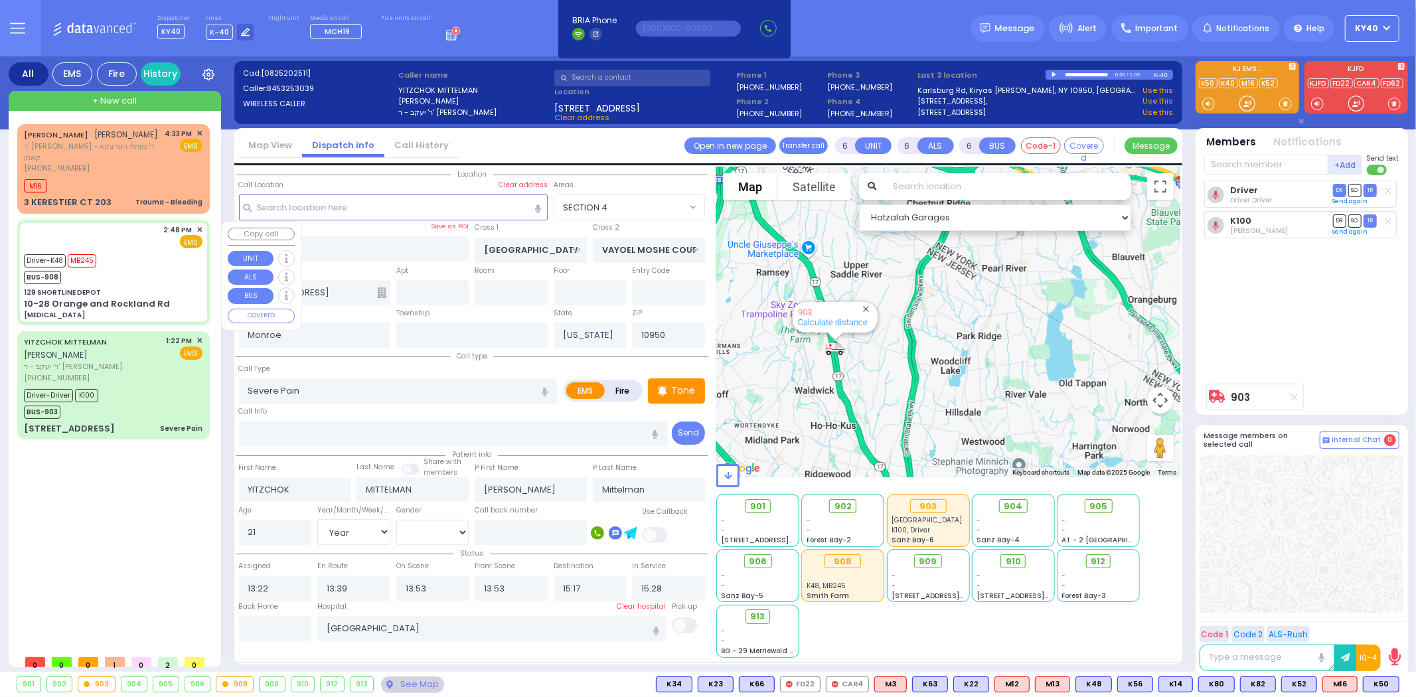
type input "30"
select select "Year"
select select "[DEMOGRAPHIC_DATA]"
type input "14:48"
type input "14:49"
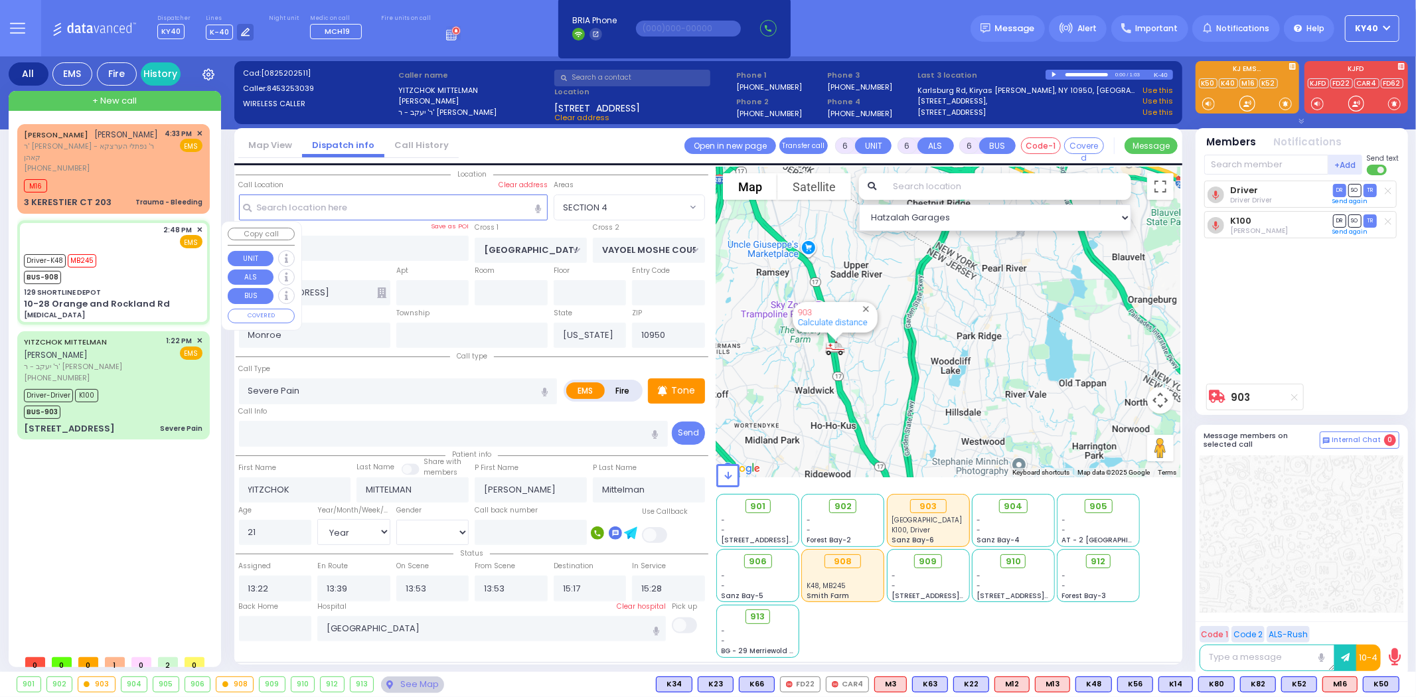
type input "15:38"
type input "15:48"
select select "Hatzalah Garages"
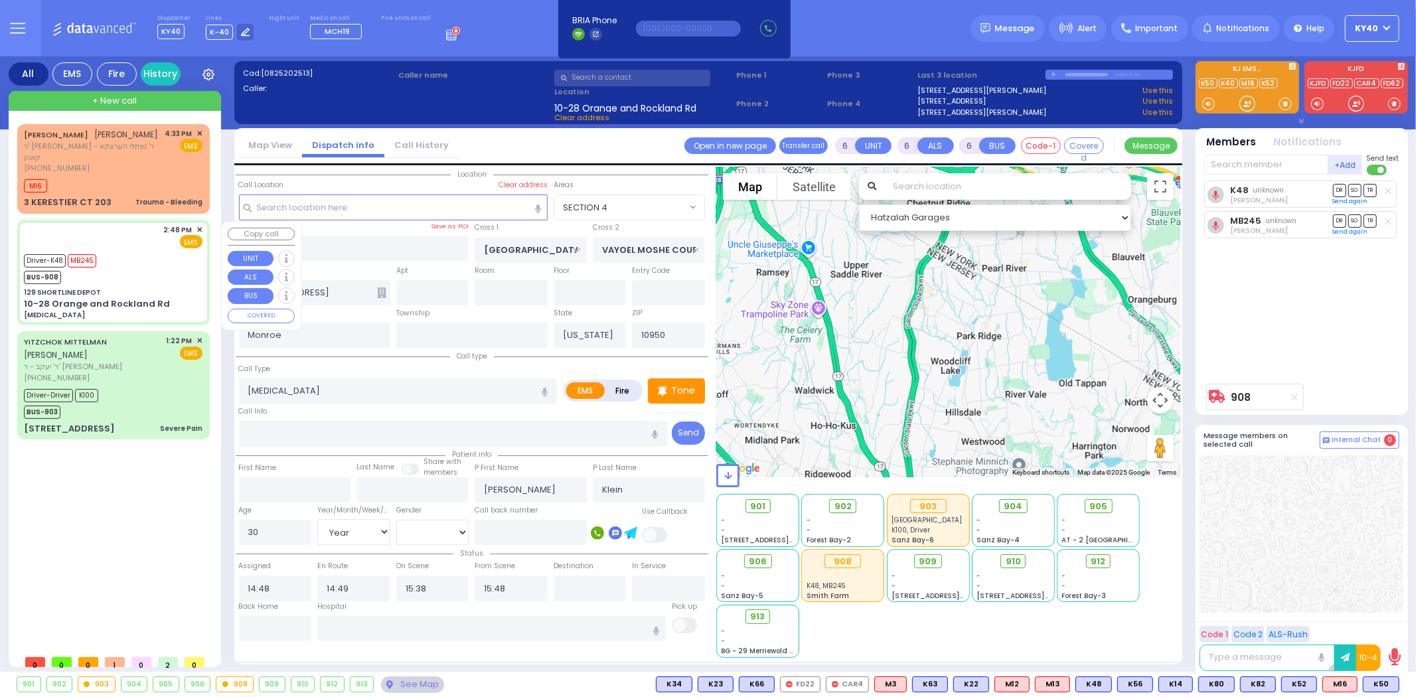
type input "129 SHORTLINE DEPOT"
type input "10-28 Orange and Rockland Rd"
click at [163, 269] on div "Driver-K48 MB245 BUS-908" at bounding box center [113, 267] width 179 height 33
select select
radio input "true"
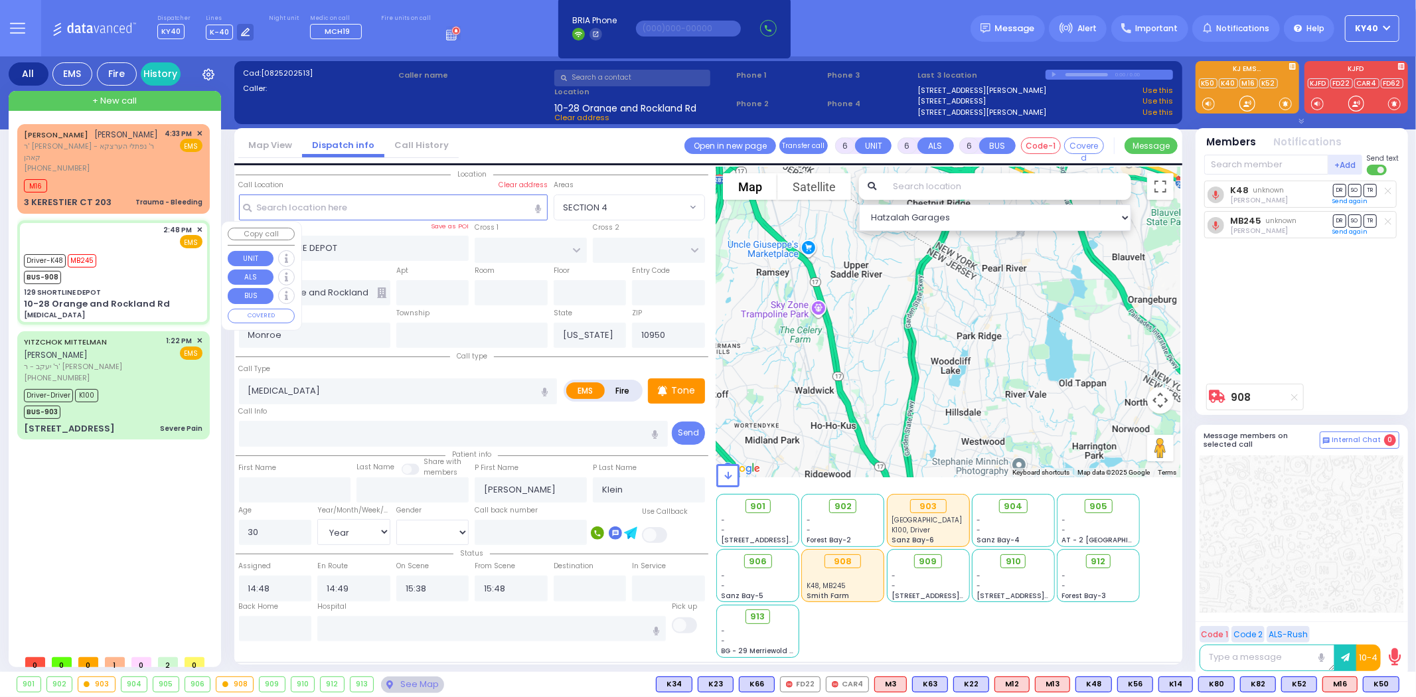
select select "Year"
select select "[DEMOGRAPHIC_DATA]"
select select "Hatzalah Garages"
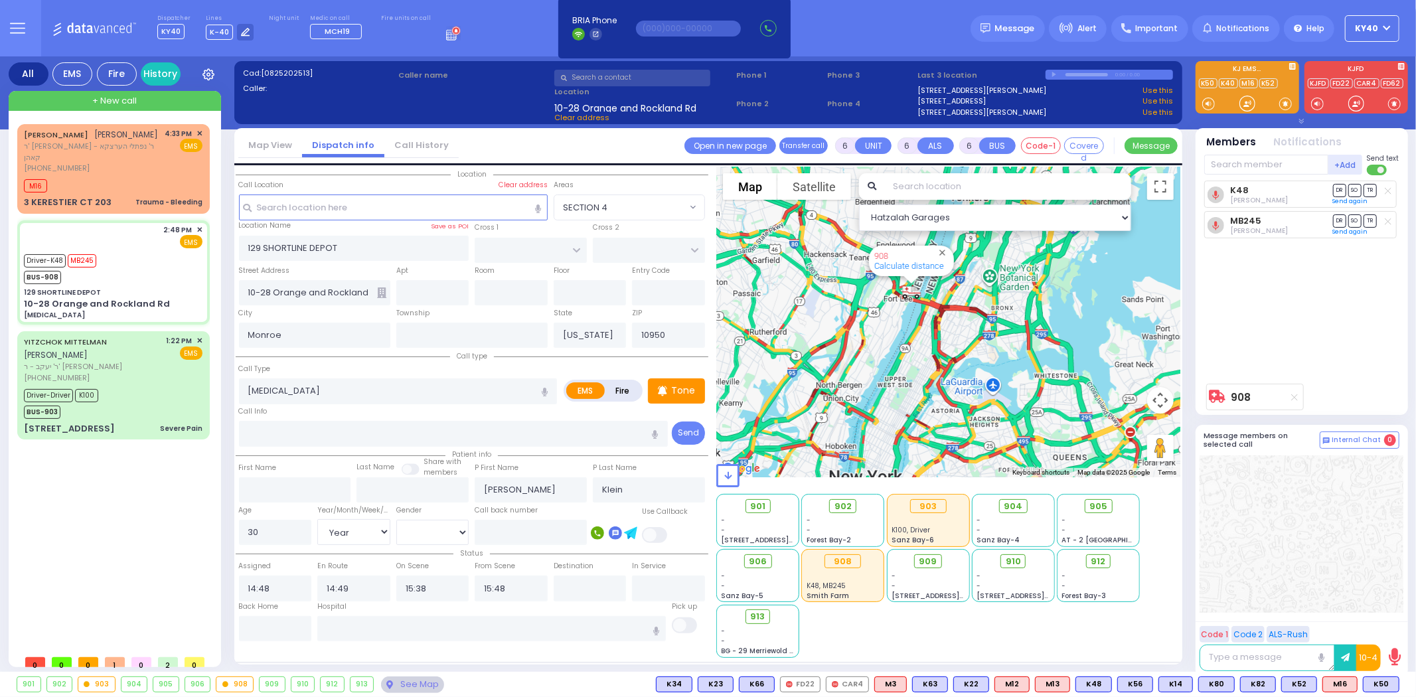
select select
radio input "true"
select select "Year"
select select "[DEMOGRAPHIC_DATA]"
type input "[GEOGRAPHIC_DATA] [STREET_ADDRESS][US_STATE]"
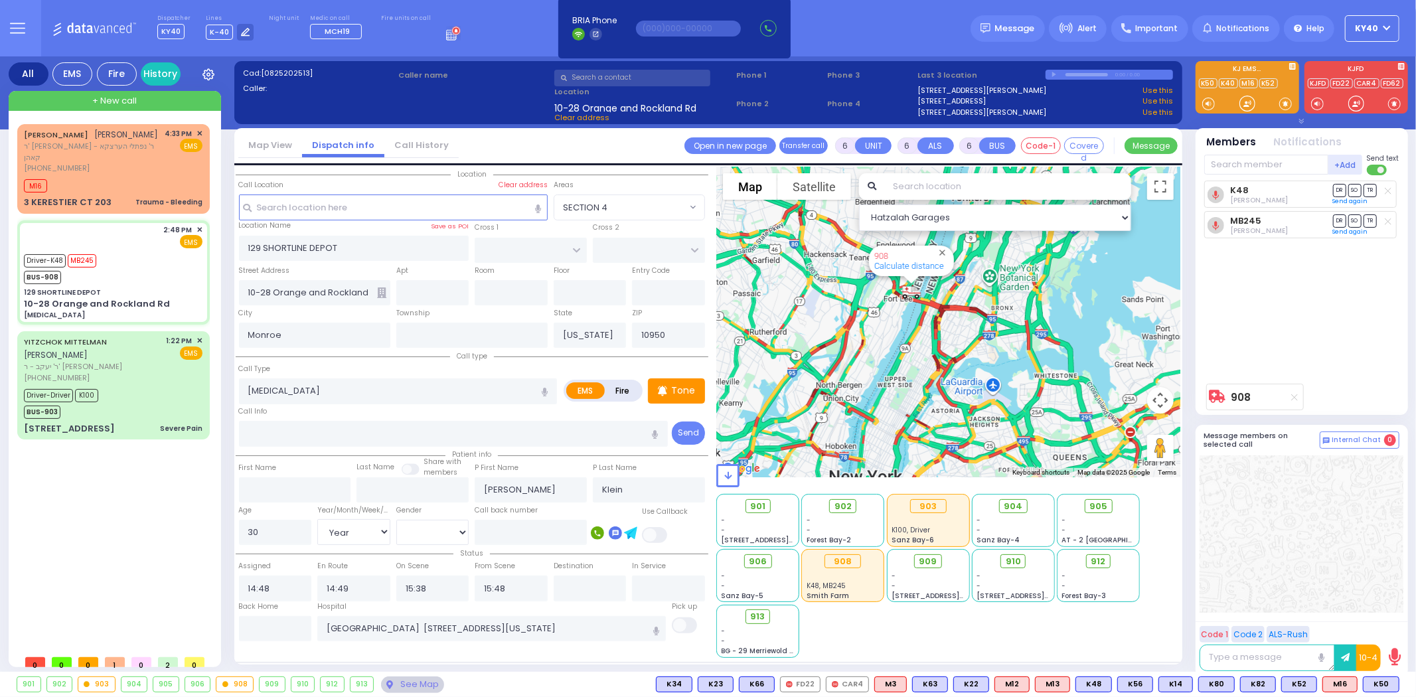
select select "Hatzalah Garages"
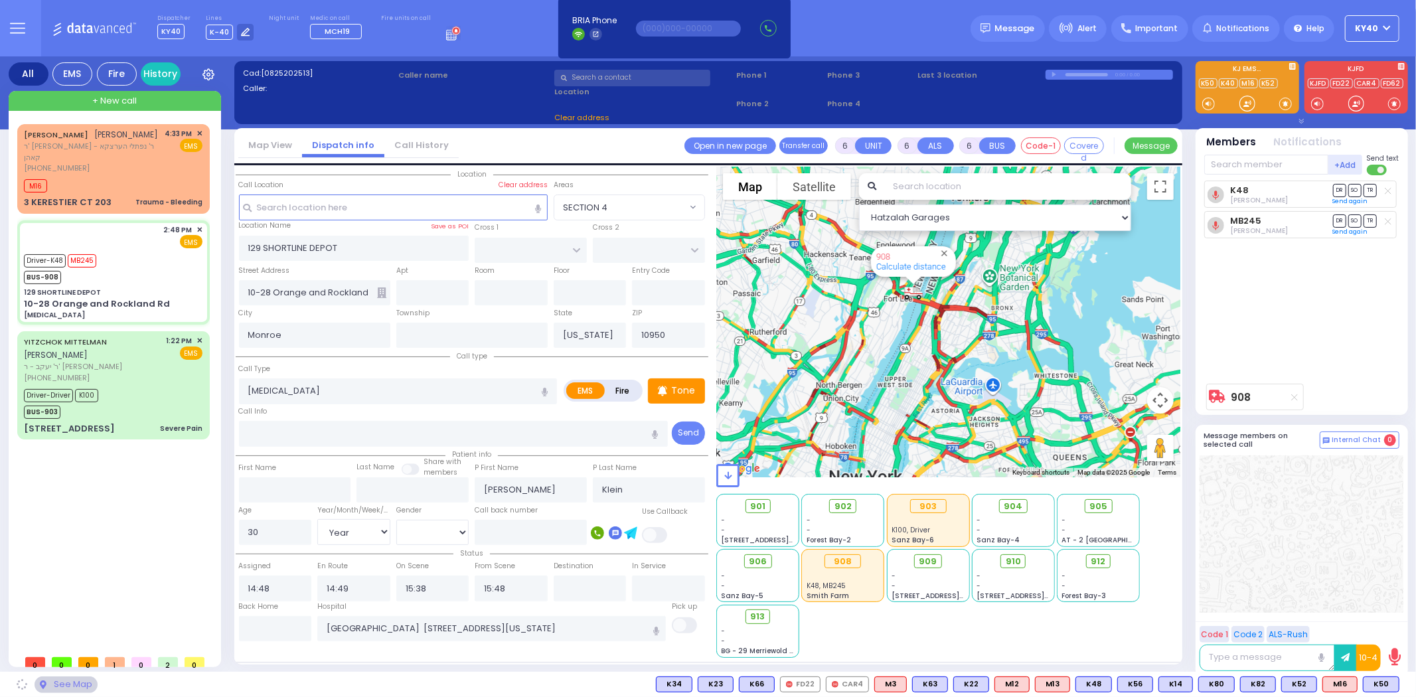
drag, startPoint x: 1043, startPoint y: 354, endPoint x: 857, endPoint y: 347, distance: 186.0
click at [857, 347] on div "908 Calculate distance" at bounding box center [948, 322] width 464 height 311
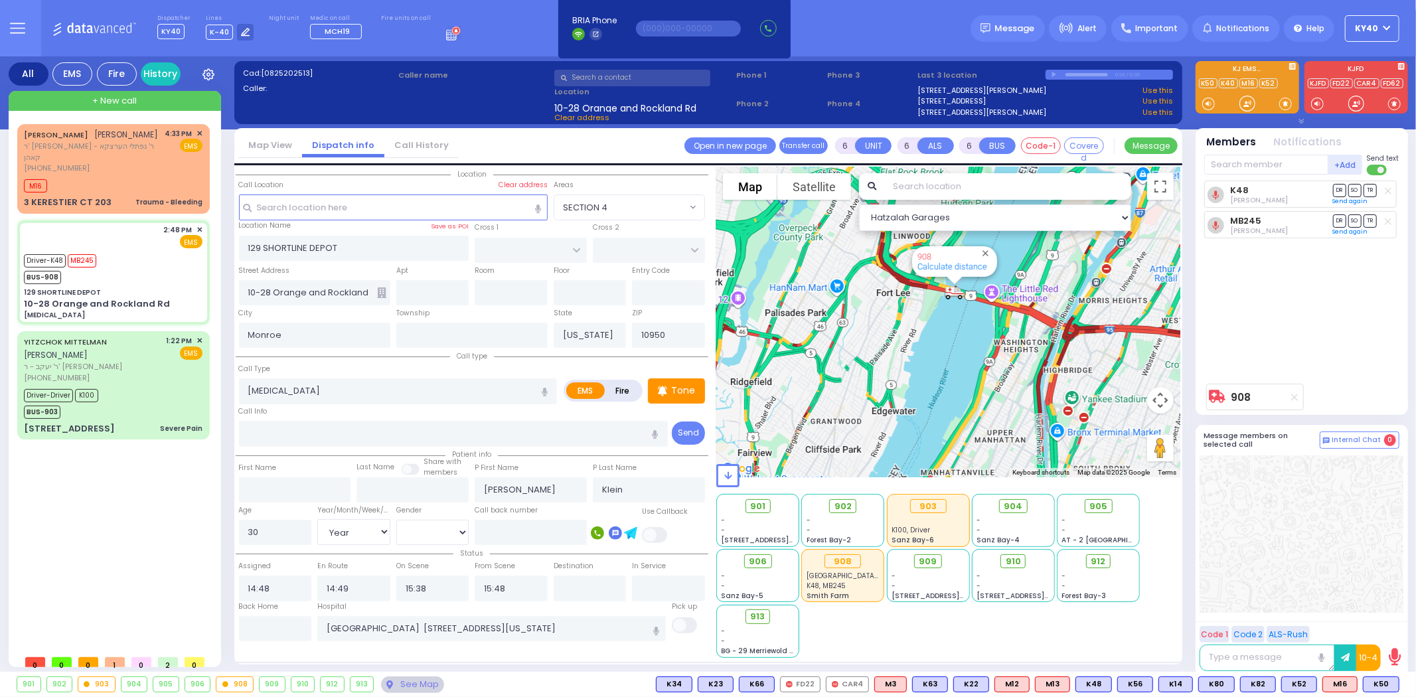
drag, startPoint x: 966, startPoint y: 315, endPoint x: 838, endPoint y: 457, distance: 191.2
click at [839, 460] on div "908 Calculate distance" at bounding box center [948, 322] width 464 height 311
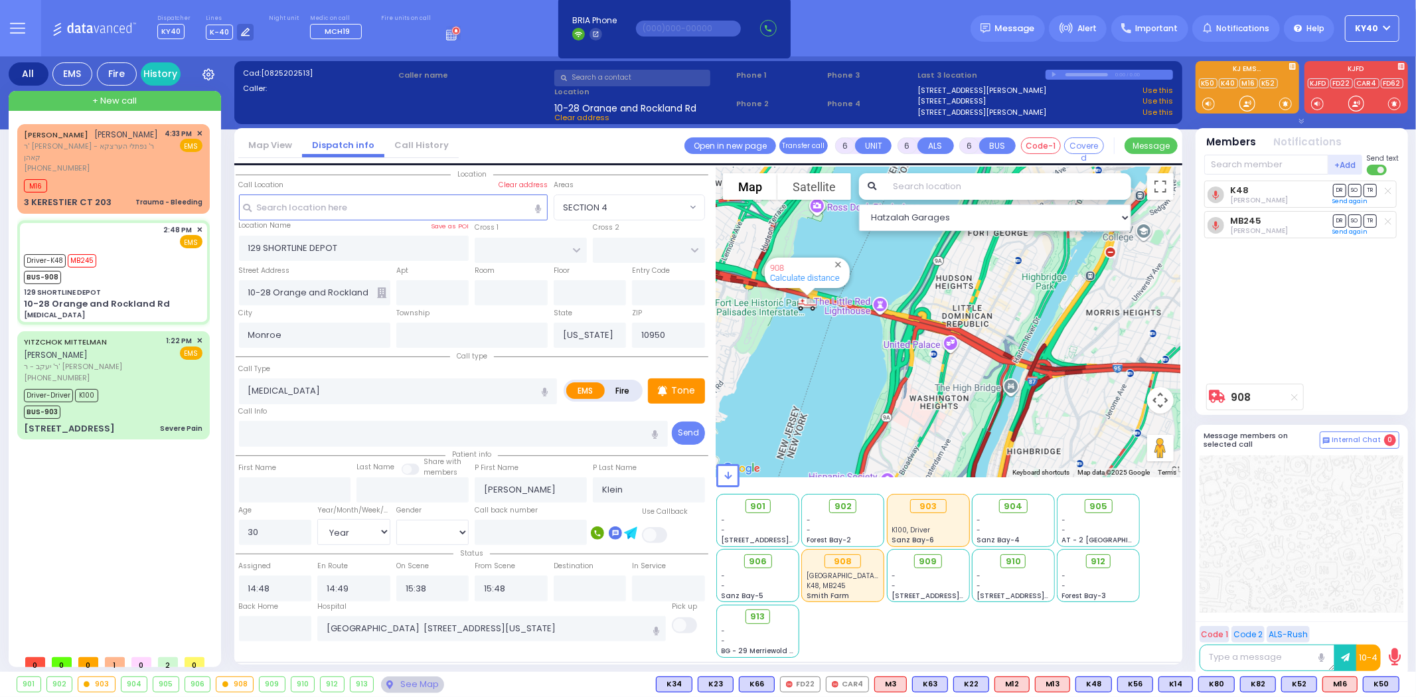
drag, startPoint x: 969, startPoint y: 352, endPoint x: 838, endPoint y: 425, distance: 150.3
click at [838, 425] on div "908 Calculate distance" at bounding box center [948, 322] width 464 height 311
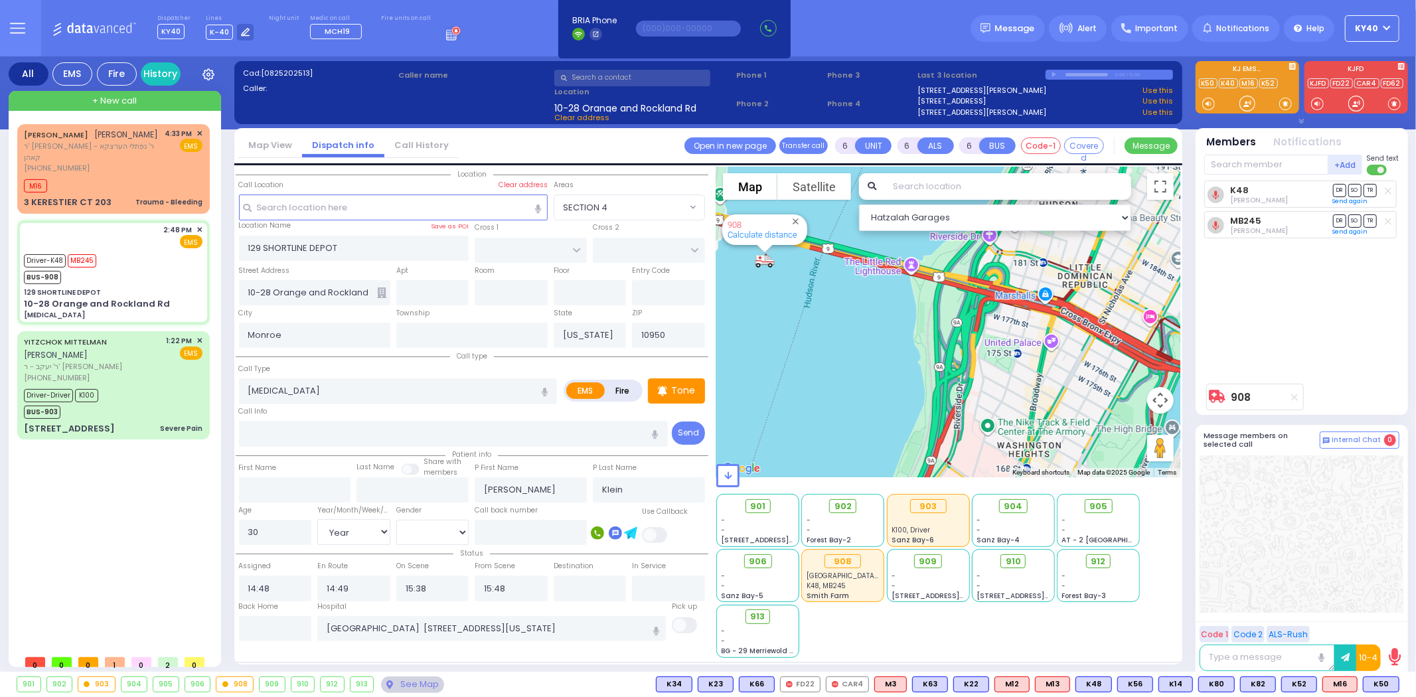
drag, startPoint x: 846, startPoint y: 397, endPoint x: 835, endPoint y: 455, distance: 59.5
click at [834, 457] on div "908 Calculate distance" at bounding box center [948, 322] width 464 height 311
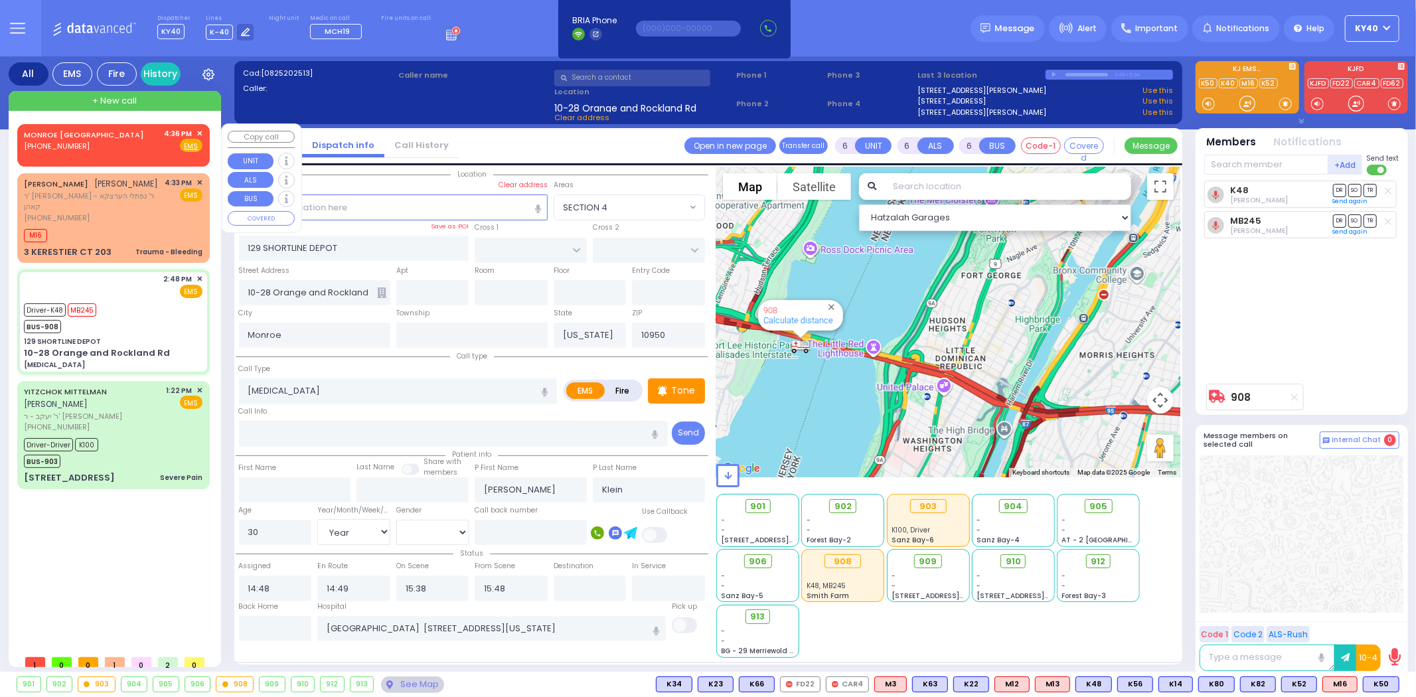
click at [202, 128] on span "✕" at bounding box center [199, 133] width 6 height 11
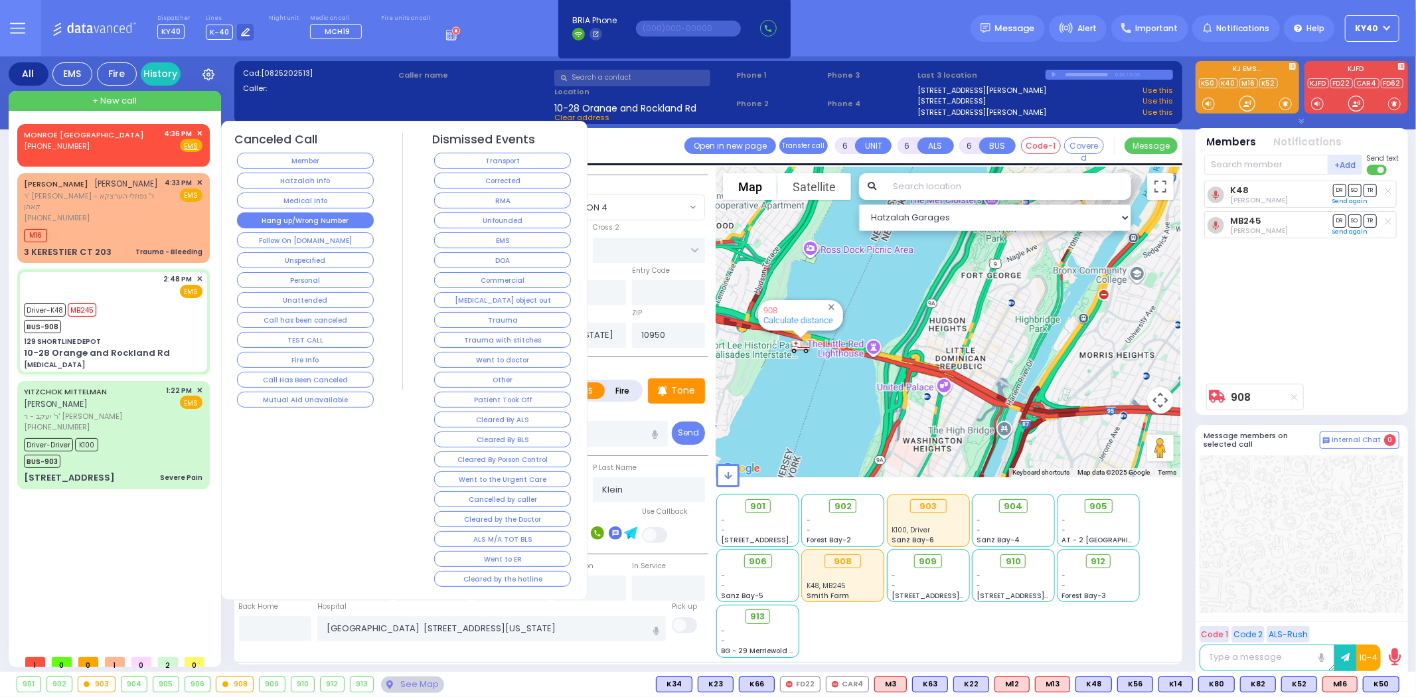
select select
radio input "true"
select select "Year"
select select "[DEMOGRAPHIC_DATA]"
select select "Hatzalah Garages"
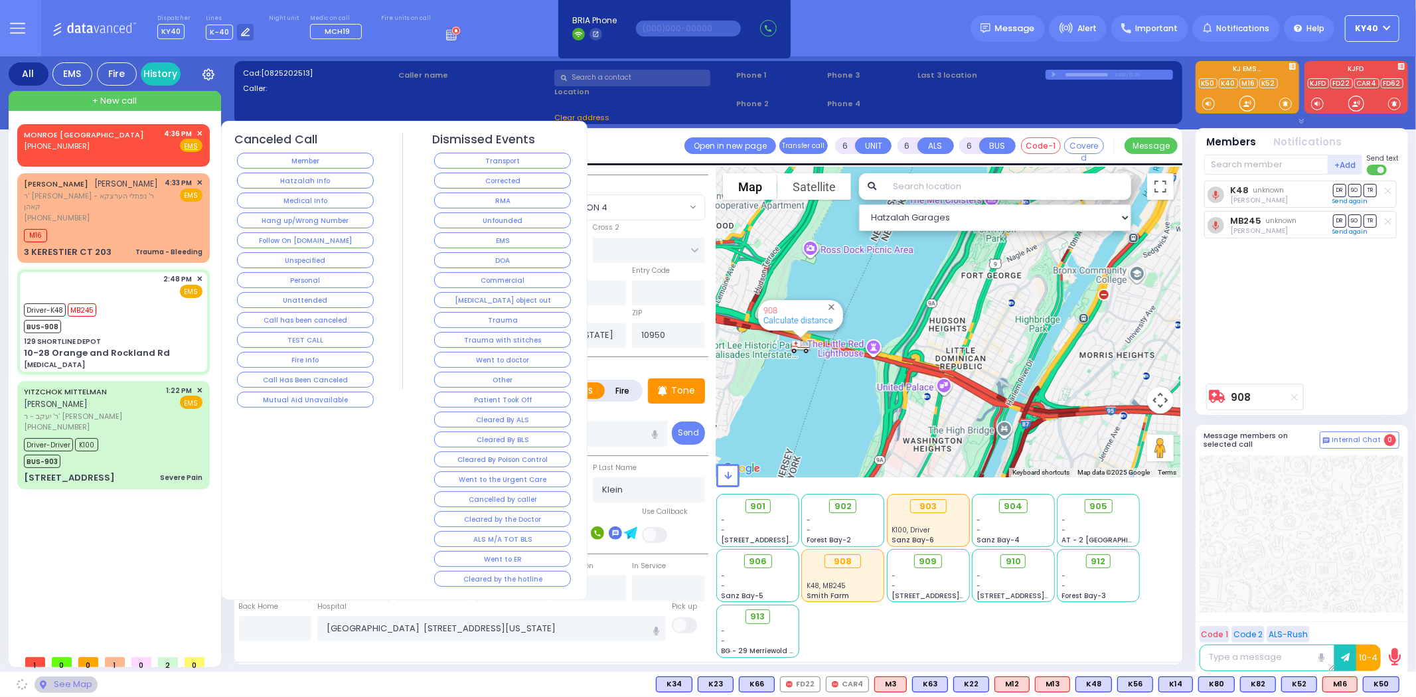
click at [322, 218] on button "Hang up/Wrong Number" at bounding box center [305, 220] width 137 height 16
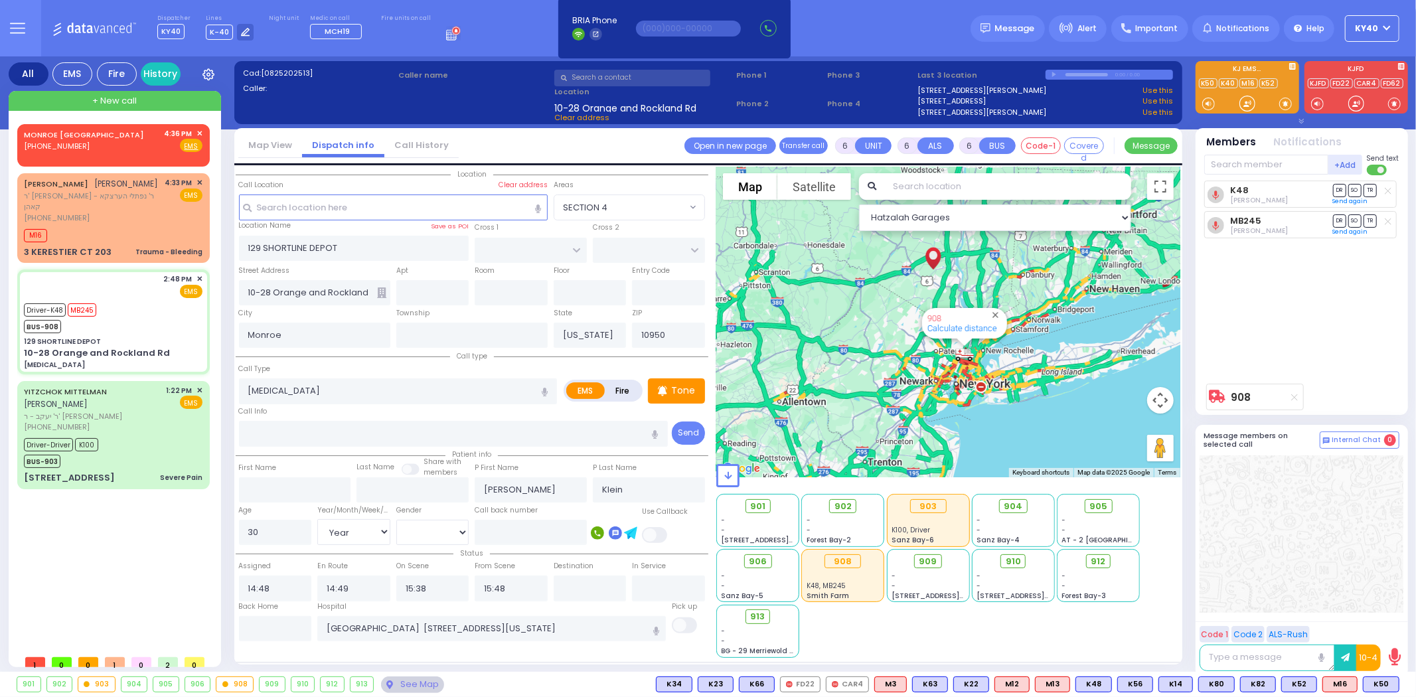
select select
radio input "true"
select select "Year"
select select "[DEMOGRAPHIC_DATA]"
select select "Hatzalah Garages"
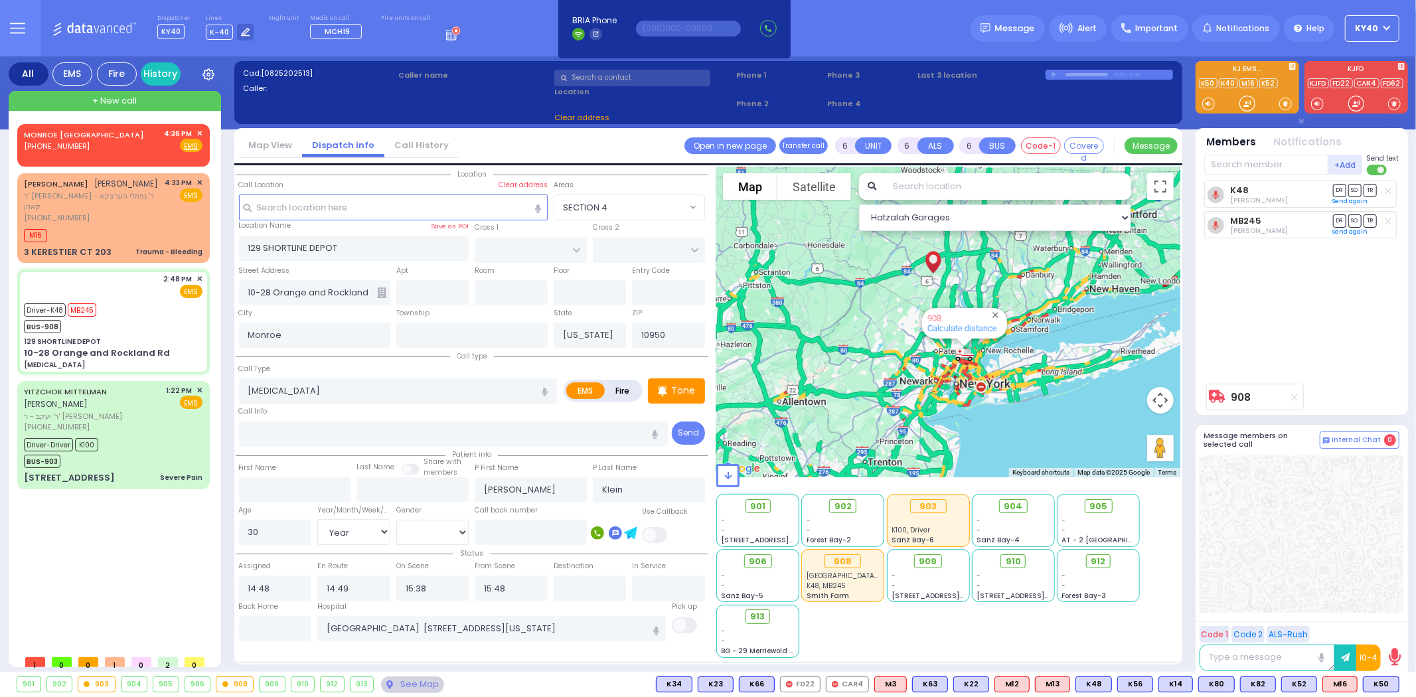
select select
radio input "true"
select select "Year"
select select "[DEMOGRAPHIC_DATA]"
select select "Hatzalah Garages"
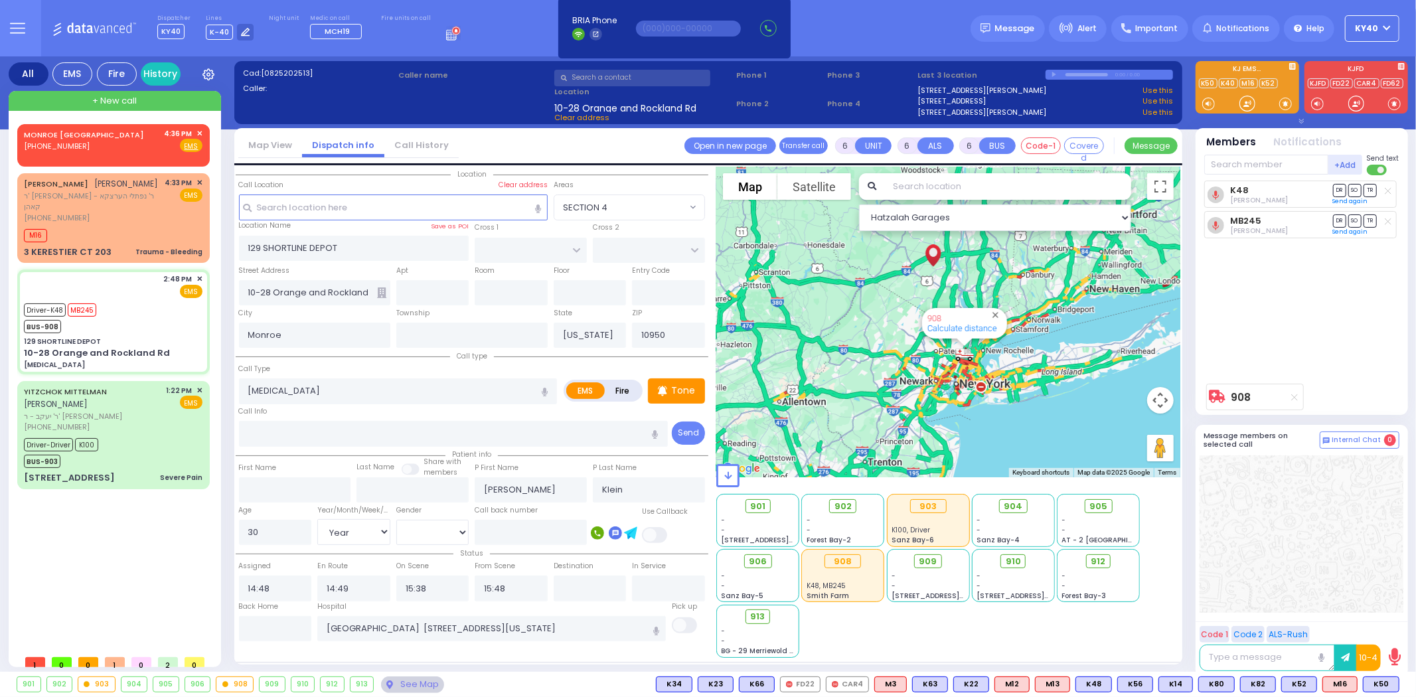
select select
radio input "true"
select select "Year"
select select "[DEMOGRAPHIC_DATA]"
select select "Hatzalah Garages"
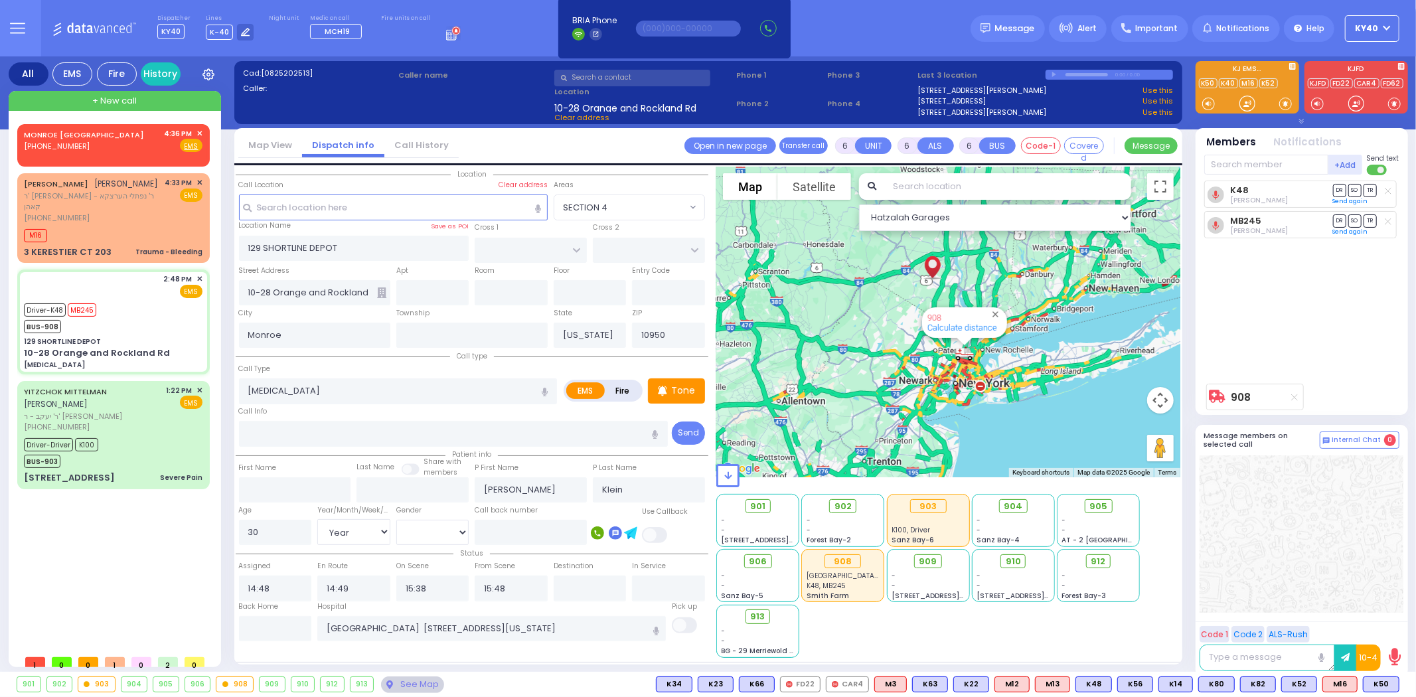
select select
radio input "true"
select select "Year"
select select "[DEMOGRAPHIC_DATA]"
select select "Hatzalah Garages"
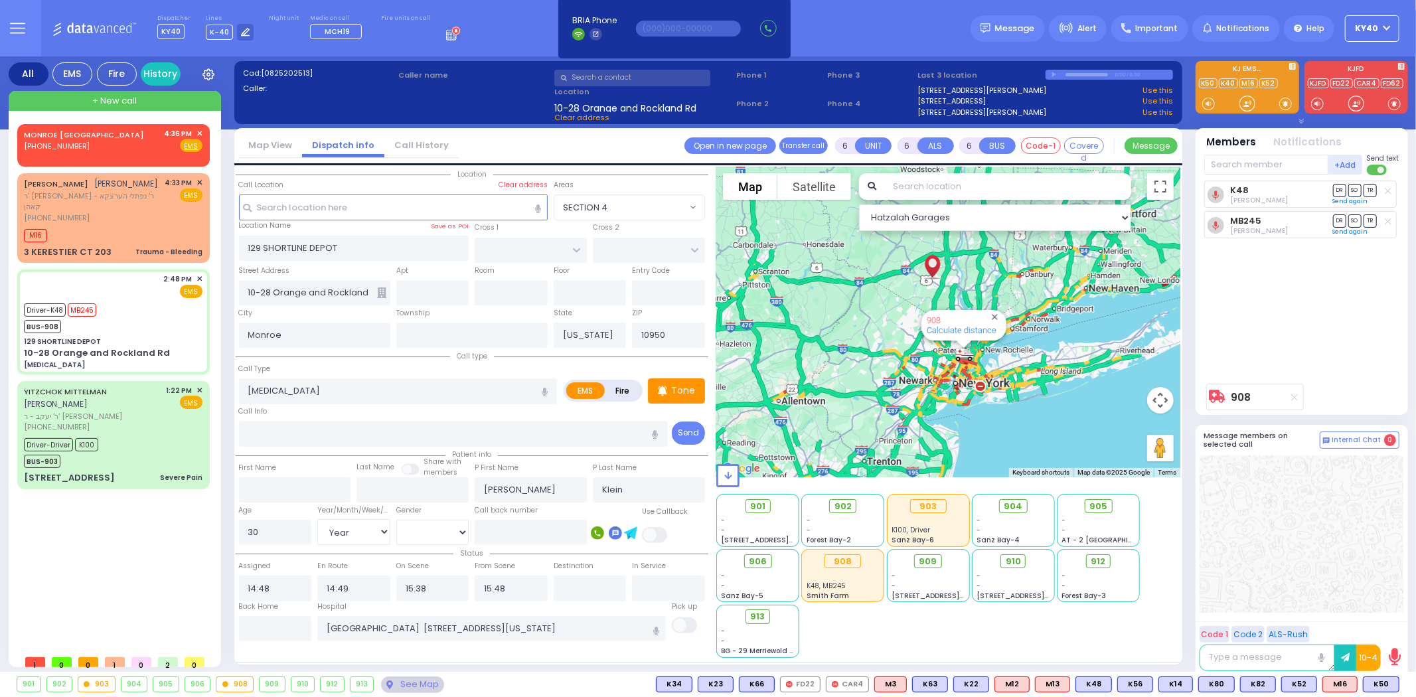
select select
radio input "true"
select select "Year"
select select "[DEMOGRAPHIC_DATA]"
select select "Hatzalah Garages"
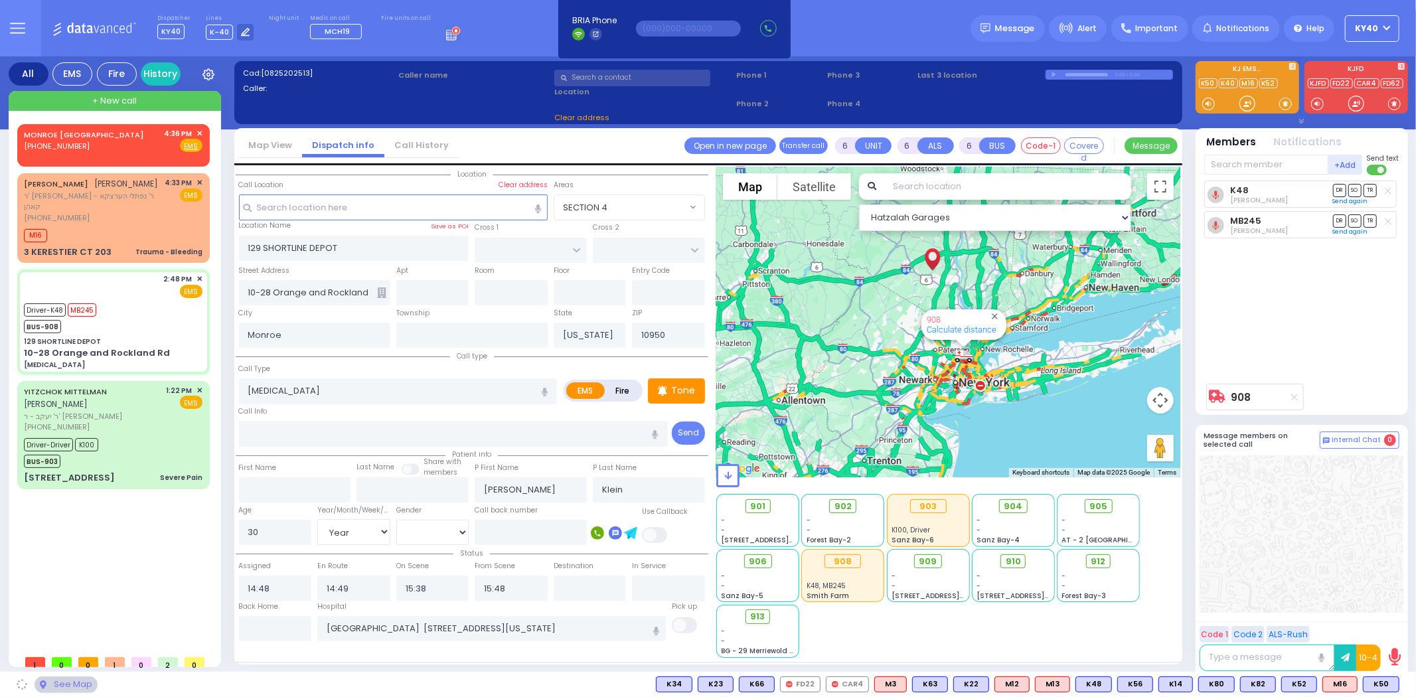
select select
radio input "true"
select select "Year"
select select "[DEMOGRAPHIC_DATA]"
select select "Hatzalah Garages"
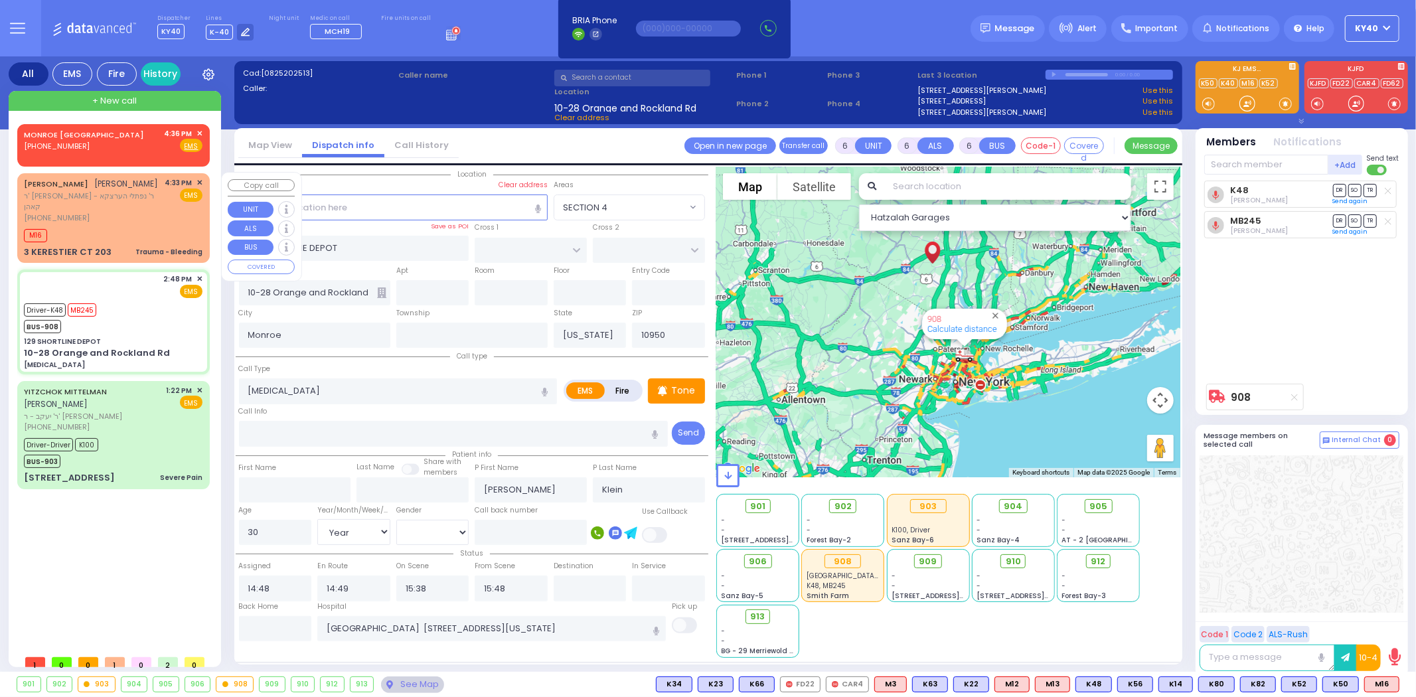
click at [199, 182] on span "✕" at bounding box center [199, 182] width 6 height 11
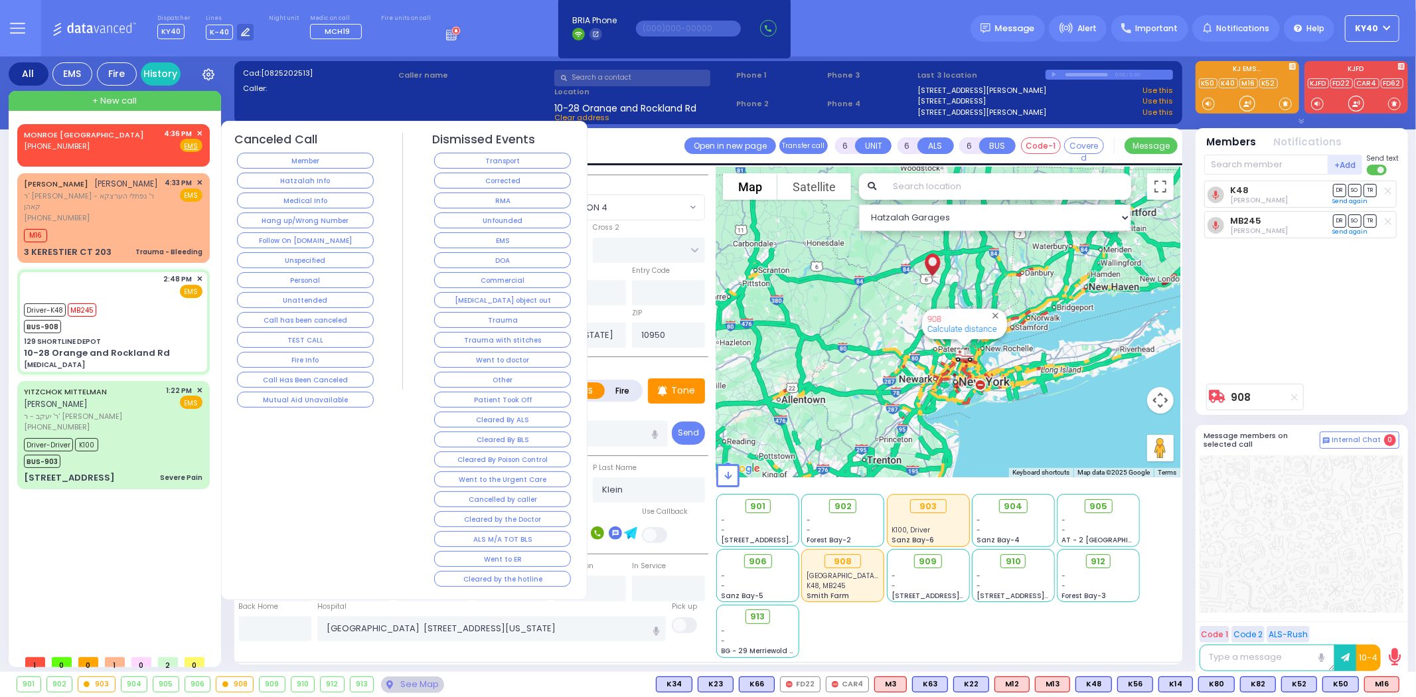
click at [530, 423] on button "Cleared By ALS" at bounding box center [502, 419] width 137 height 16
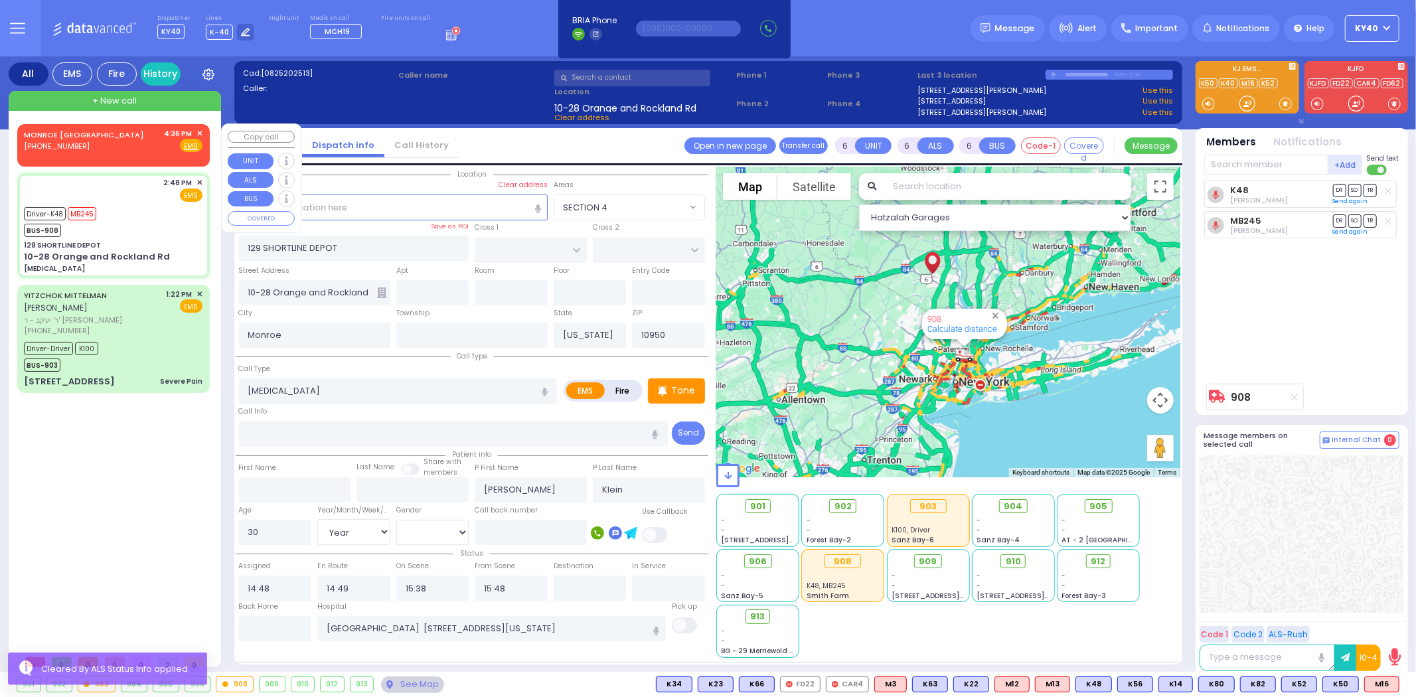
click at [198, 131] on span "✕" at bounding box center [199, 133] width 6 height 11
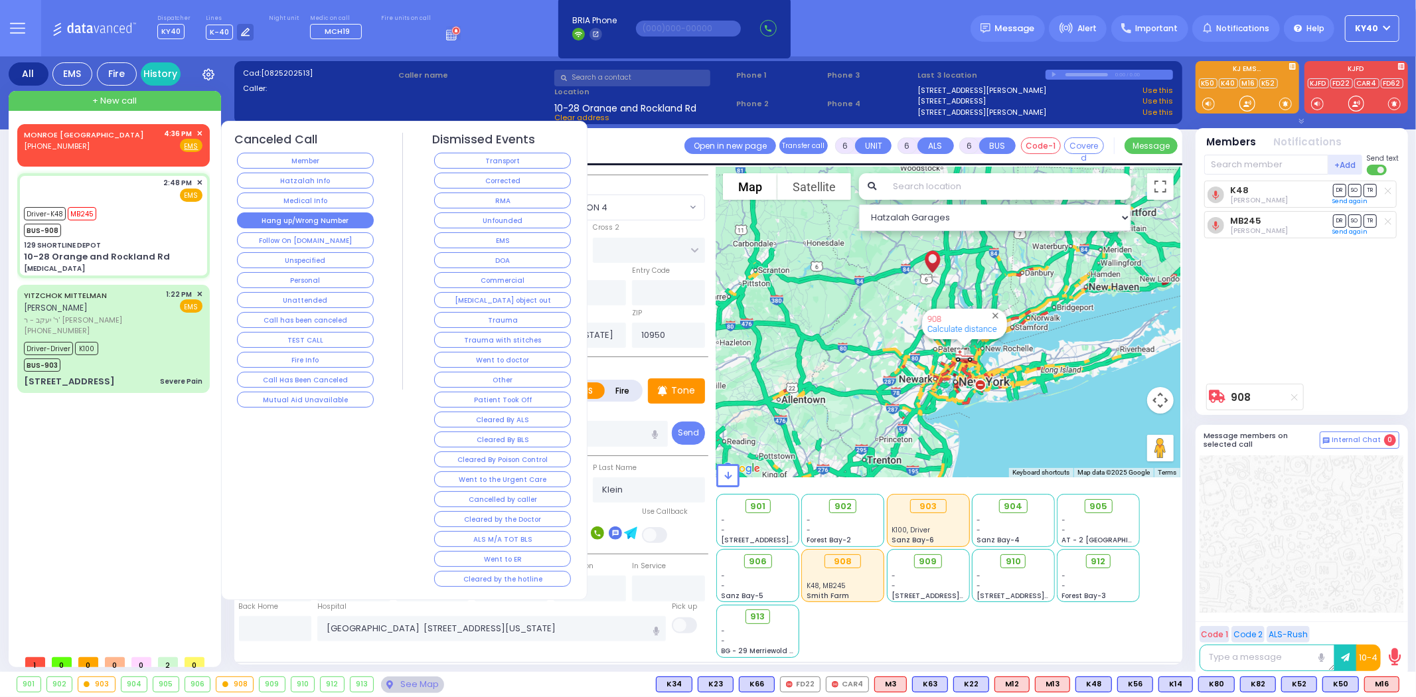
click at [287, 221] on button "Hang up/Wrong Number" at bounding box center [305, 220] width 137 height 16
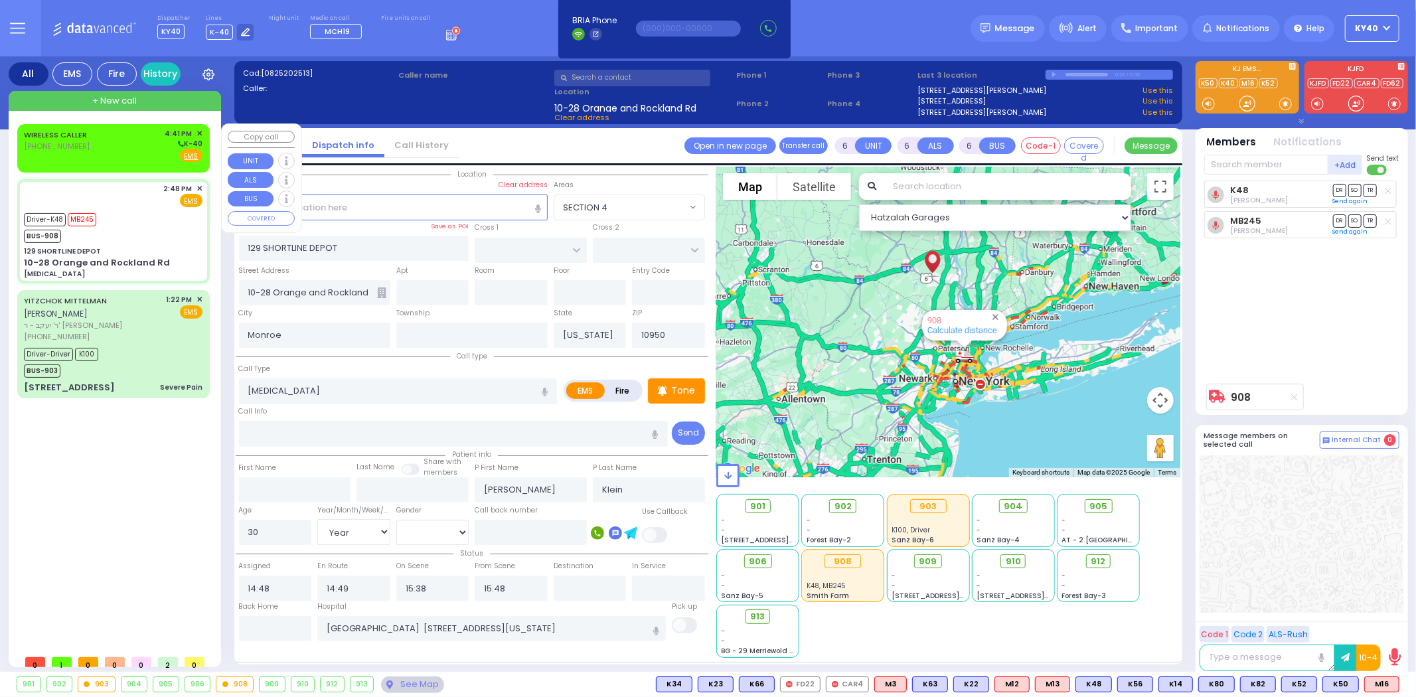
click at [85, 147] on div "(914) 980-2332" at bounding box center [58, 146] width 68 height 11
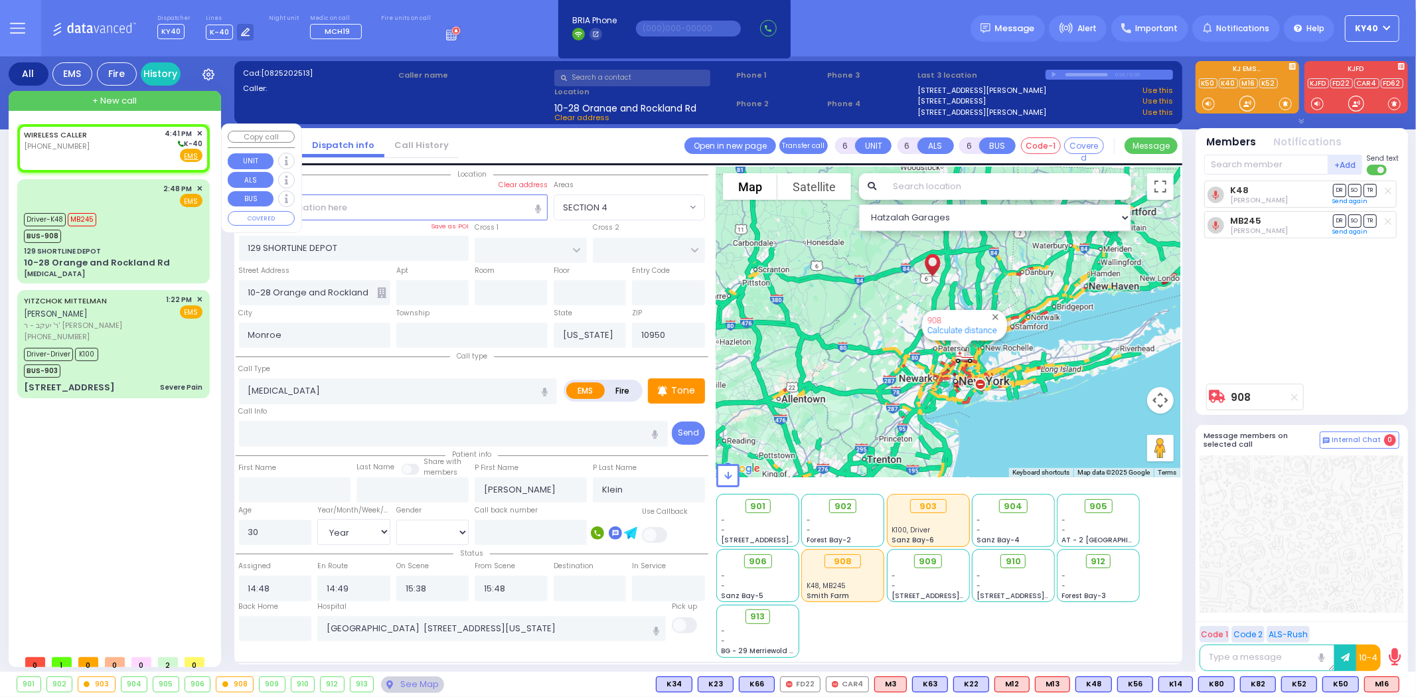
type input "2"
type input "1"
select select
radio input "true"
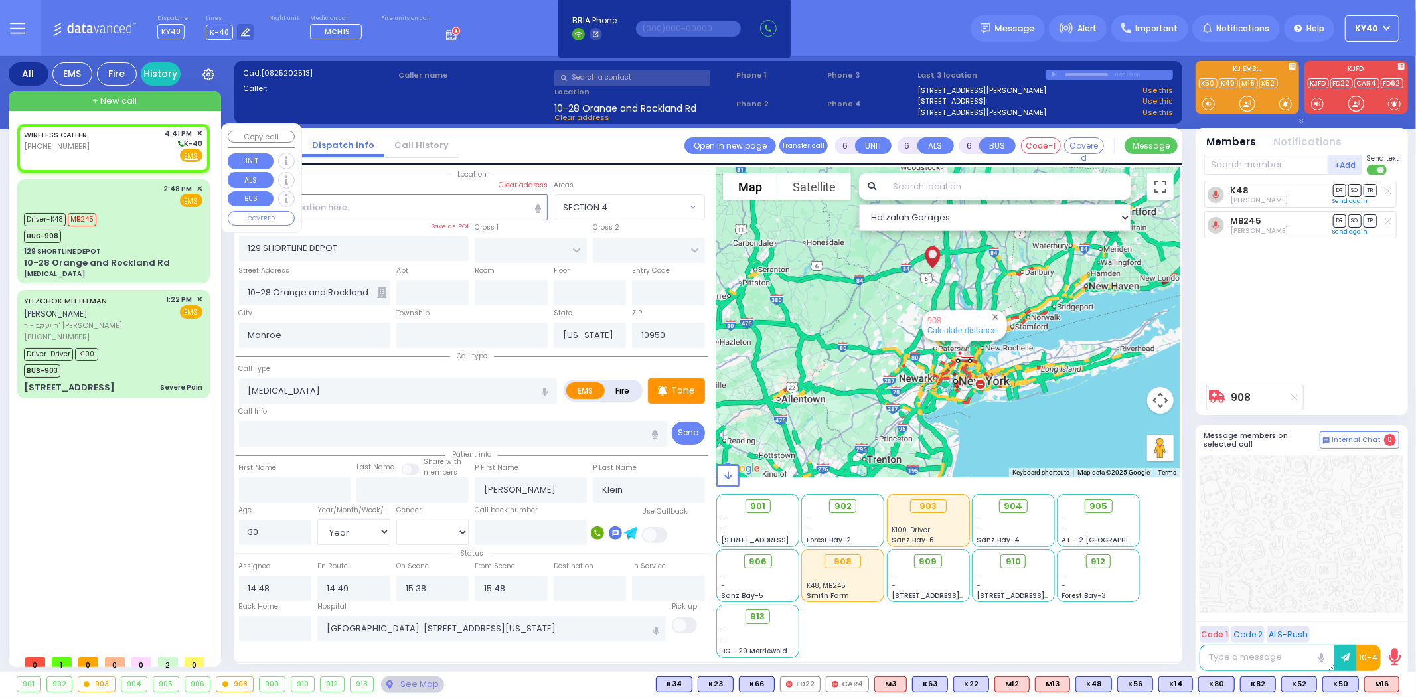
select select
type input "16:41"
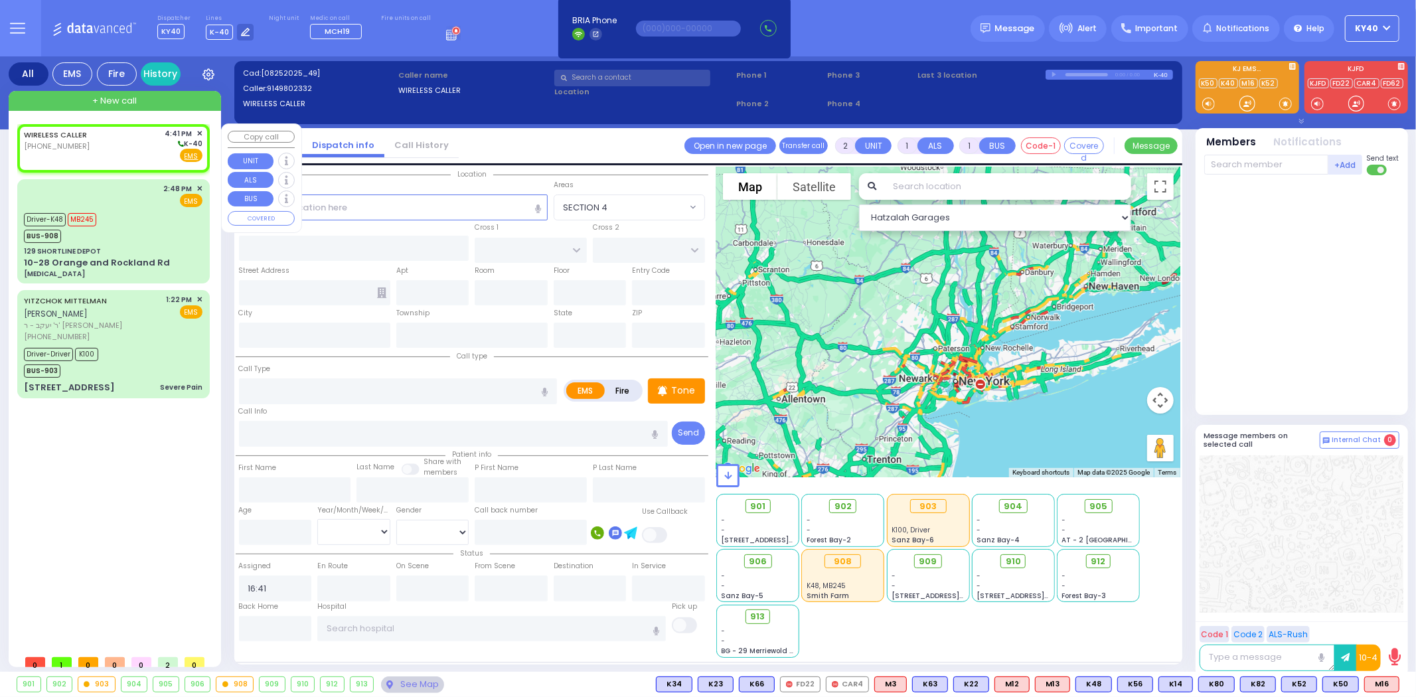
click at [89, 146] on div "WIRELESS CALLER (914) 980-2332 4:41 PM ✕ K-40" at bounding box center [113, 145] width 179 height 35
click at [93, 144] on div "WIRELESS CALLER (914) 980-2332 4:41 PM ✕ K-40" at bounding box center [113, 145] width 179 height 35
click at [96, 144] on div "WIRELESS CALLER (914) 980-2332 4:41 PM ✕ K-40" at bounding box center [113, 145] width 179 height 35
click at [97, 144] on div "WIRELESS CALLER (914) 980-2332 4:41 PM ✕ K-40" at bounding box center [113, 145] width 179 height 35
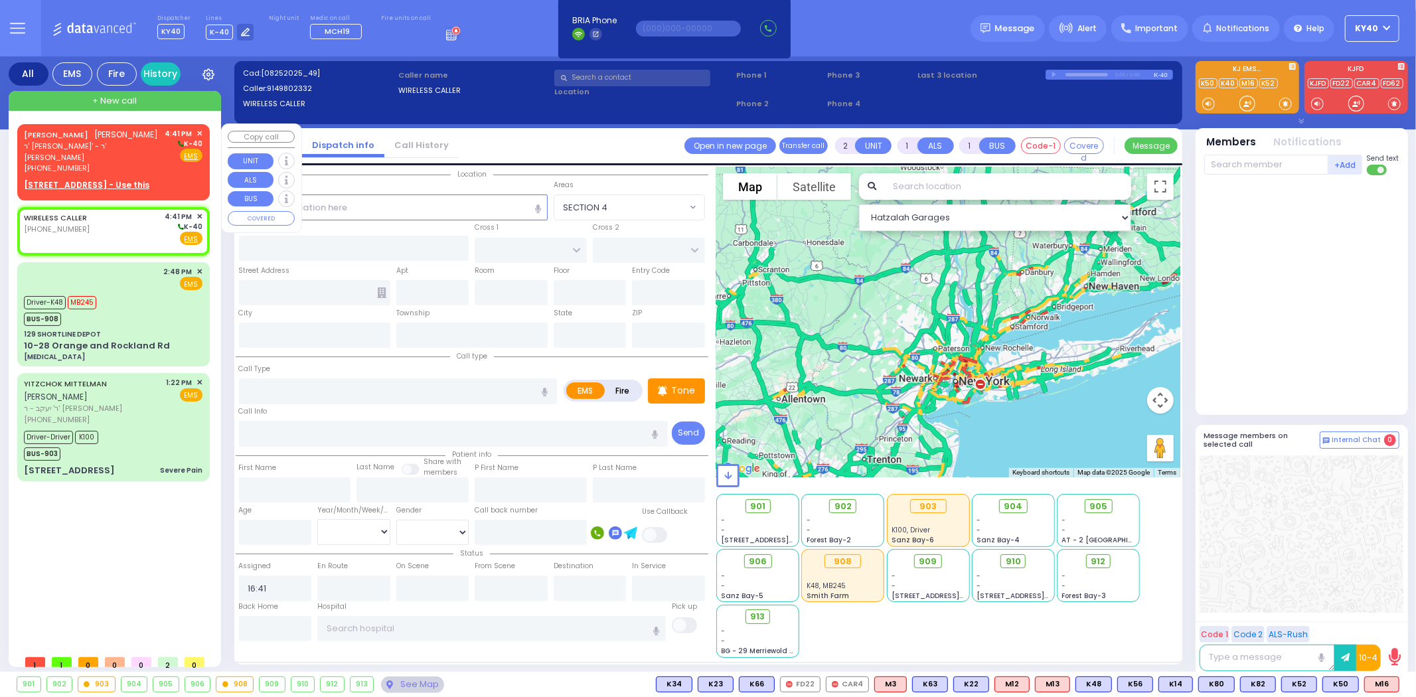
click at [110, 179] on u "7 BEER SHAVA ST 401 - Use this" at bounding box center [86, 184] width 125 height 11
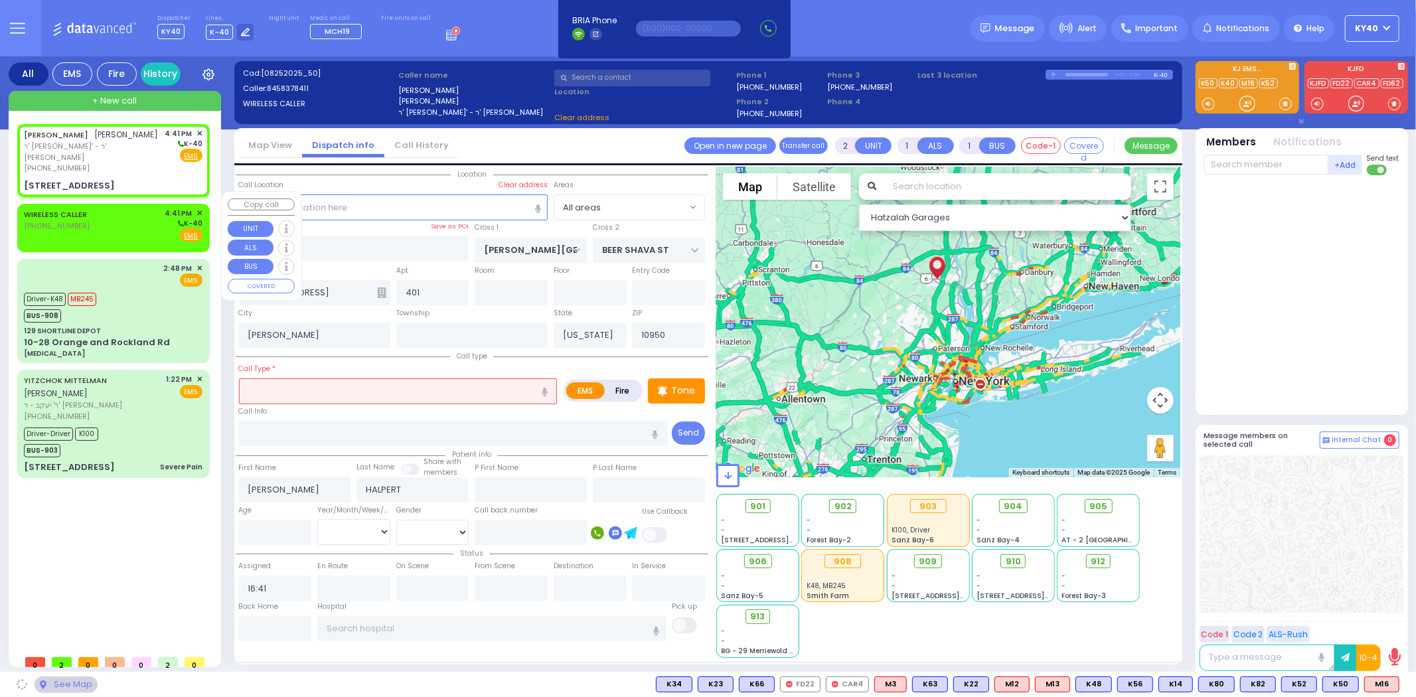
click at [113, 208] on div "WIRELESS CALLER (914) 980-2332 4:41 PM ✕ K-40" at bounding box center [113, 225] width 179 height 35
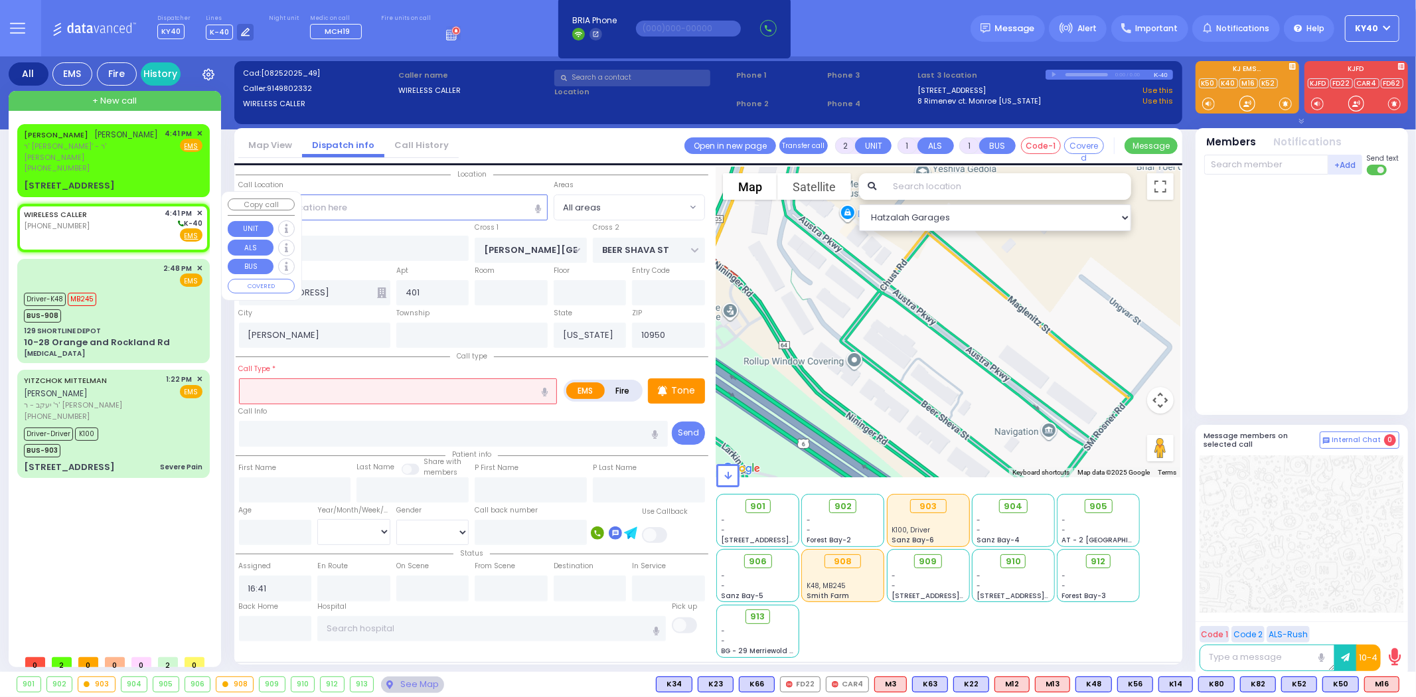
click at [199, 208] on span "✕" at bounding box center [199, 213] width 6 height 11
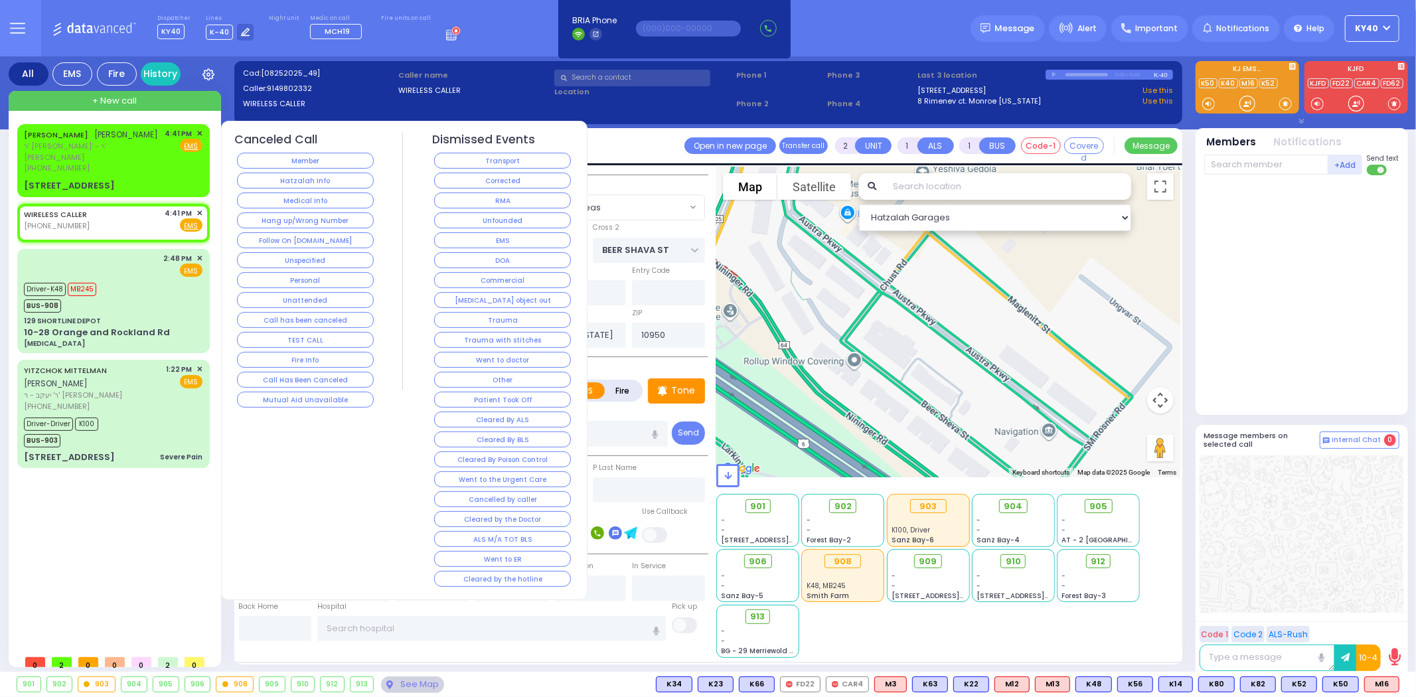
click at [198, 208] on span "✕" at bounding box center [199, 213] width 6 height 11
click at [528, 222] on button "Unfounded" at bounding box center [502, 220] width 137 height 16
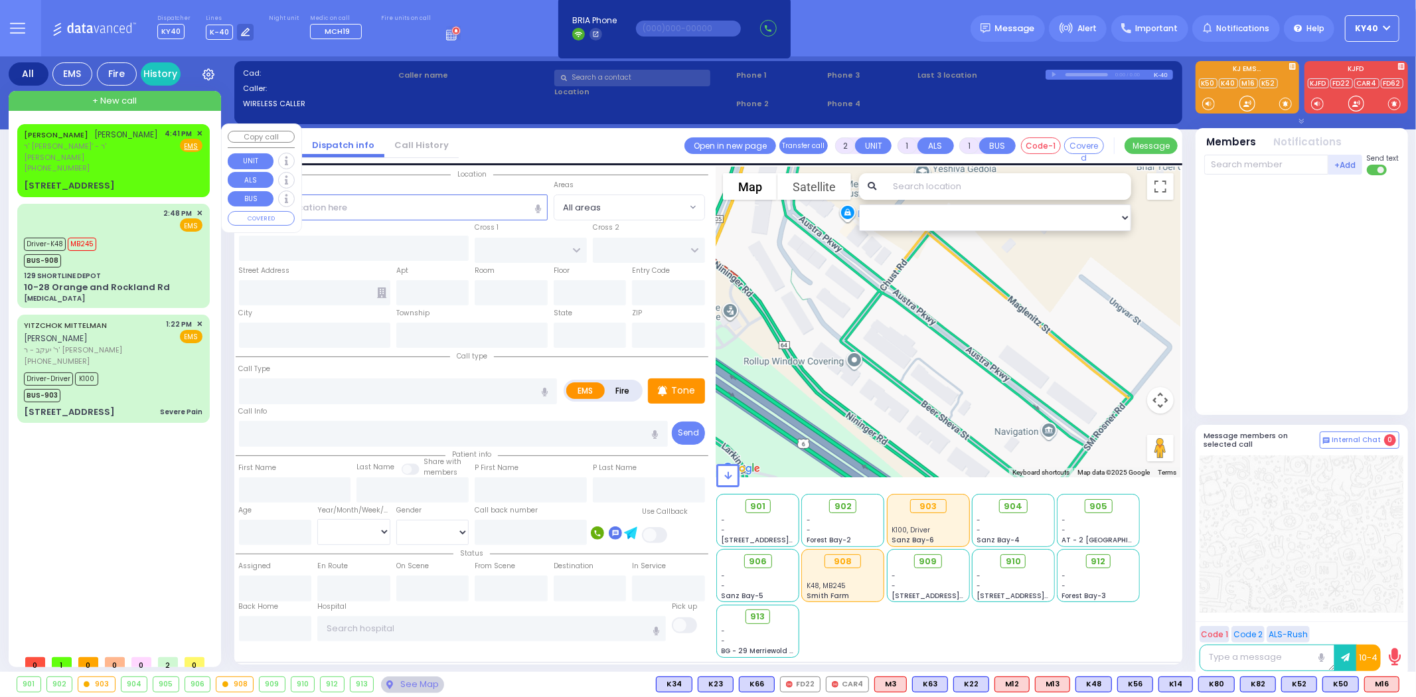
click at [125, 142] on span "ר' [PERSON_NAME]' - ר' [PERSON_NAME]" at bounding box center [92, 152] width 137 height 22
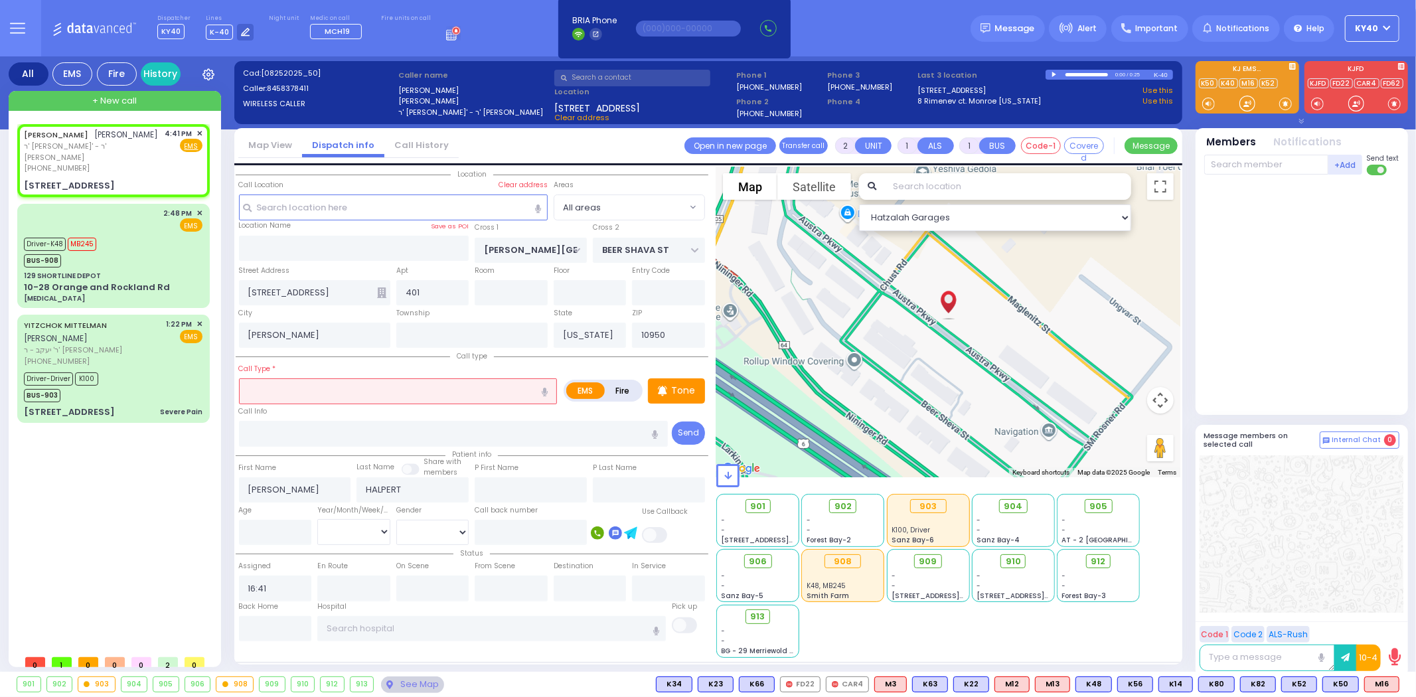
click at [334, 390] on input "text" at bounding box center [398, 390] width 319 height 25
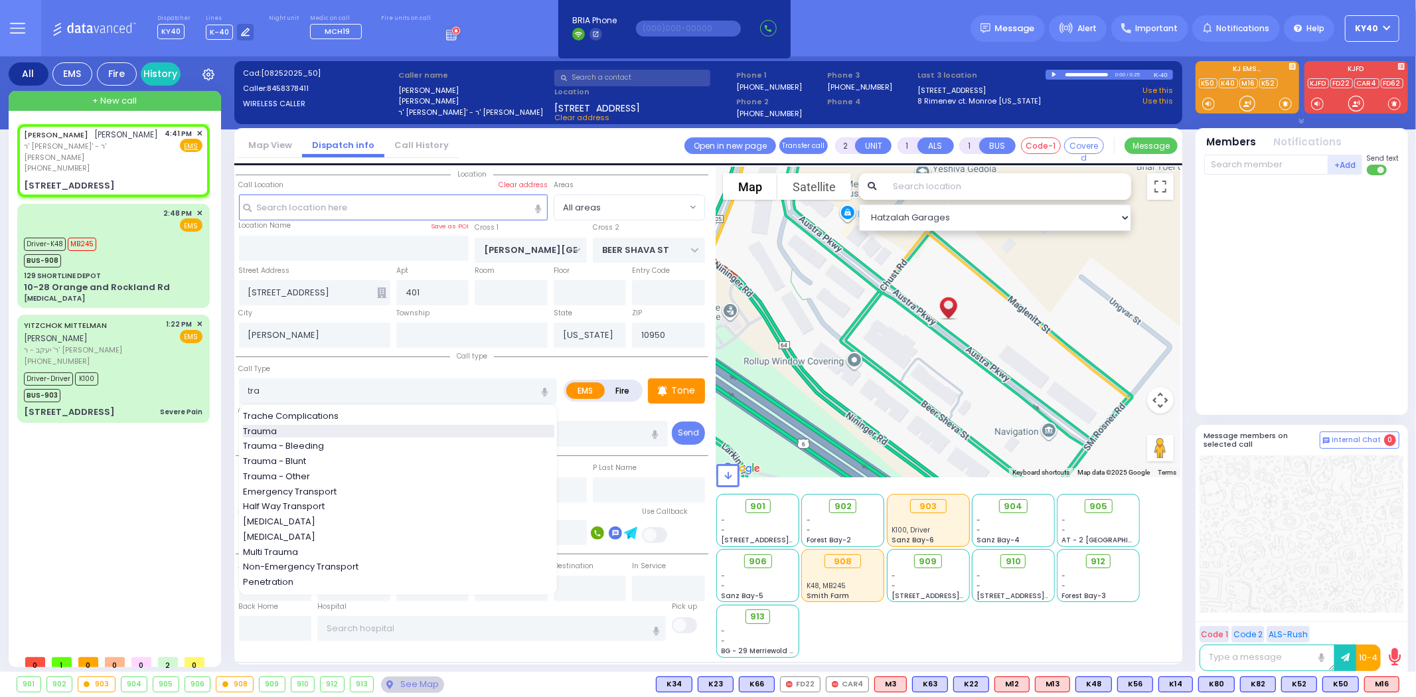
click at [303, 426] on div "Trauma" at bounding box center [398, 431] width 311 height 13
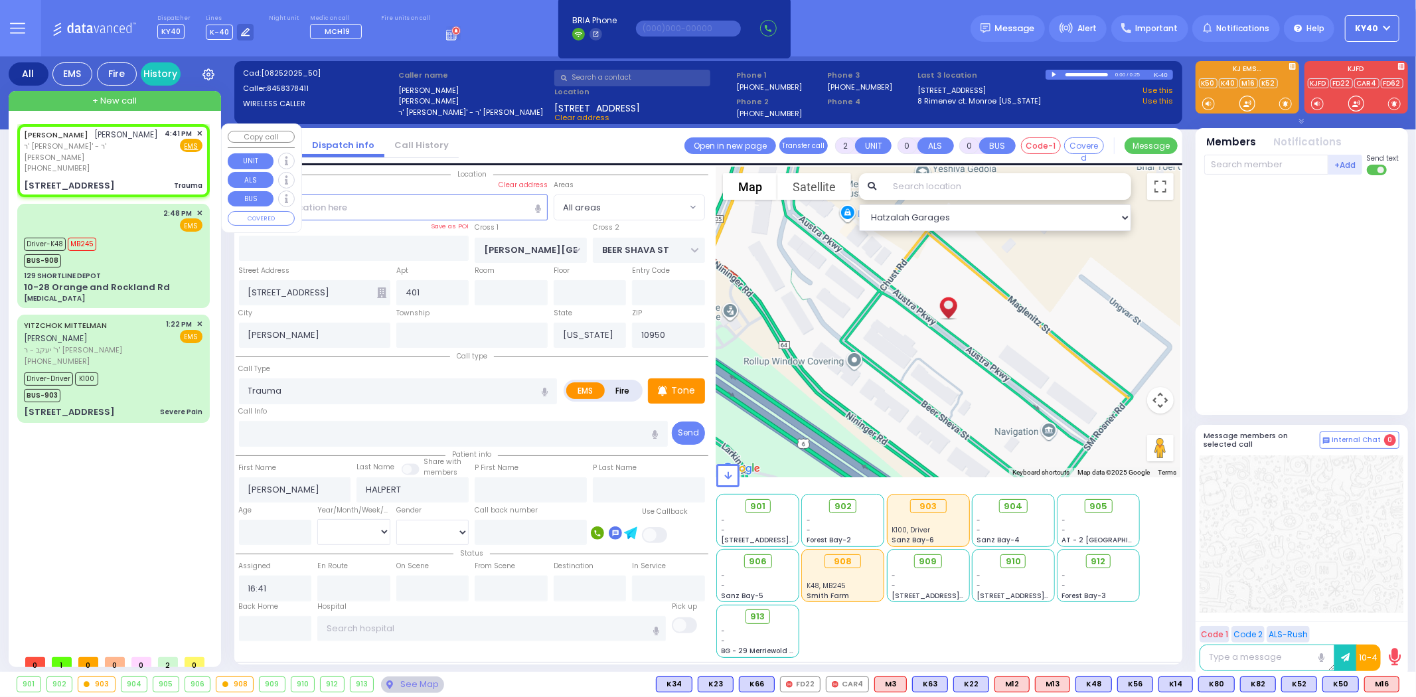
click at [125, 163] on div "JOEL HALPERT יואל האלפערט ר' מרדכי מתתי' - ר' משה אברהם שענברוין (845) 837-8411…" at bounding box center [113, 160] width 187 height 68
click at [147, 153] on div "JOEL HALPERT יואל האלפערט ר' מרדכי מתתי' - ר' משה אברהם שענברוין (845) 837-8411…" at bounding box center [113, 151] width 179 height 46
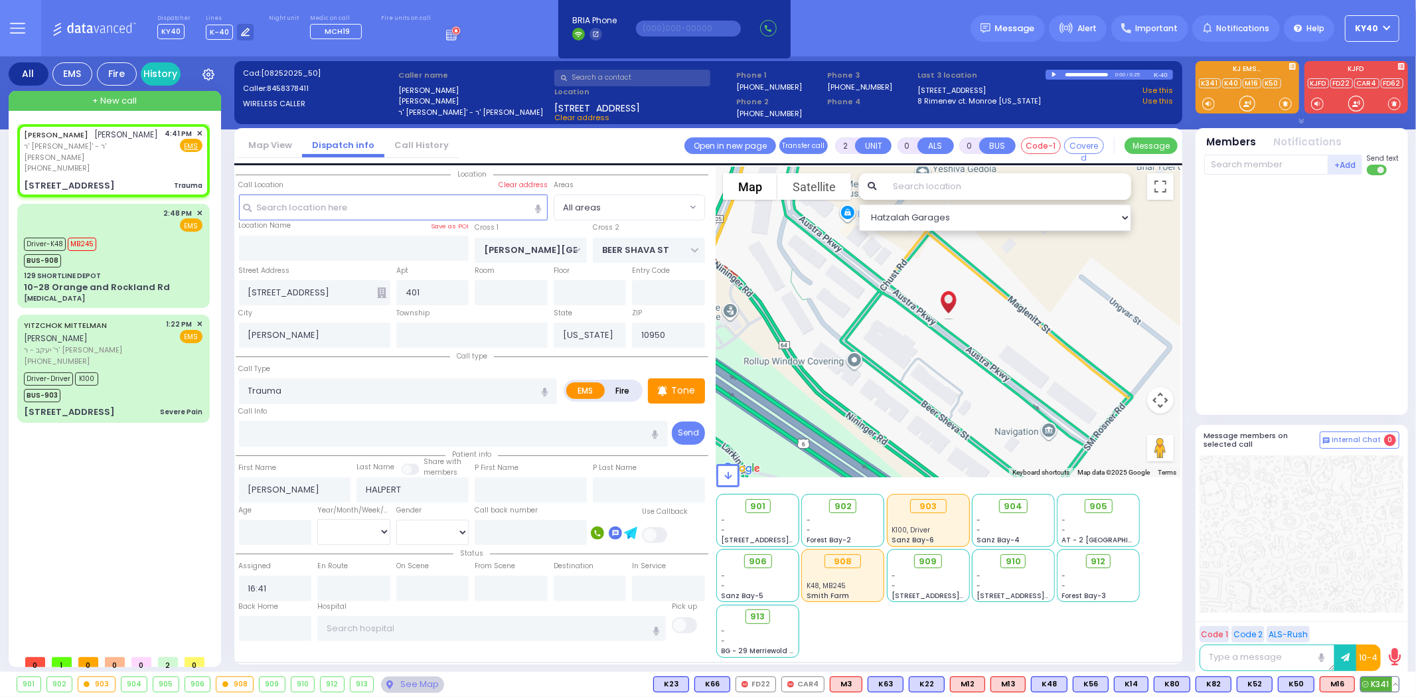
click at [1378, 681] on span "K341" at bounding box center [1379, 684] width 38 height 15
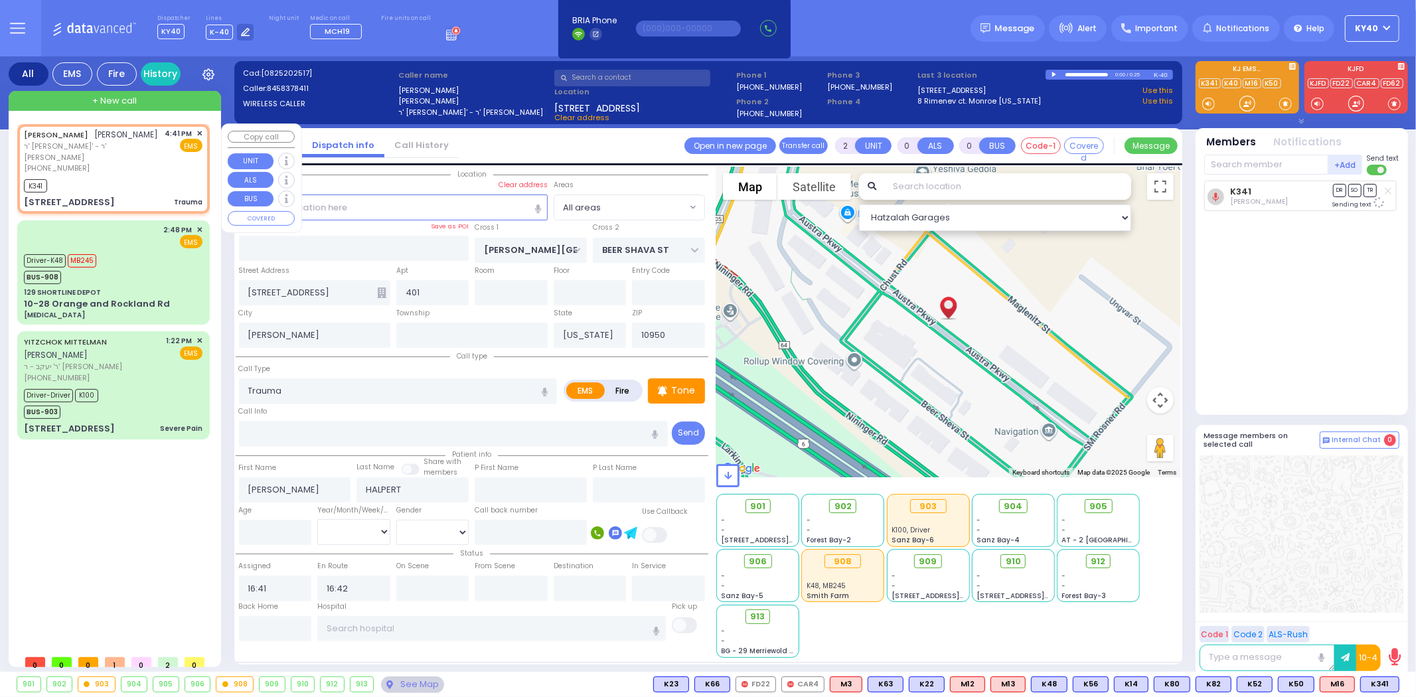
click at [149, 154] on div "JOEL HALPERT יואל האלפערט ר' מרדכי מתתי' - ר' משה אברהם שענברוין (845) 837-8411…" at bounding box center [113, 151] width 179 height 46
click at [147, 158] on div "JOEL HALPERT יואל האלפערט ר' מרדכי מתתי' - ר' משה אברהם שענברוין (845) 837-8411…" at bounding box center [113, 151] width 179 height 46
click at [1380, 687] on span "M13" at bounding box center [1381, 684] width 34 height 15
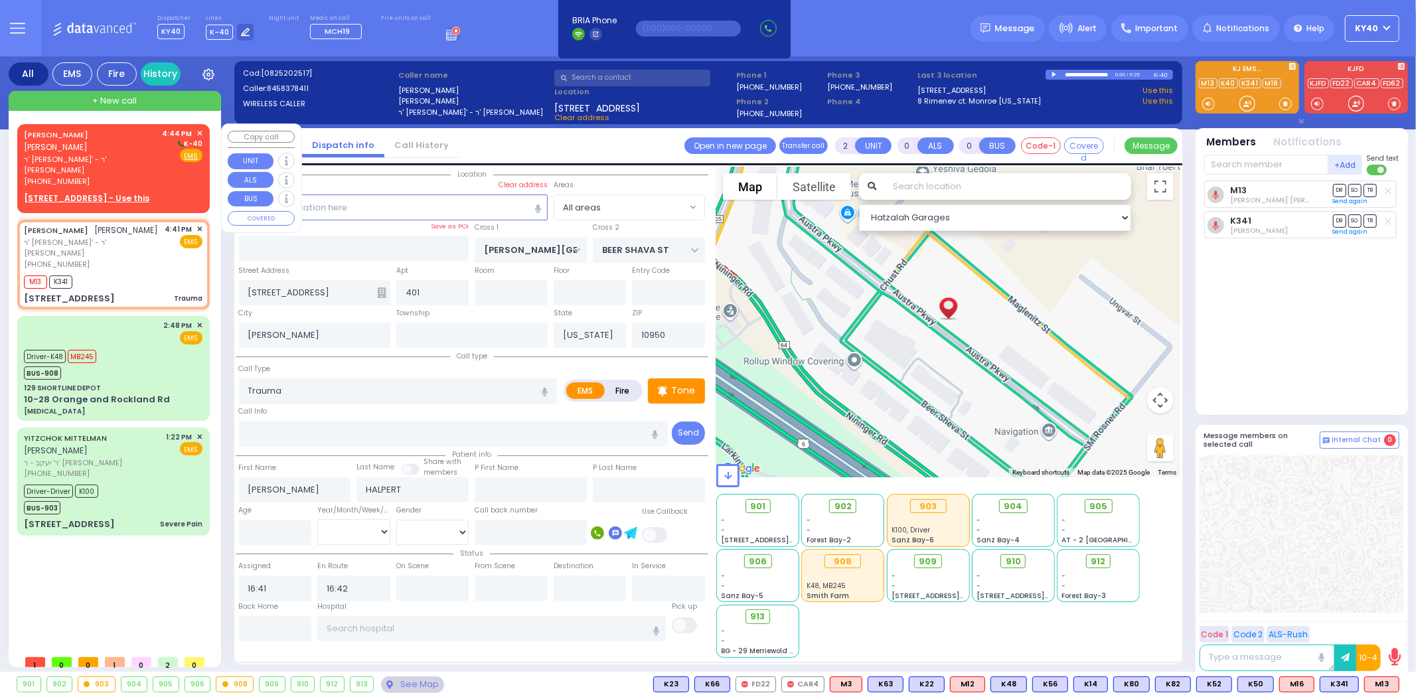
click at [74, 139] on div "JOEL HALPERT יואל האלפערט" at bounding box center [91, 141] width 134 height 26
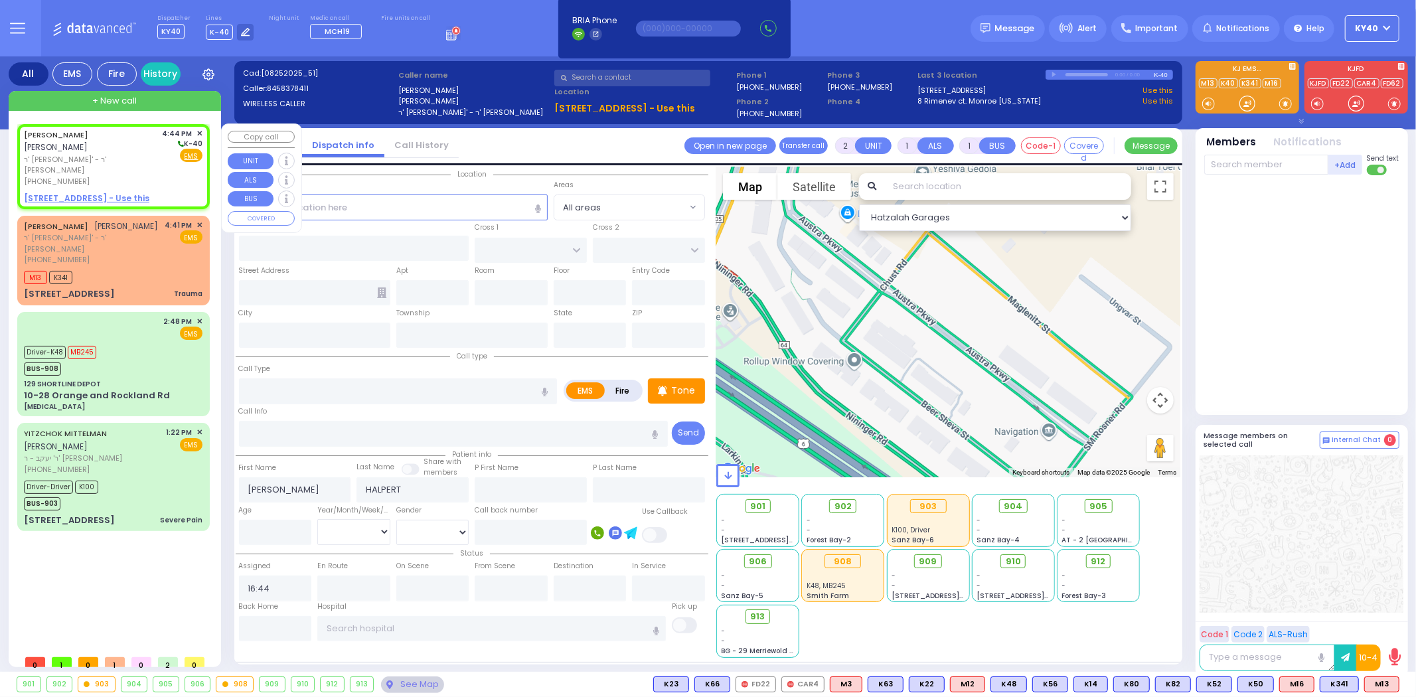
click at [140, 137] on div "JOEL HALPERT יואל האלפערט" at bounding box center [91, 141] width 134 height 26
click at [140, 136] on div "JOEL HALPERT יואל האלפערט" at bounding box center [91, 141] width 134 height 26
click at [139, 136] on div "JOEL HALPERT יואל האלפערט" at bounding box center [91, 141] width 134 height 26
click at [137, 137] on div "JOEL HALPERT יואל האלפערט" at bounding box center [91, 141] width 134 height 26
click at [200, 131] on span "✕" at bounding box center [199, 133] width 6 height 11
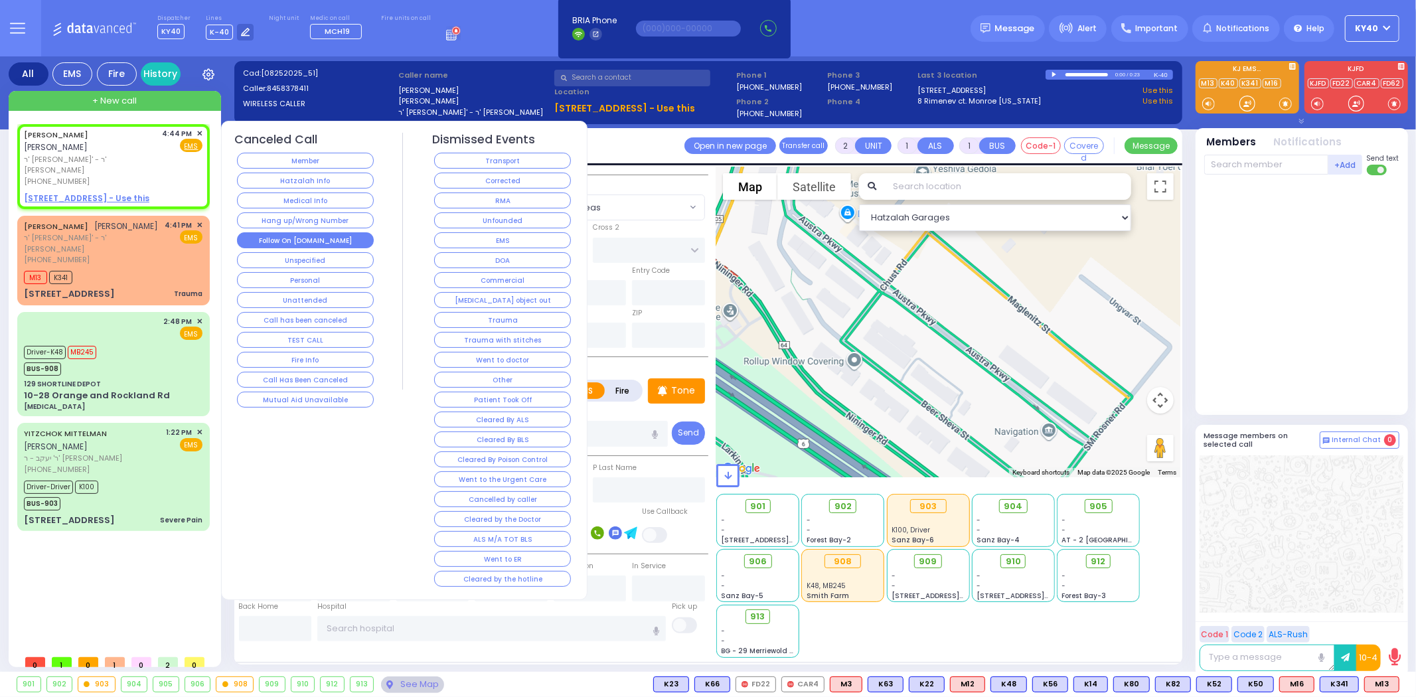
click at [296, 238] on button "Follow On [DOMAIN_NAME]" at bounding box center [305, 240] width 137 height 16
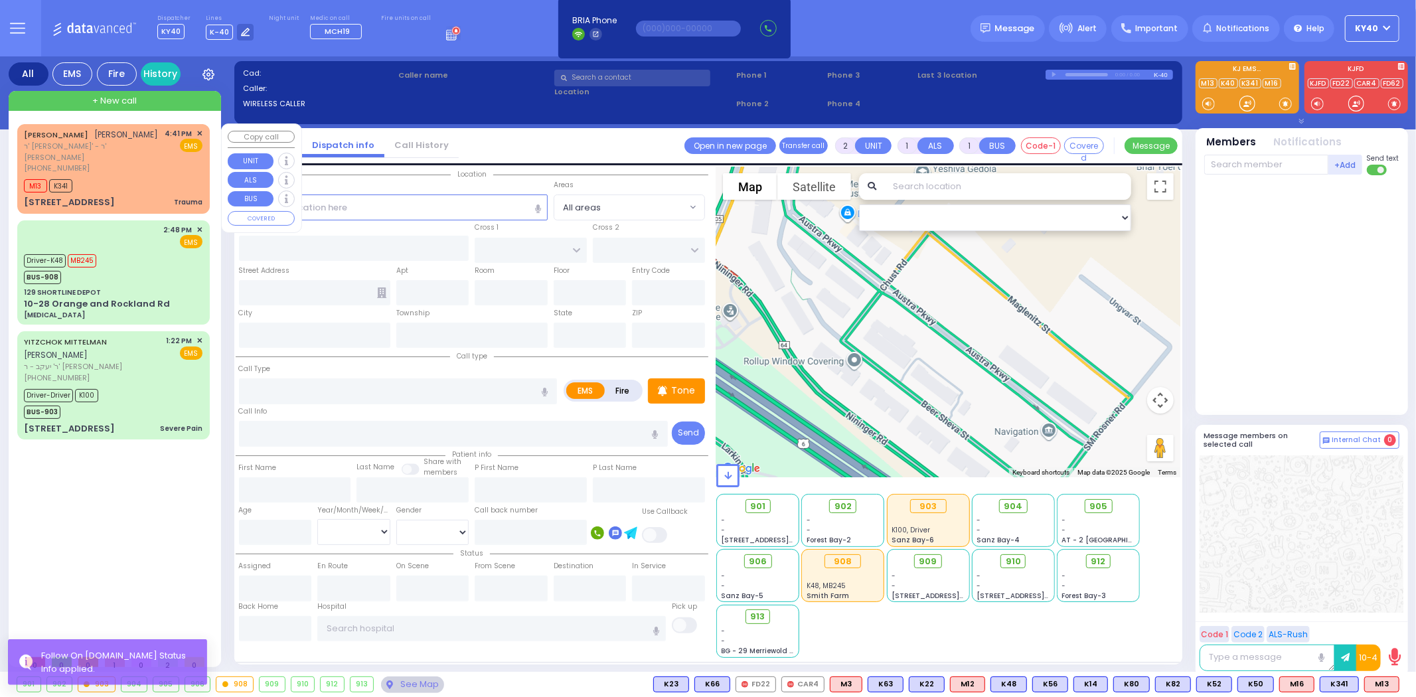
click at [135, 176] on div "M13 K341" at bounding box center [113, 184] width 179 height 17
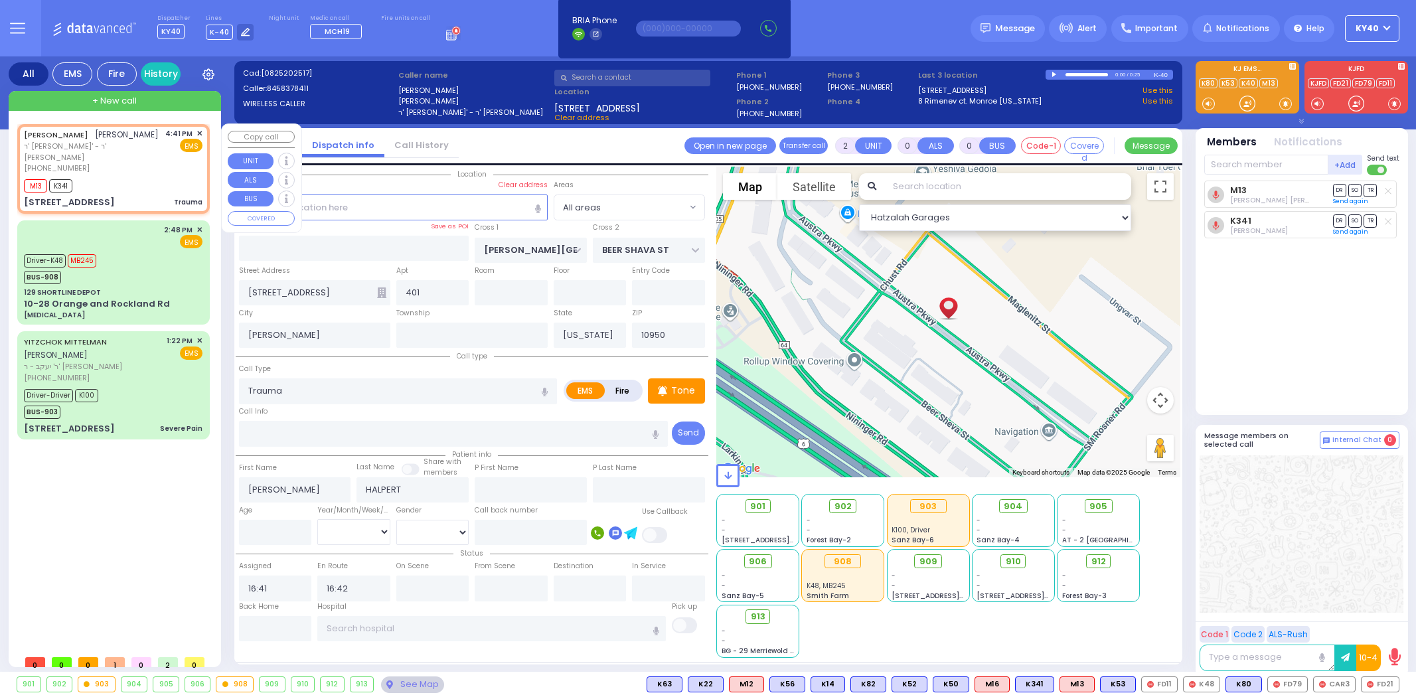
select select
type input "6"
select select
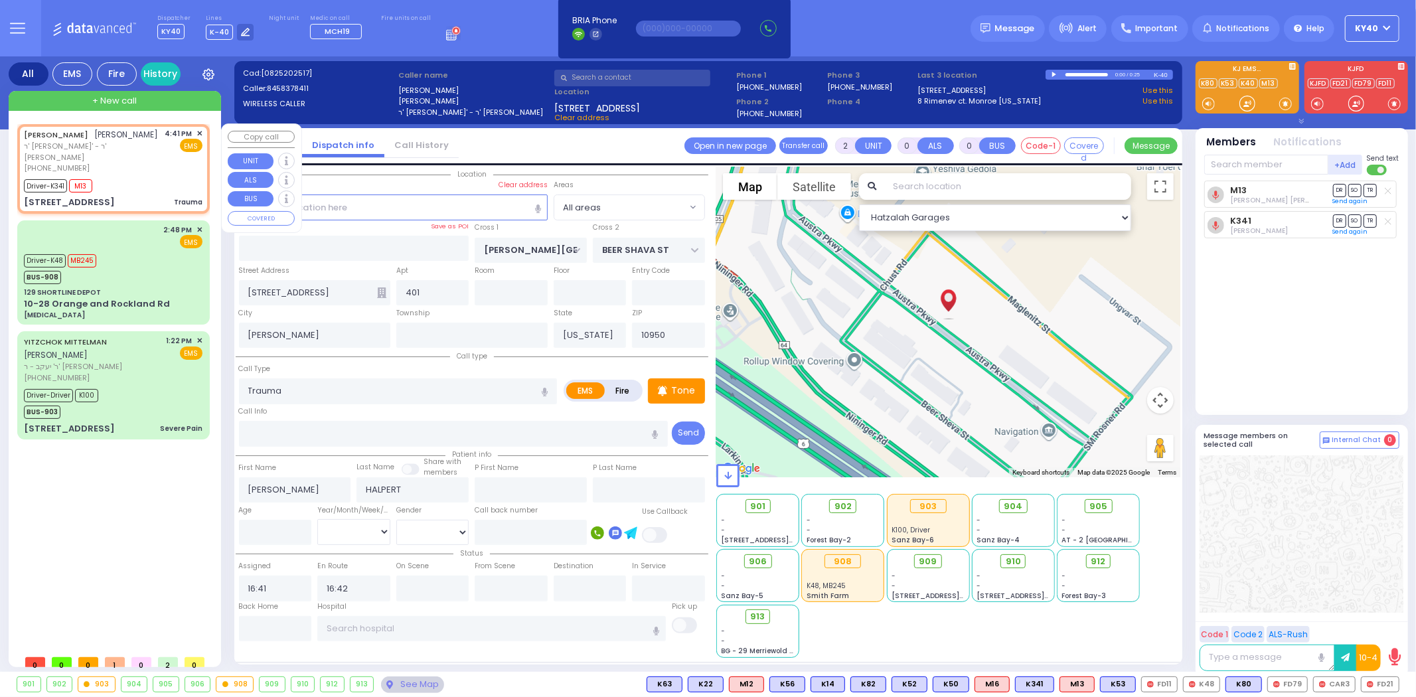
radio input "true"
type input "Unknown"
select select "Year"
select select "Hatzalah Garages"
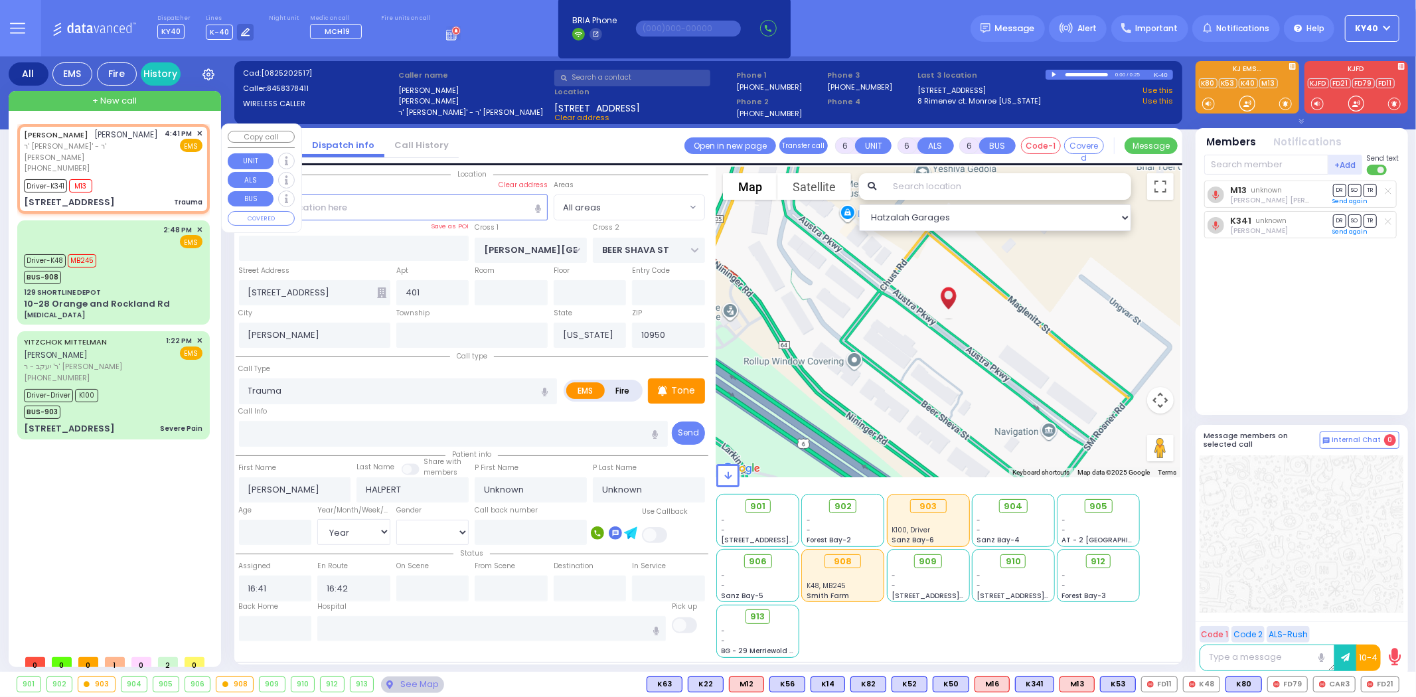
select select
radio input "true"
type input "Leah"
type input "Halpert"
type input "8"
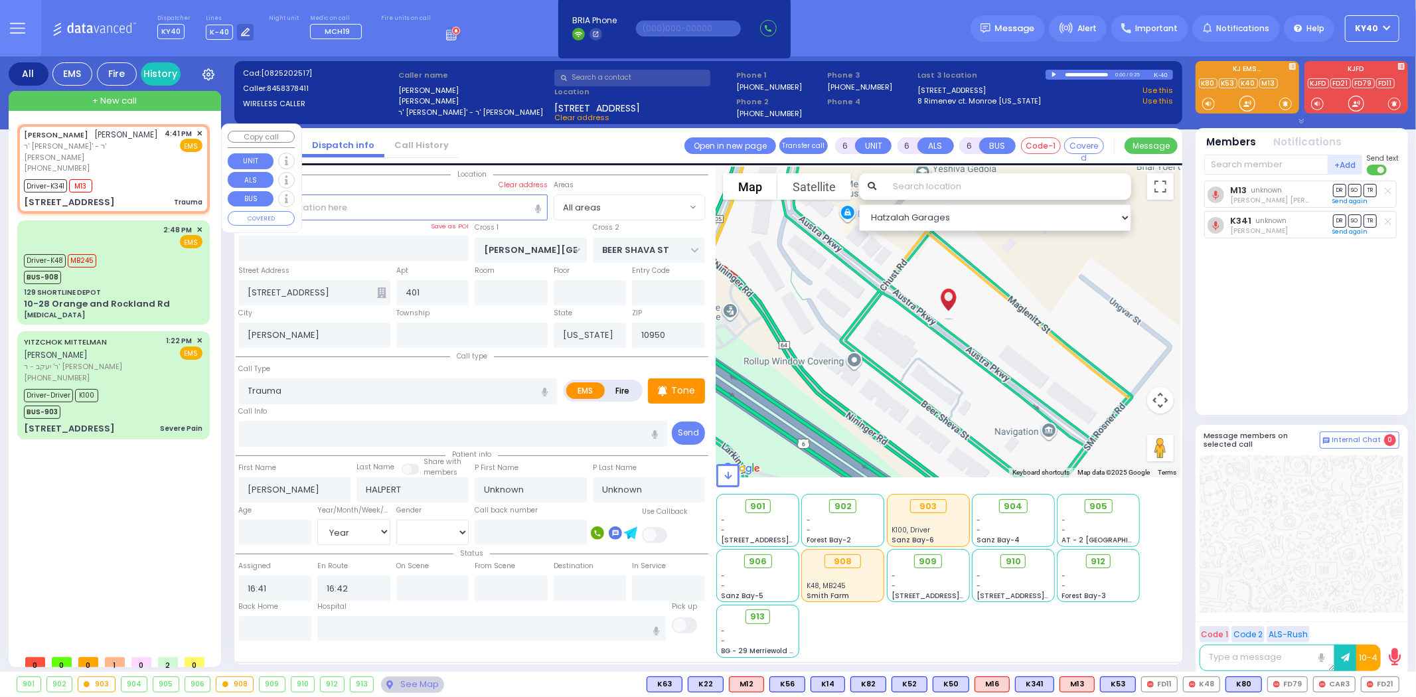
select select "Year"
select select "Hatzalah Garages"
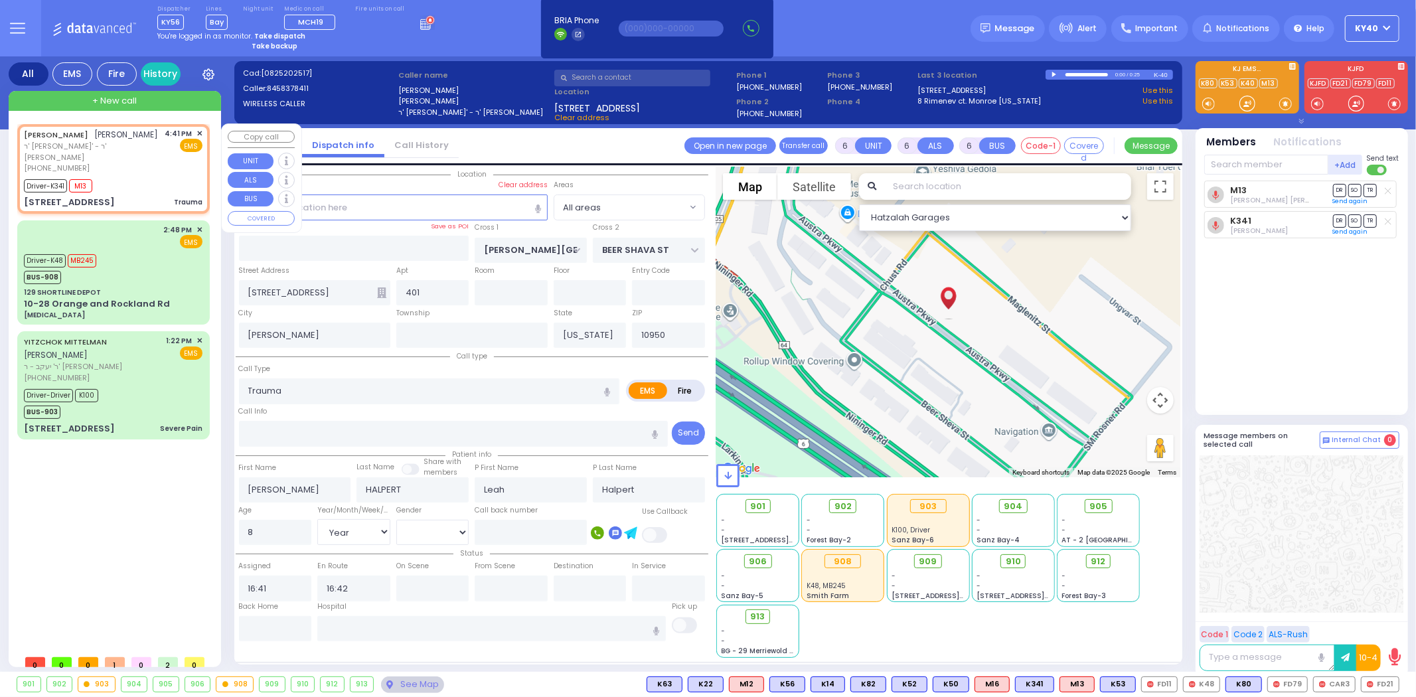
select select
radio input "true"
select select "Year"
select select "Hatzalah Garages"
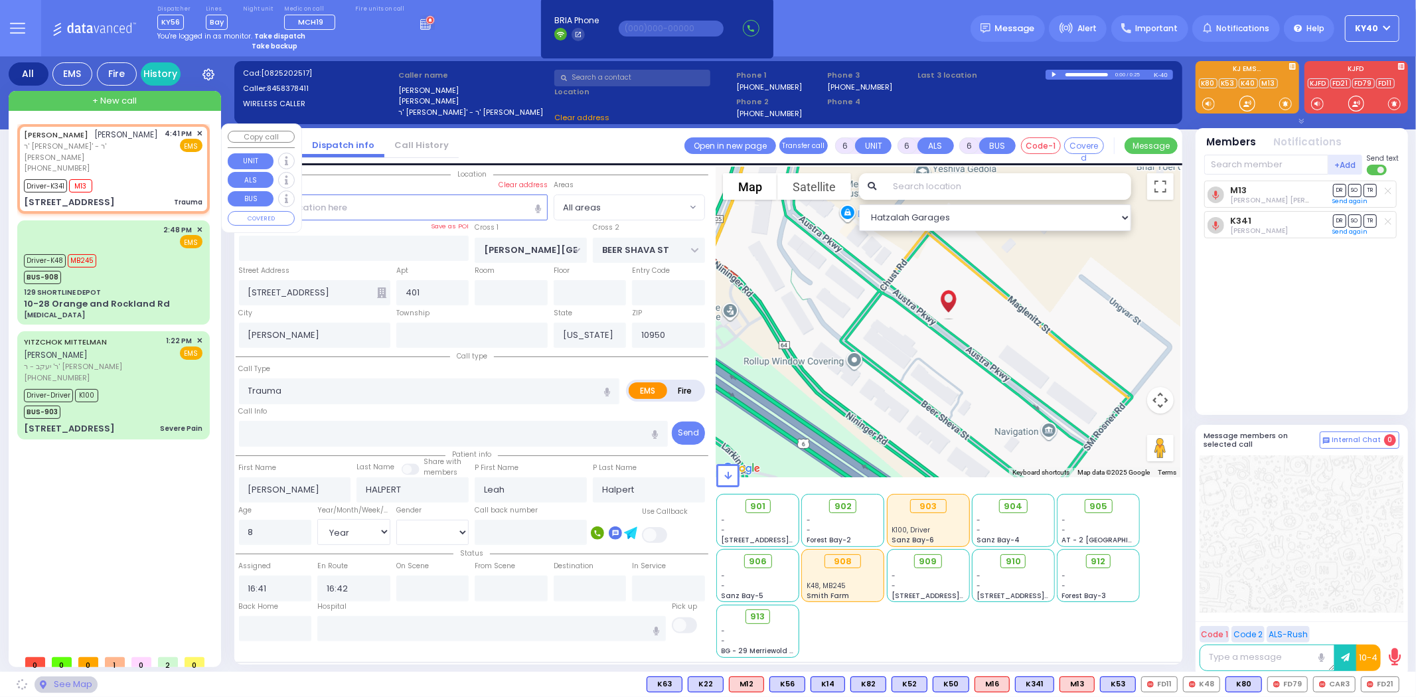
select select
radio input "true"
select select "Year"
select select "Hatzalah Garages"
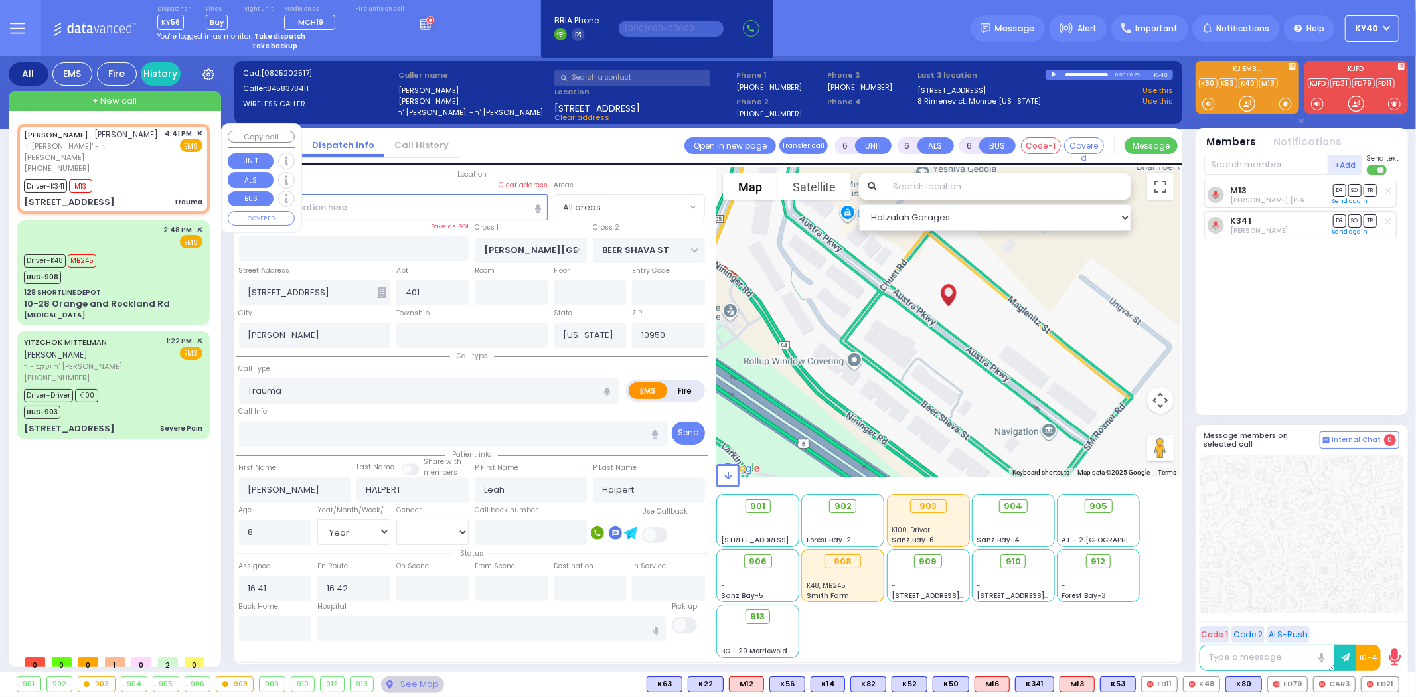
select select
radio input "true"
select select "Year"
select select "[DEMOGRAPHIC_DATA]"
select select "Hatzalah Garages"
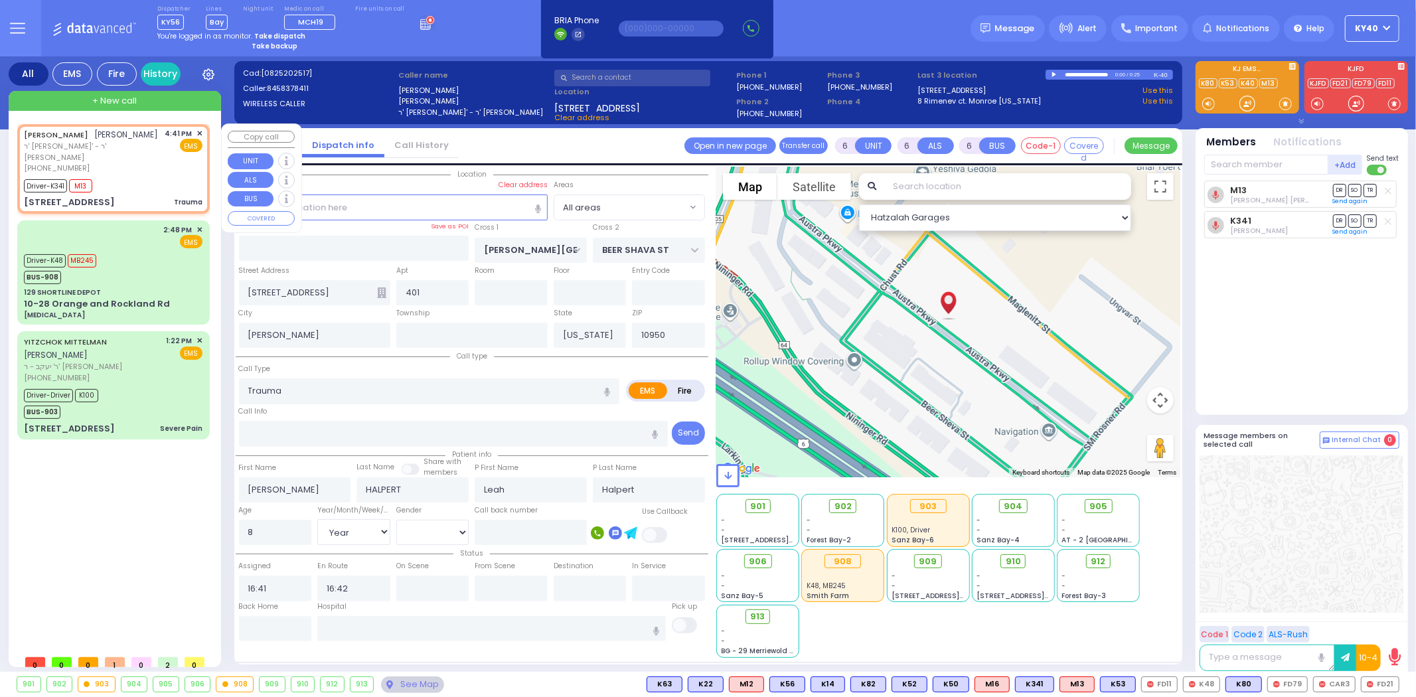
select select
radio input "true"
select select "Year"
select select "[DEMOGRAPHIC_DATA]"
select select "Hatzalah Garages"
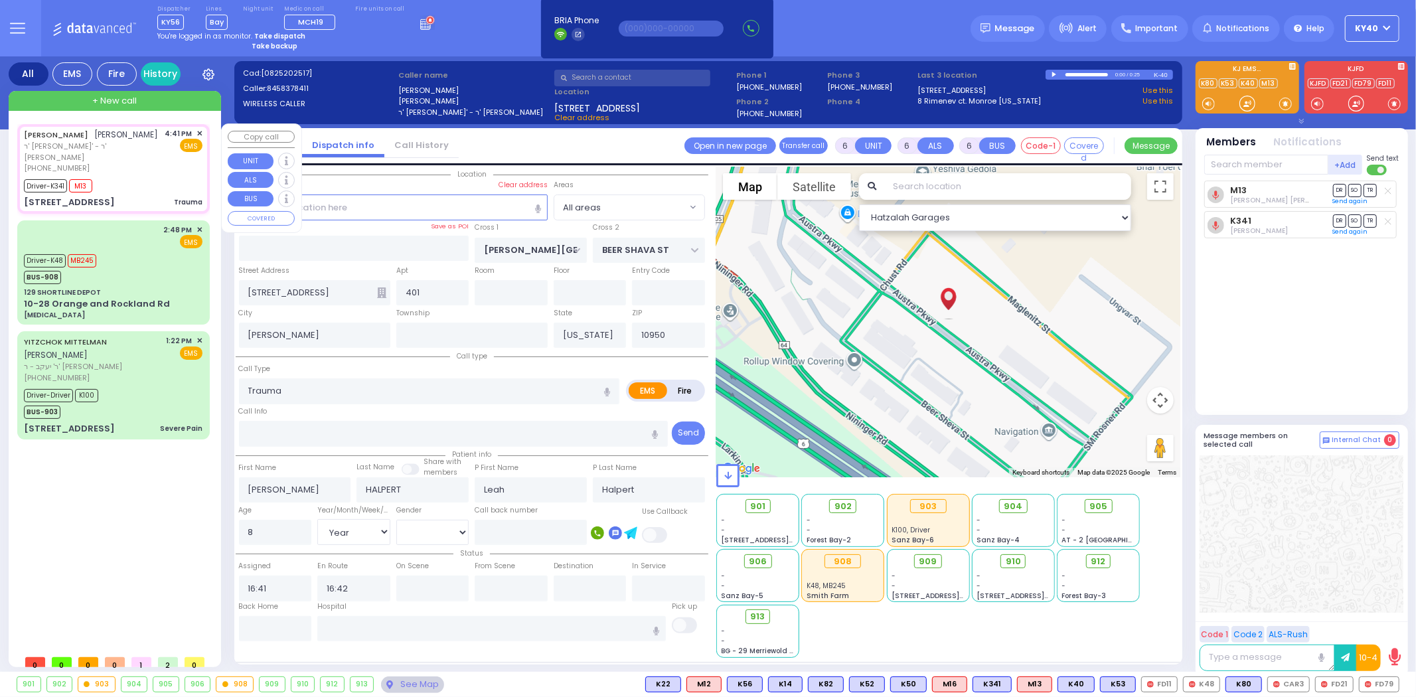
select select
radio input "true"
select select "Year"
select select "[DEMOGRAPHIC_DATA]"
type input "16:44"
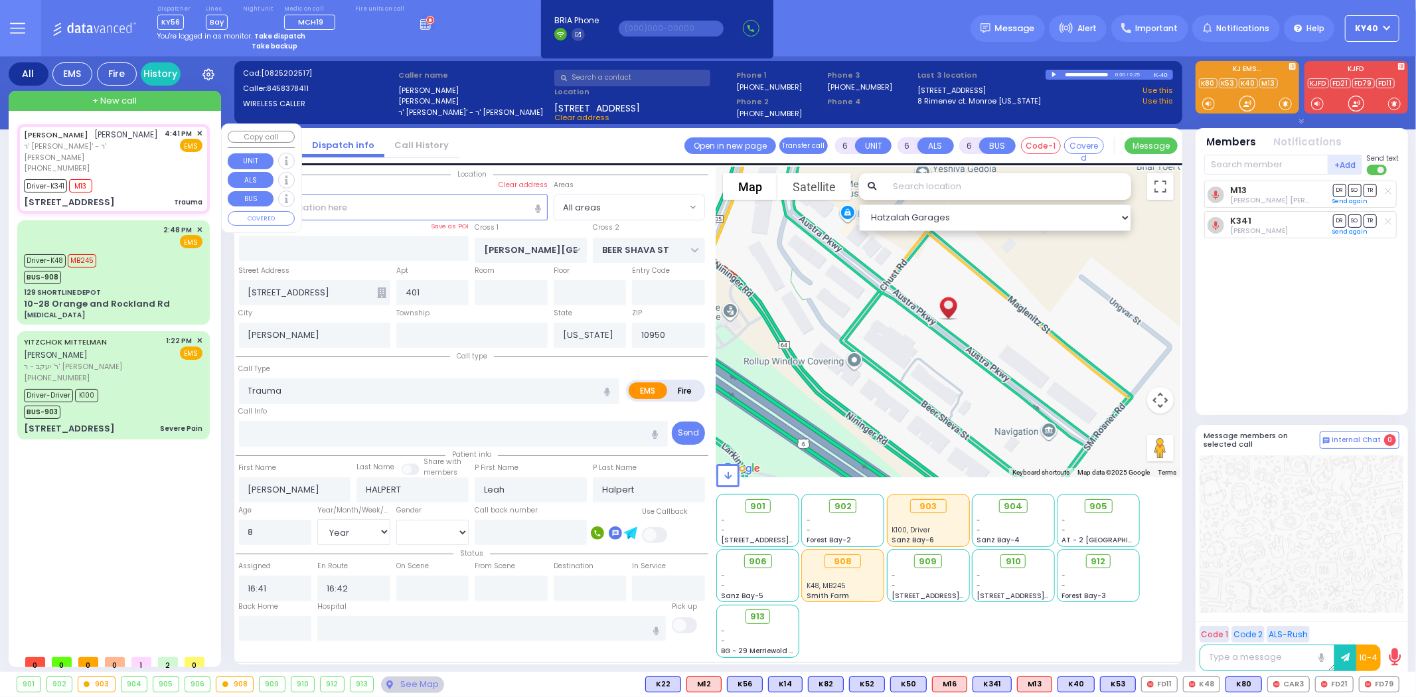
type input "17:00"
select select "Hatzalah Garages"
select select
radio input "true"
select select "Year"
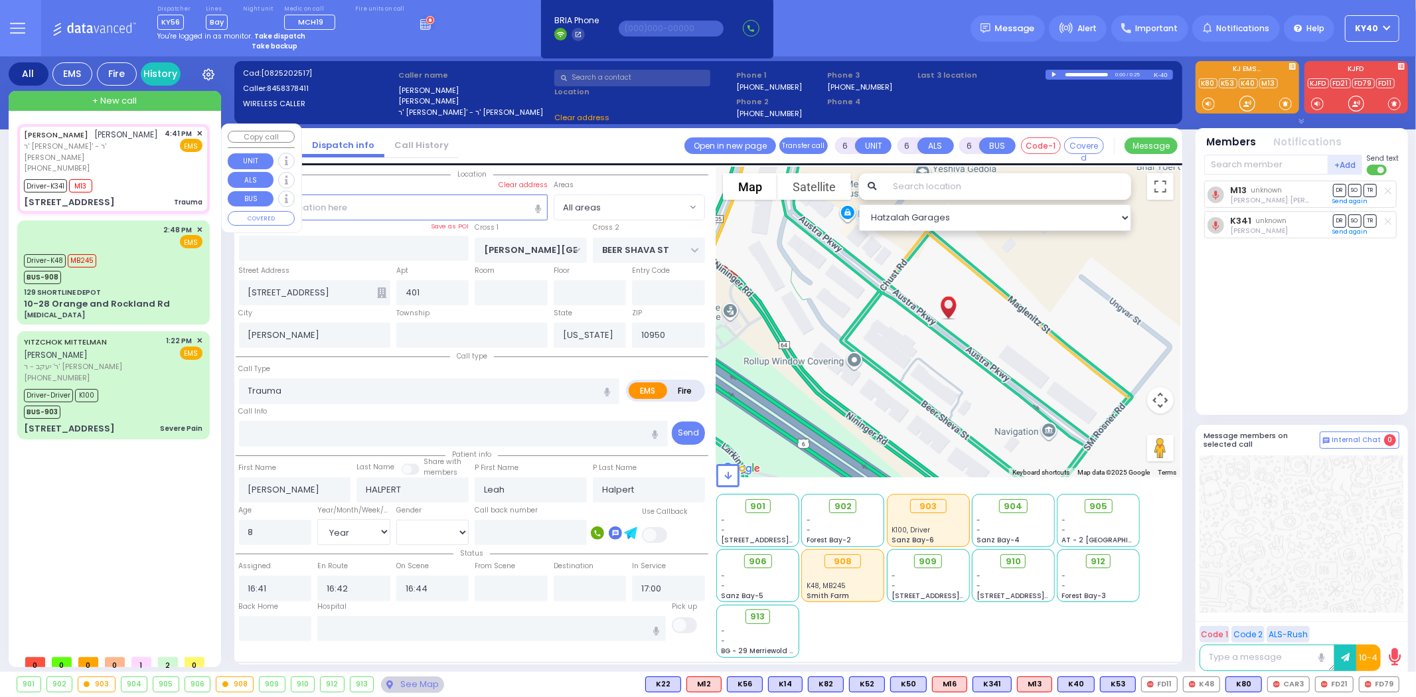
select select "[DEMOGRAPHIC_DATA]"
select select "Hatzalah Garages"
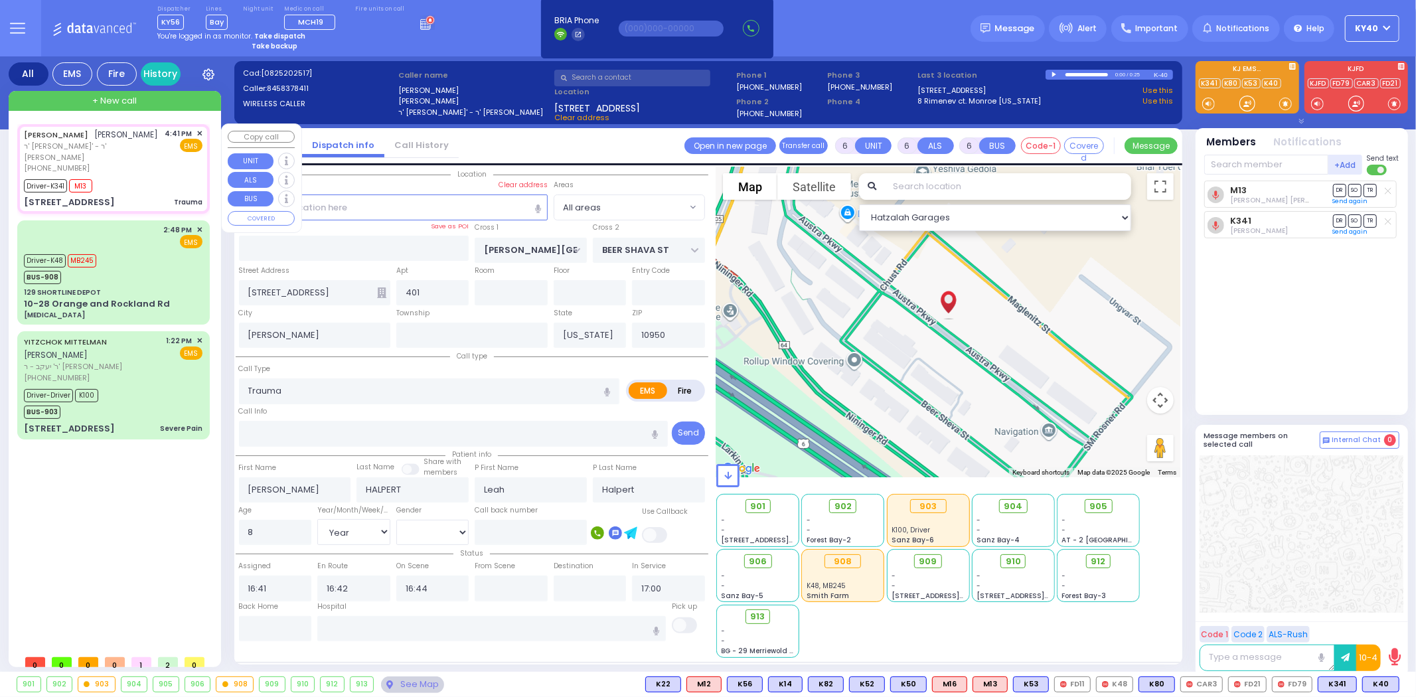
click at [193, 131] on div "4:41 PM ✕" at bounding box center [184, 133] width 38 height 11
select select
radio input "true"
select select "Year"
select select "[DEMOGRAPHIC_DATA]"
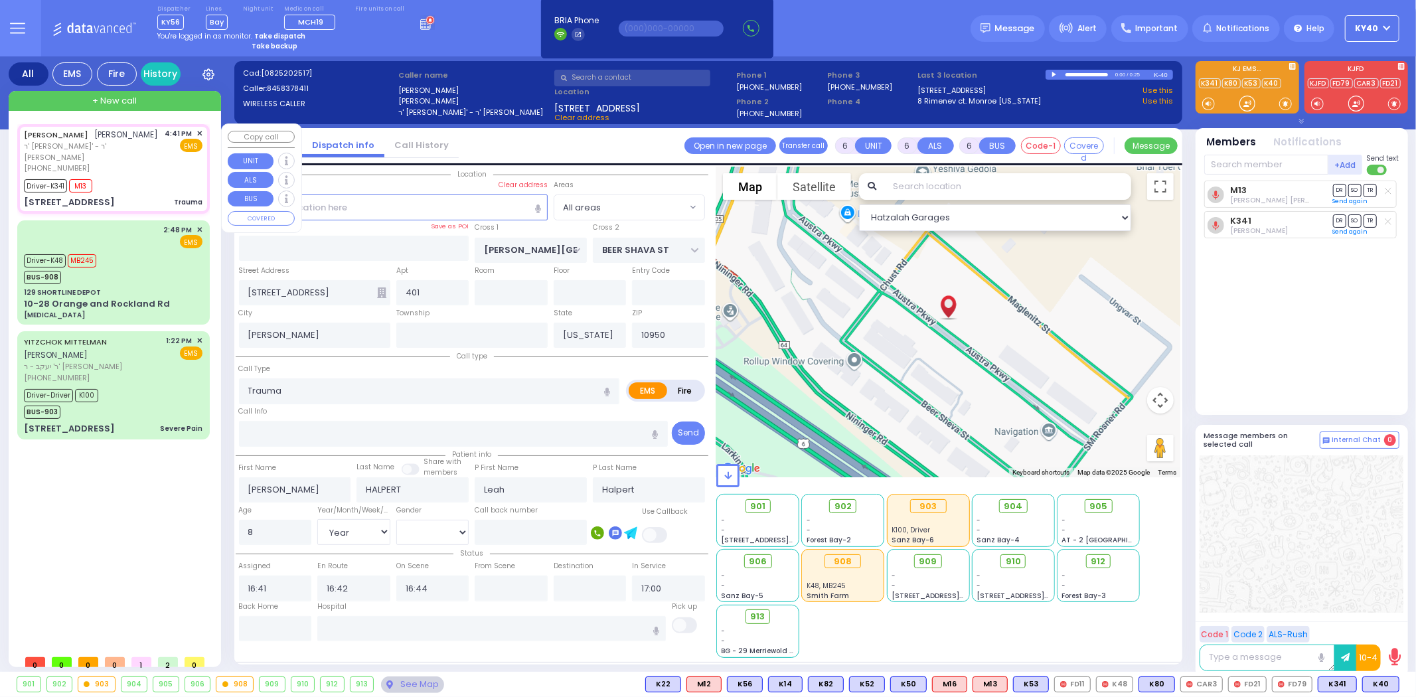
select select "Hatzalah Garages"
click at [198, 133] on span "✕" at bounding box center [199, 133] width 6 height 11
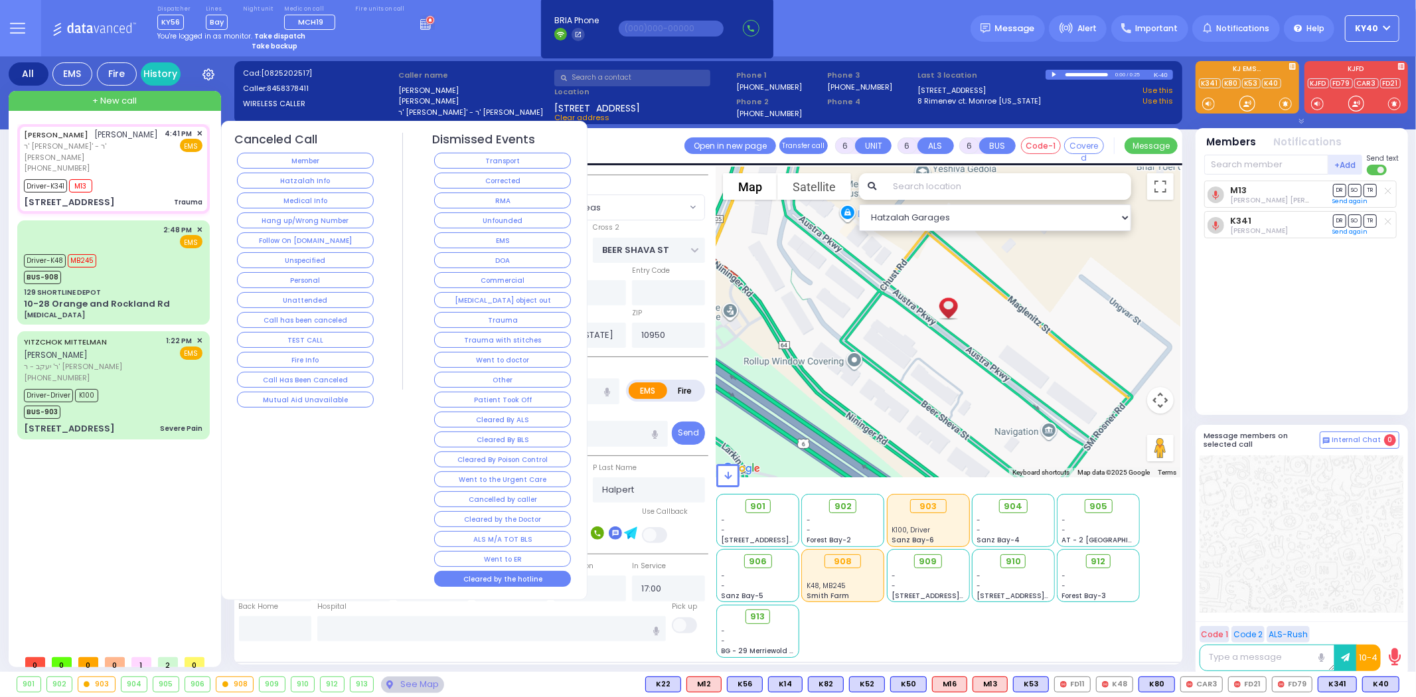
select select
radio input "true"
select select "Year"
select select "[DEMOGRAPHIC_DATA]"
select select "Hatzalah Garages"
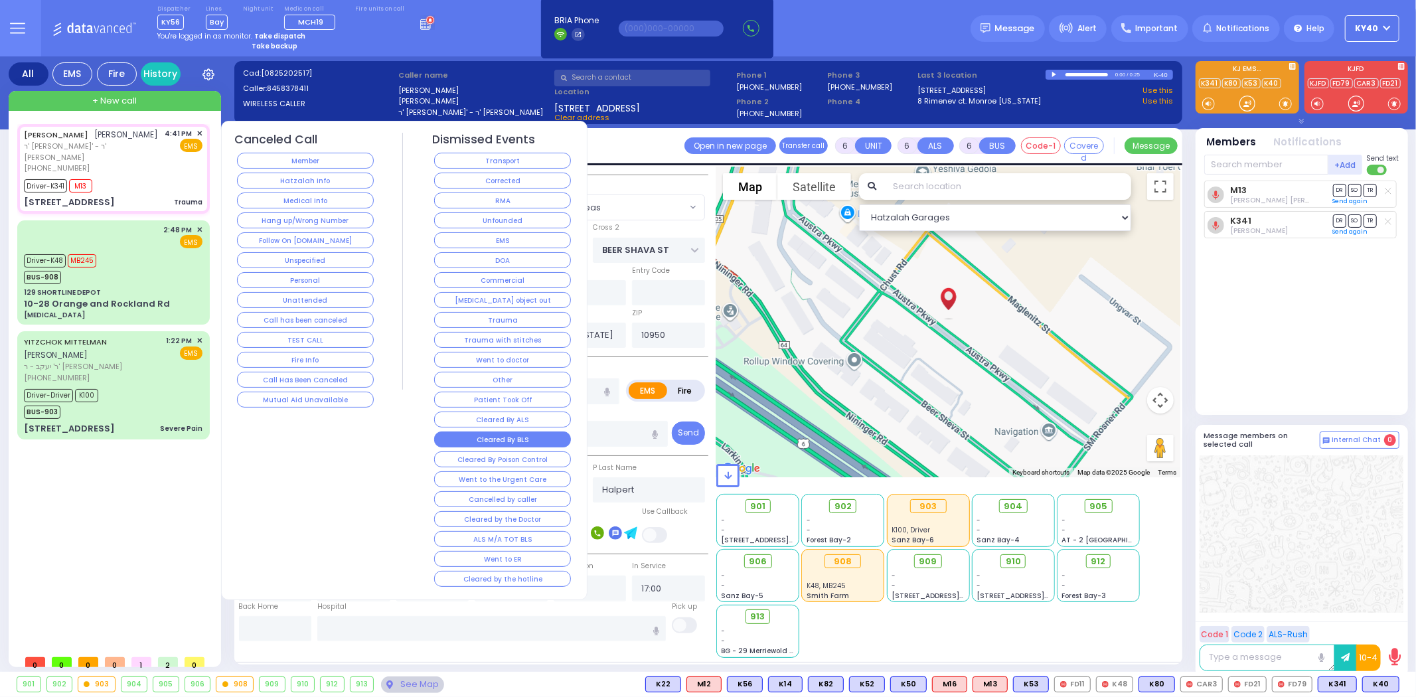
drag, startPoint x: 522, startPoint y: 485, endPoint x: 518, endPoint y: 439, distance: 46.0
click at [518, 439] on div "Dismissed Events Transport Corrected RMA Unfounded EMS DOA Commercial [MEDICAL_…" at bounding box center [502, 361] width 141 height 457
click at [513, 358] on button "Went to doctor" at bounding box center [502, 360] width 137 height 16
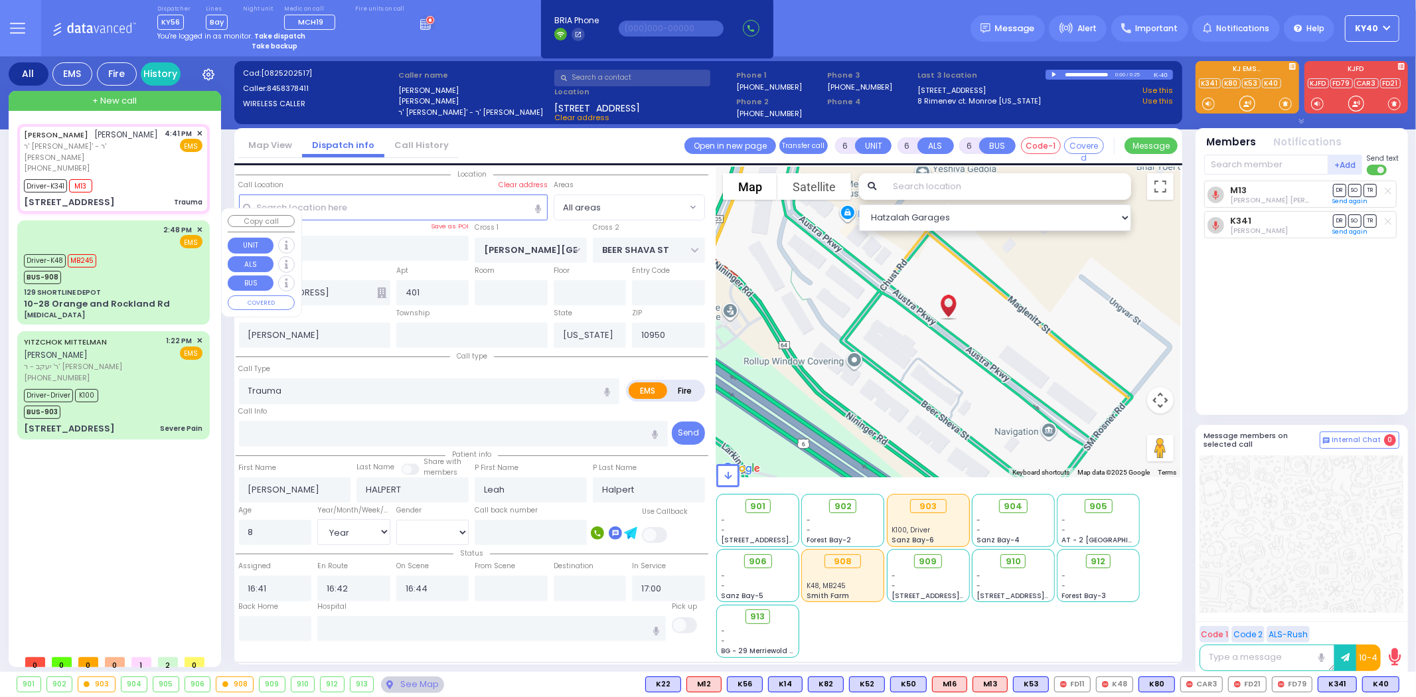
select select
radio input "true"
select select
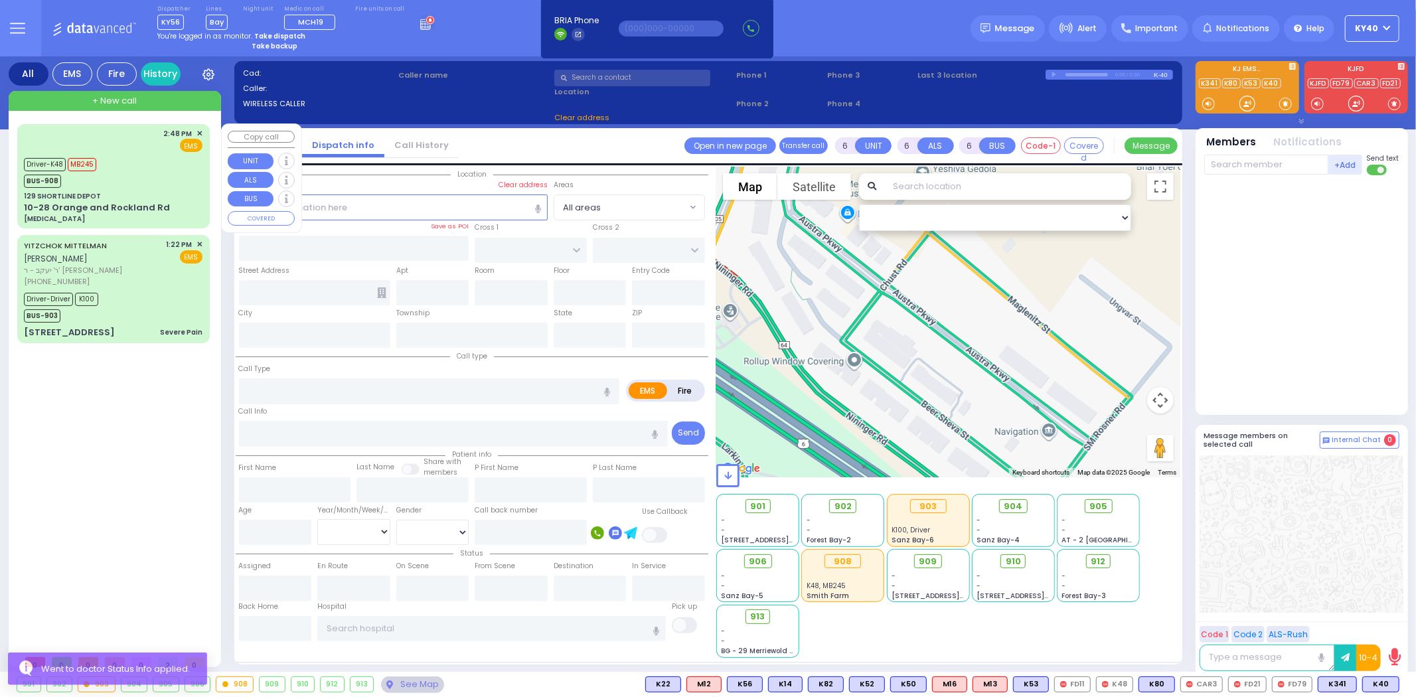
click at [135, 175] on div "Driver-K48 MB245 BUS-908" at bounding box center [113, 171] width 179 height 33
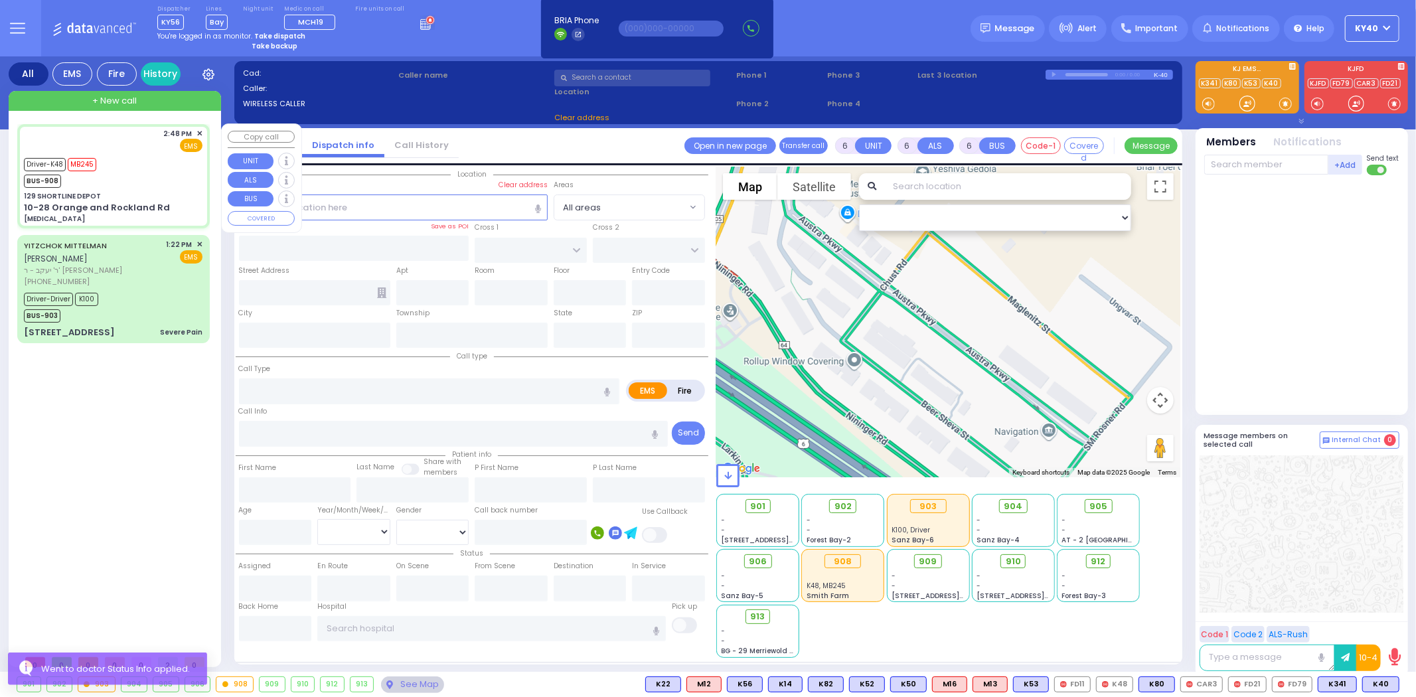
select select
type input "[MEDICAL_DATA]"
radio input "true"
type input "[PERSON_NAME]"
type input "Klein"
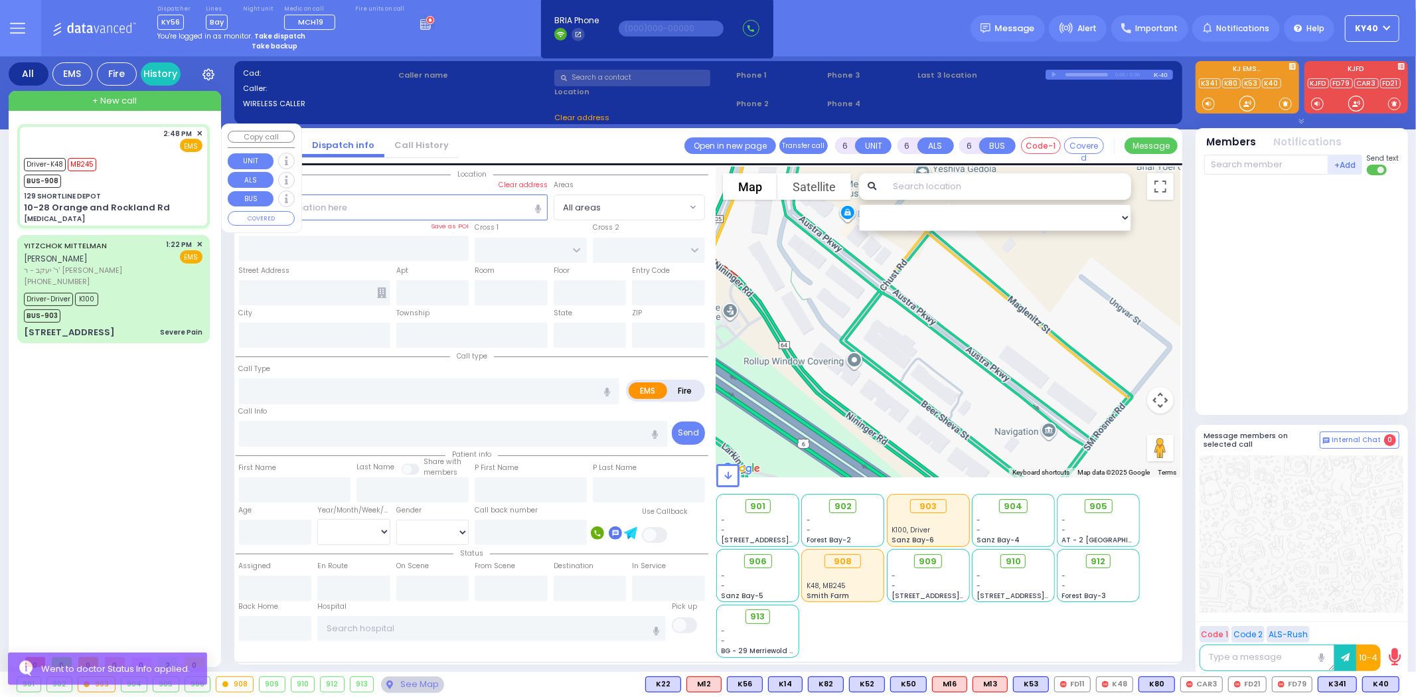
type input "30"
select select "Year"
select select "[DEMOGRAPHIC_DATA]"
type input "14:48"
type input "14:49"
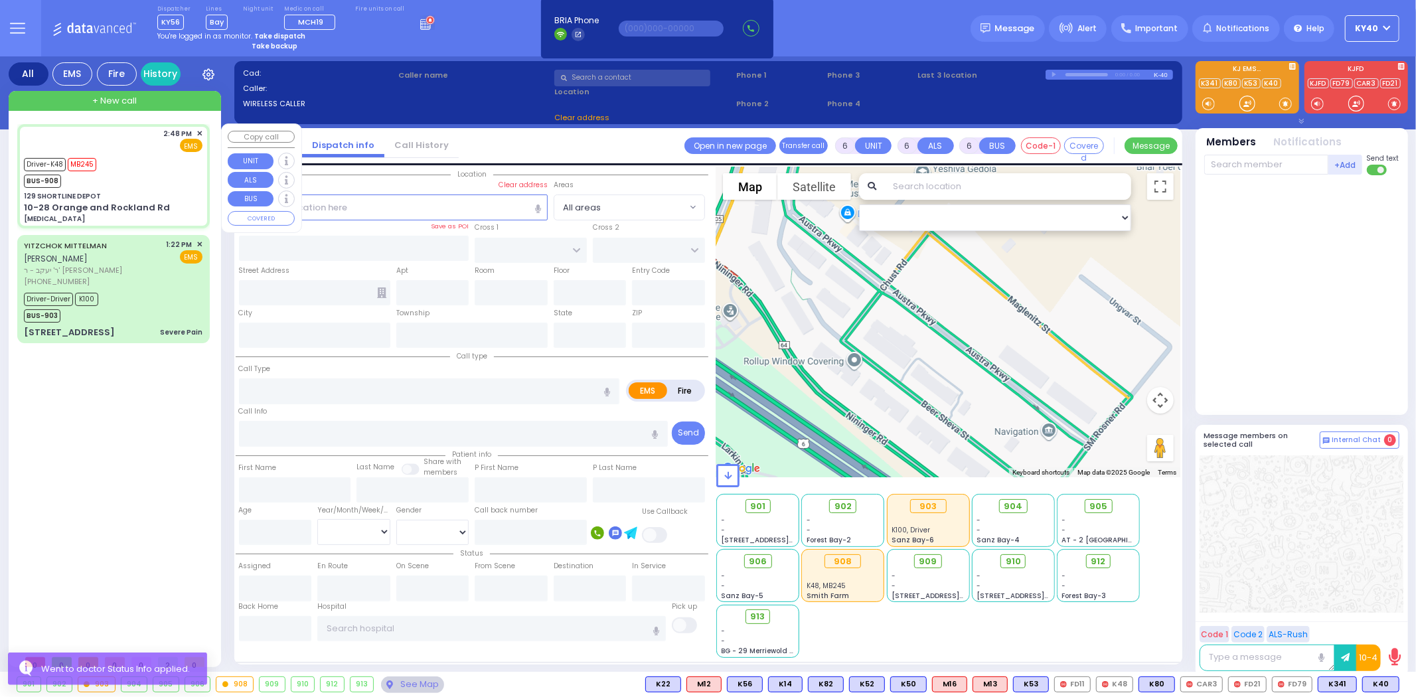
type input "15:38"
type input "15:48"
type input "[GEOGRAPHIC_DATA] [STREET_ADDRESS][US_STATE]"
select select "Hatzalah Garages"
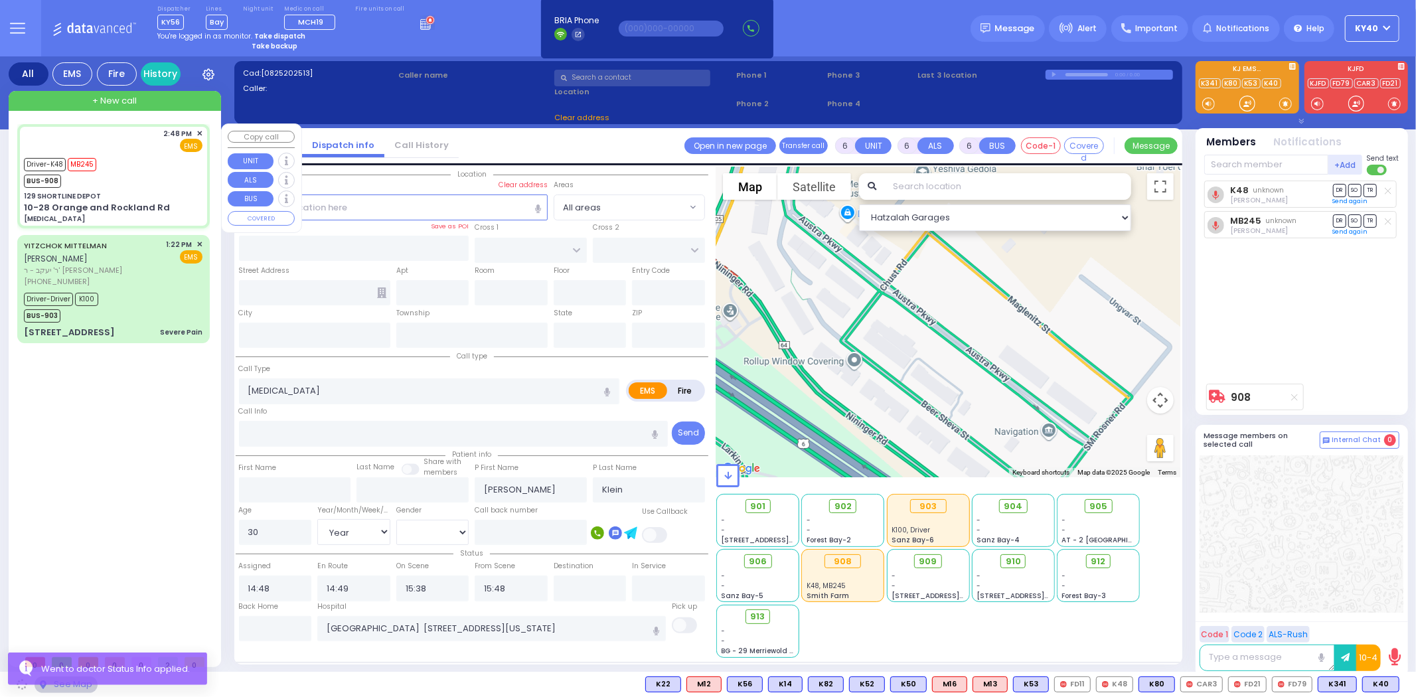
type input "129 SHORTLINE DEPOT"
type input "10-28 Orange and Rockland Rd"
type input "Monroe"
type input "[US_STATE]"
type input "10950"
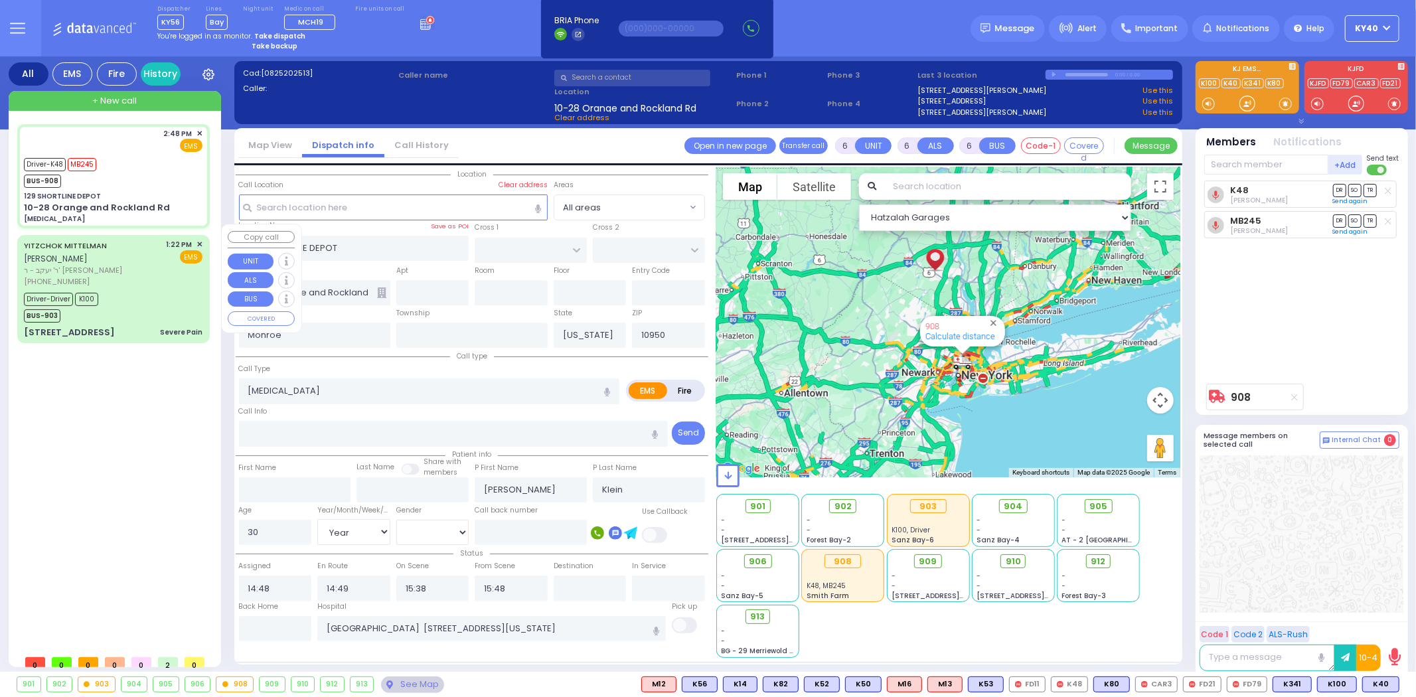
click at [117, 289] on div "Driver-Driver K100 BUS-903" at bounding box center [113, 305] width 179 height 33
select select
type input "Severe Pain"
radio input "true"
type input "YITZCHOK"
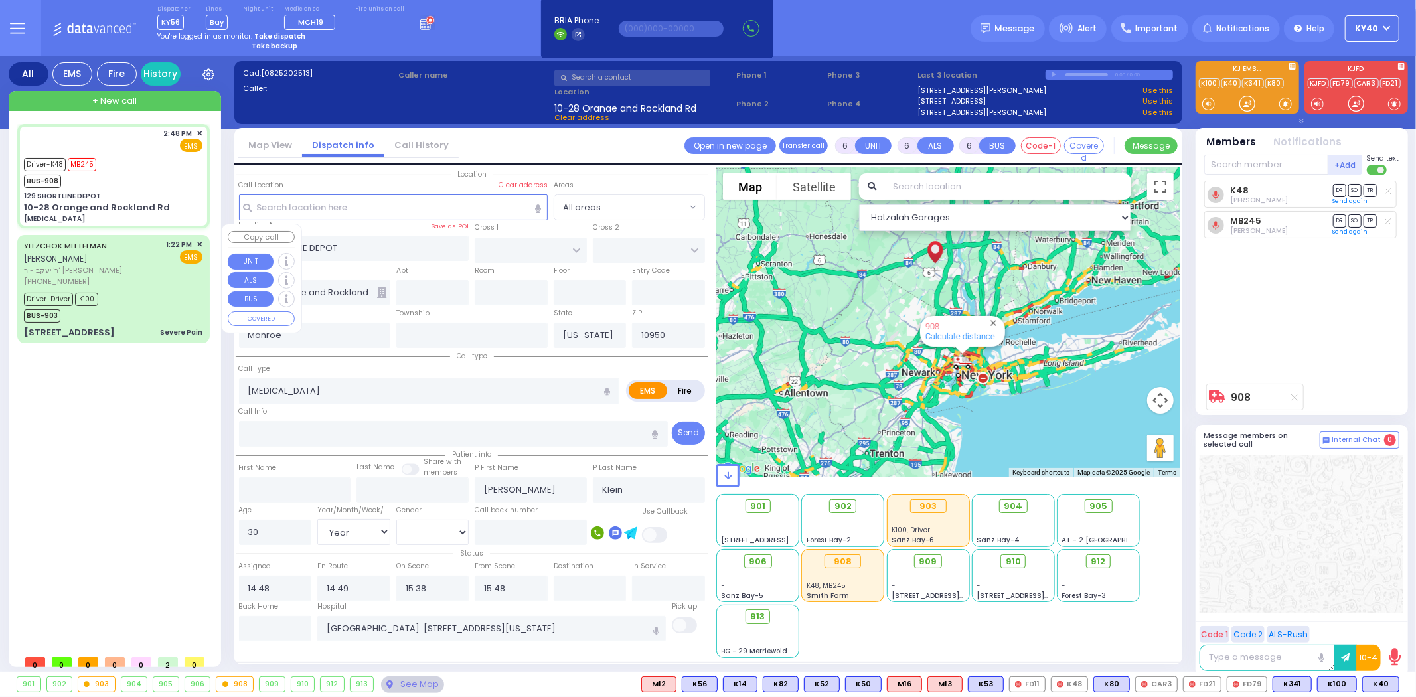
type input "MITTELMAN"
type input "[PERSON_NAME]"
type input "Mittelman"
type input "21"
select select "Year"
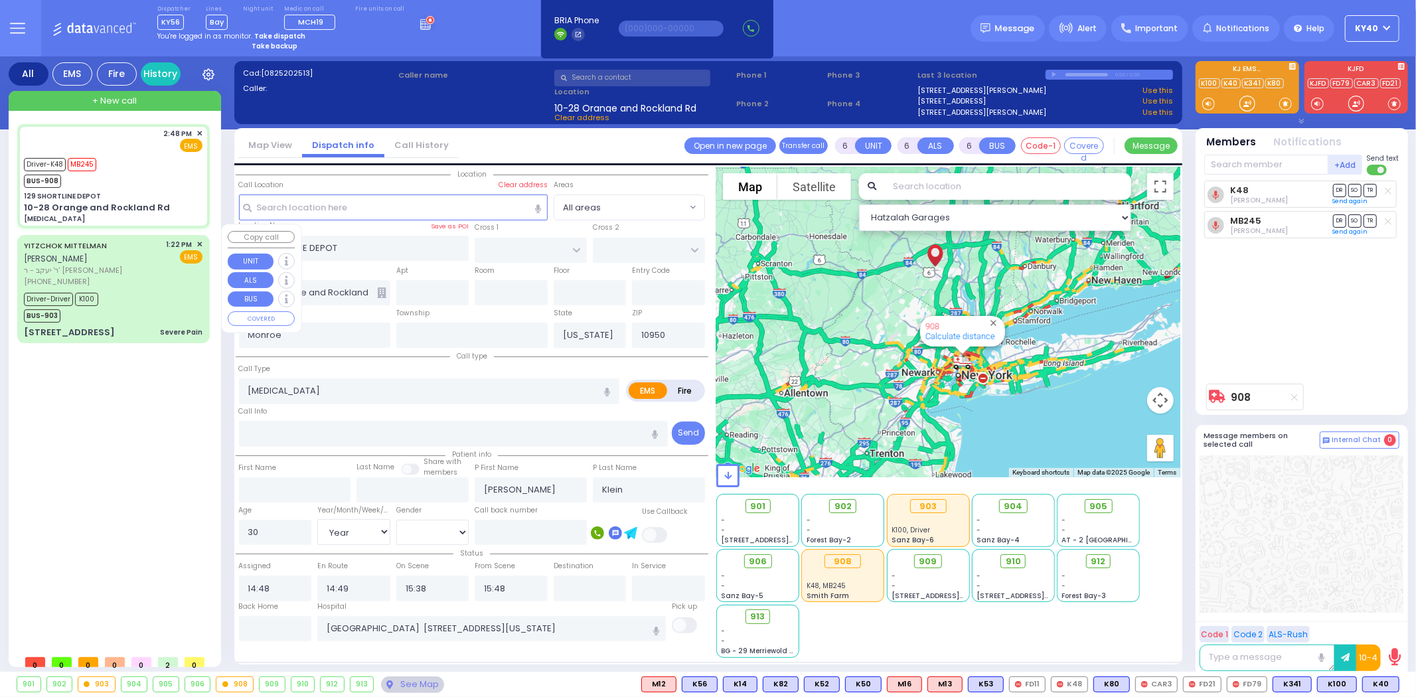
select select "[DEMOGRAPHIC_DATA]"
type input "13:22"
type input "13:39"
type input "13:53"
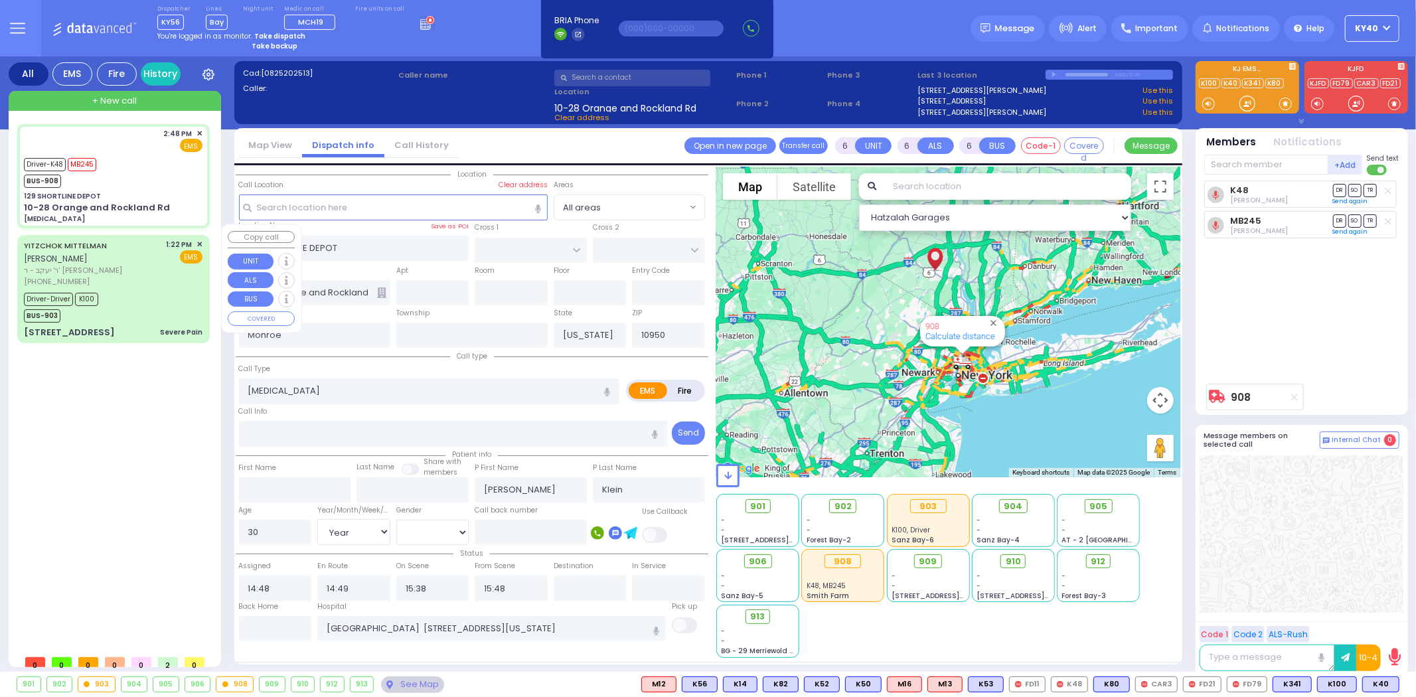
type input "15:17"
type input "15:28"
type input "[GEOGRAPHIC_DATA]"
select select "Hatzalah Garages"
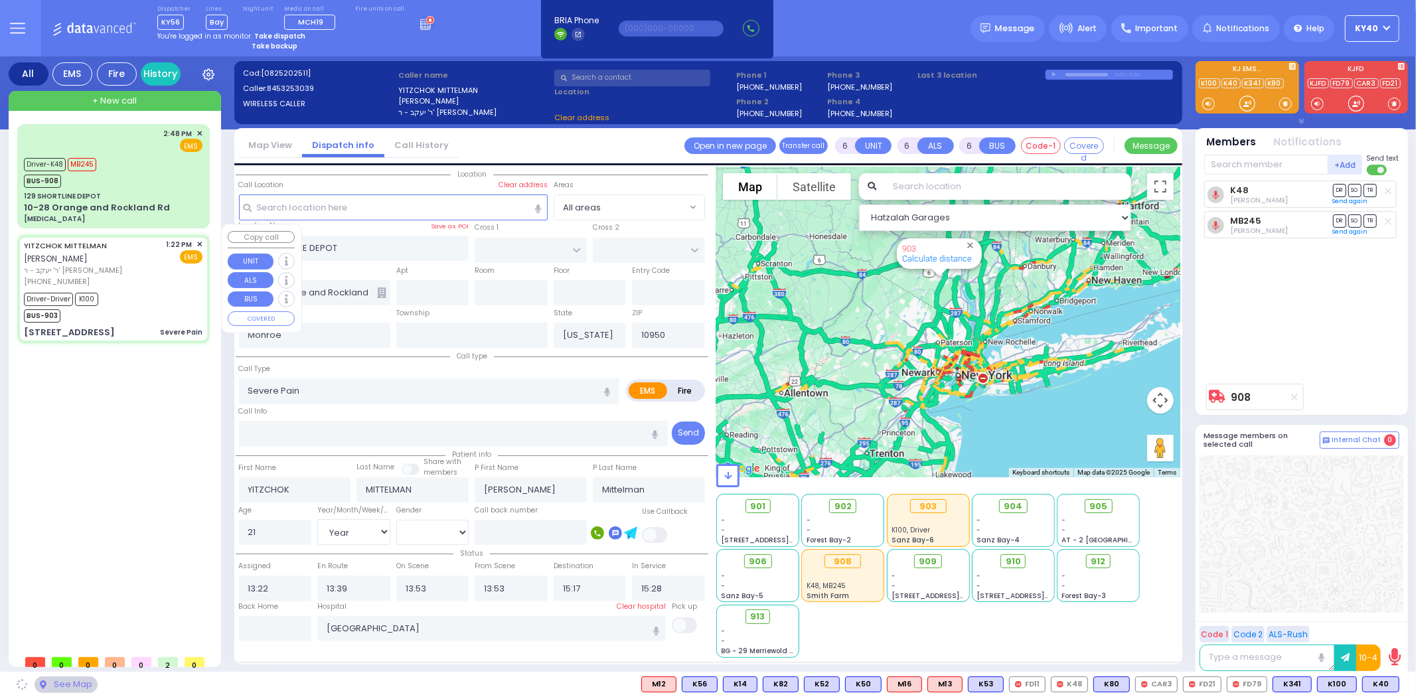
type input "[GEOGRAPHIC_DATA]"
type input "VAYOEL MOSHE COURT"
type input "[STREET_ADDRESS]"
select select "SECTION 4"
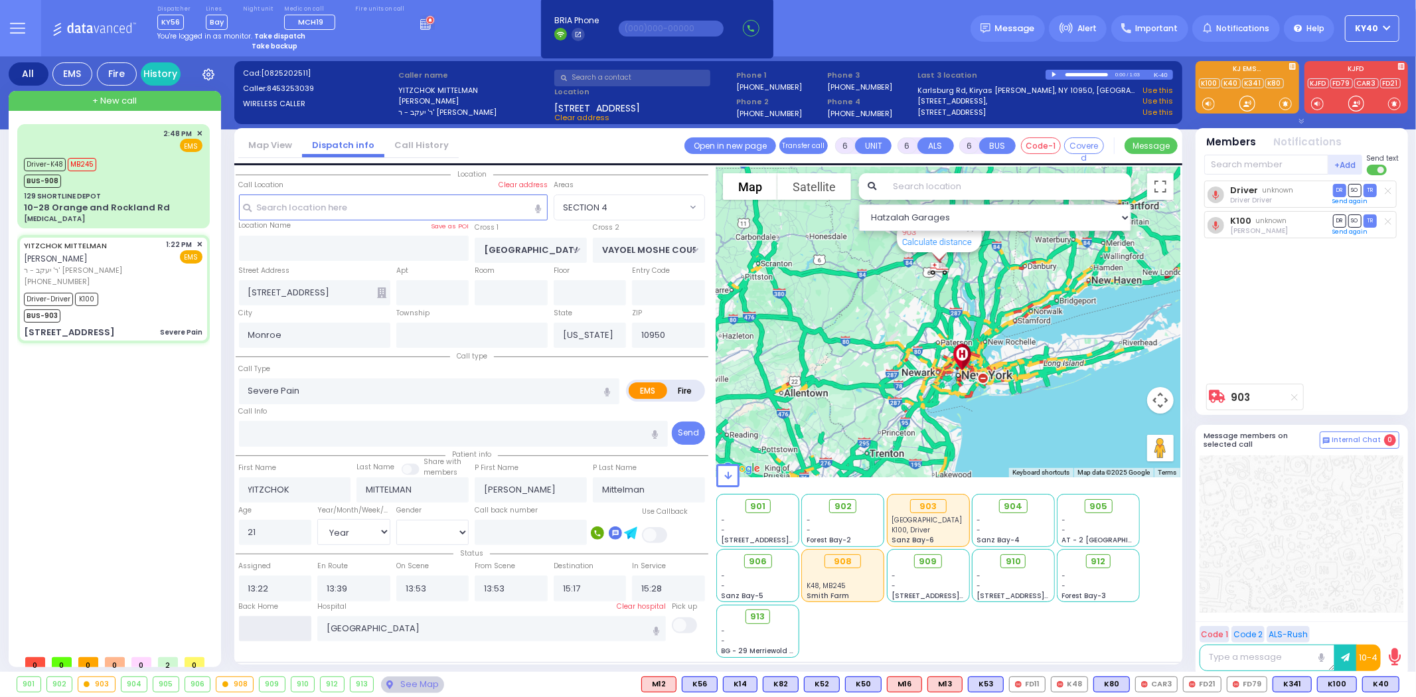
click at [267, 619] on input "text" at bounding box center [275, 628] width 73 height 25
click at [268, 621] on input "text" at bounding box center [275, 628] width 73 height 25
type input "17:01"
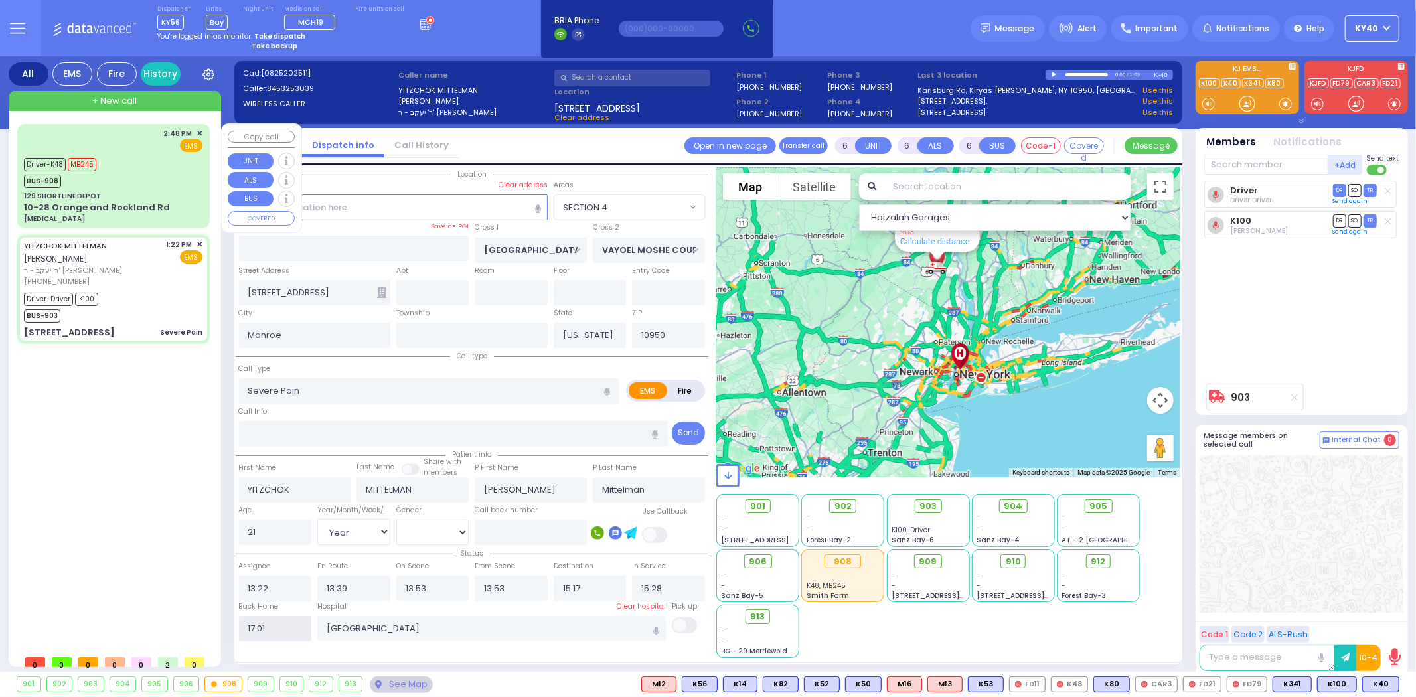
select select
radio input "true"
select select
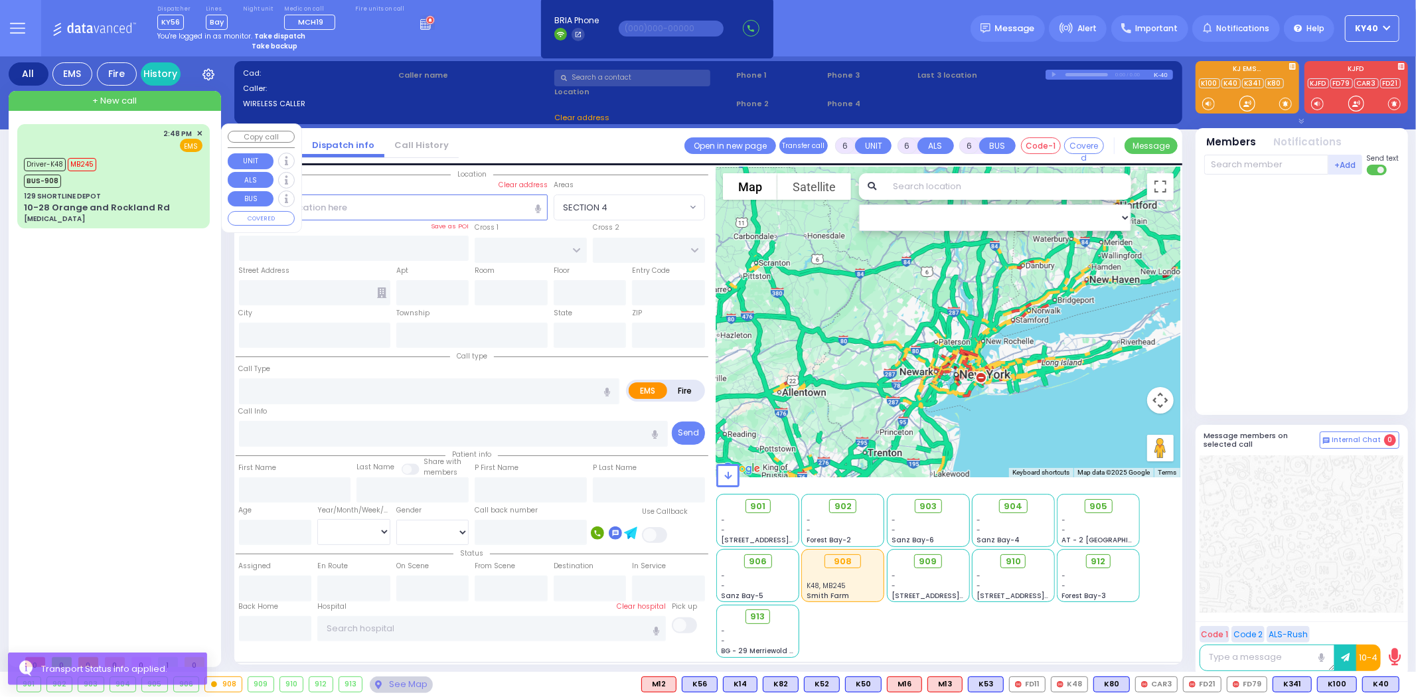
click at [131, 158] on div "Driver-K48 MB245 BUS-908" at bounding box center [113, 171] width 179 height 33
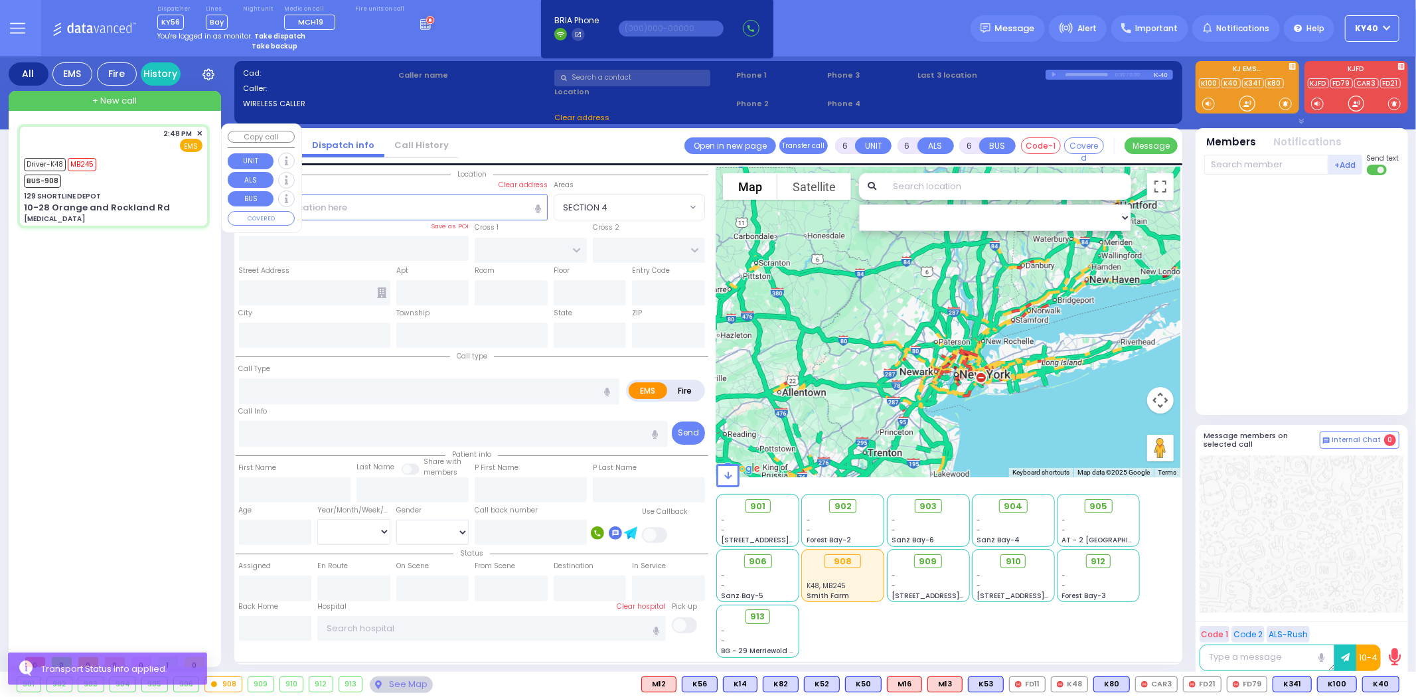
select select
type input "[MEDICAL_DATA]"
radio input "true"
type input "[PERSON_NAME]"
type input "Klein"
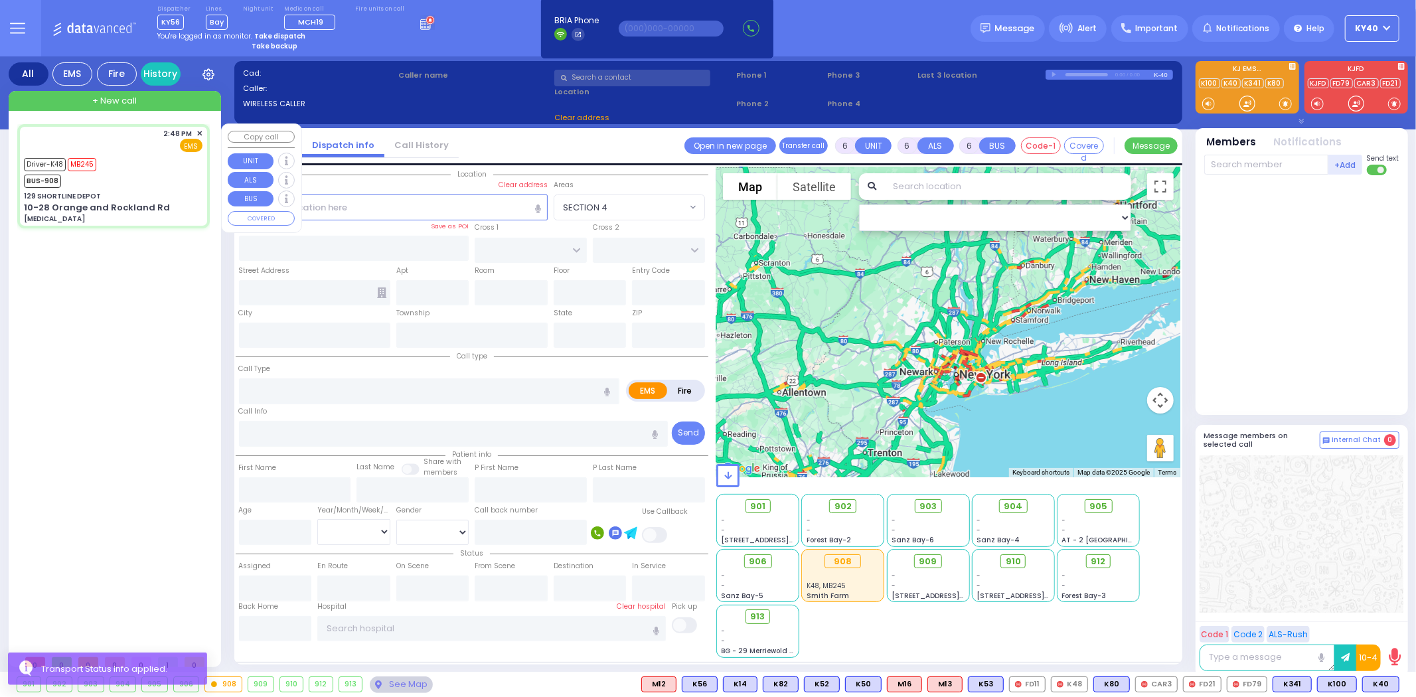
type input "30"
select select "Year"
select select "[DEMOGRAPHIC_DATA]"
type input "14:48"
type input "14:49"
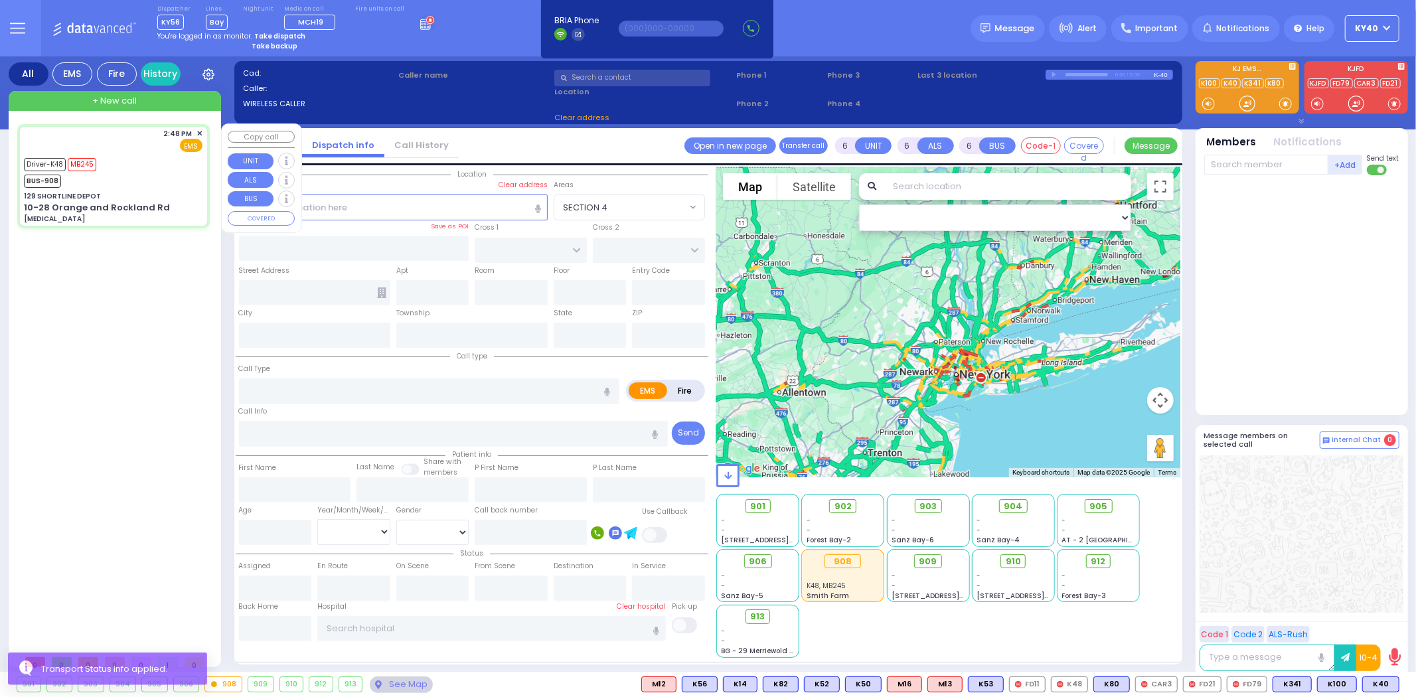
type input "15:38"
type input "15:48"
type input "[GEOGRAPHIC_DATA] [STREET_ADDRESS][US_STATE]"
select select "Hatzalah Garages"
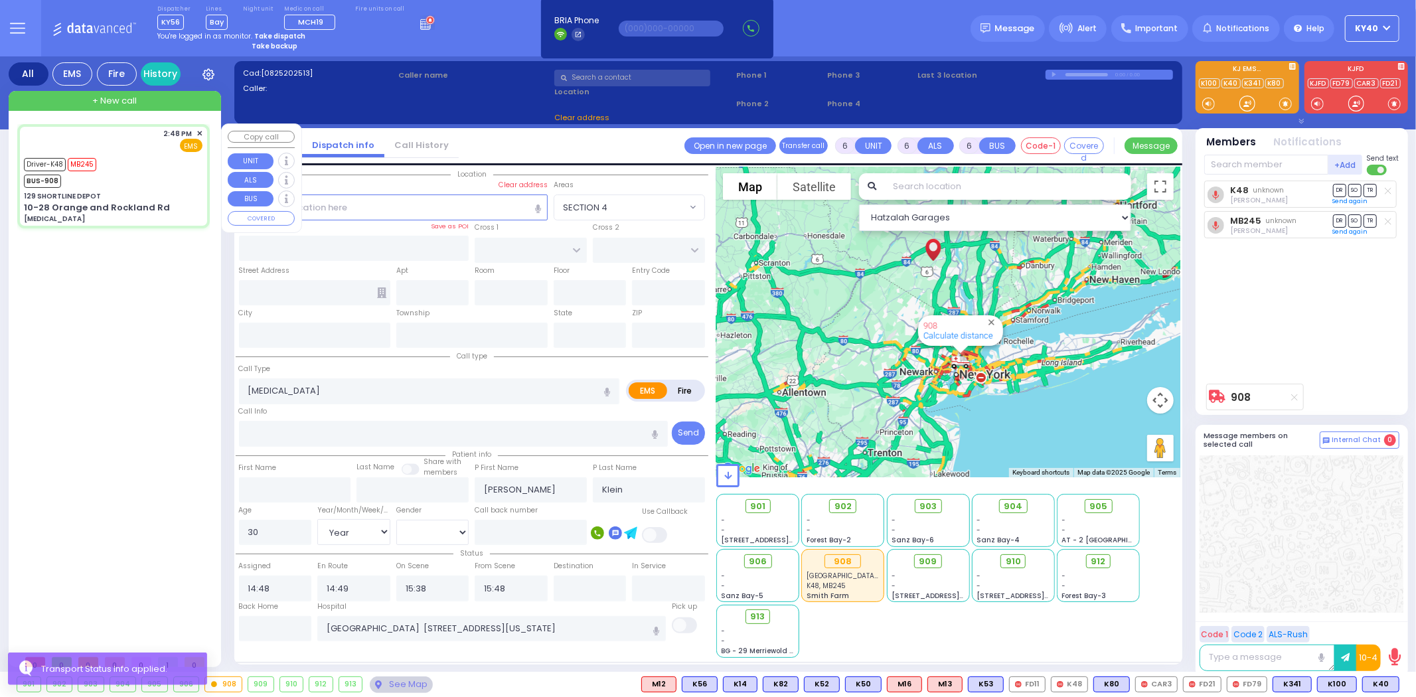
type input "129 SHORTLINE DEPOT"
type input "10-28 Orange and Rockland Rd"
type input "Monroe"
type input "[US_STATE]"
type input "10950"
